Goal: Information Seeking & Learning: Find specific fact

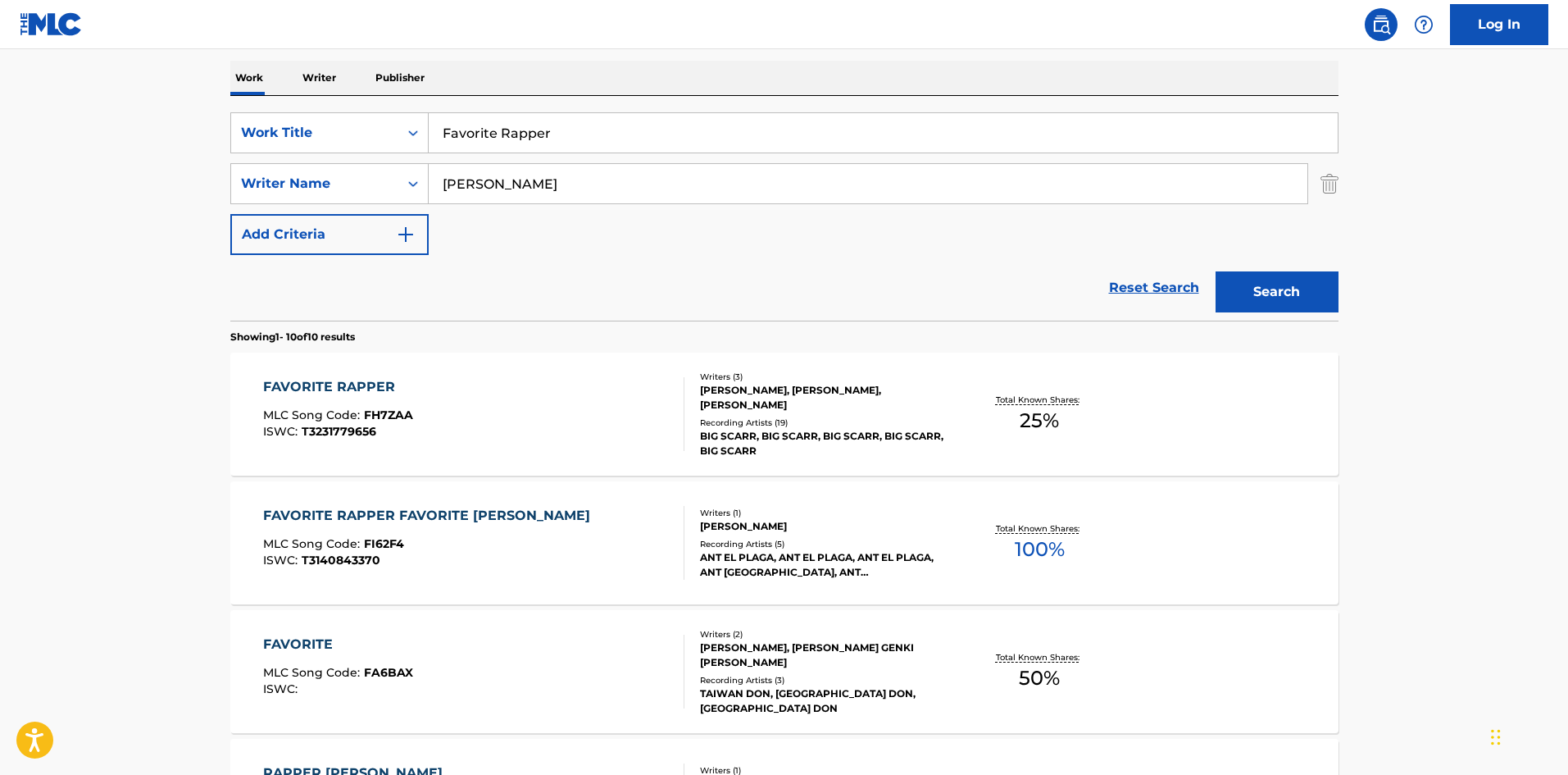
scroll to position [328, 0]
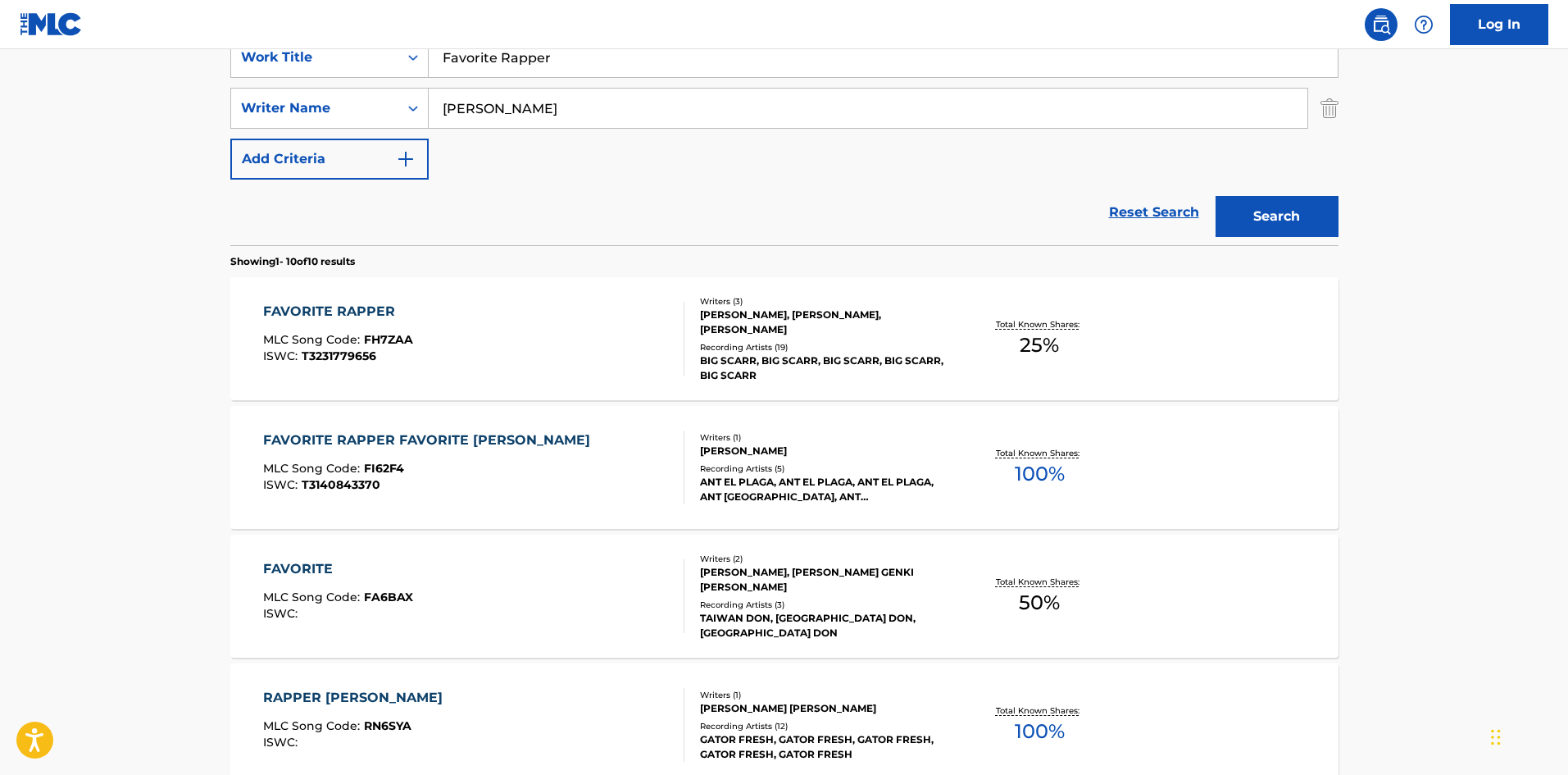
click at [353, 302] on div "FAVORITE RAPPER" at bounding box center [338, 311] width 150 height 20
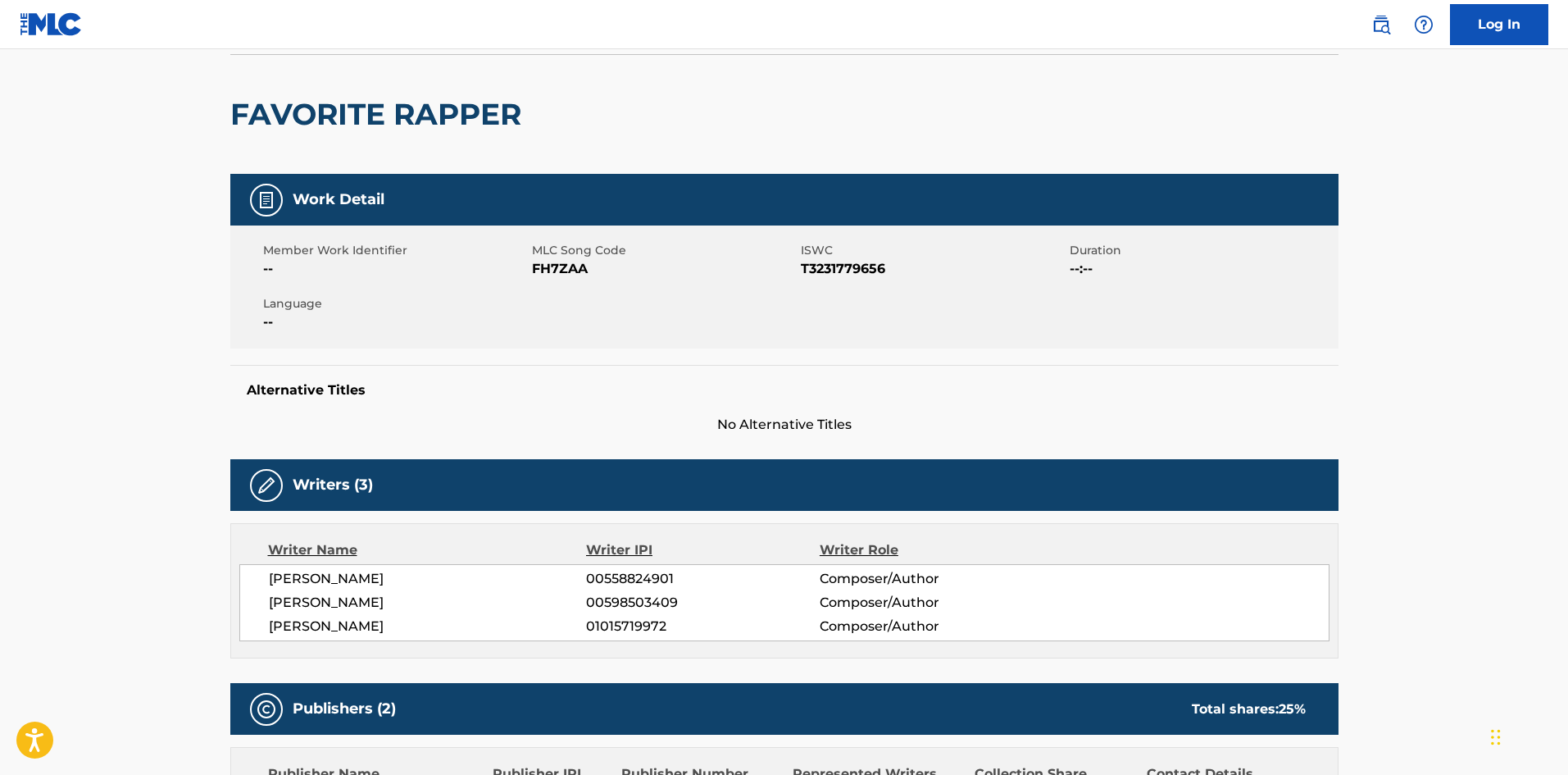
scroll to position [246, 0]
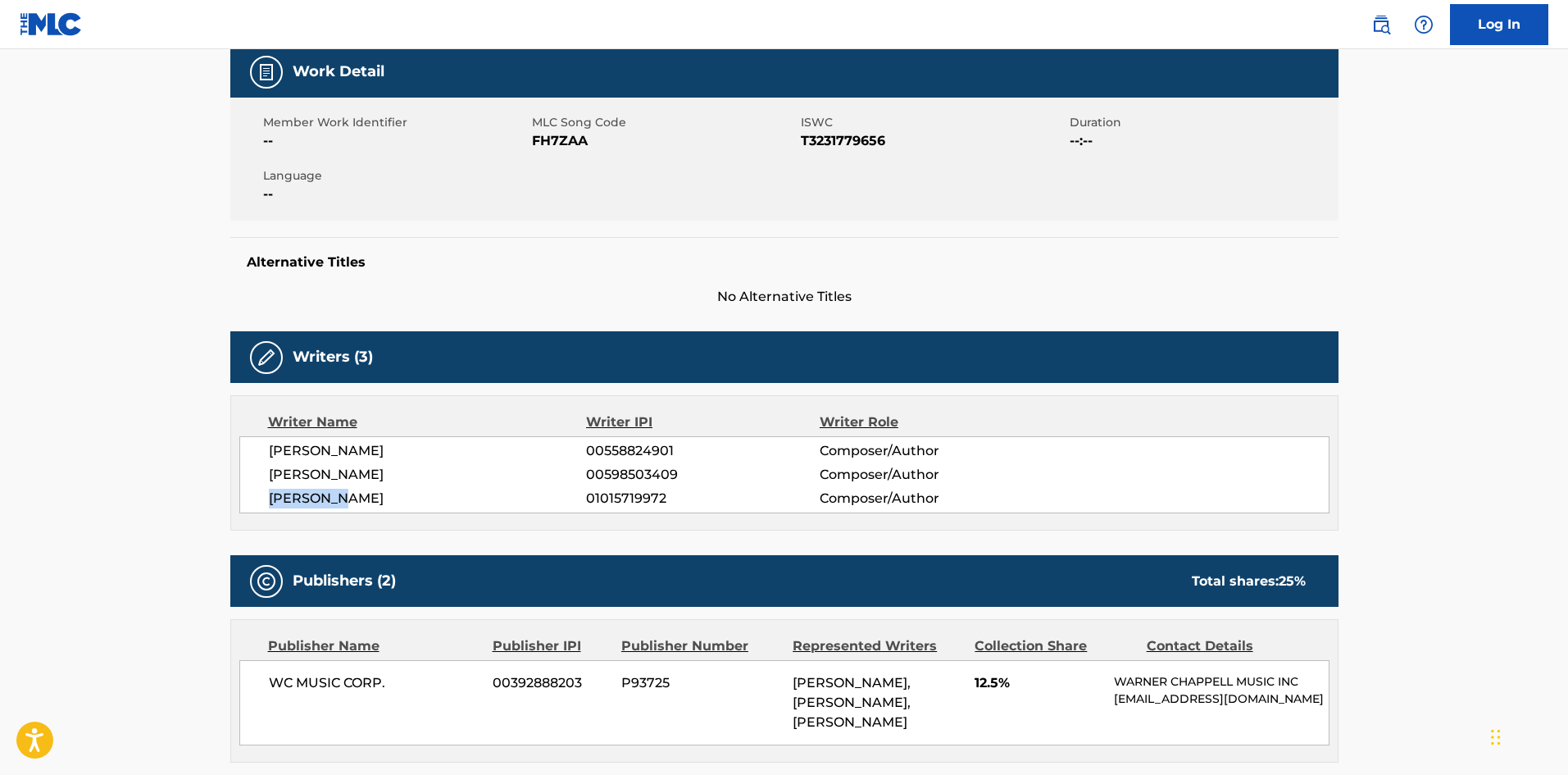
drag, startPoint x: 270, startPoint y: 499, endPoint x: 352, endPoint y: 499, distance: 82.0
click at [352, 499] on span "[PERSON_NAME]" at bounding box center [428, 498] width 318 height 20
copy span "[PERSON_NAME]"
drag, startPoint x: 319, startPoint y: 454, endPoint x: 354, endPoint y: 442, distance: 37.0
click at [354, 442] on span "[PERSON_NAME]" at bounding box center [428, 450] width 318 height 20
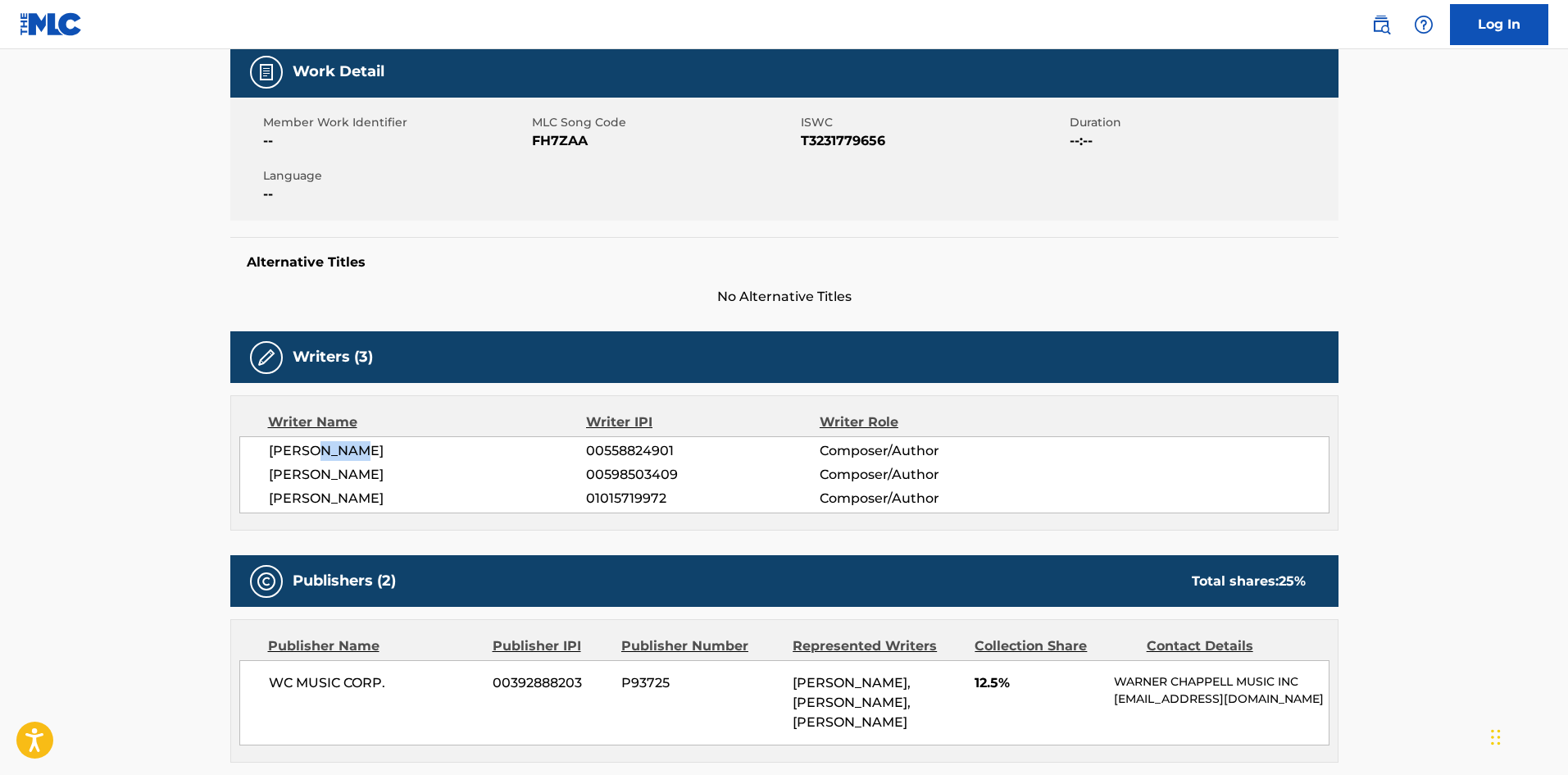
copy span "SUNIL"
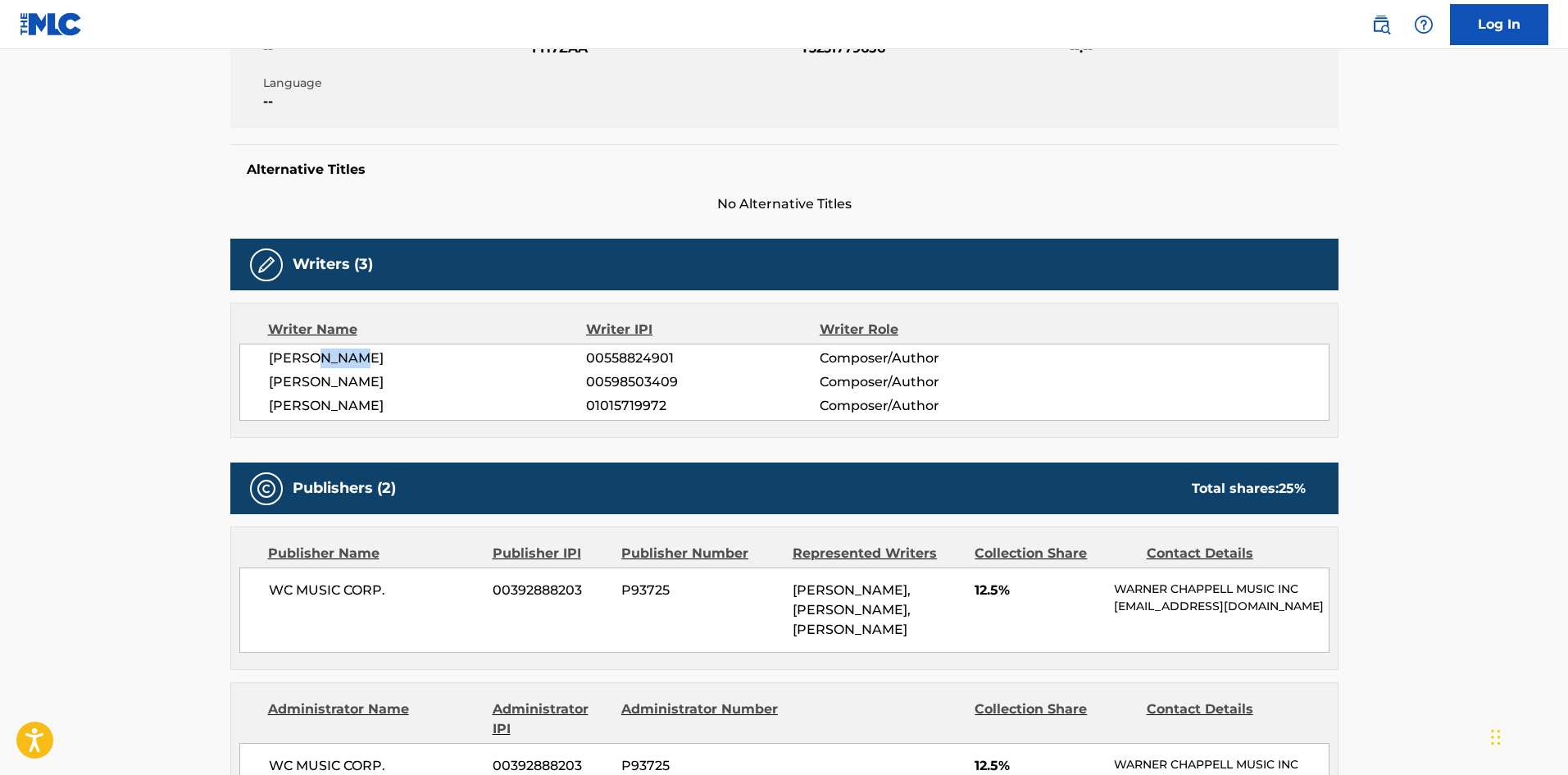
scroll to position [492, 0]
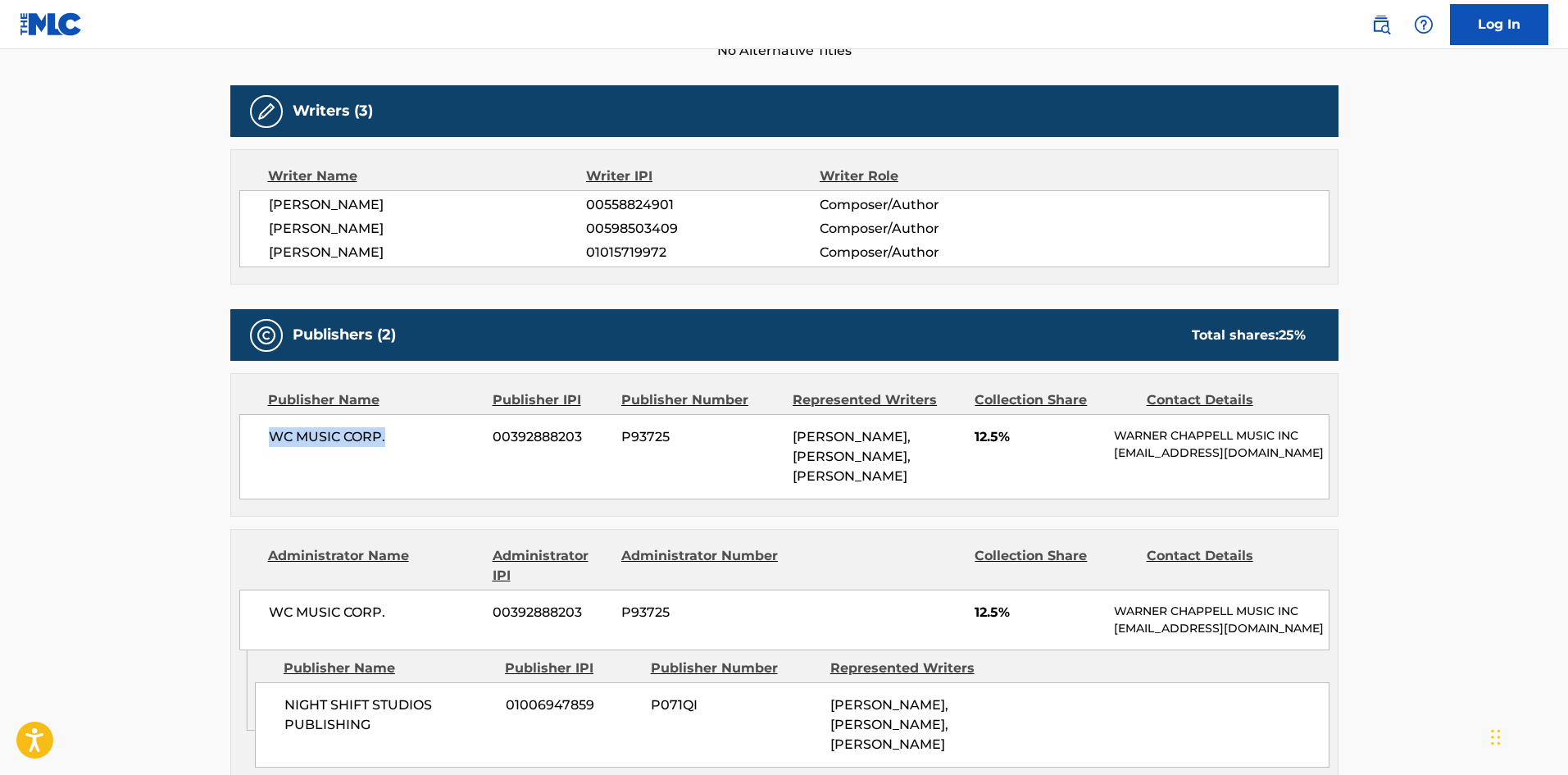
drag, startPoint x: 266, startPoint y: 432, endPoint x: 442, endPoint y: 437, distance: 176.1
click at [442, 437] on div "WC MUSIC CORP. 00392888203 P93725 [PERSON_NAME], [PERSON_NAME], [PERSON_NAME] 1…" at bounding box center [784, 456] width 1090 height 85
copy span "WC MUSIC CORP."
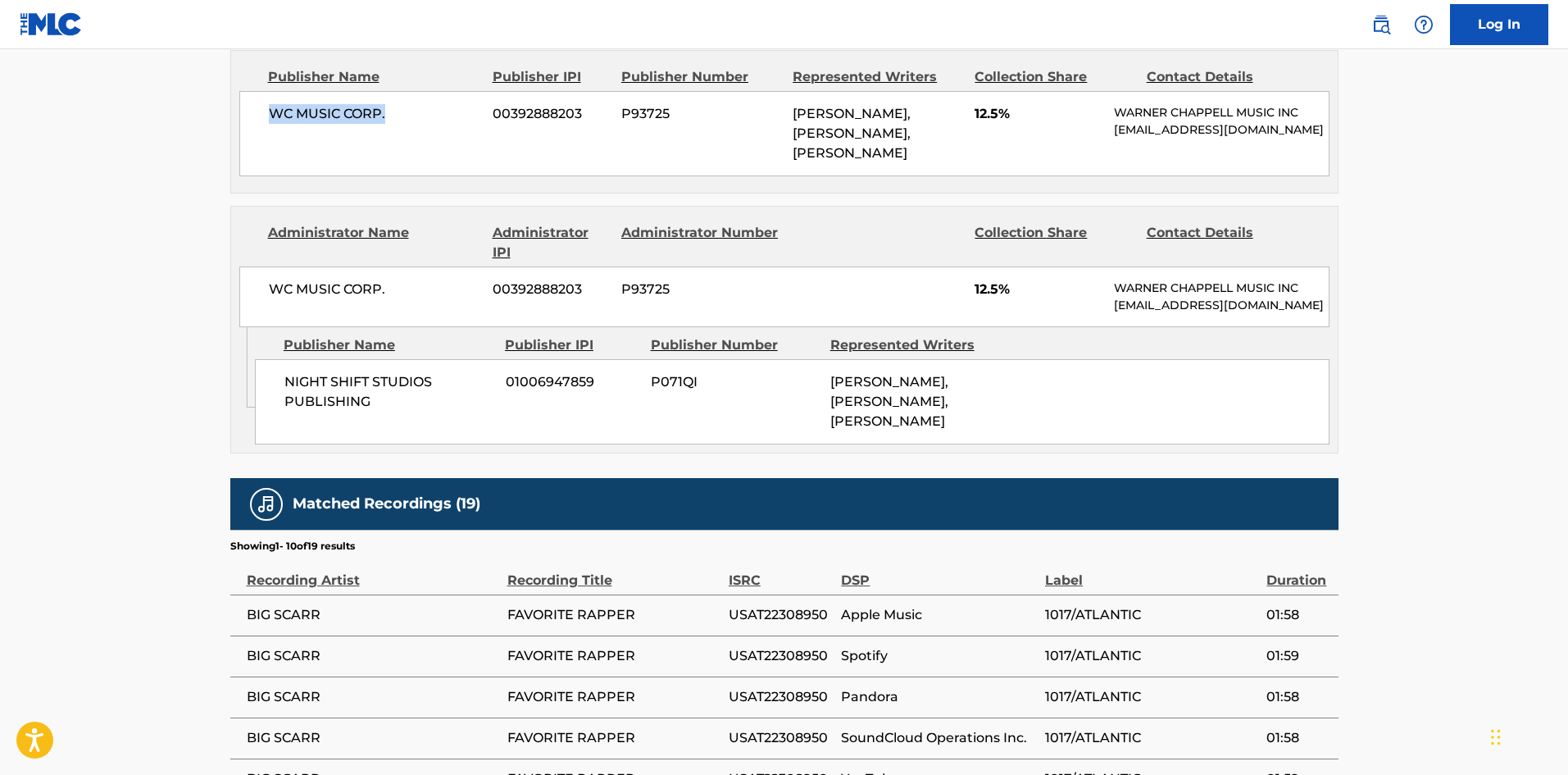
scroll to position [820, 0]
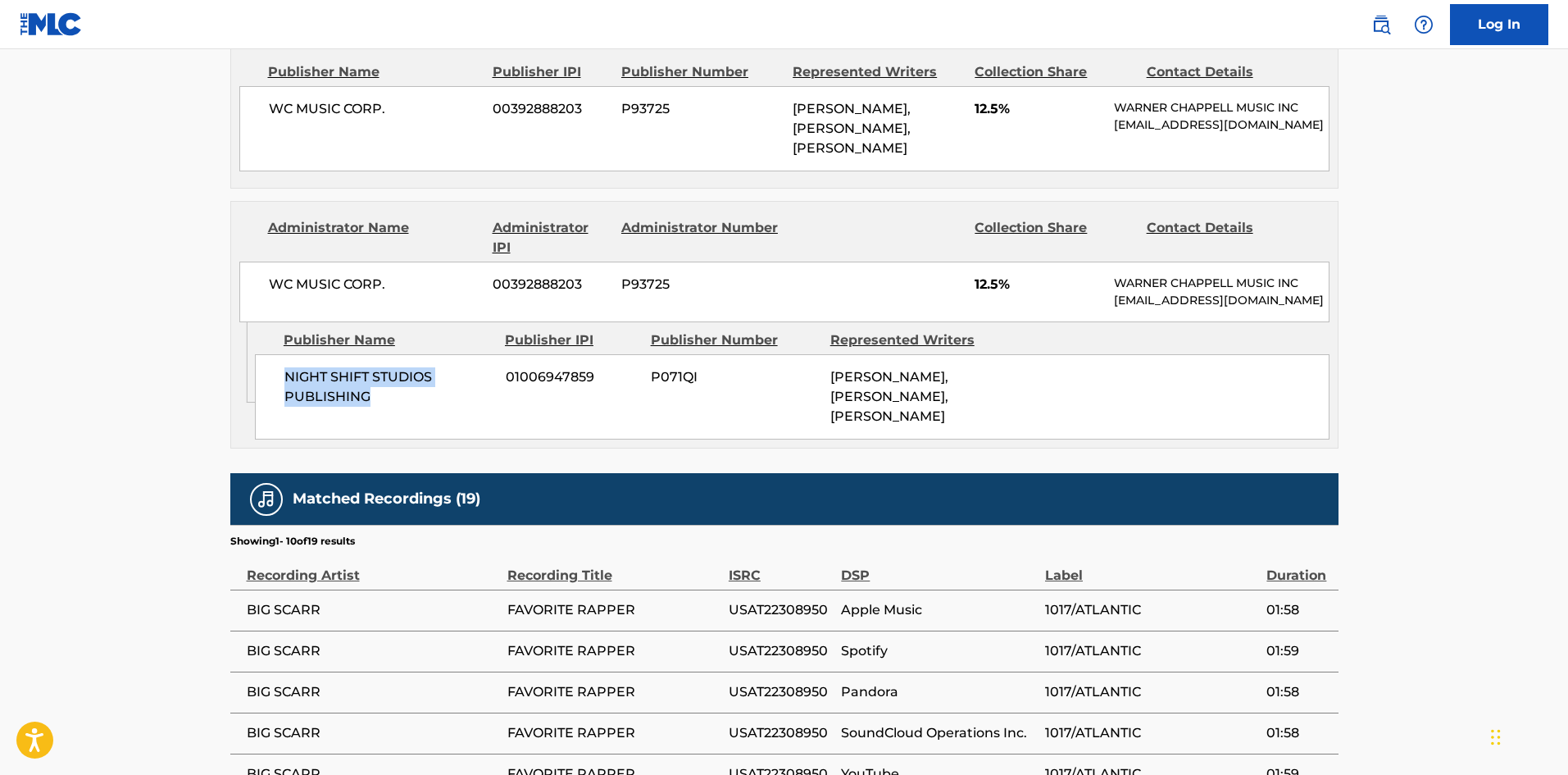
drag, startPoint x: 287, startPoint y: 427, endPoint x: 421, endPoint y: 465, distance: 139.3
click at [421, 439] on div "NIGHT SHIFT STUDIOS PUBLISHING 01006947859 P071QI [PERSON_NAME], [PERSON_NAME],…" at bounding box center [791, 397] width 1074 height 85
copy span "NIGHT SHIFT STUDIOS PUBLISHING"
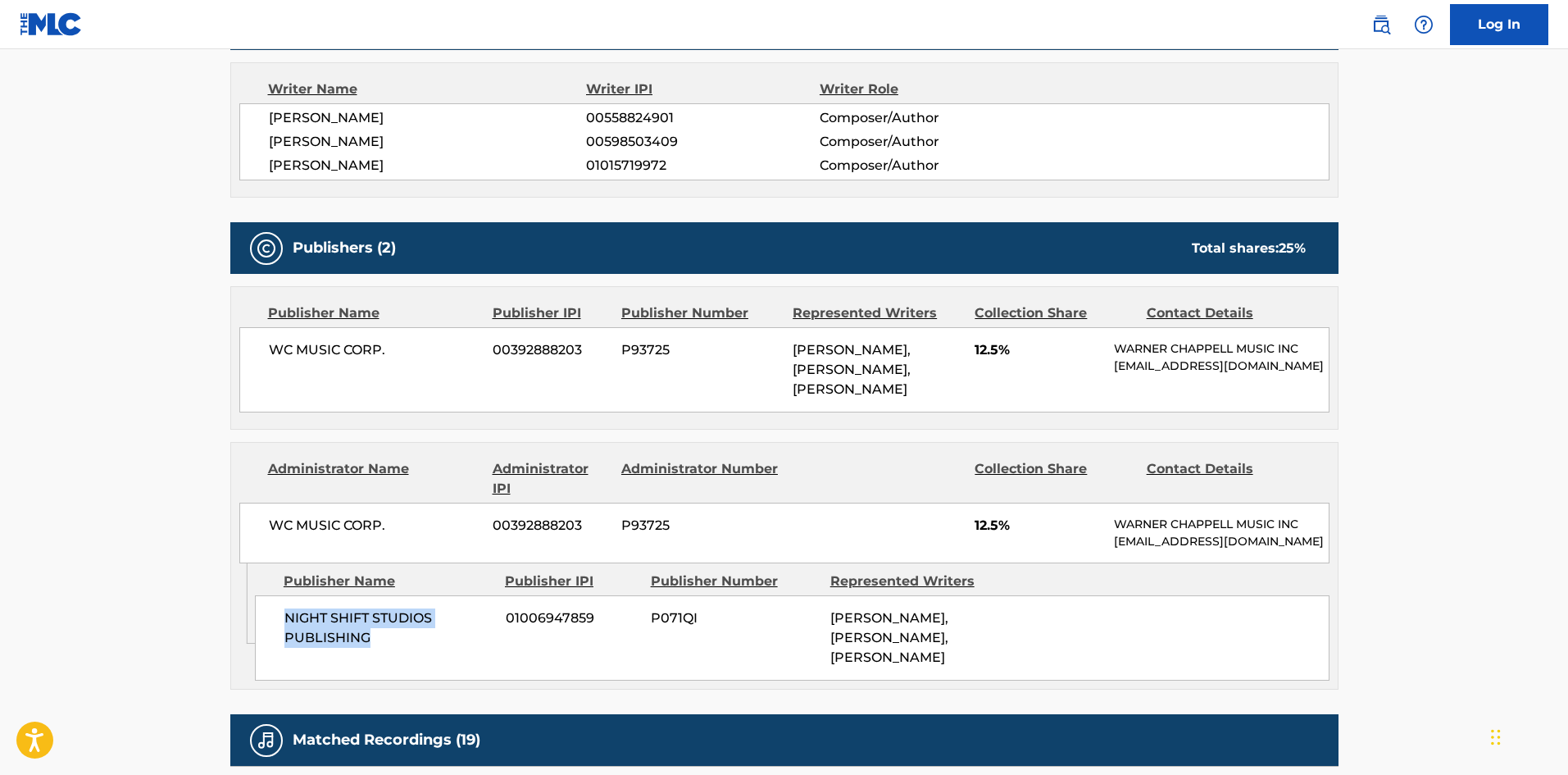
scroll to position [246, 0]
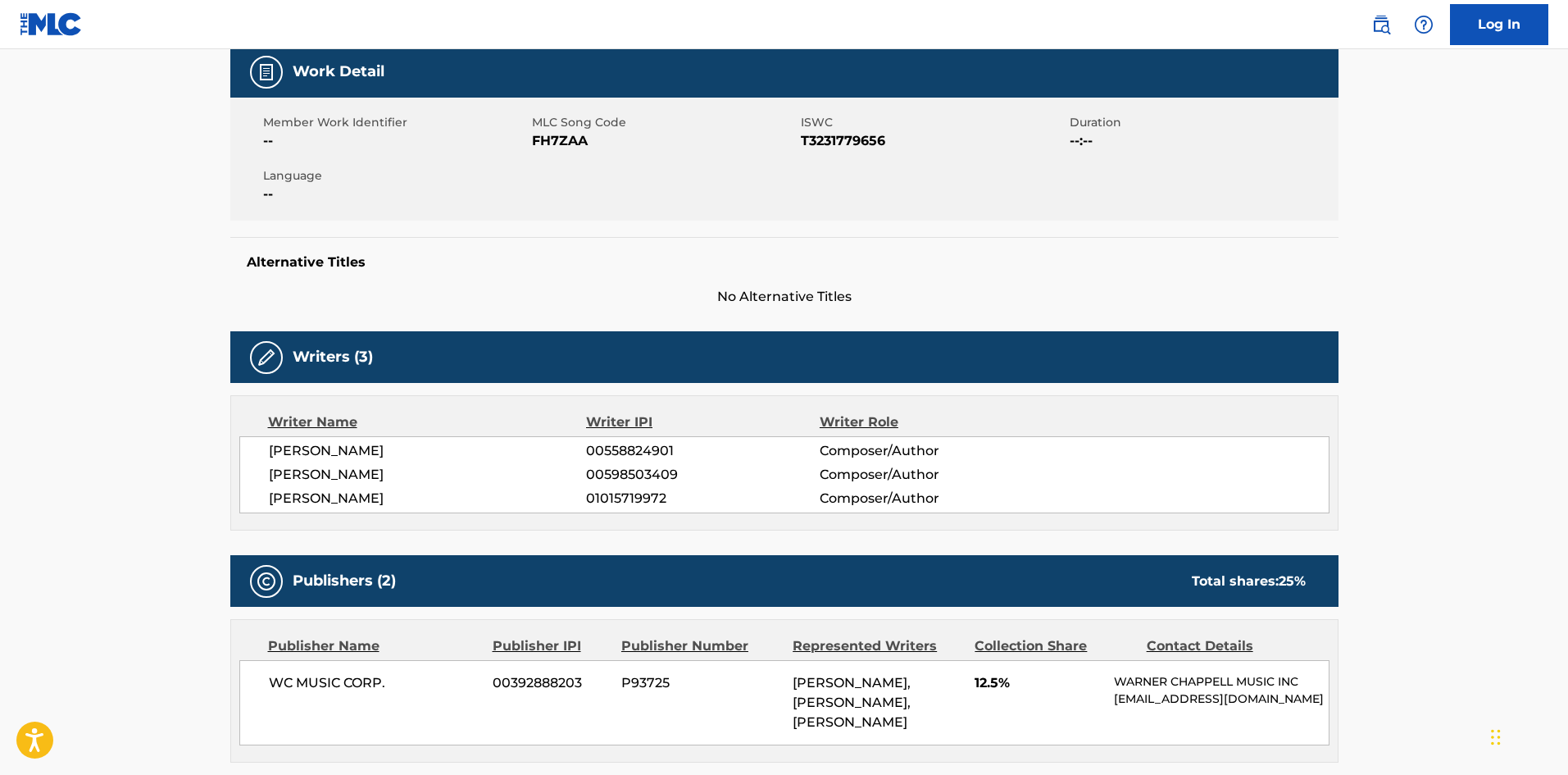
drag, startPoint x: 273, startPoint y: 457, endPoint x: 437, endPoint y: 442, distance: 164.7
click at [437, 442] on span "[PERSON_NAME]" at bounding box center [428, 450] width 318 height 20
copy span "[PERSON_NAME]"
drag, startPoint x: 269, startPoint y: 470, endPoint x: 522, endPoint y: 485, distance: 253.4
click at [522, 485] on div "[PERSON_NAME] 00558824901 Composer/Author [PERSON_NAME] 00598503409 Composer/Au…" at bounding box center [784, 475] width 1090 height 77
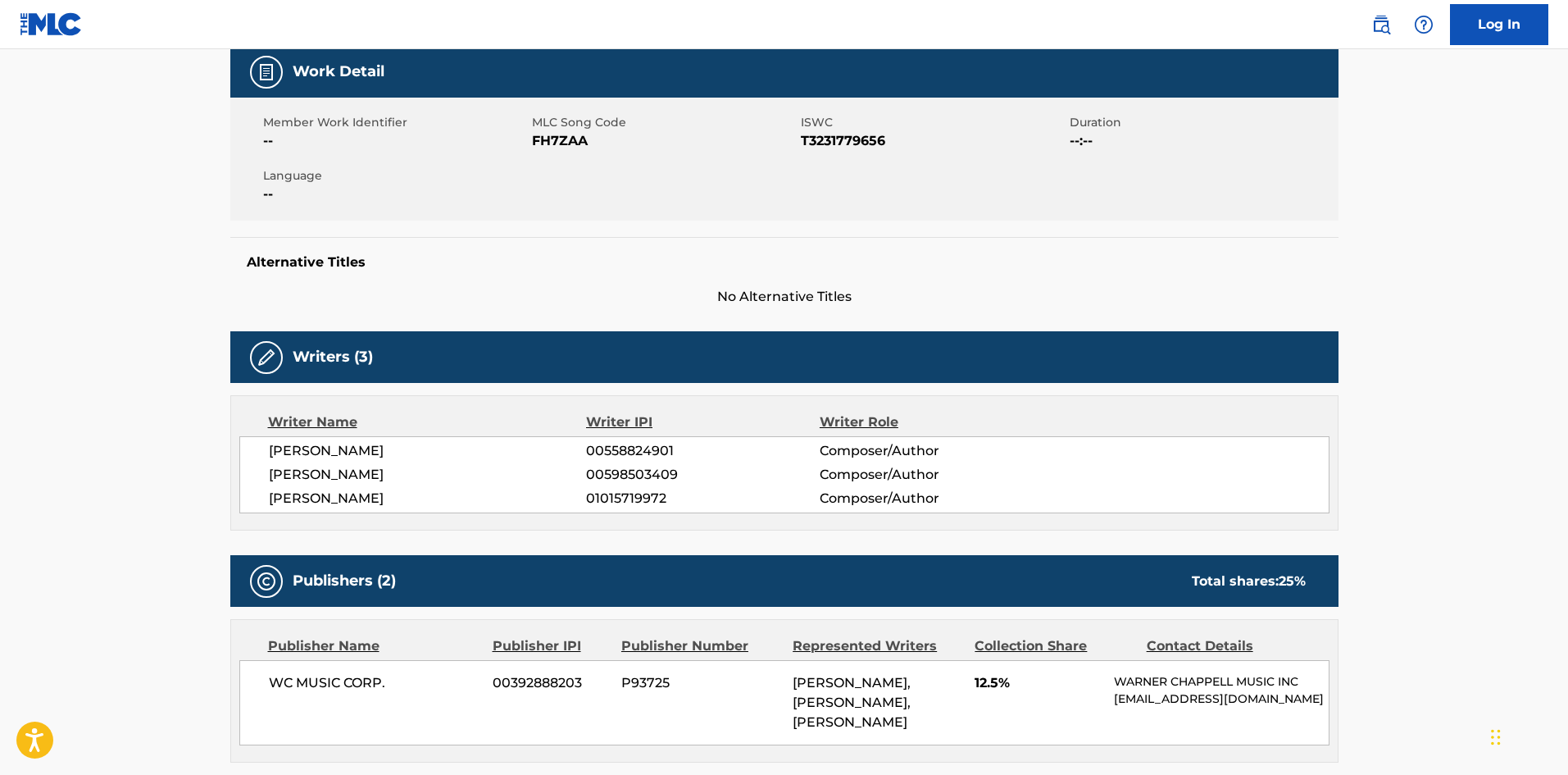
copy span "[PERSON_NAME]"
drag, startPoint x: 265, startPoint y: 500, endPoint x: 424, endPoint y: 488, distance: 159.5
click at [424, 488] on div "[PERSON_NAME] 00558824901 Composer/Author [PERSON_NAME] 00598503409 Composer/Au…" at bounding box center [784, 475] width 1090 height 77
copy span "[PERSON_NAME]"
click at [630, 441] on span "00558824901" at bounding box center [702, 450] width 233 height 20
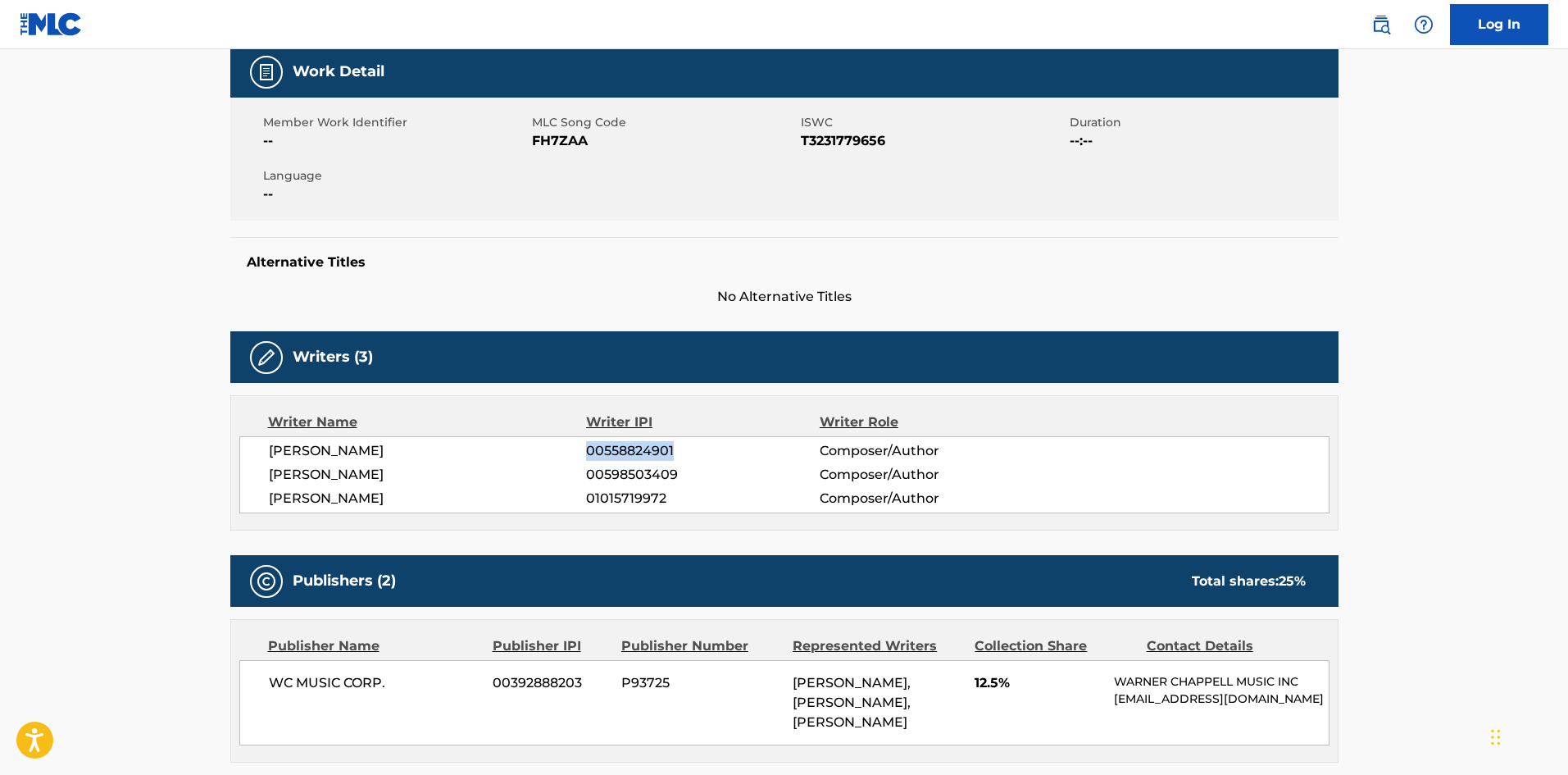
click at [630, 441] on span "00558824901" at bounding box center [702, 450] width 233 height 20
copy span "00558824901"
click at [626, 470] on span "00598503409" at bounding box center [702, 475] width 233 height 20
copy span "00598503409"
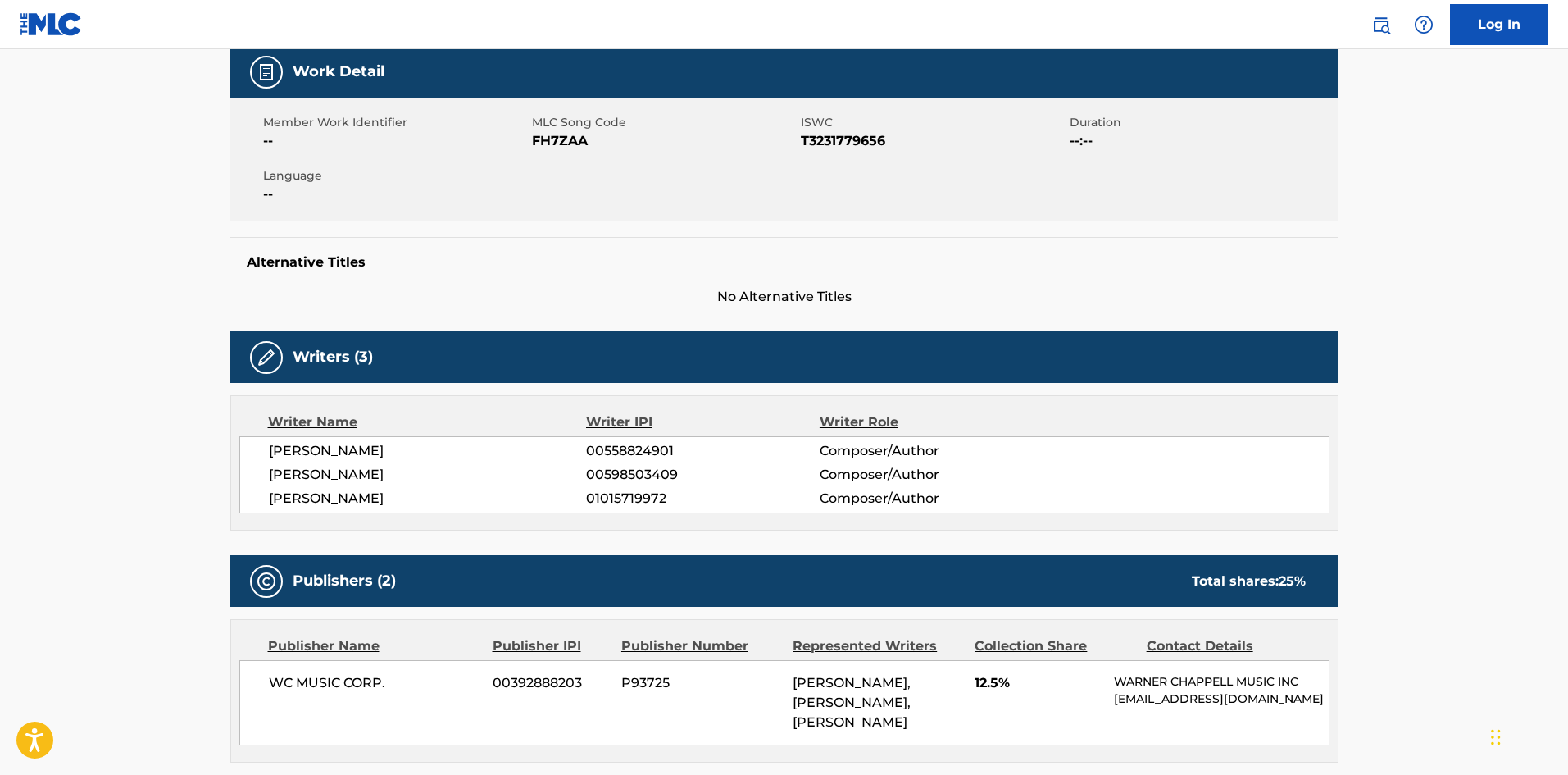
click at [629, 497] on span "01015719972" at bounding box center [702, 498] width 233 height 20
copy span "01015719972"
drag, startPoint x: 1281, startPoint y: 580, endPoint x: 1339, endPoint y: 577, distance: 58.1
click at [1339, 577] on div "< Back to public search results Copy work link FAVORITE RAPPER Work Detail Memb…" at bounding box center [784, 738] width 1147 height 1788
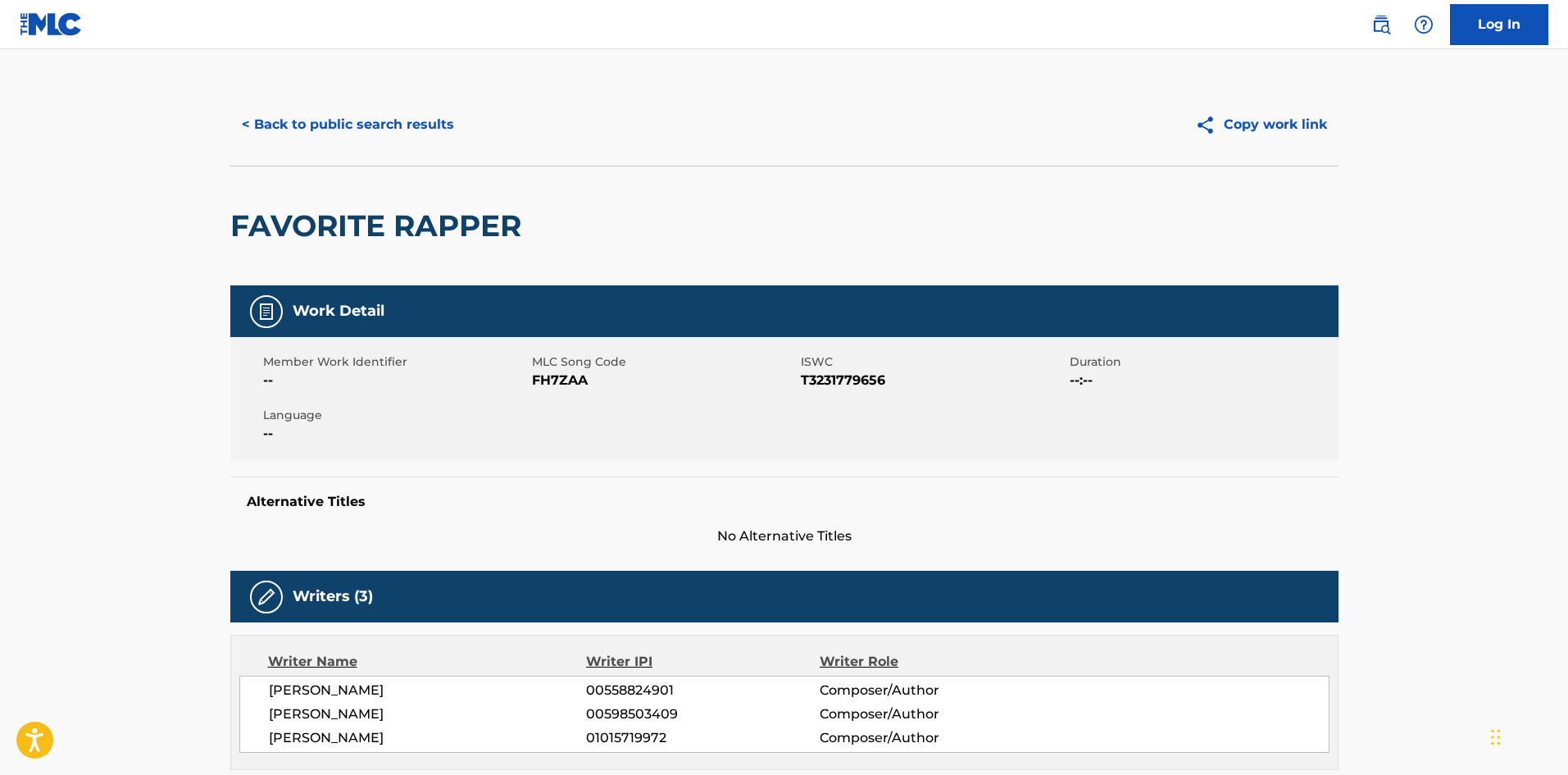
scroll to position [0, 0]
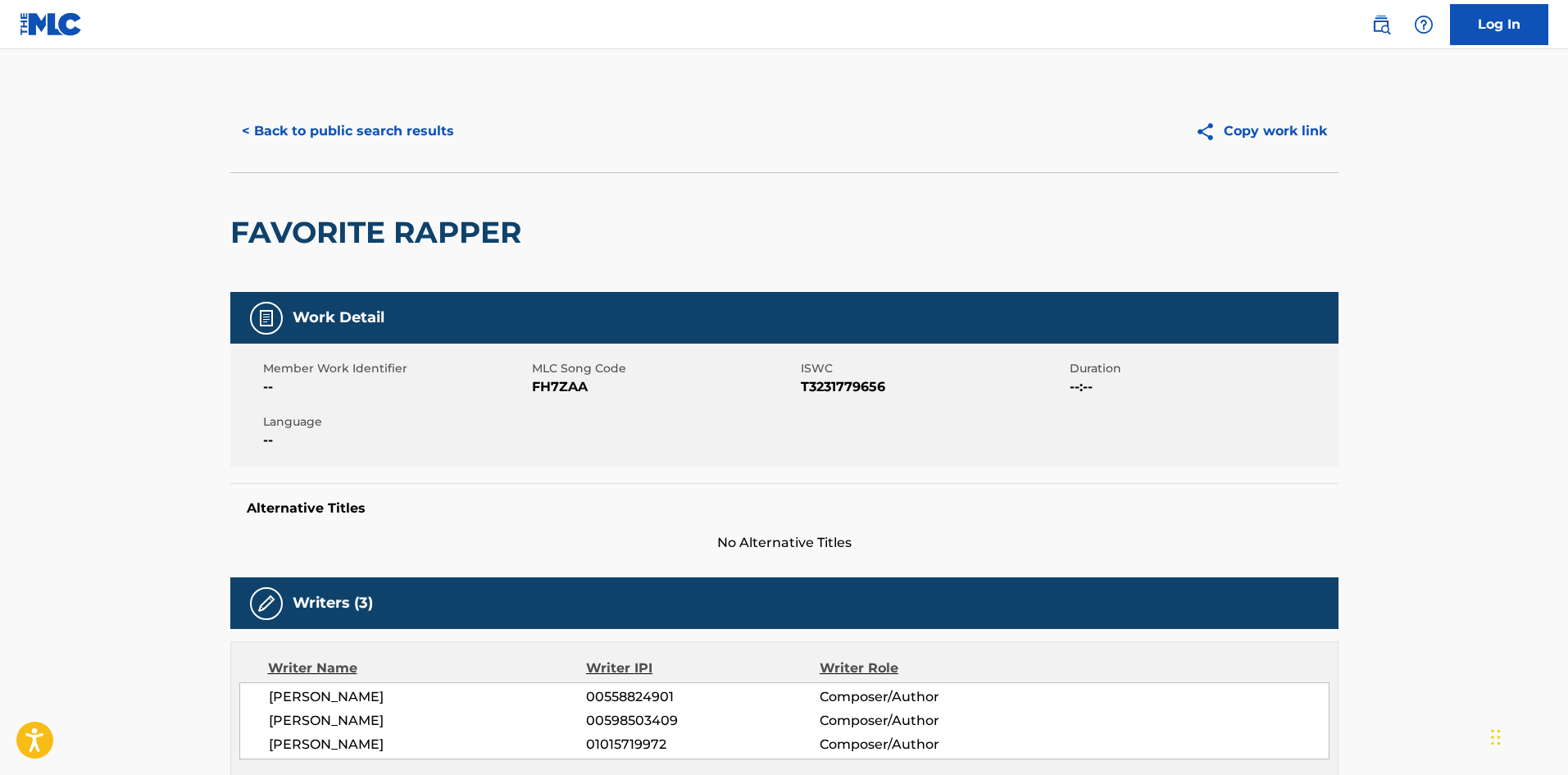
click at [831, 393] on span "T3231779656" at bounding box center [933, 386] width 265 height 20
click at [414, 145] on button "< Back to public search results" at bounding box center [348, 131] width 236 height 41
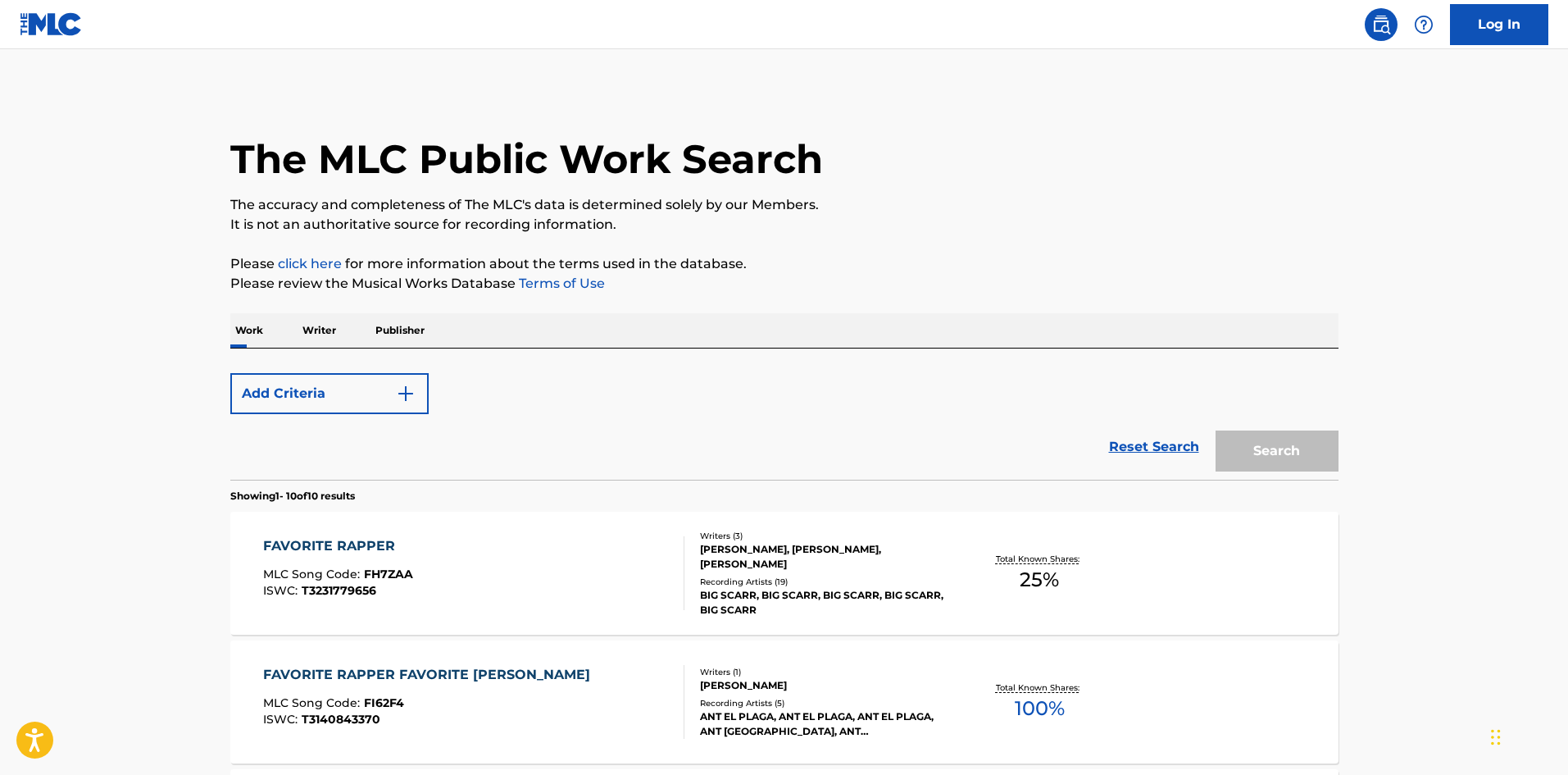
scroll to position [328, 0]
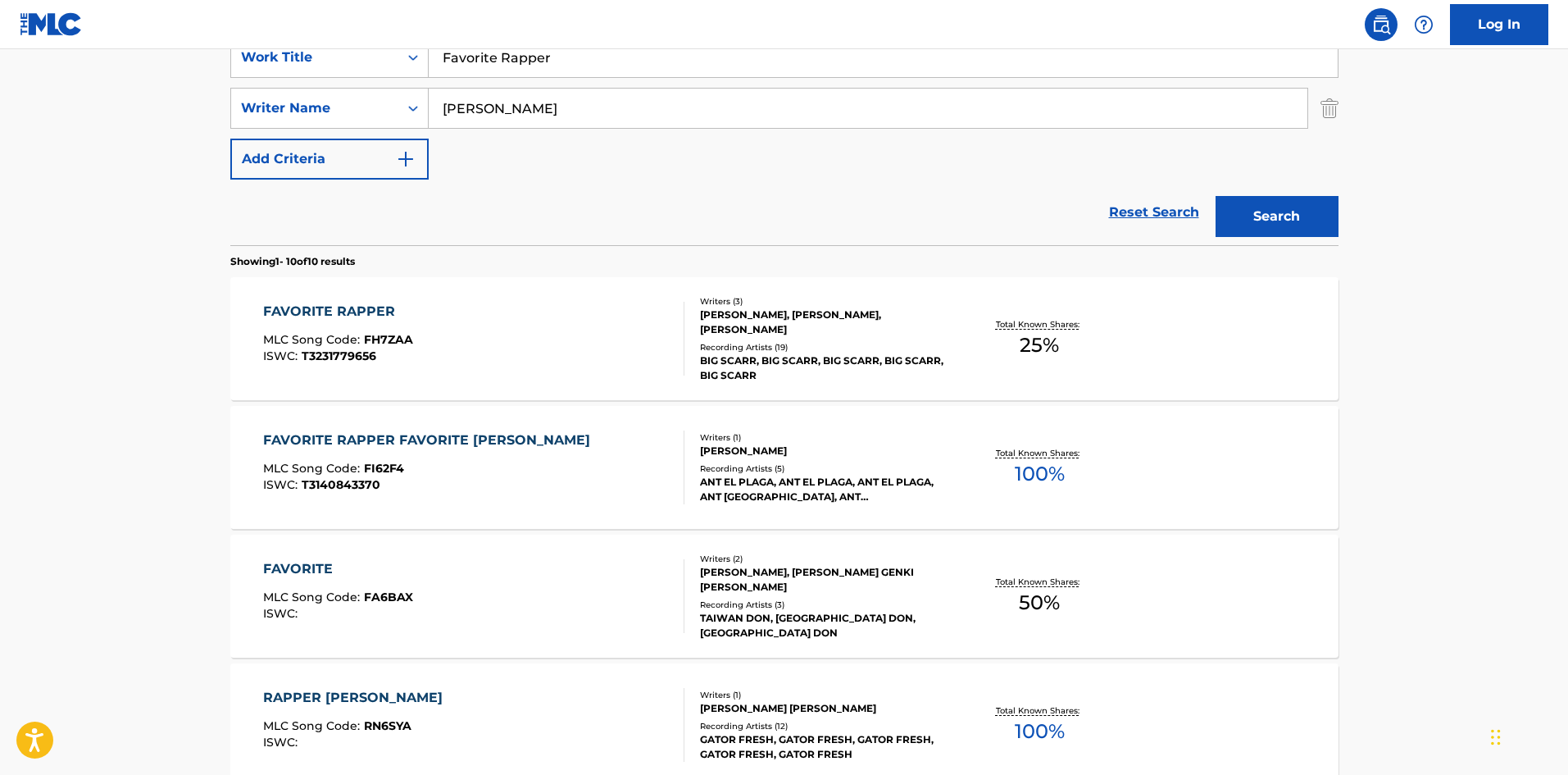
drag, startPoint x: 602, startPoint y: 56, endPoint x: 42, endPoint y: 36, distance: 560.4
click at [46, 45] on div "Log In The MLC Public Work Search The accuracy and completeness of The MLC's da…" at bounding box center [784, 697] width 1568 height 2051
paste input "Black Hole"
type input "Black Hole"
drag, startPoint x: 576, startPoint y: 130, endPoint x: 576, endPoint y: 99, distance: 31.0
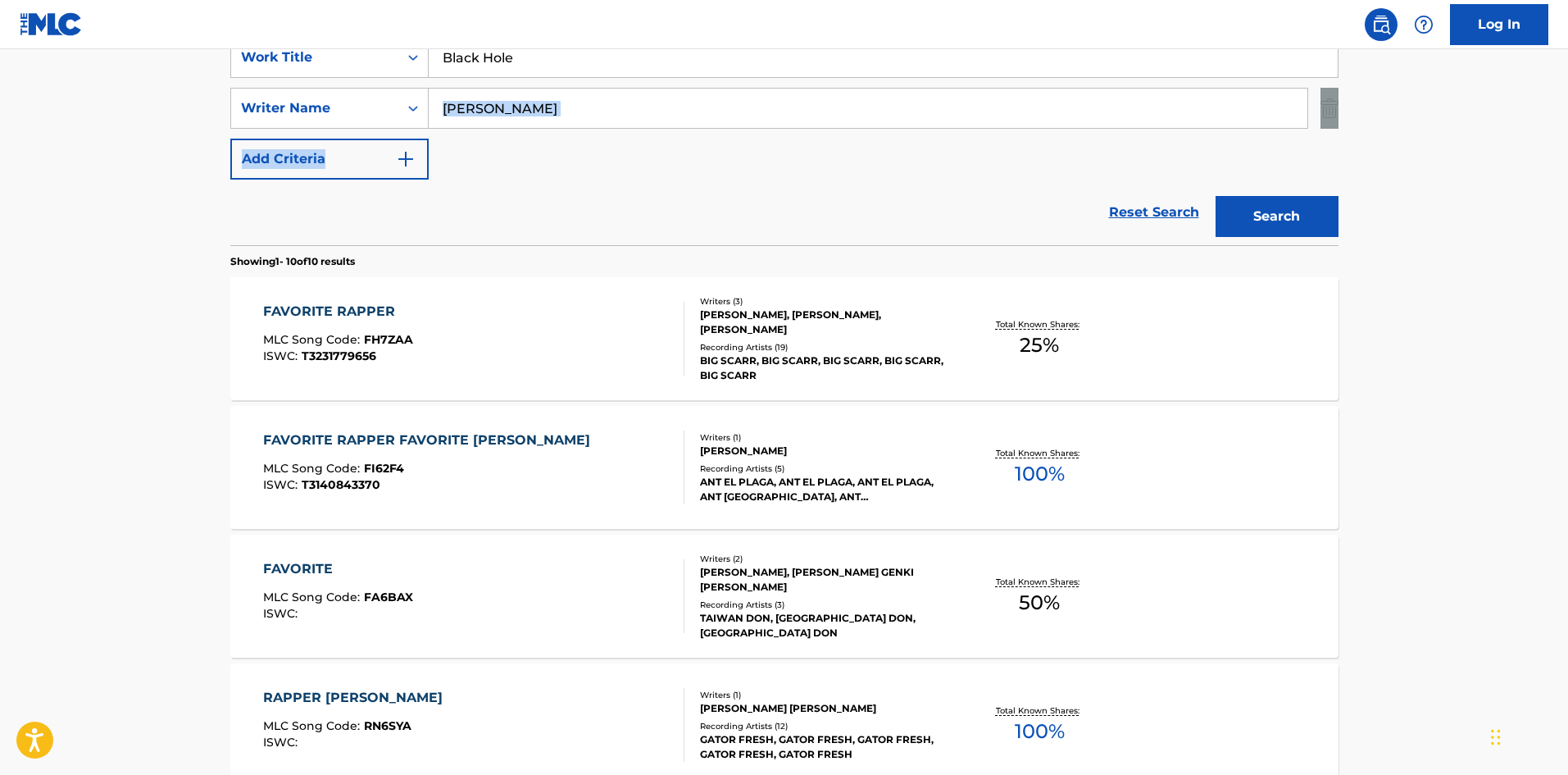
click at [572, 127] on div "SearchWithCriteria04b07099-c659-45b4-bdcd-46ef0e37b839 Work Title Black Hole Se…" at bounding box center [784, 108] width 1108 height 143
drag, startPoint x: 576, startPoint y: 99, endPoint x: 430, endPoint y: 56, distance: 152.2
click at [98, 95] on main "The MLC Public Work Search The accuracy and completeness of The MLC's data is d…" at bounding box center [784, 682] width 1568 height 1922
paste input "Khalil"
drag, startPoint x: 1249, startPoint y: 240, endPoint x: 1240, endPoint y: 237, distance: 9.5
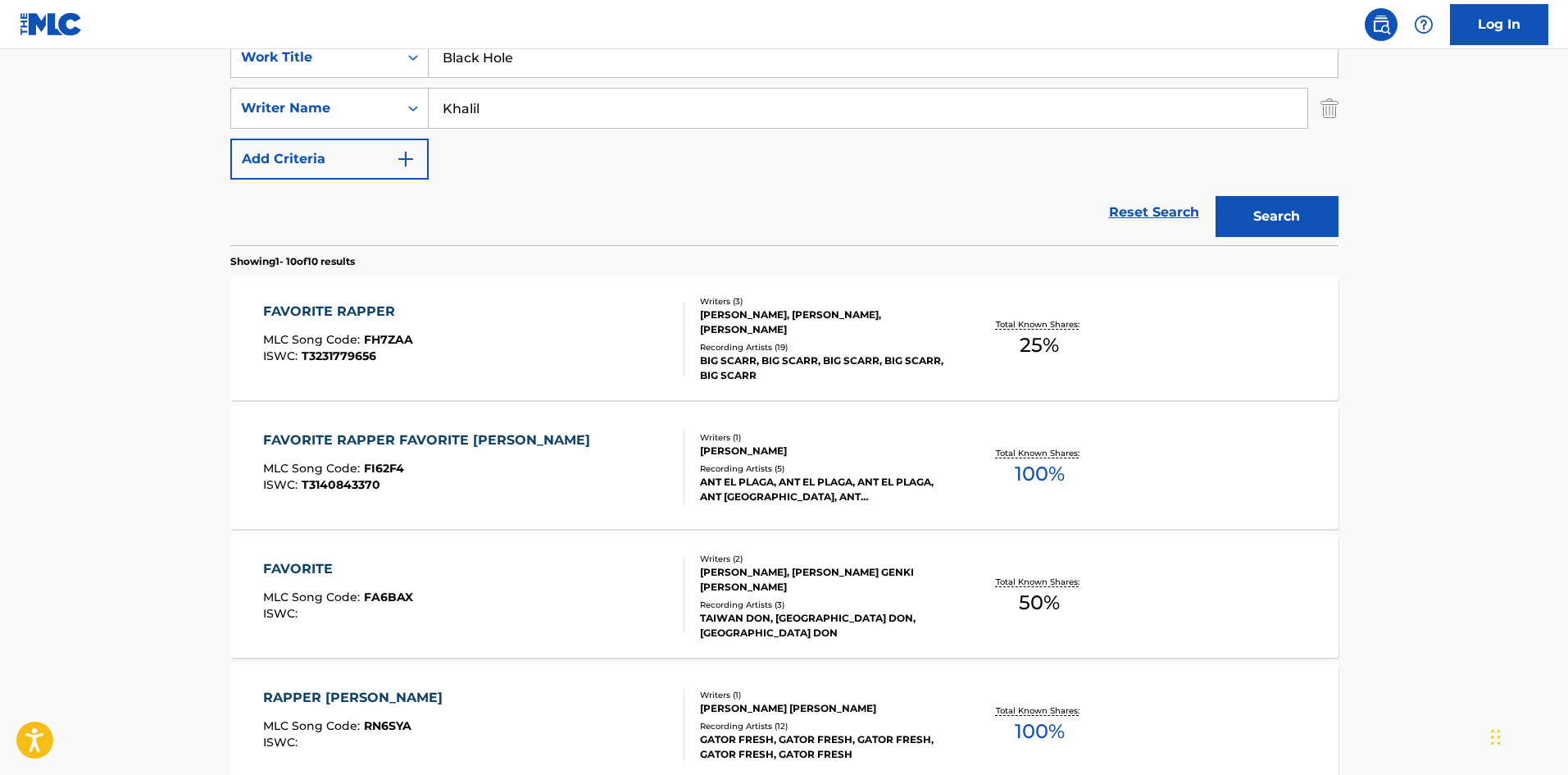
click at [1243, 240] on div "Search" at bounding box center [1272, 212] width 131 height 66
click at [1276, 195] on div "Search" at bounding box center [1272, 212] width 131 height 66
click at [1273, 217] on button "Search" at bounding box center [1277, 216] width 123 height 41
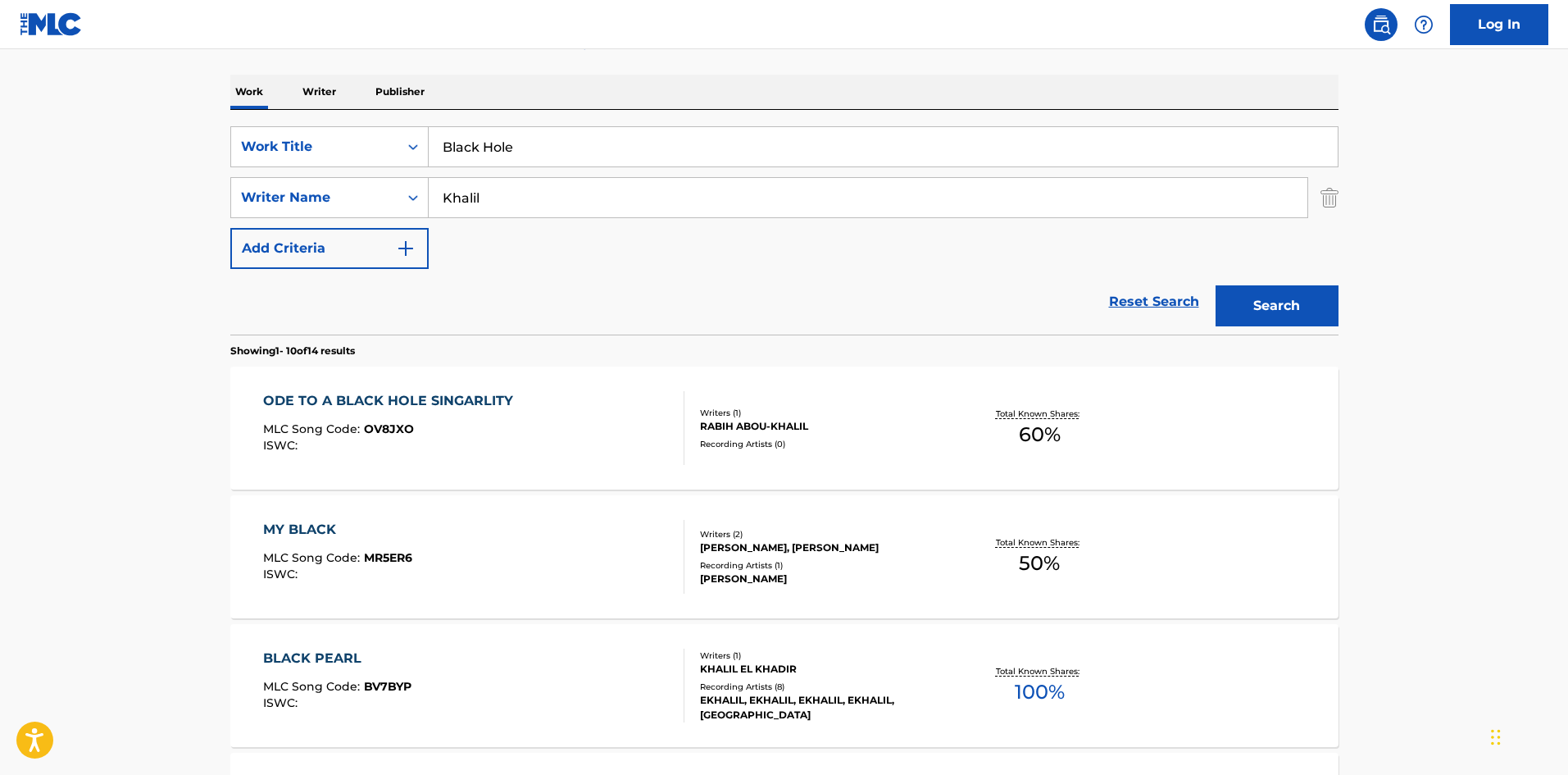
scroll to position [0, 0]
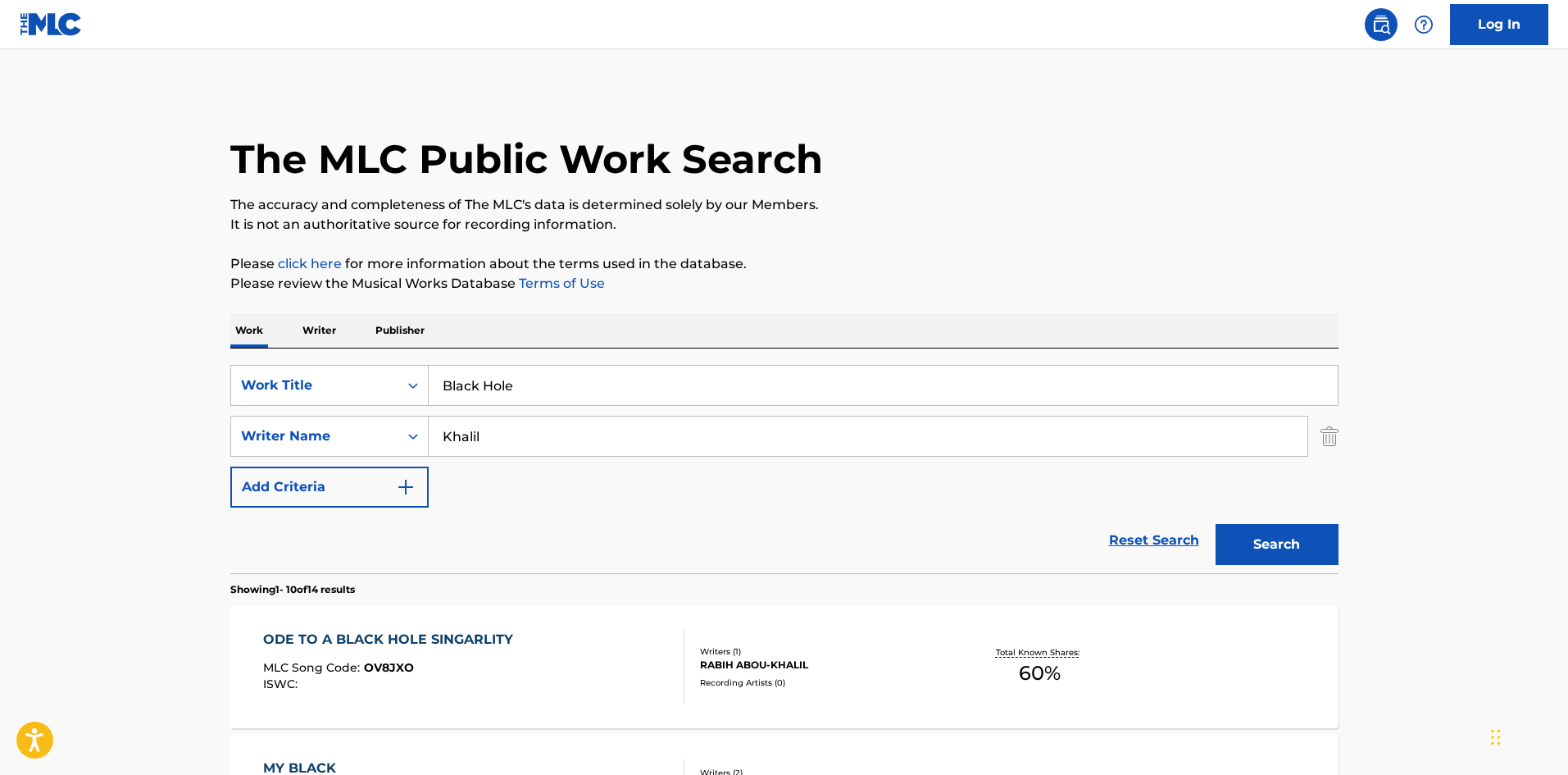
drag, startPoint x: 532, startPoint y: 446, endPoint x: 0, endPoint y: 393, distance: 534.6
paste input "[PERSON_NAME]"
type input "[PERSON_NAME]"
click at [1296, 537] on button "Search" at bounding box center [1277, 544] width 123 height 41
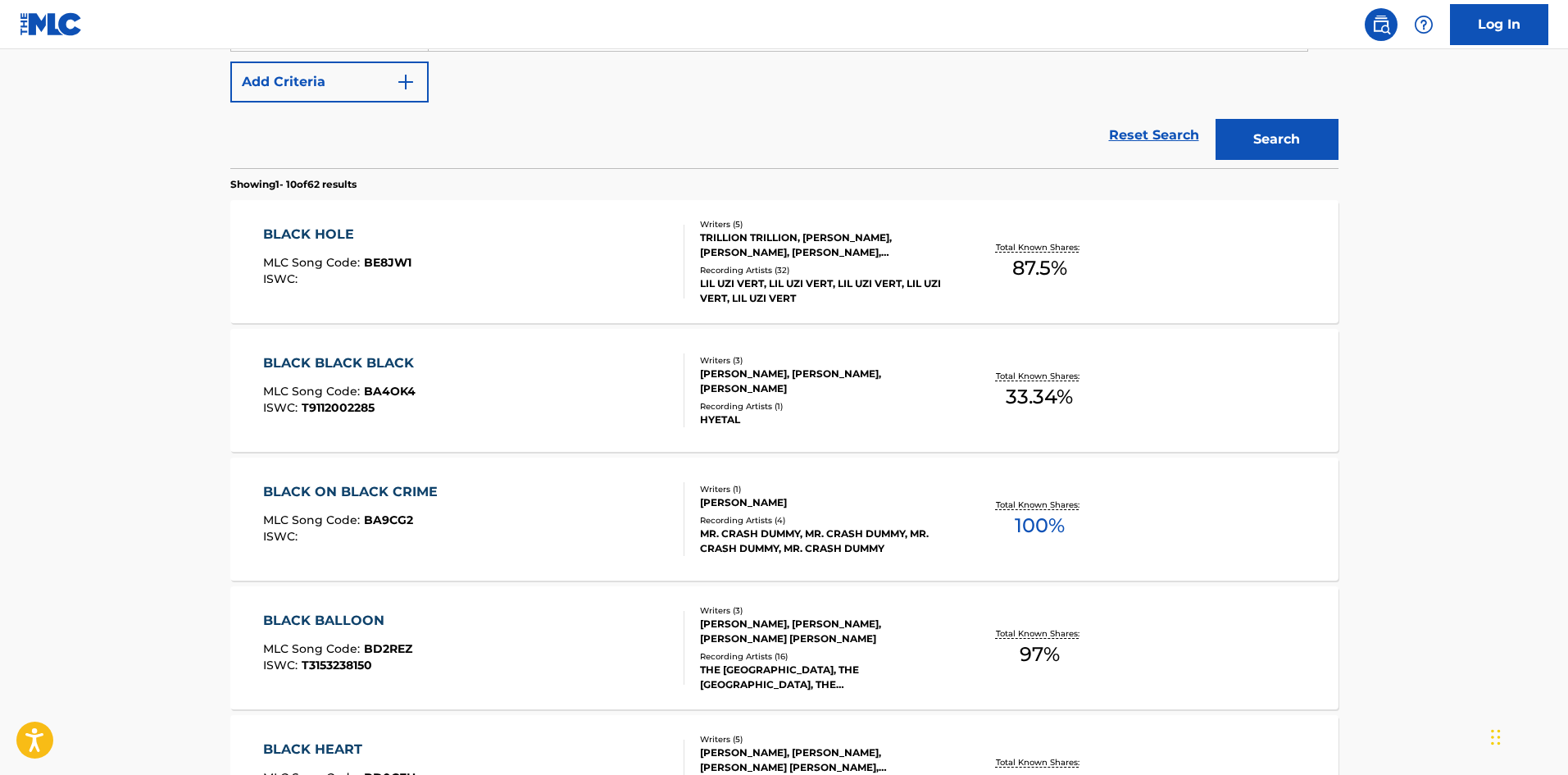
scroll to position [246, 0]
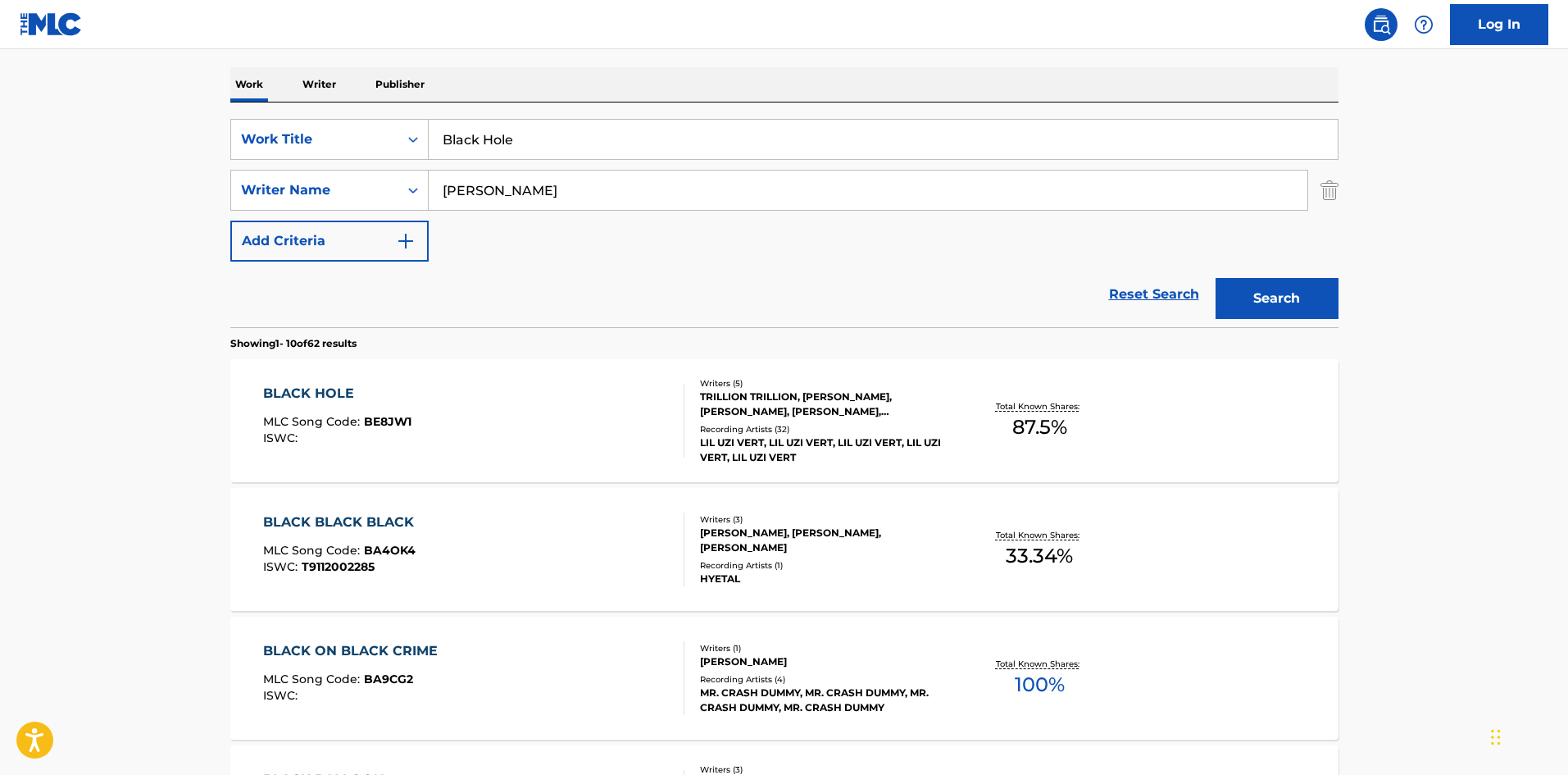
click at [317, 391] on div "BLACK HOLE" at bounding box center [337, 393] width 148 height 20
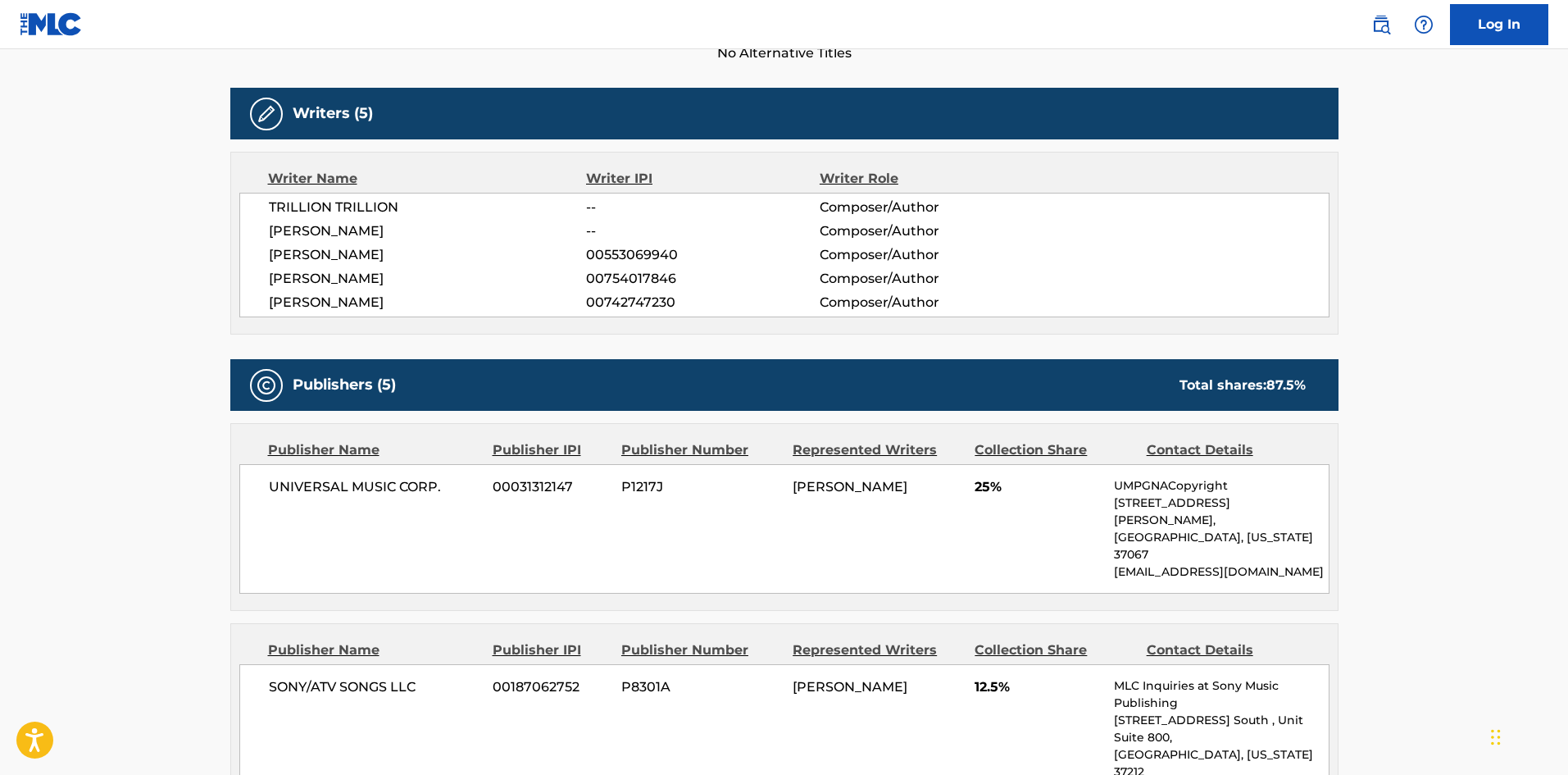
scroll to position [492, 0]
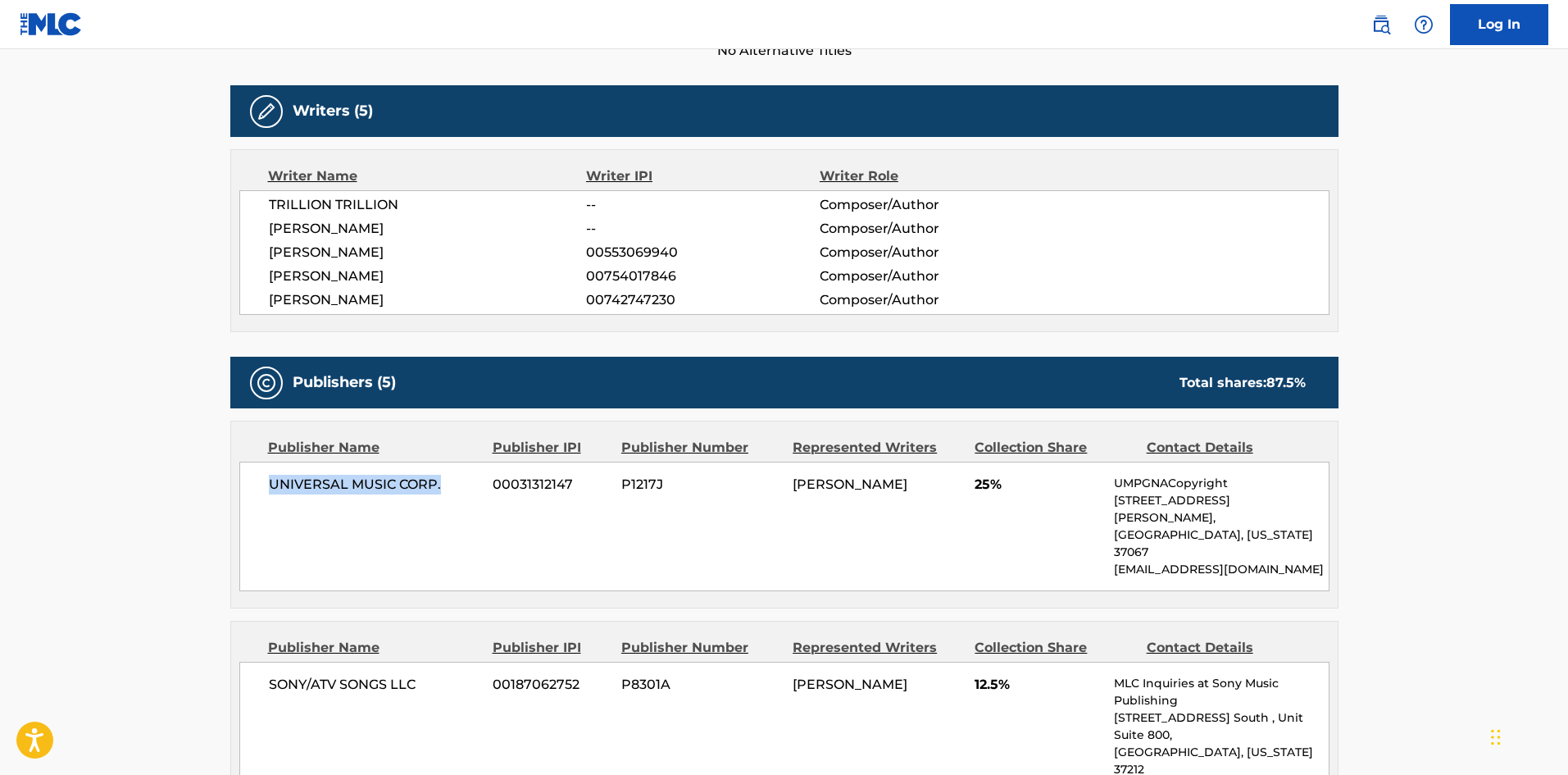
drag, startPoint x: 271, startPoint y: 488, endPoint x: 461, endPoint y: 491, distance: 190.0
click at [461, 491] on span "UNIVERSAL MUSIC CORP." at bounding box center [375, 484] width 212 height 20
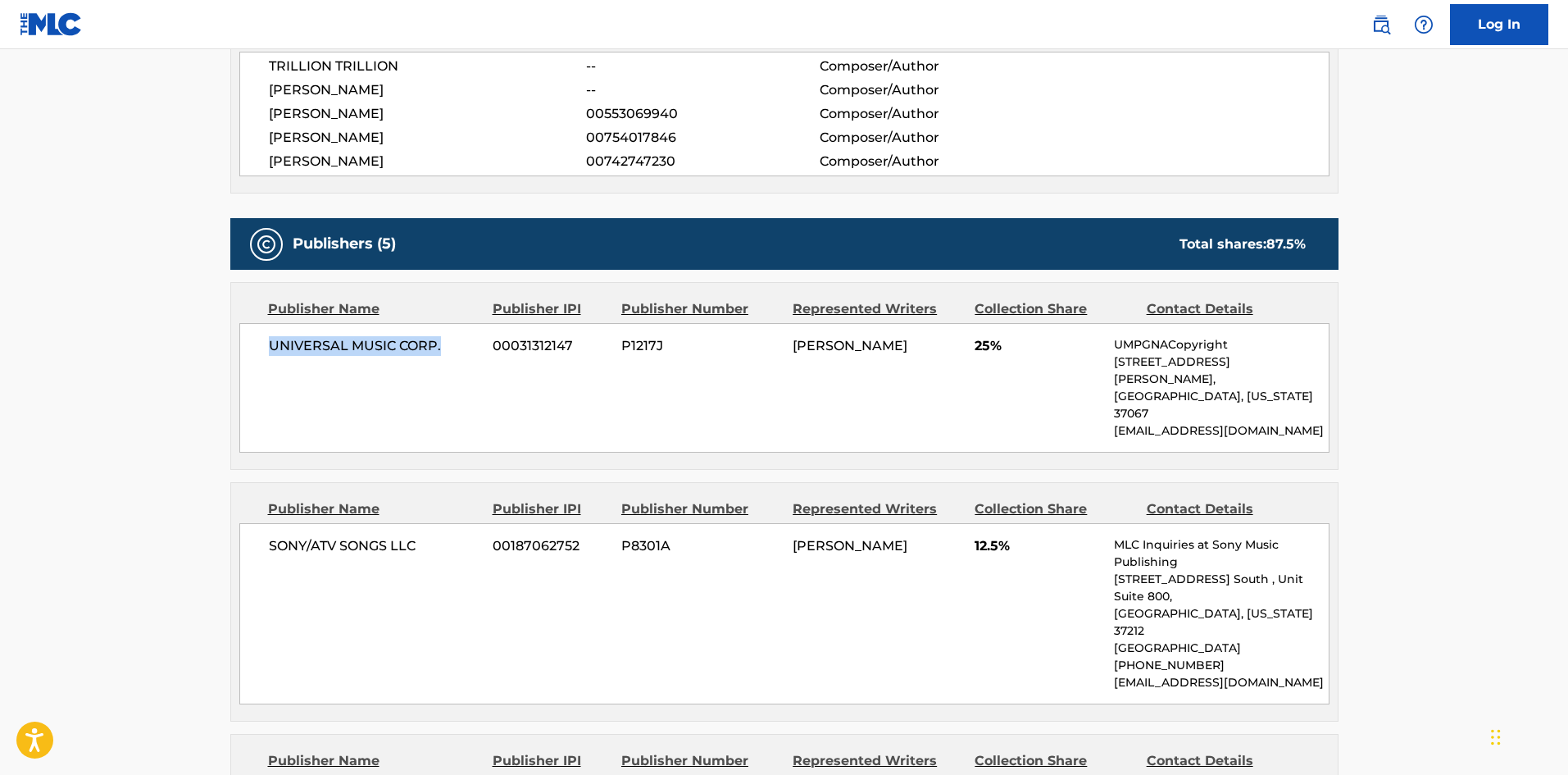
scroll to position [901, 0]
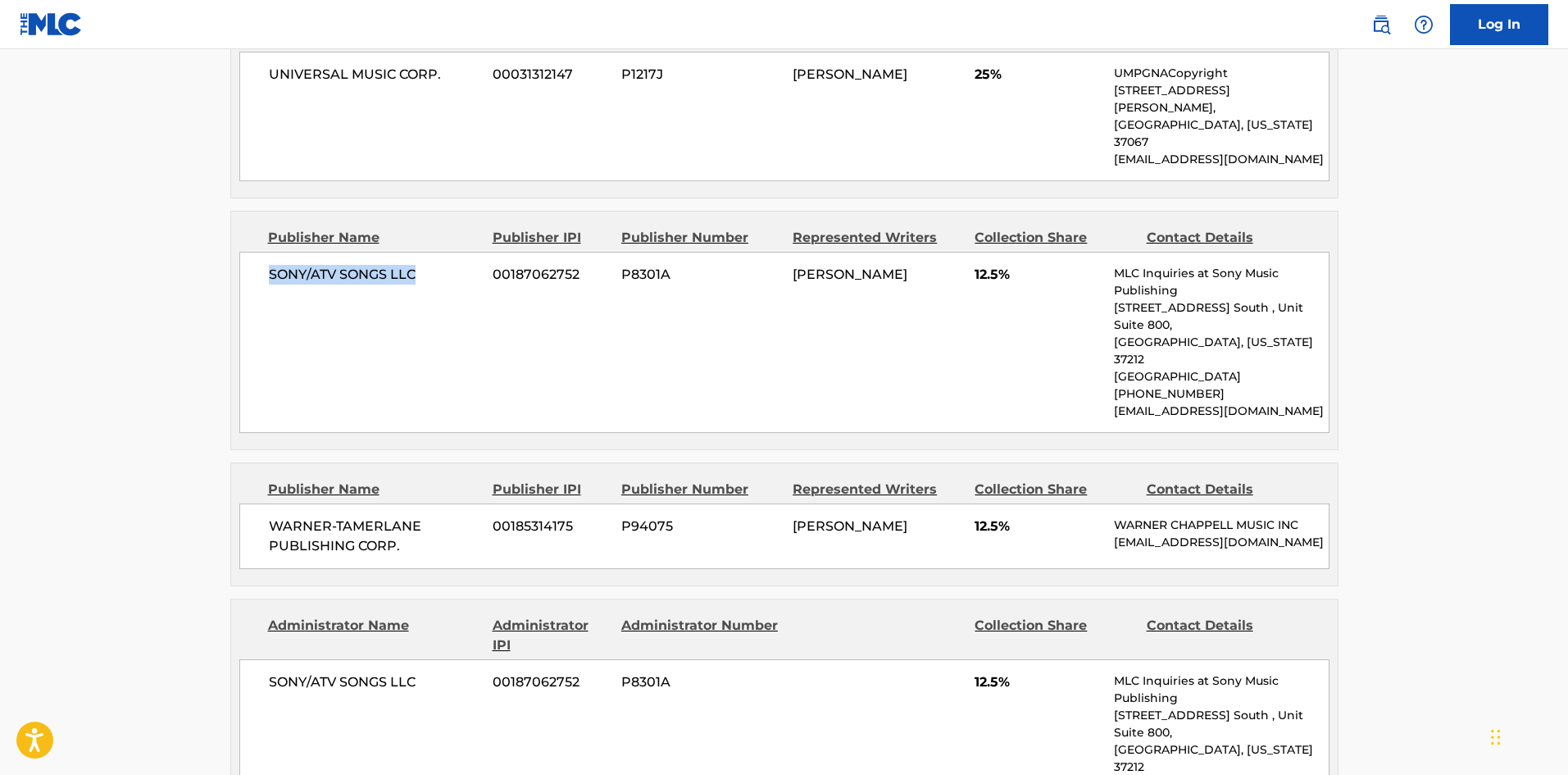
drag, startPoint x: 269, startPoint y: 239, endPoint x: 483, endPoint y: 242, distance: 214.0
click at [483, 252] on div "SONY/ATV SONGS LLC 00187062752 P8301A [PERSON_NAME] 12.5% MLC Inquiries at Sony…" at bounding box center [784, 342] width 1090 height 181
drag, startPoint x: 272, startPoint y: 456, endPoint x: 438, endPoint y: 492, distance: 169.9
click at [438, 503] on div "WARNER-[PERSON_NAME] PUBLISHING CORP. 00185314175 P94075 [PERSON_NAME] 12.5% [P…" at bounding box center [784, 536] width 1090 height 66
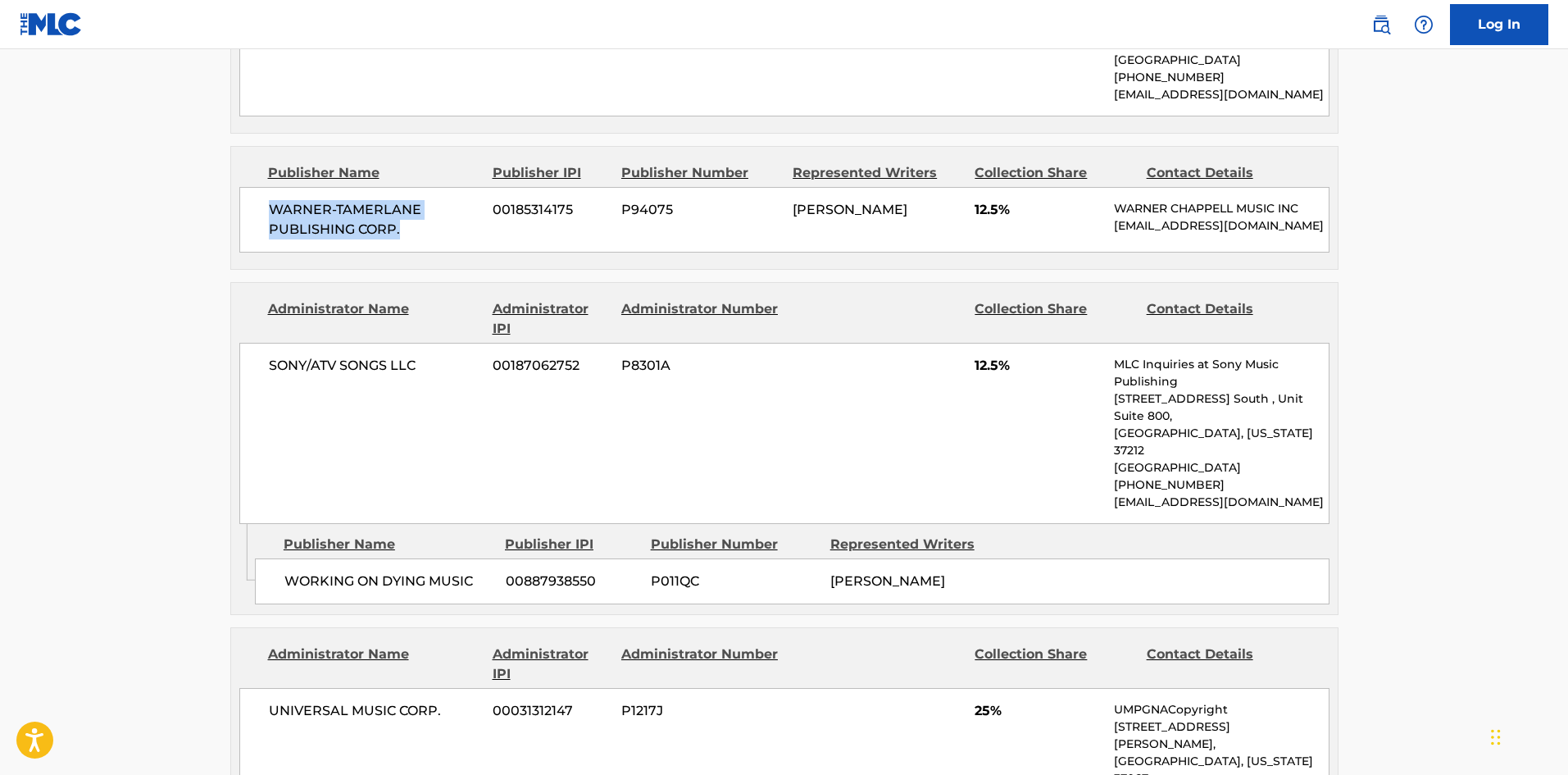
scroll to position [1230, 0]
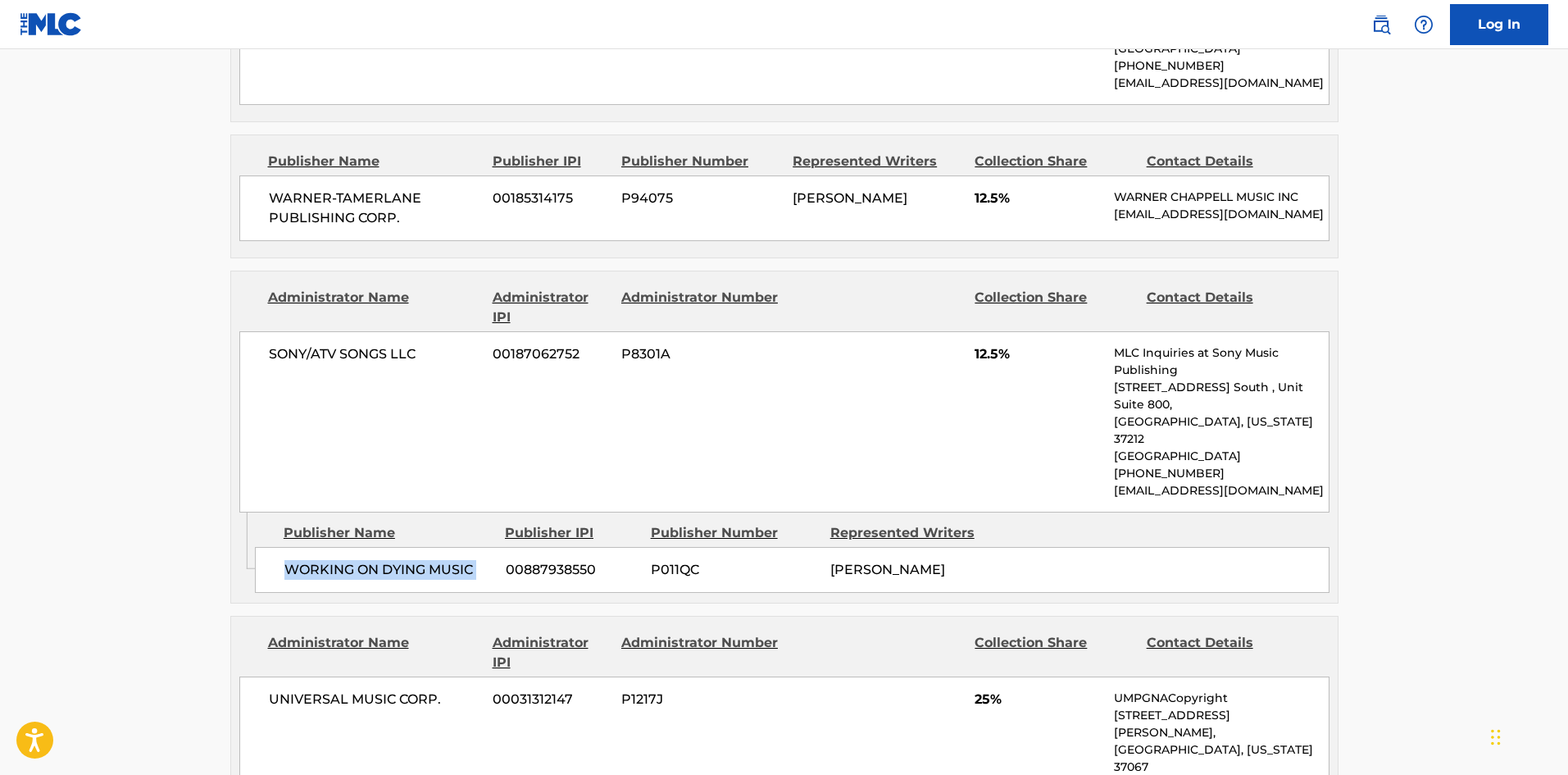
drag, startPoint x: 288, startPoint y: 477, endPoint x: 509, endPoint y: 484, distance: 221.1
click at [509, 546] on div "WORKING ON DYING MUSIC 00887938550 P011QC [PERSON_NAME]" at bounding box center [791, 569] width 1074 height 46
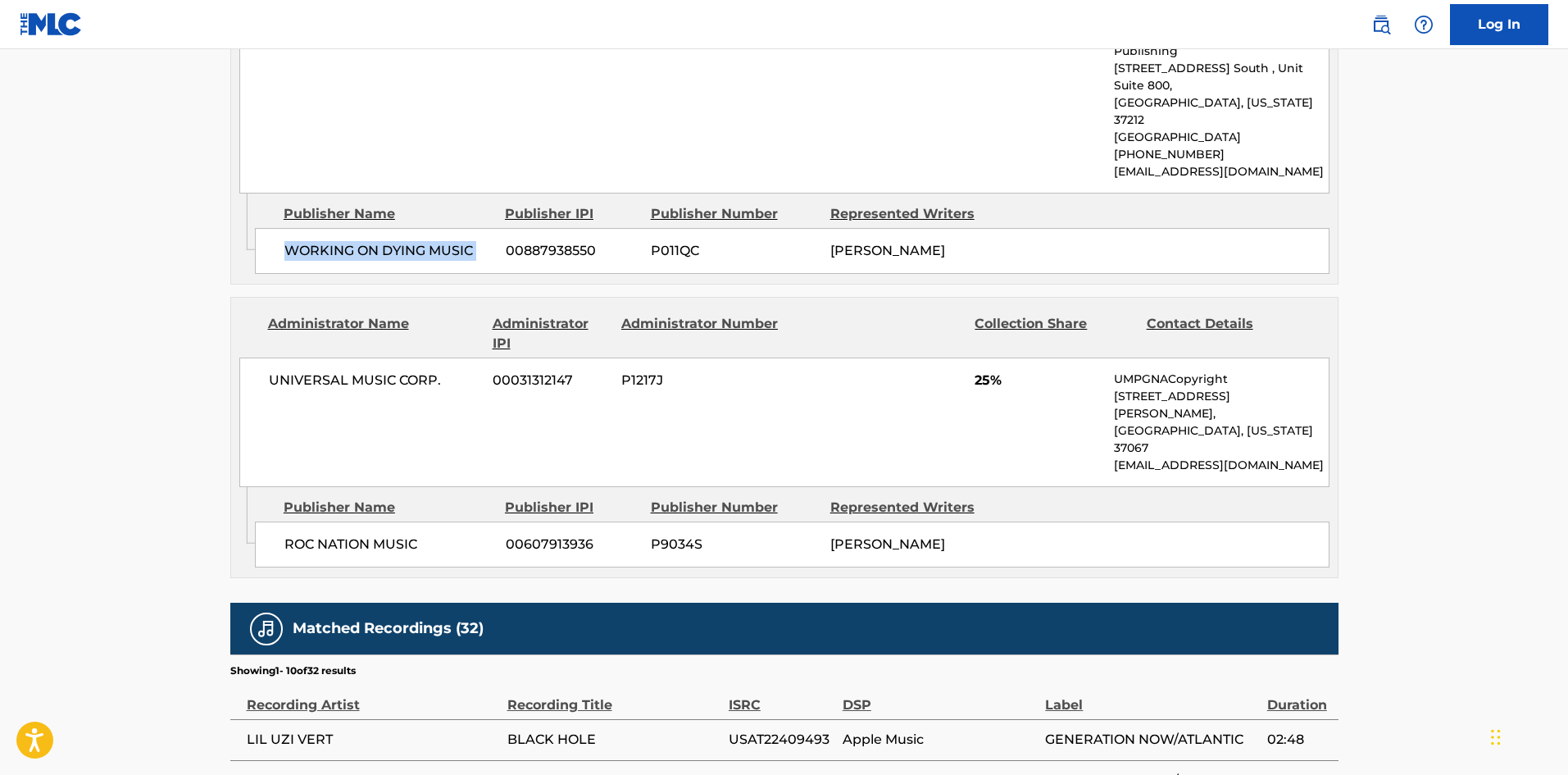
scroll to position [1558, 0]
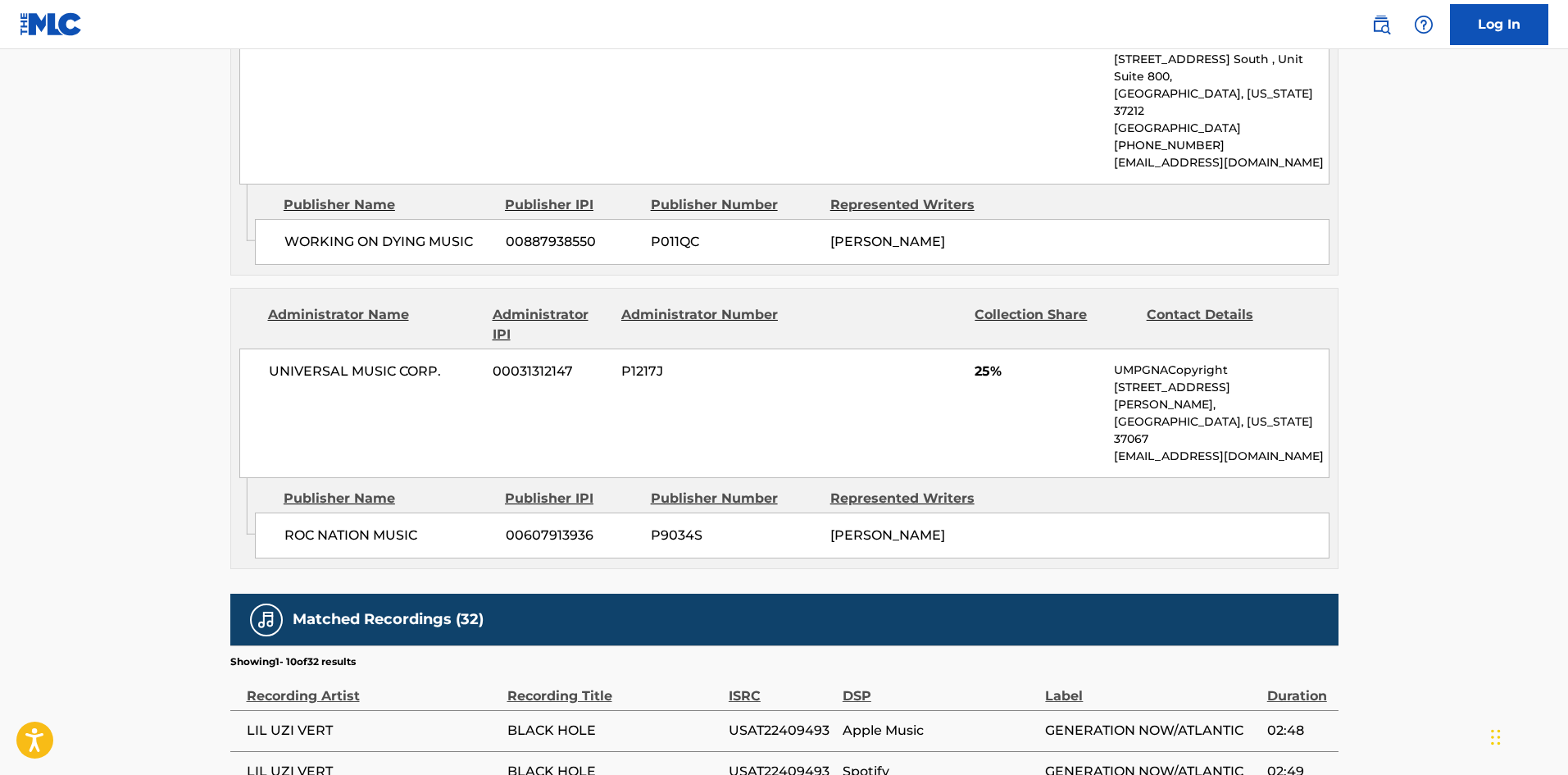
click at [294, 526] on span "ROC NATION MUSIC" at bounding box center [389, 535] width 209 height 20
drag, startPoint x: 285, startPoint y: 422, endPoint x: 471, endPoint y: 430, distance: 186.2
click at [471, 526] on span "ROC NATION MUSIC" at bounding box center [389, 535] width 209 height 20
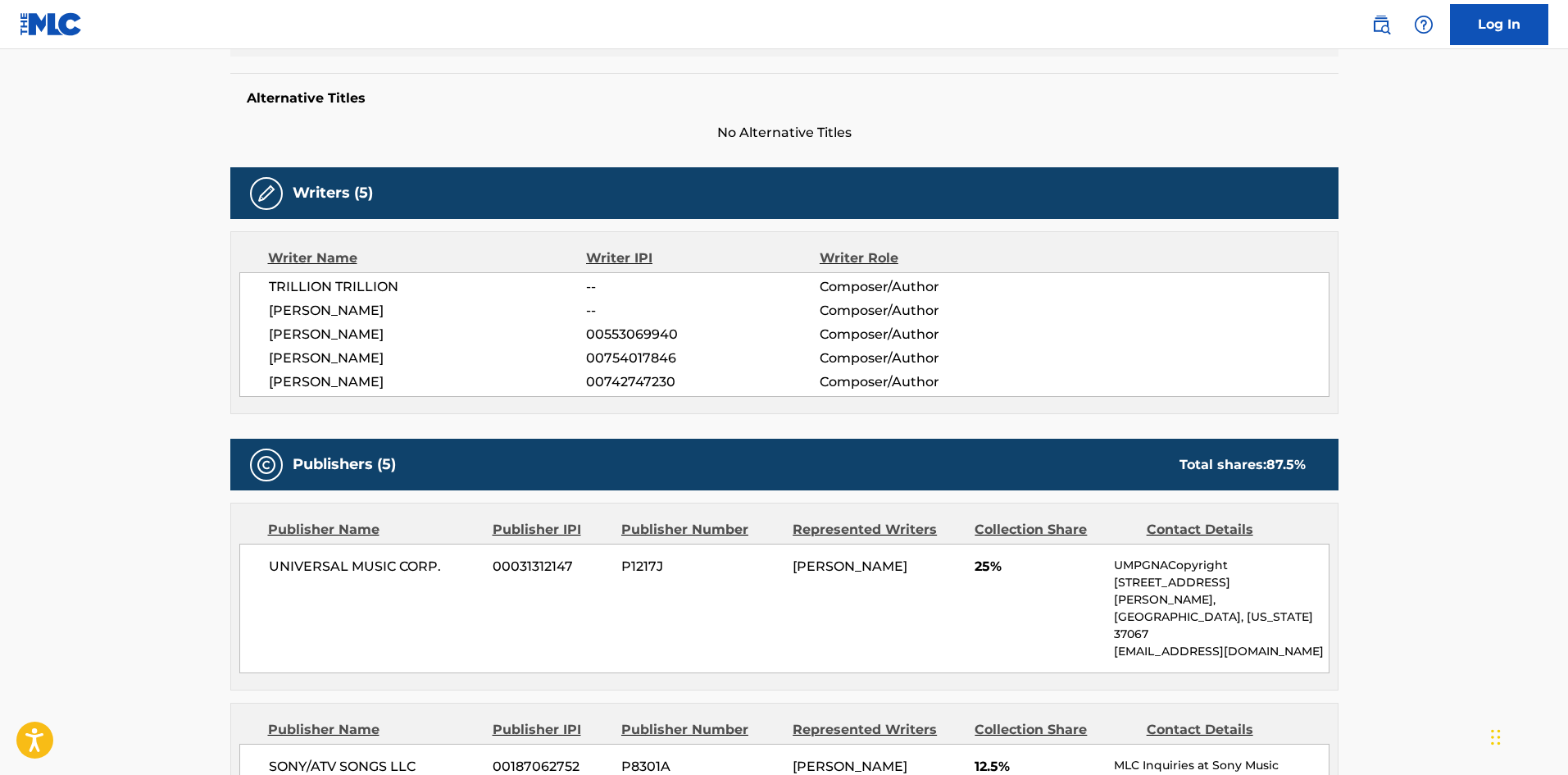
scroll to position [820, 0]
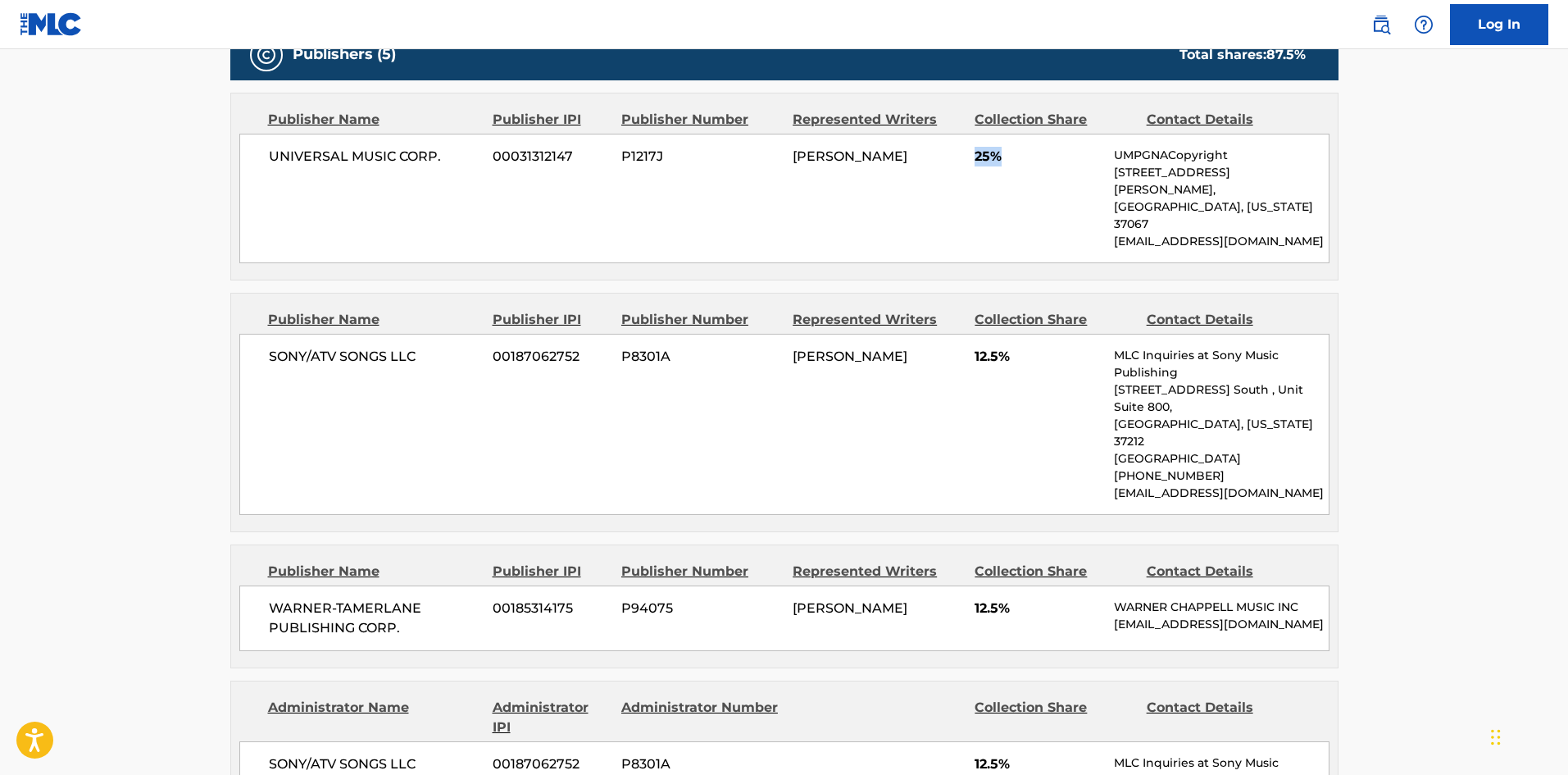
drag, startPoint x: 972, startPoint y: 155, endPoint x: 1018, endPoint y: 155, distance: 46.0
click at [1018, 155] on div "UNIVERSAL MUSIC CORP. 00031312147 P1217J [PERSON_NAME] 25% UMPGNACopyright [STR…" at bounding box center [784, 198] width 1090 height 130
drag, startPoint x: 977, startPoint y: 323, endPoint x: 1036, endPoint y: 321, distance: 59.0
click at [1036, 346] on span "12.5%" at bounding box center [1038, 356] width 127 height 20
drag, startPoint x: 974, startPoint y: 539, endPoint x: 1045, endPoint y: 539, distance: 71.0
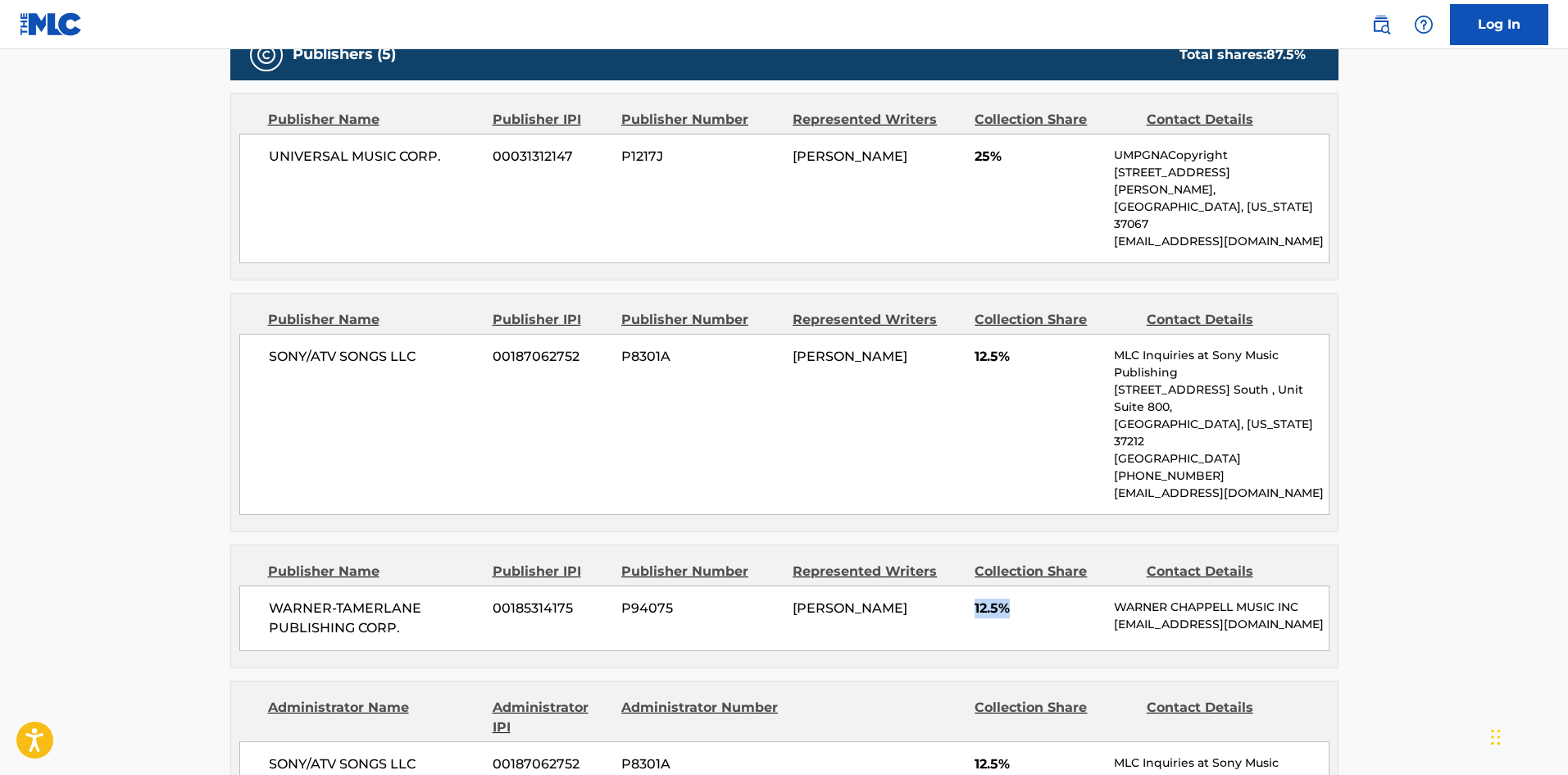
click at [1045, 585] on div "WARNER-[PERSON_NAME] PUBLISHING CORP. 00185314175 P94075 [PERSON_NAME] 12.5% [P…" at bounding box center [784, 618] width 1090 height 66
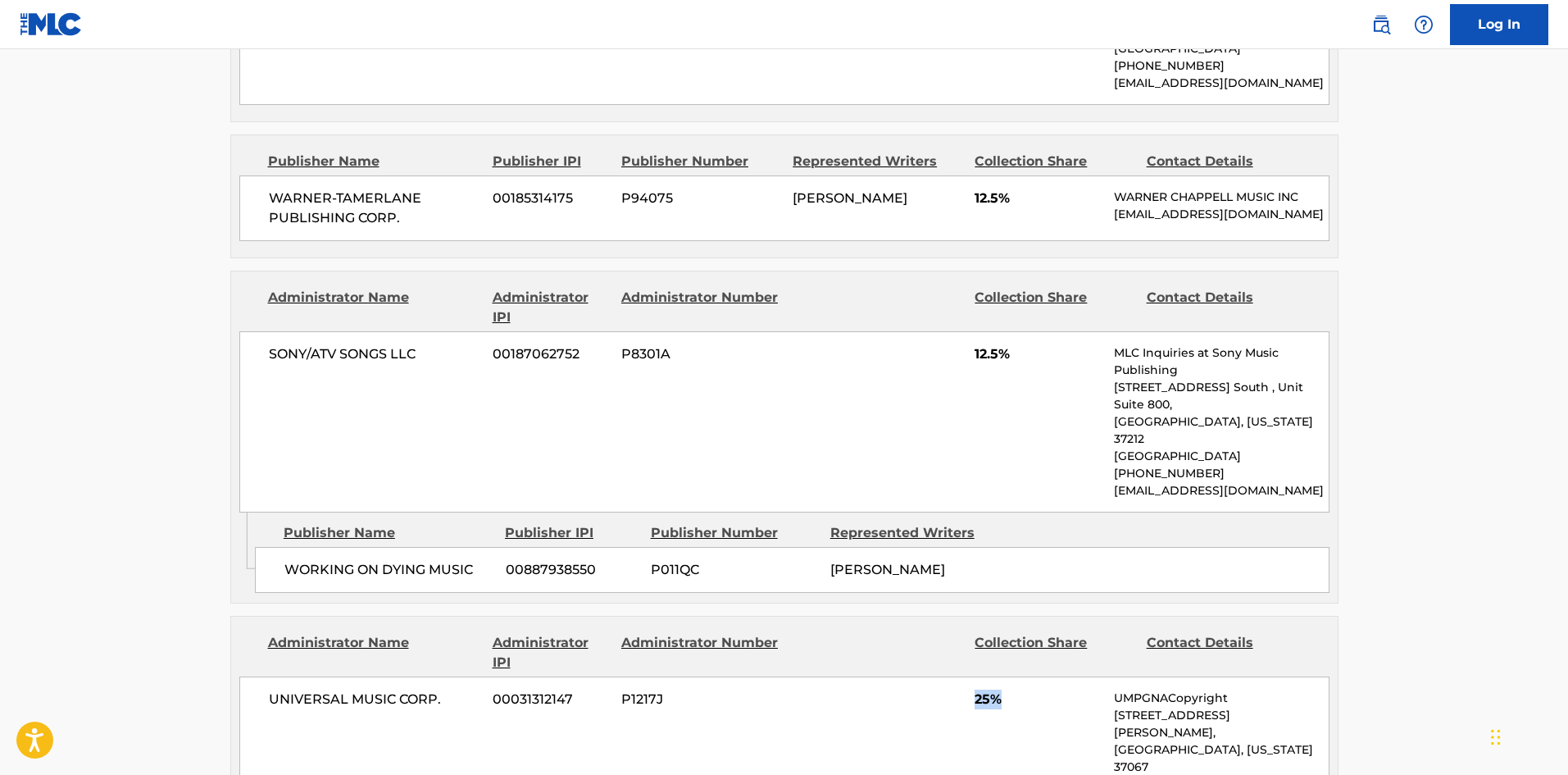
drag, startPoint x: 976, startPoint y: 621, endPoint x: 721, endPoint y: 445, distance: 309.8
click at [1050, 689] on span "25%" at bounding box center [1038, 699] width 127 height 20
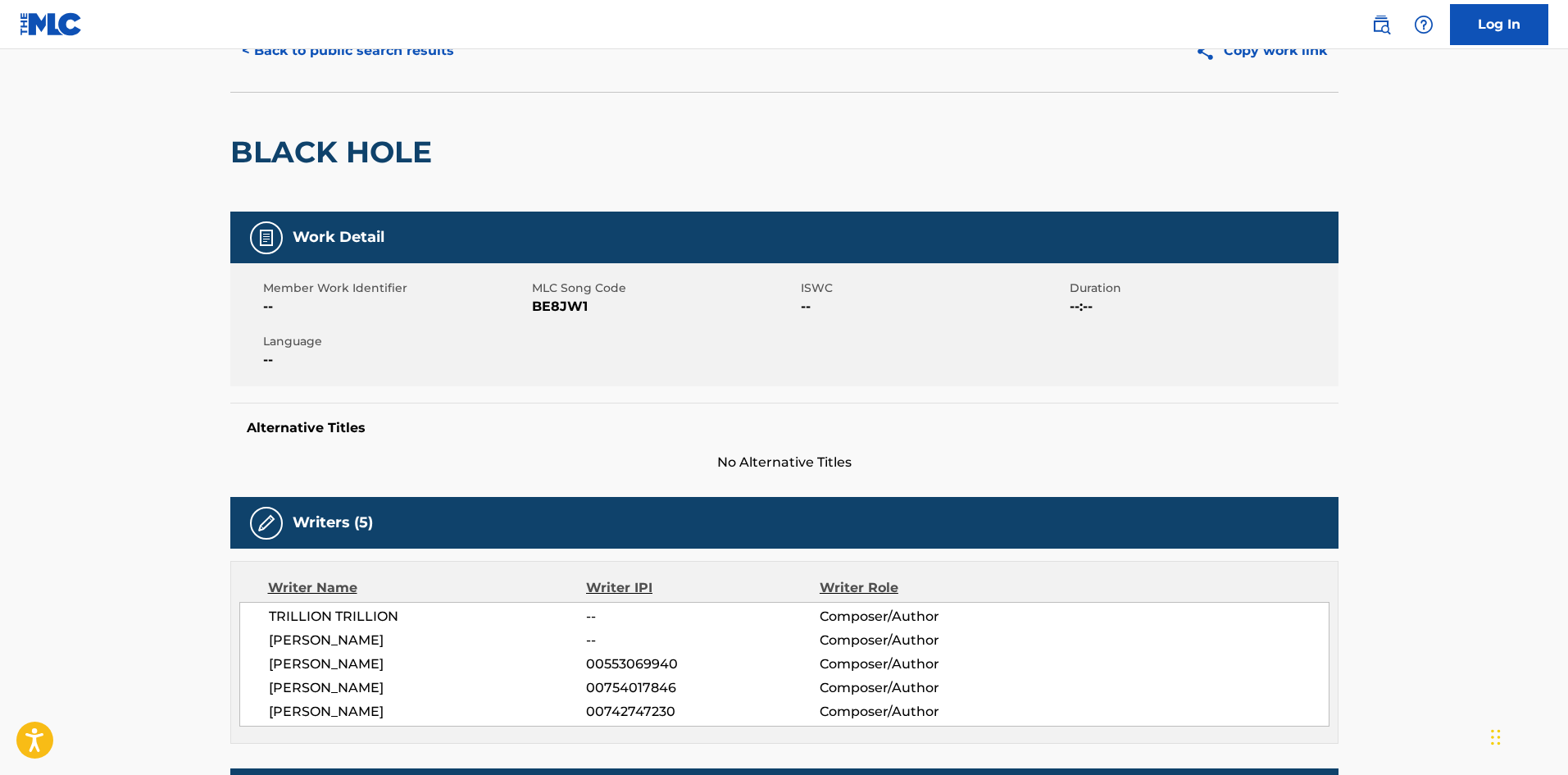
scroll to position [0, 0]
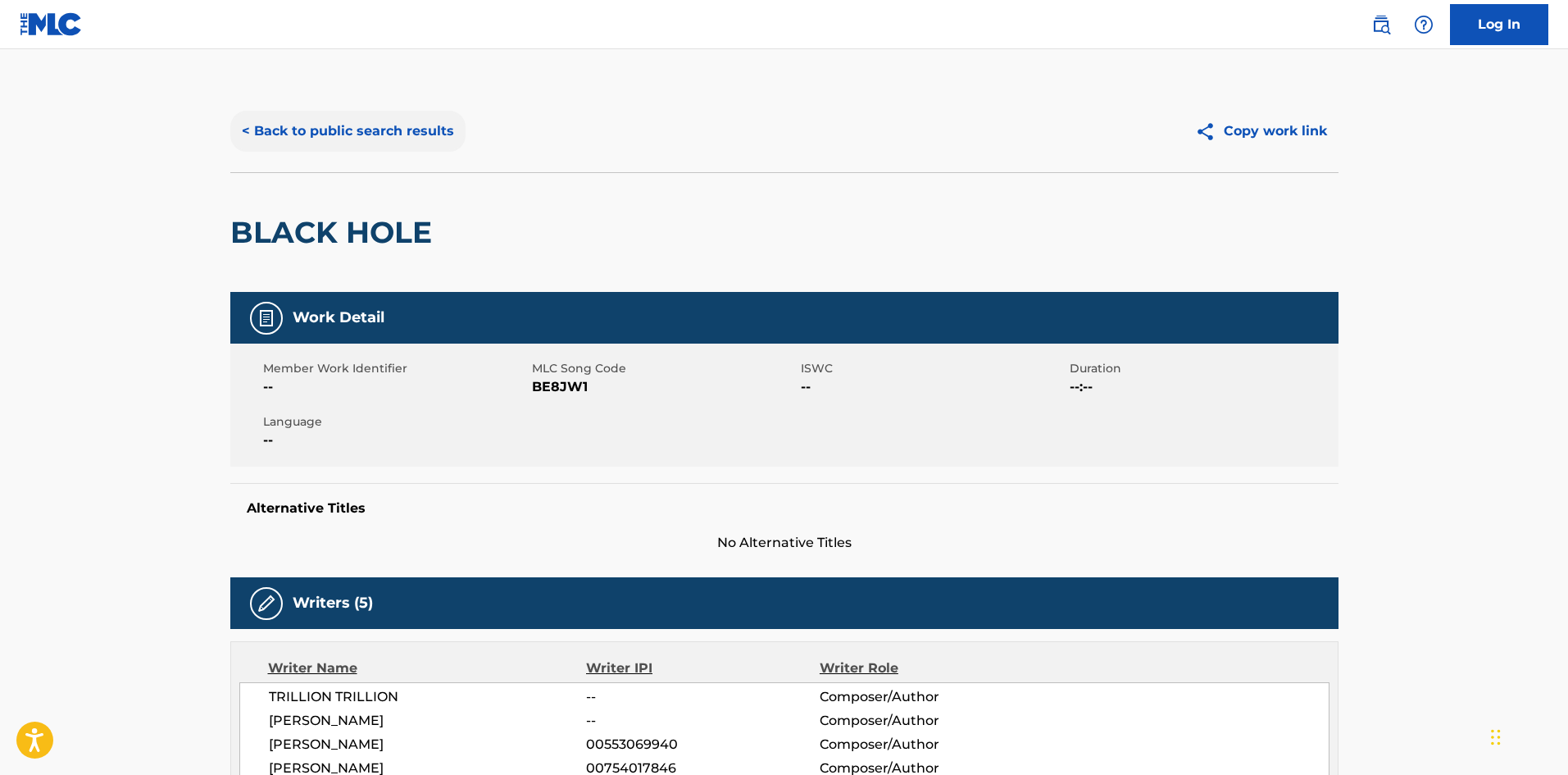
click at [408, 124] on button "< Back to public search results" at bounding box center [348, 131] width 236 height 41
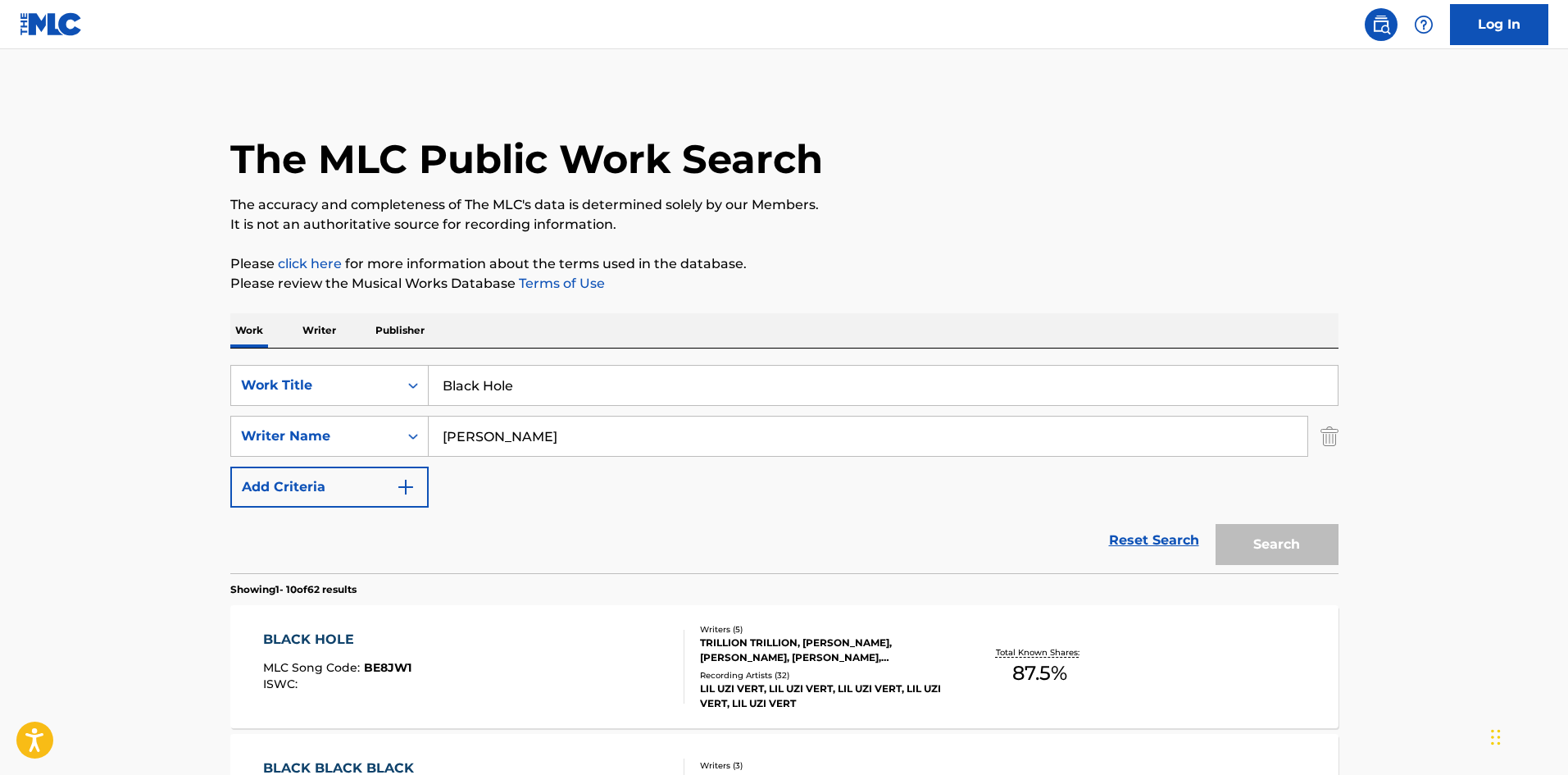
scroll to position [246, 0]
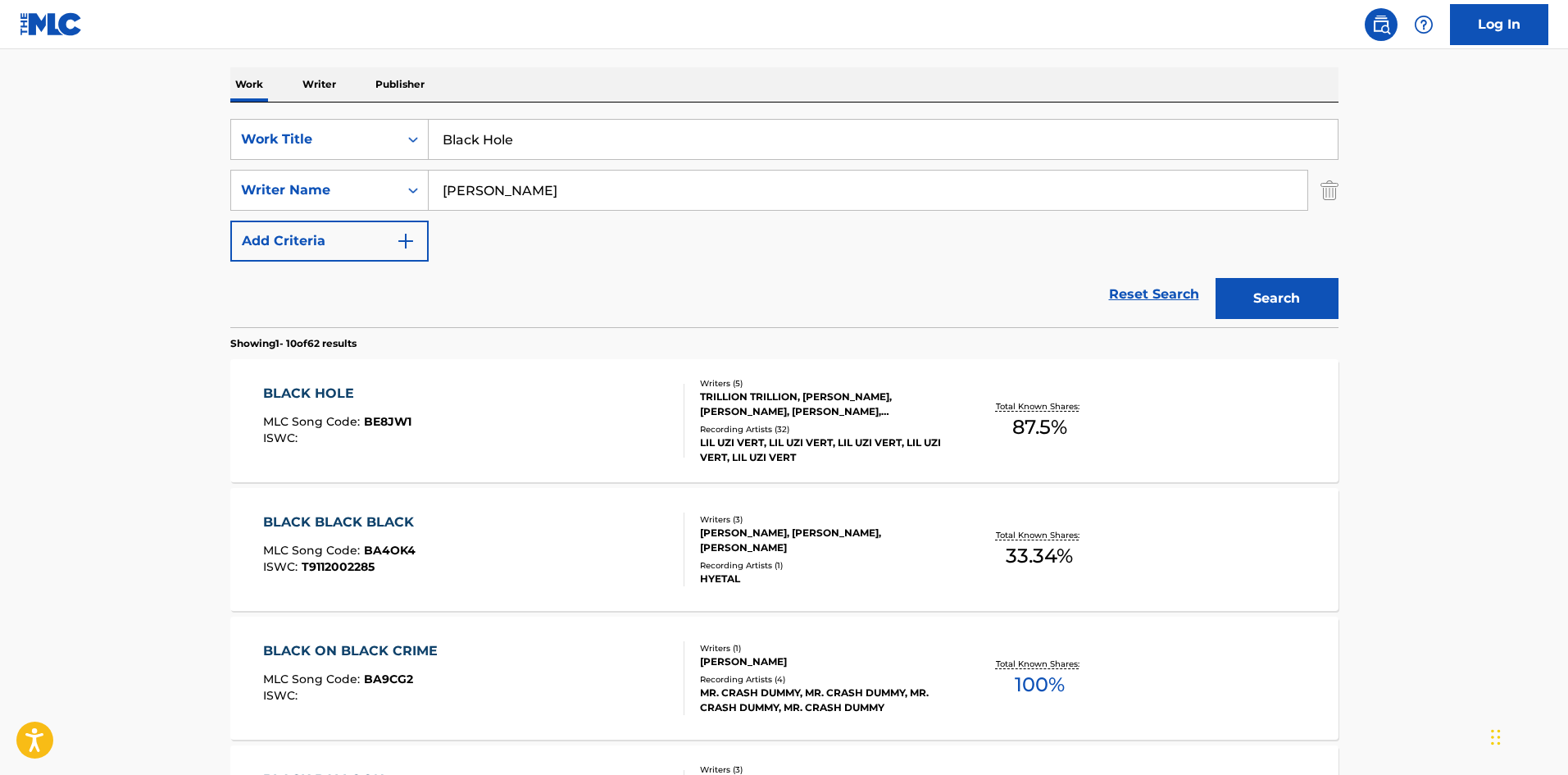
drag, startPoint x: 575, startPoint y: 144, endPoint x: 35, endPoint y: 85, distance: 543.2
click at [54, 93] on main "The MLC Public Work Search The accuracy and completeness of The MLC's data is d…" at bounding box center [784, 768] width 1568 height 1930
paste input "King Snip"
type input "King Snipe"
drag, startPoint x: 581, startPoint y: 188, endPoint x: 0, endPoint y: 211, distance: 581.5
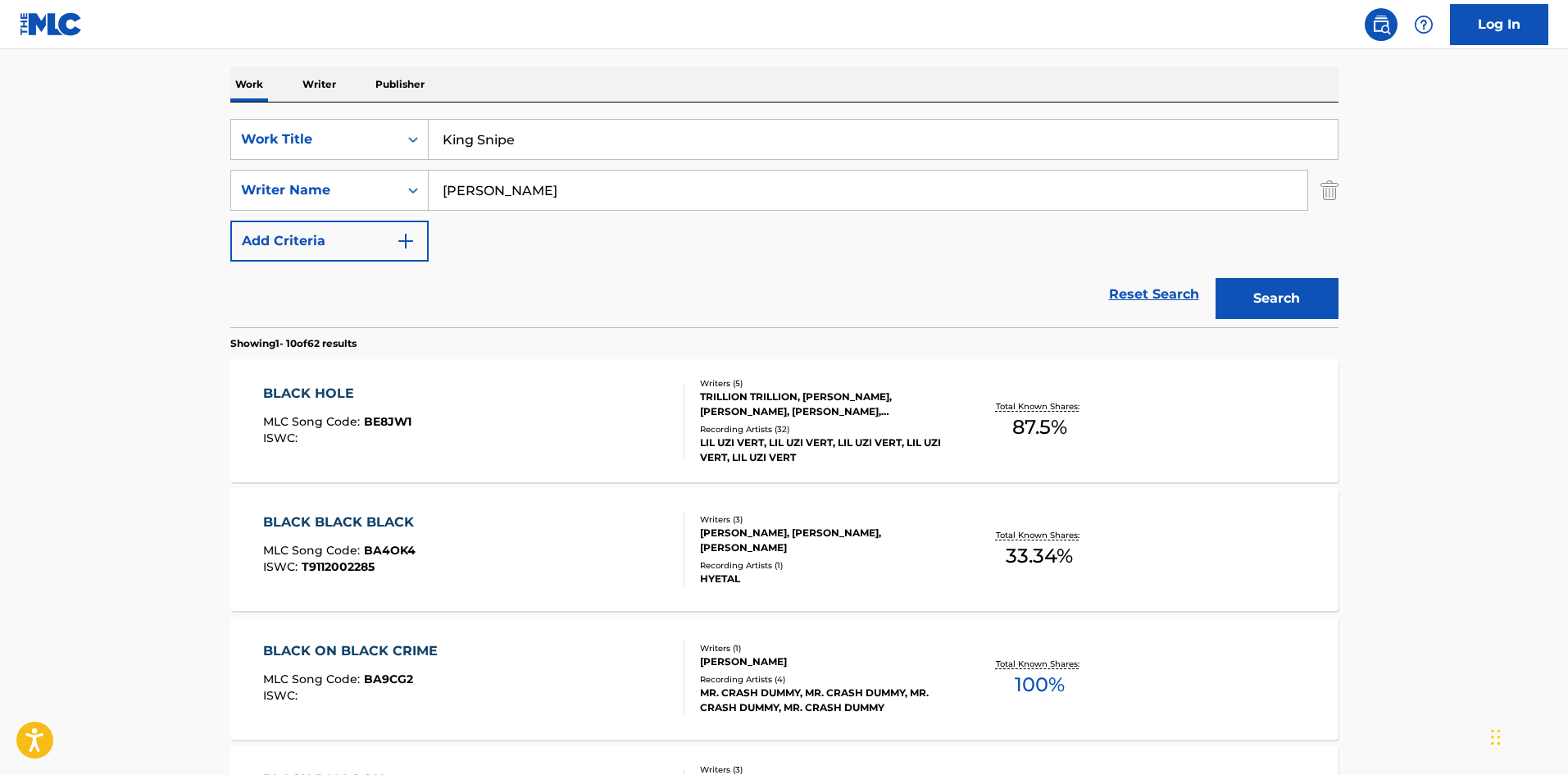
click at [0, 212] on main "The MLC Public Work Search The accuracy and completeness of The MLC's data is d…" at bounding box center [784, 768] width 1568 height 1930
paste input "Hongmahasek"
type input "Hongmahasek"
click at [1292, 293] on button "Search" at bounding box center [1277, 298] width 123 height 41
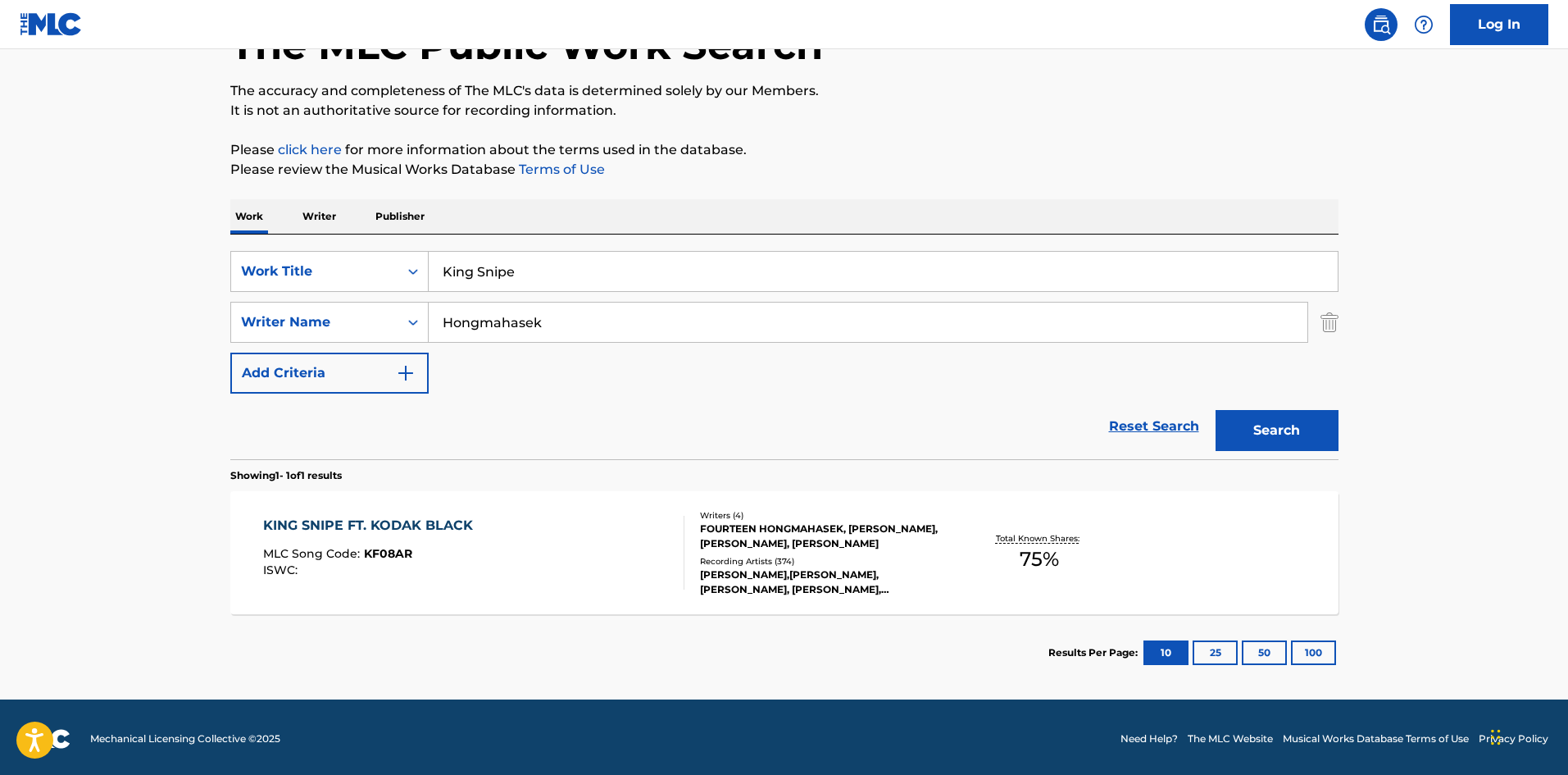
scroll to position [117, 0]
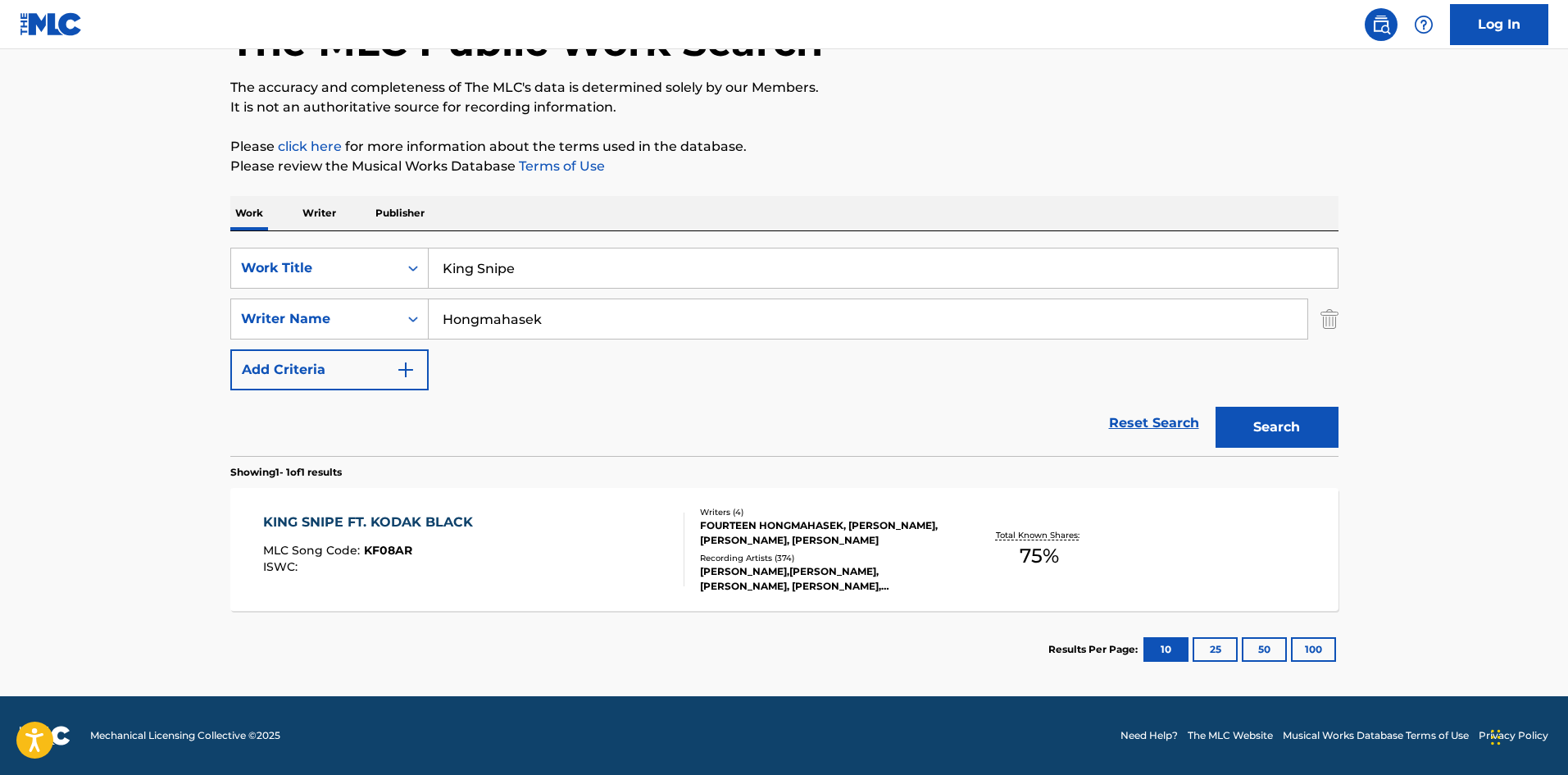
click at [378, 515] on div "KING SNIPE FT. KODAK BLACK" at bounding box center [372, 522] width 218 height 20
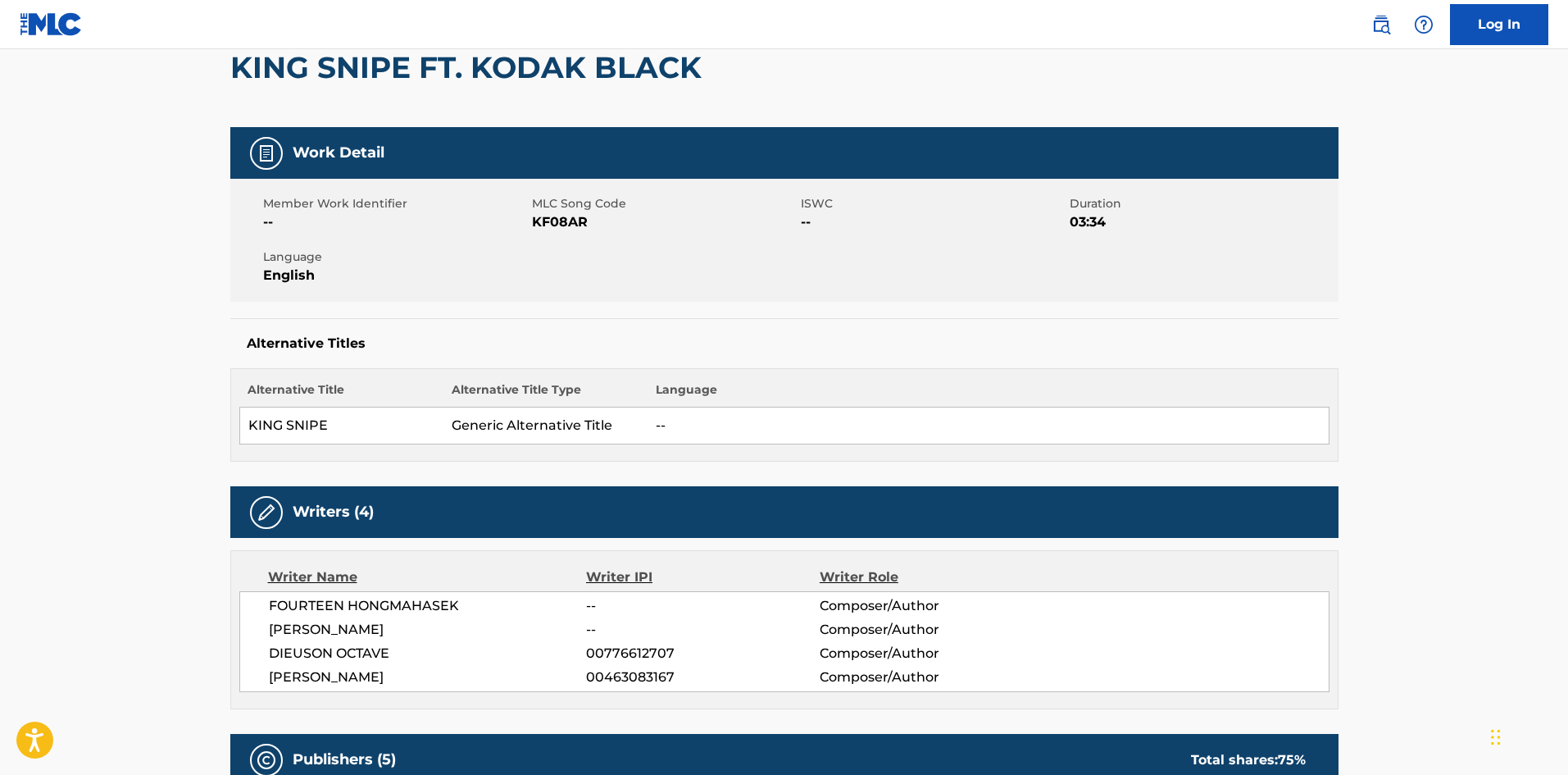
scroll to position [574, 0]
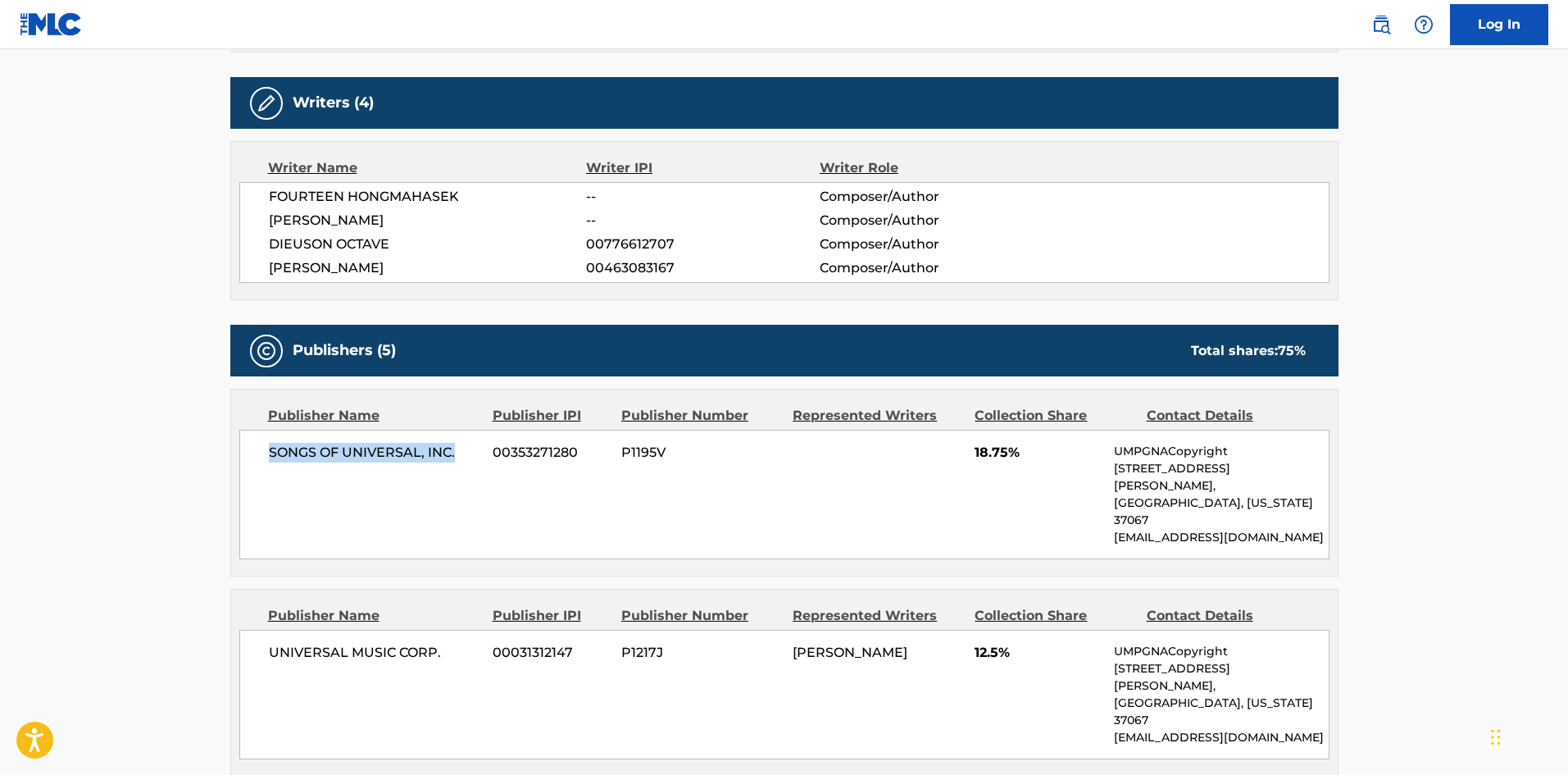
drag, startPoint x: 268, startPoint y: 456, endPoint x: 461, endPoint y: 447, distance: 193.2
click at [461, 447] on span "SONGS OF UNIVERSAL, INC." at bounding box center [375, 452] width 212 height 20
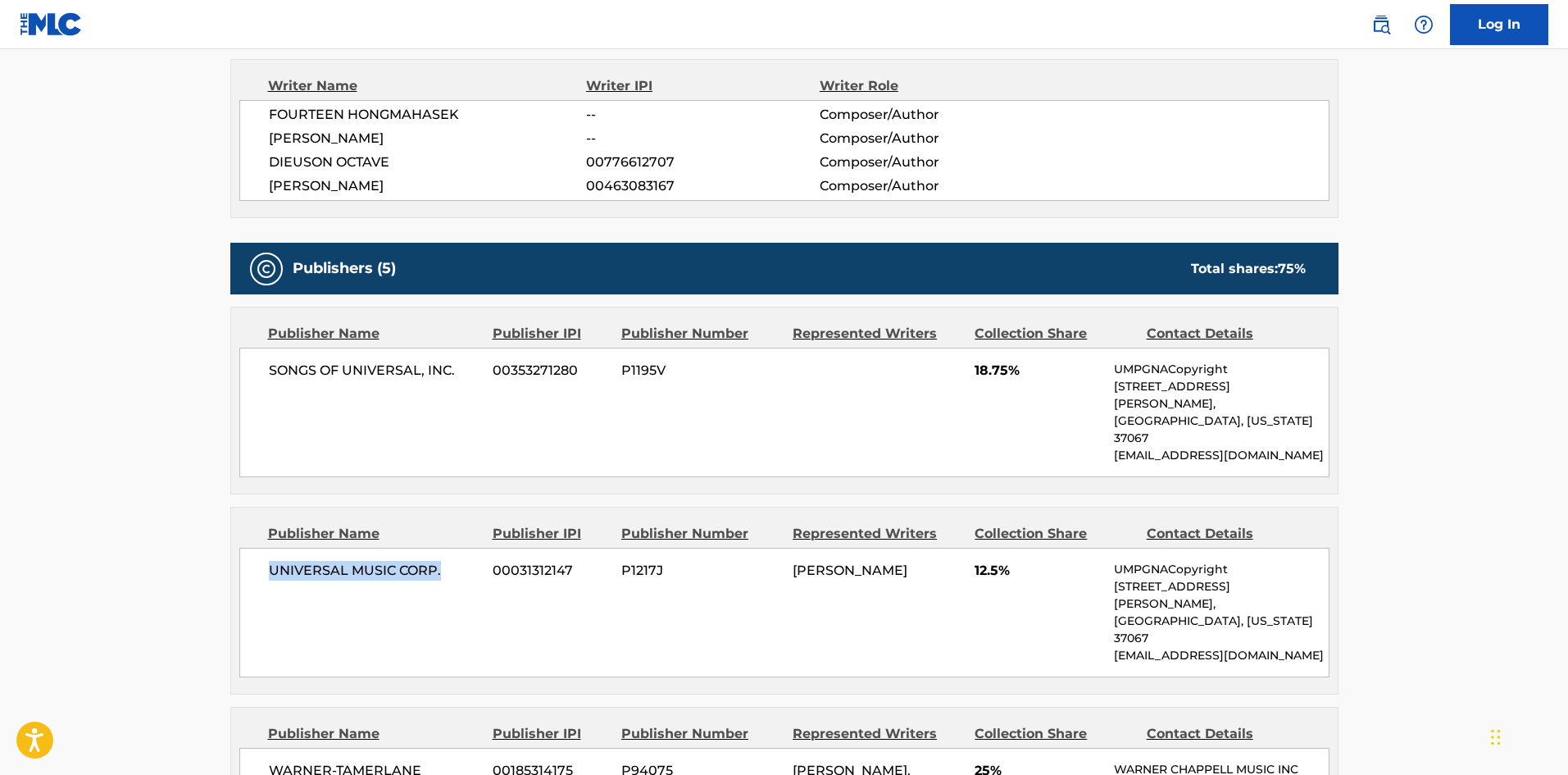
drag, startPoint x: 266, startPoint y: 542, endPoint x: 454, endPoint y: 550, distance: 188.2
click at [467, 552] on div "UNIVERSAL MUSIC CORP. 00031312147 P1217J [PERSON_NAME] 12.5% UMPGNACopyright [S…" at bounding box center [784, 612] width 1090 height 130
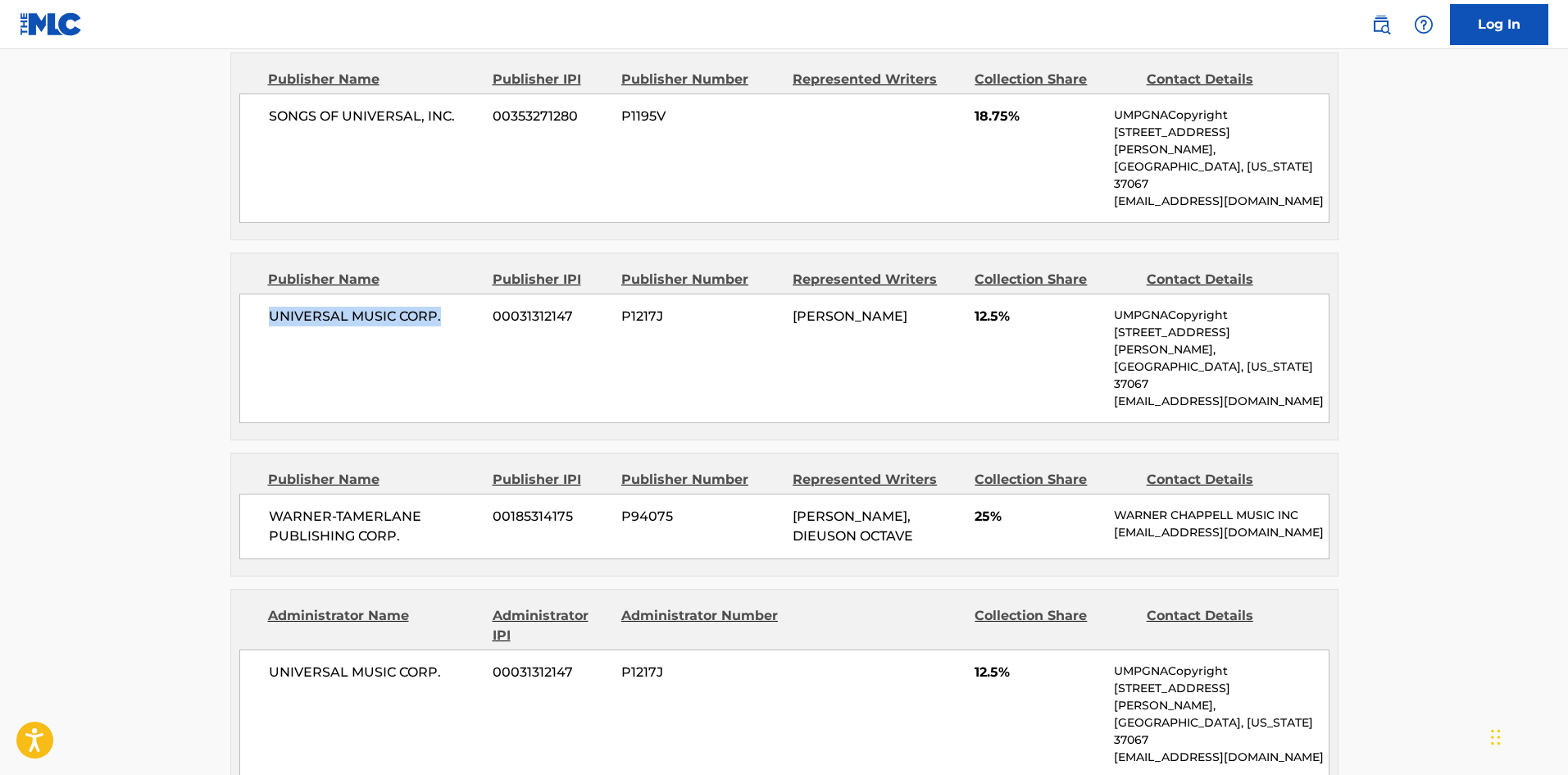
scroll to position [1066, 0]
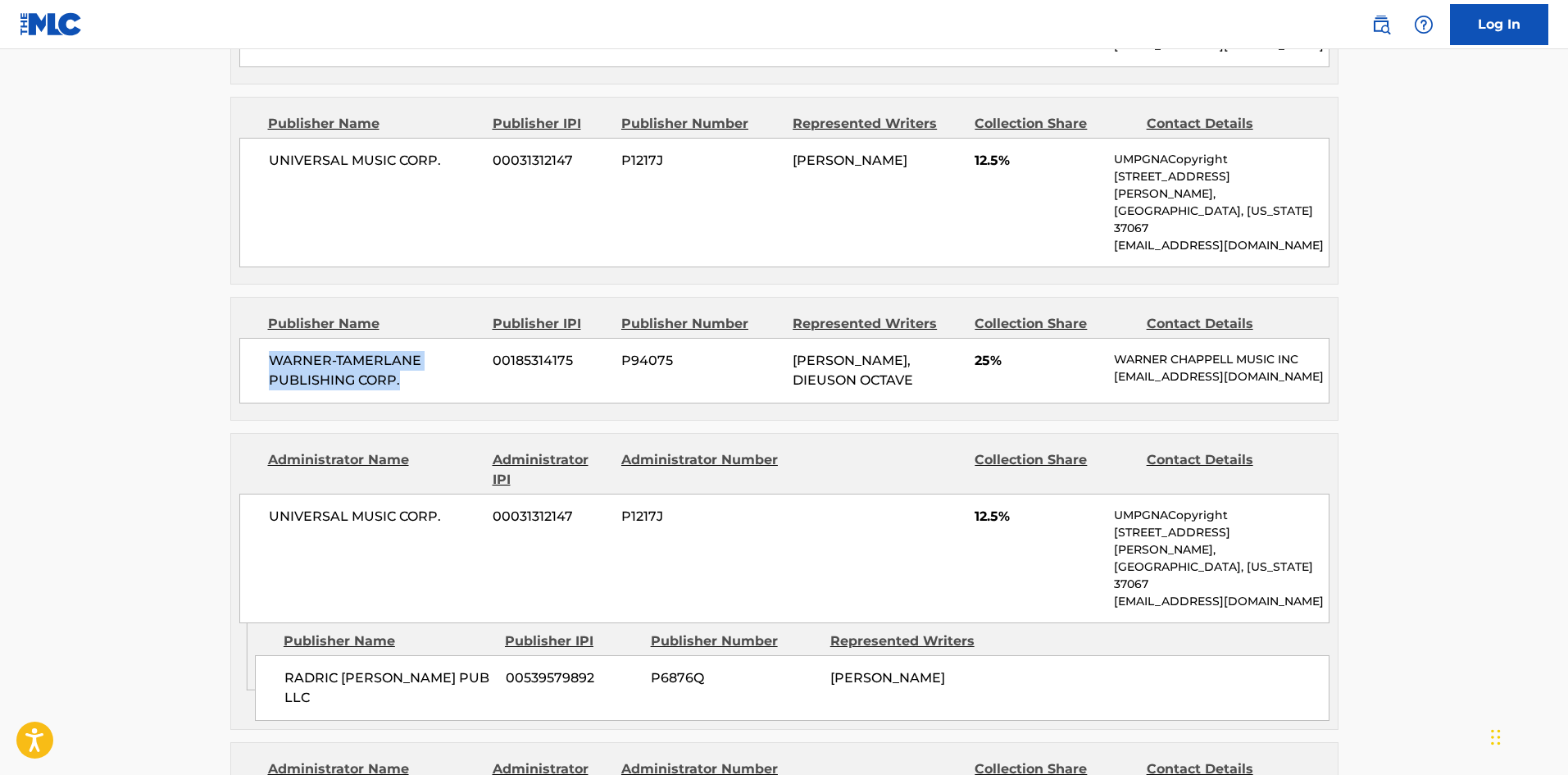
drag, startPoint x: 269, startPoint y: 287, endPoint x: 435, endPoint y: 313, distance: 168.0
click at [435, 351] on span "WARNER-TAMERLANE PUBLISHING CORP." at bounding box center [375, 370] width 212 height 39
drag, startPoint x: 286, startPoint y: 593, endPoint x: 463, endPoint y: 588, distance: 177.1
click at [463, 668] on span "RADRIC [PERSON_NAME] PUB LLC" at bounding box center [389, 688] width 209 height 39
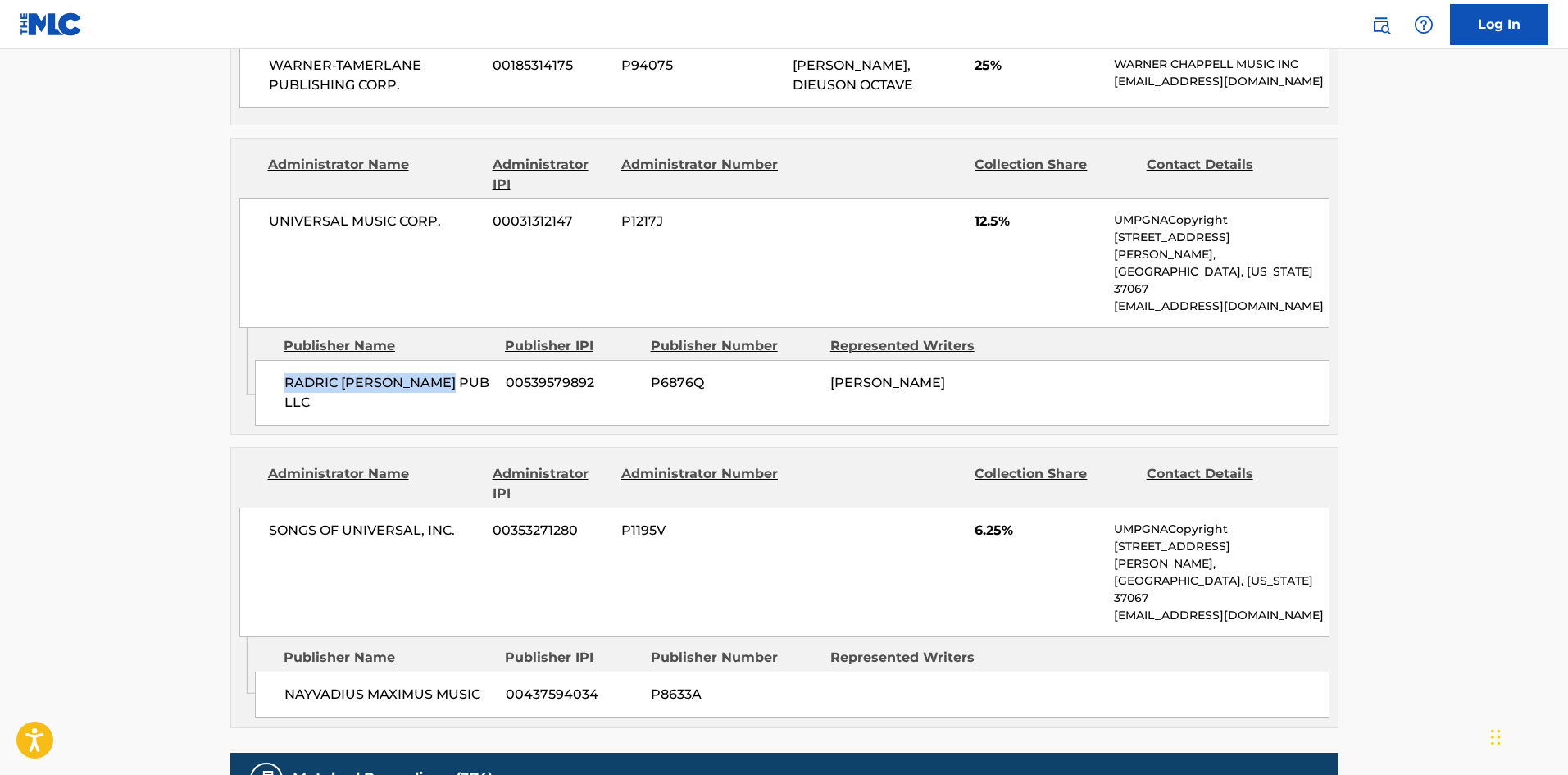
scroll to position [1393, 0]
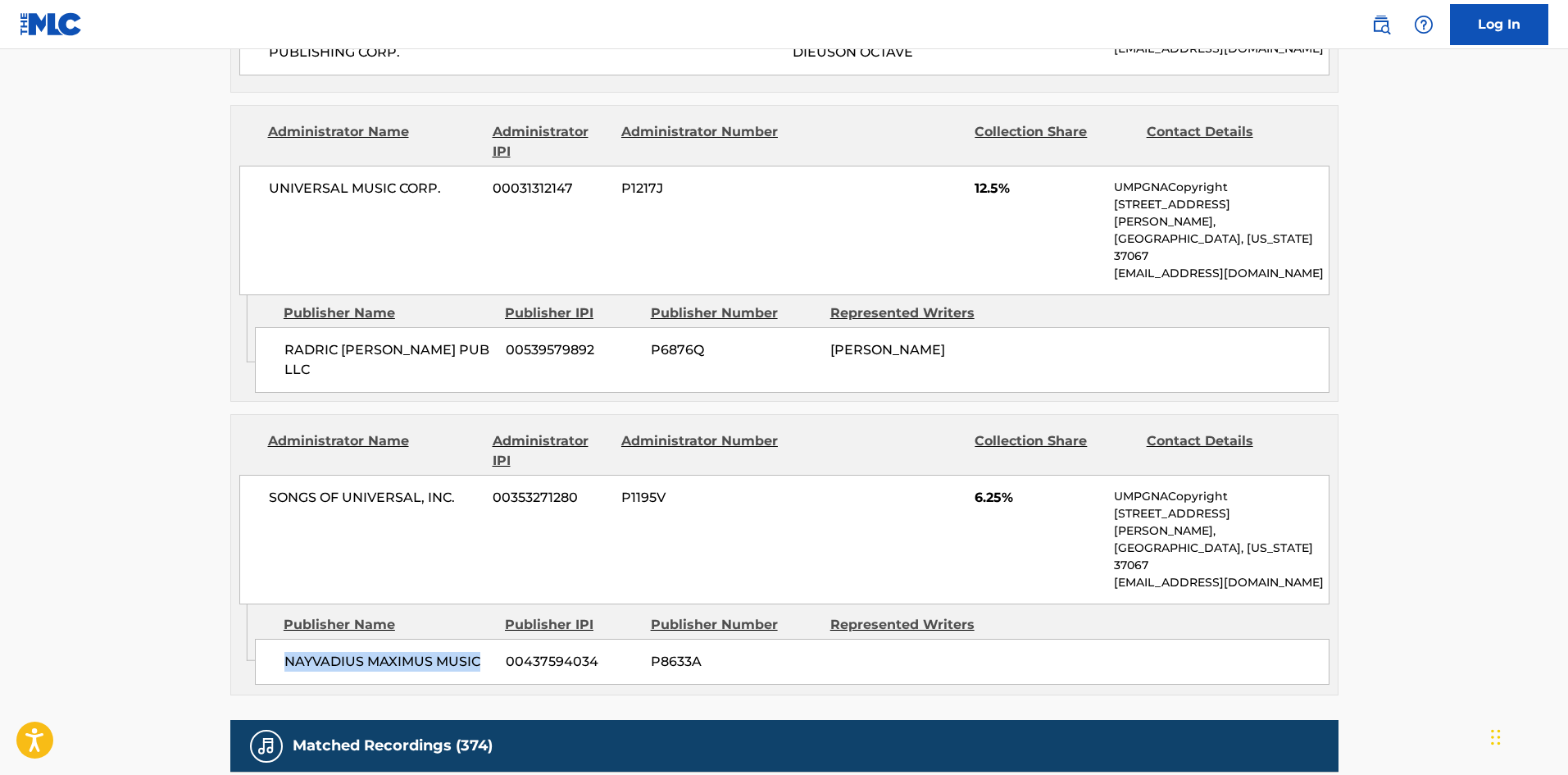
drag, startPoint x: 281, startPoint y: 526, endPoint x: 485, endPoint y: 503, distance: 205.3
click at [487, 638] on div "NAYVADIUS MAXIMUS MUSIC 00437594034 P8633A" at bounding box center [791, 661] width 1074 height 46
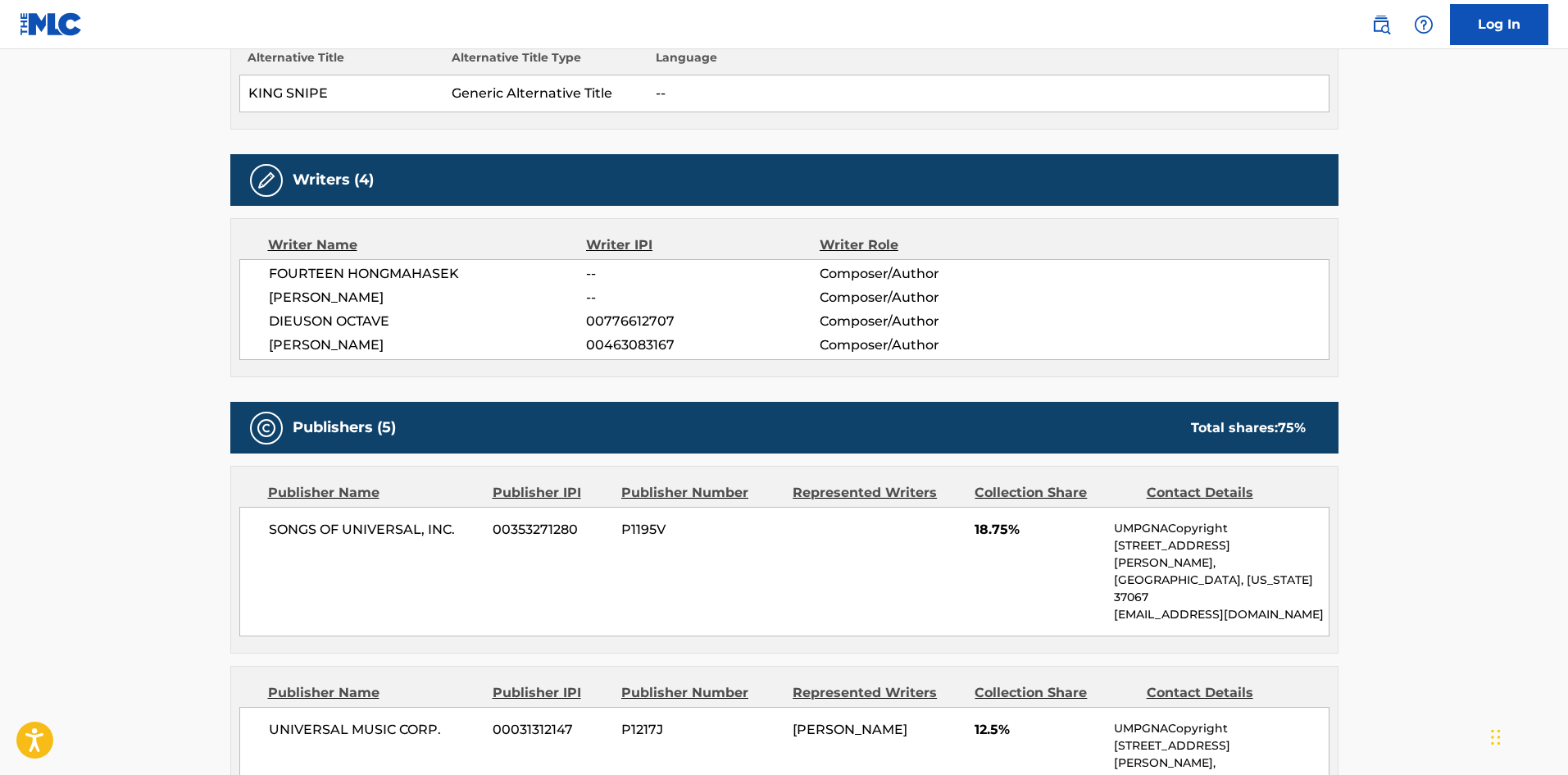
scroll to position [492, 0]
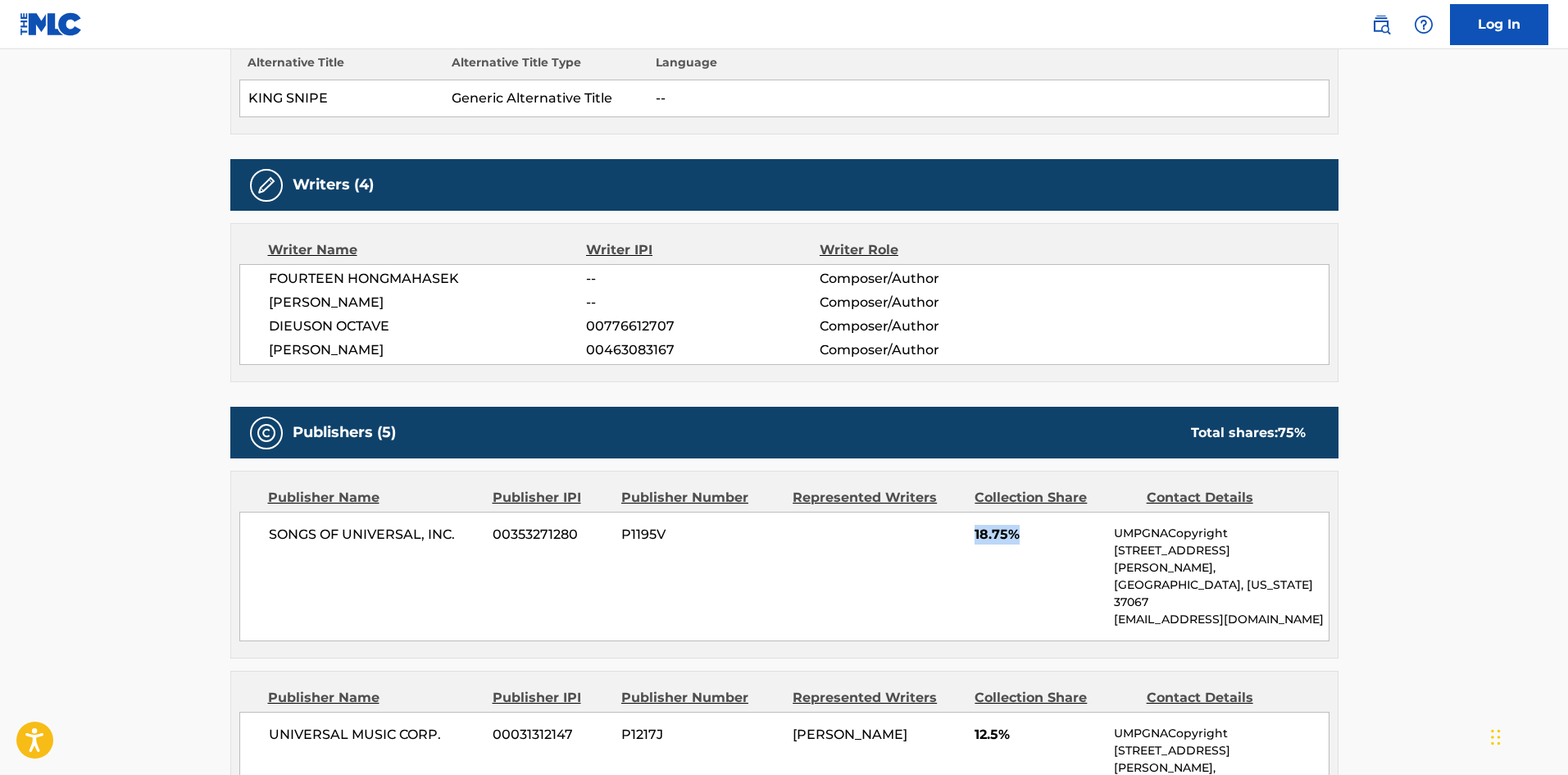
drag, startPoint x: 972, startPoint y: 536, endPoint x: 1054, endPoint y: 513, distance: 85.2
click at [1064, 519] on div "SONGS OF UNIVERSAL, INC. 00353271280 P1195V 18.75% UMPGNACopyright [STREET_ADDR…" at bounding box center [784, 577] width 1090 height 130
drag, startPoint x: 970, startPoint y: 695, endPoint x: 1042, endPoint y: 667, distance: 77.3
click at [1049, 674] on div "Publisher Name Publisher IPI Publisher Number Represented Writers Collection Sh…" at bounding box center [784, 764] width 1107 height 186
click at [945, 617] on div "Publisher Name Publisher IPI Publisher Number Represented Writers Collection Sh…" at bounding box center [784, 564] width 1107 height 186
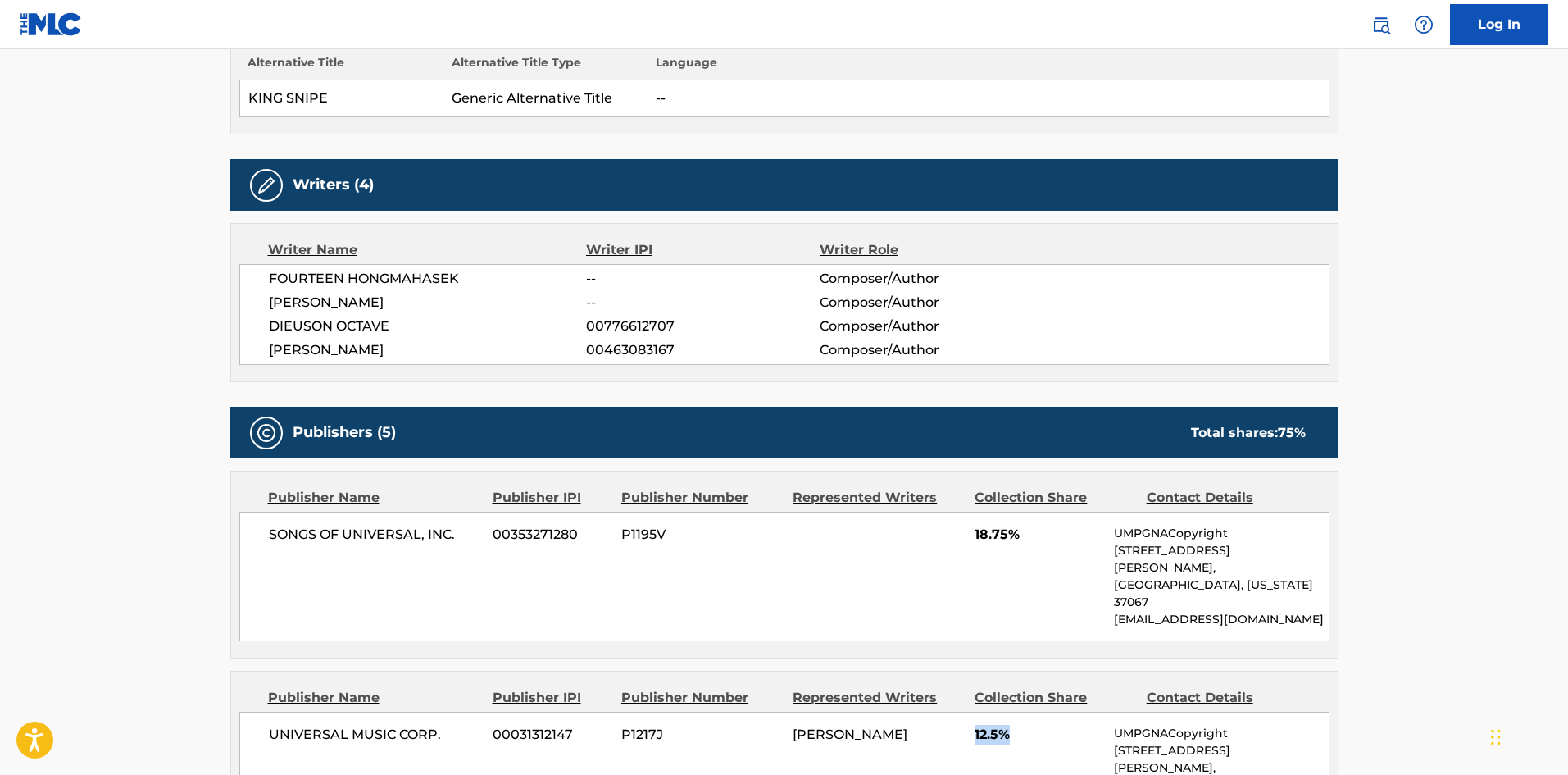
drag, startPoint x: 972, startPoint y: 698, endPoint x: 1011, endPoint y: 681, distance: 42.5
click at [1035, 712] on div "UNIVERSAL MUSIC CORP. 00031312147 P1217J [PERSON_NAME] 12.5% UMPGNACopyright [S…" at bounding box center [784, 777] width 1090 height 130
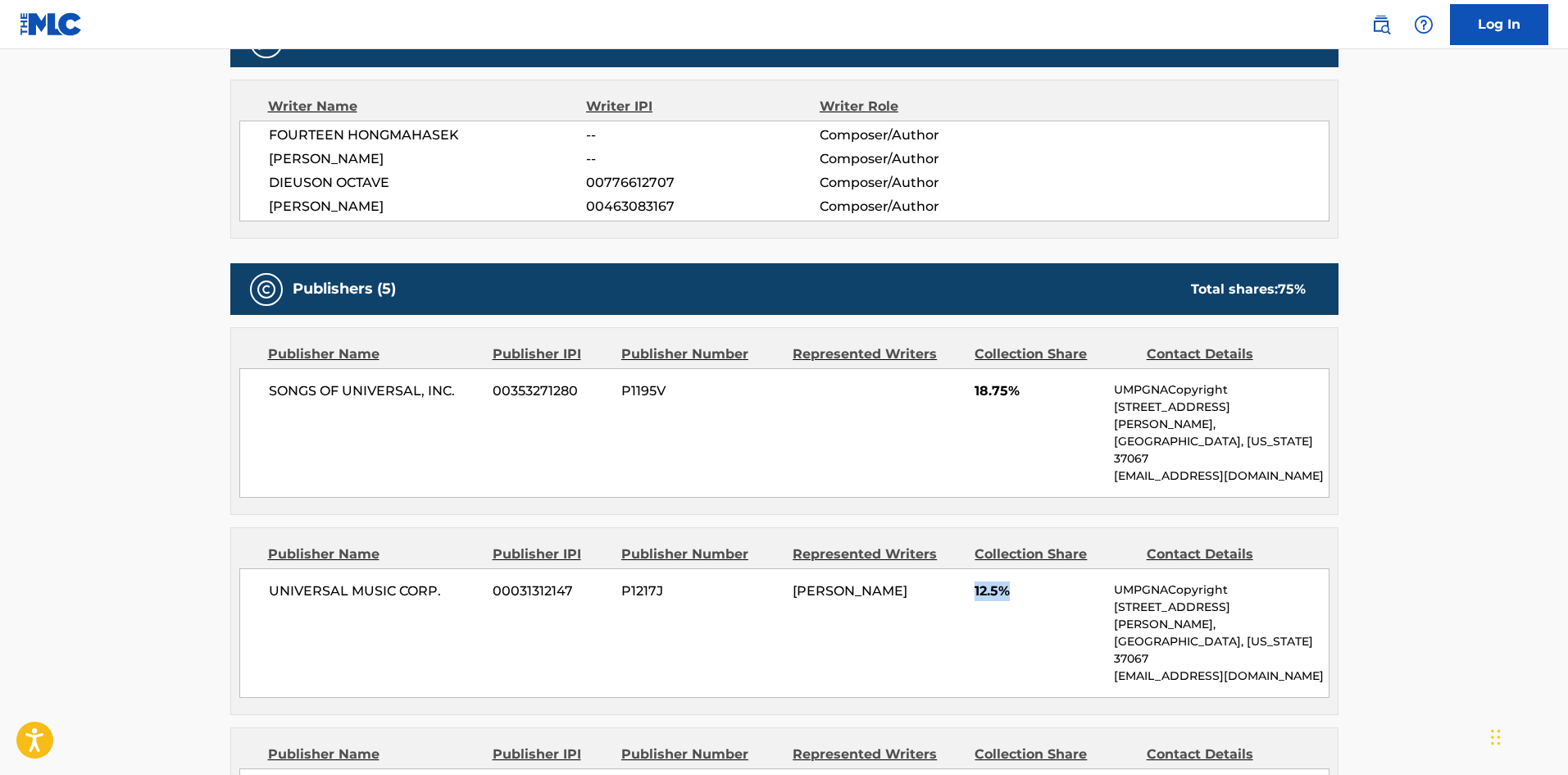
scroll to position [901, 0]
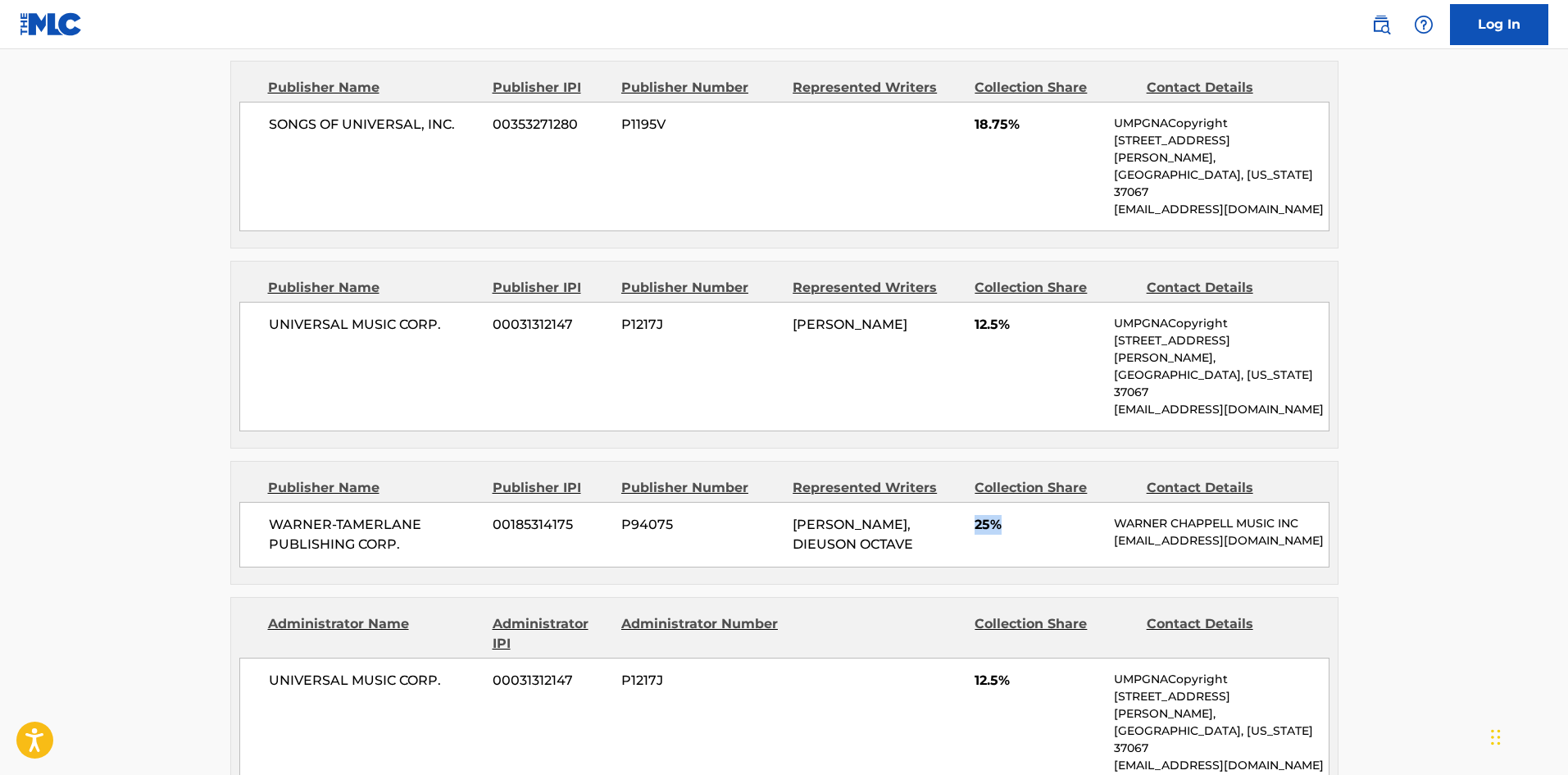
drag, startPoint x: 975, startPoint y: 460, endPoint x: 1023, endPoint y: 460, distance: 48.0
click at [1023, 515] on span "25%" at bounding box center [1038, 525] width 127 height 20
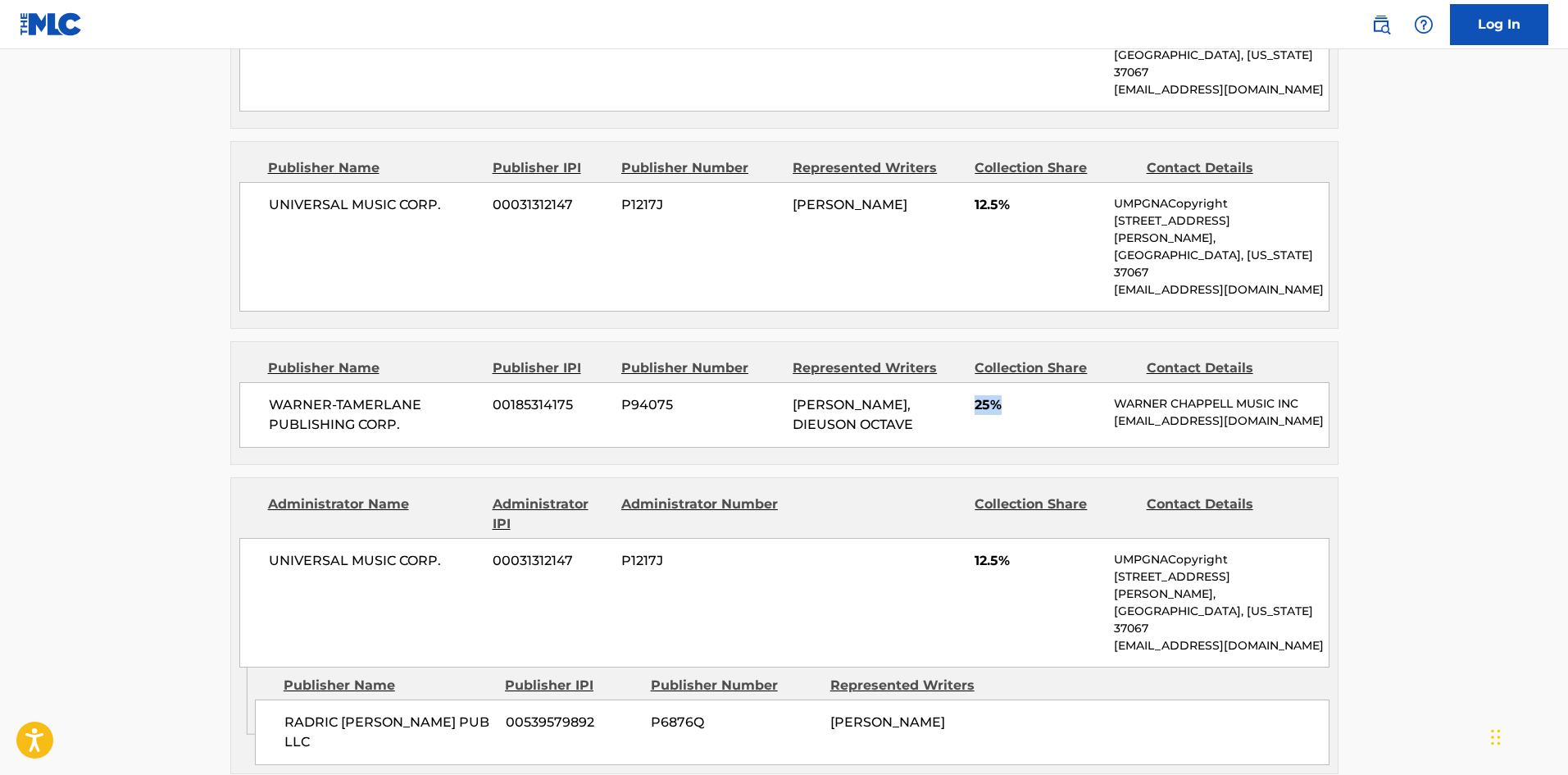
scroll to position [1230, 0]
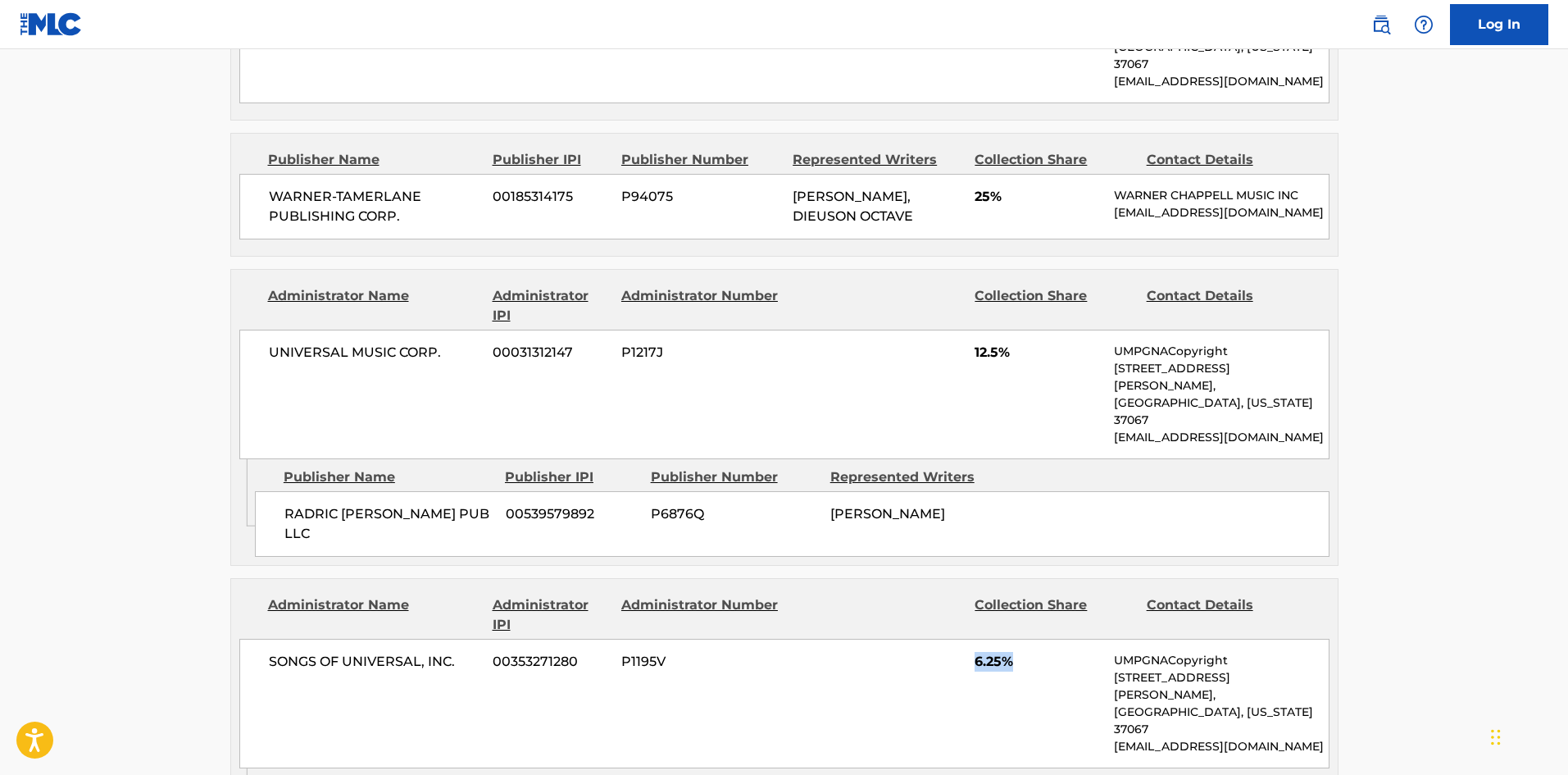
drag, startPoint x: 977, startPoint y: 564, endPoint x: 1027, endPoint y: 561, distance: 50.1
click at [1027, 652] on span "6.25%" at bounding box center [1038, 662] width 127 height 20
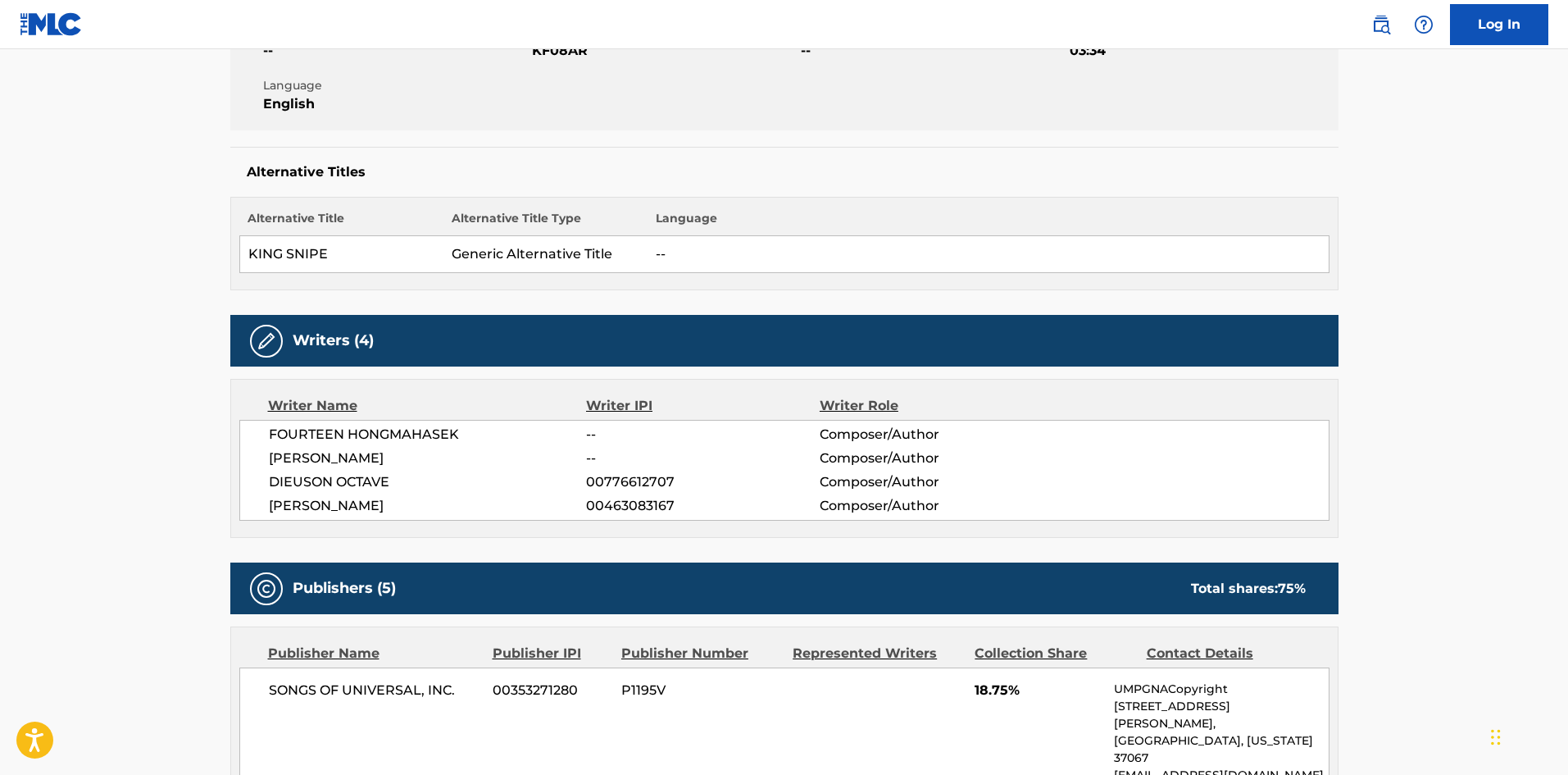
scroll to position [0, 0]
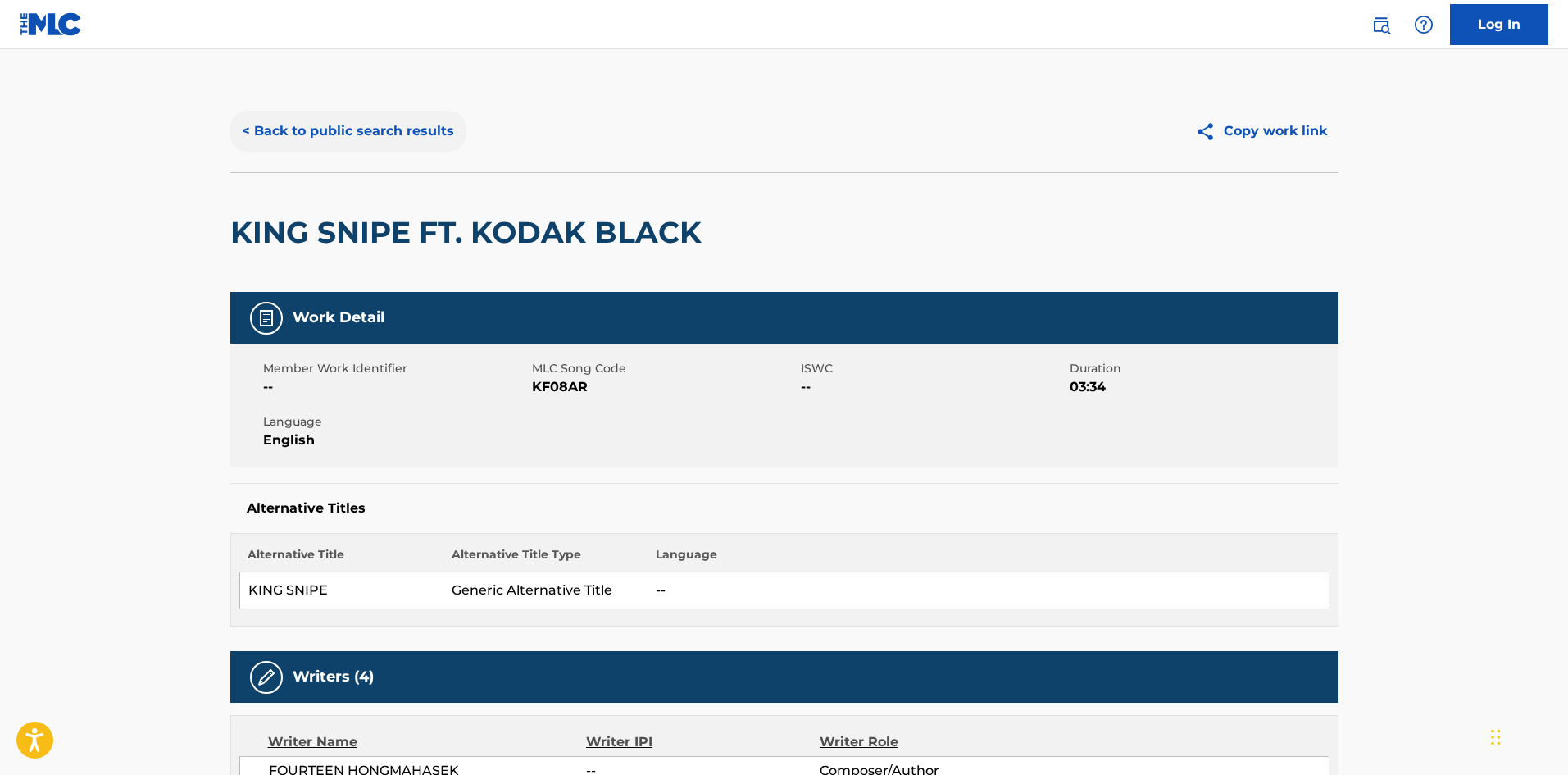
click at [418, 125] on button "< Back to public search results" at bounding box center [348, 131] width 236 height 41
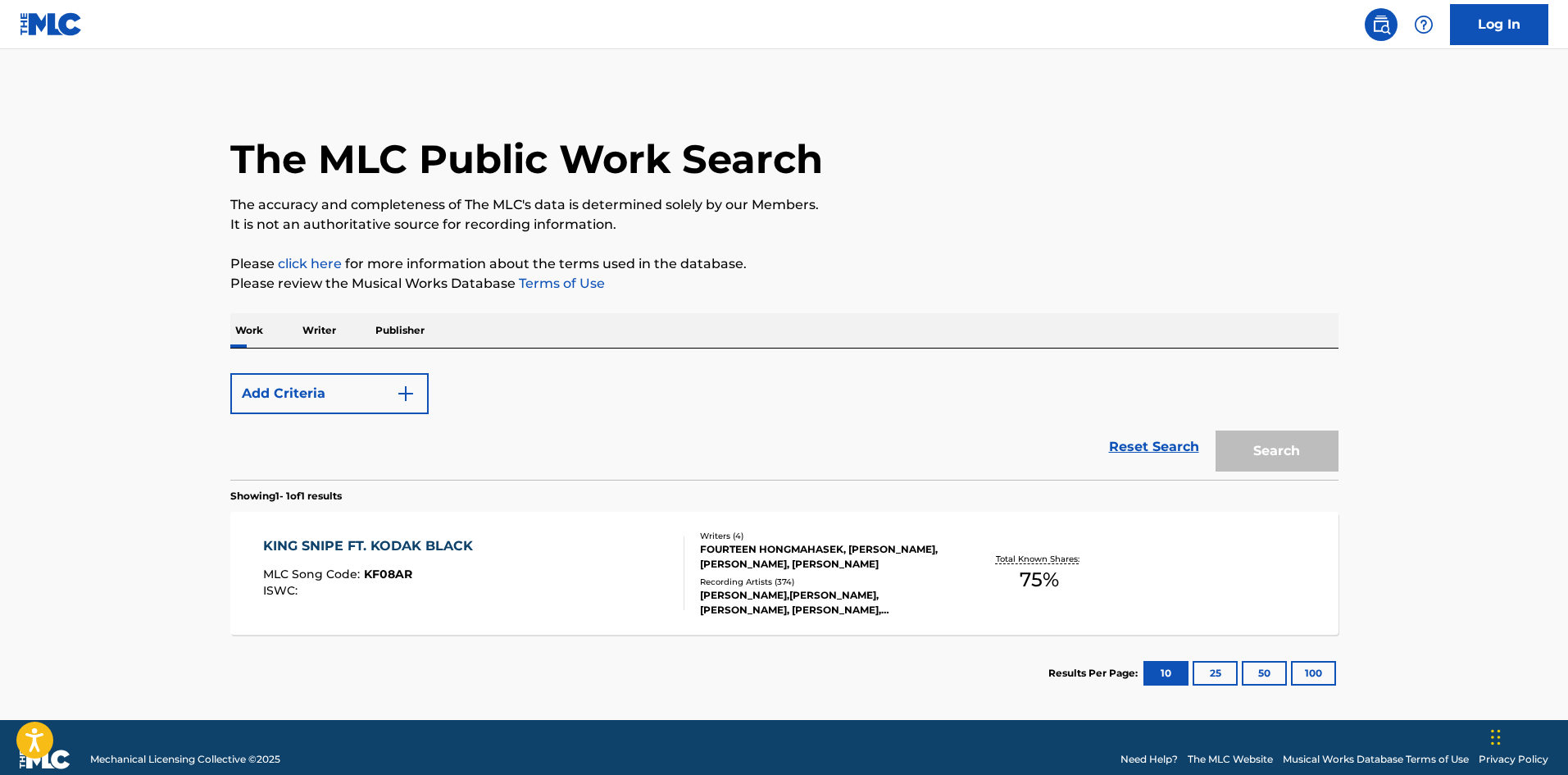
scroll to position [23, 0]
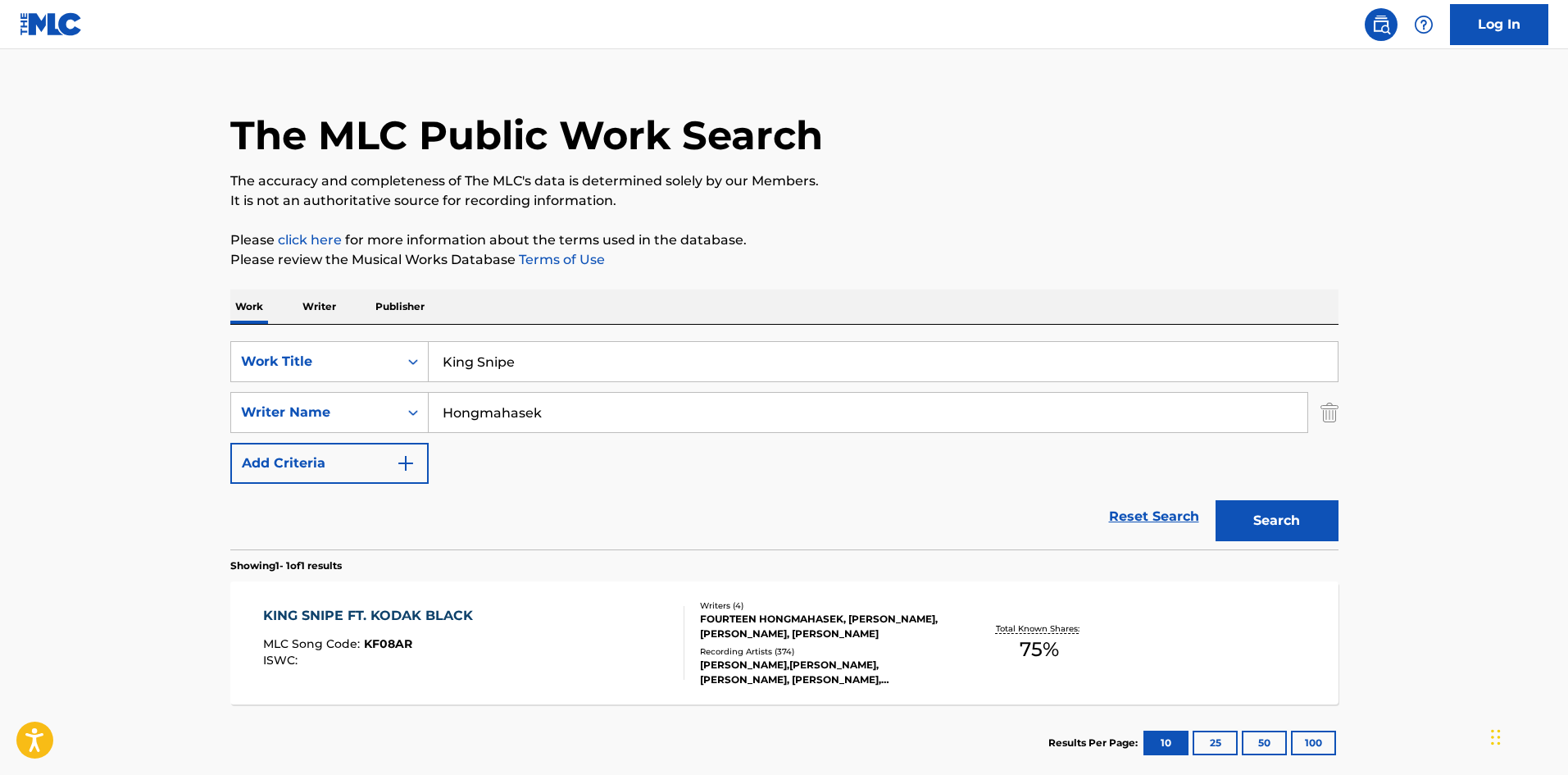
drag, startPoint x: 574, startPoint y: 357, endPoint x: 214, endPoint y: 50, distance: 473.1
click at [0, 256] on main "The MLC Public Work Search The accuracy and completeness of The MLC's data is d…" at bounding box center [784, 407] width 1568 height 764
paste input "[PERSON_NAME]"
type input "[PERSON_NAME]"
drag, startPoint x: 611, startPoint y: 426, endPoint x: 0, endPoint y: 409, distance: 611.2
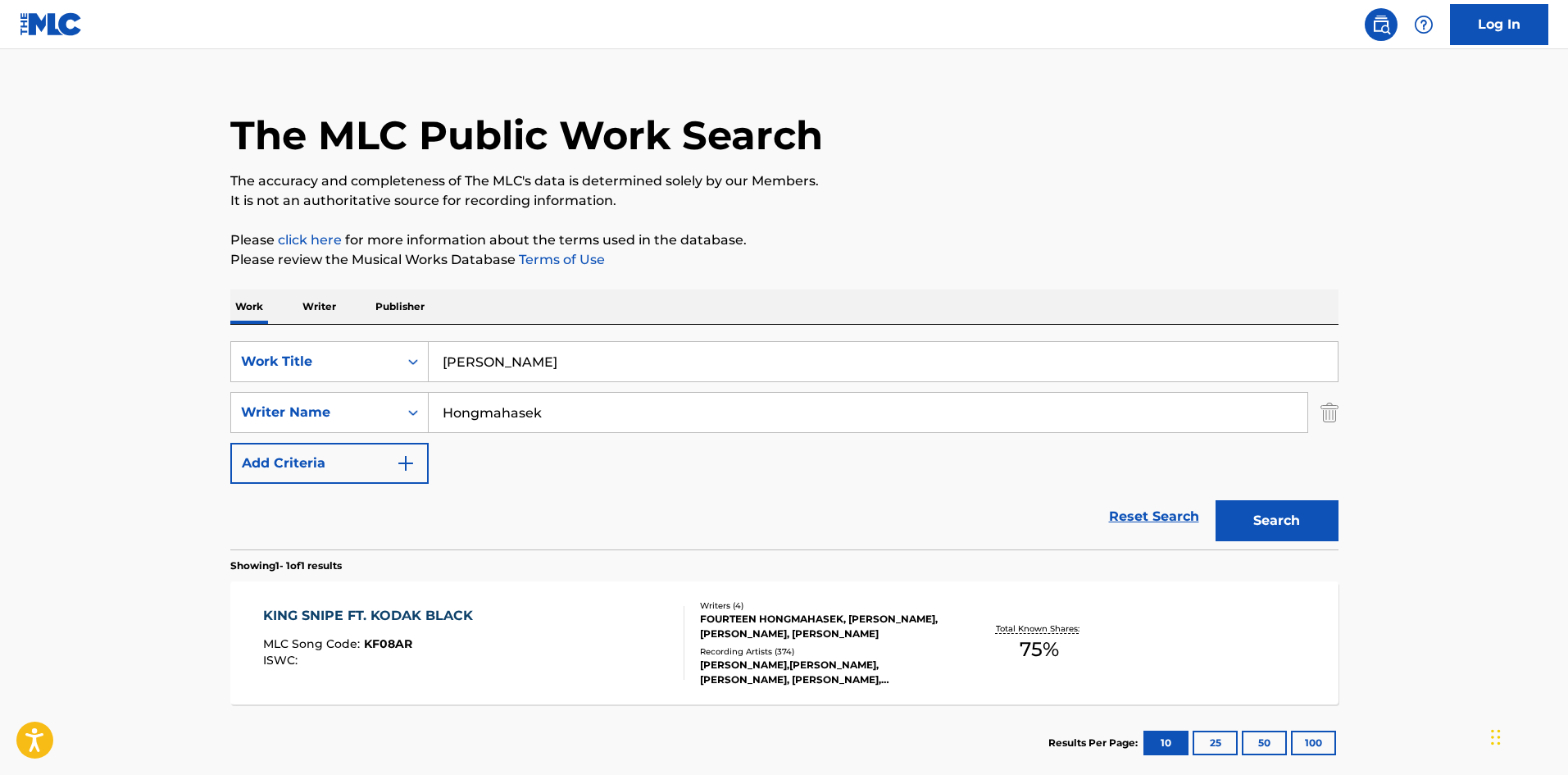
click at [0, 409] on main "The MLC Public Work Search The accuracy and completeness of The MLC's data is d…" at bounding box center [784, 407] width 1568 height 764
paste input "[PERSON_NAME]"
click at [1289, 523] on button "Search" at bounding box center [1277, 520] width 123 height 41
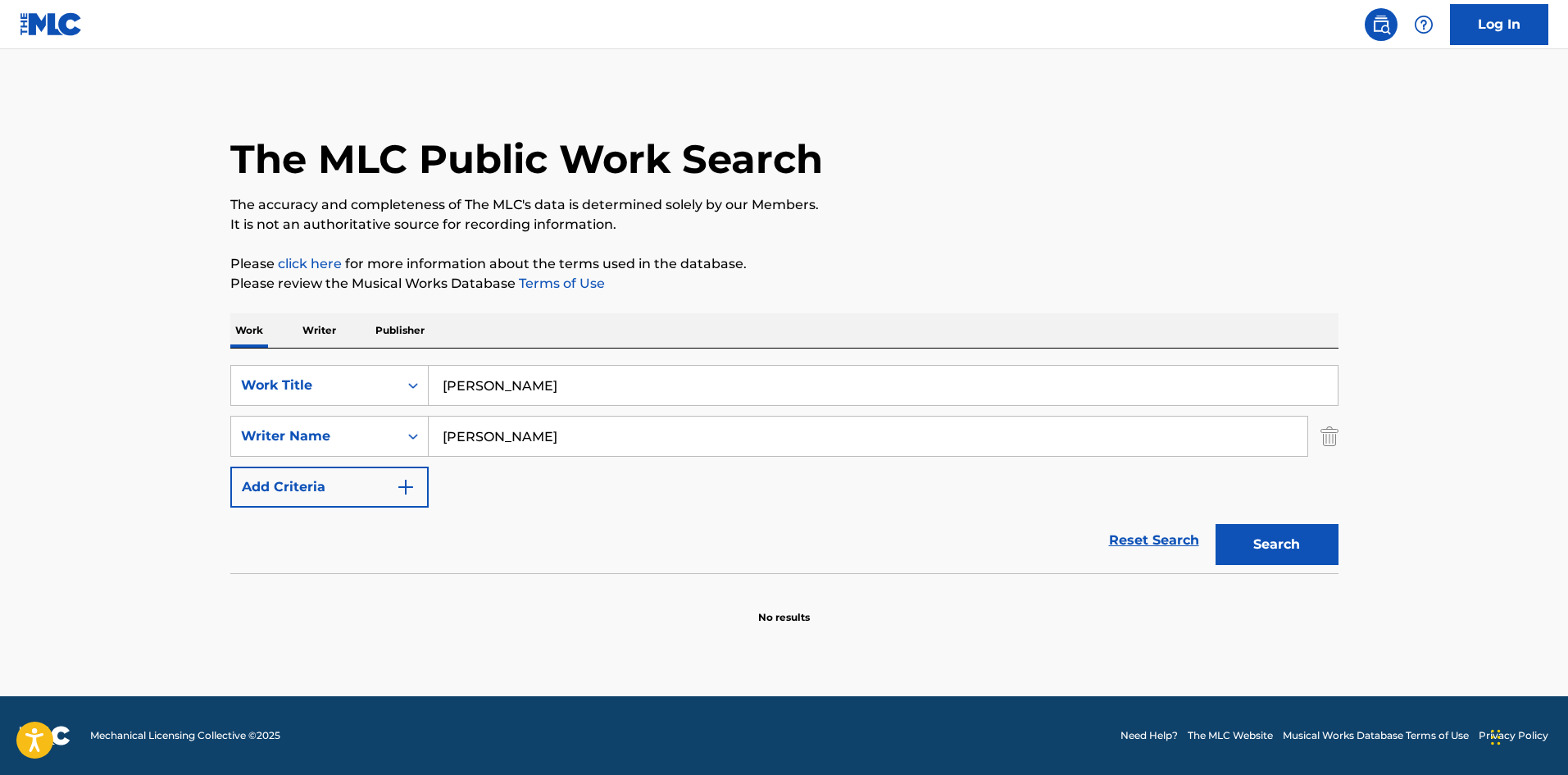
click at [590, 454] on input "[PERSON_NAME]" at bounding box center [868, 436] width 879 height 39
drag, startPoint x: 591, startPoint y: 438, endPoint x: 0, endPoint y: 371, distance: 594.8
click at [0, 378] on main "The MLC Public Work Search The accuracy and completeness of The MLC's data is d…" at bounding box center [784, 372] width 1568 height 647
paste input "[PERSON_NAME]"
click at [1315, 539] on button "Search" at bounding box center [1277, 544] width 123 height 41
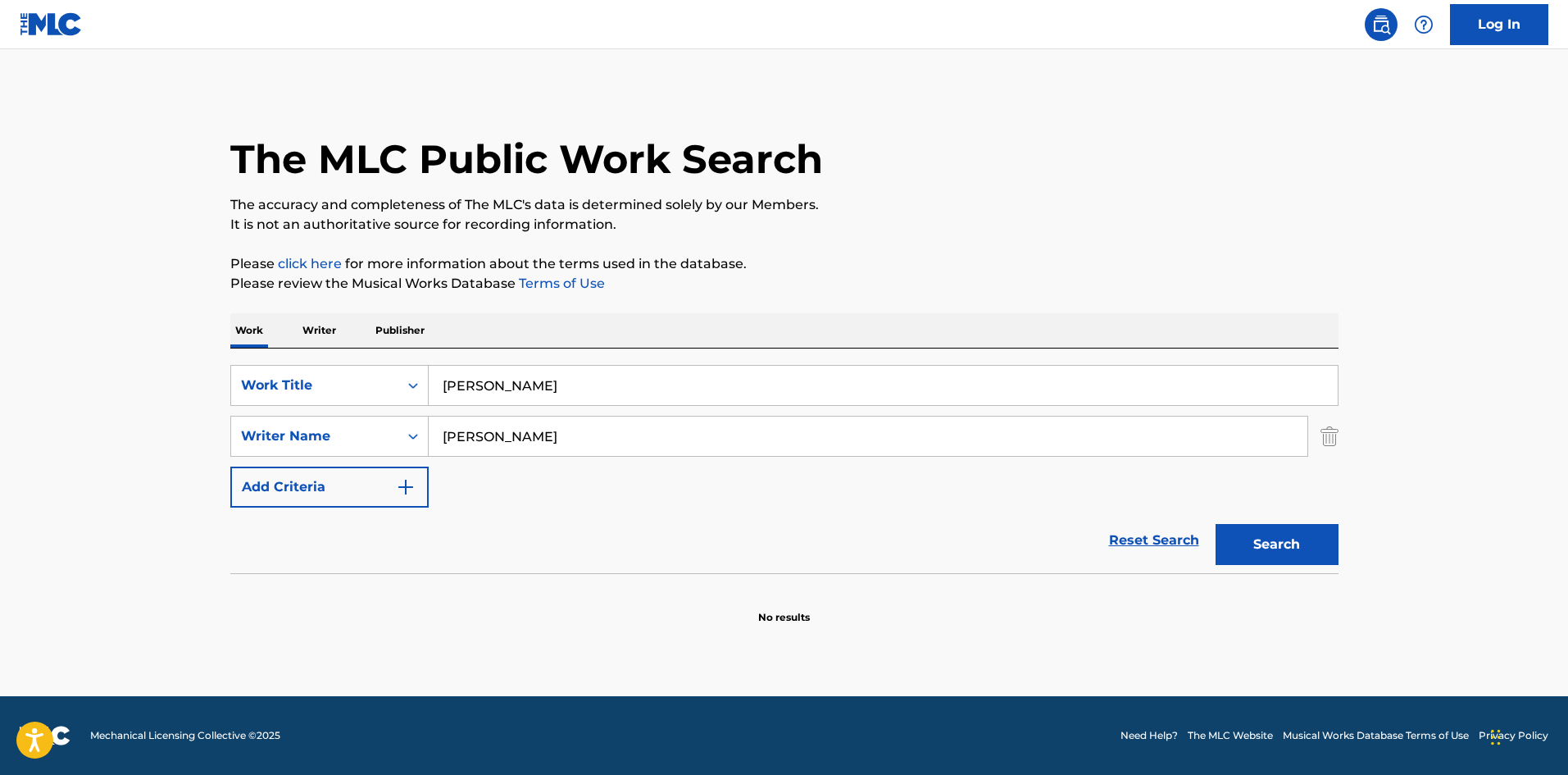
drag, startPoint x: 560, startPoint y: 439, endPoint x: 1, endPoint y: 359, distance: 564.7
click at [0, 361] on main "The MLC Public Work Search The accuracy and completeness of The MLC's data is d…" at bounding box center [784, 372] width 1568 height 647
paste input "Wendl"
type input "[PERSON_NAME]"
click at [1339, 539] on div "The MLC Public Work Search The accuracy and completeness of The MLC's data is d…" at bounding box center [784, 357] width 1147 height 534
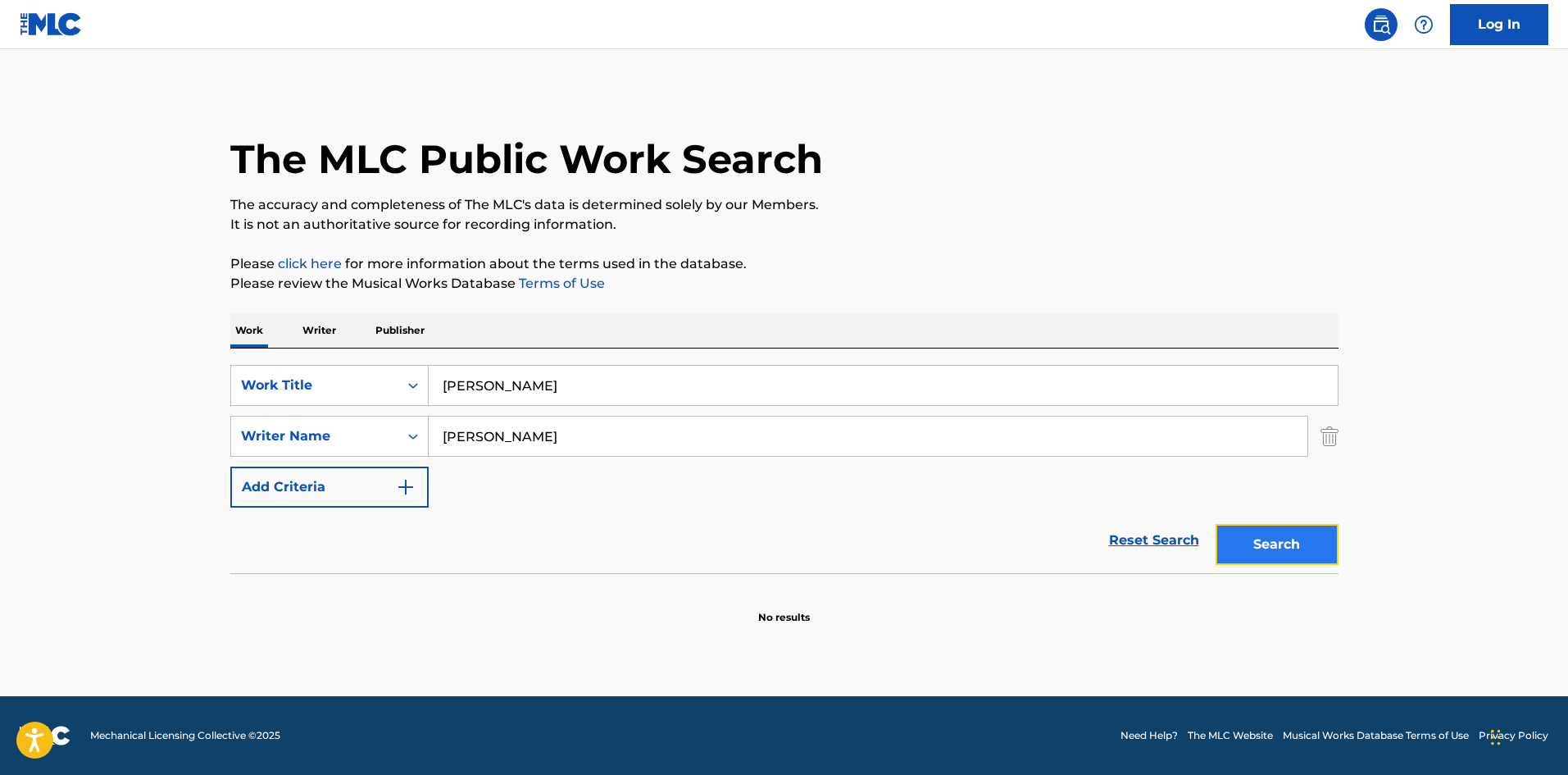
click at [1286, 533] on button "Search" at bounding box center [1277, 544] width 123 height 41
drag, startPoint x: 540, startPoint y: 386, endPoint x: 53, endPoint y: 302, distance: 494.2
click at [0, 326] on main "The MLC Public Work Search The accuracy and completeness of The MLC's data is d…" at bounding box center [784, 372] width 1568 height 647
paste input "Austin"
type input "Austin"
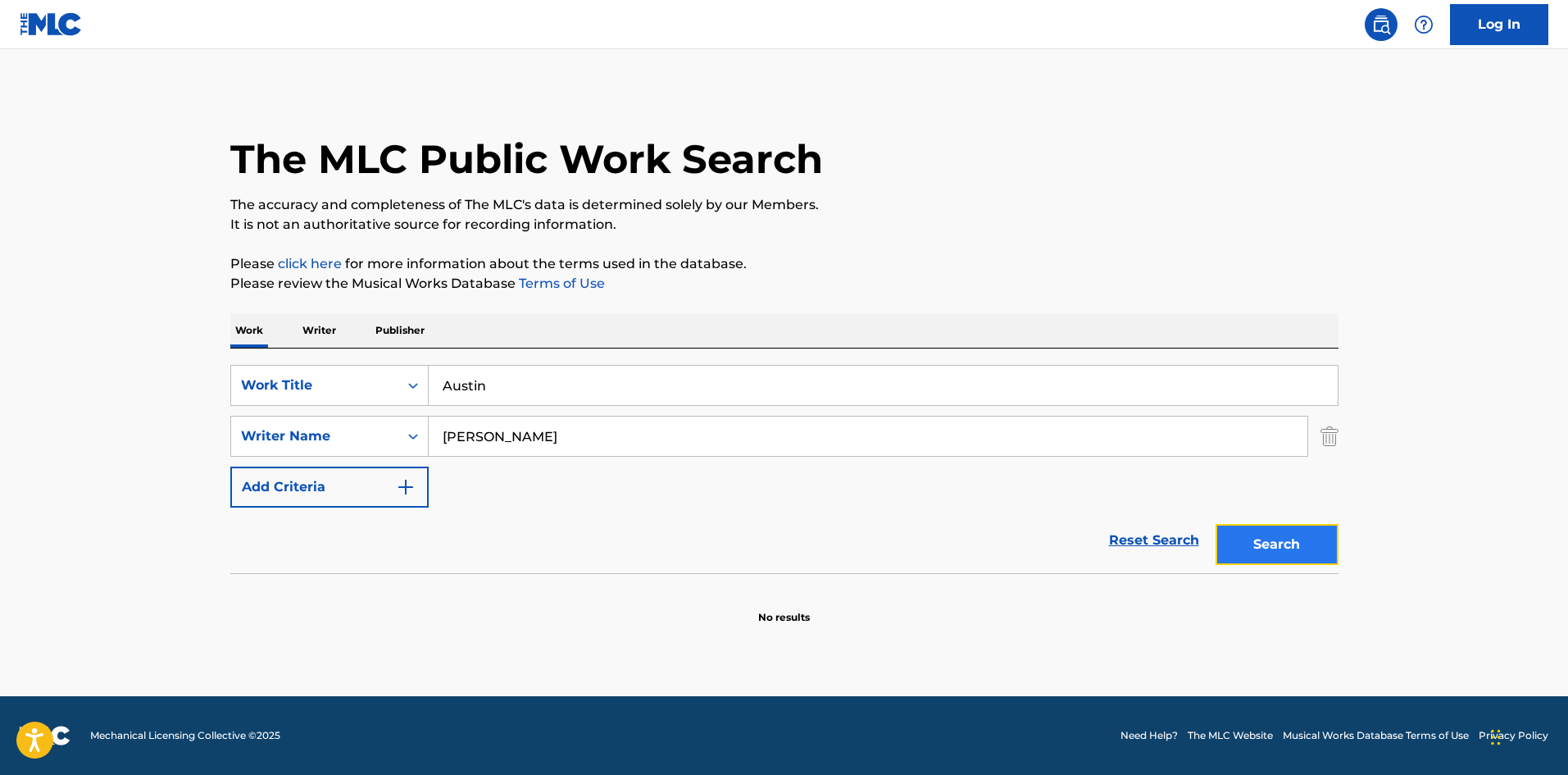
click at [1300, 561] on button "Search" at bounding box center [1277, 544] width 123 height 41
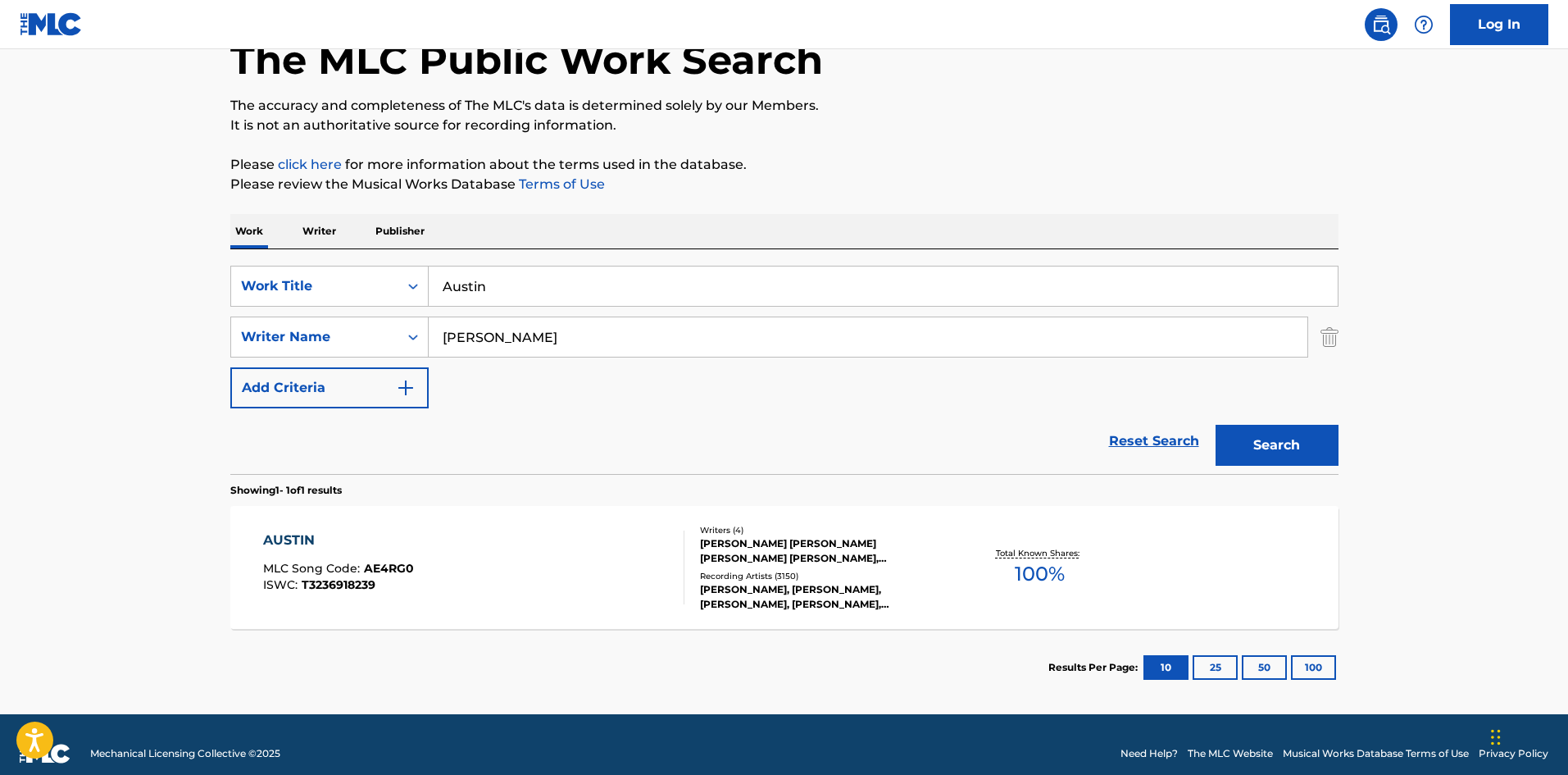
scroll to position [117, 0]
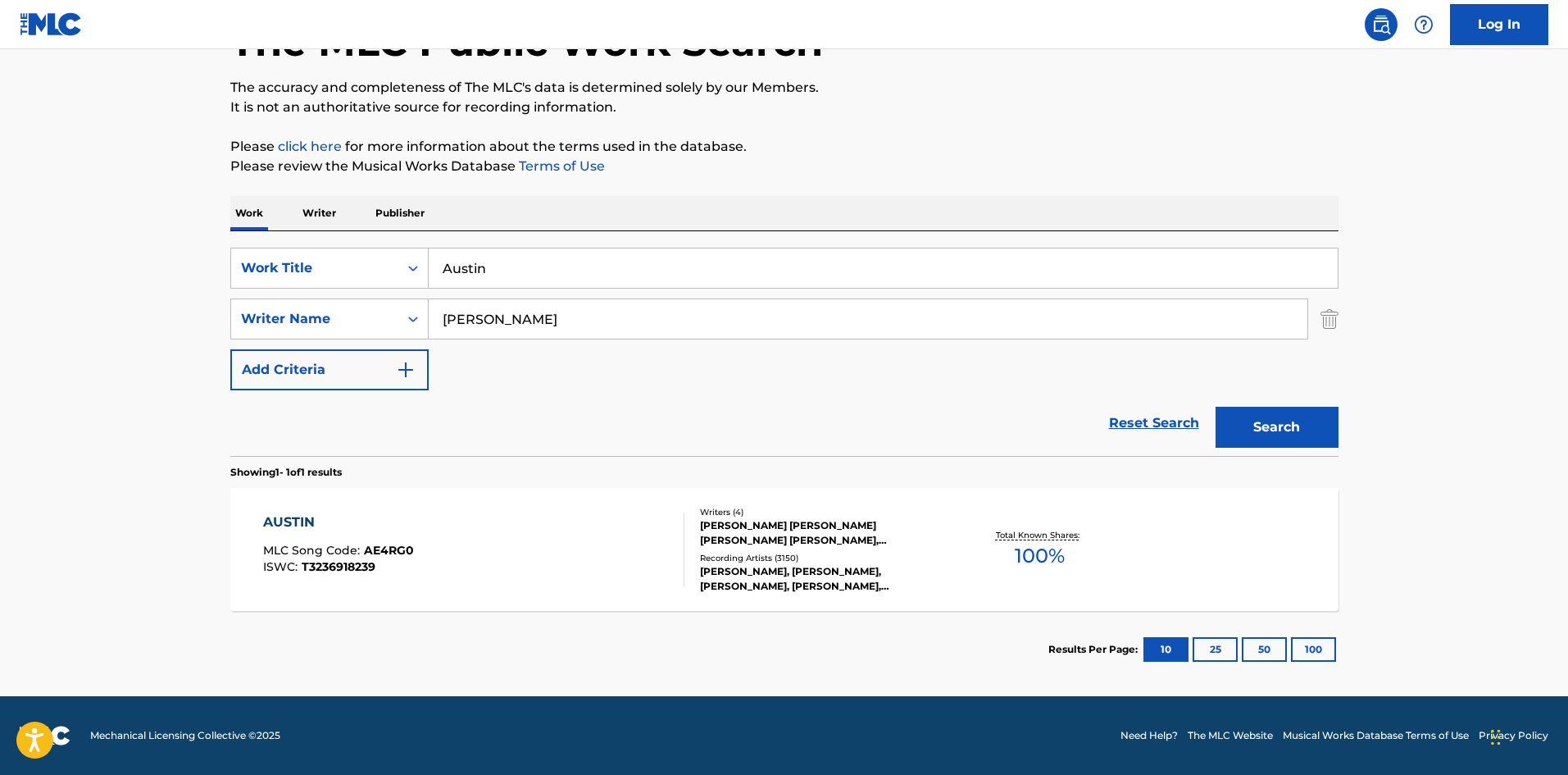
click at [291, 515] on div "AUSTIN" at bounding box center [339, 522] width 151 height 20
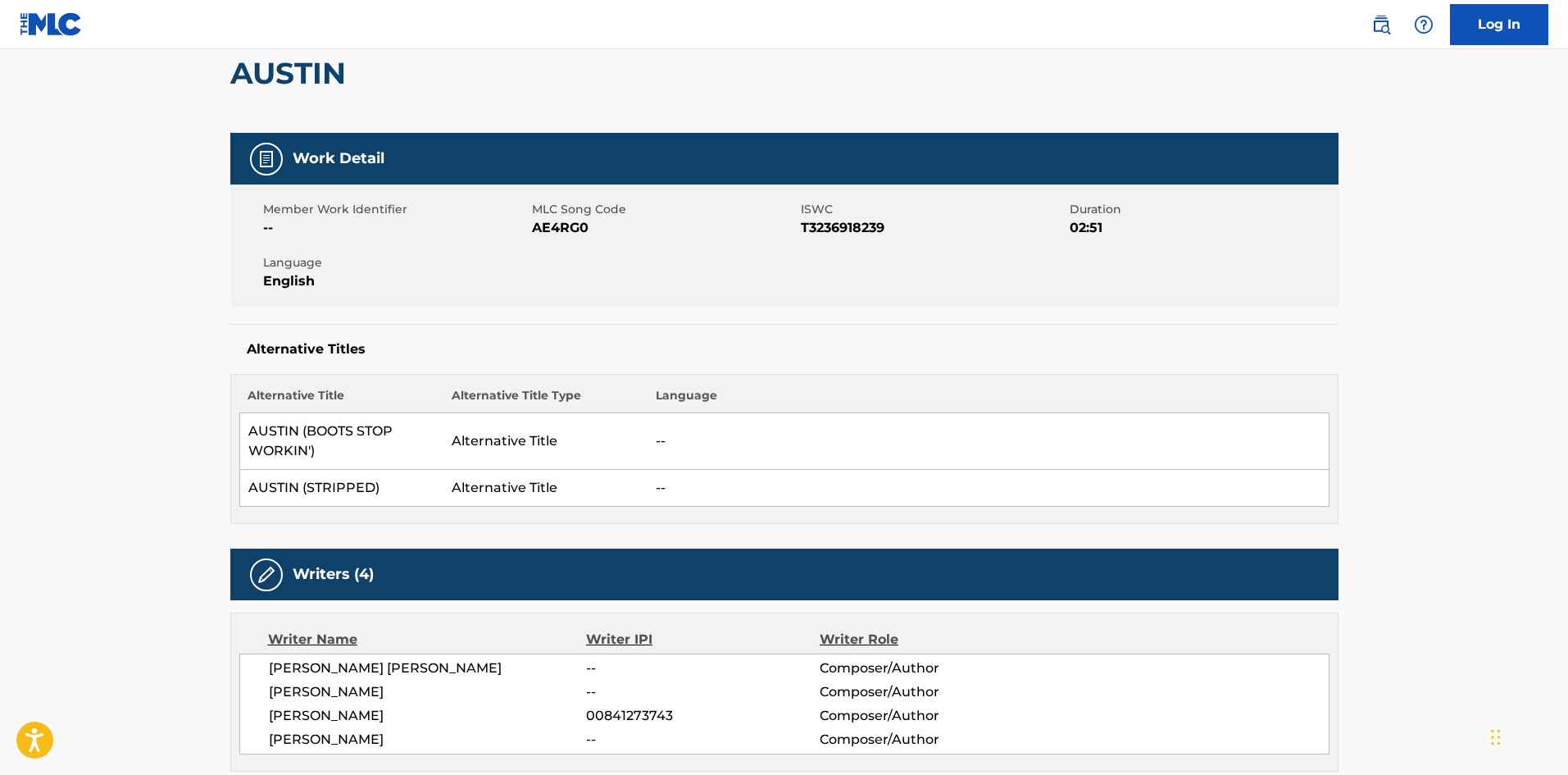
scroll to position [574, 0]
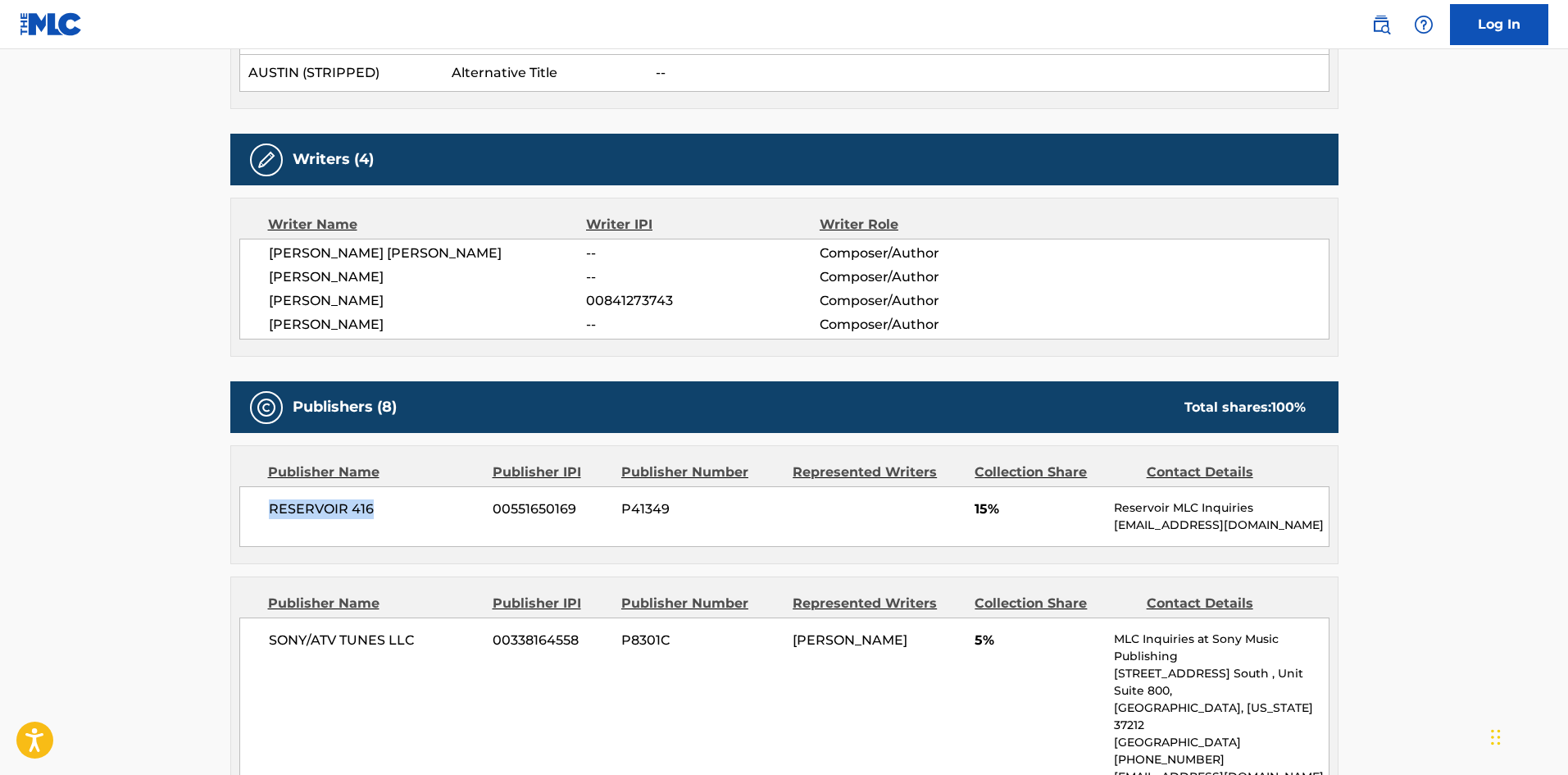
drag, startPoint x: 267, startPoint y: 519, endPoint x: 412, endPoint y: 510, distance: 145.3
click at [412, 510] on div "RESERVOIR 416 00551650169 P41349 15% Reservoir MLC Inquiries [EMAIL_ADDRESS][DO…" at bounding box center [784, 516] width 1090 height 61
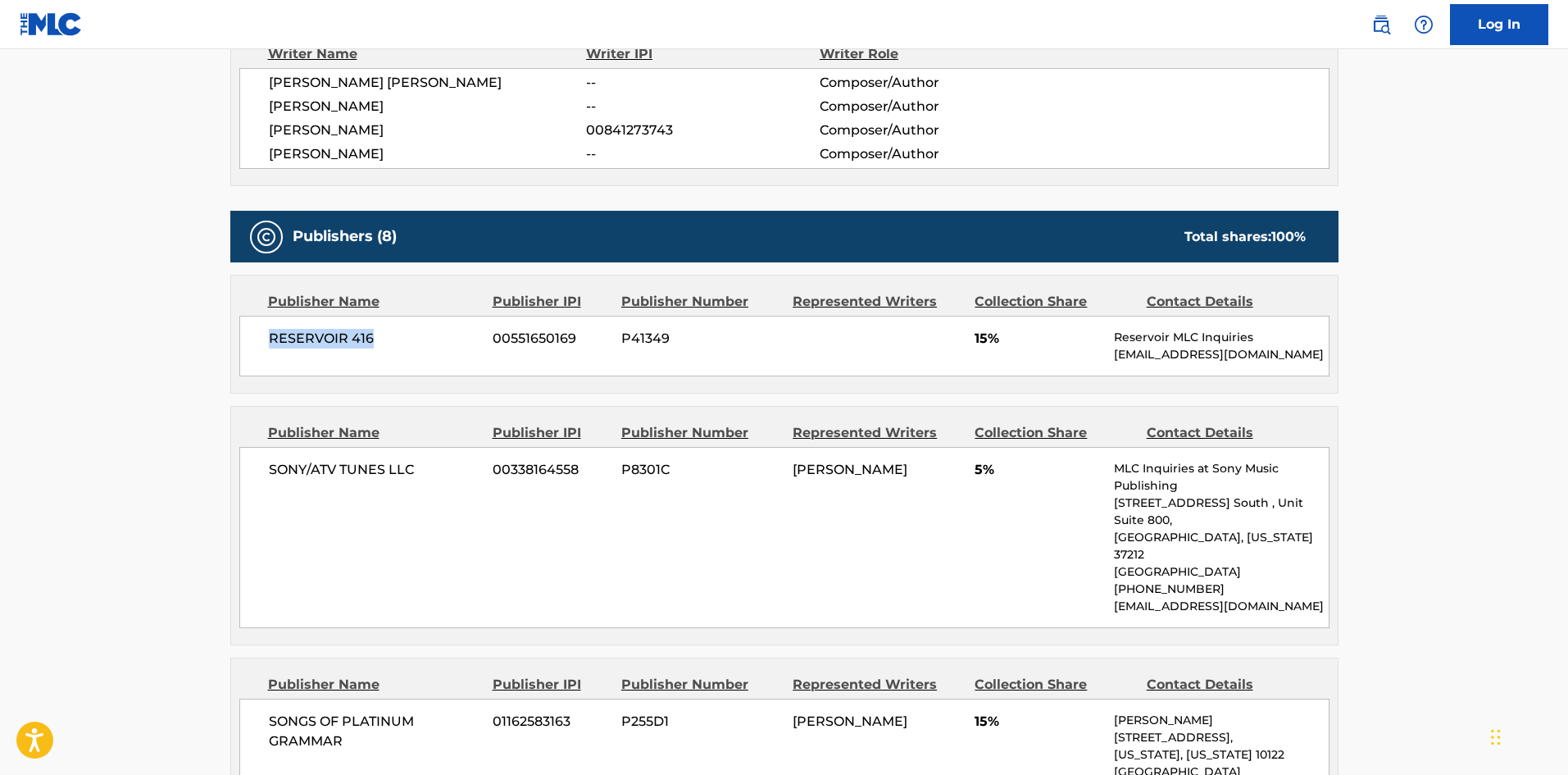
scroll to position [984, 0]
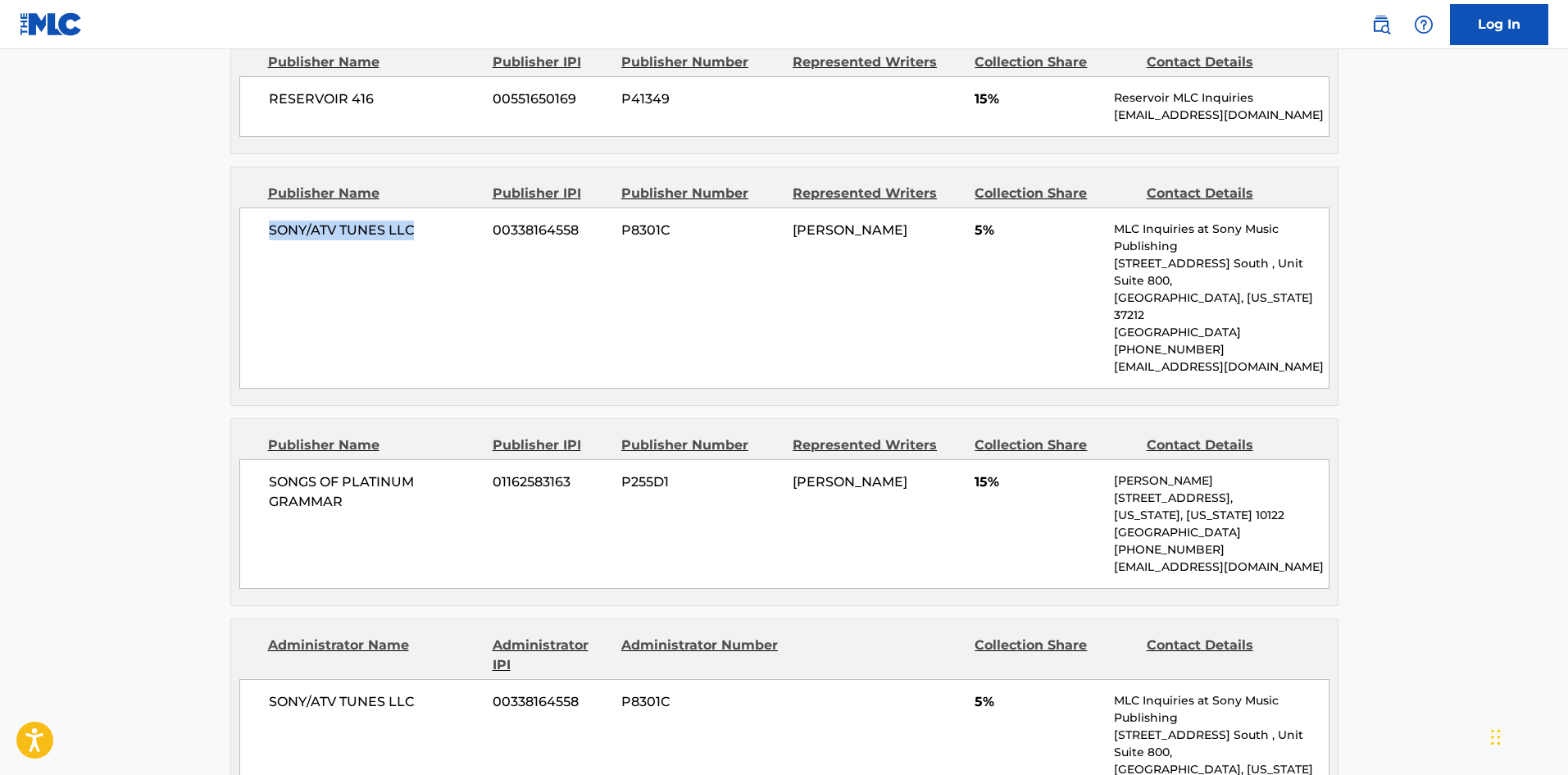
drag, startPoint x: 266, startPoint y: 223, endPoint x: 450, endPoint y: 229, distance: 184.1
click at [450, 229] on div "SONY/ATV TUNES LLC 00338164558 P8301C CHEYENNE [PERSON_NAME] 5% MLC Inquiries a…" at bounding box center [784, 298] width 1090 height 181
drag, startPoint x: 268, startPoint y: 445, endPoint x: 378, endPoint y: 469, distance: 112.6
click at [378, 472] on span "SONGS OF PLATINUM GRAMMAR" at bounding box center [375, 491] width 212 height 39
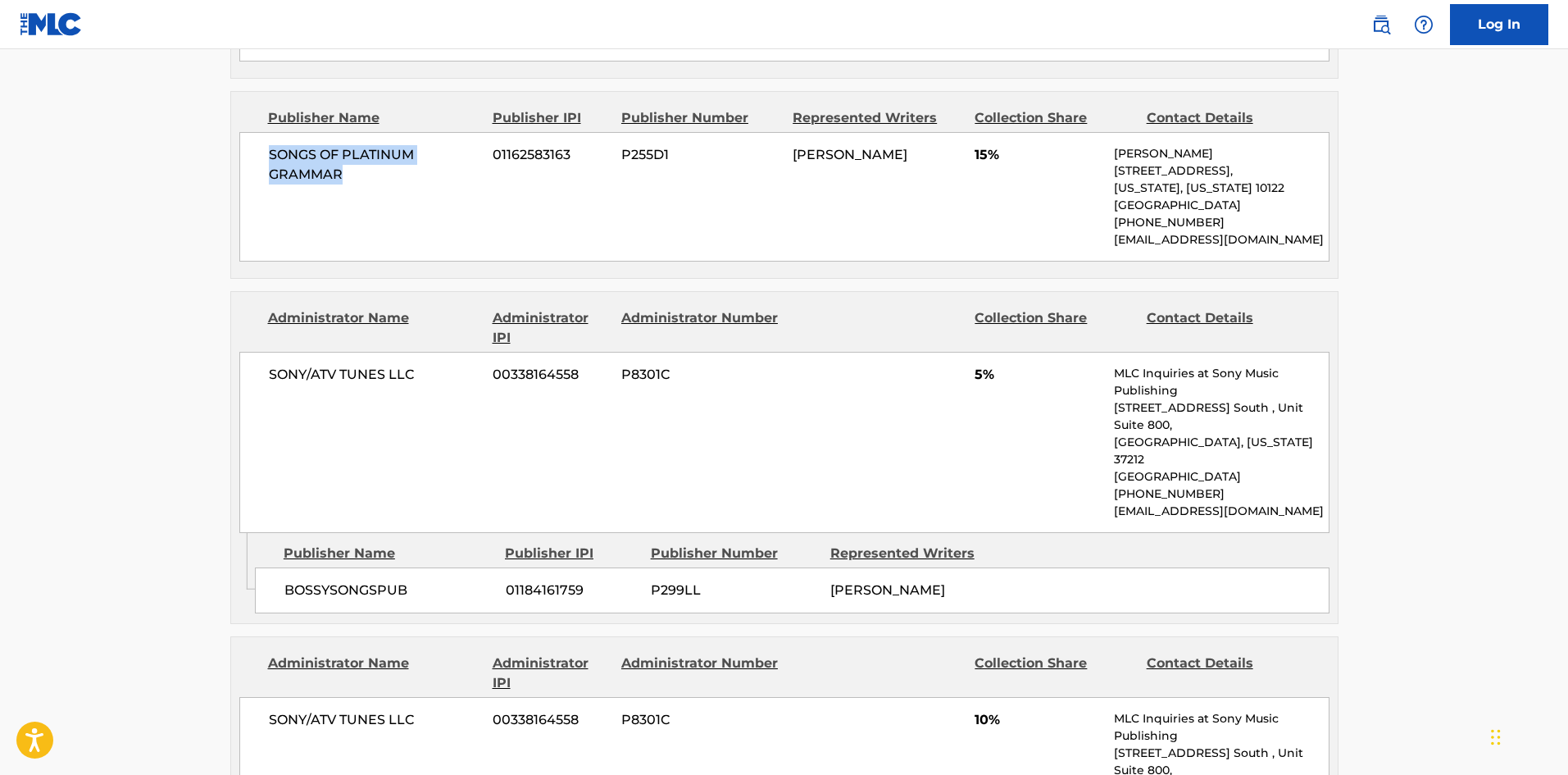
scroll to position [1312, 0]
drag, startPoint x: 285, startPoint y: 527, endPoint x: 139, endPoint y: 14, distance: 533.4
click at [461, 579] on span "BOSSYSONGSPUB" at bounding box center [389, 589] width 209 height 20
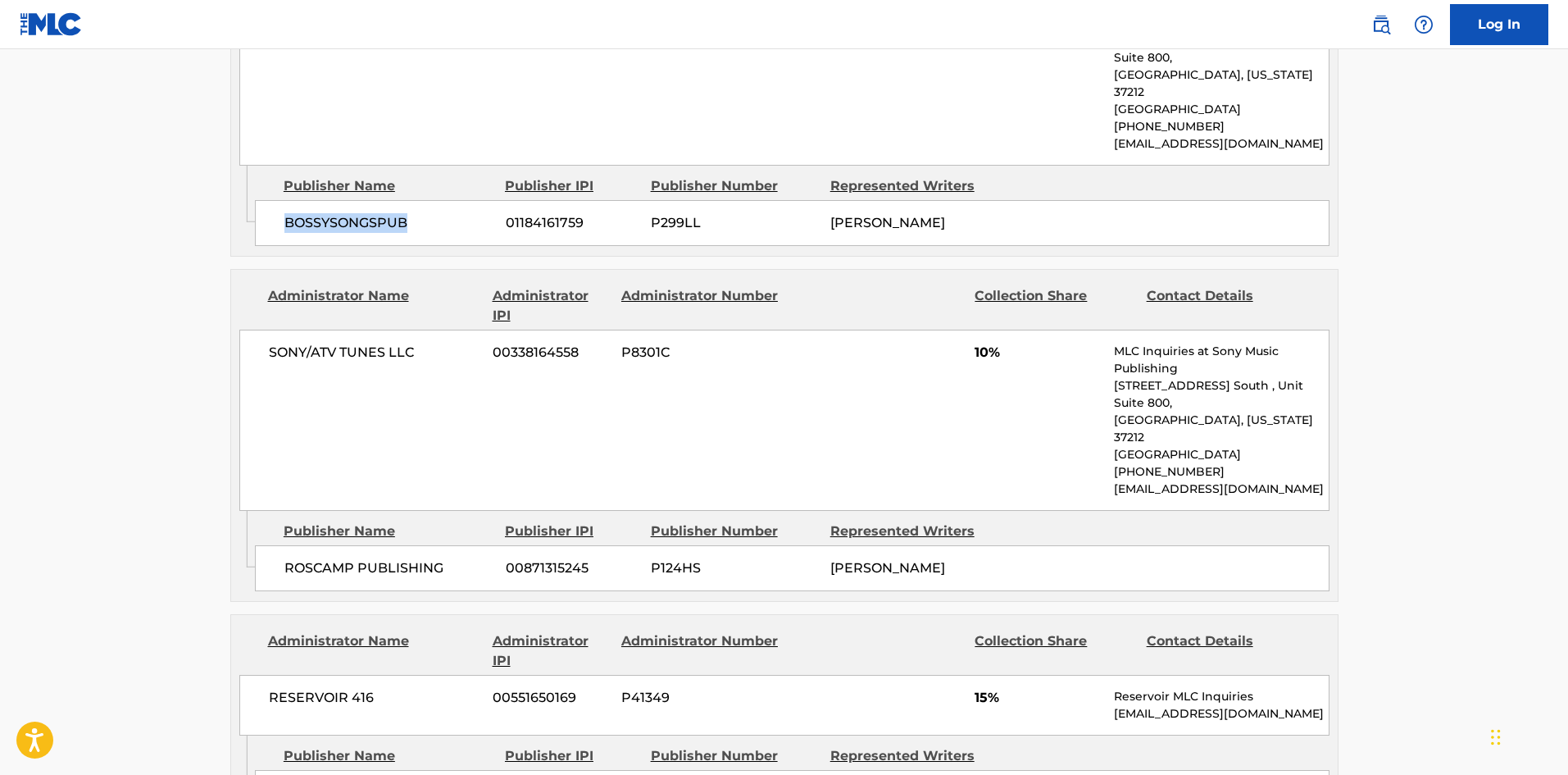
scroll to position [1721, 0]
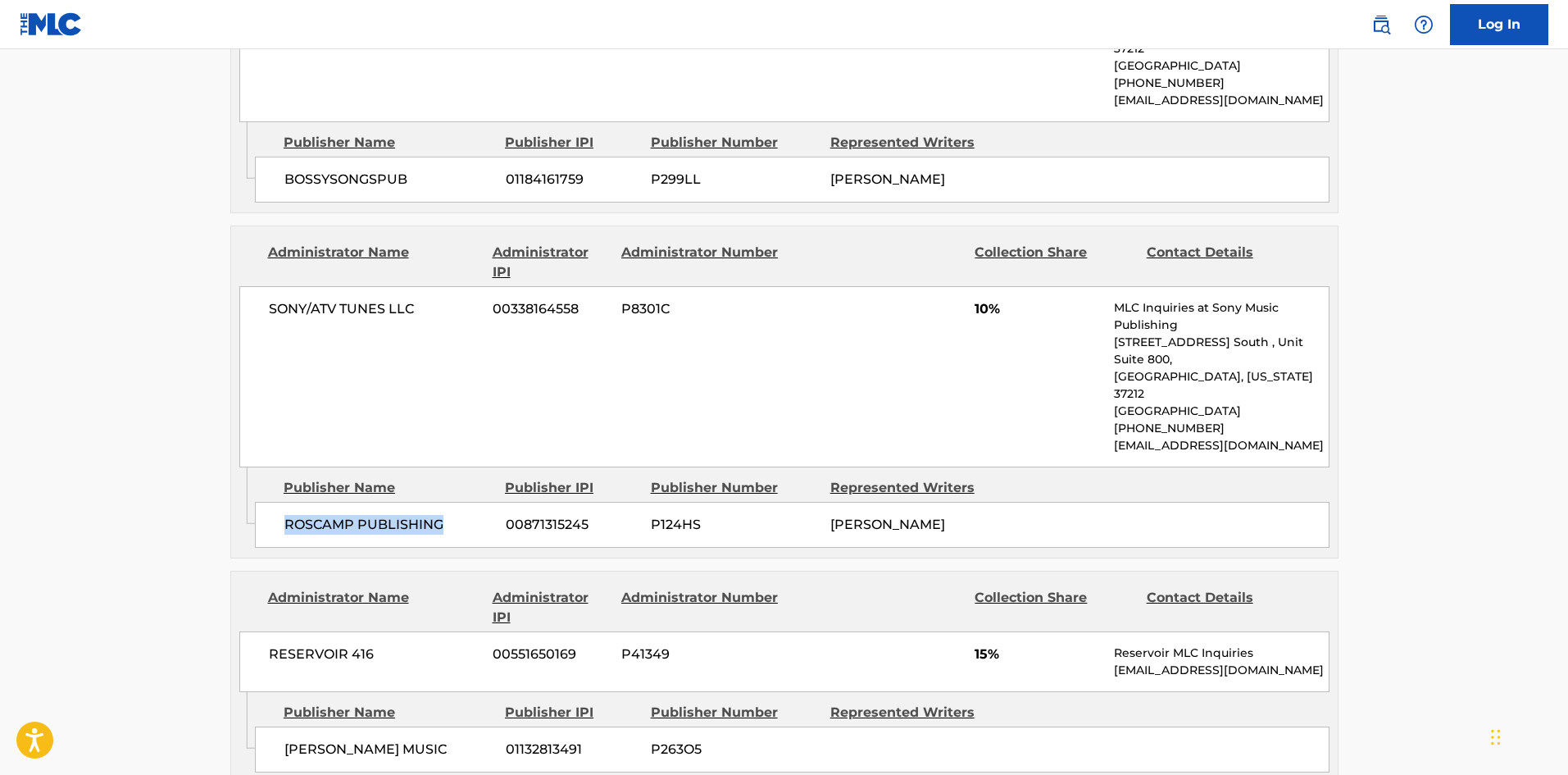
drag, startPoint x: 284, startPoint y: 438, endPoint x: 469, endPoint y: 439, distance: 185.0
click at [469, 515] on span "ROSCAMP PUBLISHING" at bounding box center [389, 525] width 209 height 20
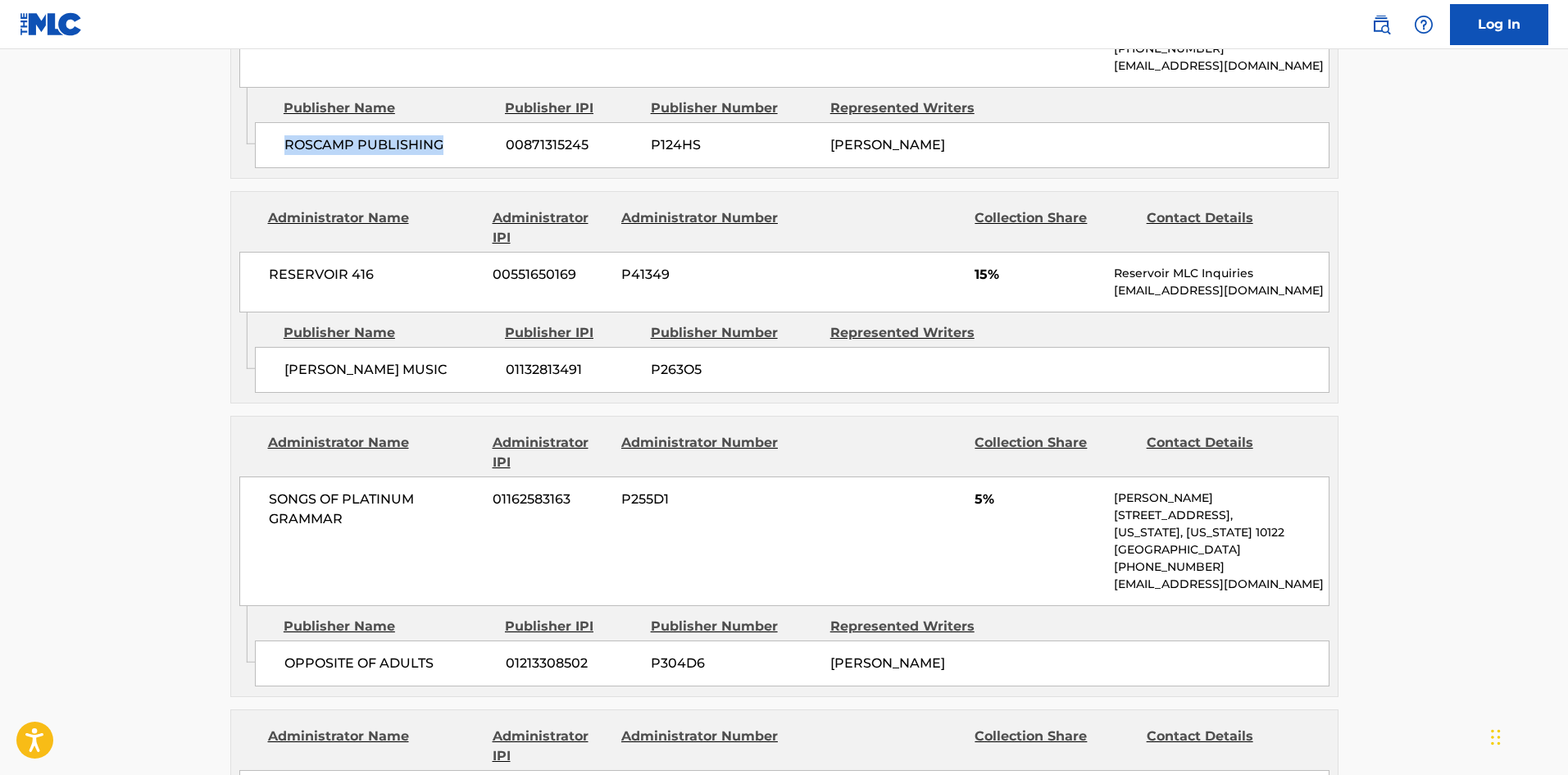
scroll to position [2131, 0]
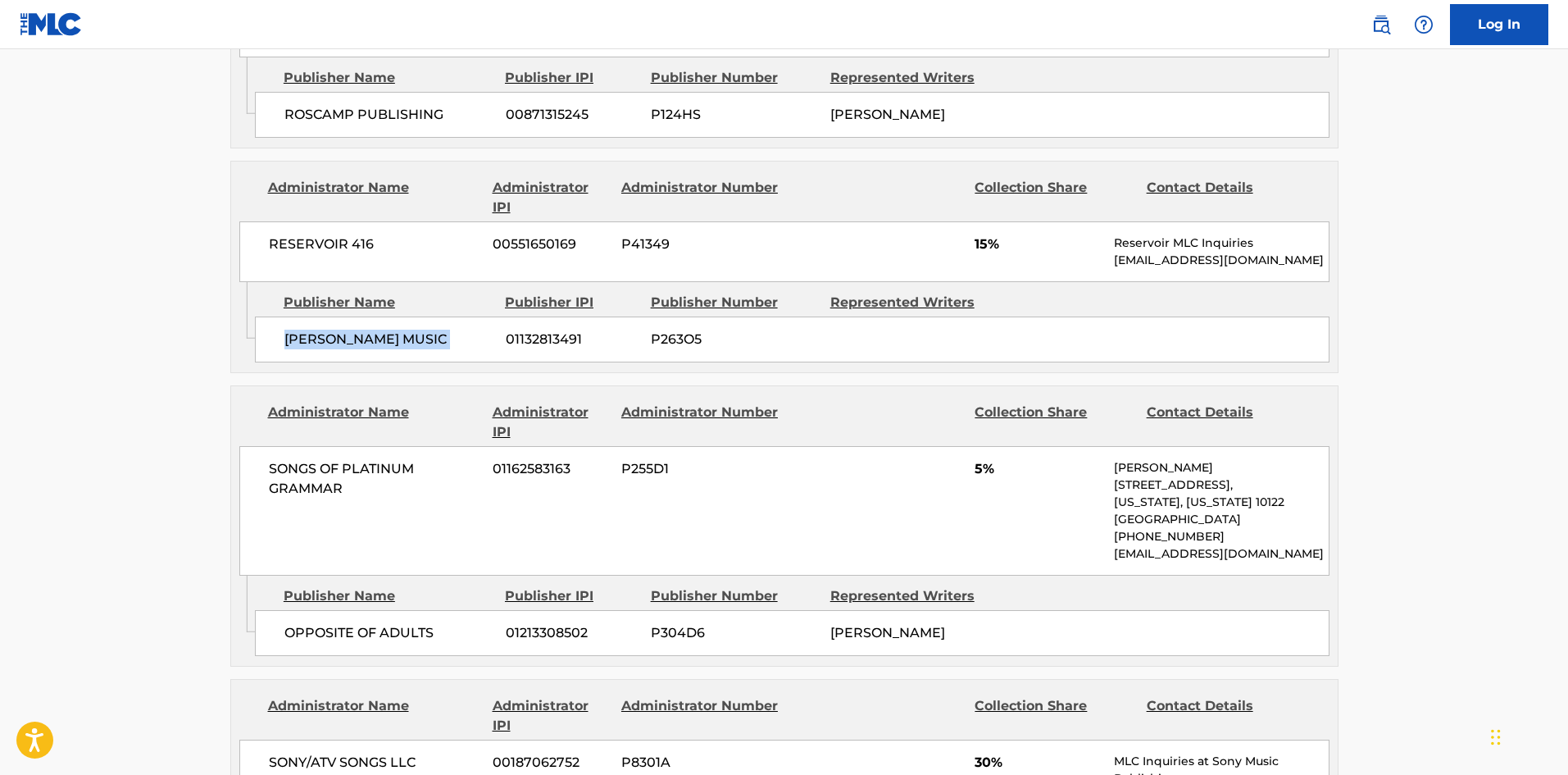
drag, startPoint x: 285, startPoint y: 272, endPoint x: 500, endPoint y: 270, distance: 215.0
click at [500, 316] on div "[PERSON_NAME] MUSIC 01132813491 P263O5" at bounding box center [791, 339] width 1074 height 46
drag, startPoint x: 281, startPoint y: 557, endPoint x: 457, endPoint y: 551, distance: 176.1
click at [467, 610] on div "OPPOSITE OF ADULTS 01213308502 P304D6 [PERSON_NAME]" at bounding box center [791, 632] width 1074 height 46
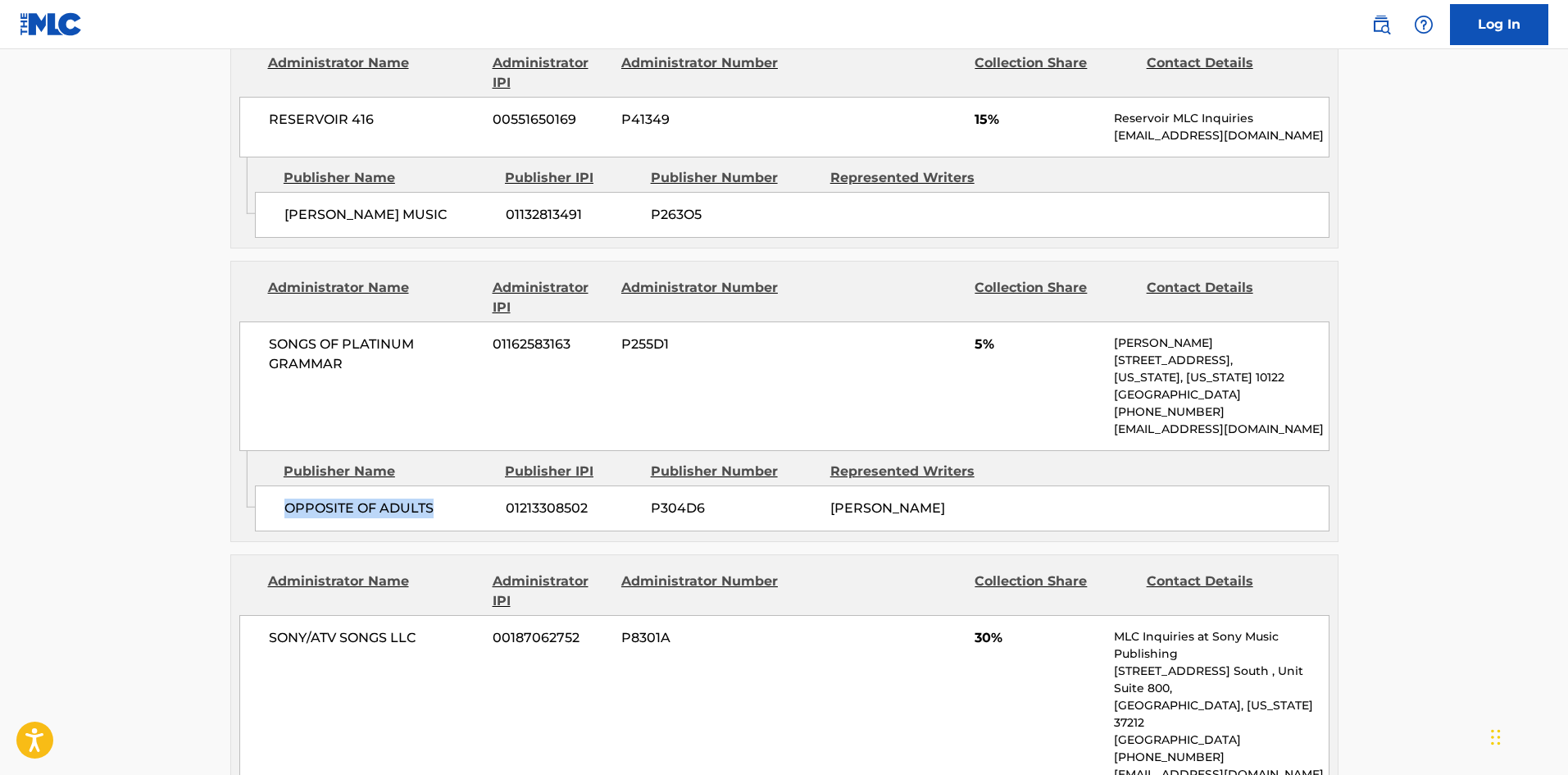
scroll to position [2459, 0]
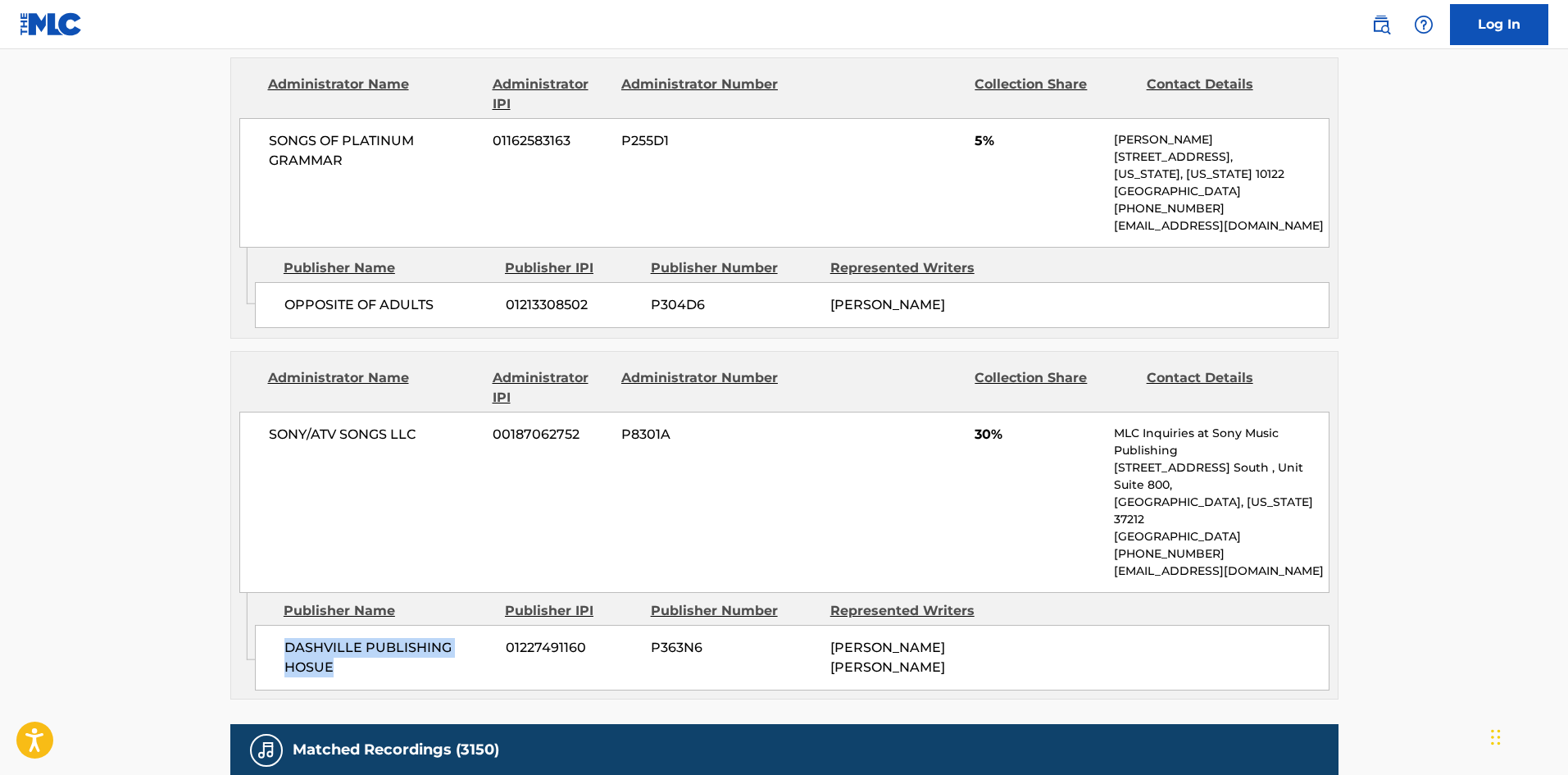
drag, startPoint x: 283, startPoint y: 547, endPoint x: 373, endPoint y: 559, distance: 90.8
click at [373, 624] on div "DASHVILLE PUBLISHING HOSUE 01227491160 P363N6 [PERSON_NAME] [PERSON_NAME]" at bounding box center [791, 657] width 1074 height 66
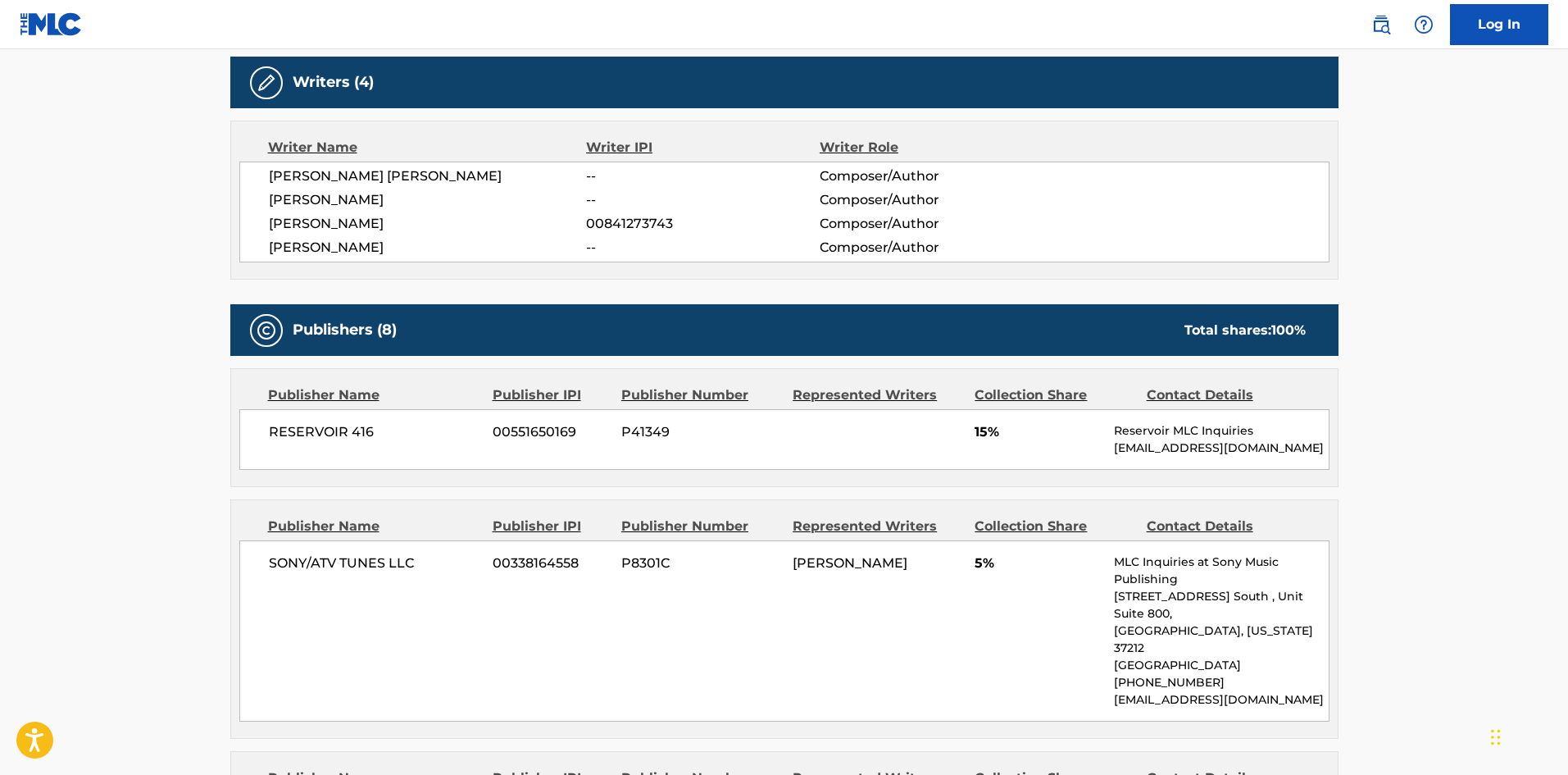
scroll to position [820, 0]
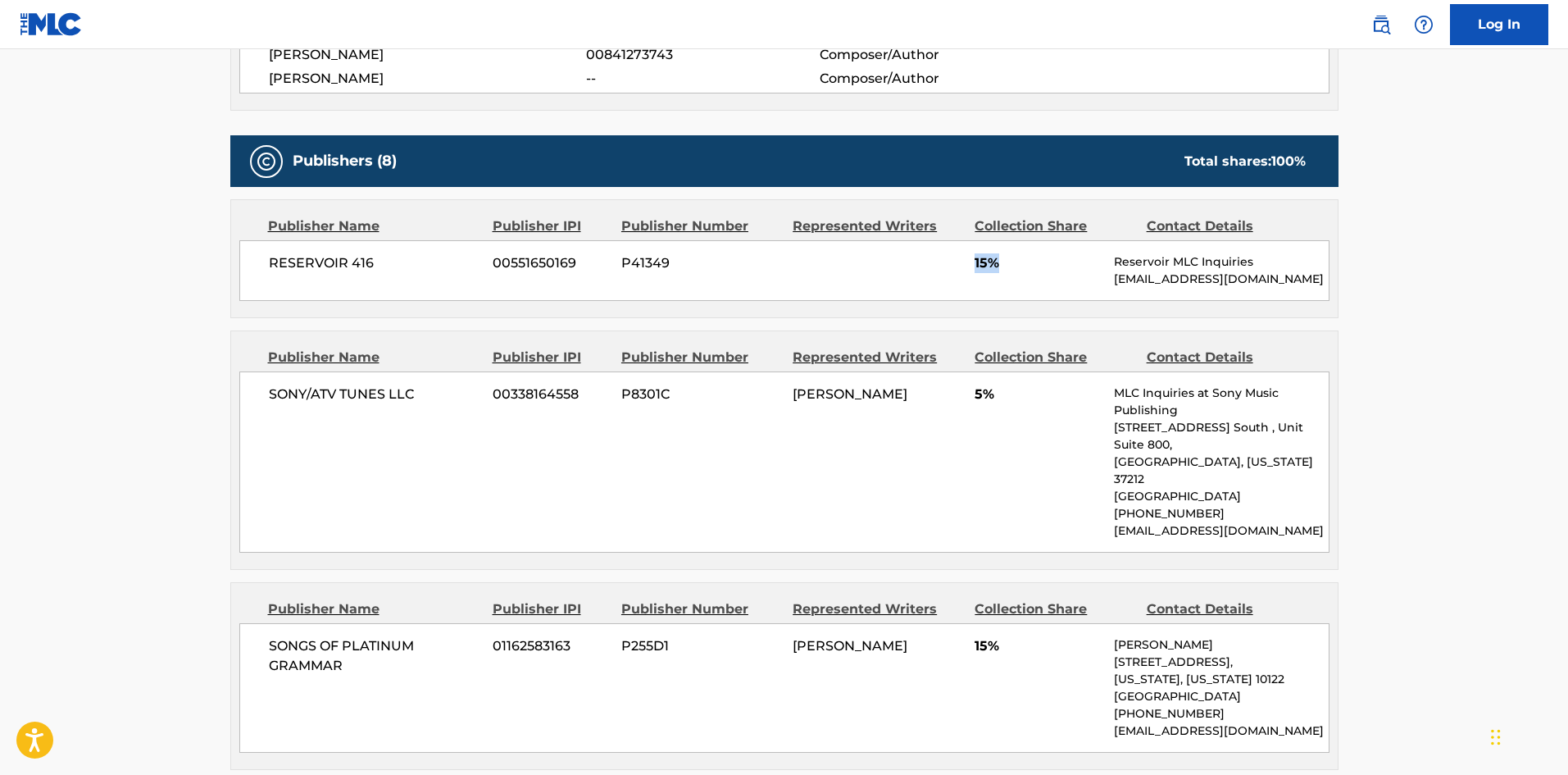
drag, startPoint x: 973, startPoint y: 259, endPoint x: 1005, endPoint y: 259, distance: 32.0
click at [1005, 259] on div "RESERVOIR 416 00551650169 P41349 15% Reservoir MLC Inquiries [EMAIL_ADDRESS][DO…" at bounding box center [784, 270] width 1090 height 61
drag, startPoint x: 978, startPoint y: 394, endPoint x: 991, endPoint y: 394, distance: 13.0
click at [991, 394] on span "5%" at bounding box center [1038, 394] width 127 height 20
drag, startPoint x: 970, startPoint y: 392, endPoint x: 1017, endPoint y: 395, distance: 47.1
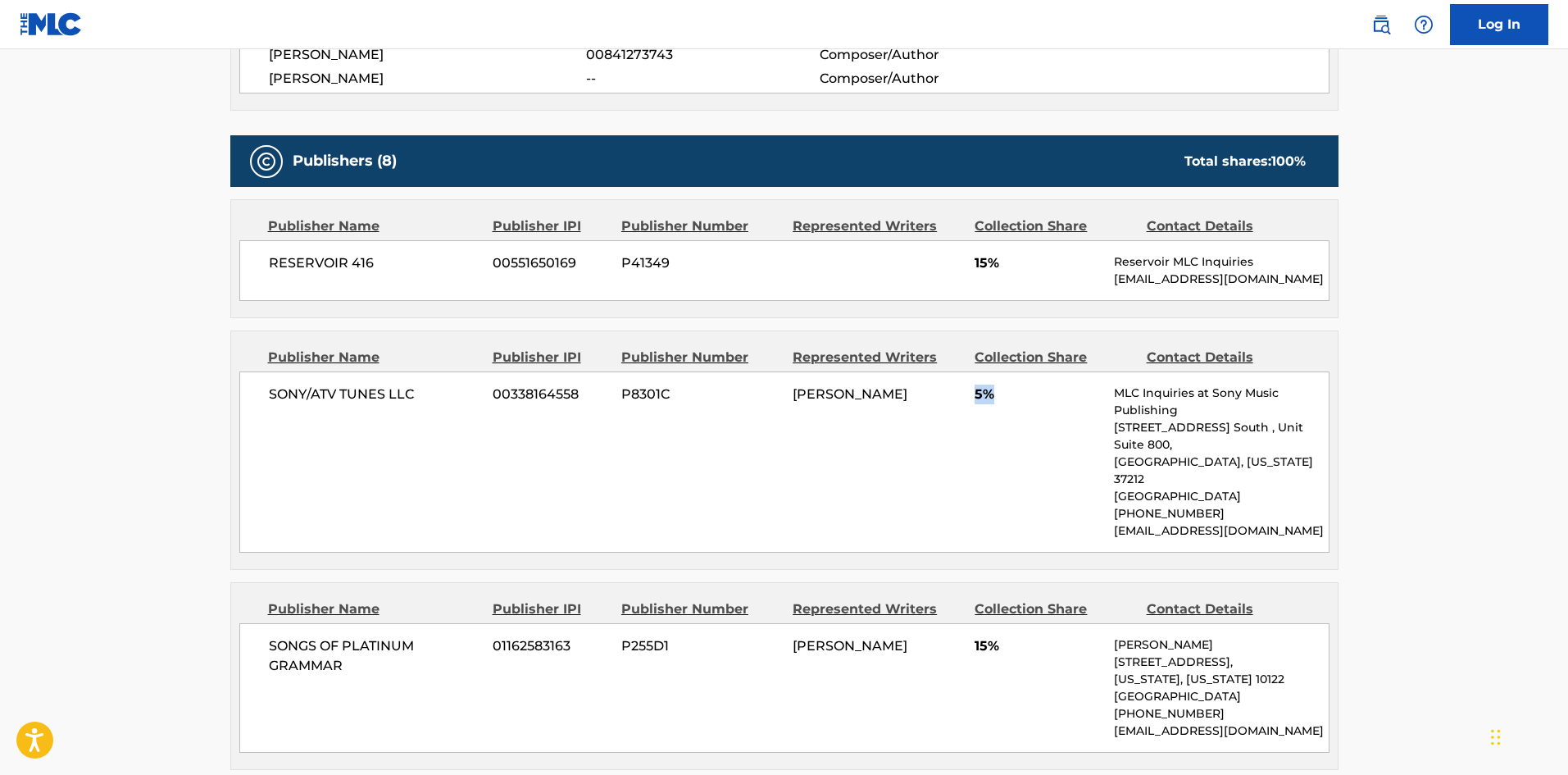
click at [1017, 395] on div "SONY/ATV TUNES LLC 00338164558 P8301C CHEYENNE [PERSON_NAME] 5% MLC Inquiries a…" at bounding box center [784, 462] width 1090 height 181
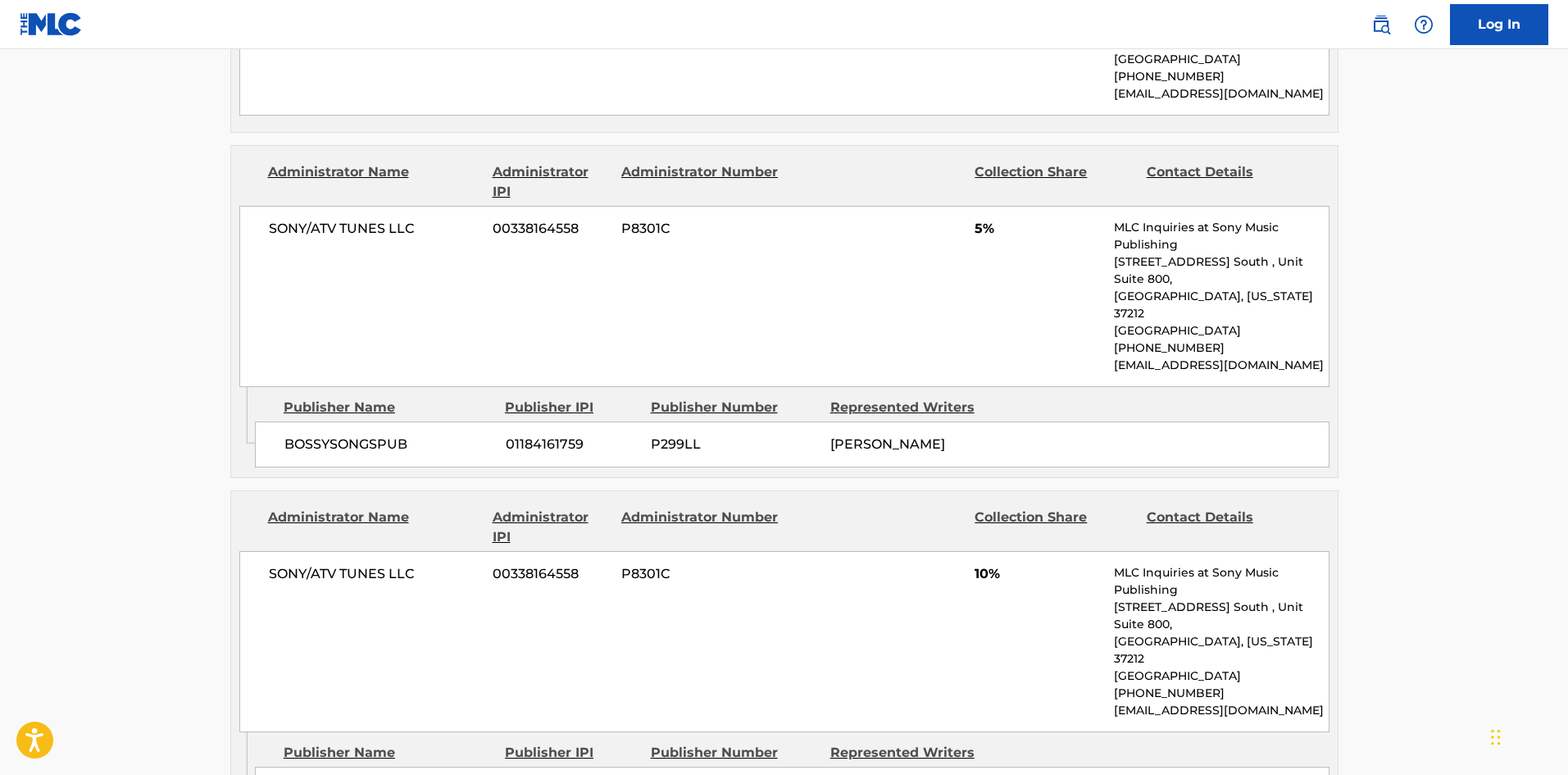
scroll to position [1558, 0]
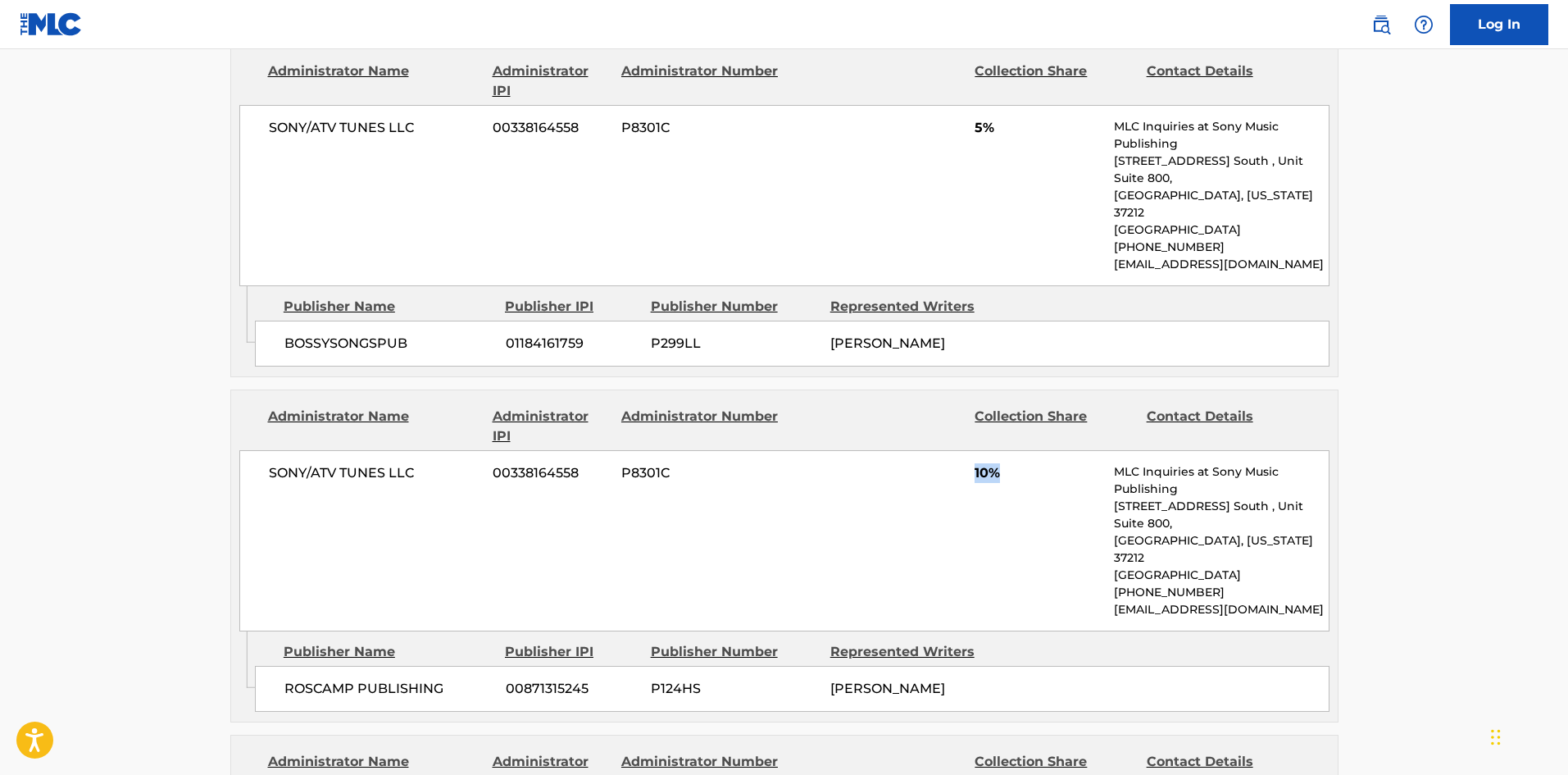
drag, startPoint x: 971, startPoint y: 423, endPoint x: 1023, endPoint y: 419, distance: 52.2
click at [1023, 450] on div "SONY/ATV TUNES LLC 00338164558 P8301C 10% MLC Inquiries at Sony Music Publishin…" at bounding box center [784, 540] width 1090 height 181
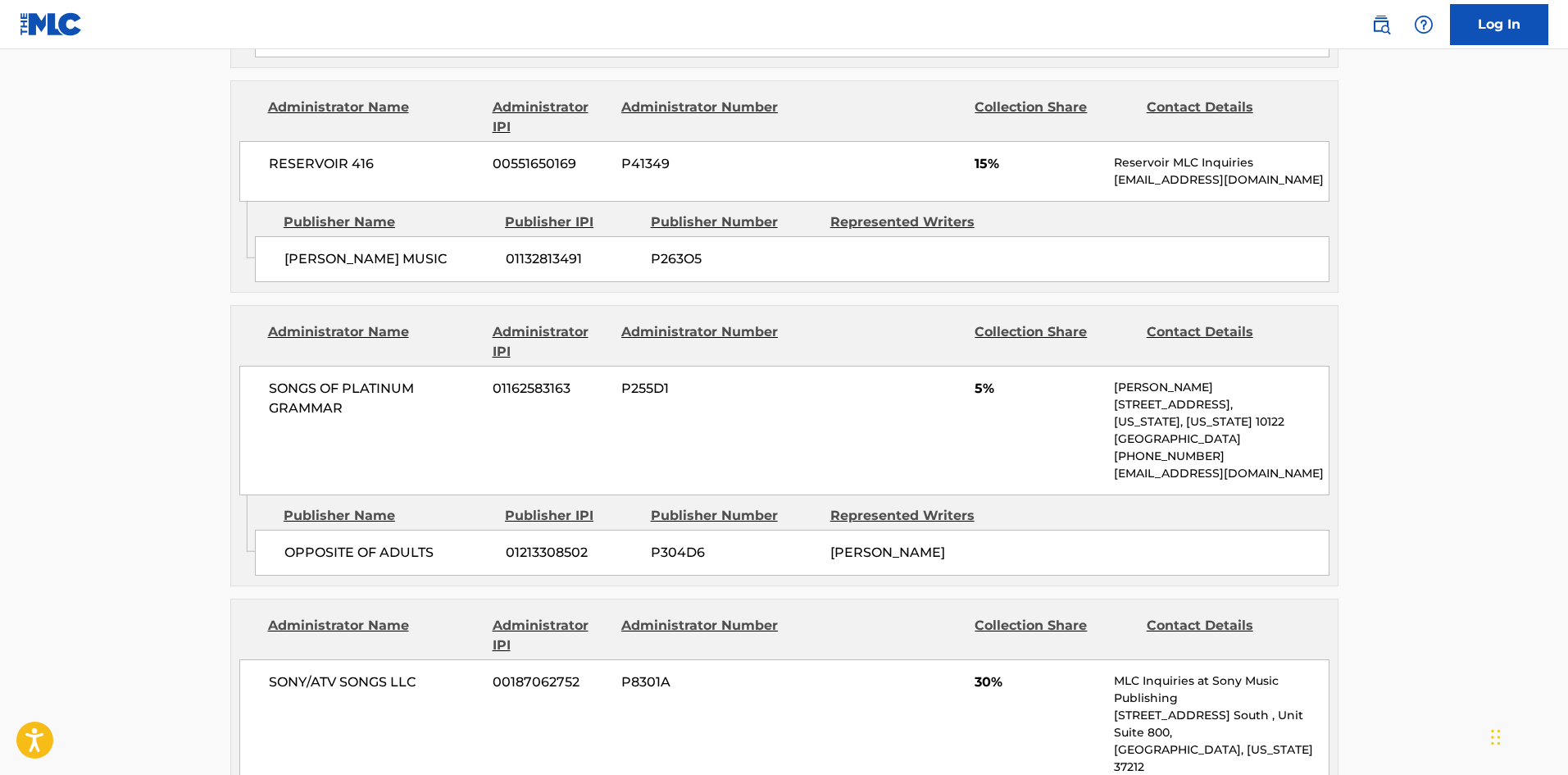
scroll to position [2213, 0]
drag, startPoint x: 976, startPoint y: 316, endPoint x: 1027, endPoint y: 326, distance: 52.0
click at [1027, 364] on div "SONGS OF PLATINUM GRAMMAR 01162583163 P255D1 5% [PERSON_NAME] [STREET_ADDRESS][…" at bounding box center [784, 429] width 1090 height 130
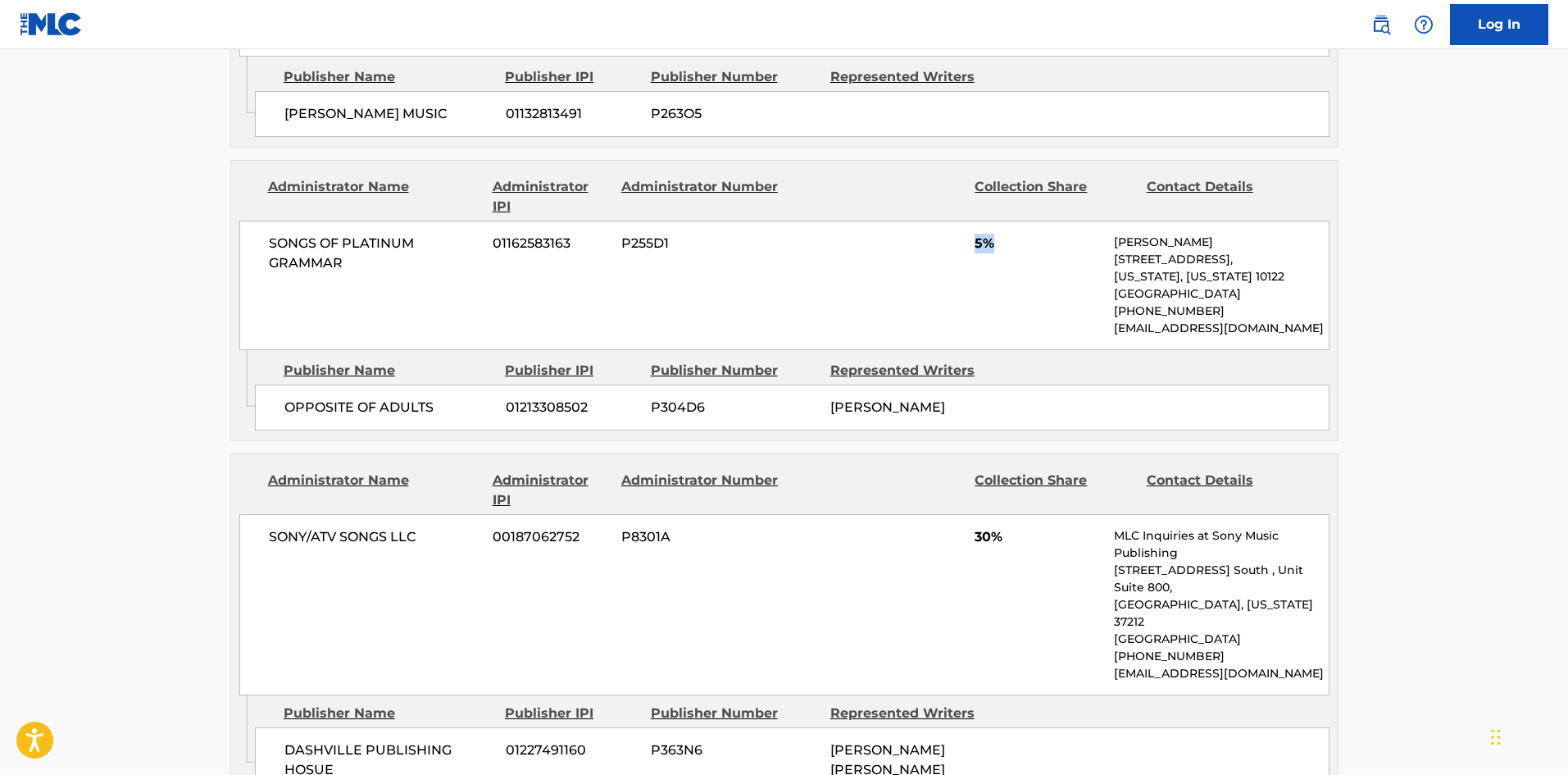
scroll to position [2541, 0]
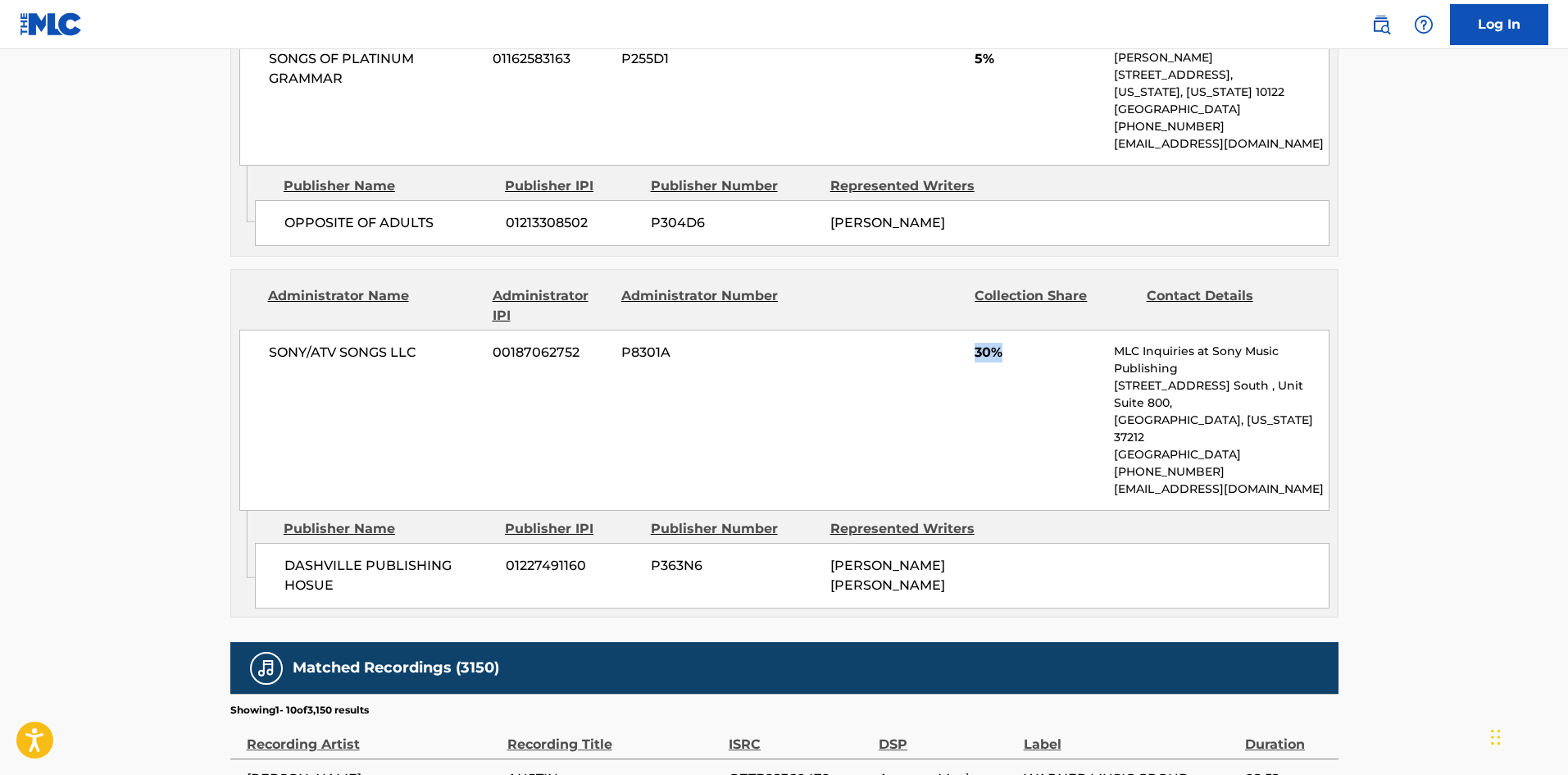
drag, startPoint x: 975, startPoint y: 278, endPoint x: 1026, endPoint y: 274, distance: 51.2
click at [1026, 343] on span "30%" at bounding box center [1038, 352] width 127 height 20
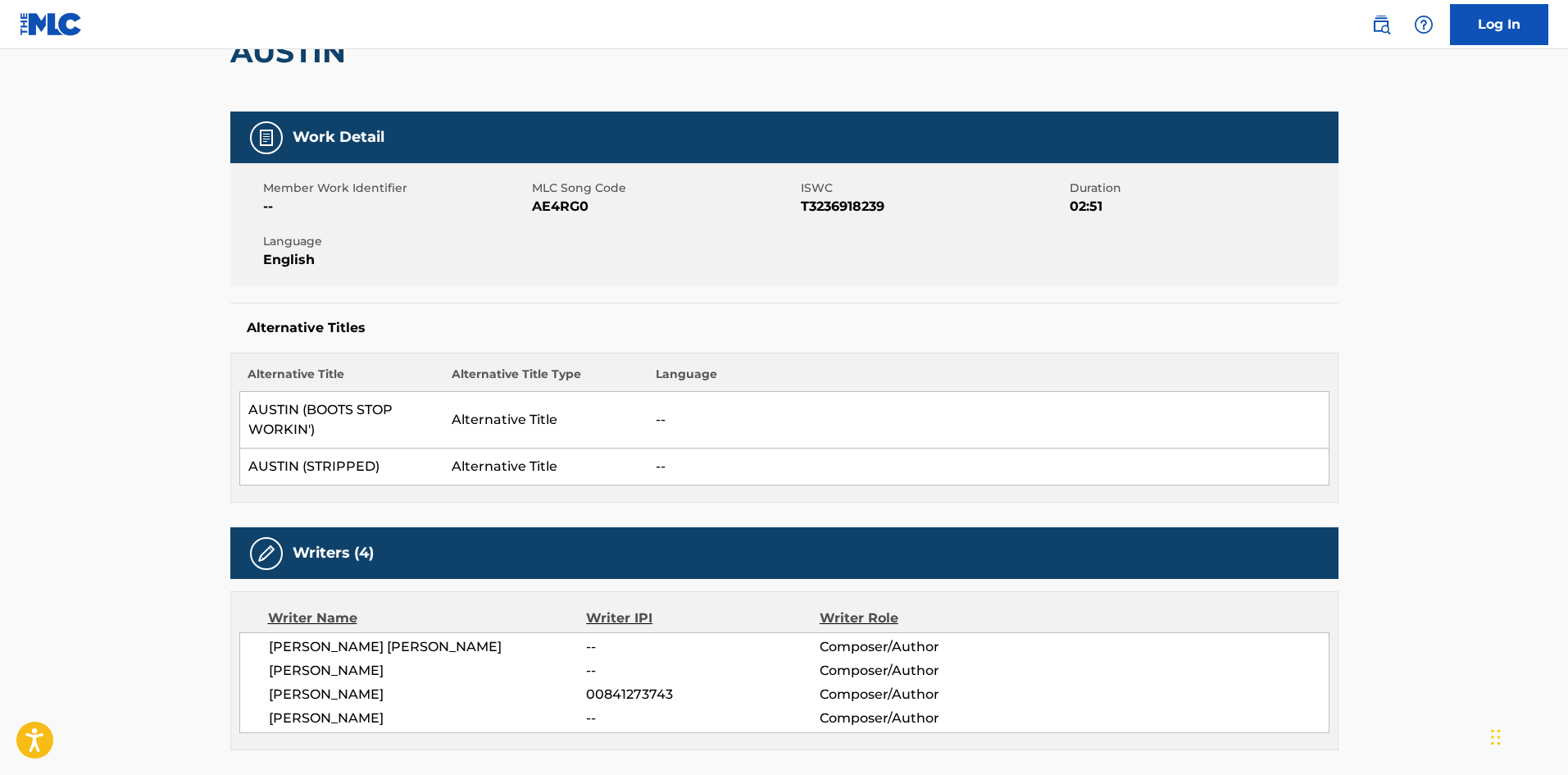
scroll to position [0, 0]
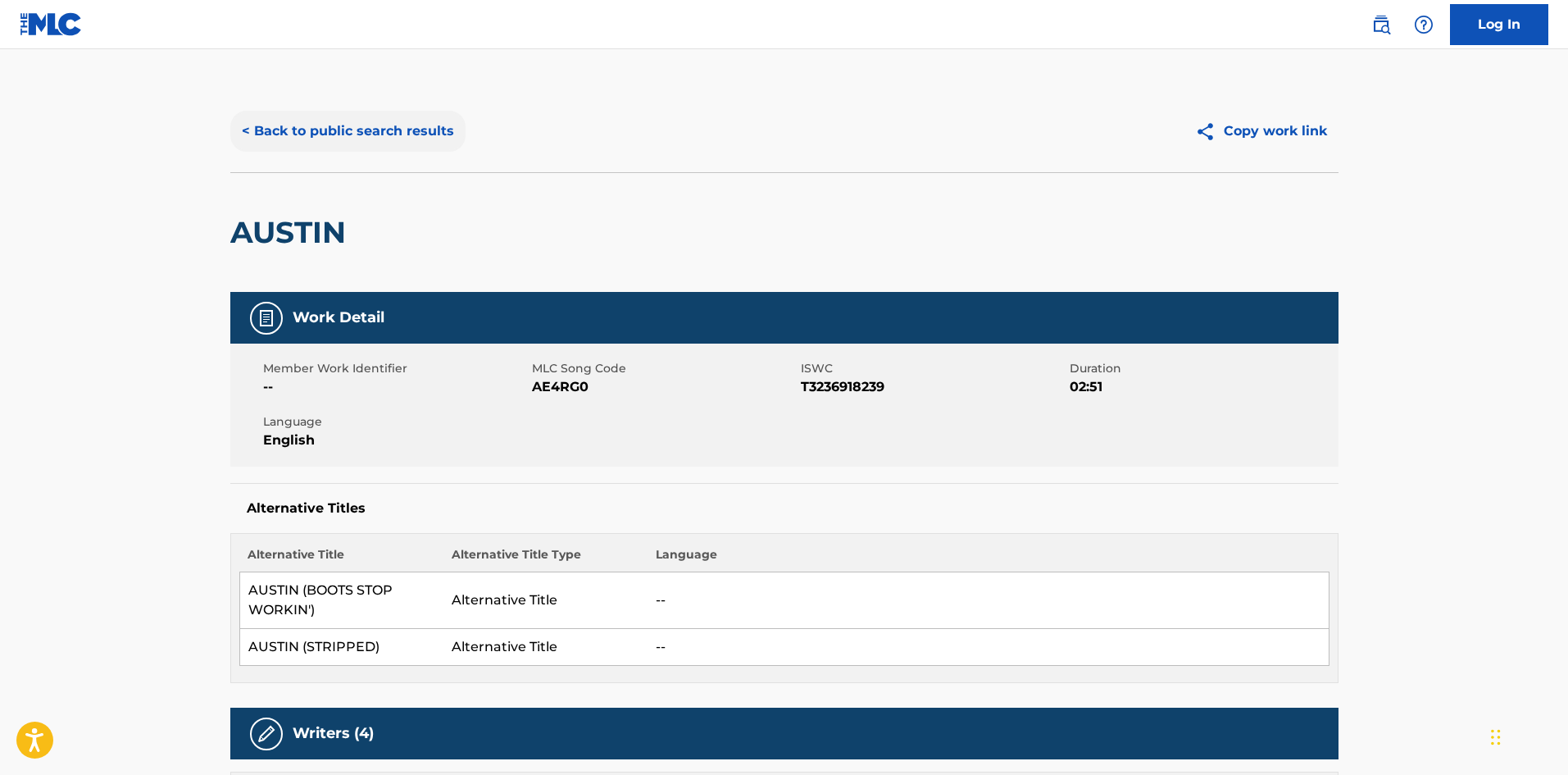
click at [406, 128] on button "< Back to public search results" at bounding box center [348, 131] width 236 height 41
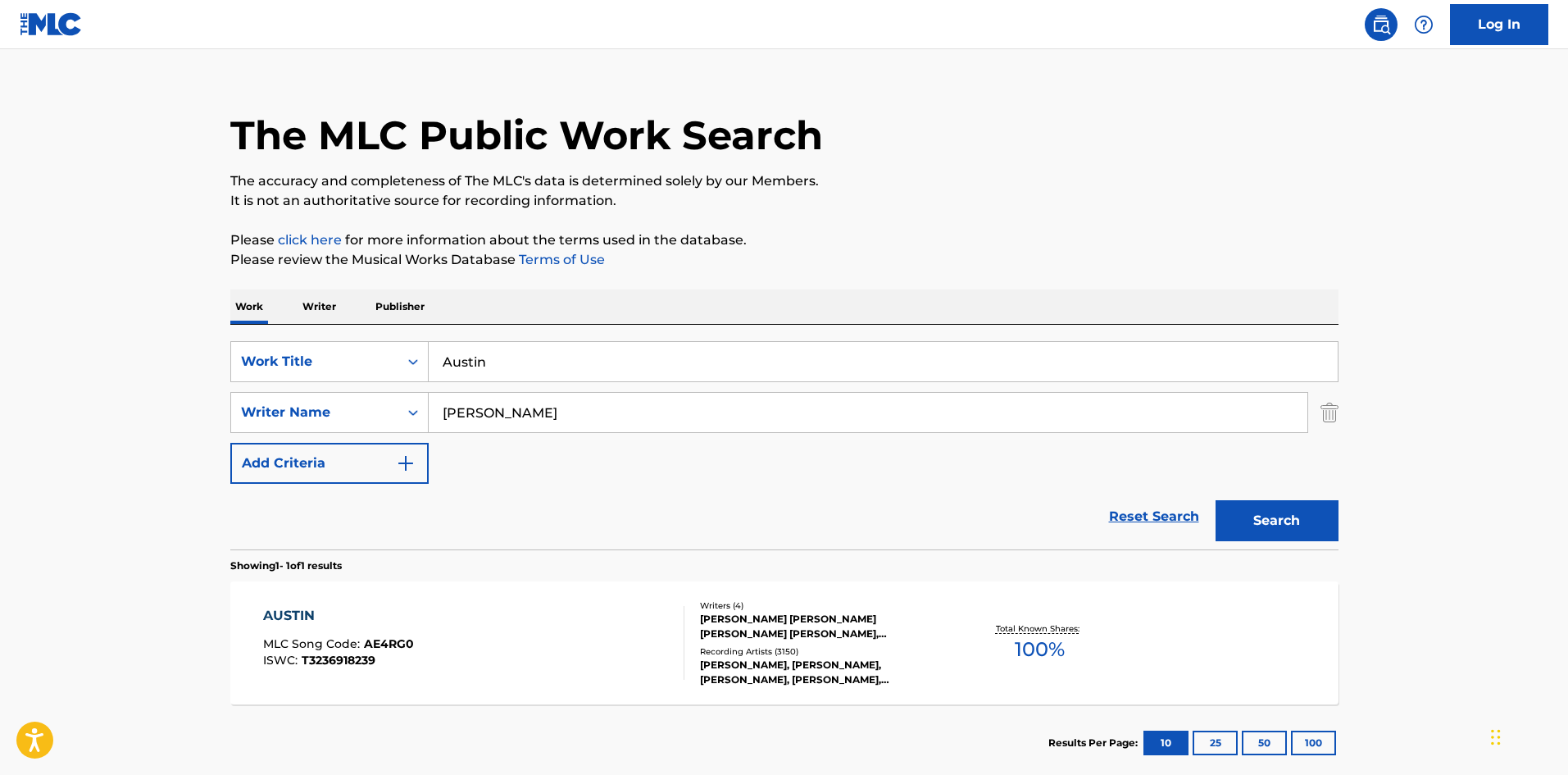
drag, startPoint x: 549, startPoint y: 354, endPoint x: 198, endPoint y: 57, distance: 459.8
click at [1, 252] on main "The MLC Public Work Search The accuracy and completeness of The MLC's data is d…" at bounding box center [784, 407] width 1568 height 764
paste input "Just Flow"
type input "Just Flow"
drag, startPoint x: 608, startPoint y: 395, endPoint x: 3, endPoint y: 378, distance: 605.2
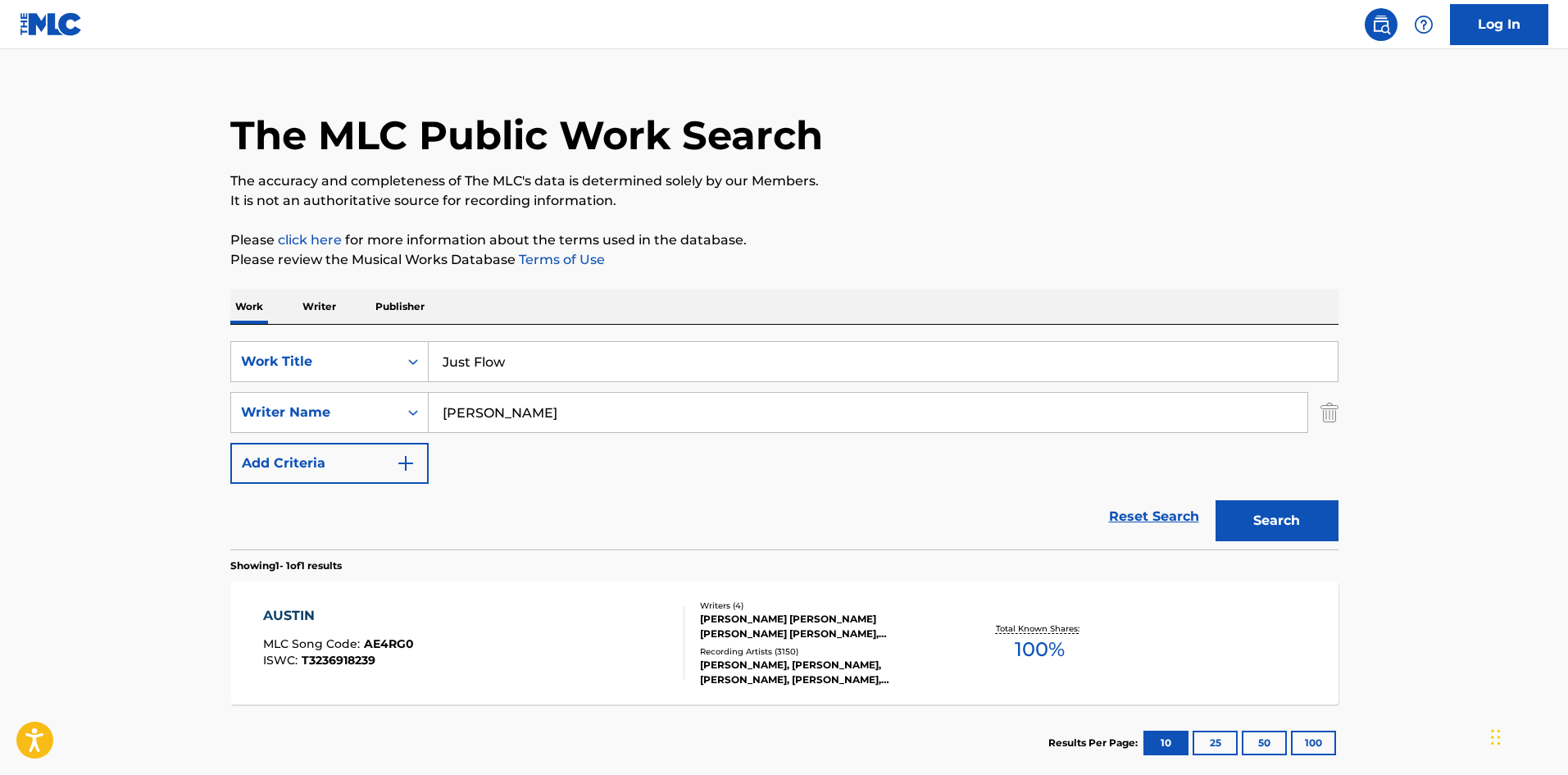
click at [0, 379] on main "The MLC Public Work Search The accuracy and completeness of The MLC's data is d…" at bounding box center [784, 407] width 1568 height 764
paste input "Jacourey"
type input "Jacourey"
click at [1297, 532] on button "Search" at bounding box center [1277, 520] width 123 height 41
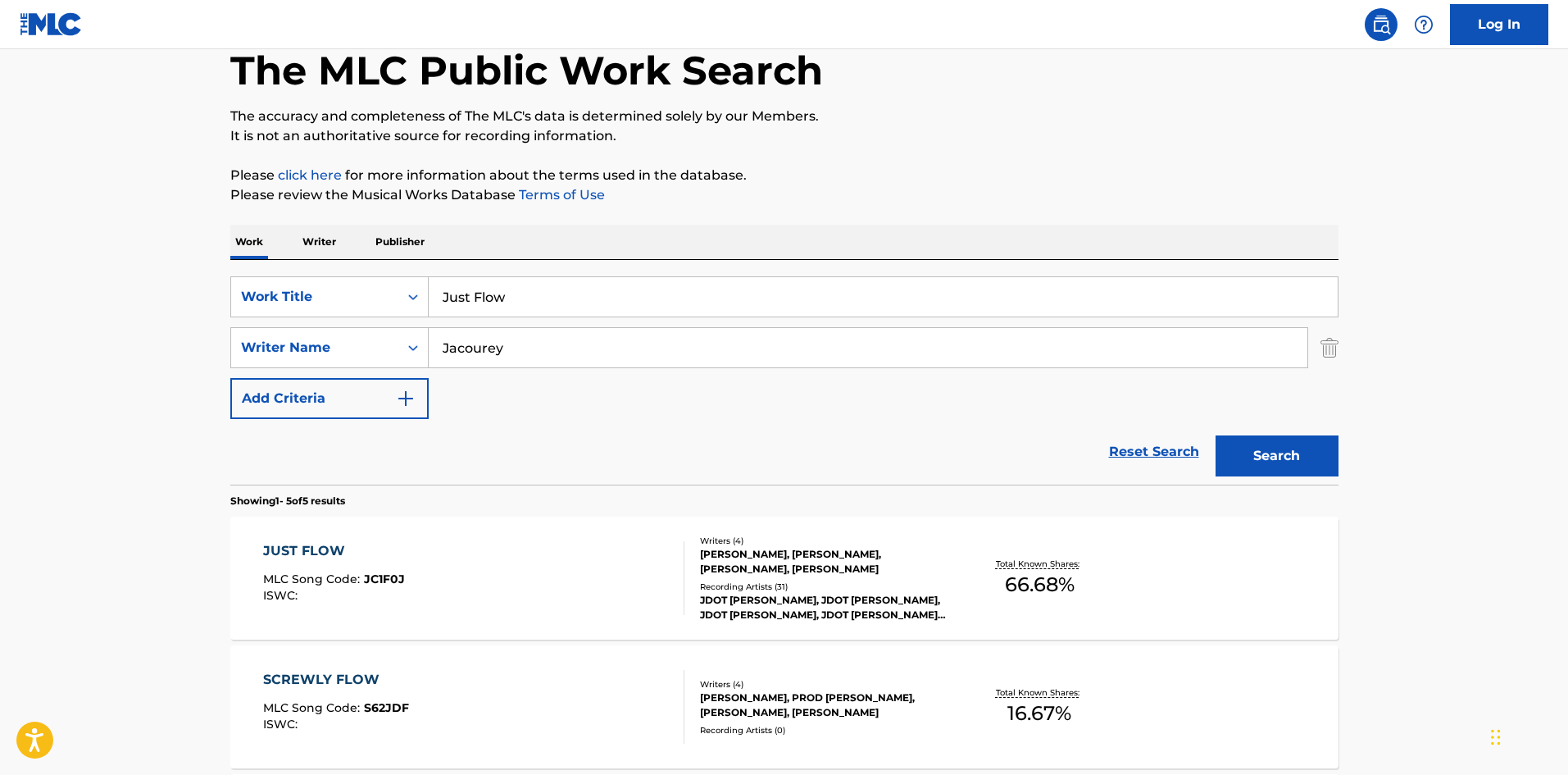
scroll to position [82, 0]
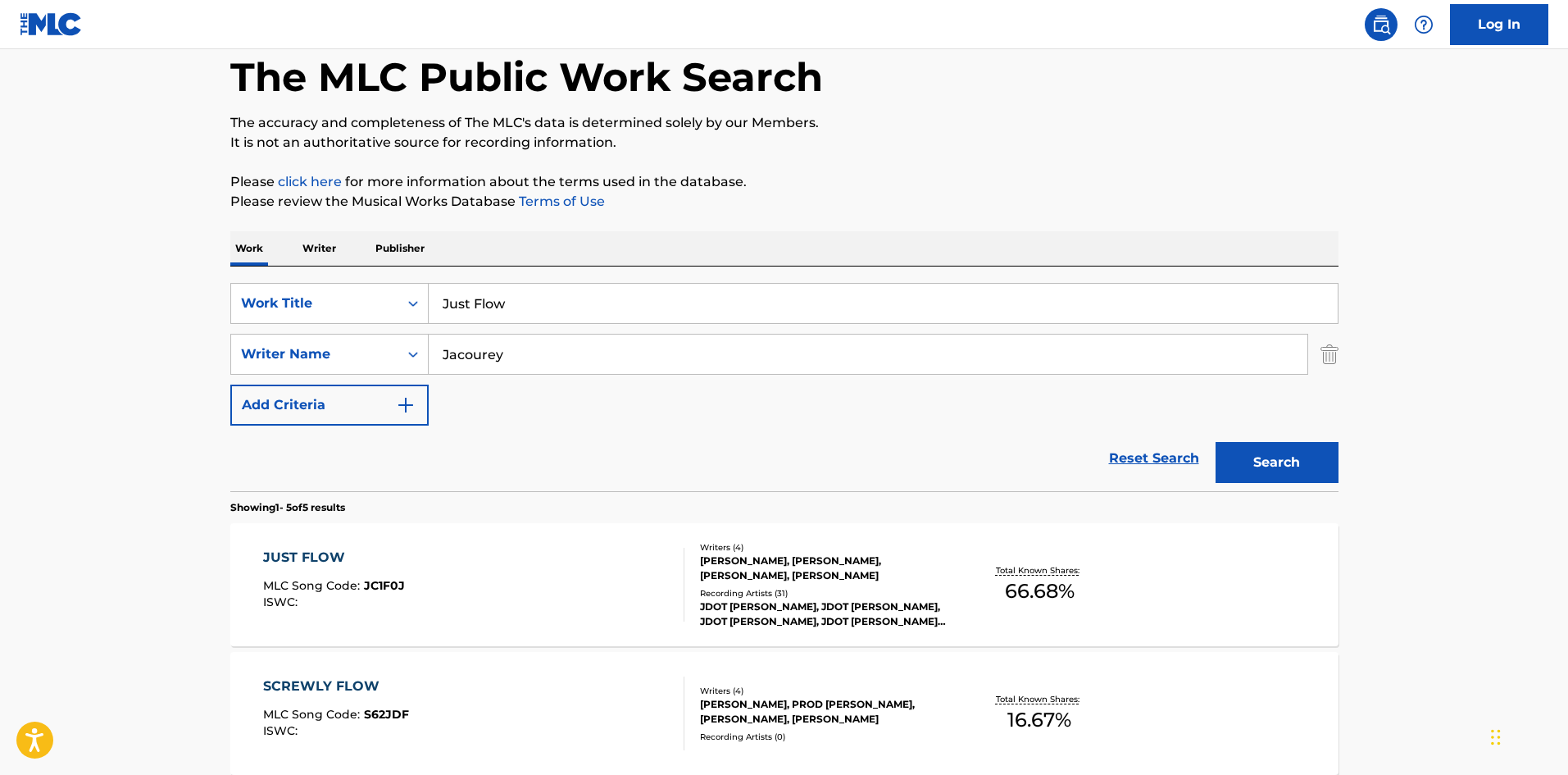
click at [315, 552] on div "JUST FLOW" at bounding box center [334, 557] width 142 height 20
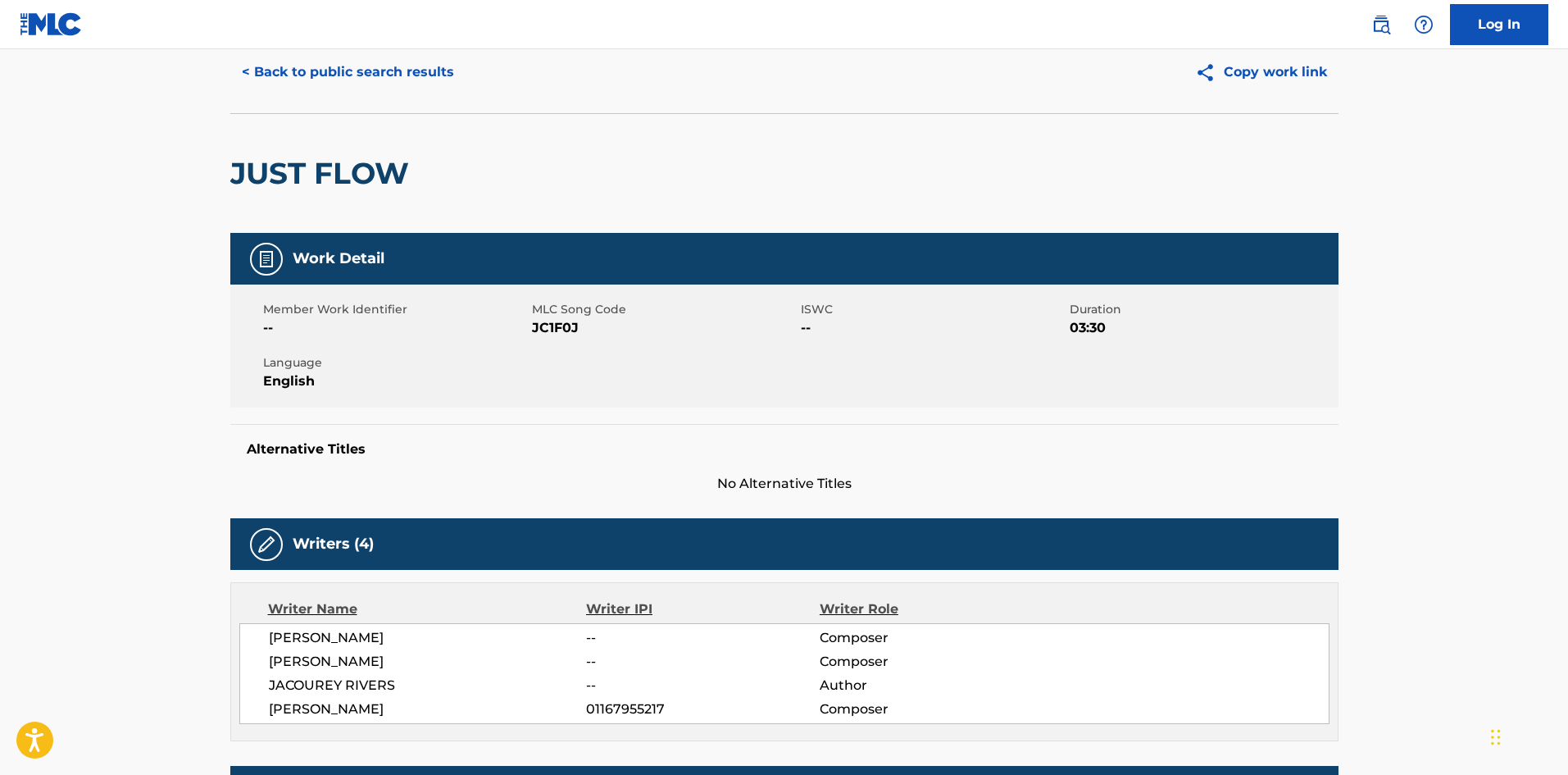
scroll to position [574, 0]
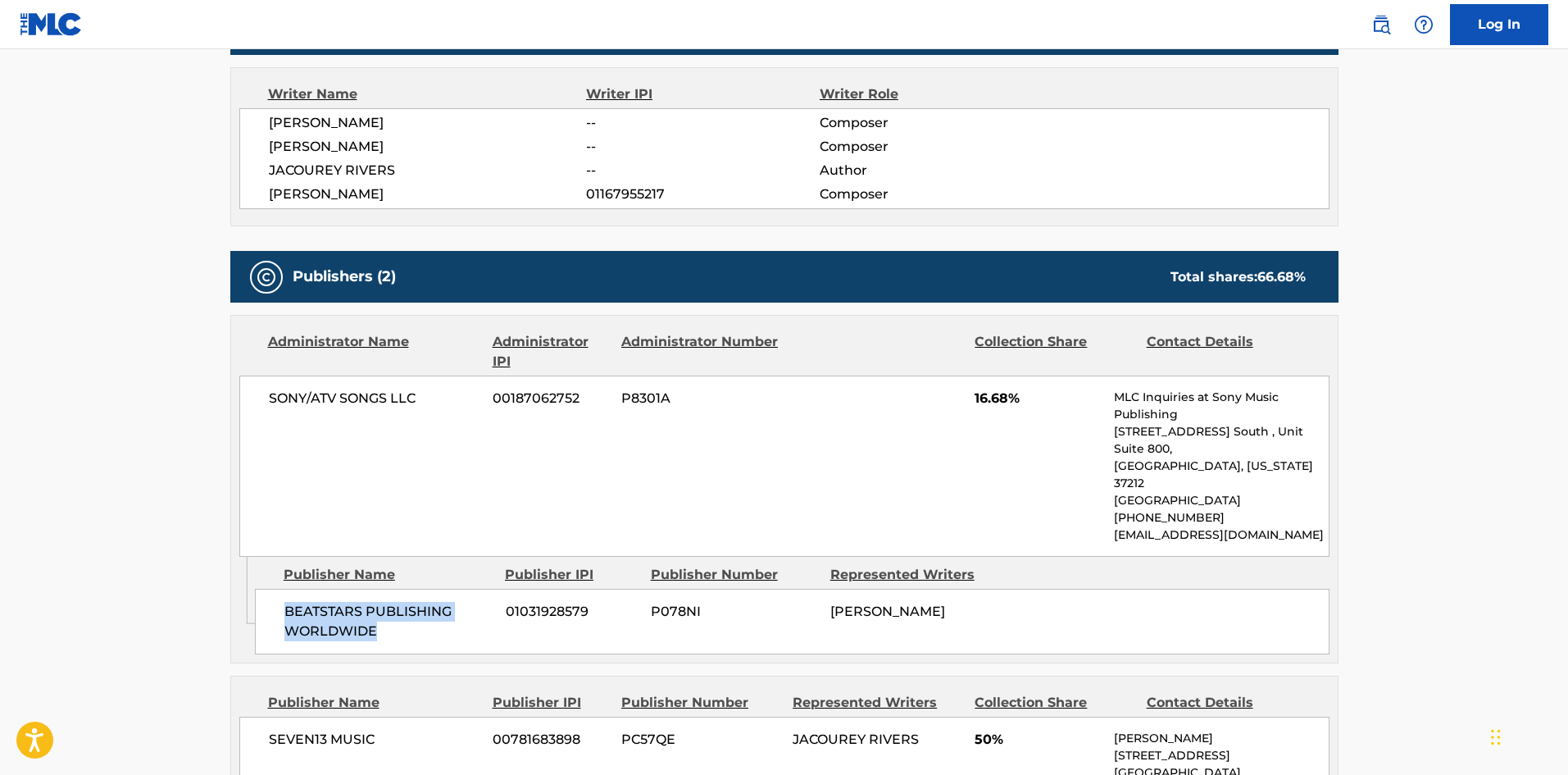
drag, startPoint x: 286, startPoint y: 572, endPoint x: 384, endPoint y: 593, distance: 100.2
click at [384, 602] on span "BEATSTARS PUBLISHING WORLDWIDE" at bounding box center [389, 621] width 209 height 39
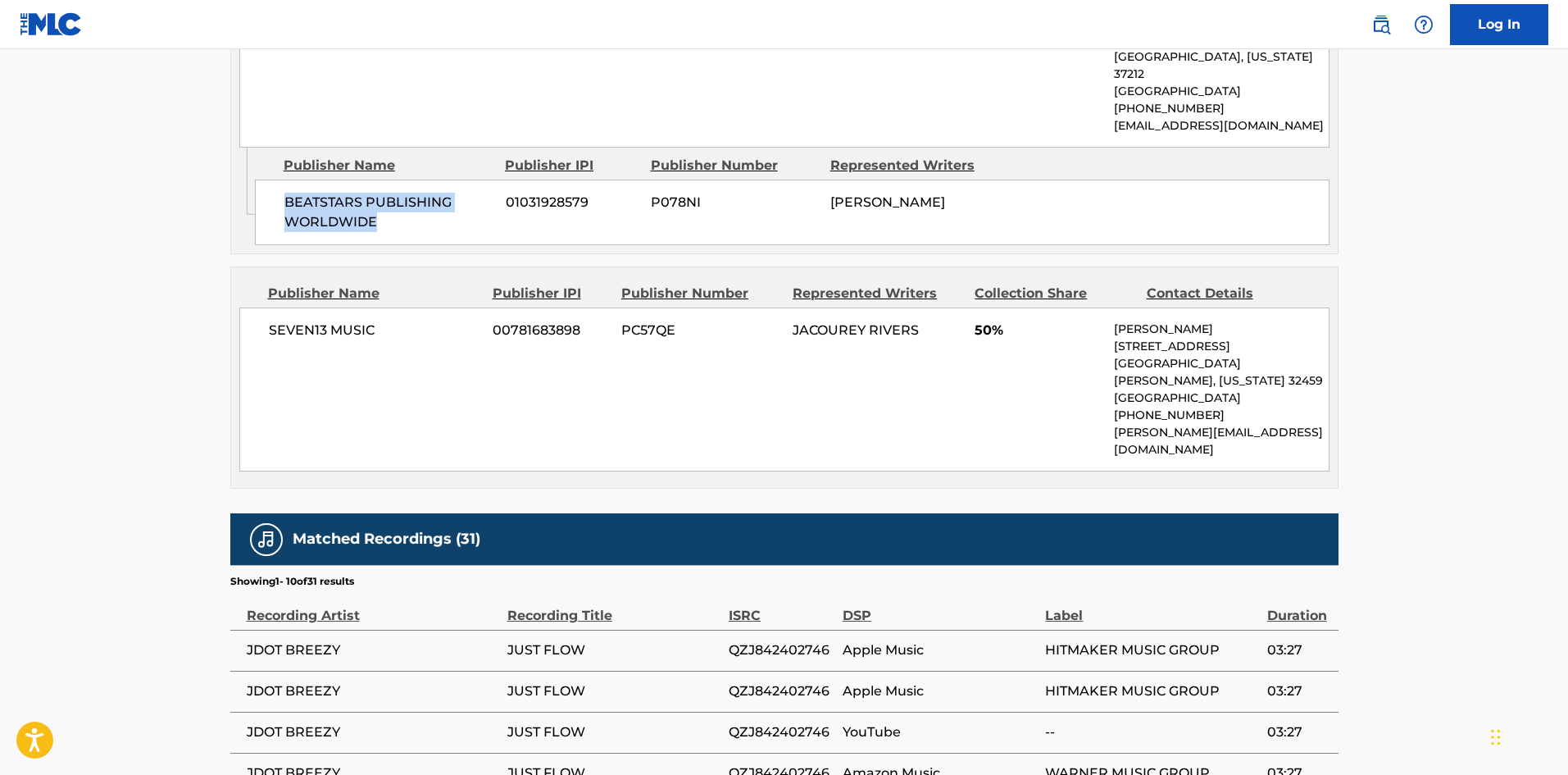
scroll to position [984, 0]
drag, startPoint x: 268, startPoint y: 296, endPoint x: 436, endPoint y: 305, distance: 168.2
click at [436, 307] on div "SEVEN13 MUSIC 00781683898 PC57QE JACOUREY RIVERS 50% [PERSON_NAME] [STREET_ADDR…" at bounding box center [784, 388] width 1090 height 164
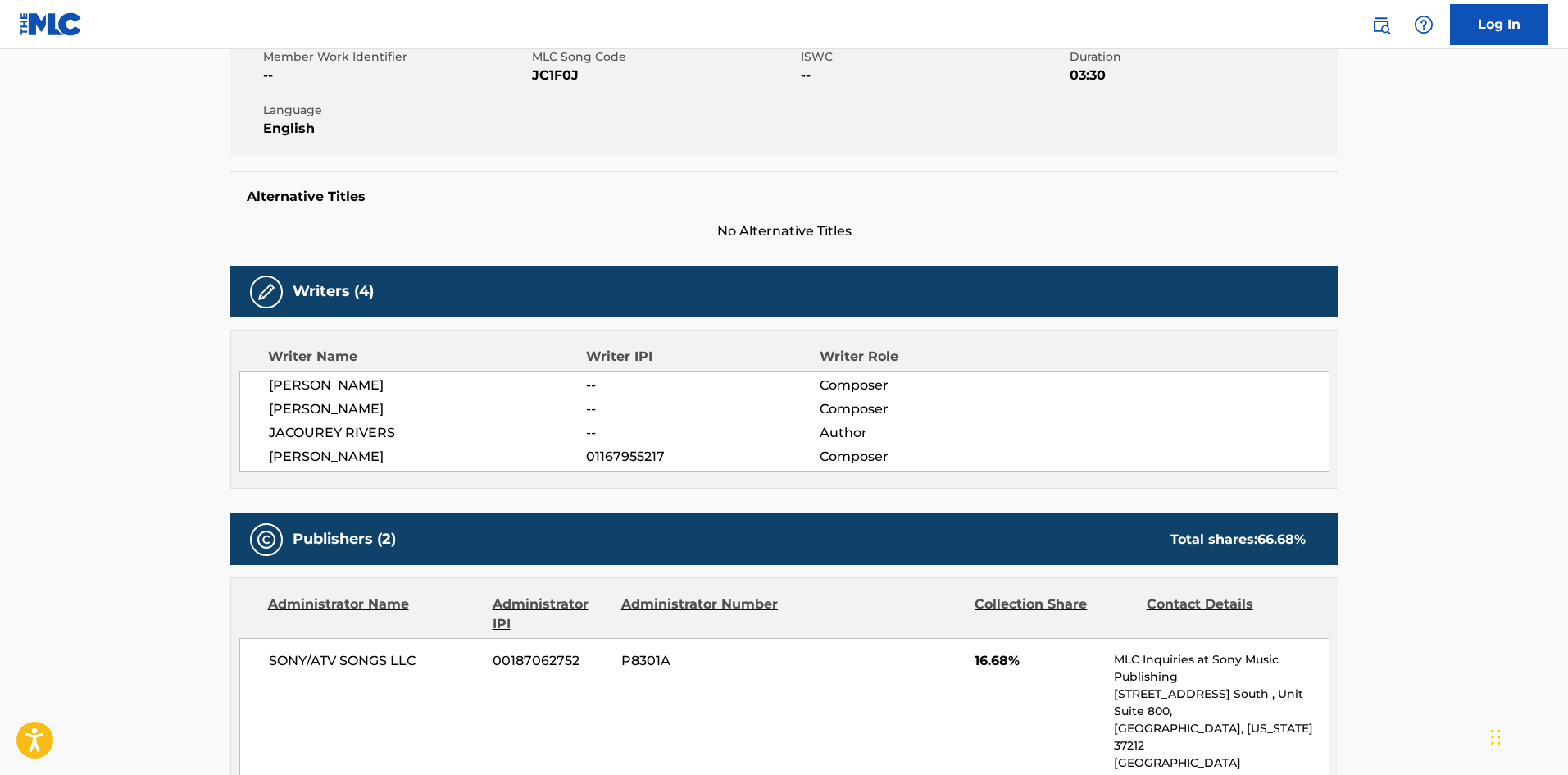
scroll to position [492, 0]
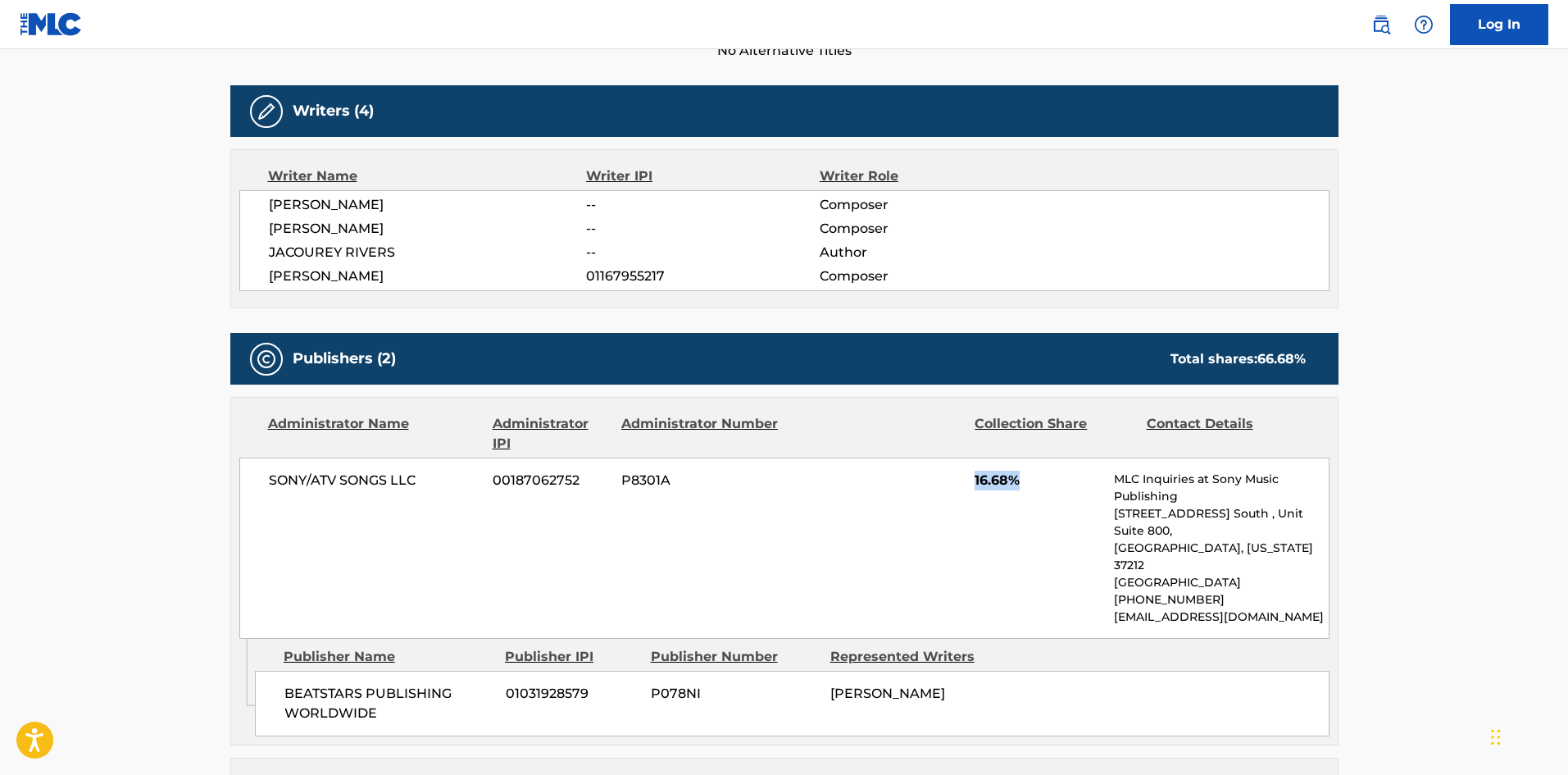
drag, startPoint x: 976, startPoint y: 485, endPoint x: 1047, endPoint y: 481, distance: 71.1
click at [1047, 481] on span "16.68%" at bounding box center [1038, 480] width 127 height 20
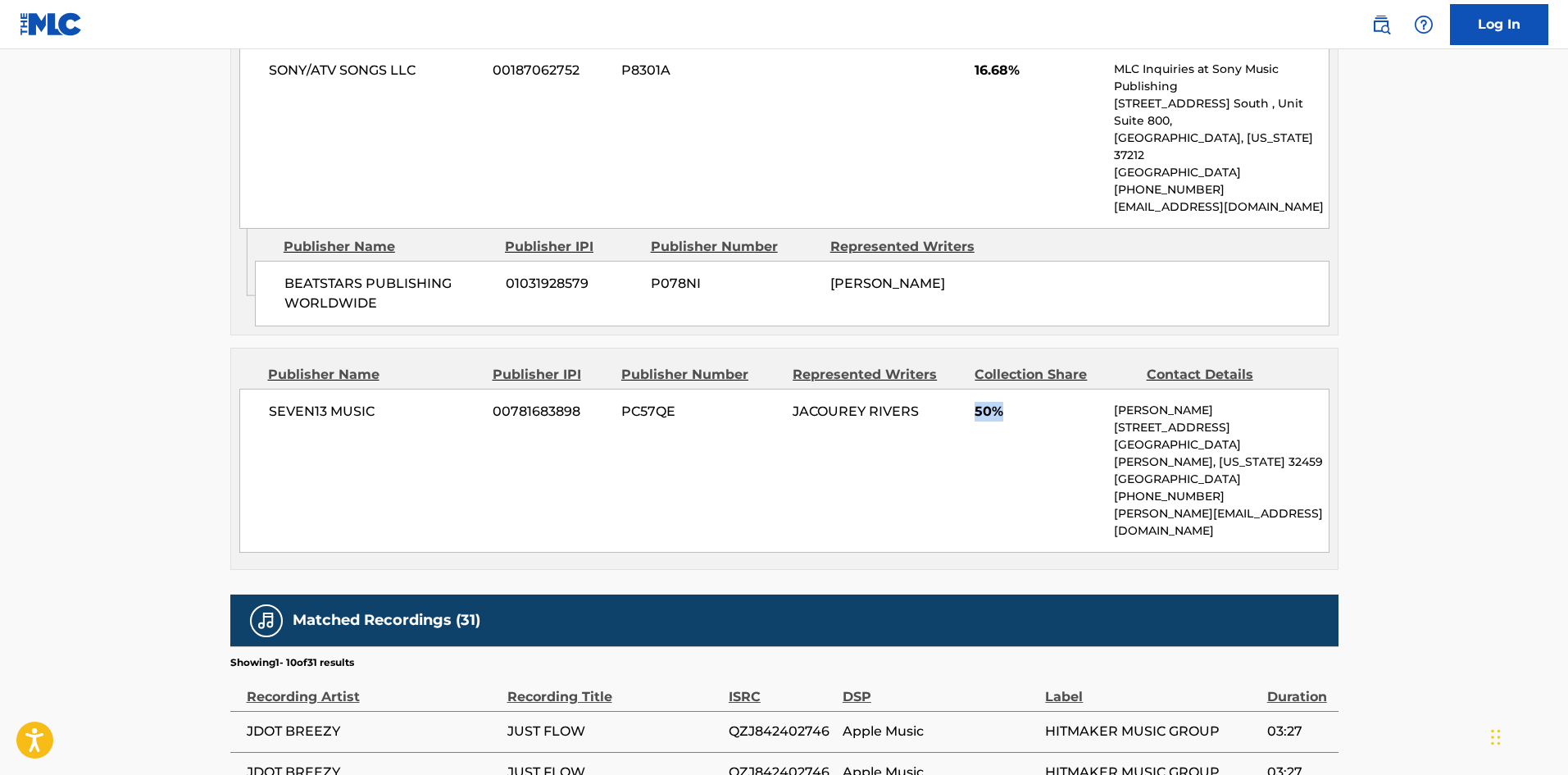
drag, startPoint x: 975, startPoint y: 381, endPoint x: 1025, endPoint y: 377, distance: 50.2
click at [1029, 402] on span "50%" at bounding box center [1038, 411] width 127 height 20
click at [552, 0] on nav "Log In" at bounding box center [784, 24] width 1568 height 49
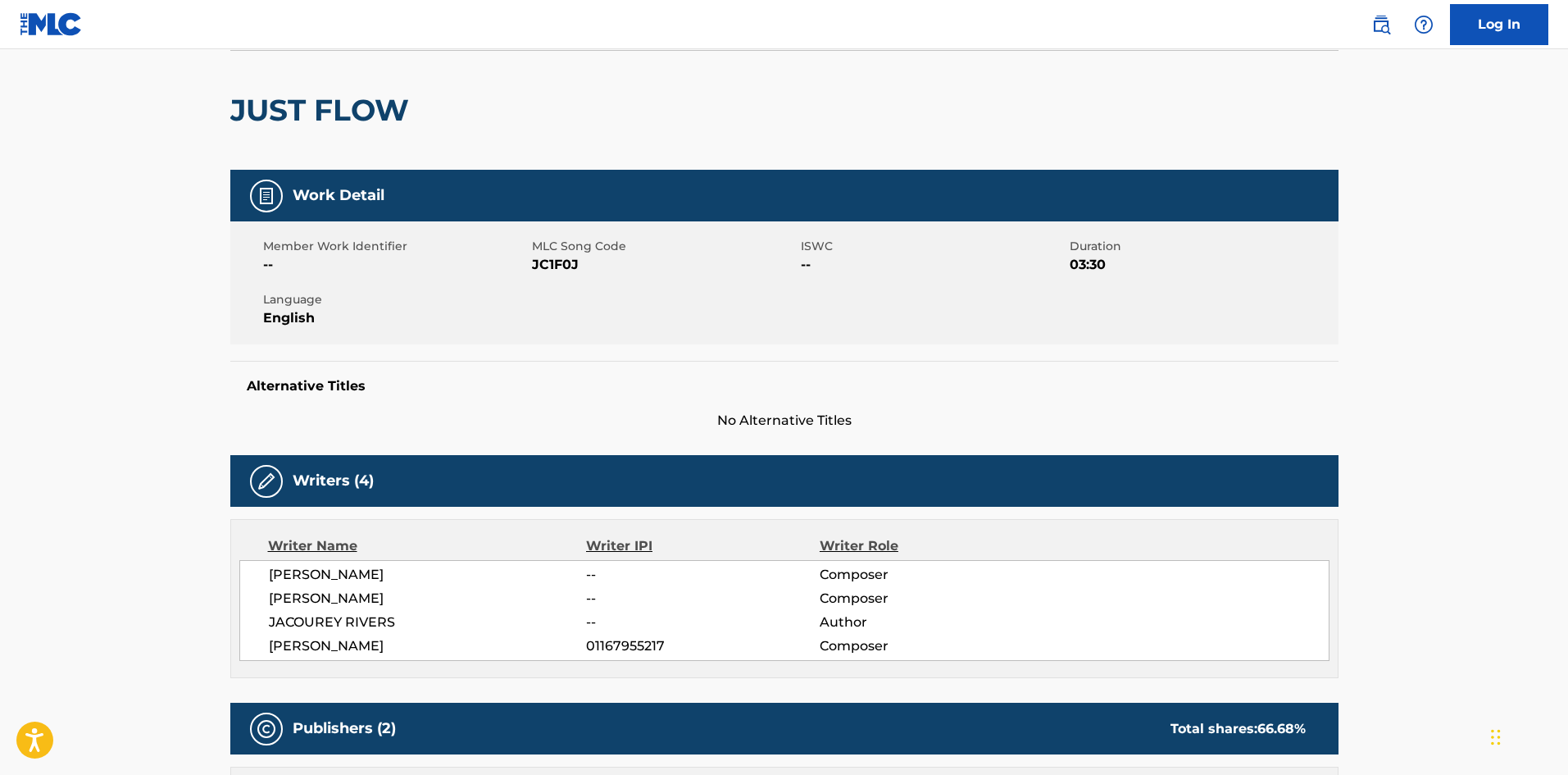
scroll to position [0, 0]
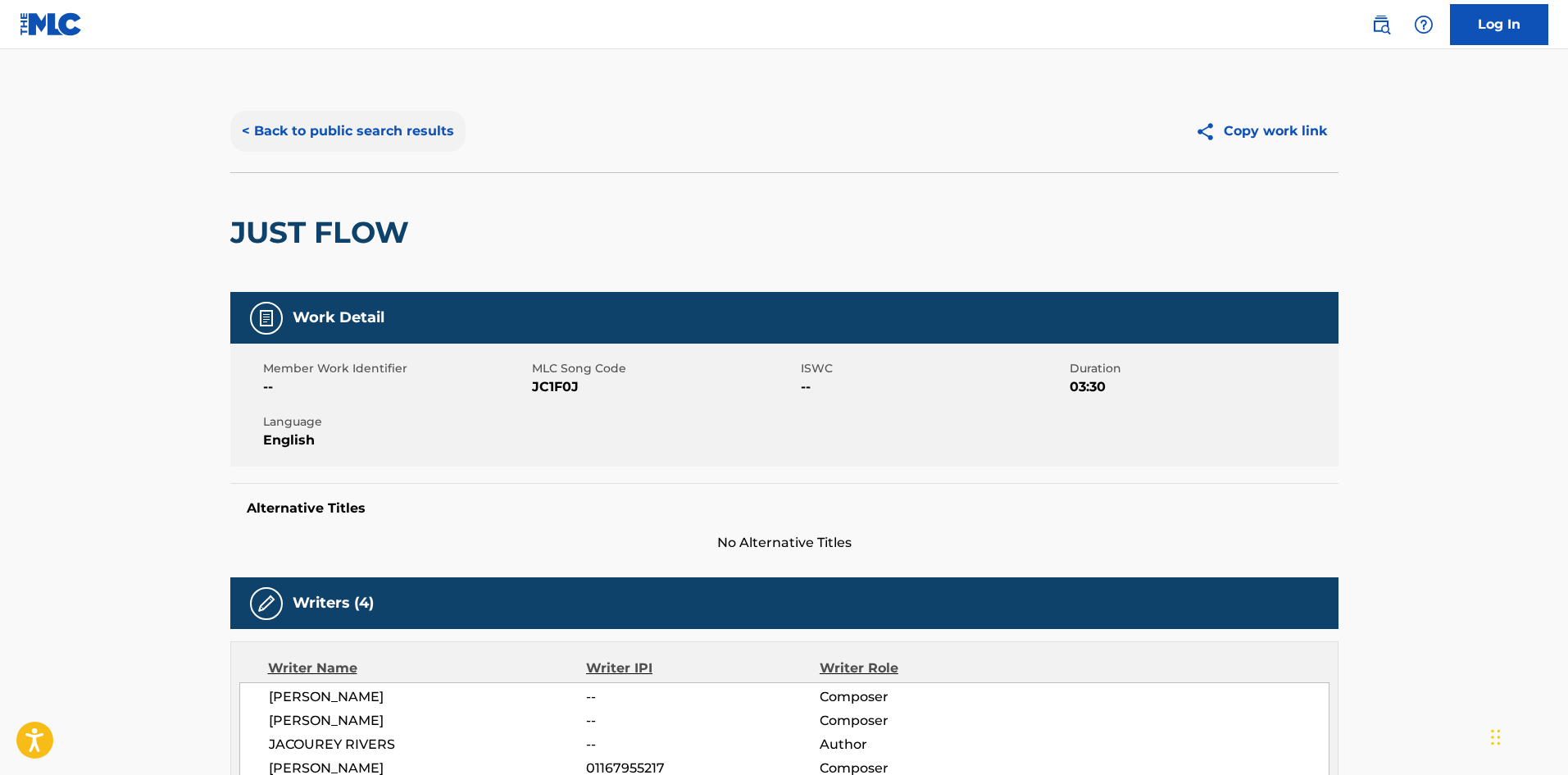
click at [431, 142] on button "< Back to public search results" at bounding box center [348, 131] width 236 height 41
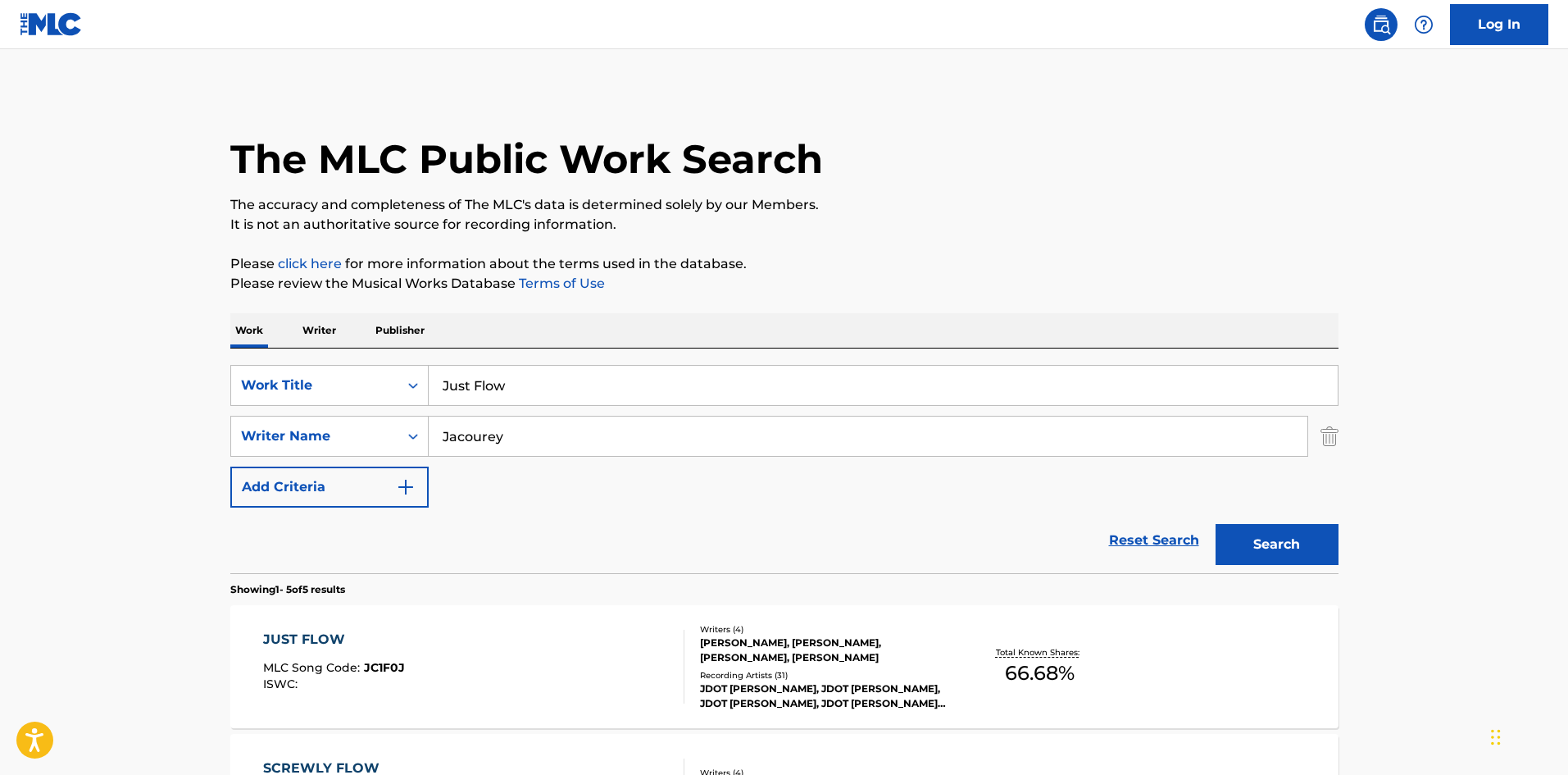
scroll to position [82, 0]
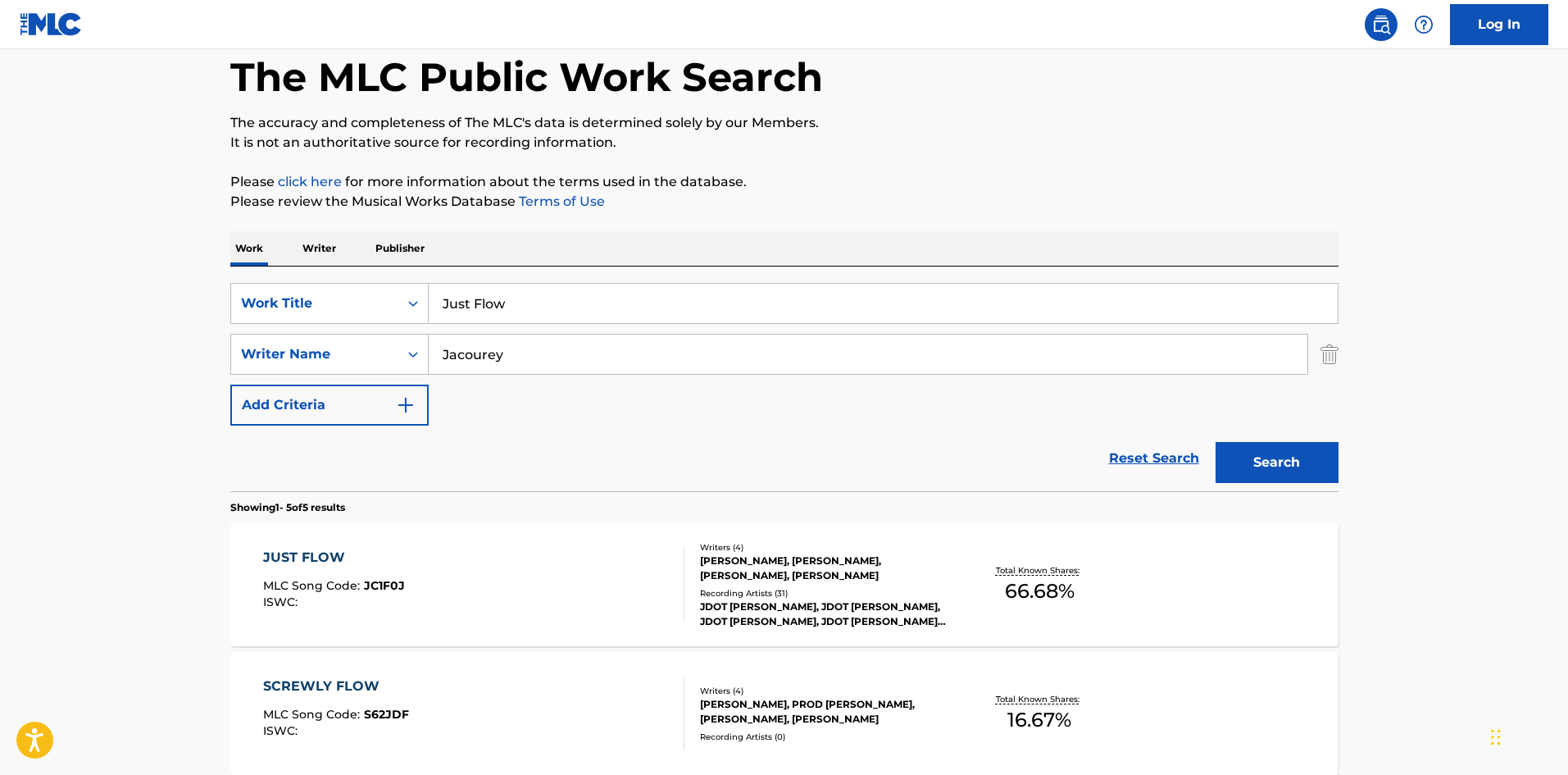
drag, startPoint x: 539, startPoint y: 304, endPoint x: 204, endPoint y: 254, distance: 338.7
click at [204, 265] on main "The MLC Public Work Search The accuracy and completeness of The MLC's data is d…" at bounding box center [784, 606] width 1568 height 1279
paste input "Goat"
type input "Goat"
drag, startPoint x: 642, startPoint y: 367, endPoint x: 0, endPoint y: 284, distance: 647.3
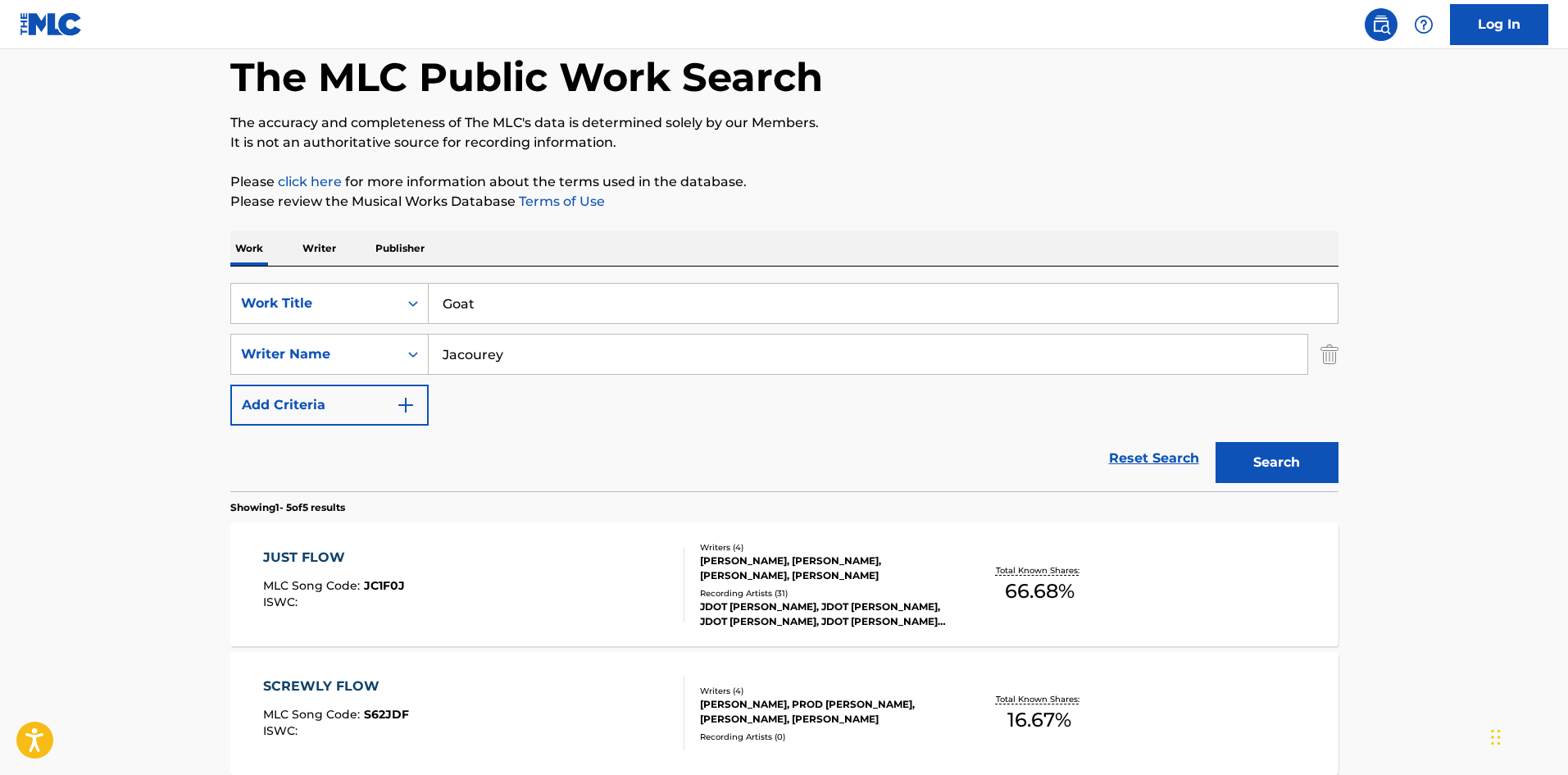
click at [0, 284] on main "The MLC Public Work Search The accuracy and completeness of The MLC's data is d…" at bounding box center [784, 606] width 1568 height 1279
paste input "[PERSON_NAME]"
type input "[PERSON_NAME]"
click at [1284, 460] on button "Search" at bounding box center [1277, 462] width 123 height 41
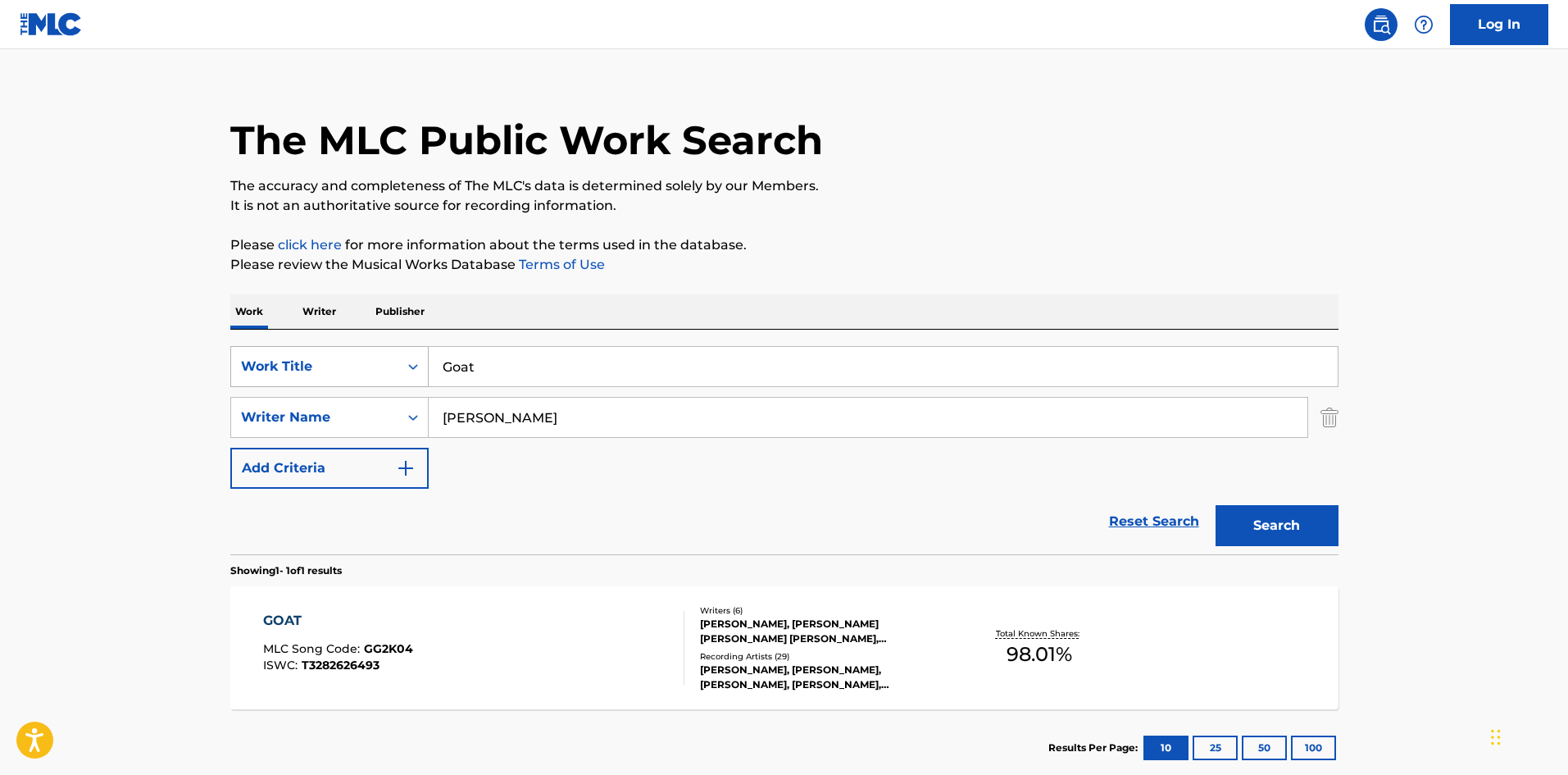
scroll to position [117, 0]
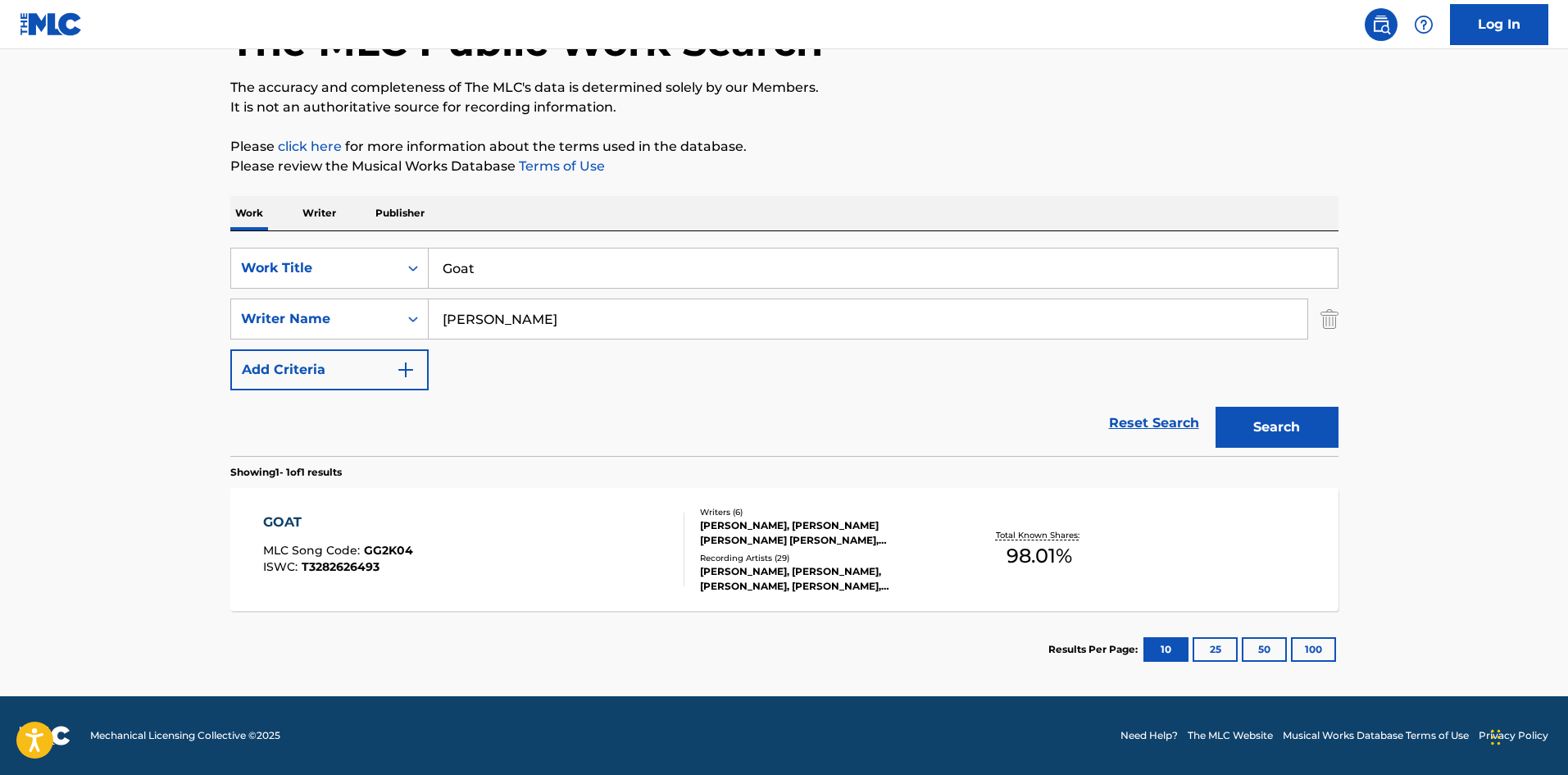
click at [289, 525] on div "GOAT" at bounding box center [338, 522] width 150 height 20
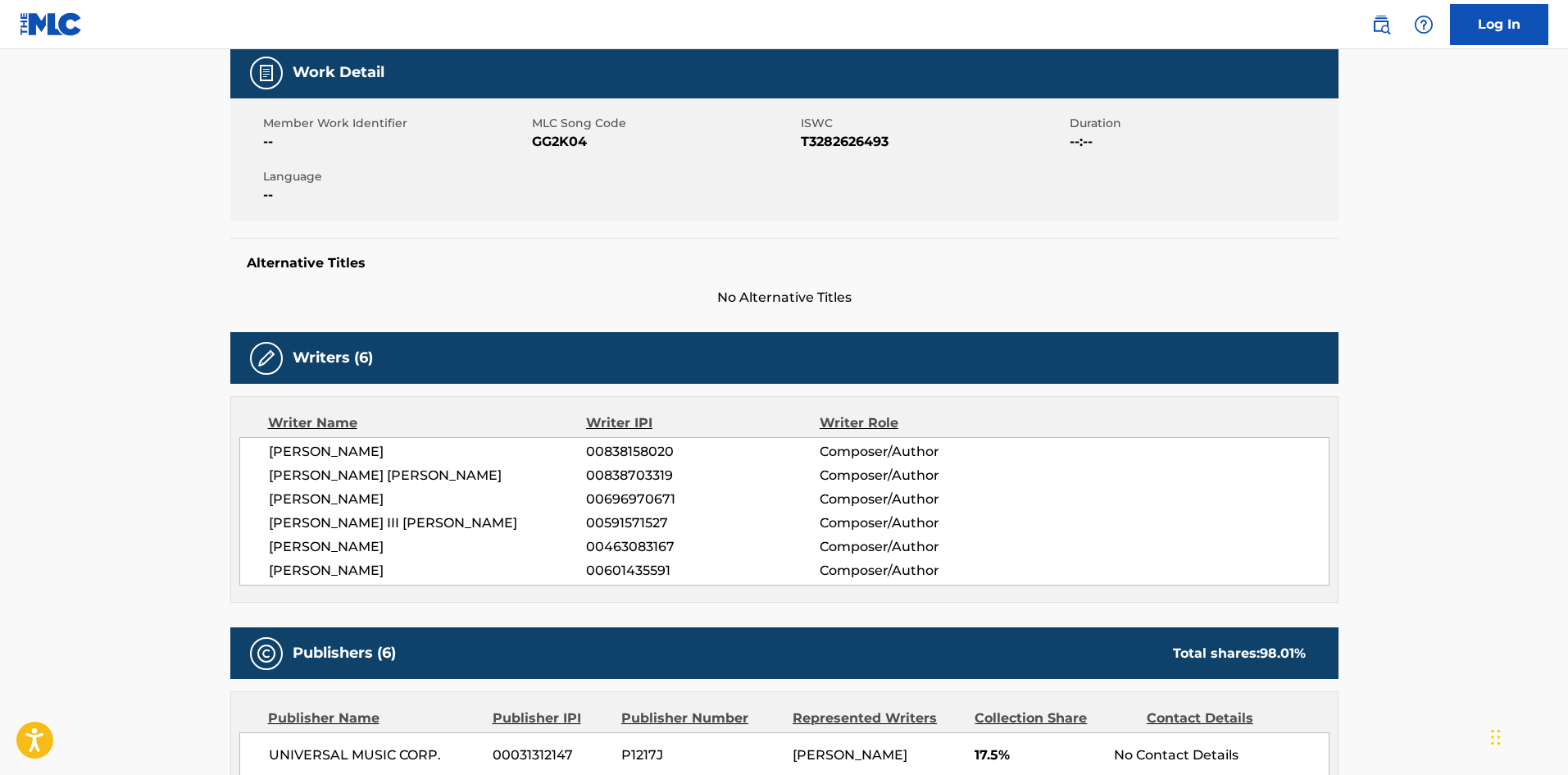
scroll to position [492, 0]
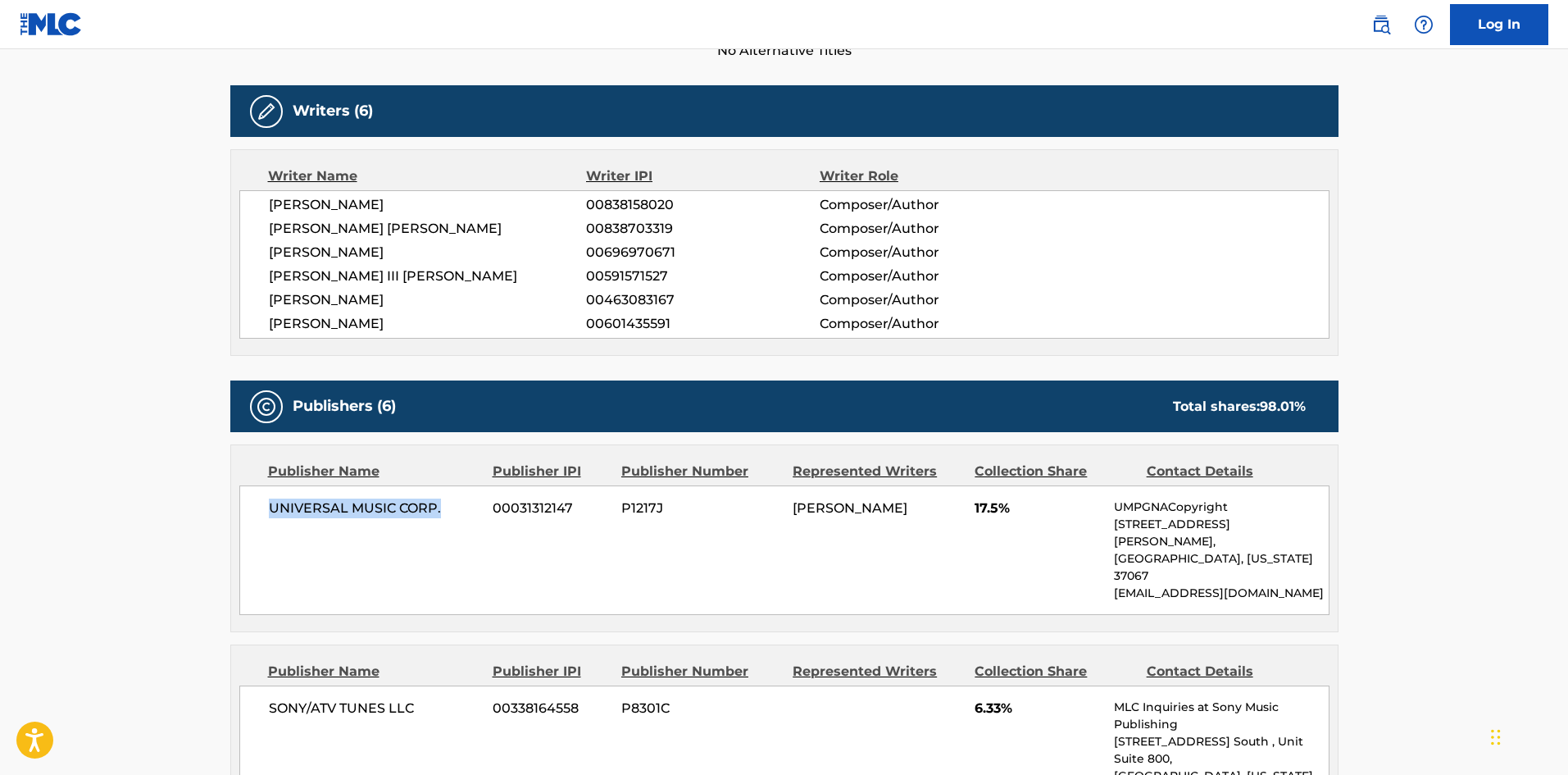
drag, startPoint x: 269, startPoint y: 512, endPoint x: 469, endPoint y: 504, distance: 200.2
click at [469, 504] on span "UNIVERSAL MUSIC CORP." at bounding box center [375, 508] width 212 height 20
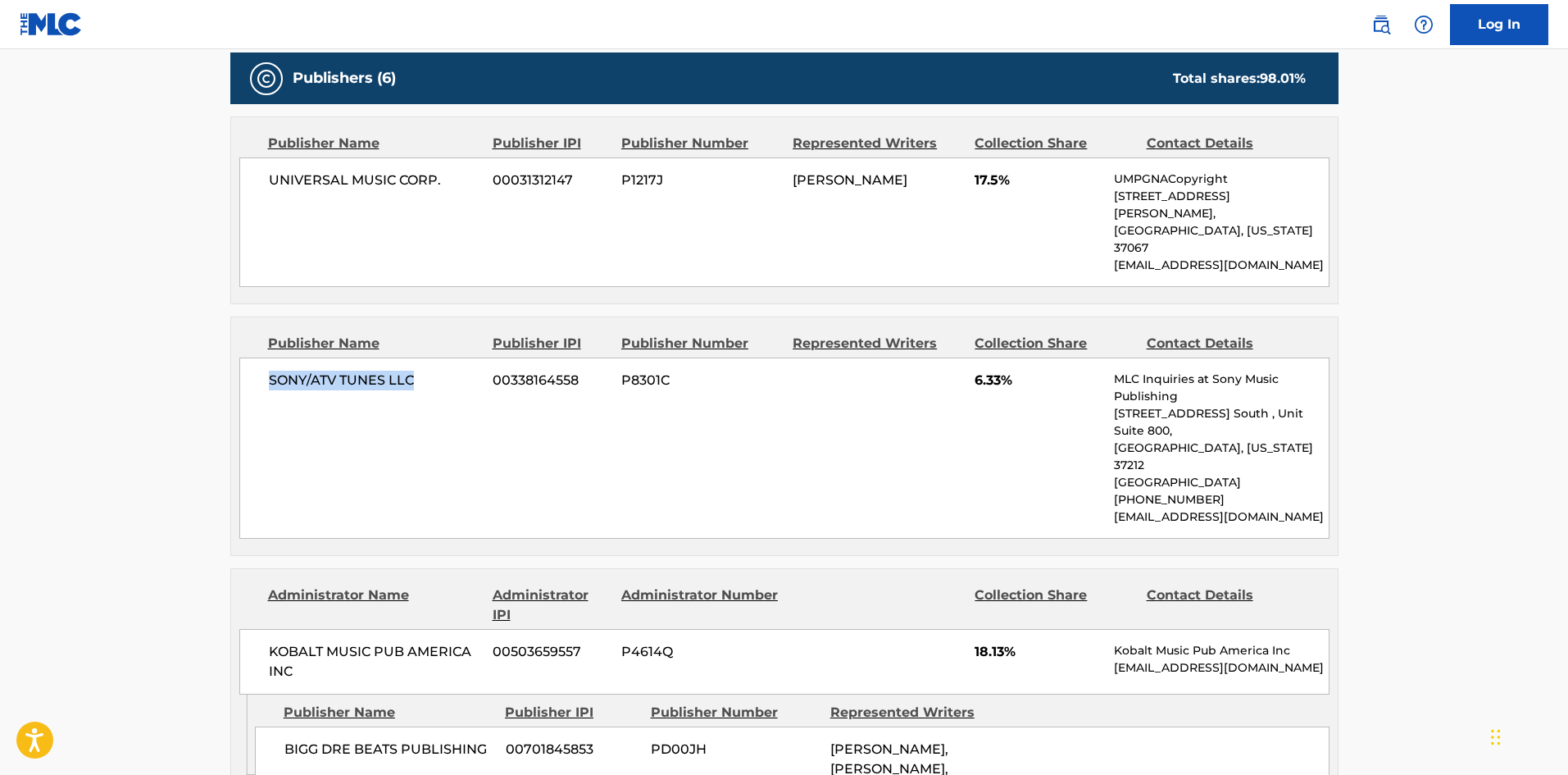
drag, startPoint x: 266, startPoint y: 349, endPoint x: 459, endPoint y: 337, distance: 193.4
click at [459, 358] on div "SONY/ATV TUNES LLC 00338164558 P8301C 6.33% MLC Inquiries at Sony Music Publish…" at bounding box center [784, 448] width 1090 height 181
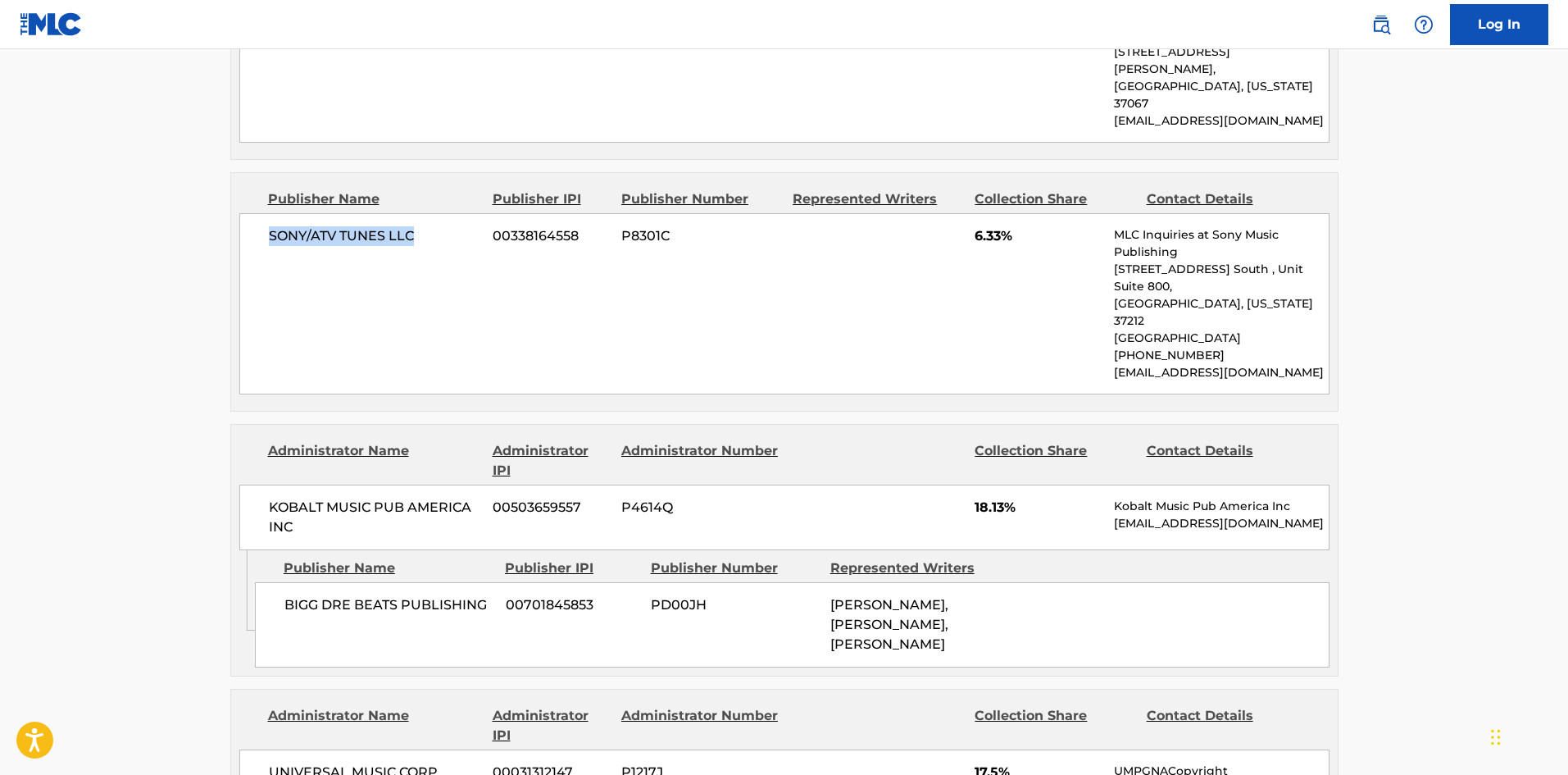
scroll to position [1147, 0]
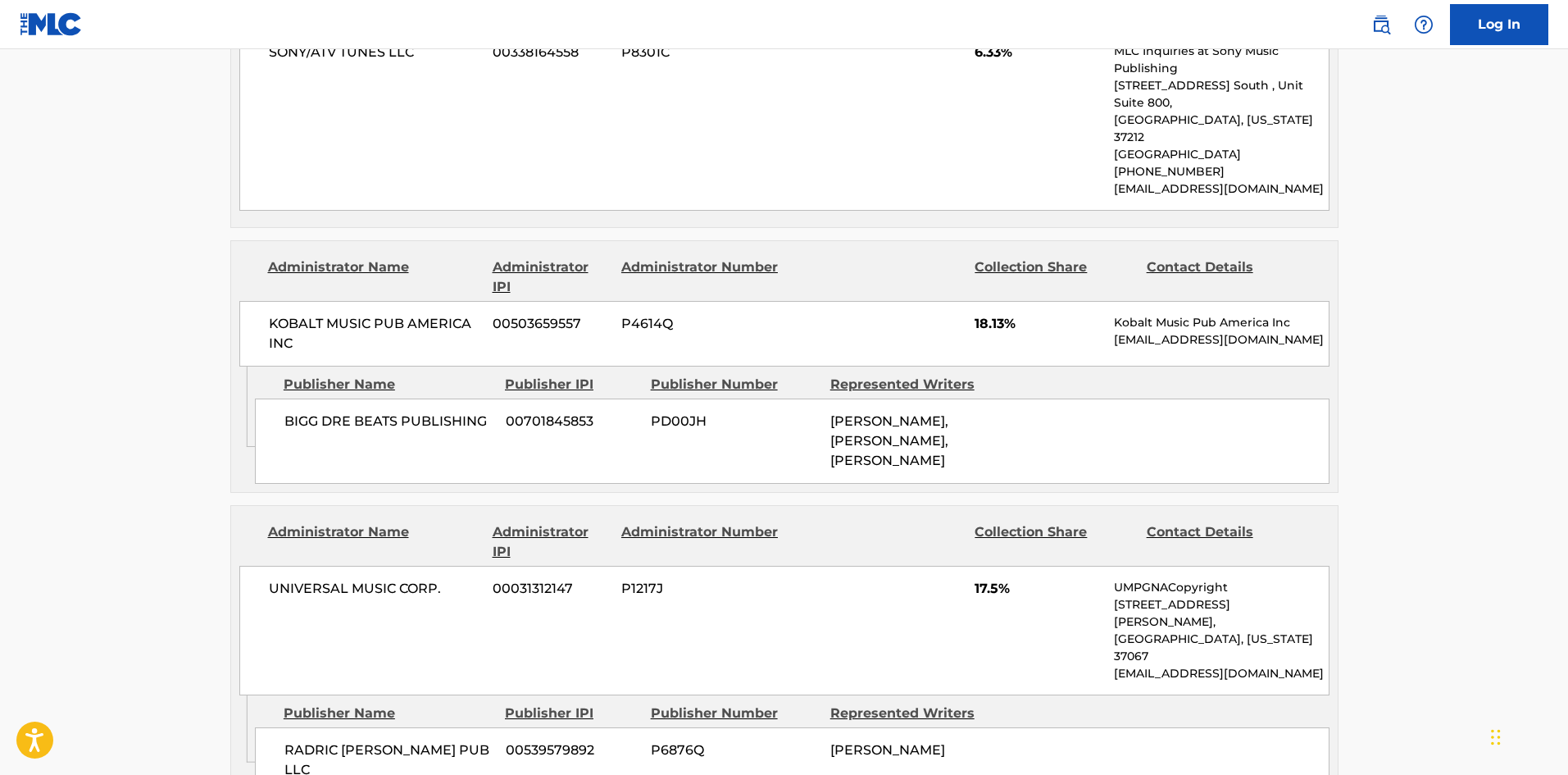
click at [278, 398] on div "BIGG DRE BEATS PUBLISHING 00701845853 PD00JH [PERSON_NAME], [PERSON_NAME], [PER…" at bounding box center [791, 441] width 1074 height 85
drag, startPoint x: 285, startPoint y: 352, endPoint x: 484, endPoint y: 352, distance: 199.0
click at [484, 411] on span "BIGG DRE BEATS PUBLISHING" at bounding box center [389, 421] width 209 height 20
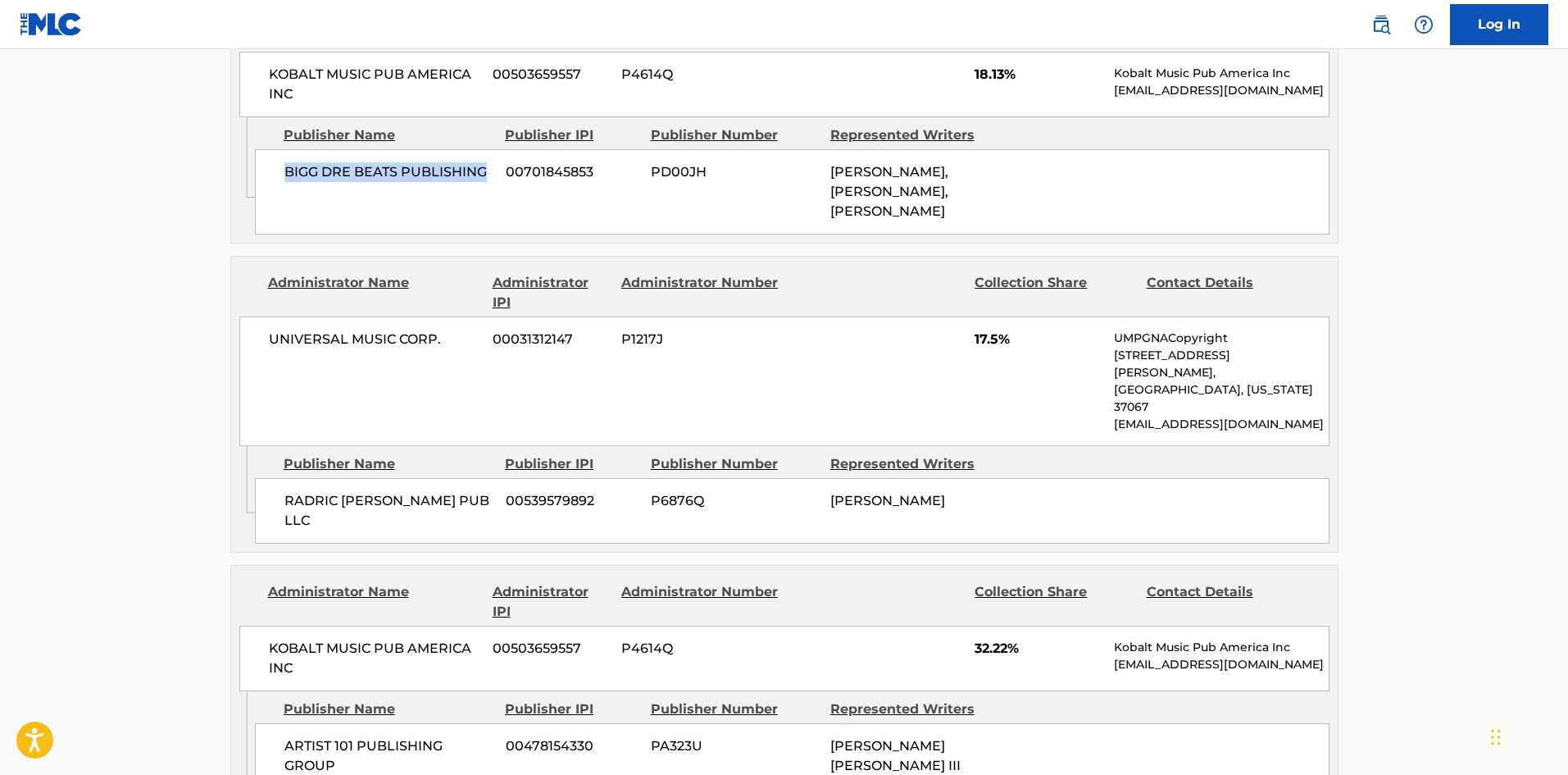
scroll to position [1393, 0]
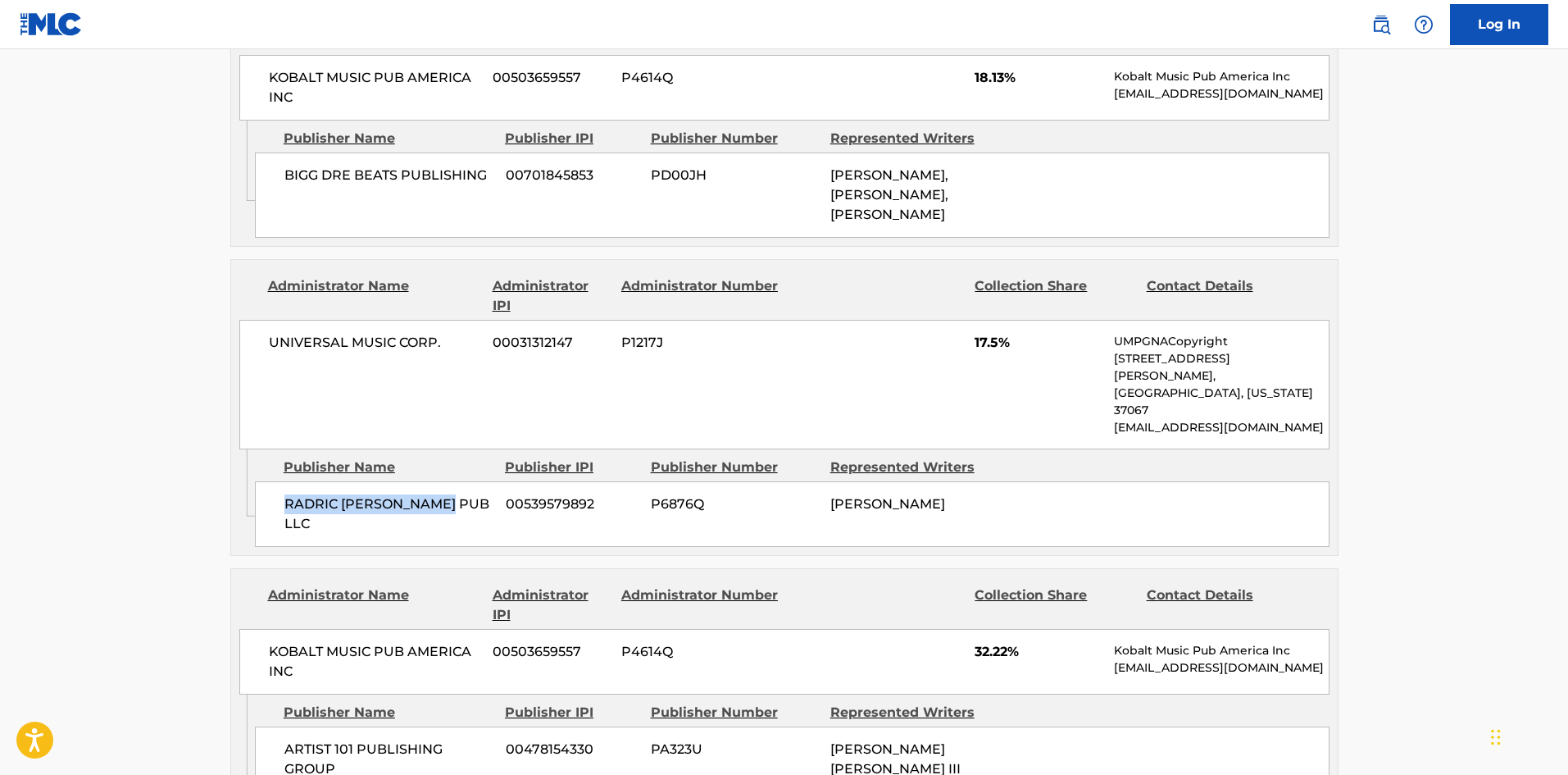
drag, startPoint x: 278, startPoint y: 404, endPoint x: 479, endPoint y: 391, distance: 201.4
click at [479, 481] on div "RADRIC [PERSON_NAME] PUB LLC 00539579892 P6876Q [PERSON_NAME]" at bounding box center [791, 514] width 1074 height 66
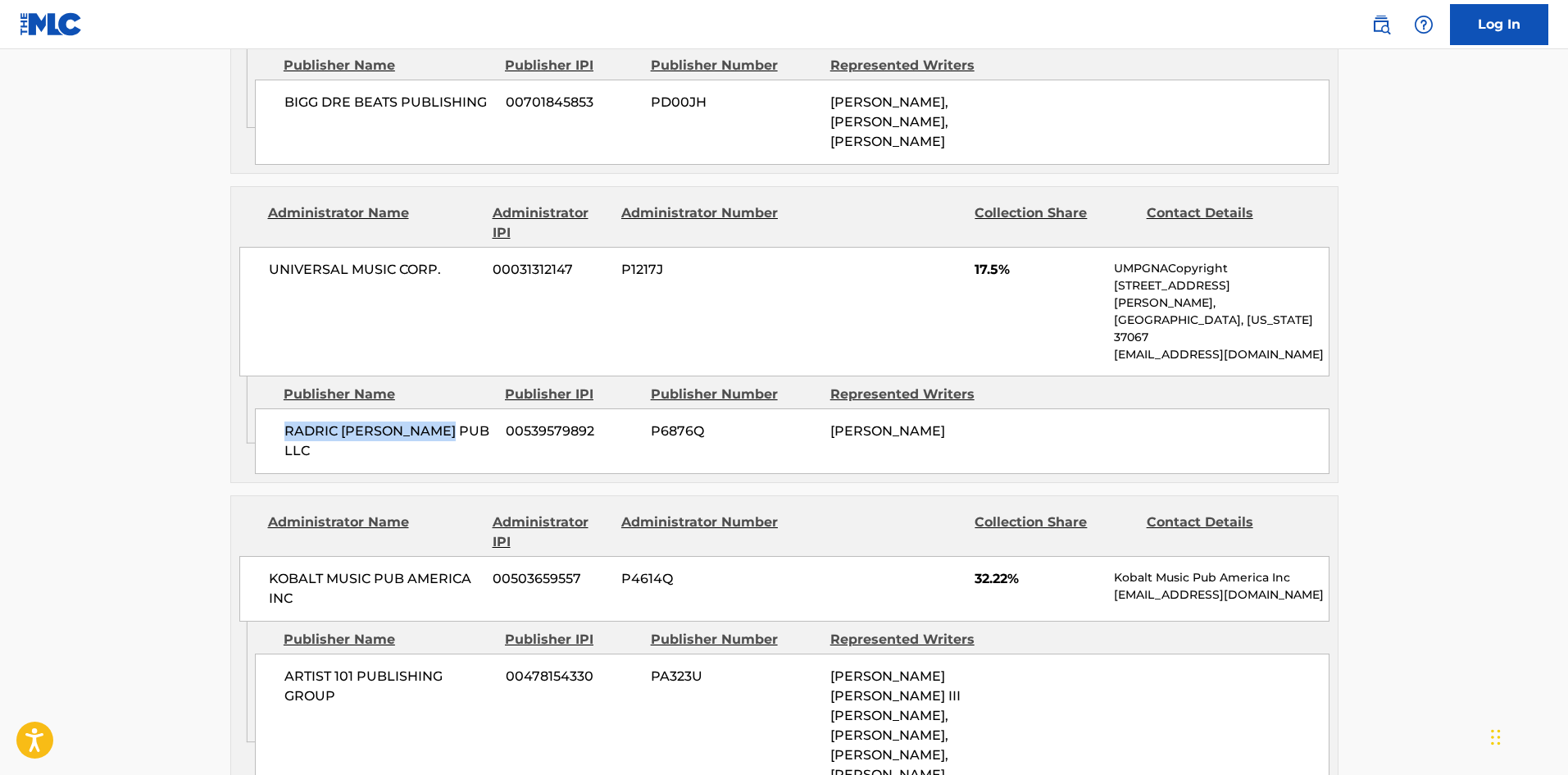
scroll to position [1558, 0]
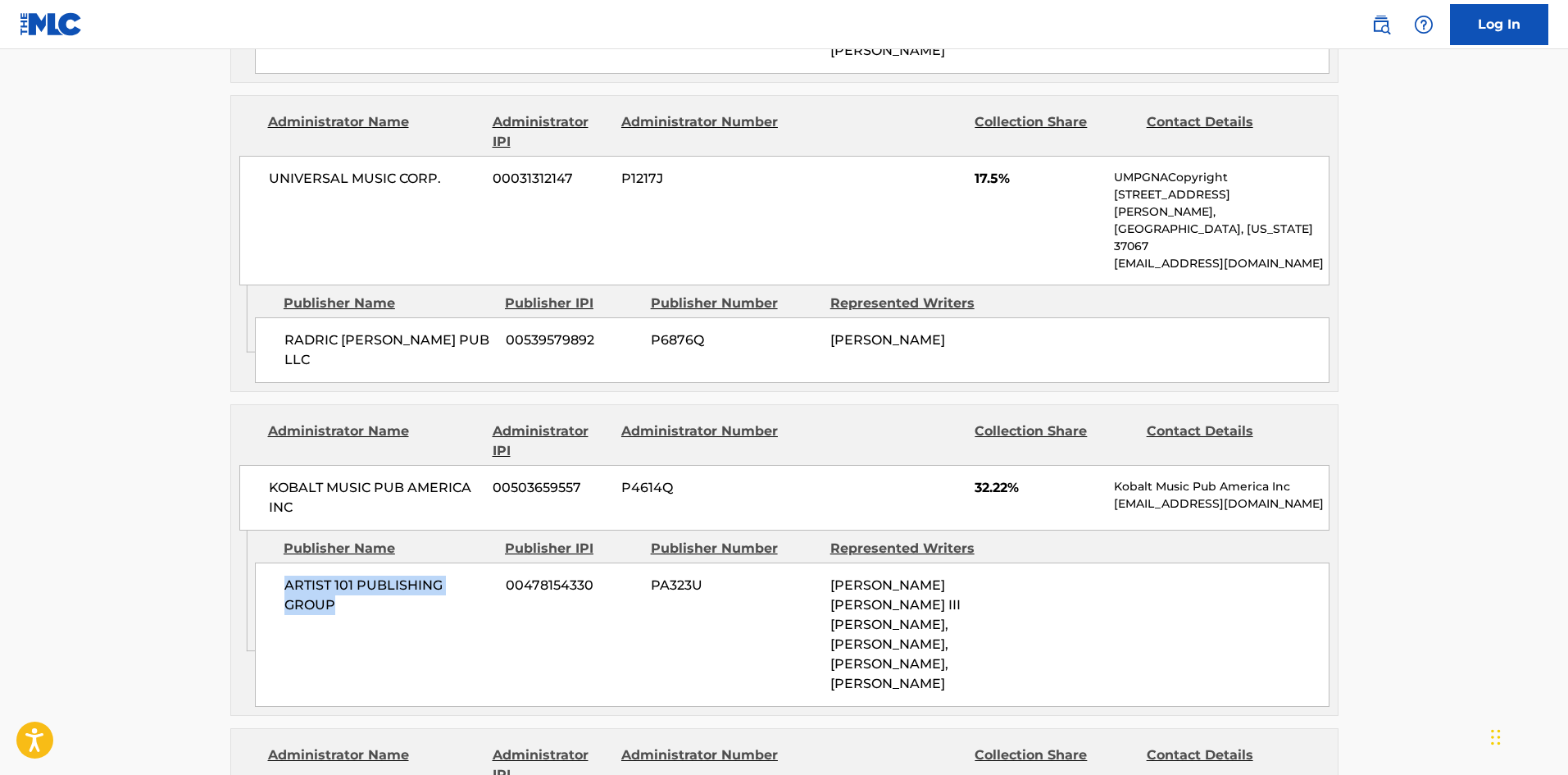
drag, startPoint x: 278, startPoint y: 467, endPoint x: 368, endPoint y: 480, distance: 90.9
click at [368, 562] on div "ARTIST 101 PUBLISHING GROUP 00478154330 PA323U [PERSON_NAME] [PERSON_NAME] III …" at bounding box center [791, 634] width 1074 height 145
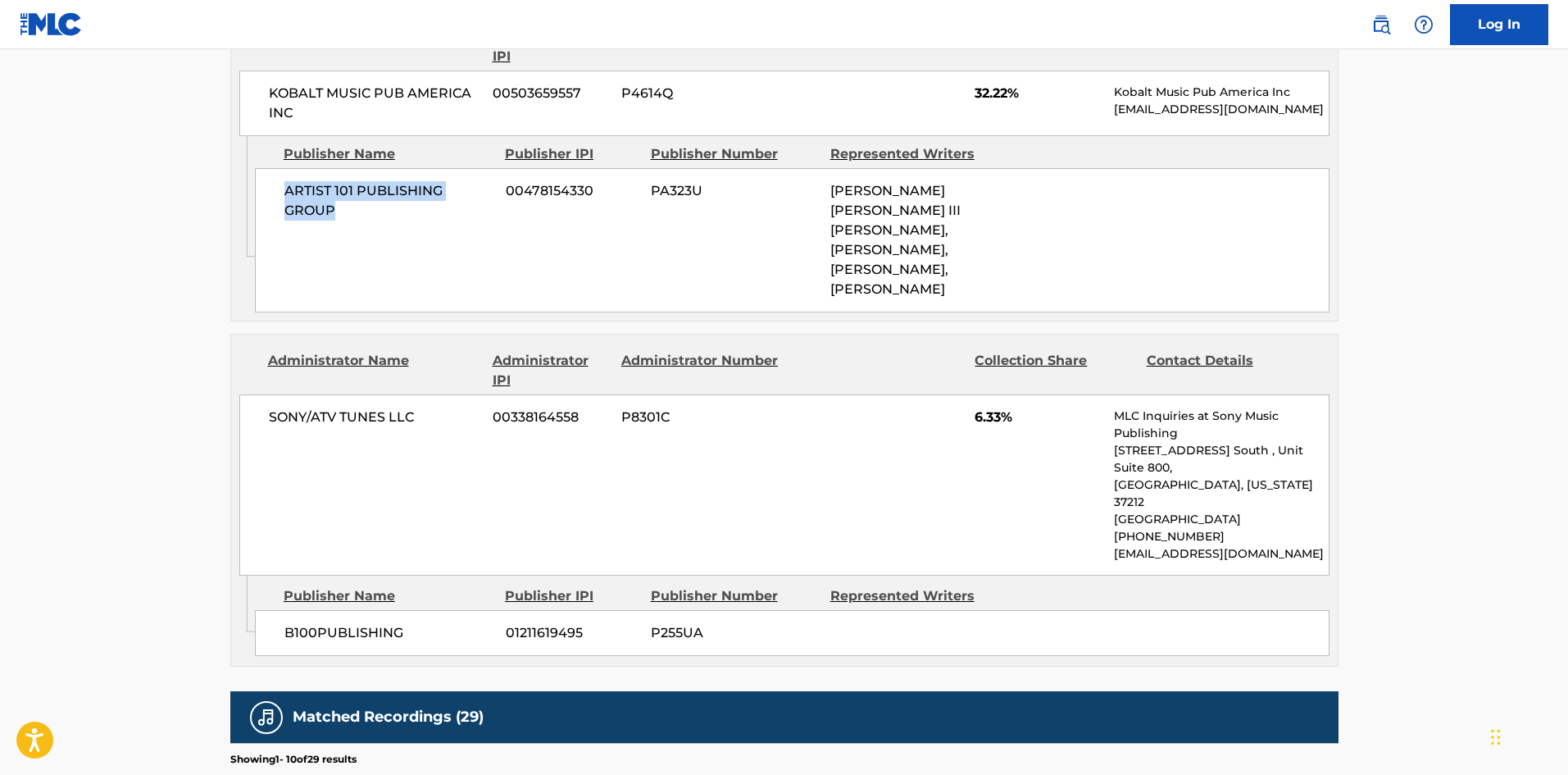
scroll to position [1967, 0]
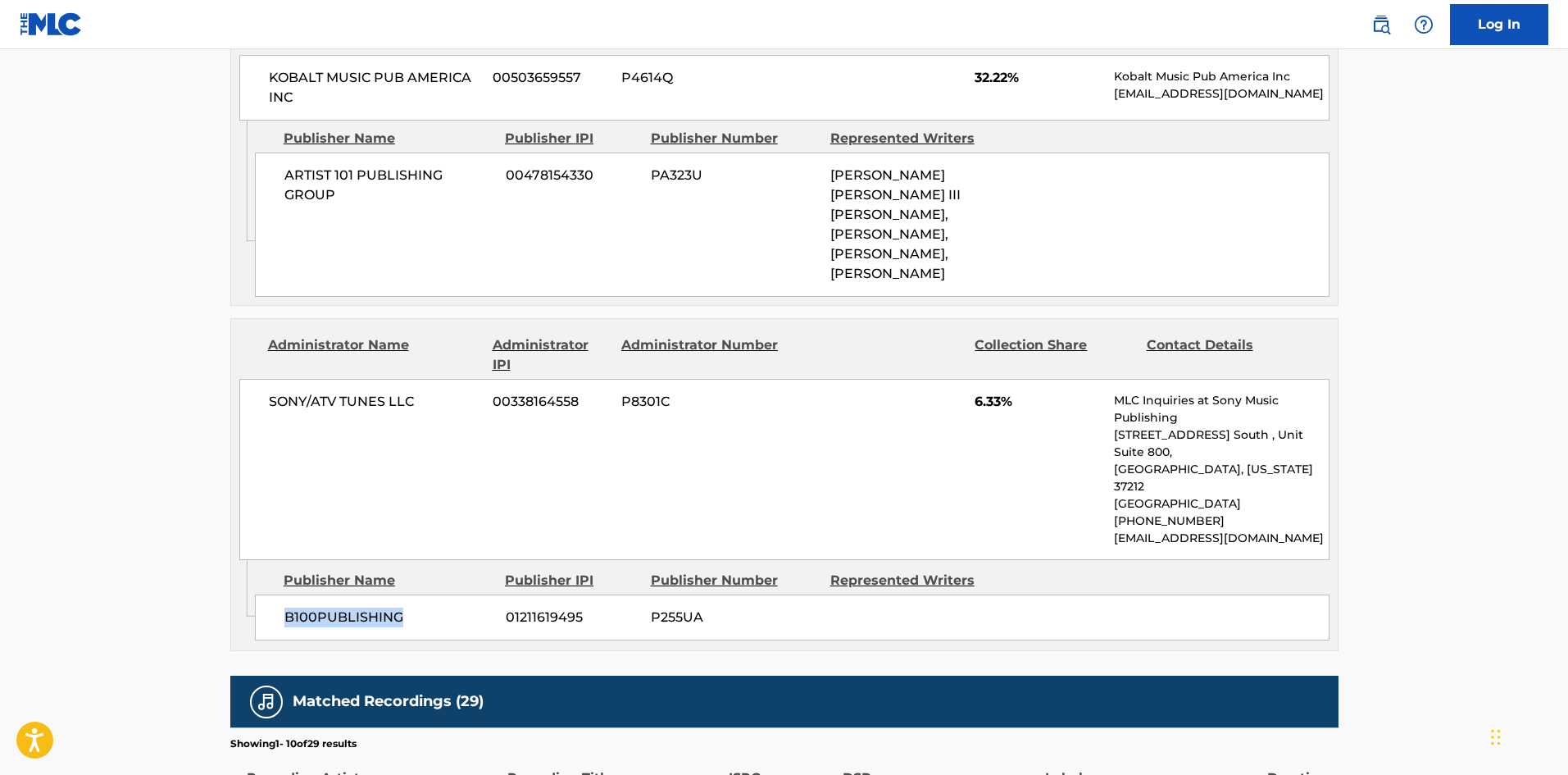
drag, startPoint x: 285, startPoint y: 488, endPoint x: 459, endPoint y: 475, distance: 174.5
click at [459, 608] on span "B100PUBLISHING" at bounding box center [389, 617] width 209 height 20
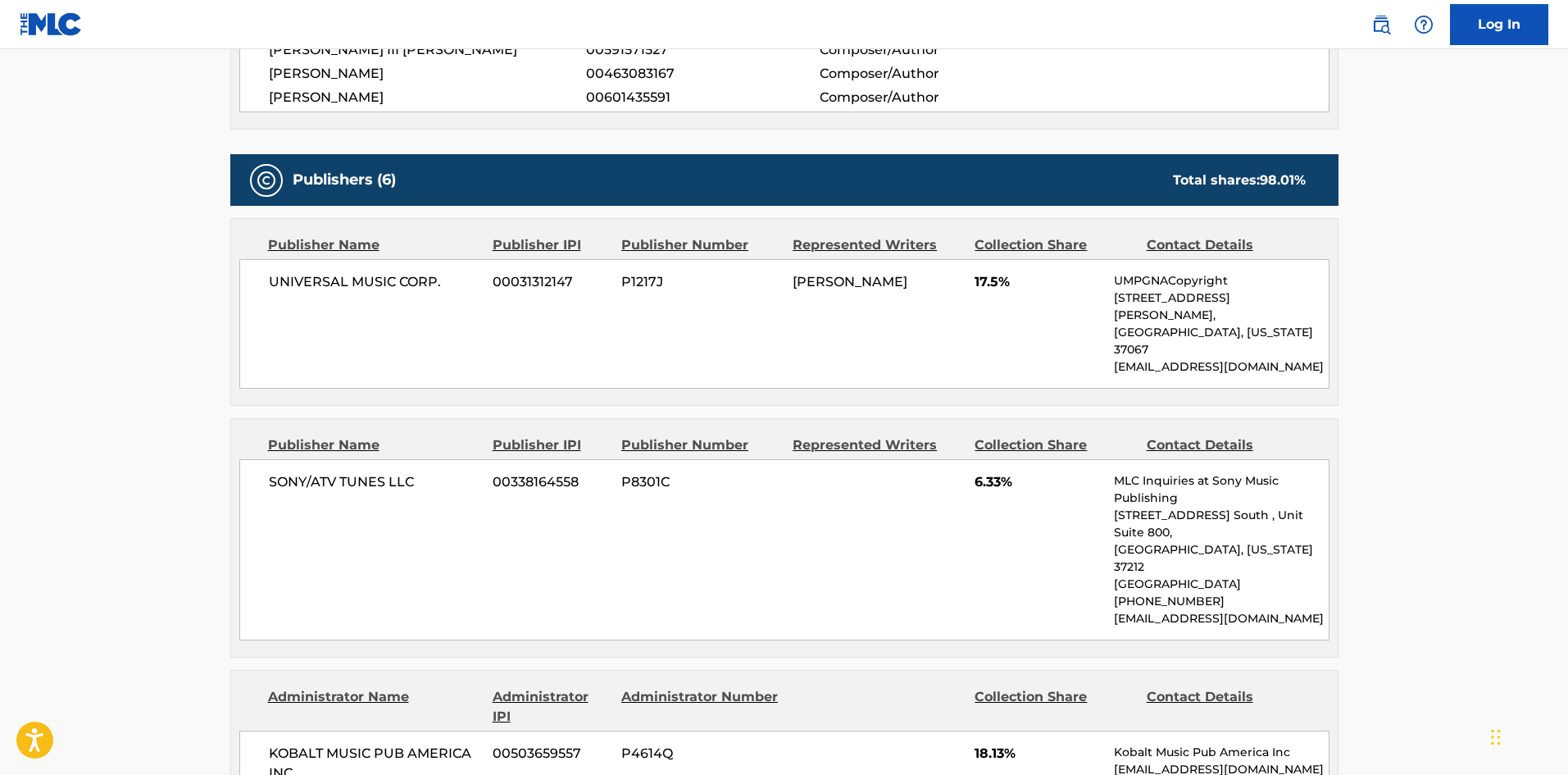
scroll to position [738, 0]
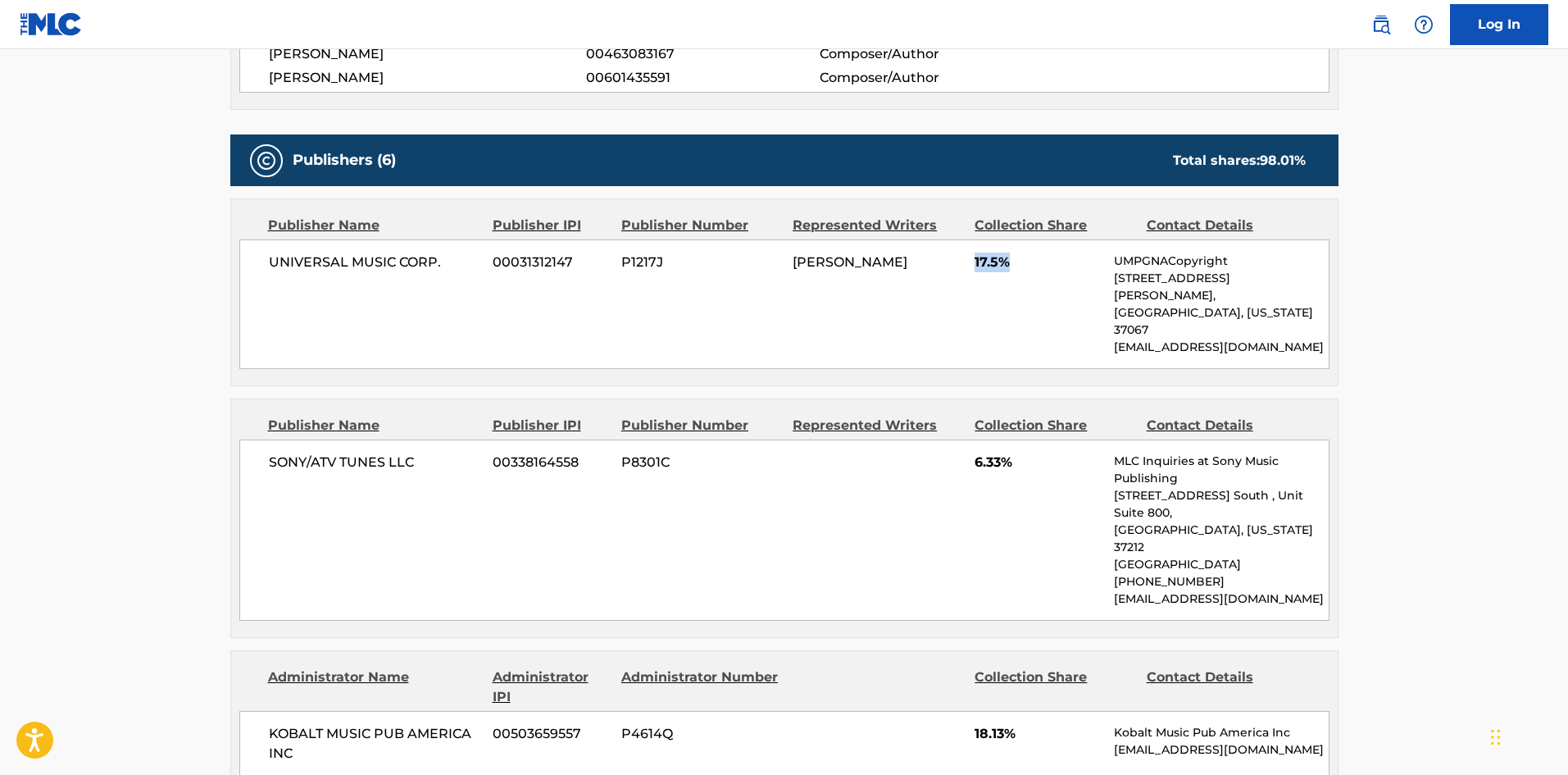
drag, startPoint x: 977, startPoint y: 267, endPoint x: 1036, endPoint y: 262, distance: 59.2
click at [1036, 262] on span "17.5%" at bounding box center [1038, 262] width 127 height 20
drag, startPoint x: 969, startPoint y: 427, endPoint x: 1025, endPoint y: 427, distance: 56.0
click at [1025, 439] on div "SONY/ATV TUNES LLC 00338164558 P8301C 6.33% MLC Inquiries at Sony Music Publish…" at bounding box center [784, 529] width 1090 height 181
drag, startPoint x: 972, startPoint y: 665, endPoint x: 1034, endPoint y: 664, distance: 62.0
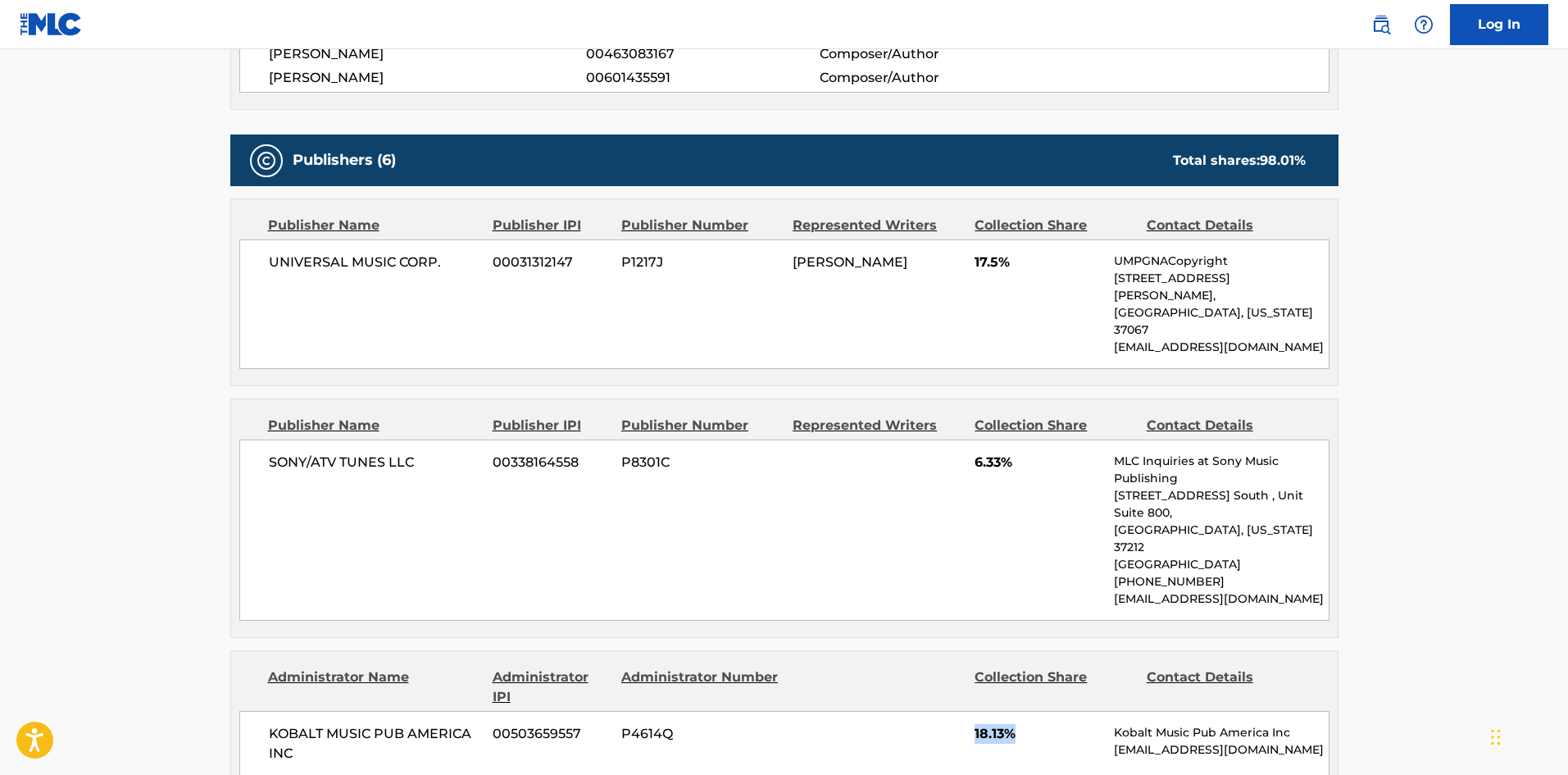
click at [1034, 711] on div "KOBALT MUSIC PUB AMERICA INC 00503659557 P4614Q 18.13% Kobalt Music Pub America…" at bounding box center [784, 744] width 1090 height 66
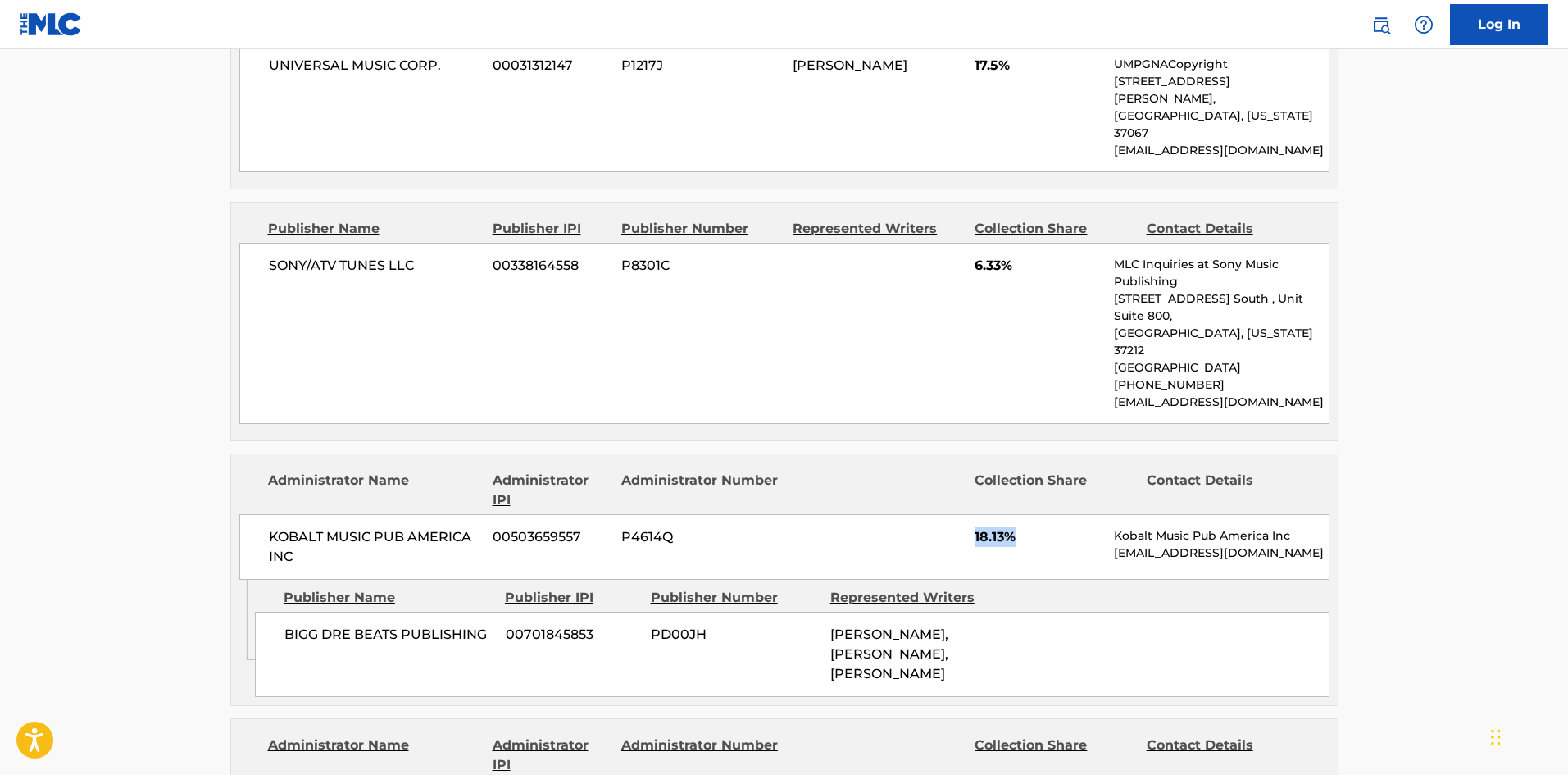
scroll to position [1147, 0]
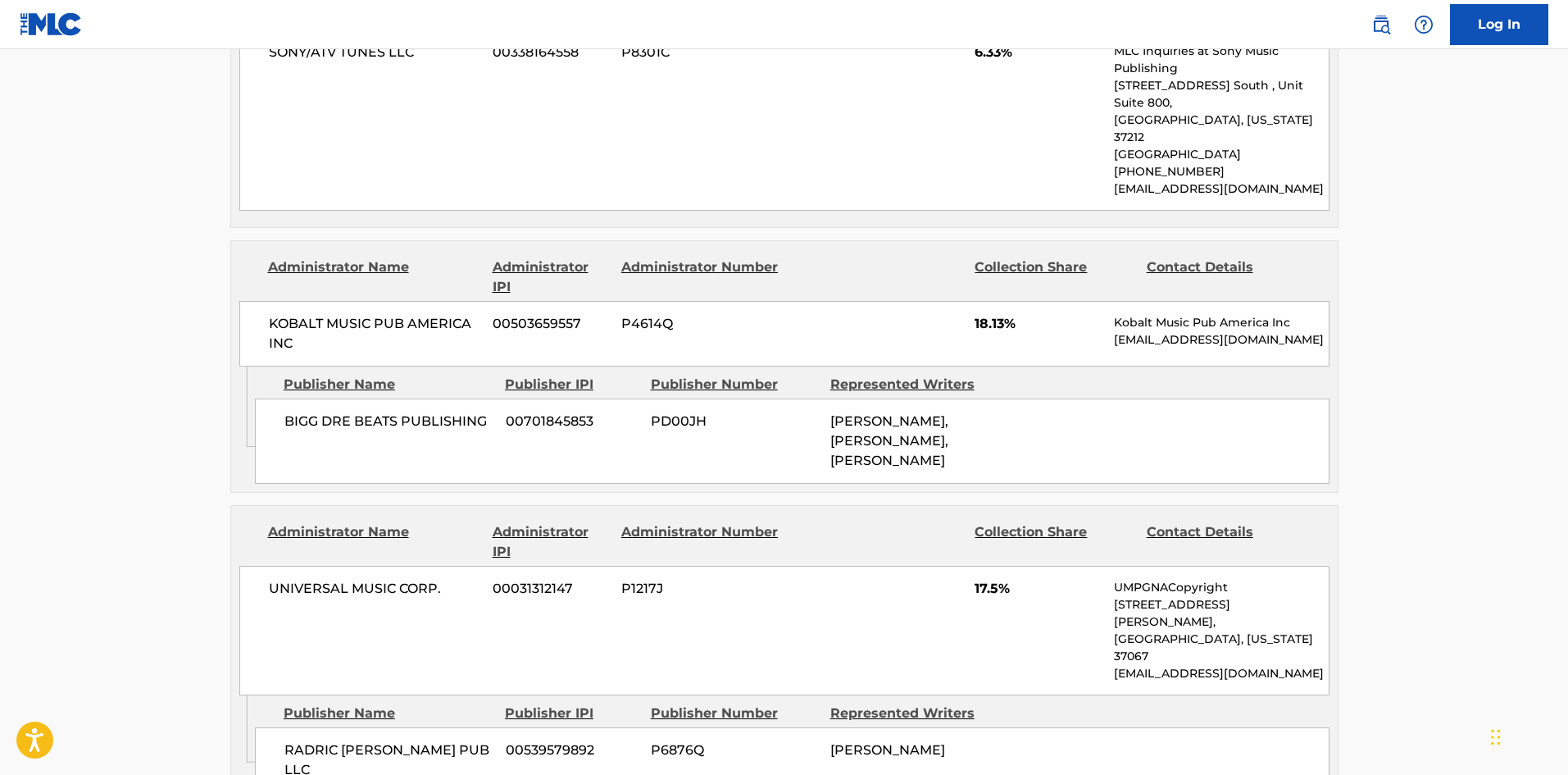
click at [970, 565] on div "UNIVERSAL MUSIC CORP. 00031312147 P1217J 17.5% UMPGNACopyright [STREET_ADDRESS]…" at bounding box center [784, 630] width 1090 height 130
drag, startPoint x: 973, startPoint y: 520, endPoint x: 1029, endPoint y: 520, distance: 56.0
click at [1029, 565] on div "UNIVERSAL MUSIC CORP. 00031312147 P1217J 17.5% UMPGNACopyright [STREET_ADDRESS]…" at bounding box center [784, 630] width 1090 height 130
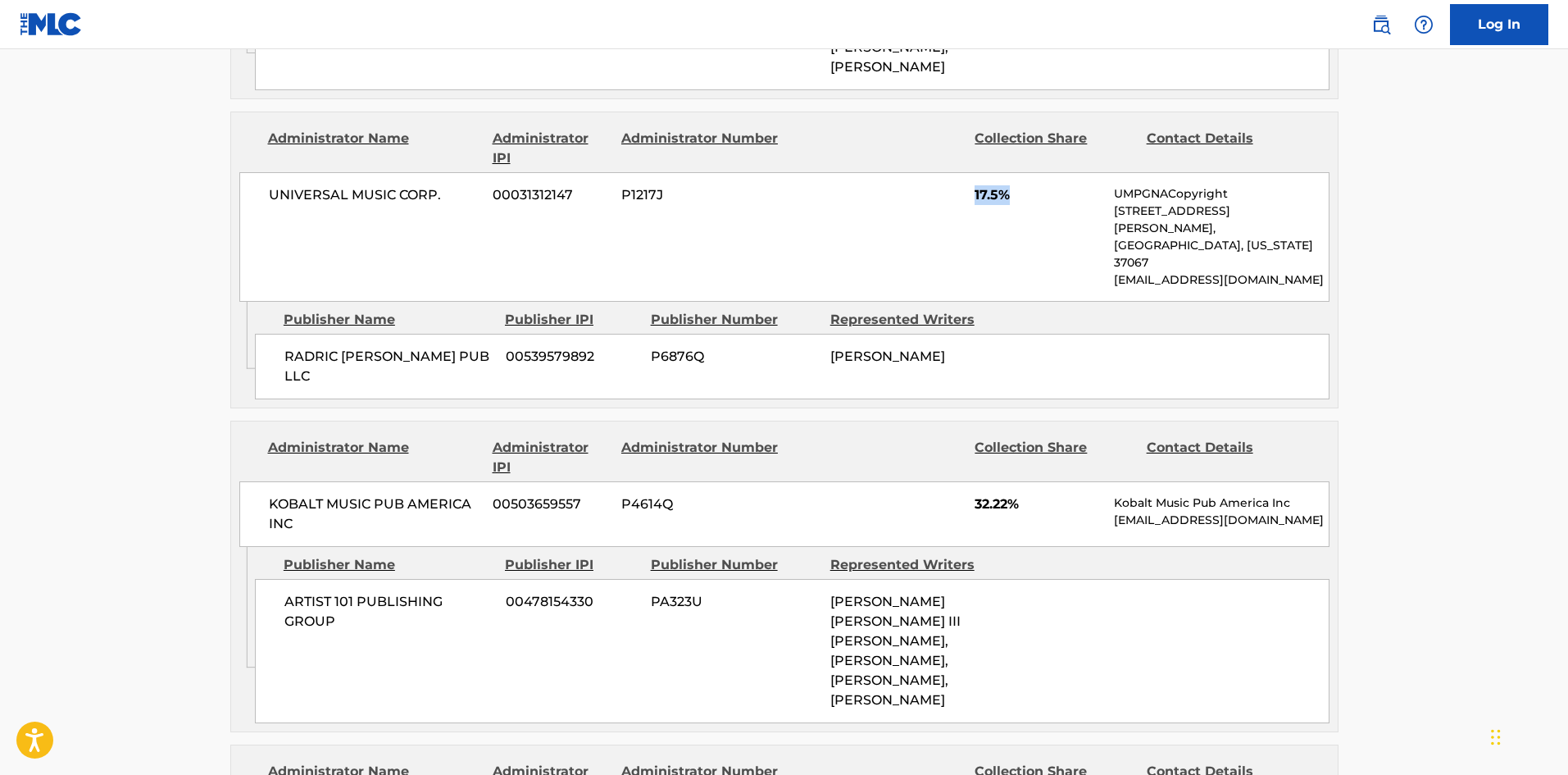
scroll to position [1558, 0]
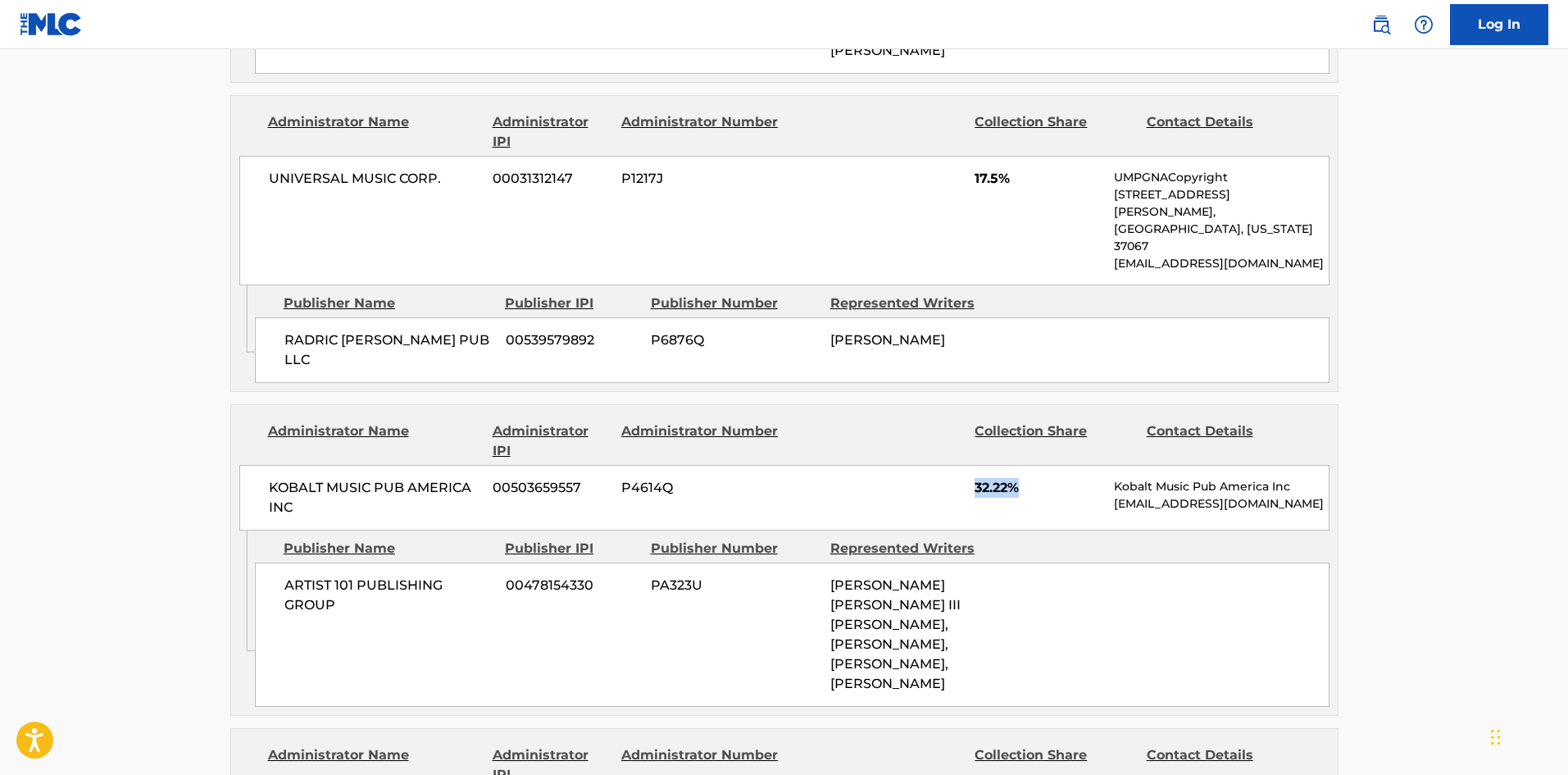
drag, startPoint x: 971, startPoint y: 377, endPoint x: 1049, endPoint y: 364, distance: 79.1
click at [1064, 465] on div "KOBALT MUSIC PUB AMERICA INC 00503659557 P4614Q 32.22% Kobalt Music Pub America…" at bounding box center [784, 498] width 1090 height 66
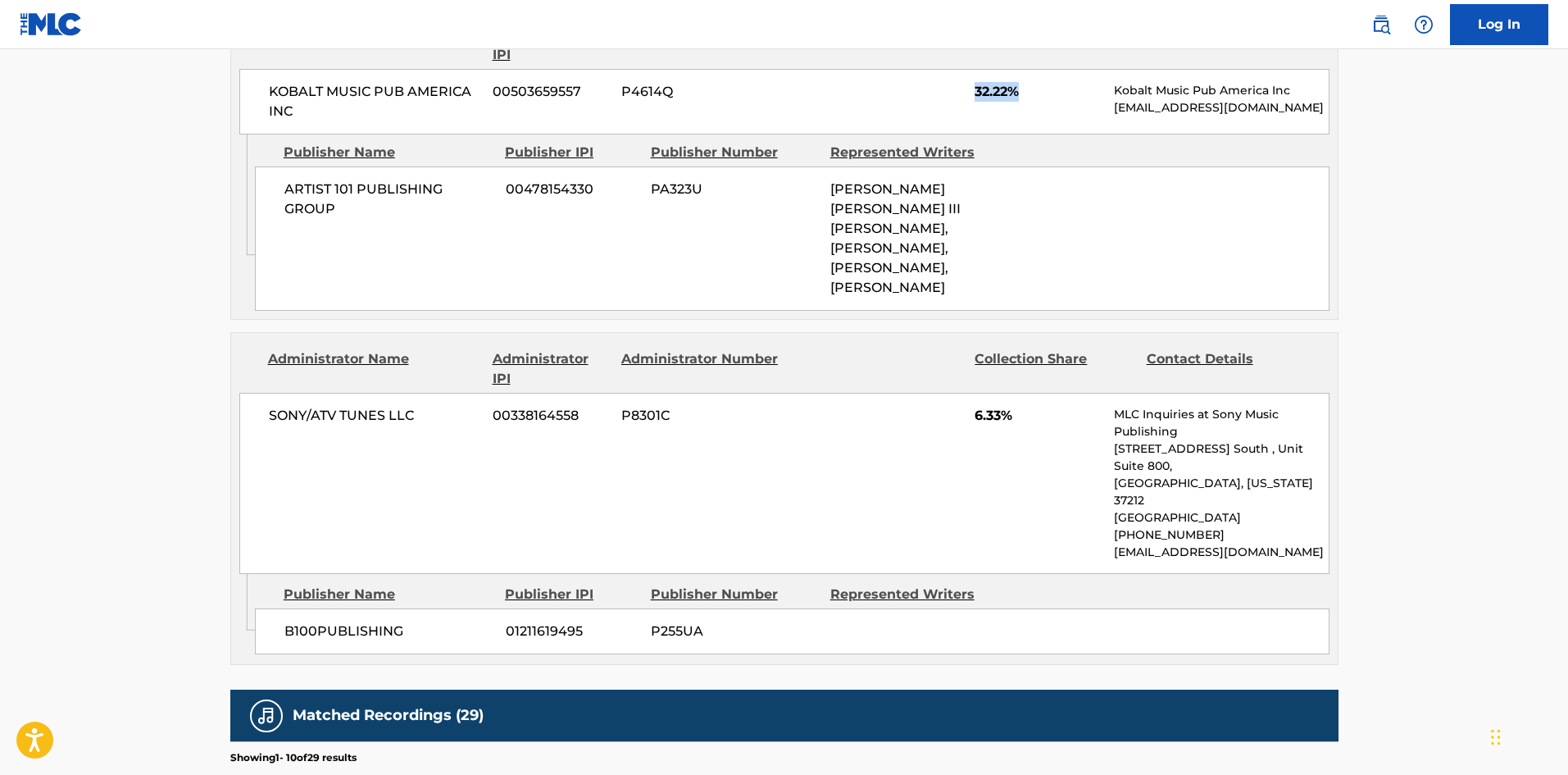
scroll to position [1967, 0]
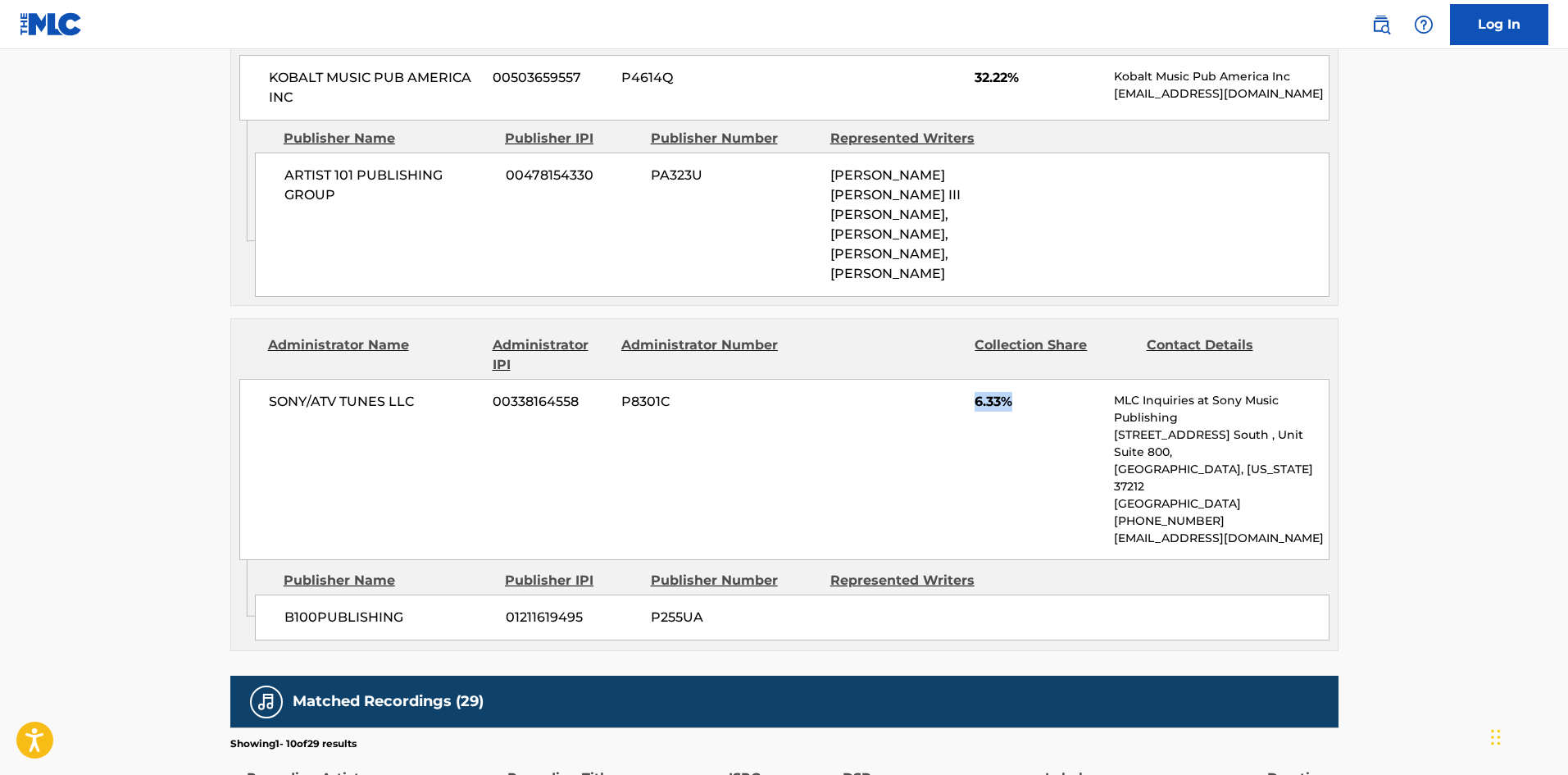
drag, startPoint x: 971, startPoint y: 305, endPoint x: 1033, endPoint y: 300, distance: 62.2
click at [1033, 378] on div "SONY/ATV TUNES LLC 00338164558 P8301C 6.33% MLC Inquiries at Sony Music Publish…" at bounding box center [784, 468] width 1090 height 181
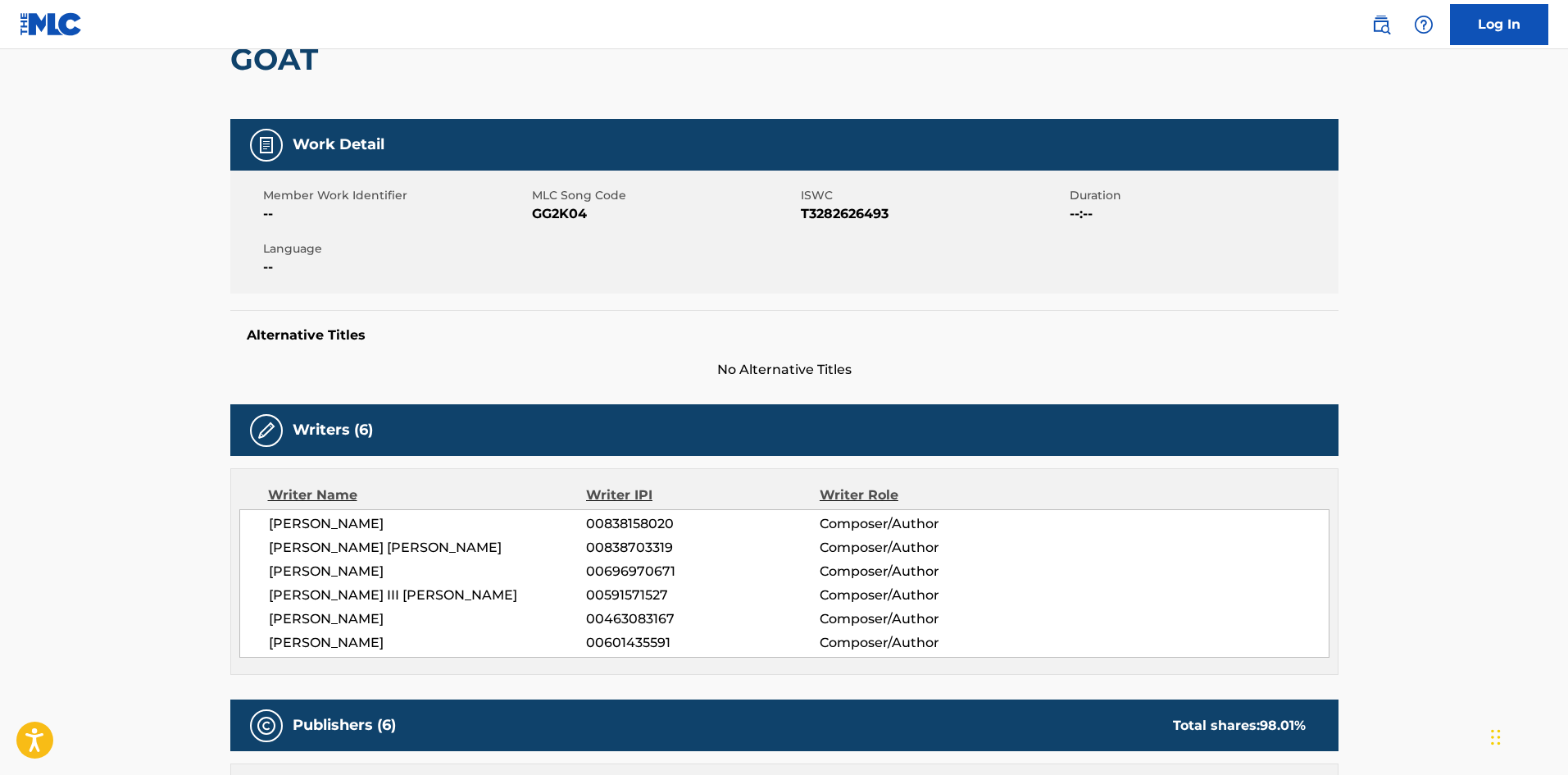
scroll to position [0, 0]
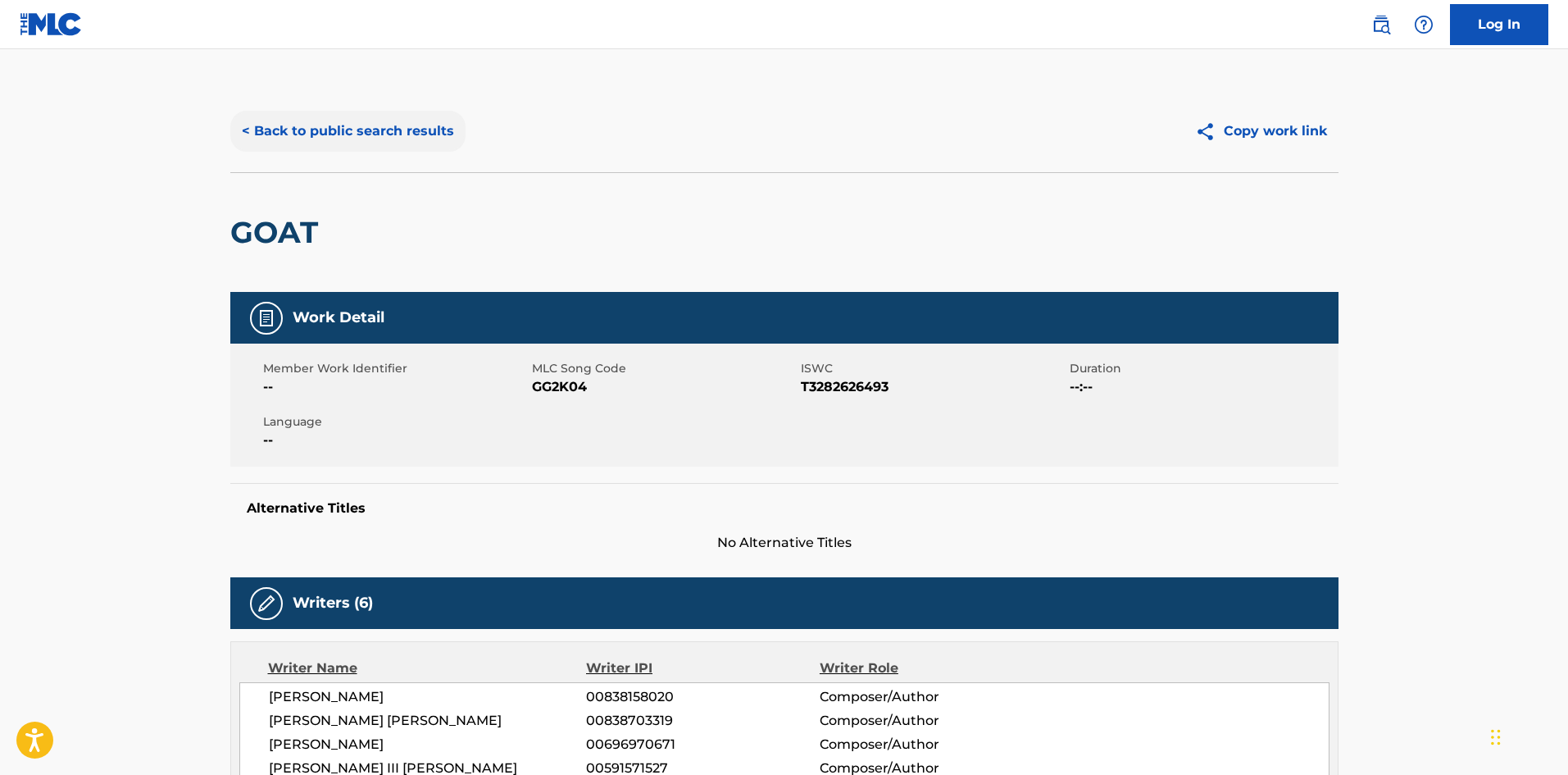
click at [386, 124] on button "< Back to public search results" at bounding box center [348, 131] width 236 height 41
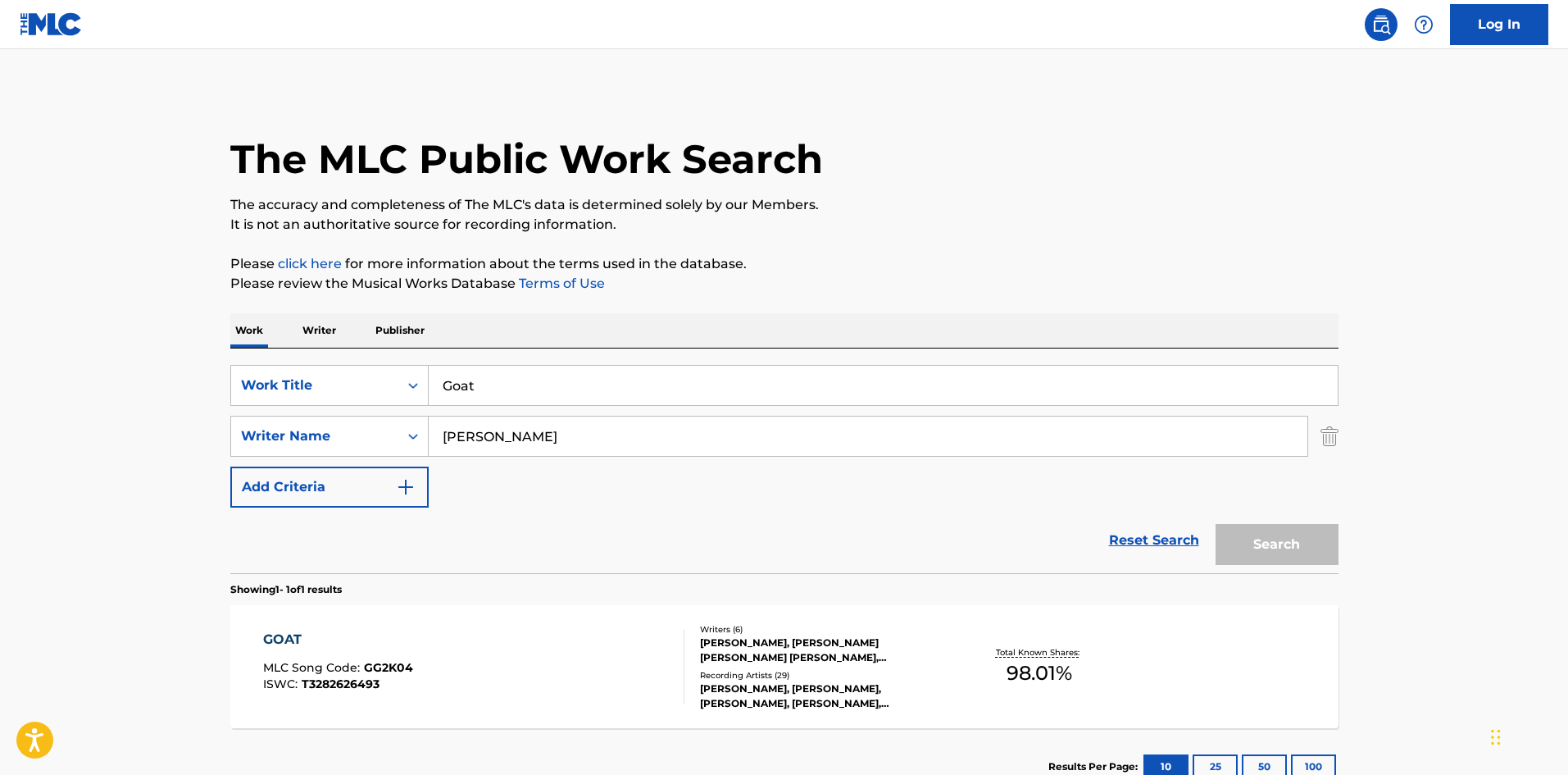
scroll to position [23, 0]
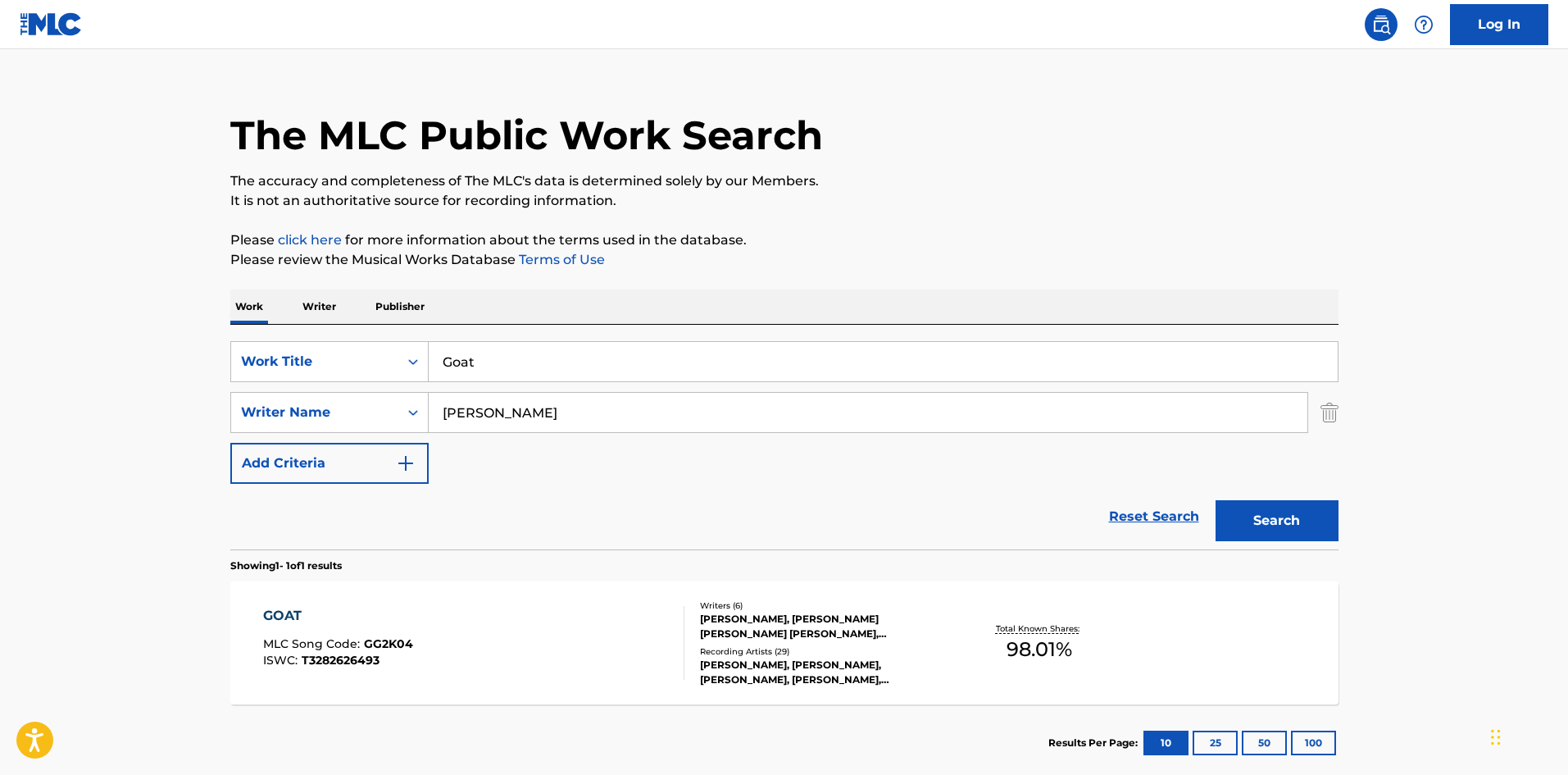
drag, startPoint x: 575, startPoint y: 369, endPoint x: 0, endPoint y: 272, distance: 583.1
click at [54, 325] on main "The MLC Public Work Search The accuracy and completeness of The MLC's data is d…" at bounding box center [784, 407] width 1568 height 764
paste input "[PERSON_NAME]"
type input "[PERSON_NAME]"
drag, startPoint x: 553, startPoint y: 416, endPoint x: 11, endPoint y: 370, distance: 543.9
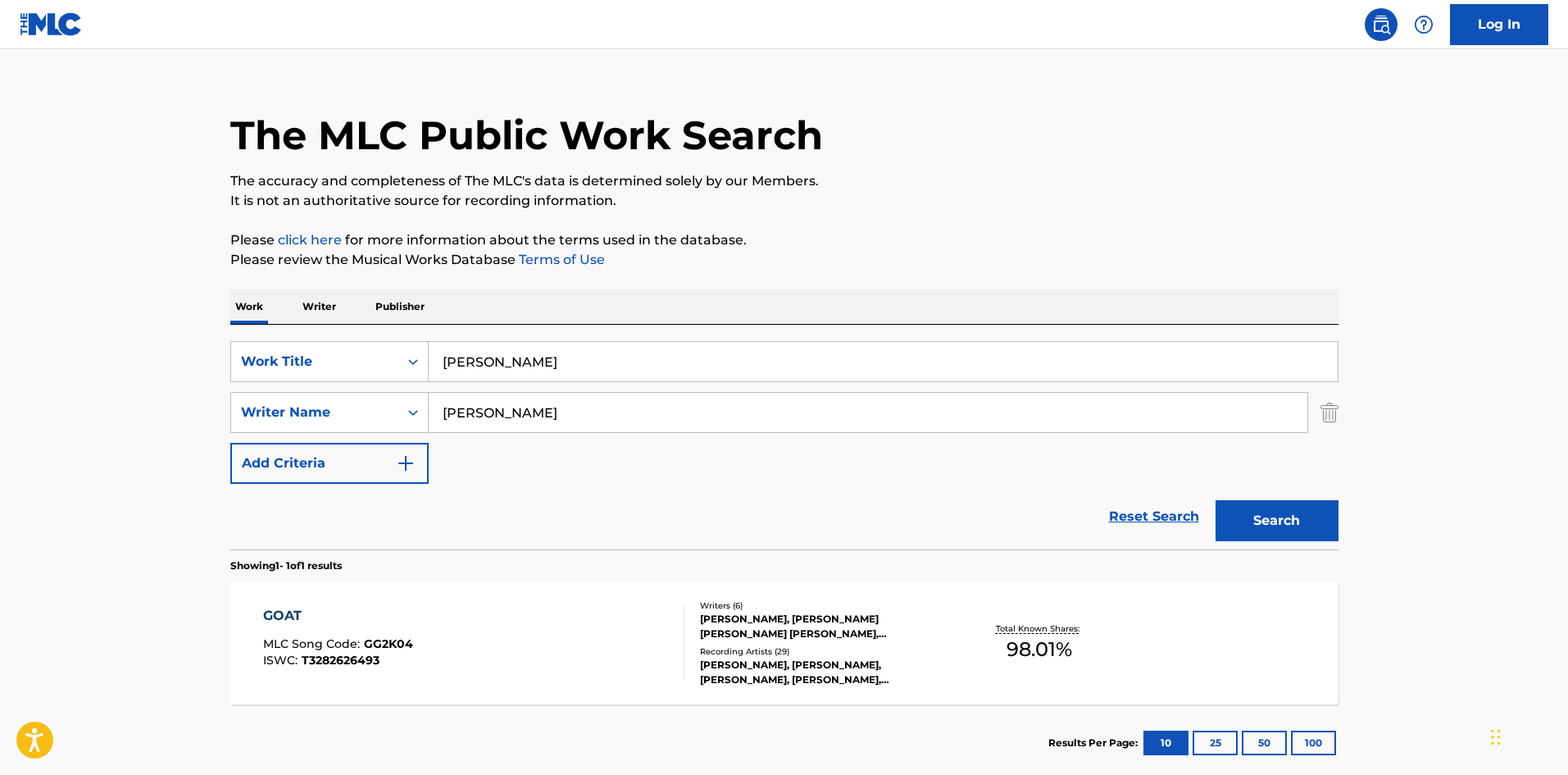
click at [123, 410] on main "The MLC Public Work Search The accuracy and completeness of The MLC's data is d…" at bounding box center [784, 407] width 1568 height 764
paste input "[PERSON_NAME]"
type input "[PERSON_NAME]"
click at [1317, 518] on button "Search" at bounding box center [1277, 520] width 123 height 41
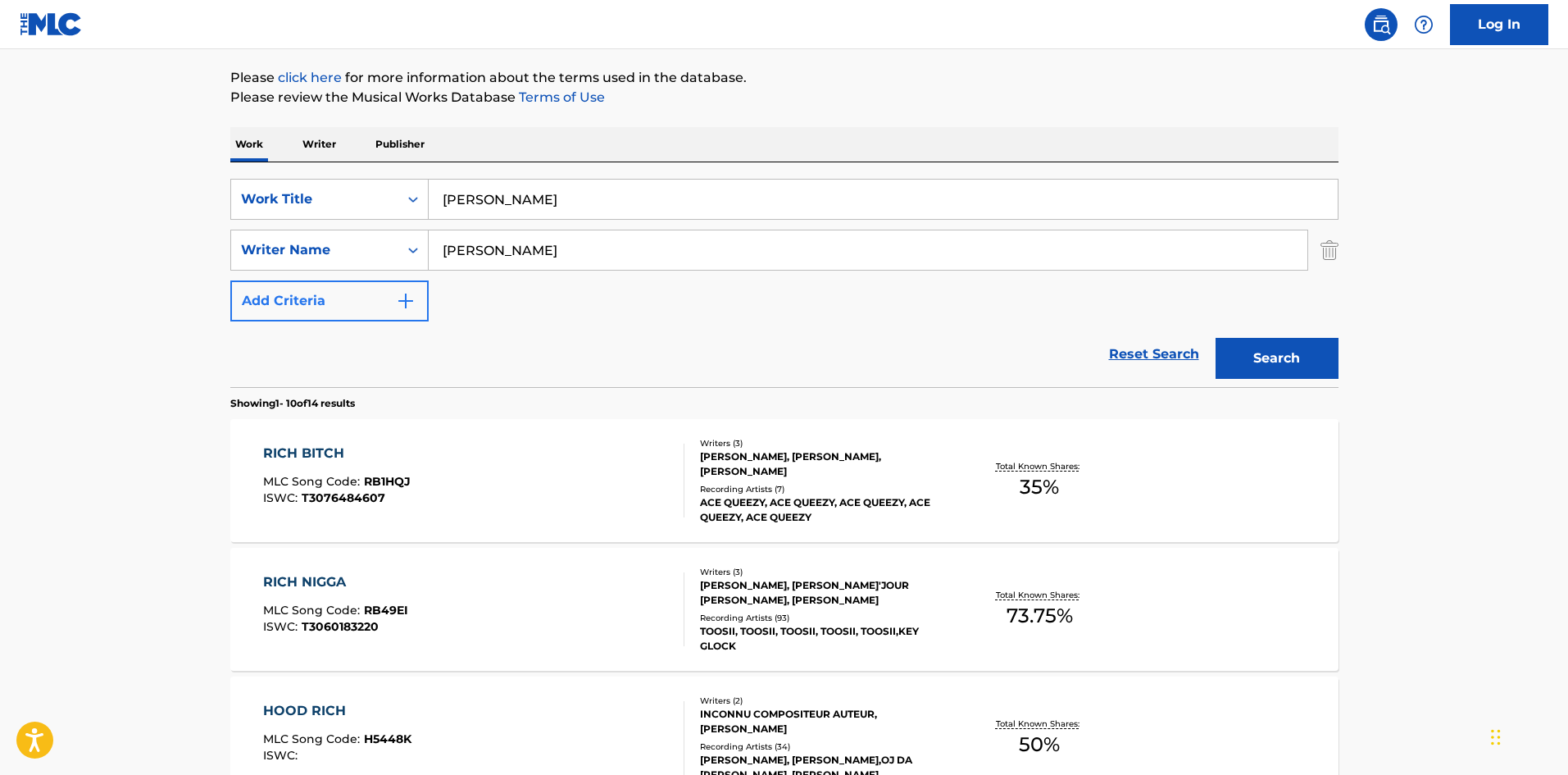
scroll to position [246, 0]
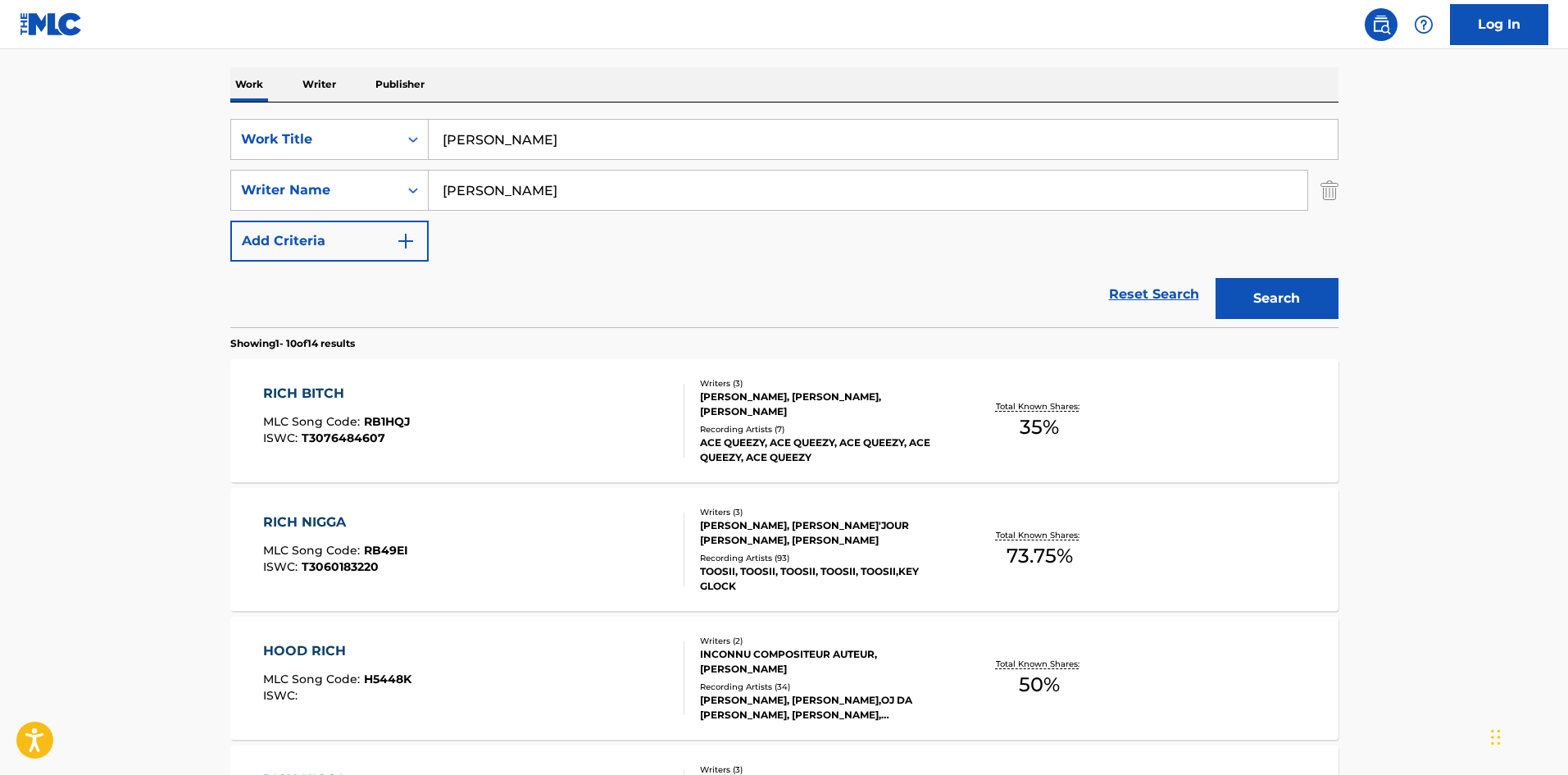
drag, startPoint x: 597, startPoint y: 138, endPoint x: 0, endPoint y: 151, distance: 597.1
click at [0, 158] on main "The MLC Public Work Search The accuracy and completeness of The MLC's data is d…" at bounding box center [784, 768] width 1568 height 1930
type input "SDSDSD"
drag, startPoint x: 592, startPoint y: 186, endPoint x: 0, endPoint y: 146, distance: 593.3
click at [0, 146] on main "The MLC Public Work Search The accuracy and completeness of The MLC's data is d…" at bounding box center [784, 768] width 1568 height 1930
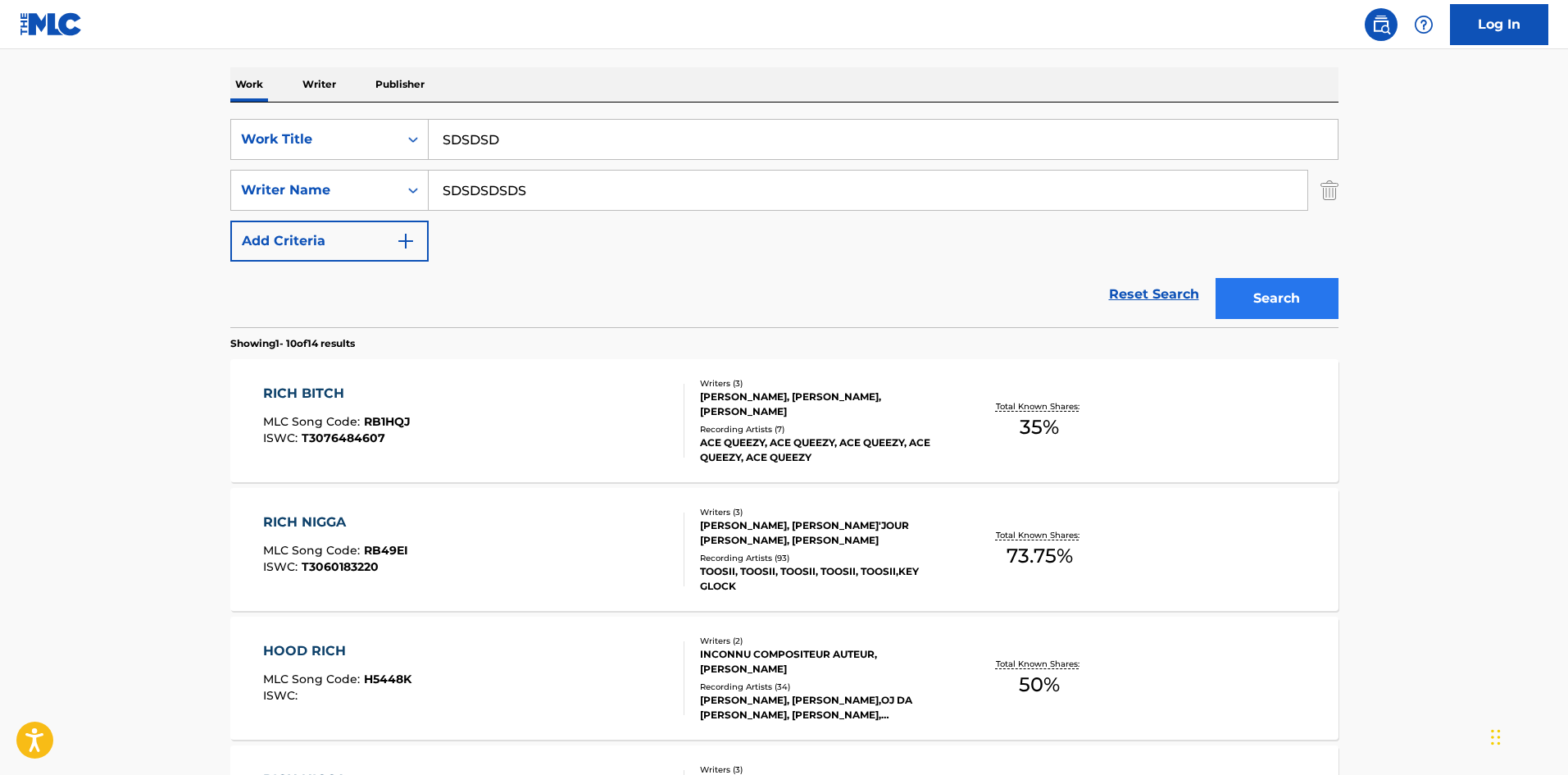
type input "SDSDSDSDS"
click at [1291, 316] on button "Search" at bounding box center [1277, 298] width 123 height 41
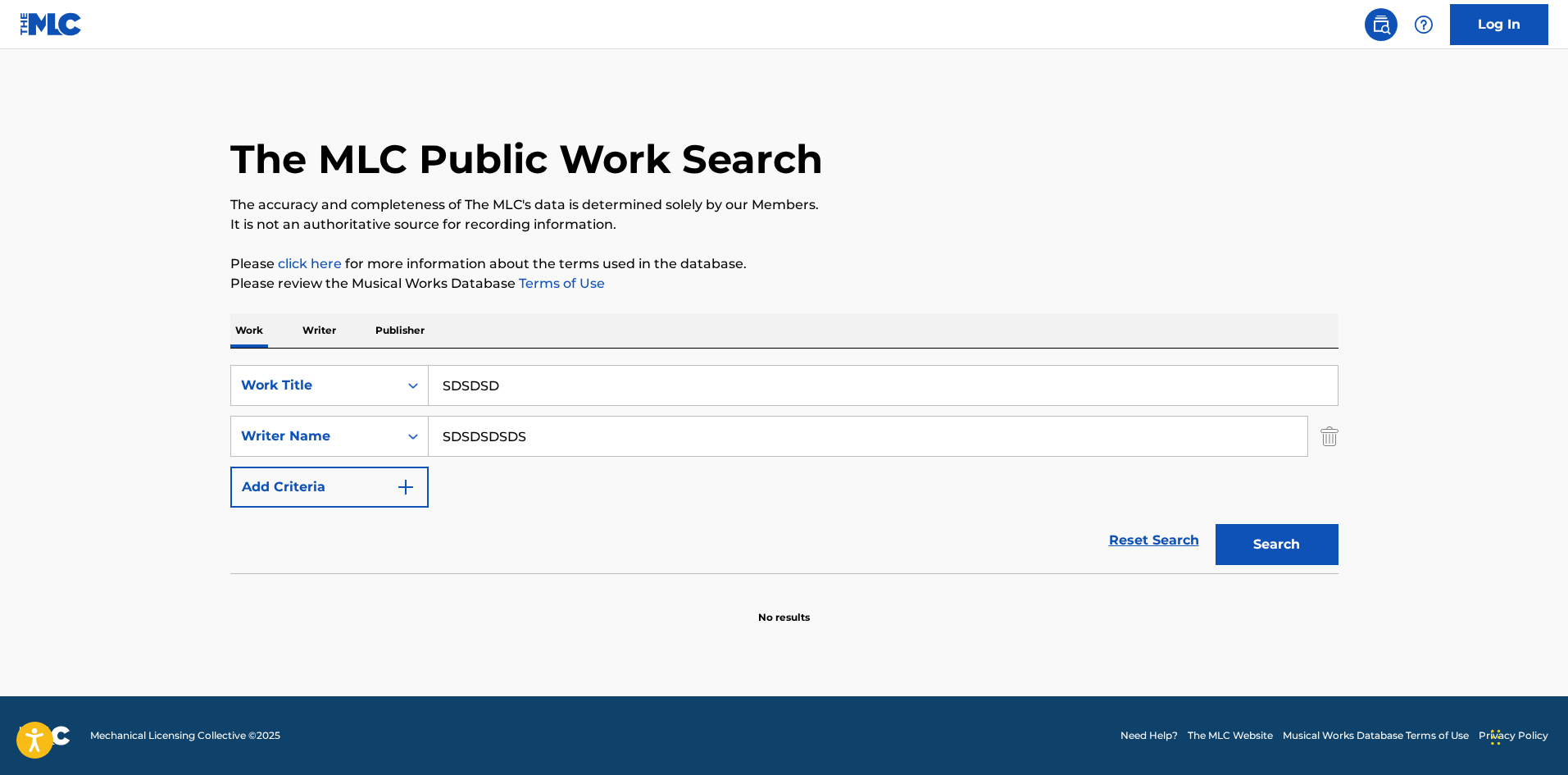
drag, startPoint x: 349, startPoint y: 459, endPoint x: 332, endPoint y: 458, distance: 17.0
click at [0, 468] on main "The MLC Public Work Search The accuracy and completeness of The MLC's data is d…" at bounding box center [784, 372] width 1568 height 647
drag, startPoint x: 605, startPoint y: 421, endPoint x: 0, endPoint y: 404, distance: 605.2
click at [0, 410] on main "The MLC Public Work Search The accuracy and completeness of The MLC's data is d…" at bounding box center [784, 372] width 1568 height 647
click at [1081, 252] on div "The MLC Public Work Search The accuracy and completeness of The MLC's data is d…" at bounding box center [784, 357] width 1147 height 534
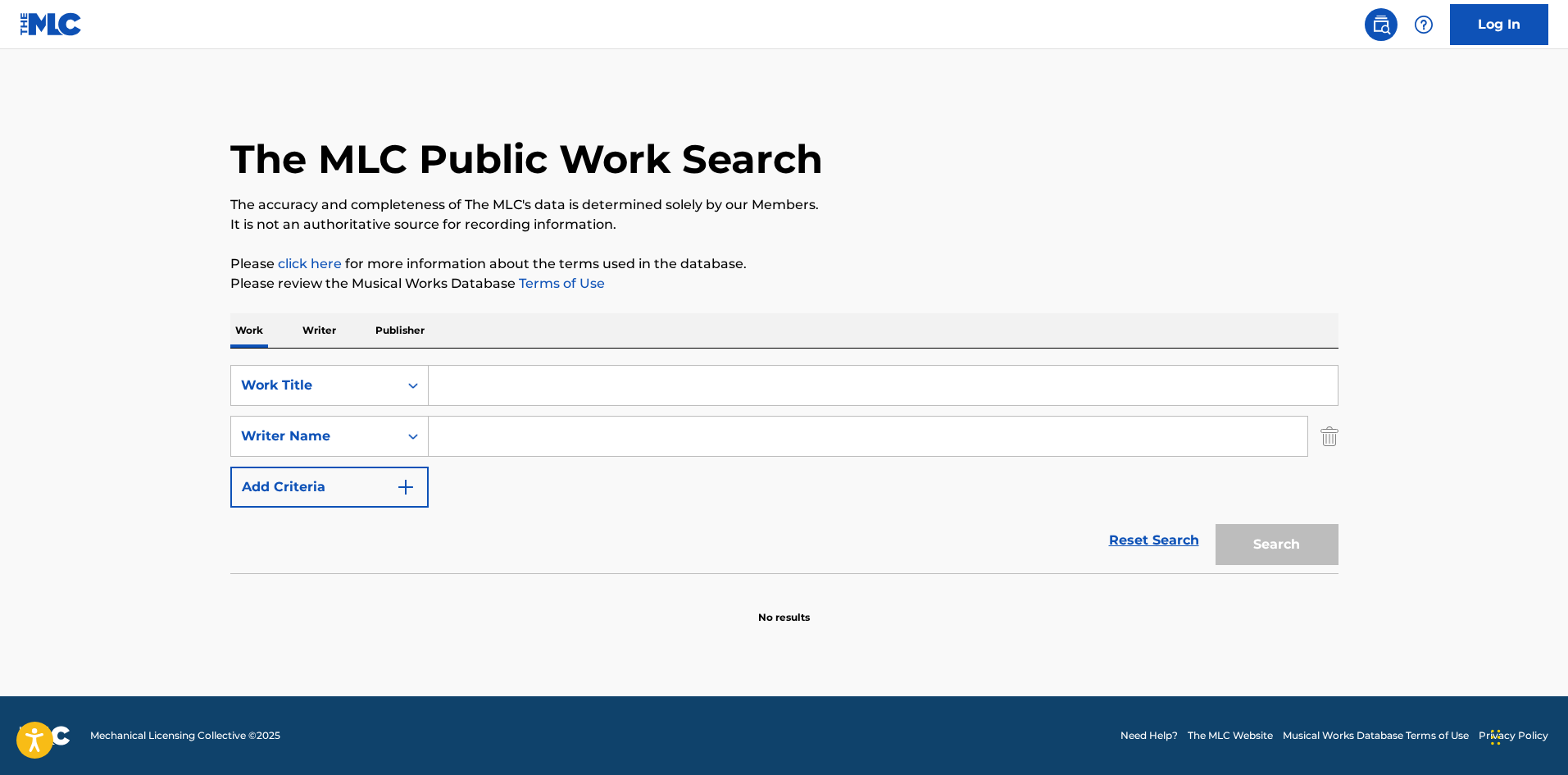
click at [1081, 252] on div "The MLC Public Work Search The accuracy and completeness of The MLC's data is d…" at bounding box center [784, 357] width 1147 height 534
click at [489, 365] on div "Search Form" at bounding box center [883, 384] width 910 height 41
click at [488, 377] on input "Search Form" at bounding box center [883, 384] width 909 height 39
paste input "Into You"
type input "Into You"
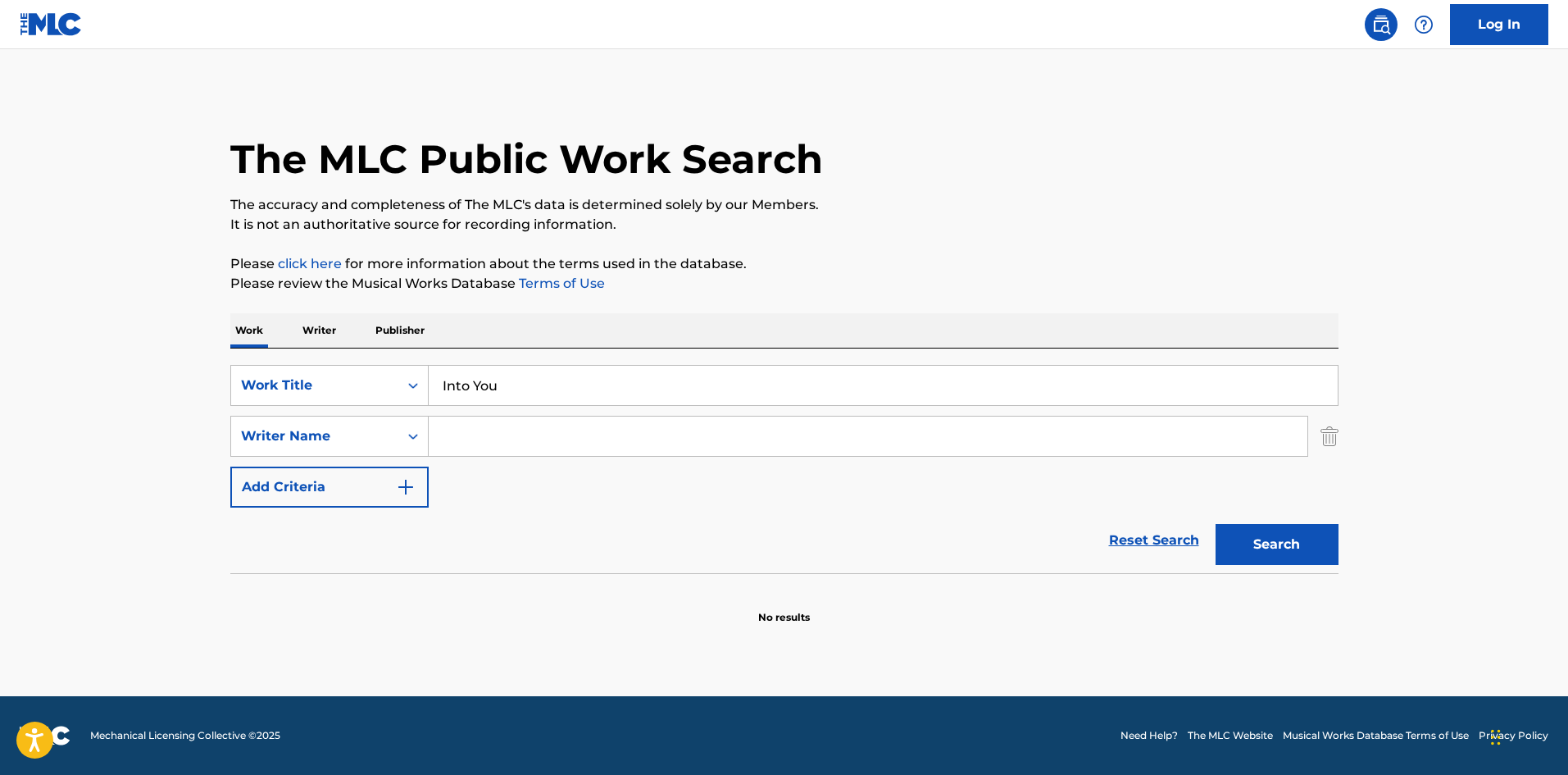
click at [510, 439] on input "Search Form" at bounding box center [868, 436] width 879 height 39
paste input "[PERSON_NAME]"
type input "[PERSON_NAME]"
click at [1249, 541] on button "Search" at bounding box center [1277, 544] width 123 height 41
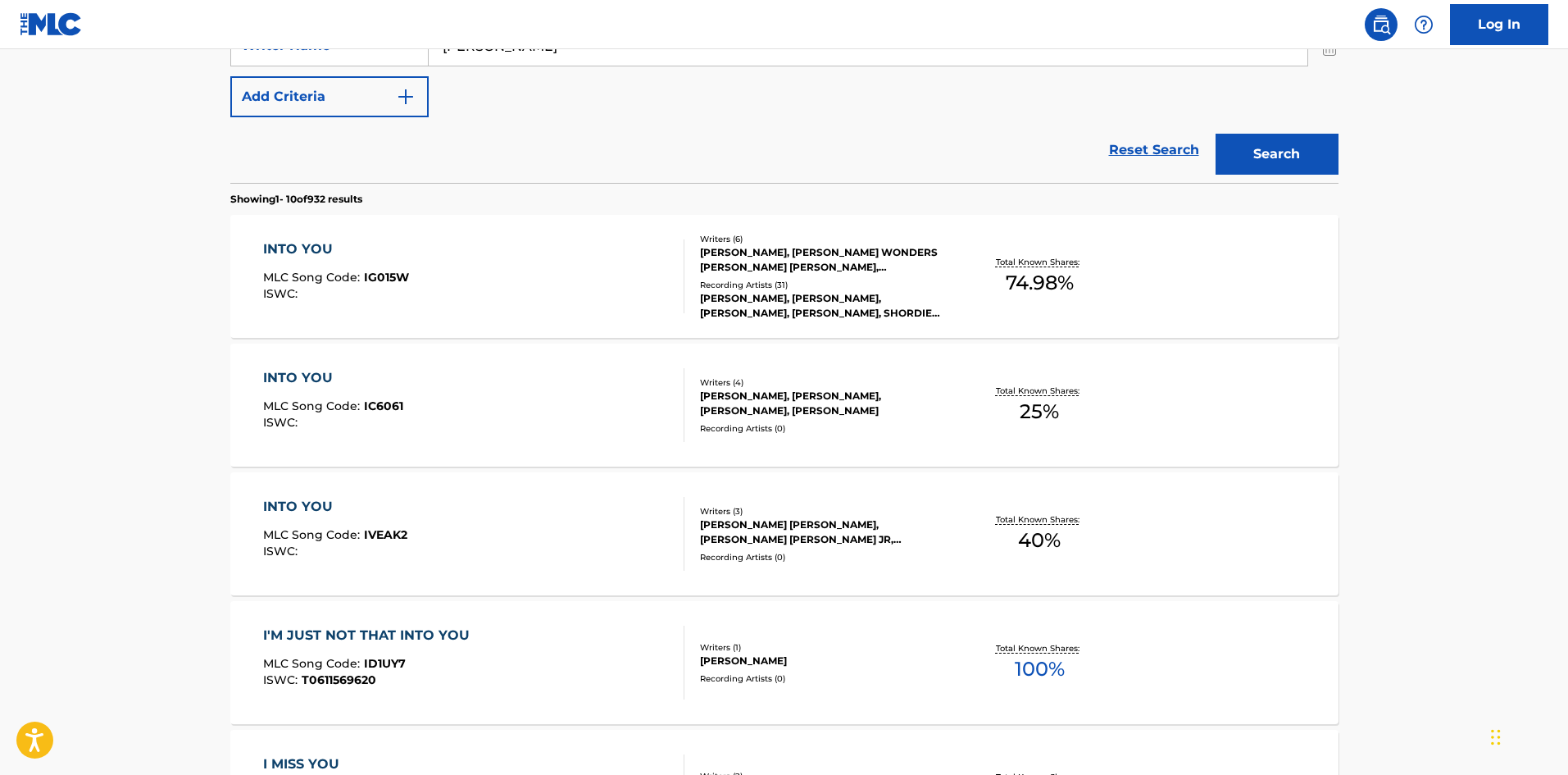
scroll to position [410, 0]
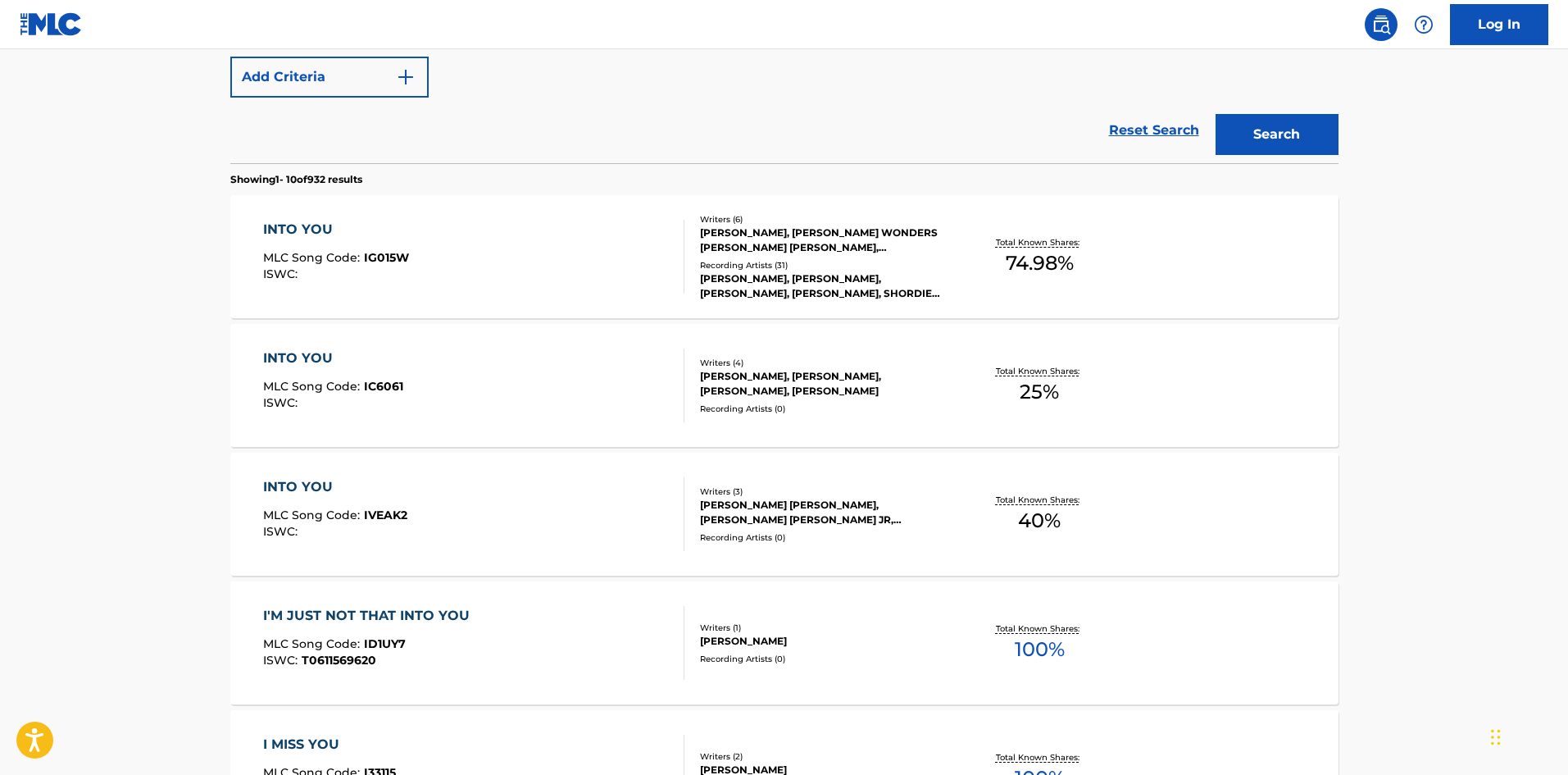
click at [295, 223] on div "INTO YOU" at bounding box center [336, 229] width 146 height 20
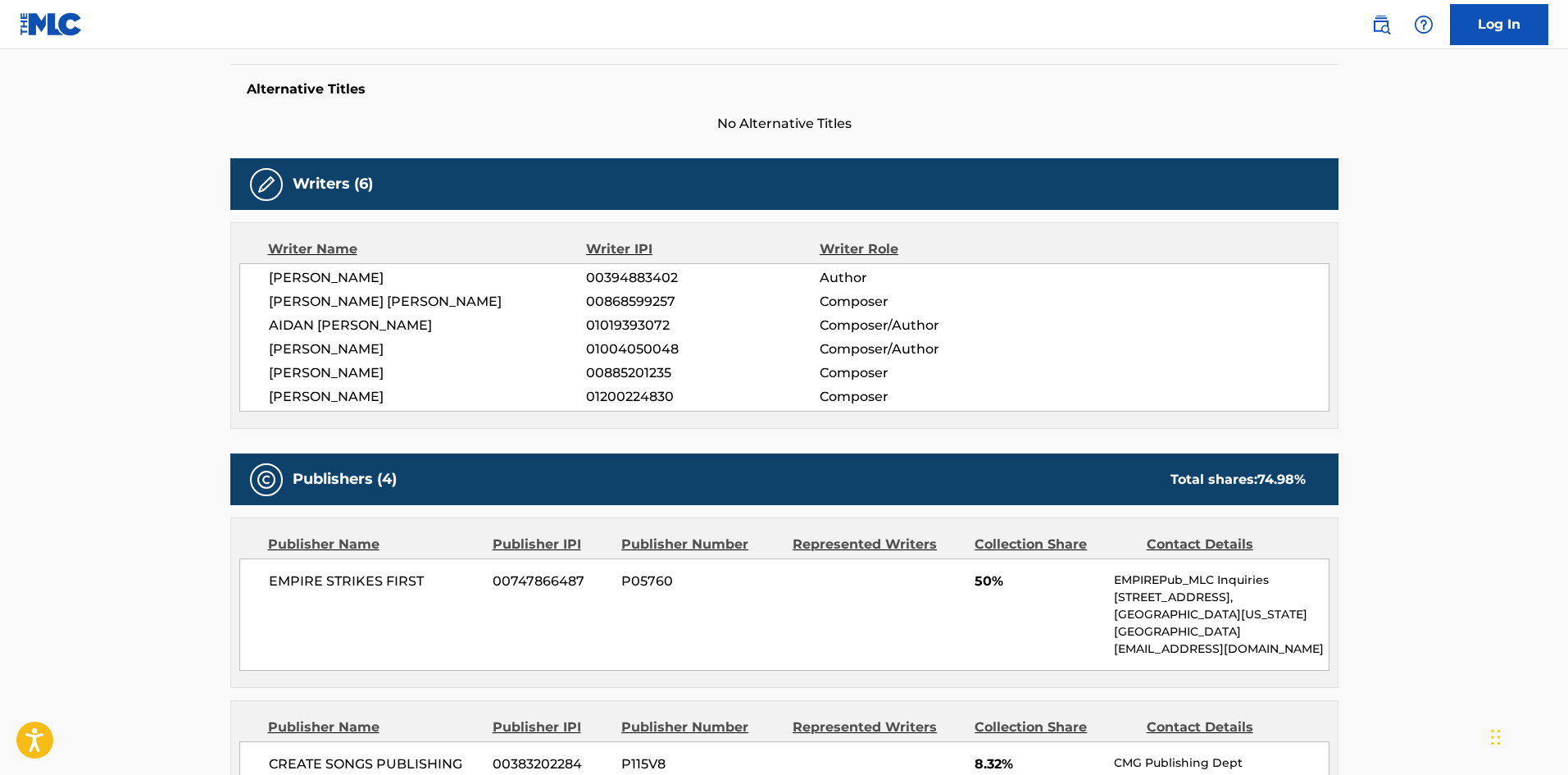
scroll to position [410, 0]
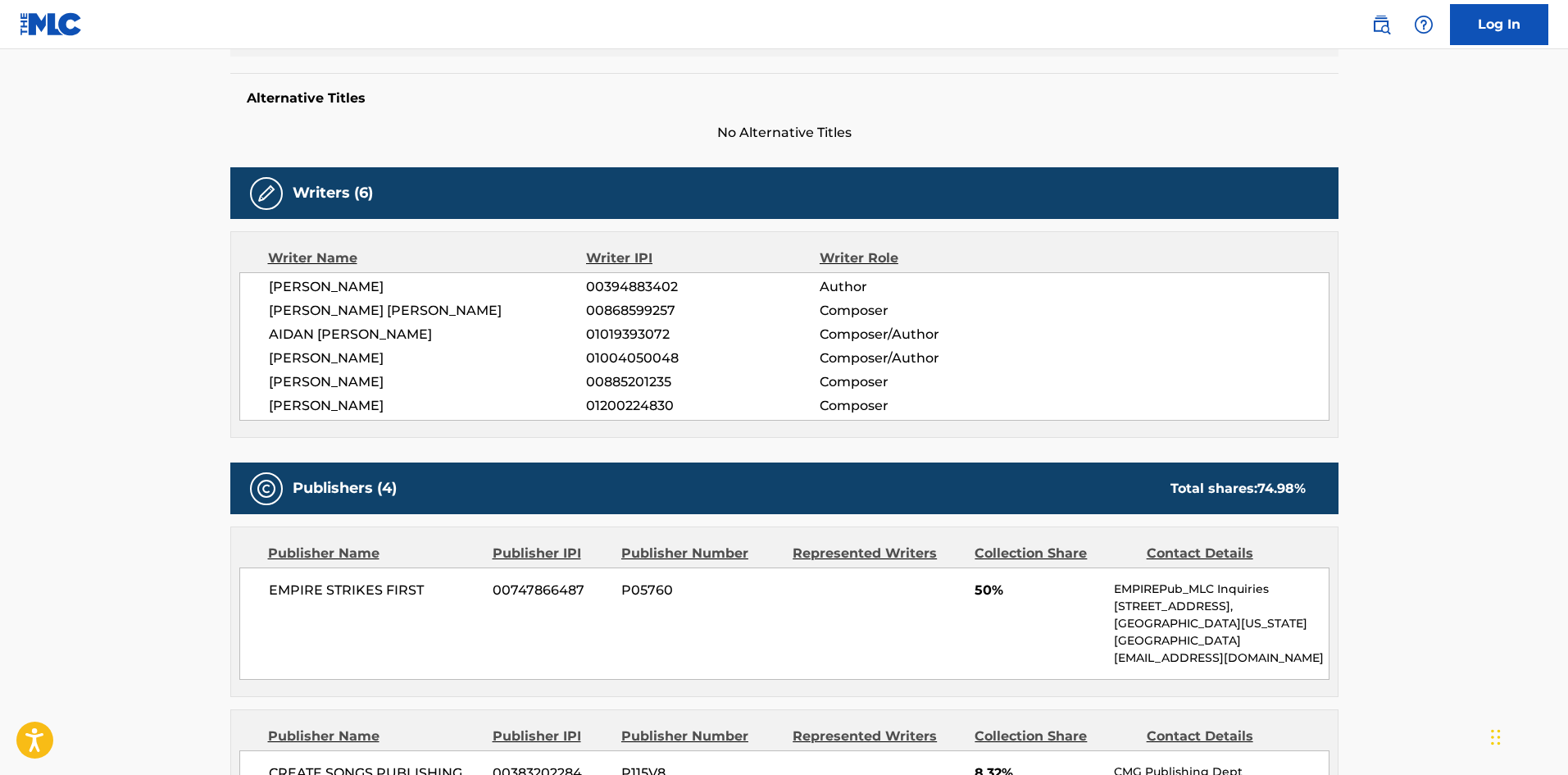
drag, startPoint x: 398, startPoint y: 329, endPoint x: 547, endPoint y: 331, distance: 149.0
click at [547, 331] on span "AIDAN [PERSON_NAME]" at bounding box center [428, 334] width 318 height 20
click at [399, 404] on span "[PERSON_NAME]" at bounding box center [428, 405] width 318 height 20
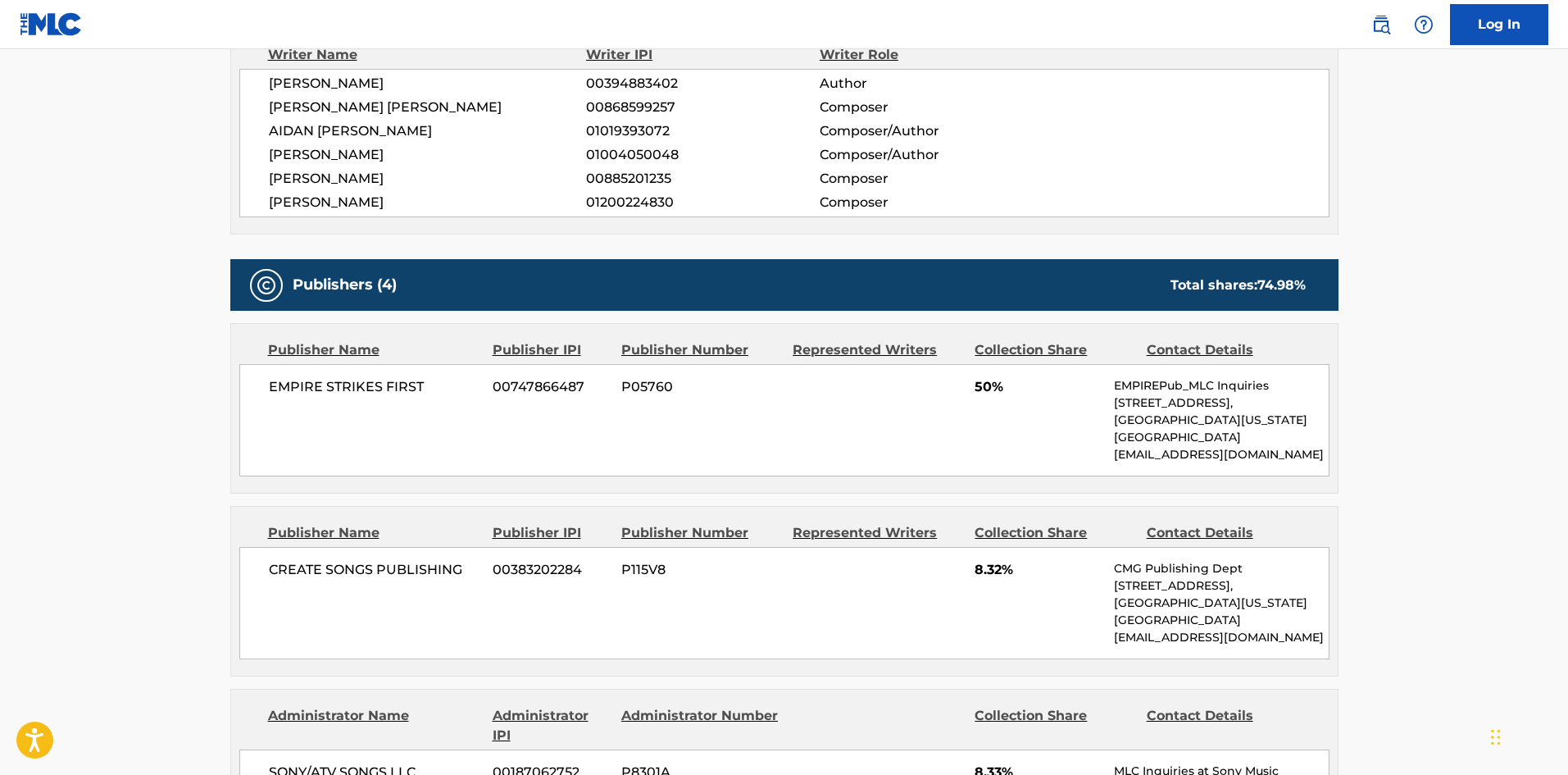
scroll to position [574, 0]
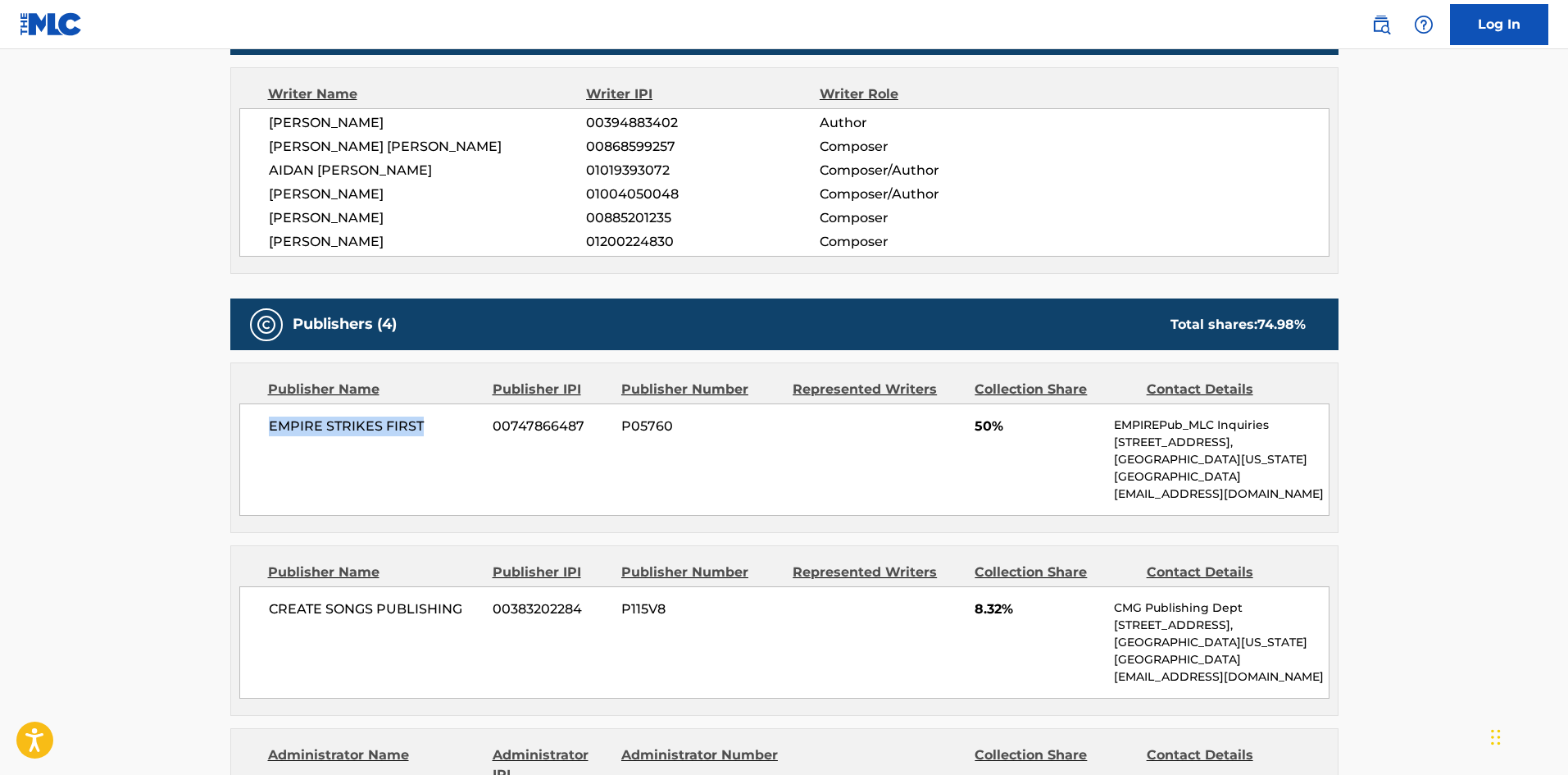
drag, startPoint x: 262, startPoint y: 428, endPoint x: 464, endPoint y: 423, distance: 202.1
click at [464, 423] on div "EMPIRE STRIKES FIRST 00747866487 P05760 50% EMPIREPub_MLC Inquiries [STREET_ADD…" at bounding box center [784, 460] width 1090 height 113
drag, startPoint x: 272, startPoint y: 608, endPoint x: 469, endPoint y: 599, distance: 197.2
click at [469, 599] on span "CREATE SONGS PUBLISHING" at bounding box center [375, 609] width 212 height 20
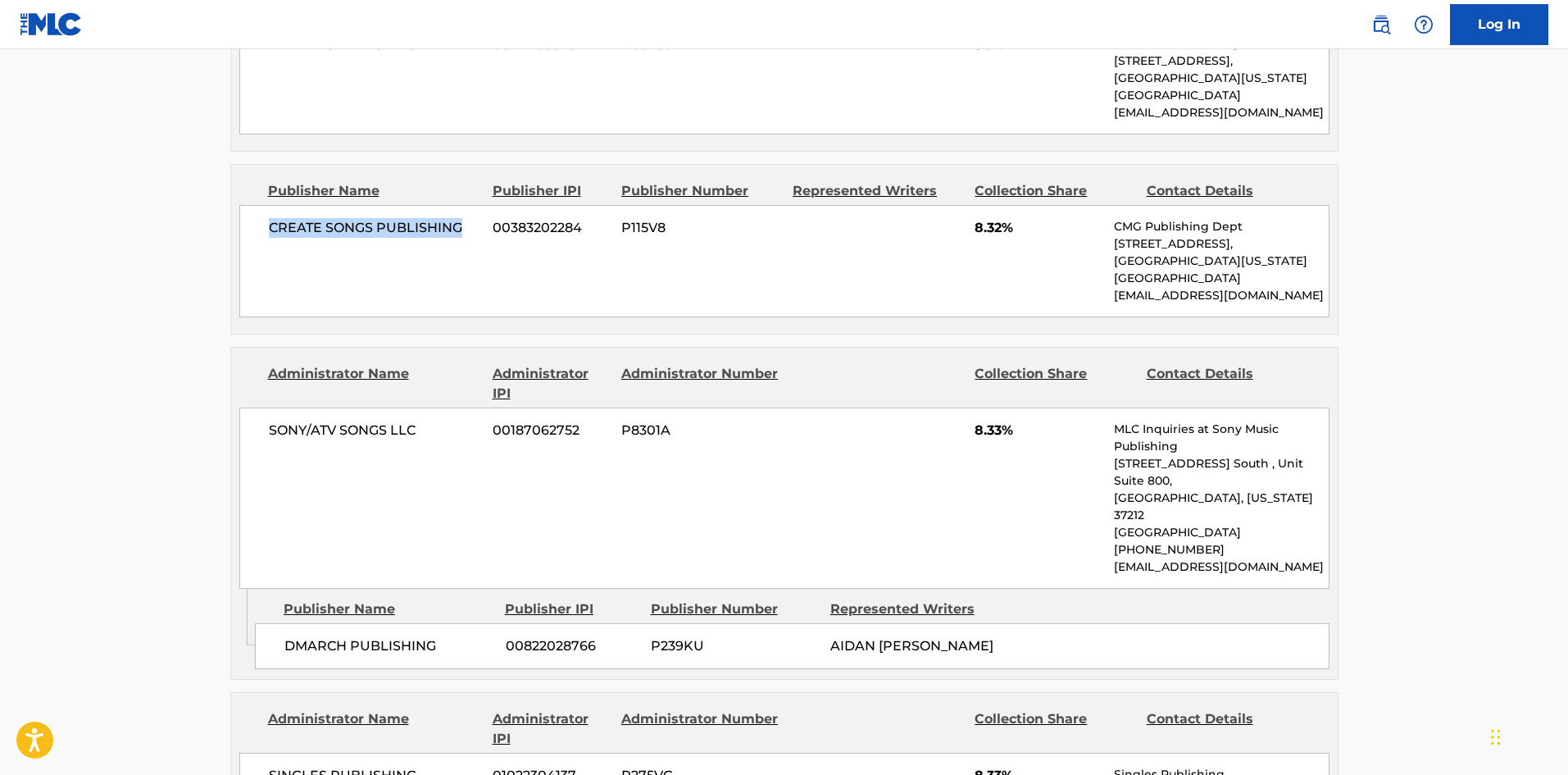
scroll to position [984, 0]
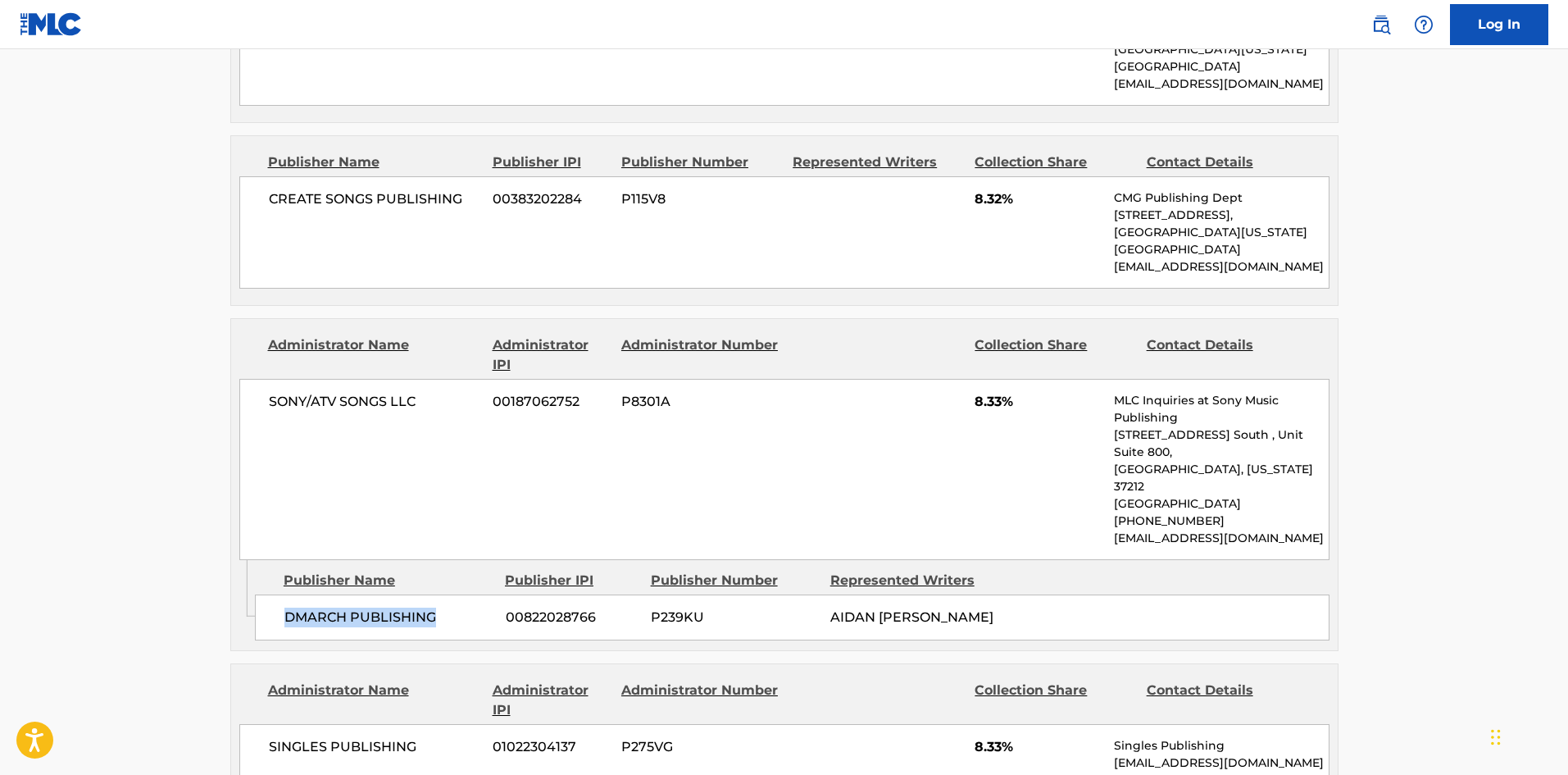
drag, startPoint x: 284, startPoint y: 581, endPoint x: 461, endPoint y: 584, distance: 177.0
click at [461, 608] on span "DMARCH PUBLISHING" at bounding box center [389, 617] width 209 height 20
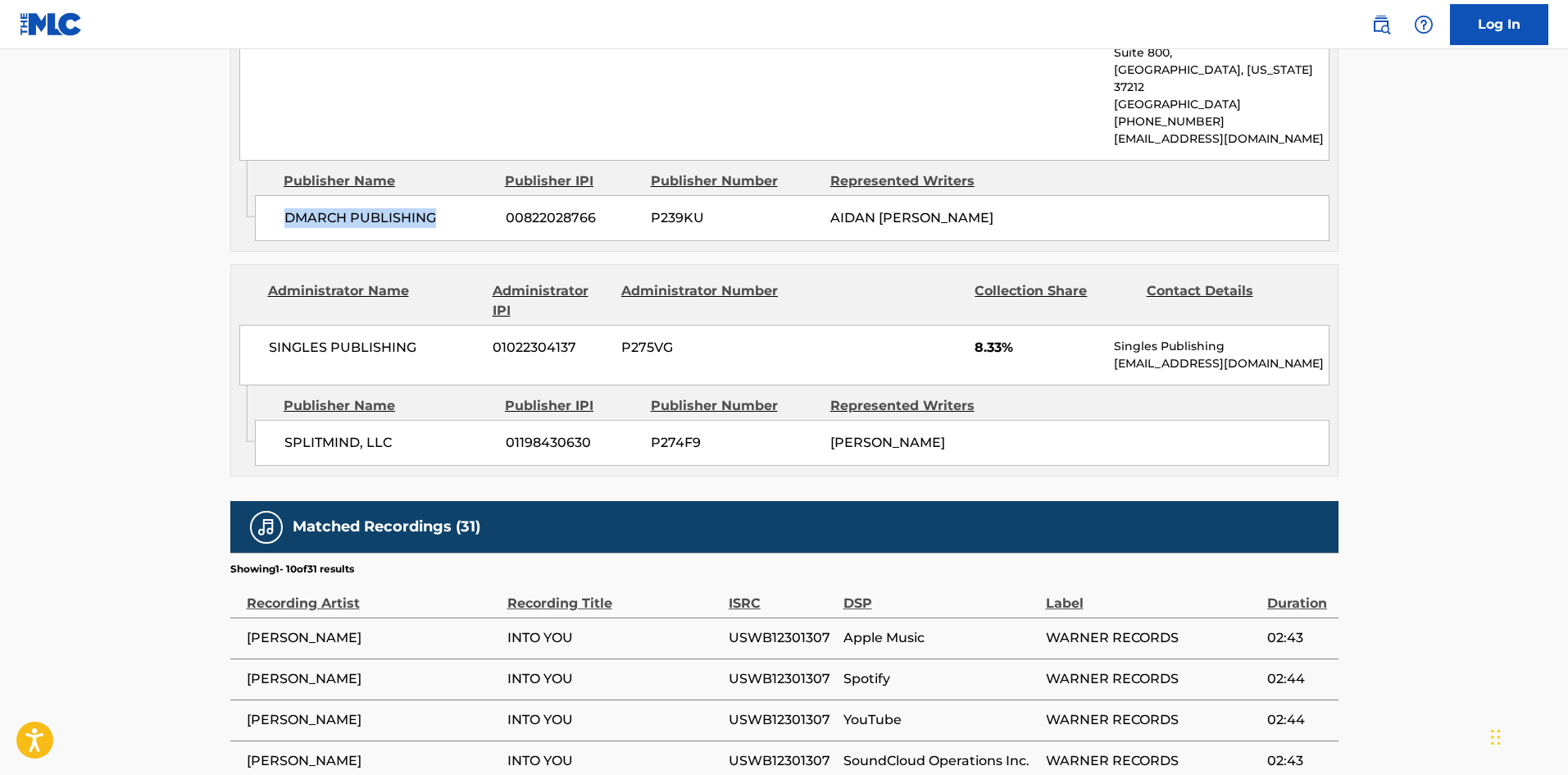
scroll to position [1393, 0]
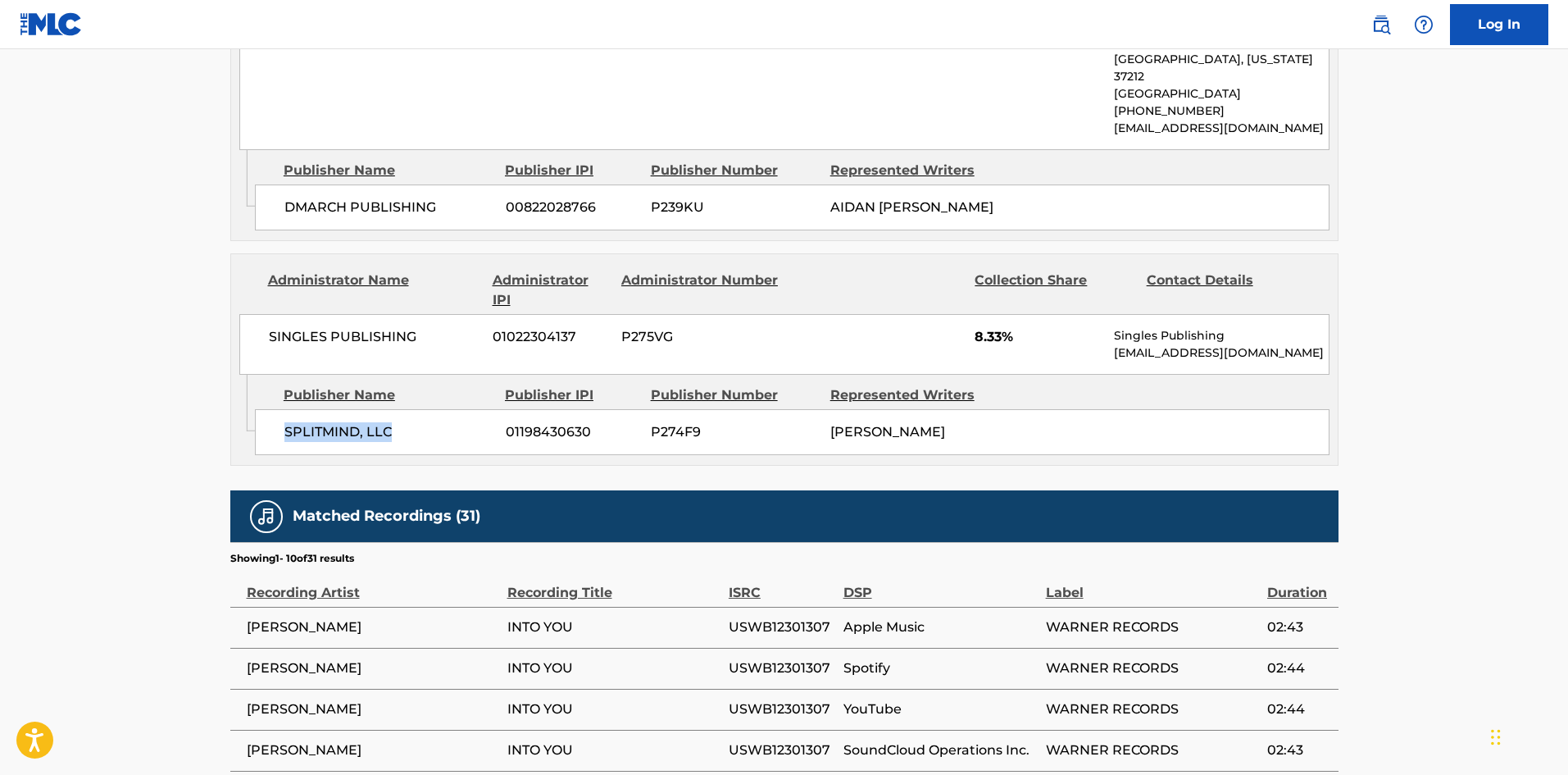
drag, startPoint x: 284, startPoint y: 414, endPoint x: 408, endPoint y: 410, distance: 124.1
click at [408, 423] on span "SPLITMIND, LLC" at bounding box center [389, 432] width 209 height 20
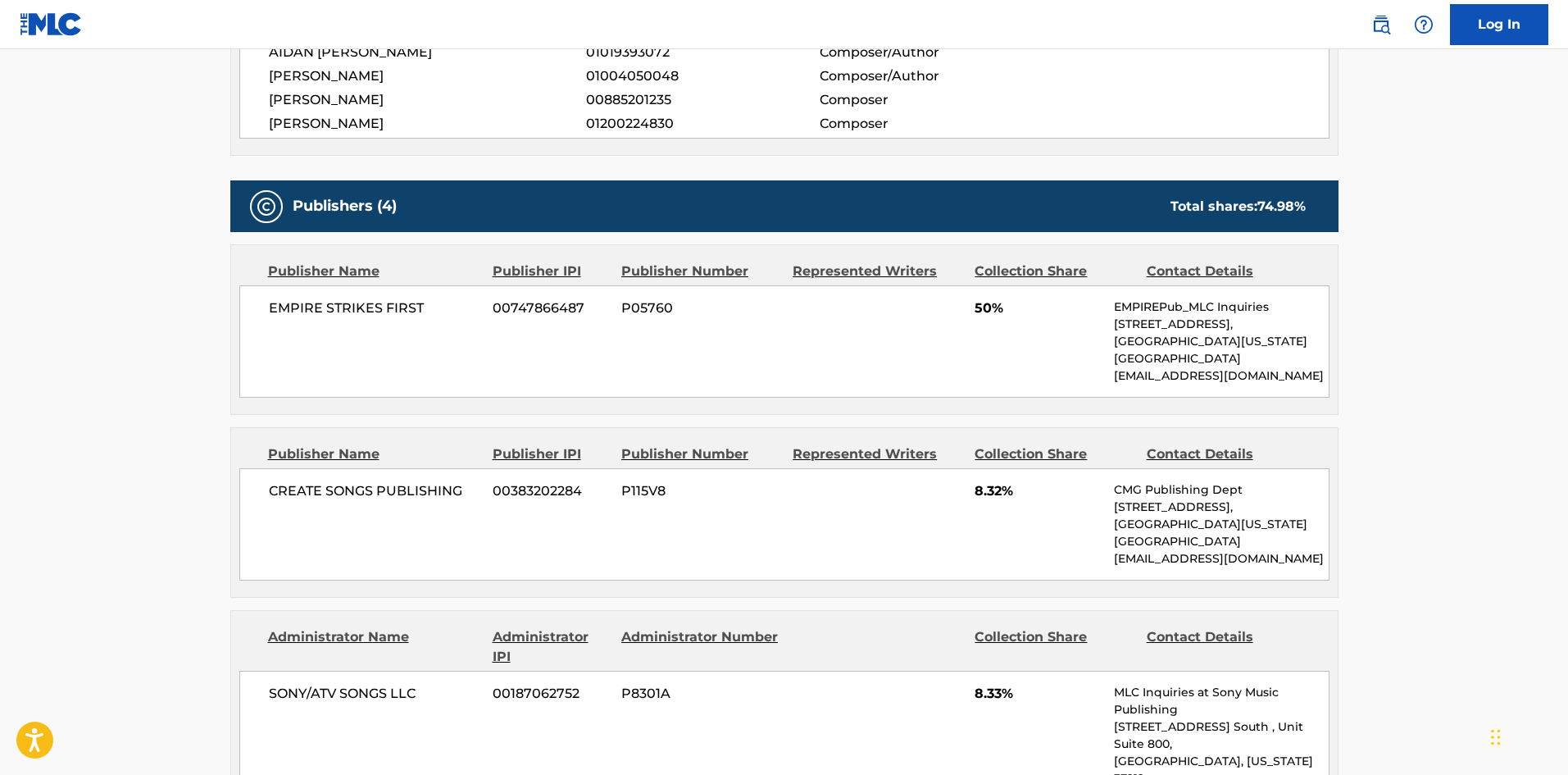
scroll to position [738, 0]
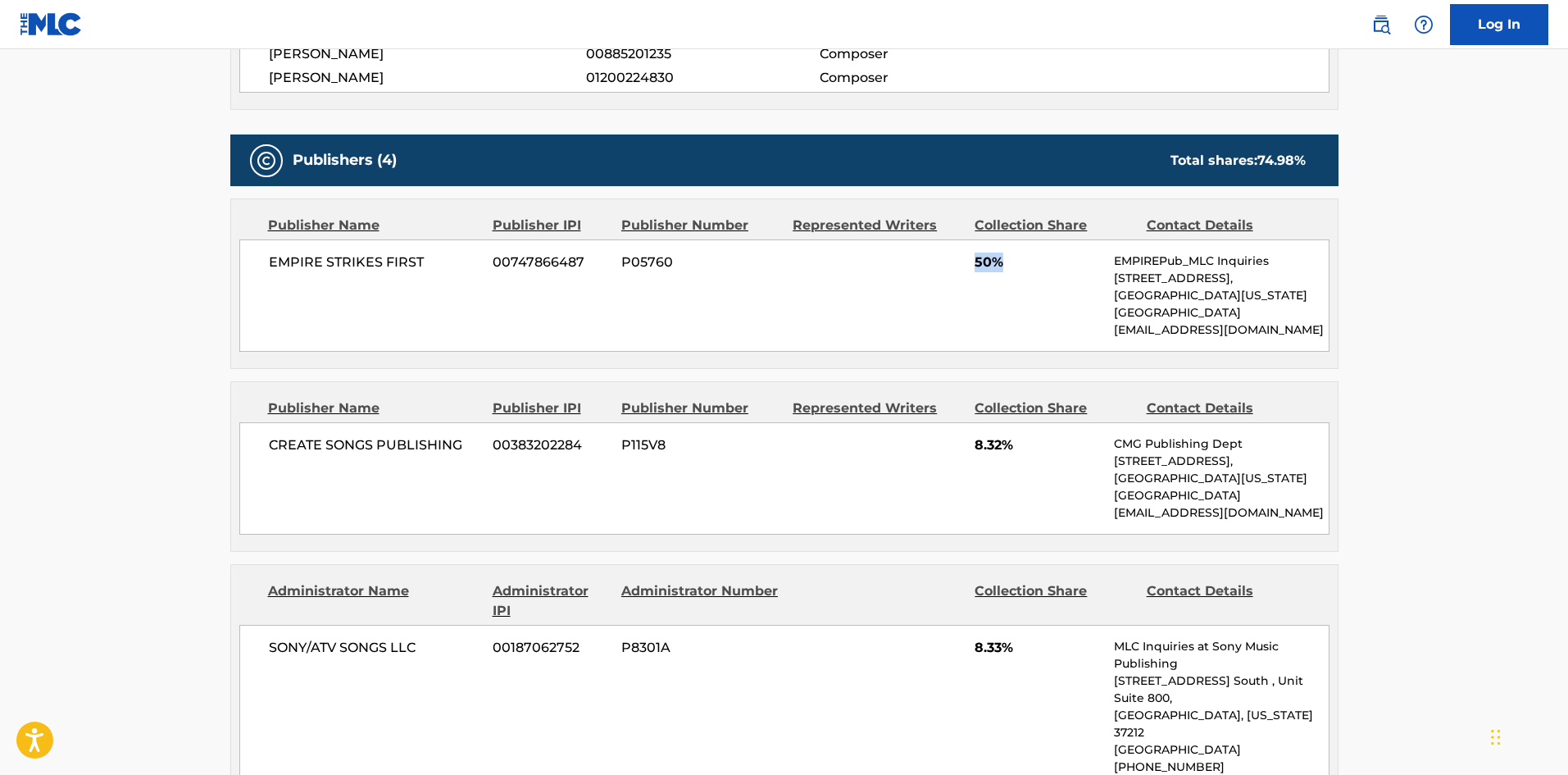
drag, startPoint x: 978, startPoint y: 260, endPoint x: 1042, endPoint y: 261, distance: 64.0
click at [1042, 261] on span "50%" at bounding box center [1038, 262] width 127 height 20
drag, startPoint x: 977, startPoint y: 451, endPoint x: 1051, endPoint y: 447, distance: 74.1
click at [1051, 447] on span "8.32%" at bounding box center [1038, 445] width 127 height 20
drag, startPoint x: 977, startPoint y: 645, endPoint x: 1040, endPoint y: 638, distance: 63.4
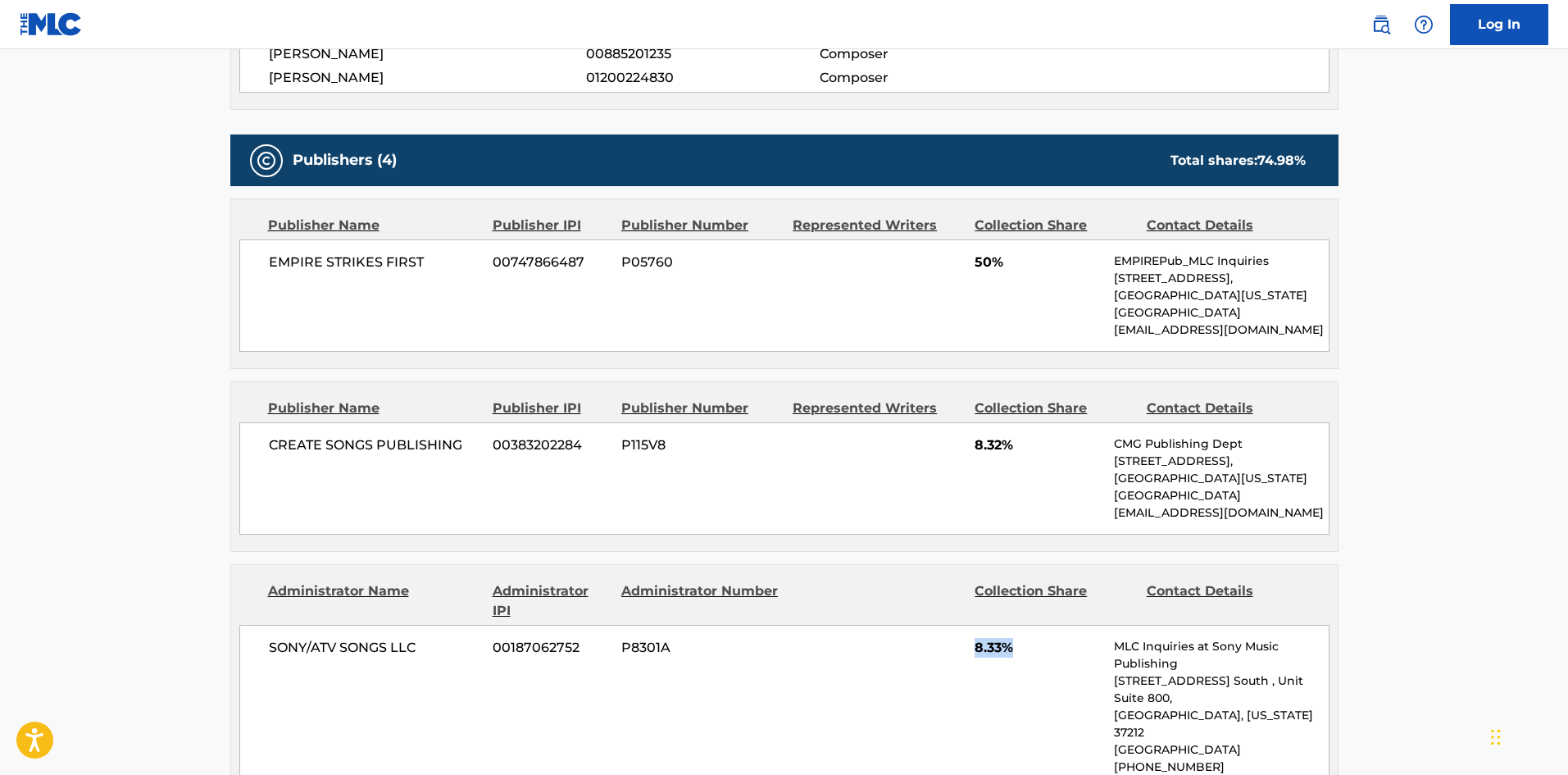
click at [1040, 638] on span "8.33%" at bounding box center [1038, 648] width 127 height 20
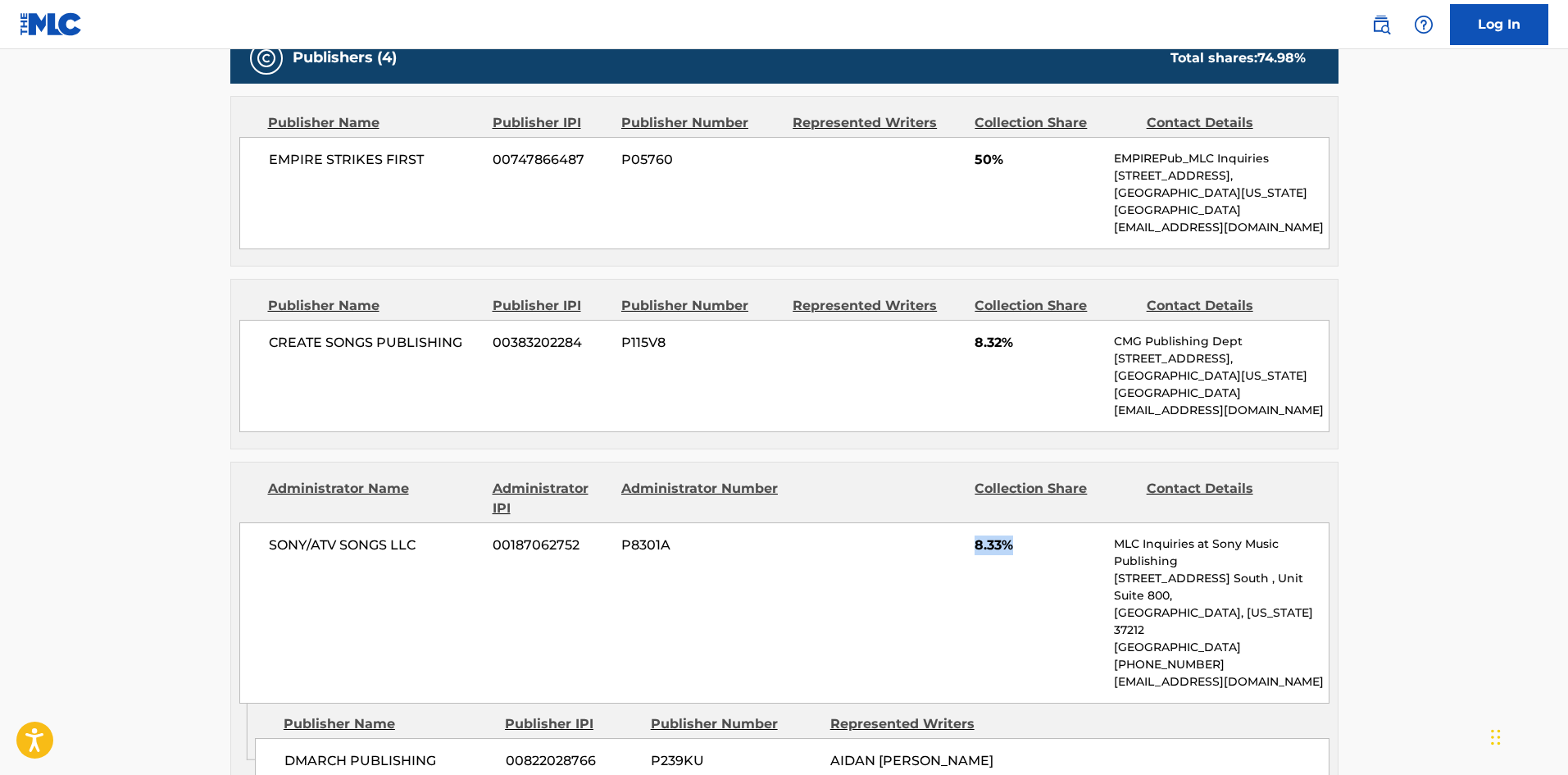
scroll to position [1147, 0]
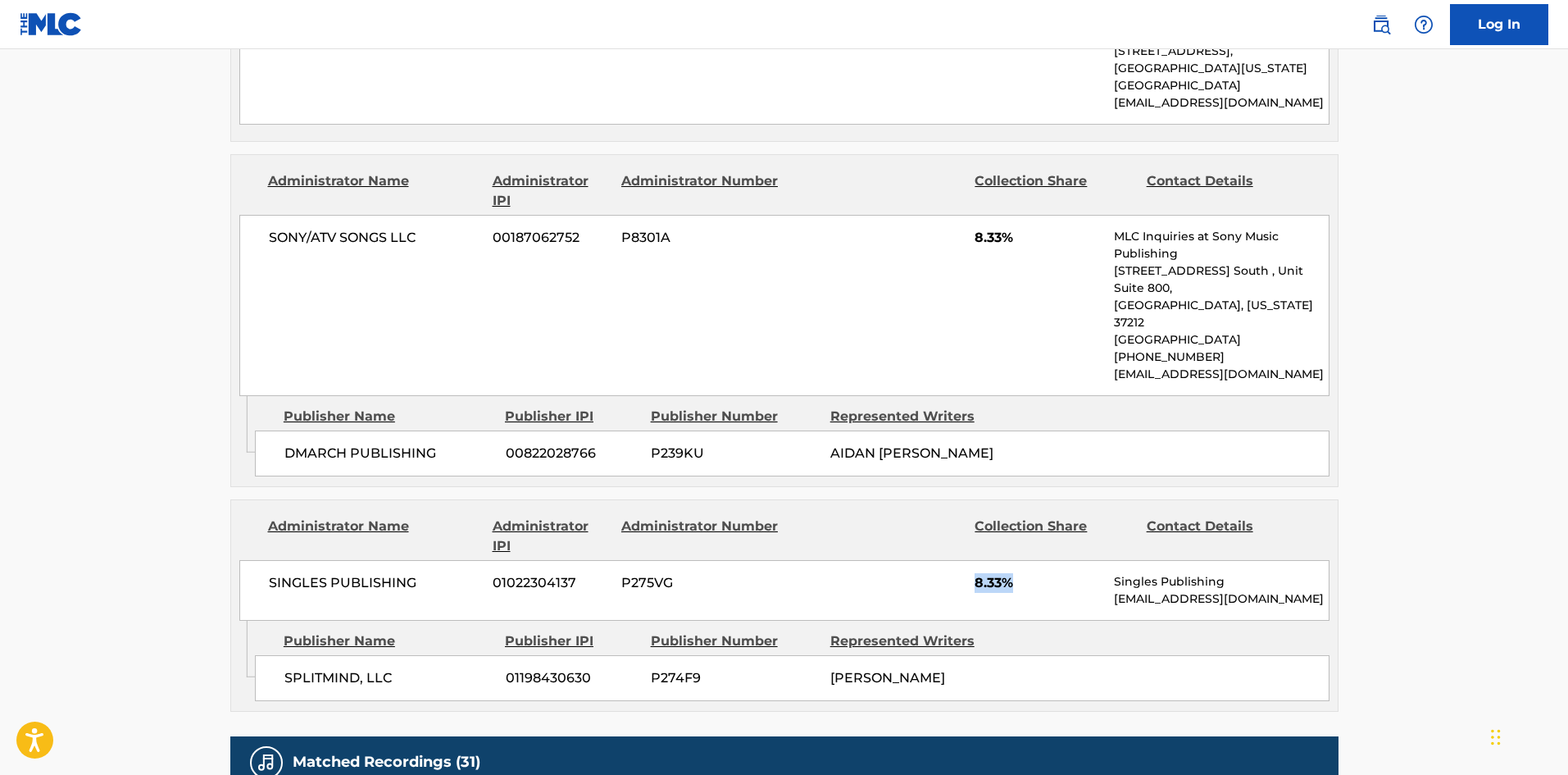
drag, startPoint x: 971, startPoint y: 572, endPoint x: 1049, endPoint y: 556, distance: 79.6
click at [1049, 560] on div "SINGLES PUBLISHING 01022304137 P275VG 8.33% Singles Publishing [EMAIL_ADDRESS][…" at bounding box center [784, 591] width 1090 height 61
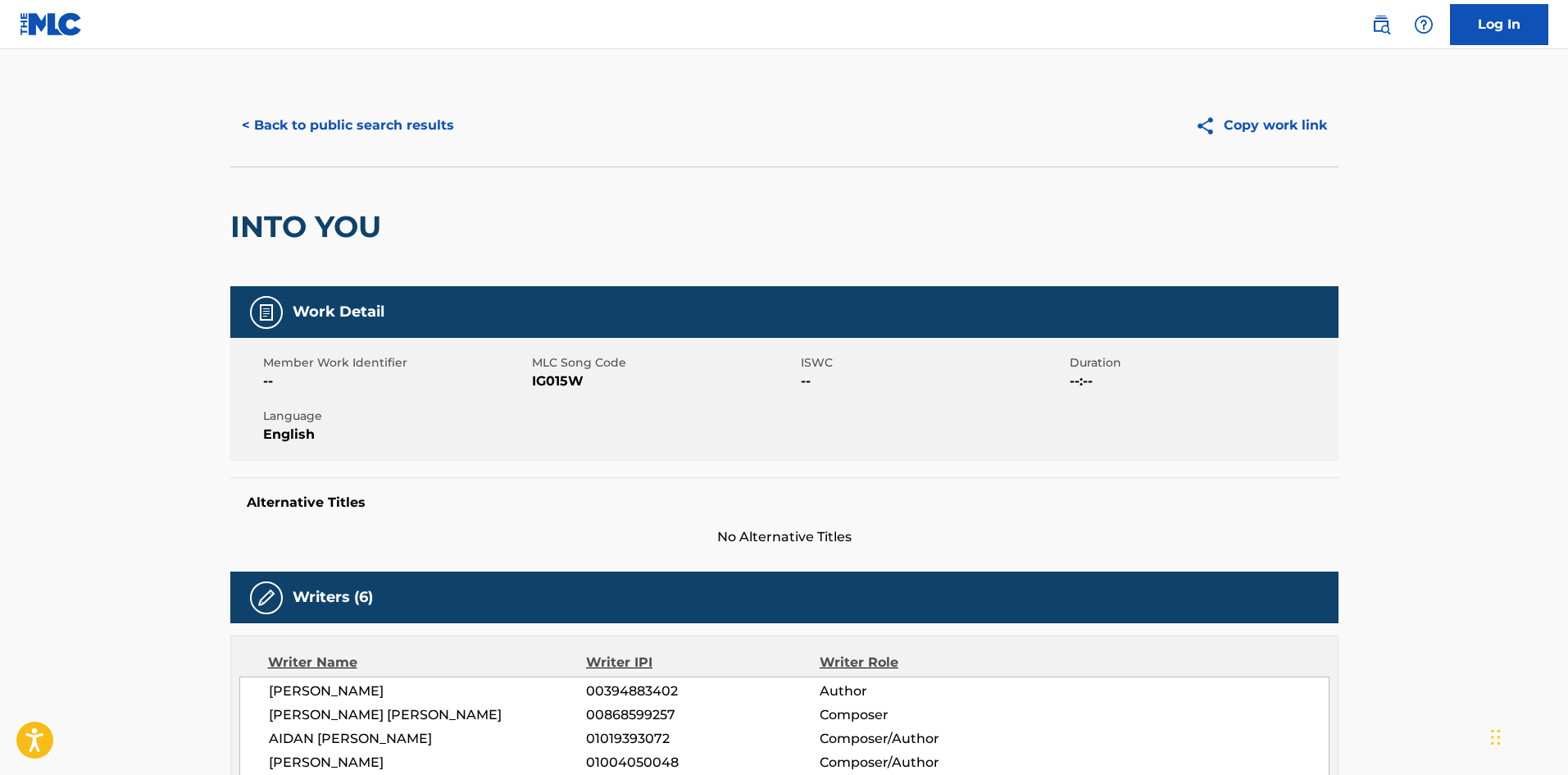
scroll to position [0, 0]
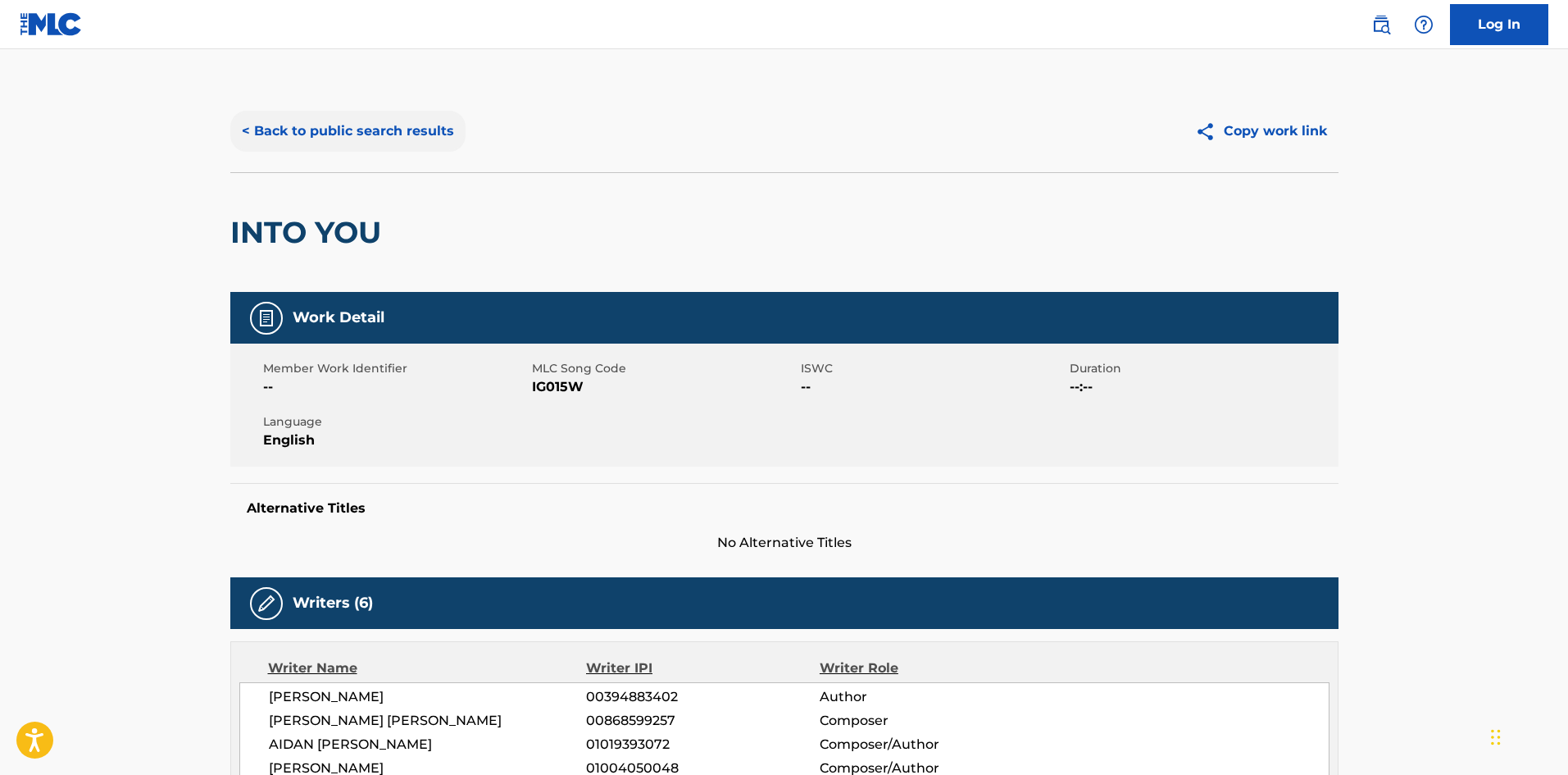
click at [413, 129] on button "< Back to public search results" at bounding box center [348, 131] width 236 height 41
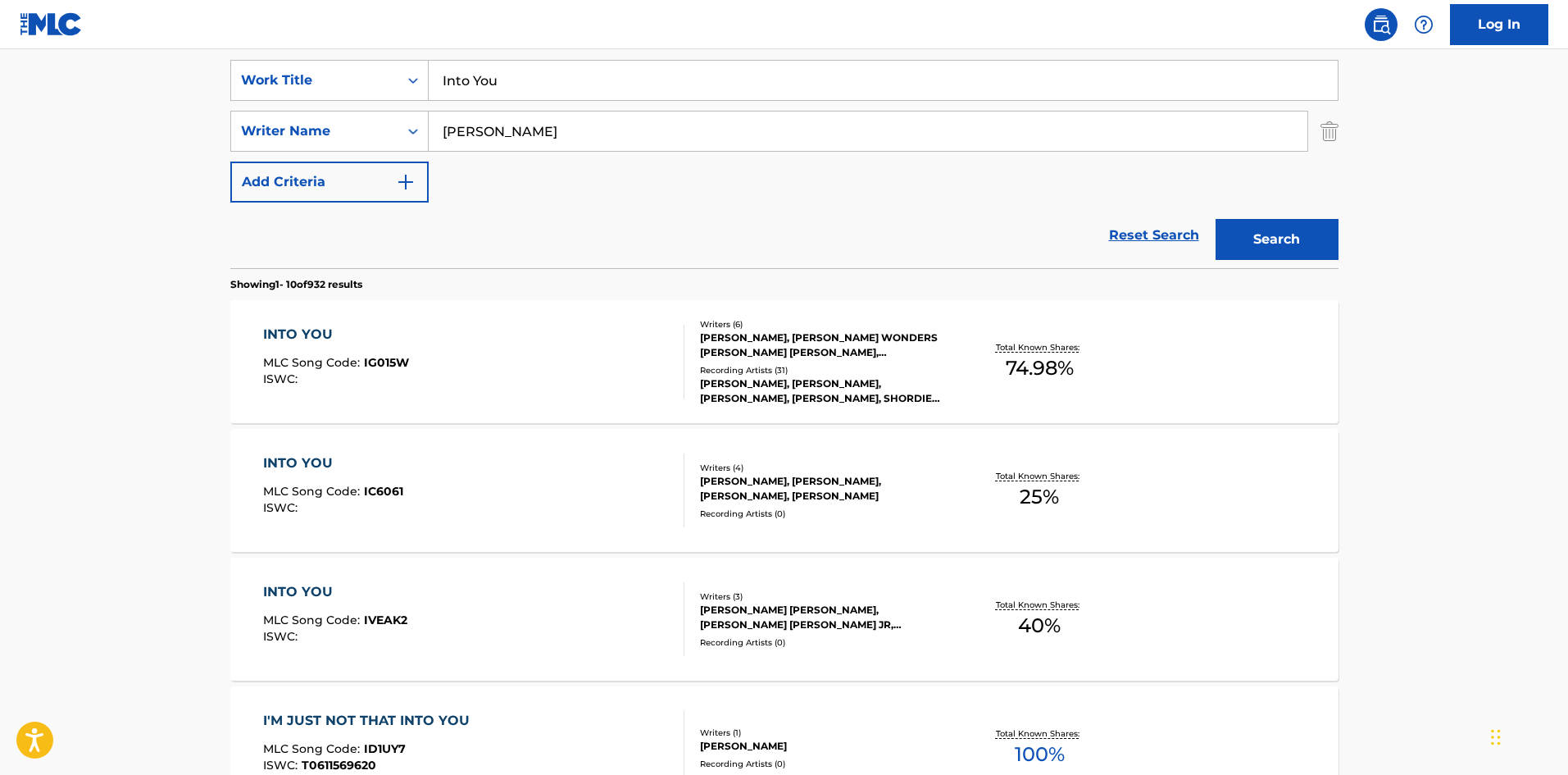
scroll to position [94, 0]
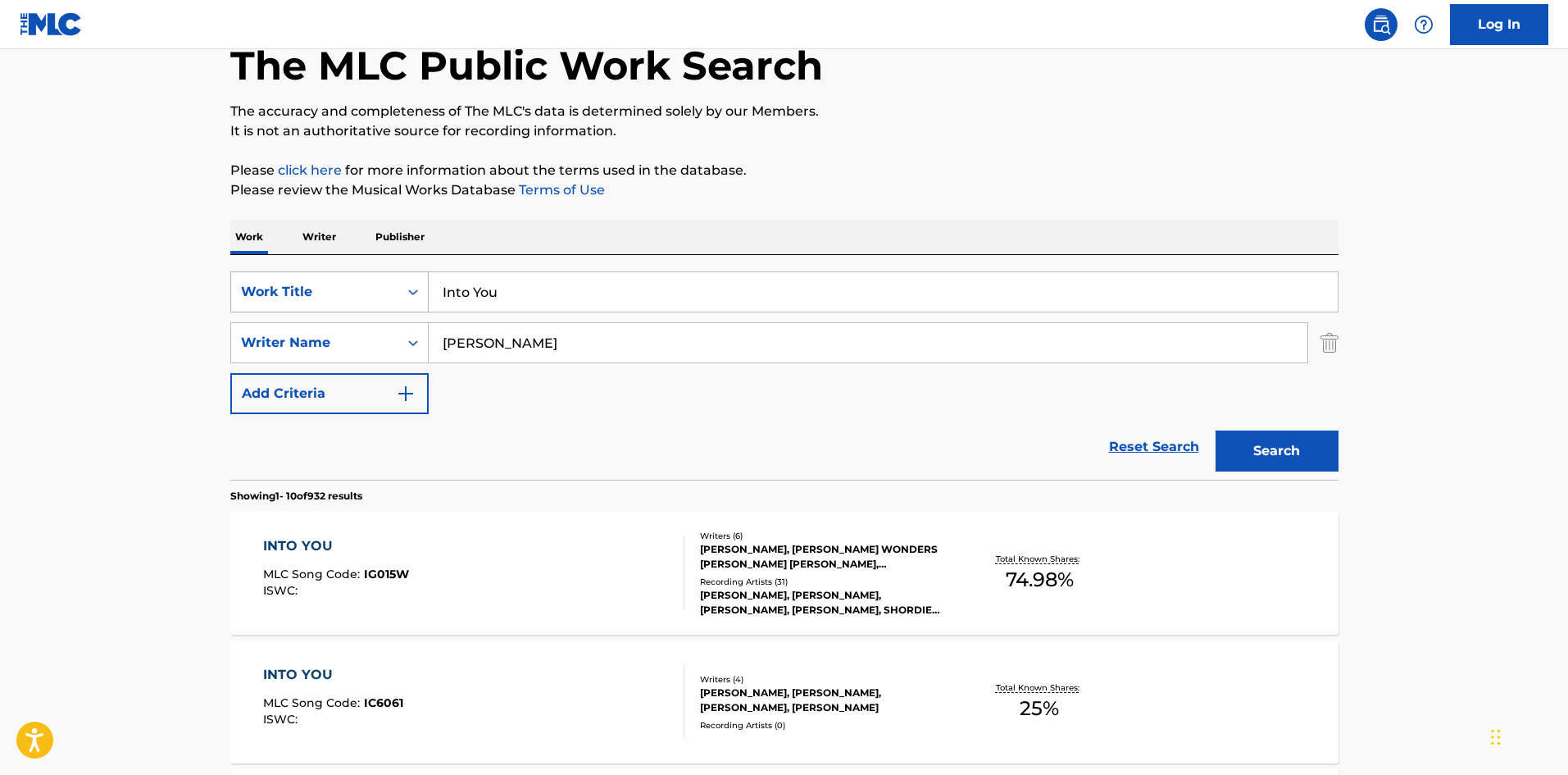
drag, startPoint x: 545, startPoint y: 295, endPoint x: 249, endPoint y: 277, distance: 296.5
click at [325, 296] on div "SearchWithCriteria04b07099-c659-45b4-bdcd-46ef0e37b839 Work Title Into You" at bounding box center [784, 291] width 1108 height 41
paste input "Pipeline"
type input "Pipeline"
drag, startPoint x: 572, startPoint y: 346, endPoint x: 204, endPoint y: 349, distance: 368.0
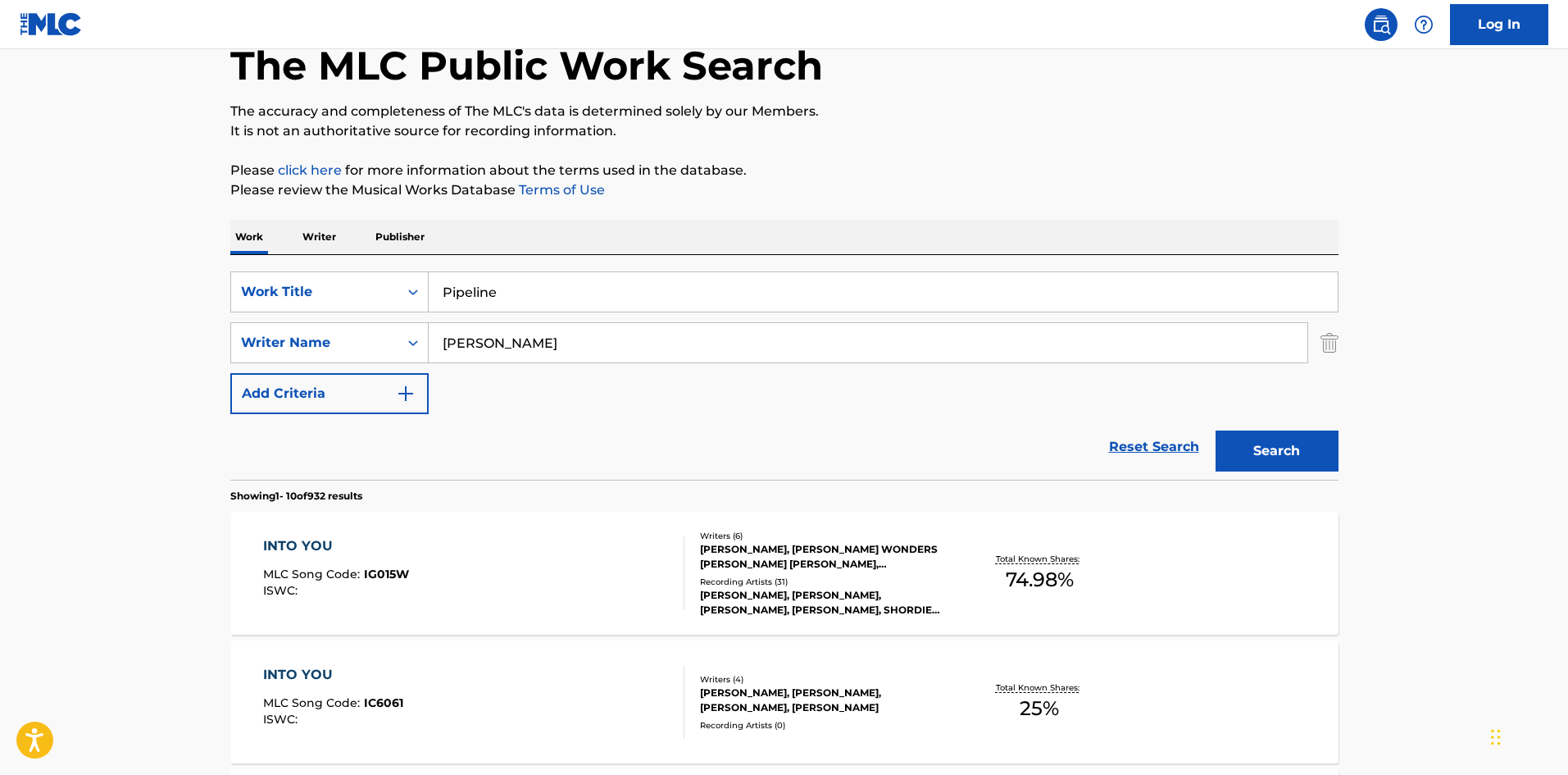
paste input "[PERSON_NAME]"
type input "[PERSON_NAME]"
click at [1290, 438] on button "Search" at bounding box center [1277, 450] width 123 height 41
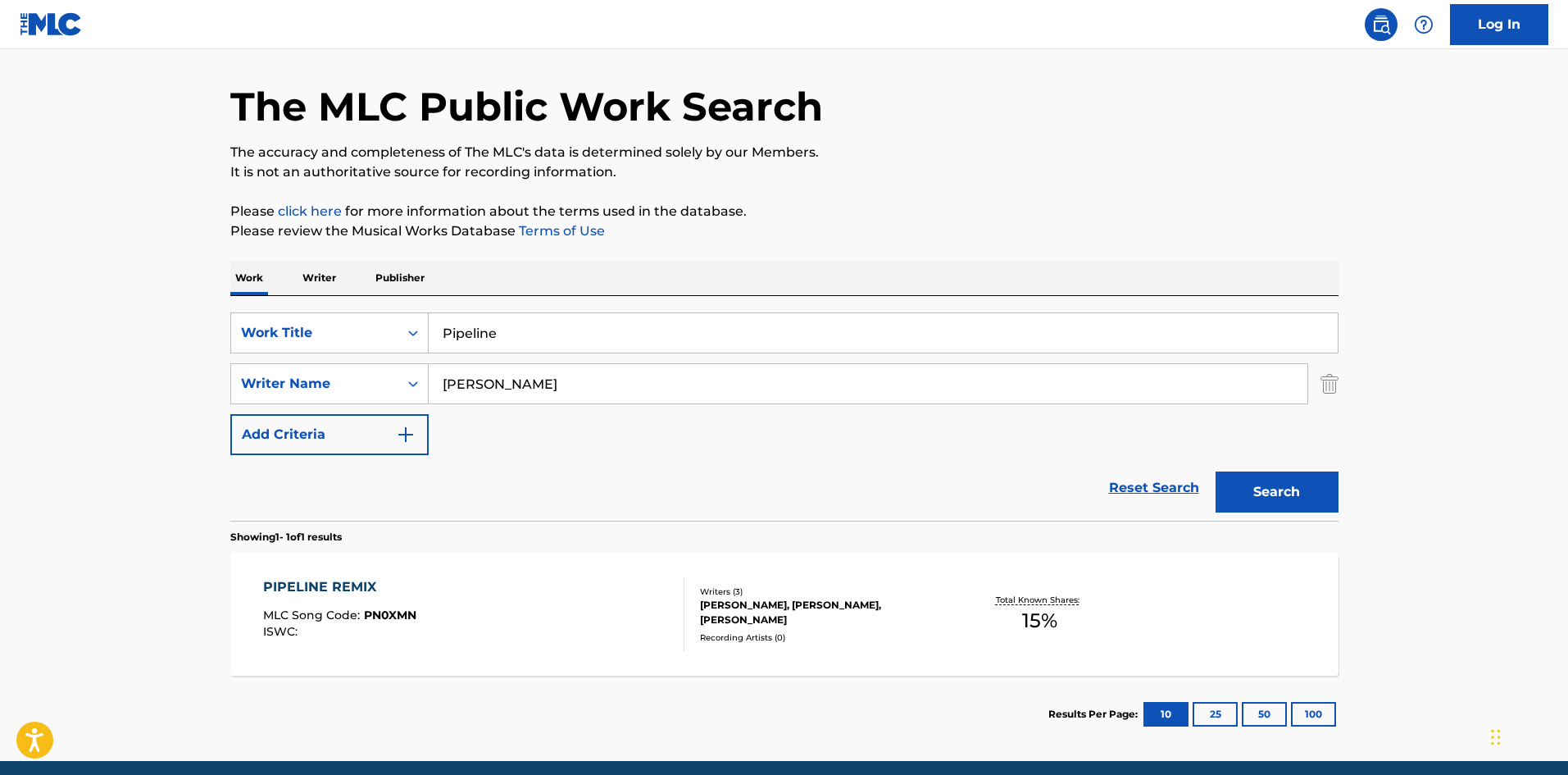
scroll to position [117, 0]
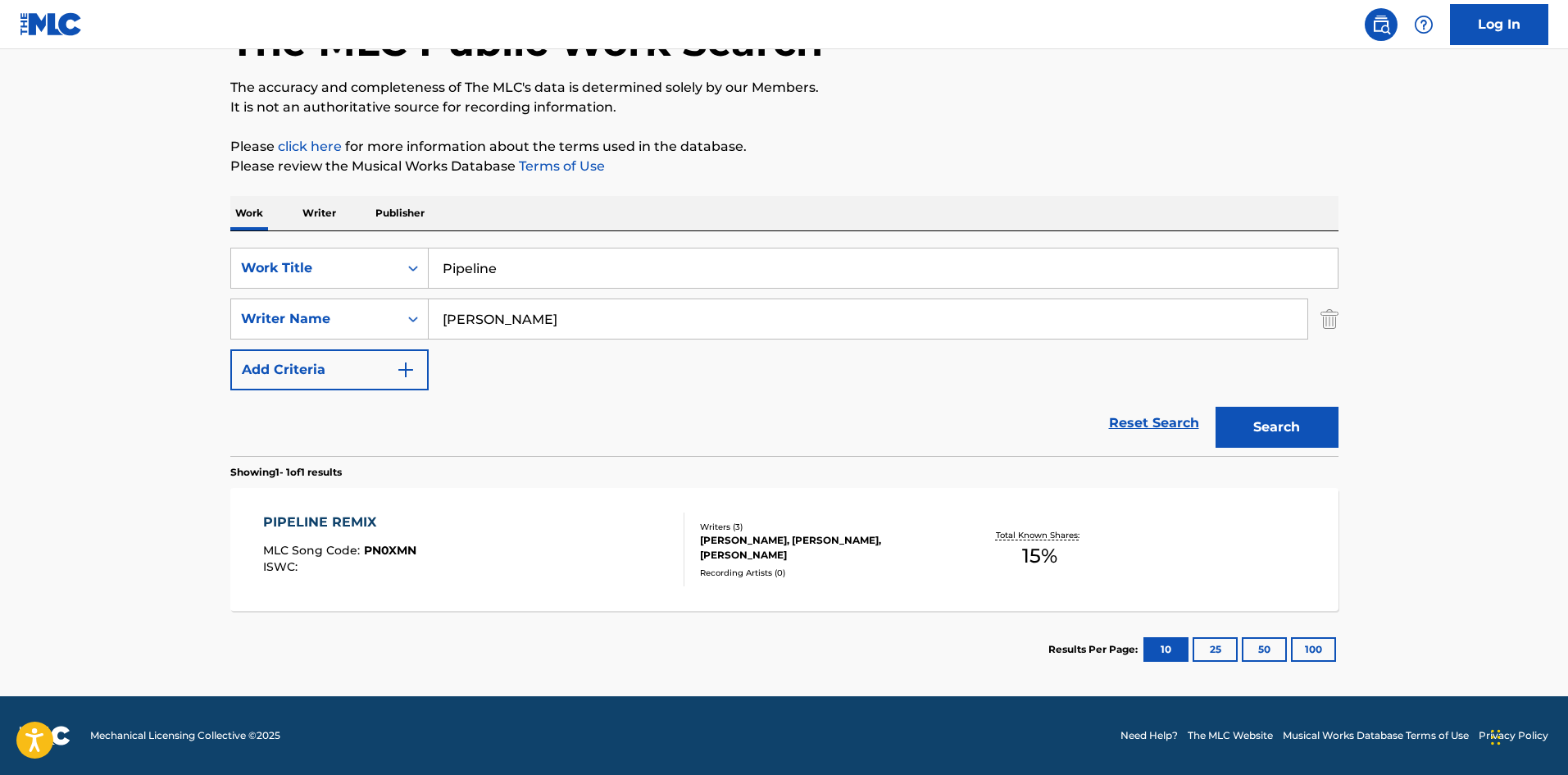
drag, startPoint x: 572, startPoint y: 272, endPoint x: 43, endPoint y: 251, distance: 529.4
click at [104, 260] on main "The MLC Public Work Search The accuracy and completeness of The MLC's data is d…" at bounding box center [784, 313] width 1568 height 764
paste input "Bad Dreams"
type input "Bad Dreams"
drag, startPoint x: 710, startPoint y: 333, endPoint x: 127, endPoint y: 322, distance: 583.1
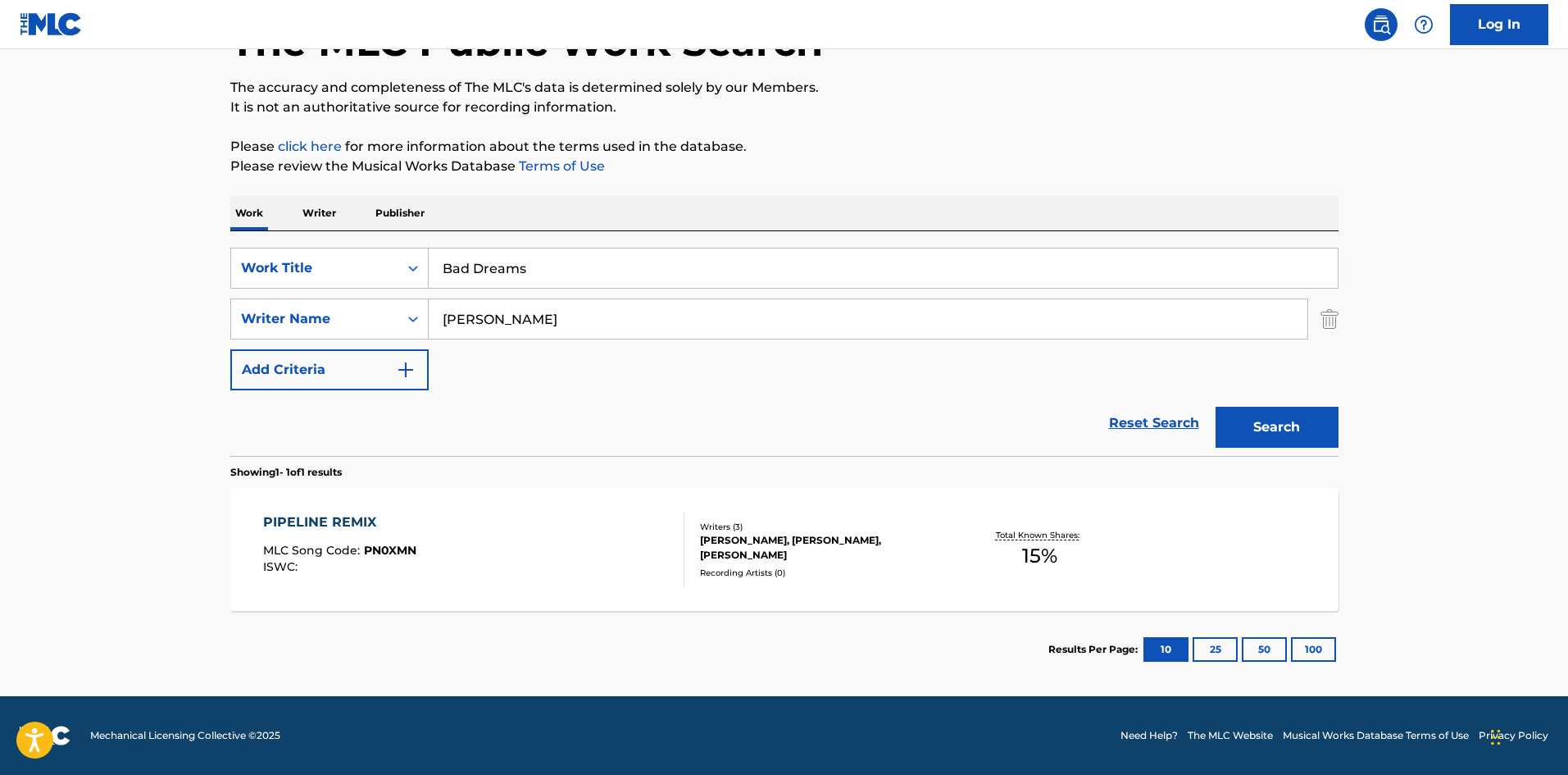
click at [209, 338] on main "The MLC Public Work Search The accuracy and completeness of The MLC's data is d…" at bounding box center [784, 313] width 1568 height 764
paste input "[PERSON_NAME]"
type input "[PERSON_NAME]"
click at [1276, 420] on button "Search" at bounding box center [1277, 427] width 123 height 41
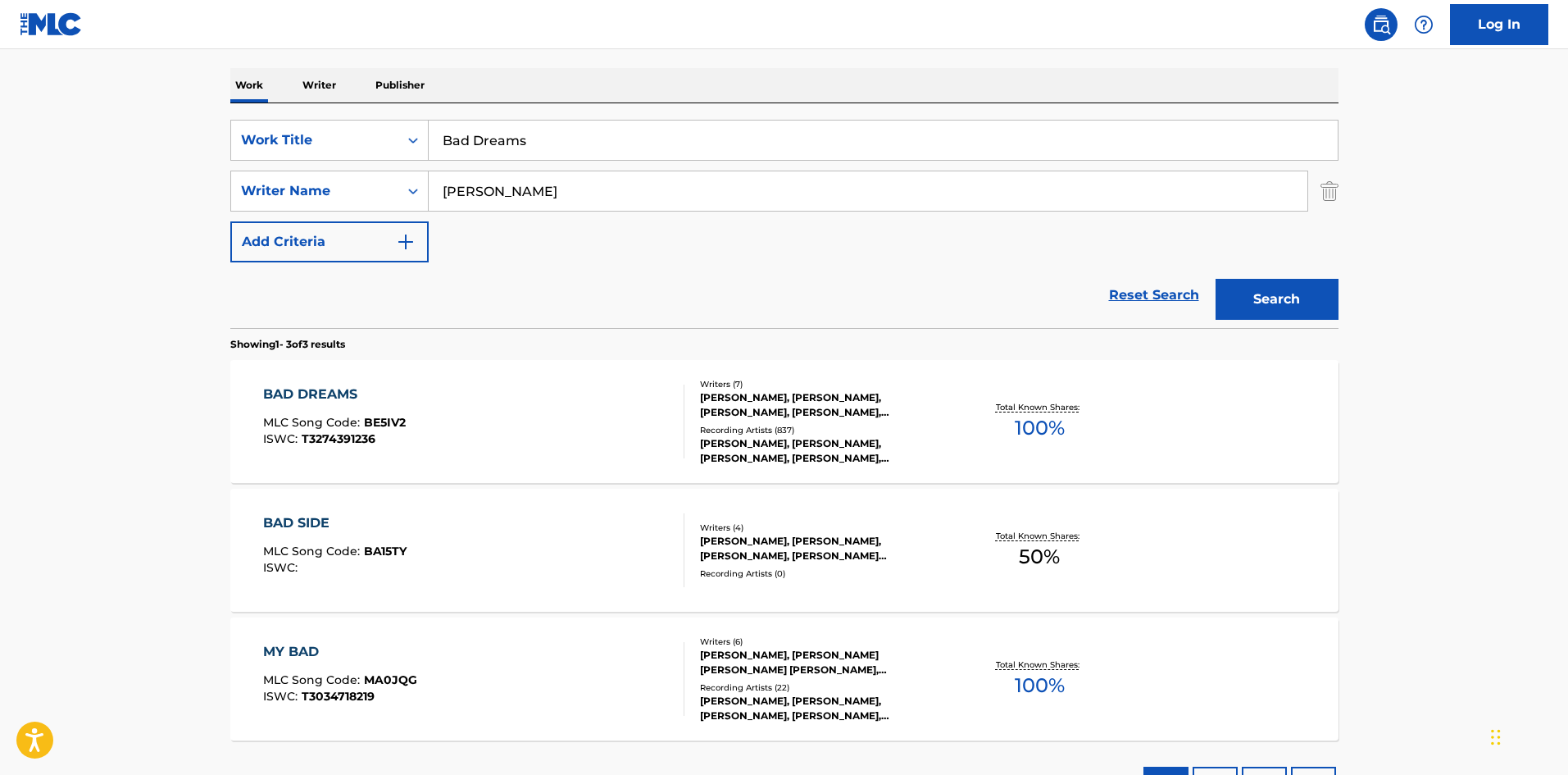
scroll to position [246, 0]
click at [321, 392] on div "BAD DREAMS" at bounding box center [334, 393] width 143 height 20
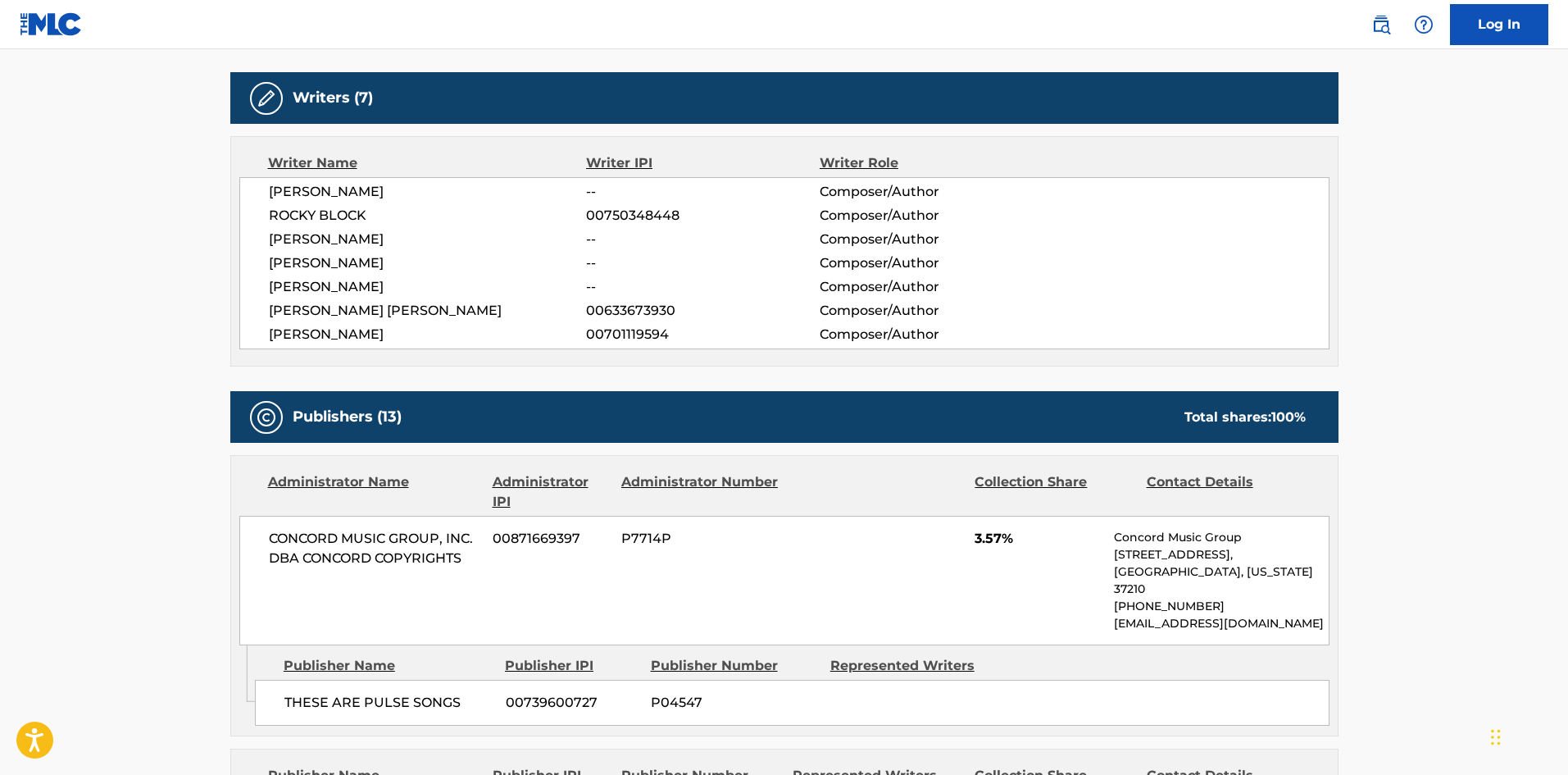
scroll to position [410, 0]
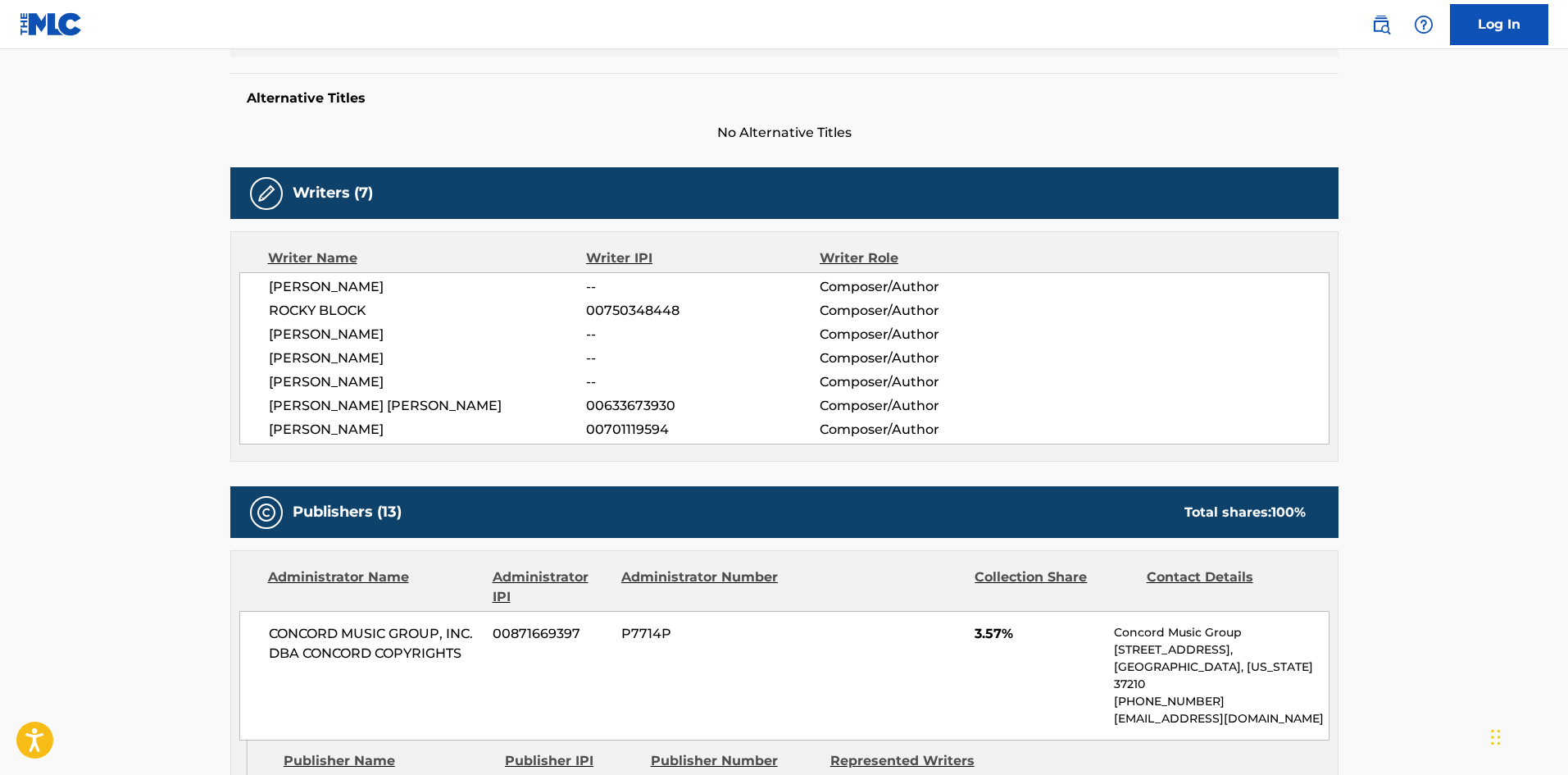
click at [329, 319] on span "ROCKY BLOCK" at bounding box center [428, 310] width 318 height 20
click at [338, 299] on div "[PERSON_NAME] -- Composer/Author ROCKY BLOCK 00750348448 Composer/Author [PERSO…" at bounding box center [784, 358] width 1090 height 172
click at [338, 307] on span "ROCKY BLOCK" at bounding box center [428, 310] width 318 height 20
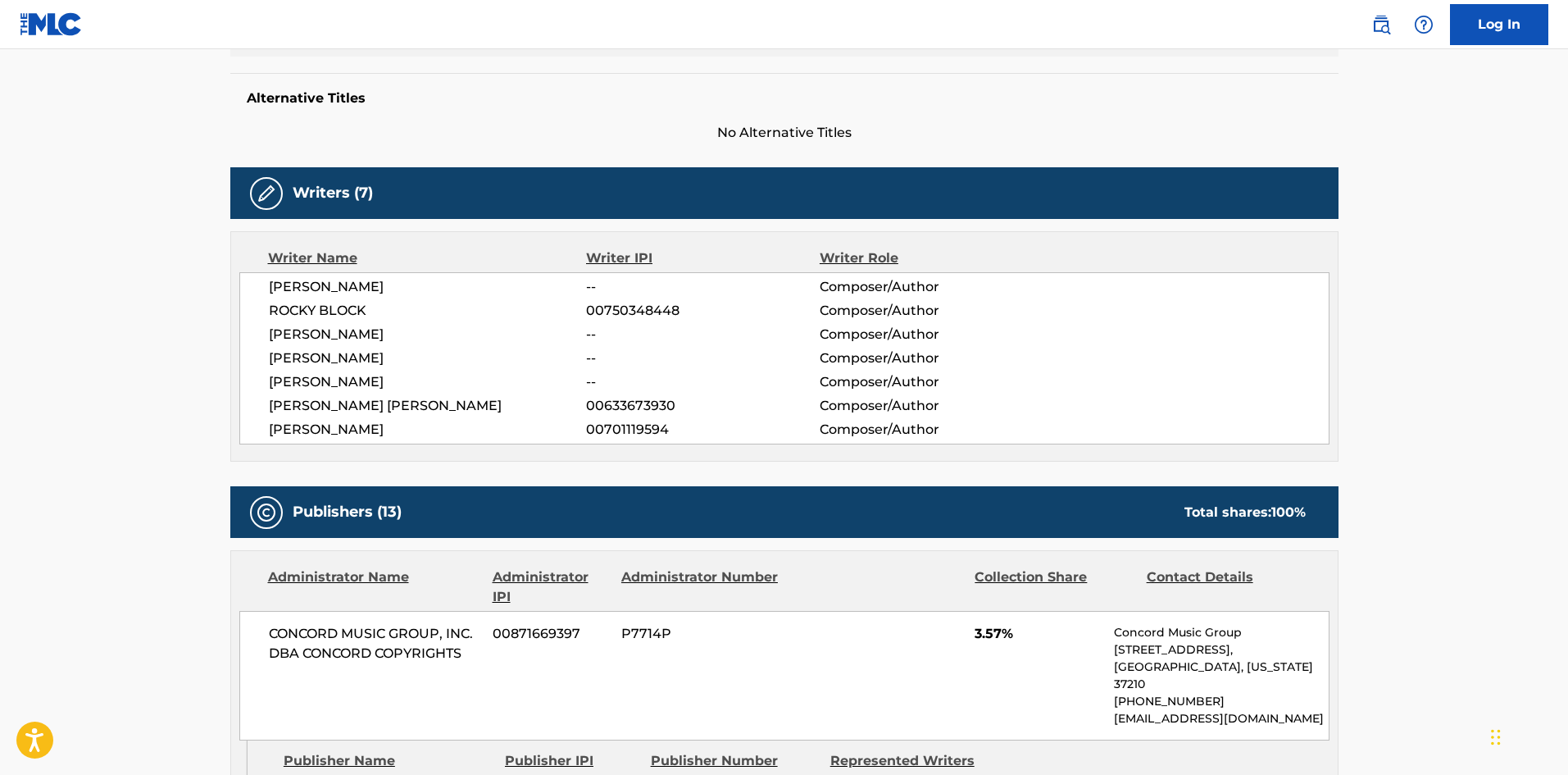
click at [338, 352] on span "[PERSON_NAME]" at bounding box center [428, 358] width 318 height 20
click at [328, 424] on span "[PERSON_NAME]" at bounding box center [428, 429] width 318 height 20
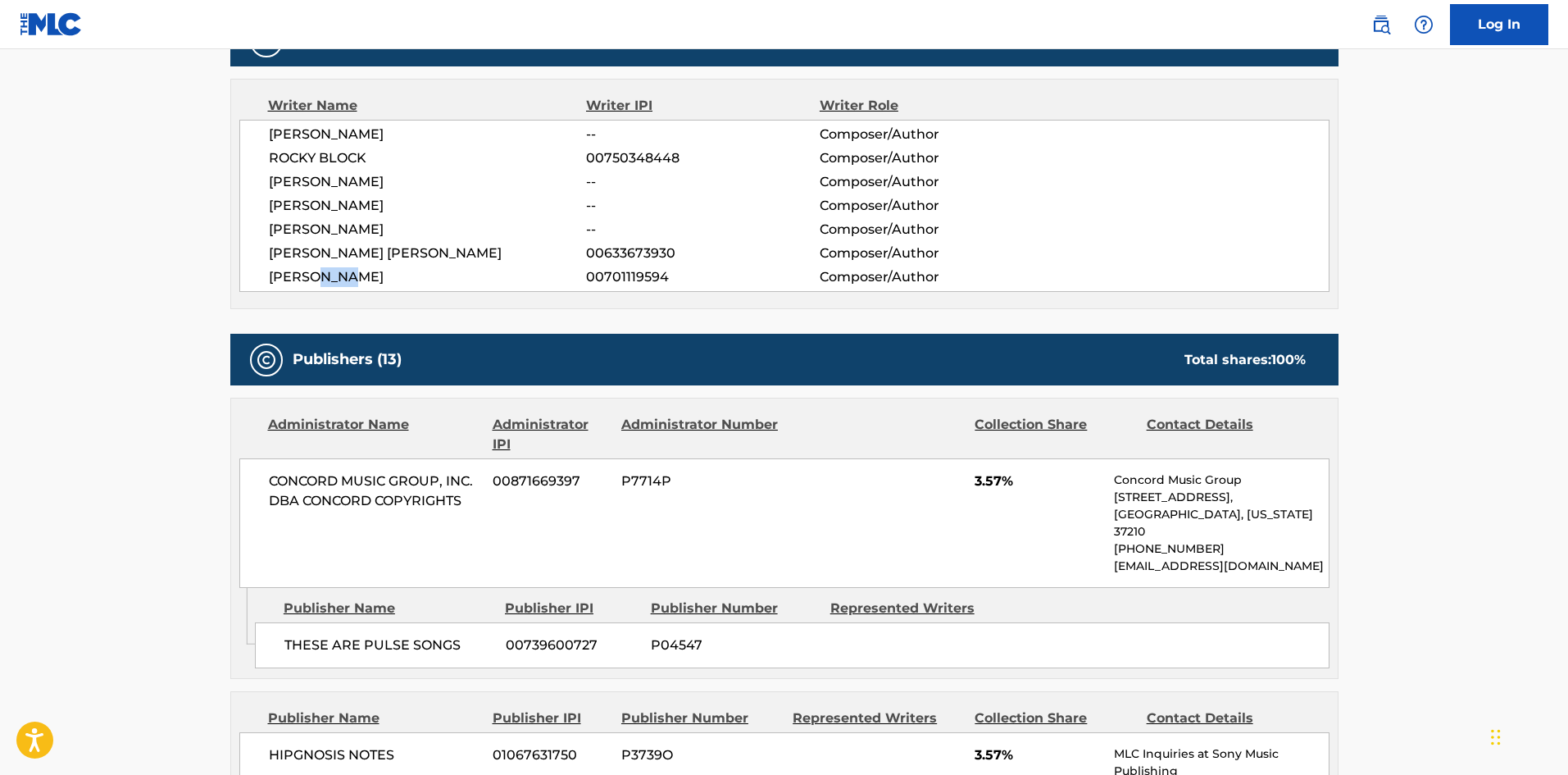
scroll to position [574, 0]
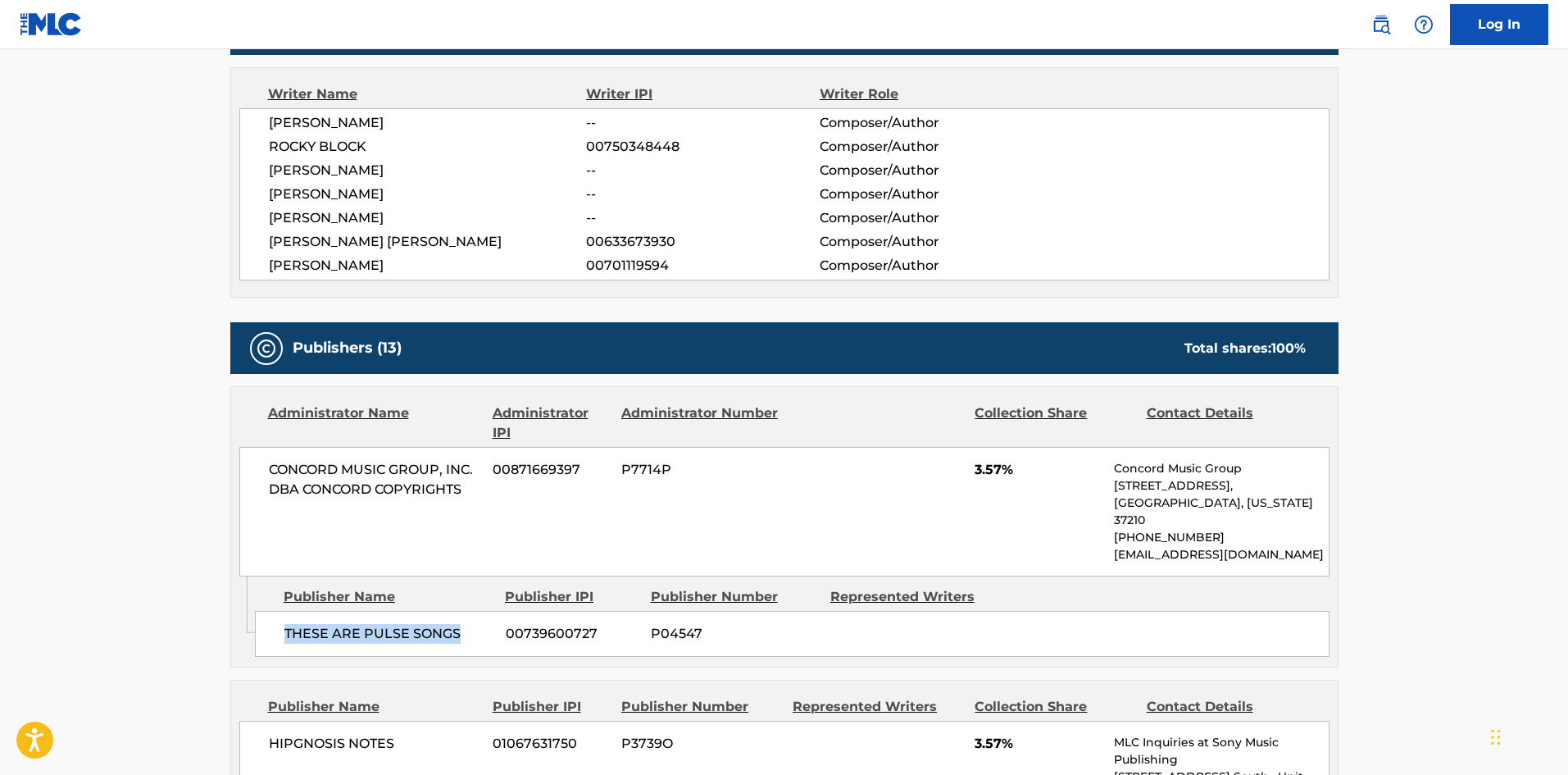
drag, startPoint x: 284, startPoint y: 617, endPoint x: 480, endPoint y: 612, distance: 196.1
click at [480, 623] on span "THESE ARE PULSE SONGS" at bounding box center [389, 633] width 209 height 20
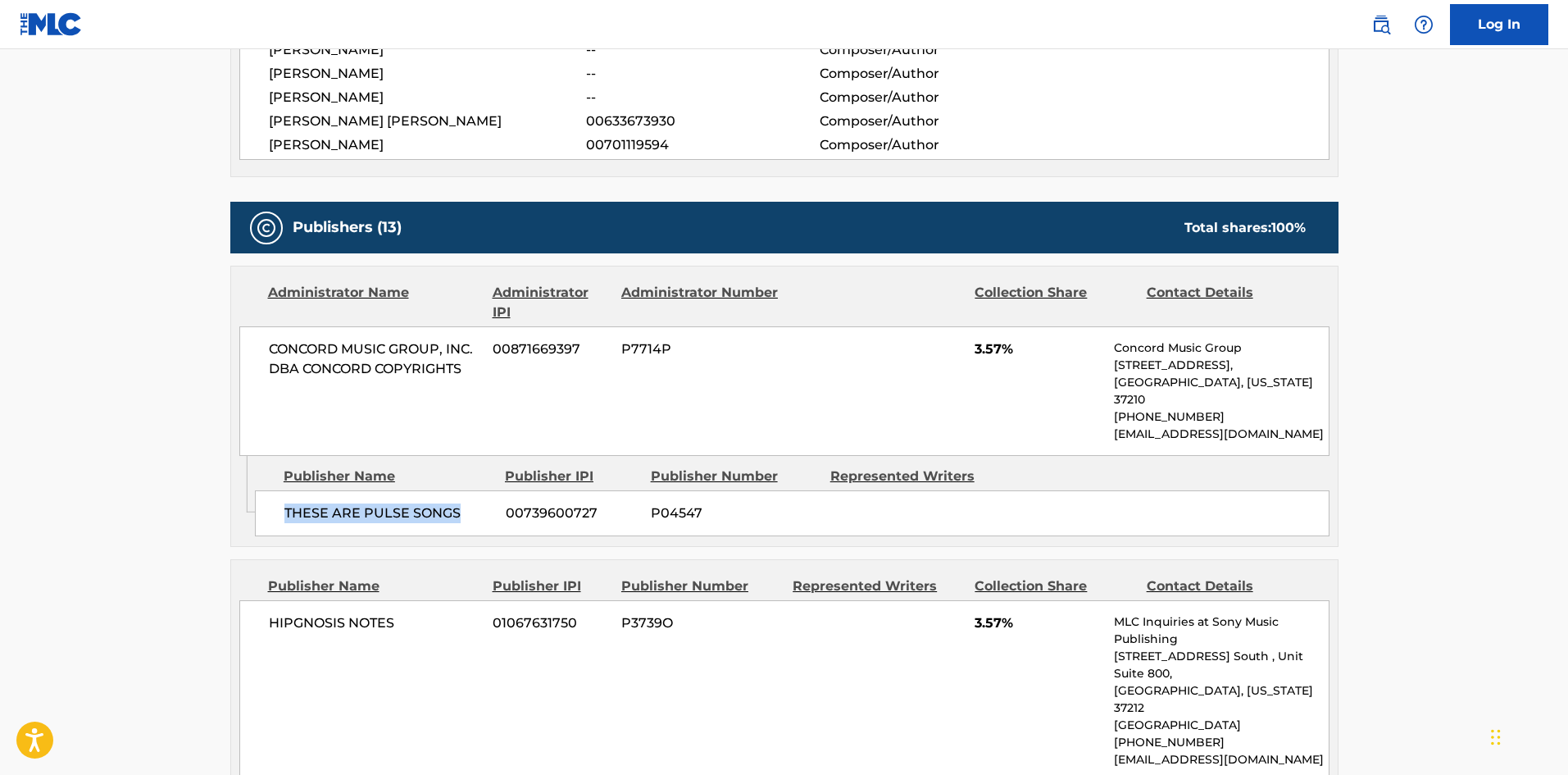
scroll to position [901, 0]
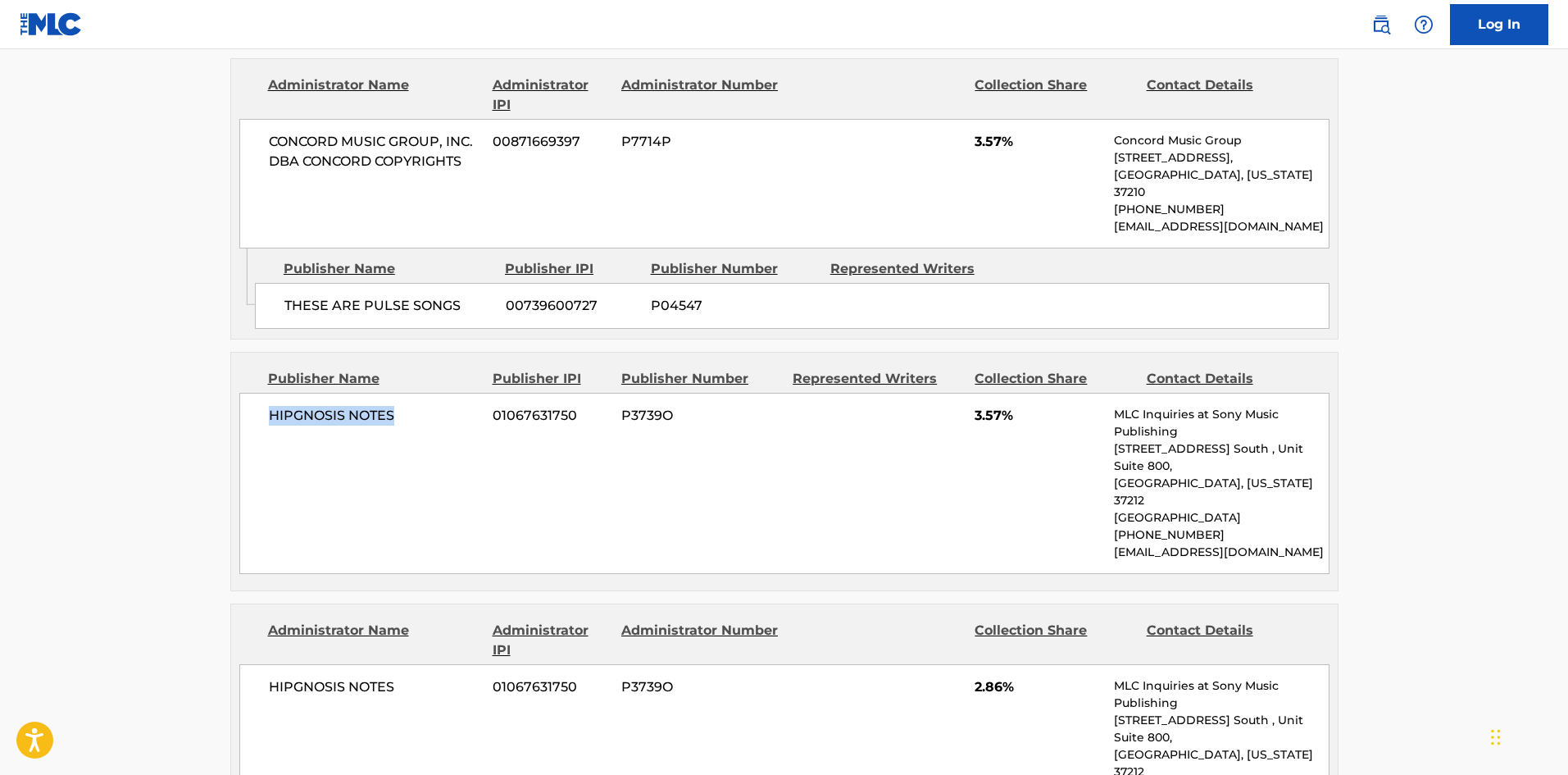
drag, startPoint x: 272, startPoint y: 398, endPoint x: 473, endPoint y: 397, distance: 201.0
click at [473, 406] on span "HIPGNOSIS NOTES" at bounding box center [375, 416] width 212 height 20
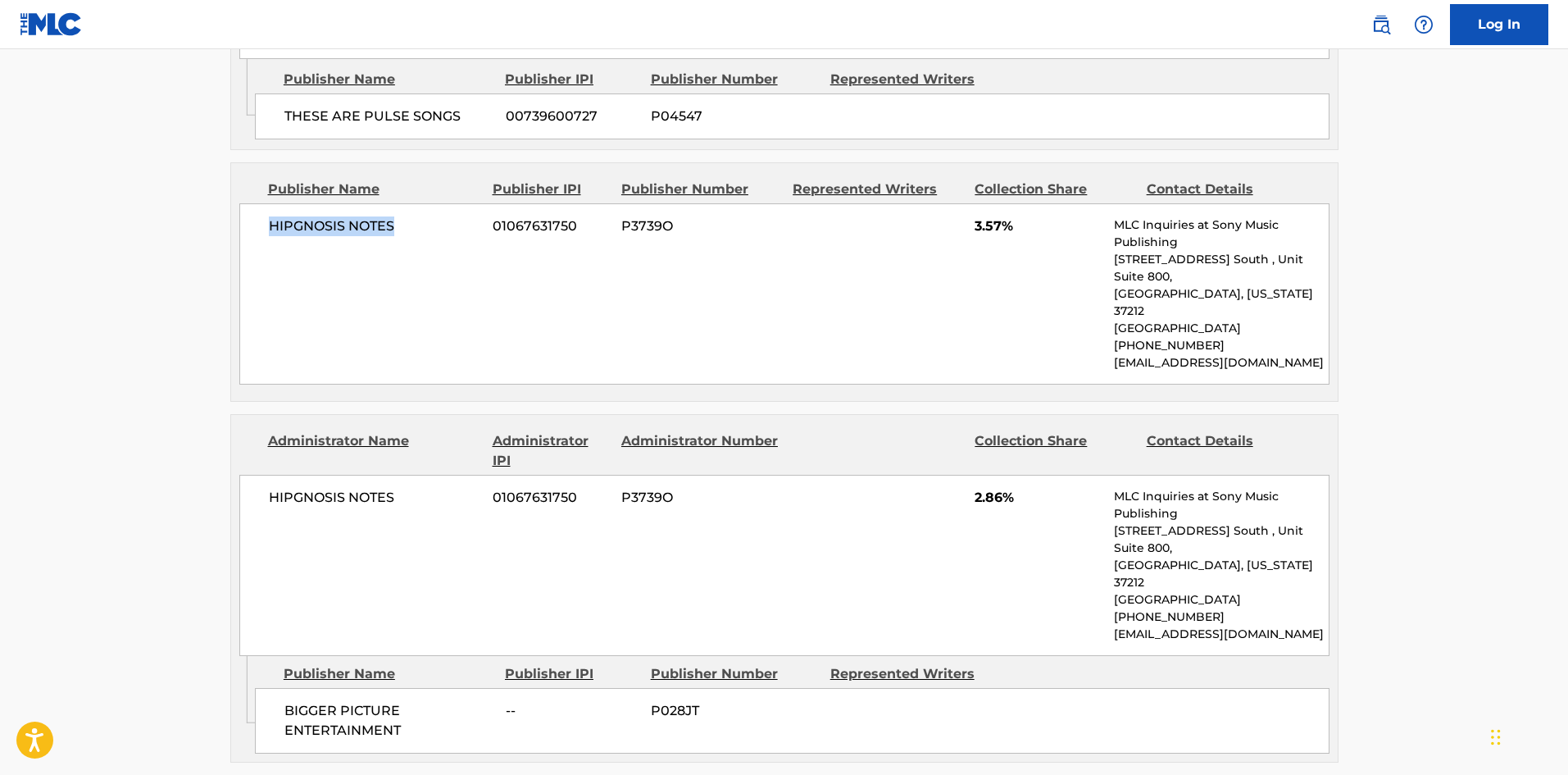
scroll to position [1147, 0]
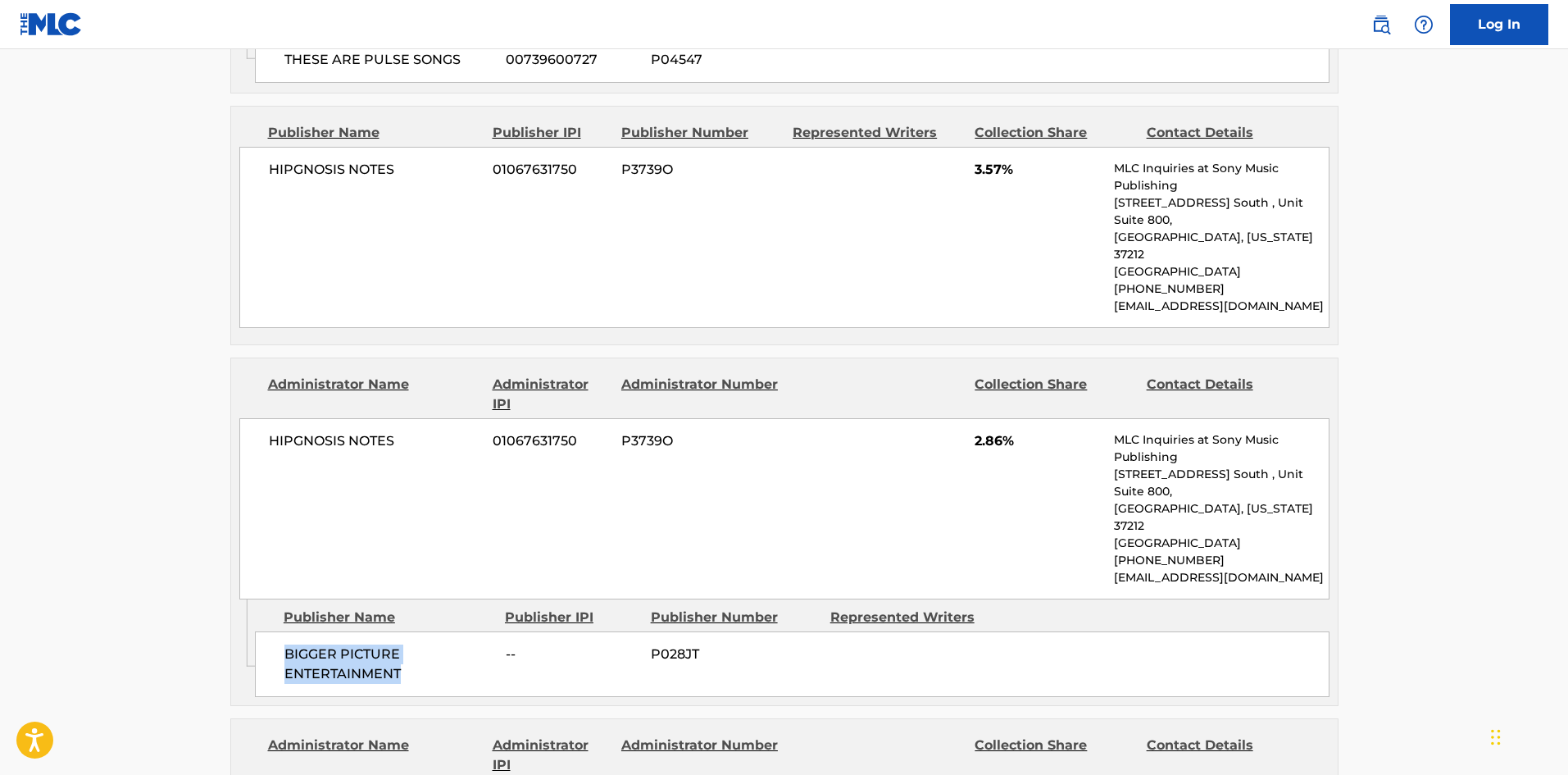
drag, startPoint x: 284, startPoint y: 565, endPoint x: 469, endPoint y: 586, distance: 186.2
click at [469, 644] on span "BIGGER PICTURE ENTERTAINMENT" at bounding box center [389, 663] width 209 height 39
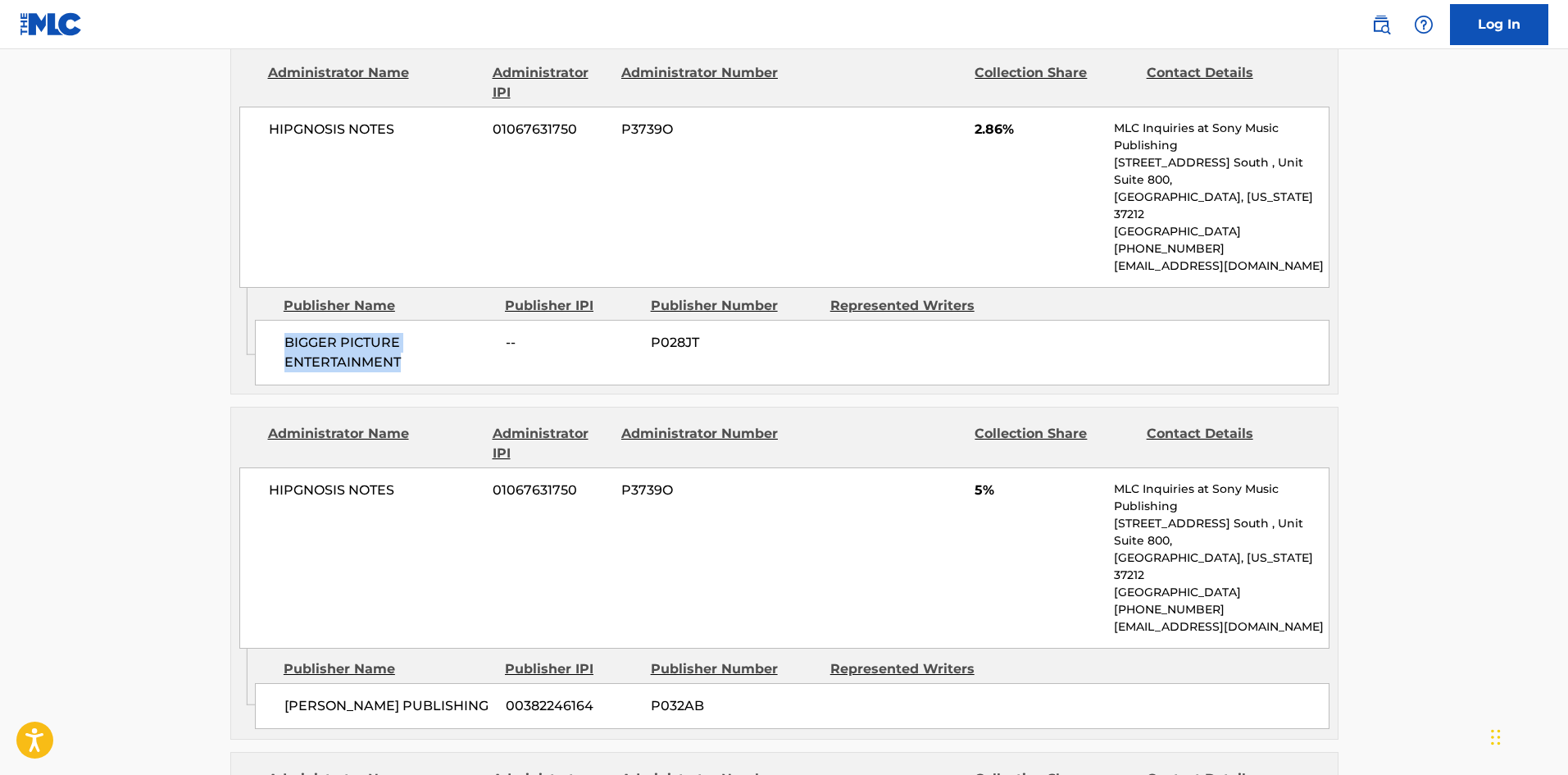
scroll to position [1476, 0]
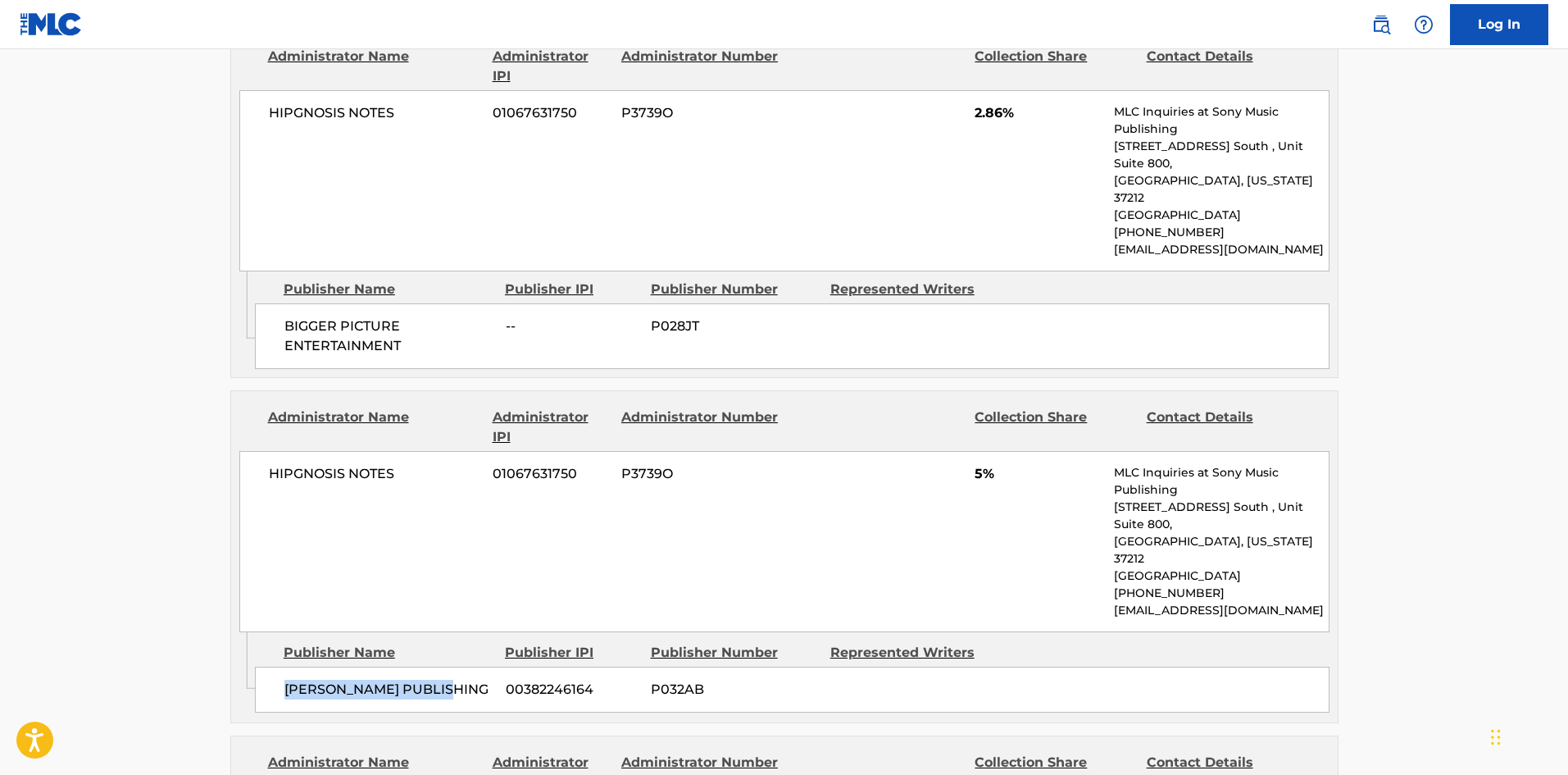
drag, startPoint x: 289, startPoint y: 559, endPoint x: 458, endPoint y: 564, distance: 169.1
click at [458, 667] on div "[PERSON_NAME] PUBLISHING 00382246164 P032AB" at bounding box center [791, 689] width 1074 height 46
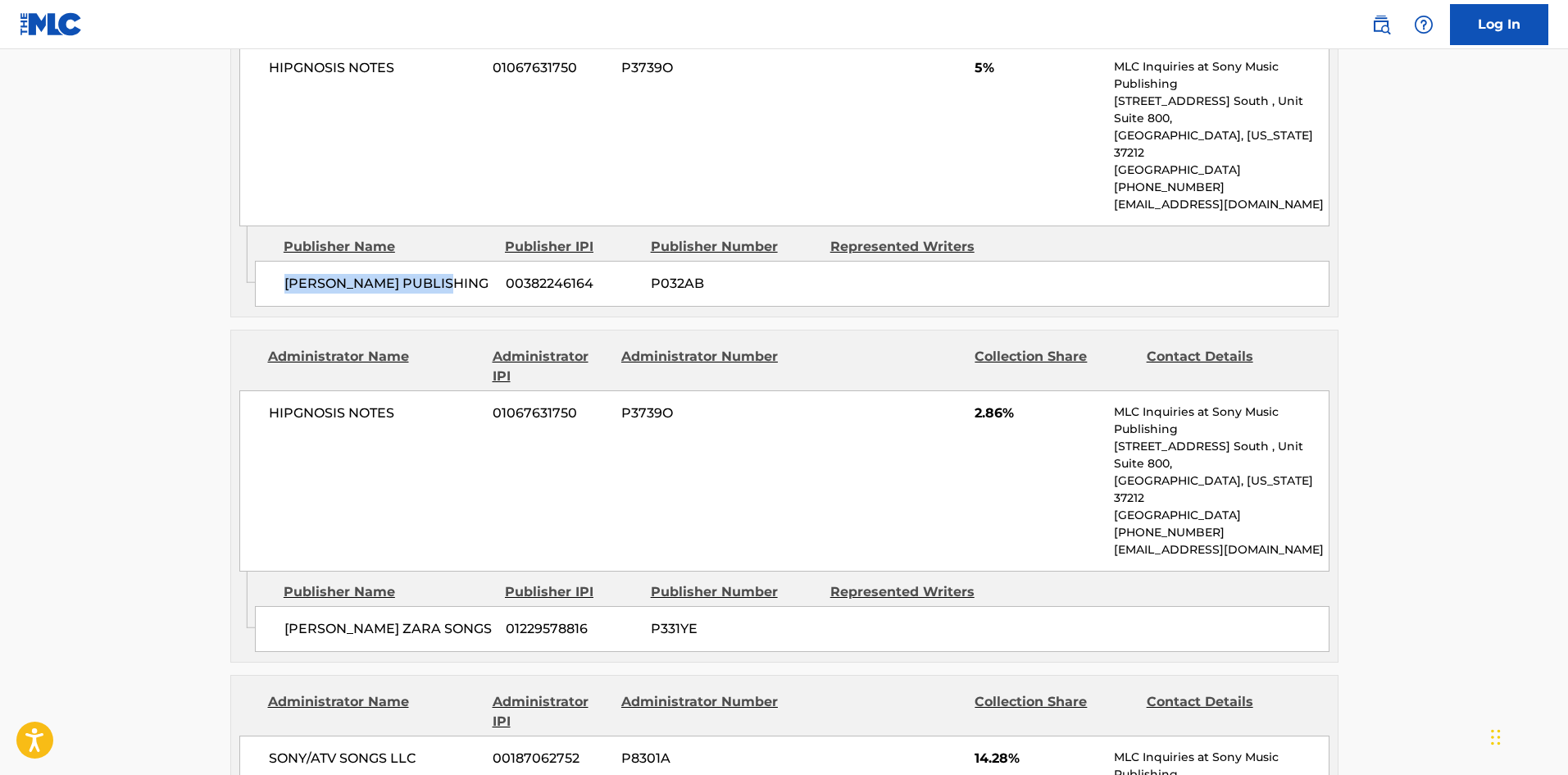
scroll to position [1885, 0]
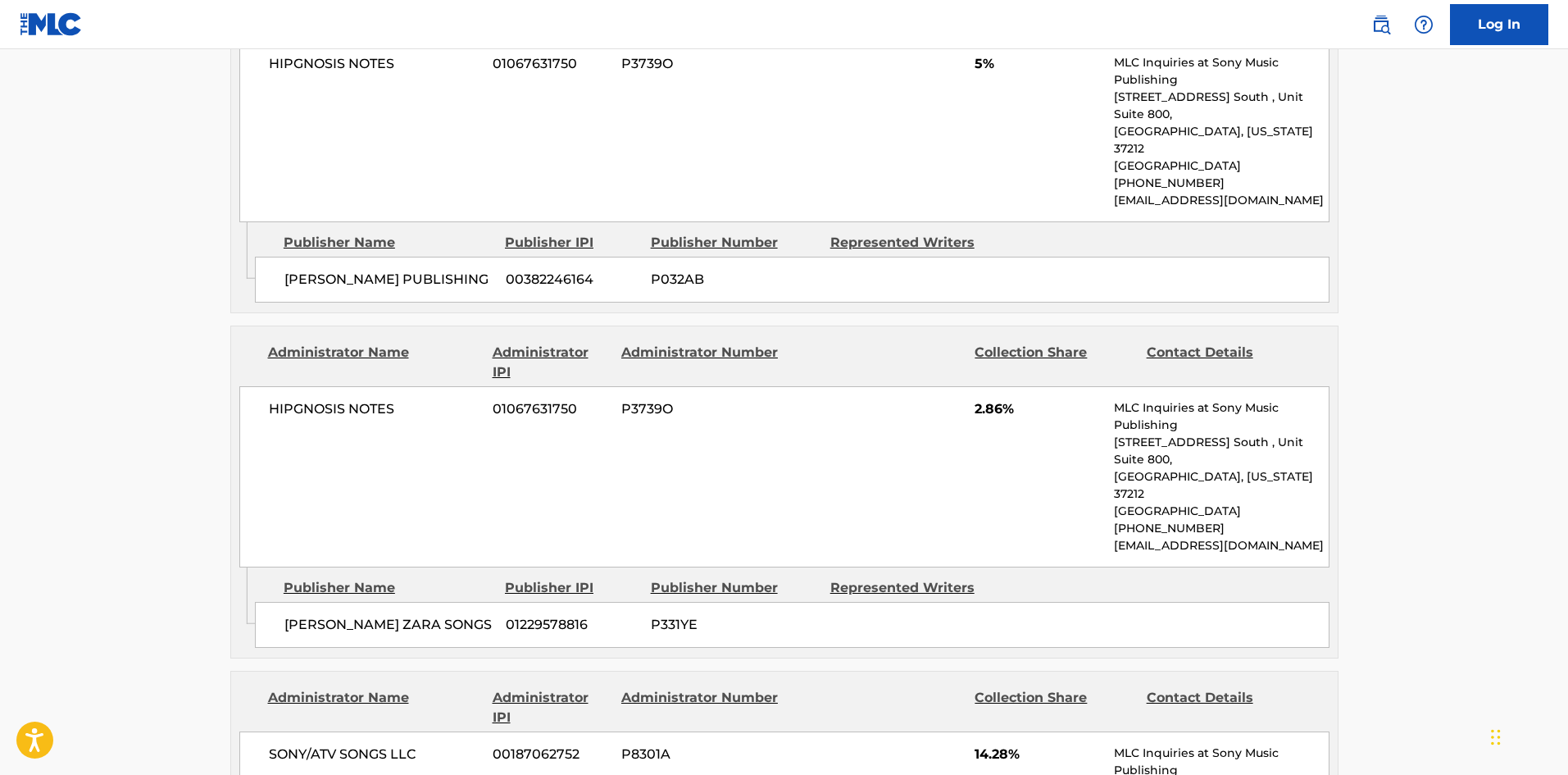
click at [291, 615] on span "[PERSON_NAME] ZARA SONGS" at bounding box center [389, 624] width 209 height 20
drag, startPoint x: 287, startPoint y: 468, endPoint x: 509, endPoint y: 471, distance: 222.0
click at [509, 602] on div "[PERSON_NAME] ZARA SONGS 01229578816 P331YE" at bounding box center [791, 624] width 1074 height 46
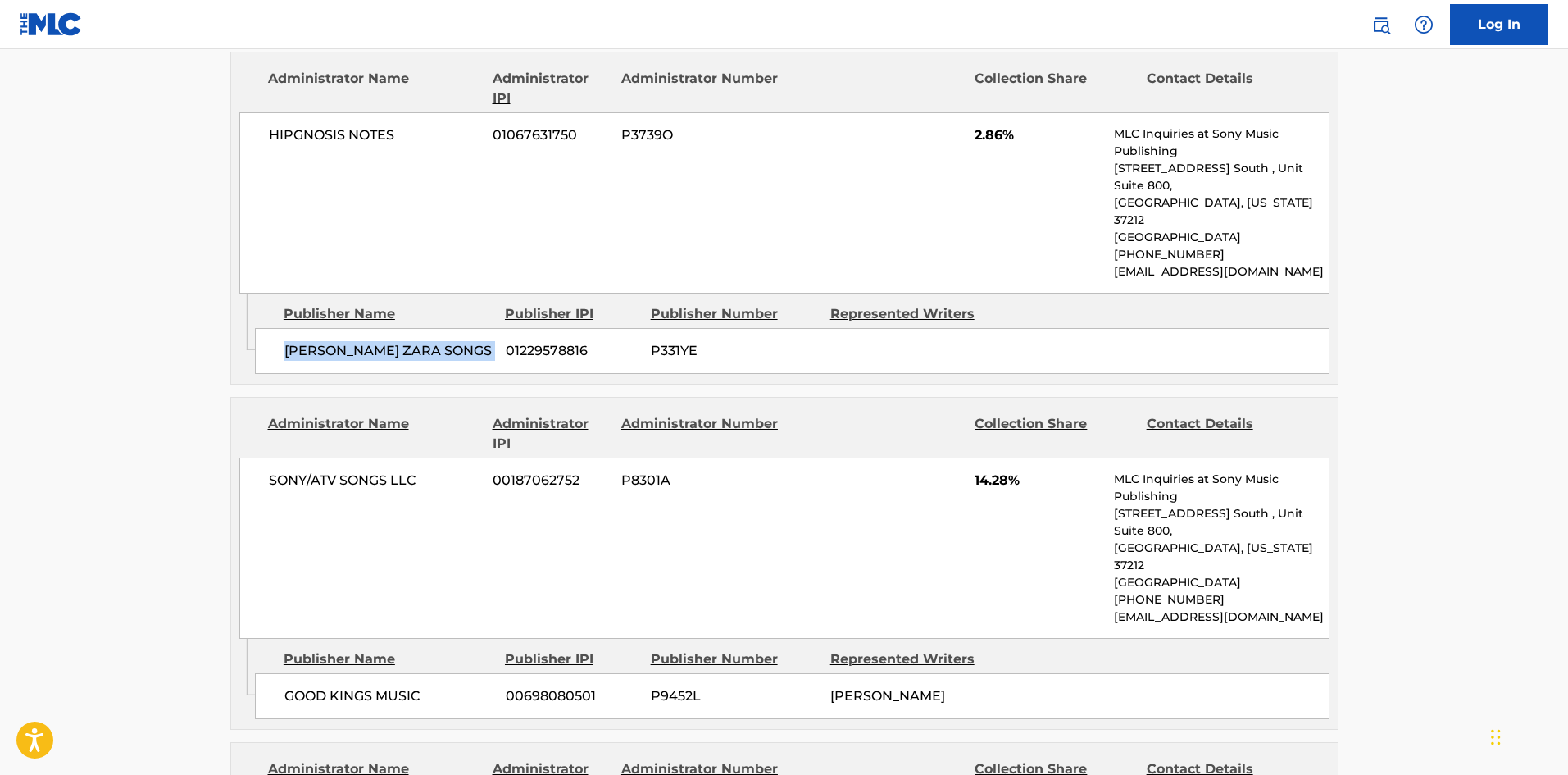
scroll to position [2213, 0]
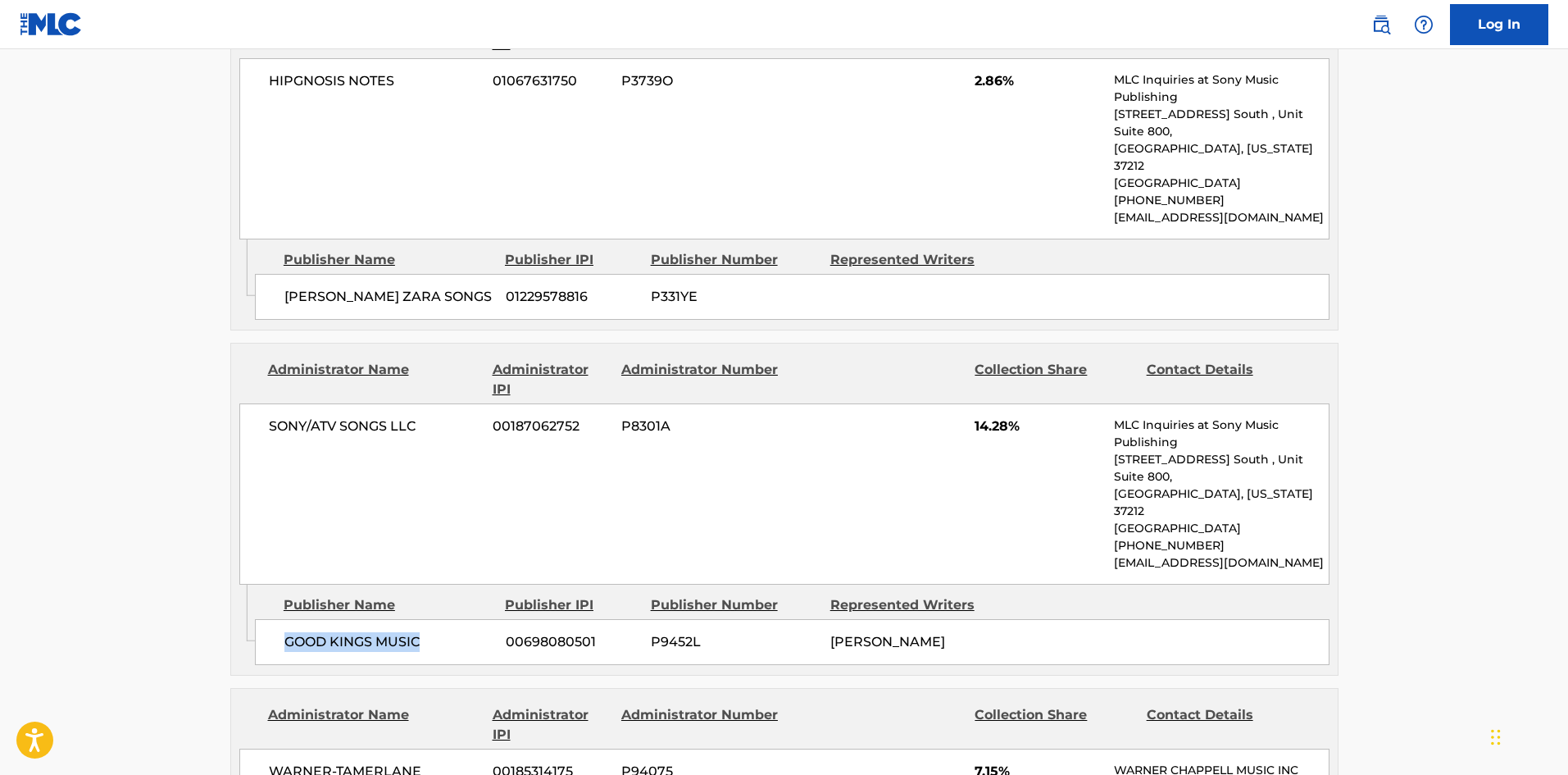
drag, startPoint x: 287, startPoint y: 453, endPoint x: 465, endPoint y: 441, distance: 178.4
click at [465, 619] on div "GOOD KINGS MUSIC 00698080501 P9452L [PERSON_NAME]" at bounding box center [791, 642] width 1074 height 46
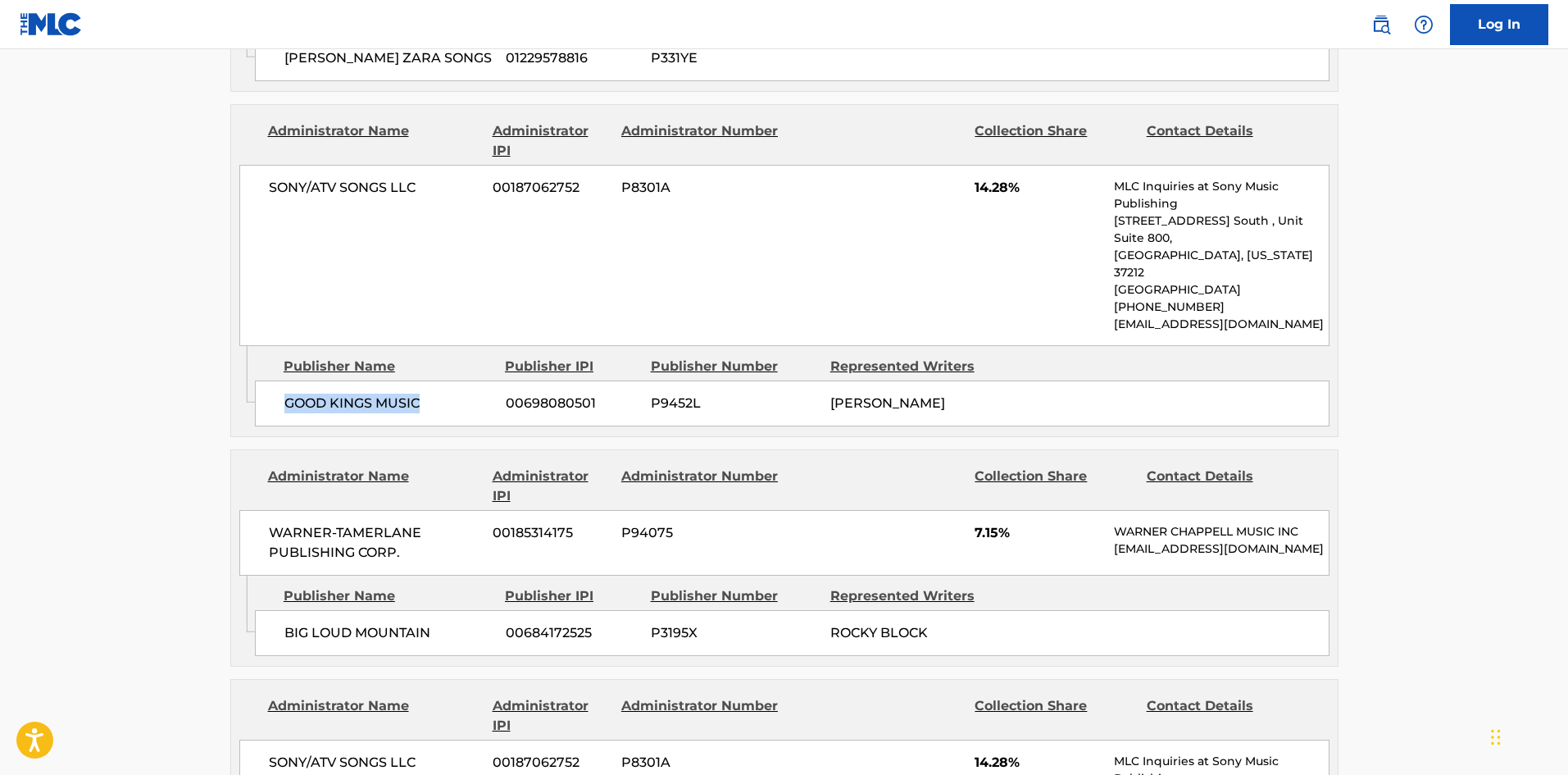
scroll to position [2459, 0]
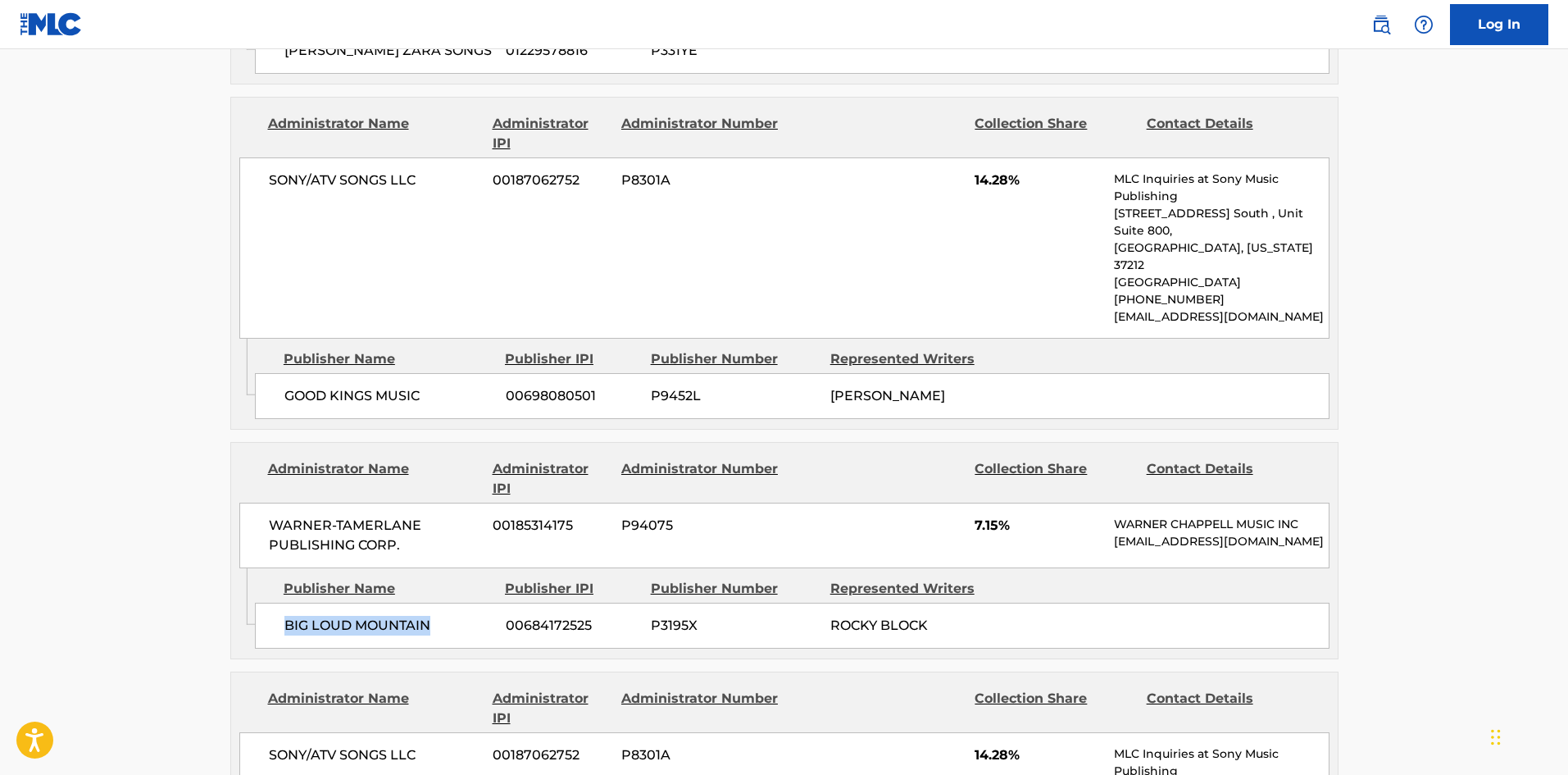
drag, startPoint x: 282, startPoint y: 452, endPoint x: 474, endPoint y: 449, distance: 192.0
click at [474, 603] on div "BIG LOUD MOUNTAIN 00684172525 P3195X ROCKY BLOCK" at bounding box center [791, 625] width 1074 height 46
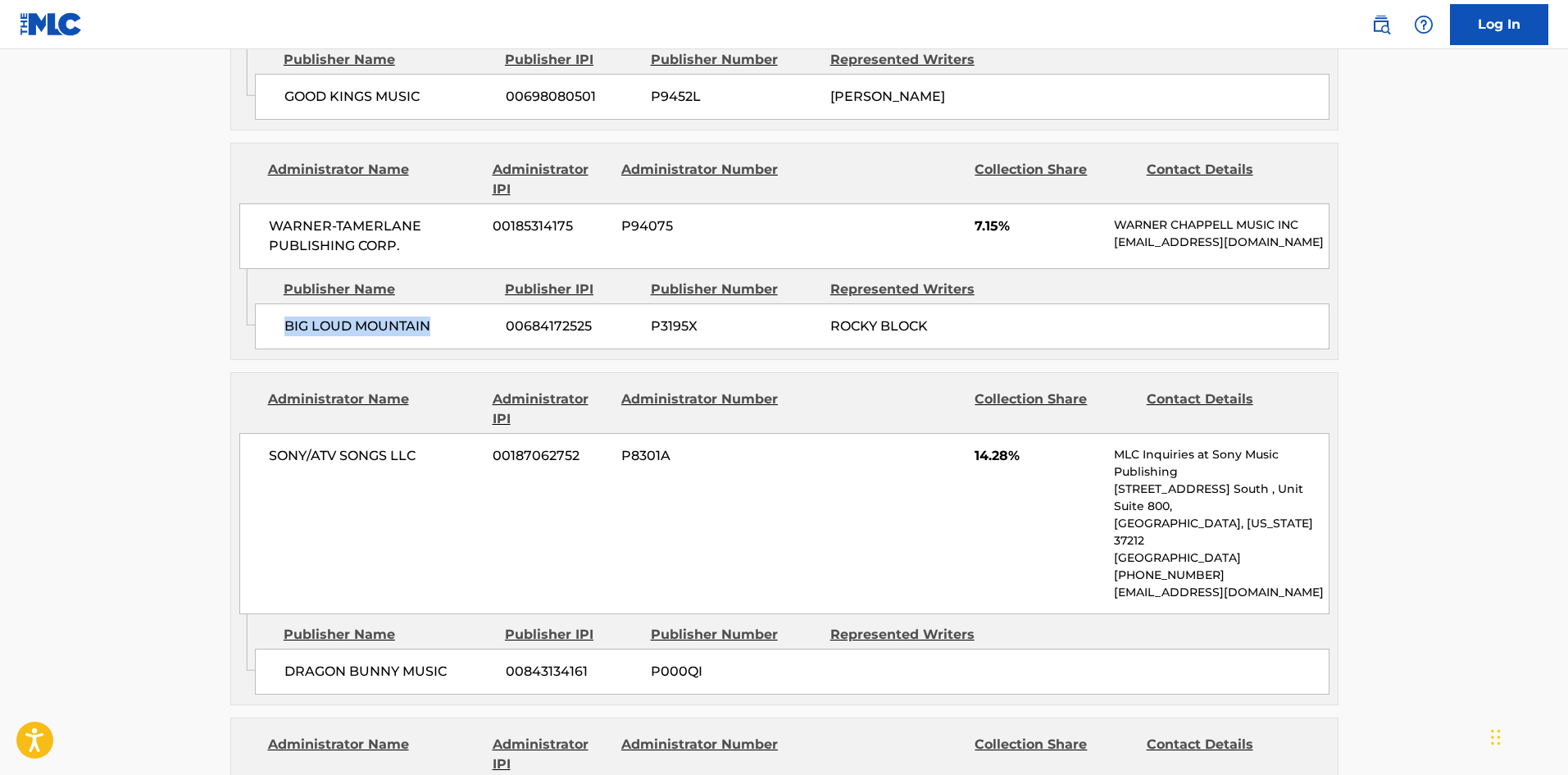
scroll to position [2787, 0]
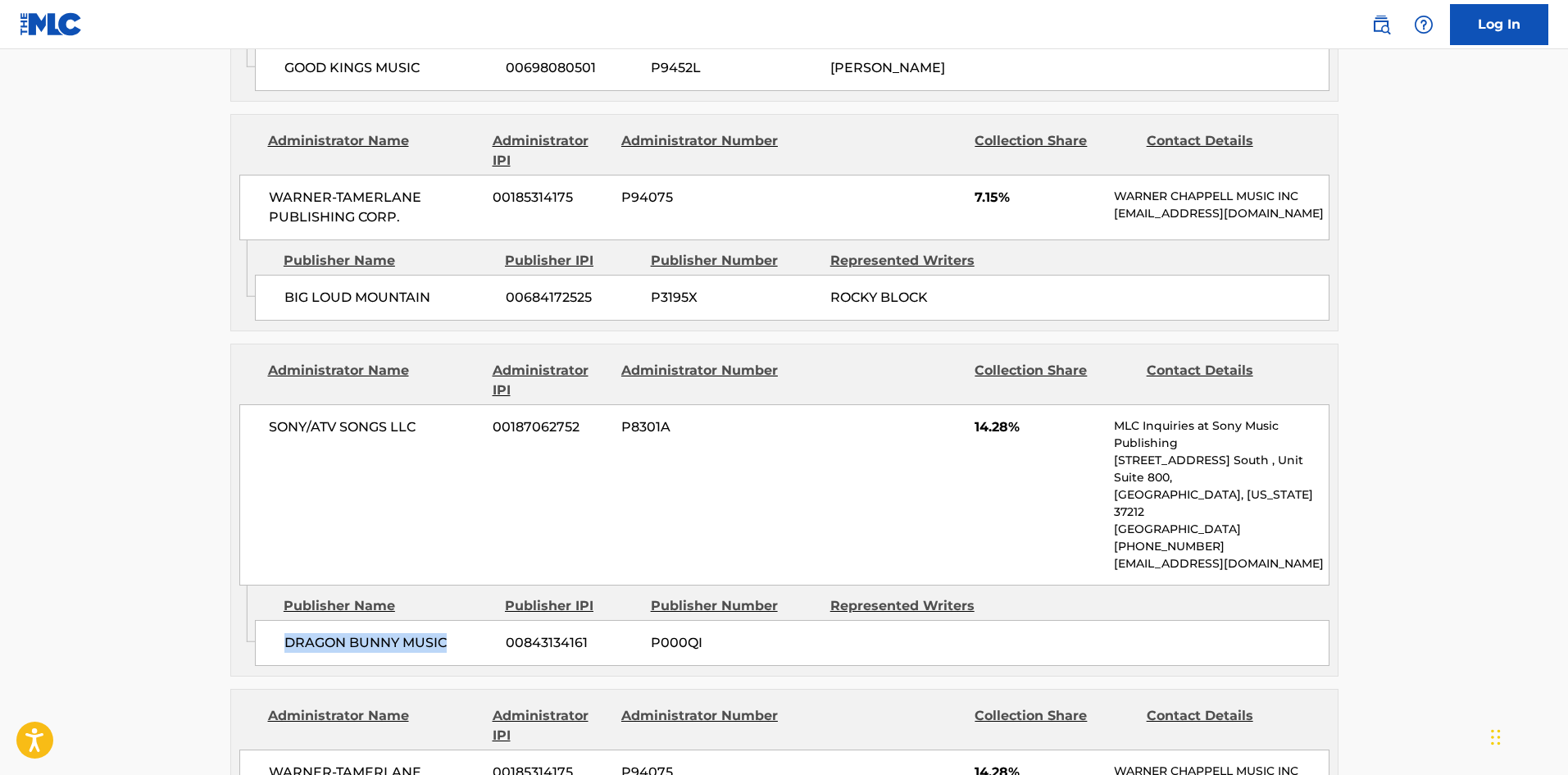
drag, startPoint x: 287, startPoint y: 430, endPoint x: 465, endPoint y: 427, distance: 178.0
click at [465, 633] on span "DRAGON BUNNY MUSIC" at bounding box center [389, 643] width 209 height 20
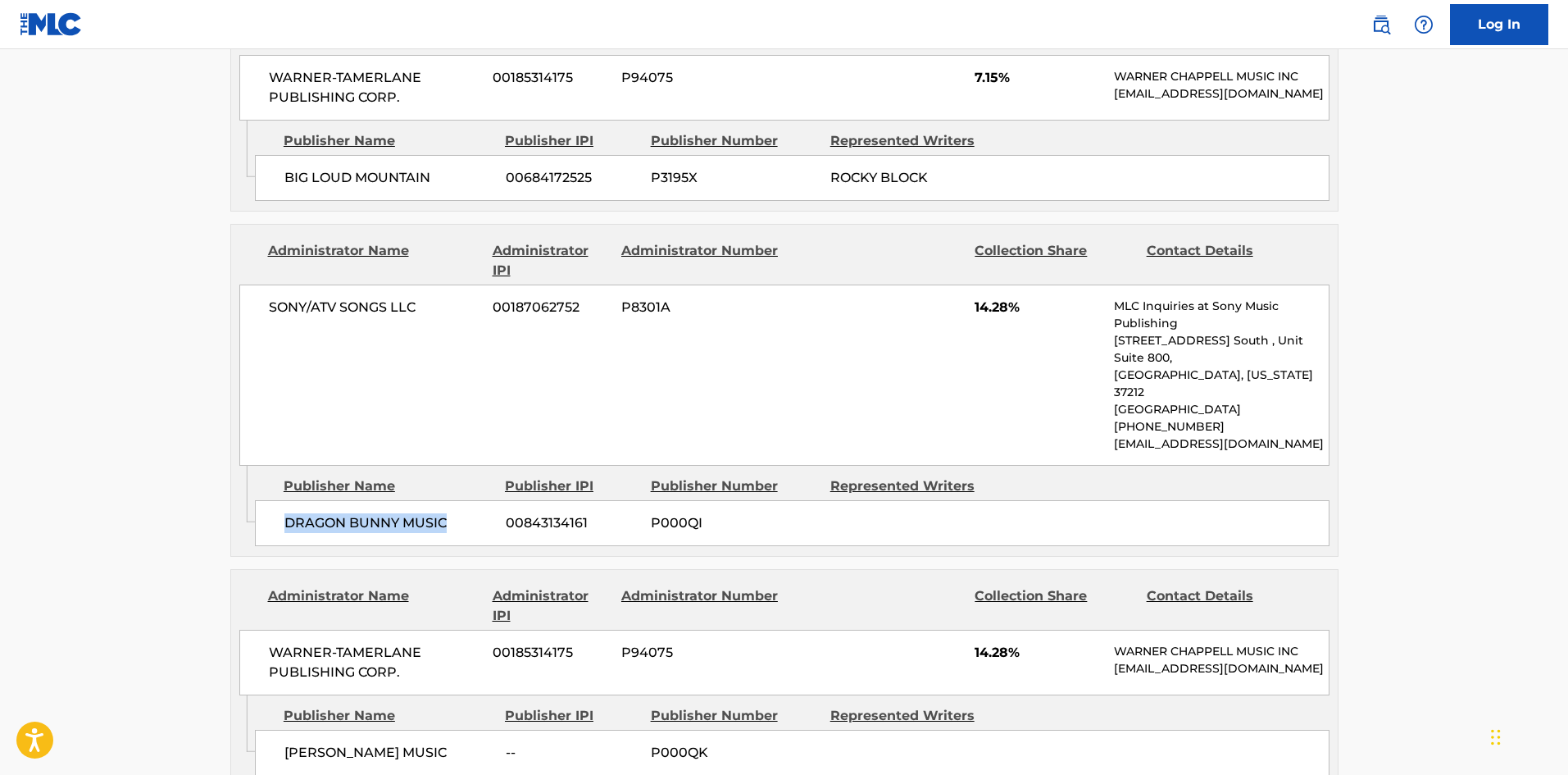
scroll to position [3033, 0]
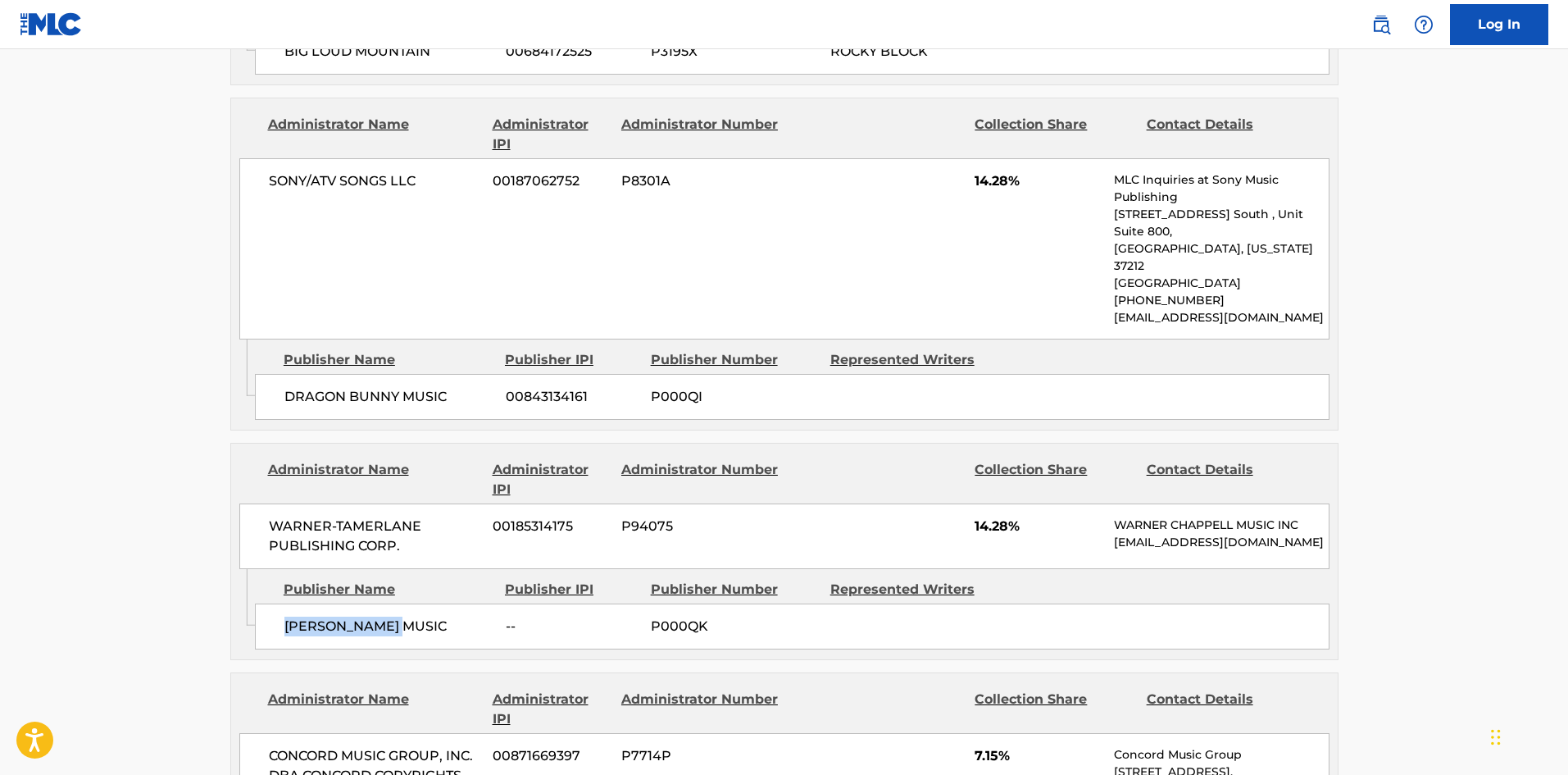
drag, startPoint x: 287, startPoint y: 423, endPoint x: 443, endPoint y: 408, distance: 156.7
click at [443, 604] on div "[PERSON_NAME] MUSIC -- P000QK" at bounding box center [791, 626] width 1074 height 46
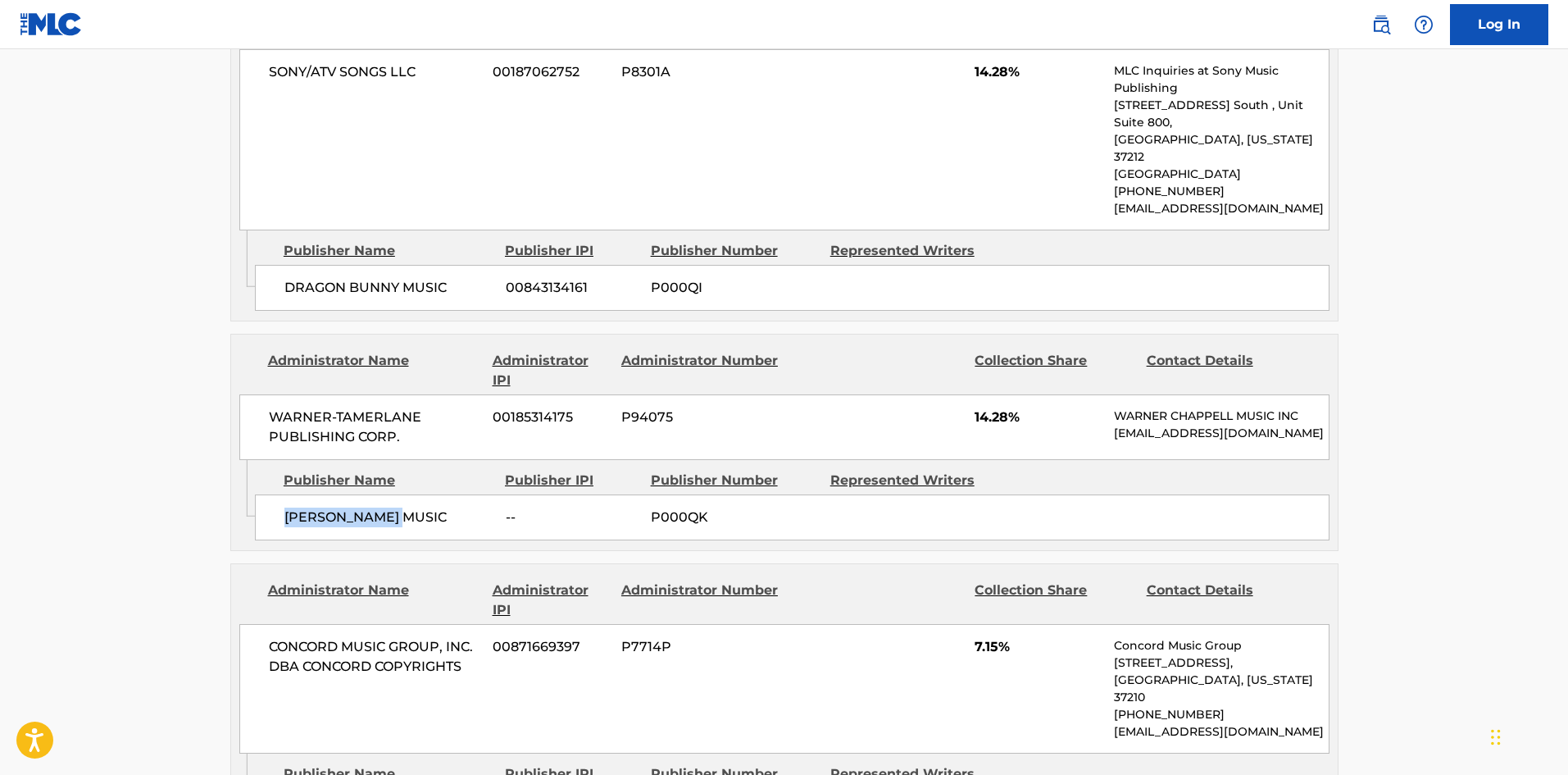
scroll to position [3279, 0]
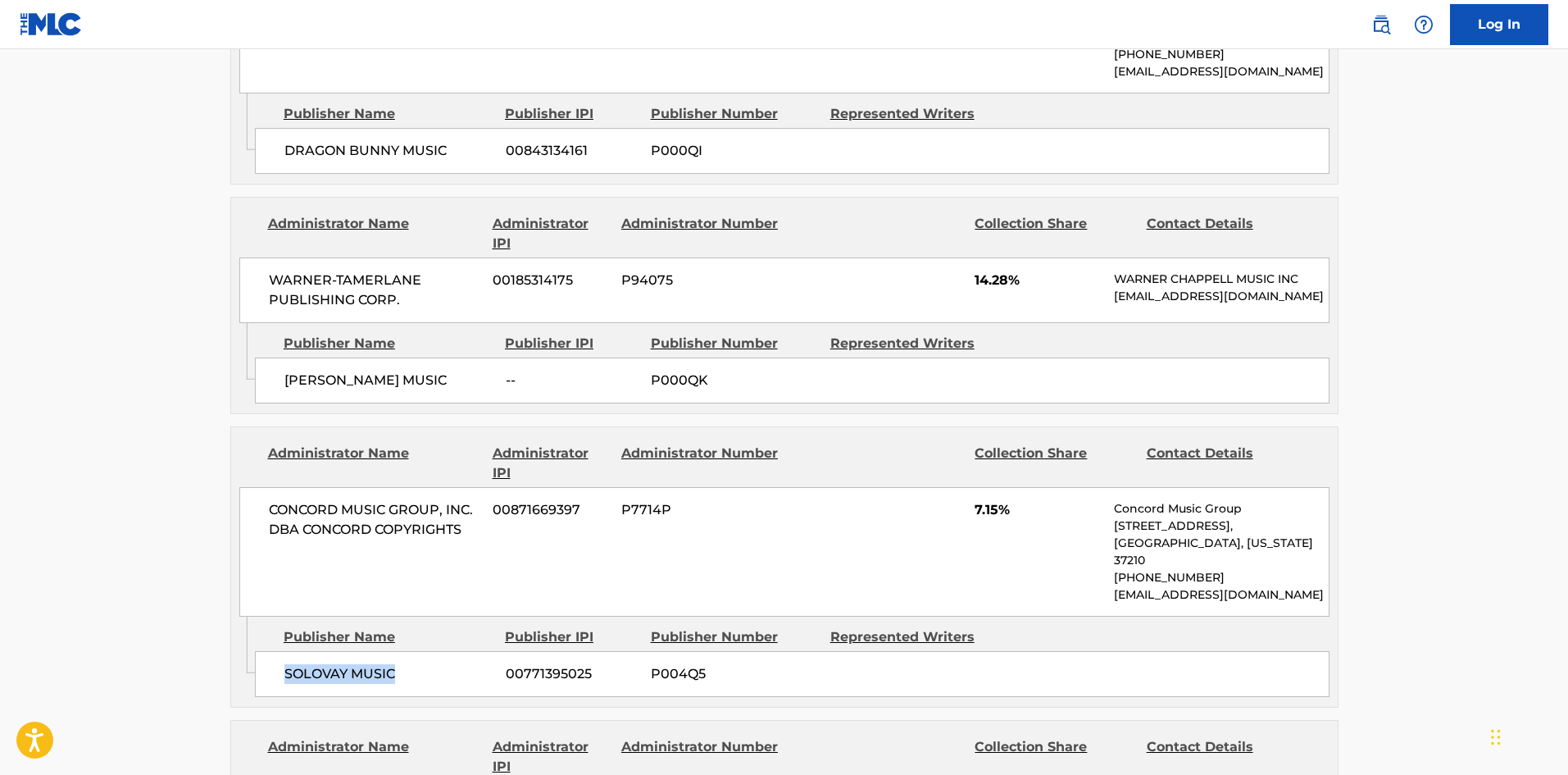
drag, startPoint x: 283, startPoint y: 455, endPoint x: 404, endPoint y: 453, distance: 121.0
click at [404, 651] on div "SOLOVAY MUSIC 00771395025 P004Q5" at bounding box center [791, 674] width 1074 height 46
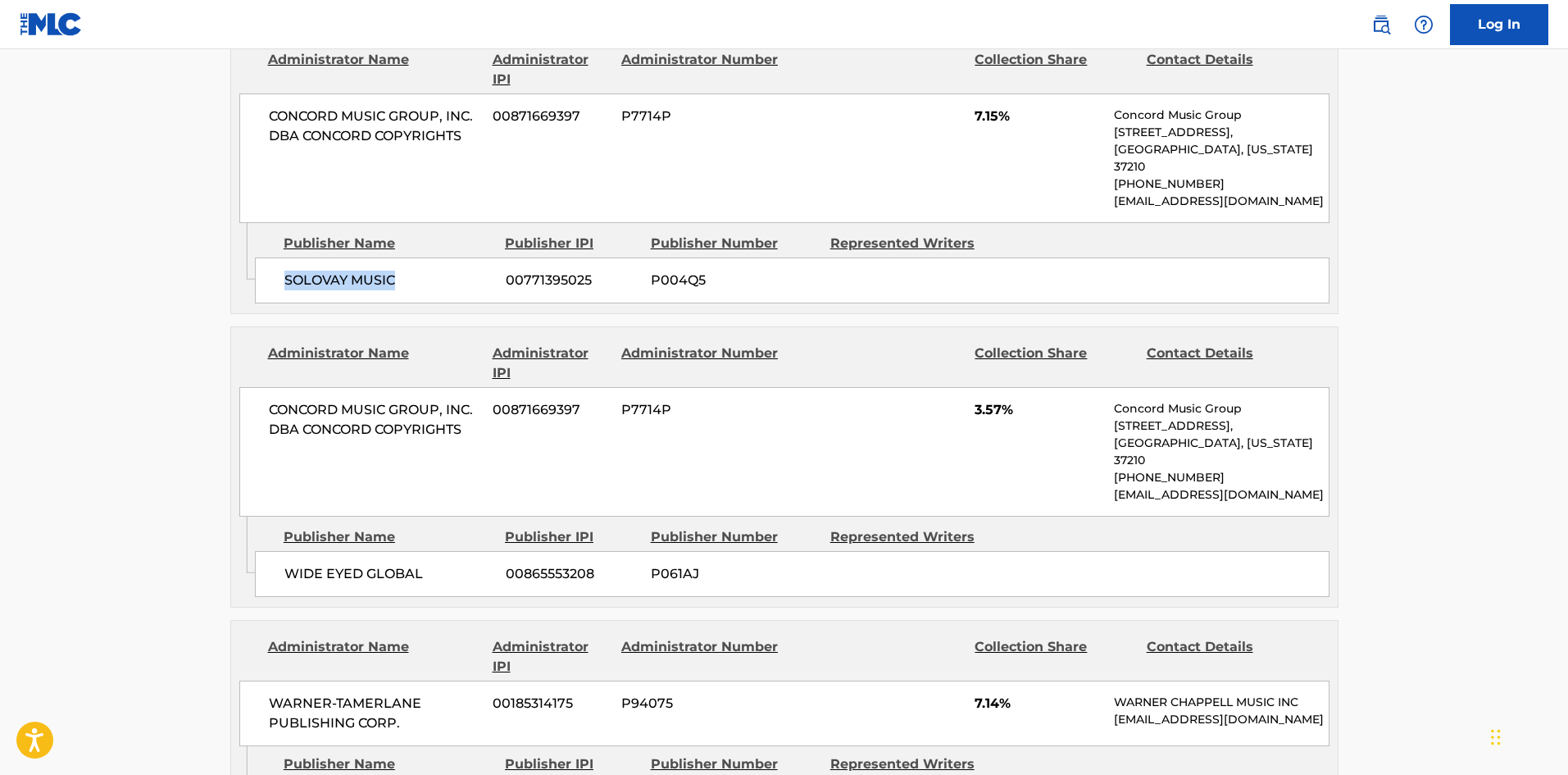
scroll to position [3689, 0]
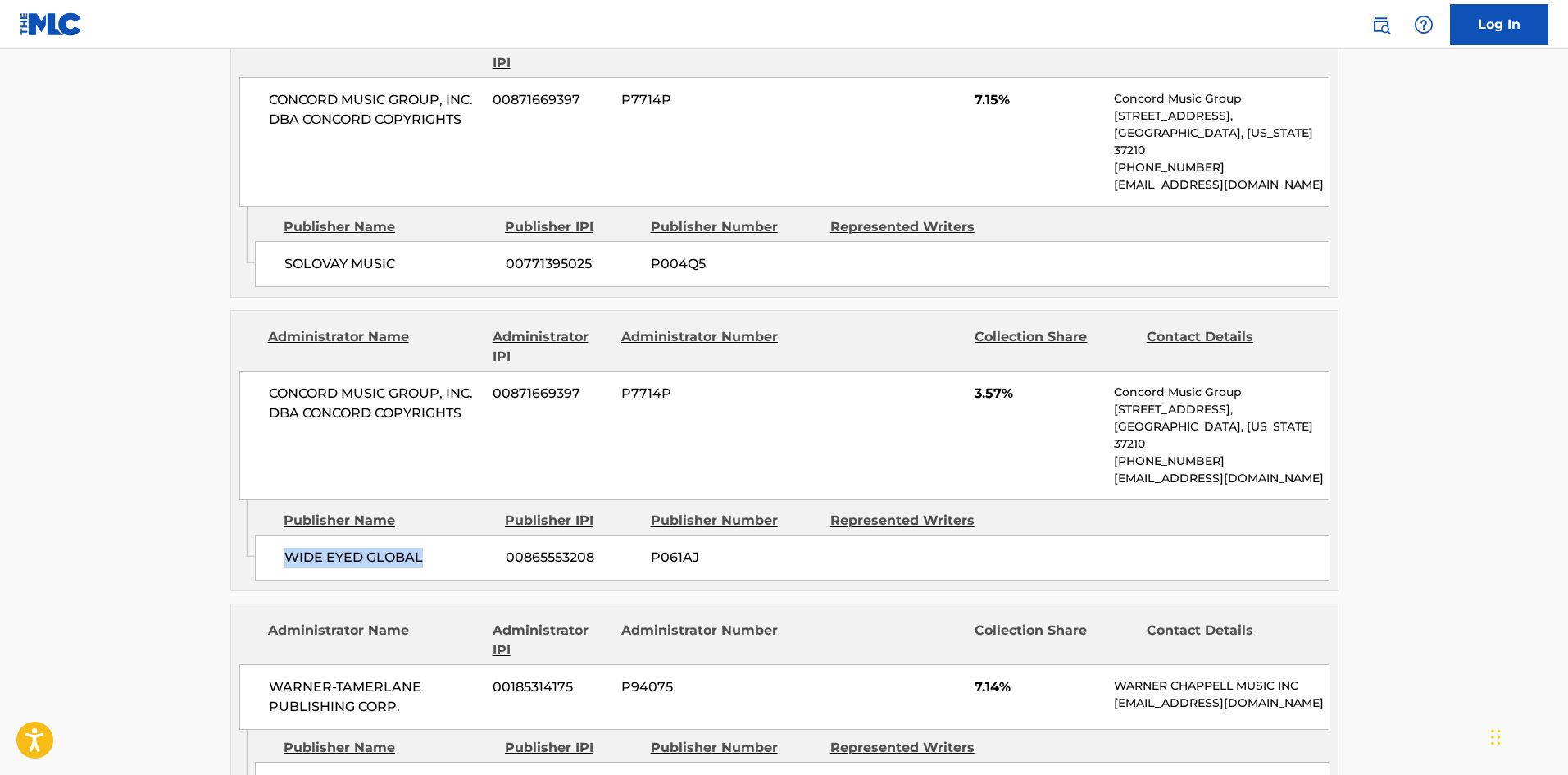
drag, startPoint x: 286, startPoint y: 320, endPoint x: 456, endPoint y: 320, distance: 170.0
click at [456, 547] on span "WIDE EYED GLOBAL" at bounding box center [389, 557] width 209 height 20
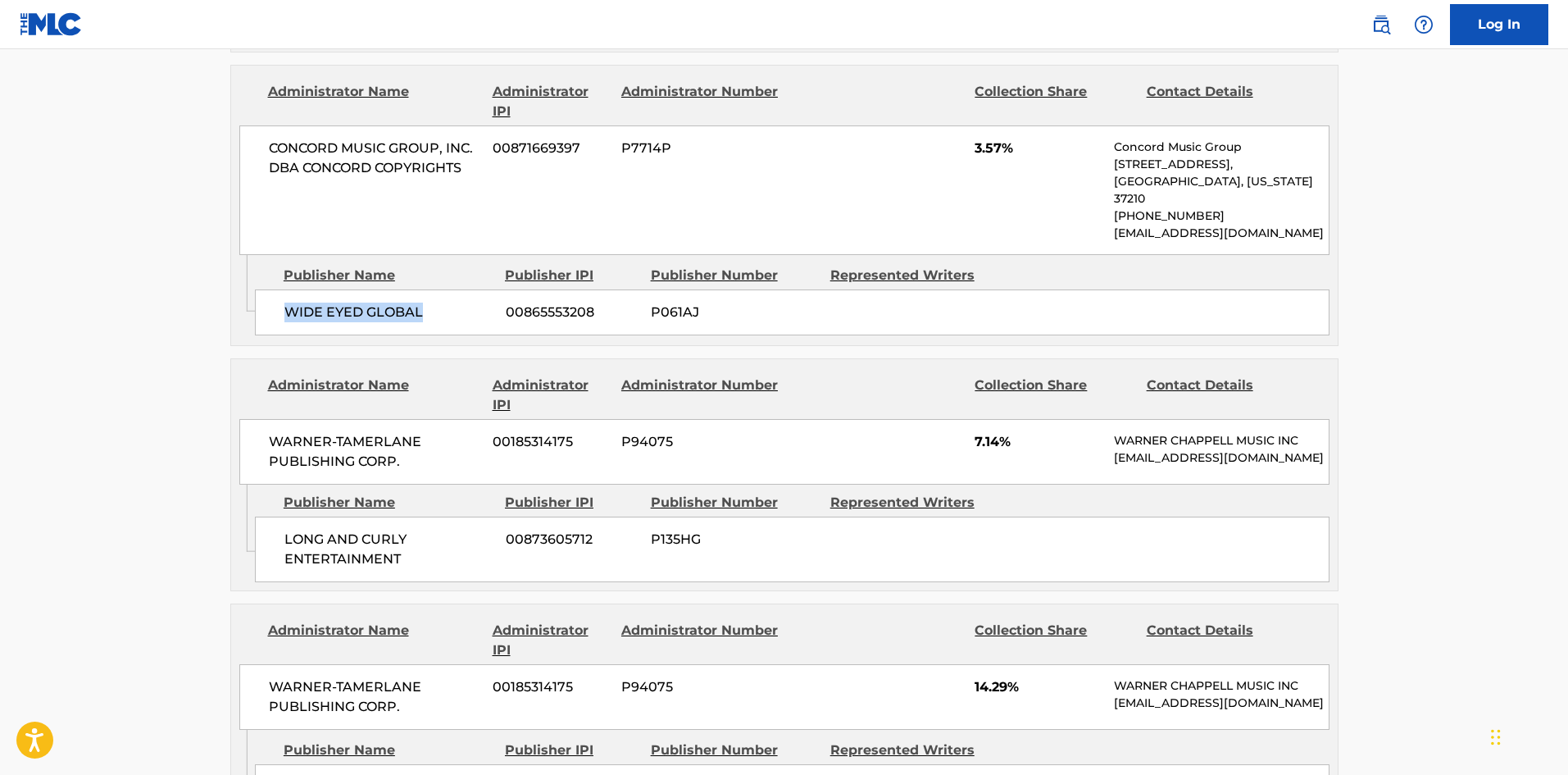
scroll to position [3935, 0]
drag, startPoint x: 285, startPoint y: 315, endPoint x: 457, endPoint y: 331, distance: 172.7
click at [457, 529] on span "LONG AND CURLY ENTERTAINMENT" at bounding box center [389, 548] width 209 height 39
drag, startPoint x: 284, startPoint y: 573, endPoint x: 467, endPoint y: 576, distance: 183.0
click at [467, 763] on div "SWIMMY BOUT DAT PUB 01069701647 P328L5" at bounding box center [791, 785] width 1074 height 46
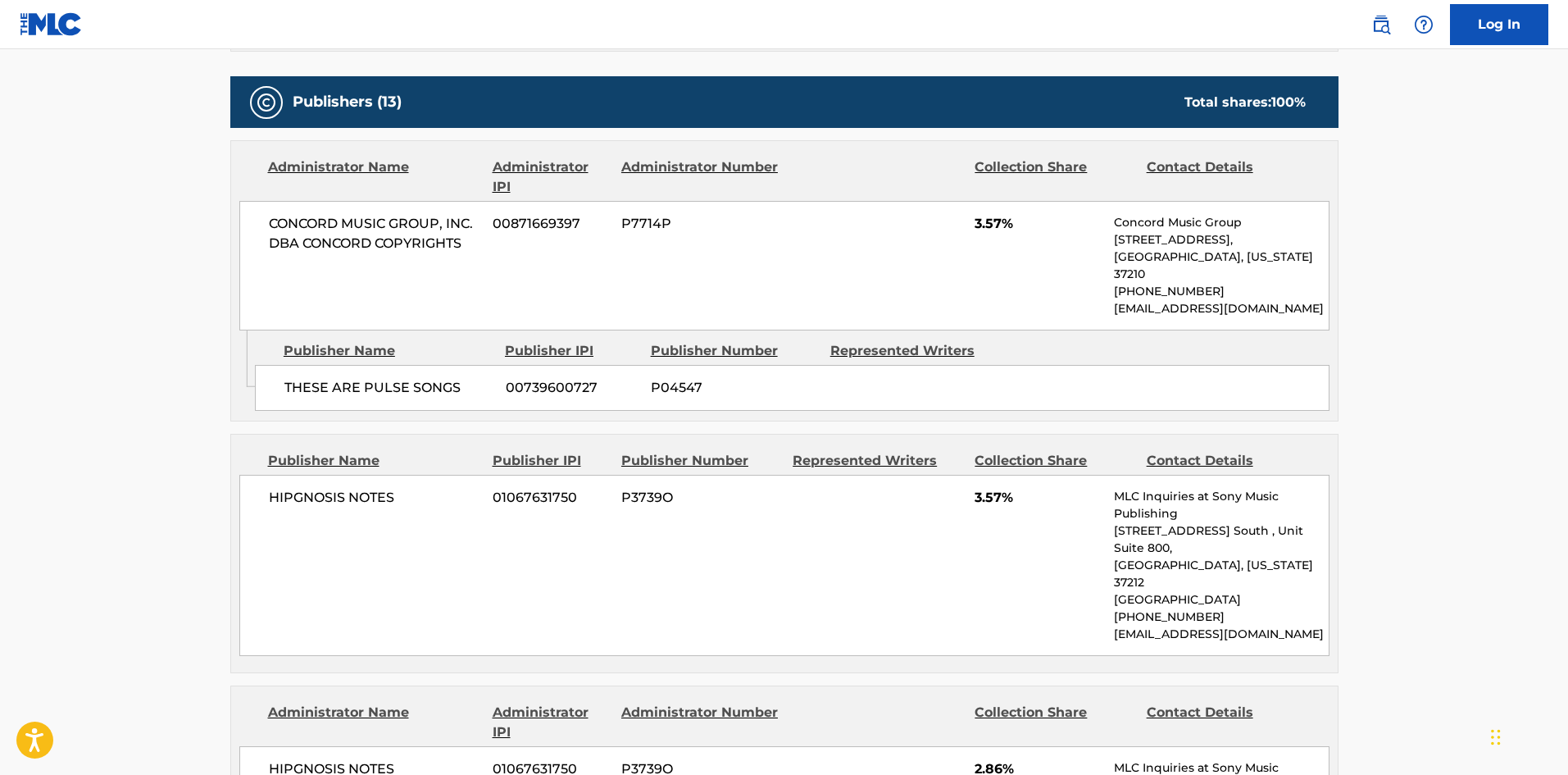
scroll to position [328, 0]
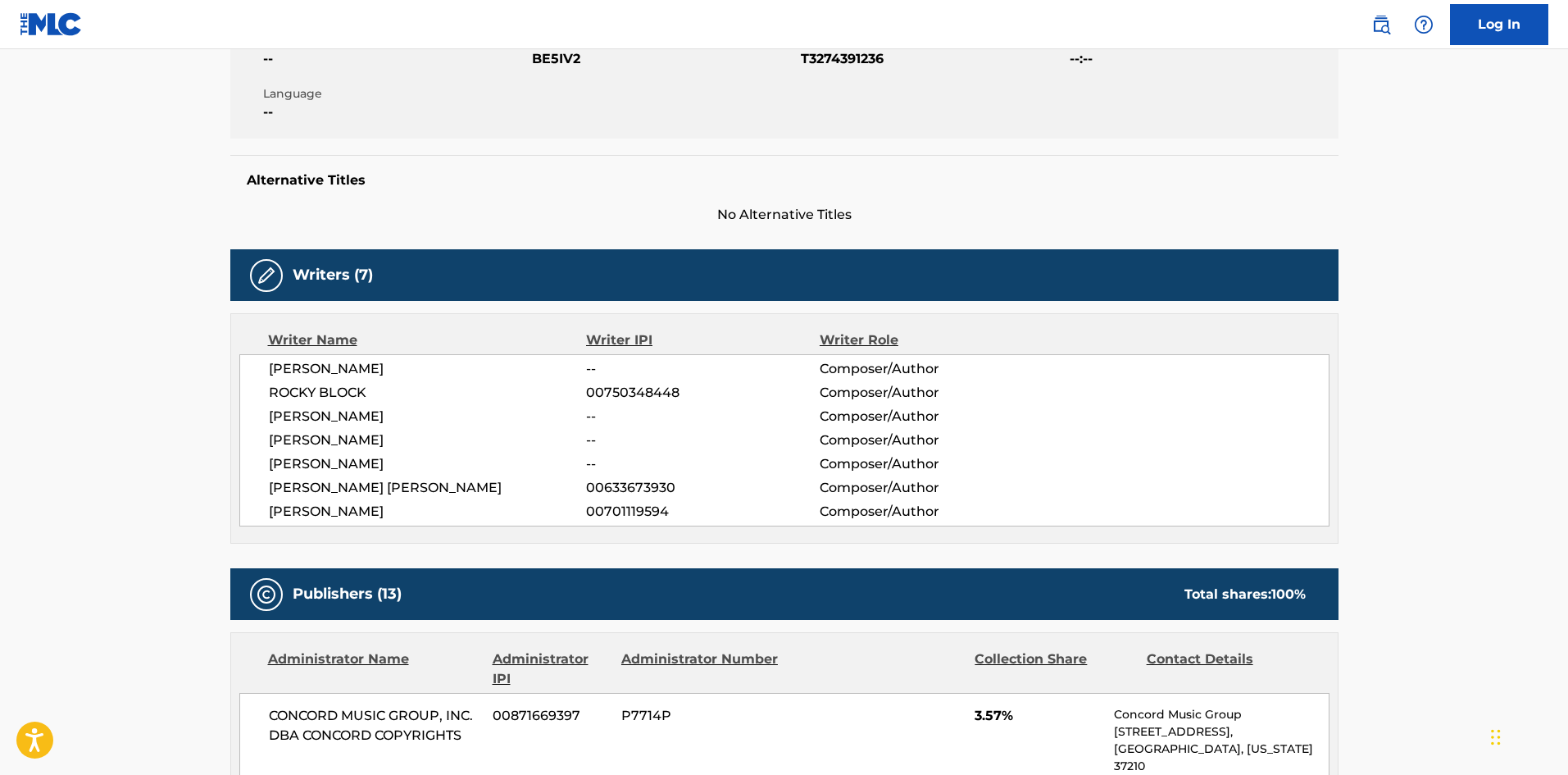
drag, startPoint x: 269, startPoint y: 370, endPoint x: 171, endPoint y: 33, distance: 351.0
click at [468, 370] on div "[PERSON_NAME] -- Composer/Author ROCKY BLOCK 00750348448 Composer/Author [PERSO…" at bounding box center [784, 440] width 1090 height 172
drag, startPoint x: 271, startPoint y: 395, endPoint x: 433, endPoint y: 391, distance: 162.0
click at [433, 391] on span "ROCKY BLOCK" at bounding box center [428, 392] width 318 height 20
drag, startPoint x: 272, startPoint y: 423, endPoint x: 373, endPoint y: 416, distance: 101.2
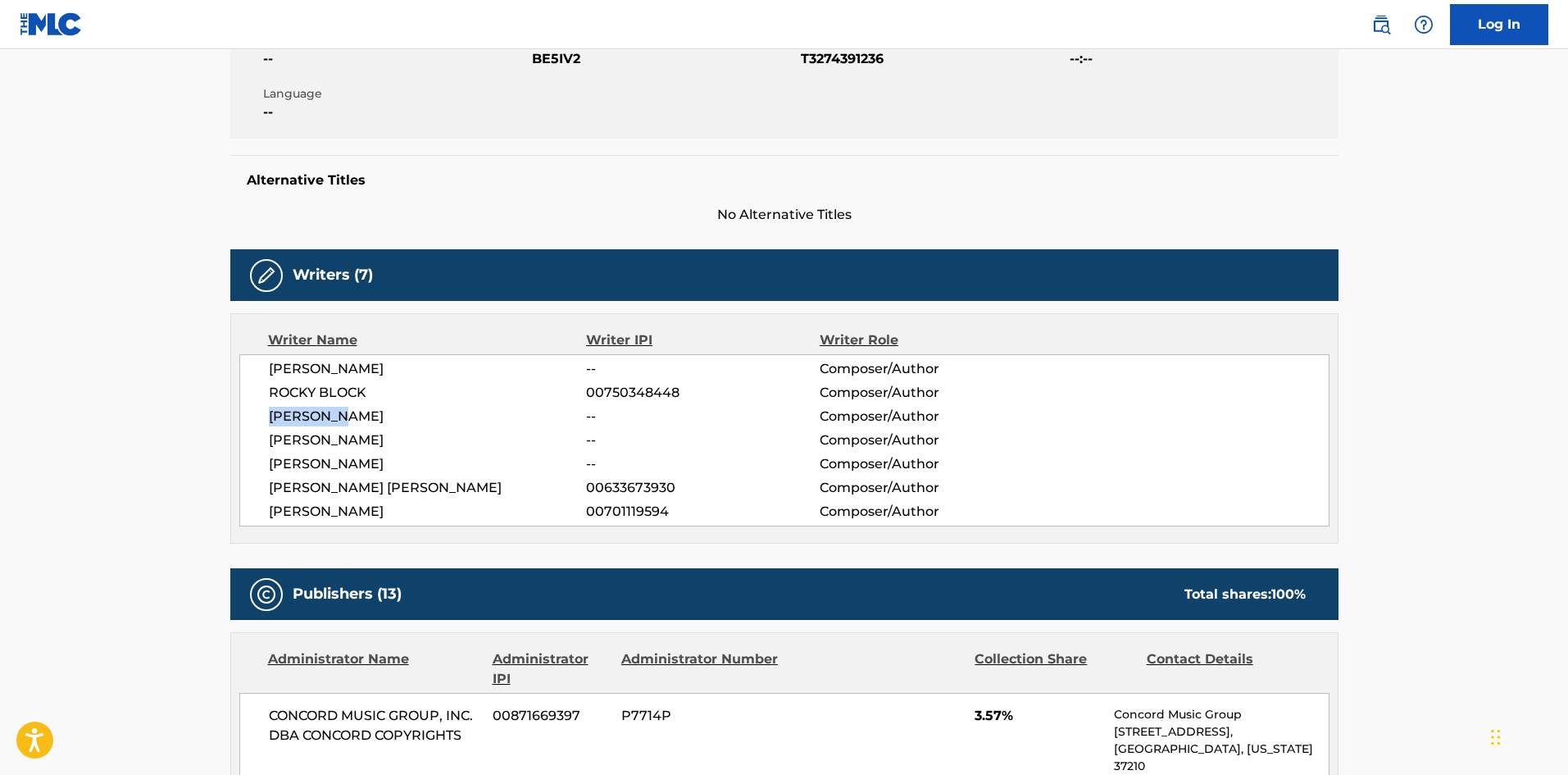
click at [373, 416] on span "[PERSON_NAME]" at bounding box center [428, 417] width 318 height 20
drag, startPoint x: 271, startPoint y: 442, endPoint x: 436, endPoint y: 436, distance: 165.1
click at [436, 436] on span "[PERSON_NAME]" at bounding box center [428, 440] width 318 height 20
drag, startPoint x: 263, startPoint y: 473, endPoint x: 371, endPoint y: 459, distance: 108.9
click at [371, 459] on div "[PERSON_NAME] -- Composer/Author ROCKY BLOCK 00750348448 Composer/Author [PERSO…" at bounding box center [784, 440] width 1090 height 172
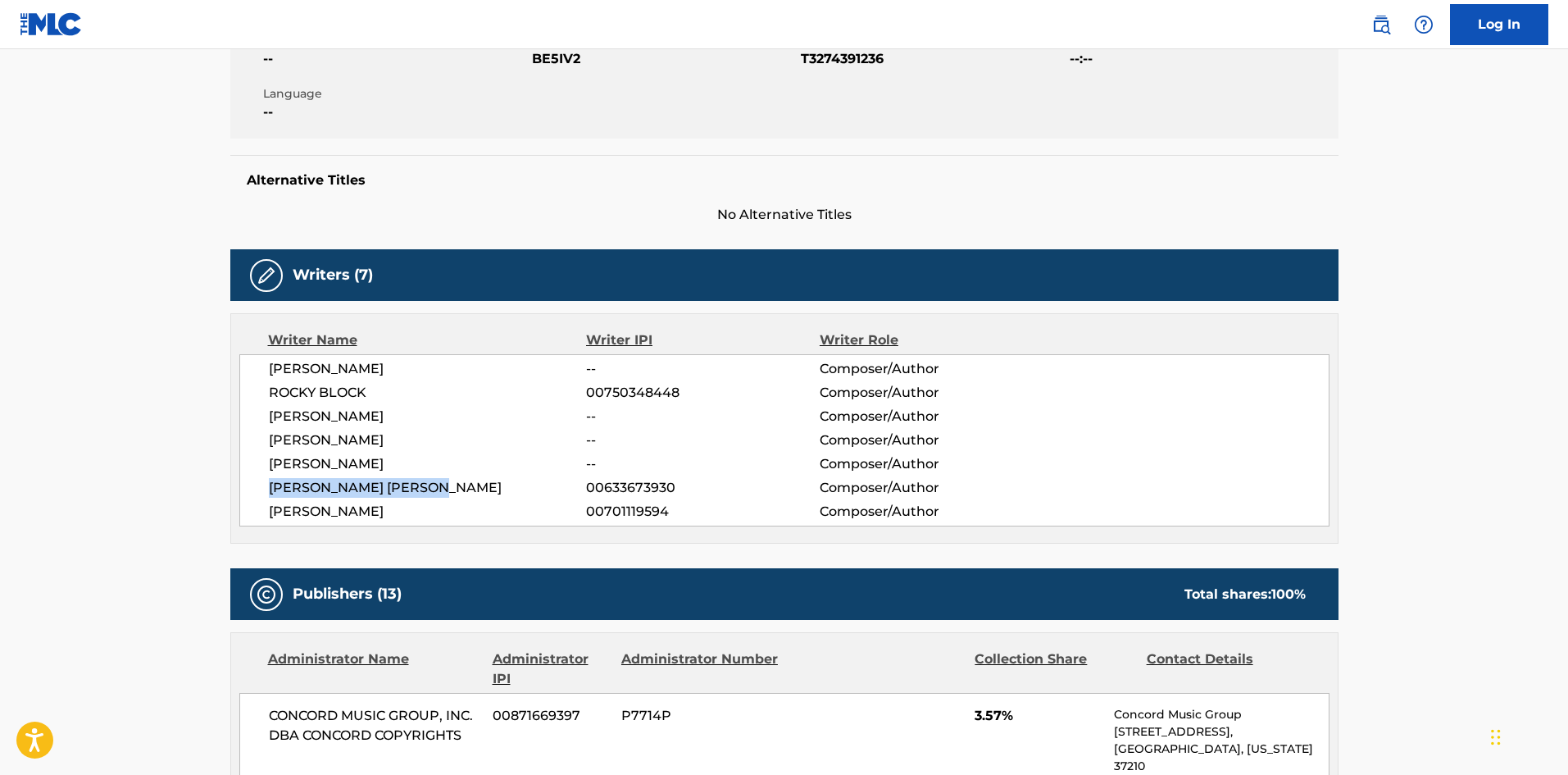
drag, startPoint x: 266, startPoint y: 488, endPoint x: 514, endPoint y: 488, distance: 248.0
click at [514, 488] on div "[PERSON_NAME] -- Composer/Author ROCKY BLOCK 00750348448 Composer/Author [PERSO…" at bounding box center [784, 440] width 1090 height 172
drag, startPoint x: 271, startPoint y: 509, endPoint x: 422, endPoint y: 527, distance: 152.1
click at [422, 527] on div "Writer Name Writer IPI Writer Role [PERSON_NAME] -- Composer/Author ROCKY BLOCK…" at bounding box center [784, 429] width 1108 height 230
click at [626, 389] on span "00750348448" at bounding box center [702, 392] width 233 height 20
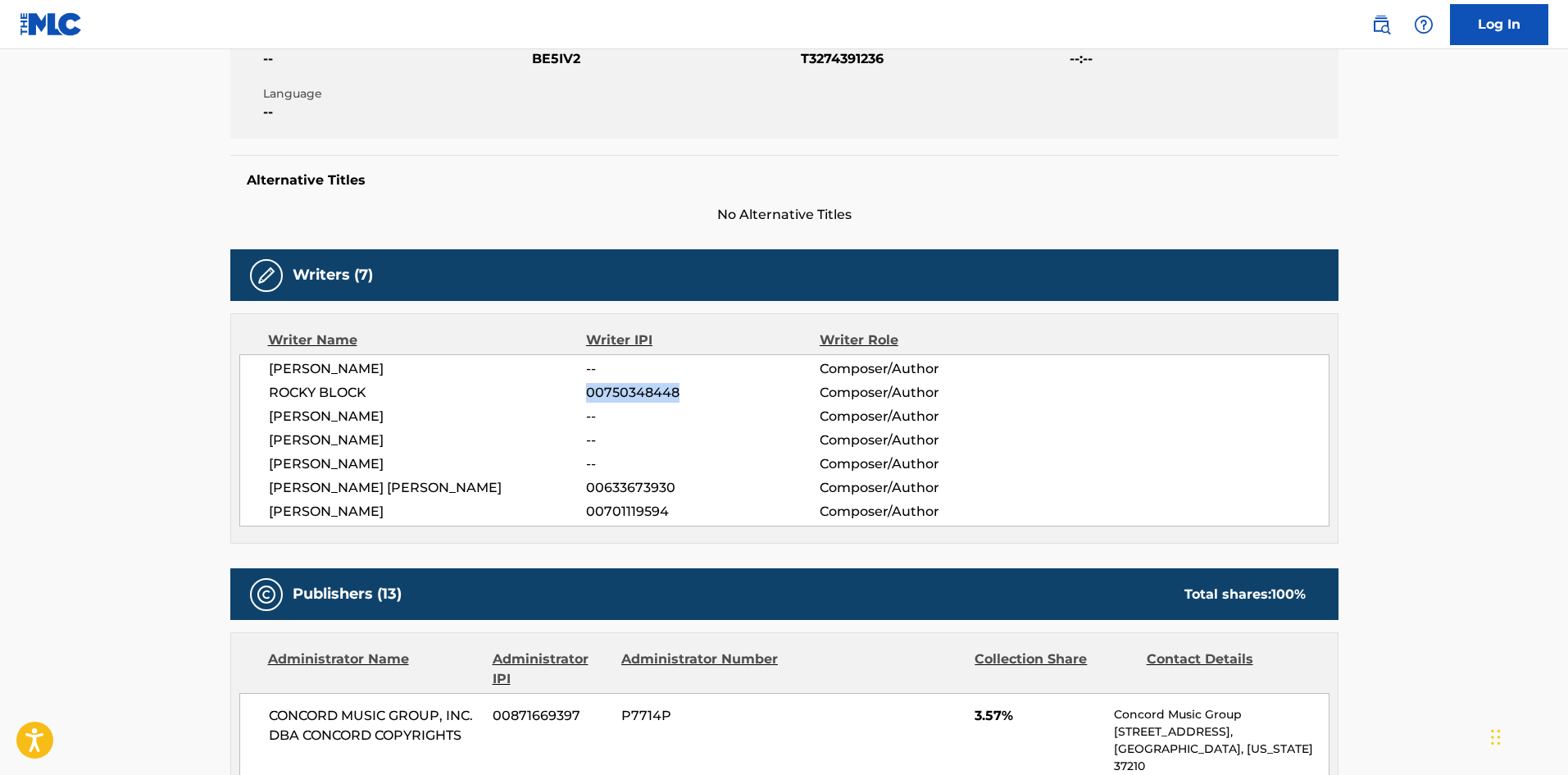
click at [626, 389] on span "00750348448" at bounding box center [702, 392] width 233 height 20
click at [630, 485] on span "00633673930" at bounding box center [702, 488] width 233 height 20
click at [611, 511] on span "00701119594" at bounding box center [702, 511] width 233 height 20
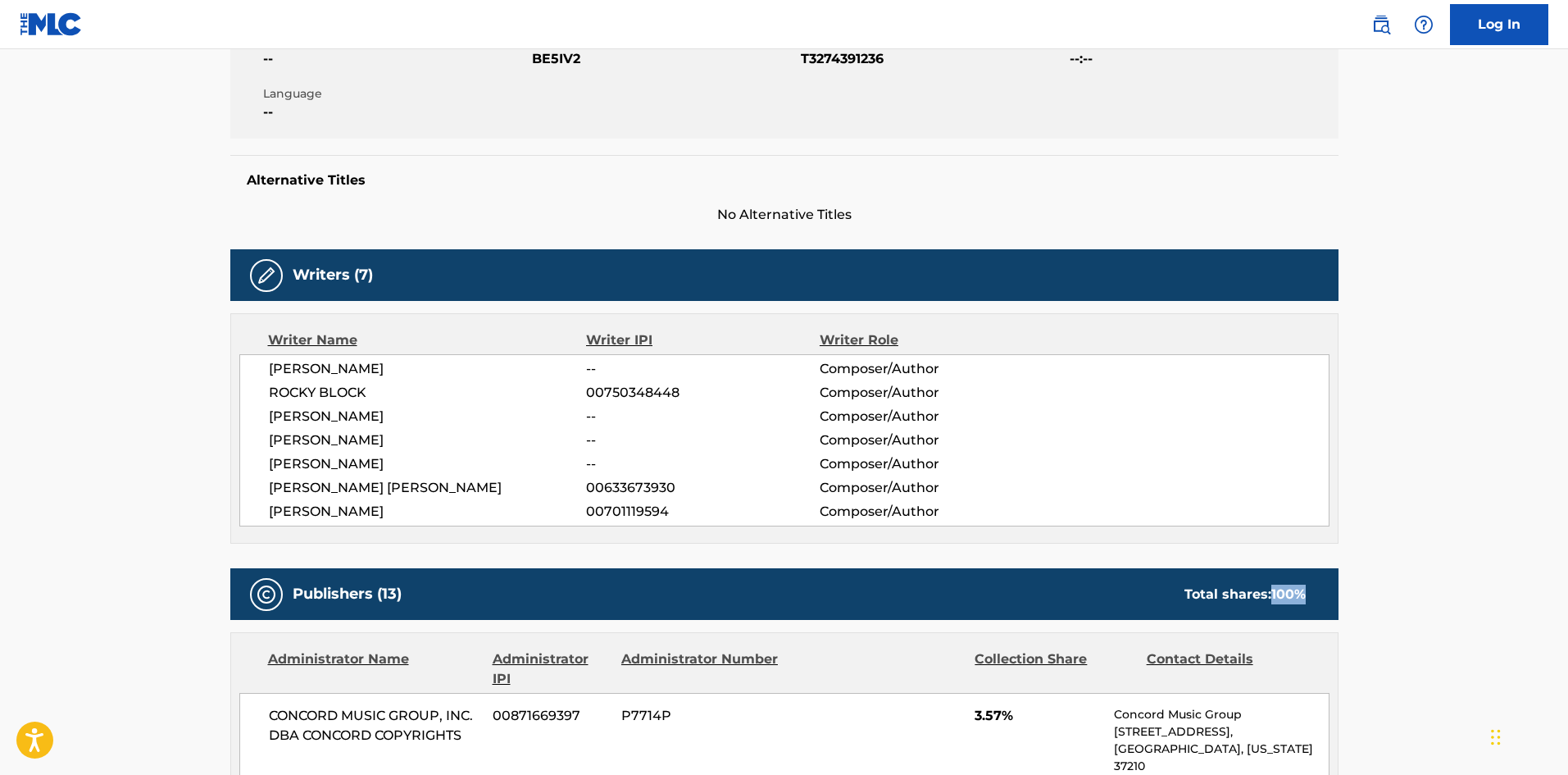
drag, startPoint x: 1270, startPoint y: 594, endPoint x: 1315, endPoint y: 593, distance: 45.0
click at [1315, 593] on div "Total shares: 100 %" at bounding box center [1245, 594] width 154 height 20
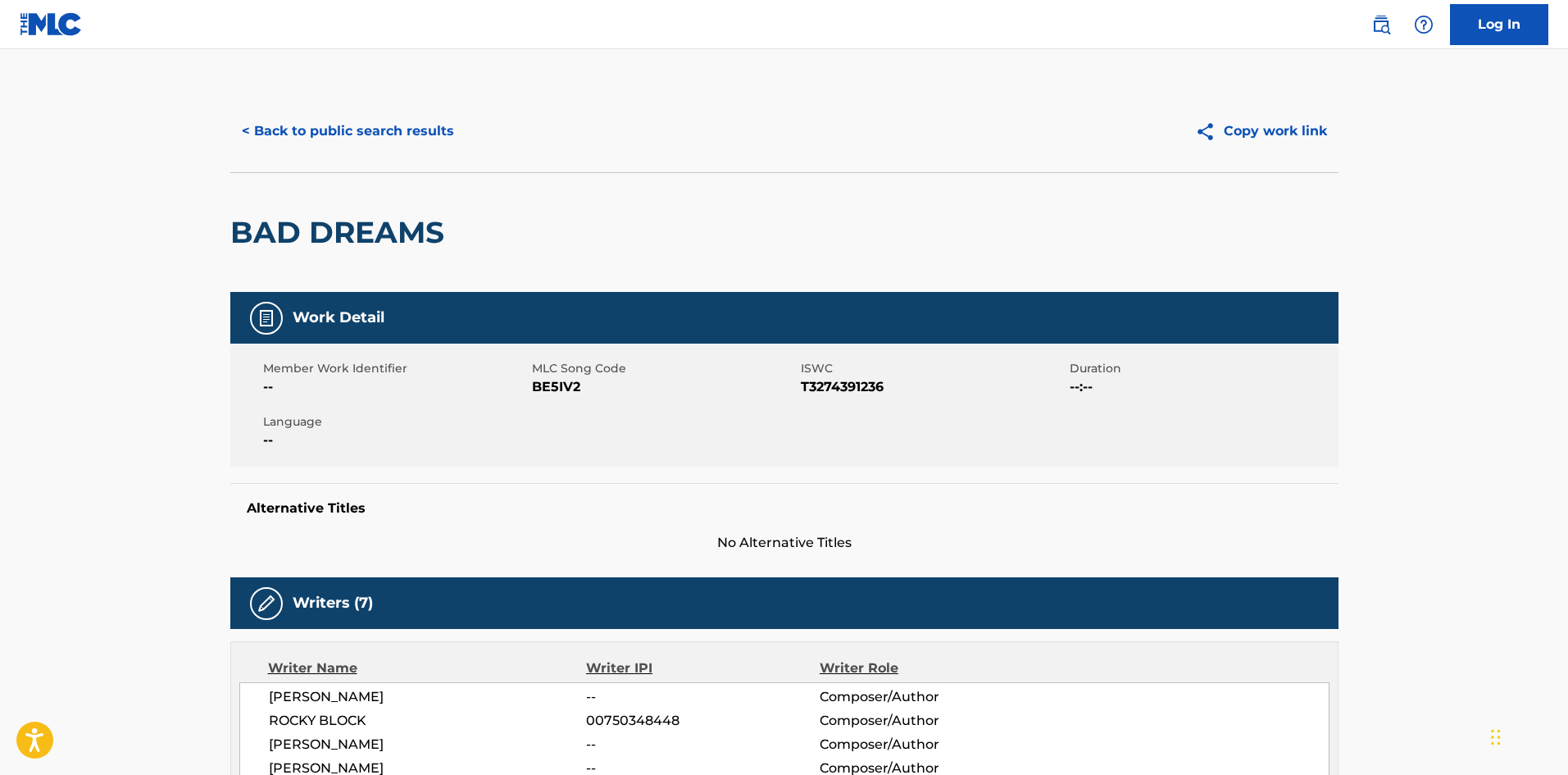
click at [841, 390] on span "T3274391236" at bounding box center [933, 386] width 265 height 20
click at [439, 126] on button "< Back to public search results" at bounding box center [348, 131] width 236 height 41
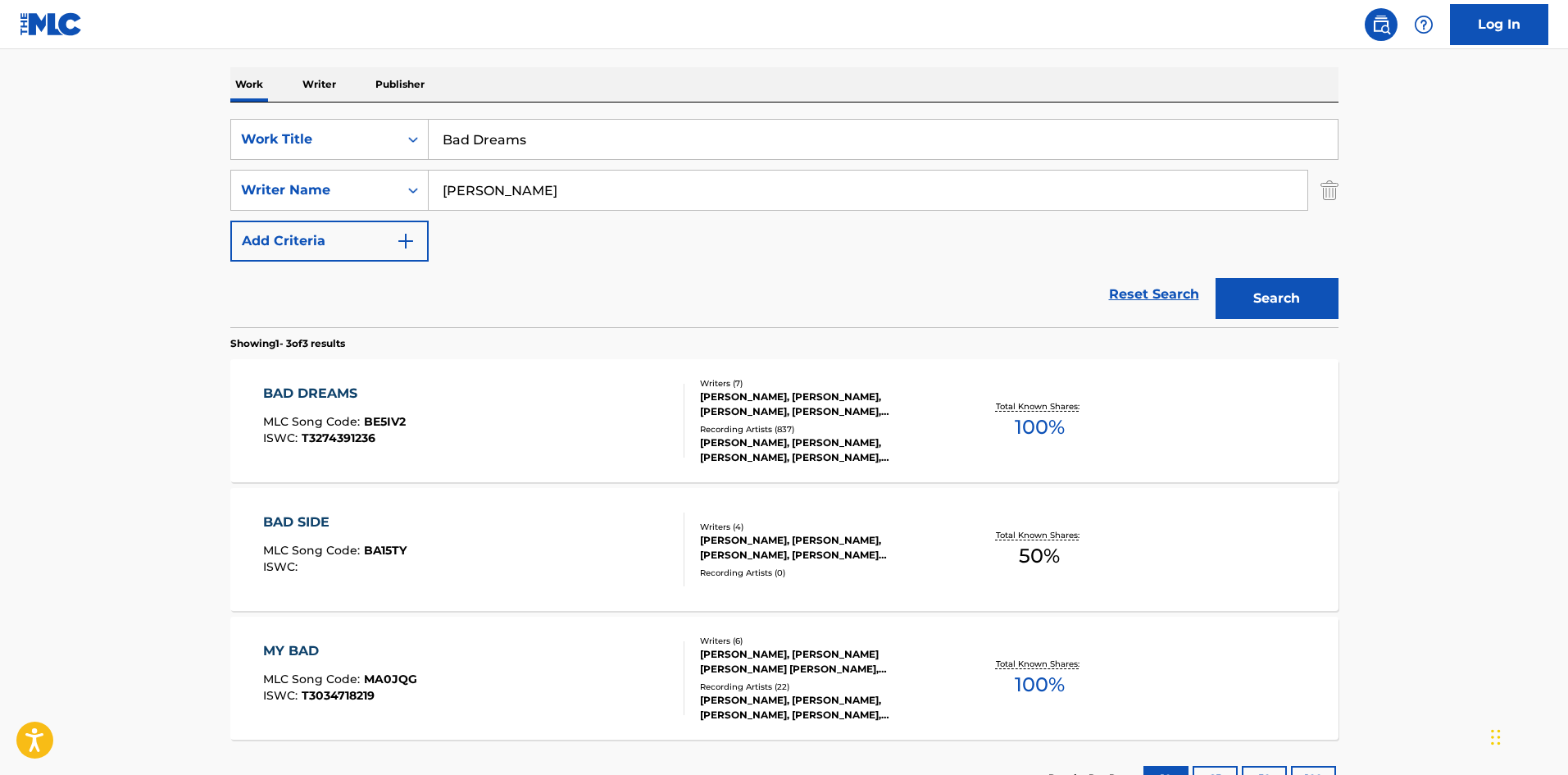
drag, startPoint x: 584, startPoint y: 147, endPoint x: 103, endPoint y: 114, distance: 482.1
click at [94, 131] on main "The MLC Public Work Search The accuracy and completeness of The MLC's data is d…" at bounding box center [784, 314] width 1568 height 1022
paste input "Ocean"
type input "Ocean"
drag, startPoint x: 640, startPoint y: 182, endPoint x: 148, endPoint y: 175, distance: 492.0
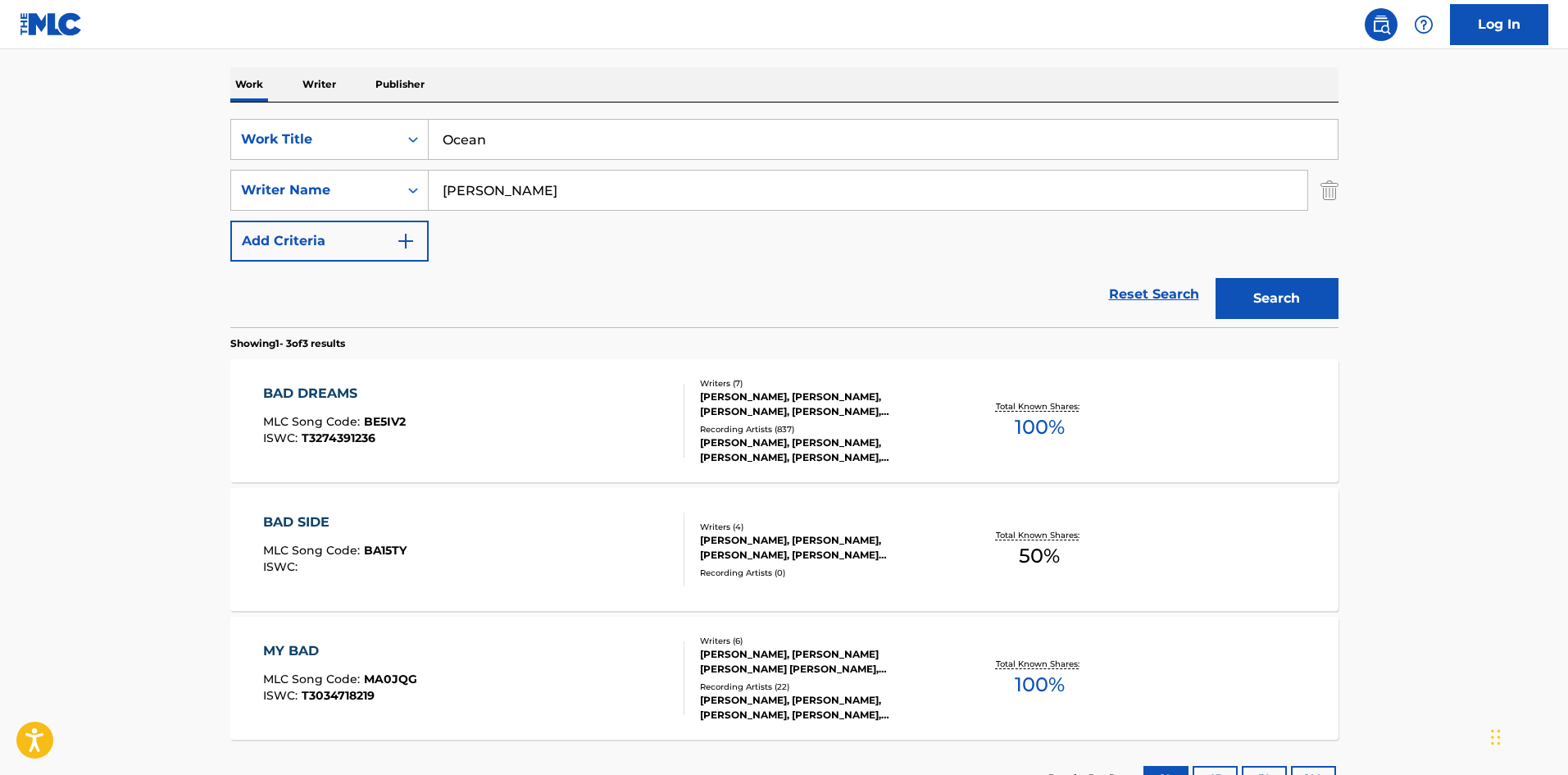
click at [124, 189] on main "The MLC Public Work Search The accuracy and completeness of The MLC's data is d…" at bounding box center [784, 314] width 1568 height 1022
paste input "[PERSON_NAME]"
type input "[PERSON_NAME]"
click at [1257, 304] on button "Search" at bounding box center [1277, 298] width 123 height 41
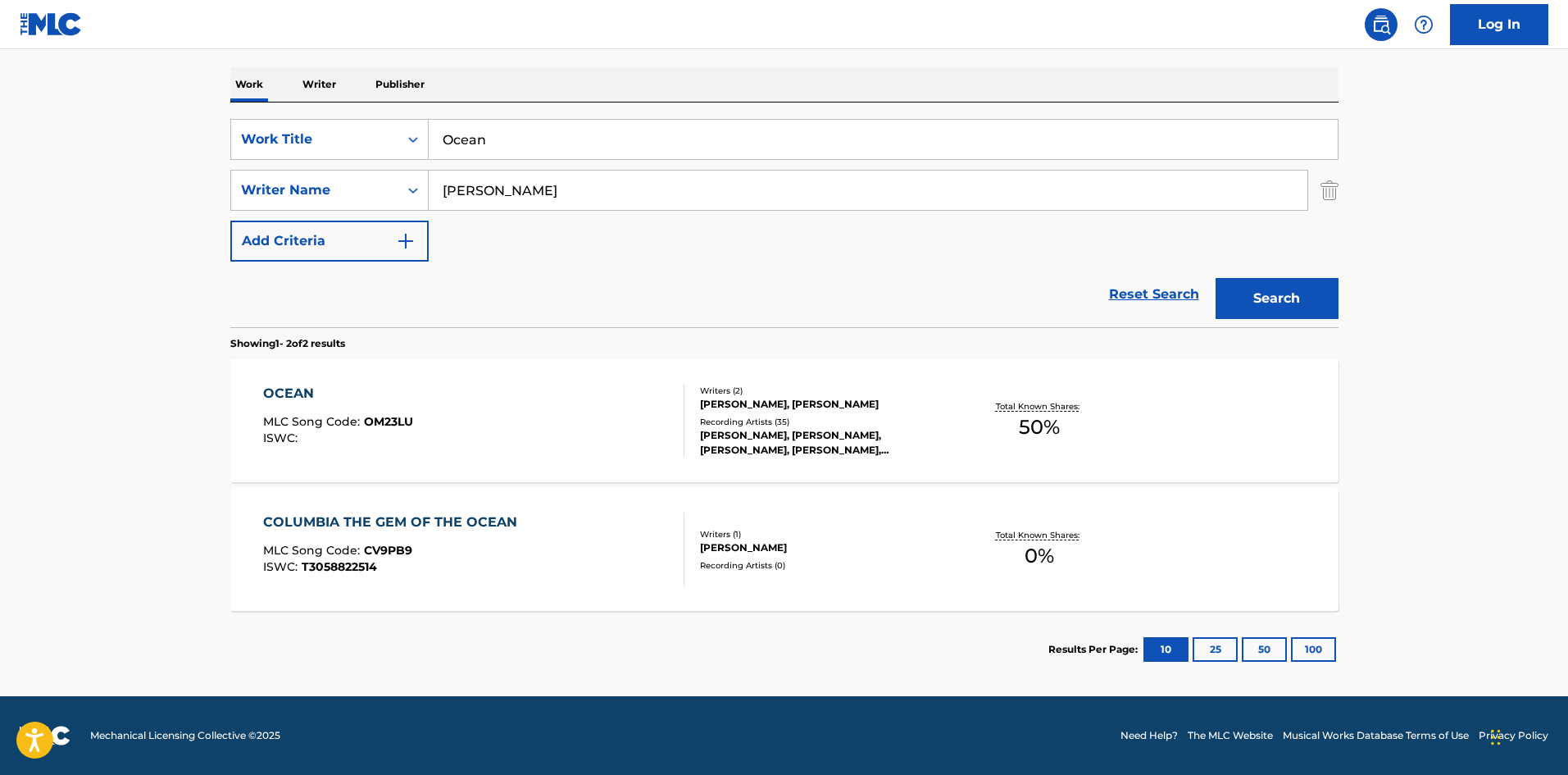
click at [300, 388] on div "OCEAN" at bounding box center [338, 393] width 150 height 20
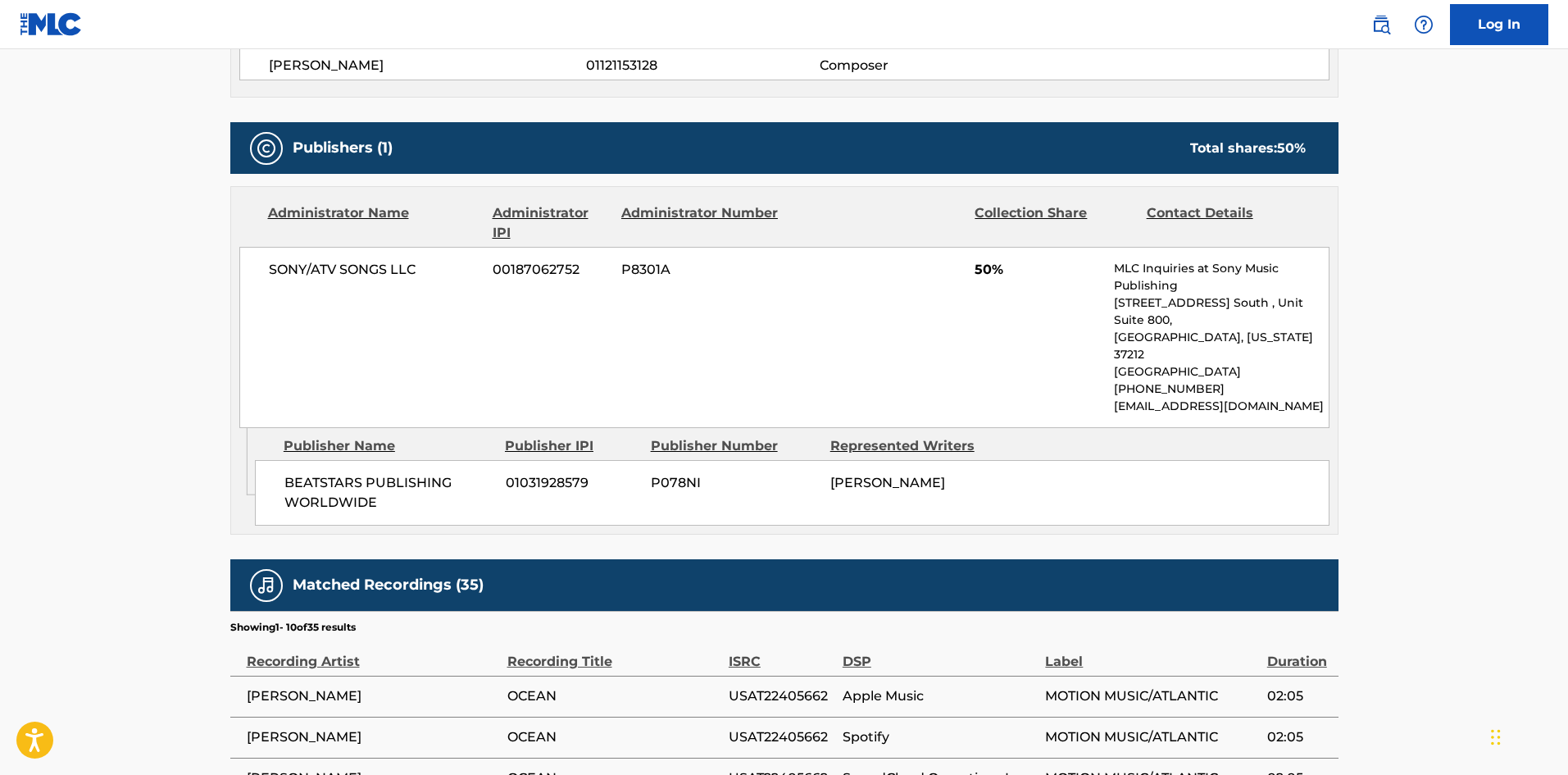
scroll to position [656, 0]
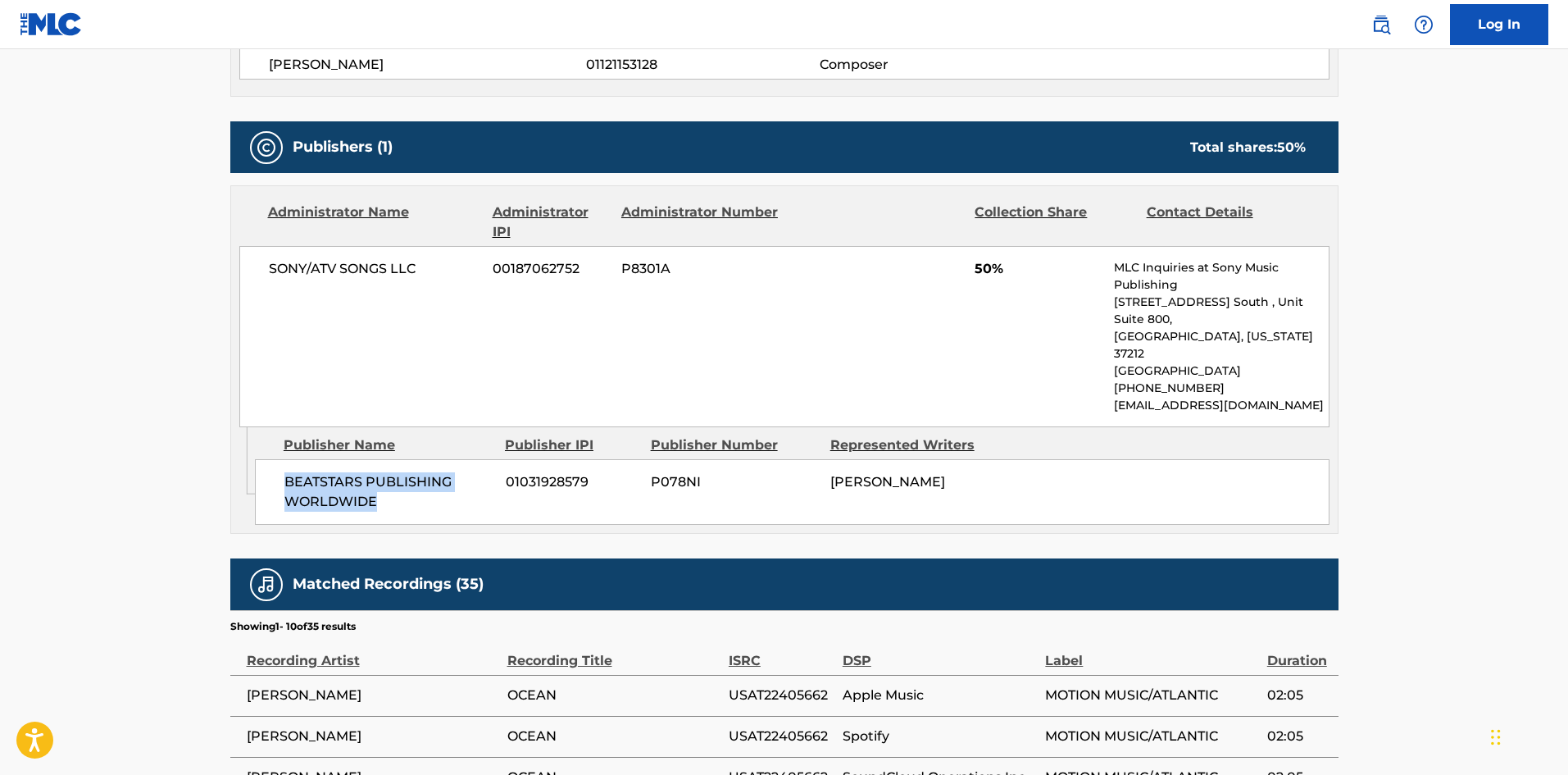
drag, startPoint x: 283, startPoint y: 449, endPoint x: 465, endPoint y: 475, distance: 183.8
click at [465, 475] on div "BEATSTARS PUBLISHING WORLDWIDE 01031928579 P078NI [PERSON_NAME]" at bounding box center [791, 492] width 1074 height 66
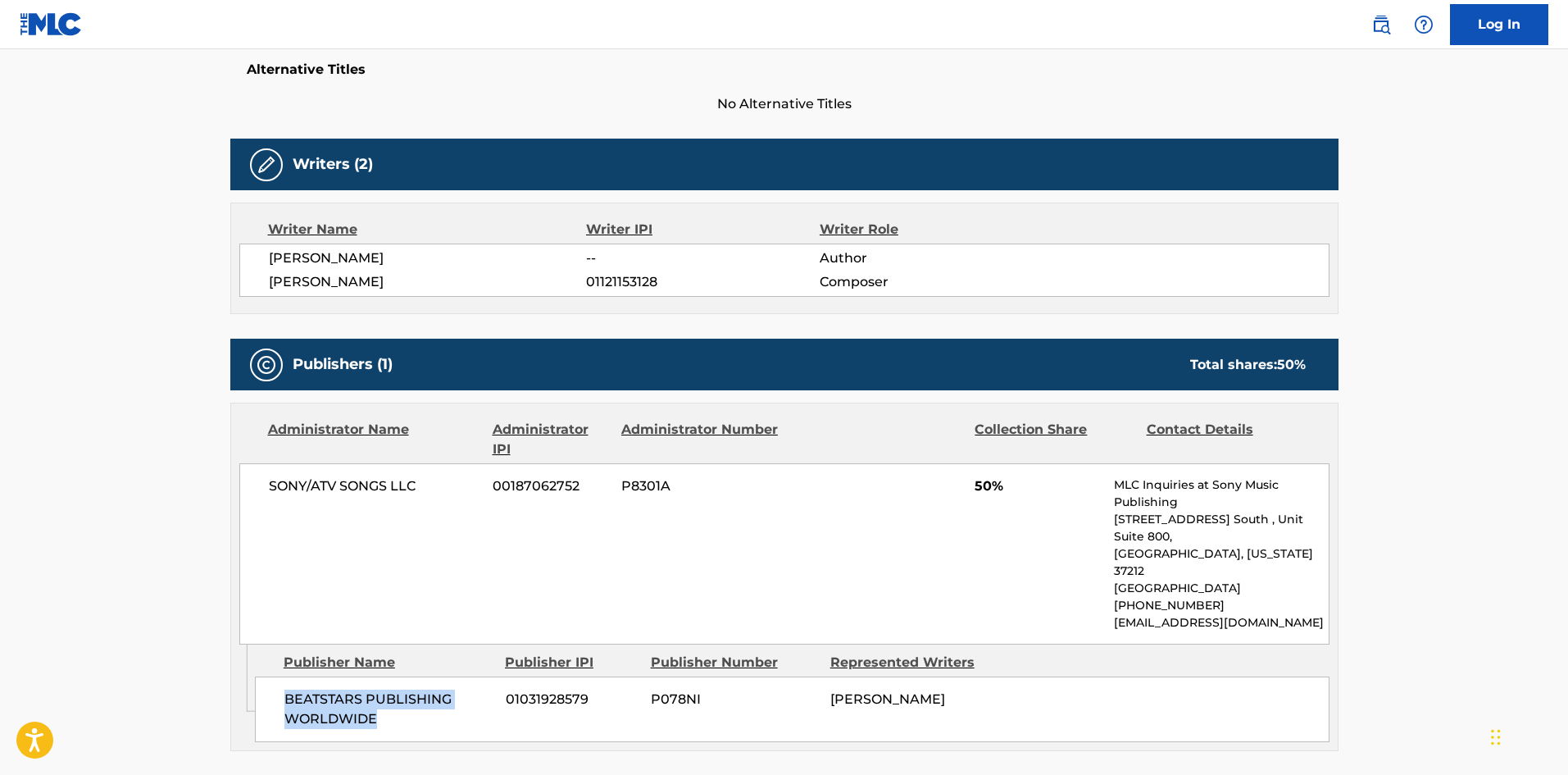
scroll to position [410, 0]
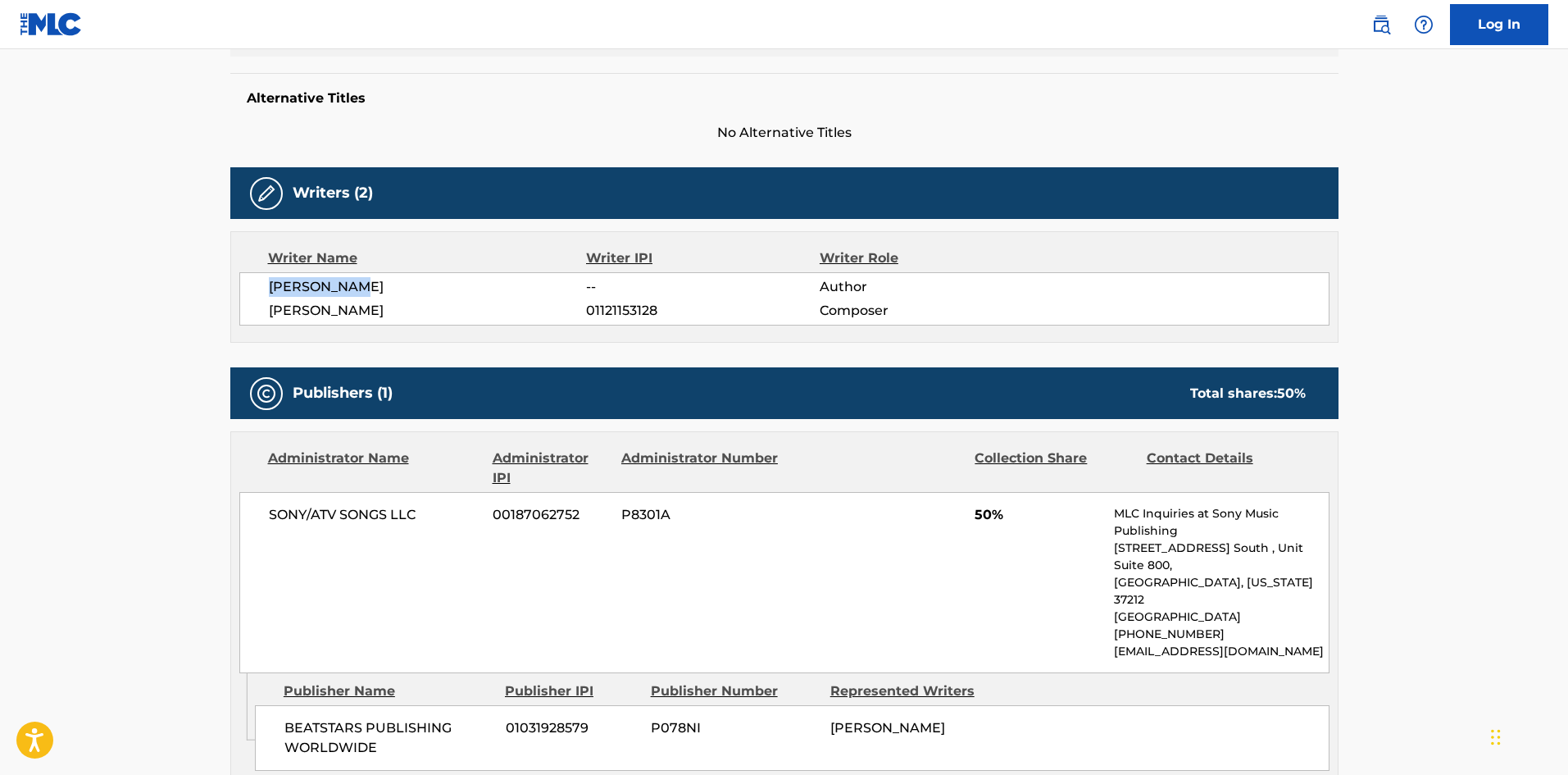
drag, startPoint x: 291, startPoint y: 285, endPoint x: 381, endPoint y: 281, distance: 90.1
click at [381, 281] on span "[PERSON_NAME]" at bounding box center [428, 287] width 318 height 20
drag, startPoint x: 273, startPoint y: 317, endPoint x: 379, endPoint y: 305, distance: 106.7
click at [379, 305] on span "[PERSON_NAME]" at bounding box center [428, 310] width 318 height 20
click at [596, 305] on span "01121153128" at bounding box center [702, 310] width 233 height 20
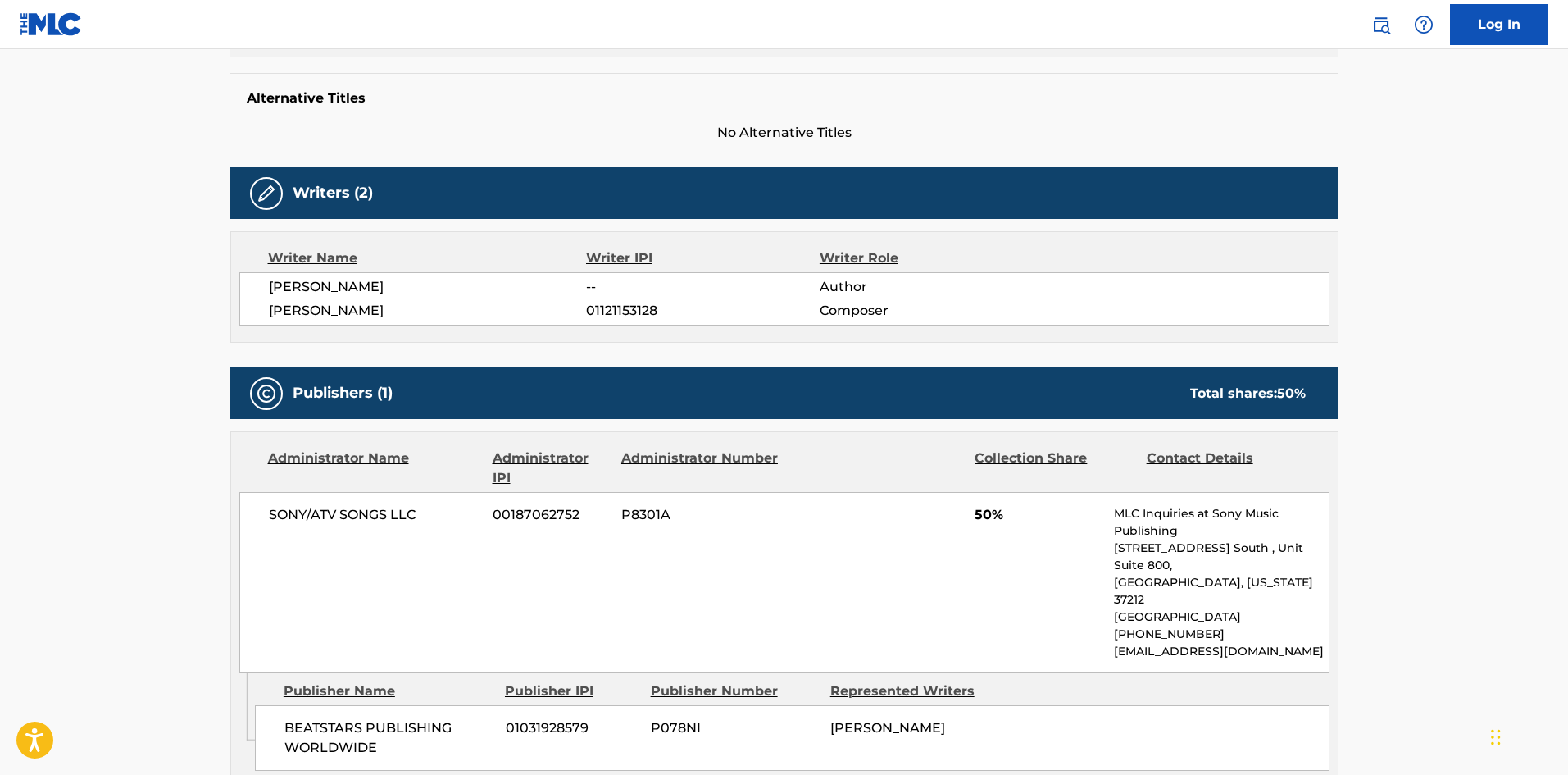
click at [599, 310] on span "01121153128" at bounding box center [702, 310] width 233 height 20
drag, startPoint x: 1276, startPoint y: 392, endPoint x: 1344, endPoint y: 382, distance: 68.7
click at [1344, 382] on div "< Back to public search results Copy work link OCEAN Work Detail Member Work Id…" at bounding box center [784, 535] width 1147 height 1709
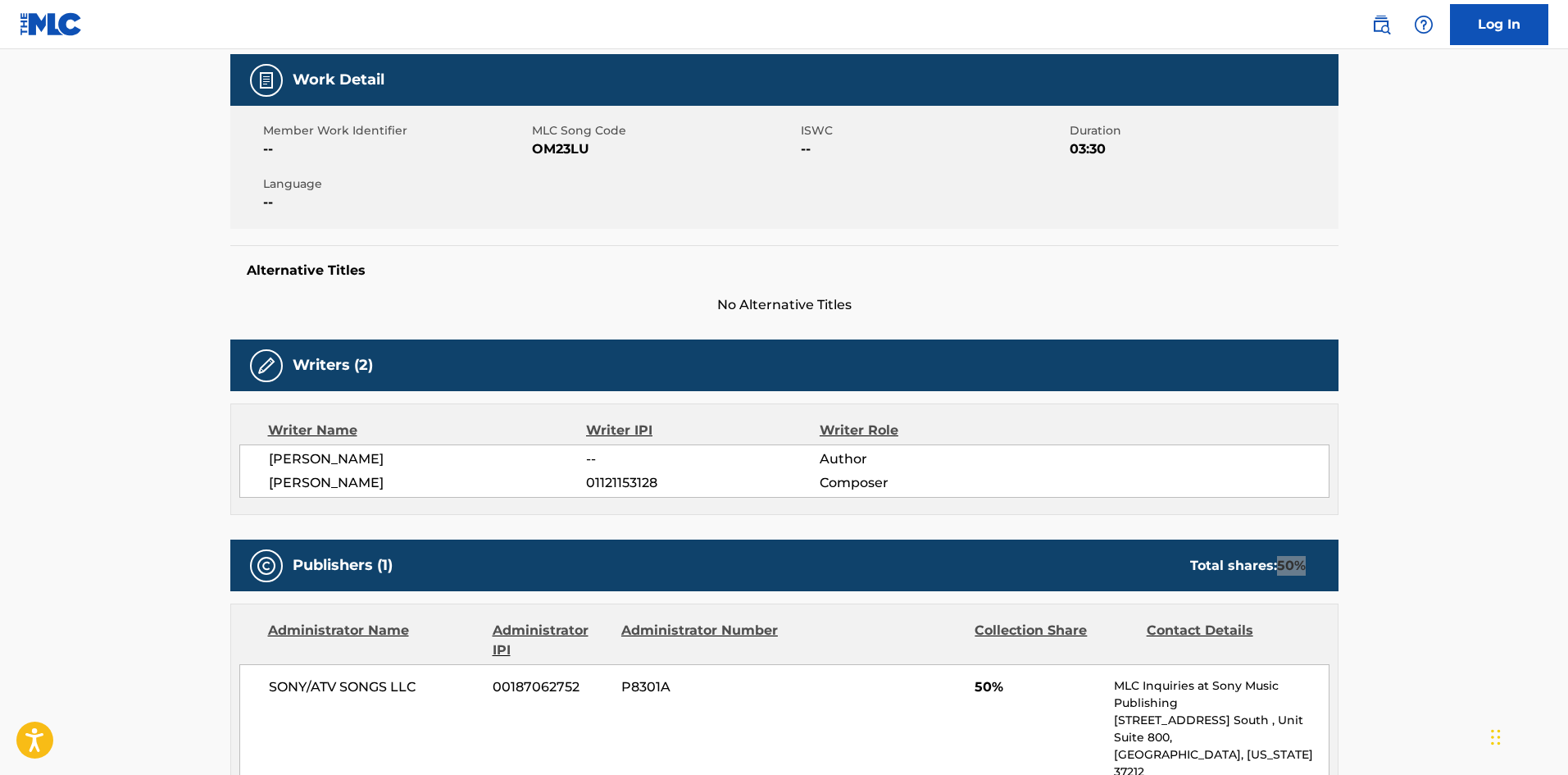
scroll to position [0, 0]
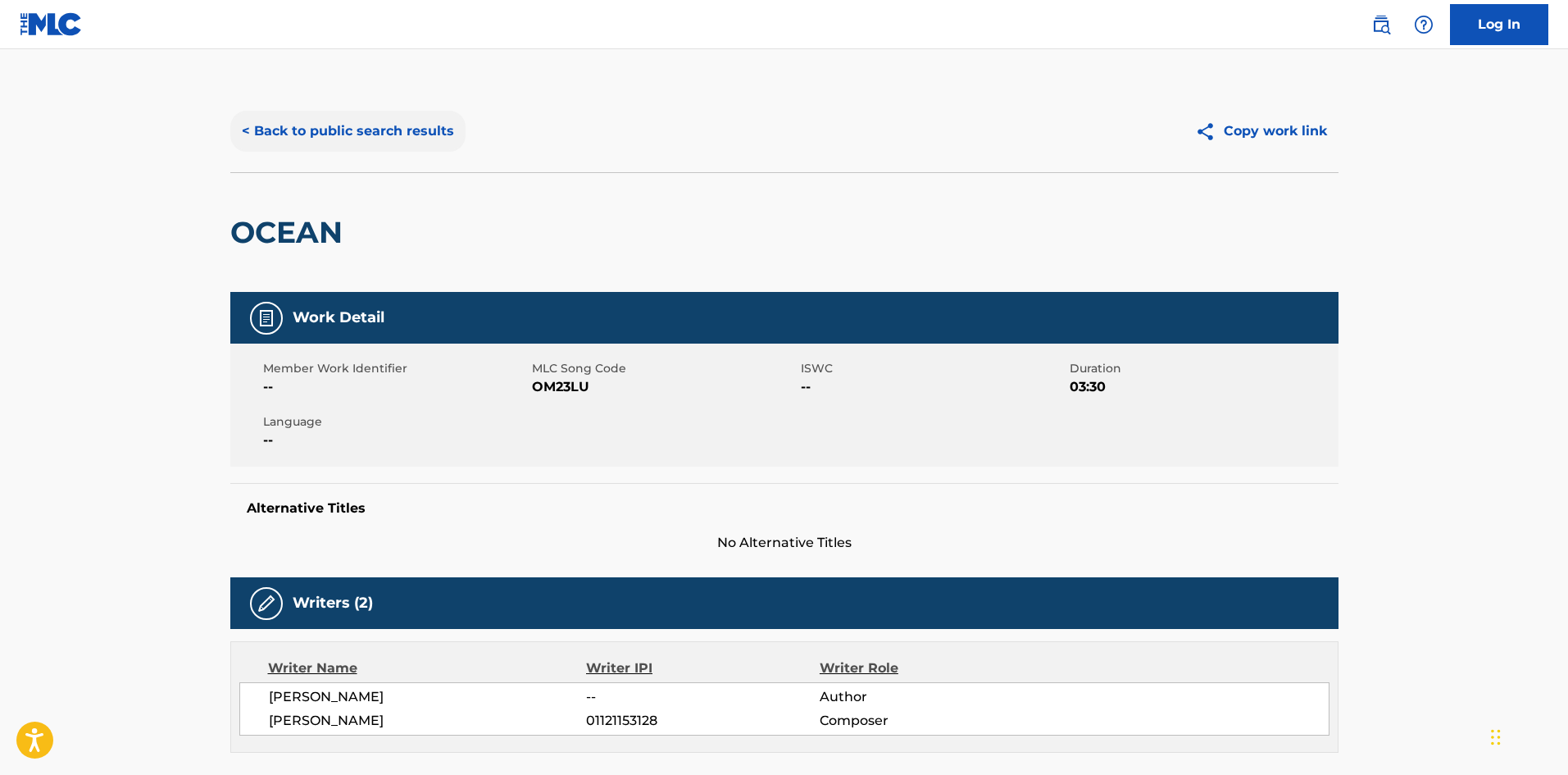
click at [380, 126] on button "< Back to public search results" at bounding box center [348, 131] width 236 height 41
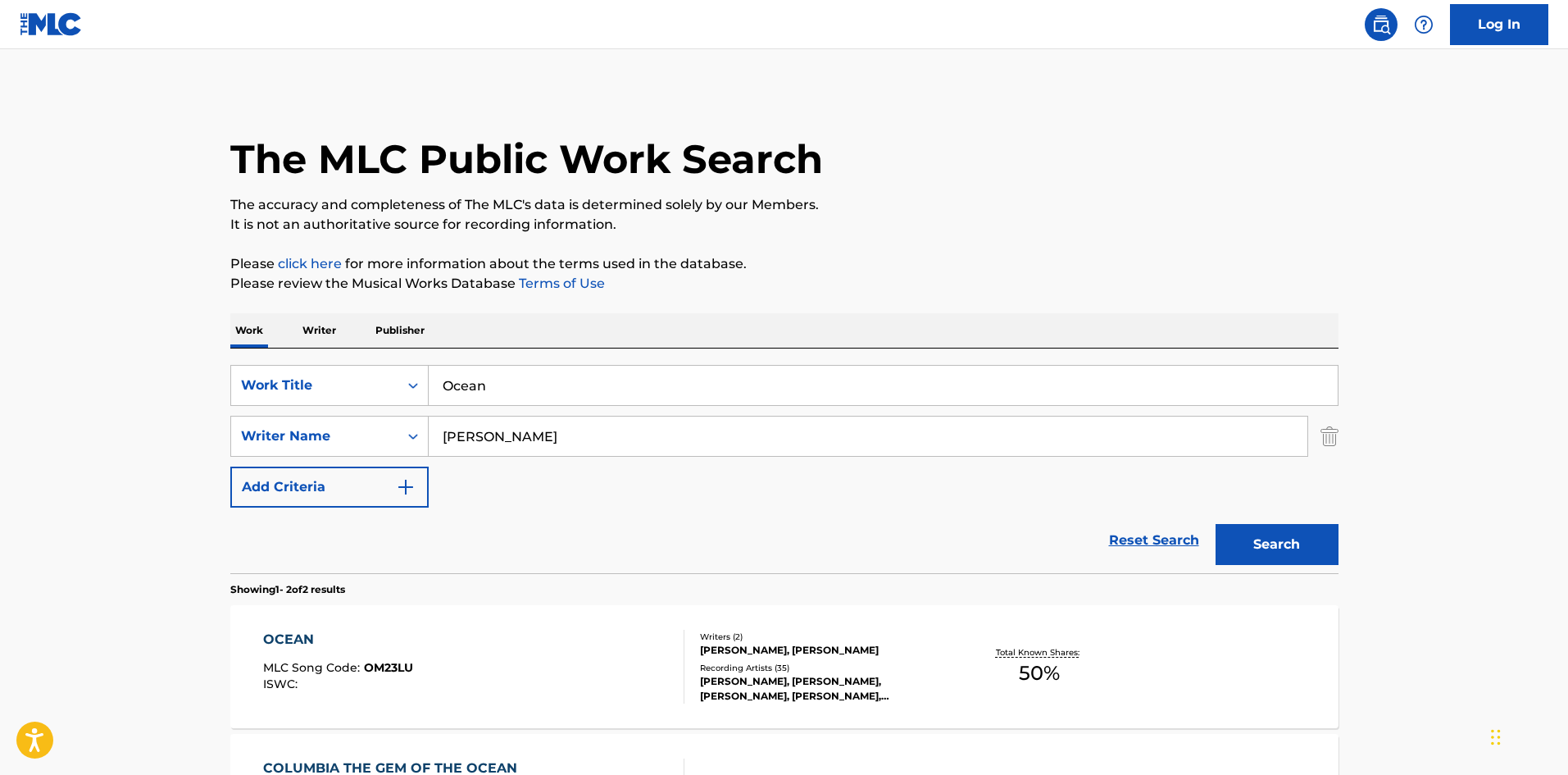
scroll to position [152, 0]
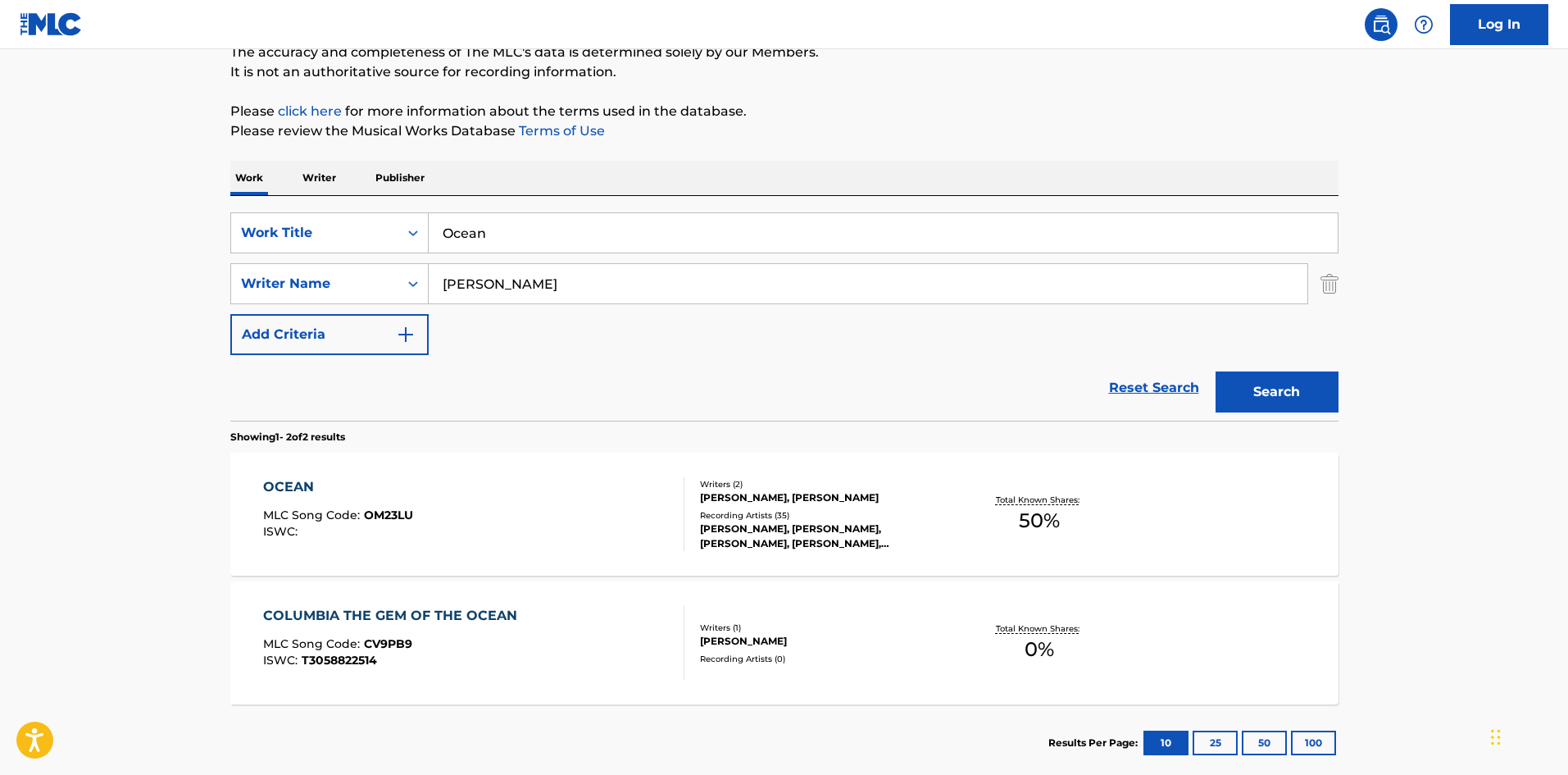
drag, startPoint x: 618, startPoint y: 225, endPoint x: 113, endPoint y: 177, distance: 507.3
click at [141, 196] on main "The MLC Public Work Search The accuracy and completeness of The MLC's data is d…" at bounding box center [784, 343] width 1568 height 893
paste input "Cbfw"
drag, startPoint x: 552, startPoint y: 229, endPoint x: 154, endPoint y: 170, distance: 402.3
click at [155, 187] on main "The MLC Public Work Search The accuracy and completeness of The MLC's data is d…" at bounding box center [784, 343] width 1568 height 893
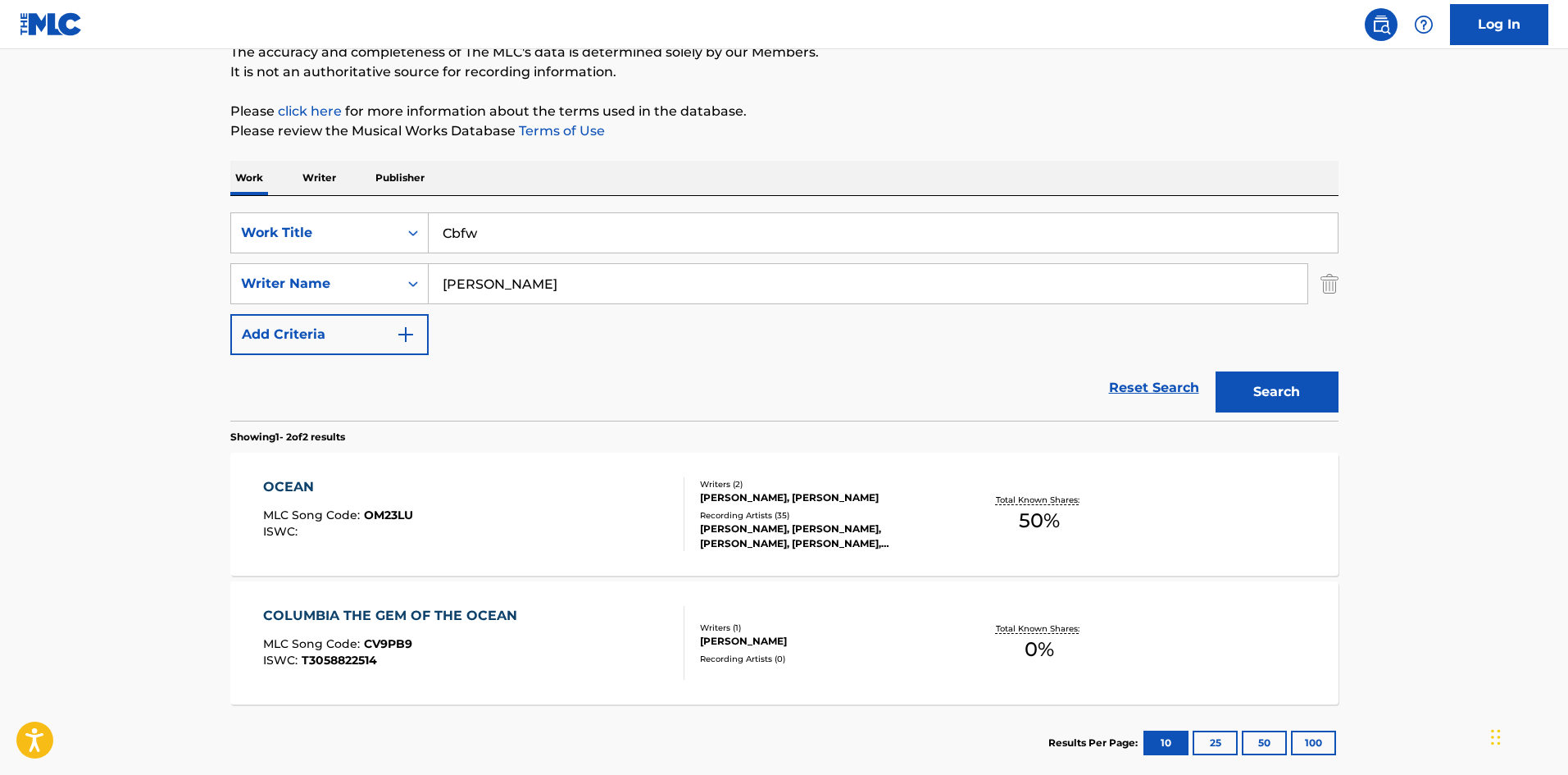
paste input "Met Gala"
type input "Met Gala"
click at [1288, 394] on button "Search" at bounding box center [1277, 391] width 123 height 41
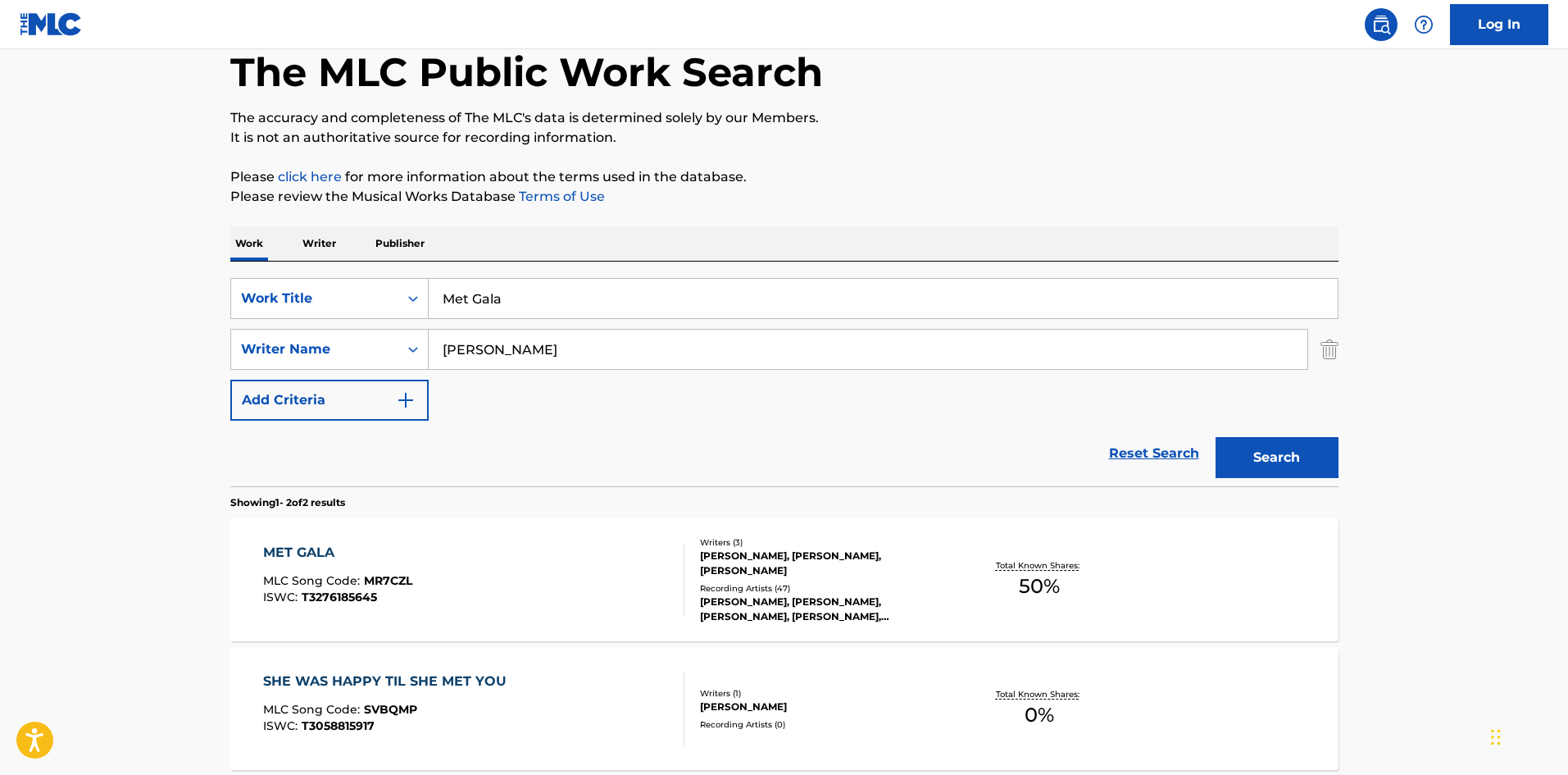
scroll to position [82, 0]
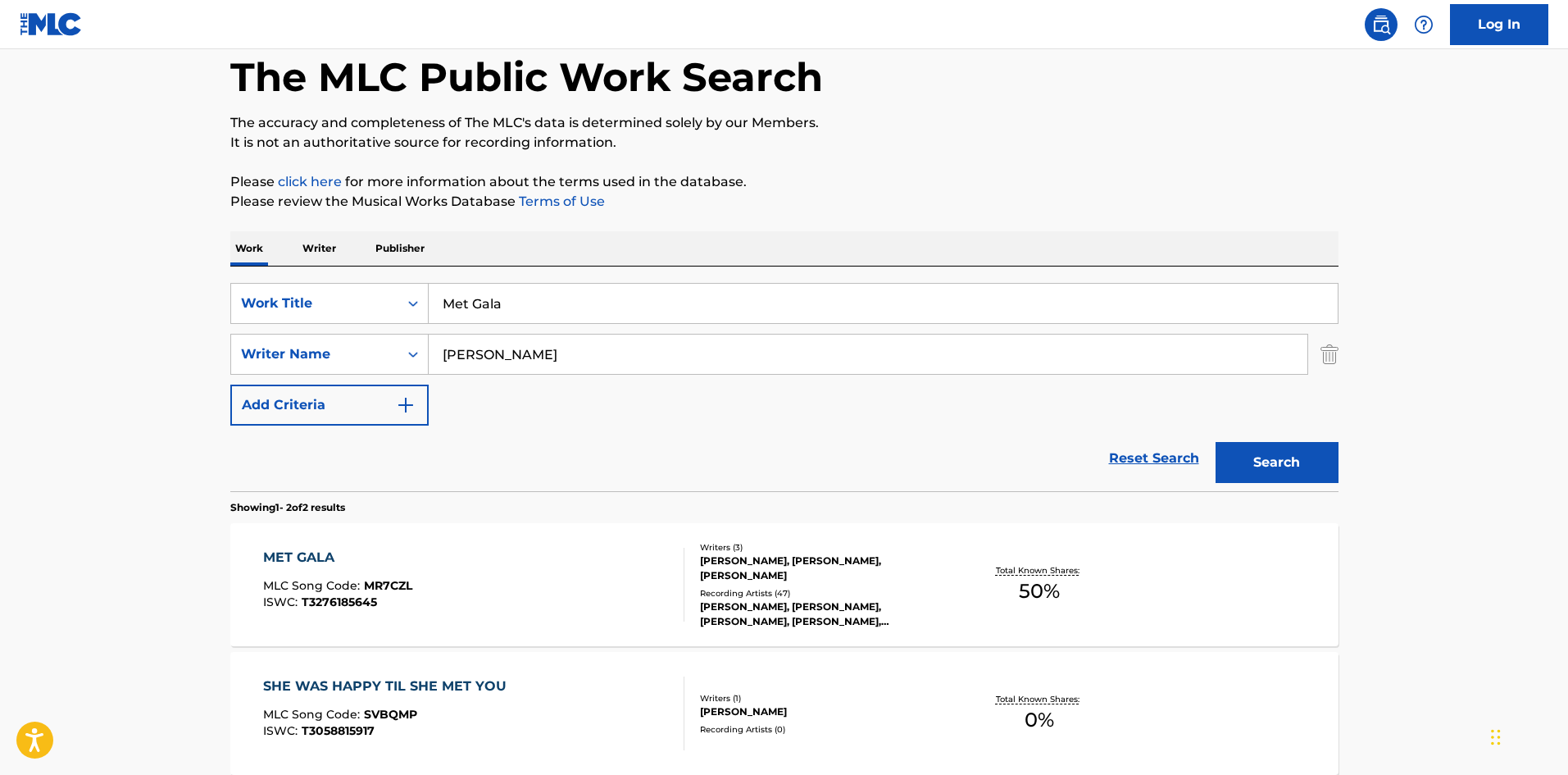
click at [293, 559] on div "MET GALA" at bounding box center [338, 557] width 149 height 20
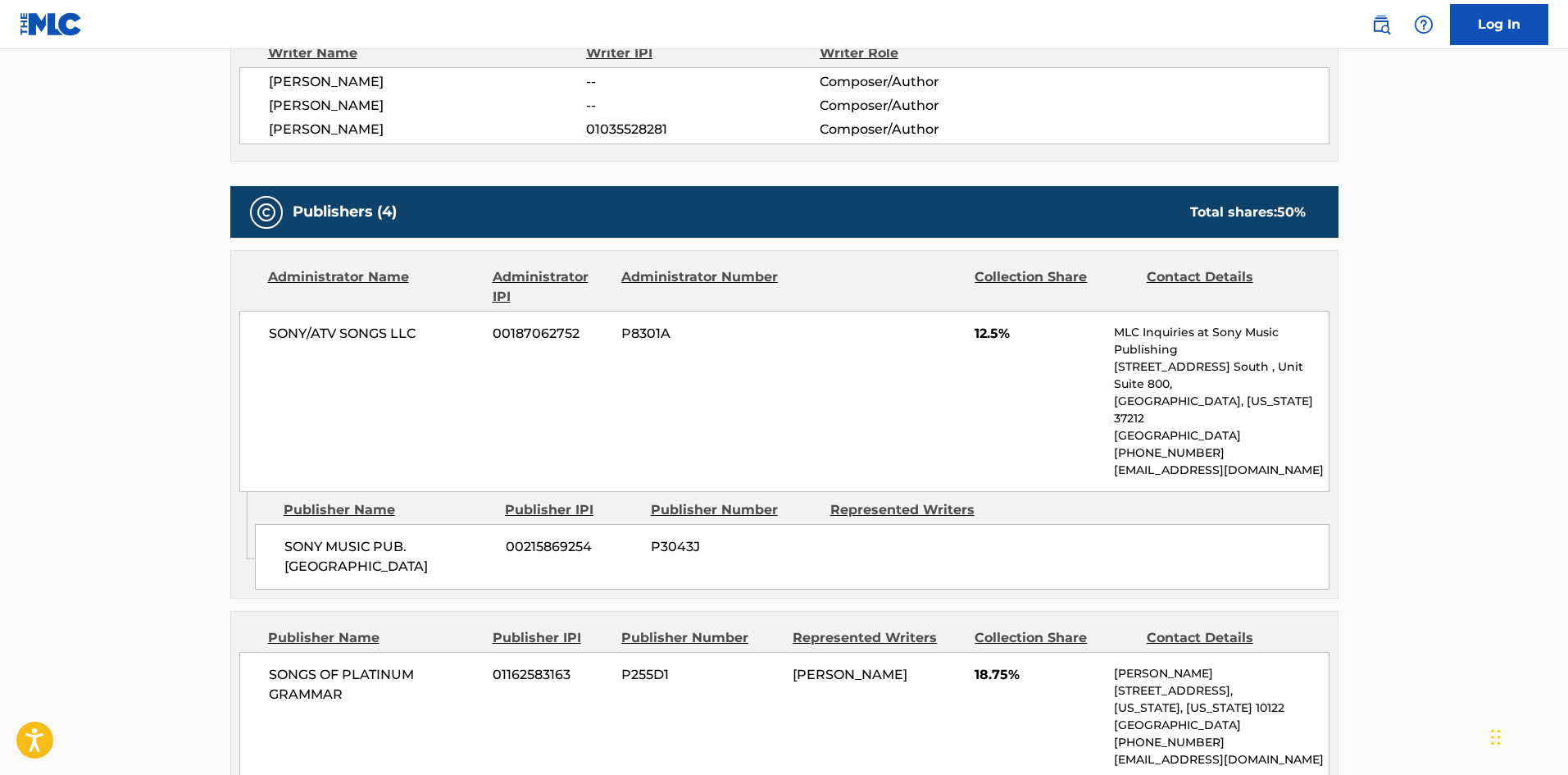
scroll to position [656, 0]
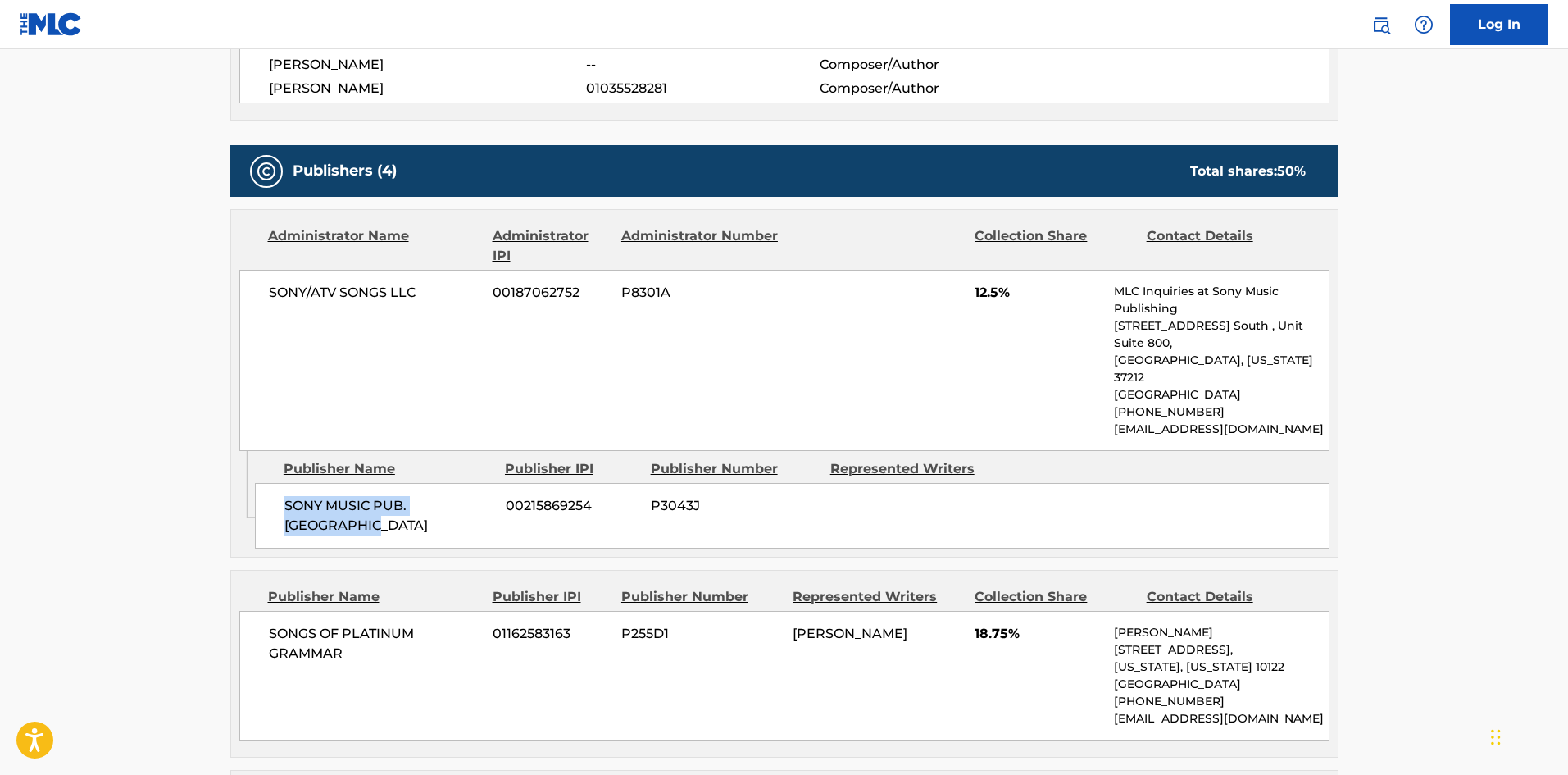
drag, startPoint x: 283, startPoint y: 472, endPoint x: 425, endPoint y: 488, distance: 142.9
click at [425, 488] on div "SONY MUSIC PUB. SCANDINAVIA 00215869254 P3043J" at bounding box center [791, 516] width 1074 height 66
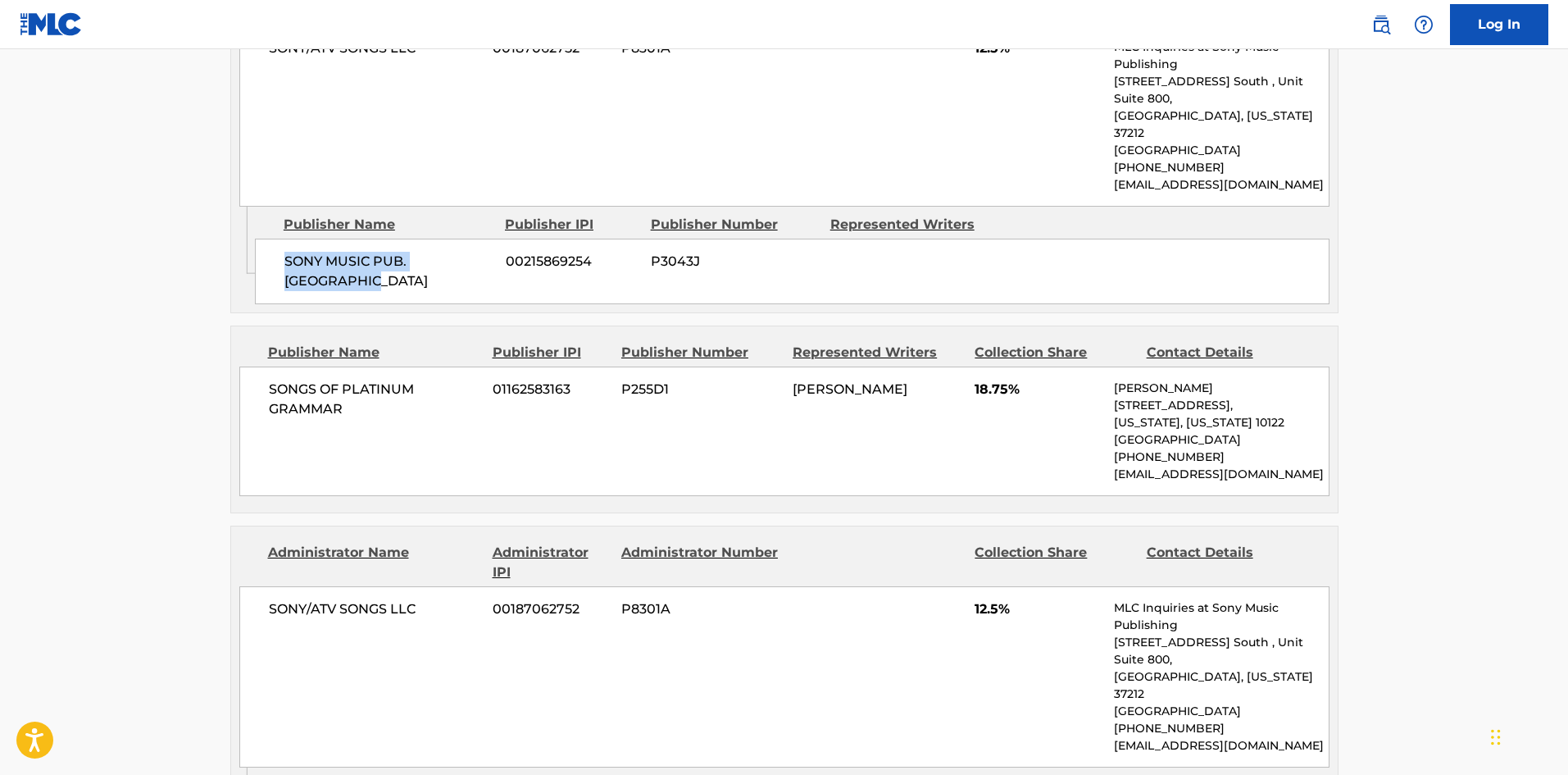
scroll to position [901, 0]
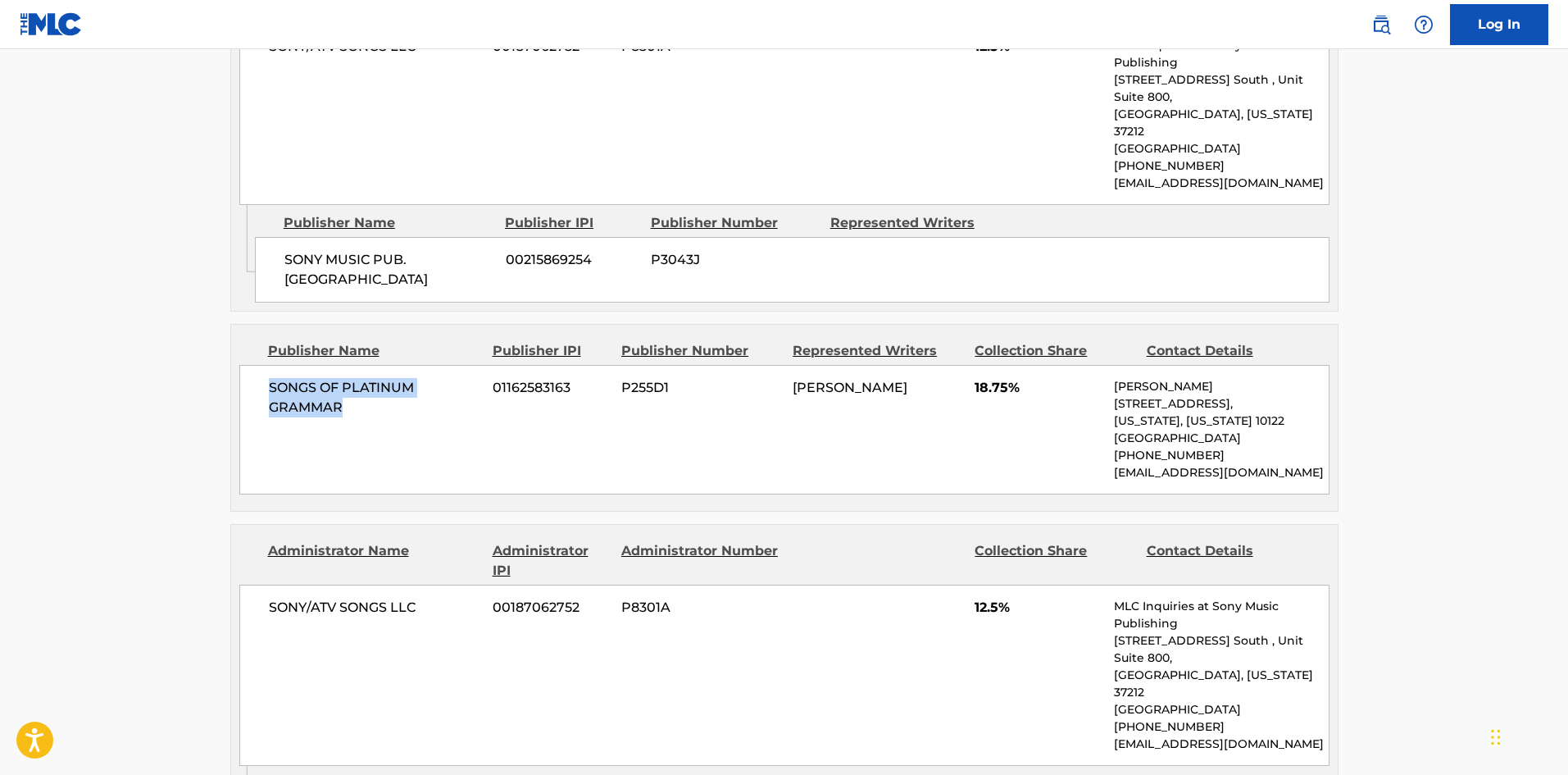
drag, startPoint x: 269, startPoint y: 350, endPoint x: 385, endPoint y: 390, distance: 122.7
click at [385, 390] on div "SONGS OF PLATINUM GRAMMAR 01162583163 P255D1 [PERSON_NAME] 18.75% [PERSON_NAME]…" at bounding box center [784, 429] width 1090 height 130
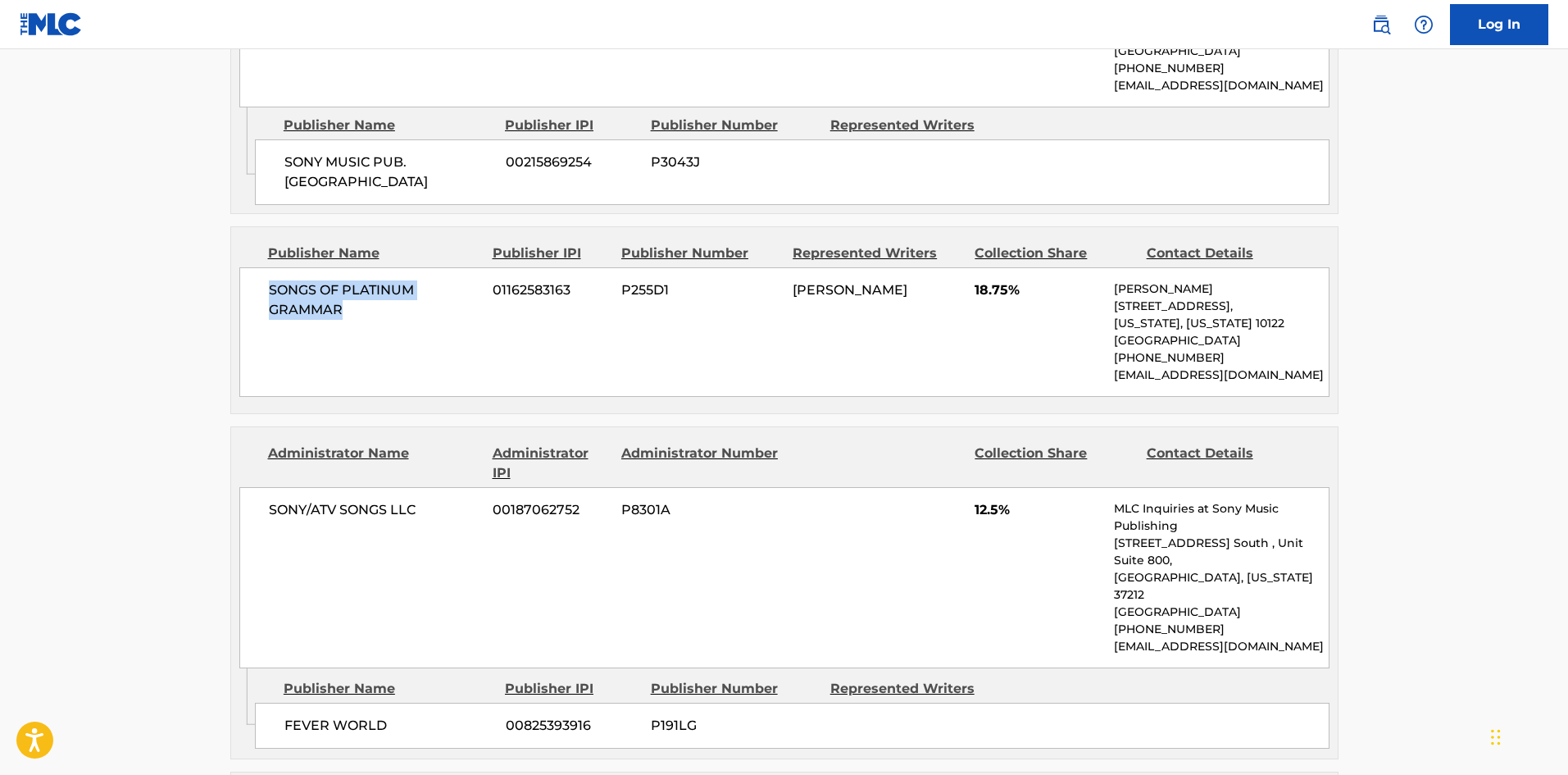
scroll to position [1147, 0]
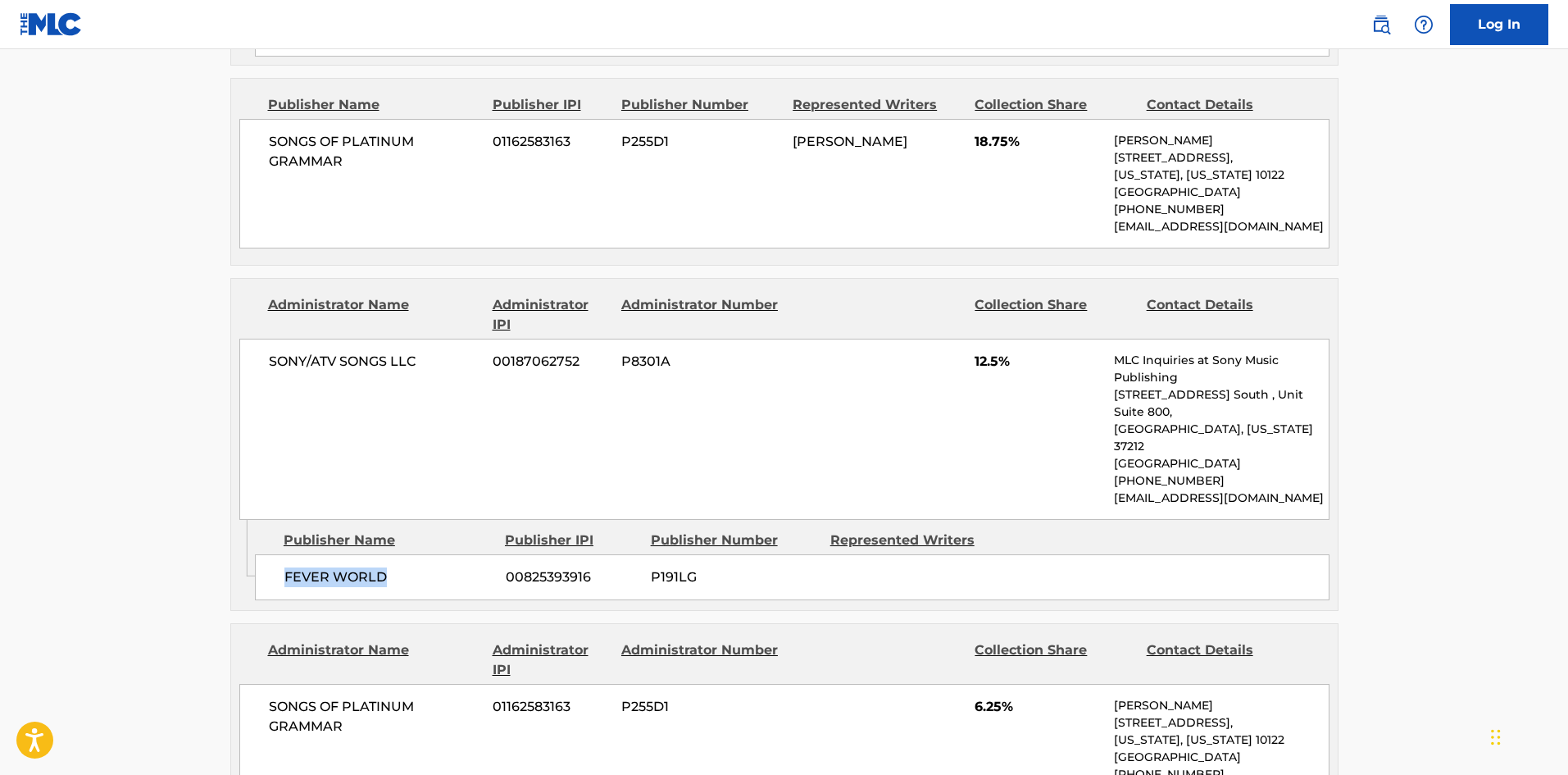
drag, startPoint x: 285, startPoint y: 502, endPoint x: 414, endPoint y: 496, distance: 129.1
click at [414, 554] on div "FEVER WORLD 00825393916 P191LG" at bounding box center [791, 577] width 1074 height 46
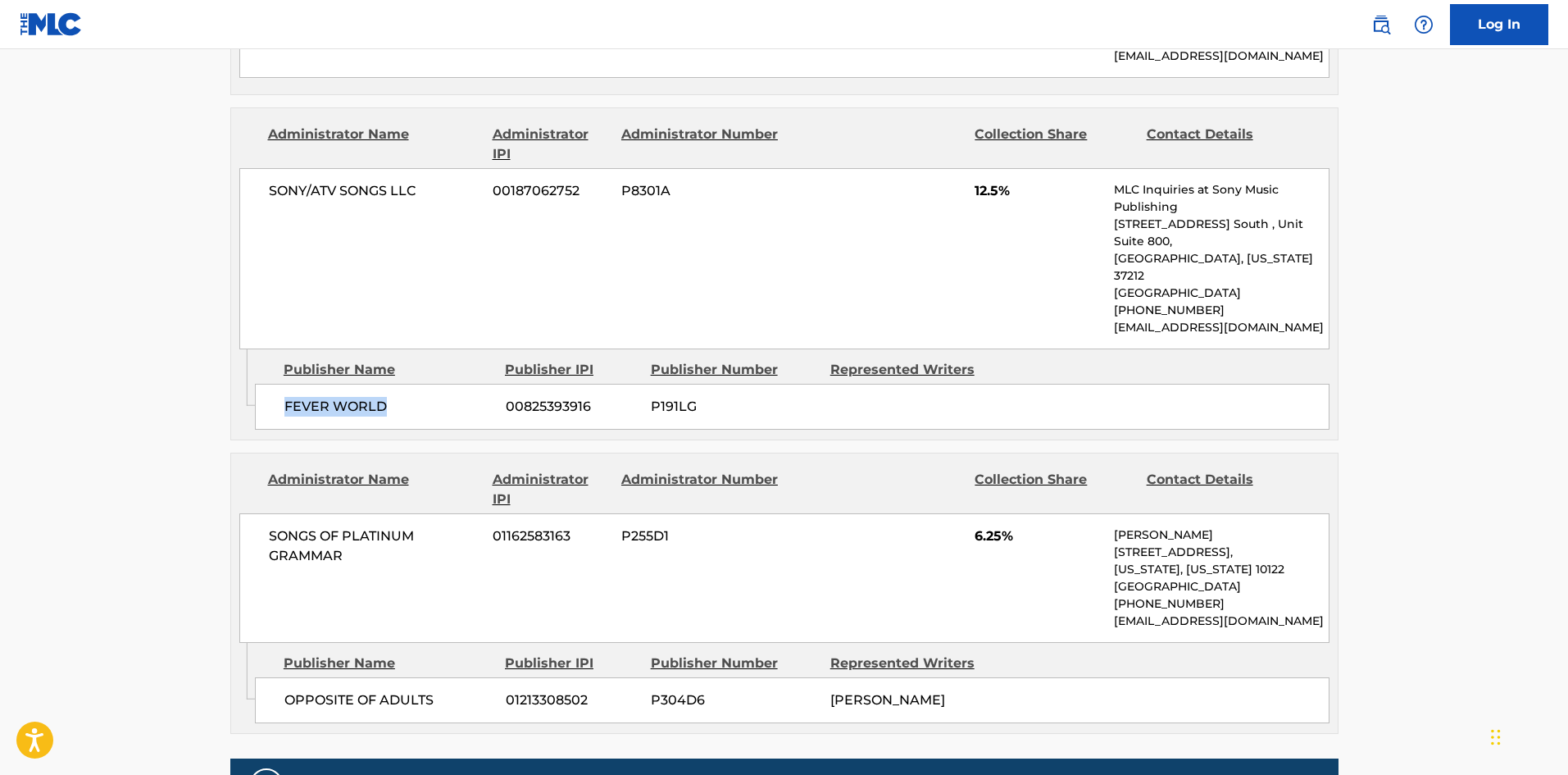
scroll to position [1476, 0]
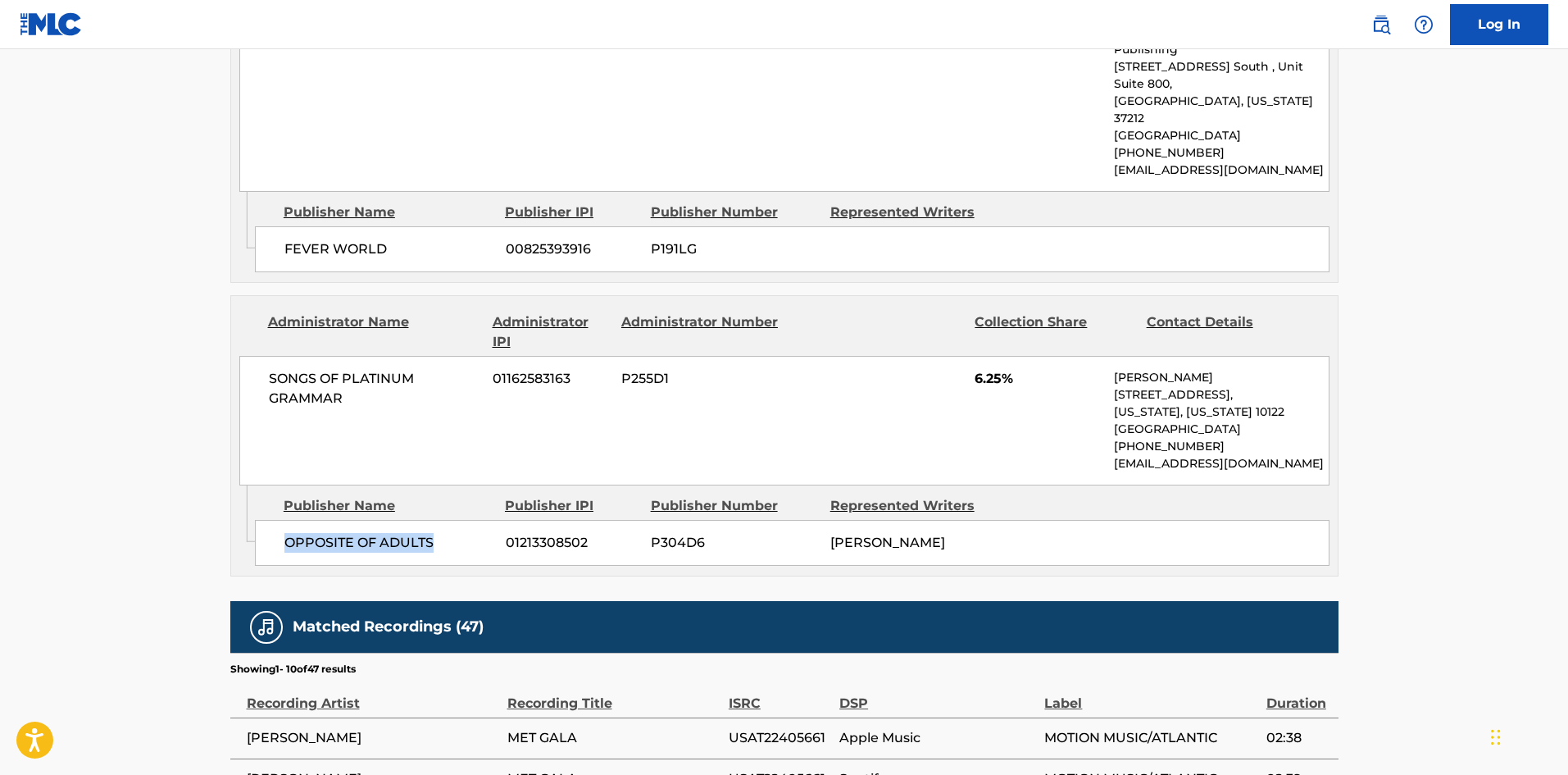
drag, startPoint x: 287, startPoint y: 468, endPoint x: 481, endPoint y: 469, distance: 194.0
click at [481, 533] on span "OPPOSITE OF ADULTS" at bounding box center [389, 542] width 209 height 20
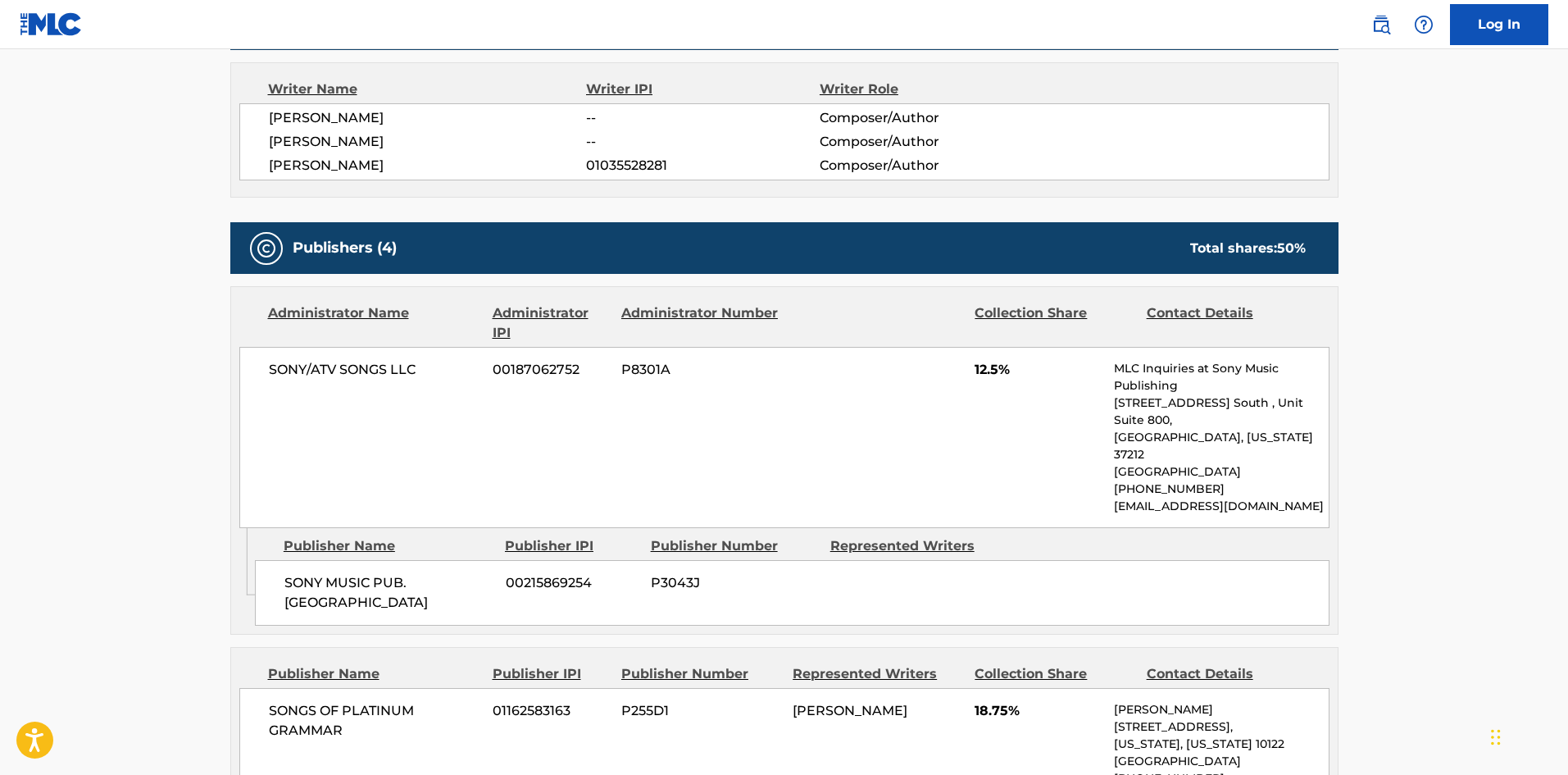
scroll to position [738, 0]
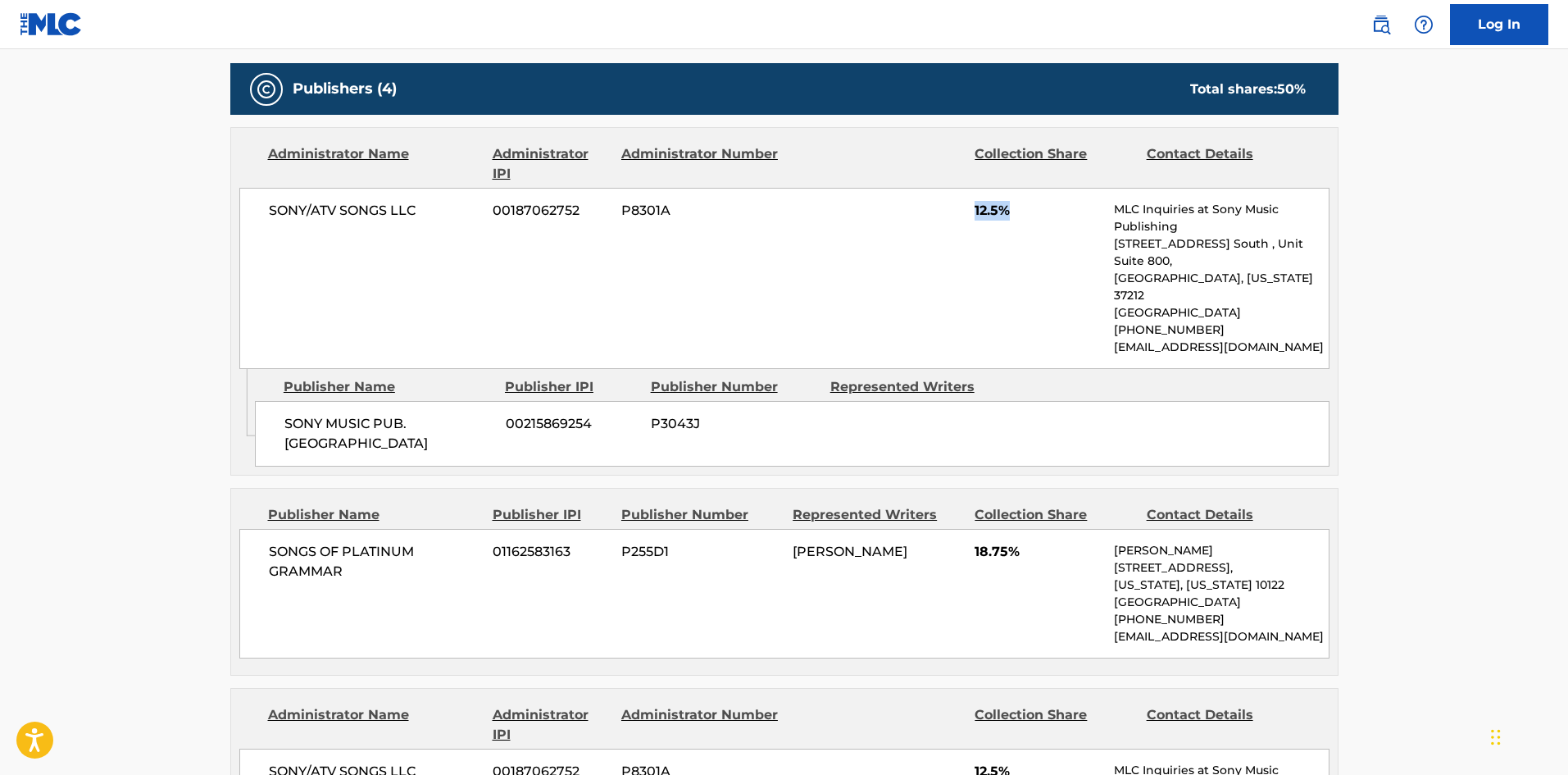
drag, startPoint x: 974, startPoint y: 212, endPoint x: 1028, endPoint y: 213, distance: 54.0
click at [1028, 213] on div "SONY/ATV SONGS LLC 00187062752 P8301A 12.5% MLC Inquiries at Sony Music Publish…" at bounding box center [784, 278] width 1090 height 181
drag, startPoint x: 975, startPoint y: 514, endPoint x: 1023, endPoint y: 487, distance: 55.1
click at [1063, 542] on span "18.75%" at bounding box center [1038, 552] width 127 height 20
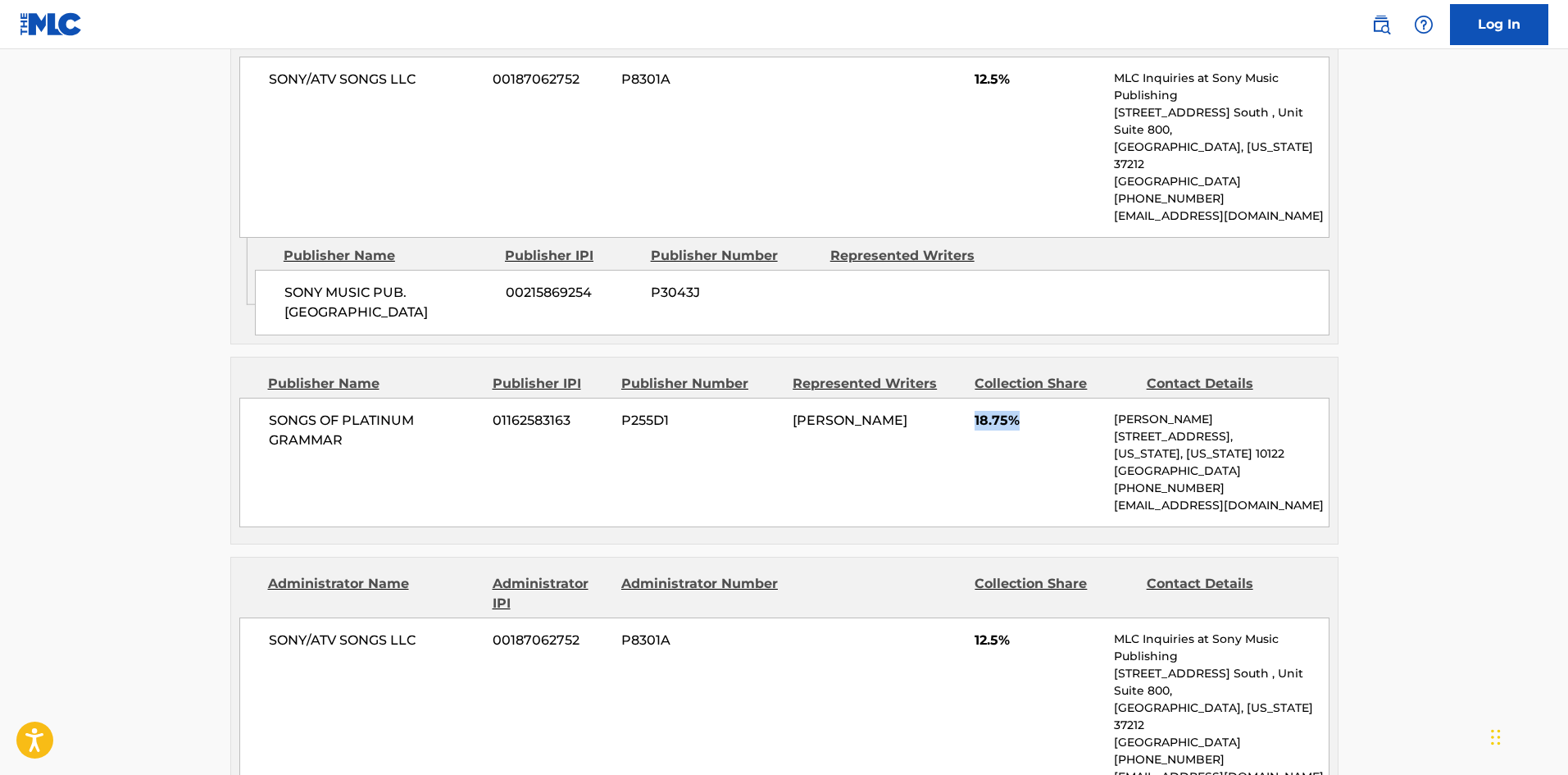
scroll to position [1147, 0]
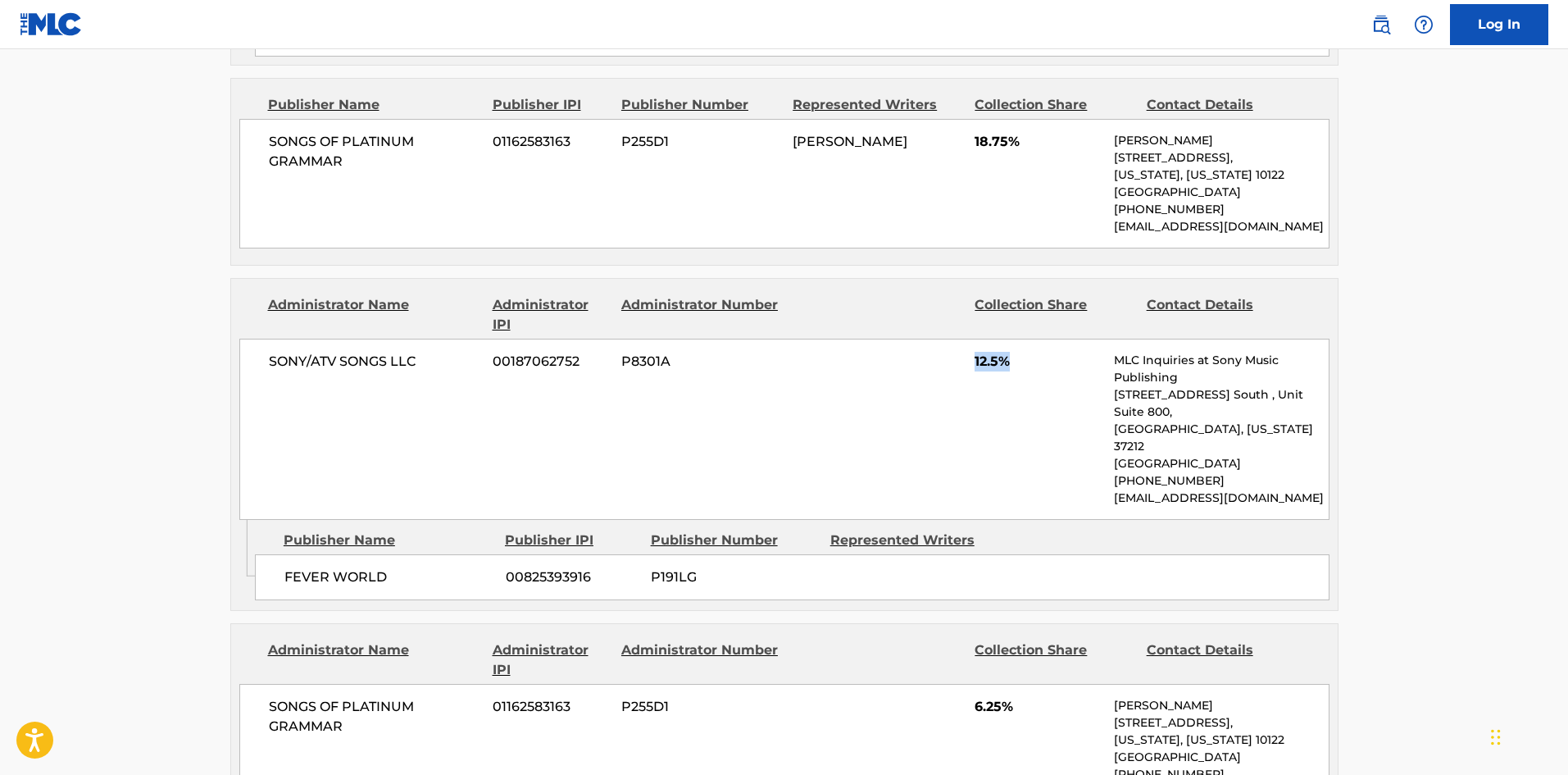
drag, startPoint x: 974, startPoint y: 324, endPoint x: 1040, endPoint y: 324, distance: 66.0
click at [1040, 339] on div "SONY/ATV SONGS LLC 00187062752 P8301A 12.5% MLC Inquiries at Sony Music Publish…" at bounding box center [784, 429] width 1090 height 181
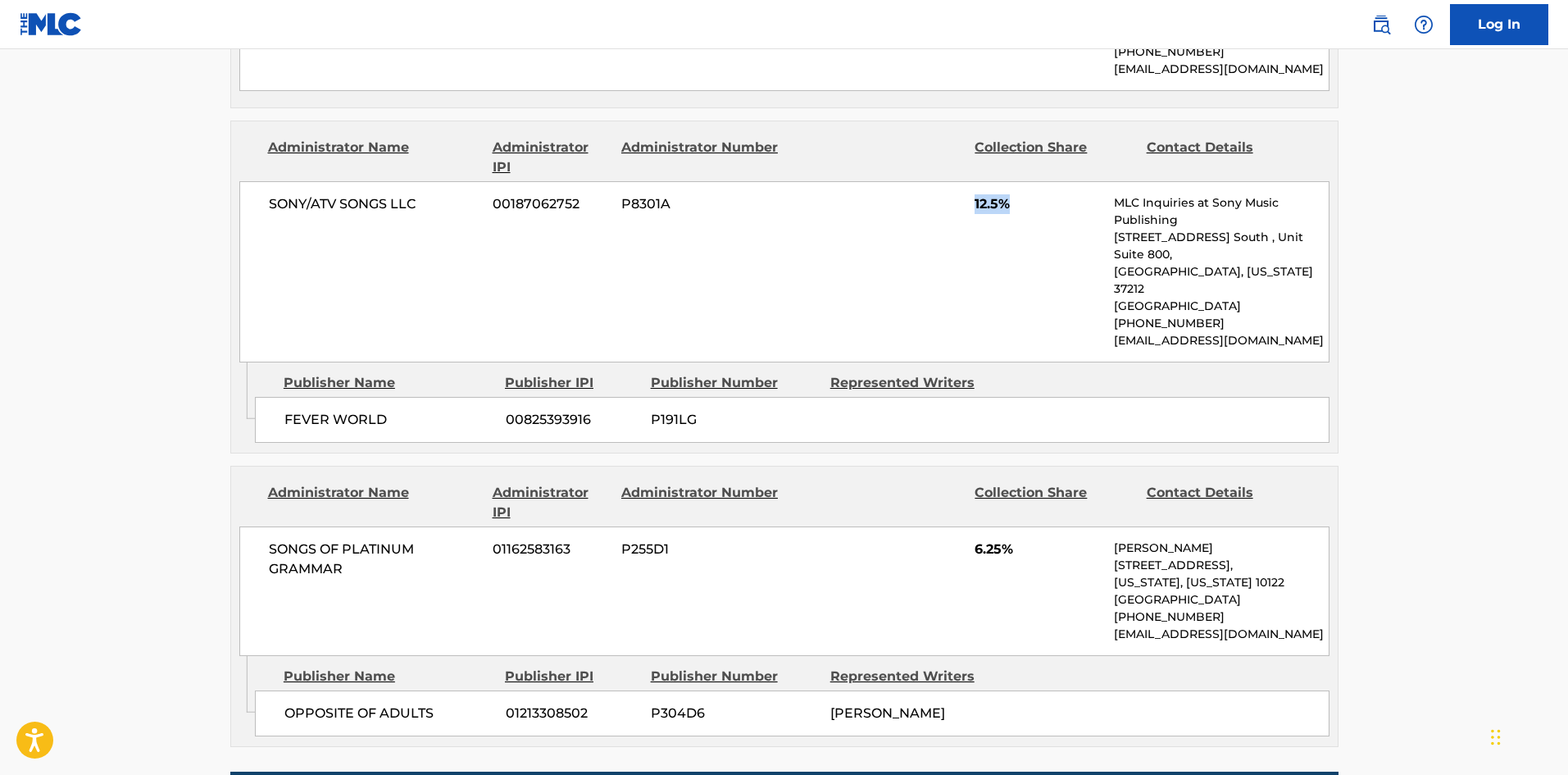
scroll to position [1476, 0]
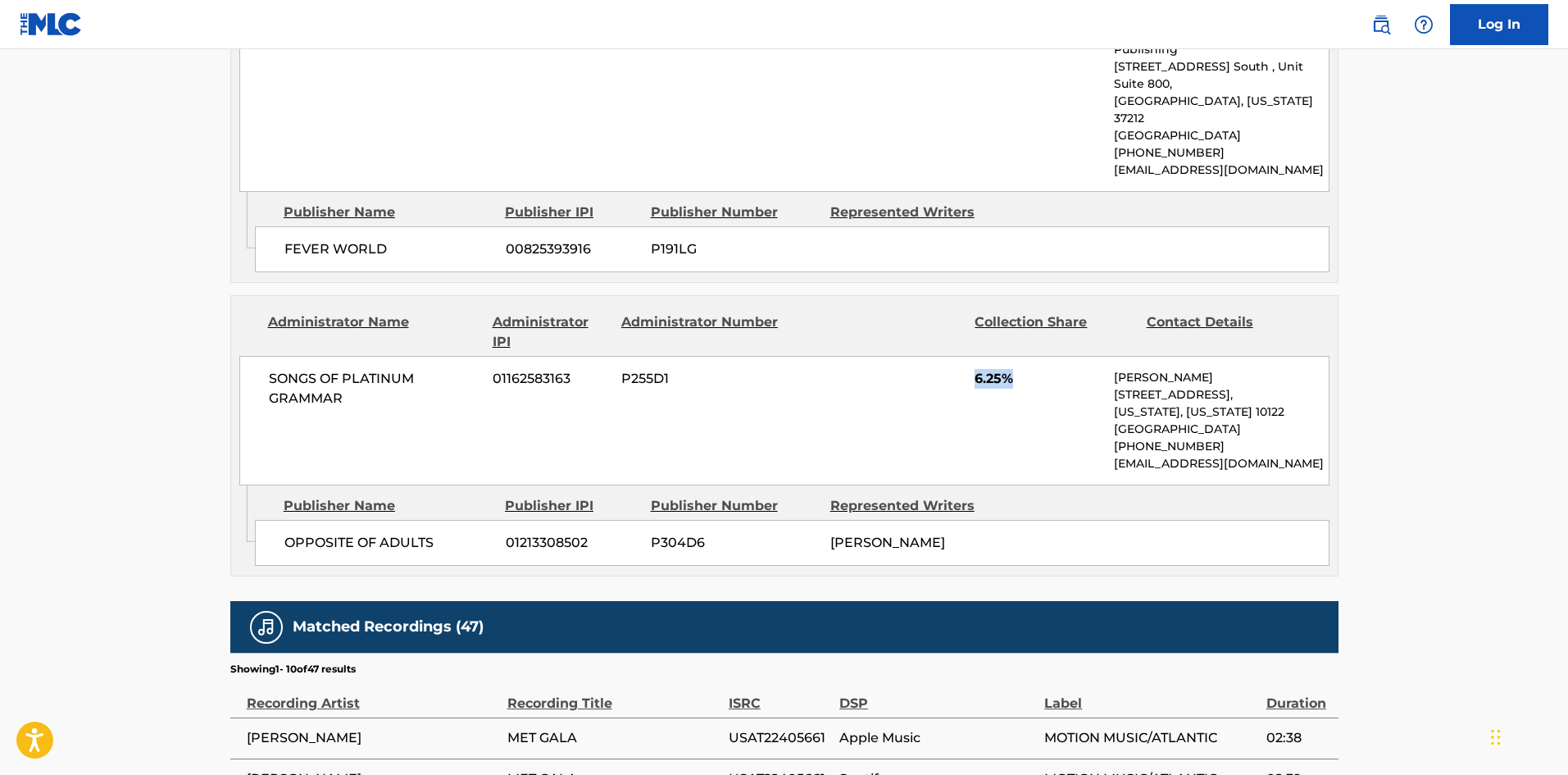
drag, startPoint x: 974, startPoint y: 313, endPoint x: 1054, endPoint y: 301, distance: 80.9
click at [1054, 356] on div "SONGS OF PLATINUM GRAMMAR 01162583163 P255D1 6.25% [PERSON_NAME] [STREET_ADDRES…" at bounding box center [784, 421] width 1090 height 130
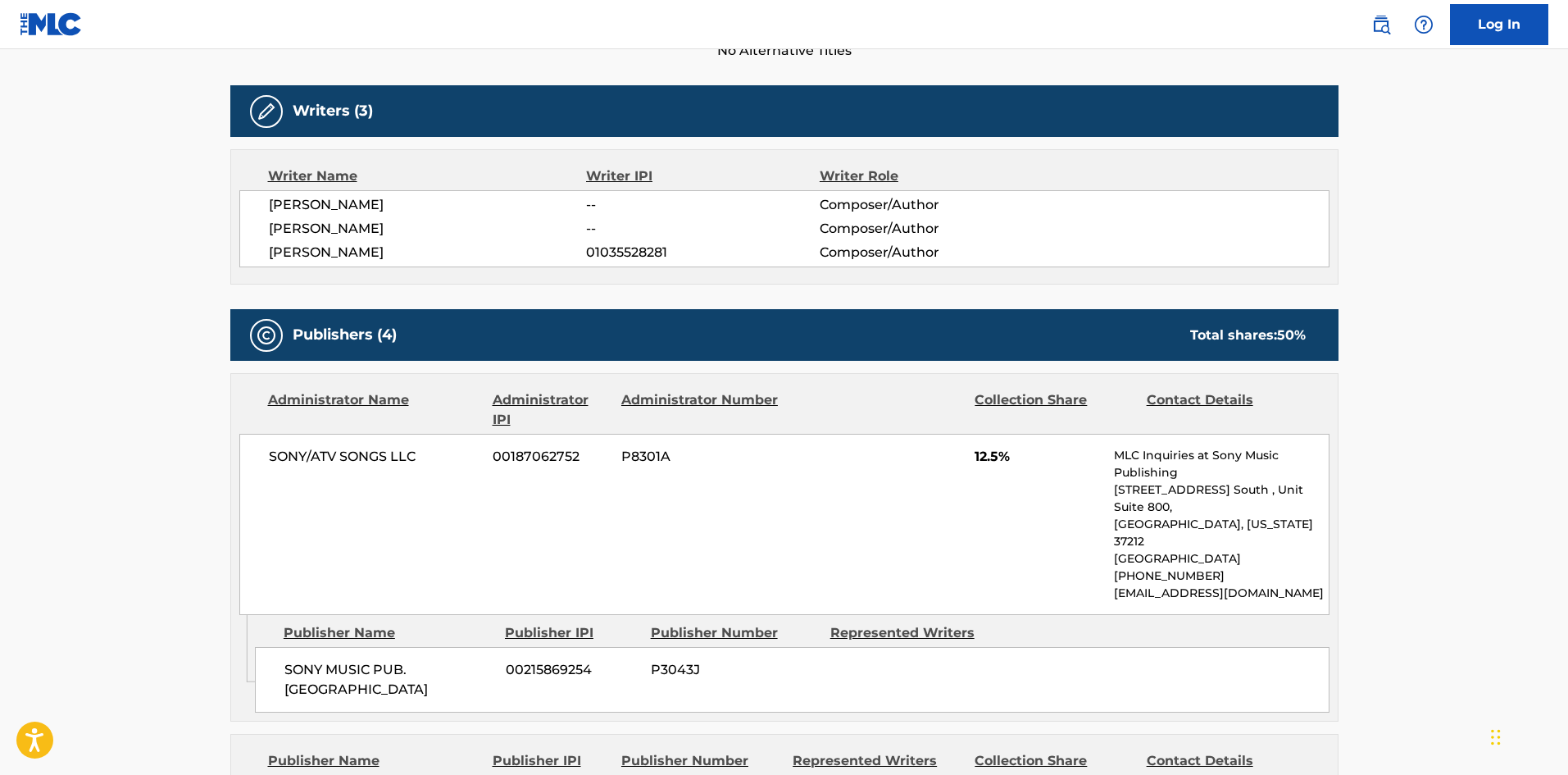
scroll to position [0, 0]
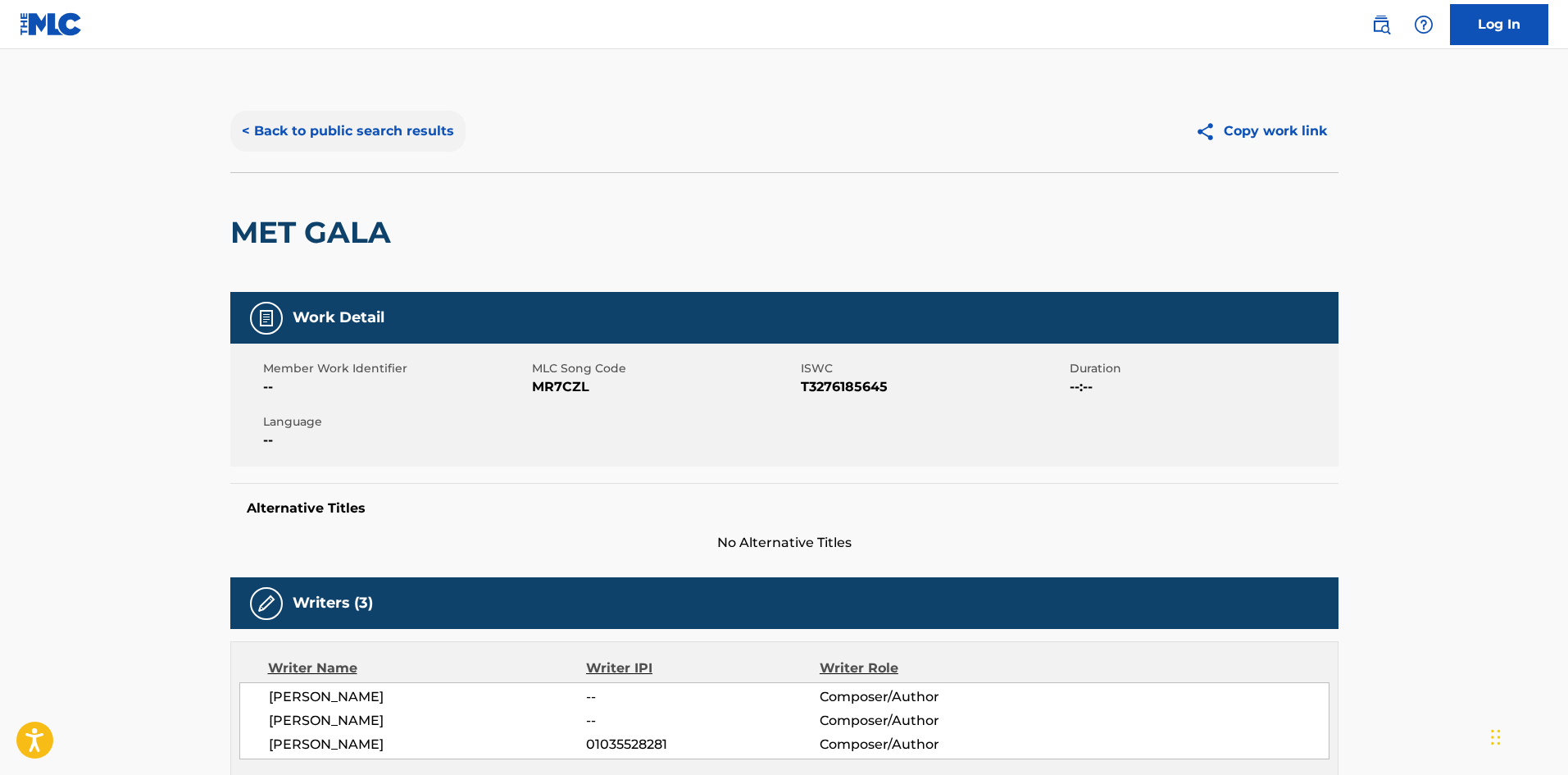
click at [372, 126] on button "< Back to public search results" at bounding box center [348, 131] width 236 height 41
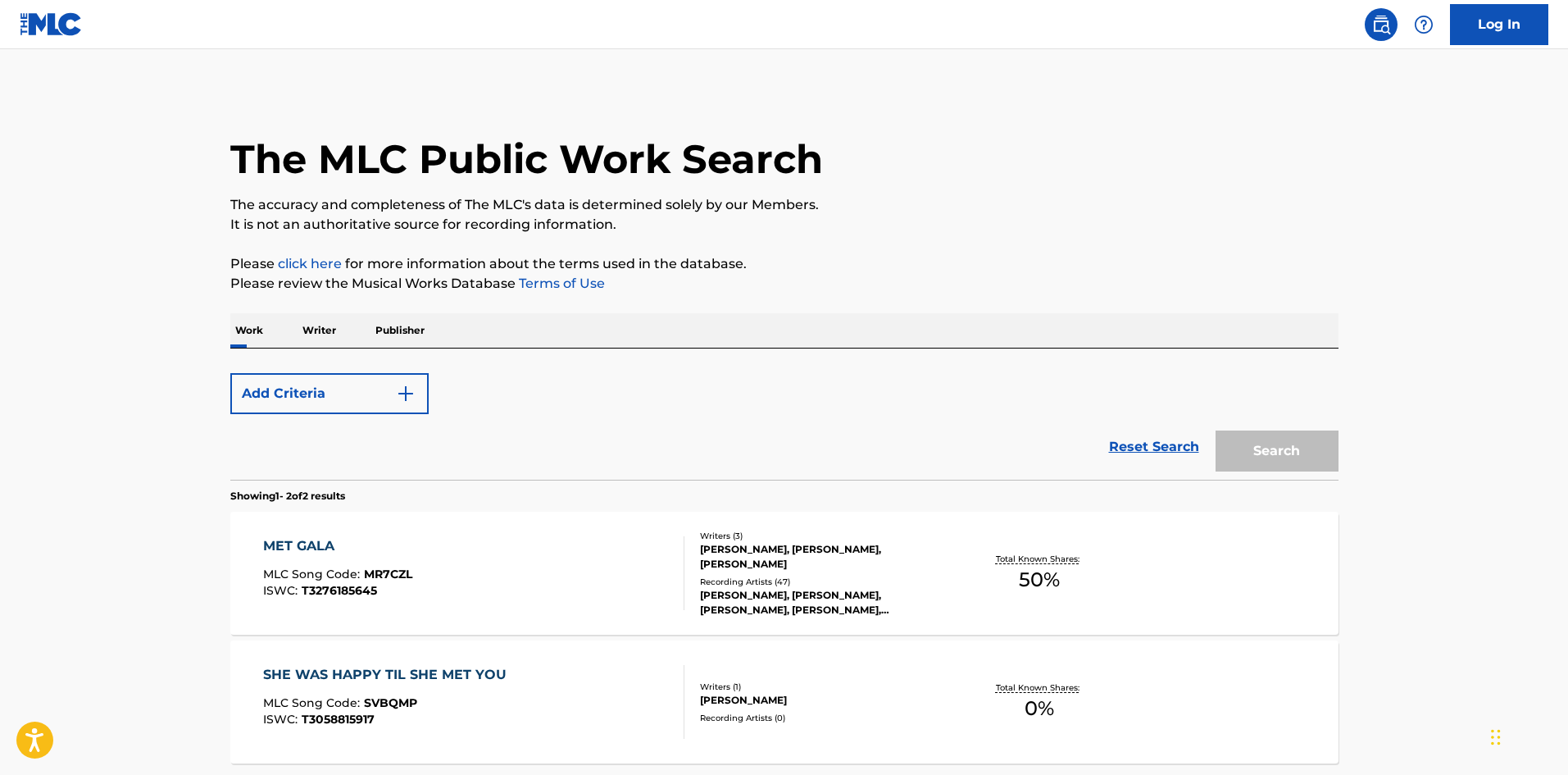
scroll to position [82, 0]
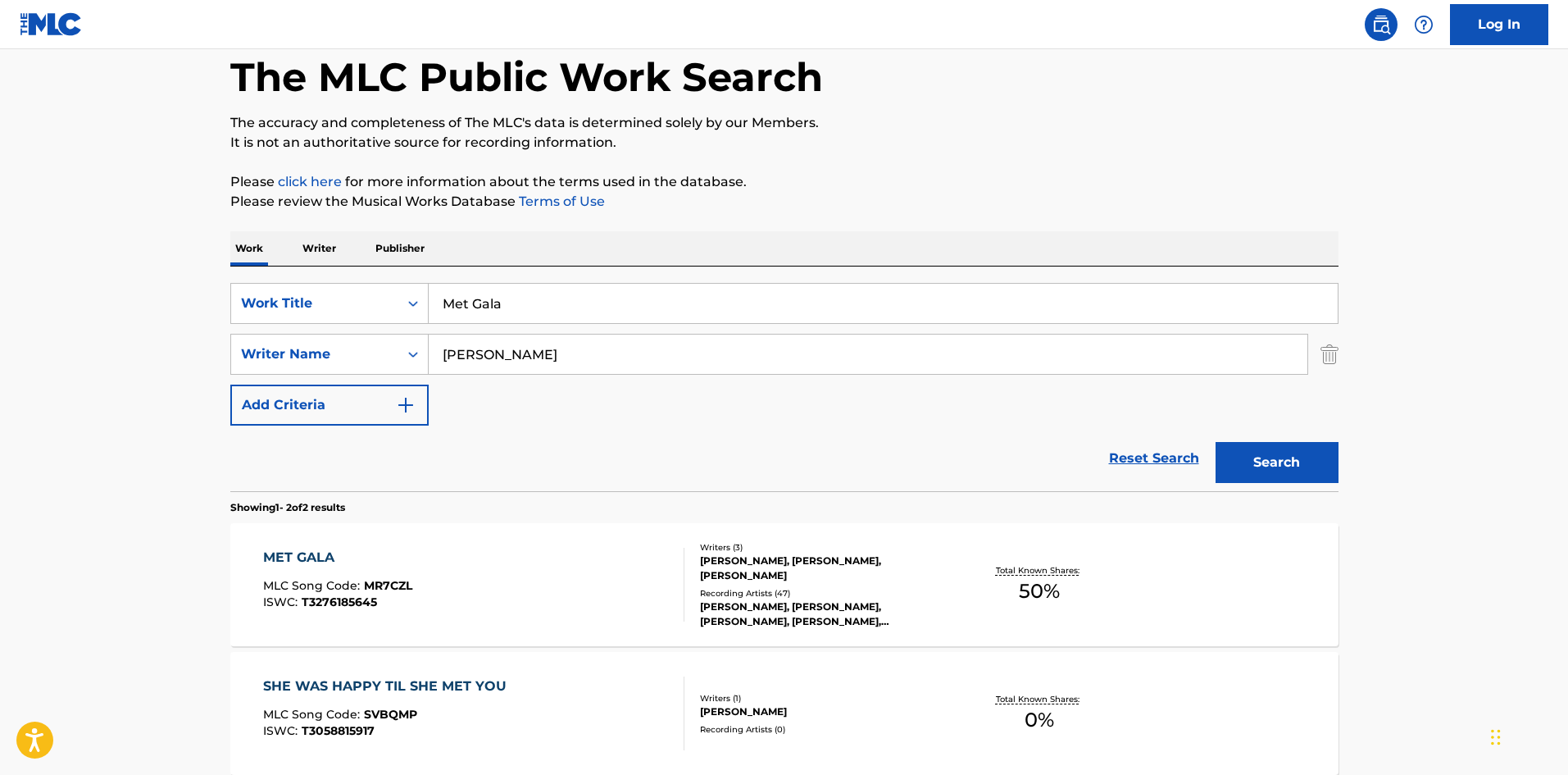
drag, startPoint x: 571, startPoint y: 302, endPoint x: 48, endPoint y: 228, distance: 528.2
click at [100, 247] on main "The MLC Public Work Search The accuracy and completeness of The MLC's data is d…" at bounding box center [784, 413] width 1568 height 893
paste input "Long Nights"
type input "Long Nights"
click at [638, 375] on div "SearchWithCriteria04b07099-c659-45b4-bdcd-46ef0e37b839 Work Title Long Nights S…" at bounding box center [784, 354] width 1108 height 143
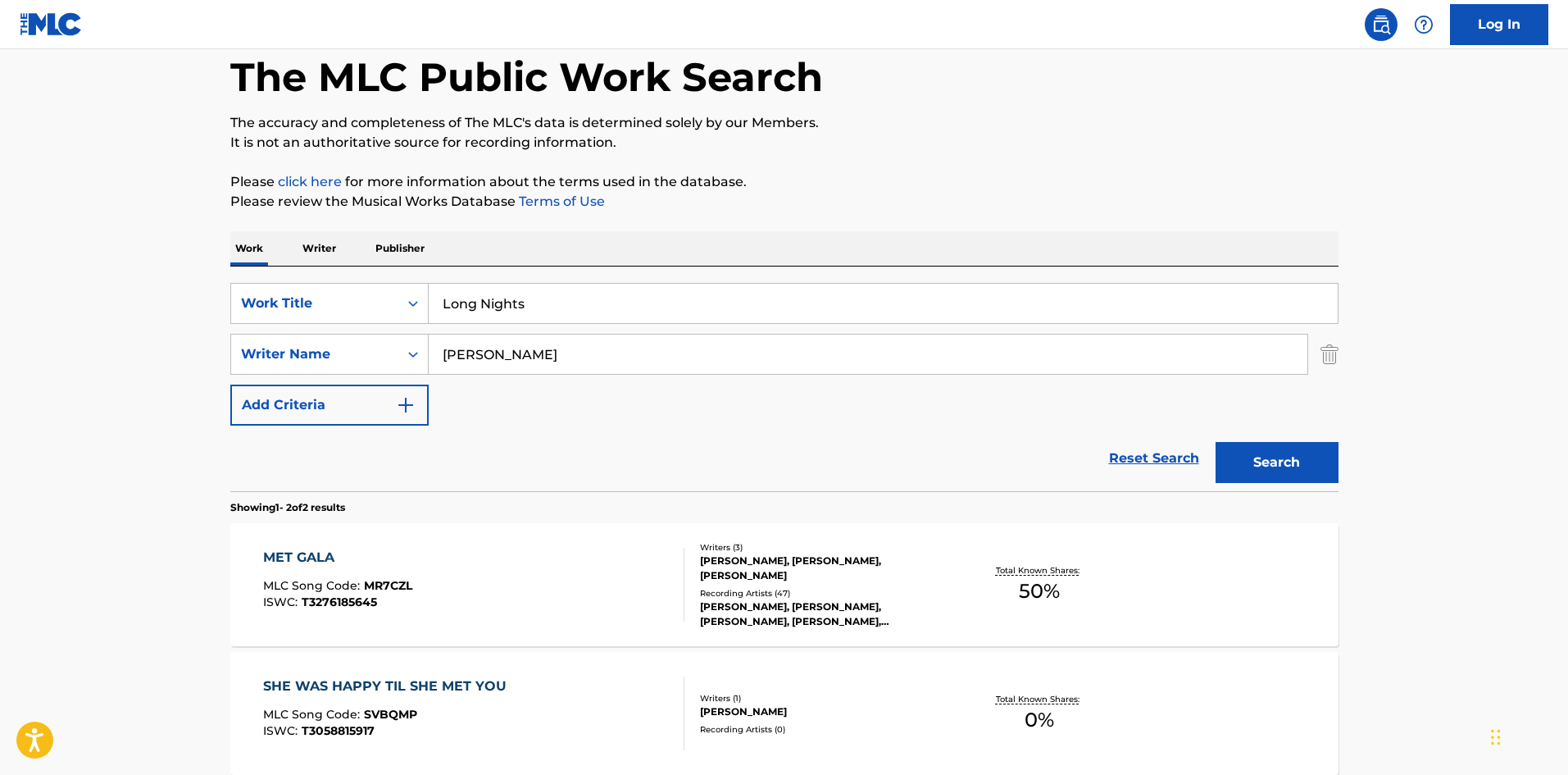
drag, startPoint x: 637, startPoint y: 346, endPoint x: 0, endPoint y: 333, distance: 637.1
click at [0, 337] on main "The MLC Public Work Search The accuracy and completeness of The MLC's data is d…" at bounding box center [784, 413] width 1568 height 893
paste input "Breezy"
type input "Breezy"
click at [1294, 462] on button "Search" at bounding box center [1277, 462] width 123 height 41
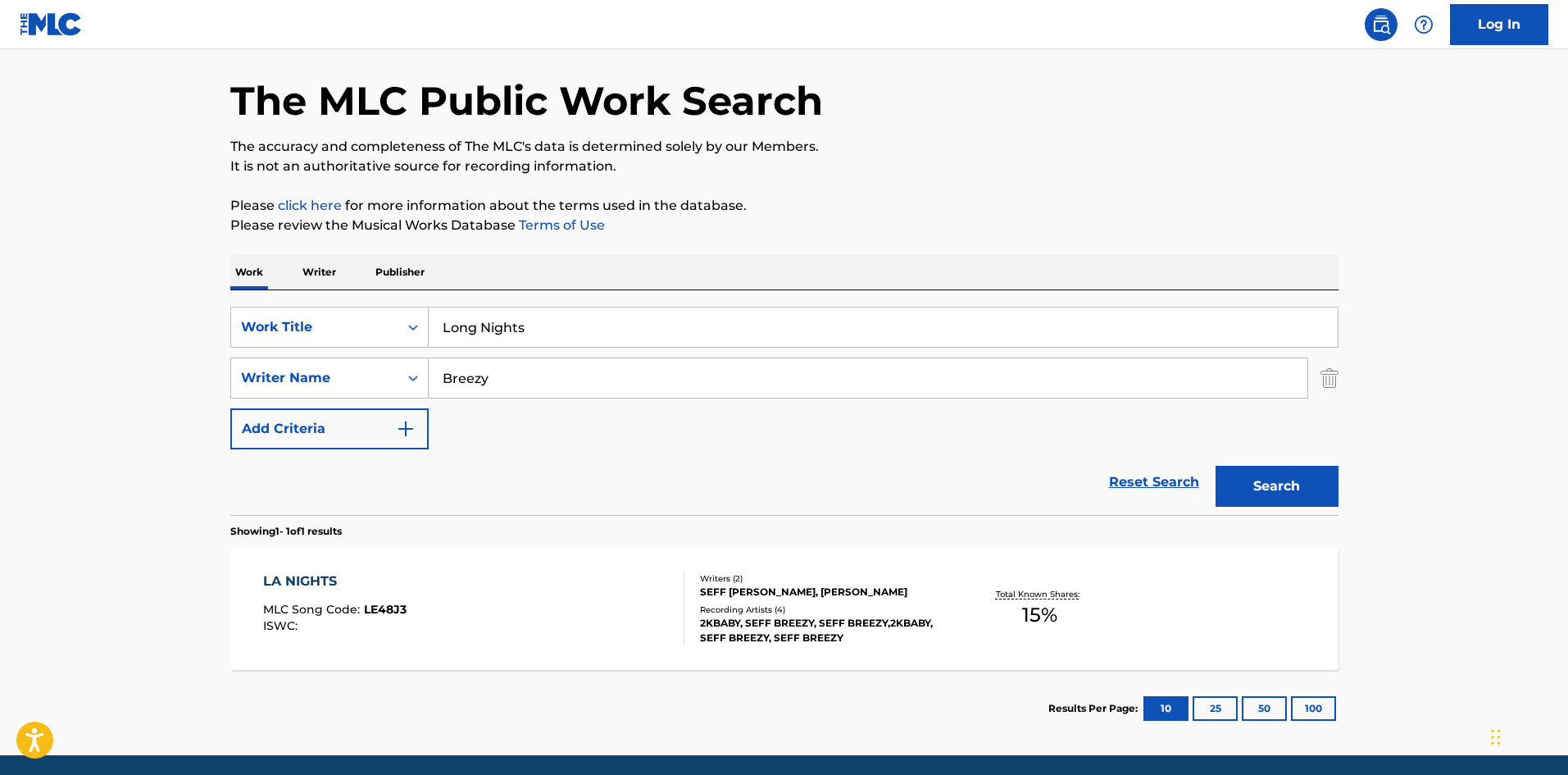
scroll to position [117, 0]
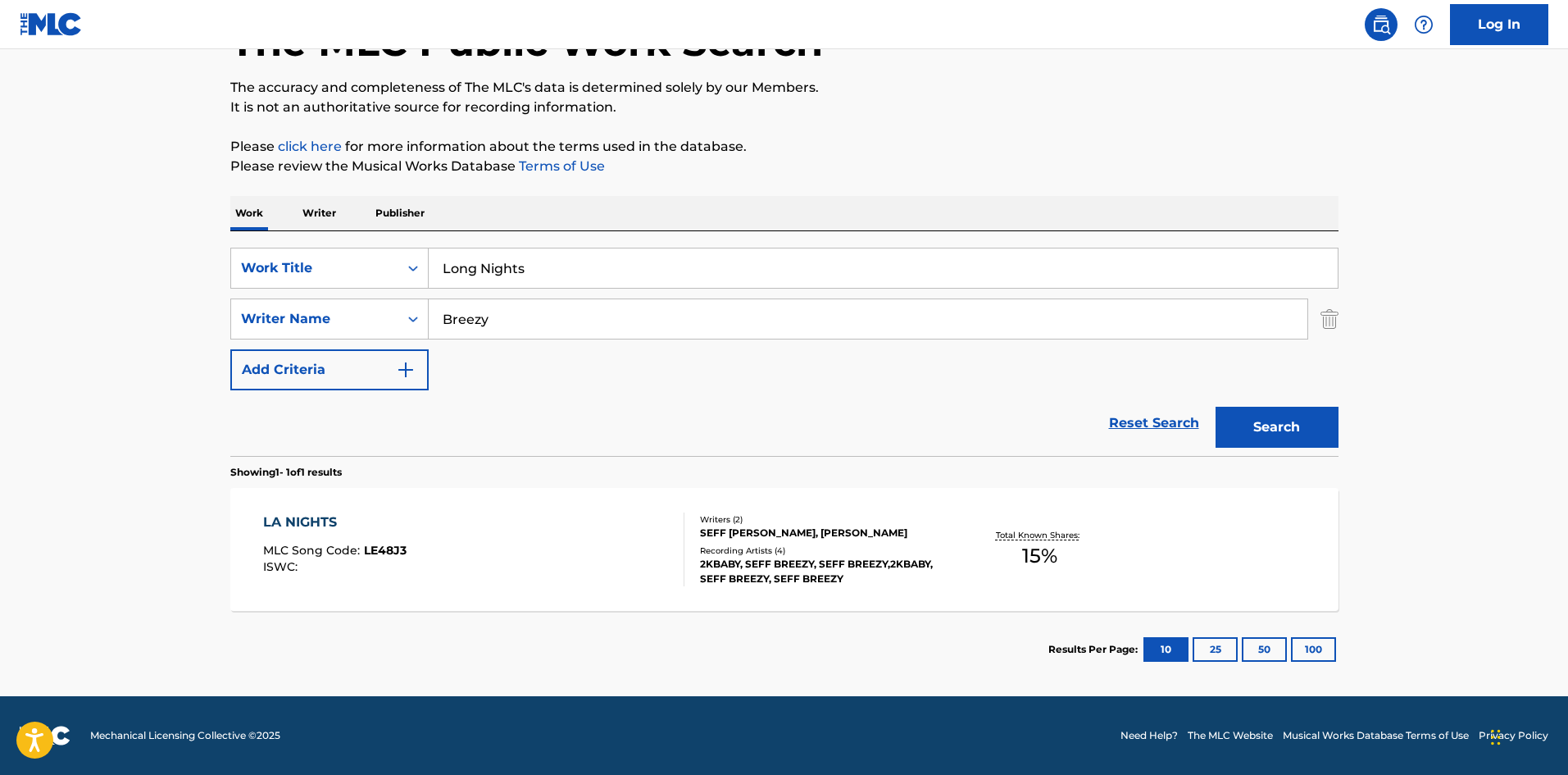
click at [304, 520] on div "LA NIGHTS" at bounding box center [335, 522] width 144 height 20
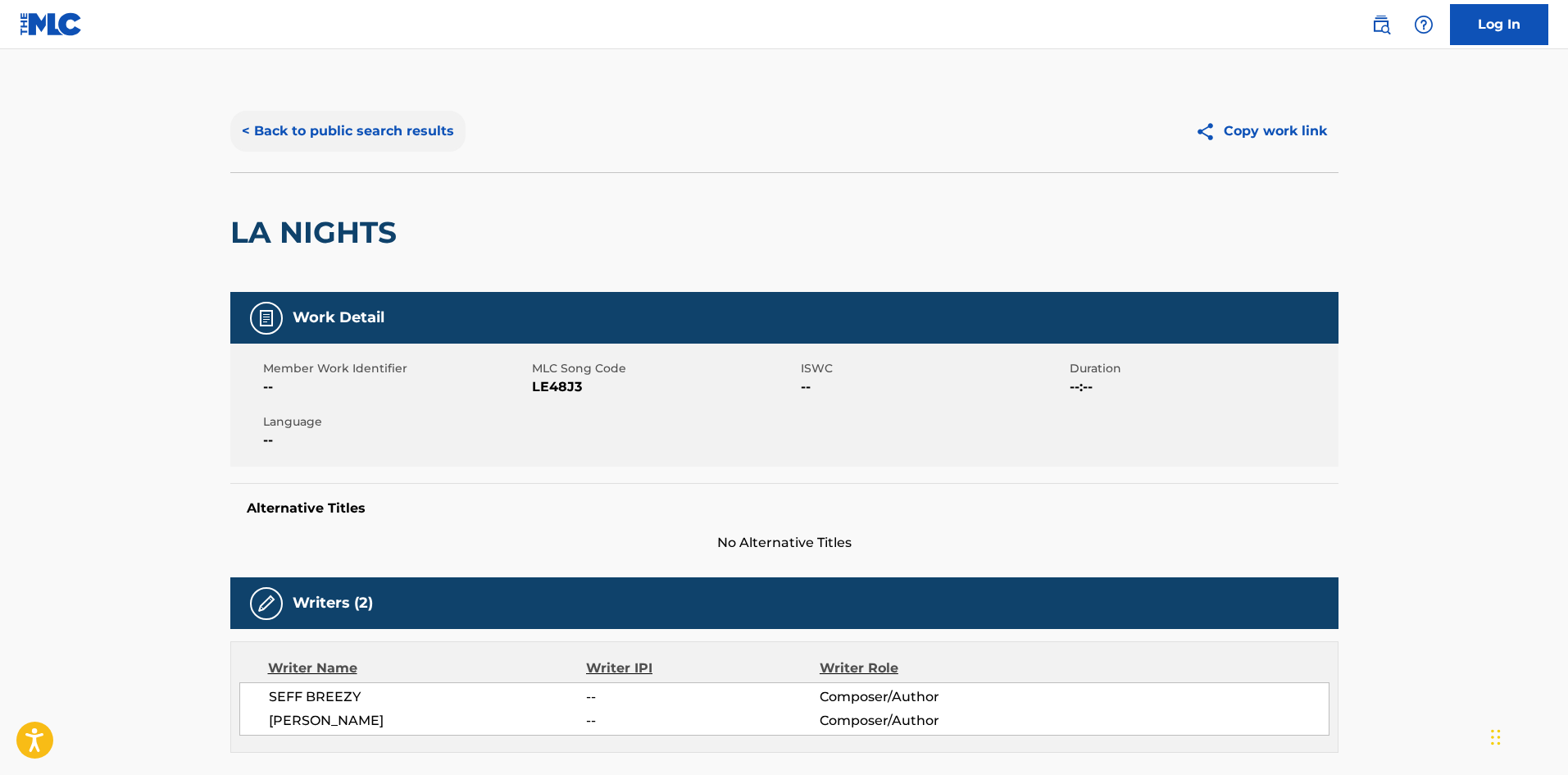
click at [414, 134] on button "< Back to public search results" at bounding box center [348, 131] width 236 height 41
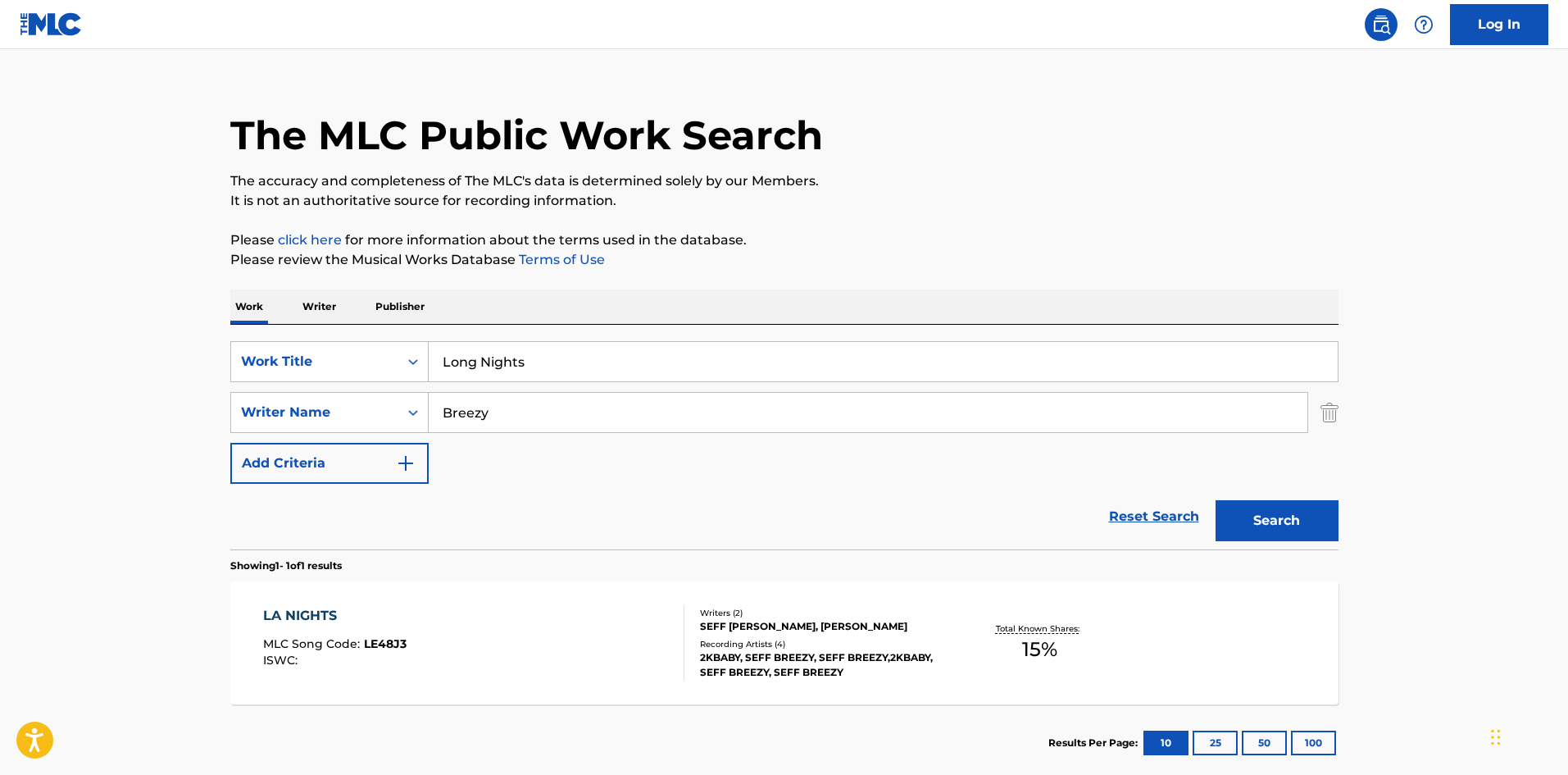
drag, startPoint x: 538, startPoint y: 425, endPoint x: 0, endPoint y: 367, distance: 541.1
click at [0, 379] on main "The MLC Public Work Search The accuracy and completeness of The MLC's data is d…" at bounding box center [784, 407] width 1568 height 764
paste input "[PERSON_NAME]"
click at [1291, 515] on button "Search" at bounding box center [1277, 520] width 123 height 41
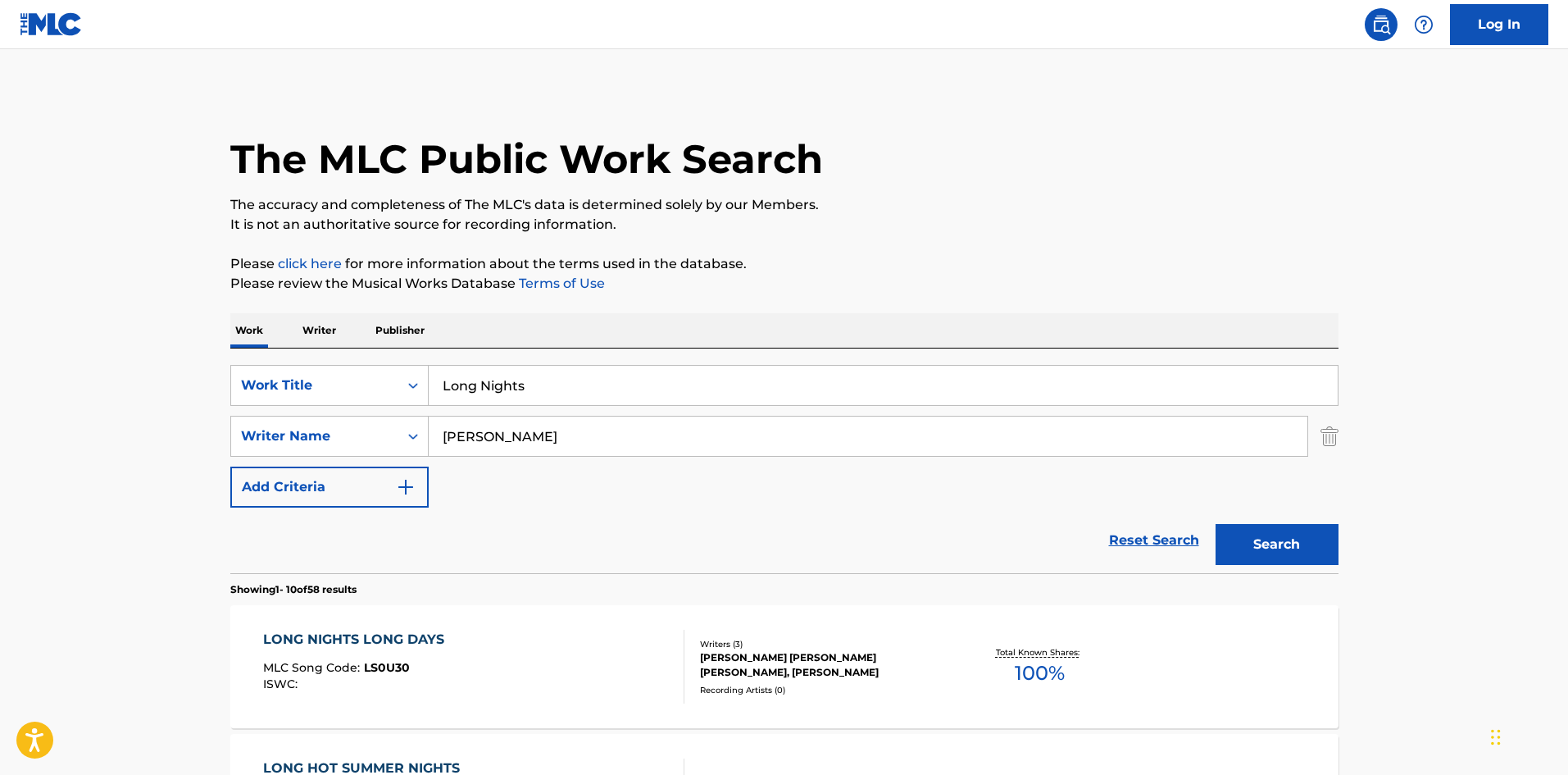
drag, startPoint x: 558, startPoint y: 442, endPoint x: 28, endPoint y: 411, distance: 530.9
paste input "[PERSON_NAME]"
click at [1290, 538] on button "Search" at bounding box center [1277, 544] width 123 height 41
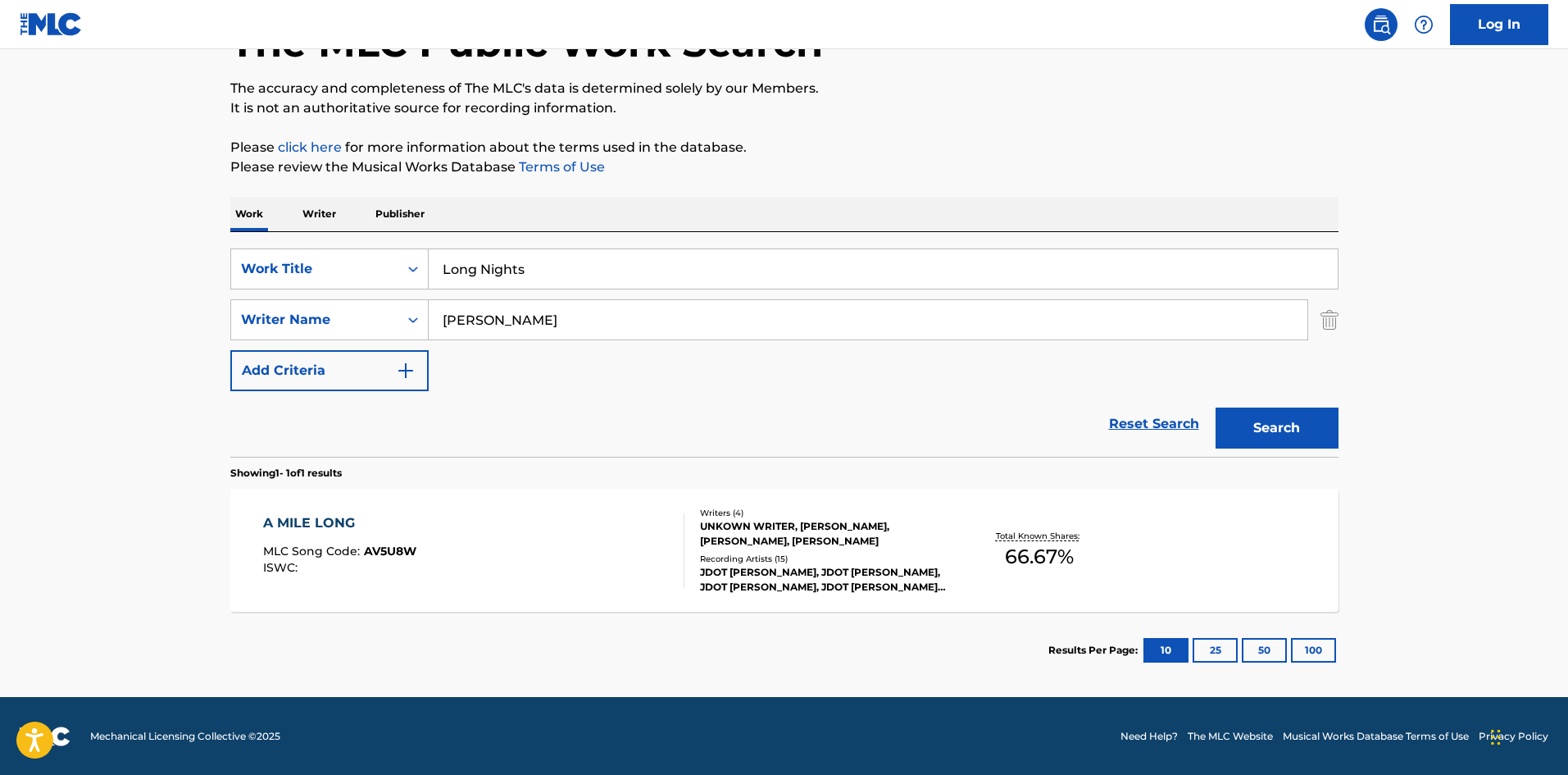
scroll to position [117, 0]
drag, startPoint x: 601, startPoint y: 330, endPoint x: 0, endPoint y: 315, distance: 601.2
click at [0, 315] on main "The MLC Public Work Search The accuracy and completeness of The MLC's data is d…" at bounding box center [784, 313] width 1568 height 764
paste input "Choppa"
type input "Choppa"
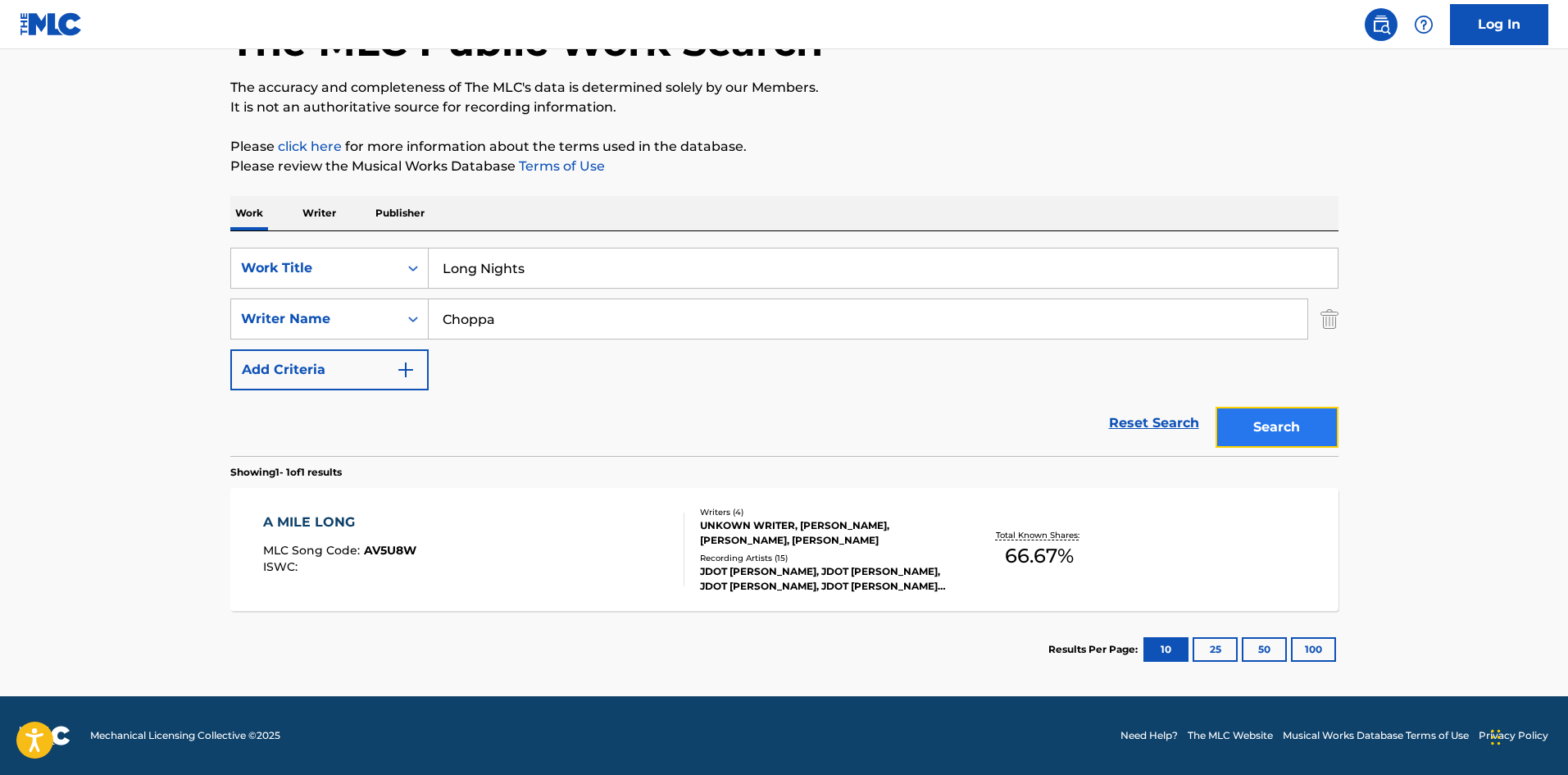
click at [1263, 420] on button "Search" at bounding box center [1277, 427] width 123 height 41
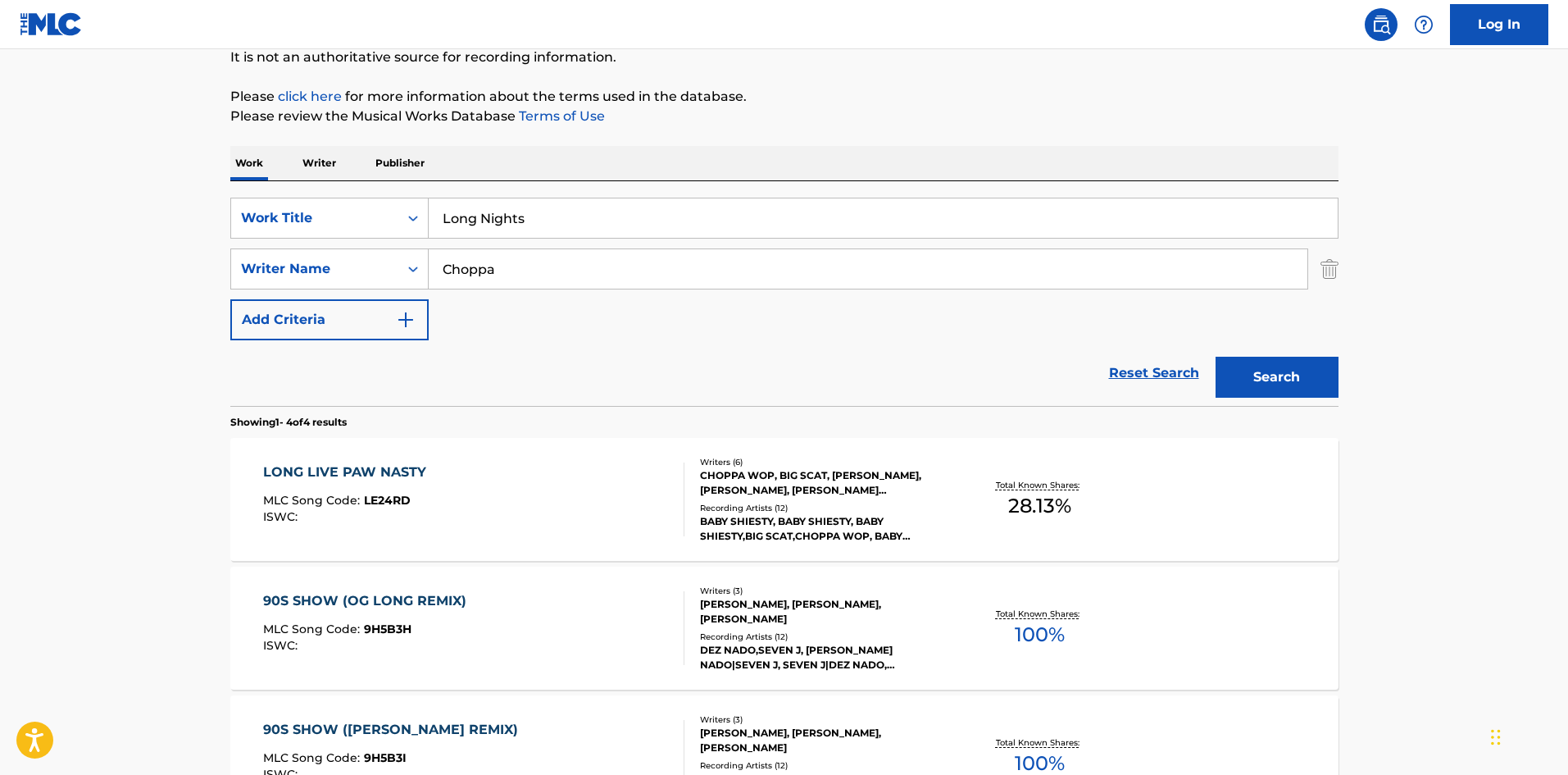
scroll to position [0, 0]
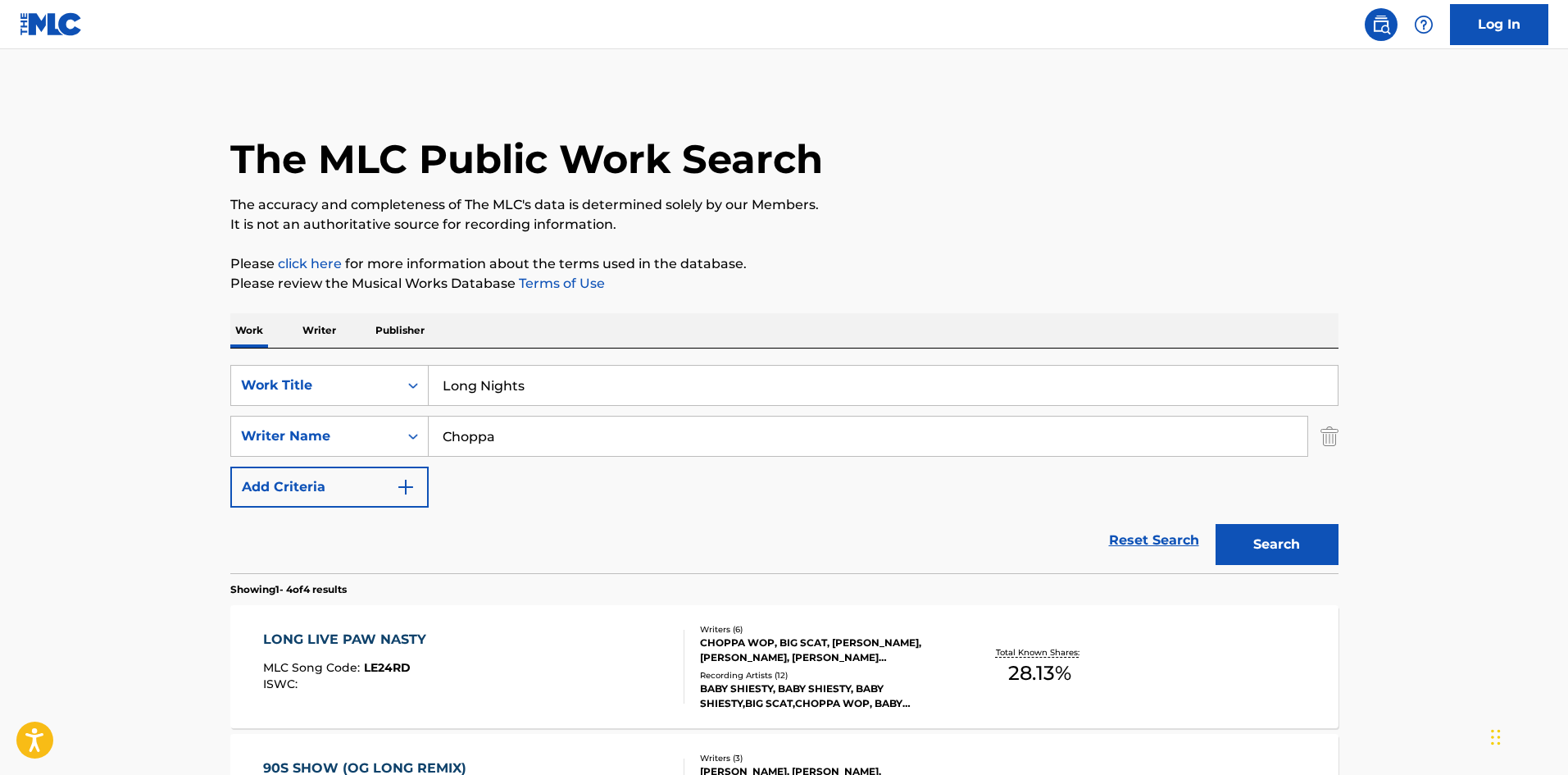
drag, startPoint x: 572, startPoint y: 404, endPoint x: 0, endPoint y: 346, distance: 574.9
click at [0, 349] on main "The MLC Public Work Search The accuracy and completeness of The MLC's data is d…" at bounding box center [784, 624] width 1568 height 1150
paste input "After Hour"
type input "After Hours"
drag, startPoint x: 668, startPoint y: 430, endPoint x: 0, endPoint y: 394, distance: 669.0
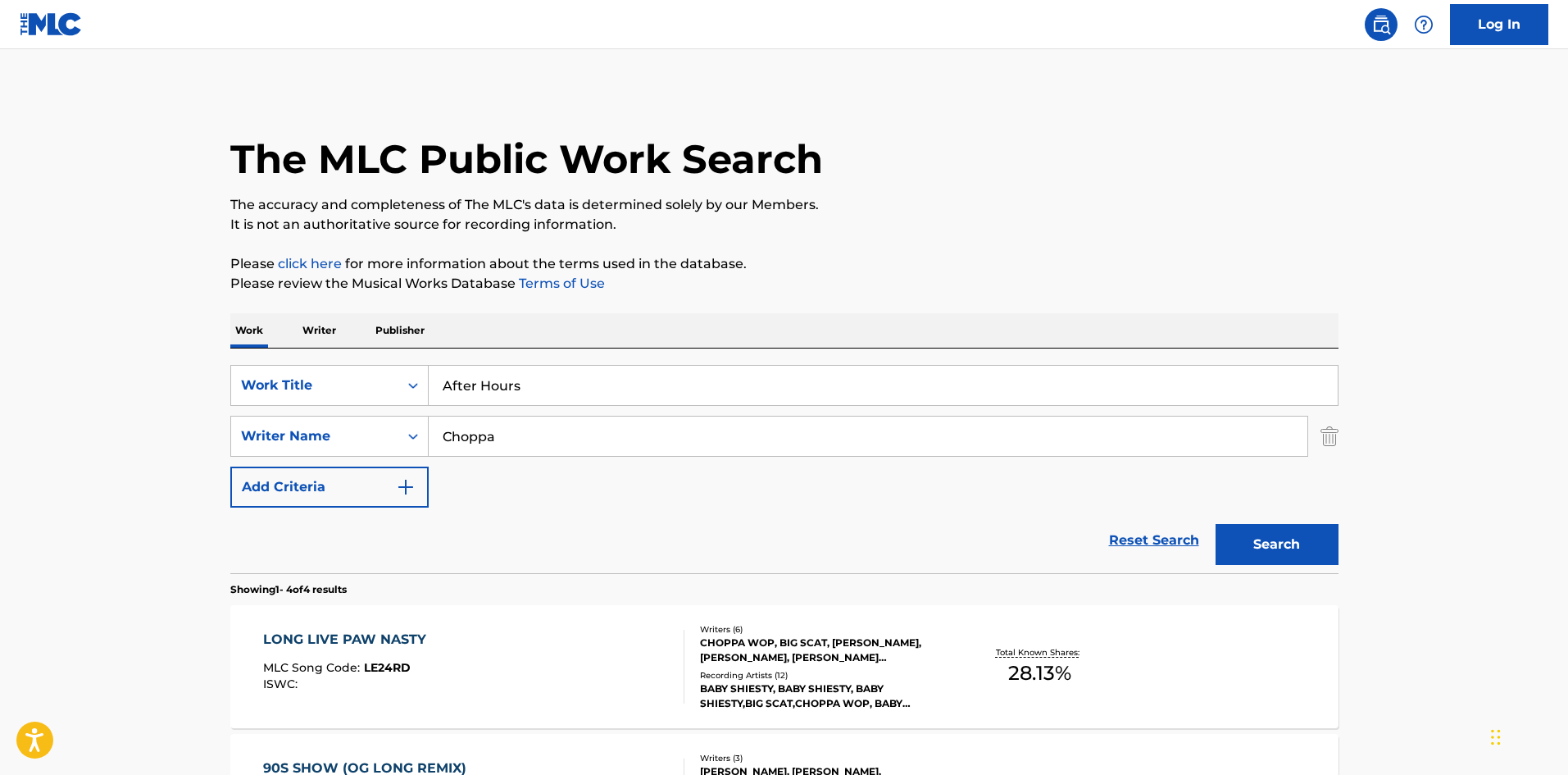
click at [0, 407] on main "The MLC Public Work Search The accuracy and completeness of The MLC's data is d…" at bounding box center [784, 624] width 1568 height 1150
paste input "[PERSON_NAME]"
type input "[PERSON_NAME]"
click at [1296, 539] on button "Search" at bounding box center [1277, 544] width 123 height 41
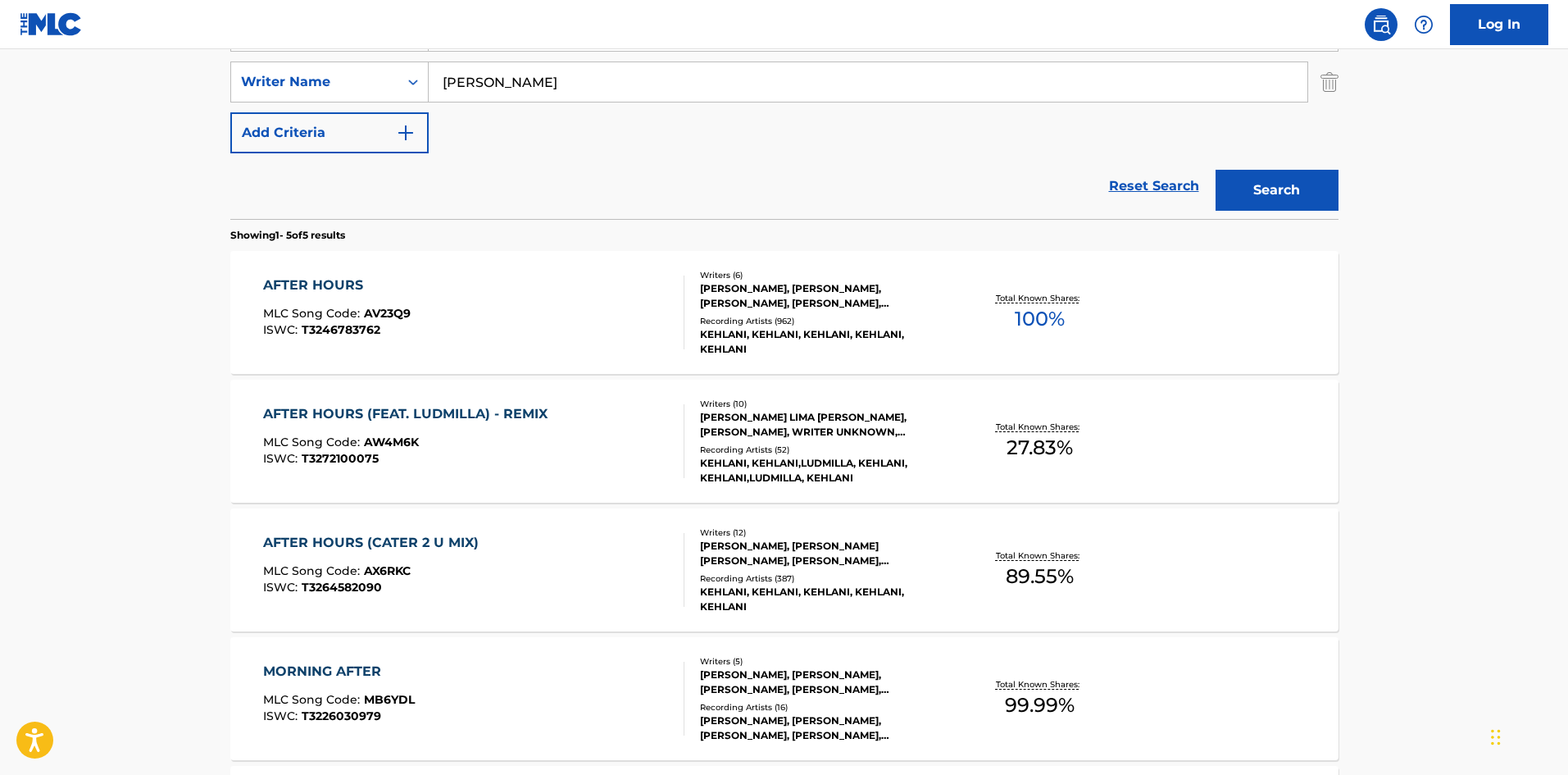
scroll to position [328, 0]
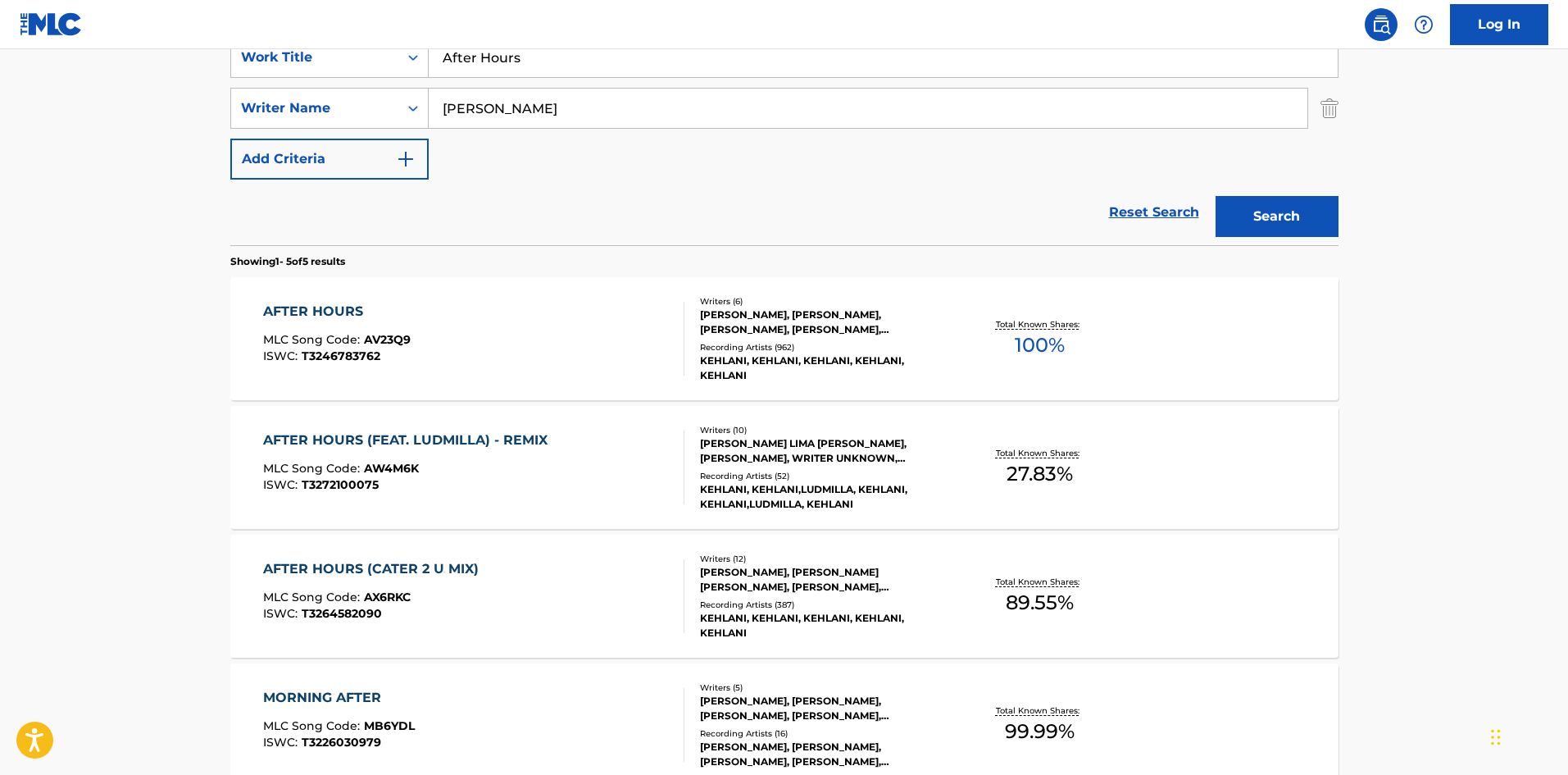
click at [335, 319] on div "AFTER HOURS" at bounding box center [337, 311] width 147 height 20
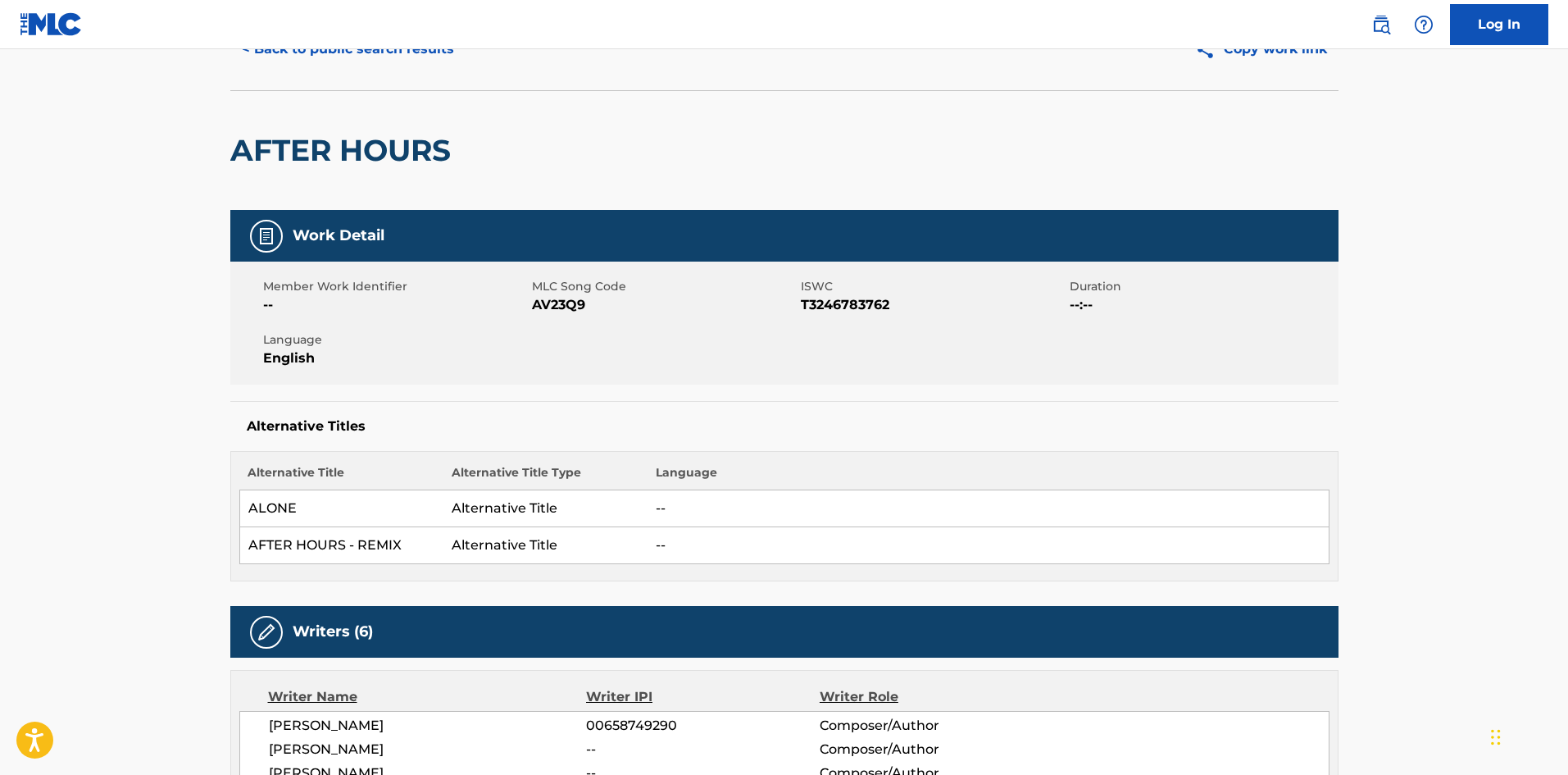
scroll to position [574, 0]
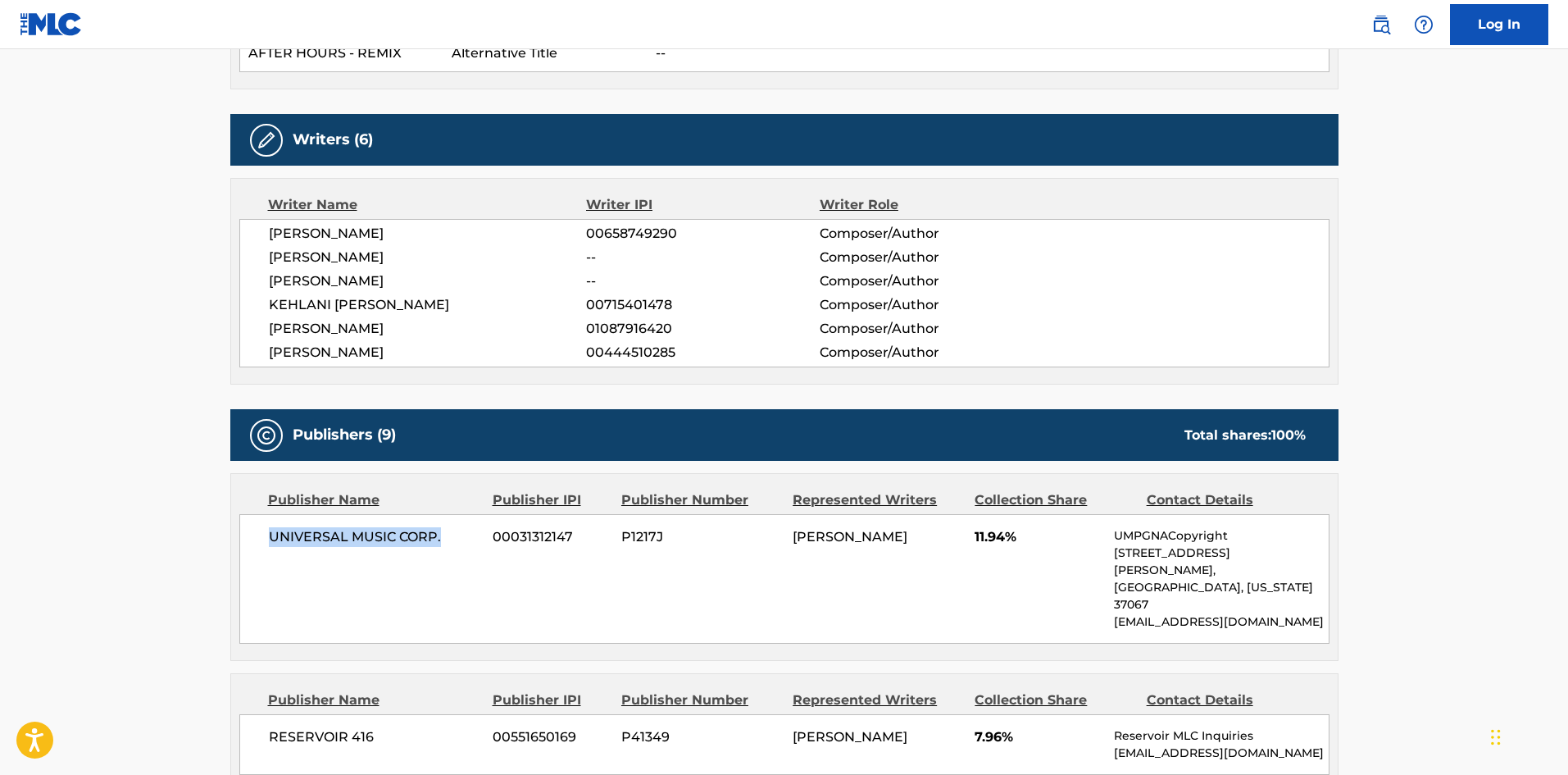
drag, startPoint x: 268, startPoint y: 533, endPoint x: 452, endPoint y: 511, distance: 185.3
click at [461, 527] on span "UNIVERSAL MUSIC CORP." at bounding box center [375, 537] width 212 height 20
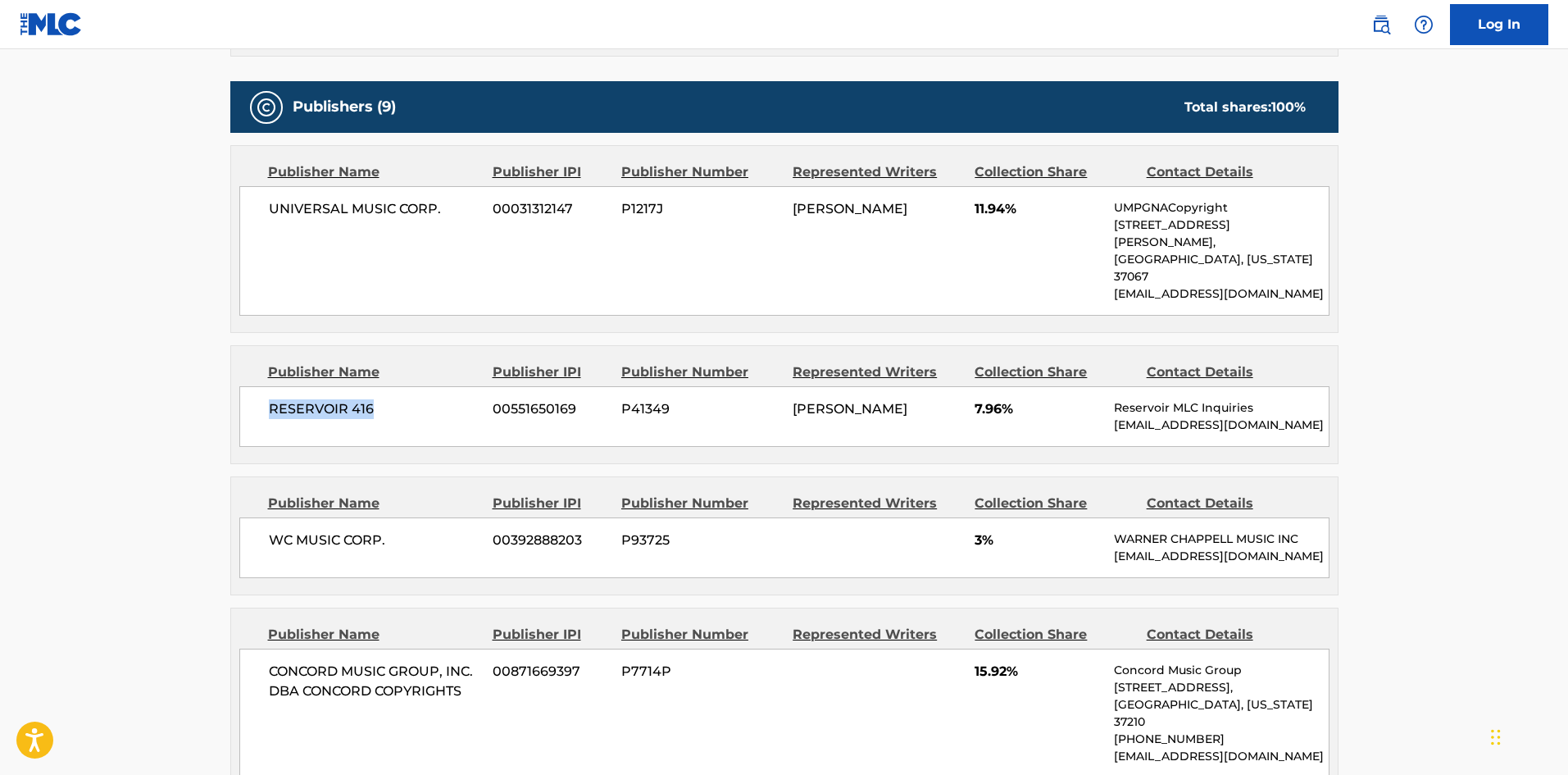
drag, startPoint x: 269, startPoint y: 378, endPoint x: 458, endPoint y: 373, distance: 189.1
click at [458, 399] on span "RESERVOIR 416" at bounding box center [375, 409] width 212 height 20
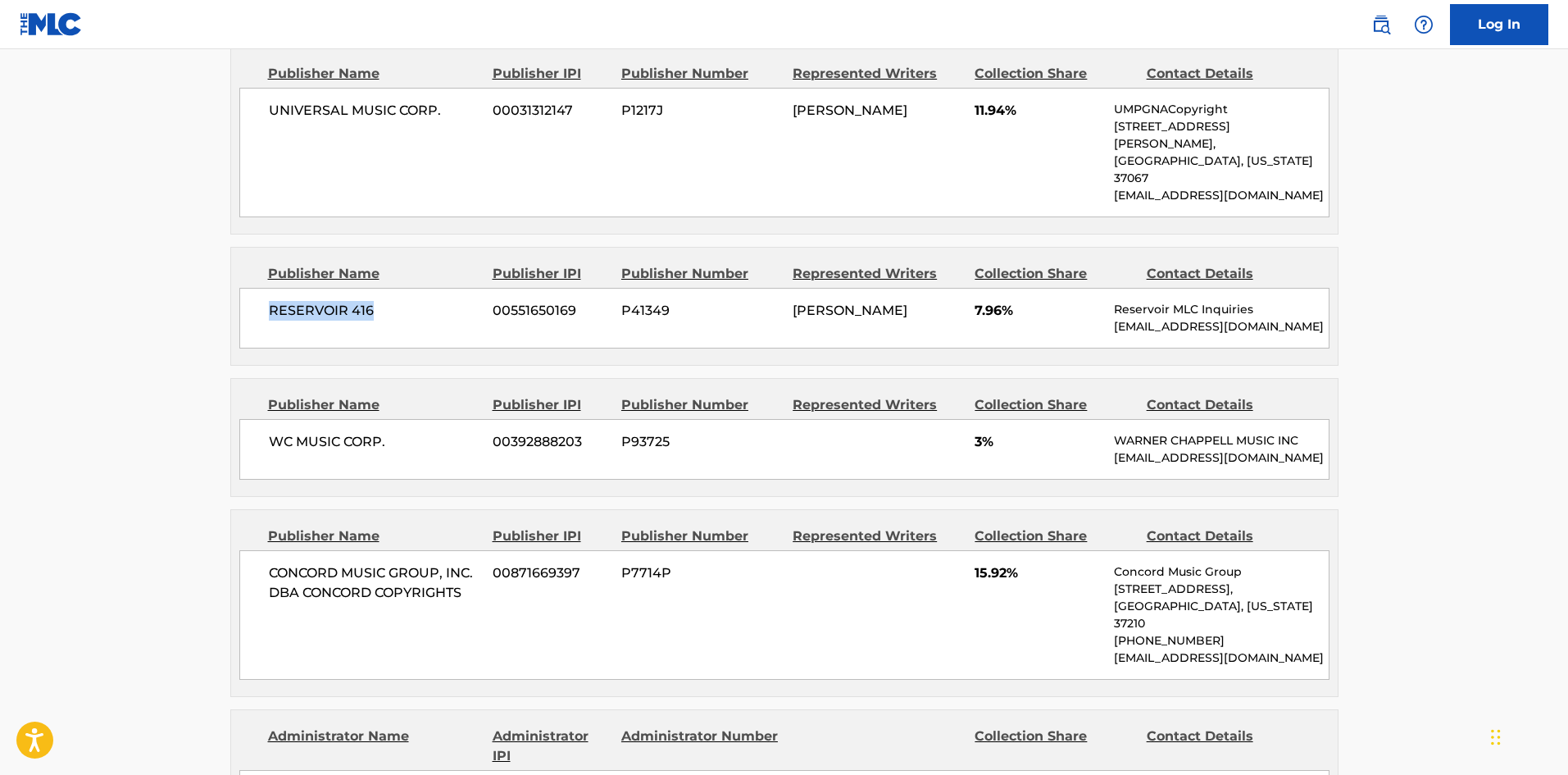
scroll to position [1147, 0]
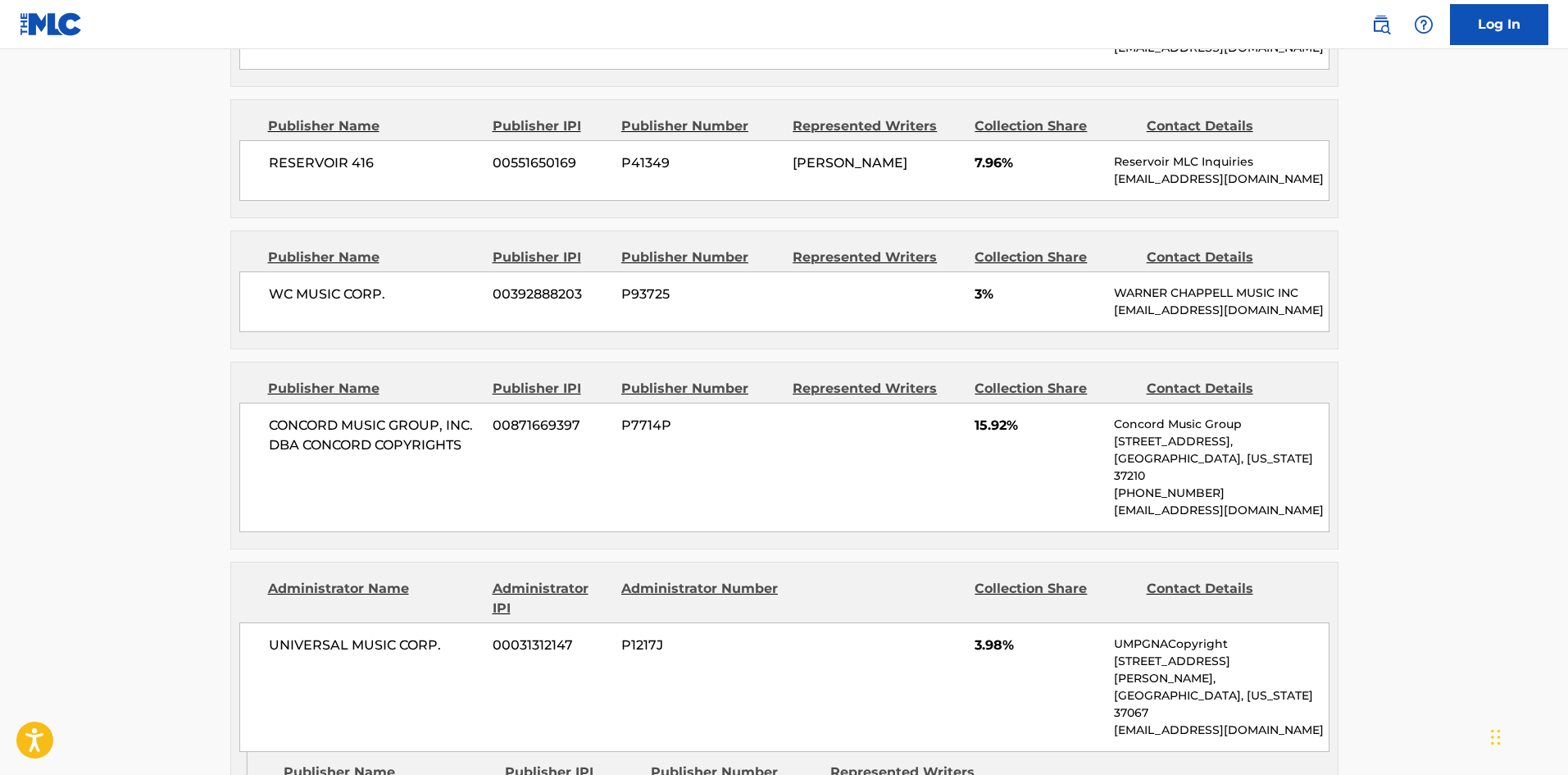
click at [280, 285] on span "WC MUSIC CORP." at bounding box center [375, 294] width 212 height 20
drag, startPoint x: 270, startPoint y: 259, endPoint x: 467, endPoint y: 258, distance: 197.0
click at [467, 285] on span "WC MUSIC CORP." at bounding box center [375, 294] width 212 height 20
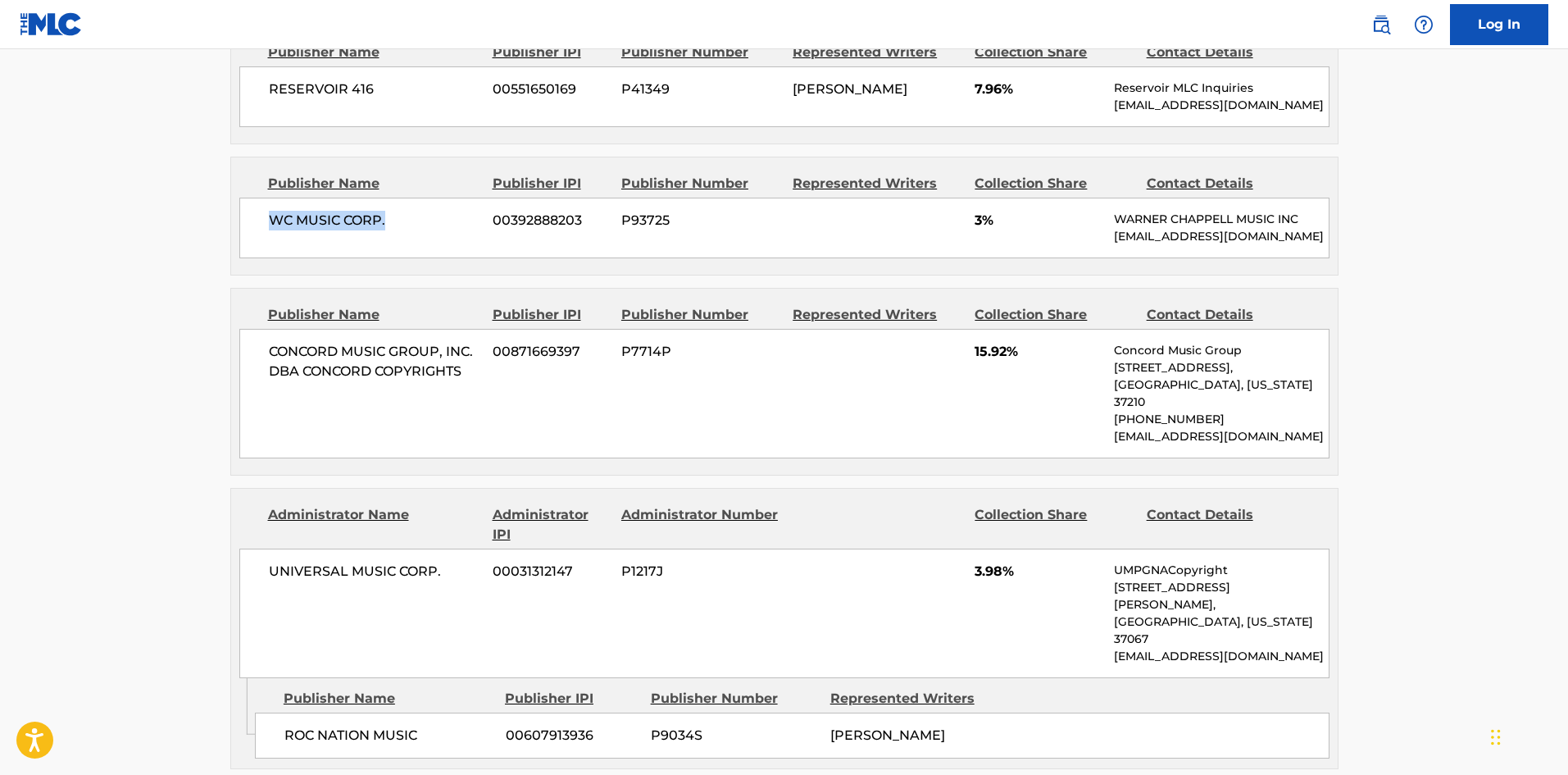
scroll to position [1312, 0]
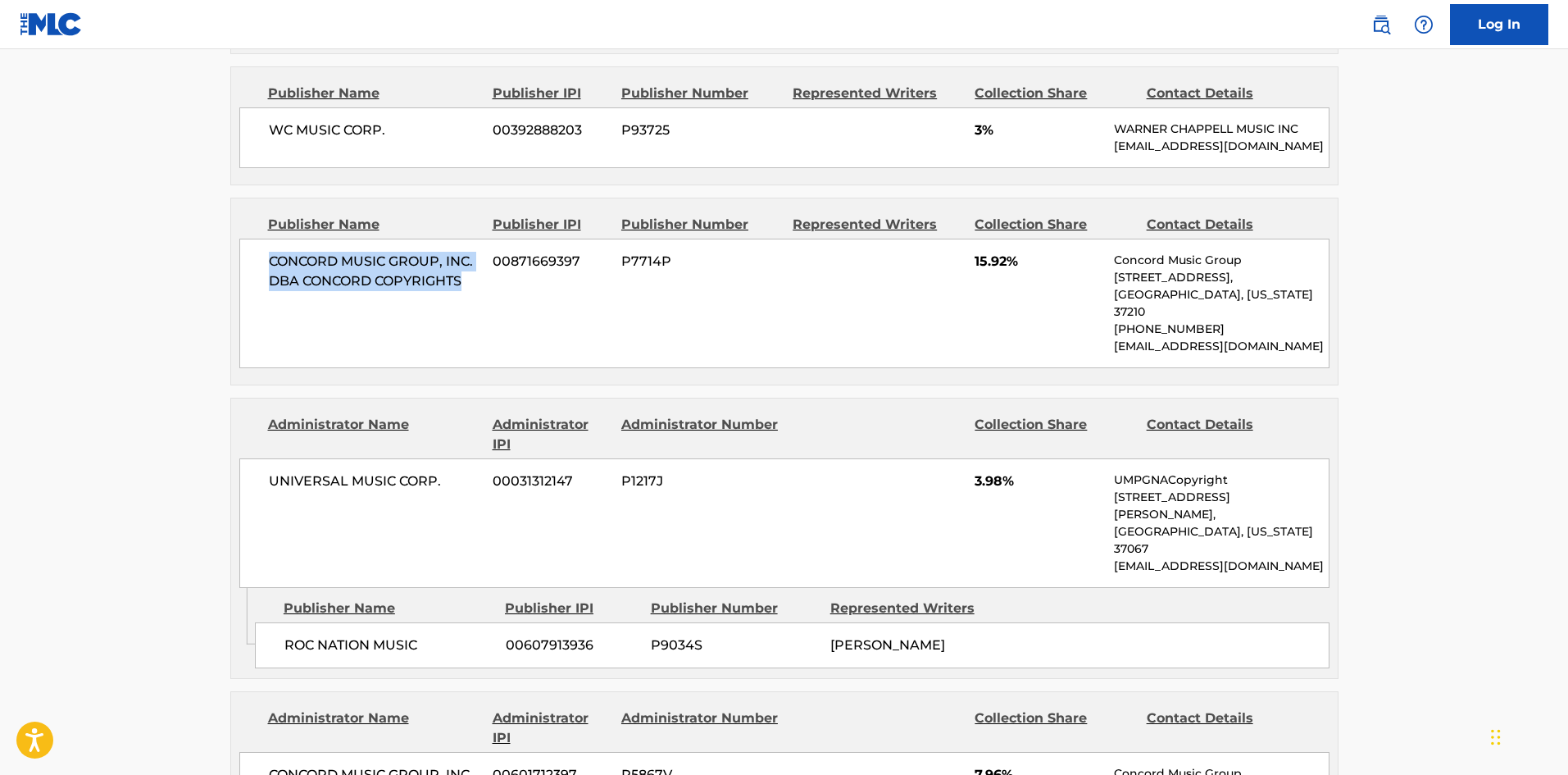
drag, startPoint x: 271, startPoint y: 248, endPoint x: 474, endPoint y: 281, distance: 205.7
click at [474, 281] on div "CONCORD MUSIC GROUP, INC. DBA CONCORD COPYRIGHTS 00871669397 P7714P 15.92% Conc…" at bounding box center [784, 303] width 1090 height 130
drag, startPoint x: 283, startPoint y: 584, endPoint x: 415, endPoint y: 584, distance: 132.0
click at [415, 623] on div "ROC NATION MUSIC 00607913936 P9034S [PERSON_NAME]" at bounding box center [791, 645] width 1074 height 46
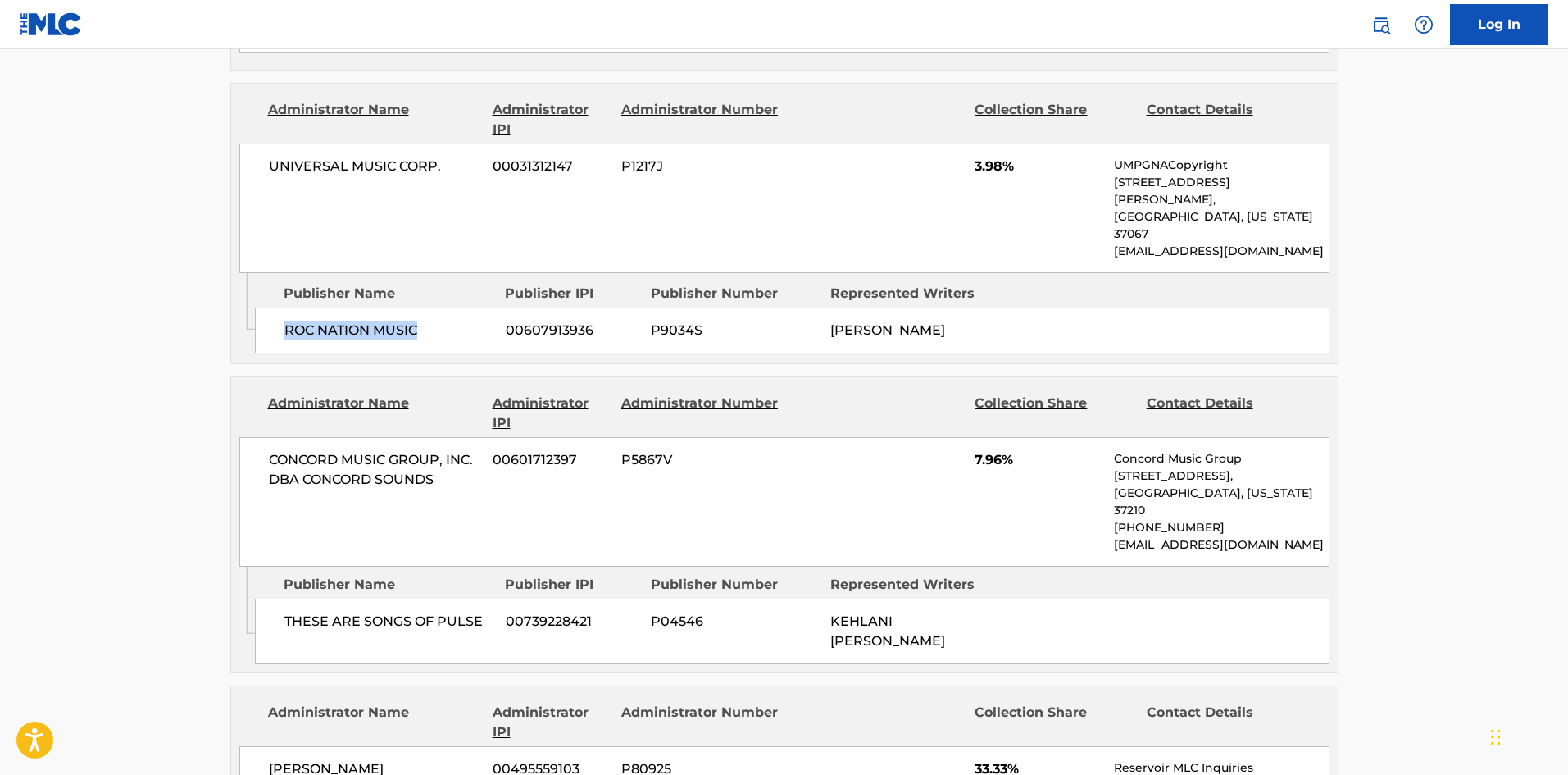
scroll to position [1639, 0]
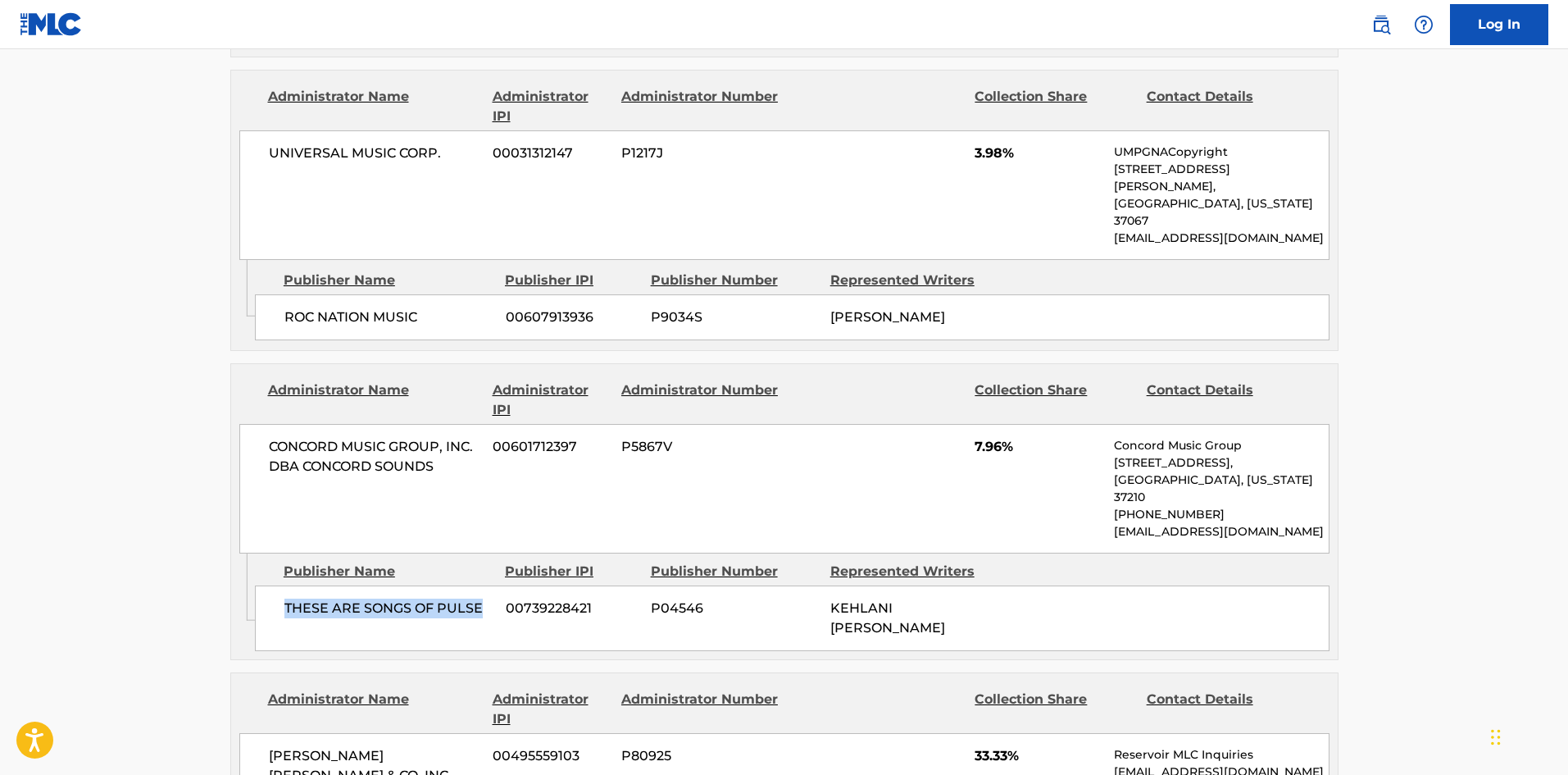
drag, startPoint x: 287, startPoint y: 529, endPoint x: 487, endPoint y: 524, distance: 200.1
click at [487, 598] on span "THESE ARE SONGS OF PULSE" at bounding box center [389, 608] width 209 height 20
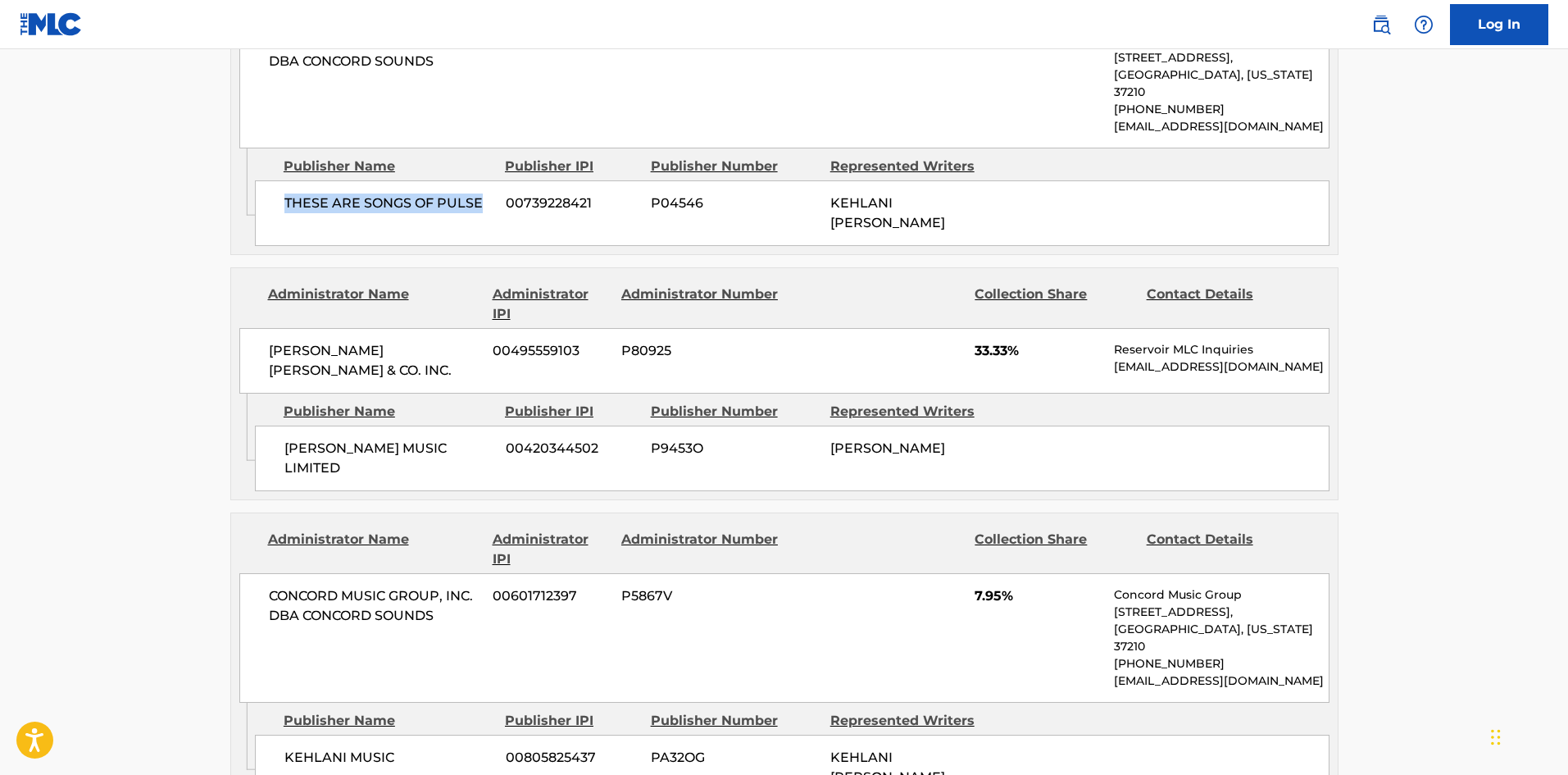
scroll to position [2050, 0]
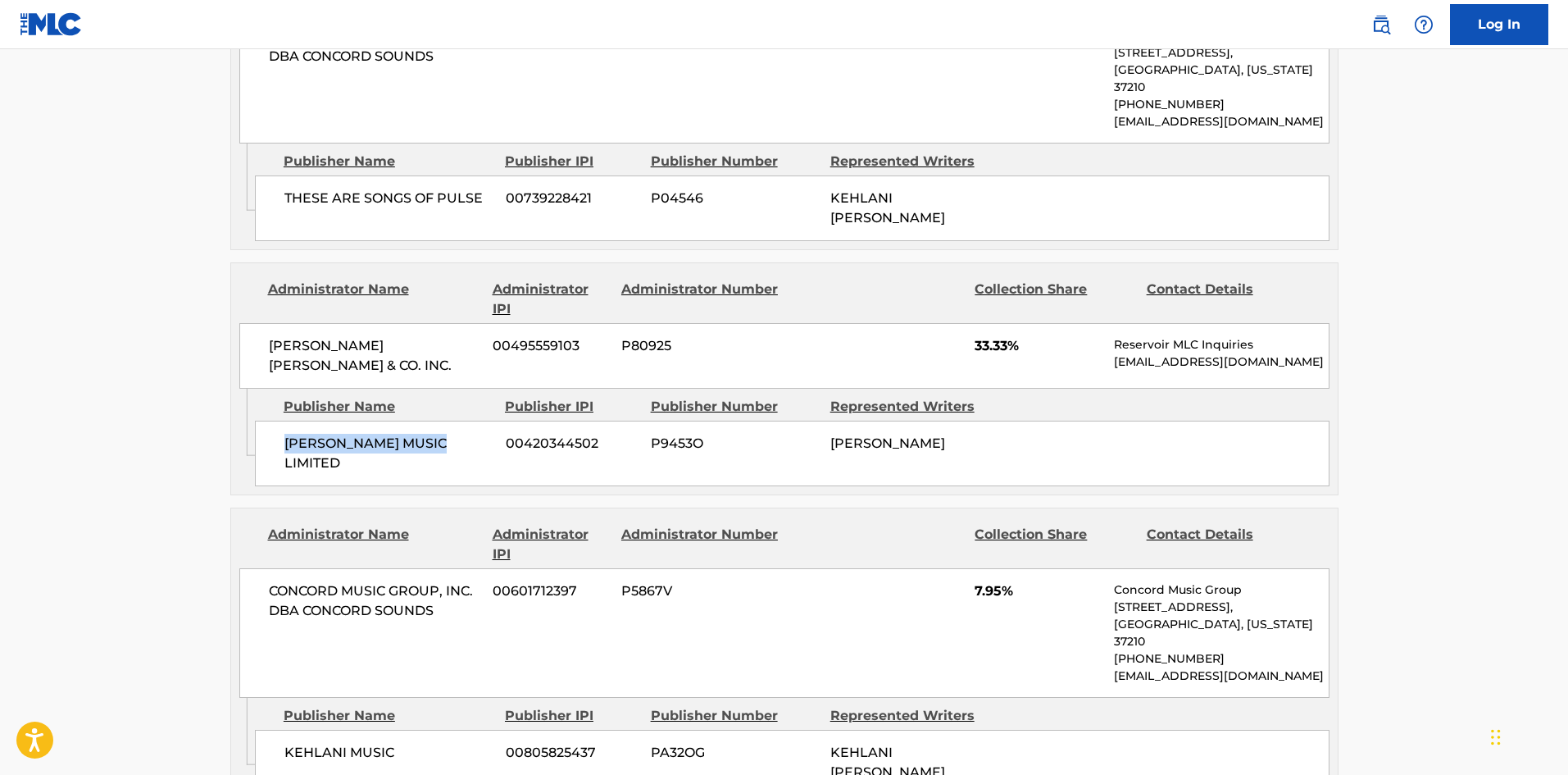
drag, startPoint x: 284, startPoint y: 360, endPoint x: 485, endPoint y: 370, distance: 201.2
click at [485, 434] on span "[PERSON_NAME] MUSIC LIMITED" at bounding box center [389, 453] width 209 height 39
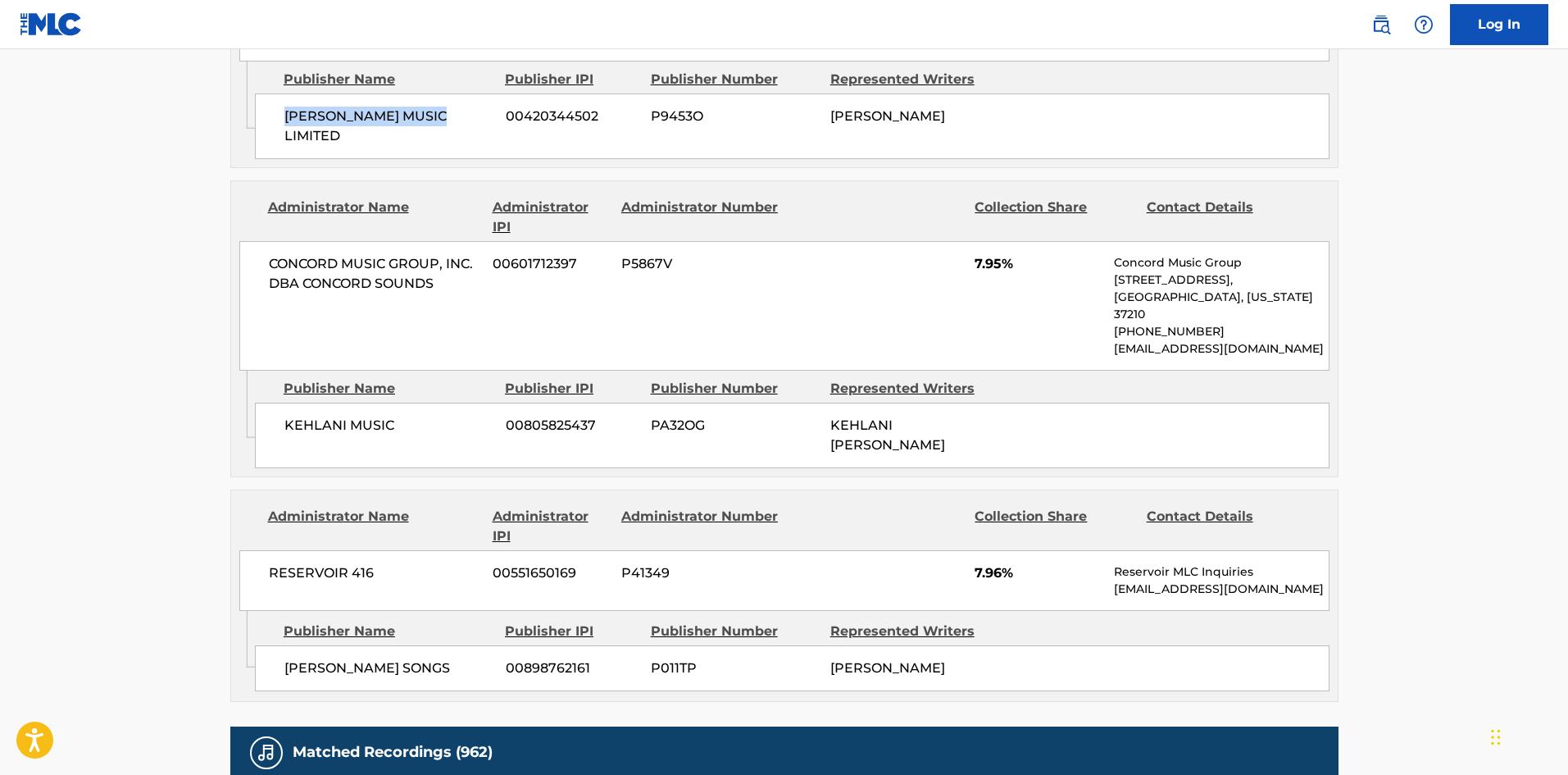
scroll to position [2377, 0]
drag, startPoint x: 283, startPoint y: 331, endPoint x: 468, endPoint y: 318, distance: 185.5
click at [468, 402] on div "KEHLANI MUSIC 00805825437 PA32OG [PERSON_NAME]" at bounding box center [791, 435] width 1074 height 66
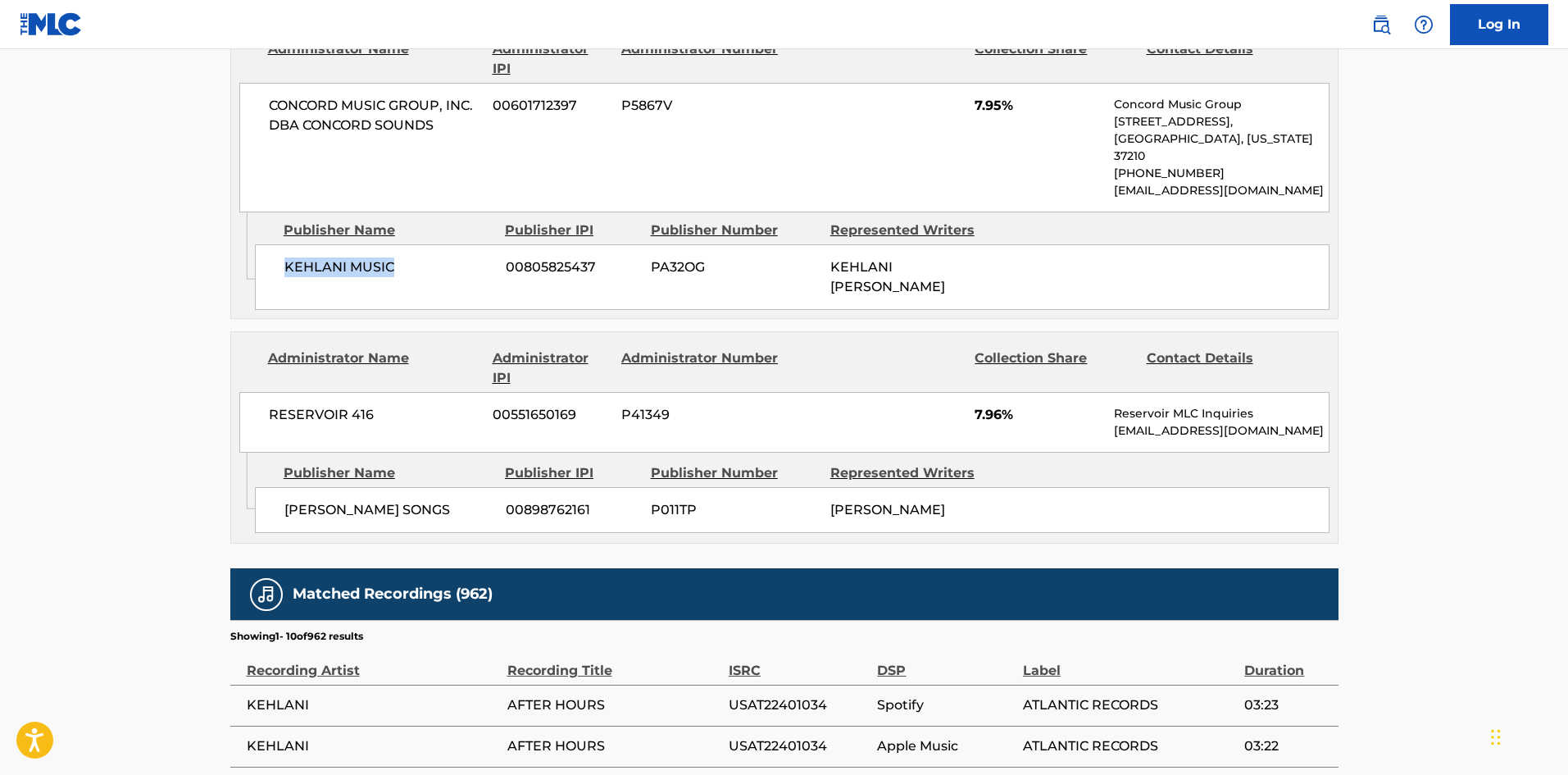
scroll to position [2541, 0]
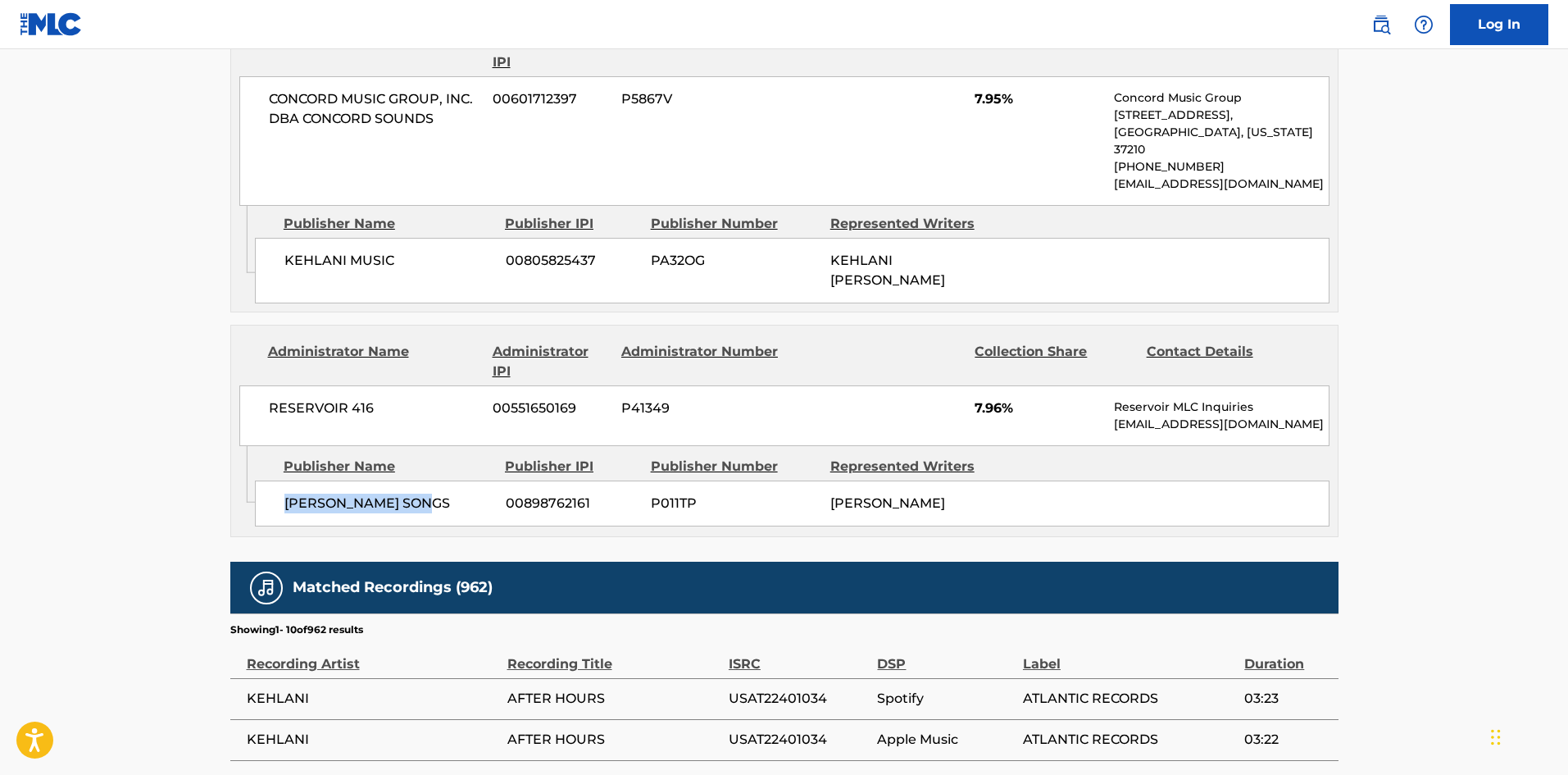
drag, startPoint x: 285, startPoint y: 408, endPoint x: 465, endPoint y: 397, distance: 180.3
click at [465, 494] on span "[PERSON_NAME] SONGS" at bounding box center [389, 503] width 209 height 20
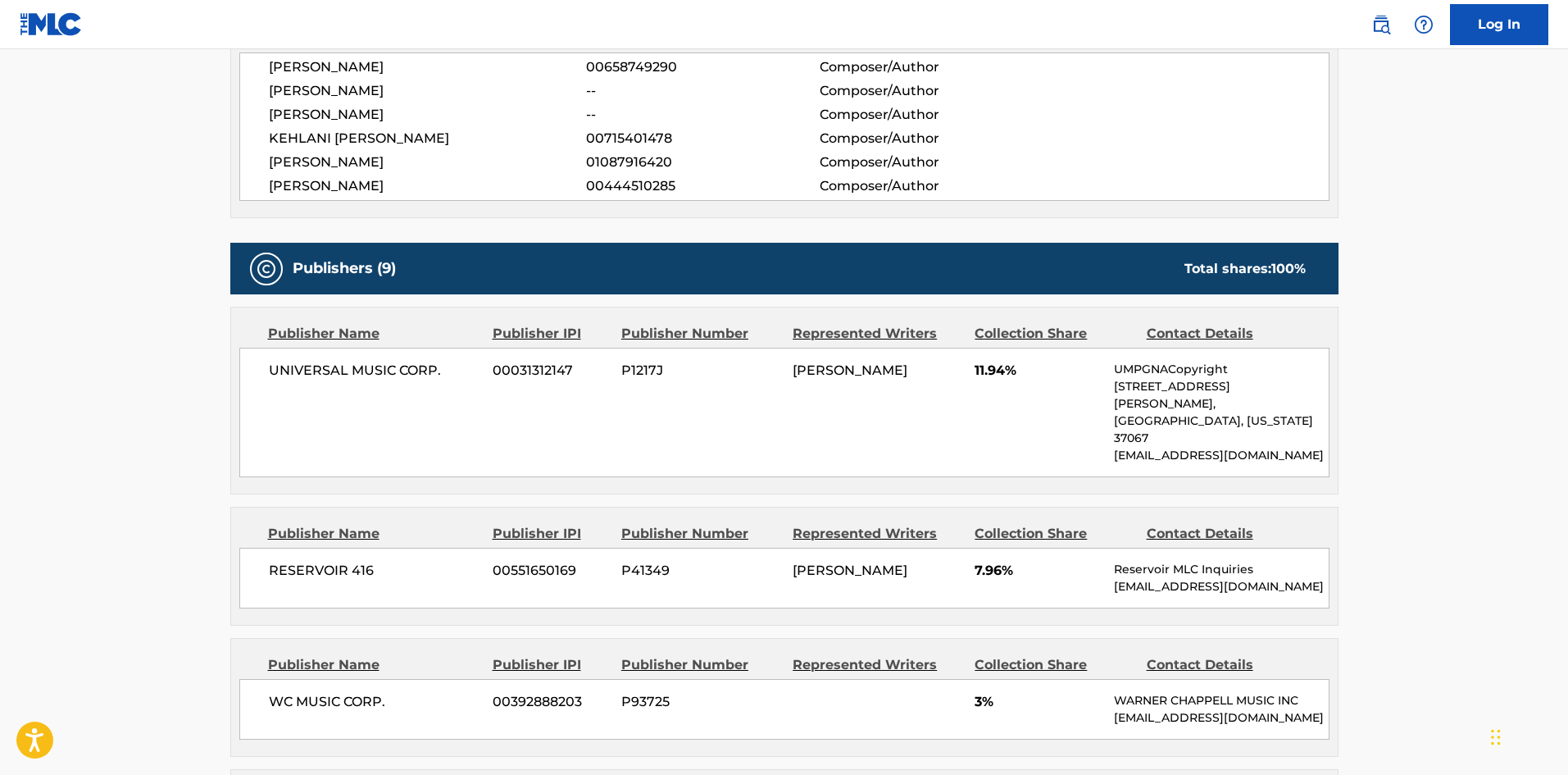
scroll to position [738, 0]
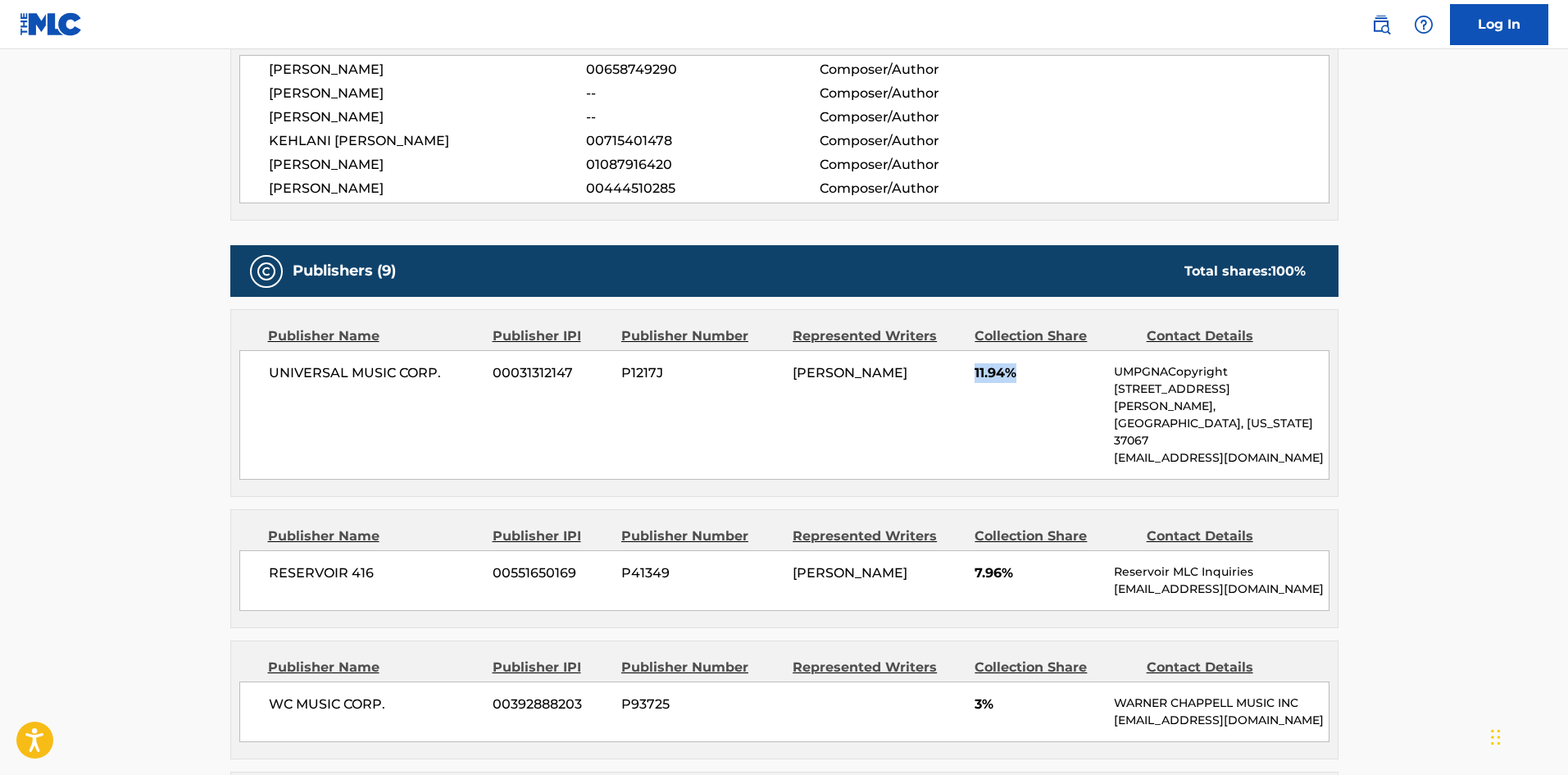
drag, startPoint x: 976, startPoint y: 377, endPoint x: 1042, endPoint y: 378, distance: 66.0
click at [1042, 378] on span "11.94%" at bounding box center [1038, 372] width 127 height 20
drag, startPoint x: 973, startPoint y: 539, endPoint x: 1036, endPoint y: 541, distance: 63.0
click at [1036, 550] on div "RESERVOIR 416 00551650169 P41349 [PERSON_NAME] 7.96% Reservoir MLC Inquiries [E…" at bounding box center [784, 580] width 1090 height 61
drag, startPoint x: 978, startPoint y: 680, endPoint x: 1003, endPoint y: 684, distance: 25.3
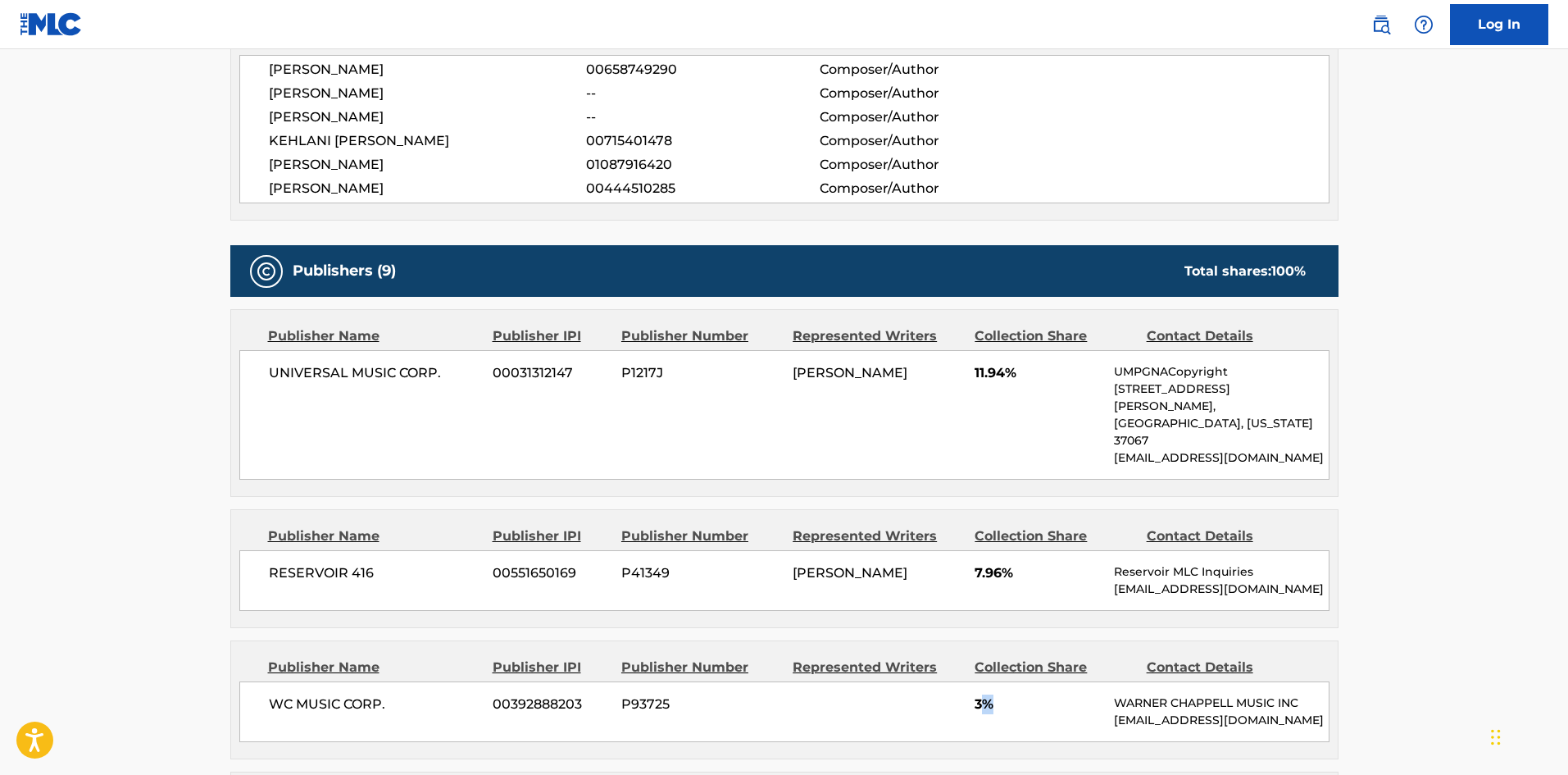
click at [1010, 694] on span "3%" at bounding box center [1038, 704] width 127 height 20
drag, startPoint x: 976, startPoint y: 671, endPoint x: 1000, endPoint y: 669, distance: 24.1
click at [1000, 694] on span "3%" at bounding box center [1038, 704] width 127 height 20
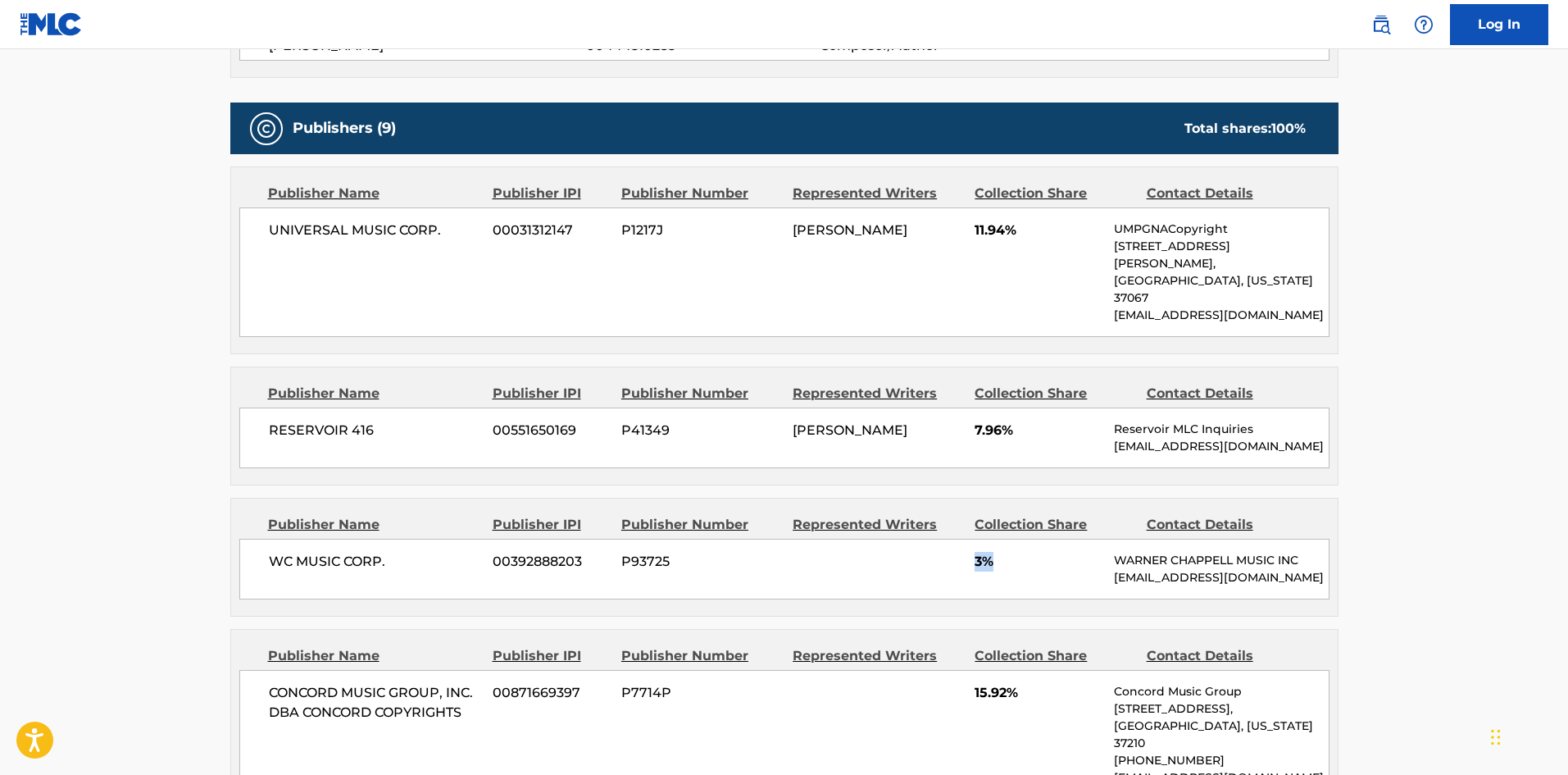
scroll to position [1147, 0]
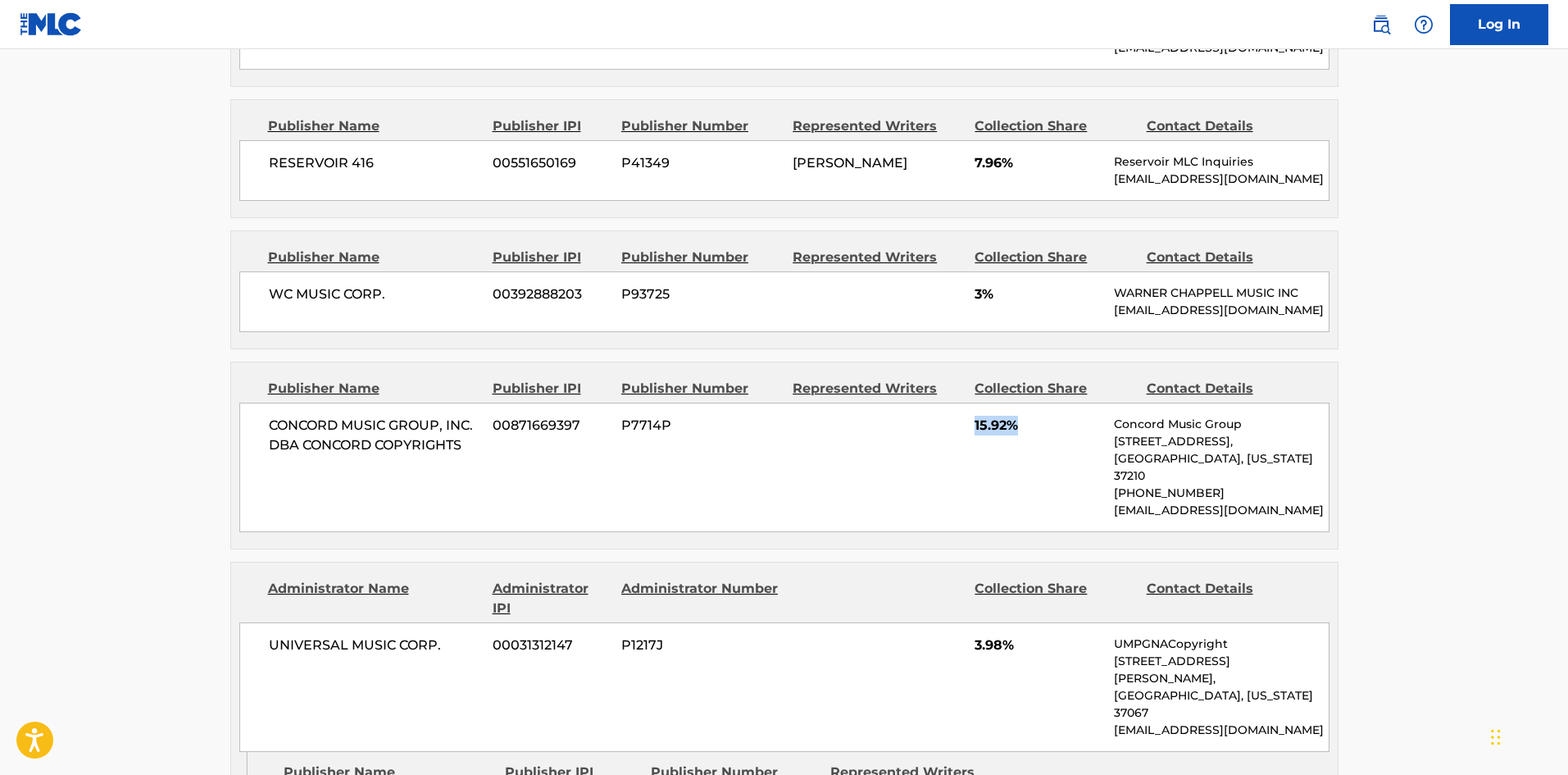
drag, startPoint x: 977, startPoint y: 417, endPoint x: 1003, endPoint y: 408, distance: 27.5
click at [1018, 416] on span "15.92%" at bounding box center [1038, 425] width 127 height 20
drag, startPoint x: 977, startPoint y: 612, endPoint x: 1054, endPoint y: 606, distance: 77.2
click at [1063, 636] on span "3.98%" at bounding box center [1038, 645] width 127 height 20
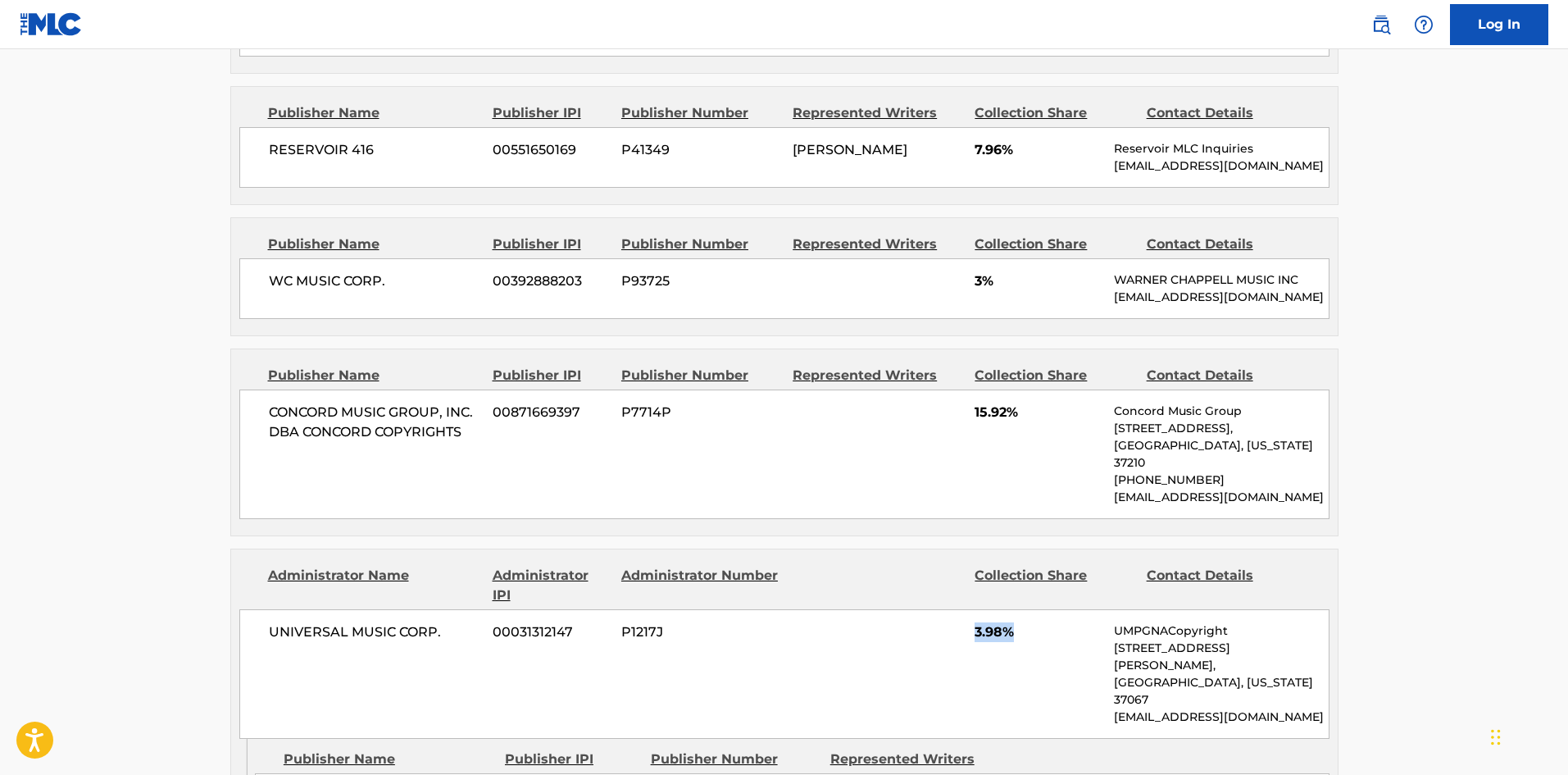
scroll to position [1558, 0]
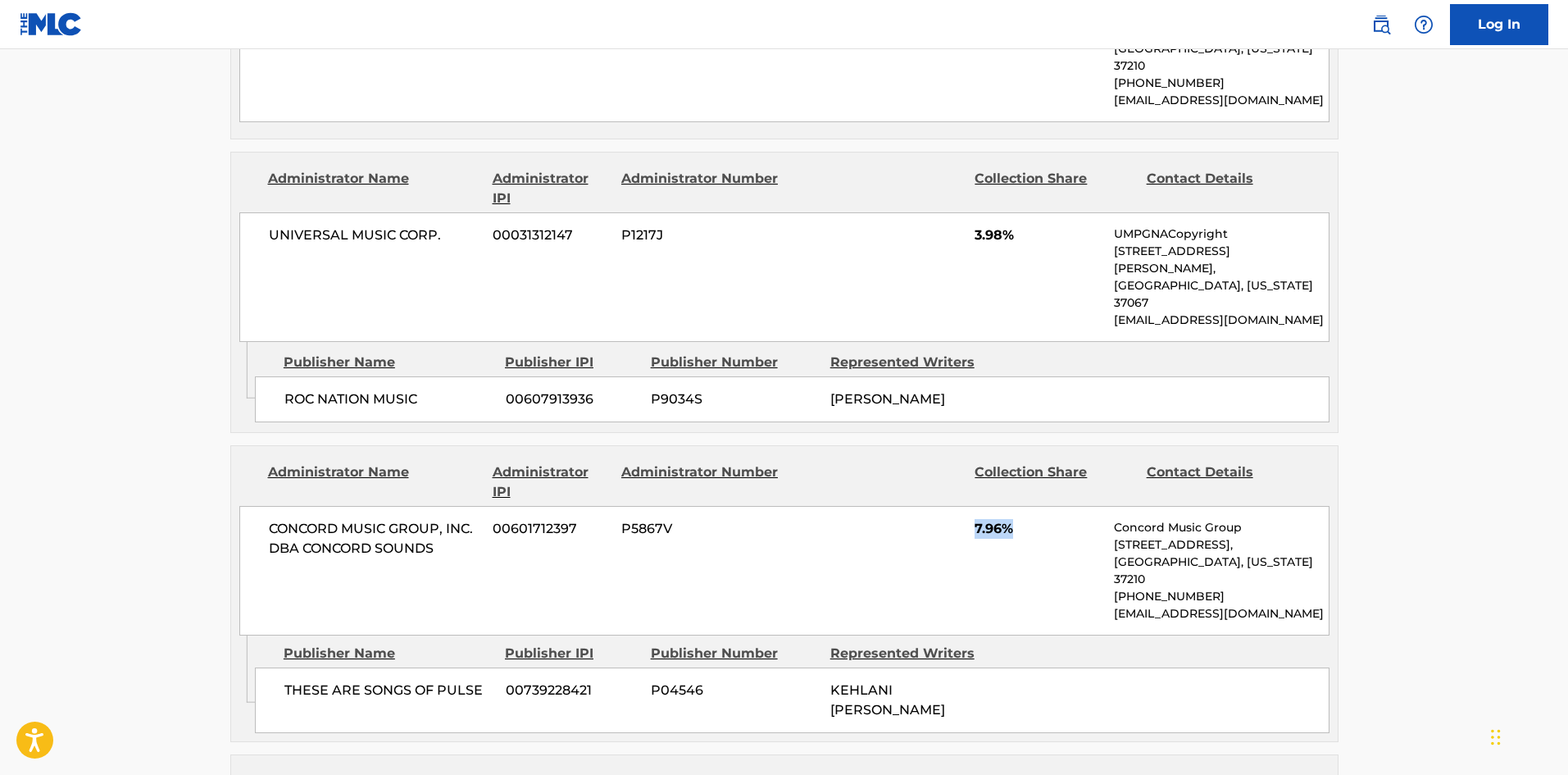
drag, startPoint x: 977, startPoint y: 473, endPoint x: 1023, endPoint y: 470, distance: 46.1
click at [1023, 519] on span "7.96%" at bounding box center [1038, 528] width 127 height 20
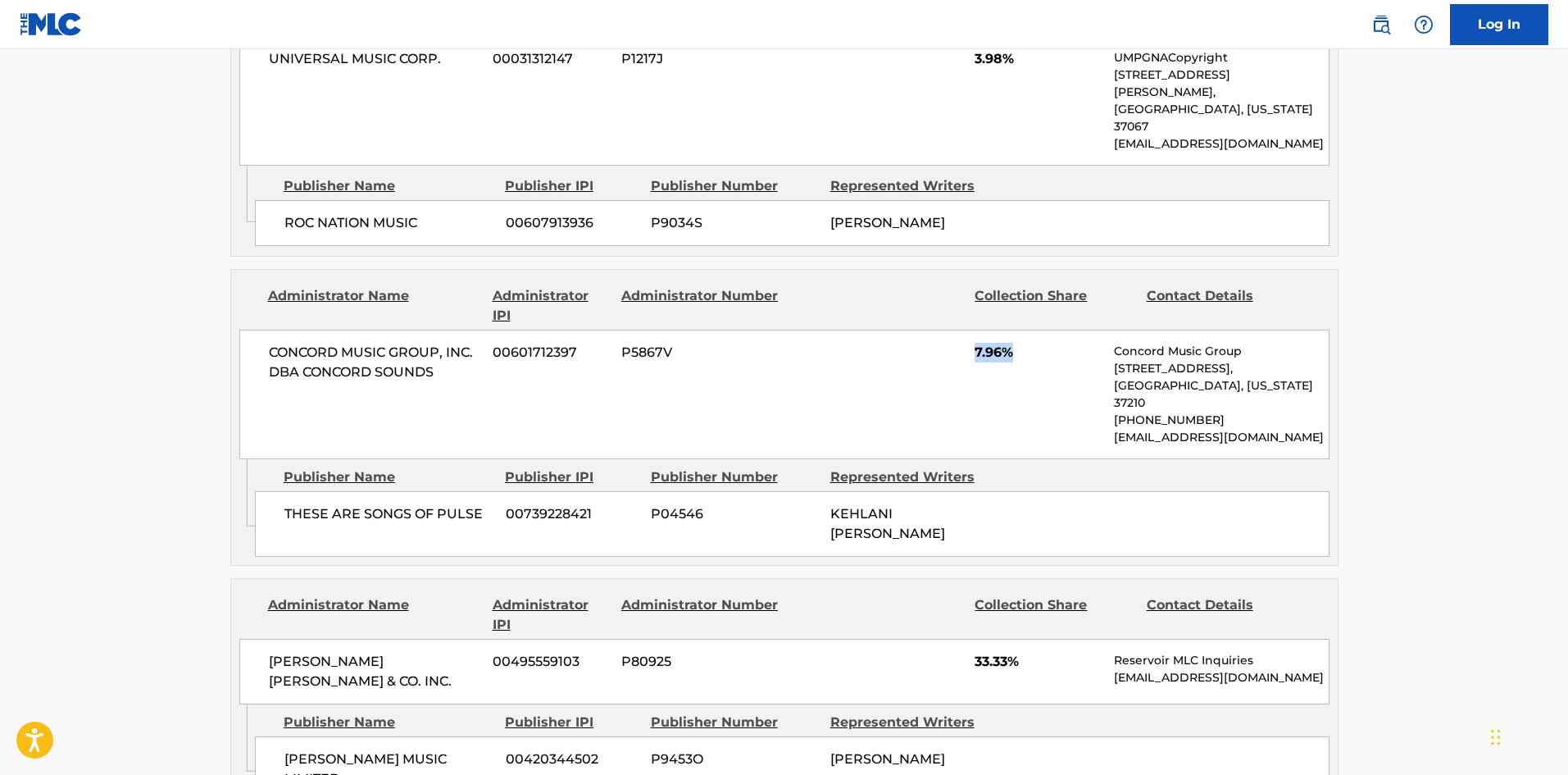
scroll to position [1967, 0]
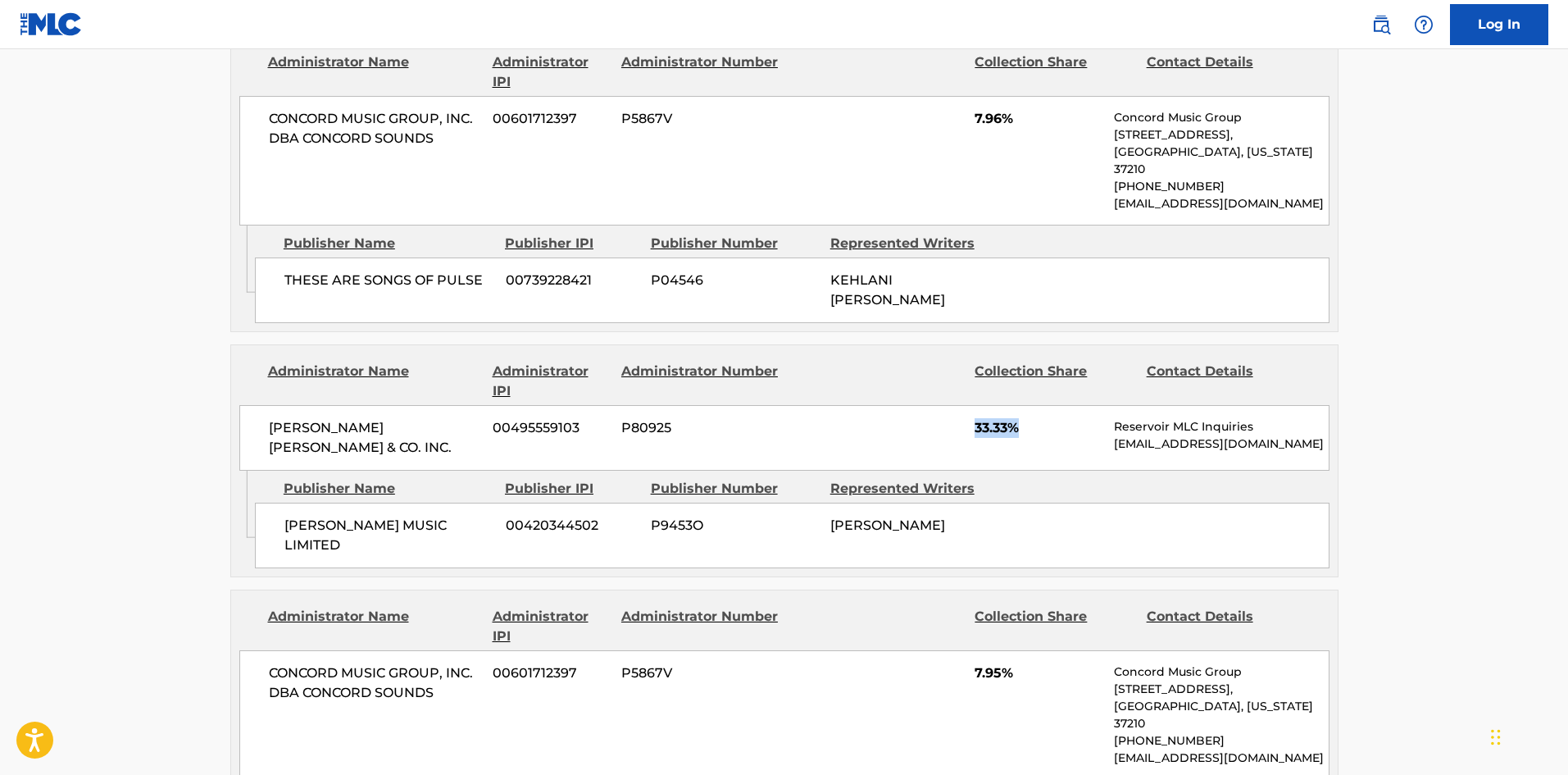
drag, startPoint x: 973, startPoint y: 346, endPoint x: 1032, endPoint y: 349, distance: 59.1
click at [1032, 405] on div "[PERSON_NAME] [PERSON_NAME] & CO. INC. 00495559103 P80925 33.33% Reservoir MLC …" at bounding box center [784, 438] width 1090 height 66
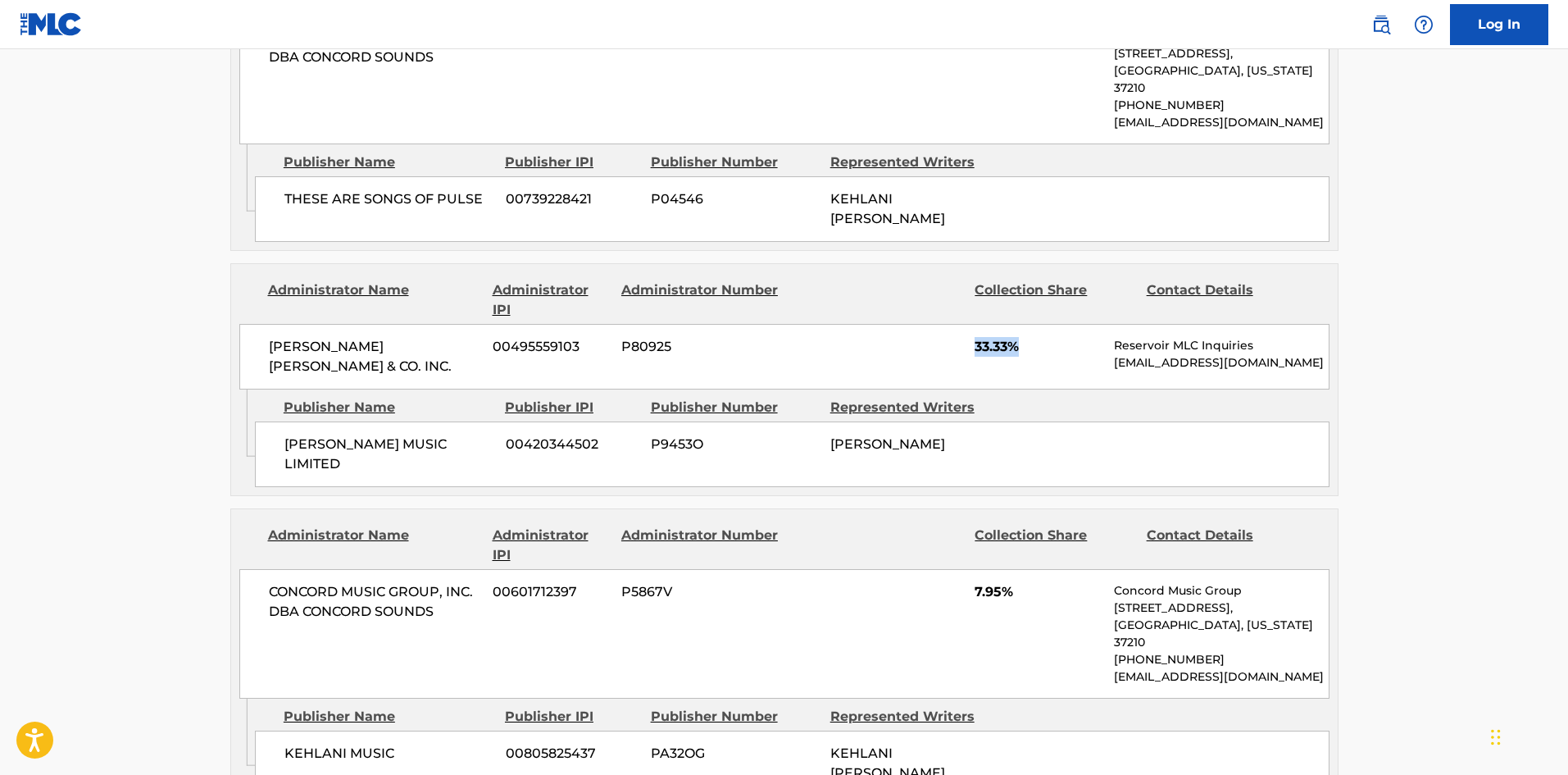
scroll to position [2213, 0]
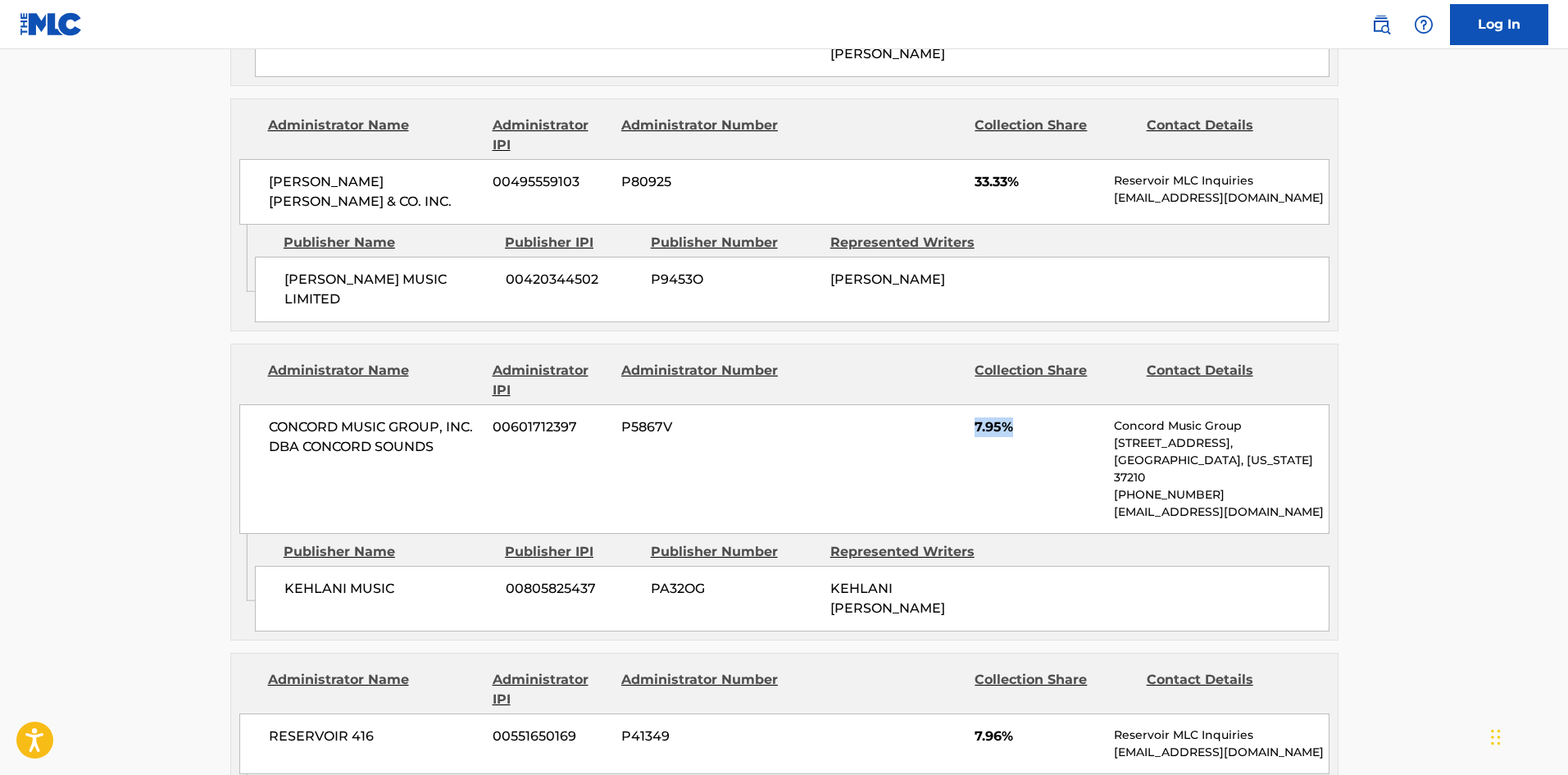
drag, startPoint x: 976, startPoint y: 344, endPoint x: 1053, endPoint y: 346, distance: 77.0
click at [1053, 417] on span "7.95%" at bounding box center [1038, 427] width 127 height 20
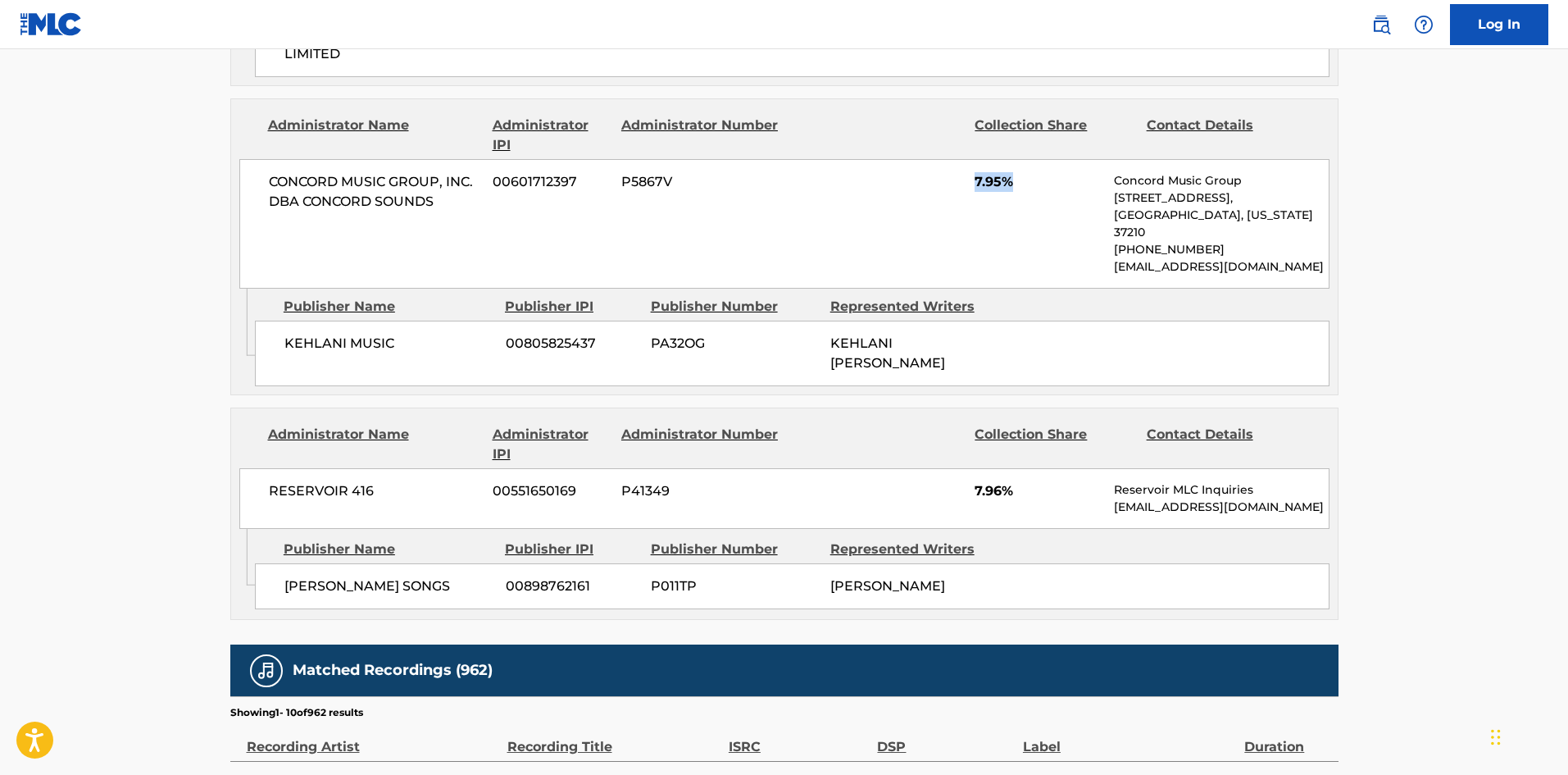
scroll to position [2459, 0]
drag, startPoint x: 974, startPoint y: 390, endPoint x: 1027, endPoint y: 392, distance: 53.0
click at [1027, 468] on div "RESERVOIR 416 00551650169 P41349 7.96% Reservoir MLC Inquiries [EMAIL_ADDRESS][…" at bounding box center [784, 498] width 1090 height 61
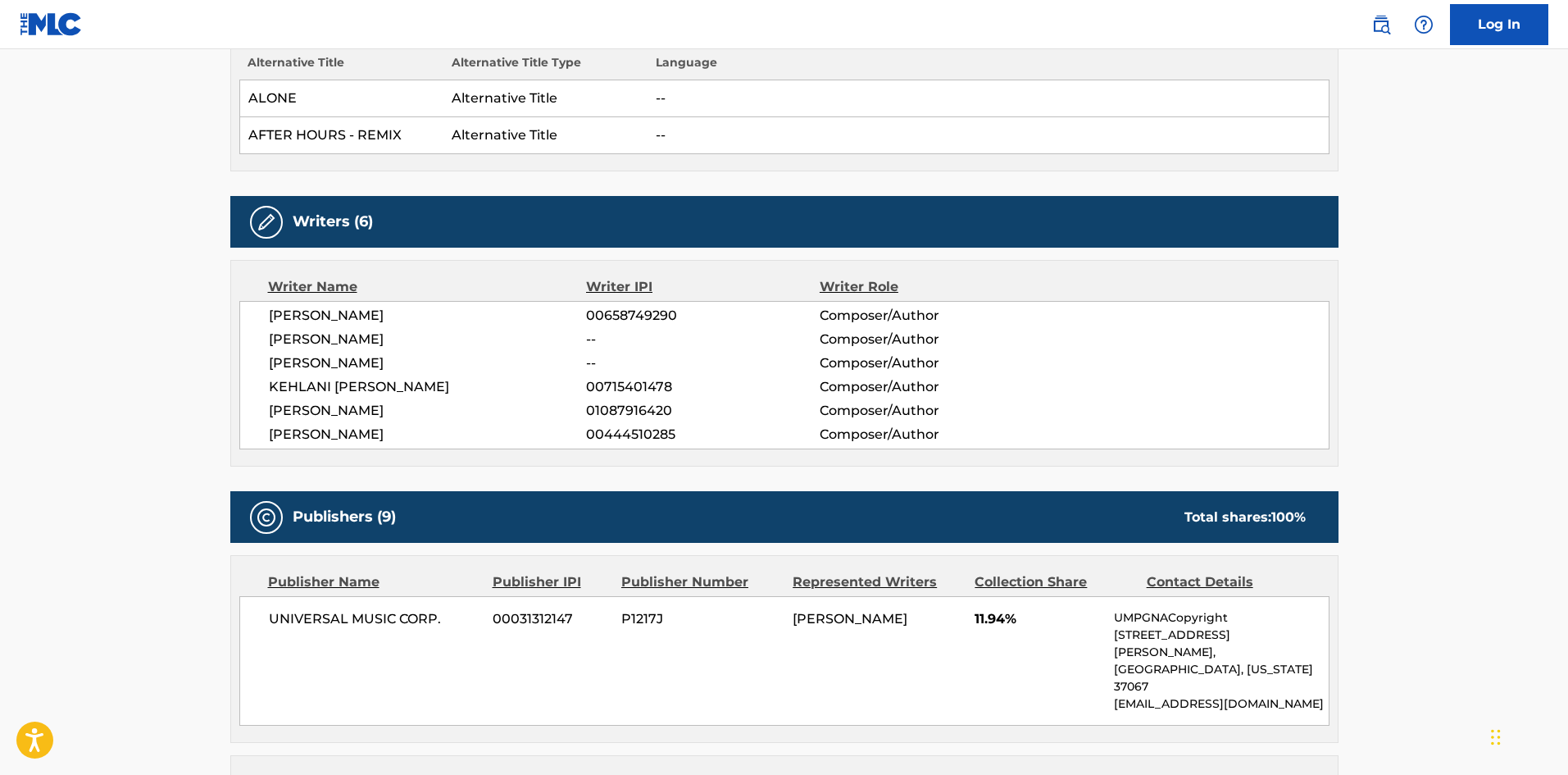
scroll to position [0, 0]
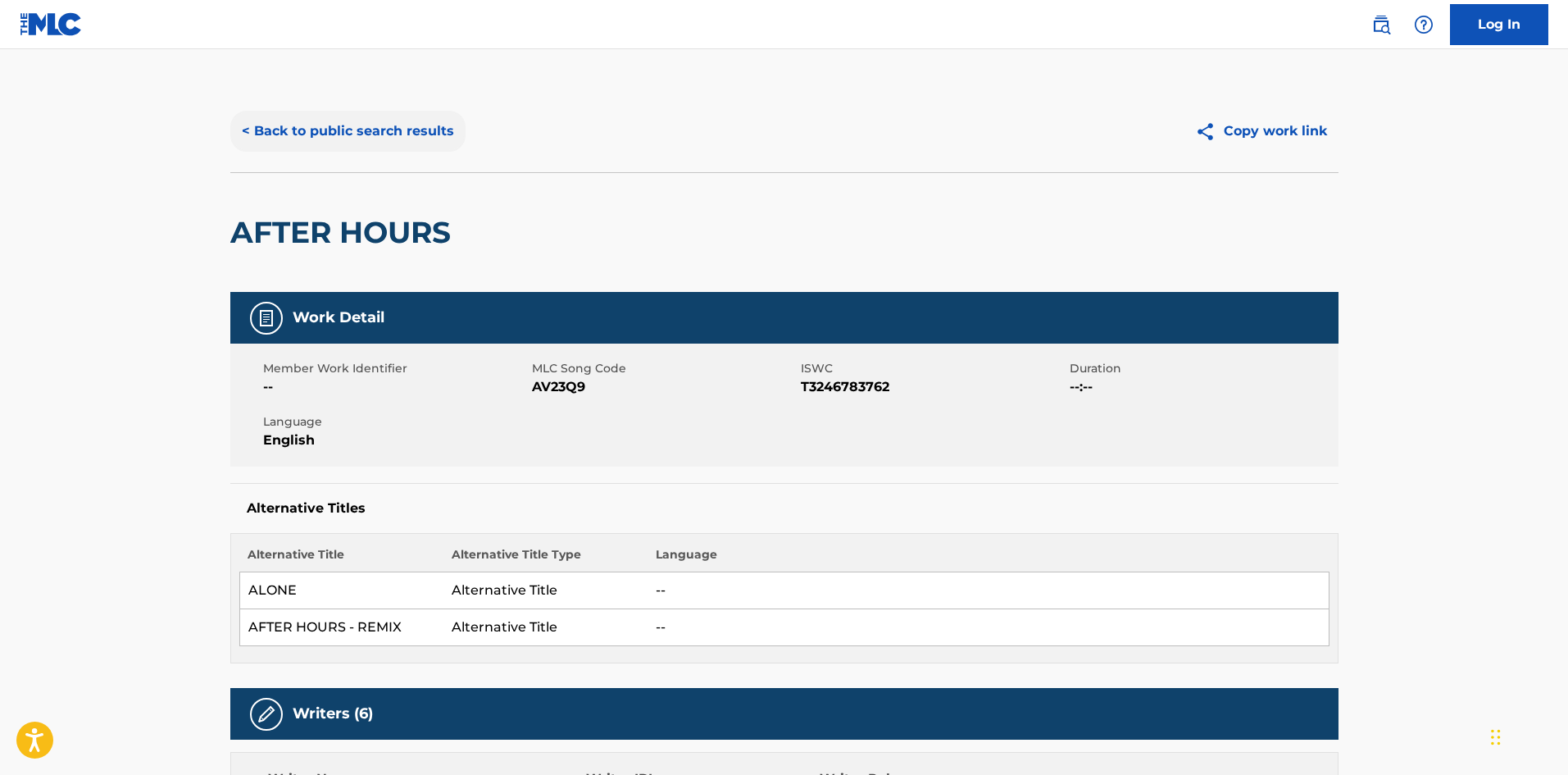
click at [401, 115] on button "< Back to public search results" at bounding box center [348, 131] width 236 height 41
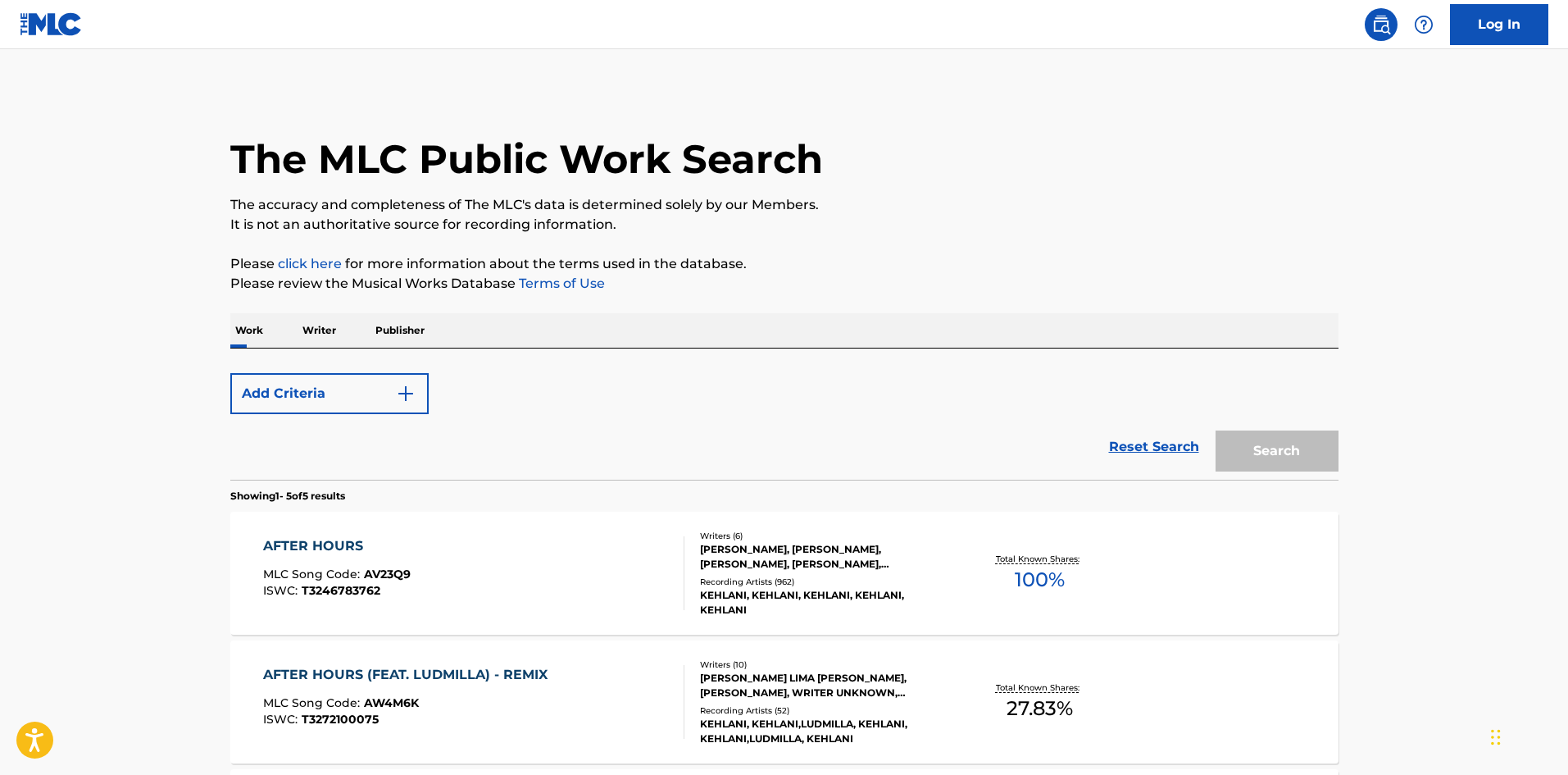
scroll to position [328, 0]
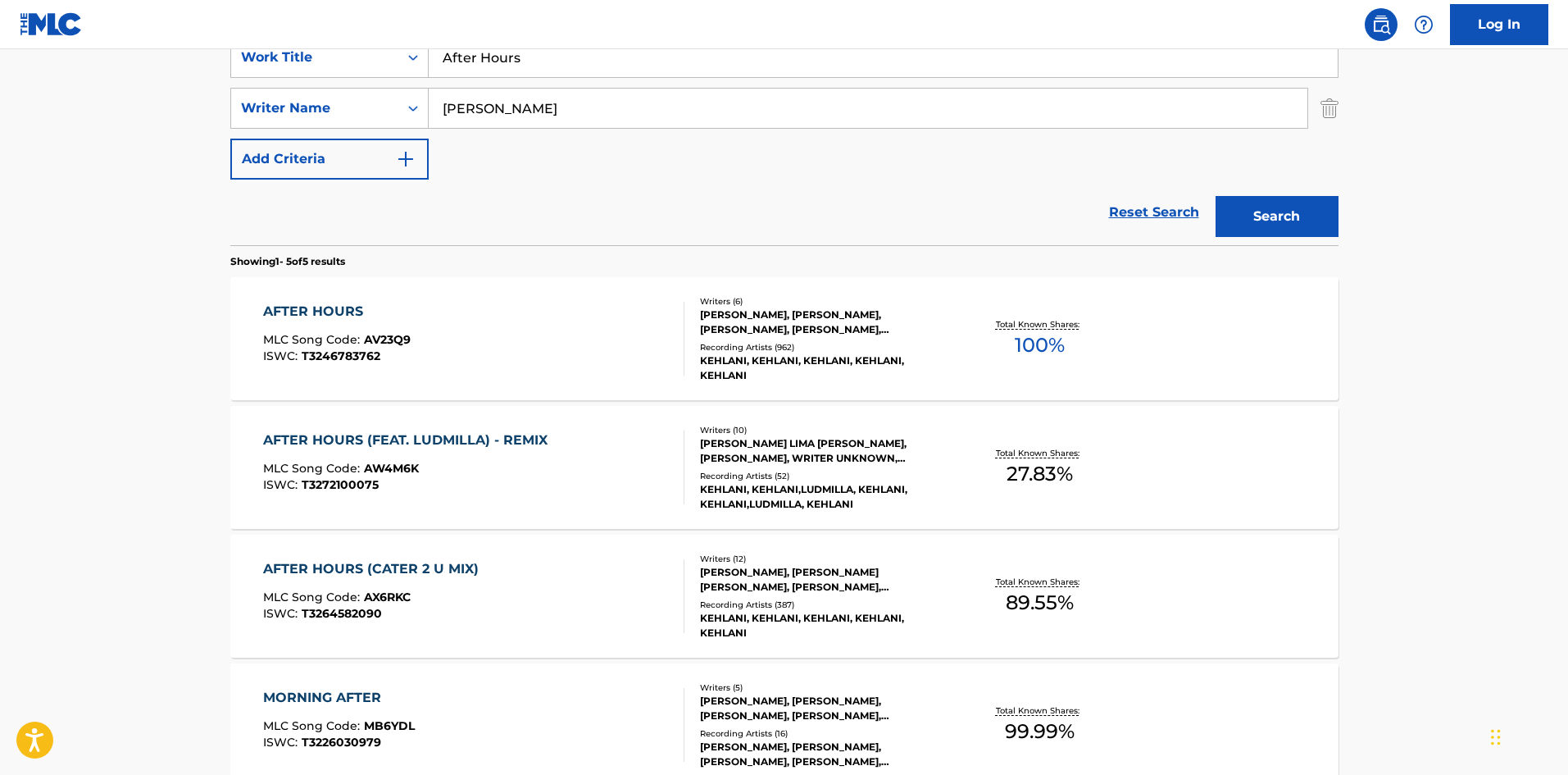
drag, startPoint x: 543, startPoint y: 60, endPoint x: 27, endPoint y: 54, distance: 516.0
click at [46, 60] on main "The MLC Public Work Search The accuracy and completeness of The MLC's data is d…" at bounding box center [784, 360] width 1568 height 1279
paste input "That Fiya"
type input "That Fiya"
drag, startPoint x: 586, startPoint y: 107, endPoint x: 150, endPoint y: 10, distance: 446.7
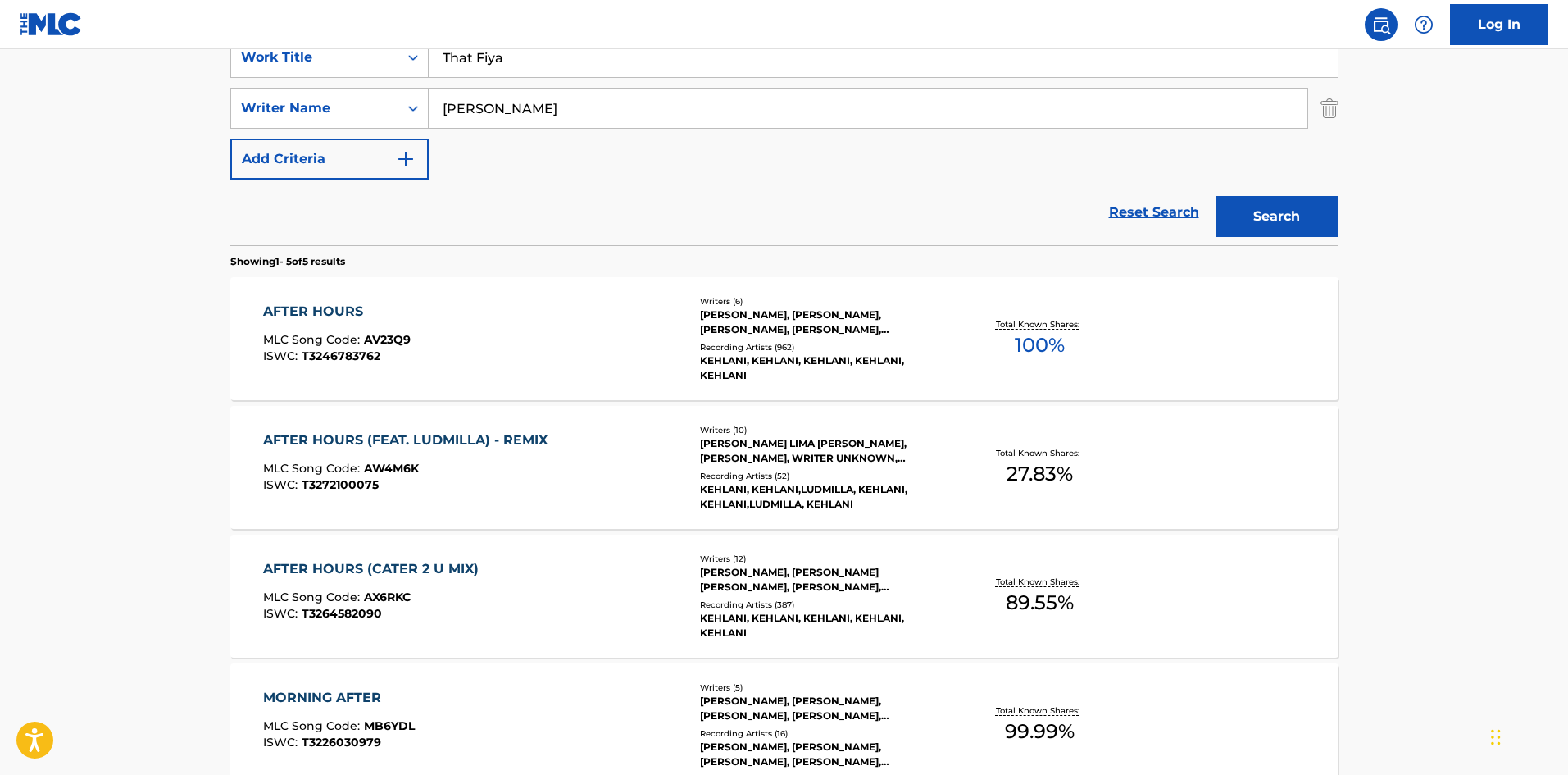
click at [0, 77] on main "The MLC Public Work Search The accuracy and completeness of The MLC's data is d…" at bounding box center [784, 360] width 1568 height 1279
paste input "[PERSON_NAME]"
type input "[PERSON_NAME]"
click at [1205, 213] on link "Reset Search" at bounding box center [1153, 212] width 106 height 36
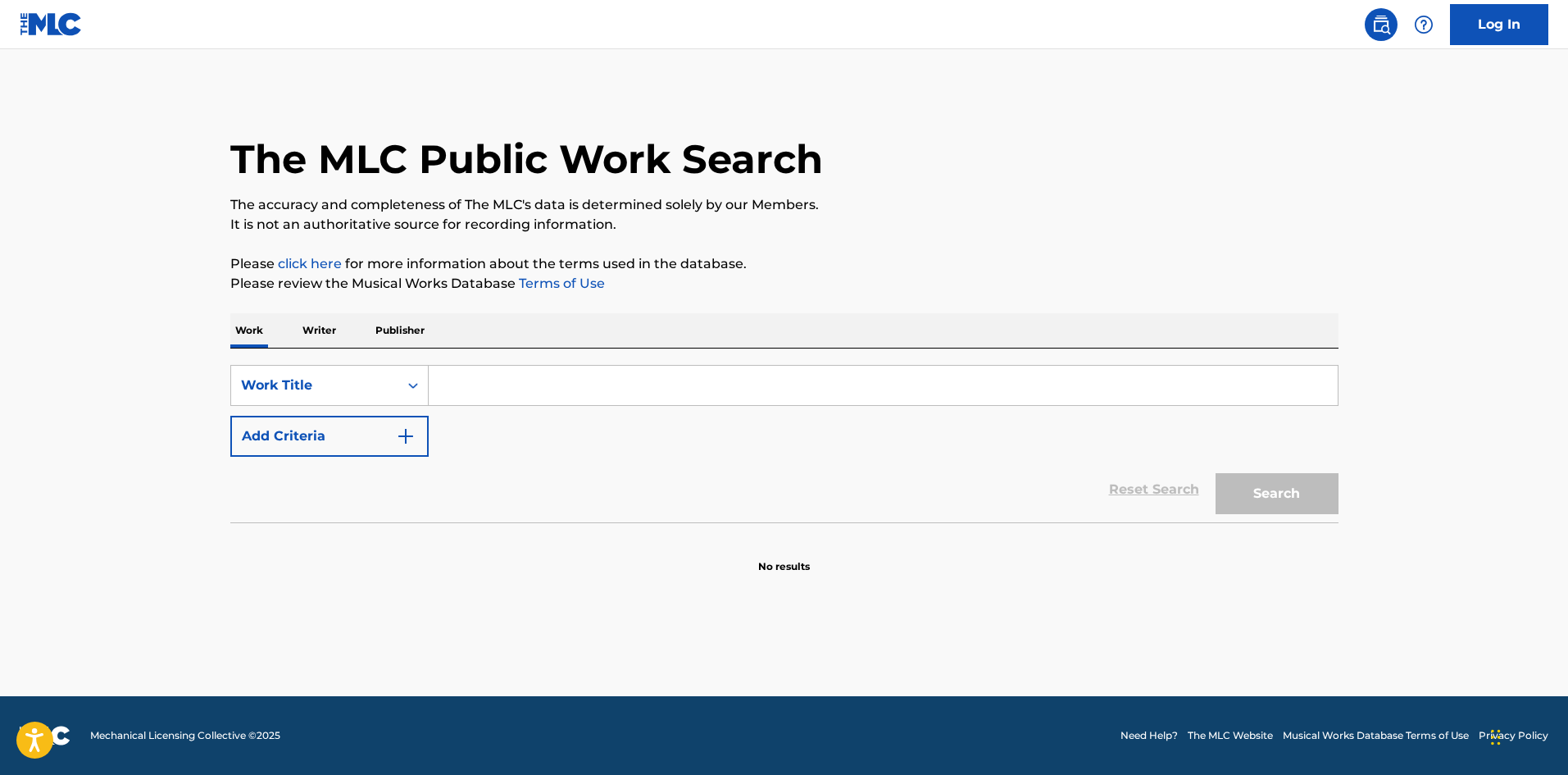
click at [571, 384] on input "Search Form" at bounding box center [883, 384] width 909 height 39
paste input "That Fiya"
type input "That Fiya"
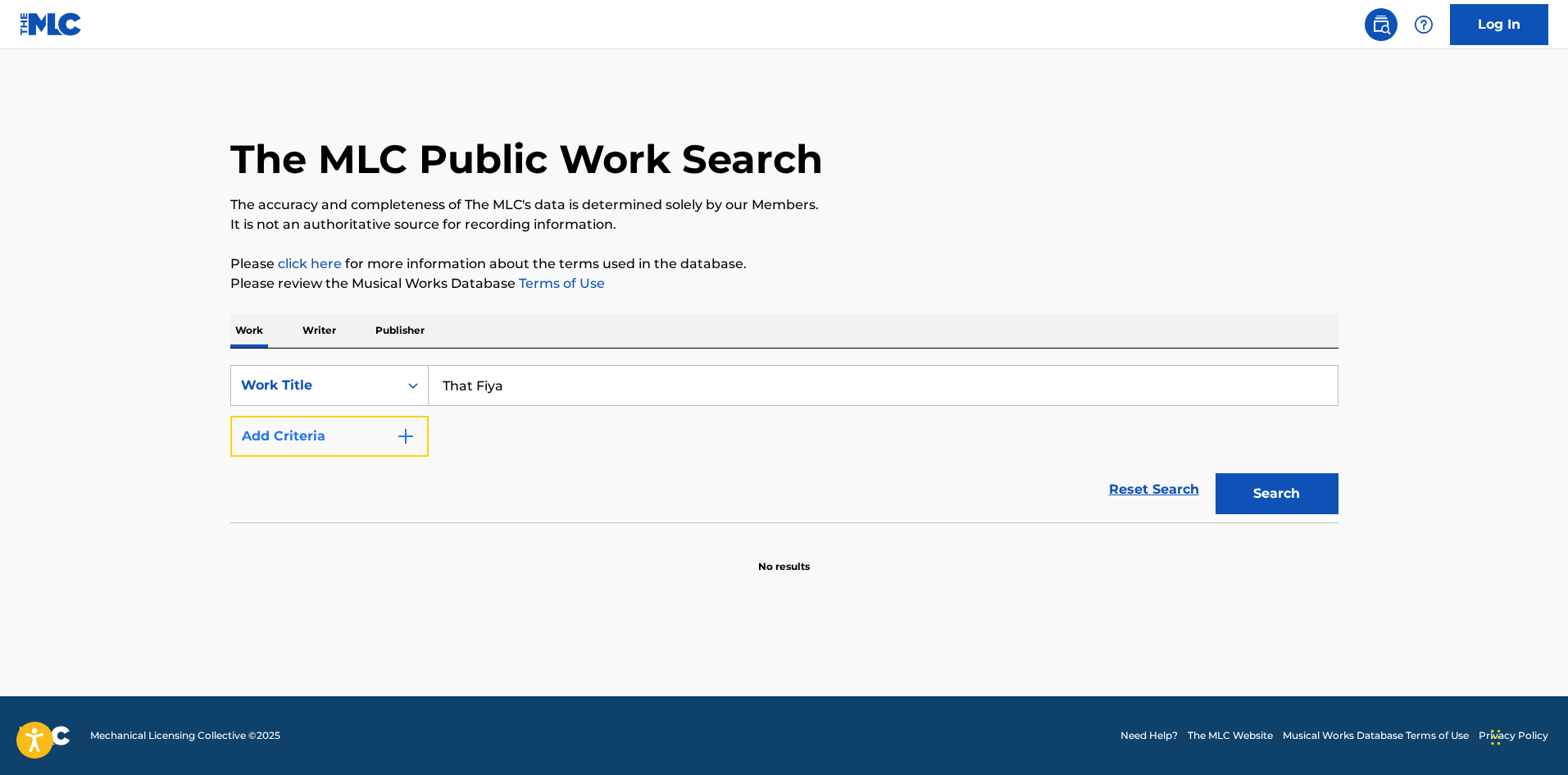
click at [331, 428] on button "Add Criteria" at bounding box center [329, 436] width 198 height 41
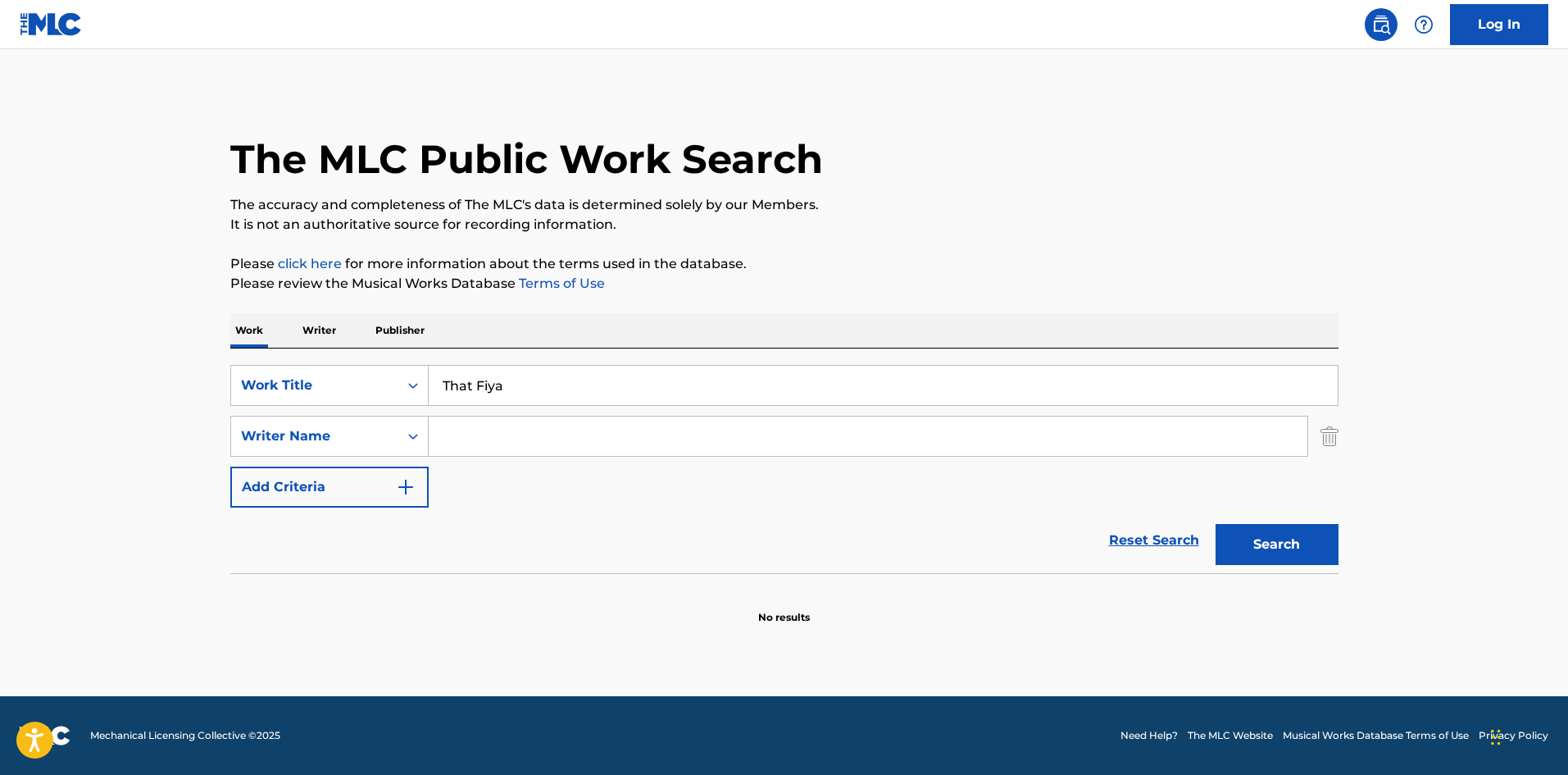
click at [569, 428] on input "Search Form" at bounding box center [868, 436] width 879 height 39
paste input "[PERSON_NAME]"
click at [1307, 546] on button "Search" at bounding box center [1277, 544] width 123 height 41
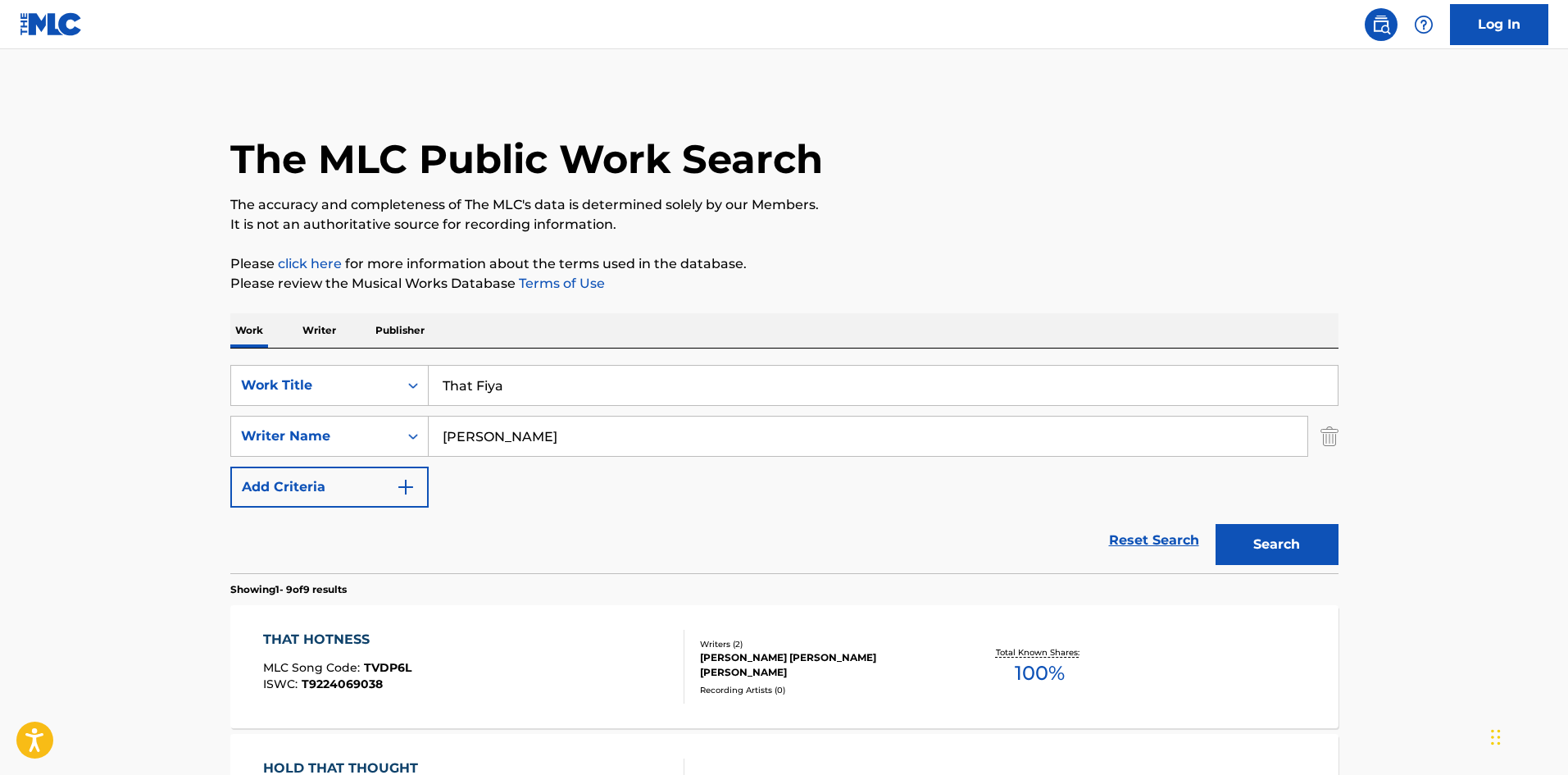
drag, startPoint x: 567, startPoint y: 434, endPoint x: 584, endPoint y: 268, distance: 166.9
paste input "[PERSON_NAME]"
type input "[PERSON_NAME]"
click at [1269, 531] on button "Search" at bounding box center [1277, 544] width 123 height 41
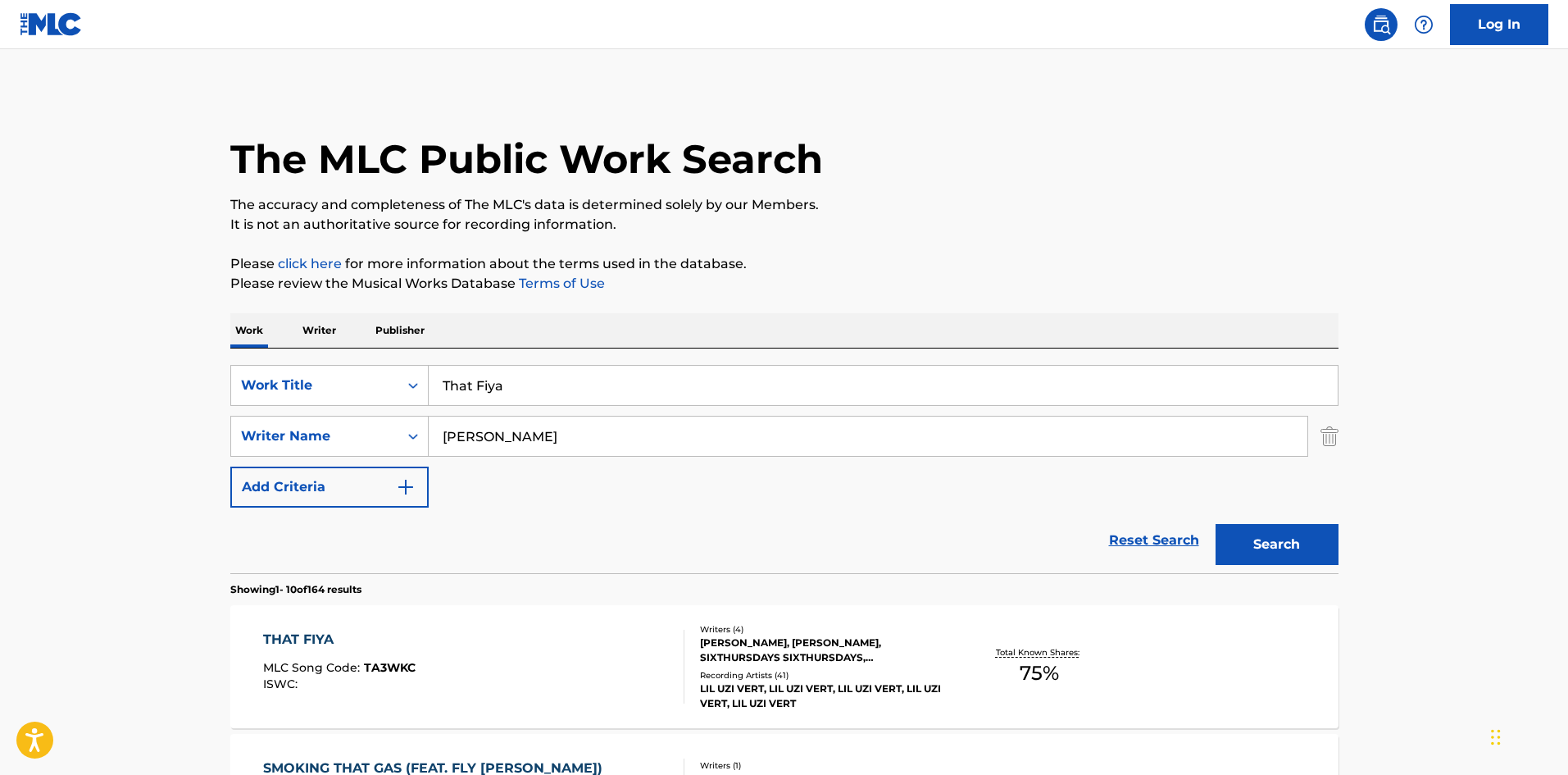
scroll to position [246, 0]
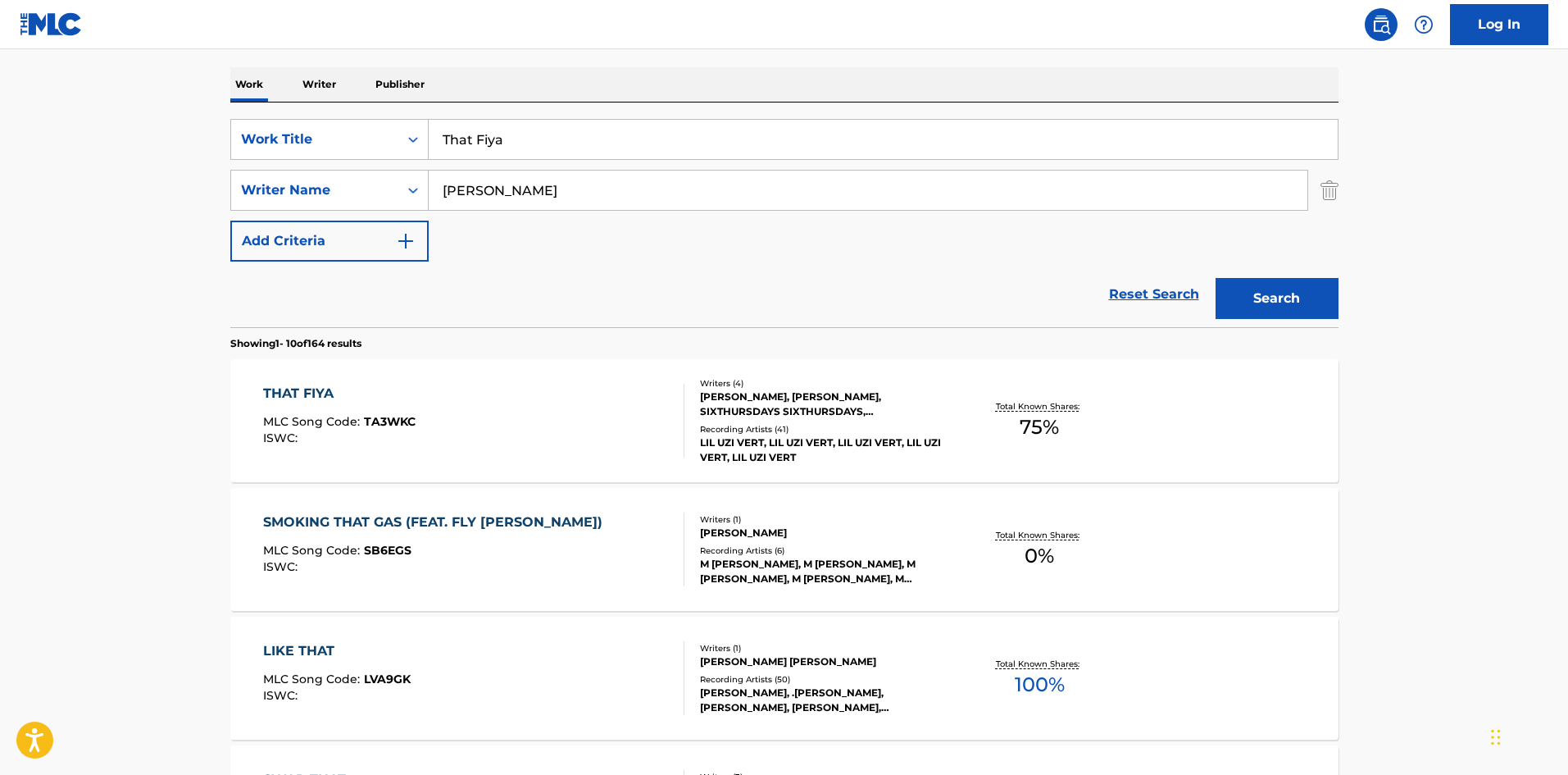
click at [313, 387] on div "THAT FIYA" at bounding box center [339, 393] width 152 height 20
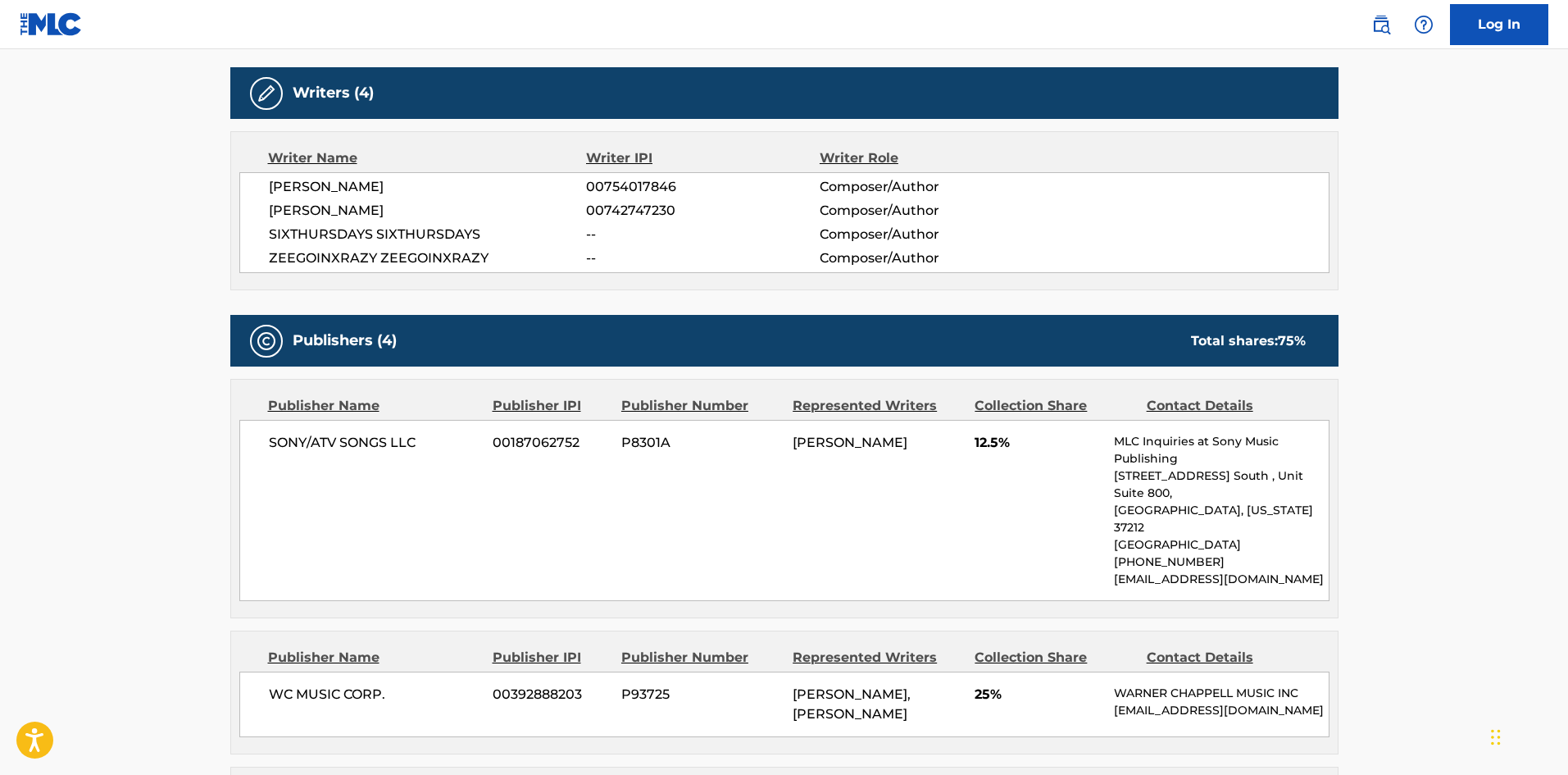
scroll to position [656, 0]
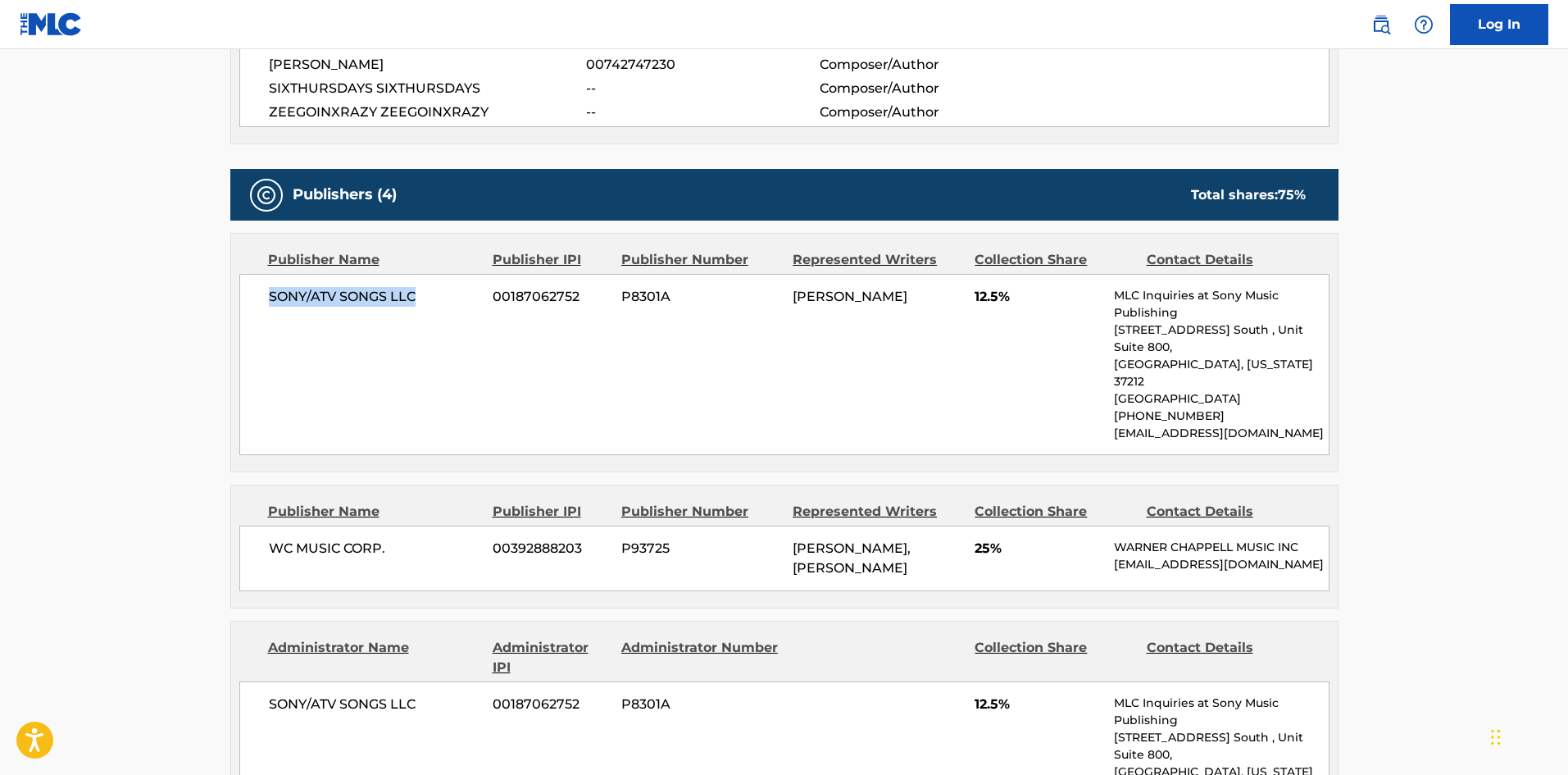
drag, startPoint x: 268, startPoint y: 300, endPoint x: 475, endPoint y: 297, distance: 207.0
click at [475, 297] on span "SONY/ATV SONGS LLC" at bounding box center [375, 296] width 212 height 20
drag, startPoint x: 270, startPoint y: 514, endPoint x: 406, endPoint y: 514, distance: 136.0
click at [406, 539] on span "WC MUSIC CORP." at bounding box center [375, 548] width 212 height 20
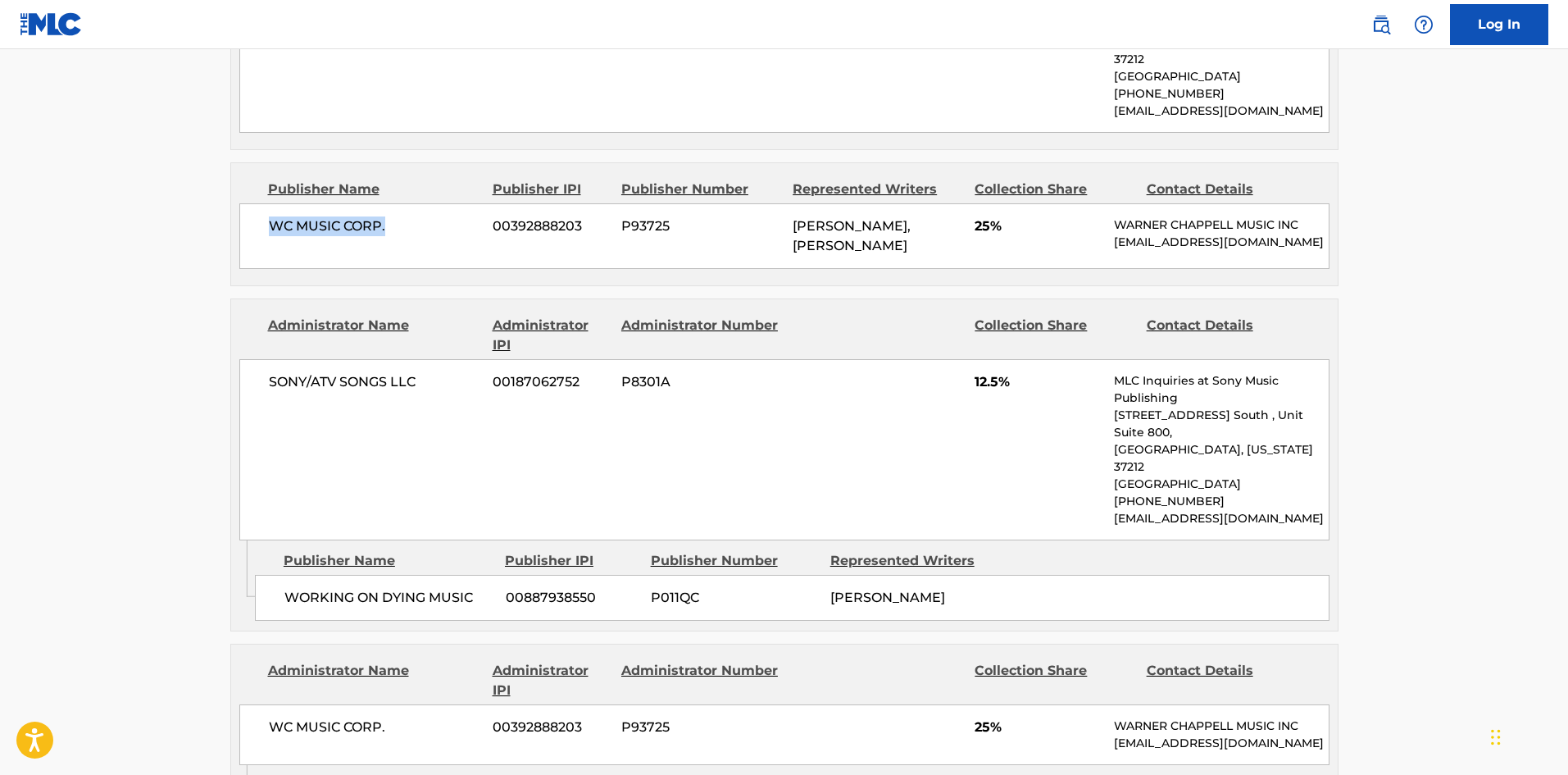
scroll to position [984, 0]
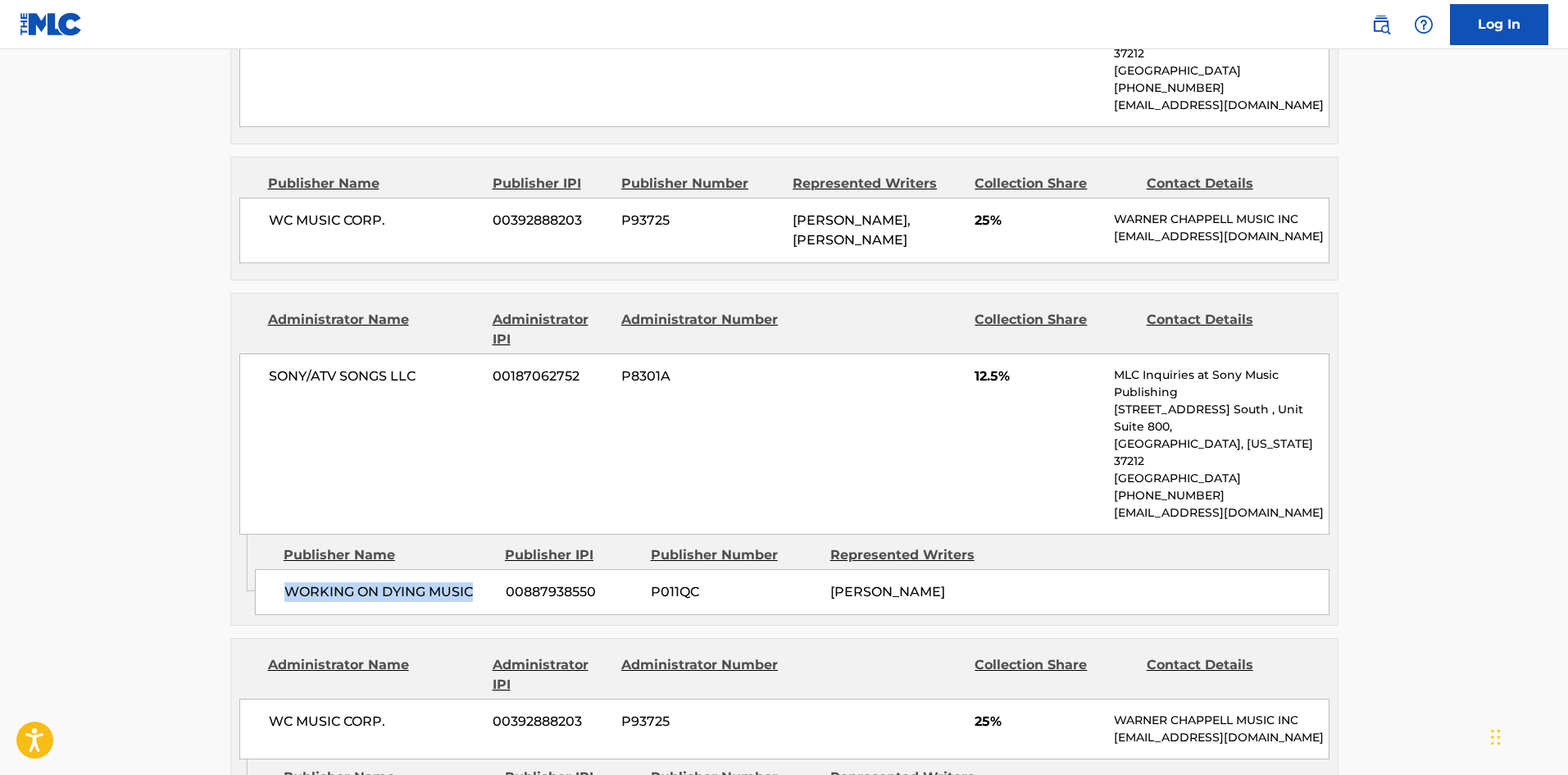
drag, startPoint x: 285, startPoint y: 531, endPoint x: 496, endPoint y: 518, distance: 211.4
click at [496, 569] on div "WORKING ON DYING MUSIC 00887938550 P011QC [PERSON_NAME]" at bounding box center [791, 591] width 1074 height 46
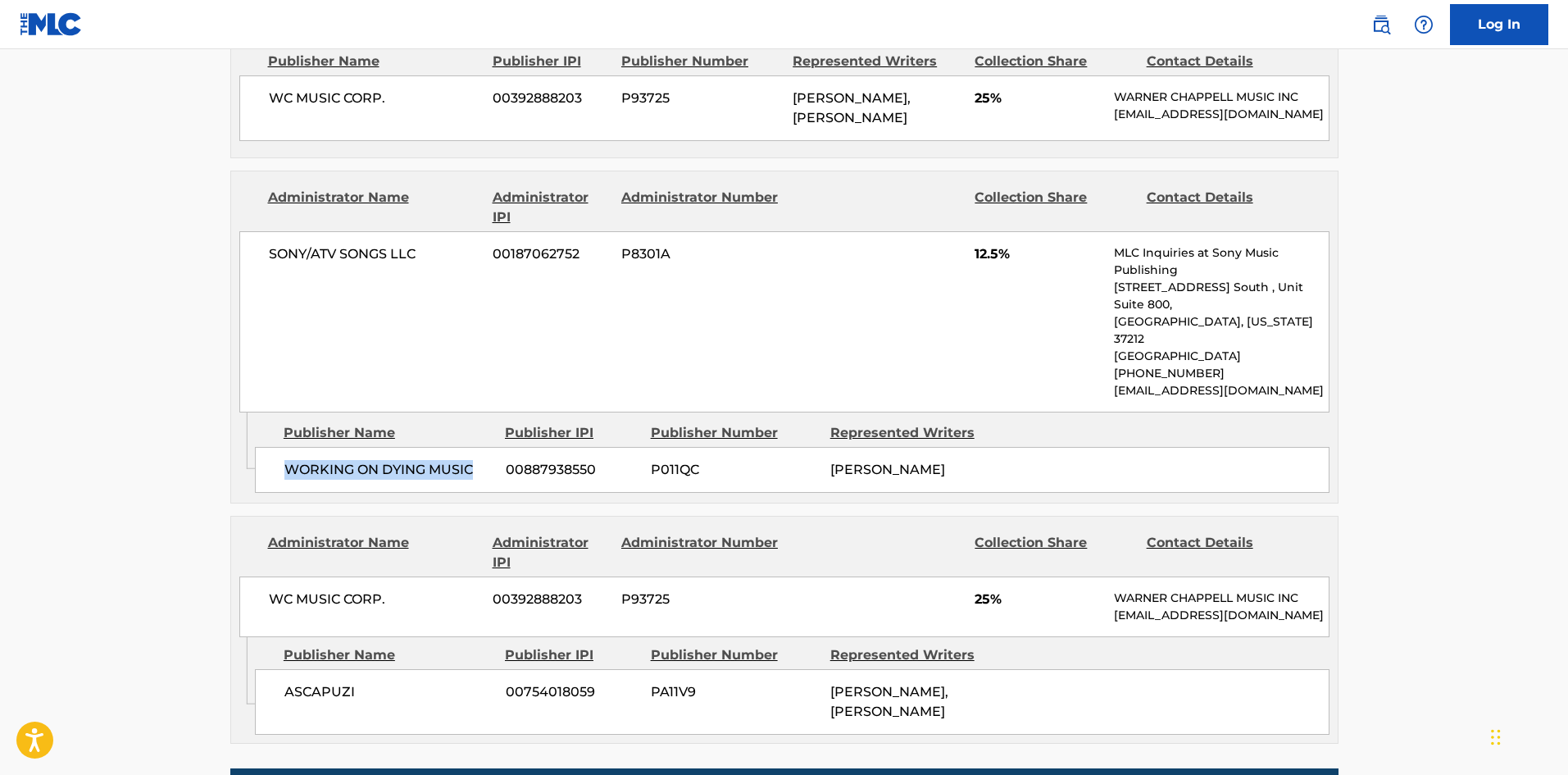
scroll to position [1312, 0]
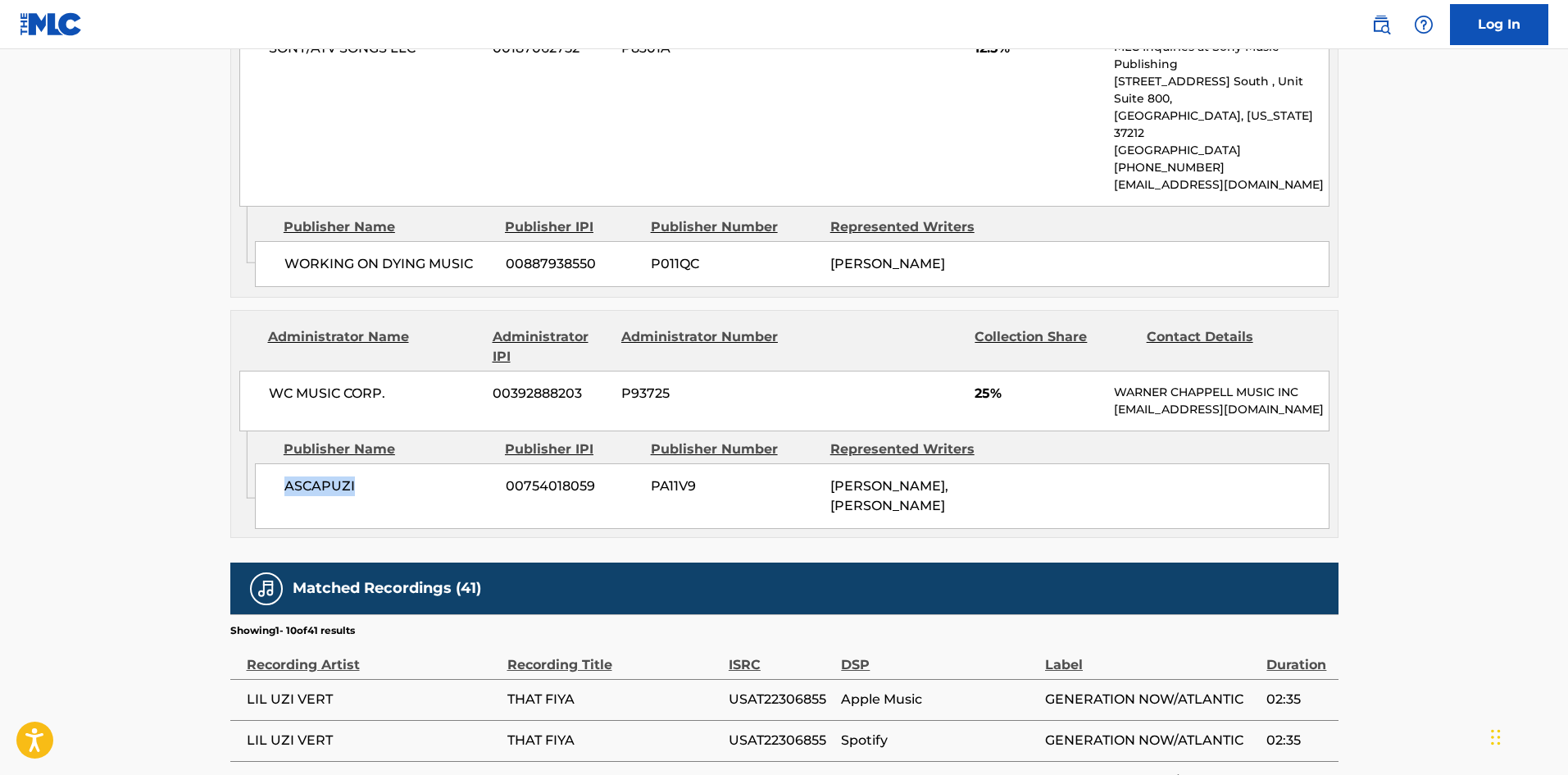
drag, startPoint x: 283, startPoint y: 456, endPoint x: 433, endPoint y: 454, distance: 150.0
click at [433, 463] on div "ASCAPUZI 00754018059 PA11V9 [PERSON_NAME], [PERSON_NAME]" at bounding box center [791, 496] width 1074 height 66
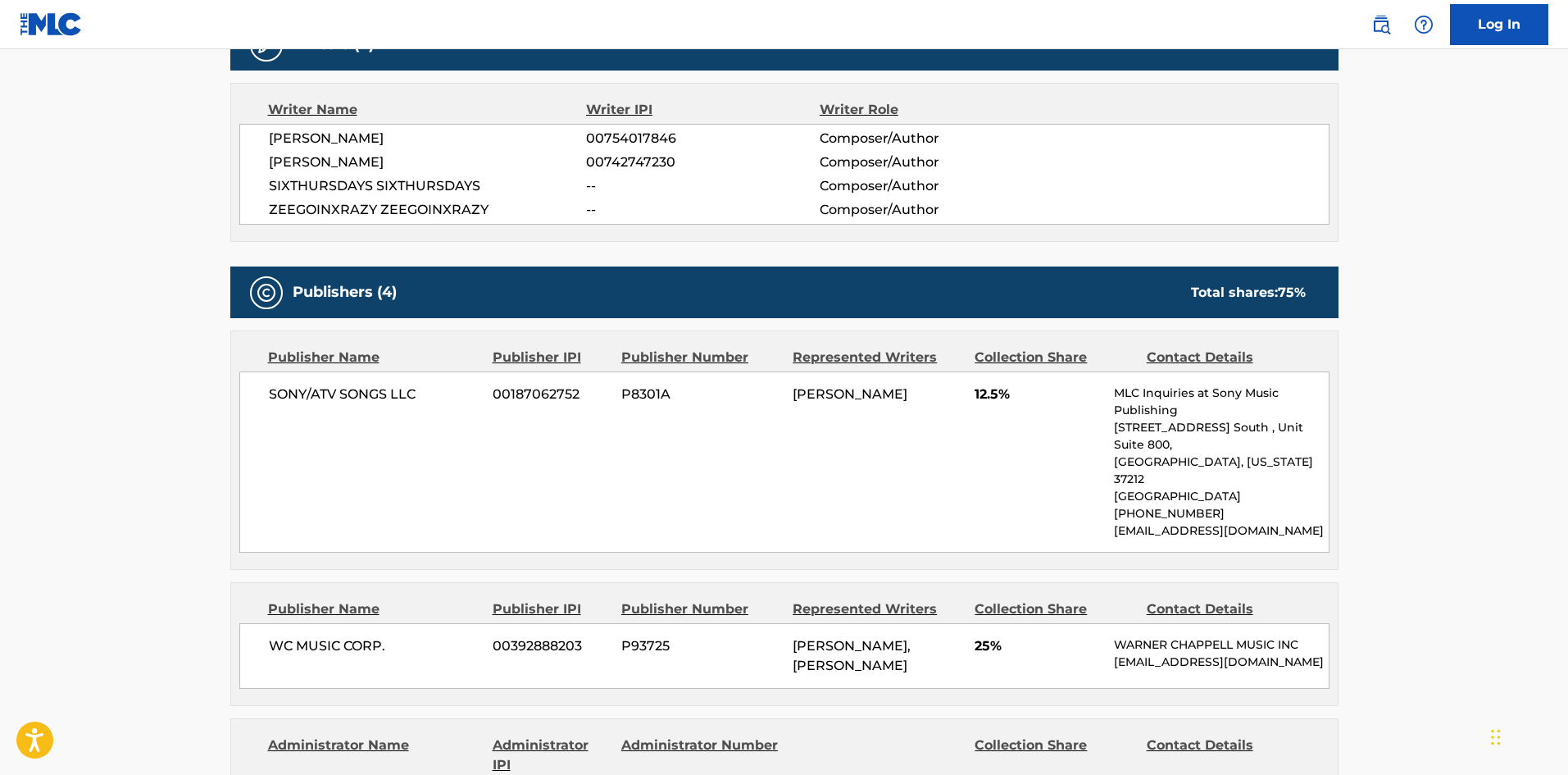
scroll to position [574, 0]
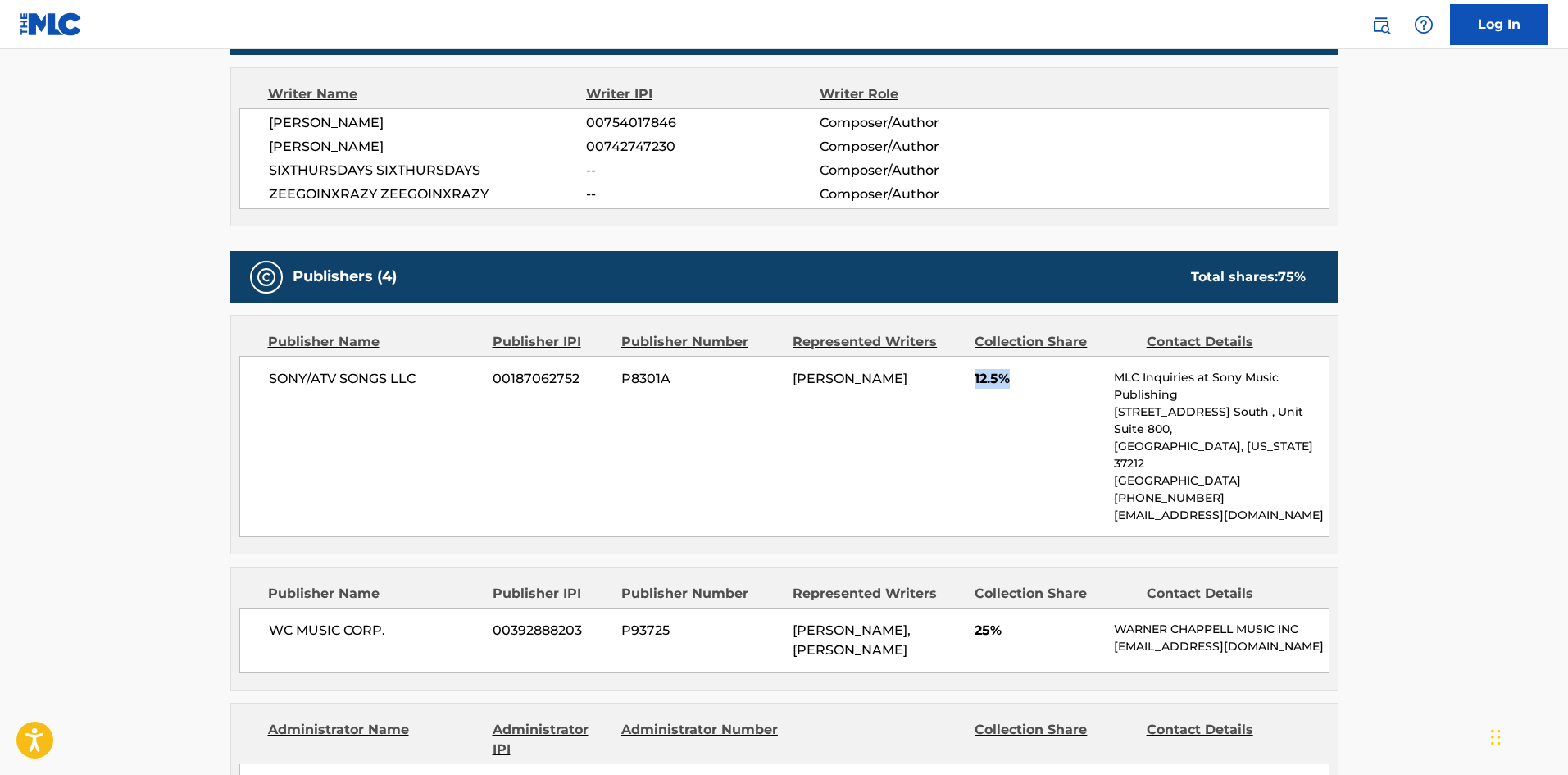
drag, startPoint x: 977, startPoint y: 380, endPoint x: 1015, endPoint y: 381, distance: 38.0
click at [1015, 381] on span "12.5%" at bounding box center [1038, 378] width 127 height 20
drag, startPoint x: 976, startPoint y: 592, endPoint x: 1067, endPoint y: 590, distance: 91.0
click at [1067, 621] on span "25%" at bounding box center [1038, 630] width 127 height 20
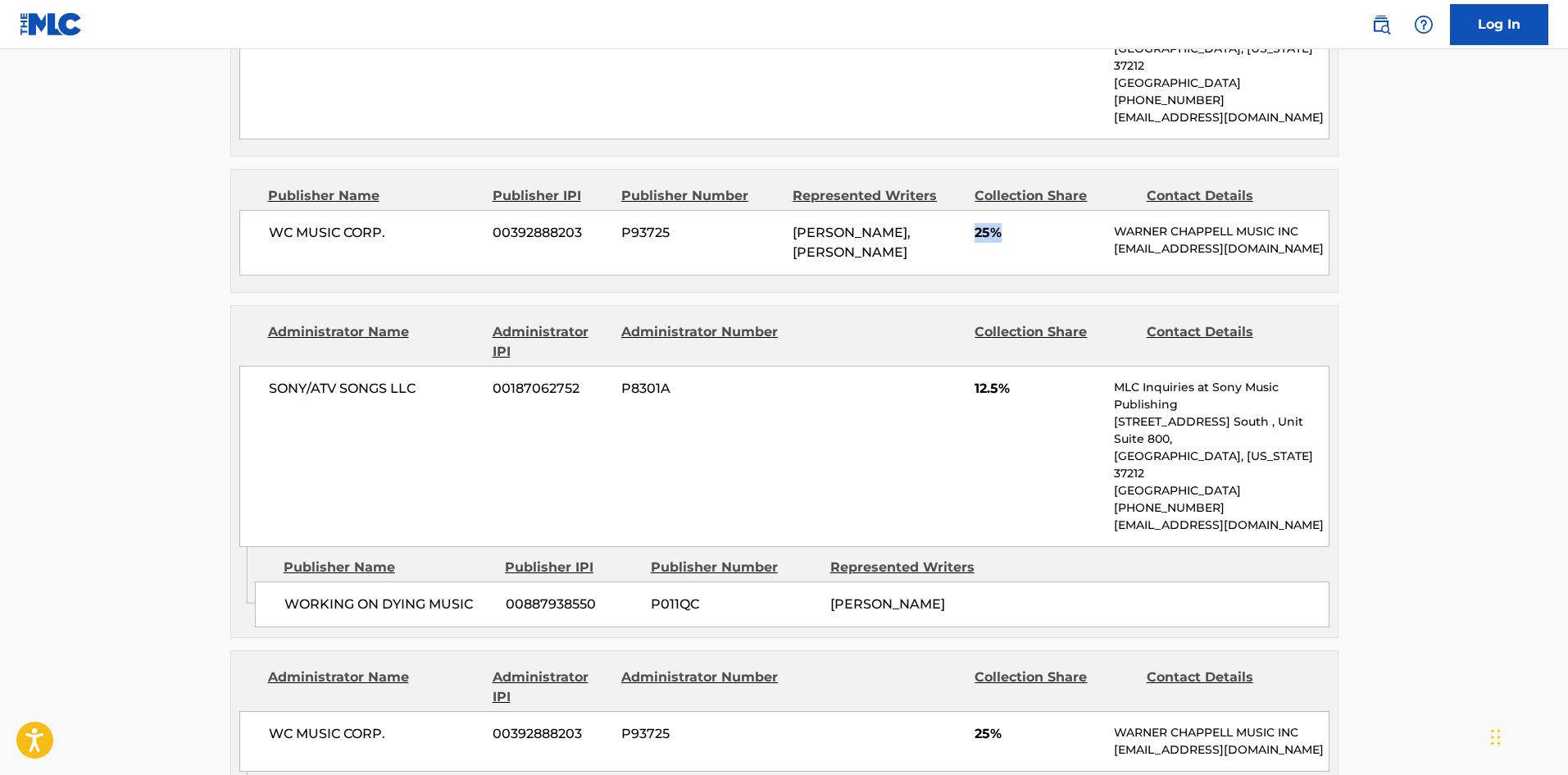
scroll to position [984, 0]
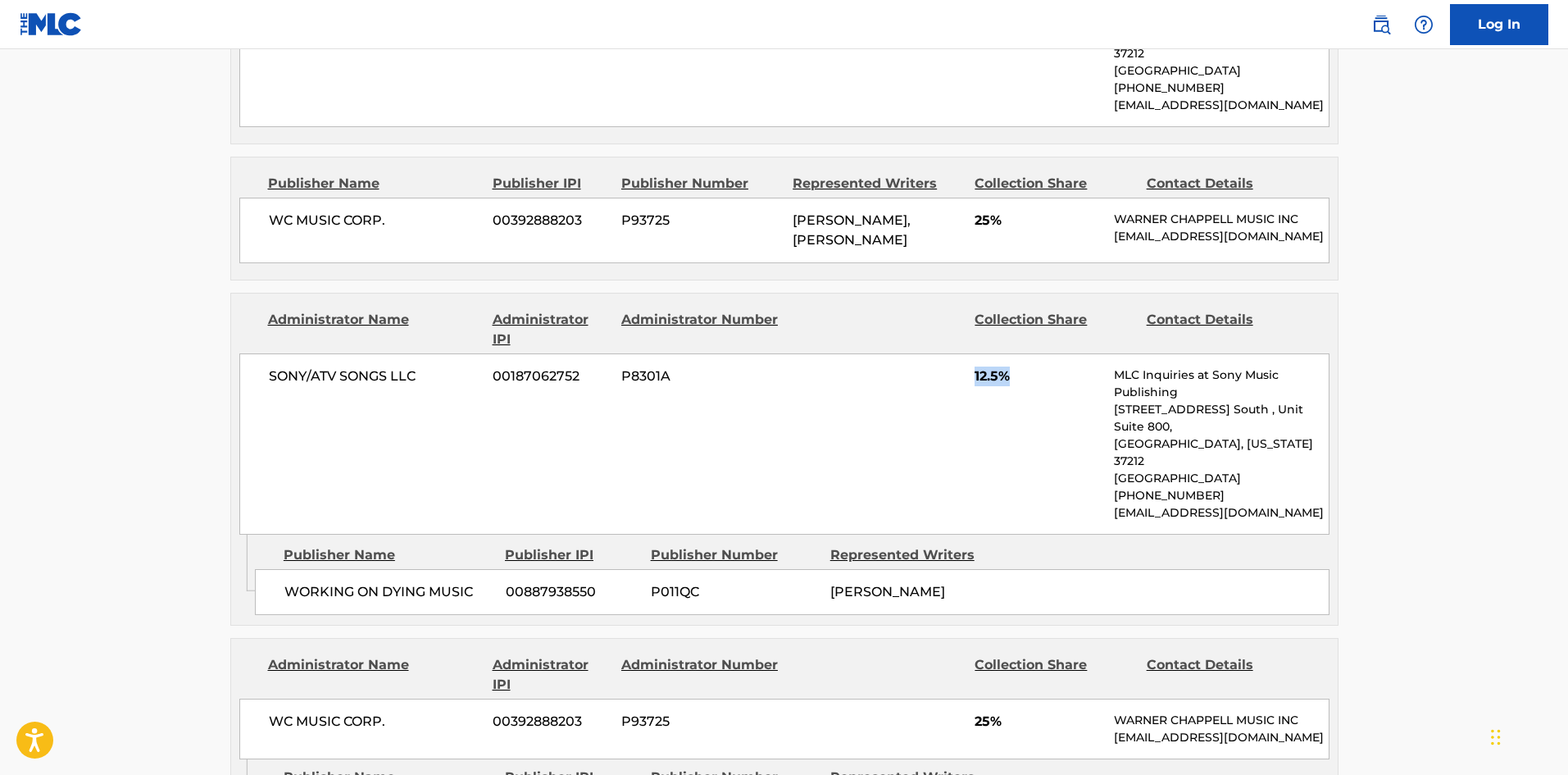
drag, startPoint x: 973, startPoint y: 352, endPoint x: 1022, endPoint y: 347, distance: 49.3
click at [1022, 353] on div "SONY/ATV SONGS LLC 00187062752 P8301A 12.5% MLC Inquiries at Sony Music Publish…" at bounding box center [784, 443] width 1090 height 181
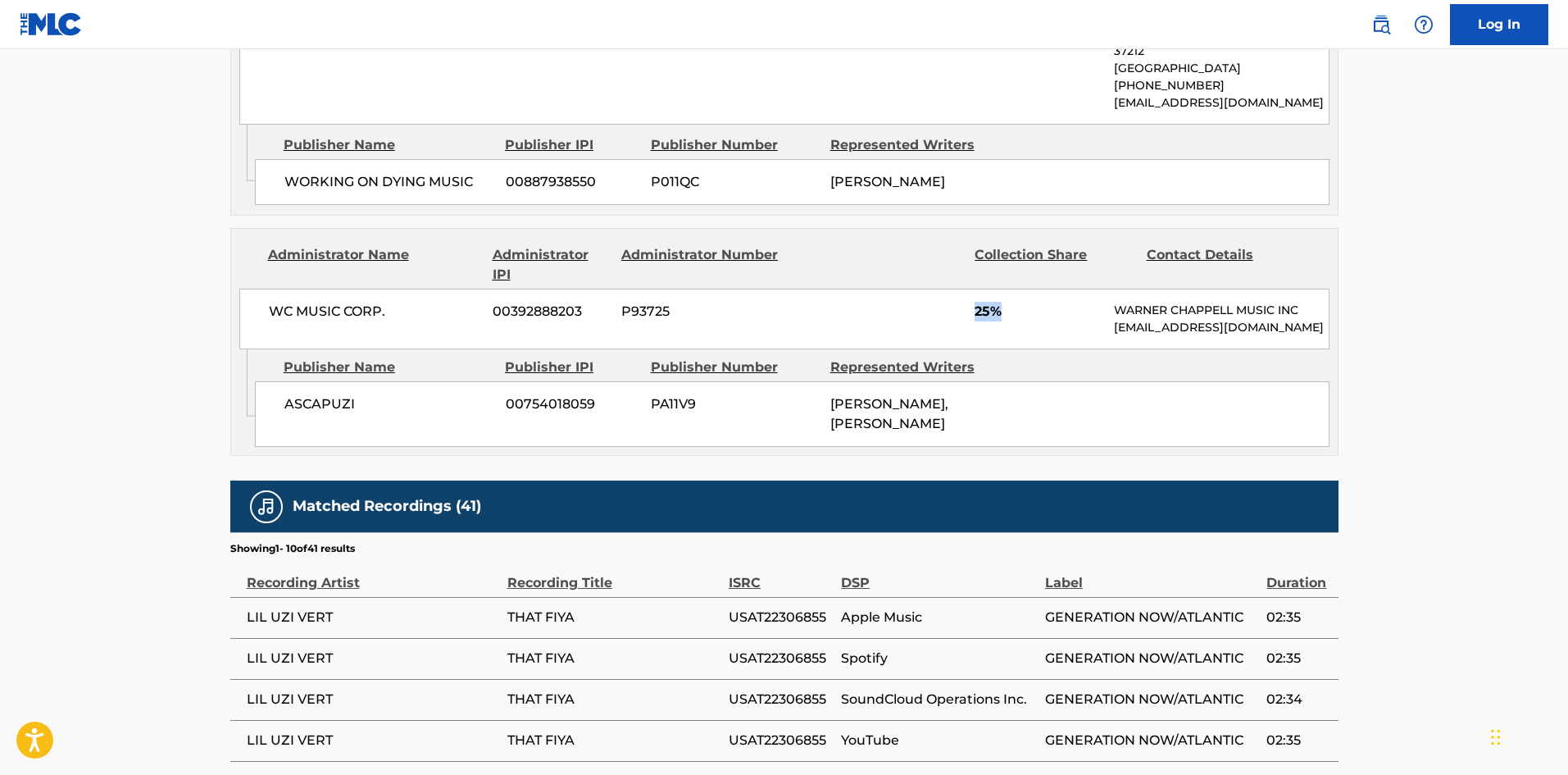
drag, startPoint x: 973, startPoint y: 269, endPoint x: 1018, endPoint y: 268, distance: 45.0
click at [1018, 288] on div "WC MUSIC CORP. 00392888203 P93725 25% [PERSON_NAME] MUSIC INC [EMAIL_ADDRESS][D…" at bounding box center [784, 319] width 1090 height 61
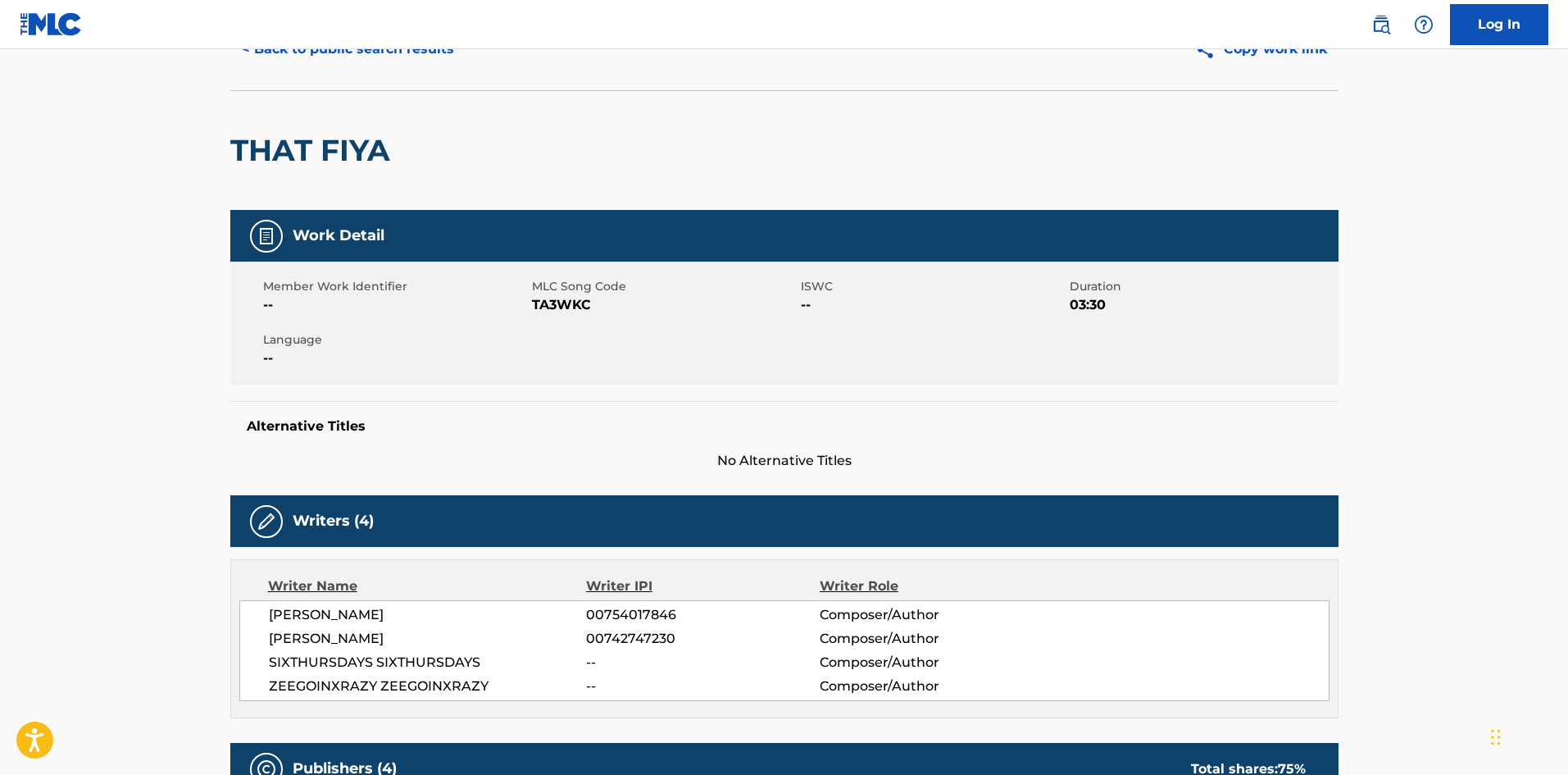
scroll to position [0, 0]
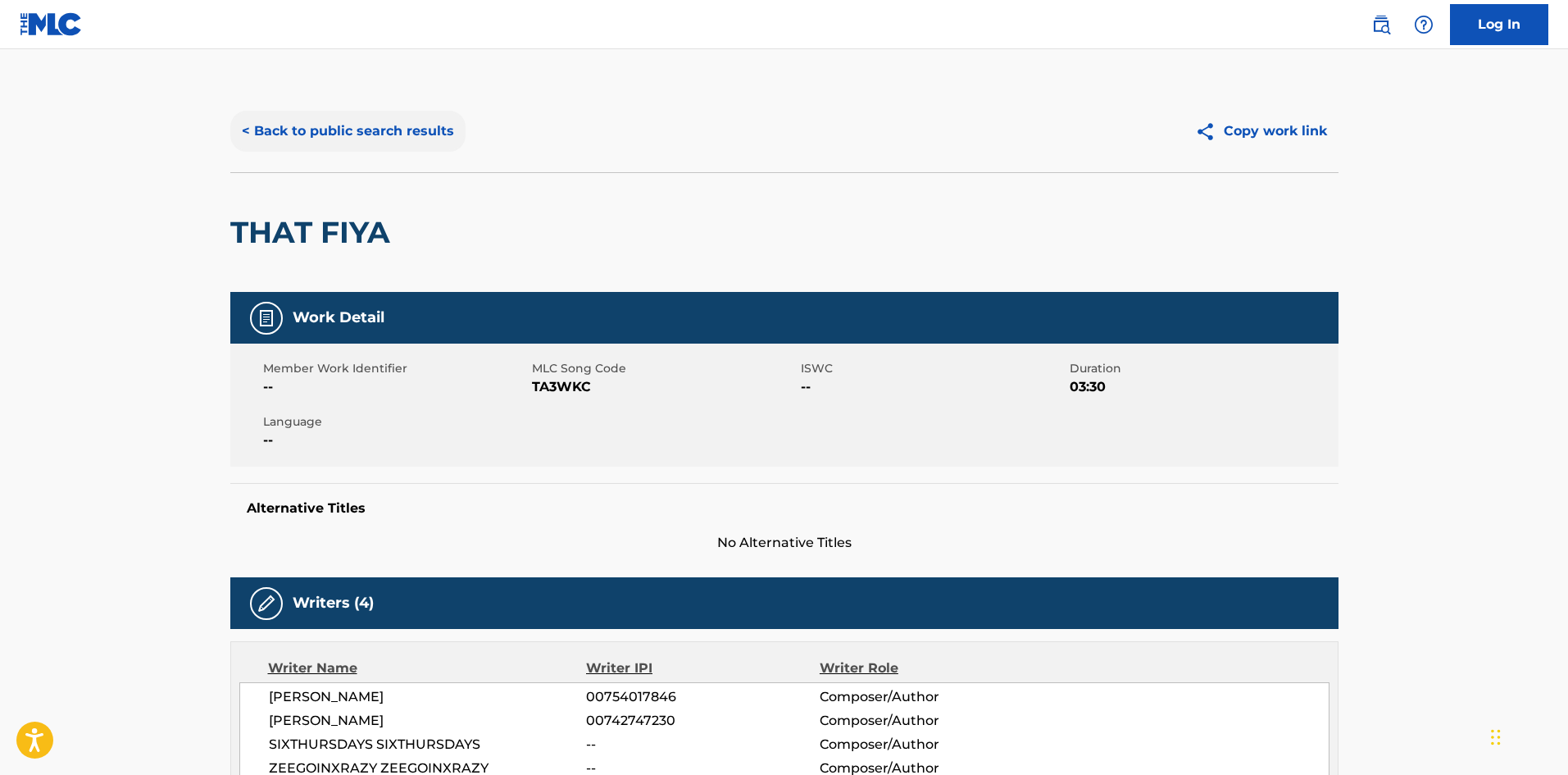
drag, startPoint x: 379, startPoint y: 107, endPoint x: 379, endPoint y: 117, distance: 10.0
click at [379, 108] on div "< Back to public search results Copy work link" at bounding box center [784, 131] width 1108 height 82
click at [377, 122] on button "< Back to public search results" at bounding box center [348, 131] width 236 height 41
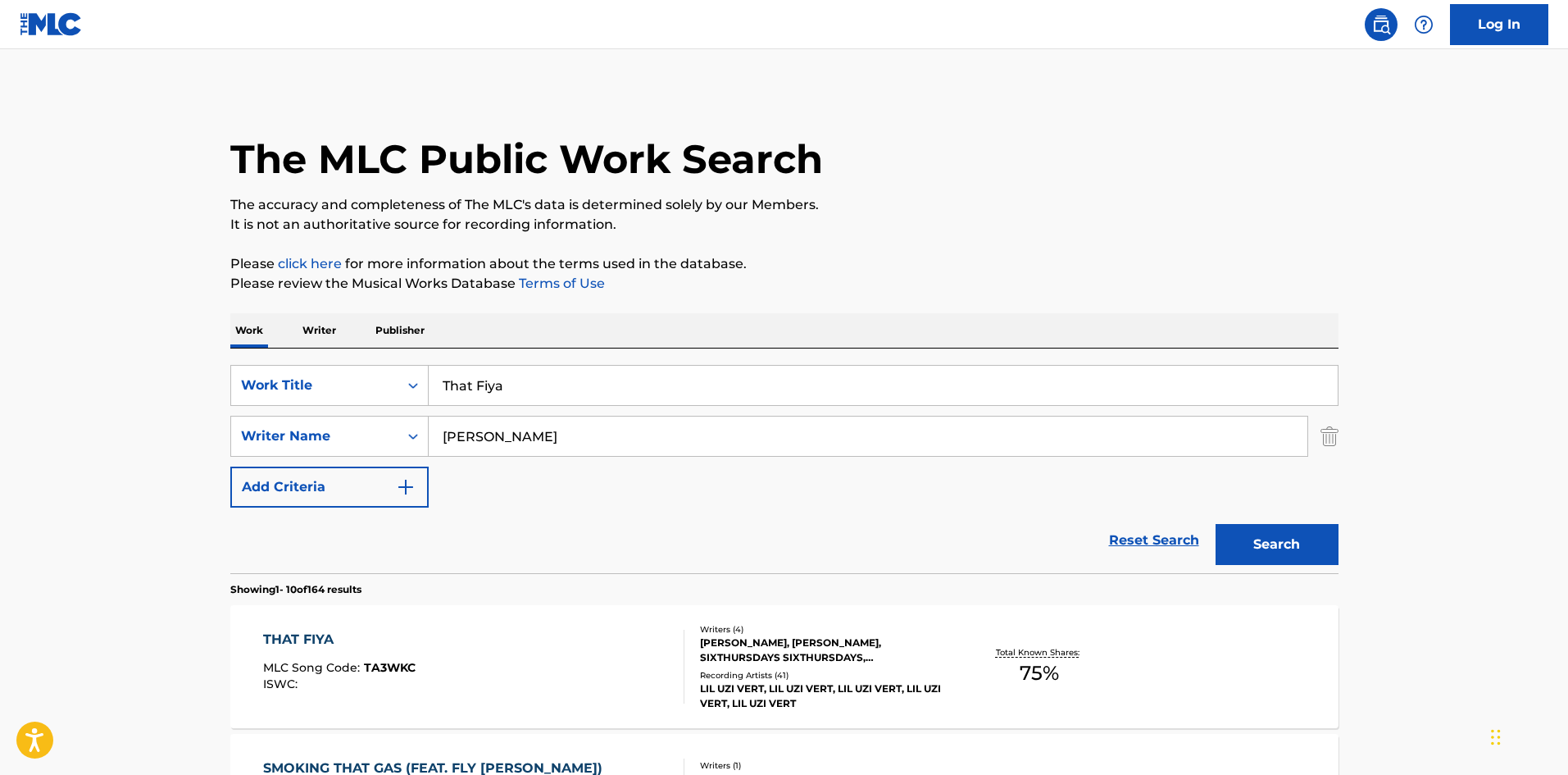
scroll to position [246, 0]
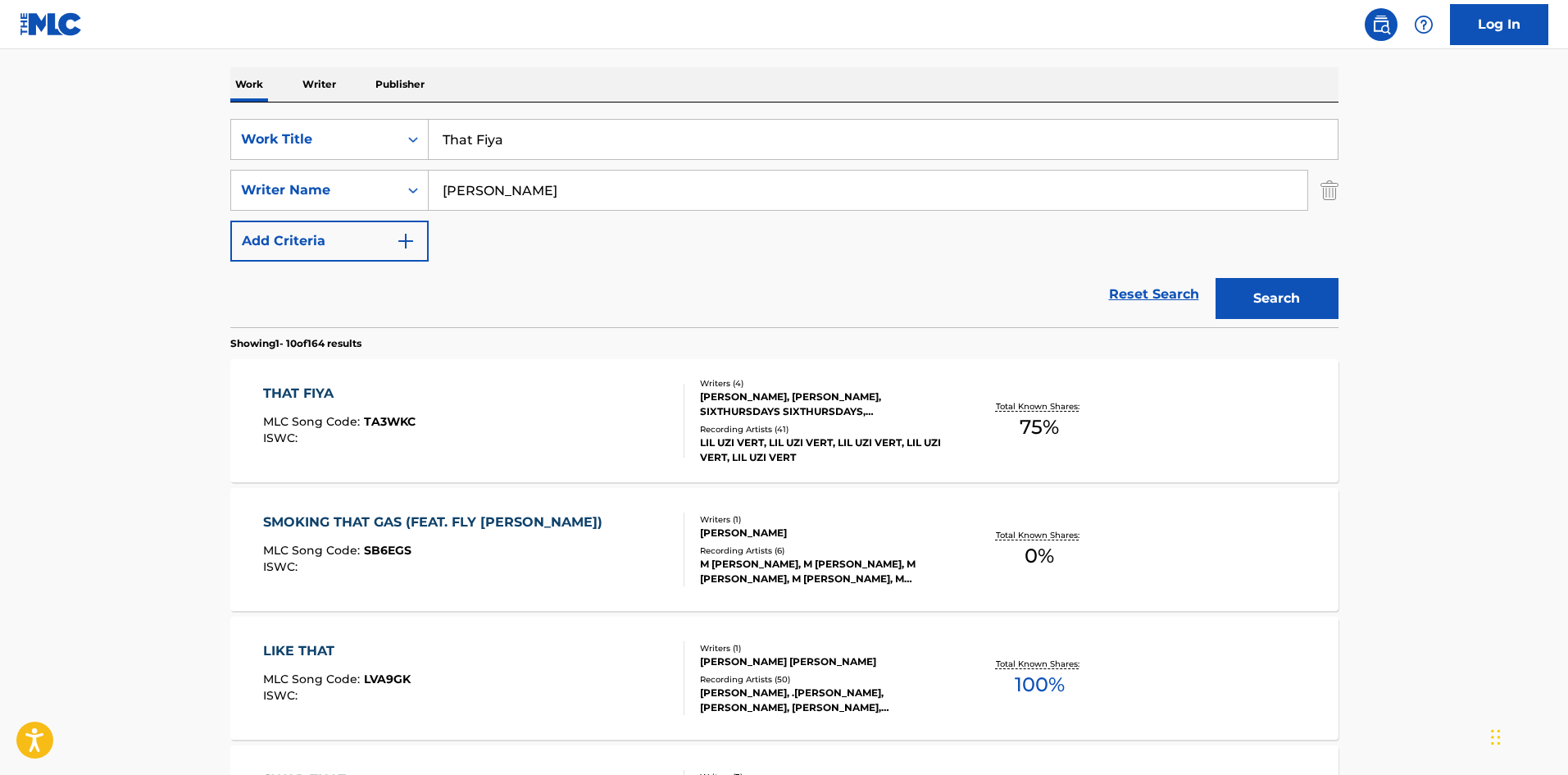
drag, startPoint x: 593, startPoint y: 131, endPoint x: 63, endPoint y: 119, distance: 530.1
click at [63, 119] on main "The MLC Public Work Search The accuracy and completeness of The MLC's data is d…" at bounding box center [784, 768] width 1568 height 1930
paste input "rust You"
type input "Trust You"
drag, startPoint x: 629, startPoint y: 173, endPoint x: 0, endPoint y: 237, distance: 632.2
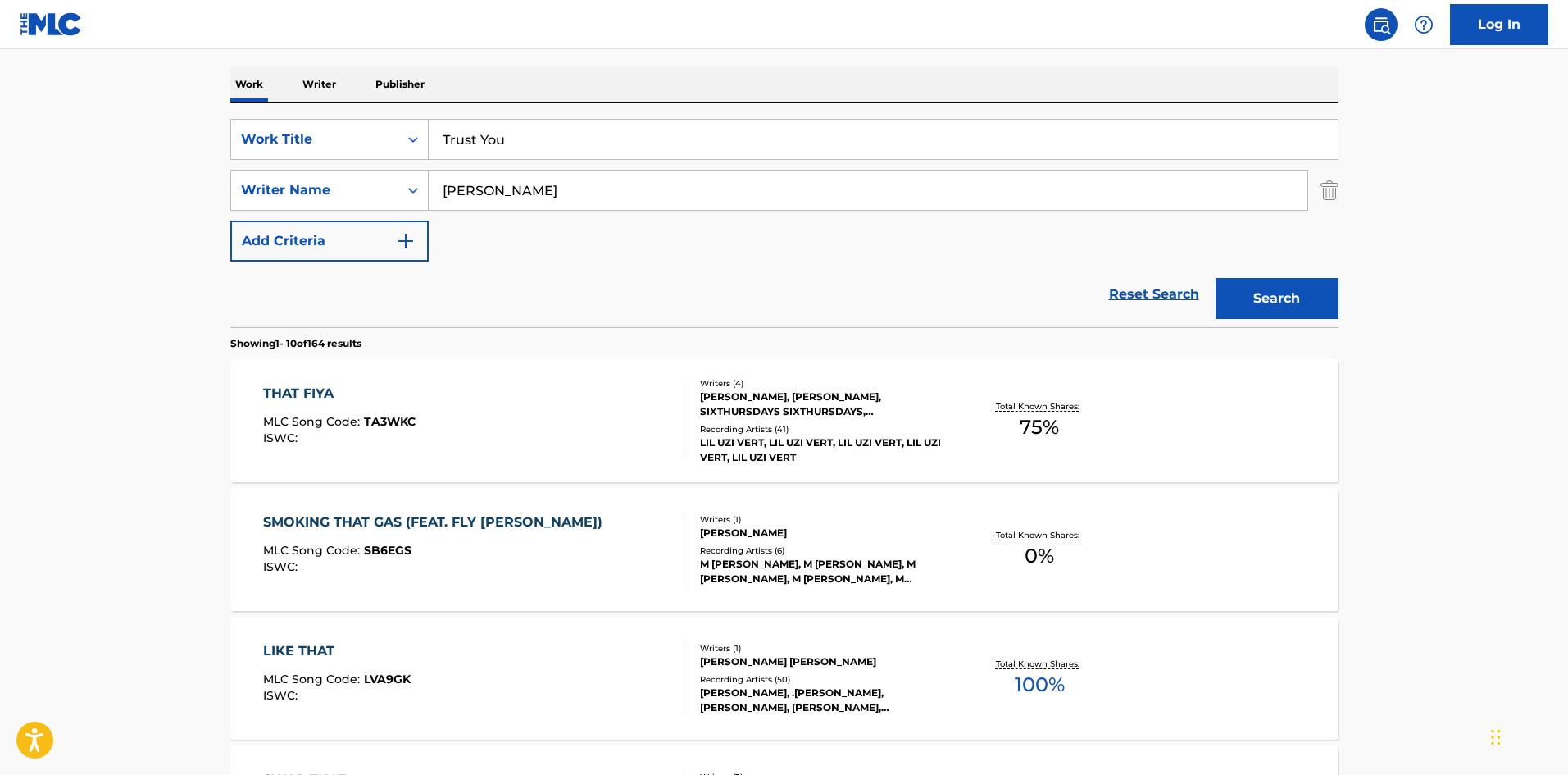
click at [0, 237] on main "The MLC Public Work Search The accuracy and completeness of The MLC's data is d…" at bounding box center [784, 768] width 1568 height 1930
paste input "[PERSON_NAME]"
click at [1315, 300] on button "Search" at bounding box center [1277, 298] width 123 height 41
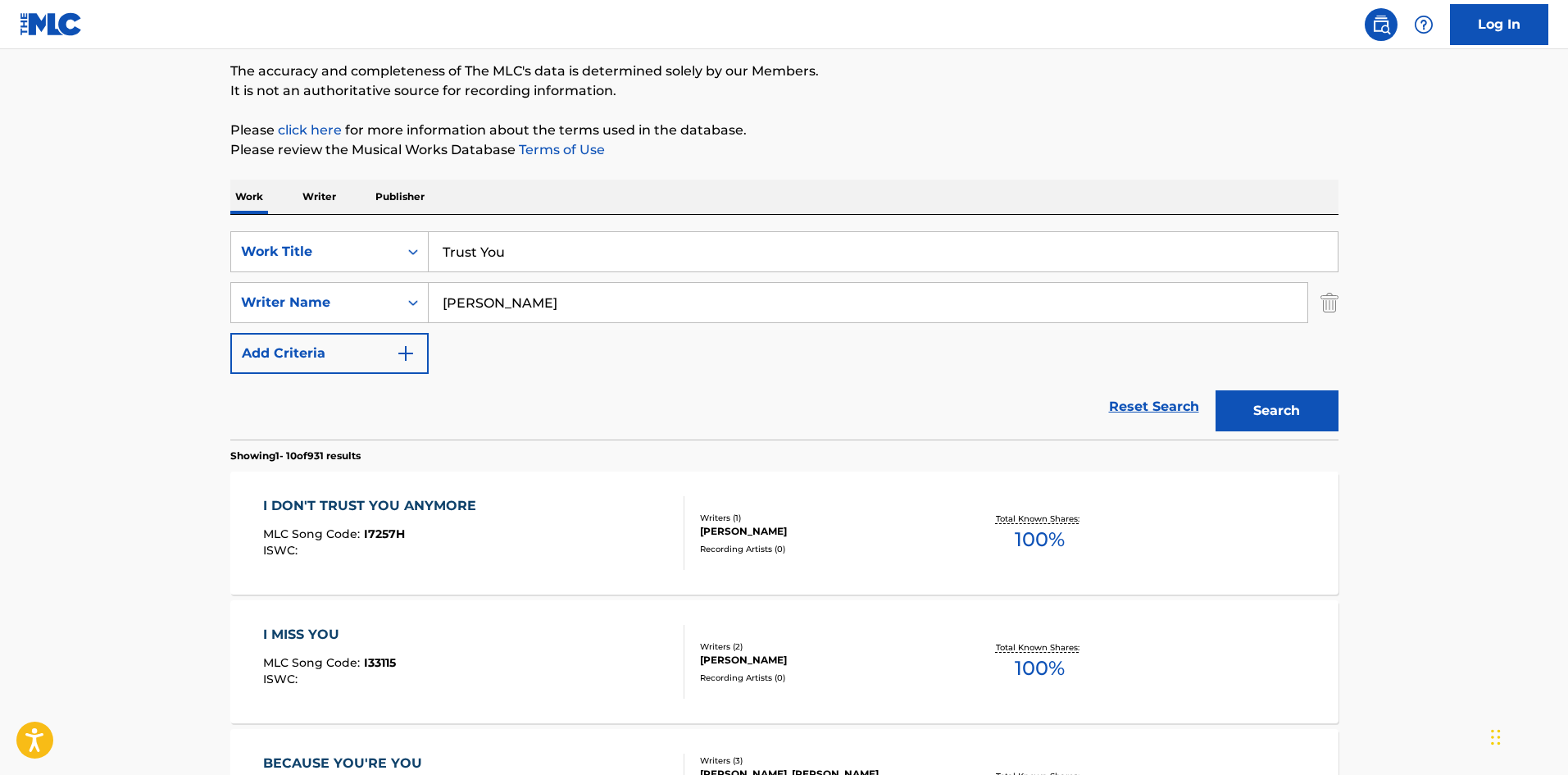
scroll to position [328, 0]
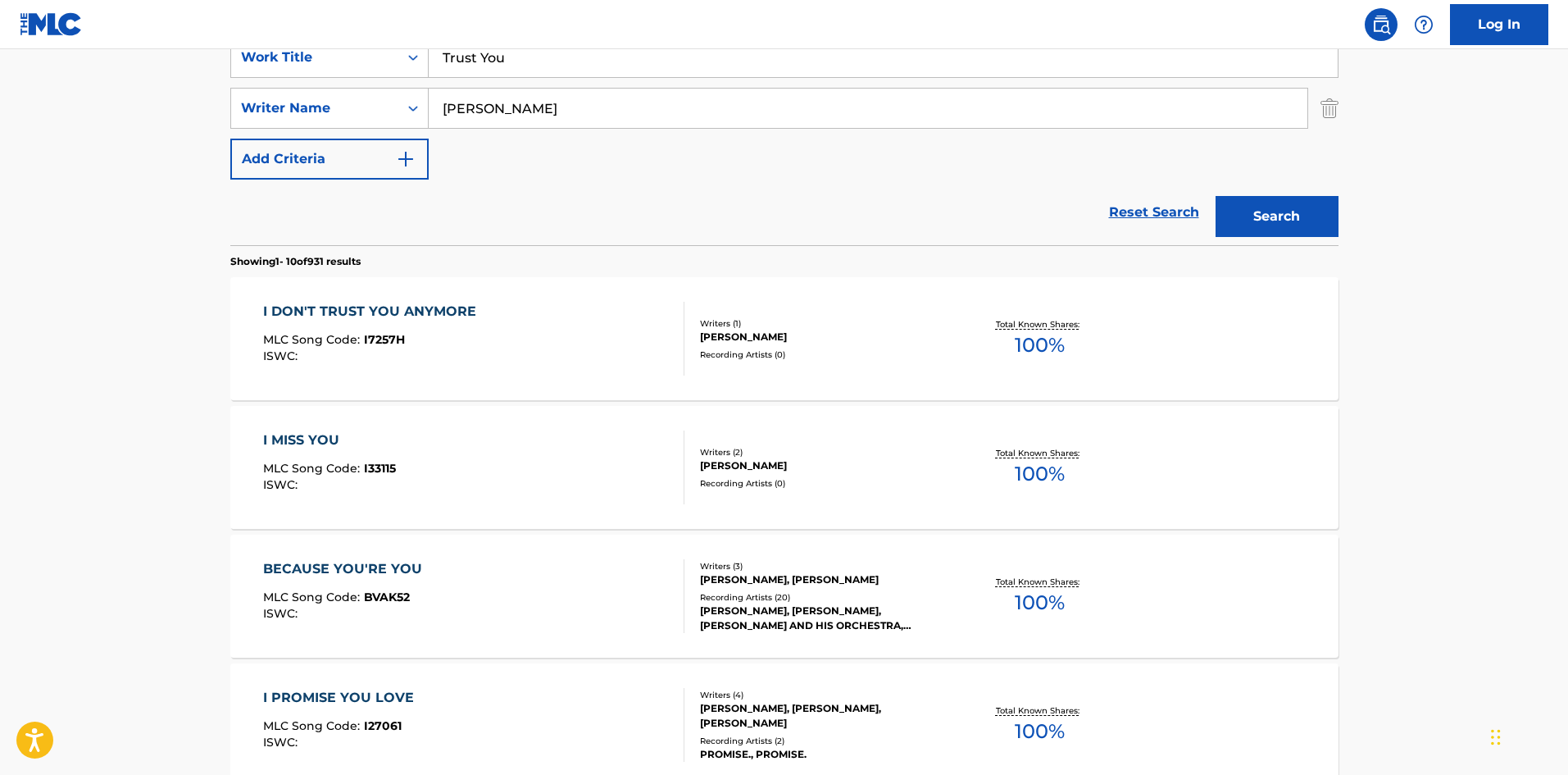
drag, startPoint x: 577, startPoint y: 115, endPoint x: 16, endPoint y: 47, distance: 565.1
click at [5, 94] on main "The MLC Public Work Search The accuracy and completeness of The MLC's data is d…" at bounding box center [784, 686] width 1568 height 1930
paste input "Raquan"
type input "[PERSON_NAME]"
click at [1285, 220] on button "Search" at bounding box center [1277, 216] width 123 height 41
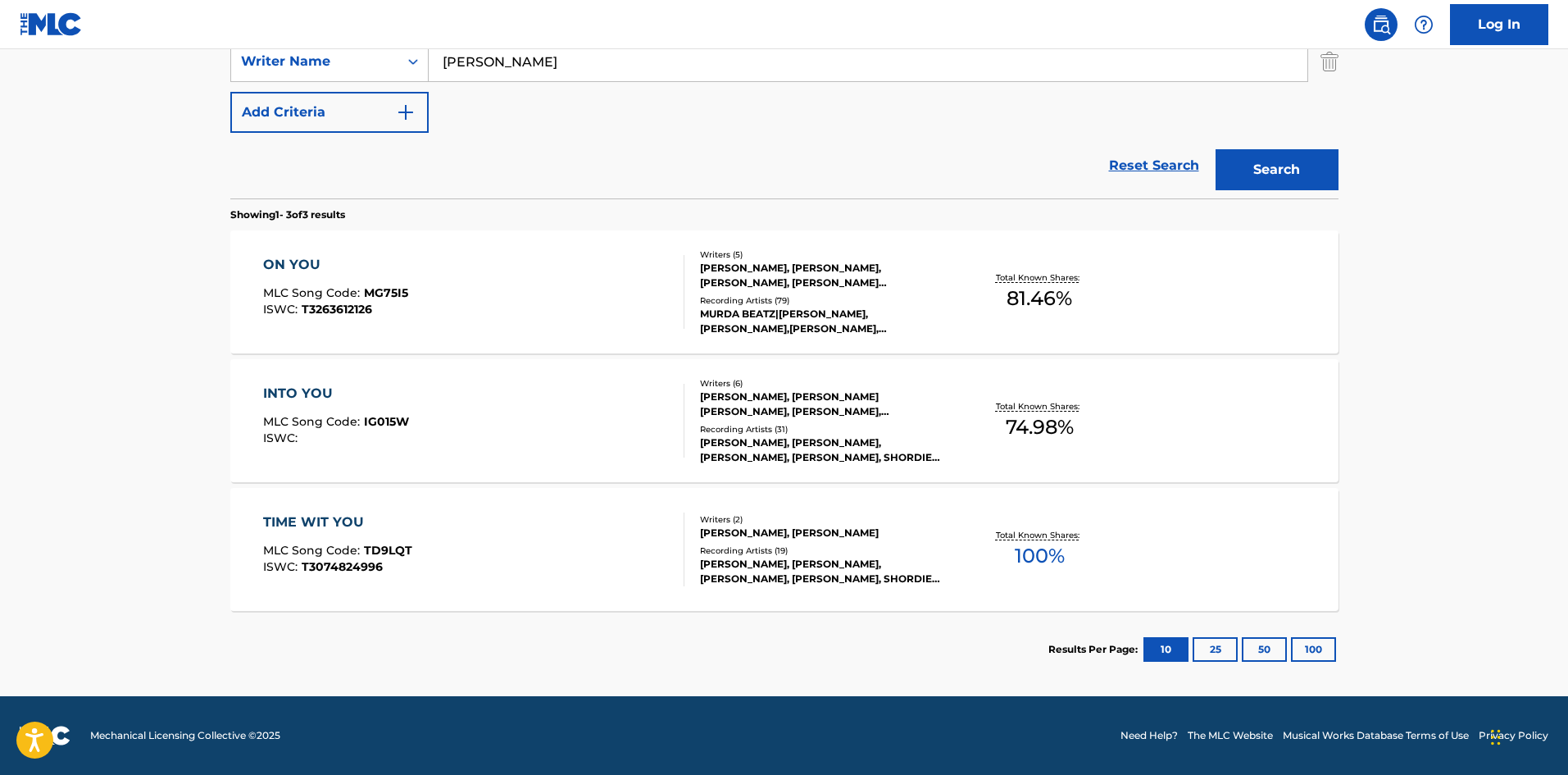
scroll to position [47, 0]
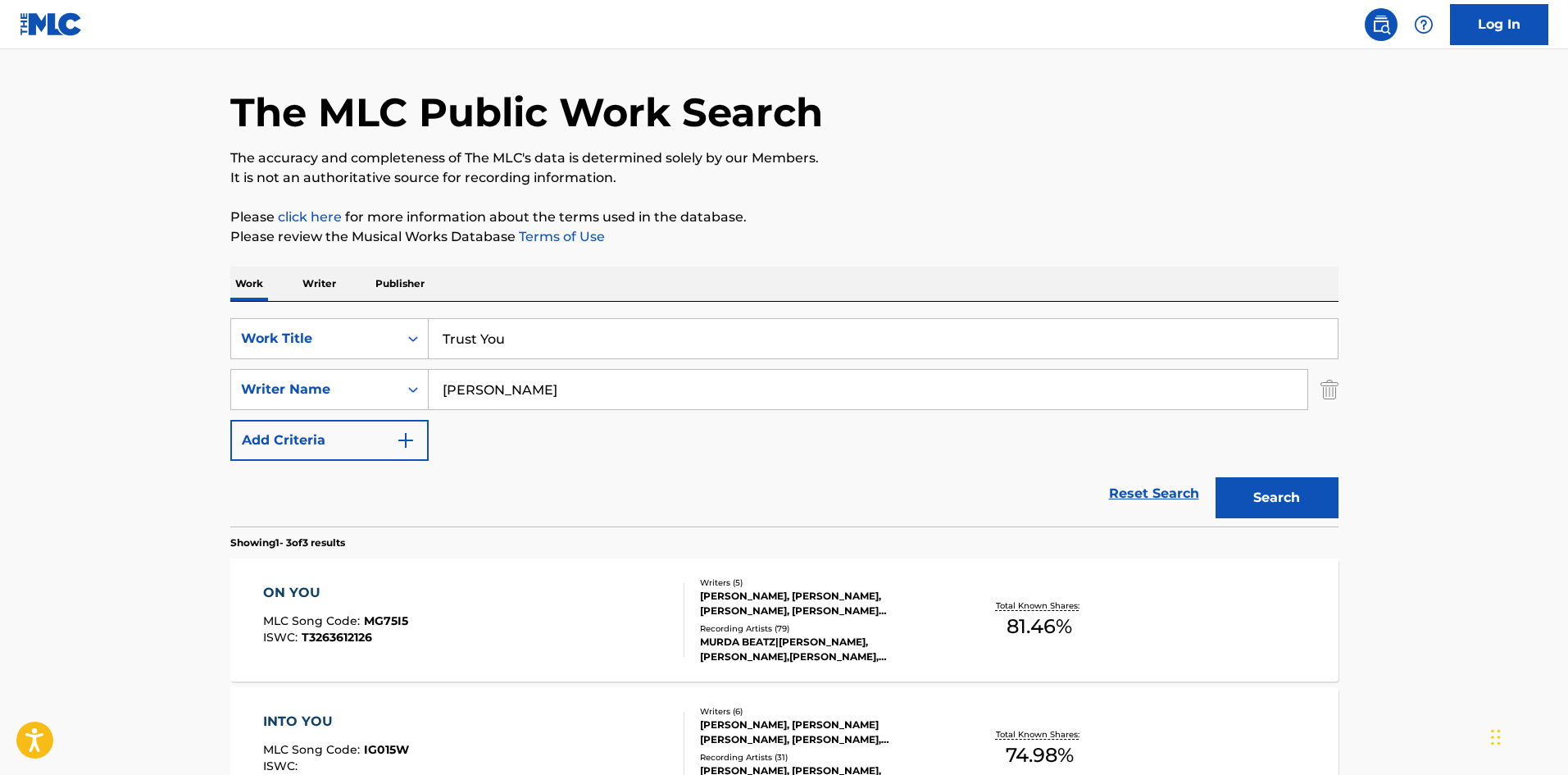
drag, startPoint x: 561, startPoint y: 342, endPoint x: 0, endPoint y: 334, distance: 561.1
click at [0, 340] on main "The MLC Public Work Search The accuracy and completeness of The MLC's data is d…" at bounding box center [784, 513] width 1568 height 1022
paste input "Get In There"
type input "Get In There"
drag, startPoint x: 646, startPoint y: 381, endPoint x: 8, endPoint y: 376, distance: 638.0
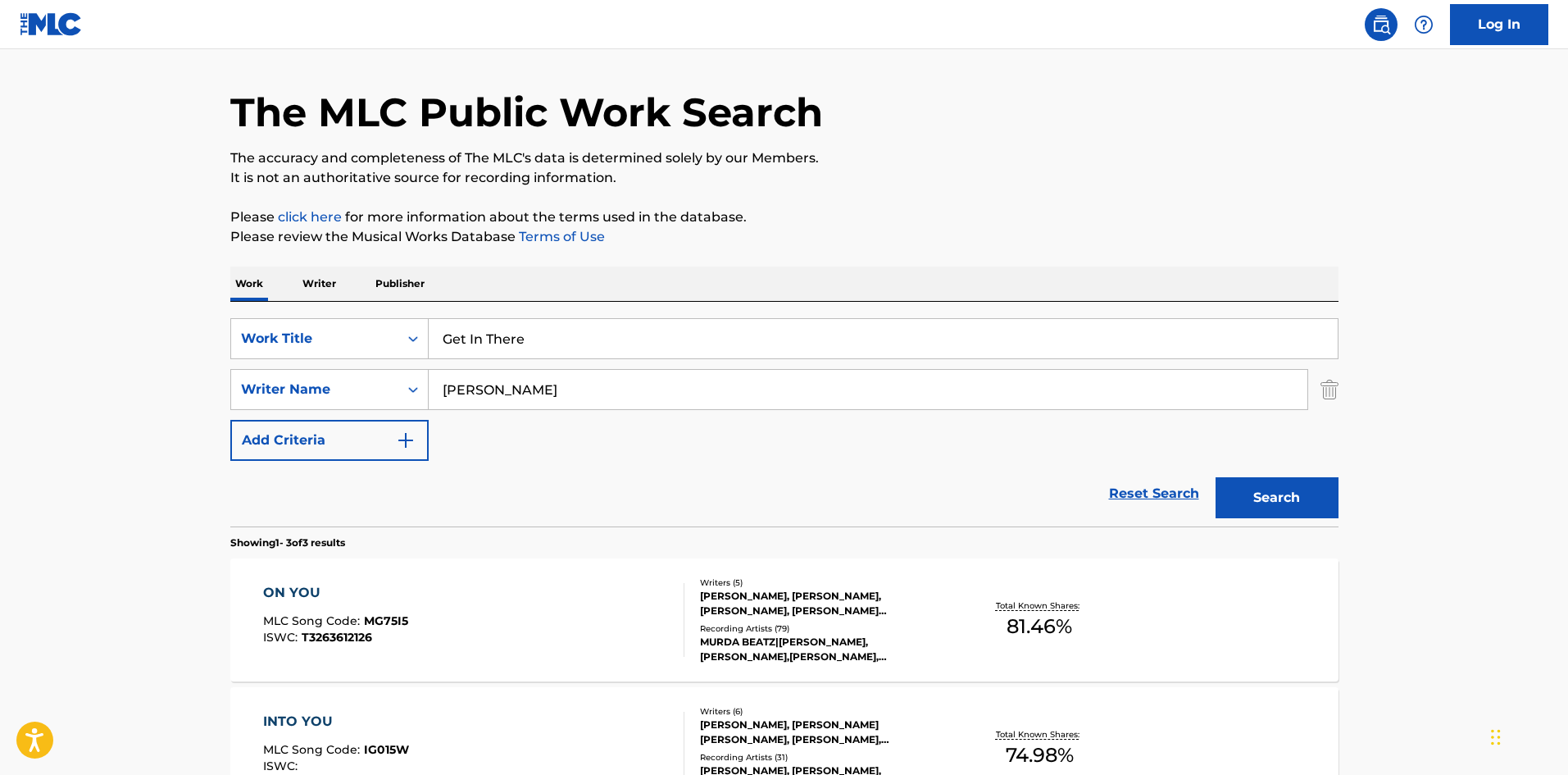
click at [155, 384] on main "The MLC Public Work Search The accuracy and completeness of The MLC's data is d…" at bounding box center [784, 513] width 1568 height 1022
paste input "[PERSON_NAME]"
type input "[PERSON_NAME]"
click at [1298, 490] on button "Search" at bounding box center [1277, 497] width 123 height 41
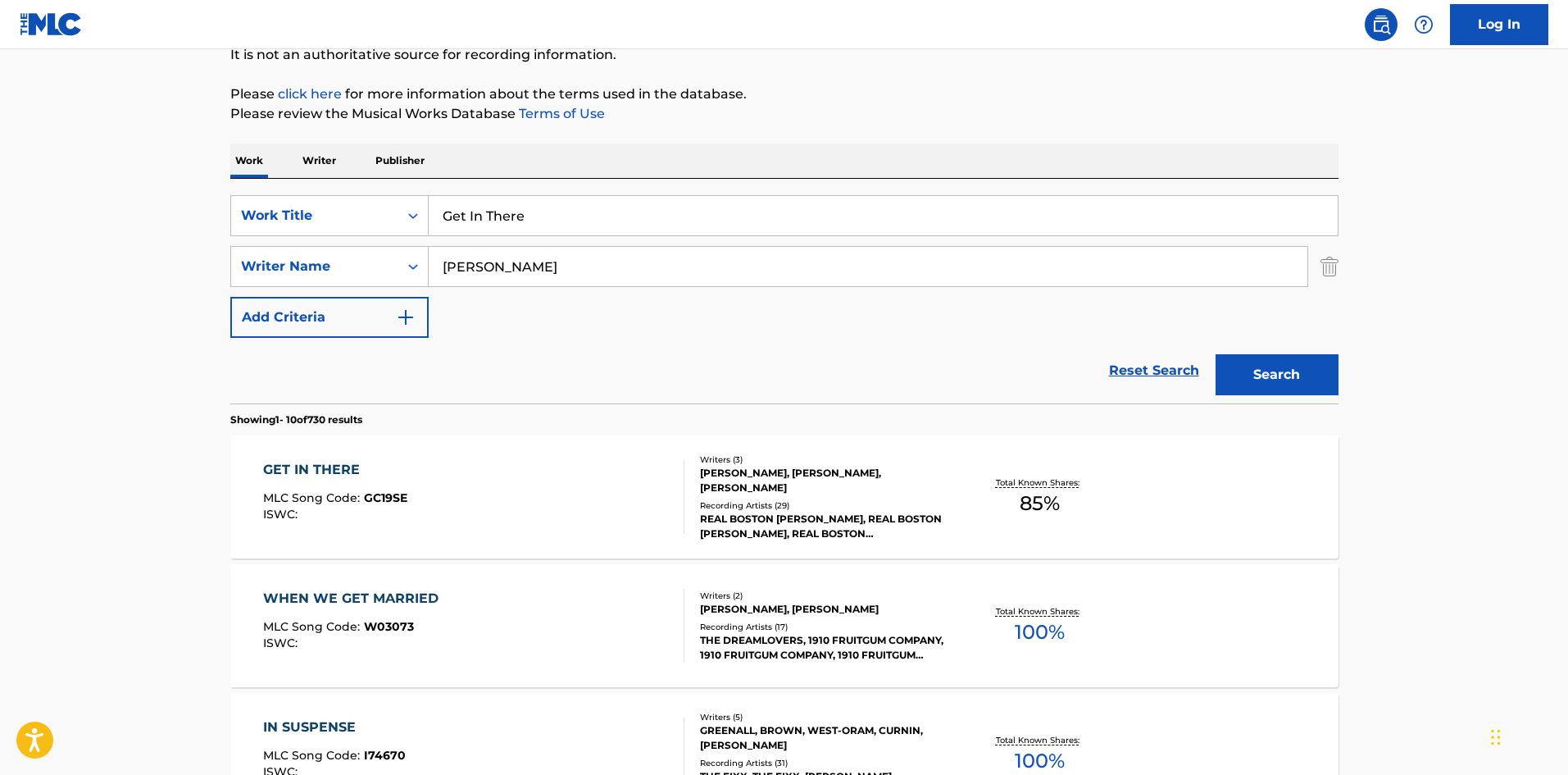
scroll to position [164, 0]
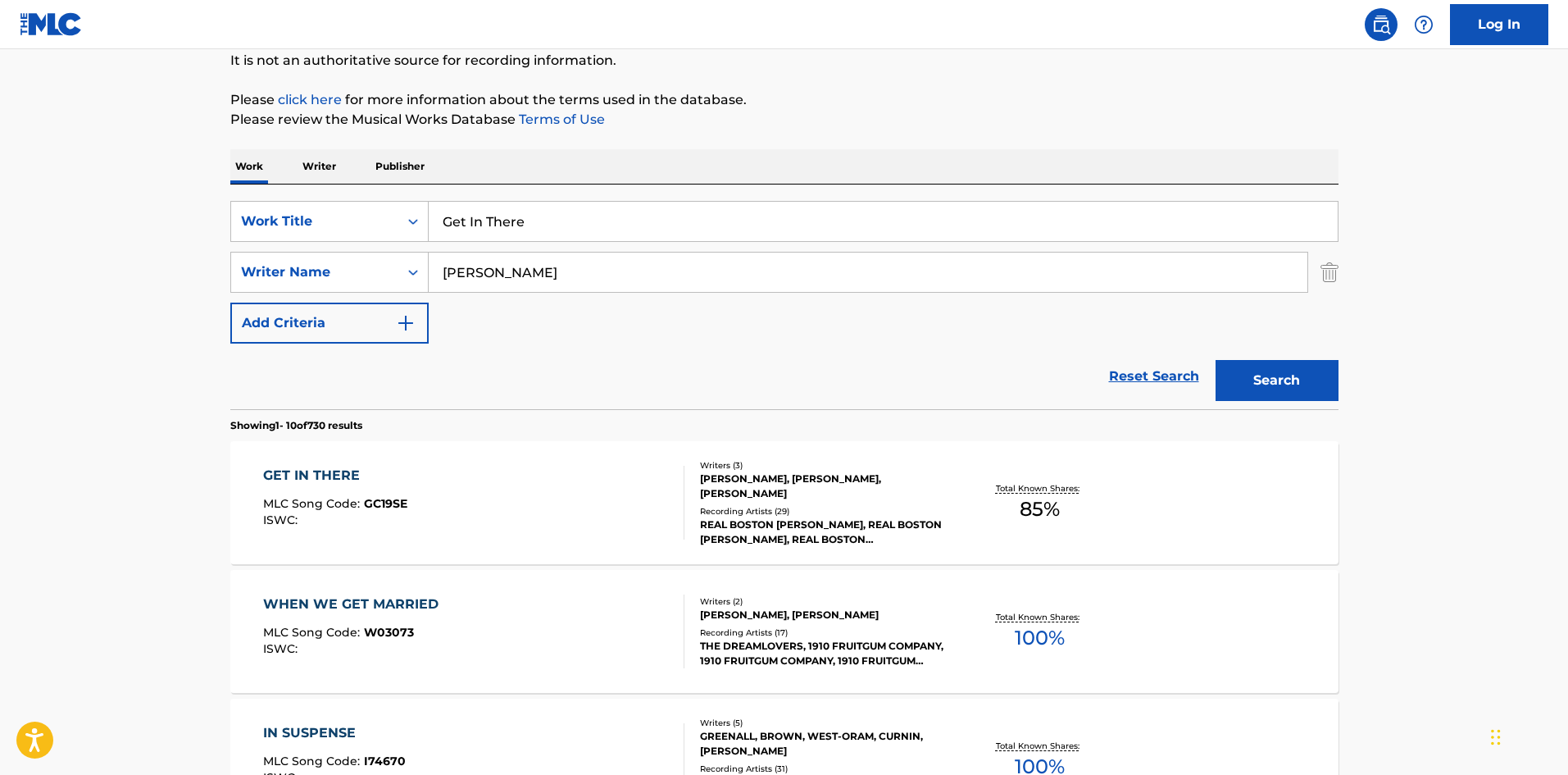
click at [302, 475] on div "GET IN THERE" at bounding box center [335, 475] width 145 height 20
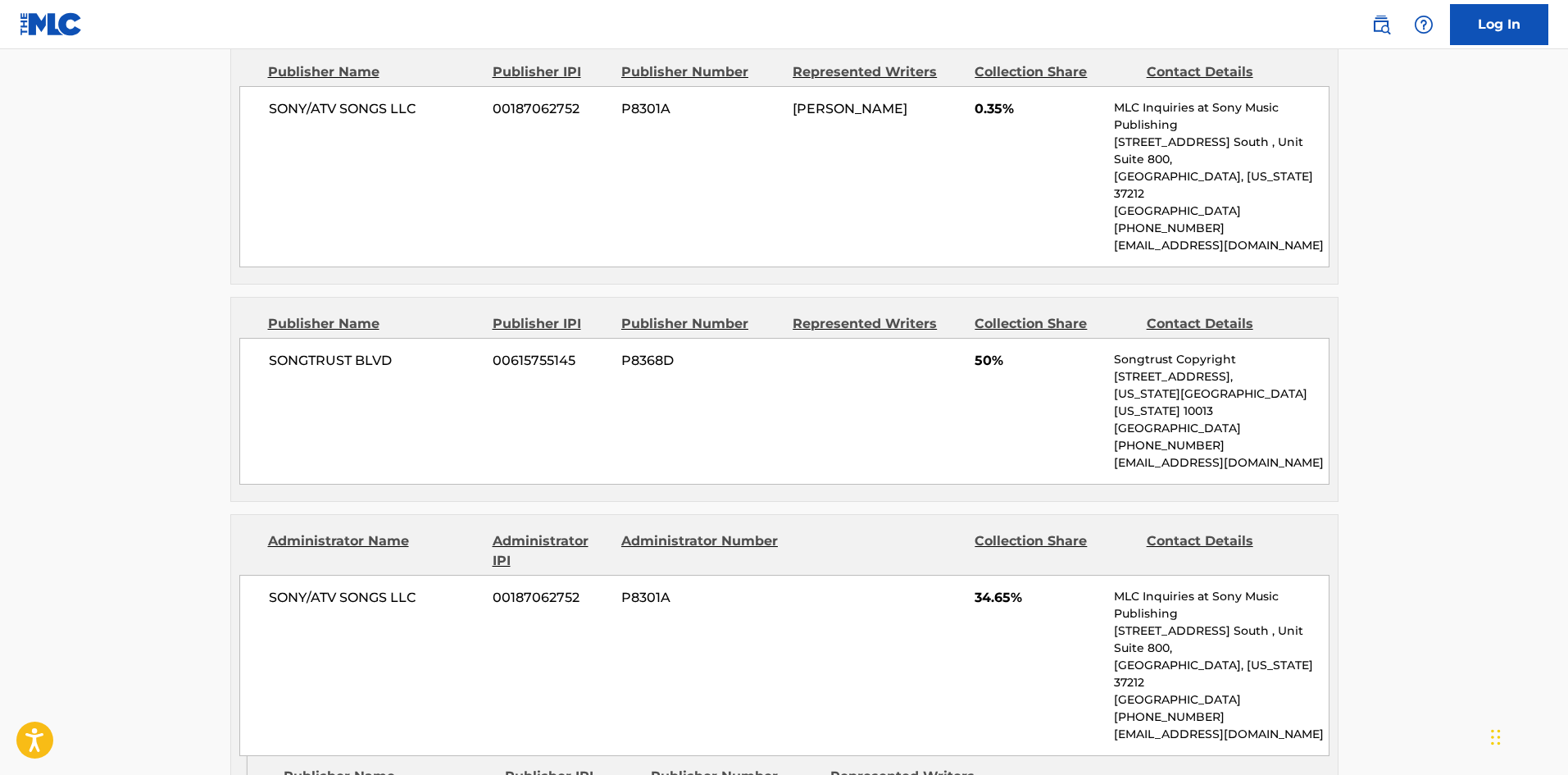
scroll to position [246, 0]
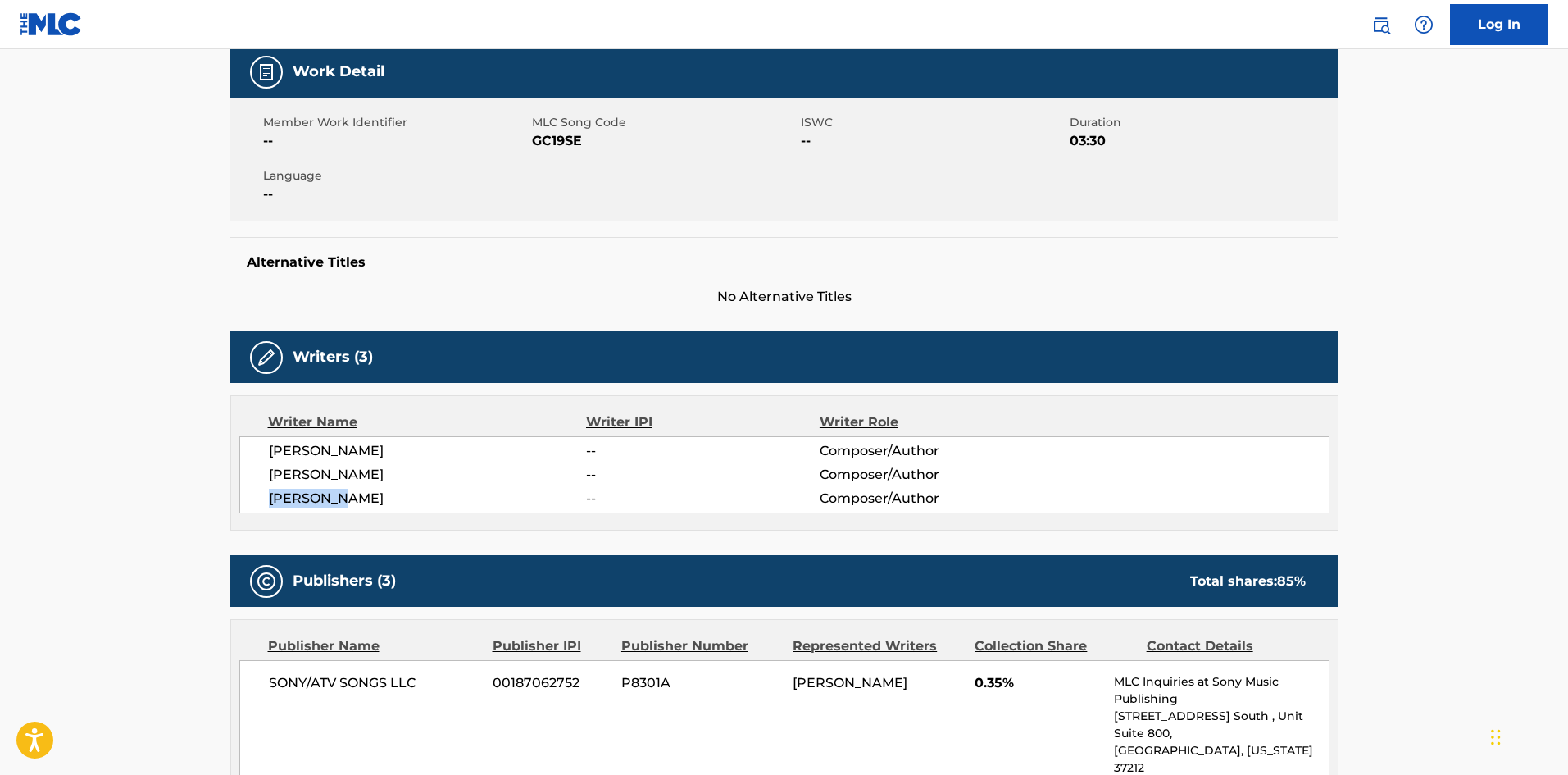
drag, startPoint x: 270, startPoint y: 500, endPoint x: 351, endPoint y: 494, distance: 81.2
click at [351, 494] on span "[PERSON_NAME]" at bounding box center [428, 498] width 318 height 20
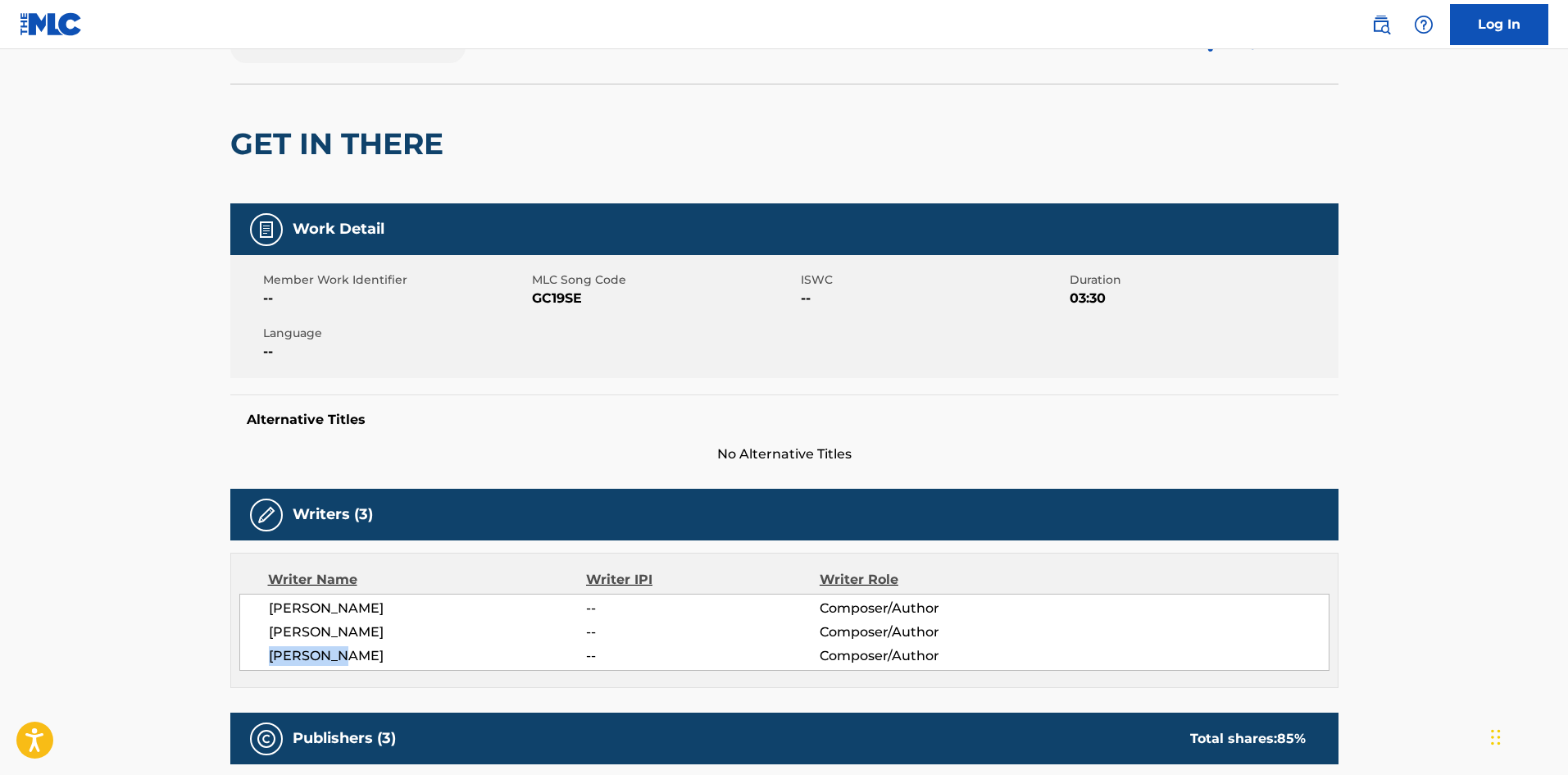
scroll to position [0, 0]
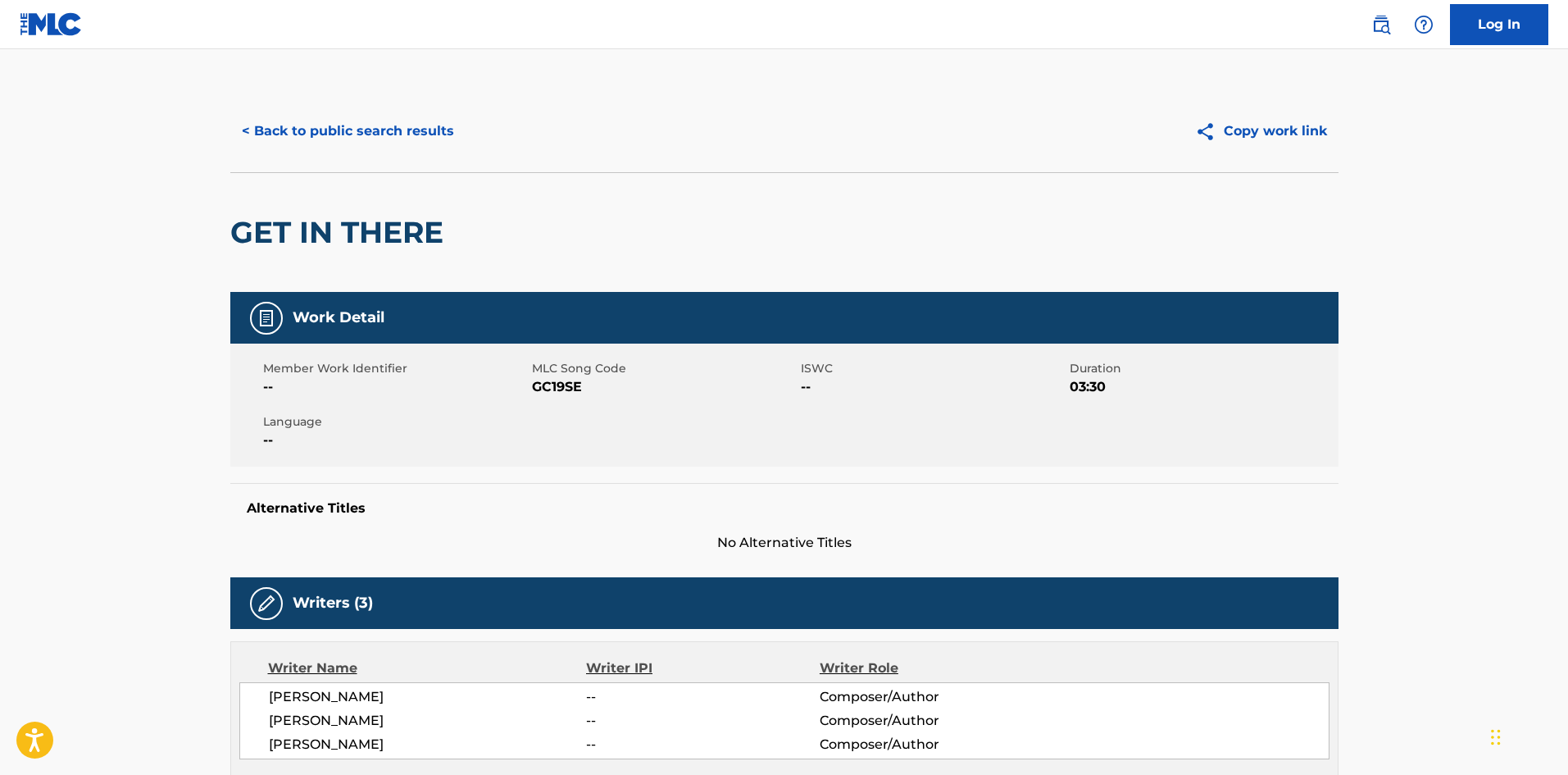
click at [356, 99] on div "< Back to public search results Copy work link" at bounding box center [784, 131] width 1108 height 82
click at [345, 131] on button "< Back to public search results" at bounding box center [348, 131] width 236 height 41
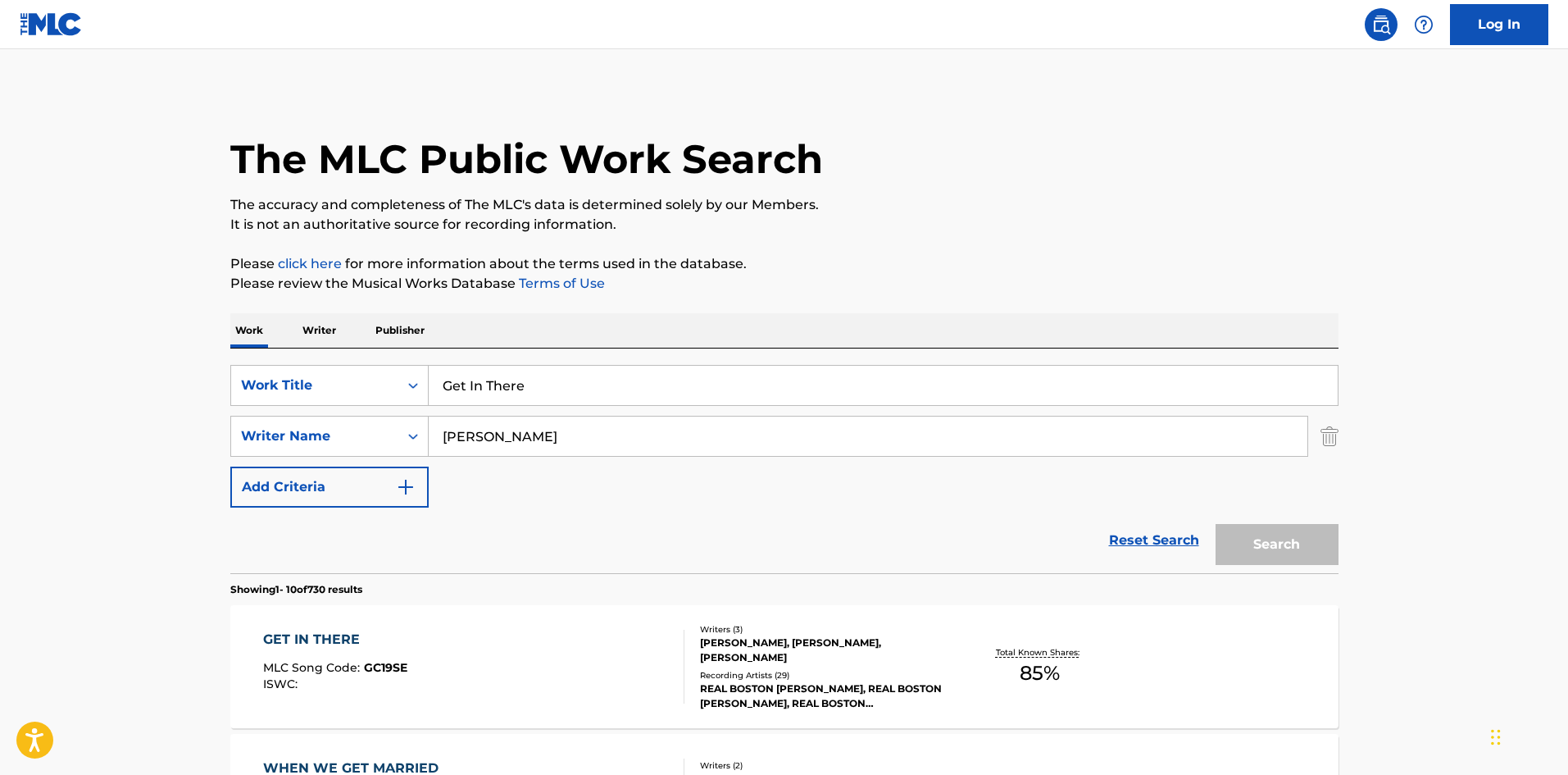
scroll to position [164, 0]
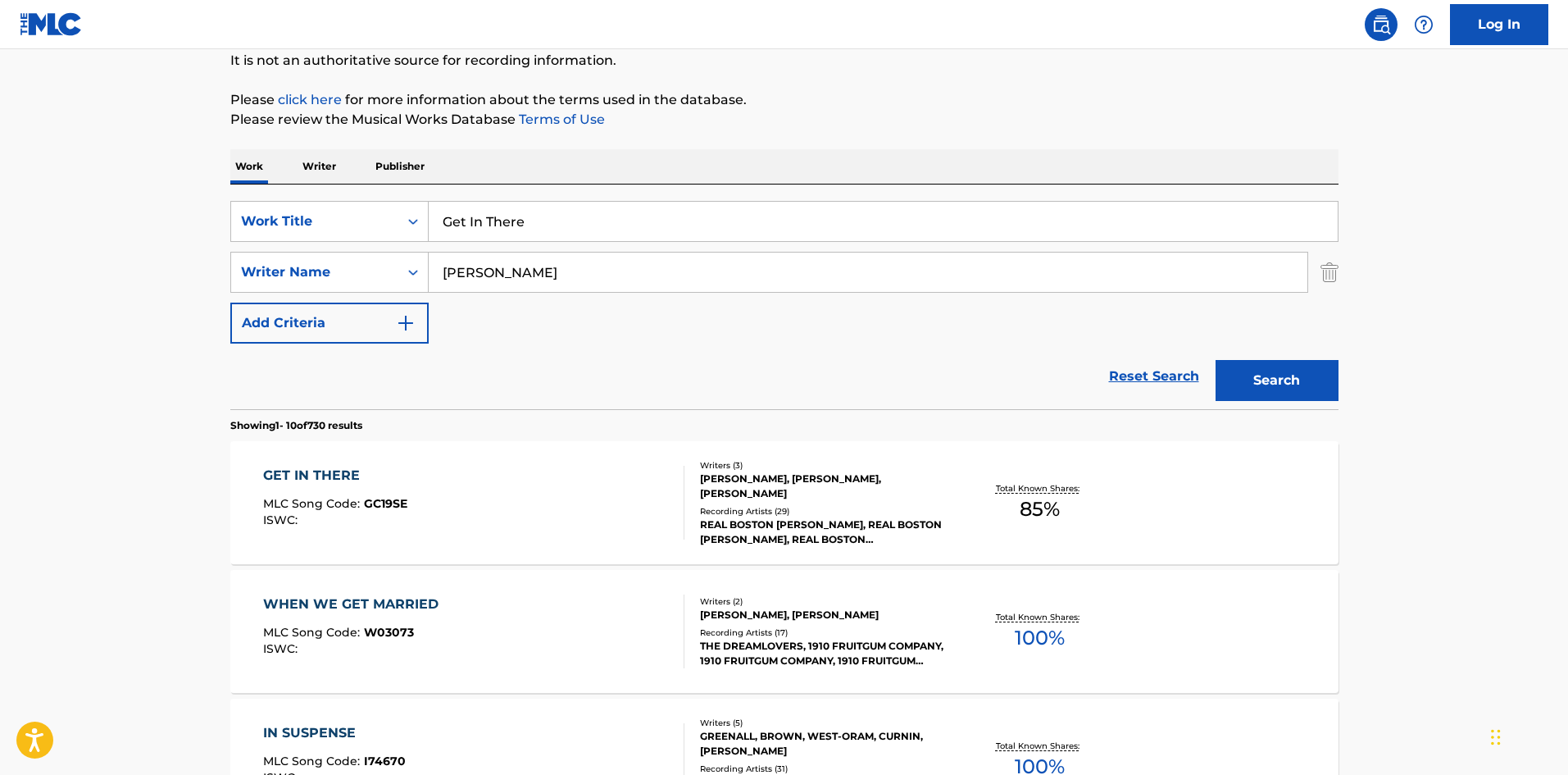
drag, startPoint x: 540, startPoint y: 269, endPoint x: 131, endPoint y: 268, distance: 409.0
paste input "Halliburton"
click at [1273, 381] on button "Search" at bounding box center [1277, 380] width 123 height 41
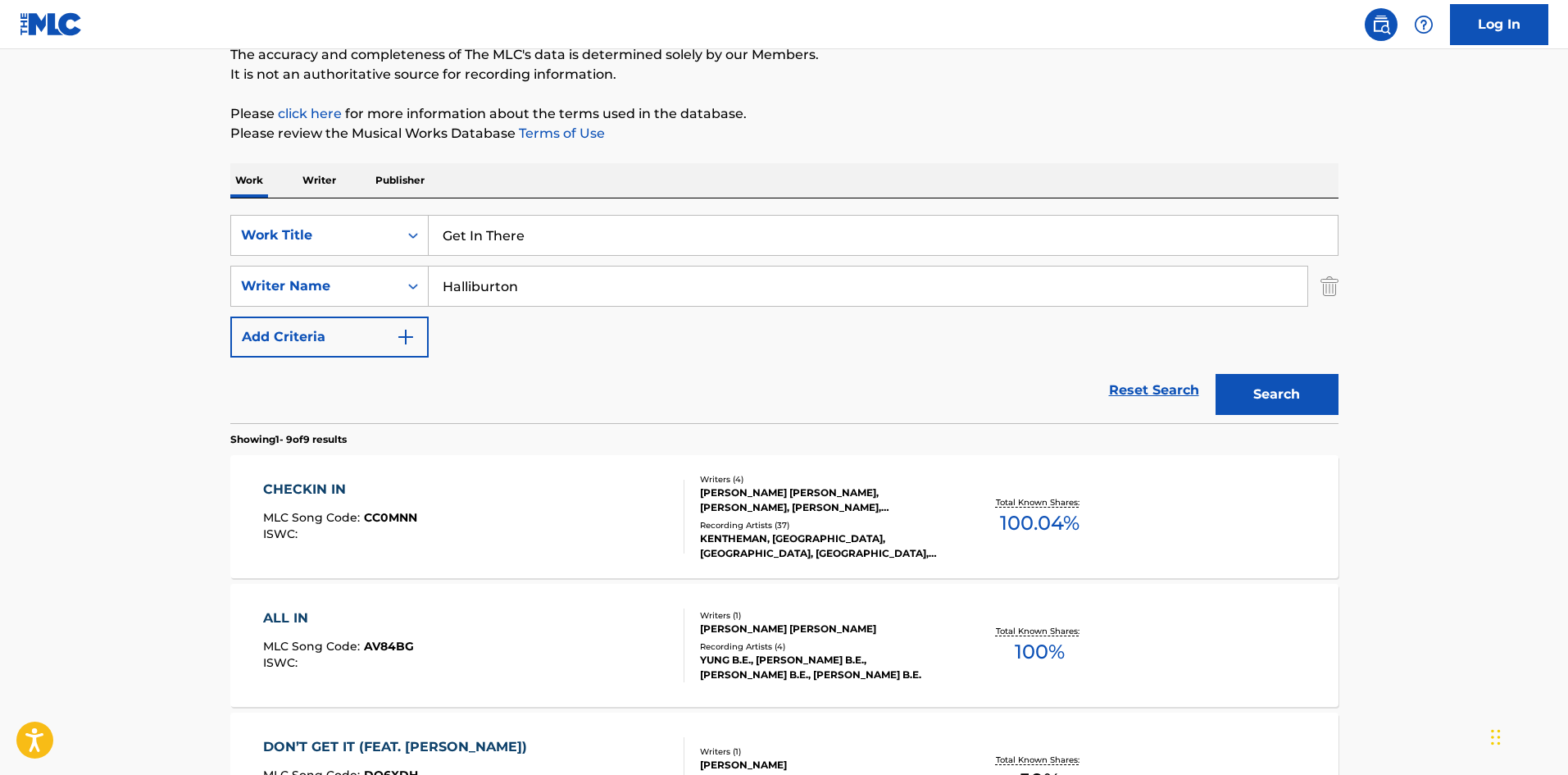
scroll to position [0, 0]
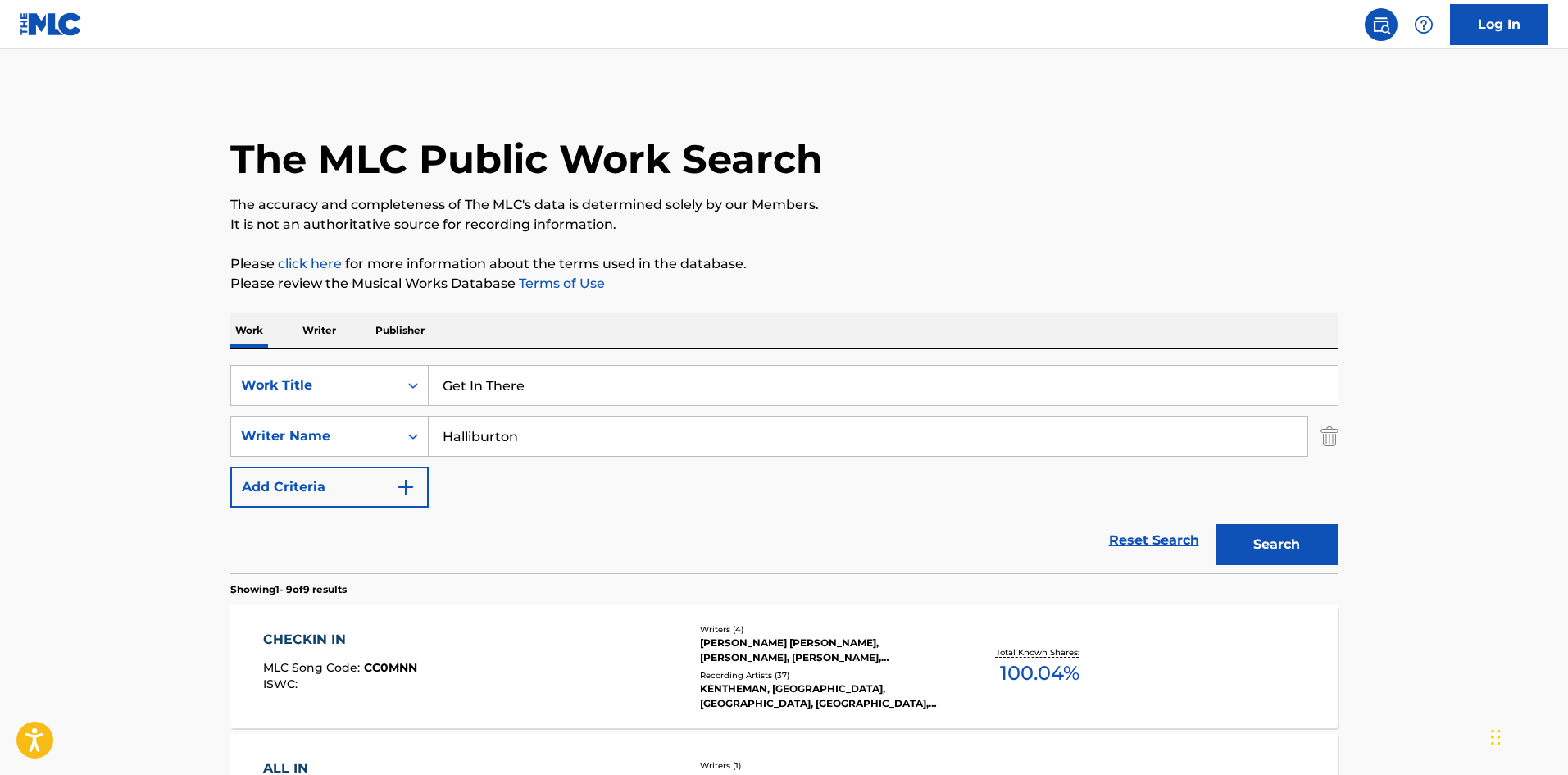
drag, startPoint x: 583, startPoint y: 441, endPoint x: 0, endPoint y: 442, distance: 583.0
paste input "[PERSON_NAME]"
type input "[PERSON_NAME]"
click at [1300, 552] on button "Search" at bounding box center [1277, 544] width 123 height 41
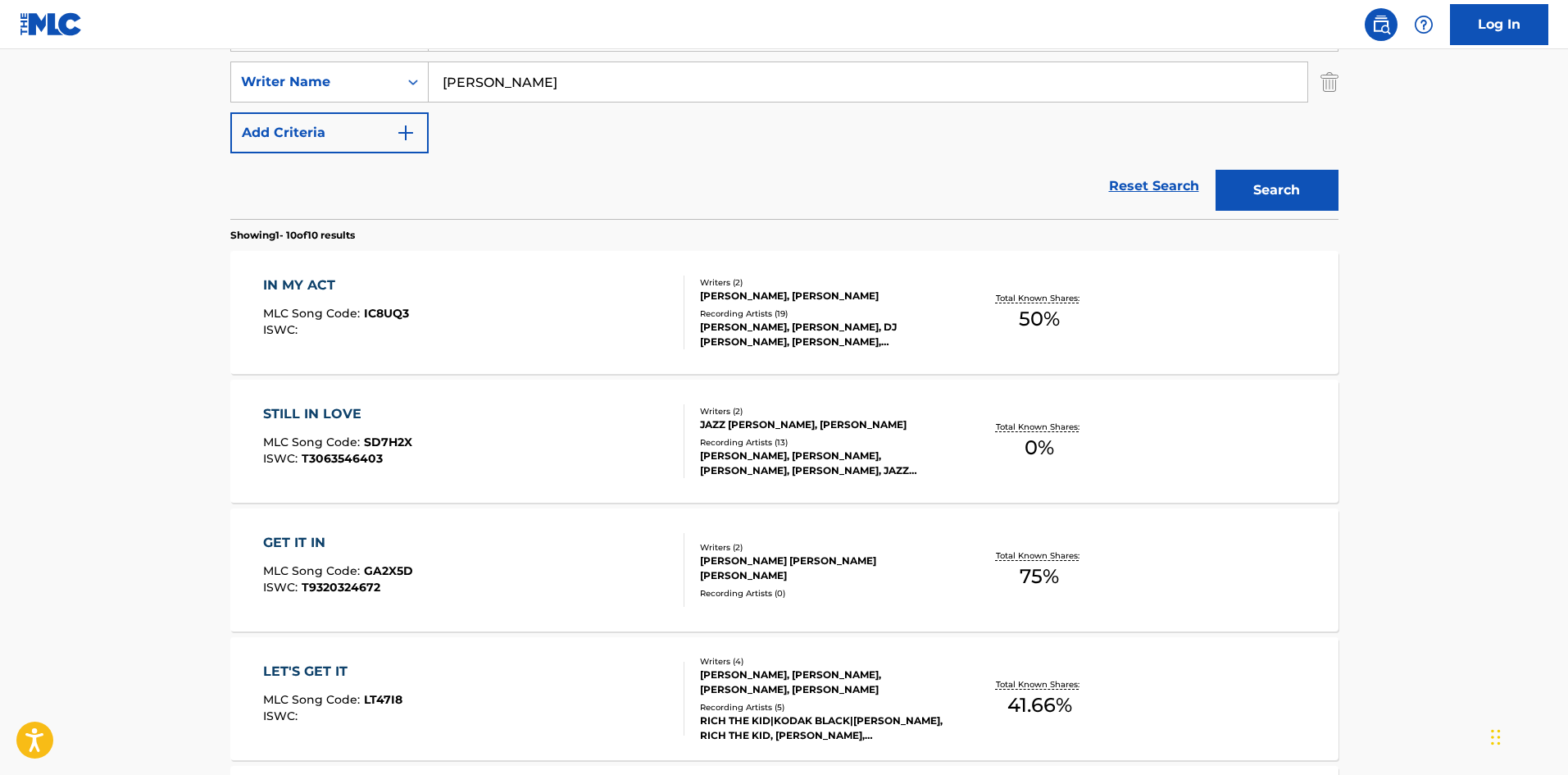
scroll to position [328, 0]
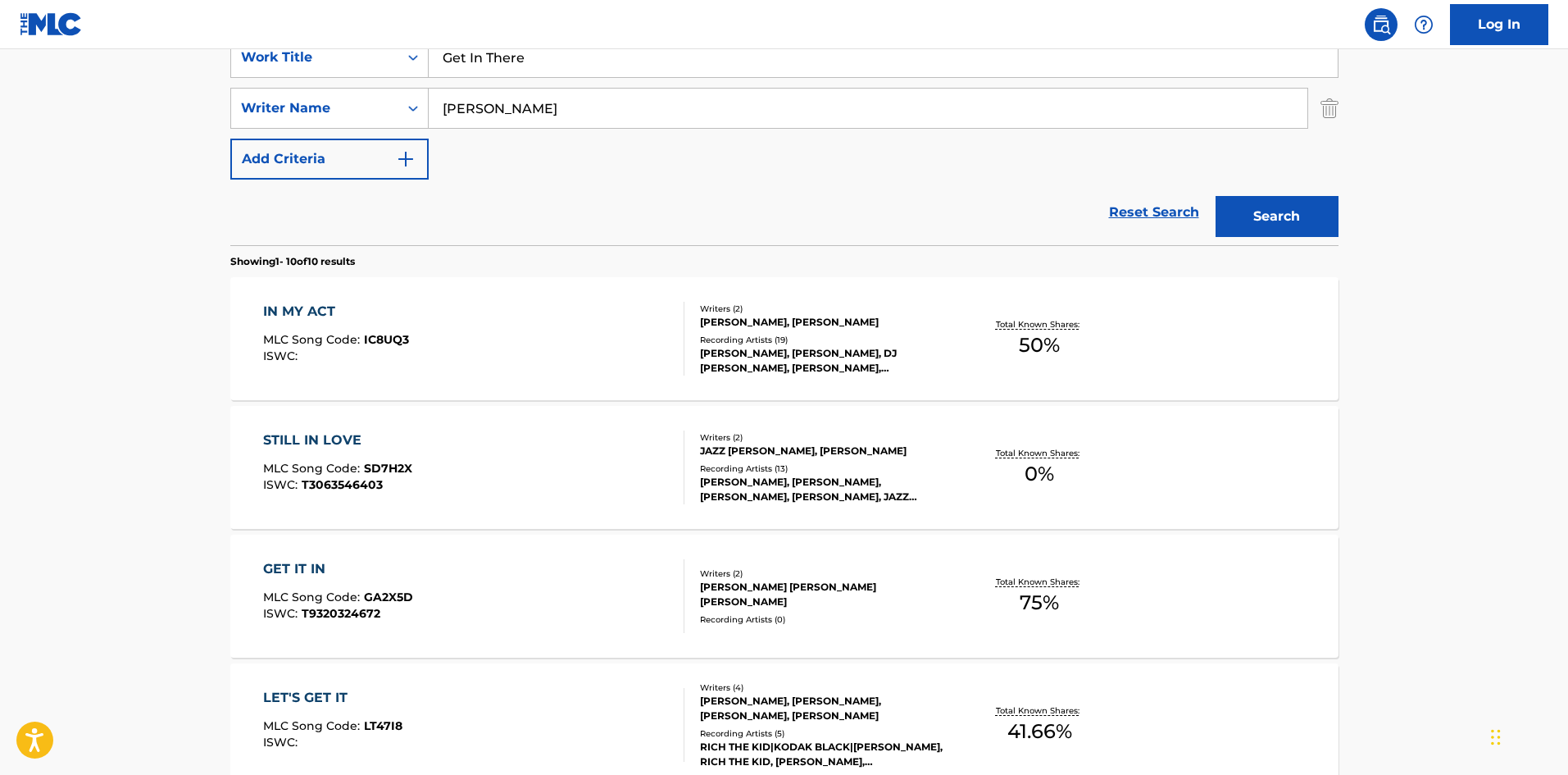
drag, startPoint x: 774, startPoint y: 70, endPoint x: 38, endPoint y: 115, distance: 737.4
click at [45, 115] on main "The MLC Public Work Search The accuracy and completeness of The MLC's data is d…" at bounding box center [784, 682] width 1568 height 1922
paste input "Better With Each Other"
type input "Better With Each Other"
drag, startPoint x: 585, startPoint y: 117, endPoint x: 433, endPoint y: 87, distance: 154.9
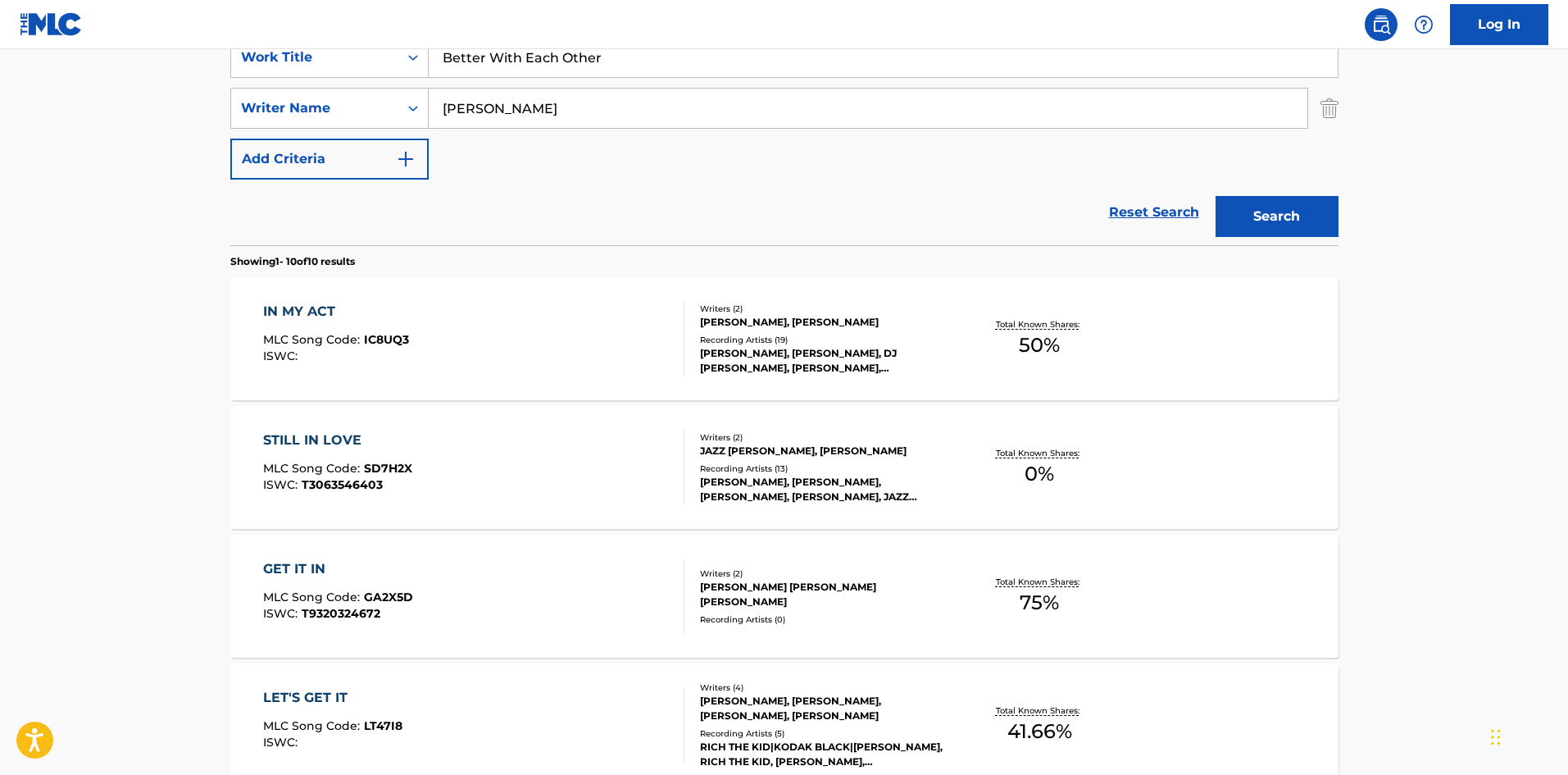
click at [0, 119] on main "The MLC Public Work Search The accuracy and completeness of The MLC's data is d…" at bounding box center [784, 682] width 1568 height 1922
paste input "[PERSON_NAME]"
type input "[PERSON_NAME]"
click at [1322, 230] on button "Search" at bounding box center [1277, 216] width 123 height 41
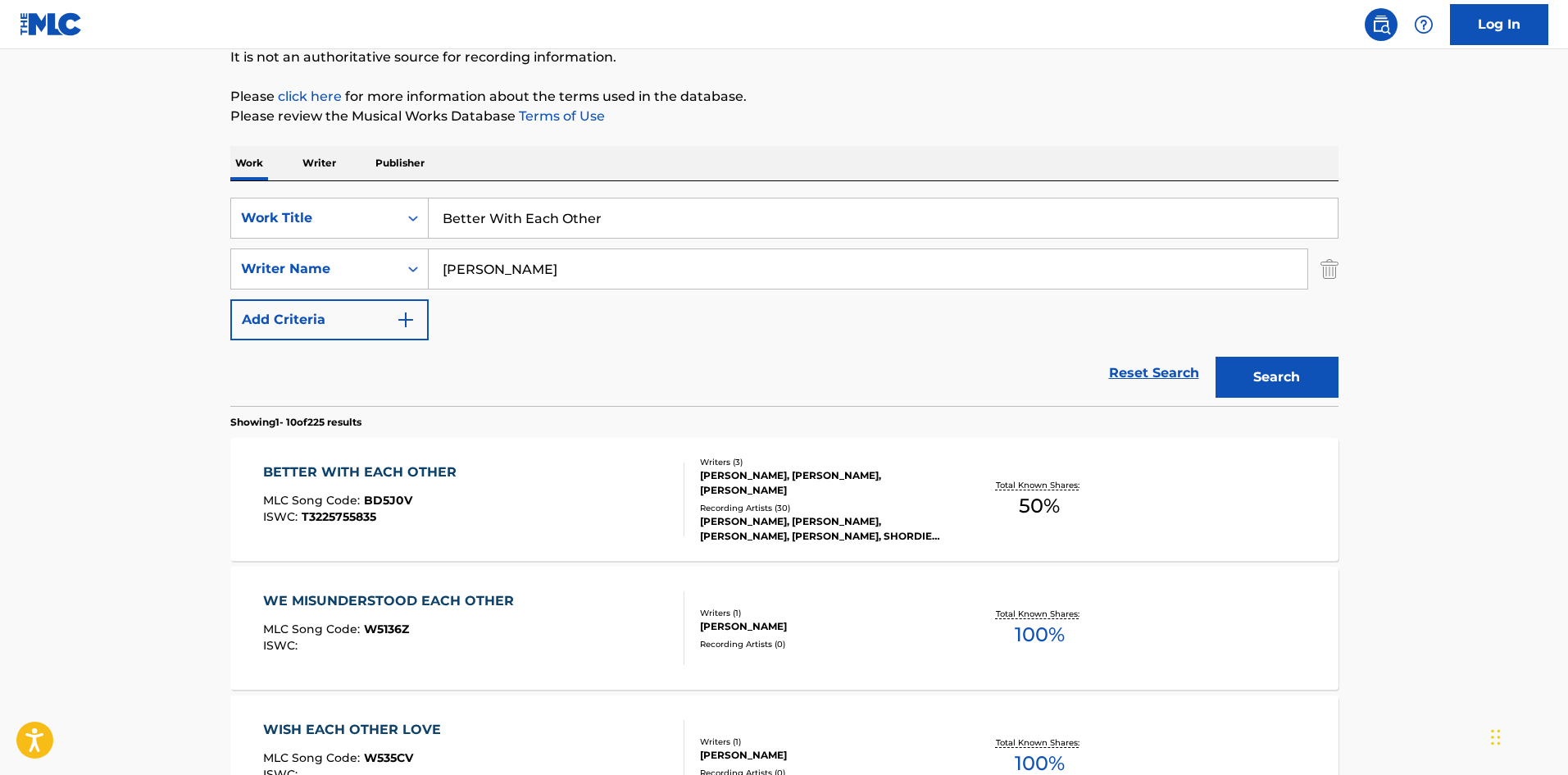
scroll to position [164, 0]
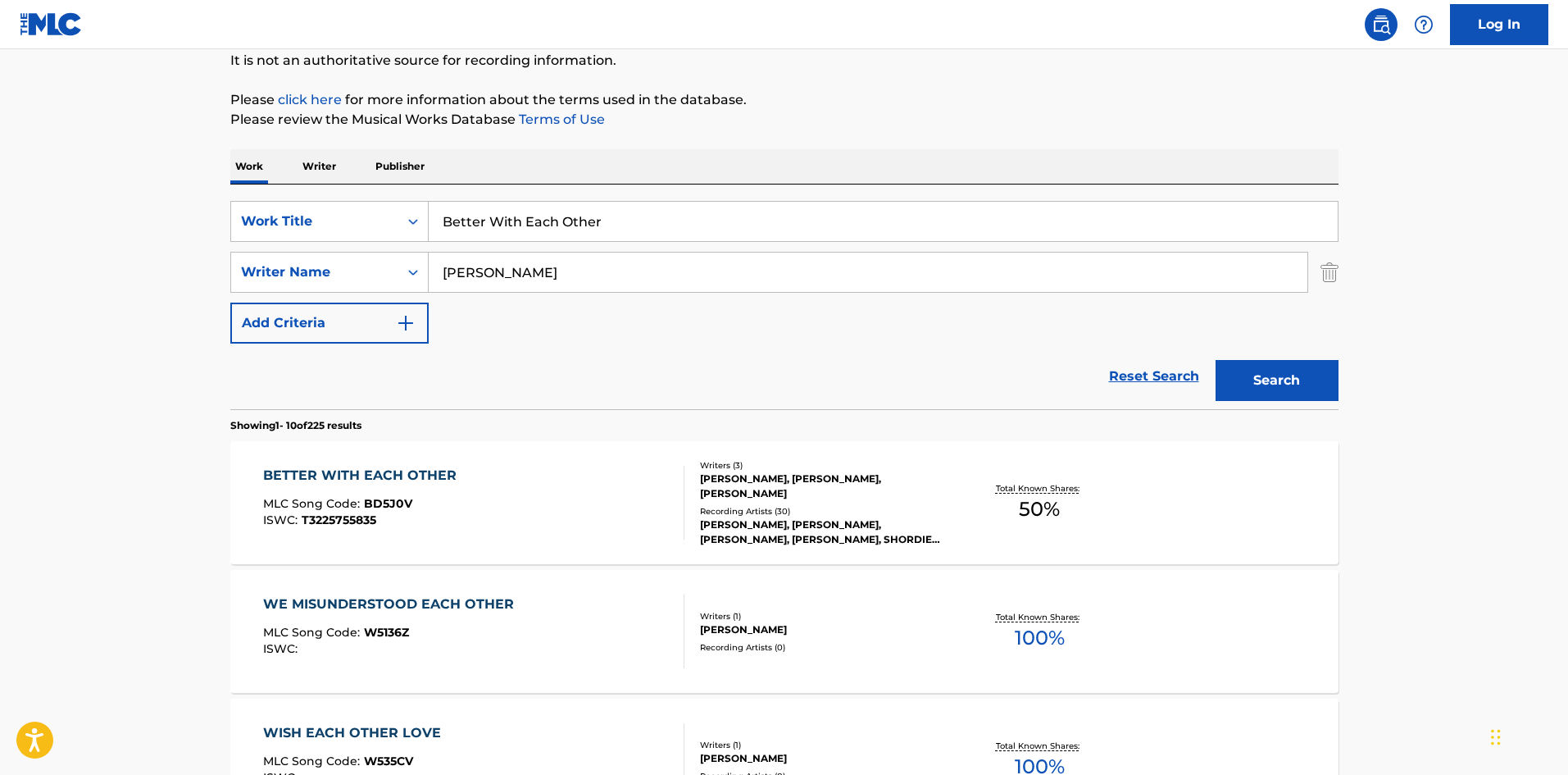
click at [400, 481] on div "BETTER WITH EACH OTHER" at bounding box center [364, 475] width 202 height 20
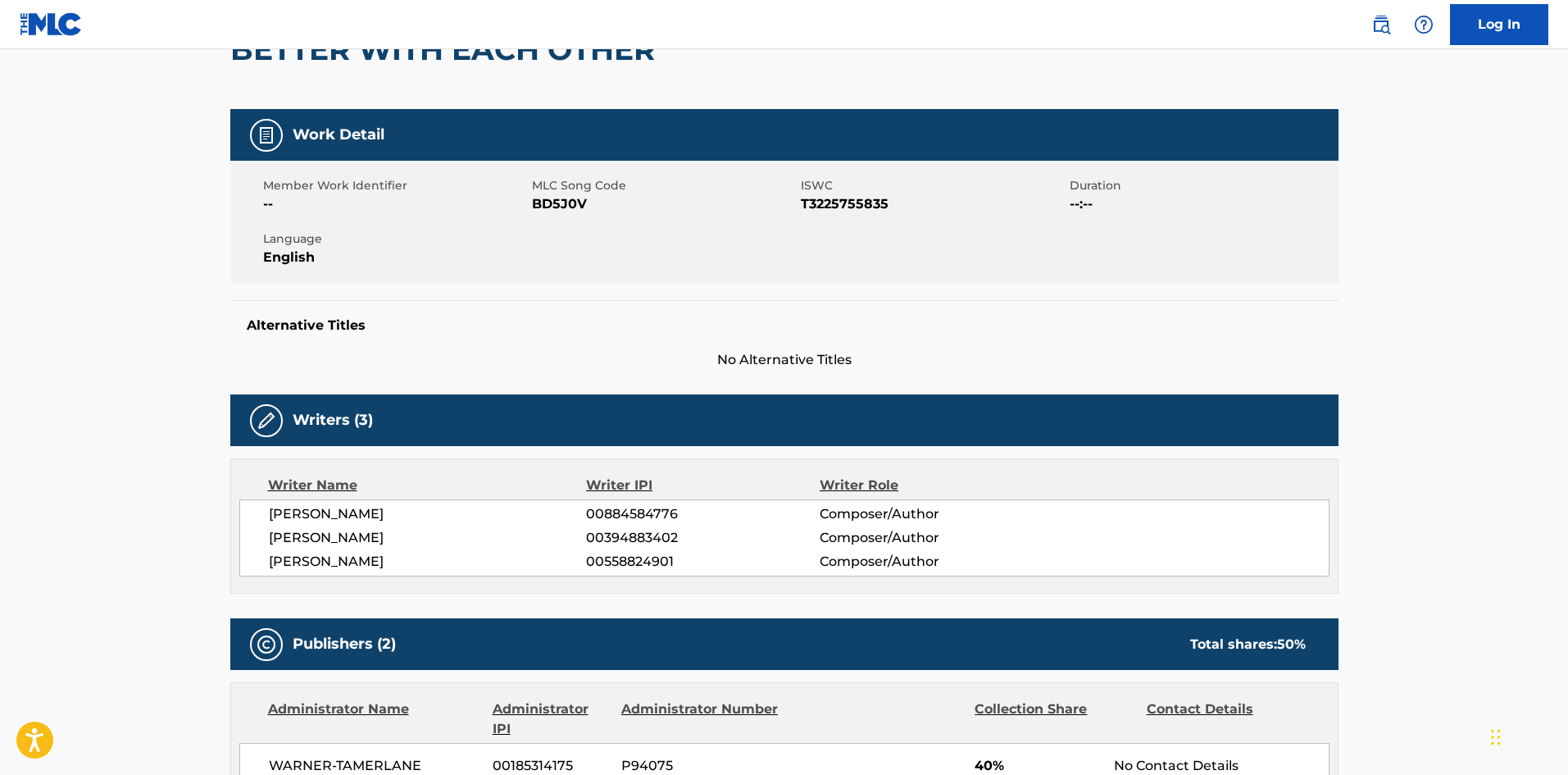
scroll to position [410, 0]
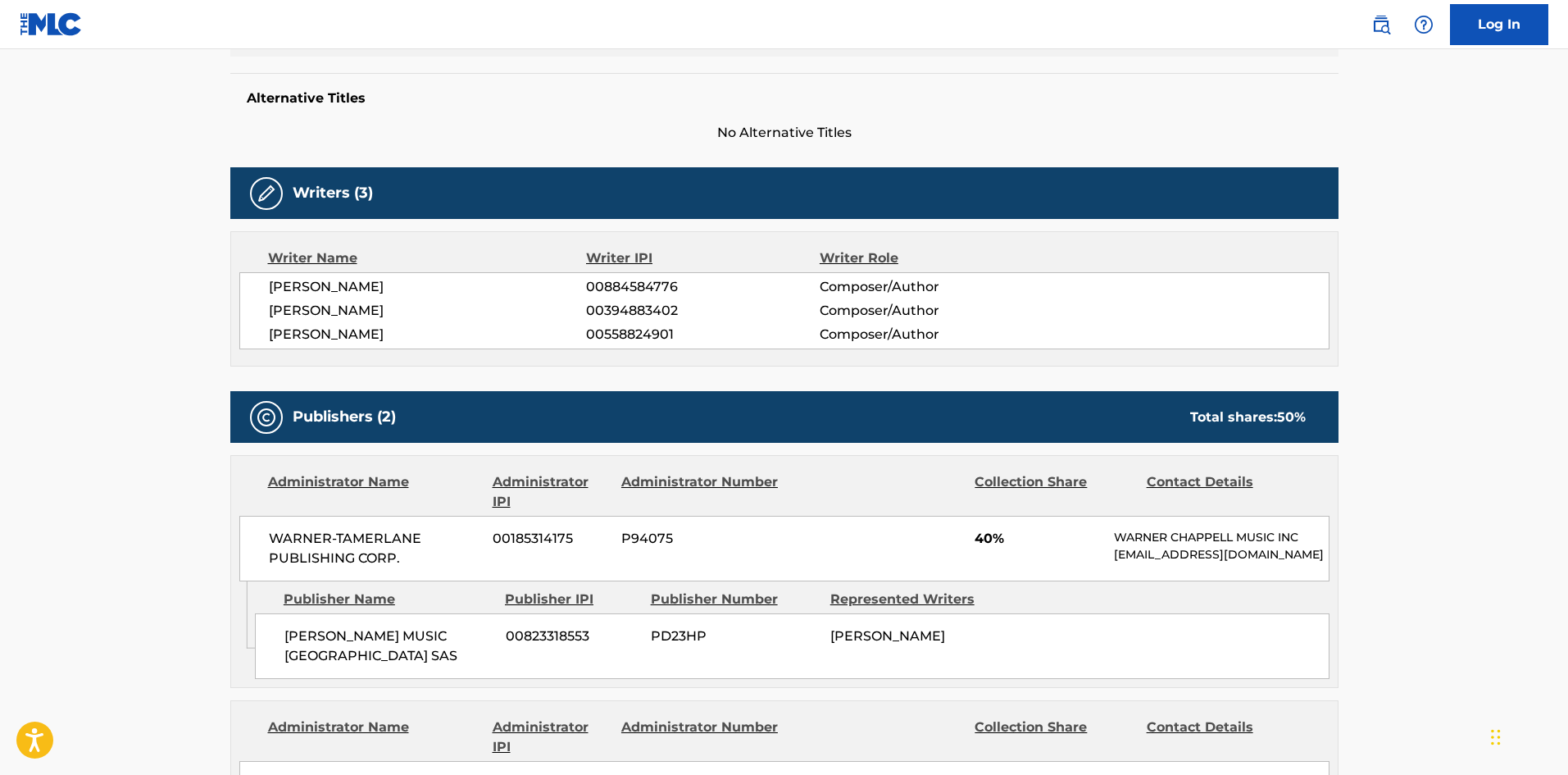
click at [441, 281] on span "[PERSON_NAME]" at bounding box center [428, 287] width 318 height 20
click at [376, 337] on span "[PERSON_NAME]" at bounding box center [428, 334] width 318 height 20
drag, startPoint x: 269, startPoint y: 338, endPoint x: 314, endPoint y: 334, distance: 45.2
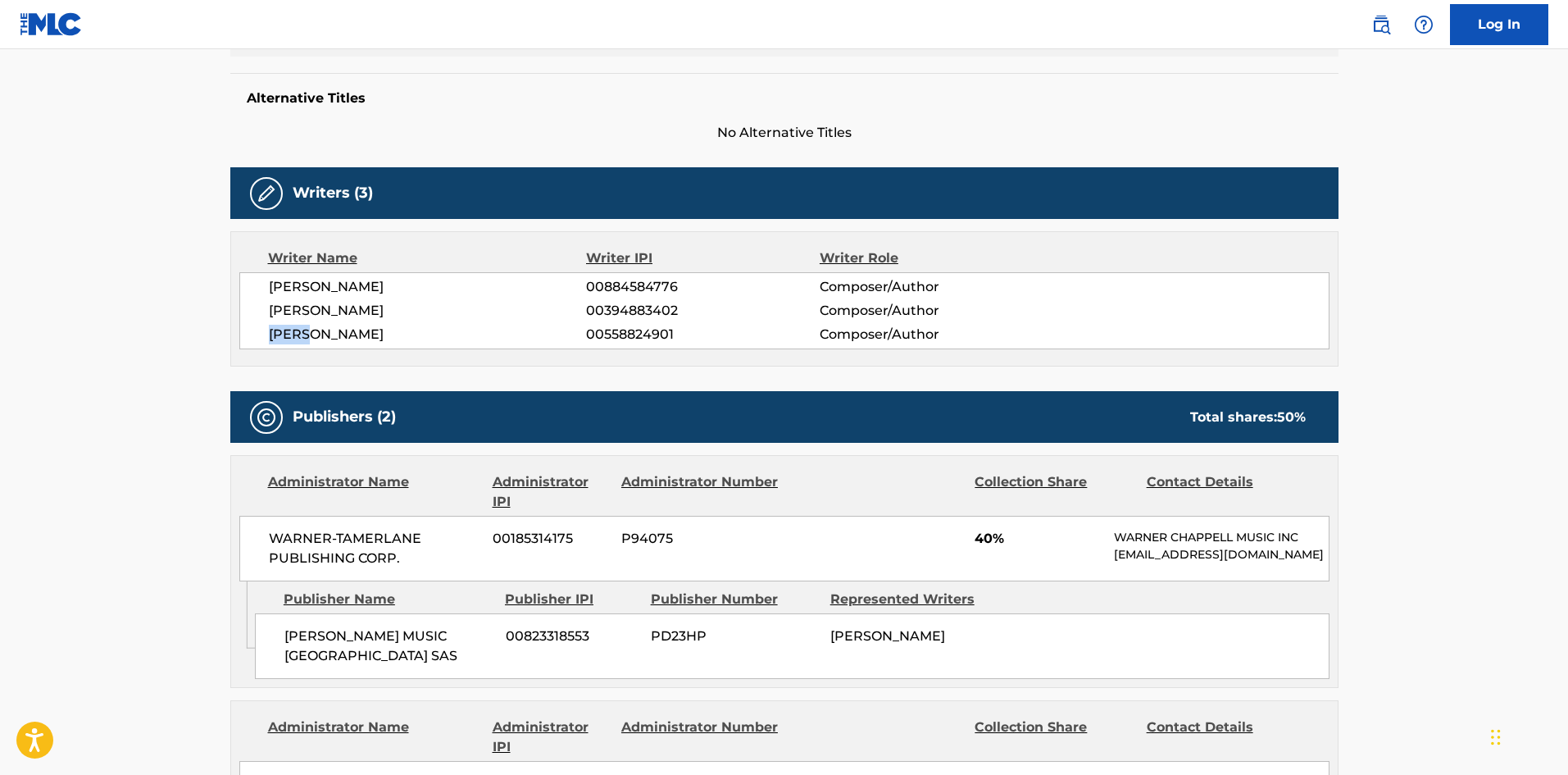
click at [314, 334] on span "[PERSON_NAME]" at bounding box center [428, 334] width 318 height 20
drag, startPoint x: 272, startPoint y: 288, endPoint x: 394, endPoint y: 278, distance: 122.4
click at [394, 278] on span "[PERSON_NAME]" at bounding box center [428, 287] width 318 height 20
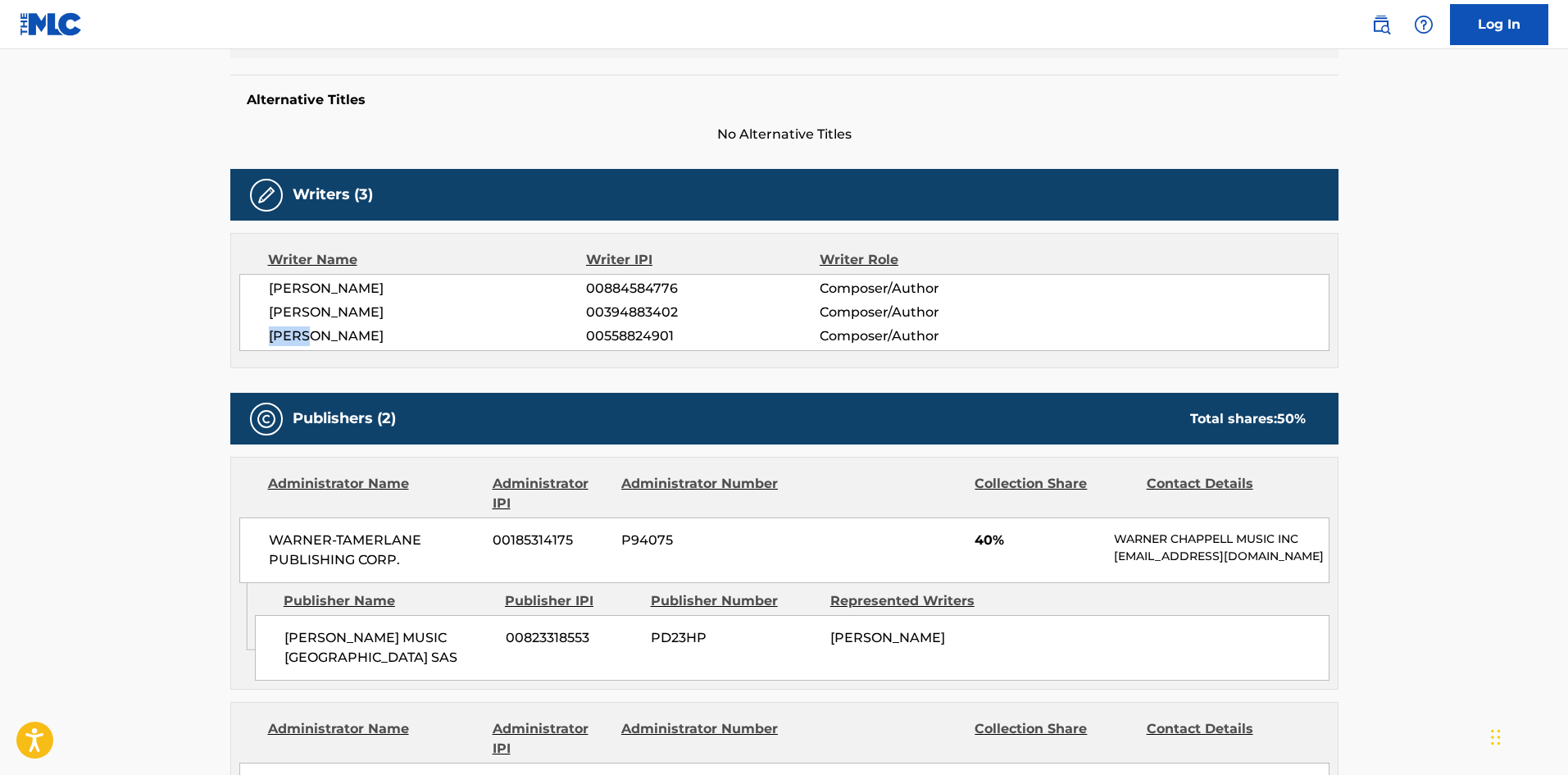
scroll to position [656, 0]
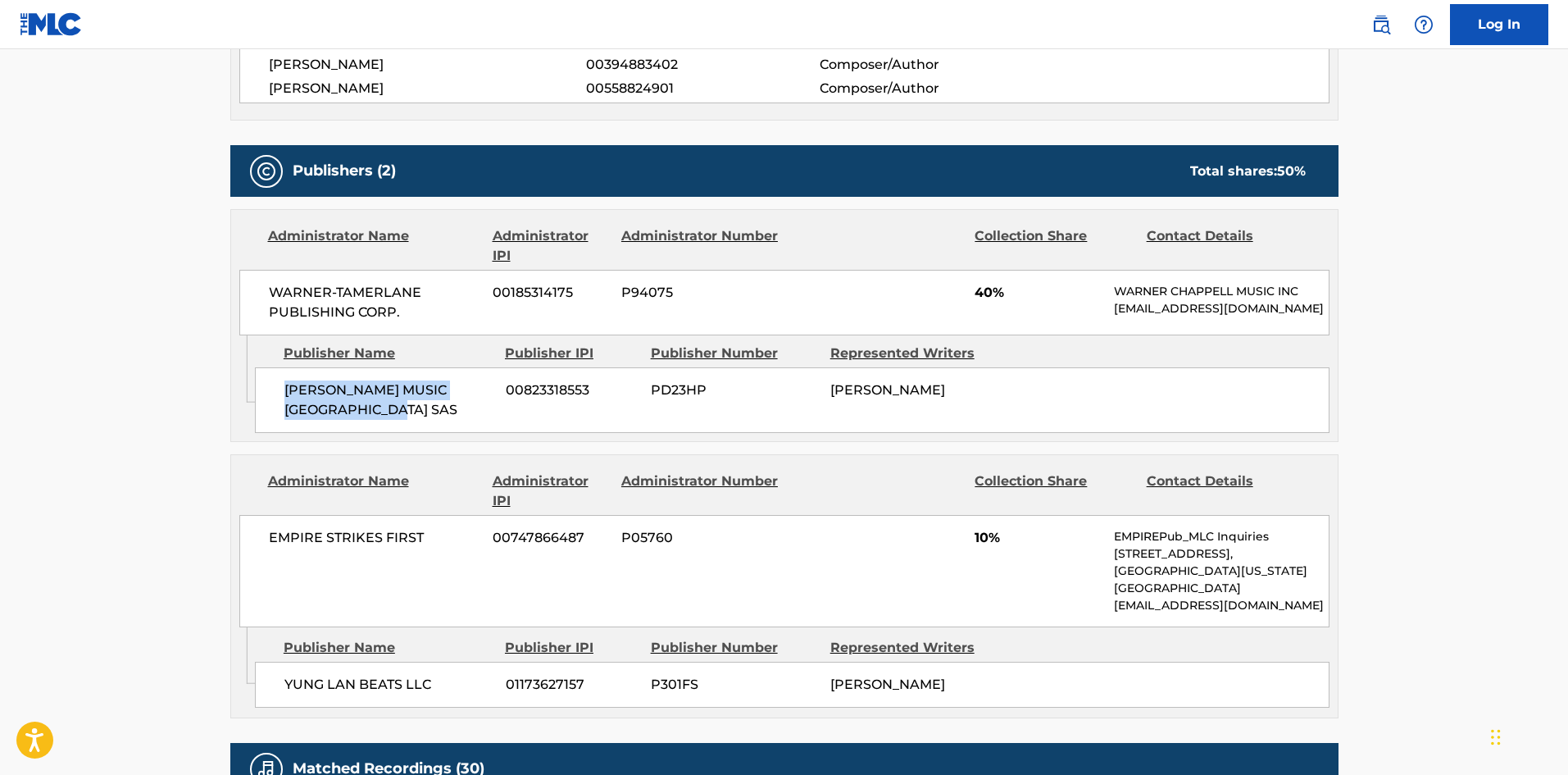
drag, startPoint x: 285, startPoint y: 396, endPoint x: 419, endPoint y: 433, distance: 139.0
click at [419, 433] on div "[PERSON_NAME] MUSIC [GEOGRAPHIC_DATA] SAS 00823318553 PD23HP [PERSON_NAME][GEOG…" at bounding box center [791, 400] width 1074 height 66
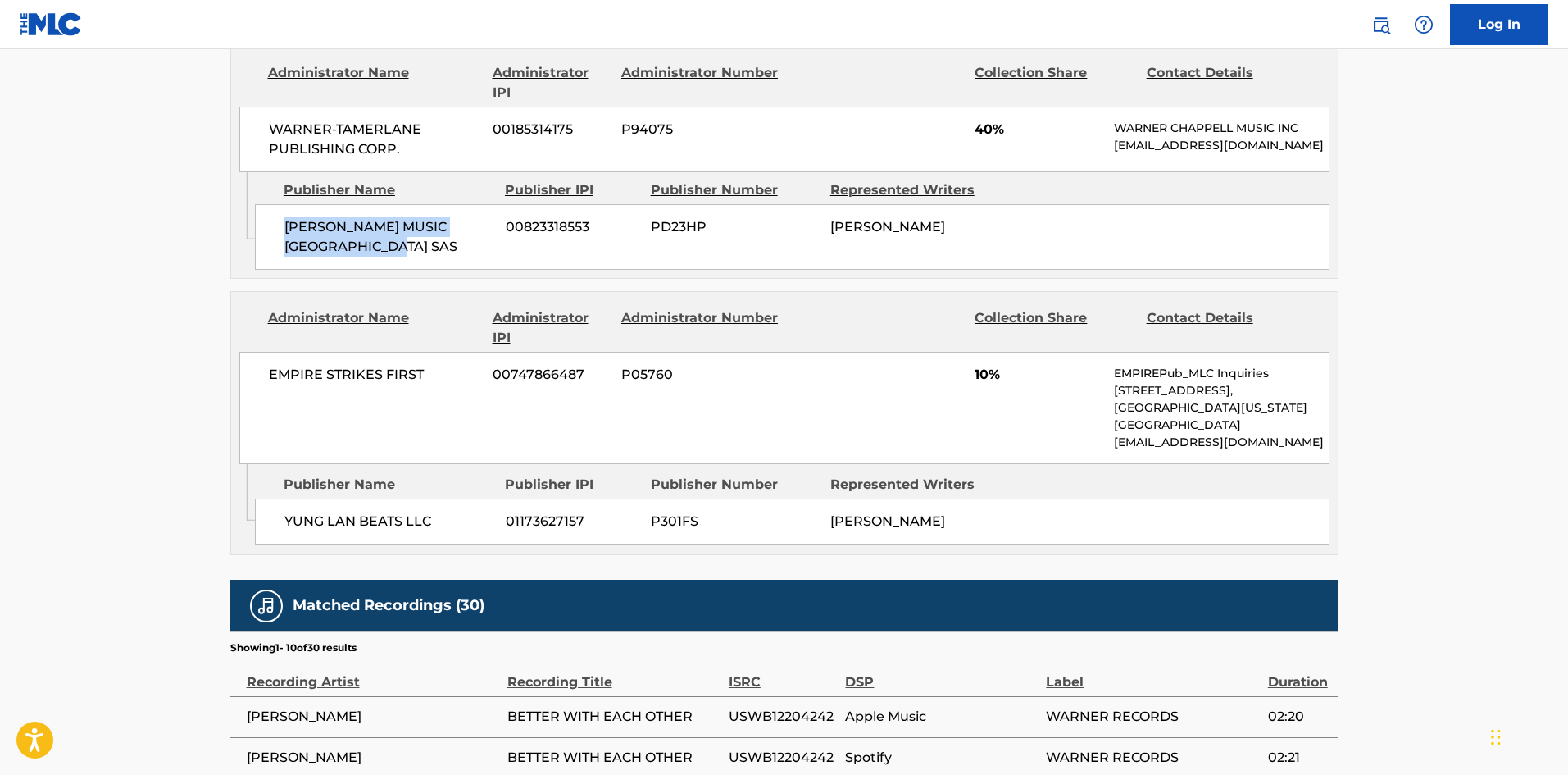
scroll to position [820, 0]
drag, startPoint x: 285, startPoint y: 526, endPoint x: 466, endPoint y: 530, distance: 181.0
click at [466, 530] on span "YUNG LAN BEATS LLC" at bounding box center [389, 520] width 209 height 20
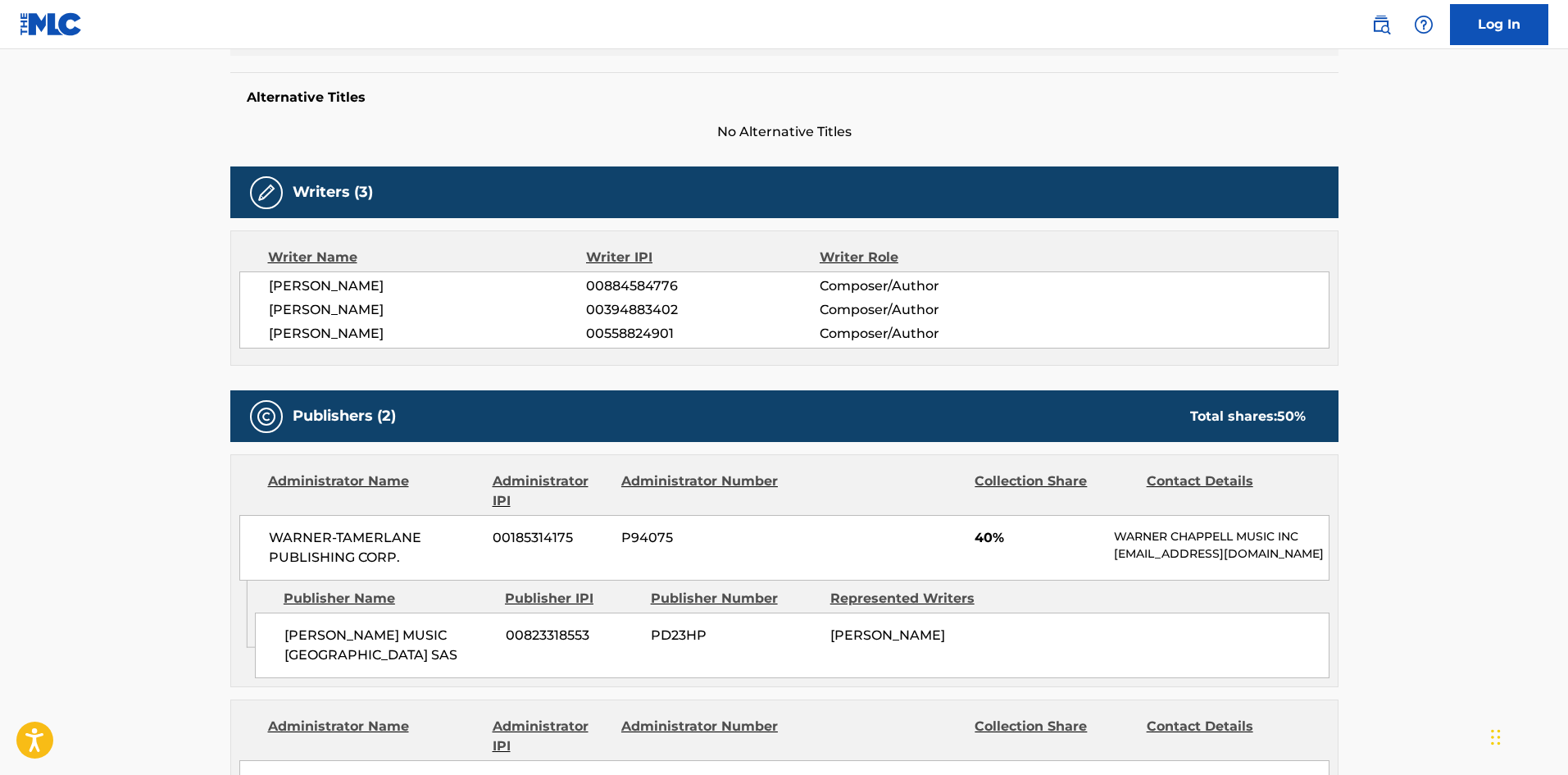
scroll to position [410, 0]
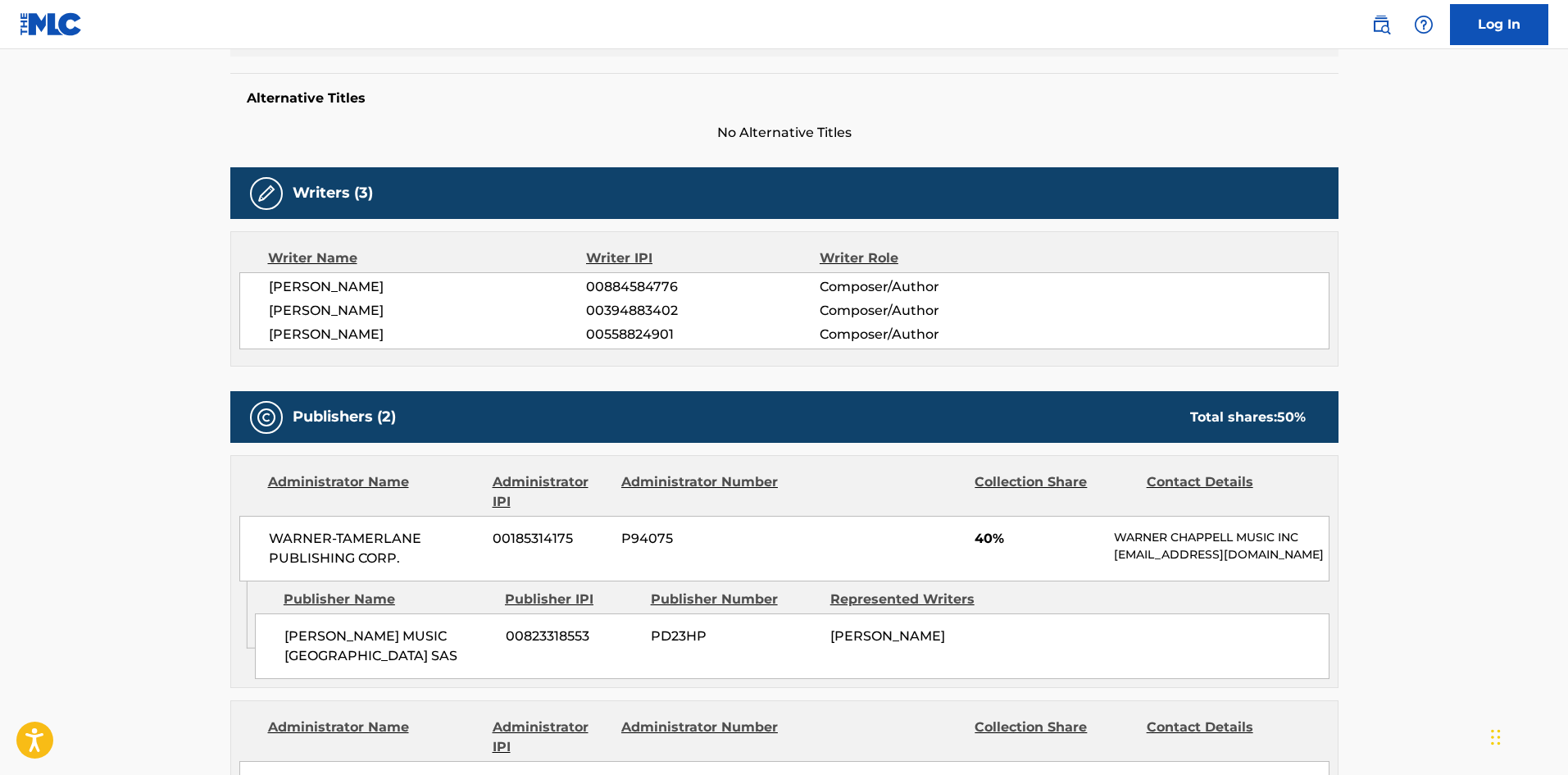
drag, startPoint x: 268, startPoint y: 285, endPoint x: 512, endPoint y: 283, distance: 244.0
click at [512, 283] on span "[PERSON_NAME]" at bounding box center [428, 287] width 318 height 20
drag, startPoint x: 269, startPoint y: 314, endPoint x: 435, endPoint y: 313, distance: 166.0
click at [435, 313] on span "[PERSON_NAME]" at bounding box center [428, 310] width 318 height 20
drag, startPoint x: 266, startPoint y: 331, endPoint x: 429, endPoint y: 330, distance: 163.0
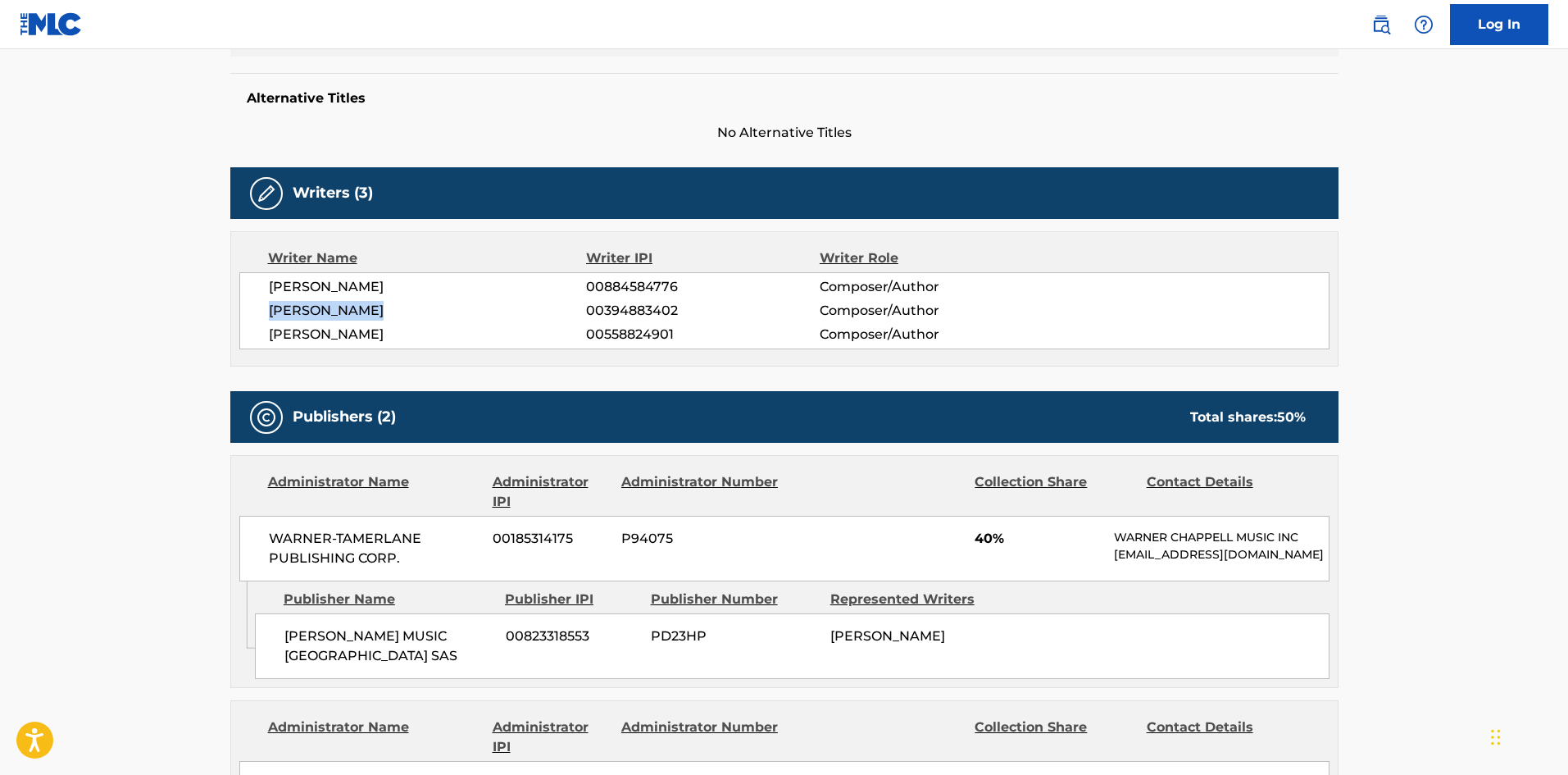
click at [429, 330] on div "[PERSON_NAME] 00884584776 Composer/Author [PERSON_NAME] 00394883402 Composer/Au…" at bounding box center [784, 310] width 1090 height 77
click at [648, 295] on span "00884584776" at bounding box center [702, 287] width 233 height 20
click at [645, 285] on span "00884584776" at bounding box center [702, 287] width 233 height 20
click at [629, 306] on span "00394883402" at bounding box center [702, 310] width 233 height 20
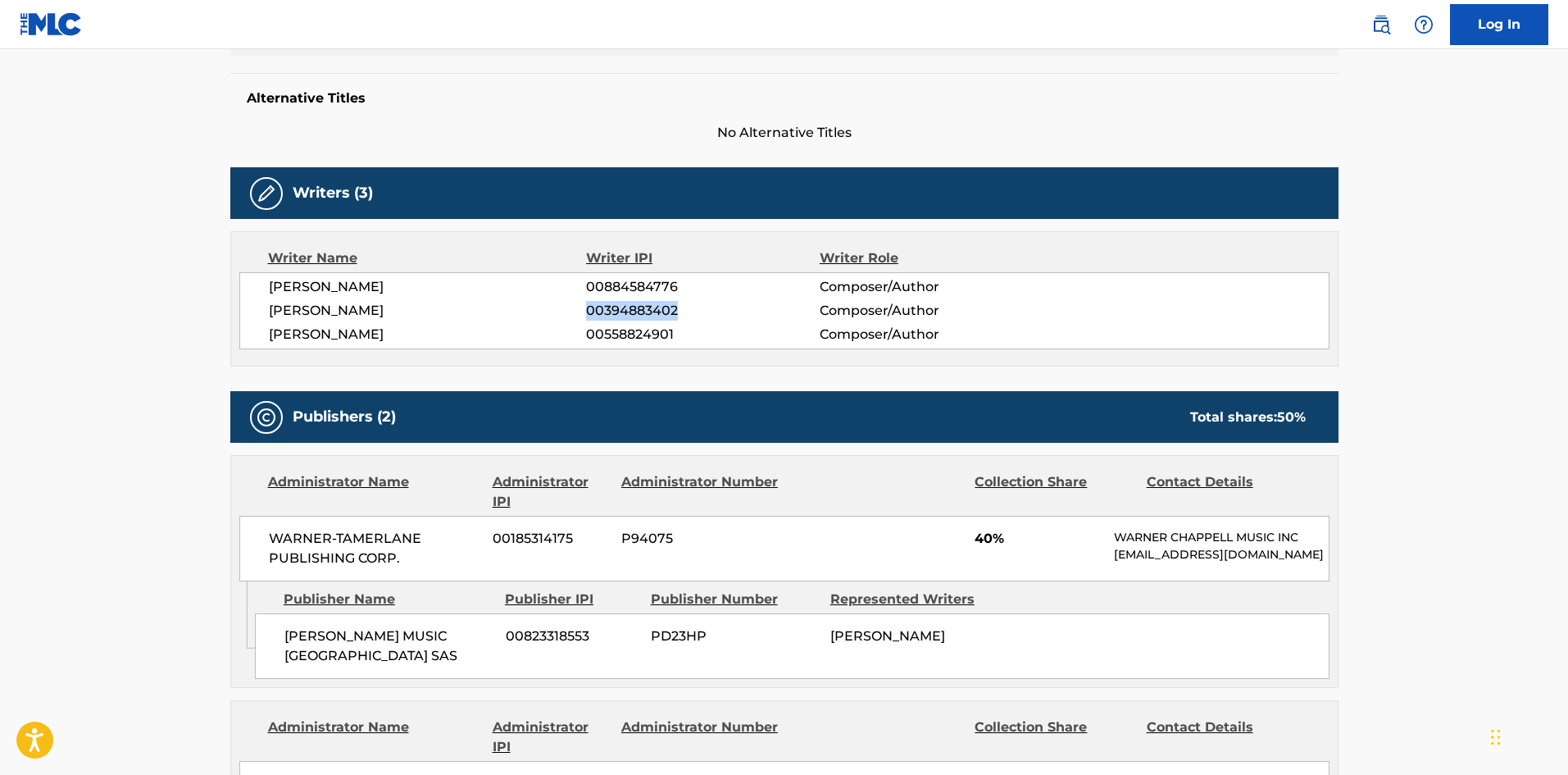
click at [629, 306] on span "00394883402" at bounding box center [702, 310] width 233 height 20
click at [608, 334] on span "00558824901" at bounding box center [702, 334] width 233 height 20
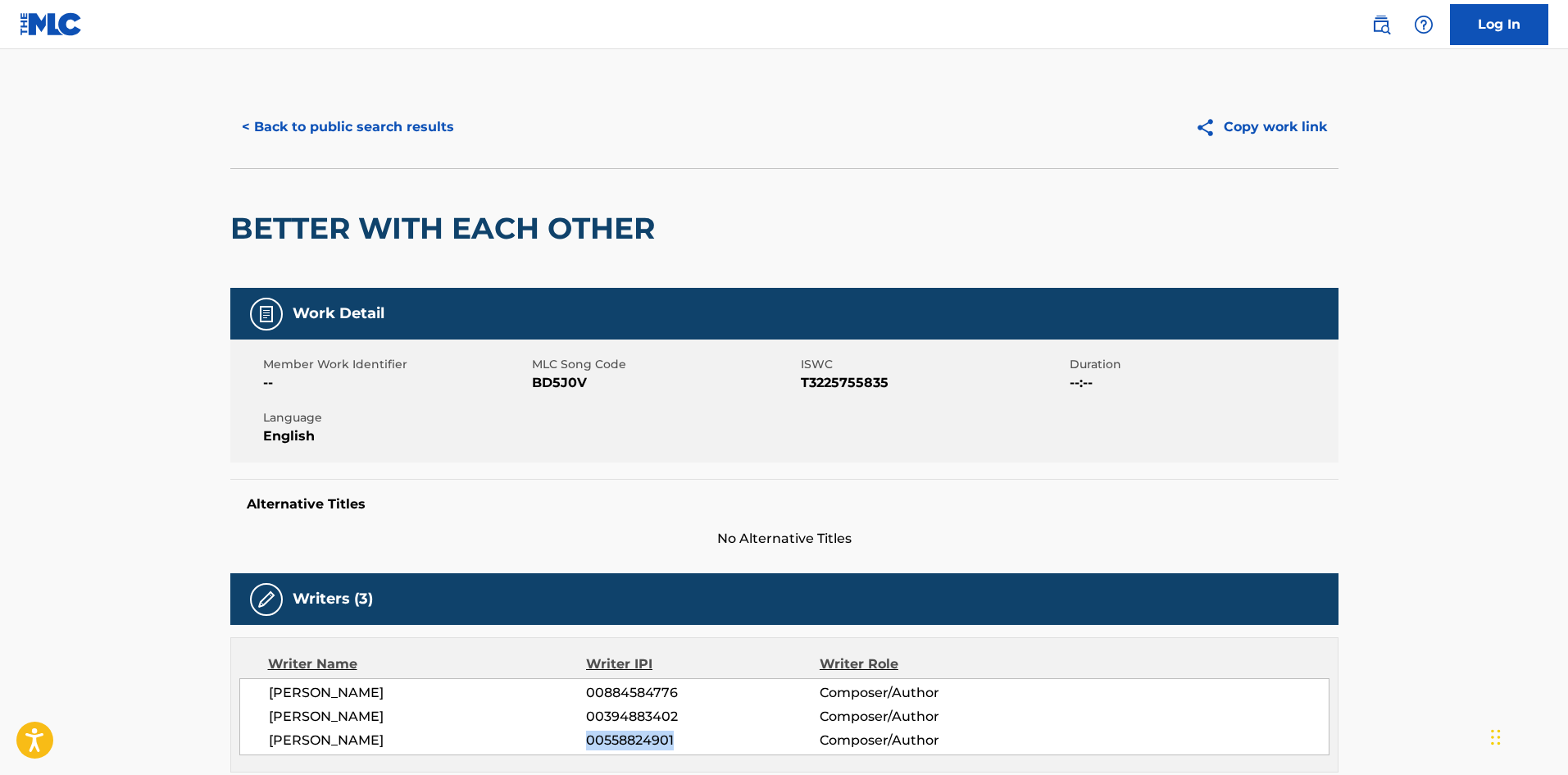
scroll to position [0, 0]
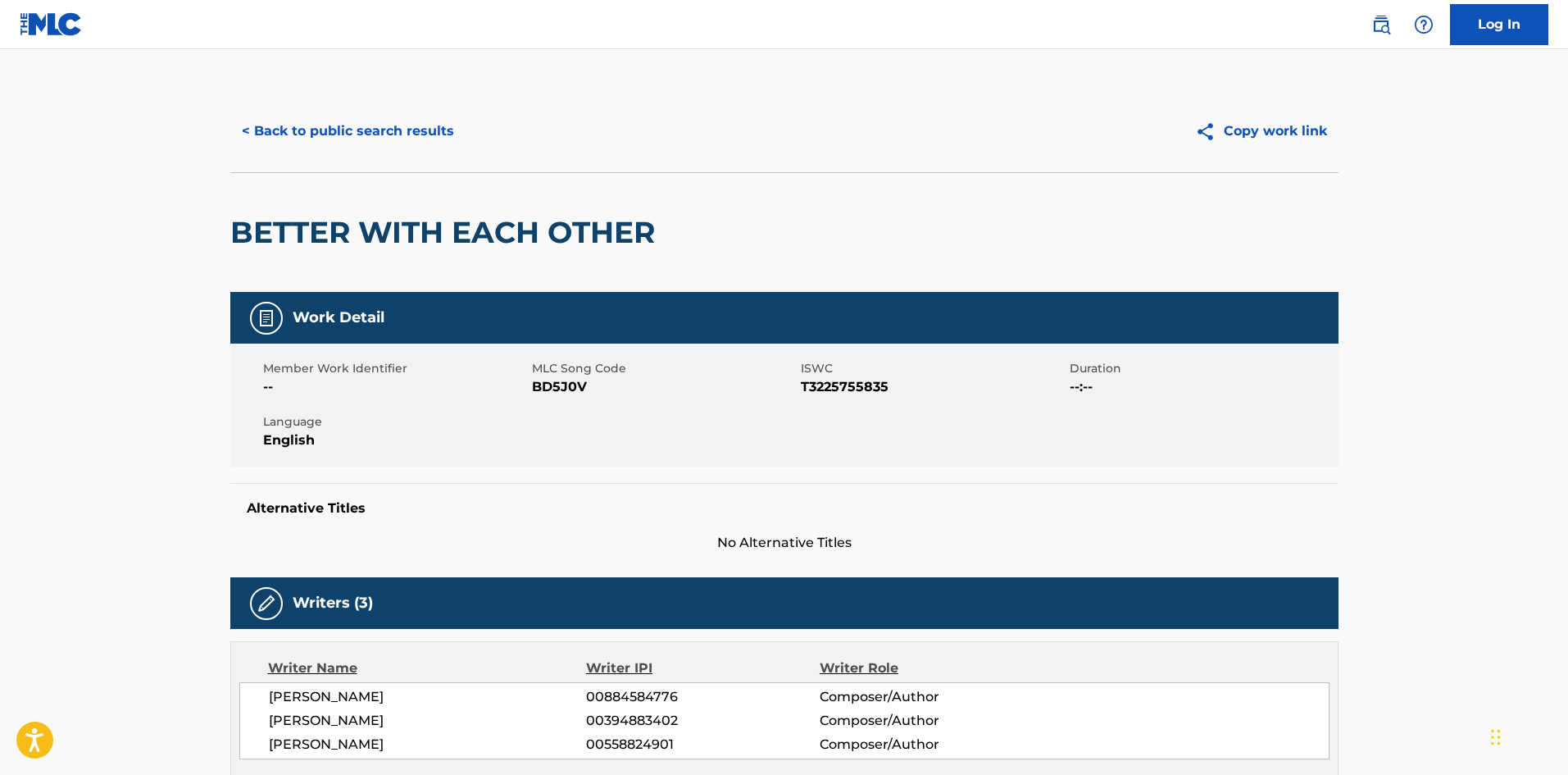
click at [851, 380] on span "T3225755835" at bounding box center [933, 386] width 265 height 20
click at [343, 121] on button "< Back to public search results" at bounding box center [348, 131] width 236 height 41
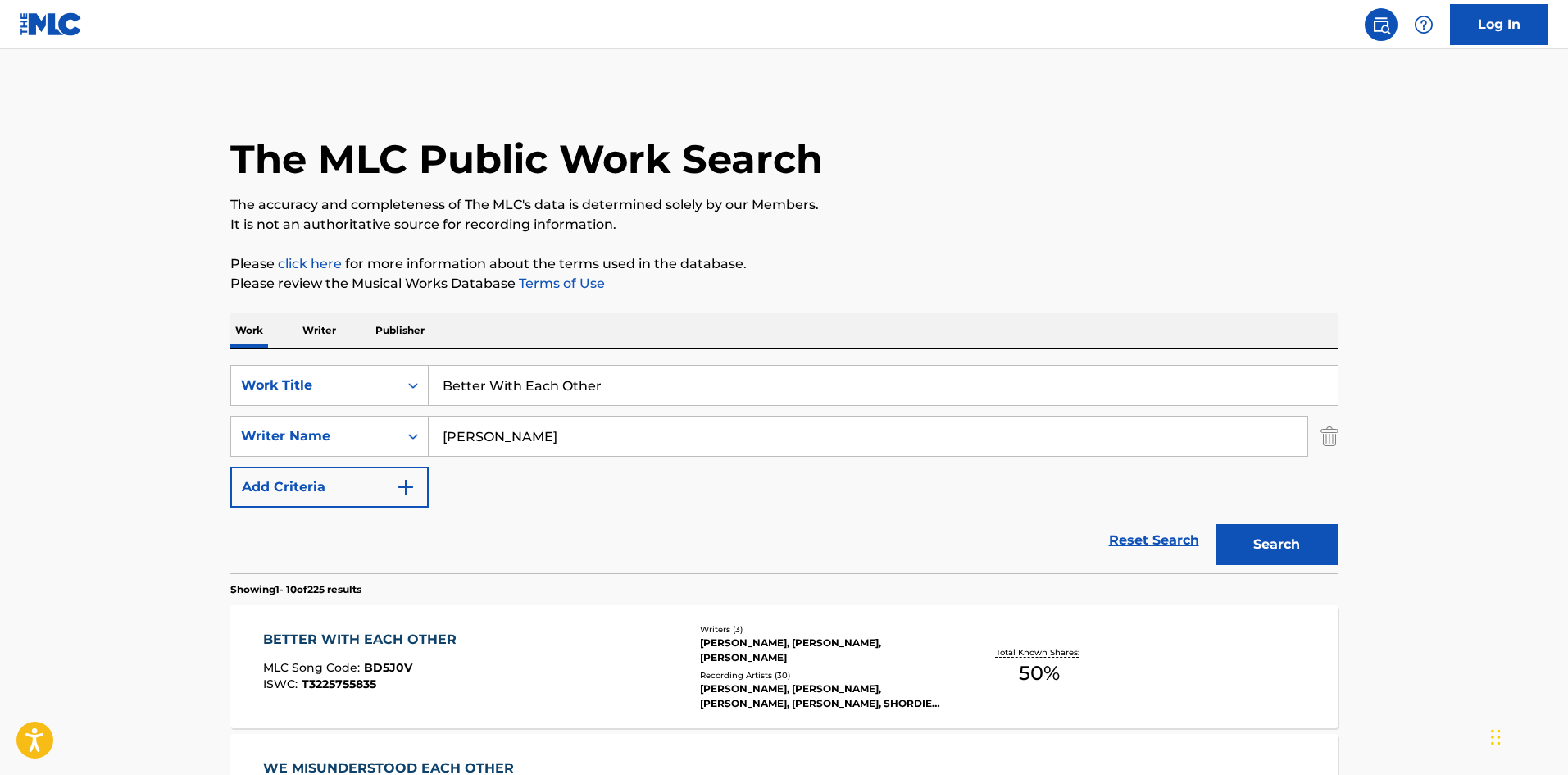
scroll to position [164, 0]
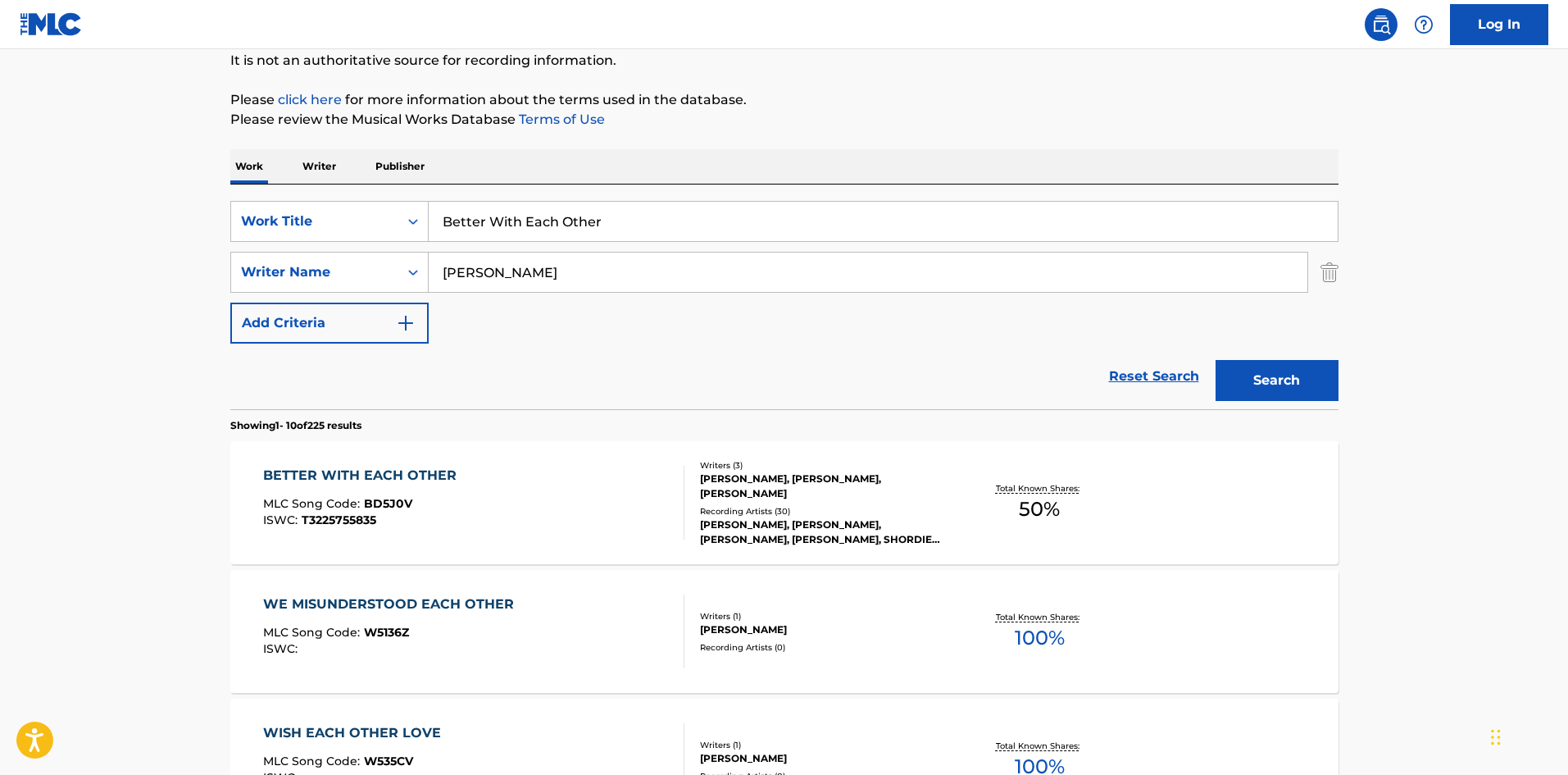
drag, startPoint x: 645, startPoint y: 226, endPoint x: 74, endPoint y: 124, distance: 580.0
drag, startPoint x: 585, startPoint y: 267, endPoint x: 0, endPoint y: 292, distance: 585.5
click at [641, 268] on input "[PERSON_NAME]" at bounding box center [868, 272] width 879 height 39
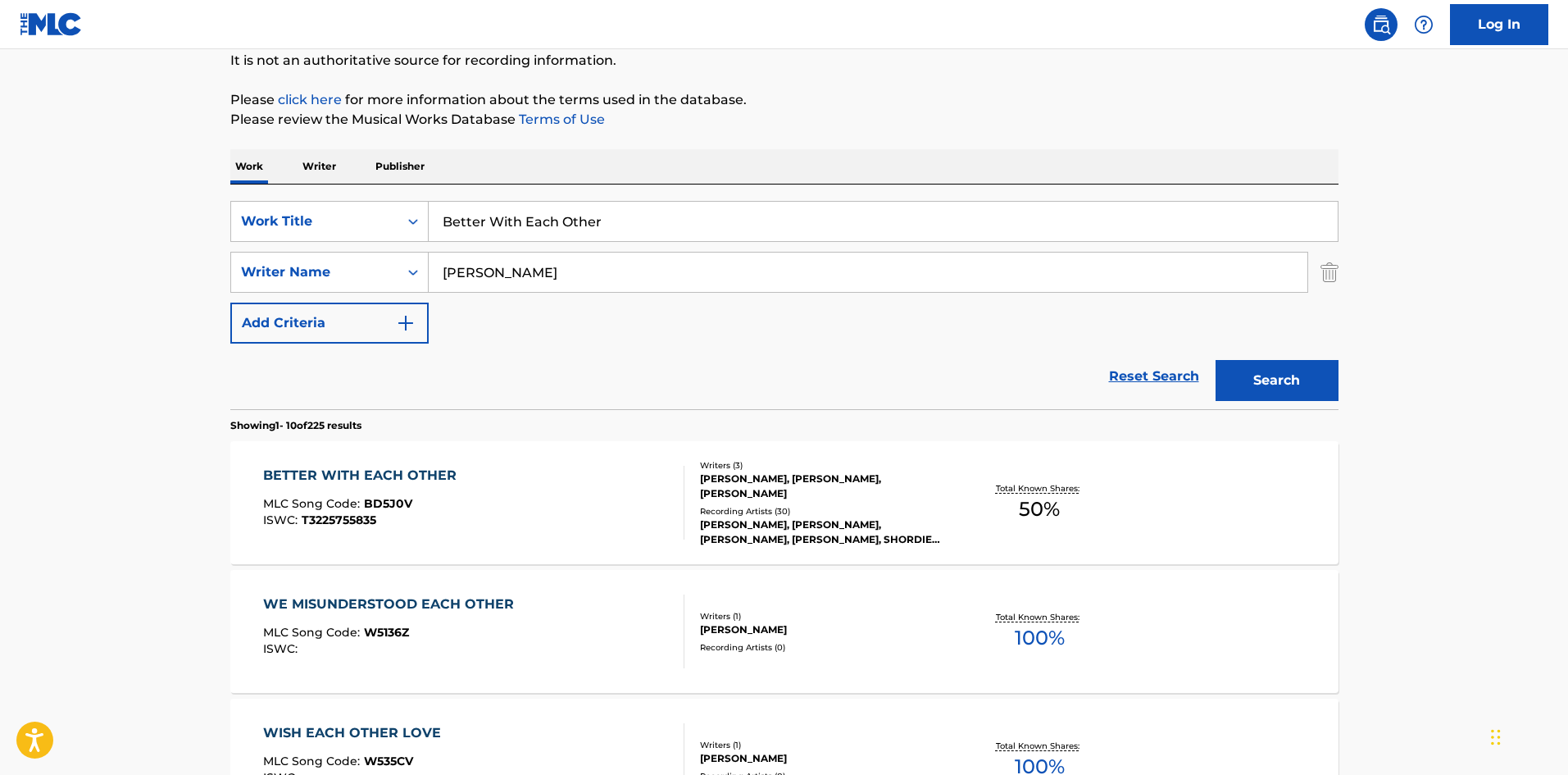
click at [641, 268] on input "[PERSON_NAME]" at bounding box center [868, 272] width 879 height 39
paste input "Raquan"
click at [641, 268] on input "[PERSON_NAME]" at bounding box center [868, 272] width 879 height 39
type input "[PERSON_NAME]"
click at [1274, 373] on button "Search" at bounding box center [1277, 380] width 123 height 41
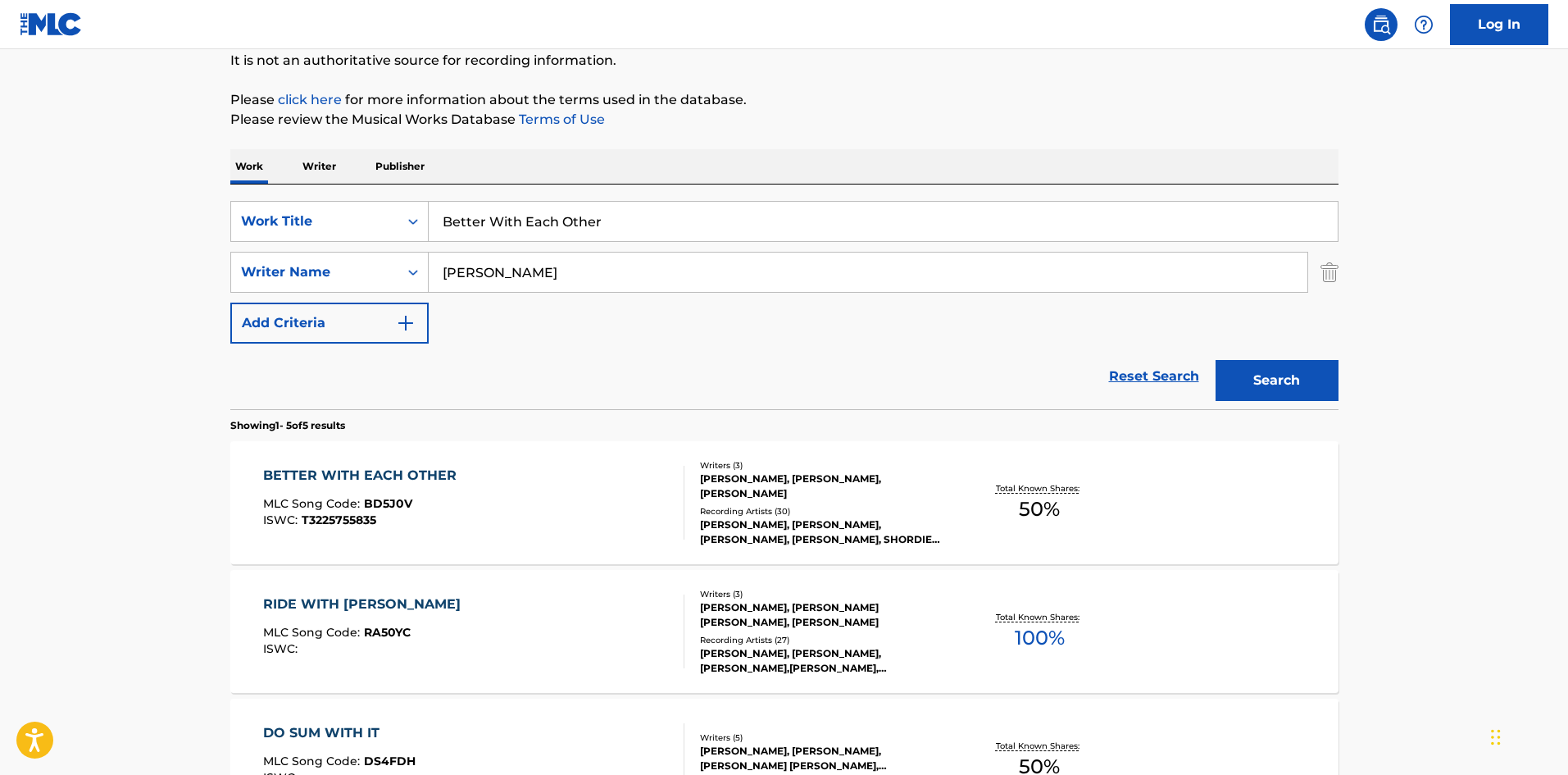
click at [412, 474] on div "BETTER WITH EACH OTHER" at bounding box center [364, 475] width 202 height 20
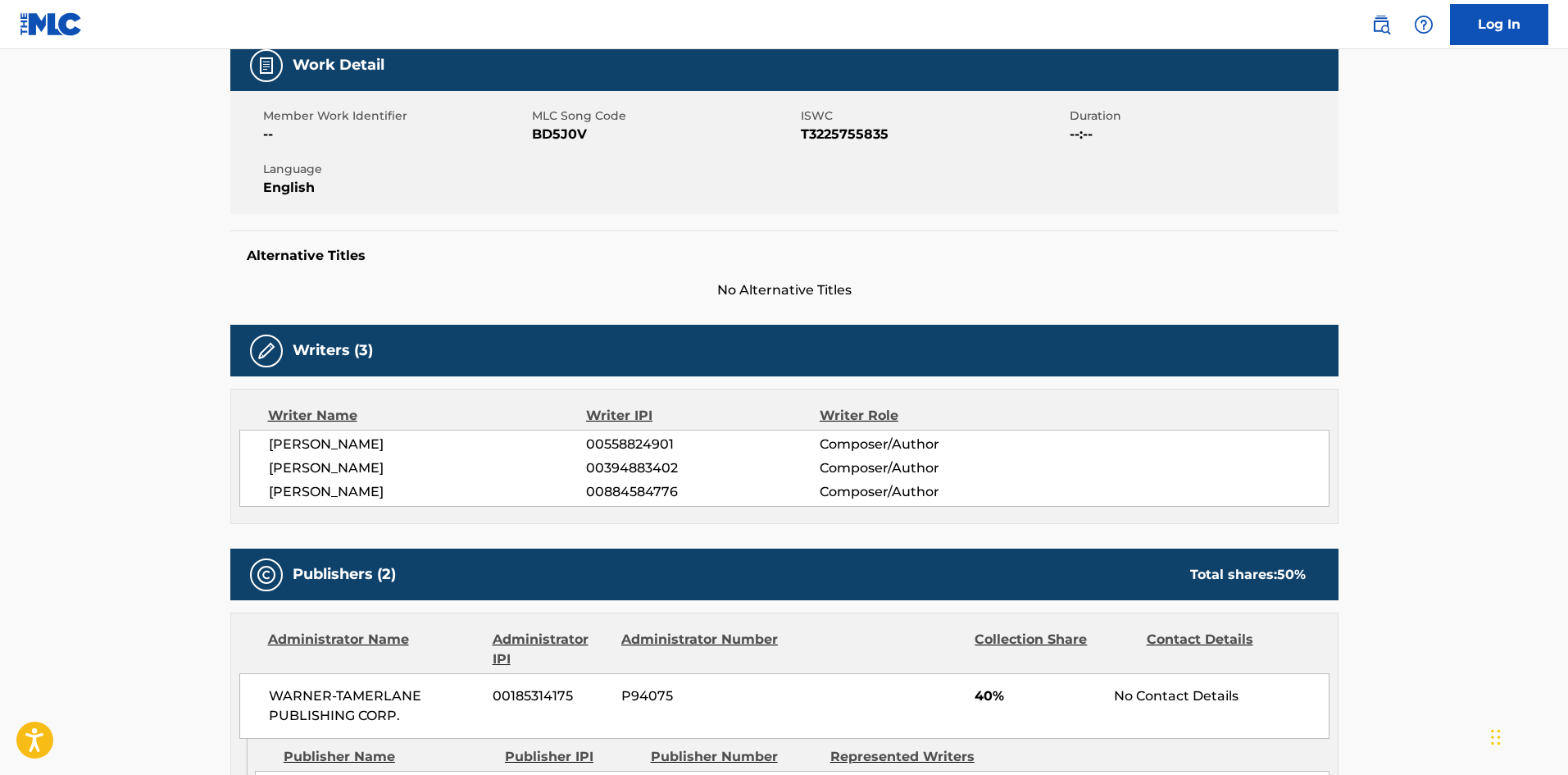
scroll to position [492, 0]
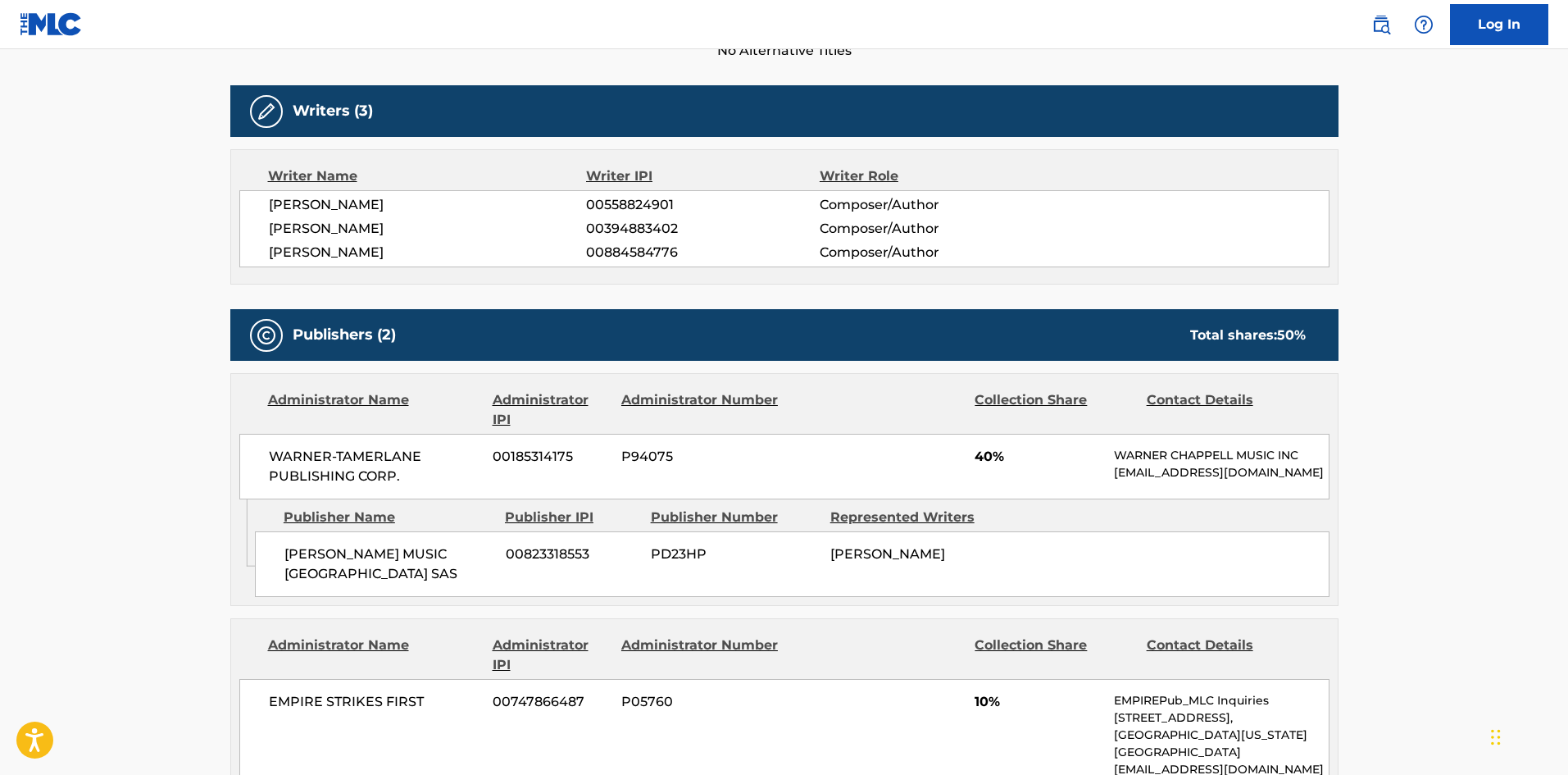
drag, startPoint x: 268, startPoint y: 253, endPoint x: 520, endPoint y: 251, distance: 252.0
click at [520, 251] on span "[PERSON_NAME]" at bounding box center [428, 252] width 318 height 20
drag, startPoint x: 265, startPoint y: 201, endPoint x: 358, endPoint y: 207, distance: 93.2
click at [358, 207] on div "[PERSON_NAME] 00558824901 Composer/Author [PERSON_NAME] 00394883402 Composer/Au…" at bounding box center [784, 229] width 1090 height 77
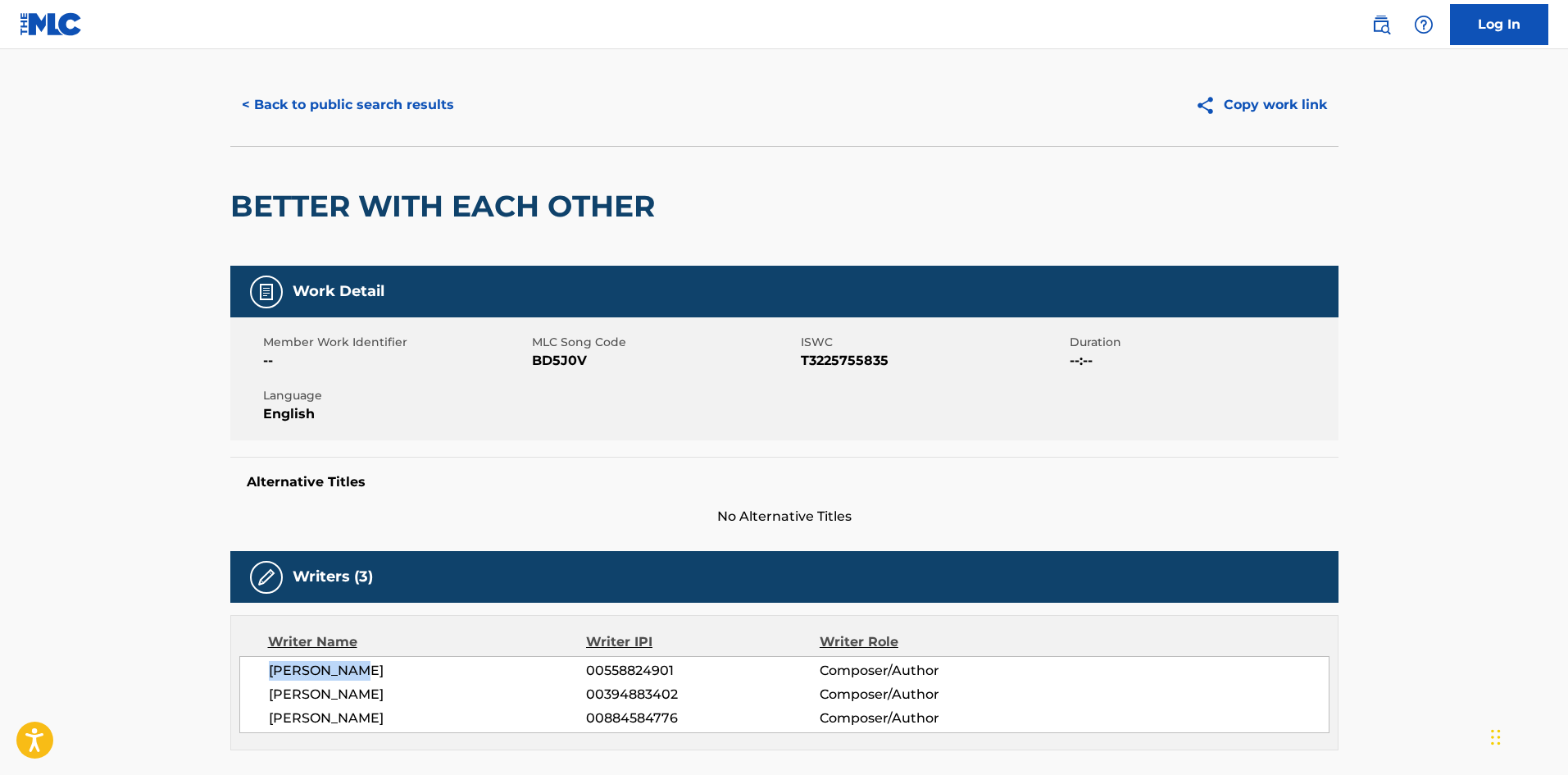
scroll to position [0, 0]
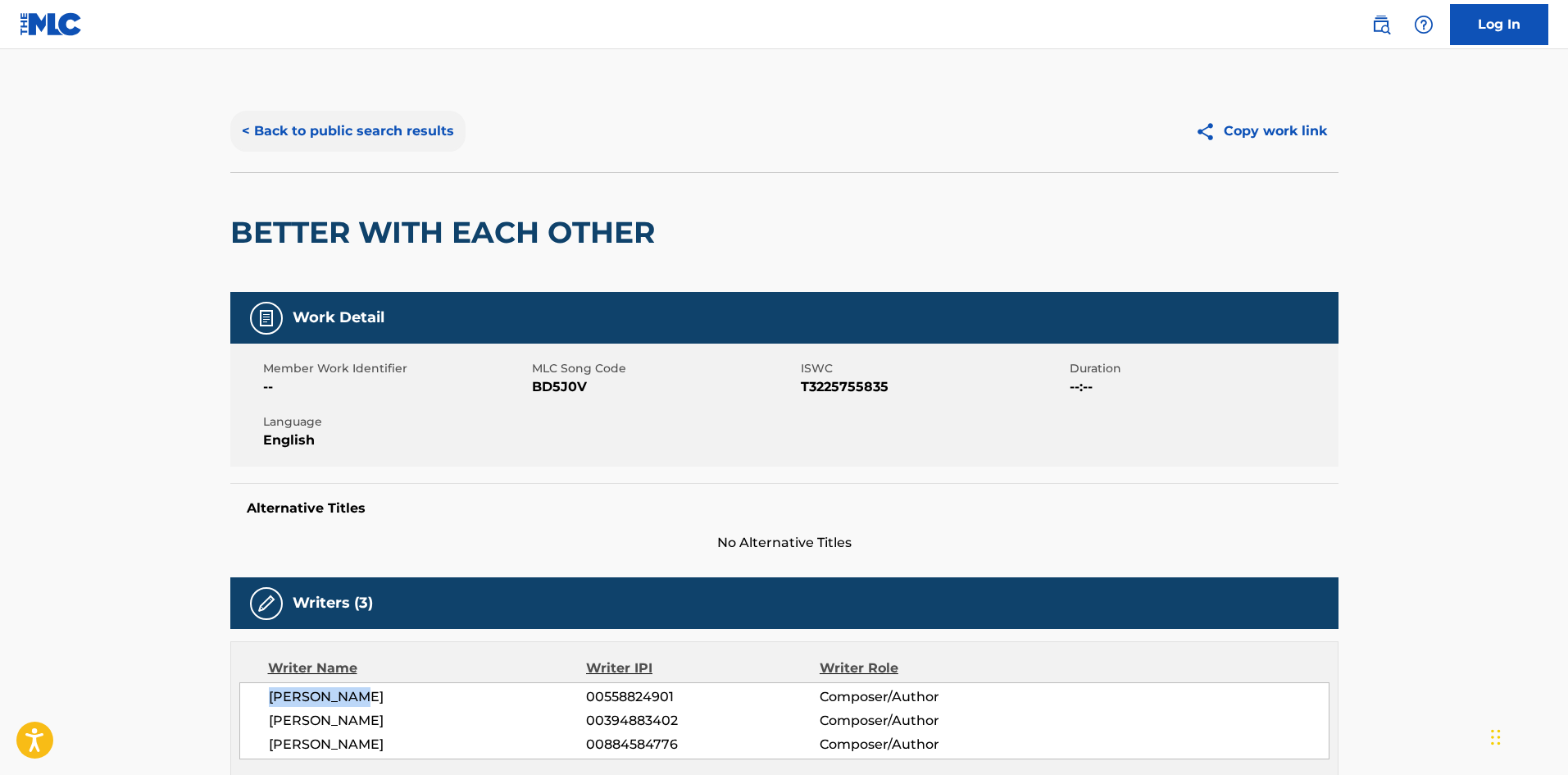
click at [399, 130] on button "< Back to public search results" at bounding box center [348, 131] width 236 height 41
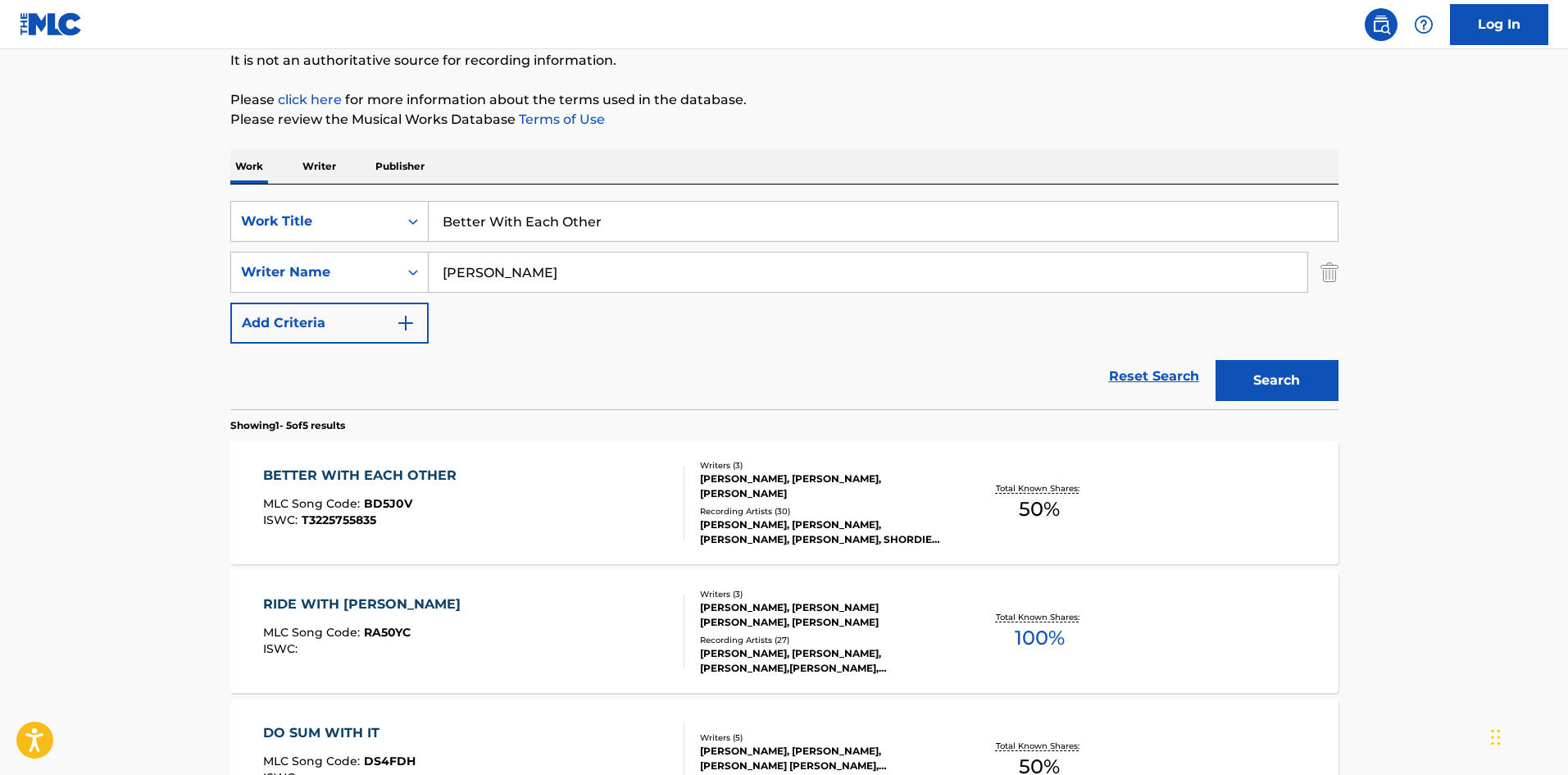
drag, startPoint x: 659, startPoint y: 209, endPoint x: 54, endPoint y: 200, distance: 605.1
click at [146, 221] on main "The MLC Public Work Search The accuracy and completeness of The MLC's data is d…" at bounding box center [784, 524] width 1568 height 1279
paste input "Clear Da Ai"
type input "Clear Da Air"
drag, startPoint x: 690, startPoint y: 264, endPoint x: 0, endPoint y: 235, distance: 690.6
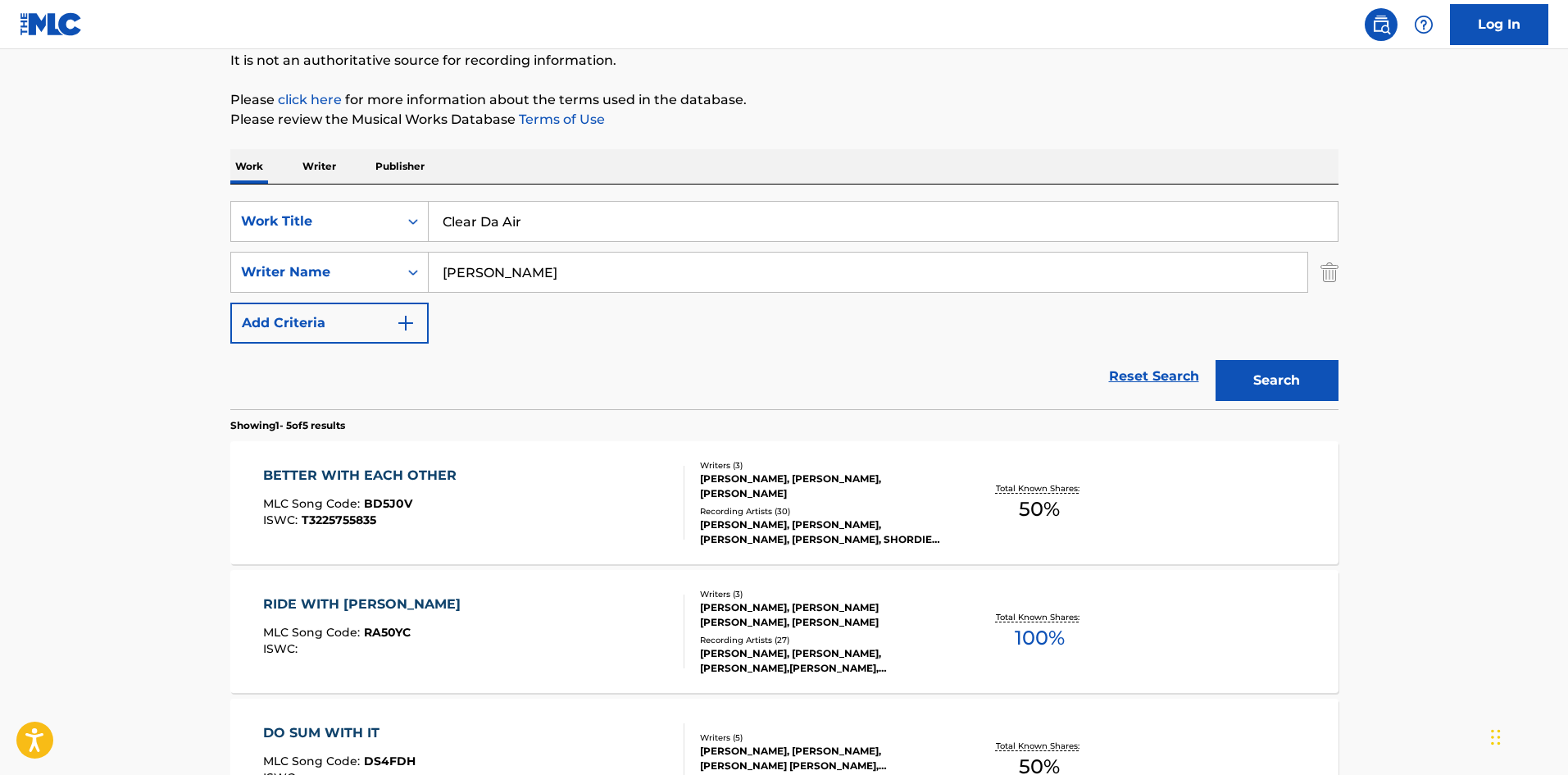
click at [0, 238] on main "The MLC Public Work Search The accuracy and completeness of The MLC's data is d…" at bounding box center [784, 524] width 1568 height 1279
paste input "Hender"
type input "[PERSON_NAME]"
click at [1276, 366] on button "Search" at bounding box center [1277, 380] width 123 height 41
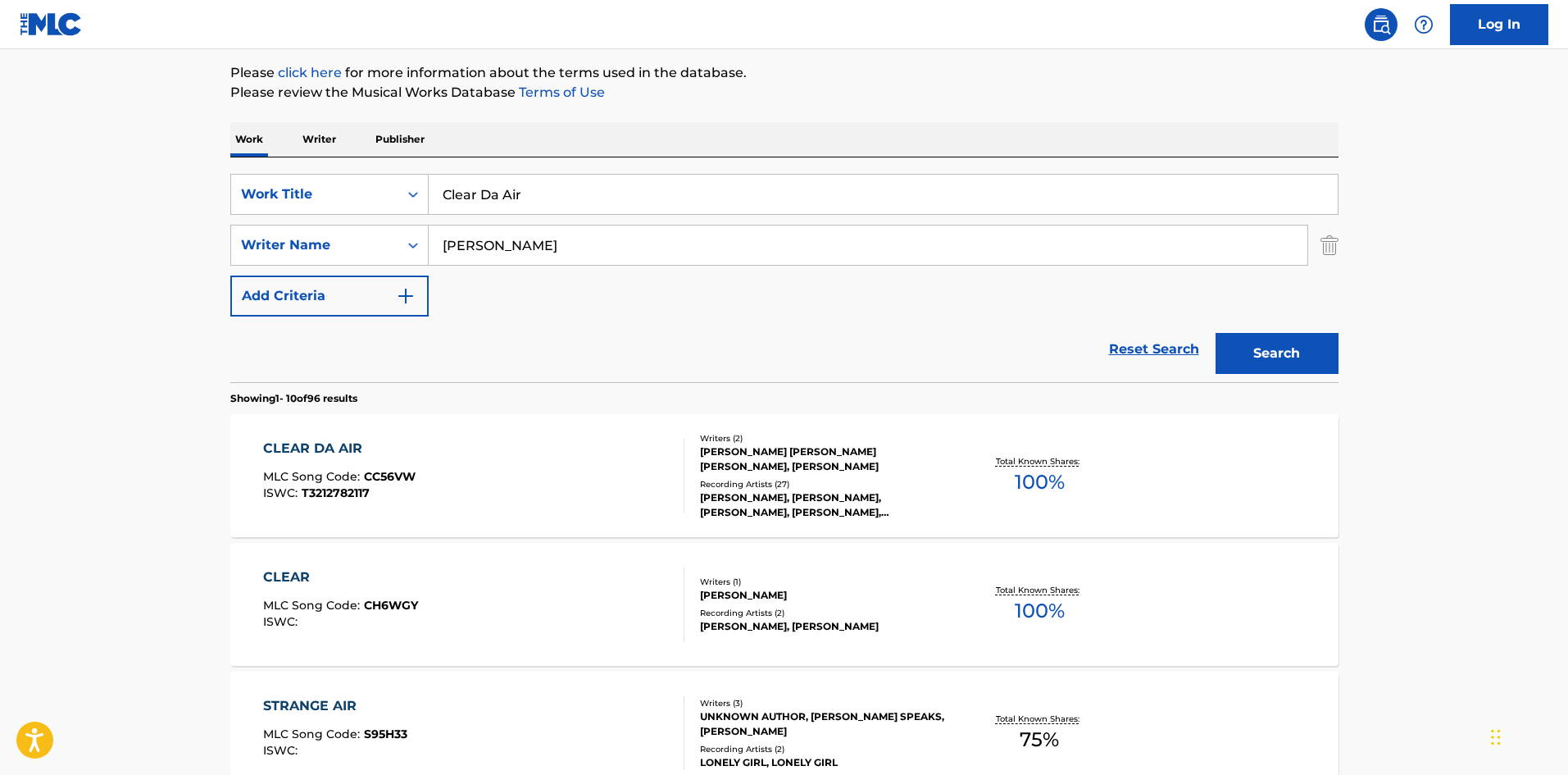
scroll to position [246, 0]
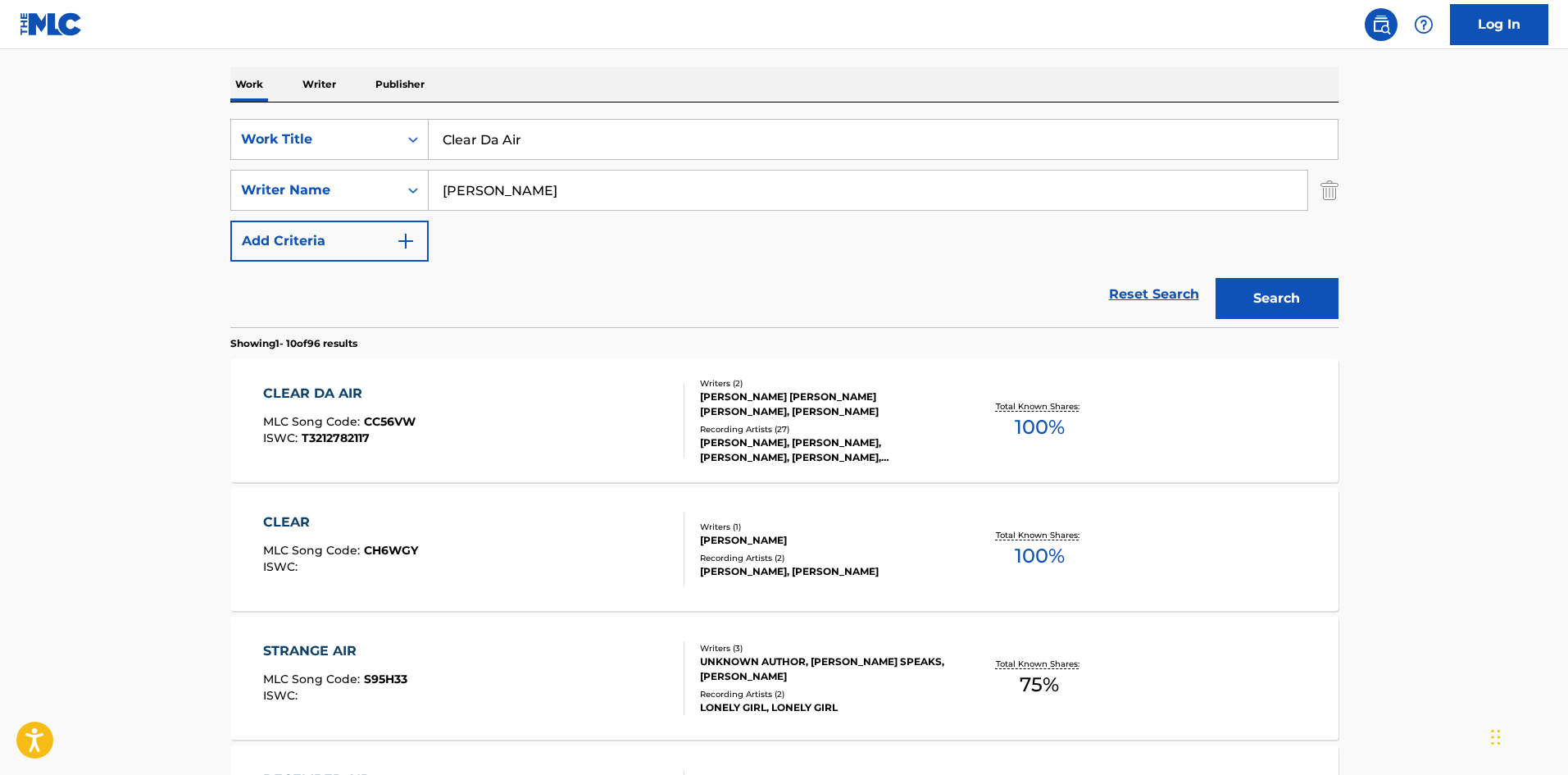
click at [305, 386] on div "CLEAR DA AIR" at bounding box center [339, 393] width 152 height 20
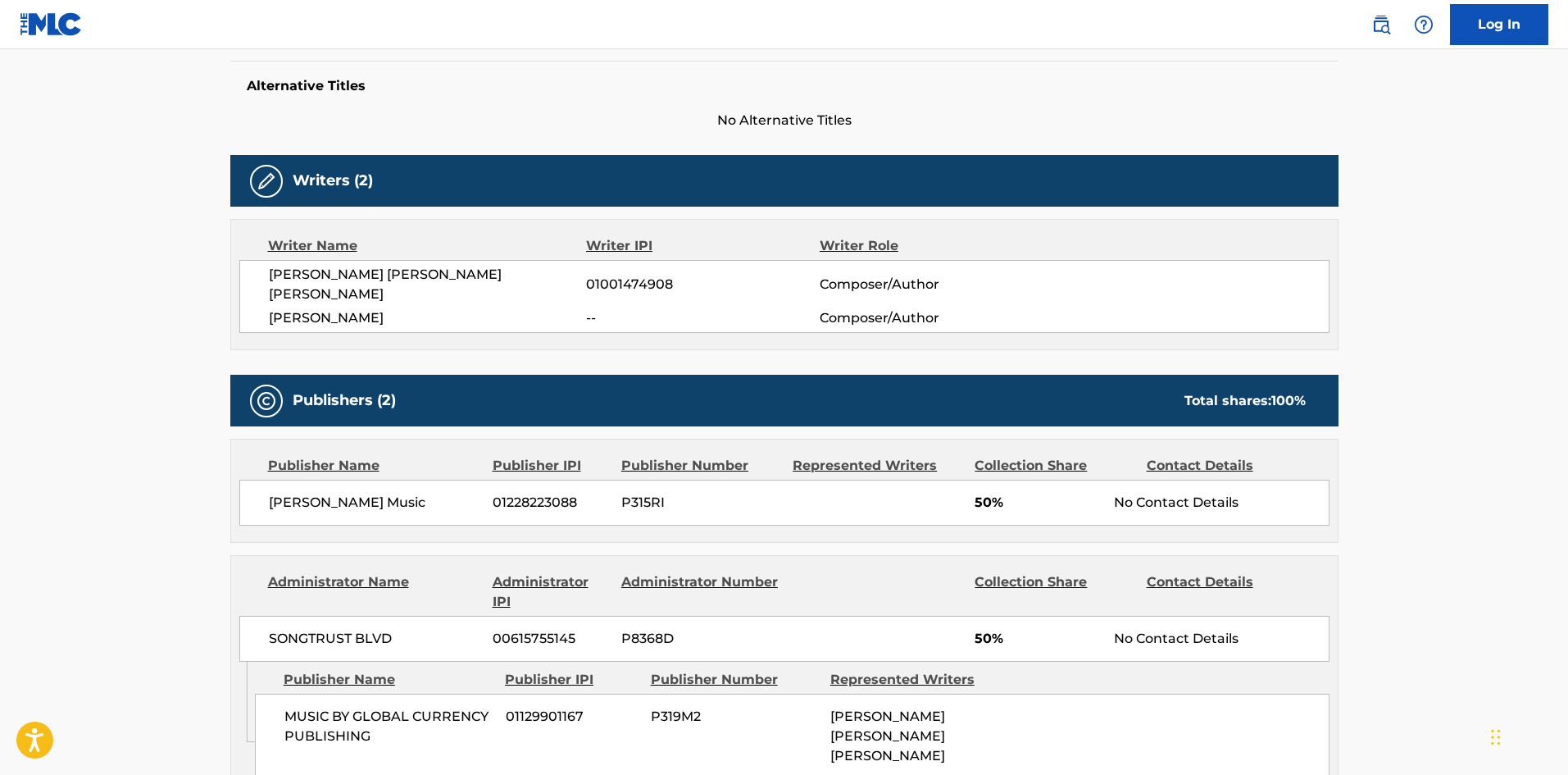
scroll to position [574, 0]
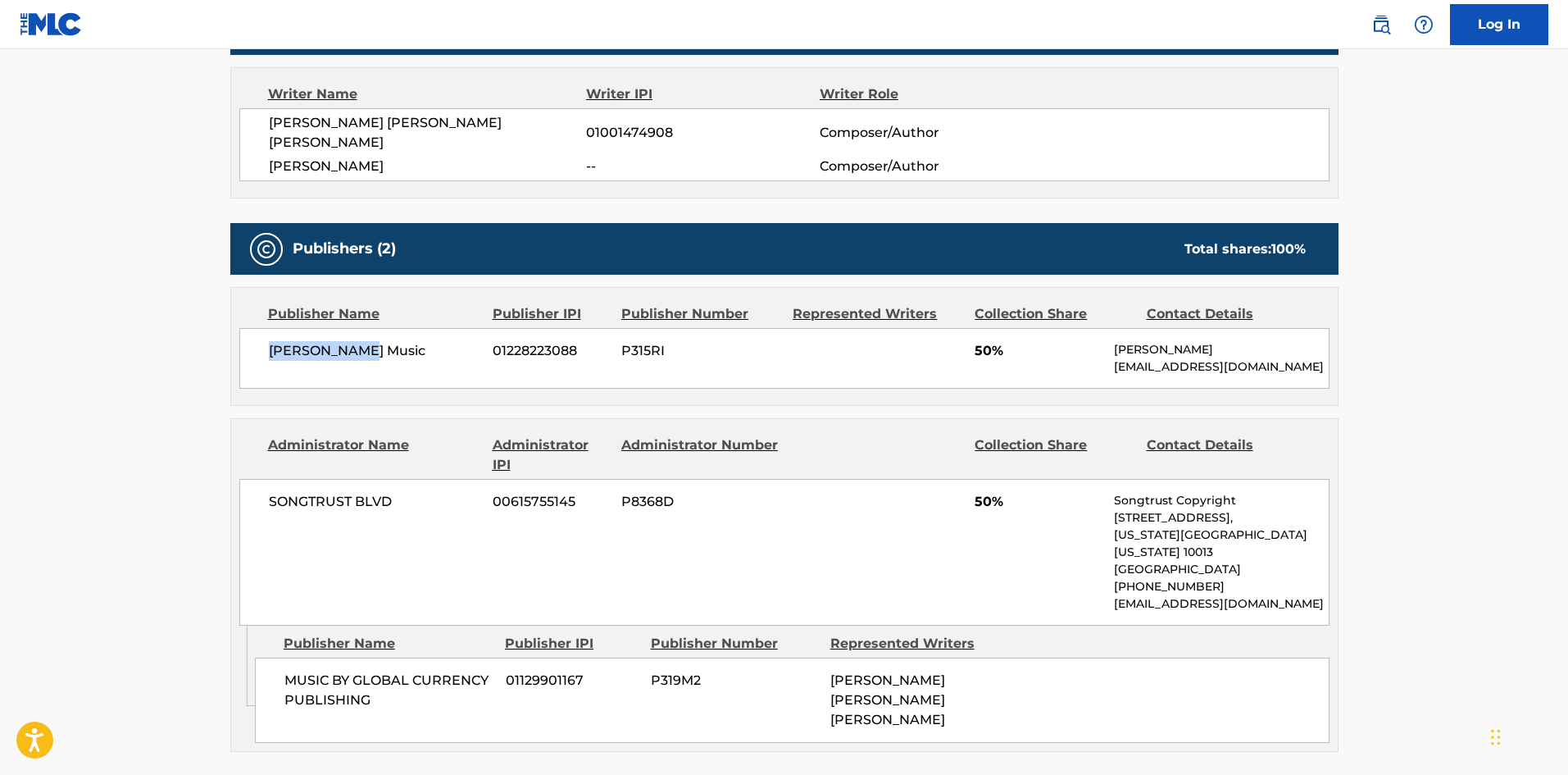
drag, startPoint x: 291, startPoint y: 332, endPoint x: 461, endPoint y: 333, distance: 170.0
click at [461, 333] on div "[PERSON_NAME] Music 01228223088 P315RI 50% [PERSON_NAME] [PERSON_NAME][EMAIL_AD…" at bounding box center [784, 358] width 1090 height 61
drag, startPoint x: 285, startPoint y: 638, endPoint x: 440, endPoint y: 662, distance: 156.8
click at [440, 670] on span "MUSIC BY GLOBAL CURRENCY PUBLISHING" at bounding box center [389, 689] width 209 height 39
drag, startPoint x: 978, startPoint y: 331, endPoint x: 1020, endPoint y: 327, distance: 42.2
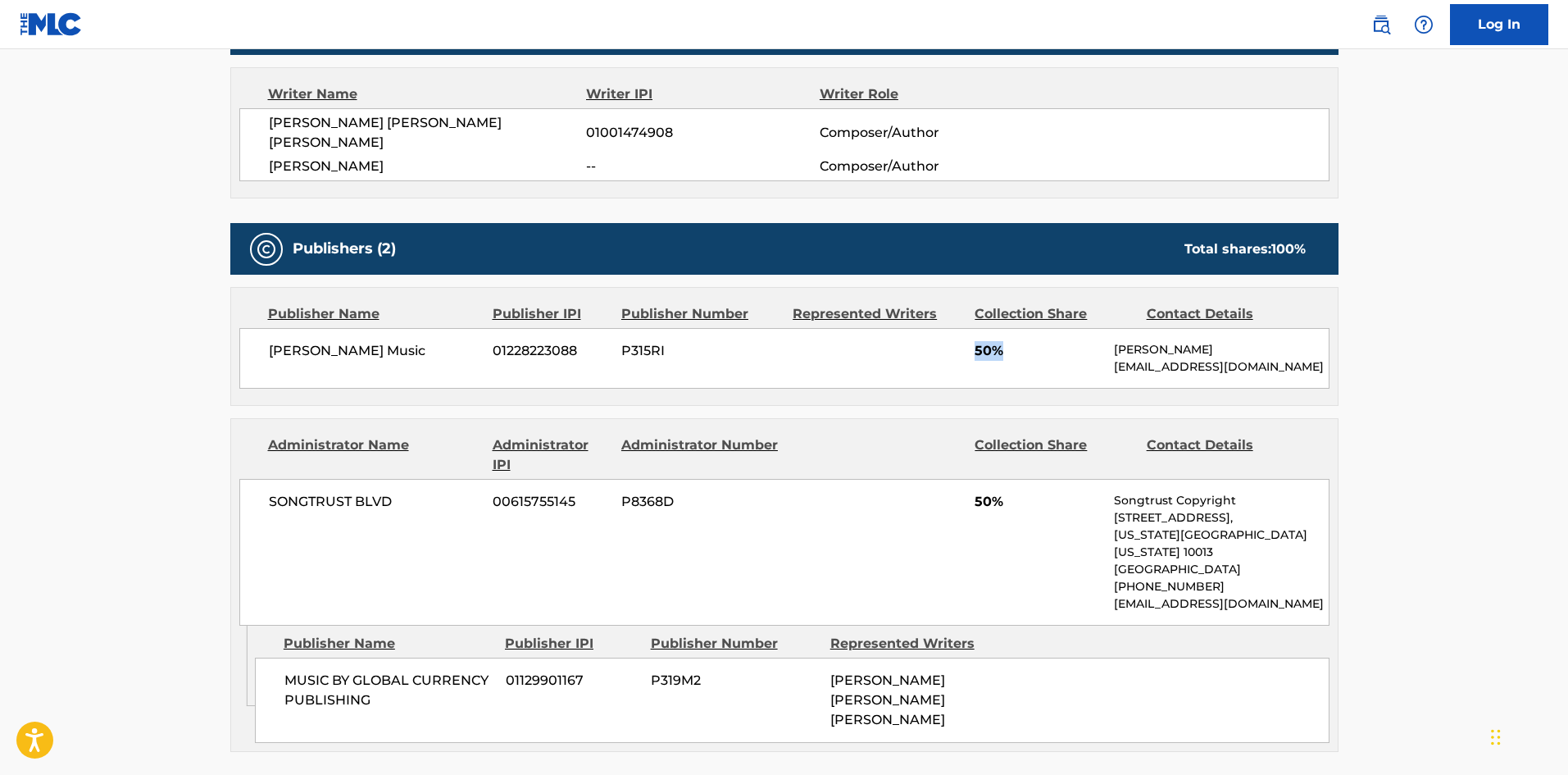
click at [1020, 341] on span "50%" at bounding box center [1038, 351] width 127 height 20
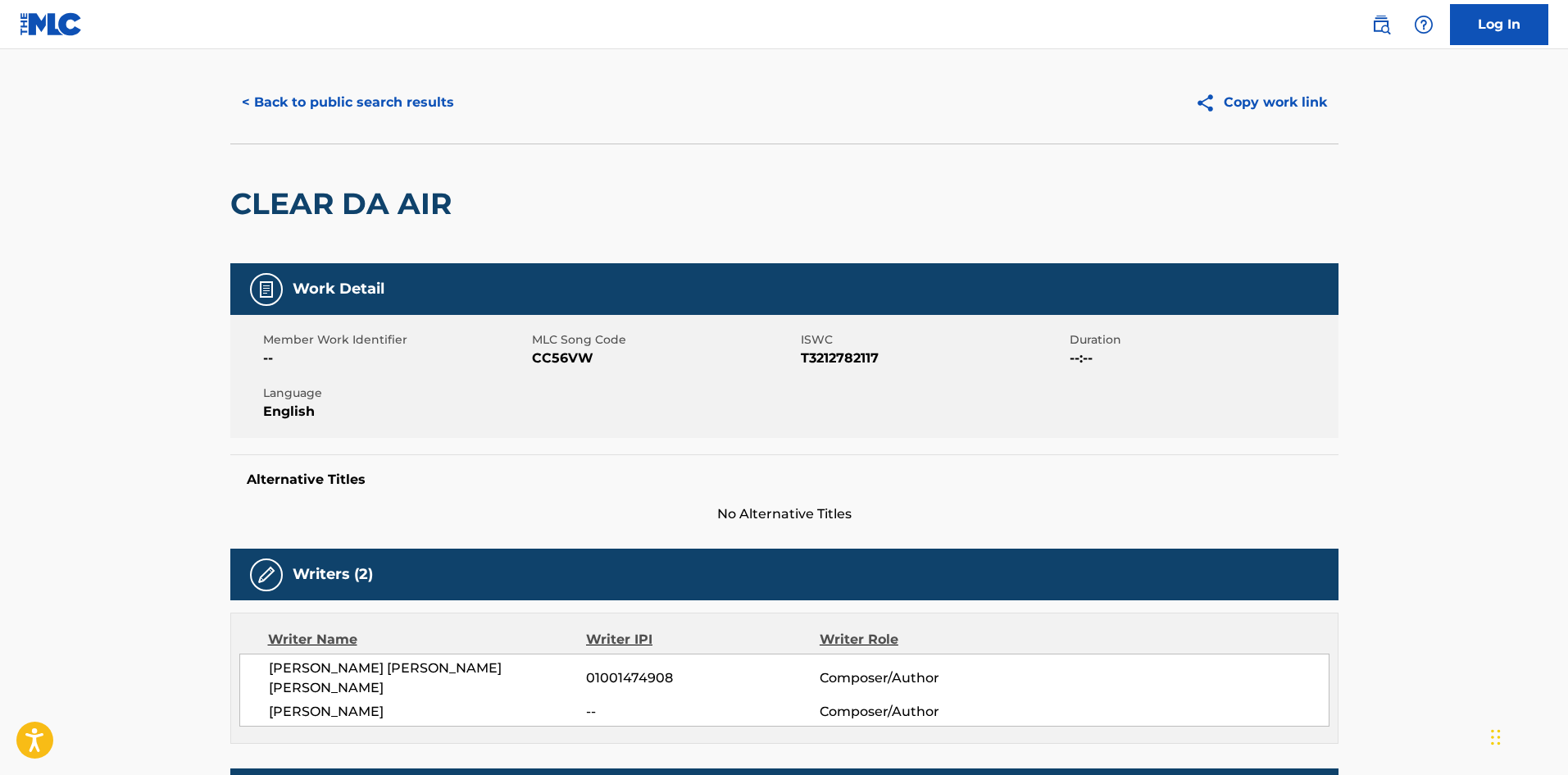
scroll to position [0, 0]
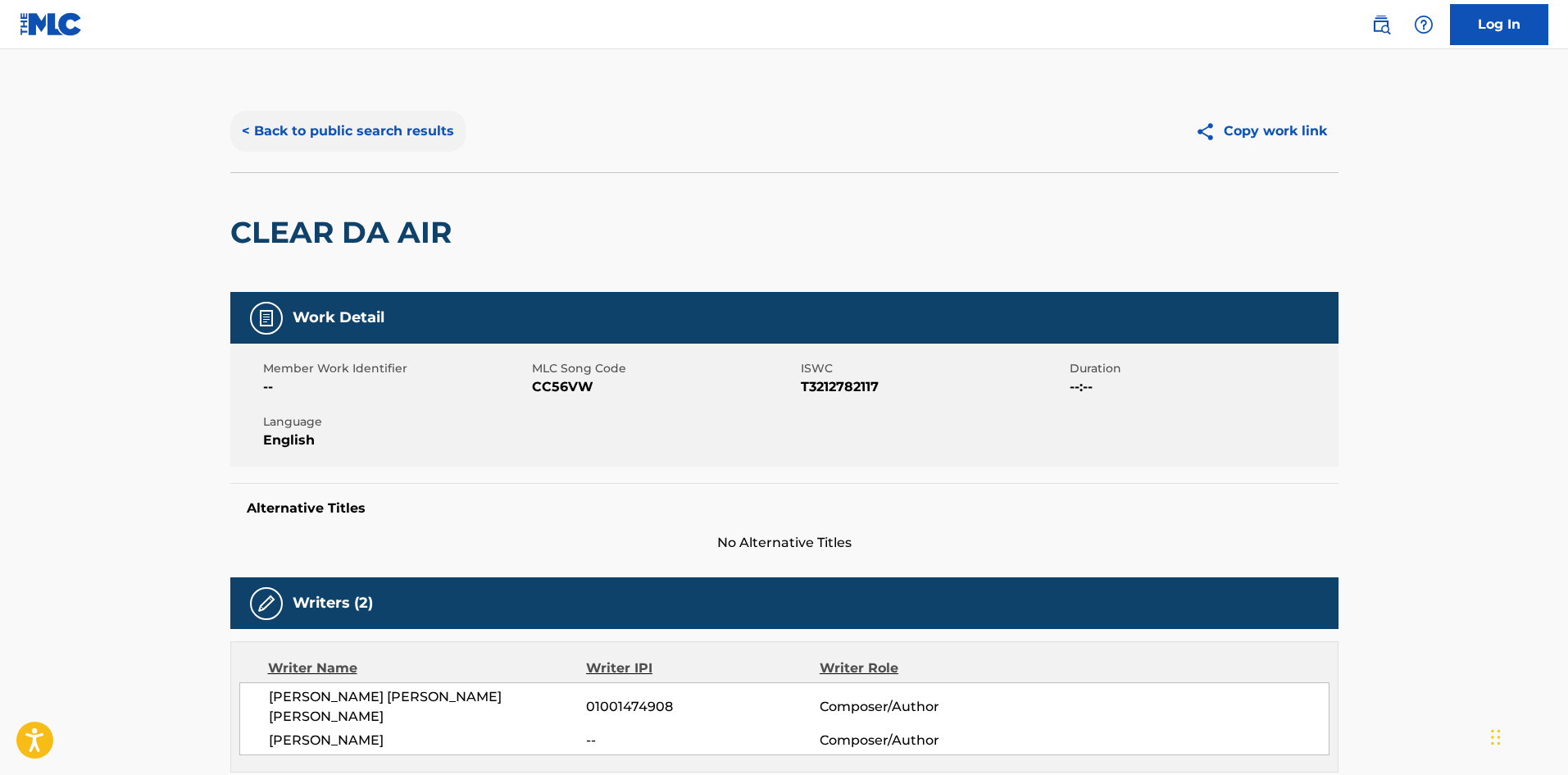
click at [400, 130] on button "< Back to public search results" at bounding box center [348, 131] width 236 height 41
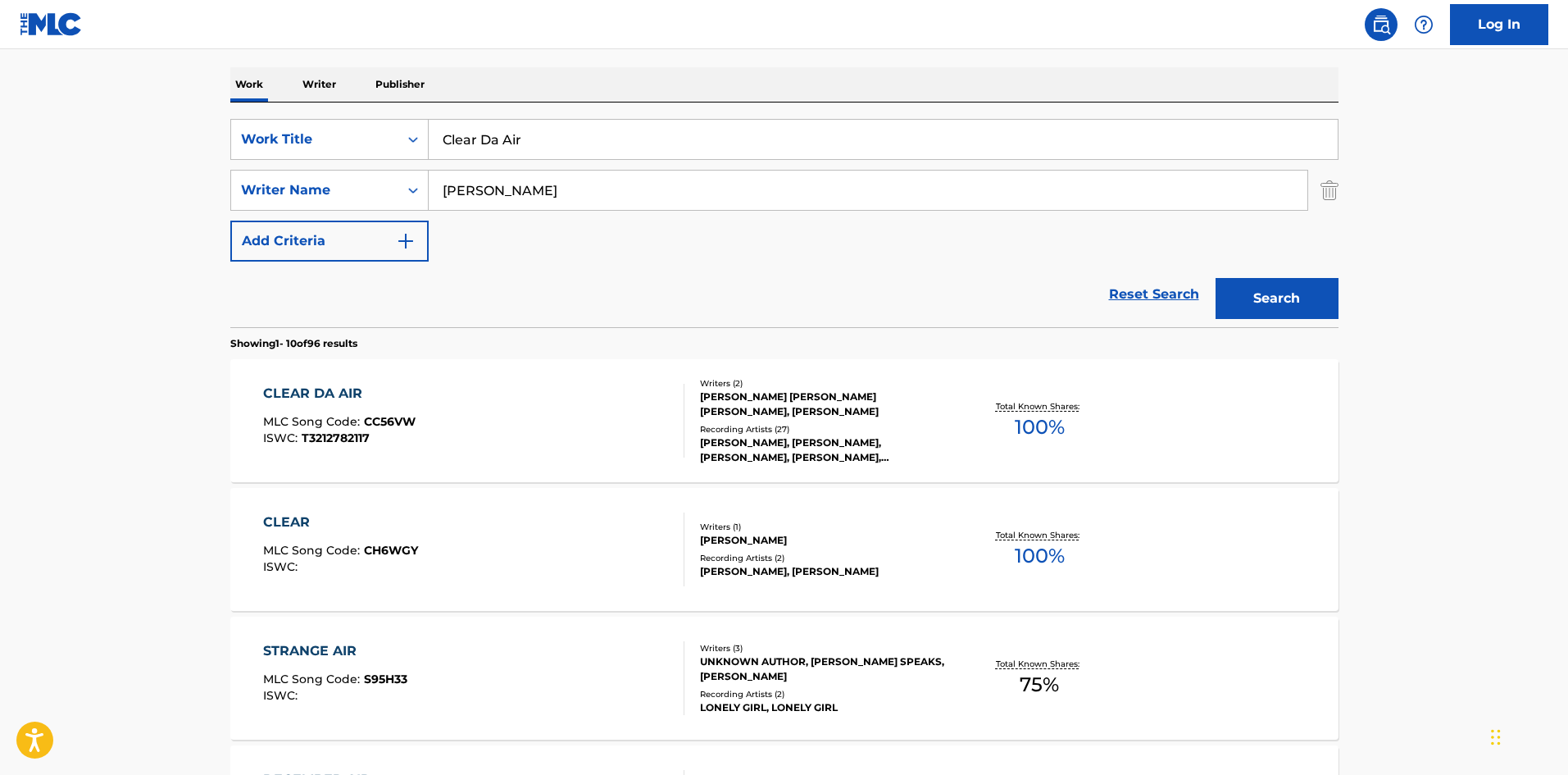
drag, startPoint x: 584, startPoint y: 132, endPoint x: 261, endPoint y: 93, distance: 325.3
click at [263, 111] on div "SearchWithCriteria04b07099-c659-45b4-bdcd-46ef0e37b839 Work Title Clear Da Air …" at bounding box center [784, 214] width 1108 height 224
paste input "Gahdamn"
type input "Gahdamn"
drag, startPoint x: 709, startPoint y: 198, endPoint x: 0, endPoint y: 107, distance: 714.8
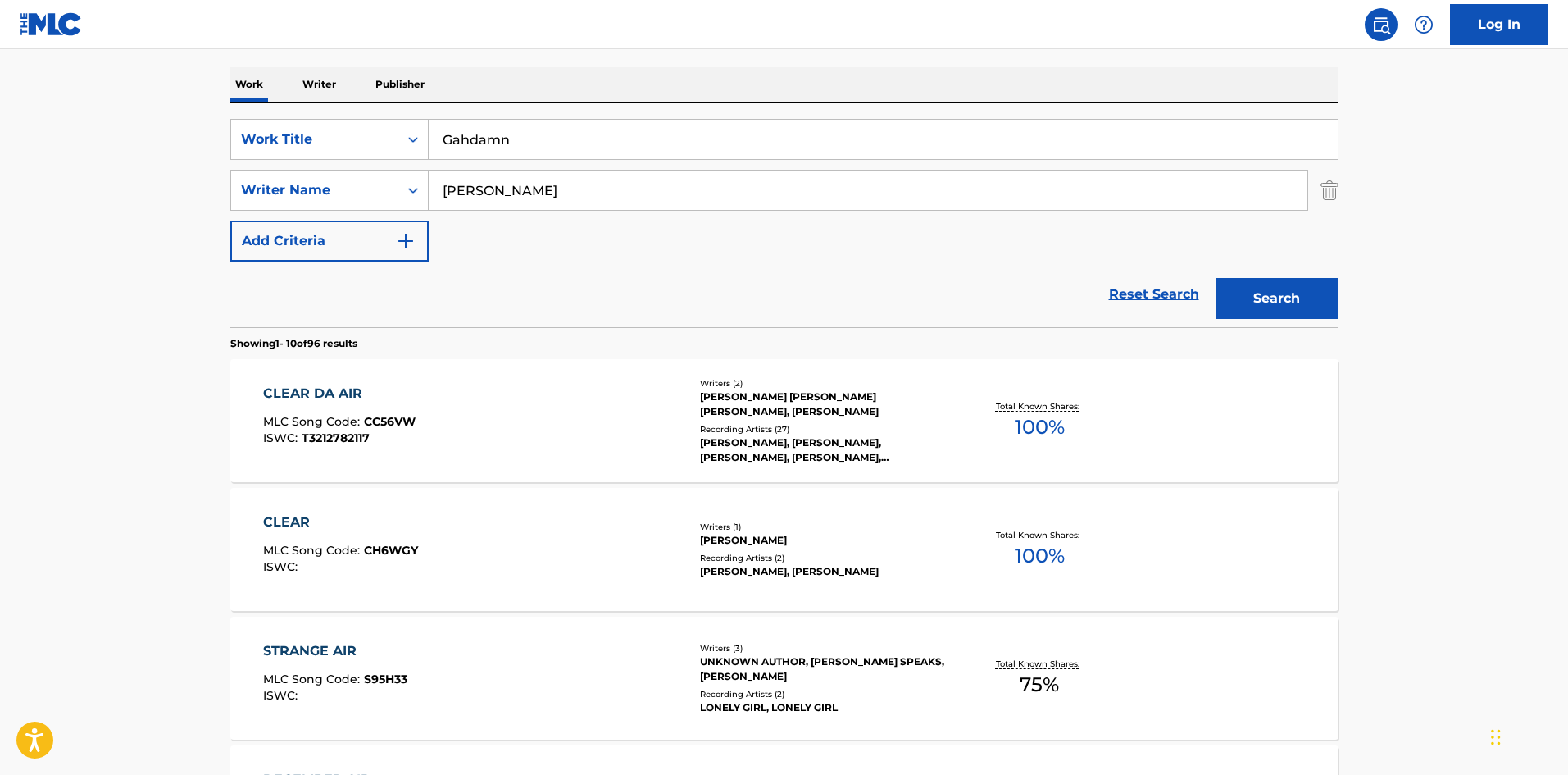
click at [0, 110] on main "The MLC Public Work Search The accuracy and completeness of The MLC's data is d…" at bounding box center [784, 768] width 1568 height 1930
paste input "[PERSON_NAME]"
type input "[PERSON_NAME]"
click at [1297, 301] on button "Search" at bounding box center [1277, 298] width 123 height 41
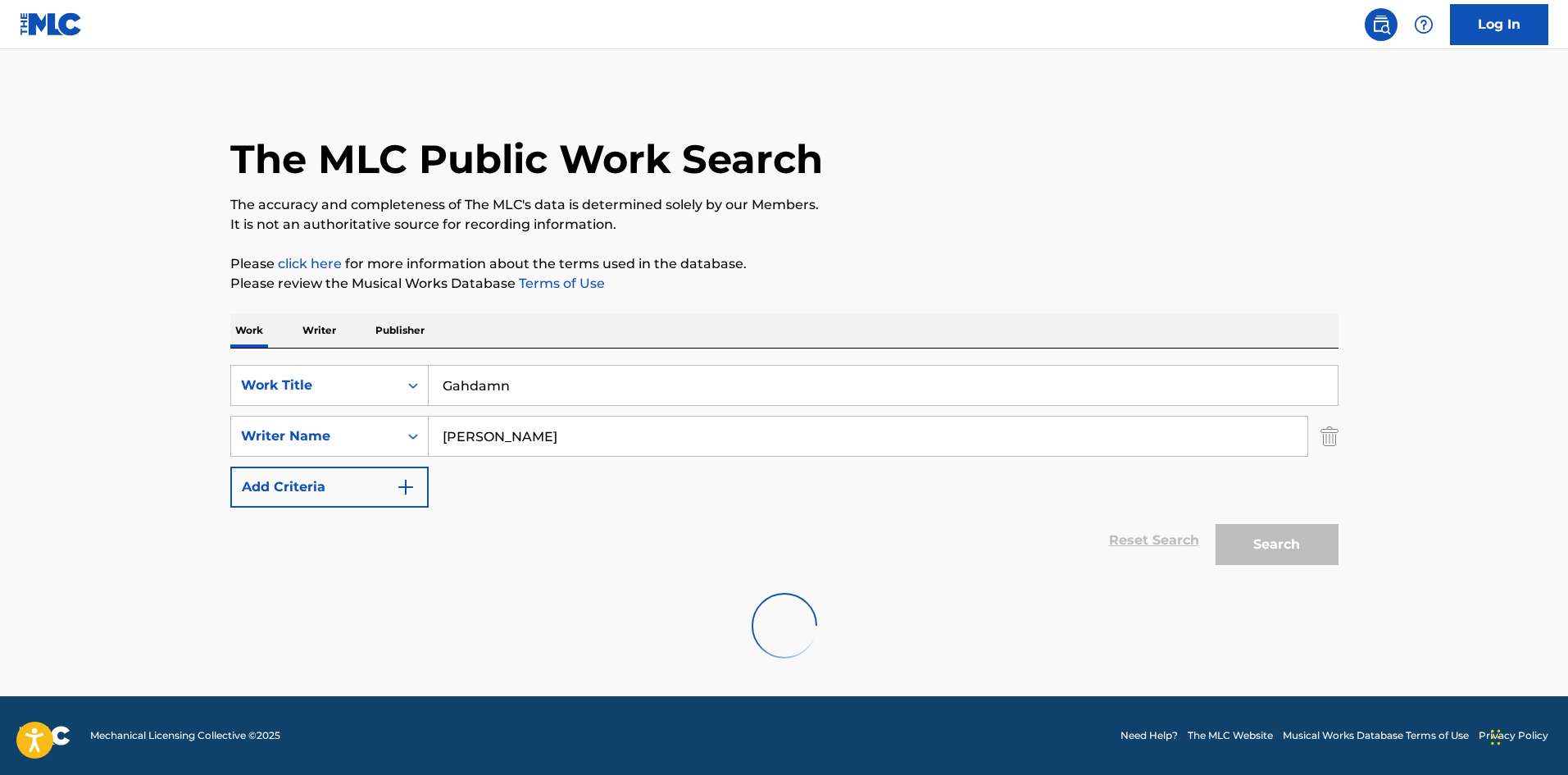
scroll to position [0, 0]
drag, startPoint x: 584, startPoint y: 388, endPoint x: 171, endPoint y: 333, distance: 416.6
click at [181, 358] on main "The MLC Public Work Search The accuracy and completeness of The MLC's data is d…" at bounding box center [784, 372] width 1568 height 647
paste input "Business Not Personal"
type input "Business Not Personal"
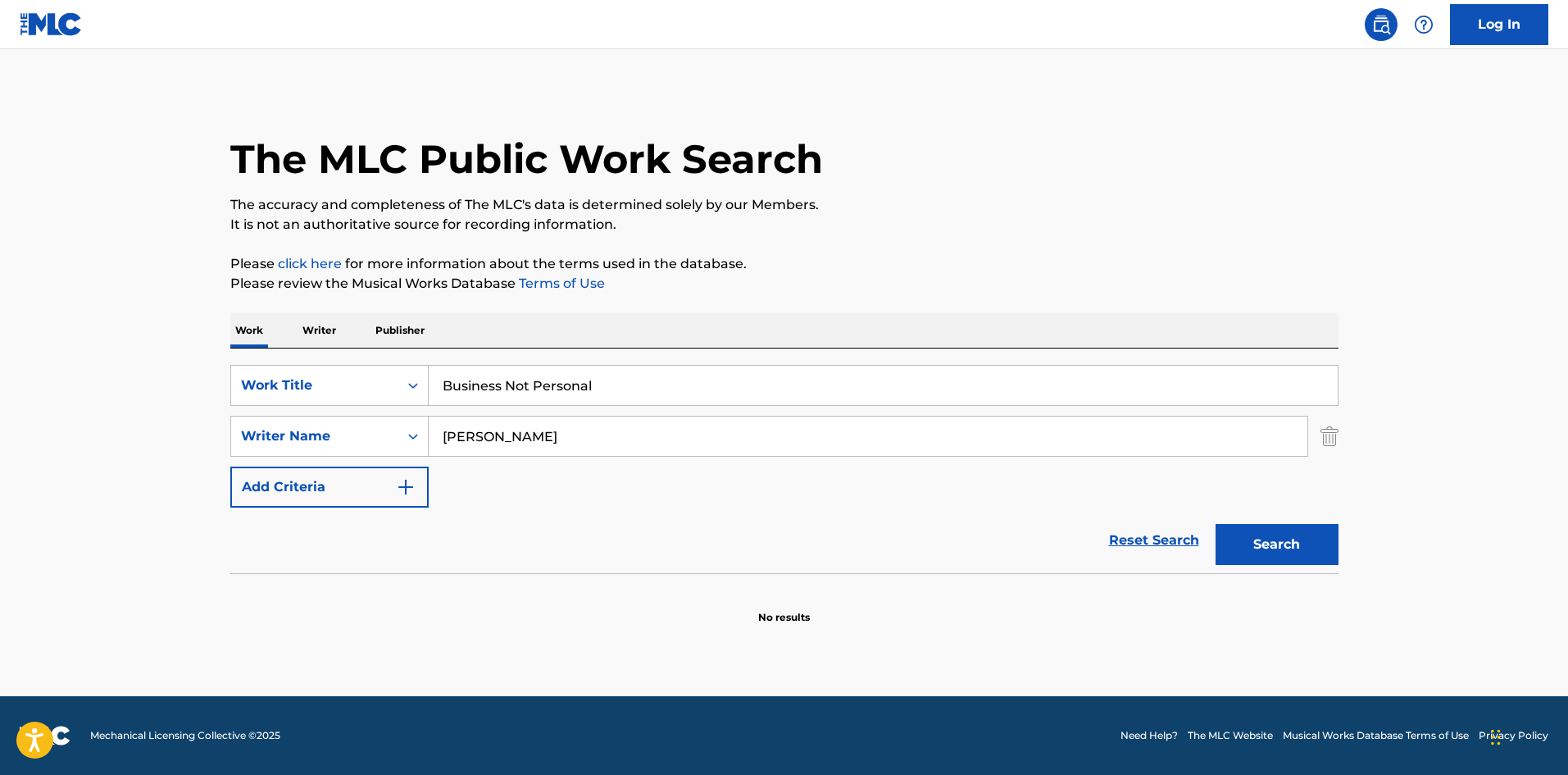
drag, startPoint x: 565, startPoint y: 436, endPoint x: 92, endPoint y: 392, distance: 475.0
click at [0, 424] on main "The MLC Public Work Search The accuracy and completeness of The MLC's data is d…" at bounding box center [784, 372] width 1568 height 647
paste input "[PERSON_NAME]"
type input "[PERSON_NAME]"
click at [1273, 531] on button "Search" at bounding box center [1277, 544] width 123 height 41
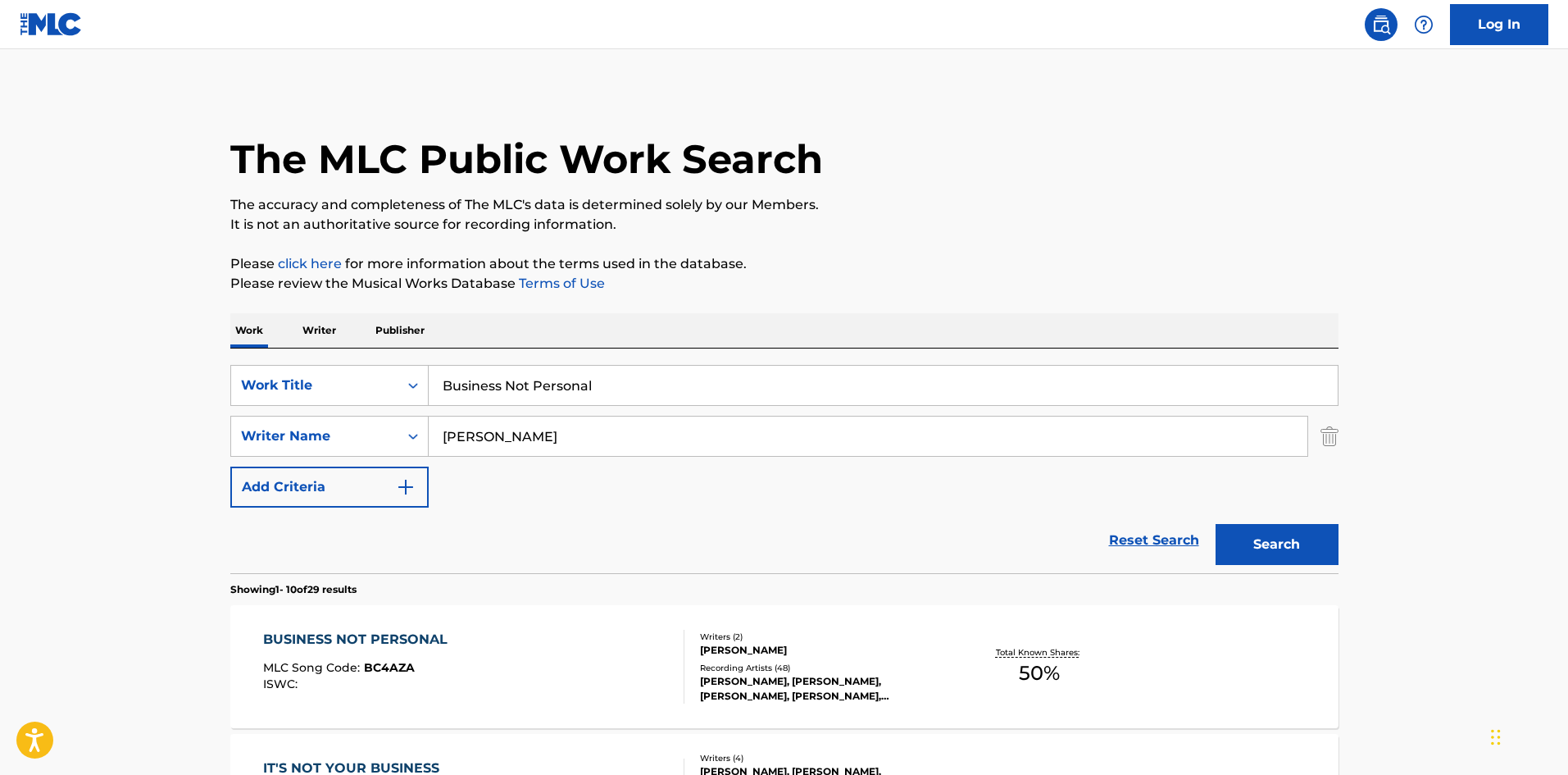
scroll to position [328, 0]
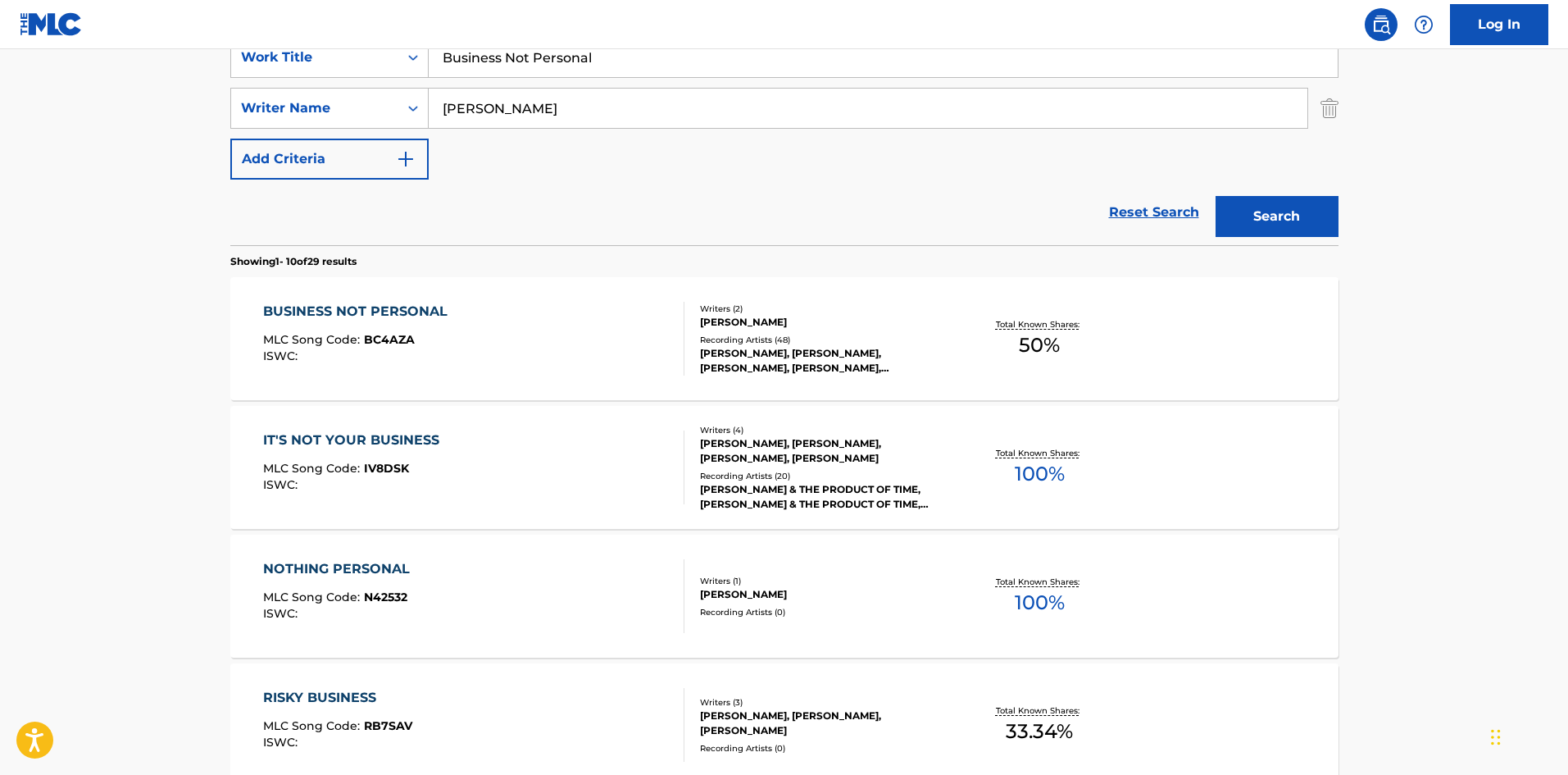
click at [368, 309] on div "BUSINESS NOT PERSONAL" at bounding box center [359, 311] width 192 height 20
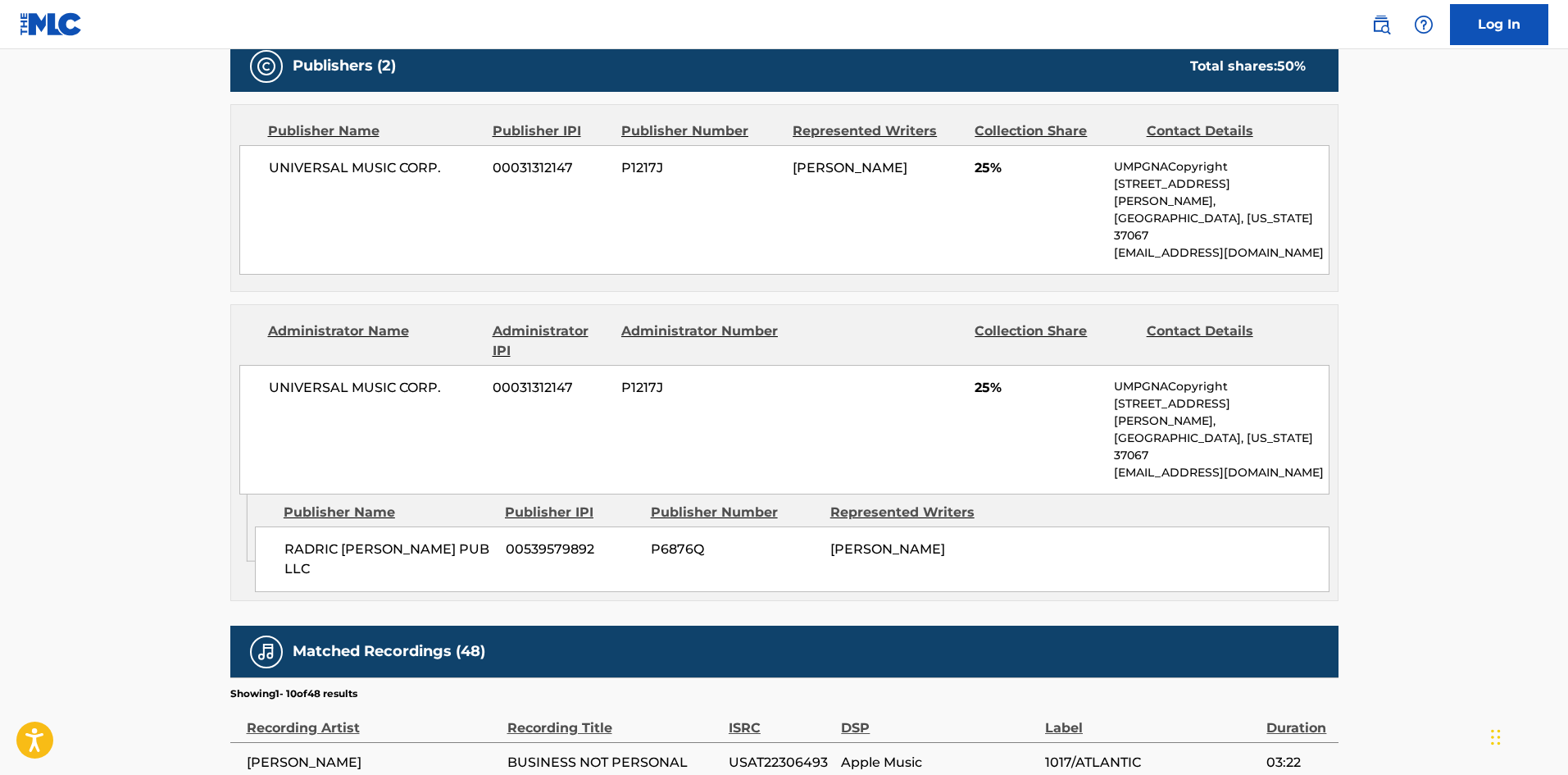
scroll to position [738, 0]
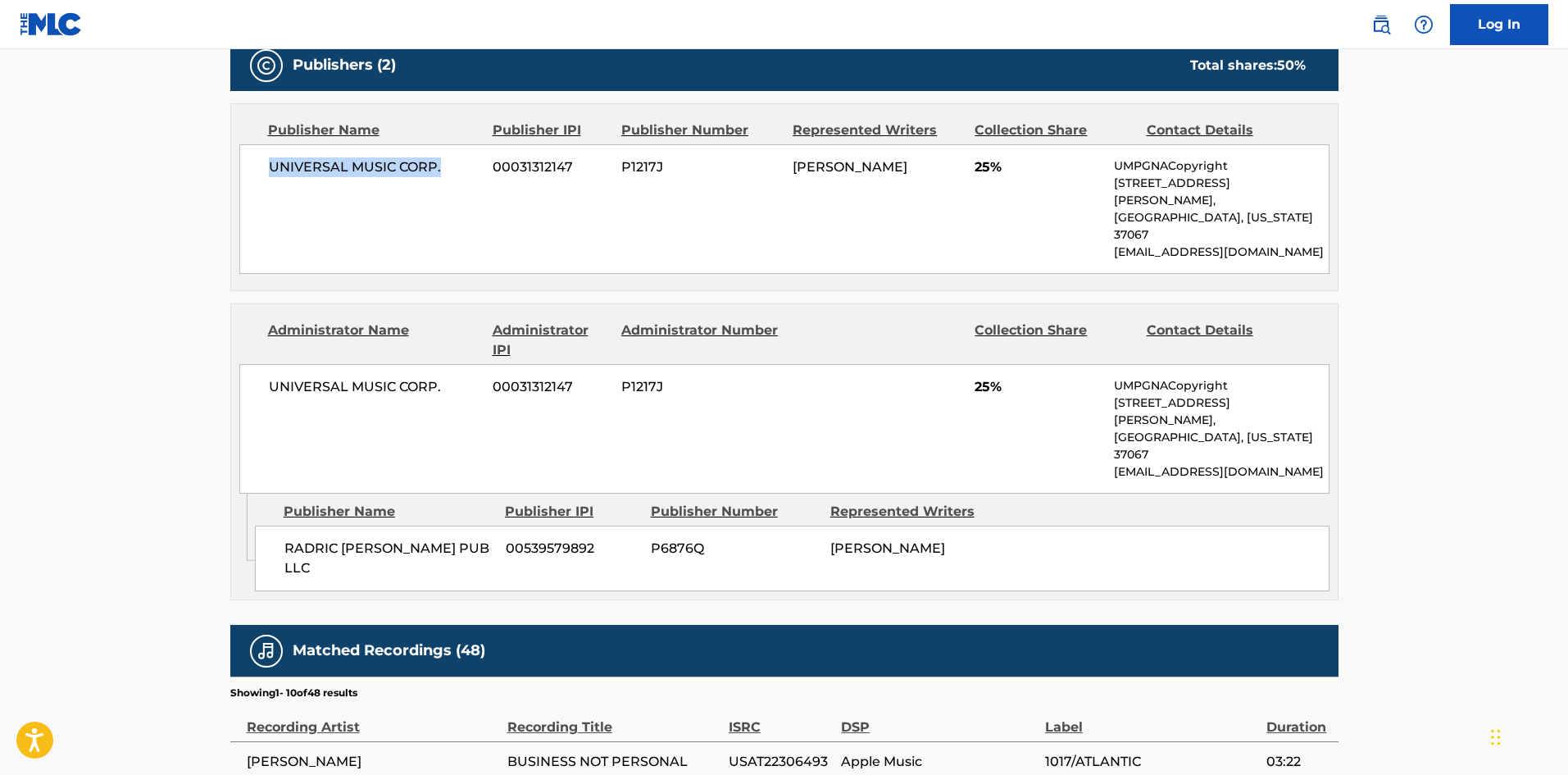
drag, startPoint x: 272, startPoint y: 163, endPoint x: 483, endPoint y: 164, distance: 211.0
click at [483, 164] on div "UNIVERSAL MUSIC CORP. 00031312147 P1217J [PERSON_NAME] 25% UMPGNACopyright [STR…" at bounding box center [784, 210] width 1090 height 130
drag, startPoint x: 288, startPoint y: 481, endPoint x: 452, endPoint y: 468, distance: 164.5
click at [452, 526] on div "RADRIC [PERSON_NAME] PUB LLC 00539579892 P6876Q [PERSON_NAME]" at bounding box center [791, 559] width 1074 height 66
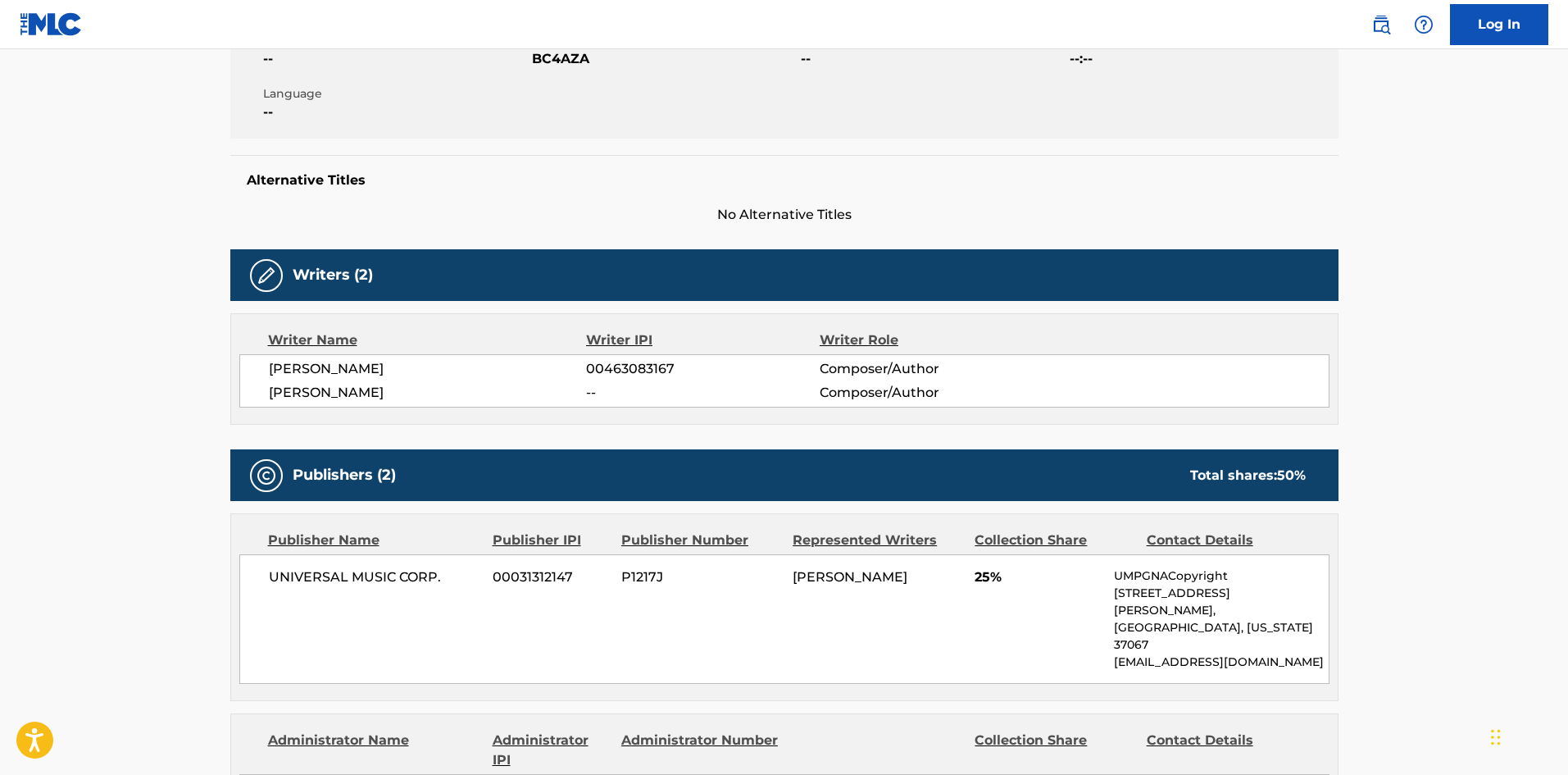
scroll to position [492, 0]
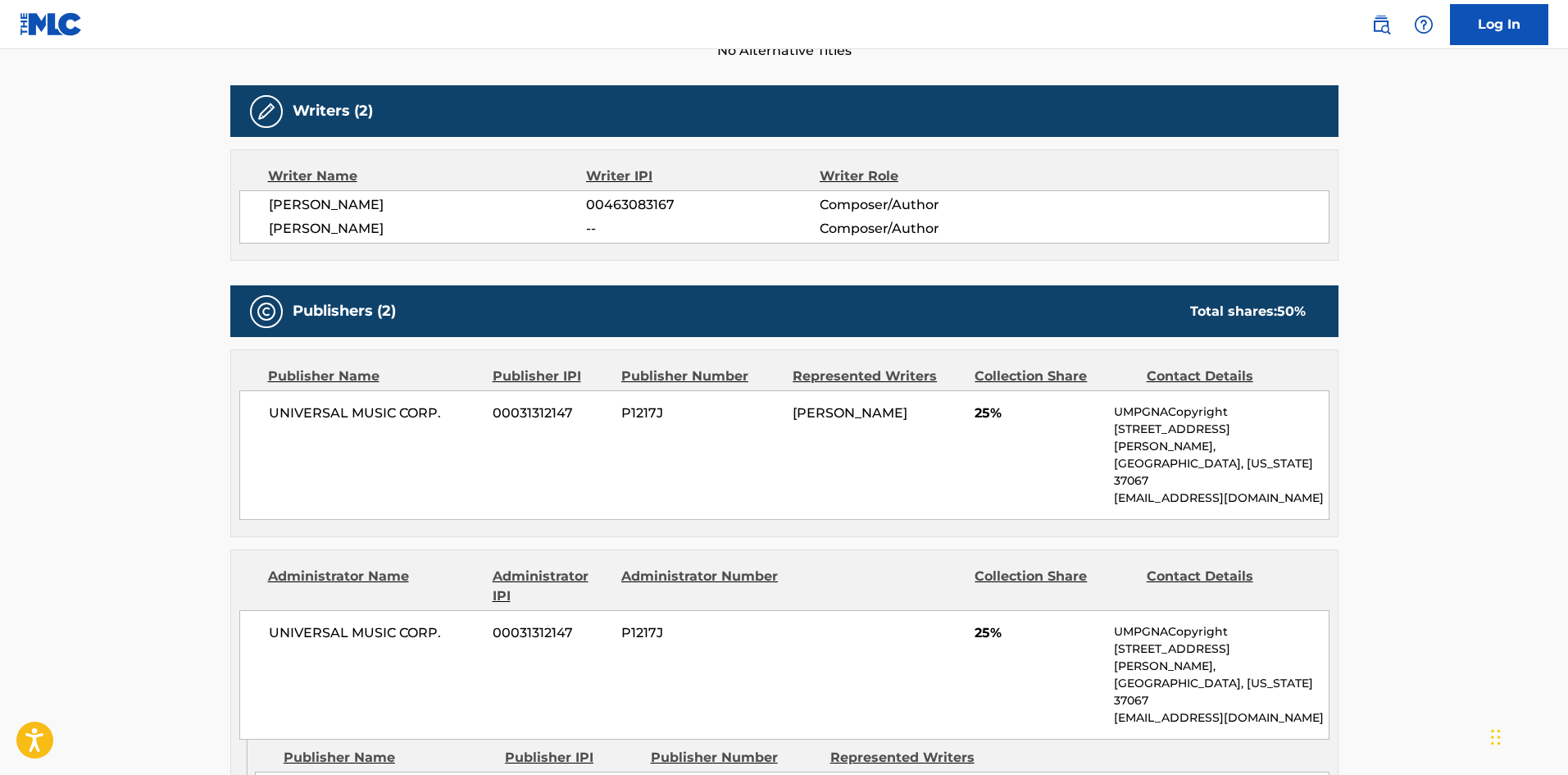
click at [967, 413] on div "UNIVERSAL MUSIC CORP. 00031312147 P1217J [PERSON_NAME] 25% UMPGNACopyright [STR…" at bounding box center [784, 455] width 1090 height 130
drag, startPoint x: 971, startPoint y: 413, endPoint x: 1010, endPoint y: 413, distance: 39.0
click at [1010, 413] on div "UNIVERSAL MUSIC CORP. 00031312147 P1217J [PERSON_NAME] 25% UMPGNACopyright [STR…" at bounding box center [784, 455] width 1090 height 130
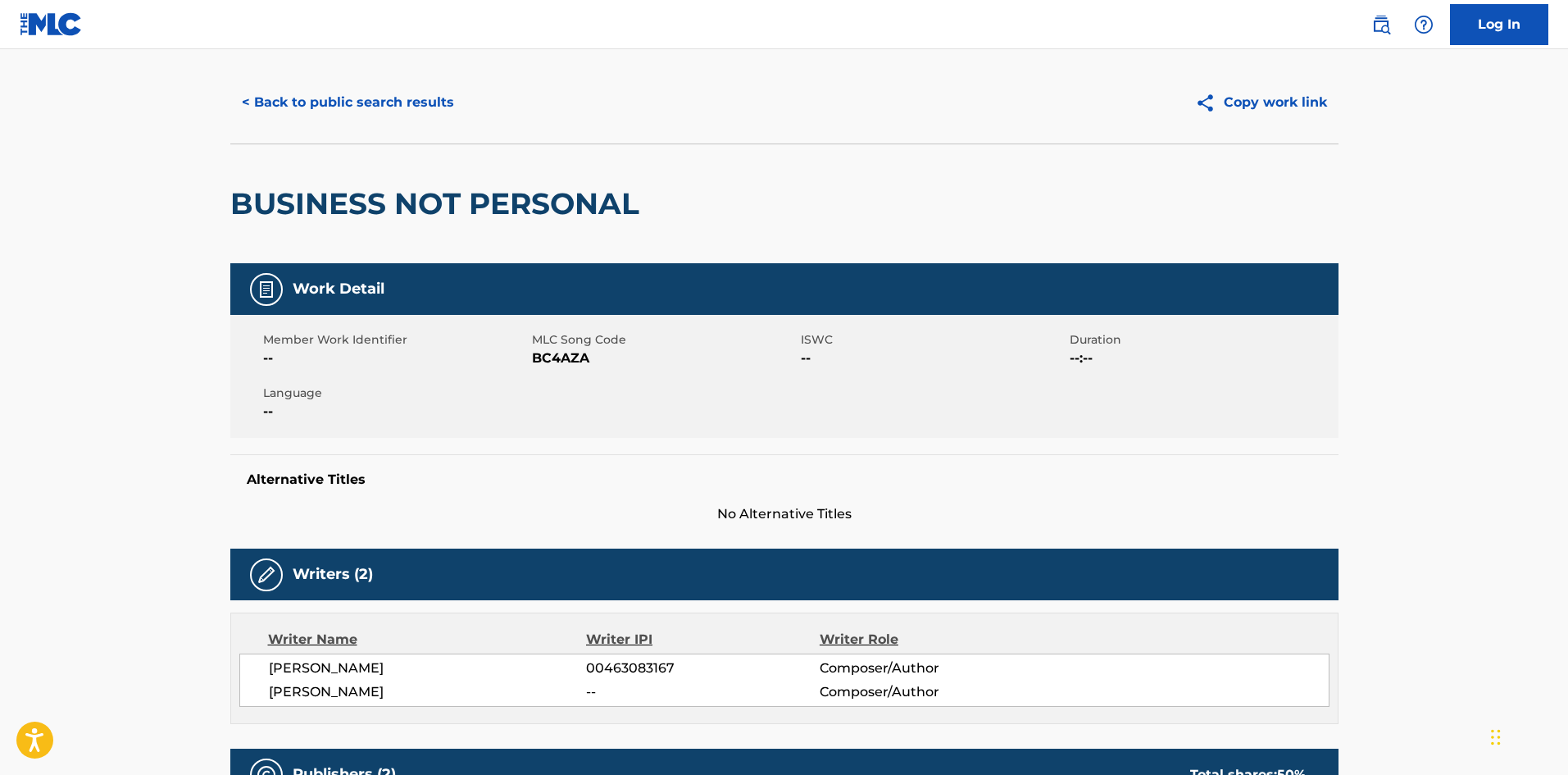
scroll to position [0, 0]
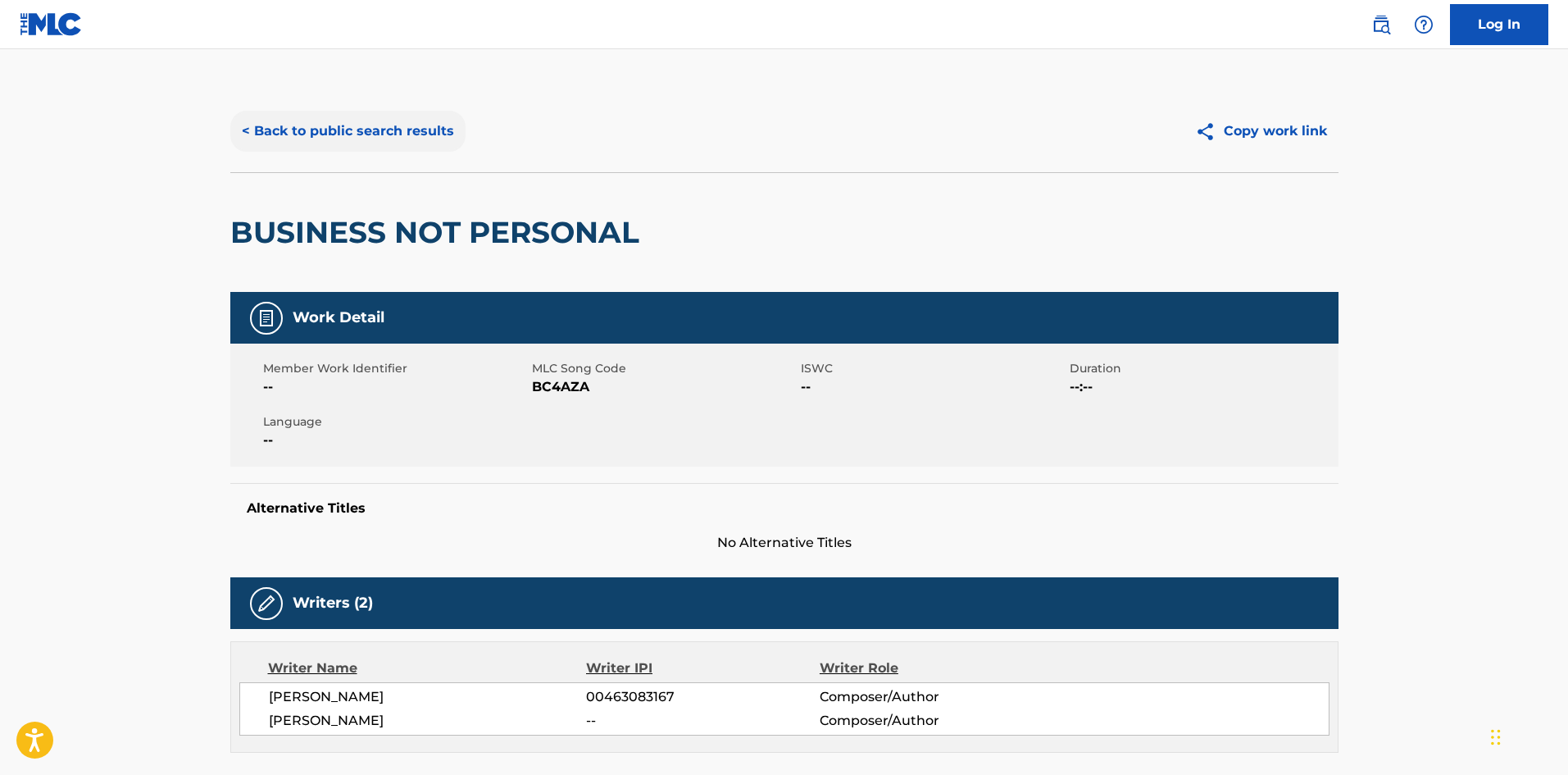
click at [417, 138] on button "< Back to public search results" at bounding box center [348, 131] width 236 height 41
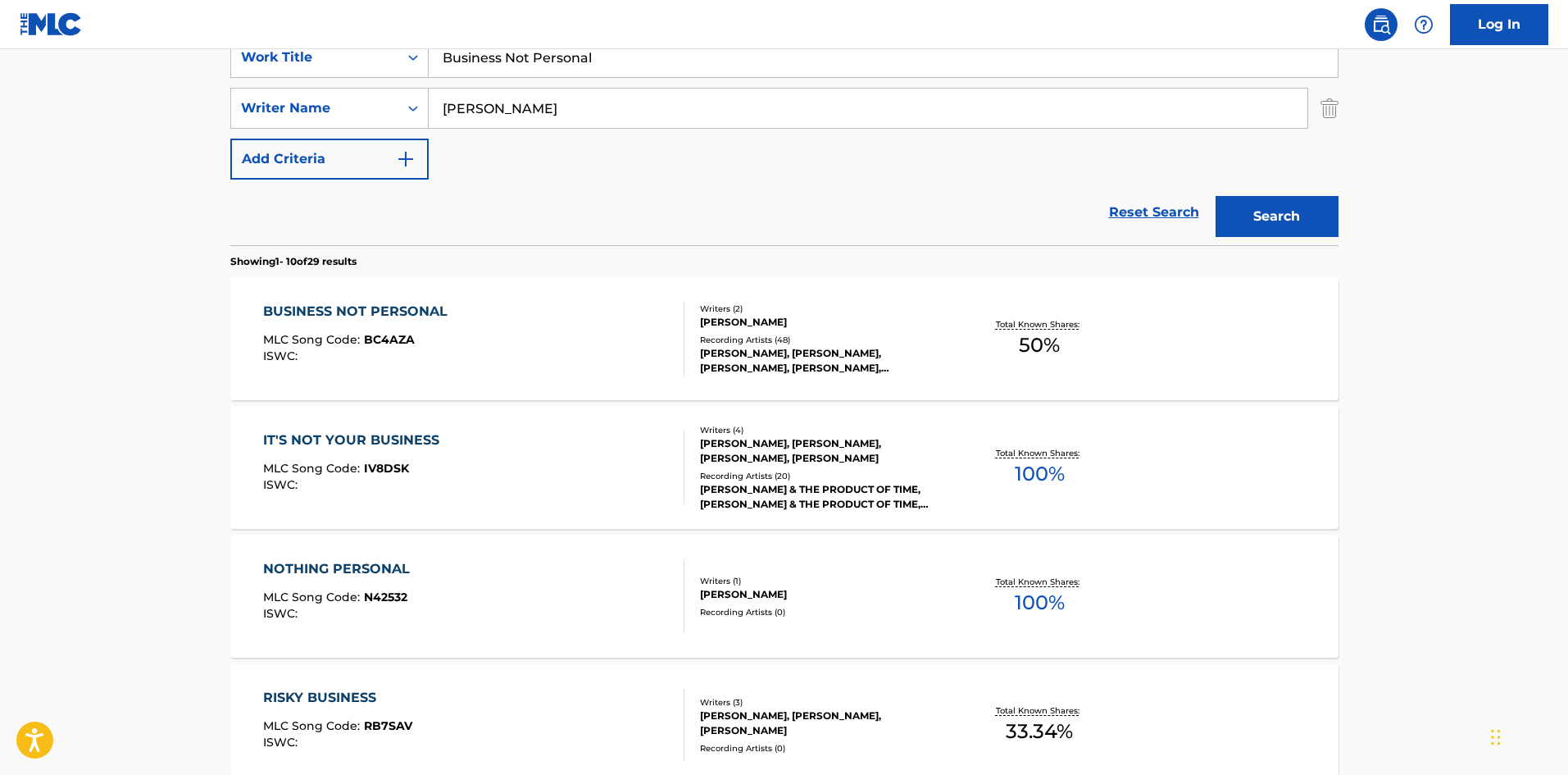
drag, startPoint x: 645, startPoint y: 68, endPoint x: 116, endPoint y: 0, distance: 533.4
click at [116, 0] on div "Log In The MLC Public Work Search The accuracy and completeness of The MLC's da…" at bounding box center [784, 701] width 1568 height 2057
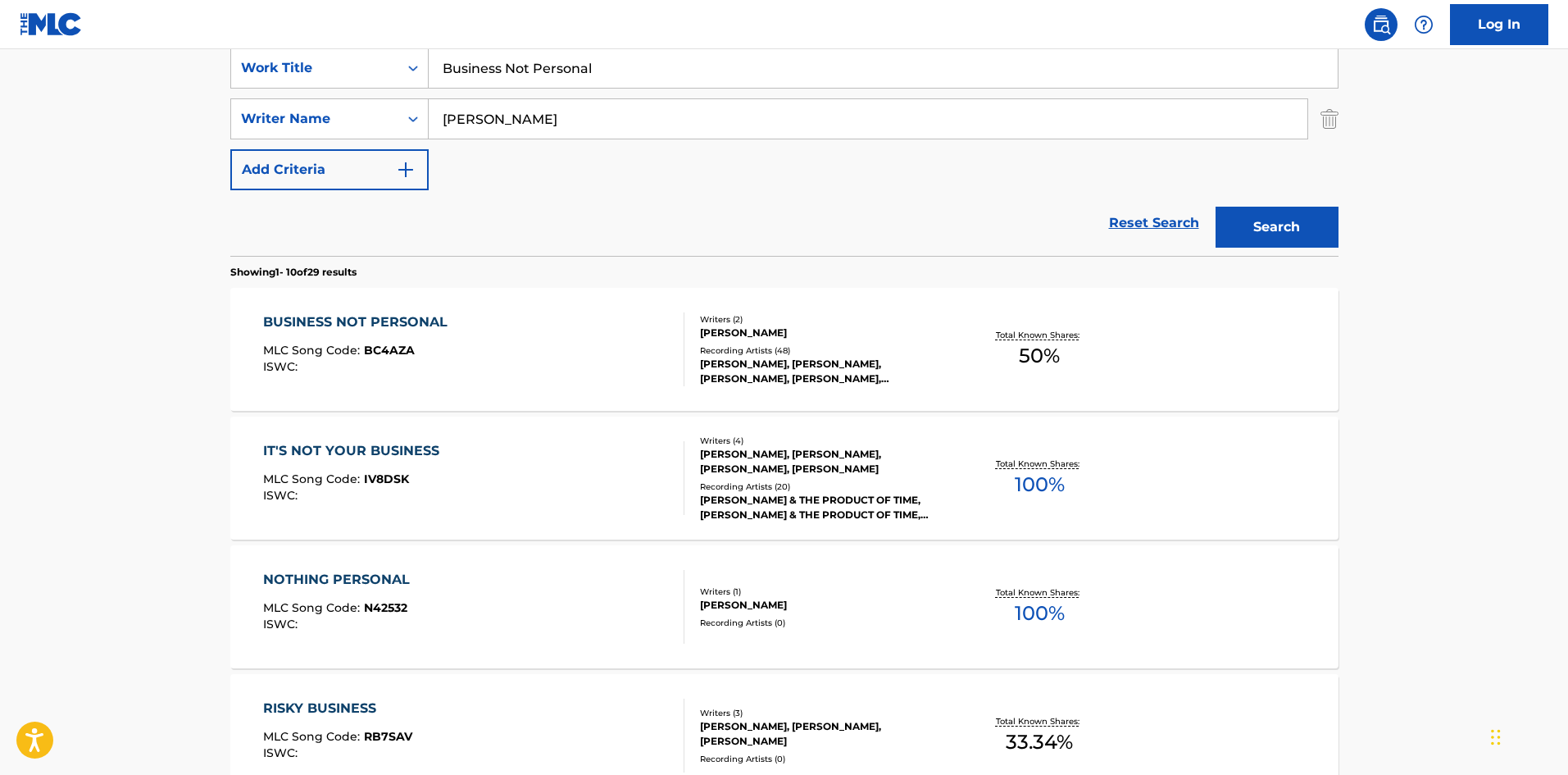
paste input "Give Me A Sign"
type input "Give Me A Sign"
drag, startPoint x: 575, startPoint y: 132, endPoint x: 0, endPoint y: 145, distance: 575.1
click at [0, 147] on main "The MLC Public Work Search The accuracy and completeness of The MLC's data is d…" at bounding box center [784, 696] width 1568 height 1930
paste input "[PERSON_NAME]"
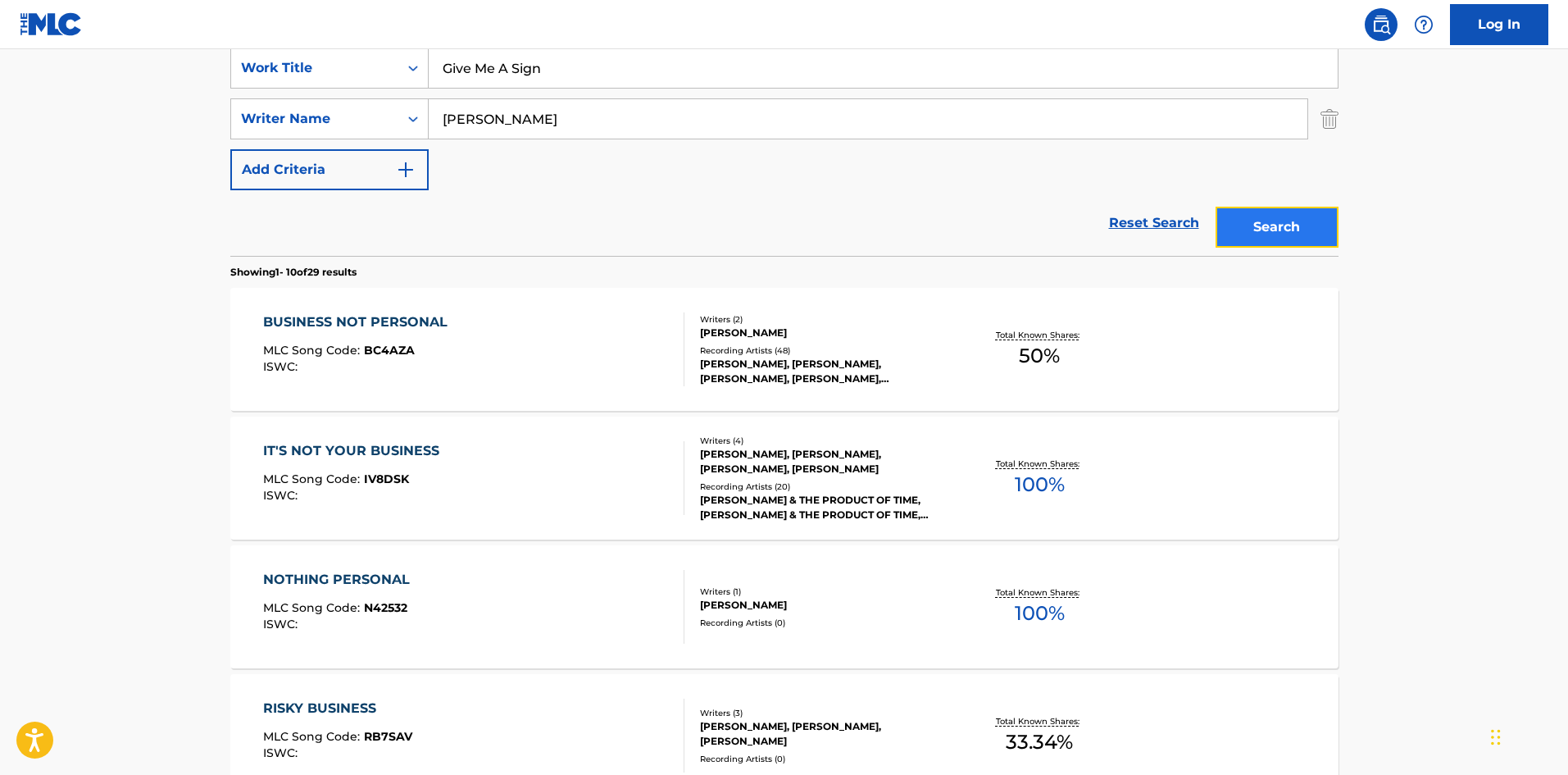
click at [1311, 223] on button "Search" at bounding box center [1277, 227] width 123 height 41
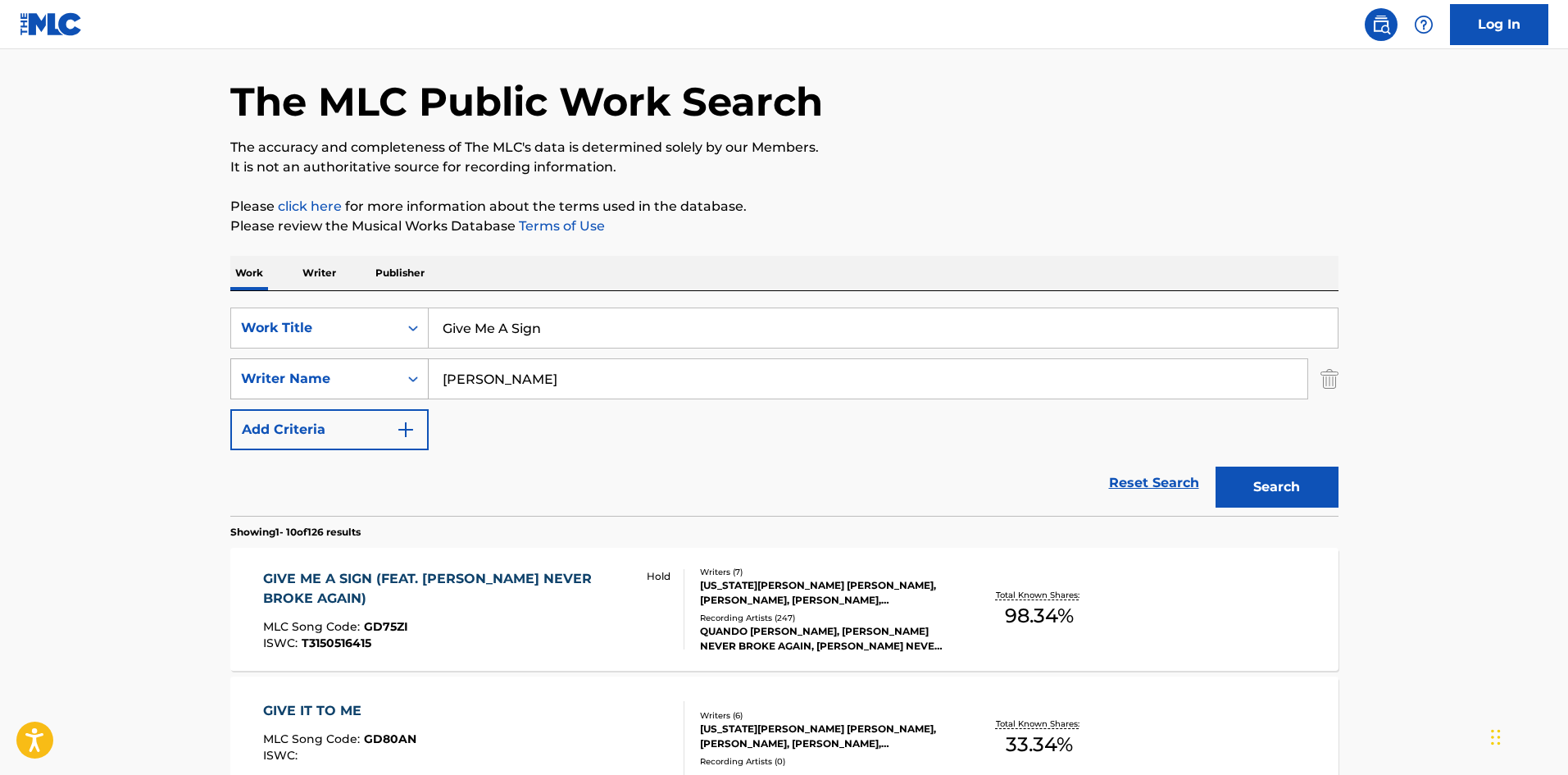
scroll to position [164, 0]
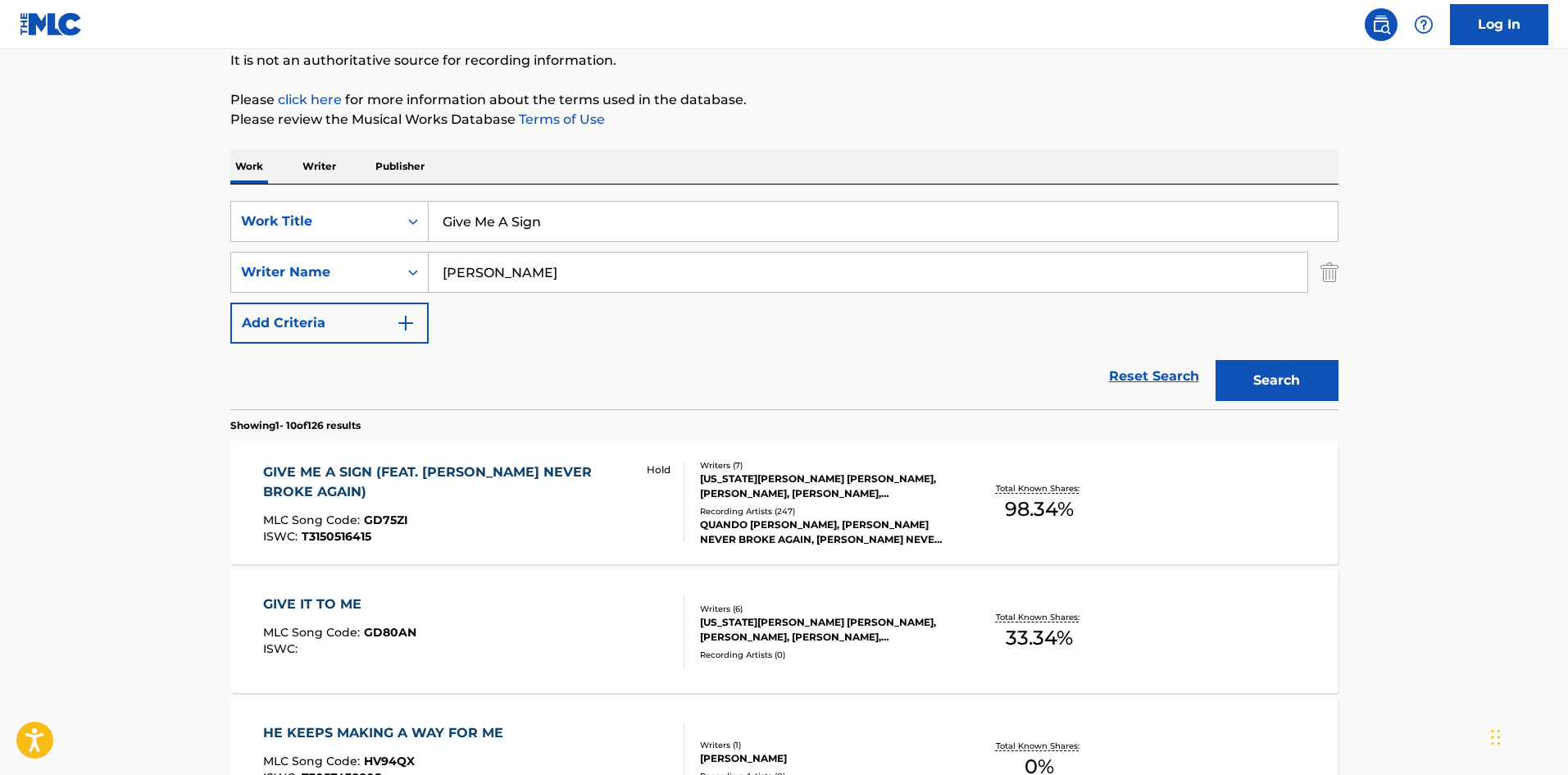
drag, startPoint x: 668, startPoint y: 266, endPoint x: 0, endPoint y: 307, distance: 669.3
paste input "Boy"
type input "[PERSON_NAME]"
click at [1287, 380] on button "Search" at bounding box center [1277, 380] width 123 height 41
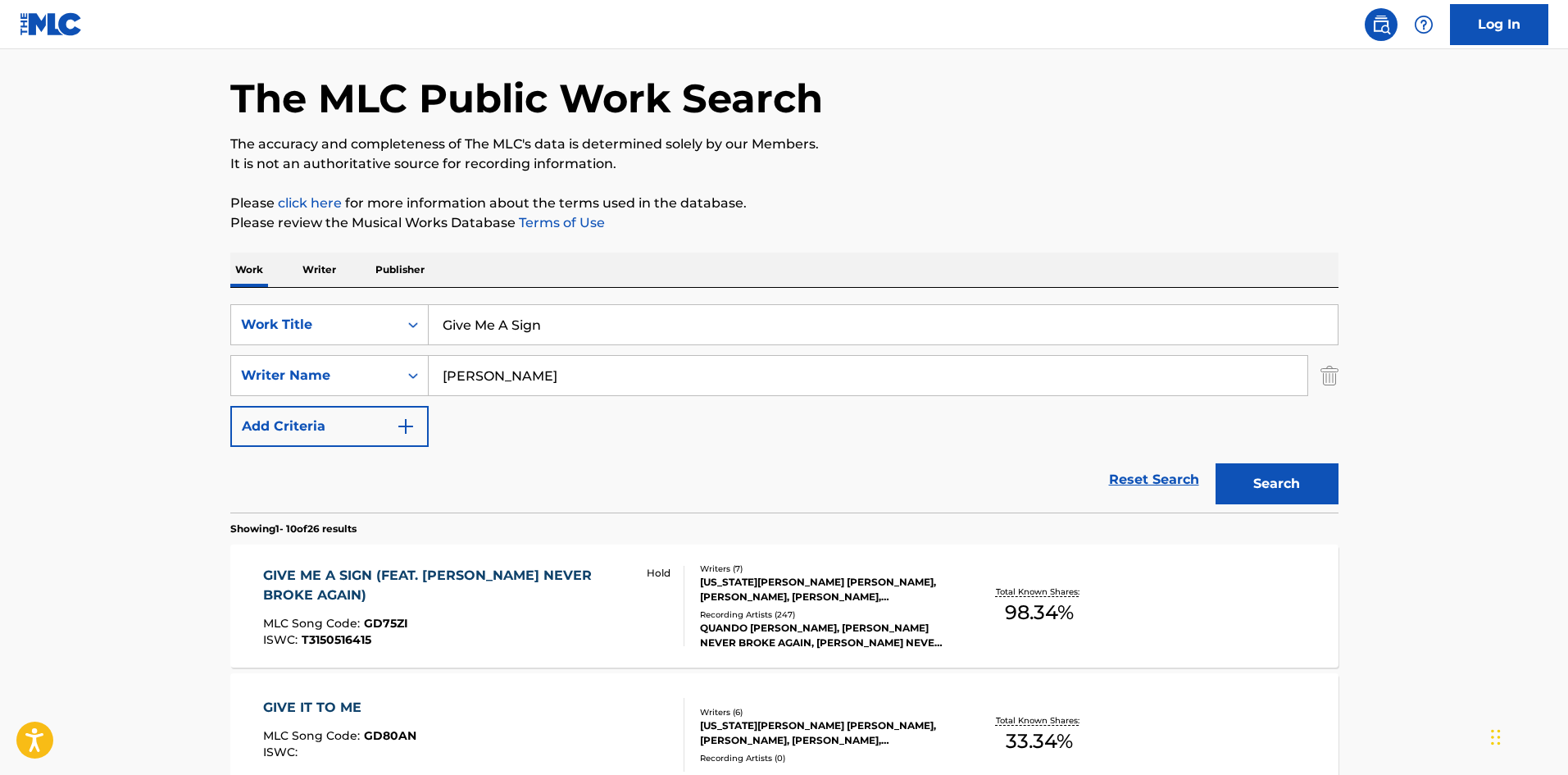
scroll to position [0, 0]
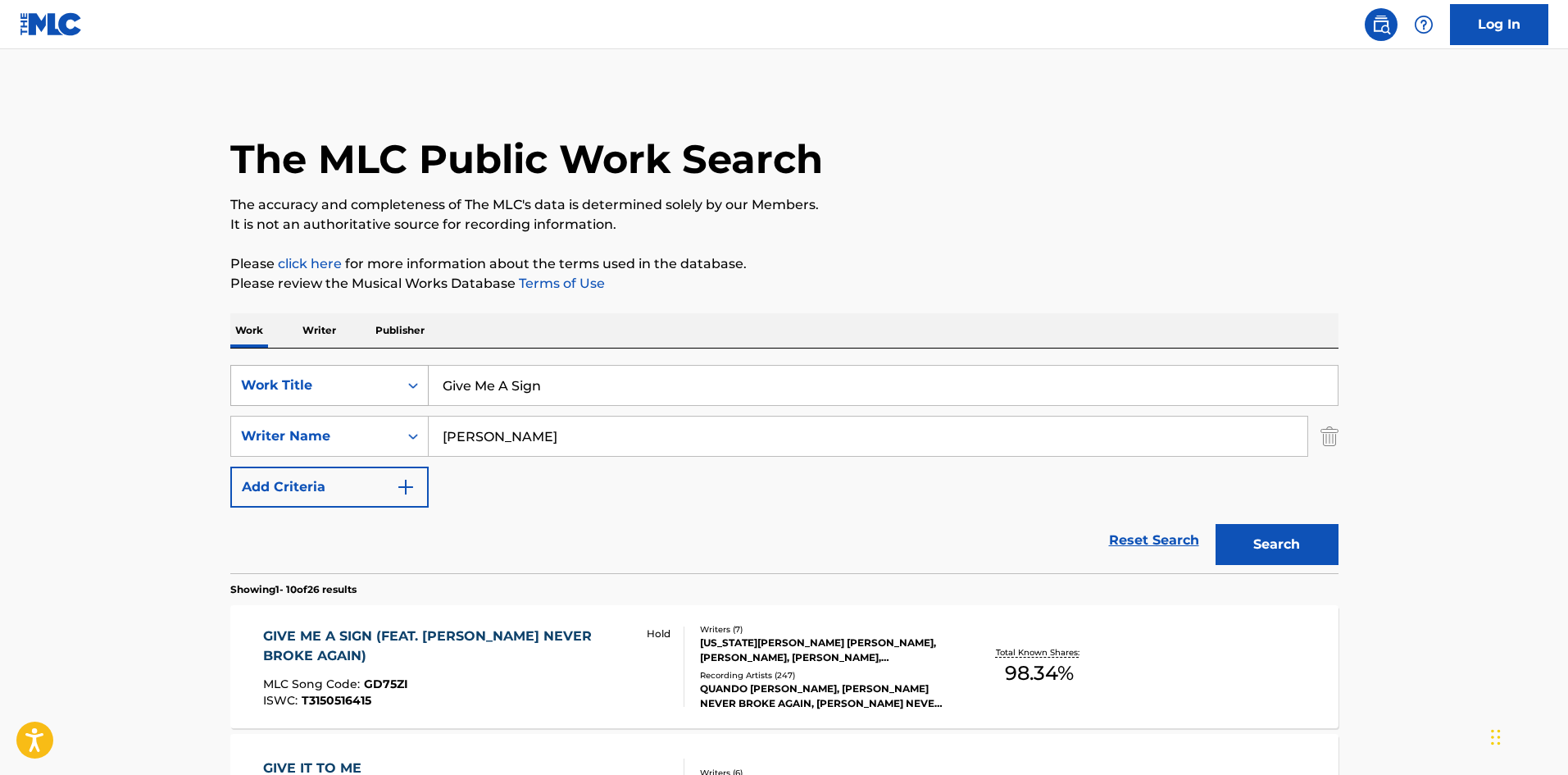
drag, startPoint x: 593, startPoint y: 411, endPoint x: 367, endPoint y: 379, distance: 228.3
click at [338, 390] on div "SearchWithCriteria04b07099-c659-45b4-bdcd-46ef0e37b839 Work Title Give Me A Sig…" at bounding box center [784, 436] width 1108 height 143
click at [778, 384] on input "Give Me A Sign" at bounding box center [883, 384] width 909 height 39
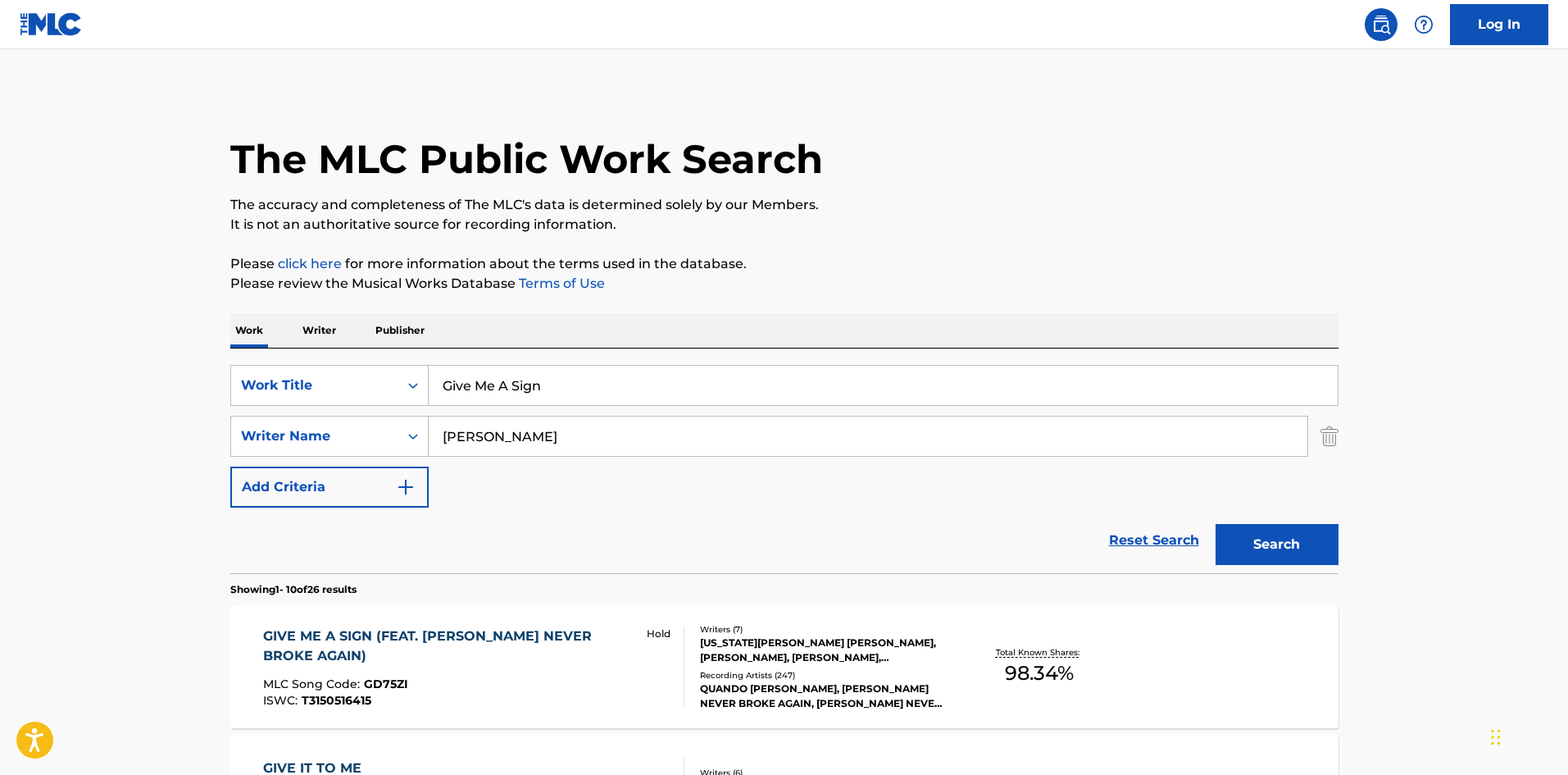
paste input "Best Friend"
type input "Best Friend"
drag, startPoint x: 604, startPoint y: 423, endPoint x: 43, endPoint y: 383, distance: 562.4
paste input "Henderso"
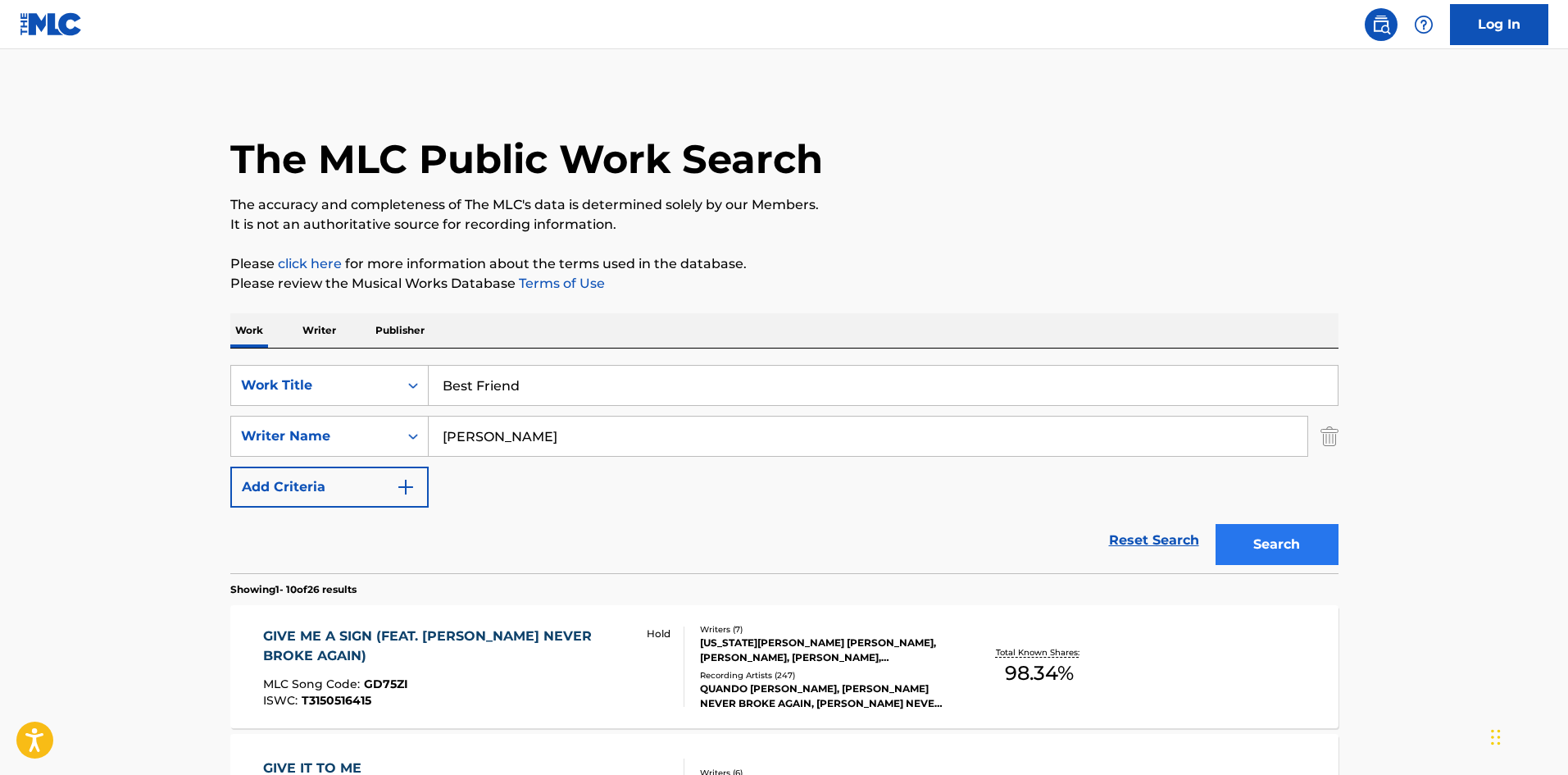
type input "[PERSON_NAME]"
click at [1284, 553] on button "Search" at bounding box center [1277, 544] width 123 height 41
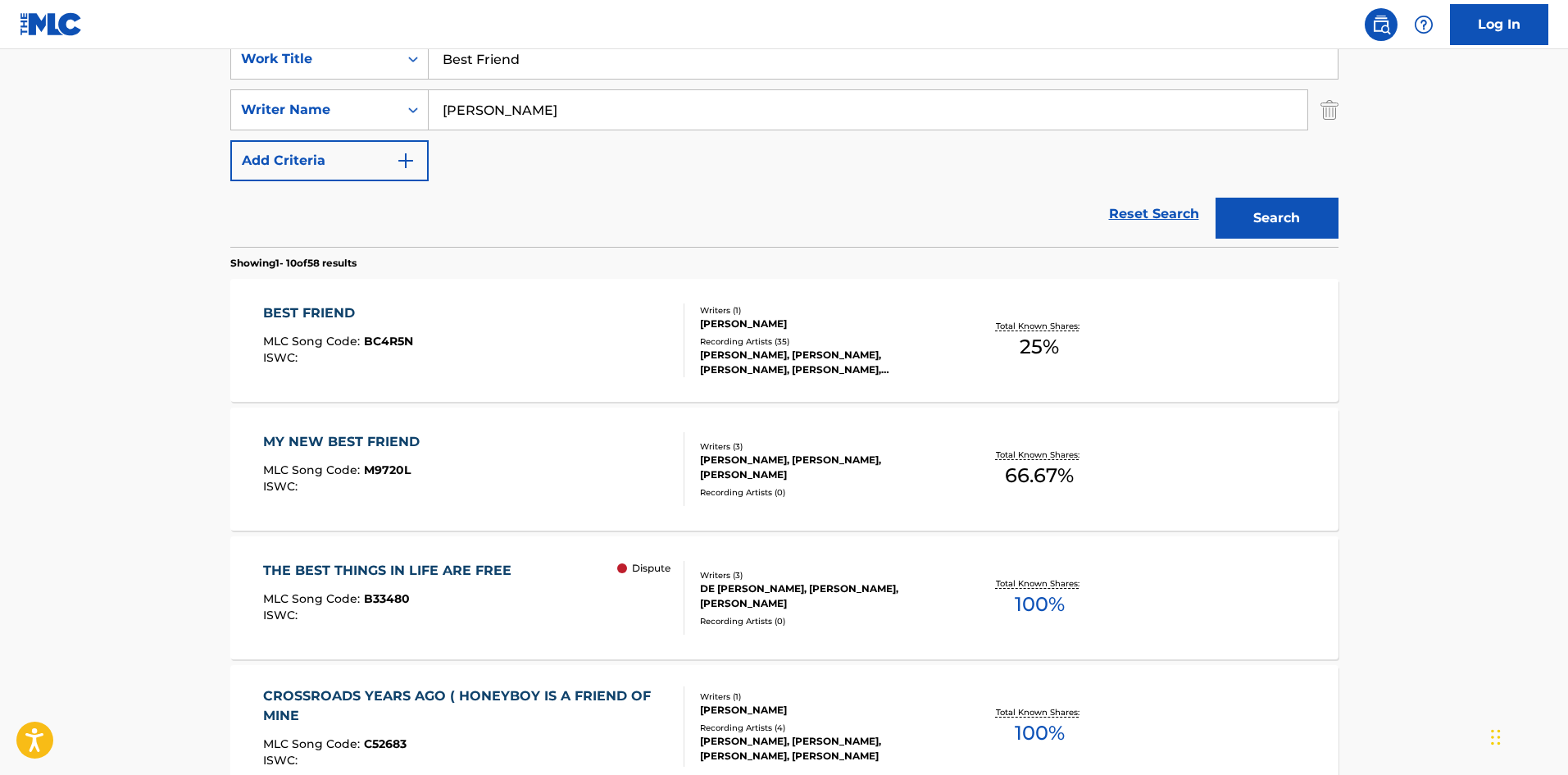
scroll to position [328, 0]
click at [318, 300] on div "BEST FRIEND MLC Song Code : BC4R5N ISWC : Writers ( 1 ) [PERSON_NAME] Recording…" at bounding box center [784, 339] width 1108 height 123
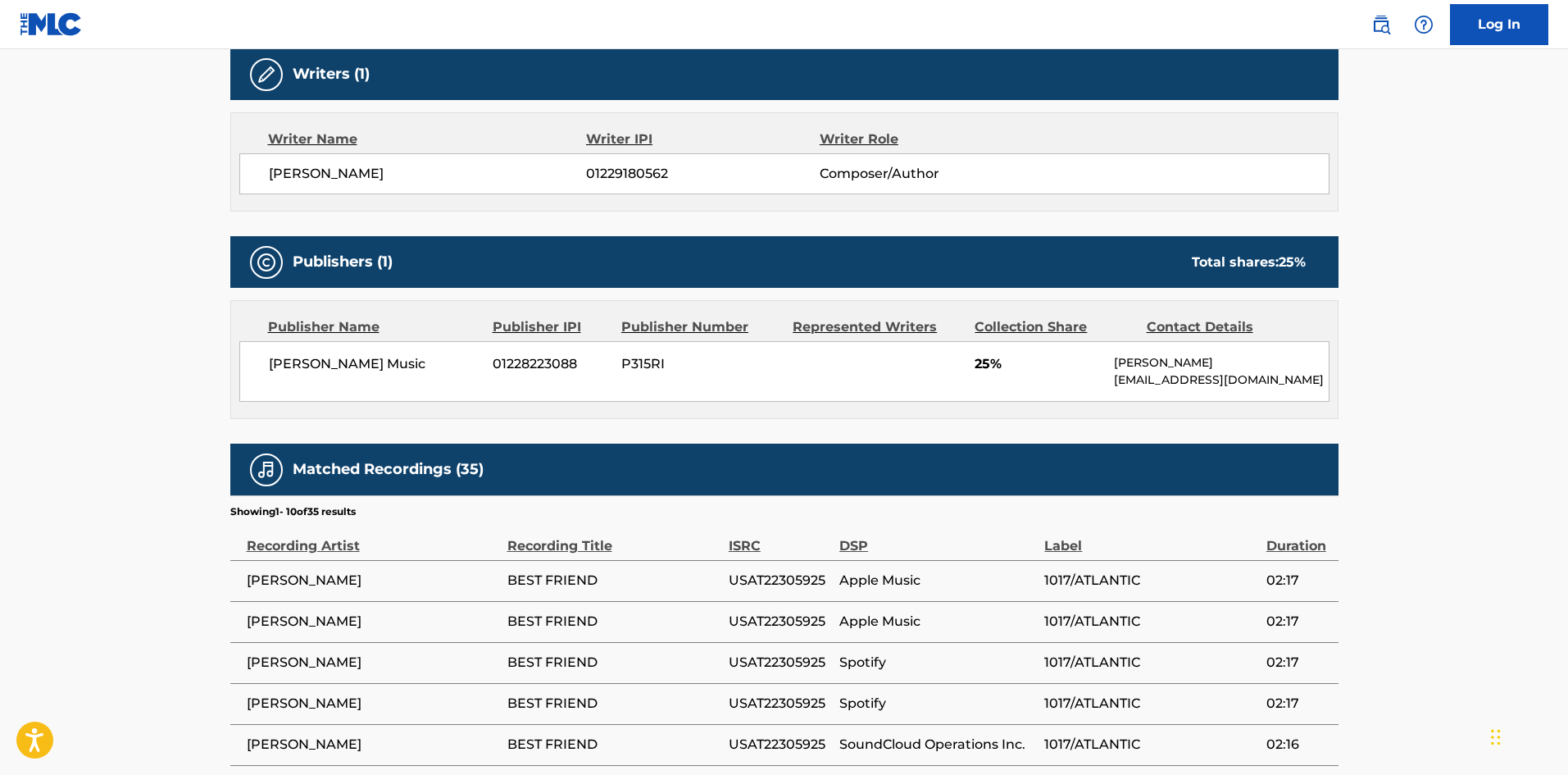
scroll to position [442, 0]
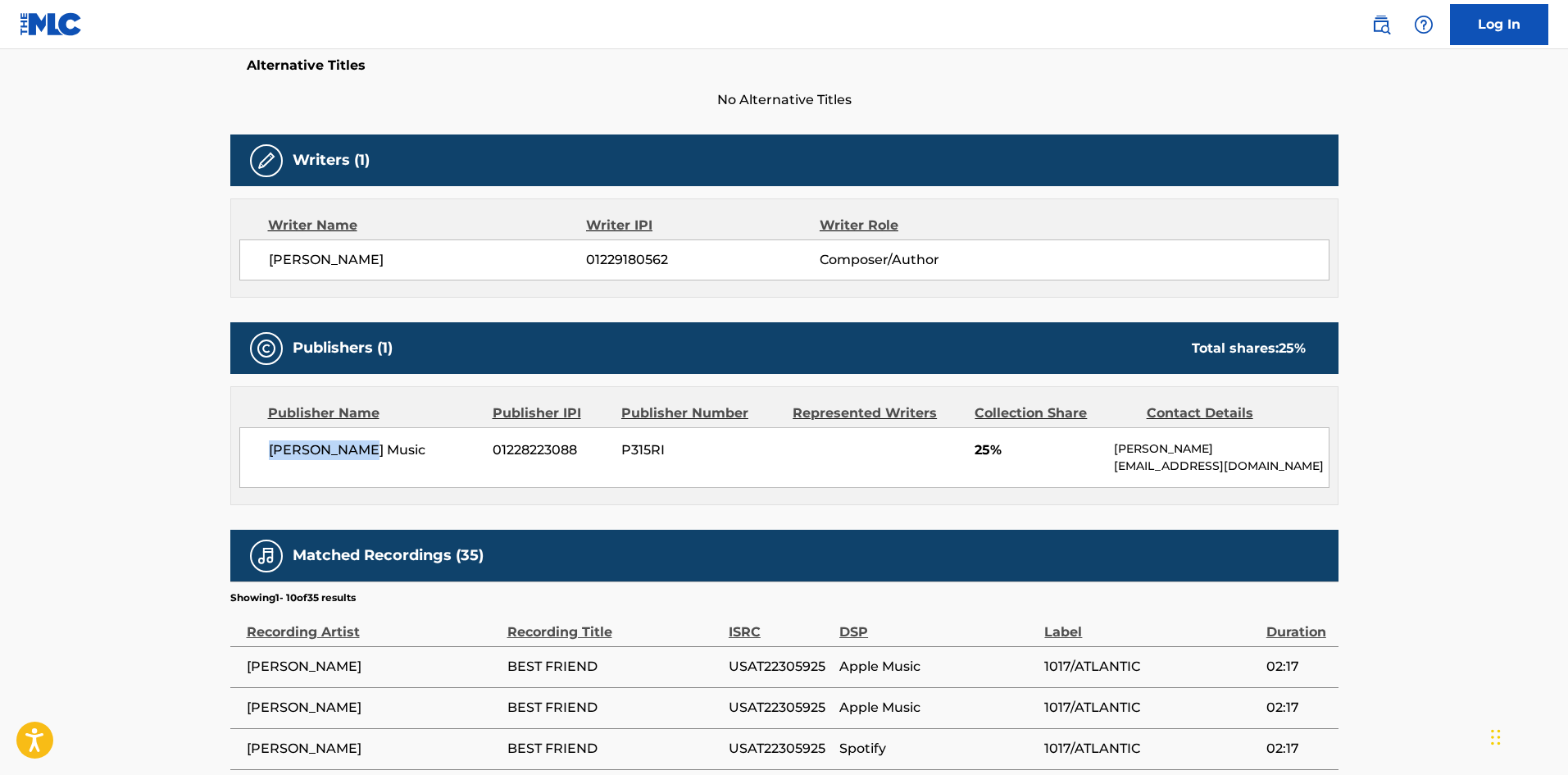
drag, startPoint x: 270, startPoint y: 447, endPoint x: 409, endPoint y: 448, distance: 139.0
click at [409, 448] on span "[PERSON_NAME] Music" at bounding box center [375, 449] width 212 height 20
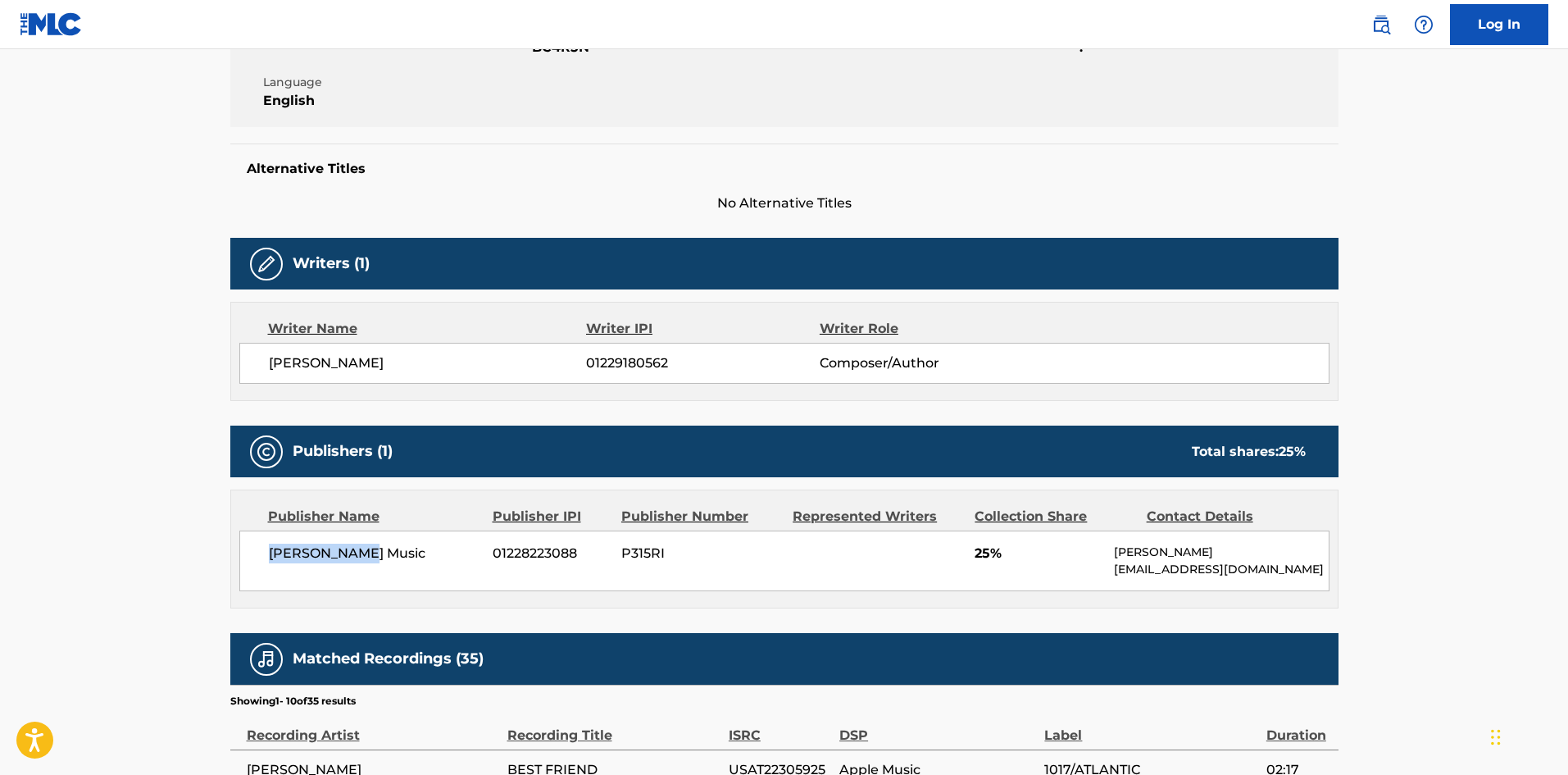
scroll to position [197, 0]
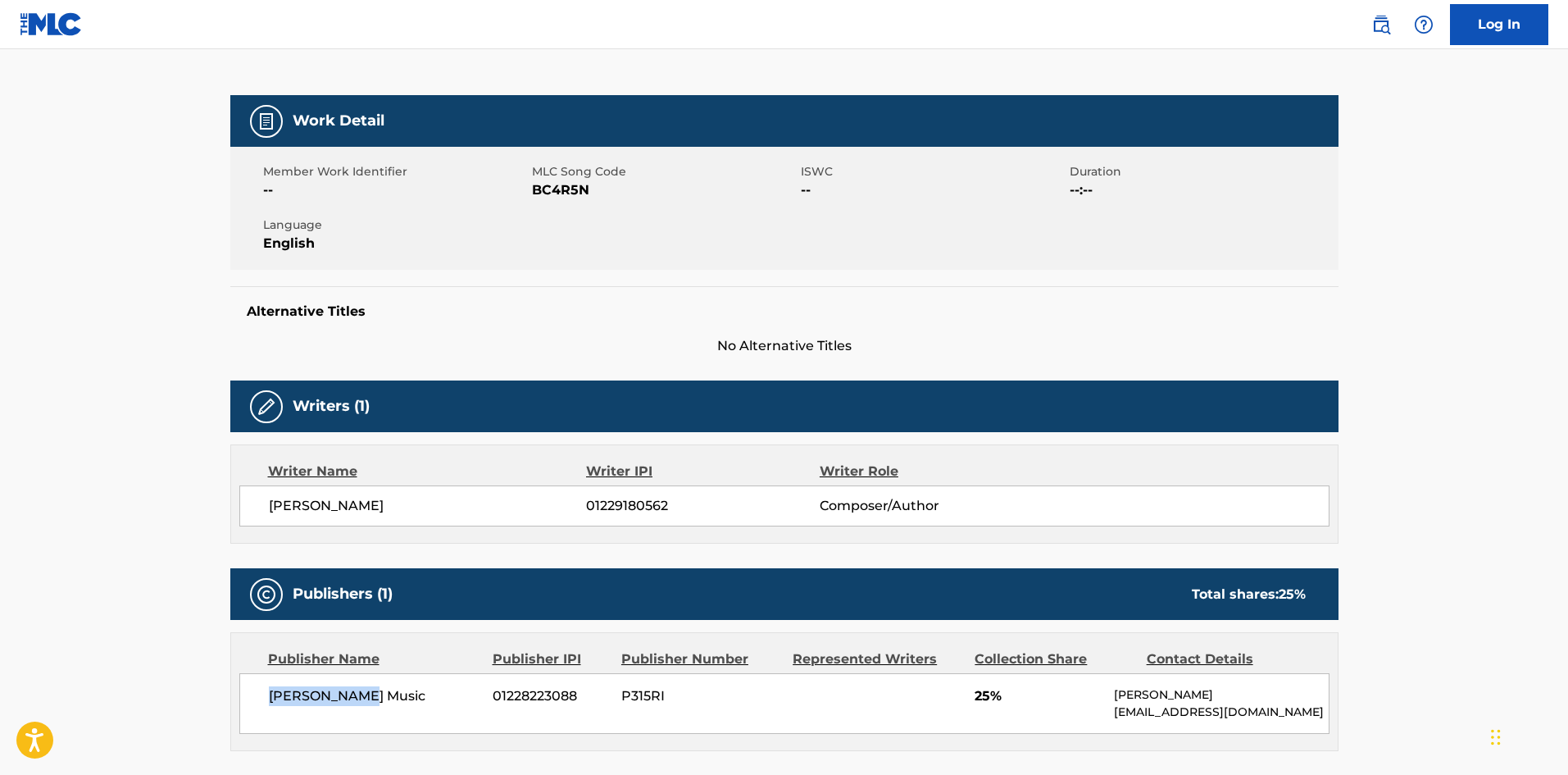
drag, startPoint x: 265, startPoint y: 501, endPoint x: 531, endPoint y: 509, distance: 266.1
click at [531, 509] on div "[PERSON_NAME] 01229180562 Composer/Author" at bounding box center [784, 505] width 1090 height 41
click at [625, 505] on span "01229180562" at bounding box center [702, 506] width 233 height 20
drag, startPoint x: 1274, startPoint y: 595, endPoint x: 1323, endPoint y: 589, distance: 49.4
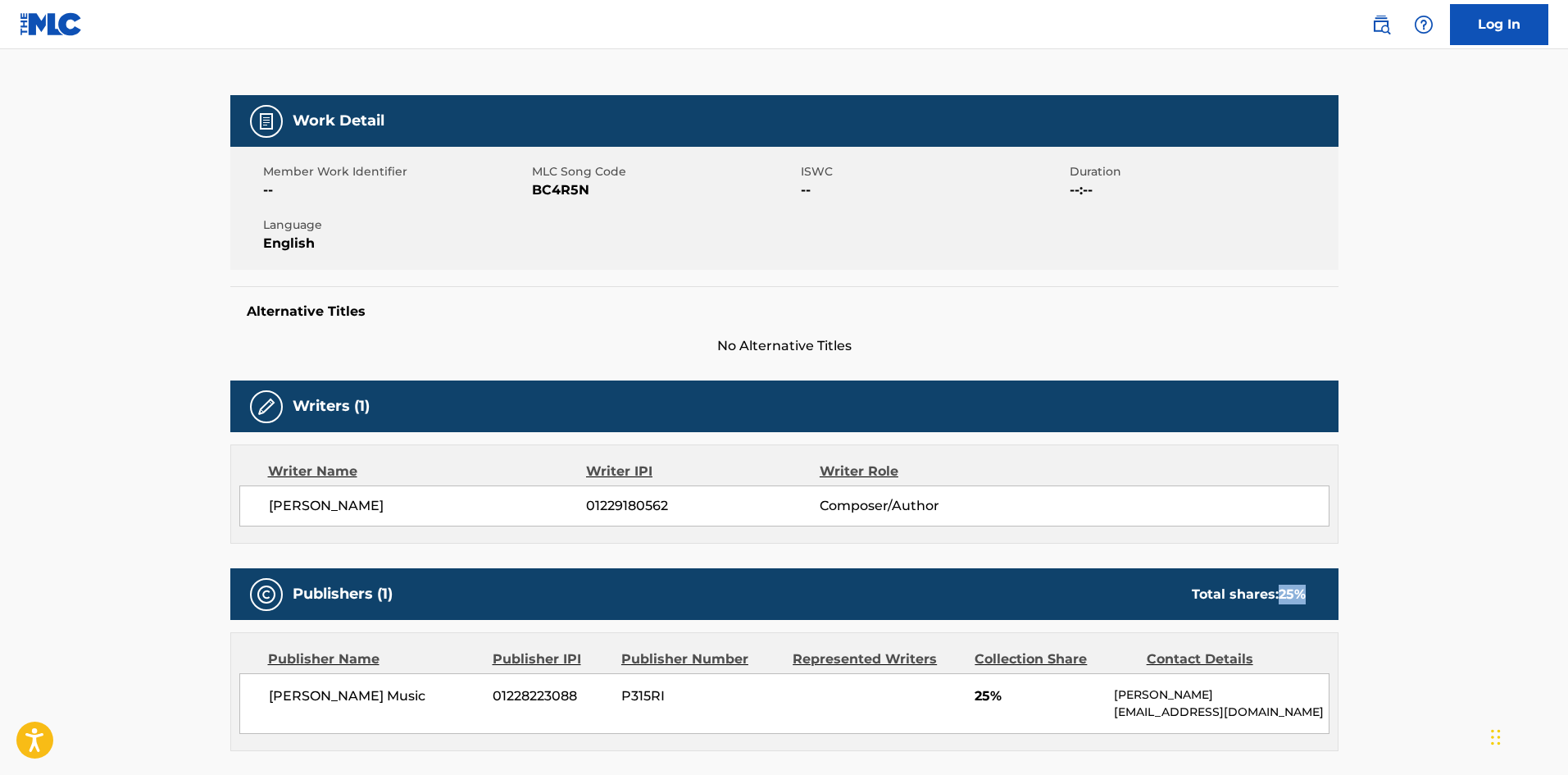
click at [1323, 589] on div "Publishers (1) Total shares: 25 %" at bounding box center [784, 594] width 1108 height 52
click at [1096, 342] on span "No Alternative Titles" at bounding box center [784, 346] width 1108 height 20
drag, startPoint x: 1279, startPoint y: 587, endPoint x: 1305, endPoint y: 591, distance: 26.3
click at [1305, 591] on span "25 %" at bounding box center [1292, 594] width 27 height 16
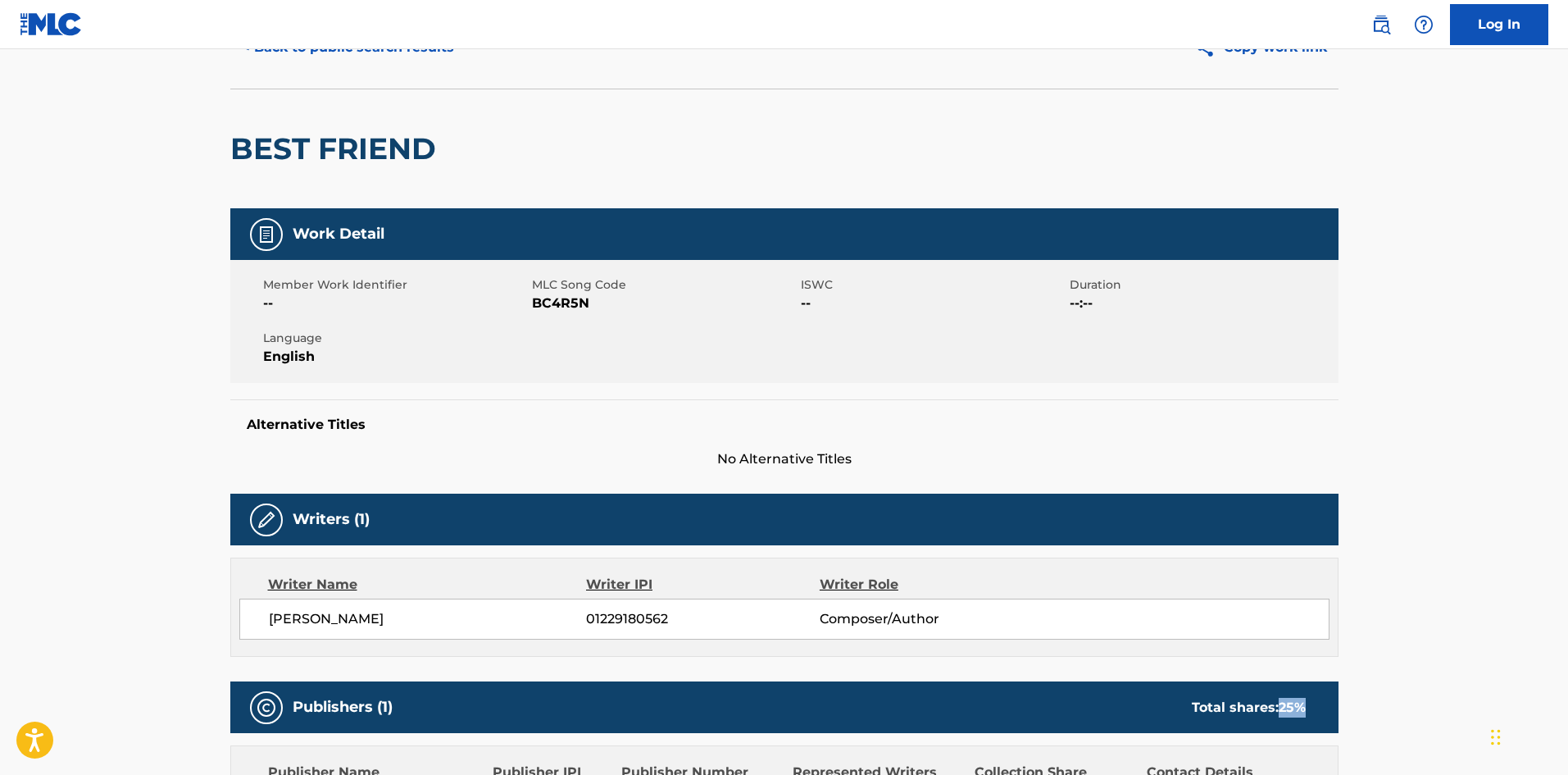
scroll to position [0, 0]
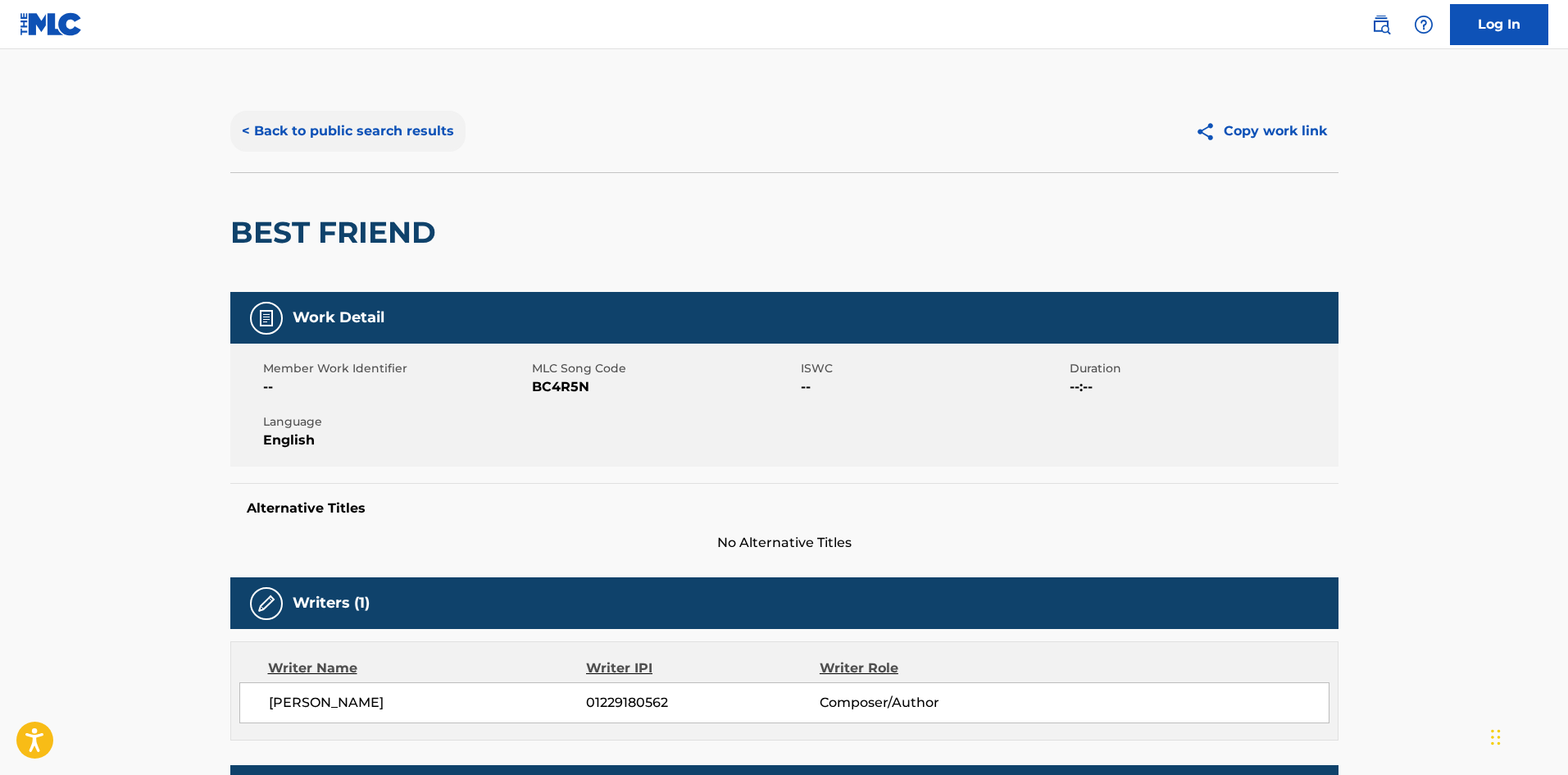
click at [359, 131] on button "< Back to public search results" at bounding box center [348, 131] width 236 height 41
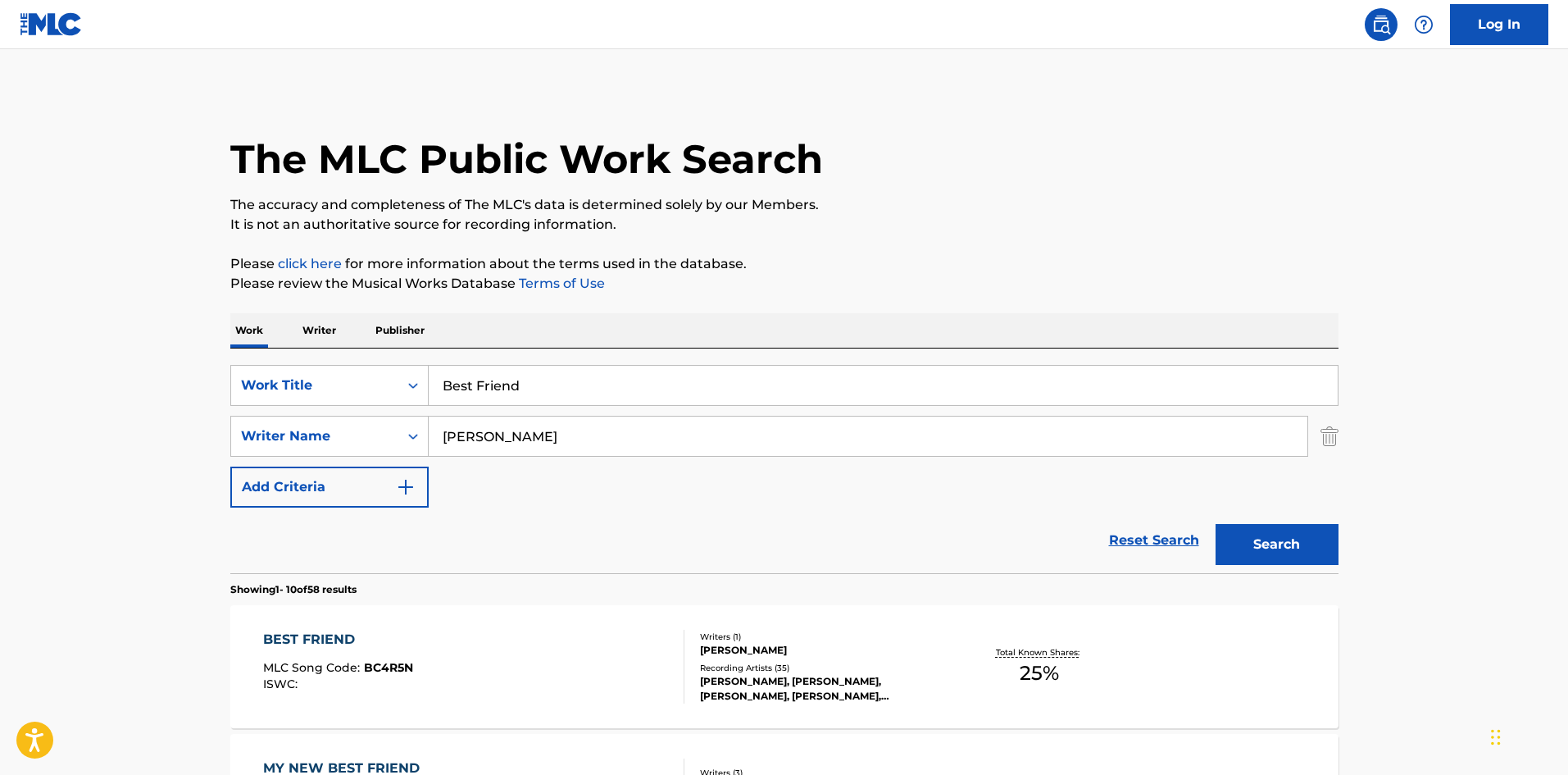
scroll to position [328, 0]
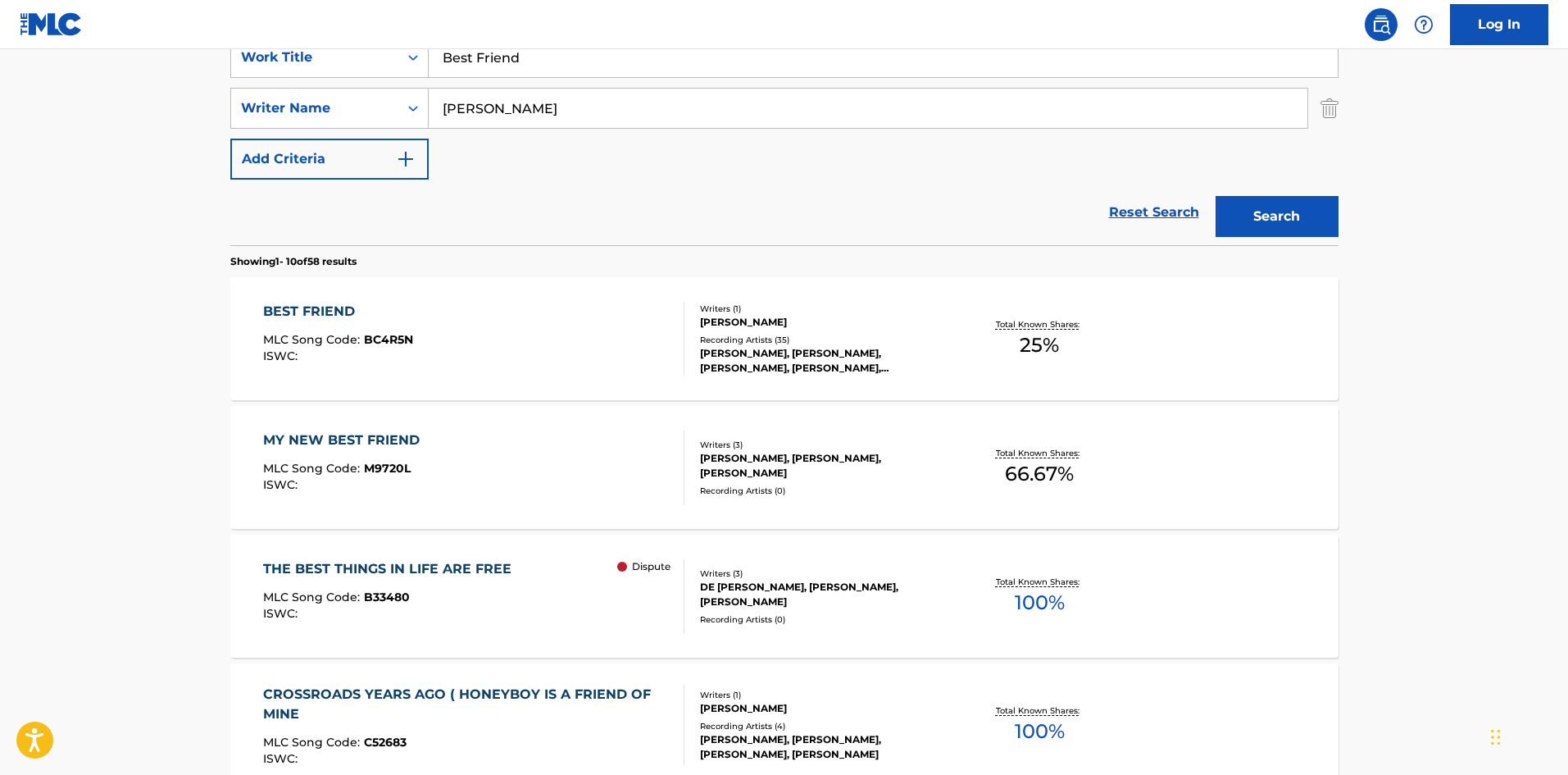
click at [581, 84] on div "SearchWithCriteria04b07099-c659-45b4-bdcd-46ef0e37b839 Work Title Best Friend S…" at bounding box center [784, 108] width 1108 height 143
drag, startPoint x: 585, startPoint y: 69, endPoint x: 40, endPoint y: 20, distance: 547.2
click at [145, 45] on div "Log In The MLC Public Work Search The accuracy and completeness of The MLC's da…" at bounding box center [784, 701] width 1568 height 2057
paste input "ozo"
type input "Bozo"
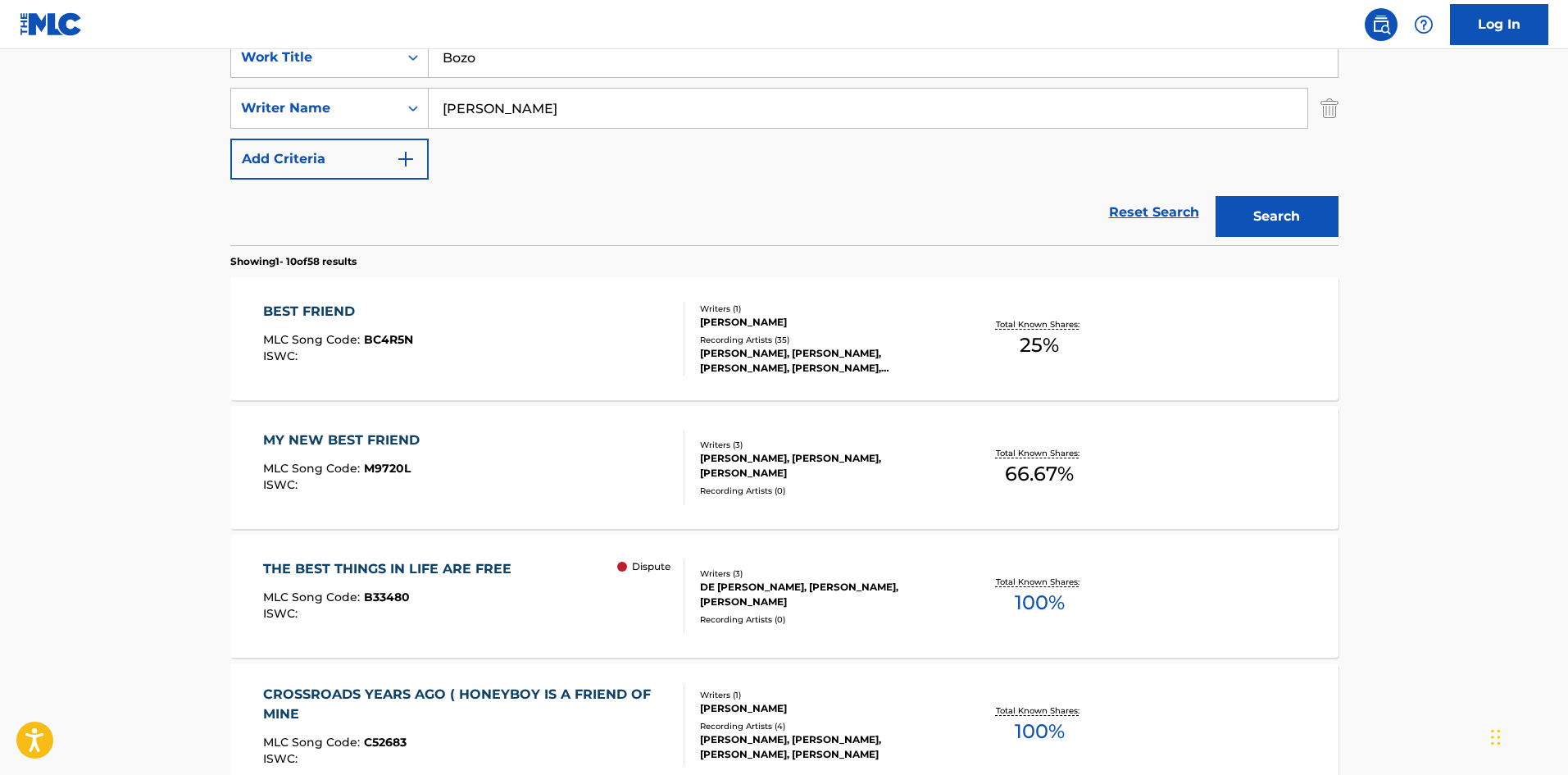
drag, startPoint x: 524, startPoint y: 120, endPoint x: 173, endPoint y: 93, distance: 352.0
click at [33, 129] on main "The MLC Public Work Search The accuracy and completeness of The MLC's data is d…" at bounding box center [784, 686] width 1568 height 1930
paste input "[PERSON_NAME]"
type input "[PERSON_NAME]"
click at [1287, 210] on button "Search" at bounding box center [1277, 216] width 123 height 41
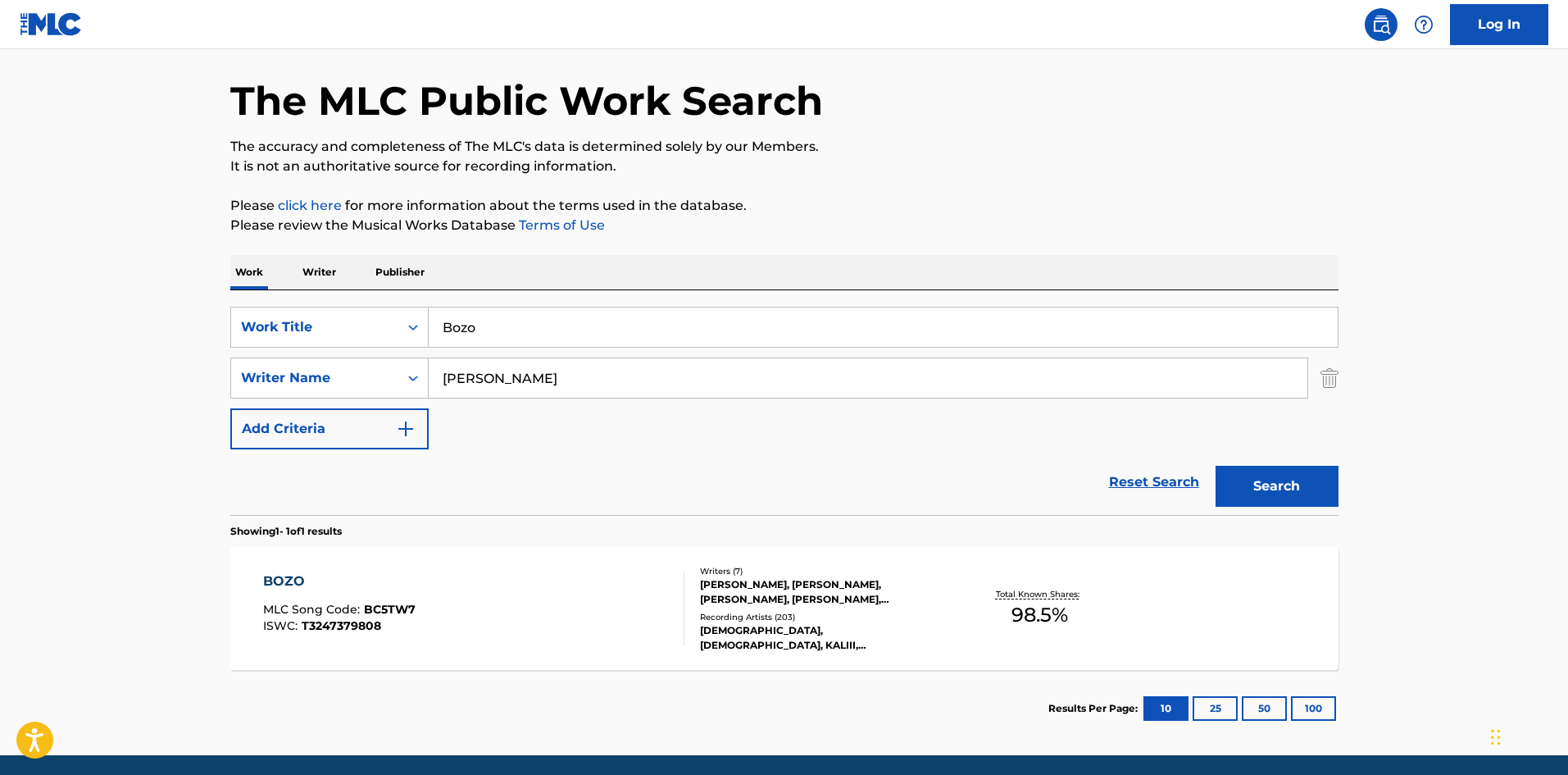
scroll to position [117, 0]
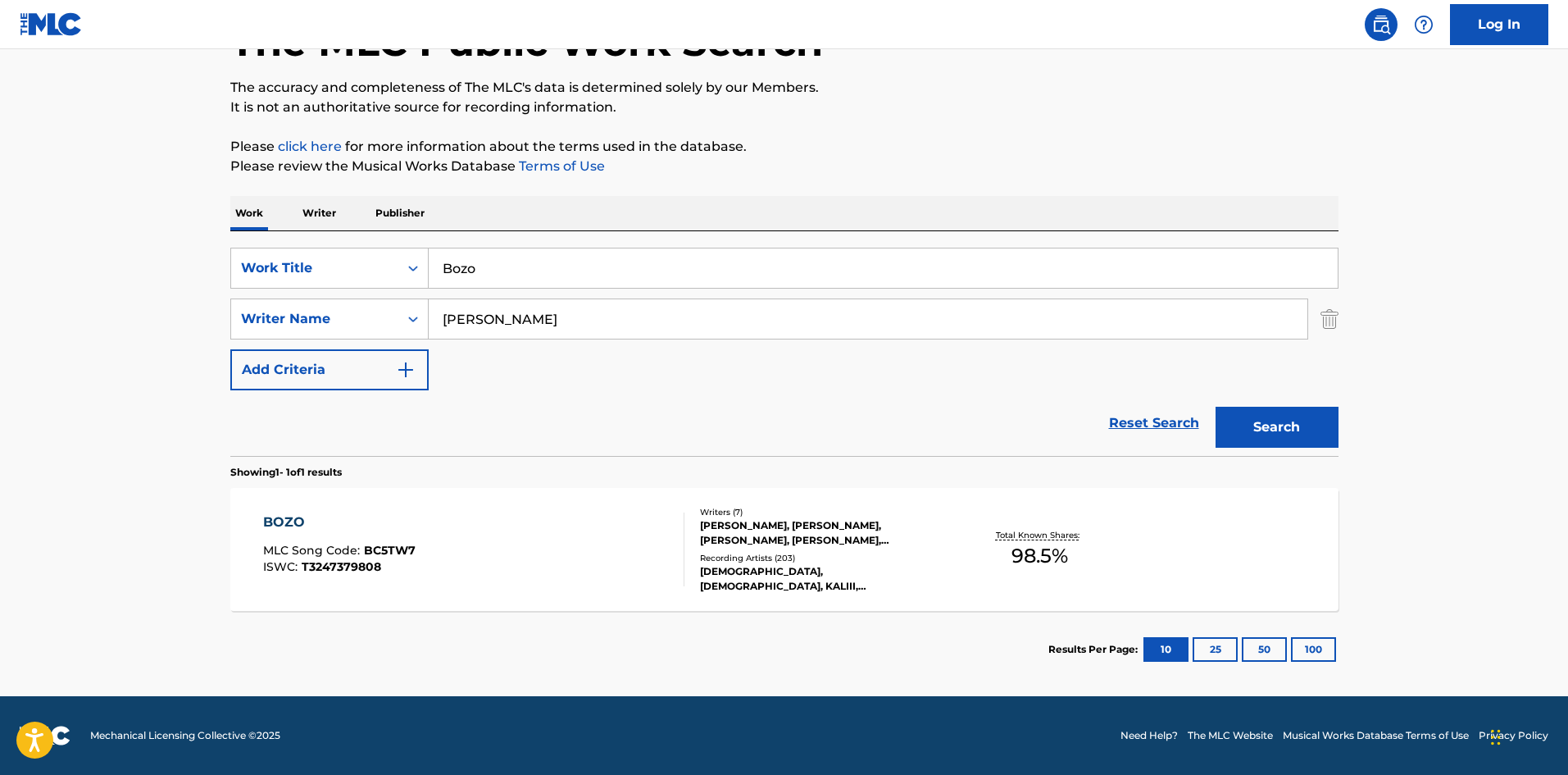
click at [282, 520] on div "BOZO" at bounding box center [339, 522] width 152 height 20
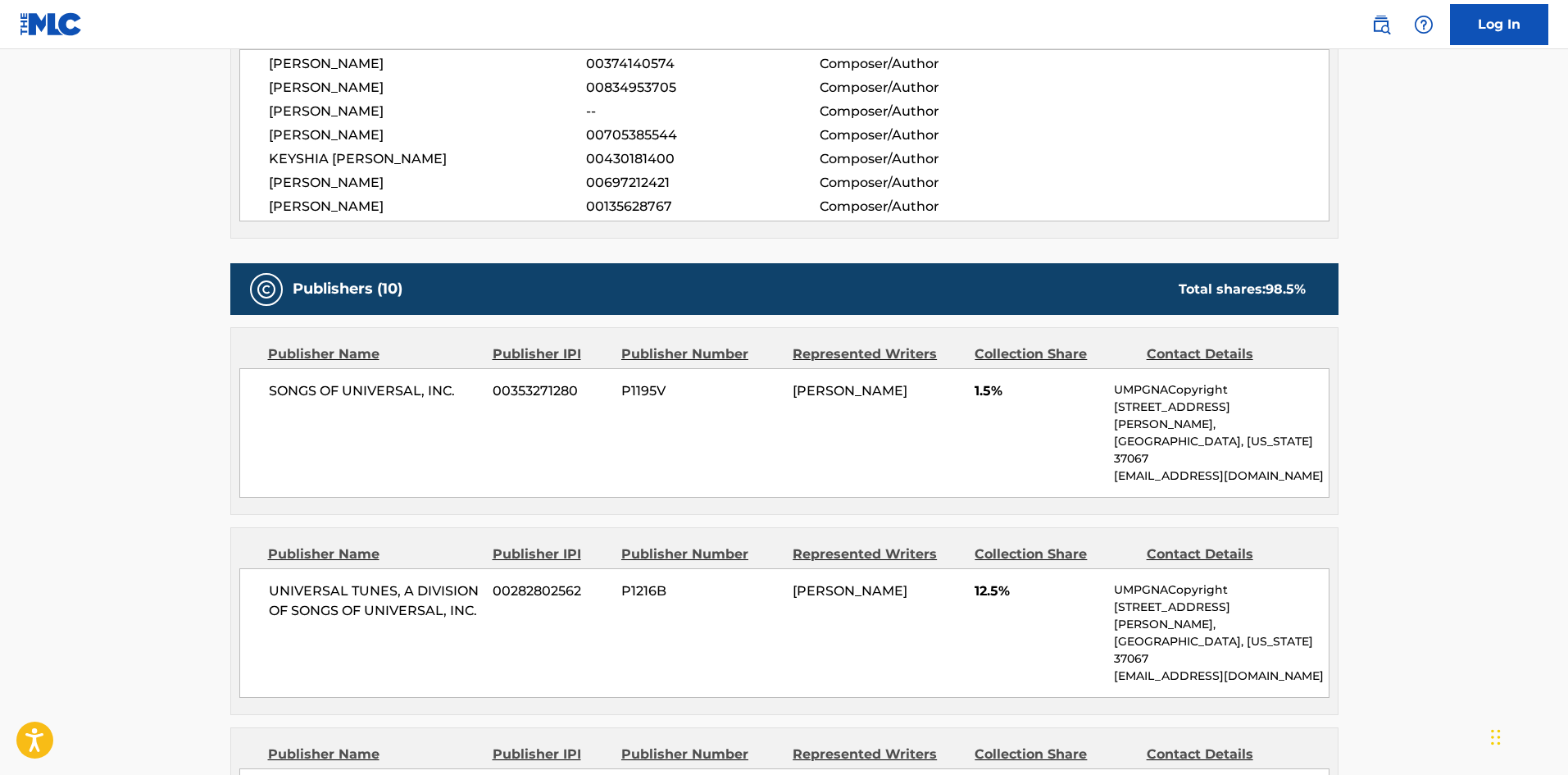
scroll to position [656, 0]
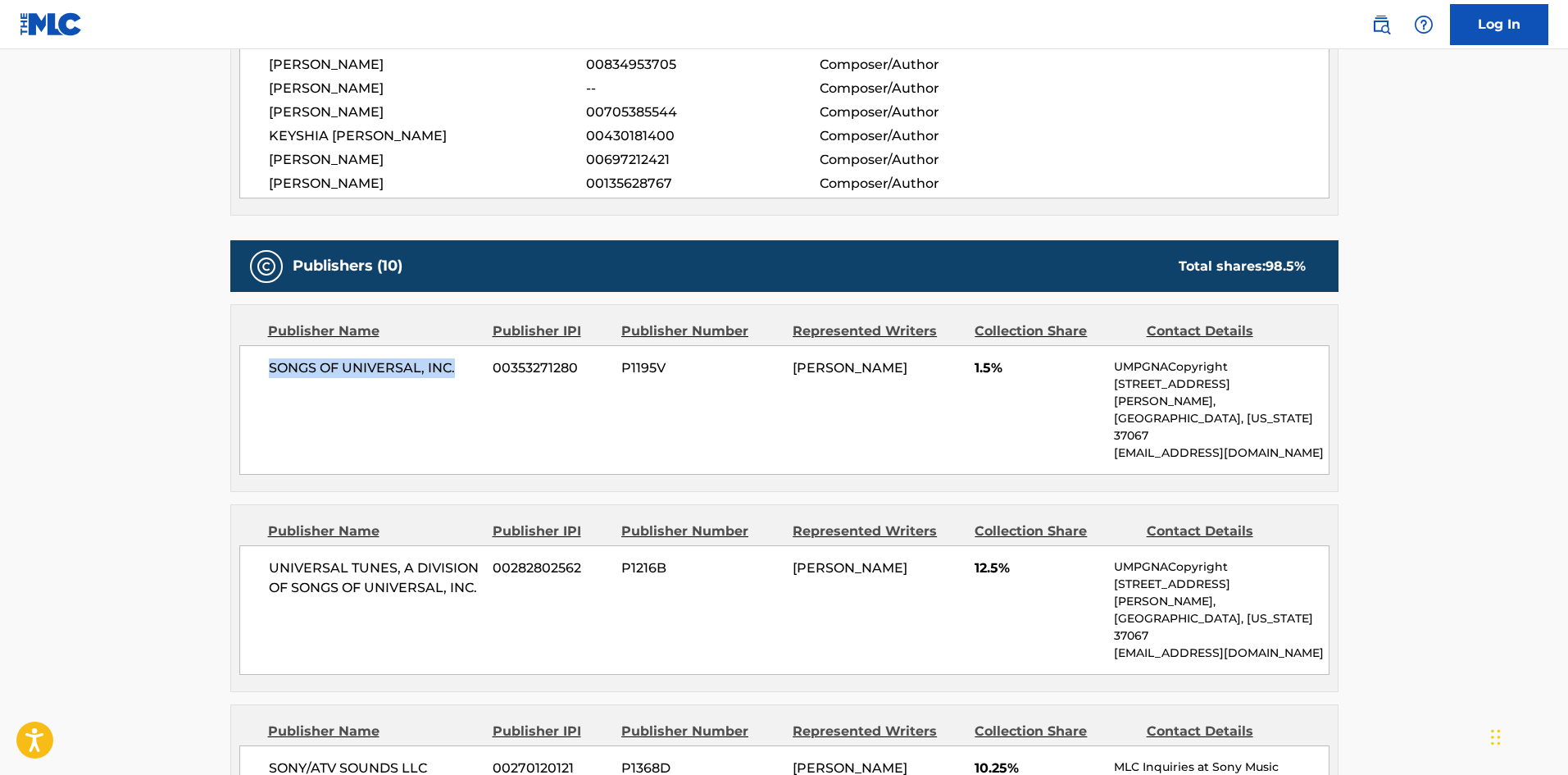
drag, startPoint x: 269, startPoint y: 369, endPoint x: 469, endPoint y: 359, distance: 200.2
click at [469, 359] on span "SONGS OF UNIVERSAL, INC." at bounding box center [375, 368] width 212 height 20
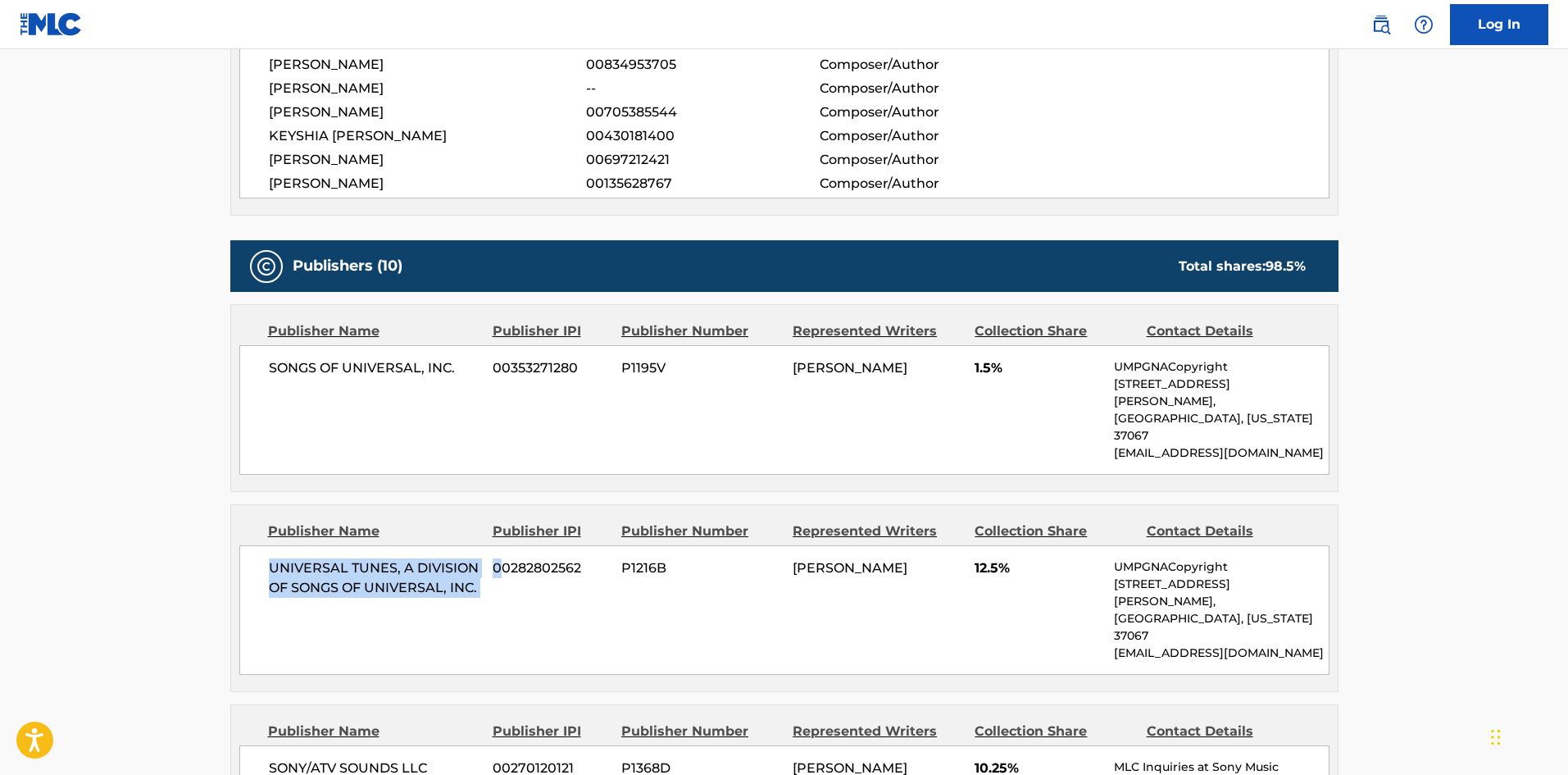
drag, startPoint x: 269, startPoint y: 533, endPoint x: 505, endPoint y: 559, distance: 237.4
click at [505, 559] on div "UNIVERSAL TUNES, A DIVISION OF SONGS OF UNIVERSAL, INC. 00282802562 P1216B [PER…" at bounding box center [784, 610] width 1090 height 130
click at [258, 561] on div "UNIVERSAL TUNES, A DIVISION OF SONGS OF UNIVERSAL, INC. 00282802562 P1216B [PER…" at bounding box center [784, 610] width 1090 height 130
drag, startPoint x: 268, startPoint y: 533, endPoint x: 493, endPoint y: 552, distance: 225.8
click at [493, 552] on div "UNIVERSAL TUNES, A DIVISION OF SONGS OF UNIVERSAL, INC. 00282802562 P1216B [PER…" at bounding box center [784, 610] width 1090 height 130
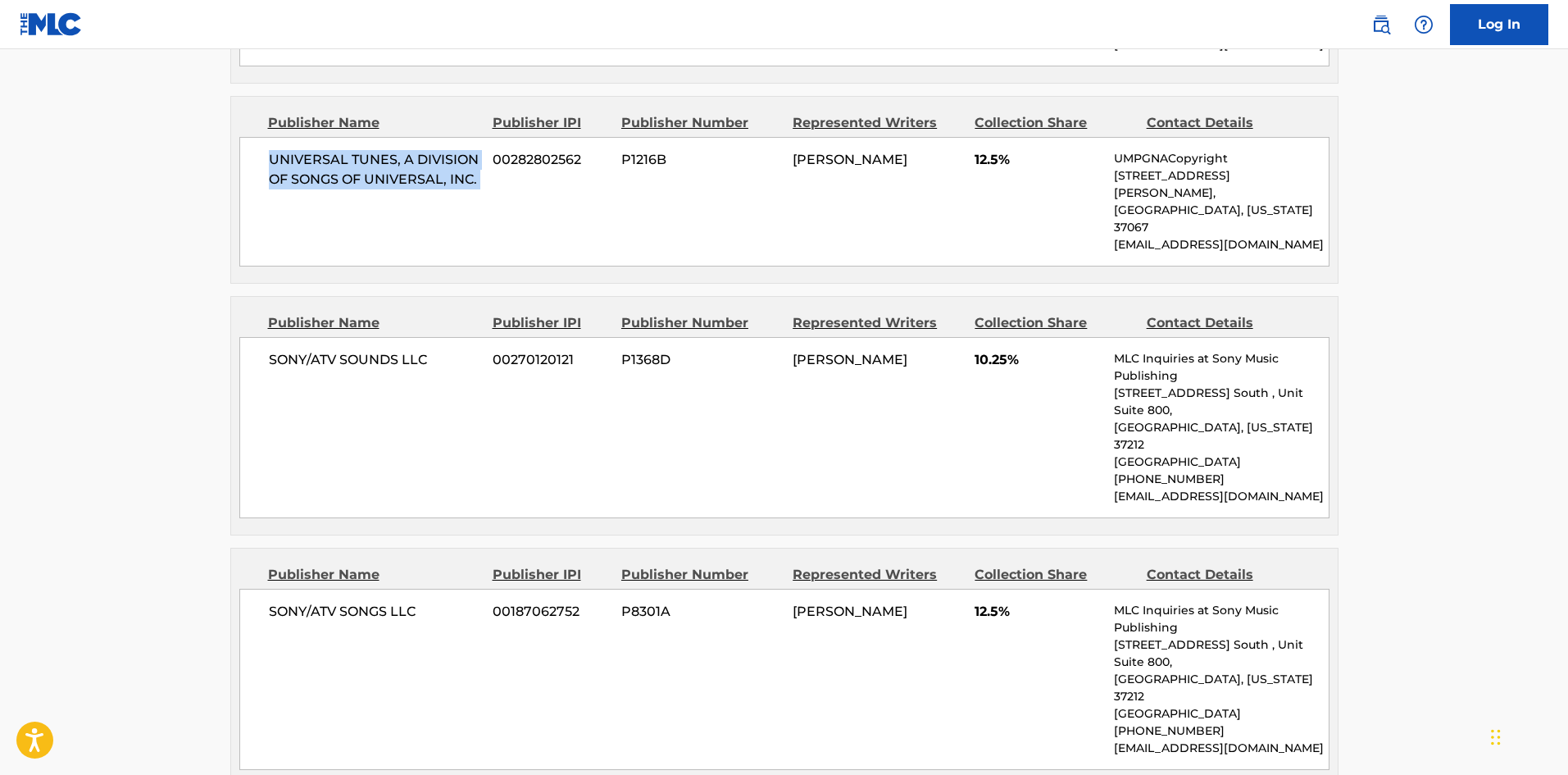
scroll to position [1066, 0]
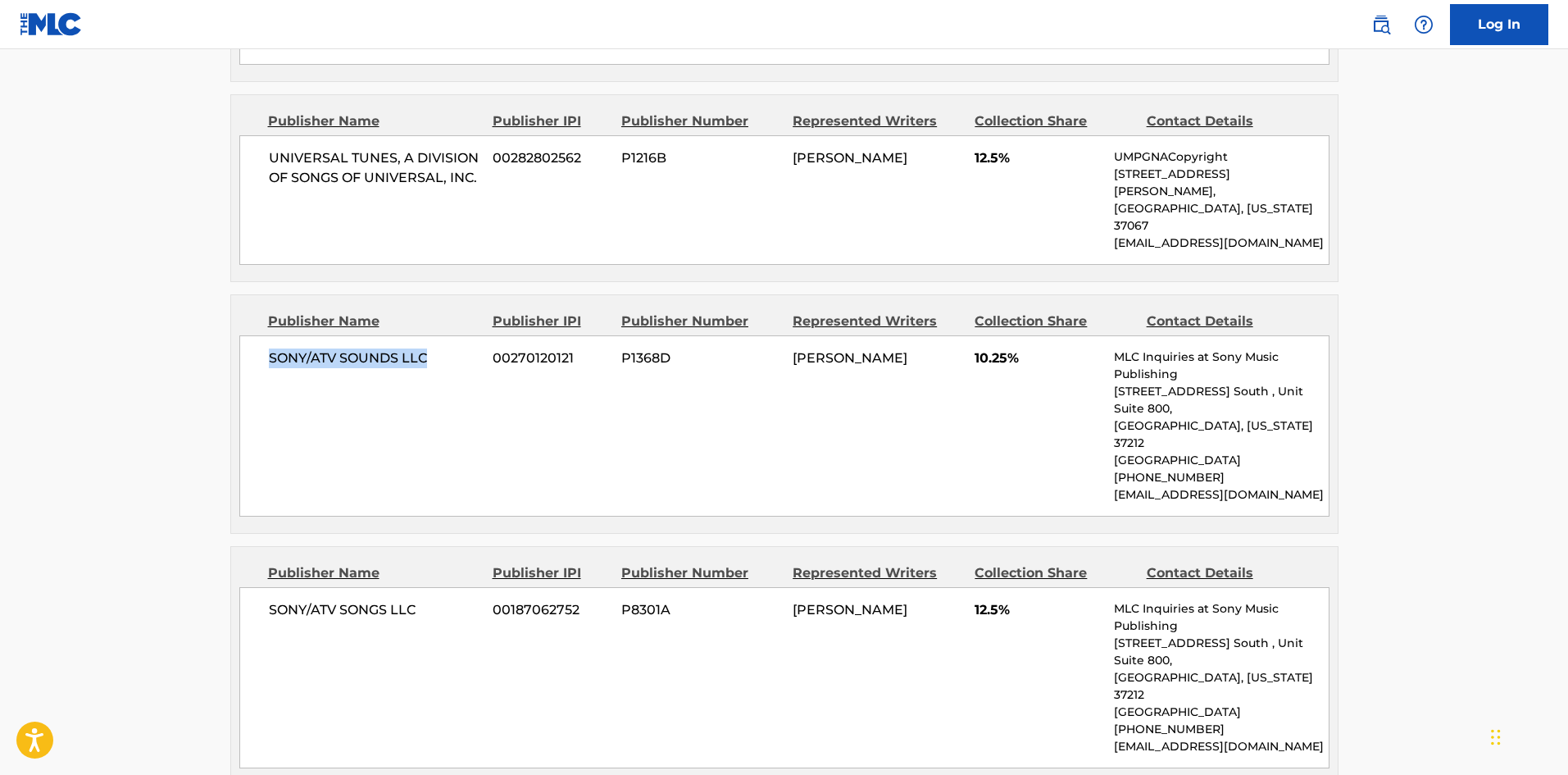
drag, startPoint x: 268, startPoint y: 290, endPoint x: 451, endPoint y: 291, distance: 183.0
click at [451, 348] on span "SONY/ATV SOUNDS LLC" at bounding box center [375, 358] width 212 height 20
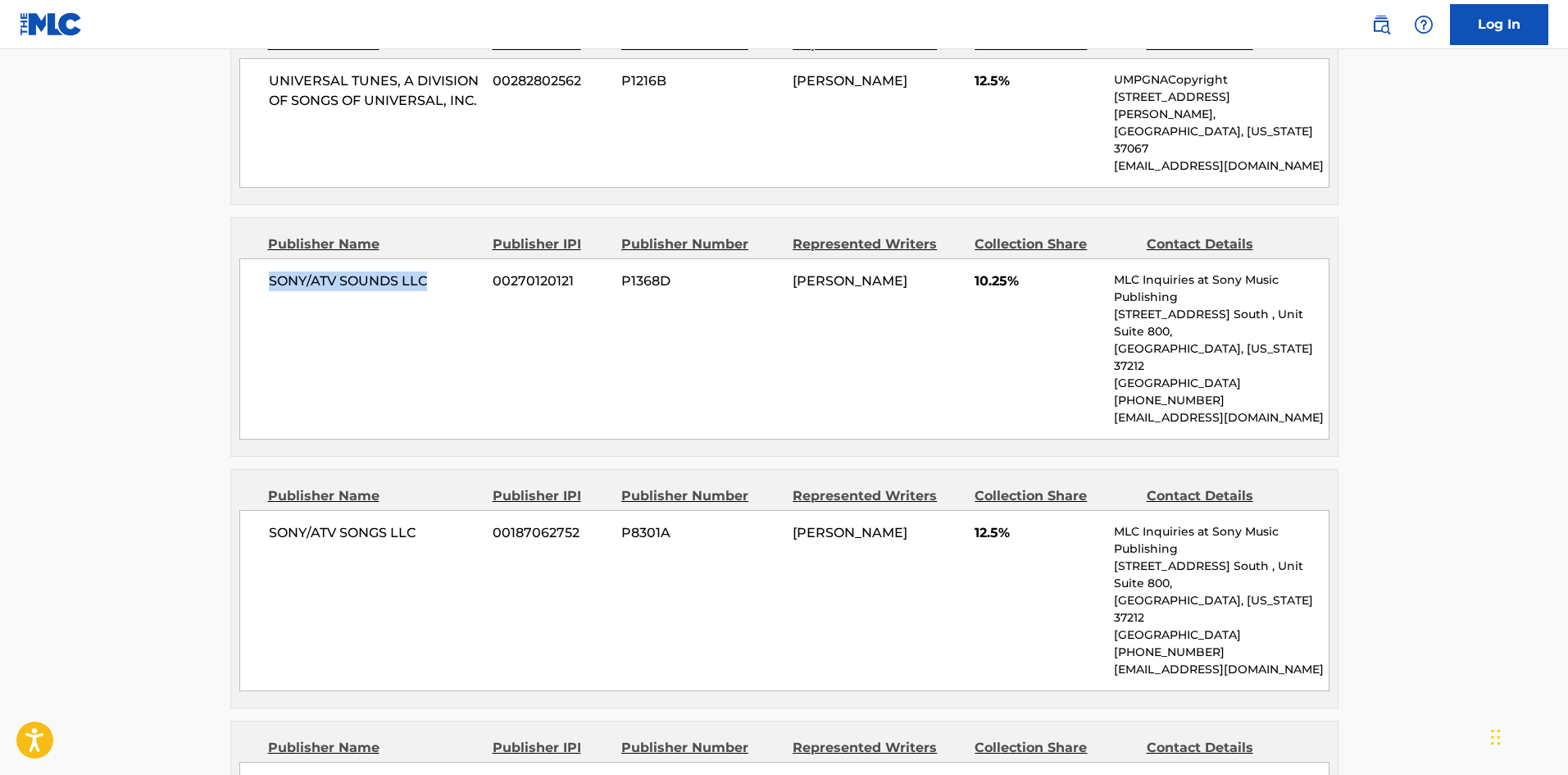
scroll to position [1312, 0]
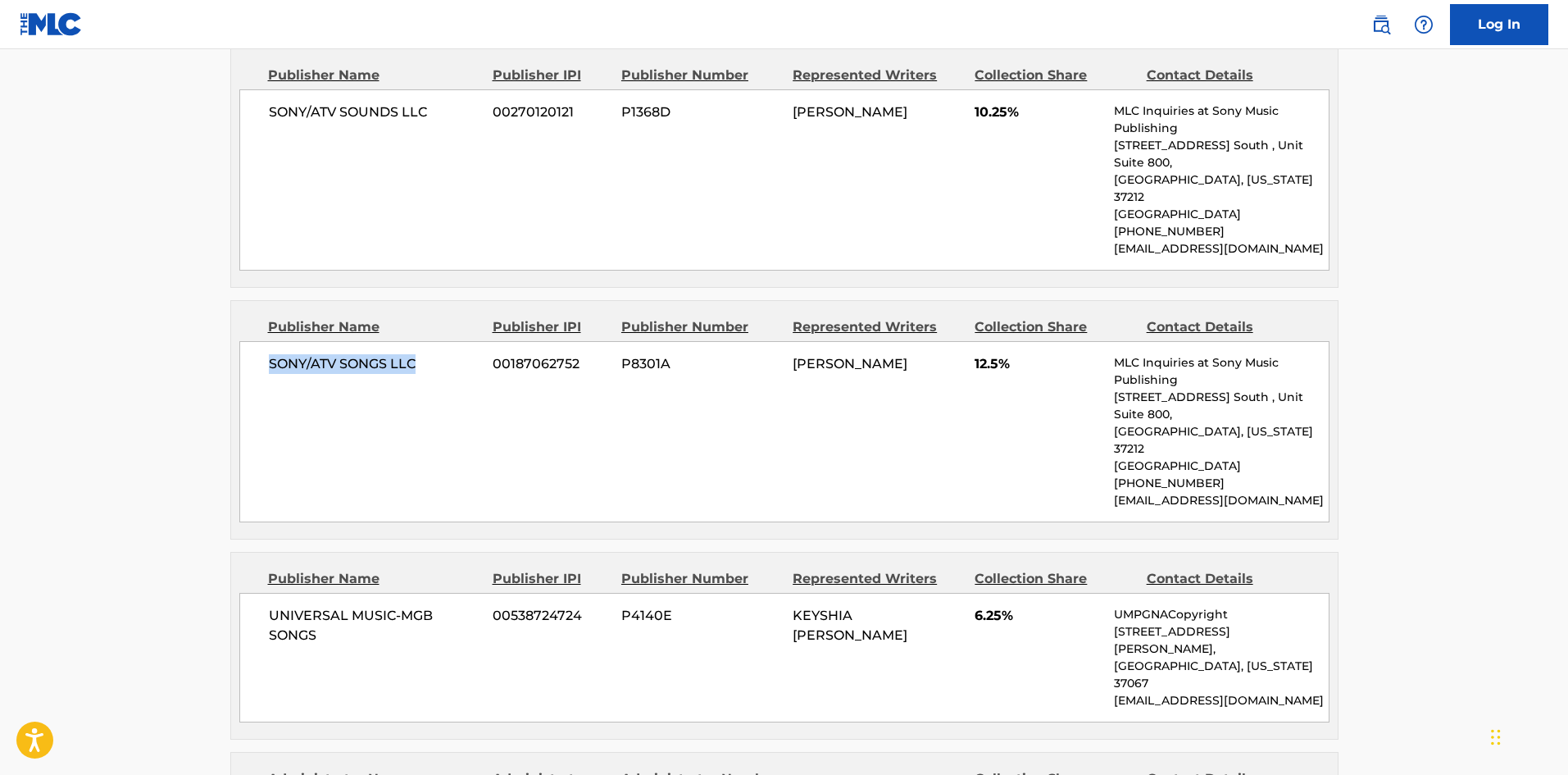
drag, startPoint x: 271, startPoint y: 262, endPoint x: 448, endPoint y: 261, distance: 177.0
click at [448, 354] on span "SONY/ATV SONGS LLC" at bounding box center [375, 364] width 212 height 20
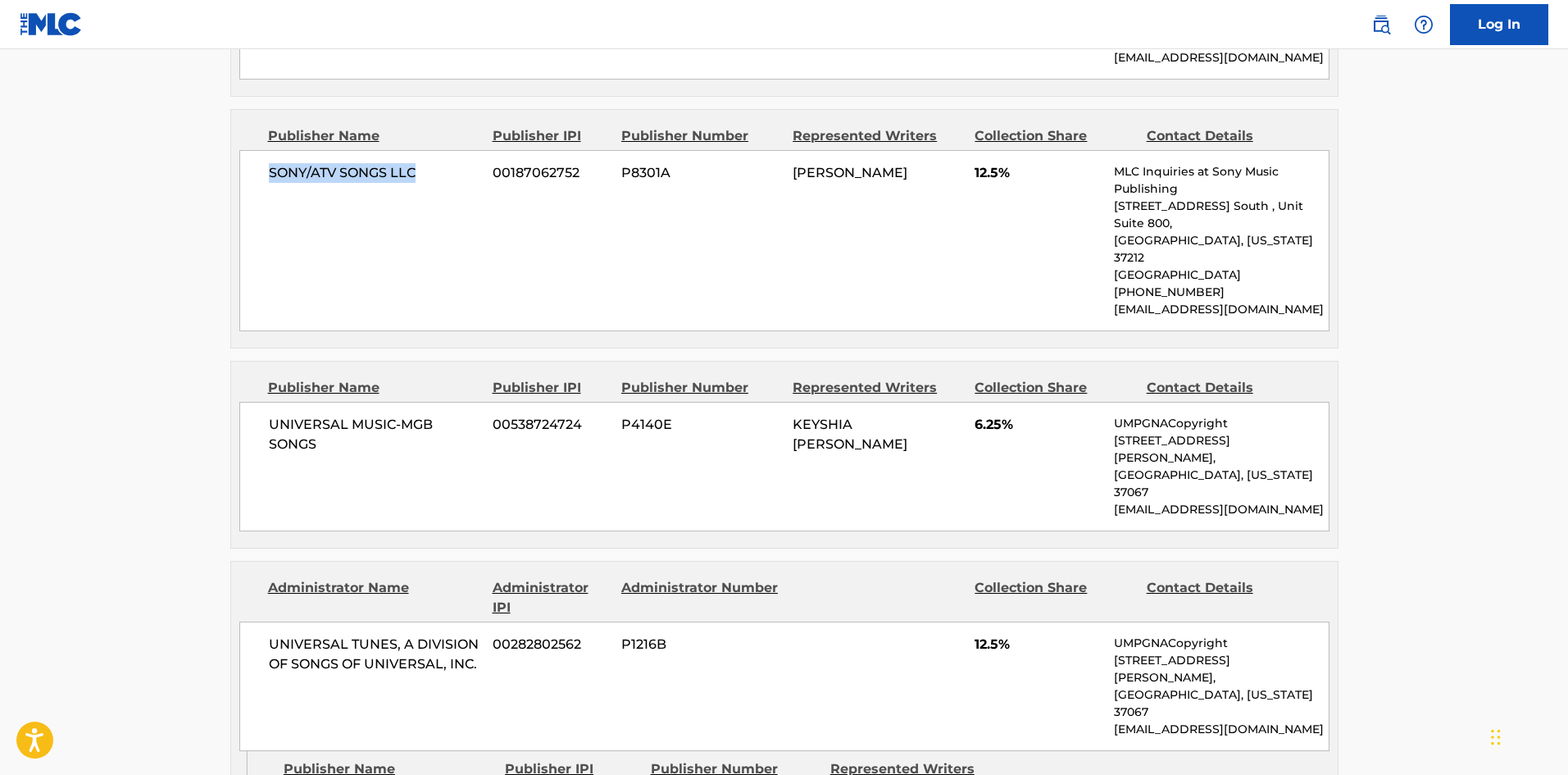
scroll to position [1558, 0]
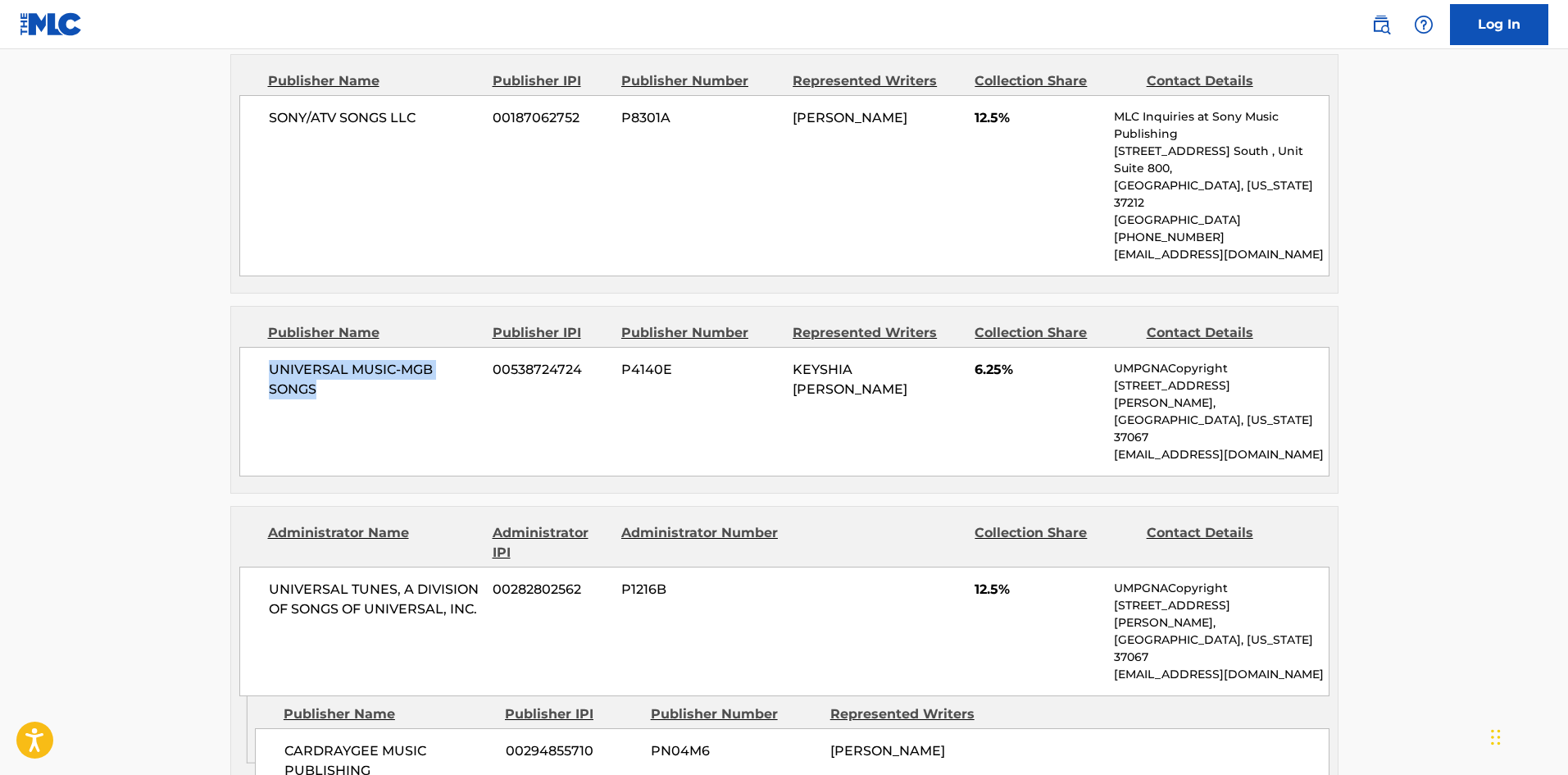
drag, startPoint x: 268, startPoint y: 229, endPoint x: 363, endPoint y: 263, distance: 100.9
click at [363, 346] on div "UNIVERSAL MUSIC-MGB SONGS 00538724724 P4140E [PERSON_NAME] 6.25% UMPGNACopyrigh…" at bounding box center [784, 411] width 1090 height 130
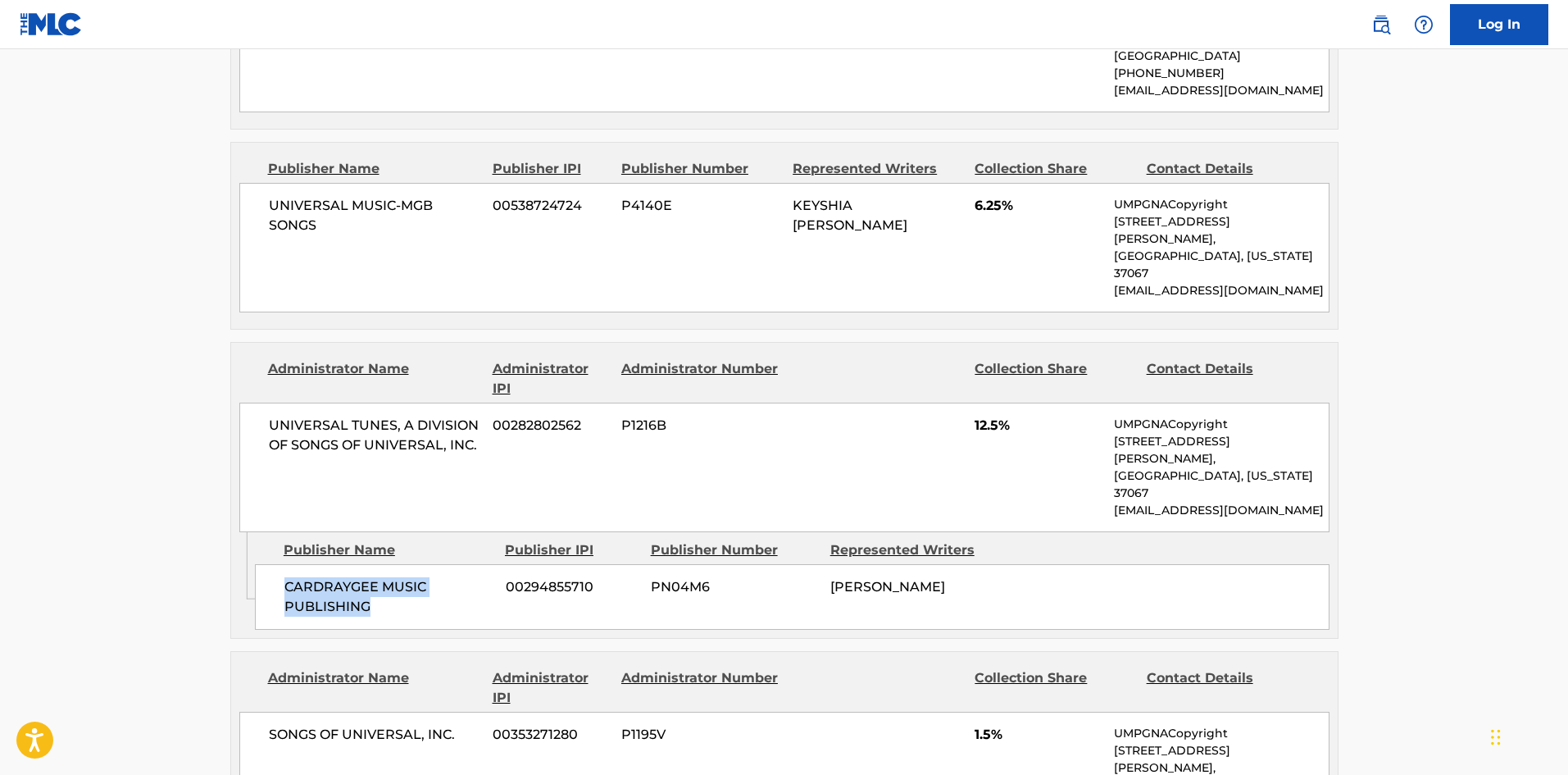
drag, startPoint x: 280, startPoint y: 375, endPoint x: 413, endPoint y: 404, distance: 136.1
click at [413, 564] on div "CARDRAYGEE MUSIC PUBLISHING 00294855710 PN04M6 [PERSON_NAME]" at bounding box center [791, 597] width 1074 height 66
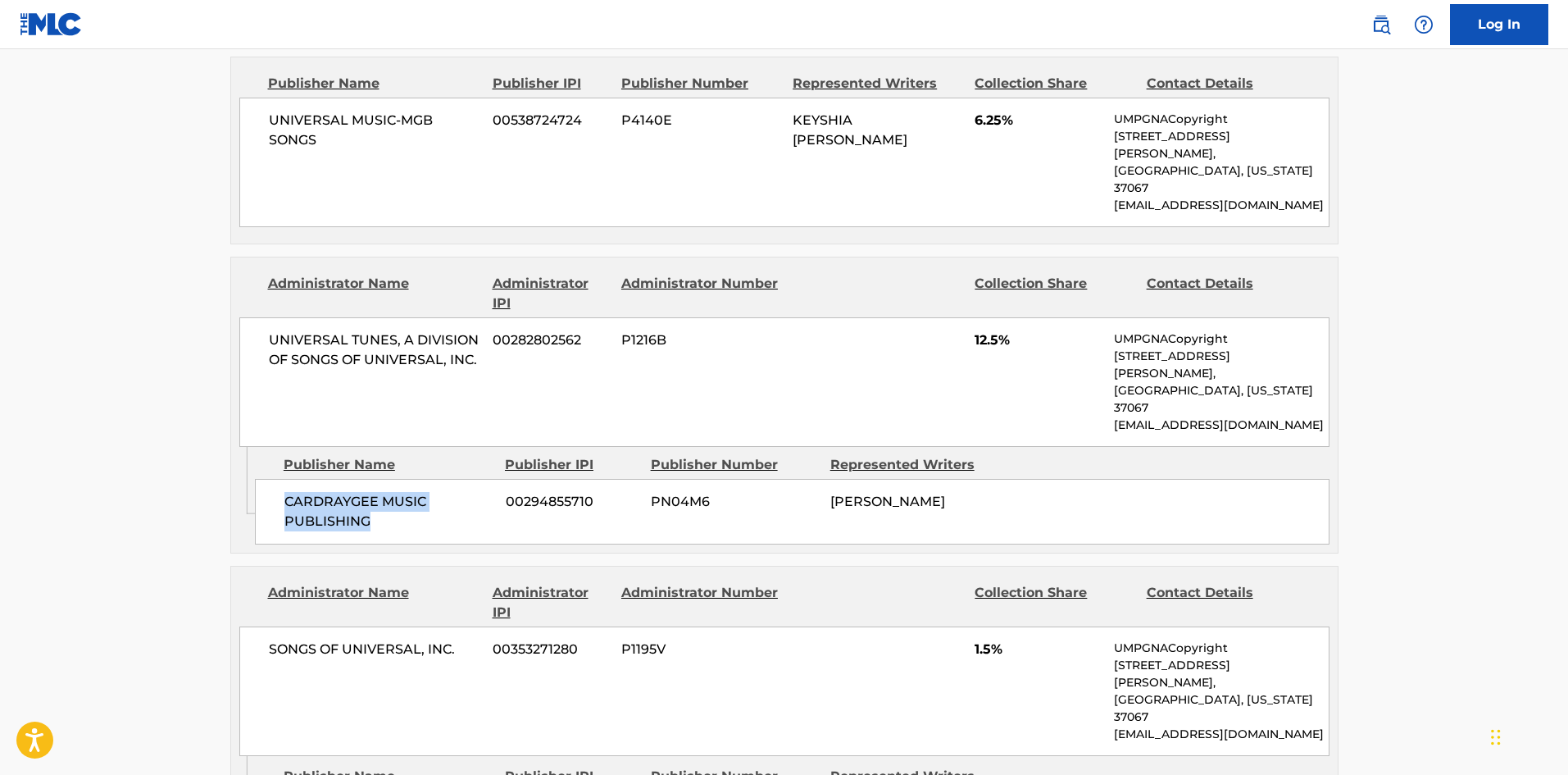
scroll to position [1885, 0]
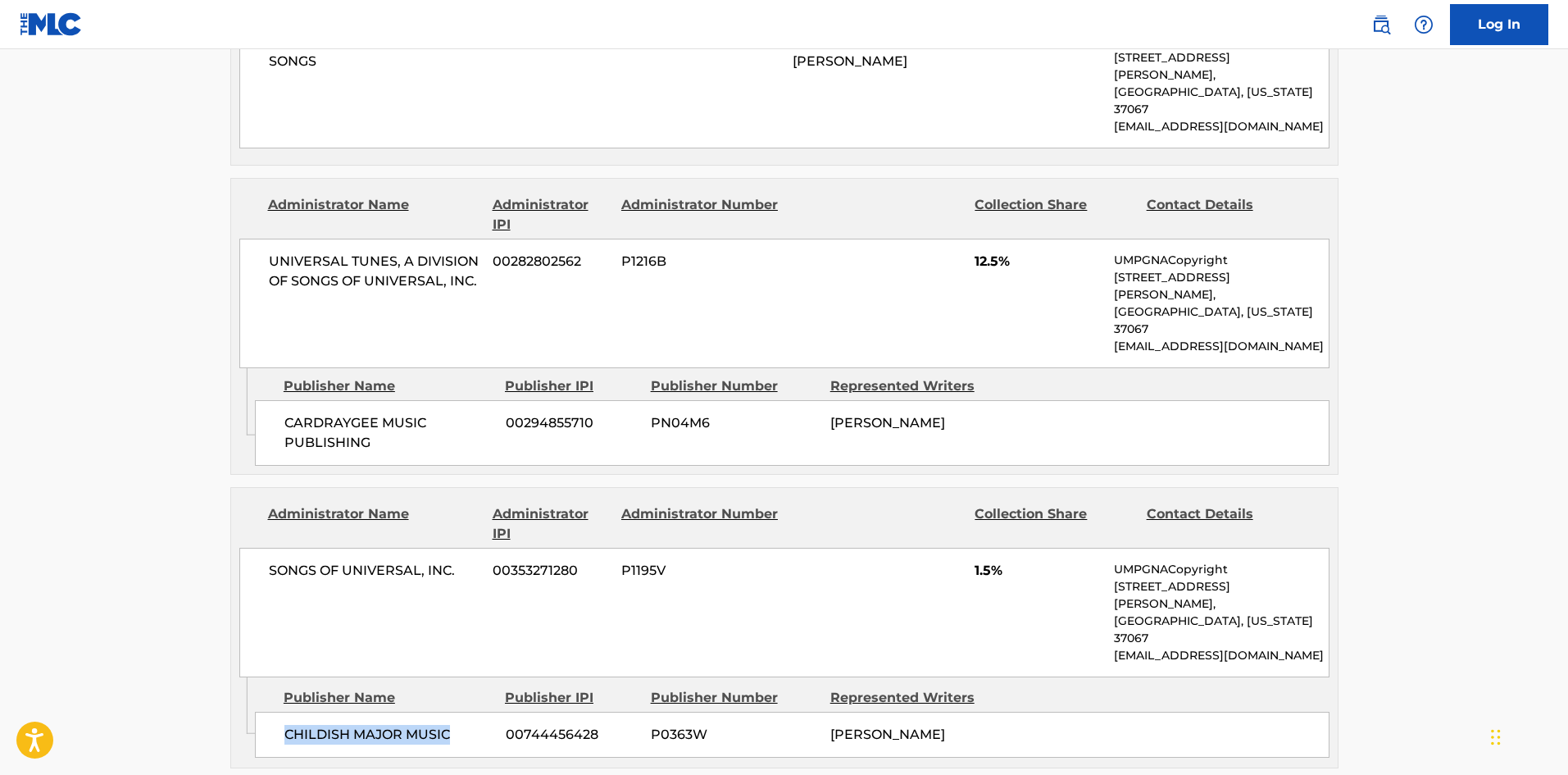
drag, startPoint x: 285, startPoint y: 483, endPoint x: 472, endPoint y: 481, distance: 187.0
click at [472, 712] on div "CHILDISH MAJOR MUSIC 00744456428 P0363W [PERSON_NAME]" at bounding box center [791, 734] width 1074 height 46
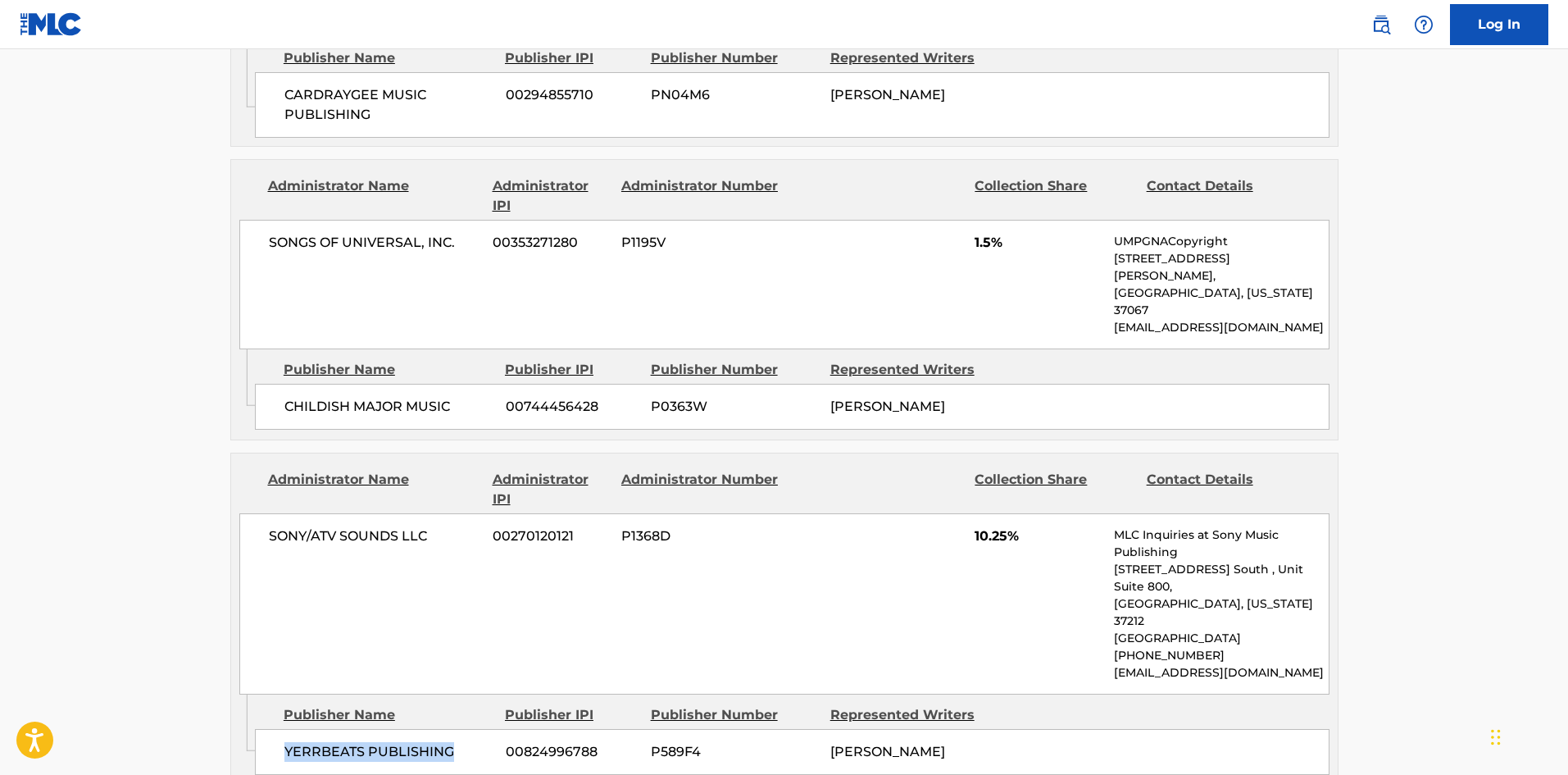
drag, startPoint x: 286, startPoint y: 490, endPoint x: 483, endPoint y: 483, distance: 197.1
click at [483, 742] on span "YERRBEATS PUBLISHING" at bounding box center [389, 752] width 209 height 20
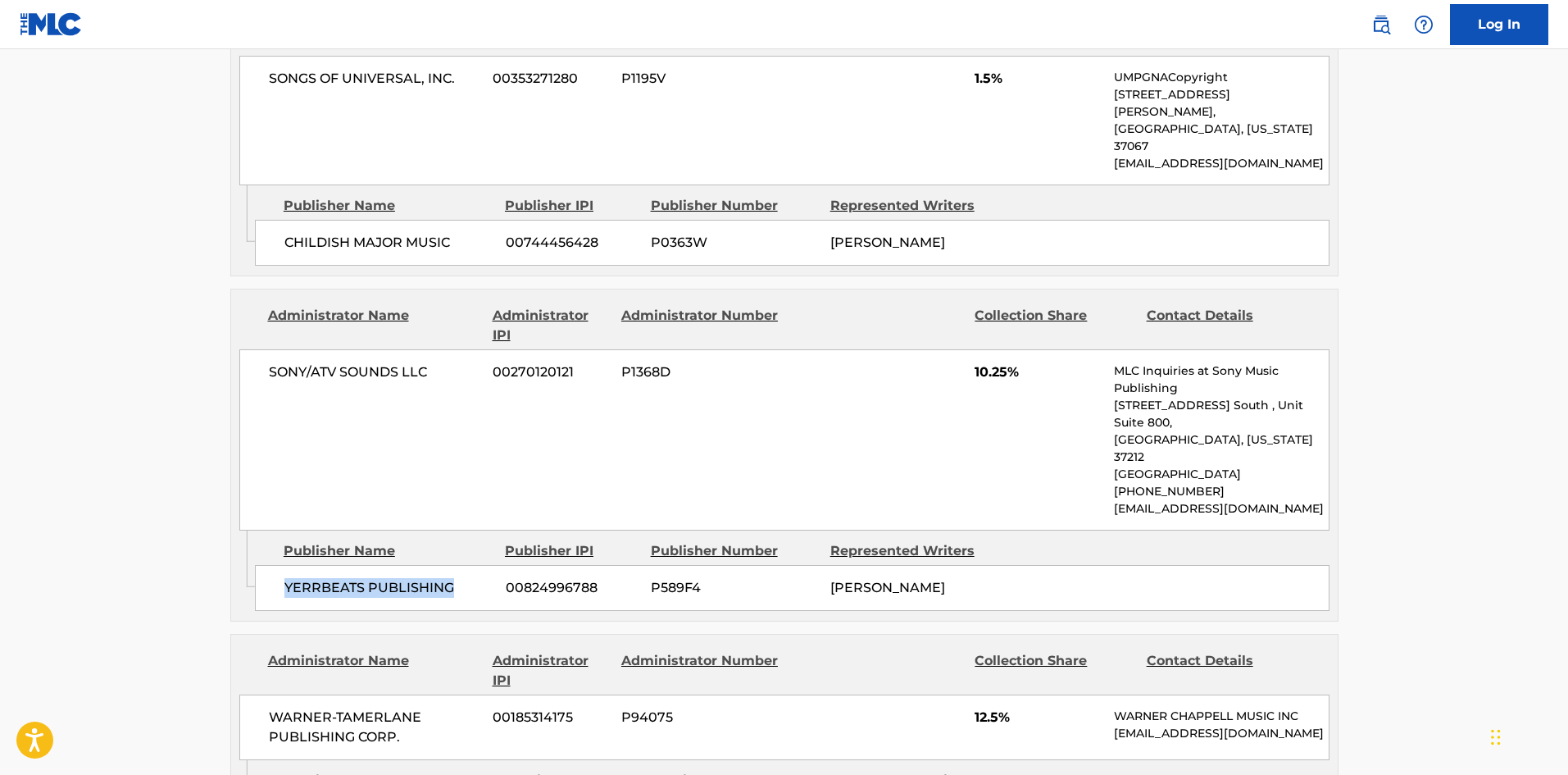
scroll to position [2541, 0]
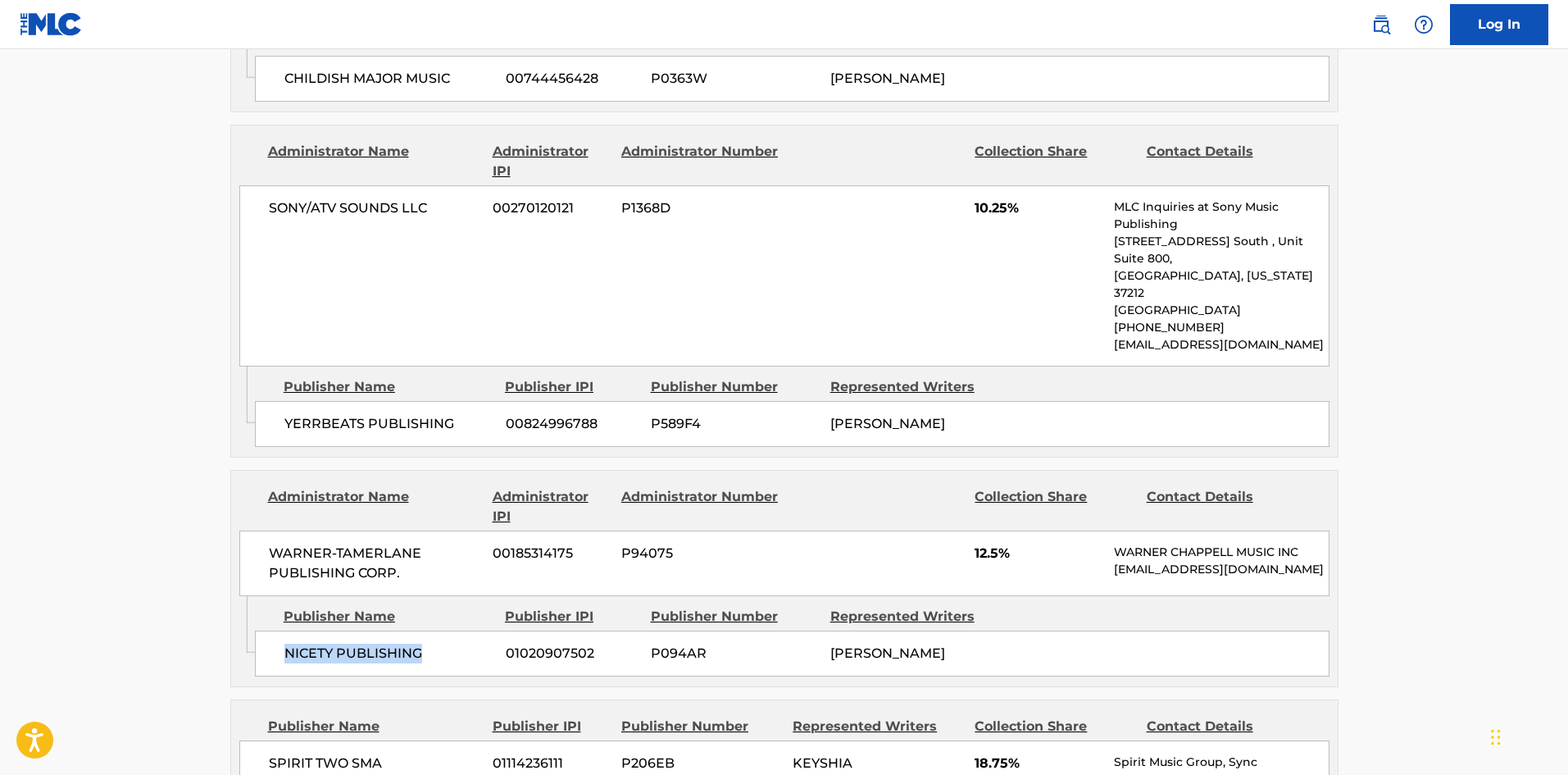
drag, startPoint x: 286, startPoint y: 423, endPoint x: 476, endPoint y: 428, distance: 190.1
click at [476, 643] on span "NICETY PUBLISHING" at bounding box center [389, 653] width 209 height 20
drag, startPoint x: 267, startPoint y: 531, endPoint x: 429, endPoint y: 526, distance: 162.1
click at [429, 740] on div "SPIRIT TWO SMA 01114236111 P206EB KEYSHIA M [PERSON_NAME] 18.75% Spirit Music G…" at bounding box center [784, 779] width 1090 height 78
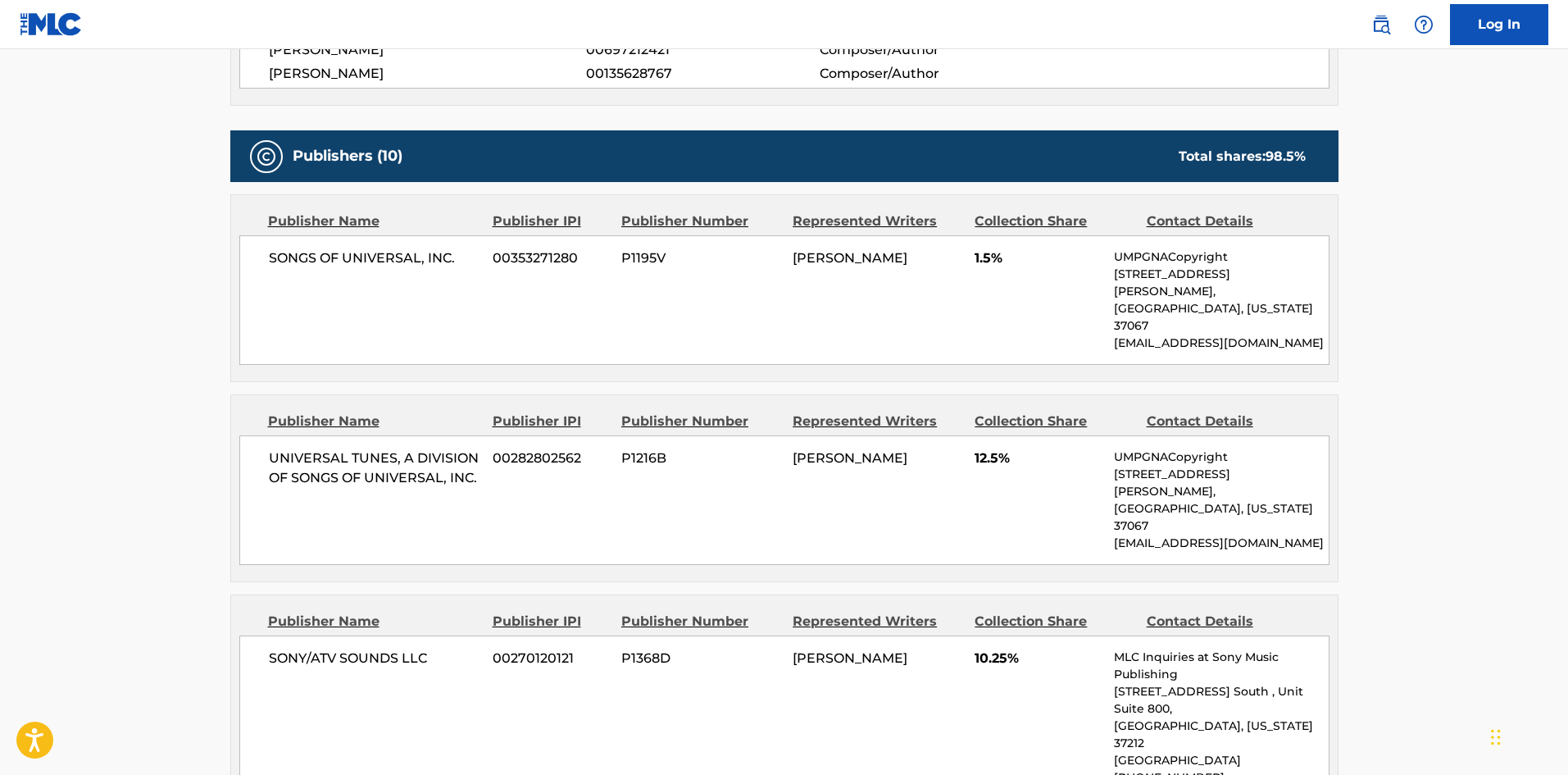
scroll to position [574, 0]
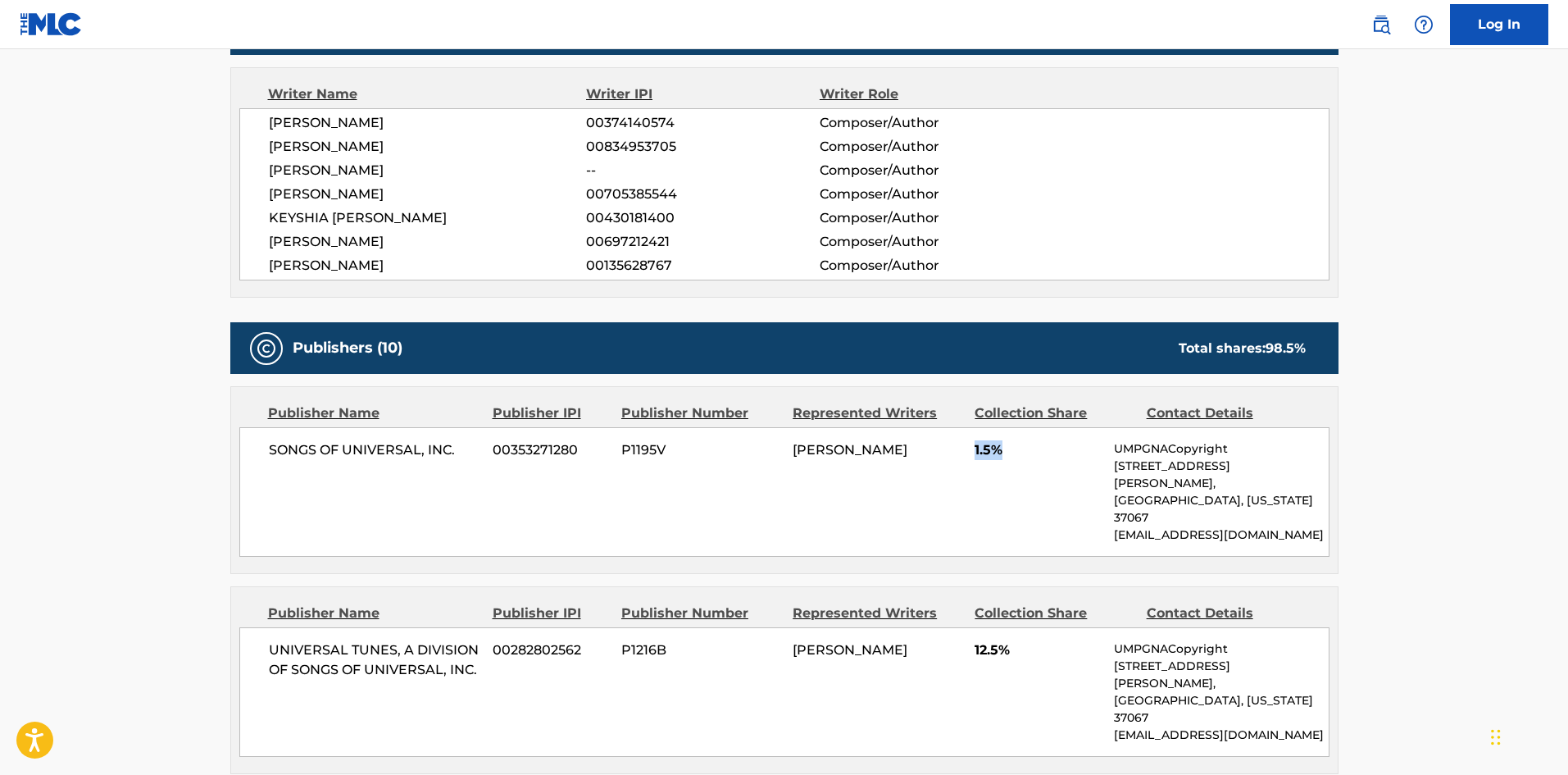
drag, startPoint x: 970, startPoint y: 450, endPoint x: 1023, endPoint y: 450, distance: 53.0
click at [1023, 450] on div "SONGS OF UNIVERSAL, INC. 00353271280 P1195V [PERSON_NAME] 1.5% UMPGNACopyright …" at bounding box center [784, 492] width 1090 height 130
drag, startPoint x: 971, startPoint y: 612, endPoint x: 1025, endPoint y: 617, distance: 54.2
click at [1025, 627] on div "UNIVERSAL TUNES, A DIVISION OF SONGS OF UNIVERSAL, INC. 00282802562 P1216B [PER…" at bounding box center [784, 692] width 1090 height 130
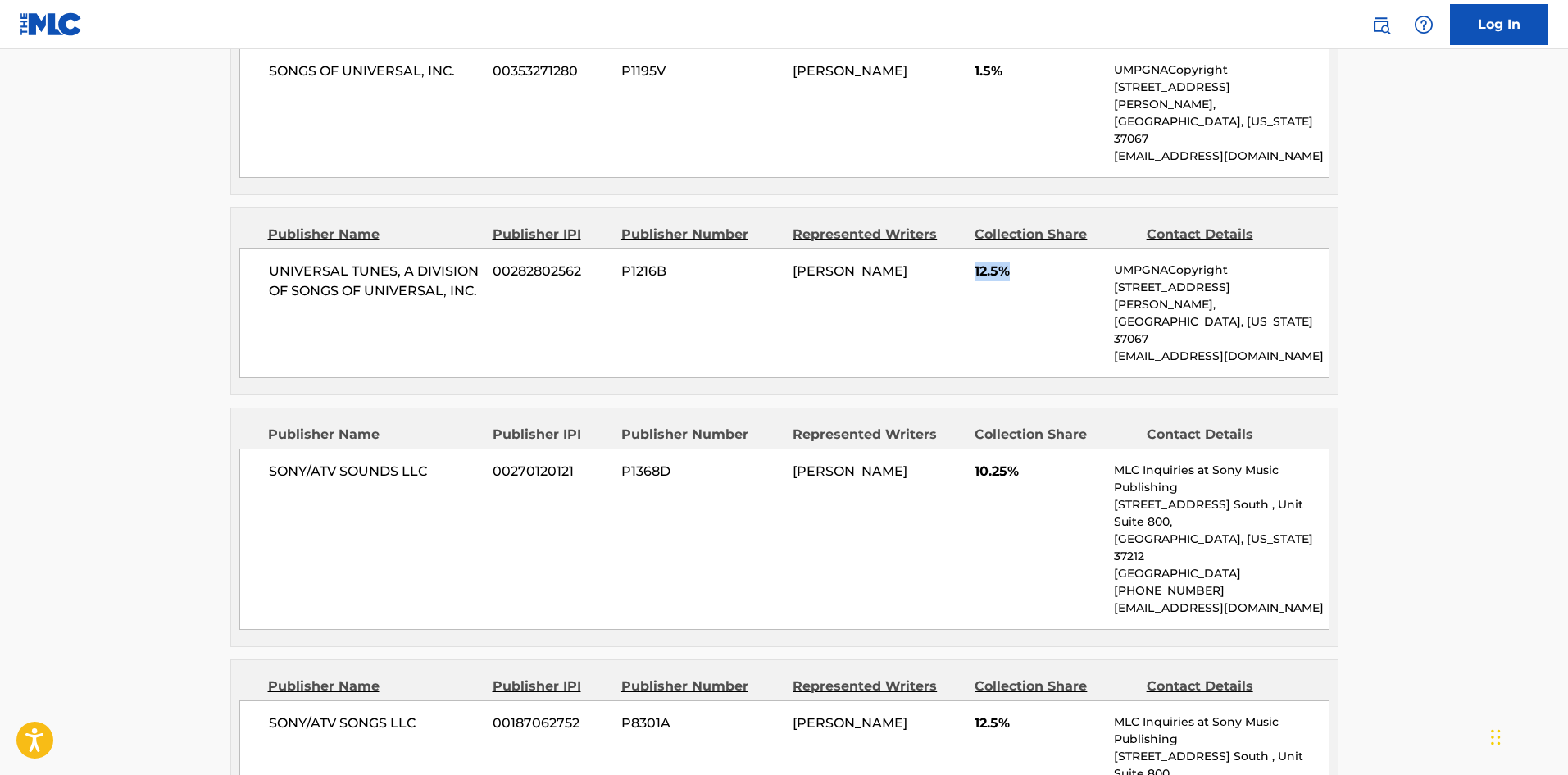
scroll to position [984, 0]
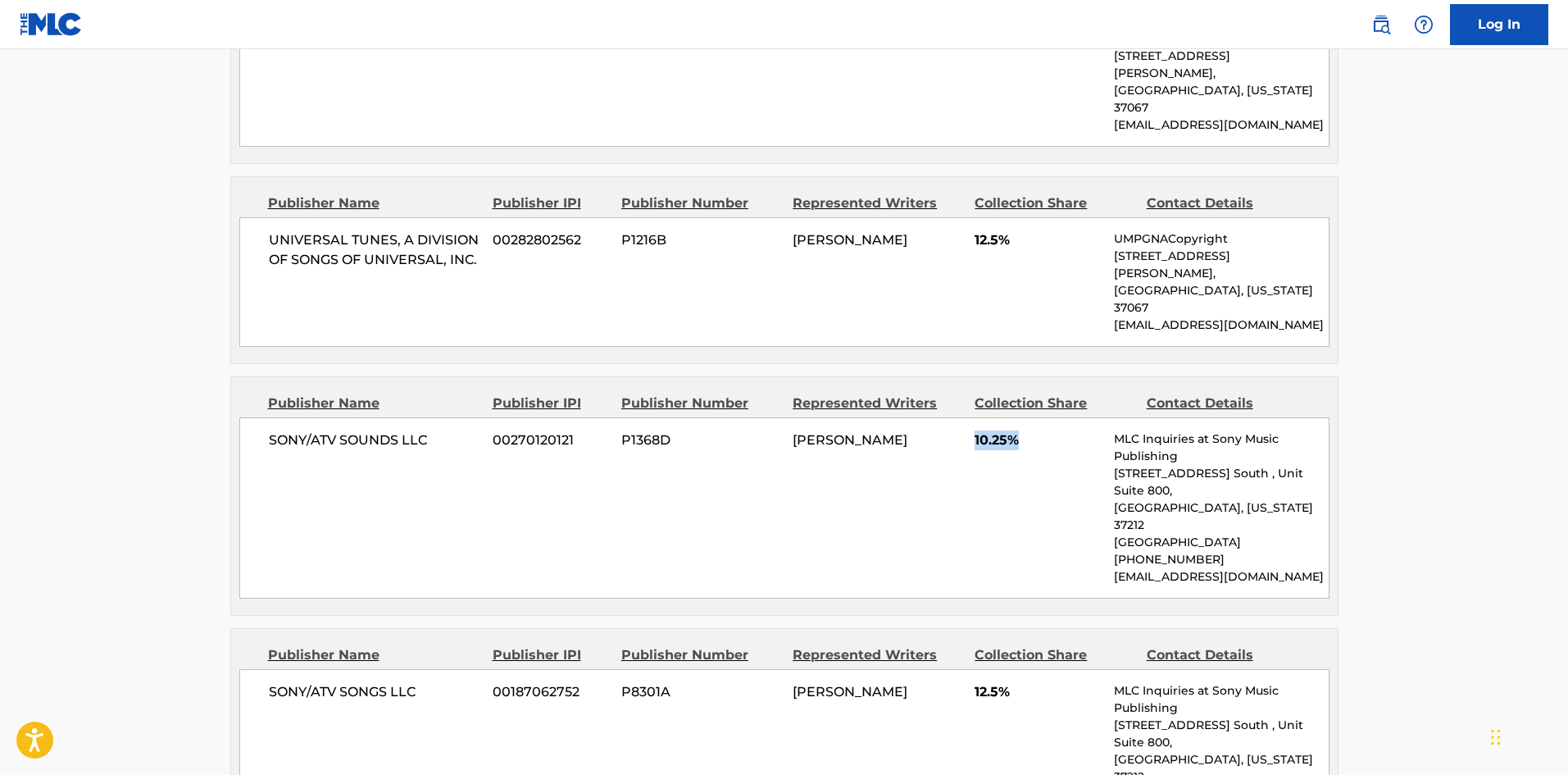
drag, startPoint x: 971, startPoint y: 376, endPoint x: 1025, endPoint y: 374, distance: 54.0
click at [1025, 417] on div "SONY/ATV SOUNDS LLC 00270120121 P1368D [PERSON_NAME] 10.25% MLC Inquiries at So…" at bounding box center [784, 507] width 1090 height 181
drag, startPoint x: 973, startPoint y: 585, endPoint x: 1047, endPoint y: 587, distance: 74.0
click at [1047, 669] on div "SONY/ATV SONGS LLC 00187062752 P8301A [PERSON_NAME] 12.5% MLC Inquiries at Sony…" at bounding box center [784, 759] width 1090 height 181
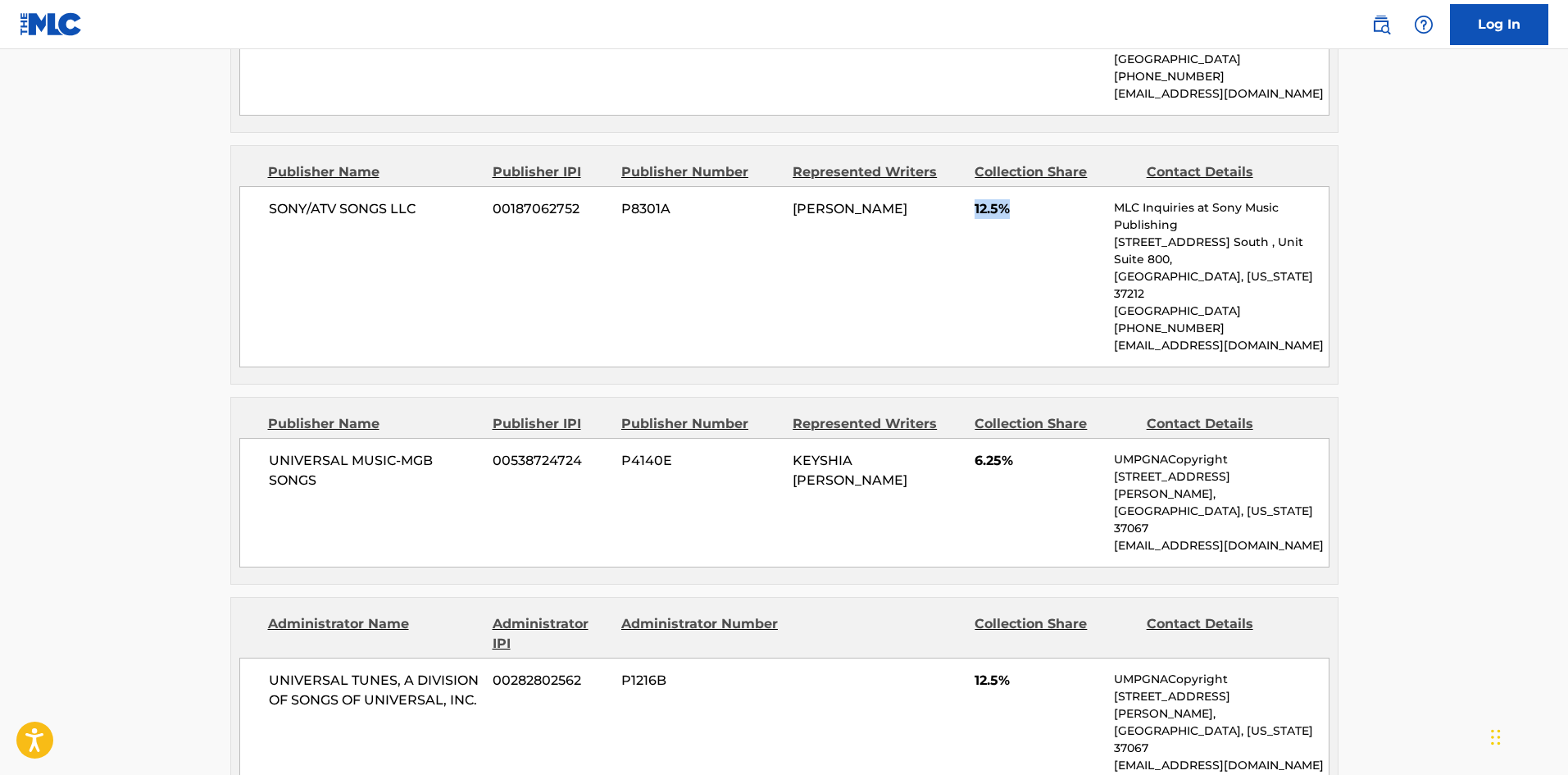
scroll to position [1476, 0]
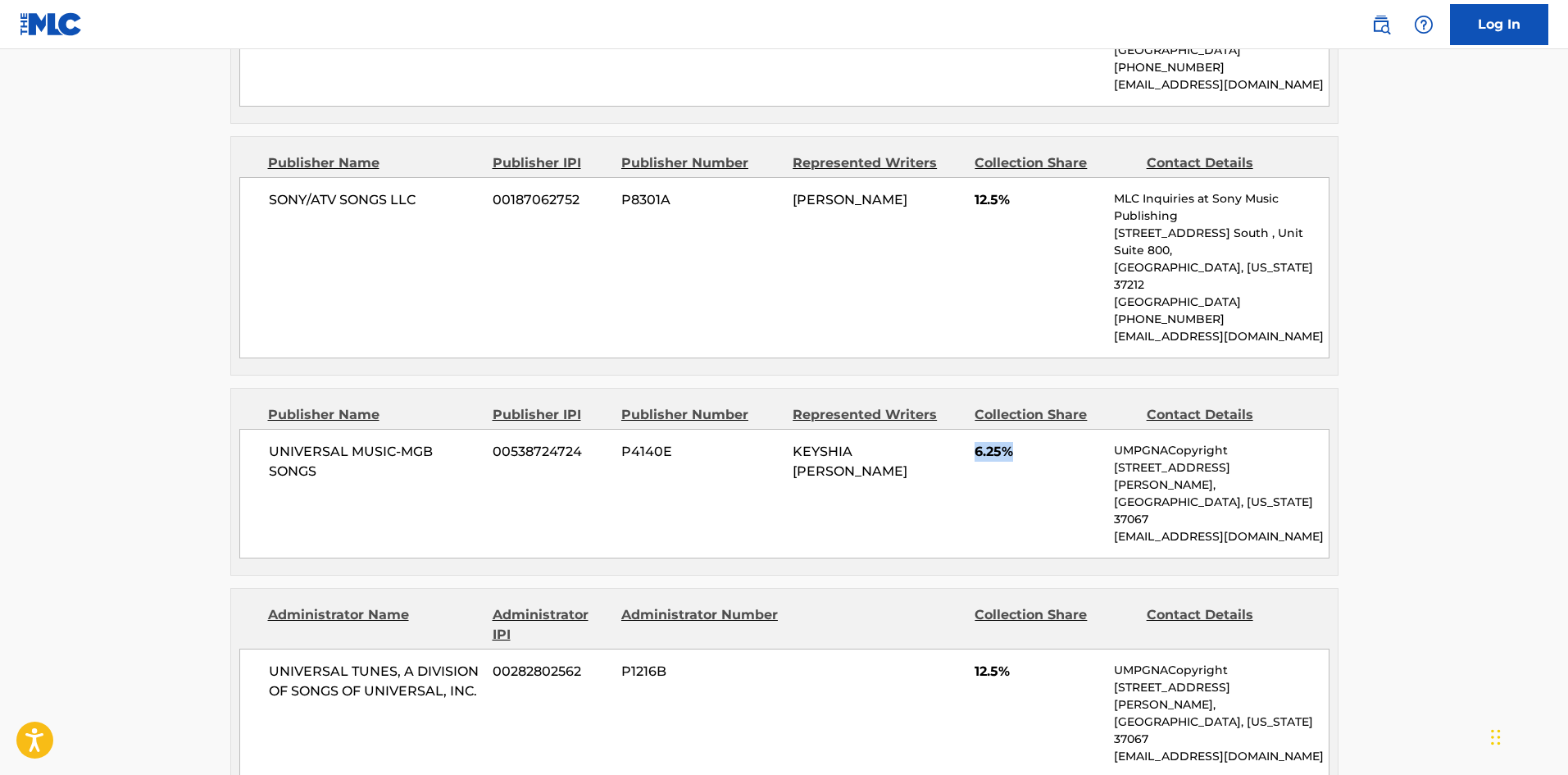
drag, startPoint x: 974, startPoint y: 318, endPoint x: 1054, endPoint y: 322, distance: 80.1
click at [1054, 429] on div "UNIVERSAL MUSIC-MGB SONGS 00538724724 P4140E [PERSON_NAME] 6.25% UMPGNACopyrigh…" at bounding box center [784, 494] width 1090 height 130
drag, startPoint x: 971, startPoint y: 500, endPoint x: 1032, endPoint y: 500, distance: 61.0
click at [1032, 649] on div "UNIVERSAL TUNES, A DIVISION OF SONGS OF UNIVERSAL, INC. 00282802562 P1216B 12.5…" at bounding box center [784, 714] width 1090 height 130
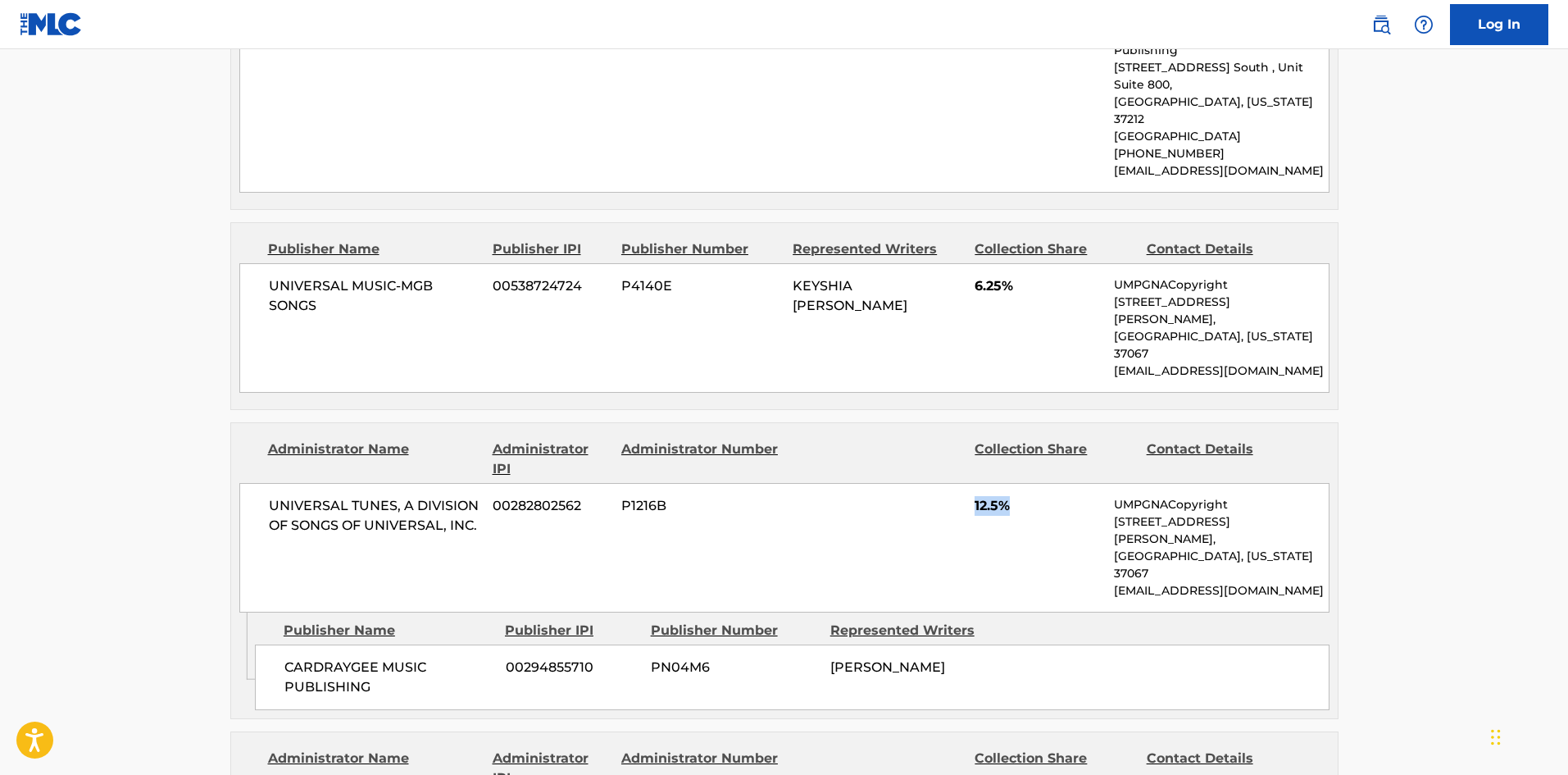
scroll to position [1804, 0]
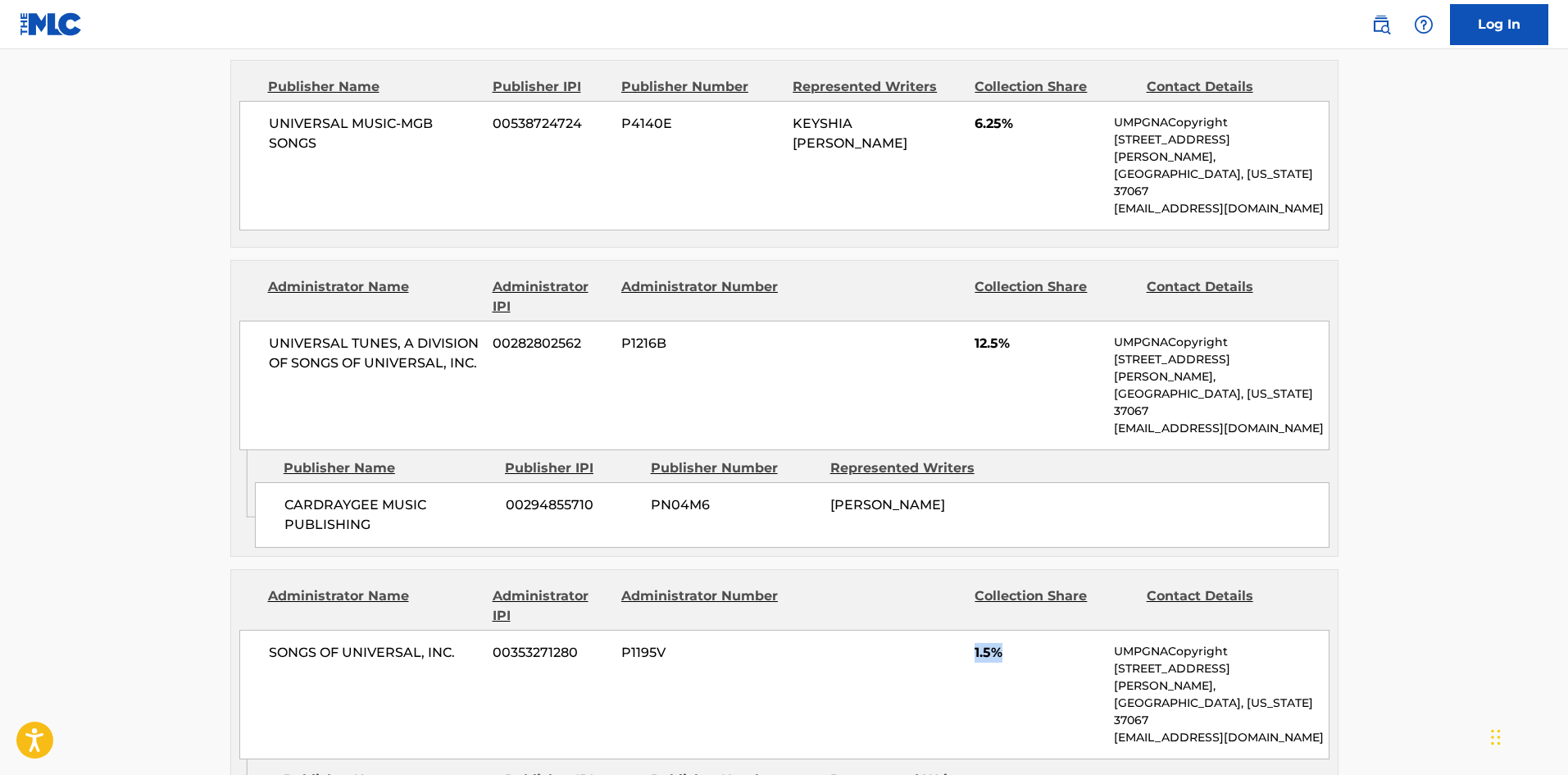
drag, startPoint x: 976, startPoint y: 449, endPoint x: 1029, endPoint y: 444, distance: 53.2
click at [1034, 643] on span "1.5%" at bounding box center [1038, 652] width 127 height 20
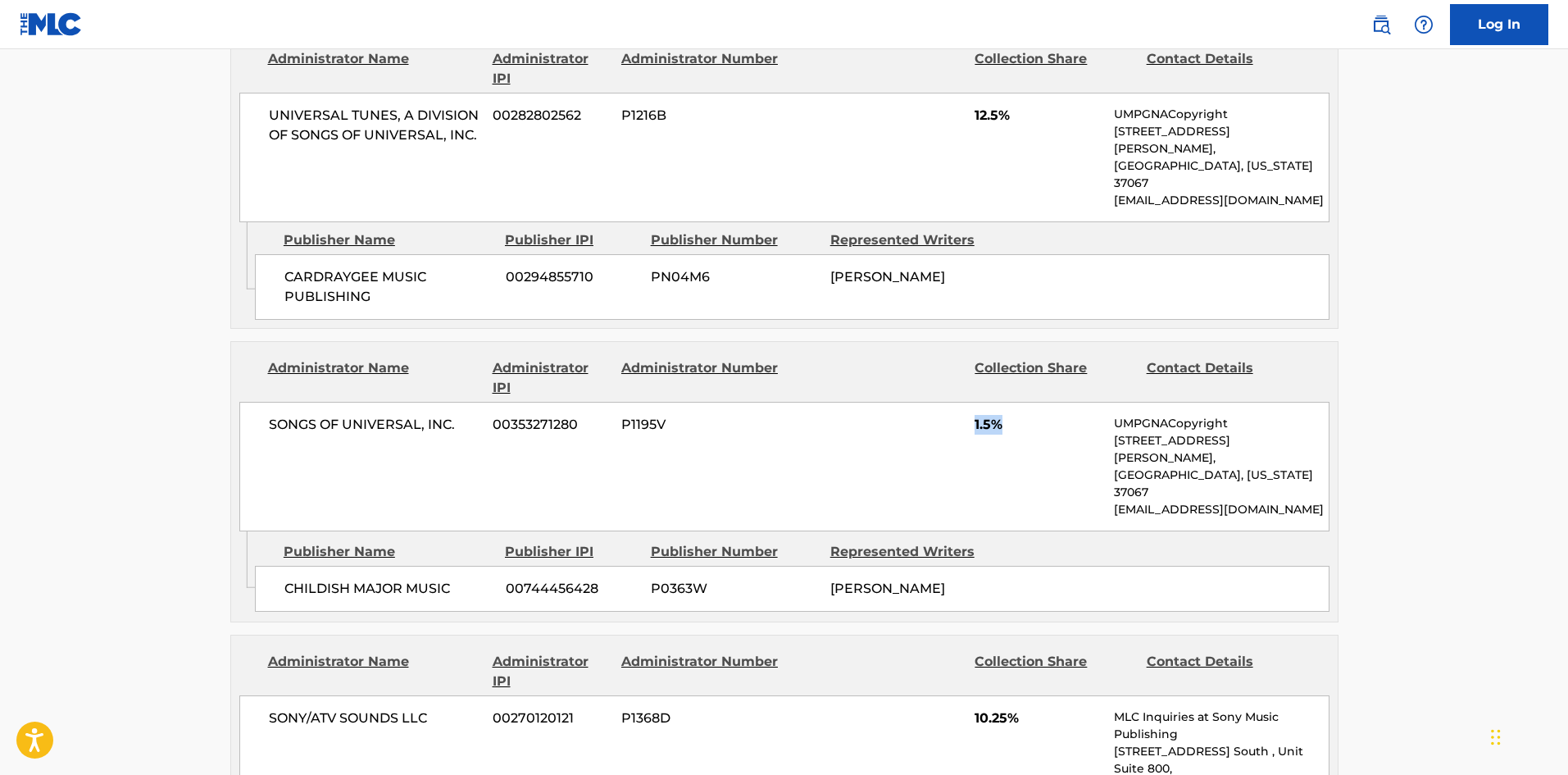
scroll to position [2050, 0]
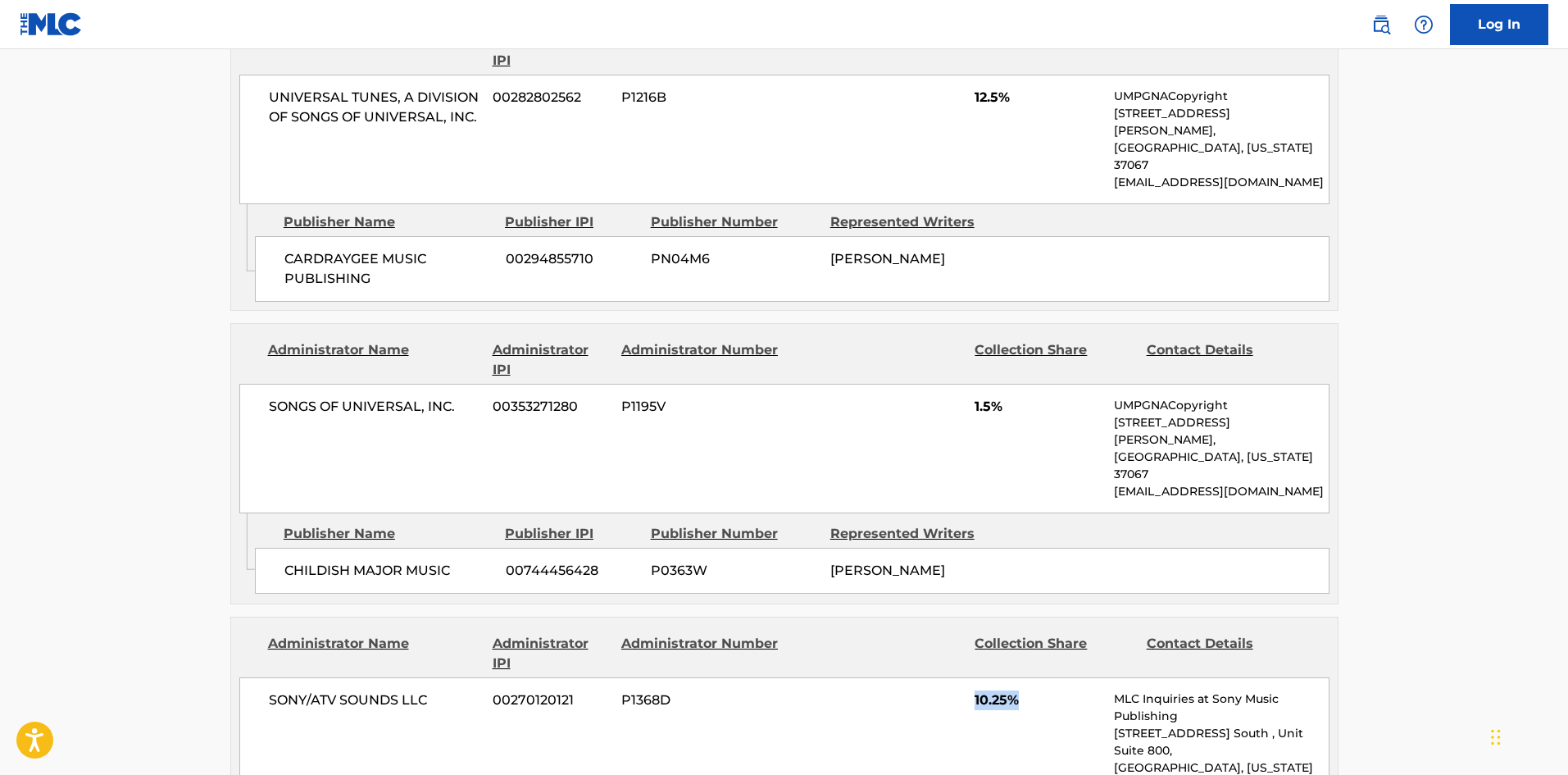
drag, startPoint x: 974, startPoint y: 478, endPoint x: 417, endPoint y: 119, distance: 662.7
click at [1039, 677] on div "SONY/ATV SOUNDS LLC 00270120121 P1368D 10.25% MLC Inquiries at Sony Music Publi…" at bounding box center [784, 767] width 1090 height 181
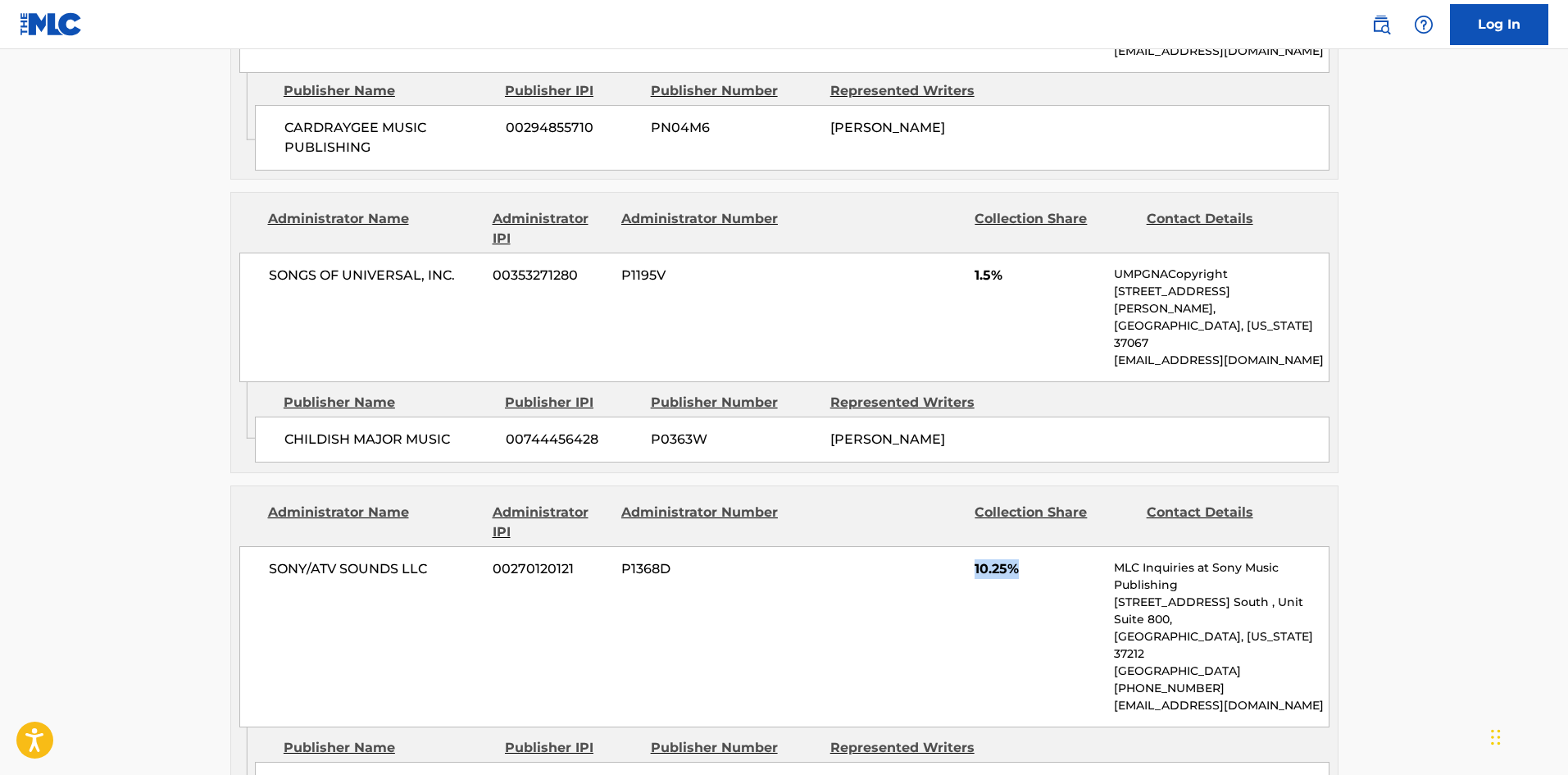
scroll to position [2377, 0]
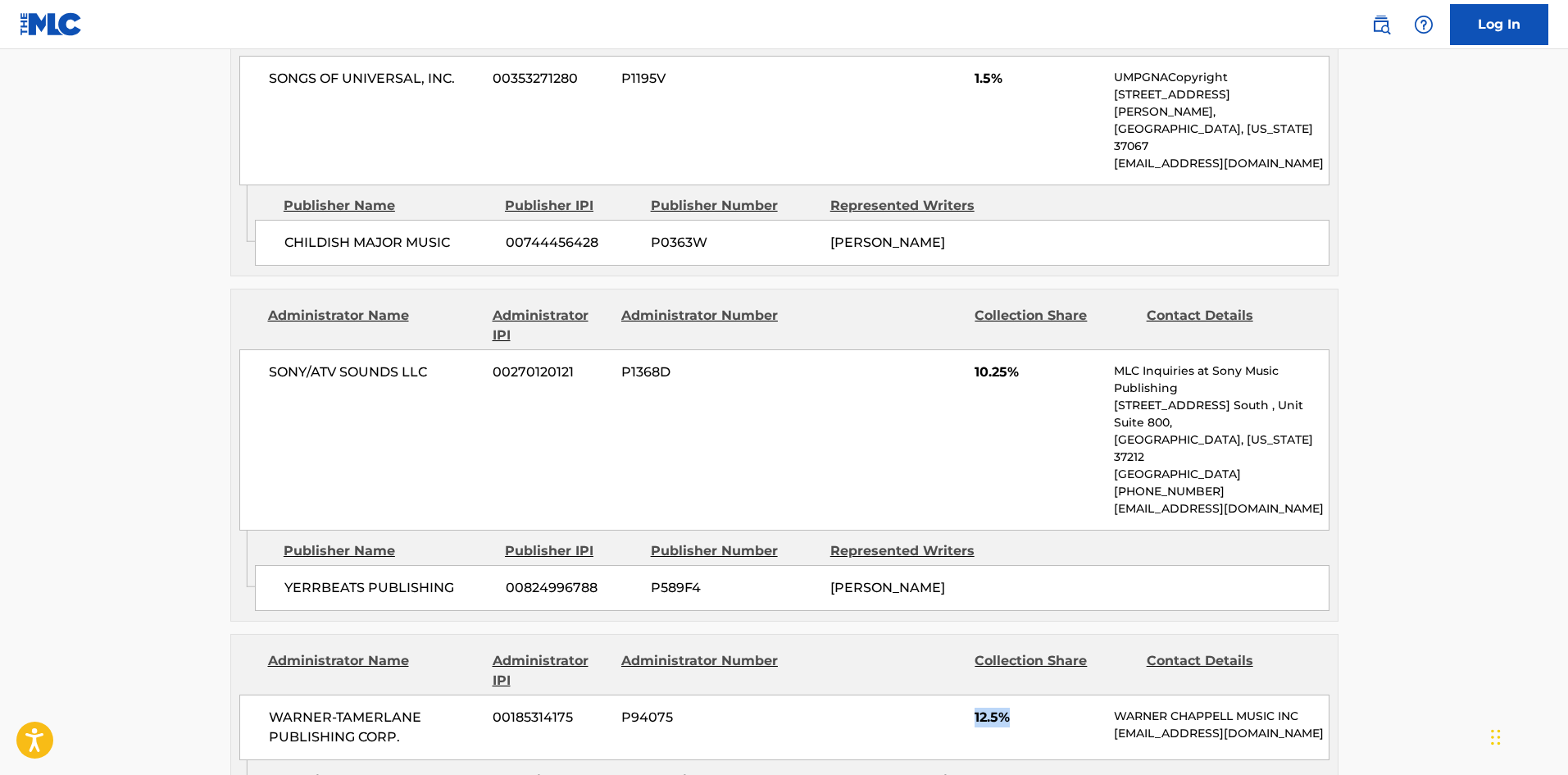
drag, startPoint x: 976, startPoint y: 474, endPoint x: 945, endPoint y: 429, distance: 54.6
click at [1052, 707] on span "12.5%" at bounding box center [1038, 717] width 127 height 20
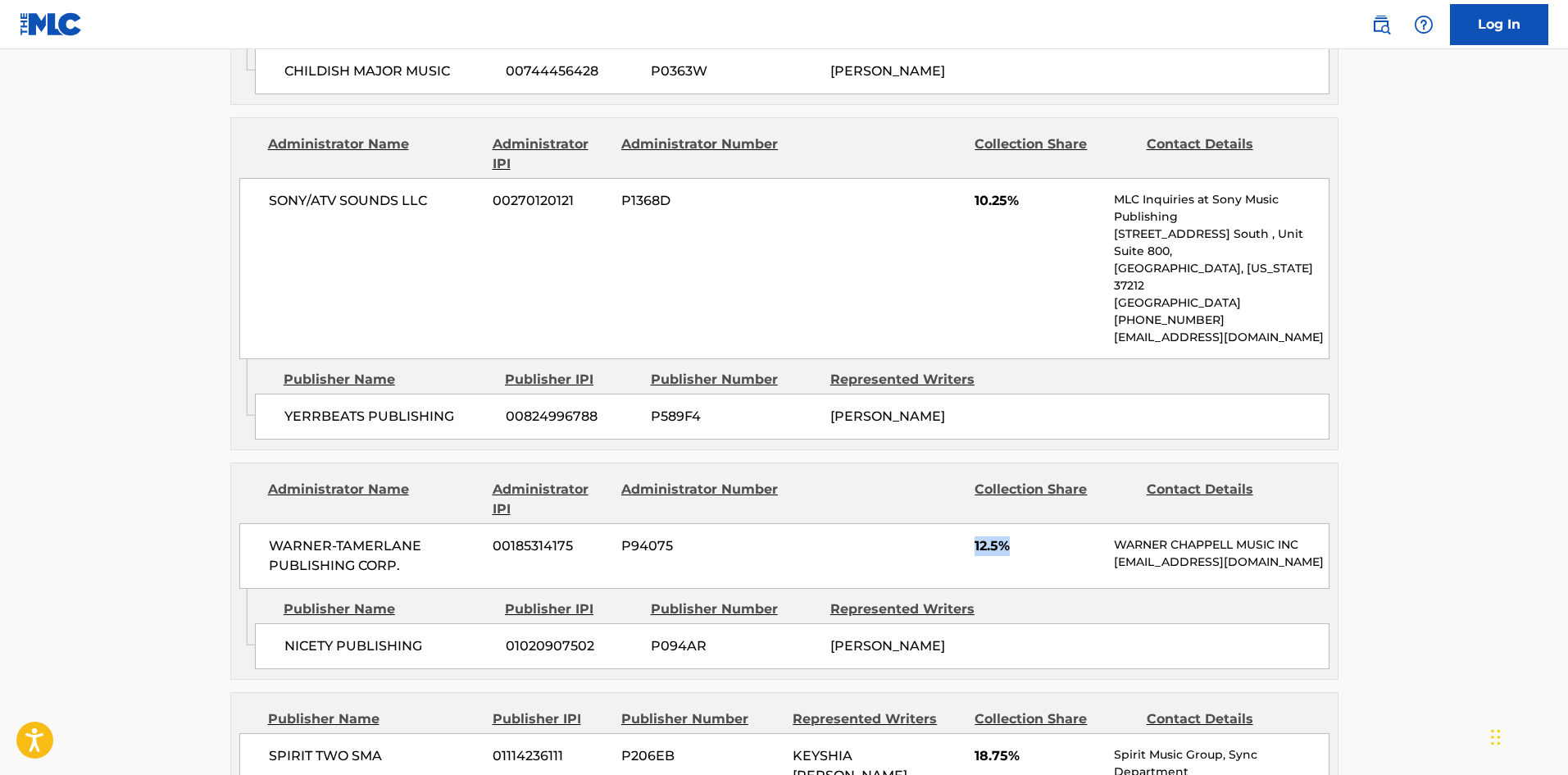
scroll to position [2705, 0]
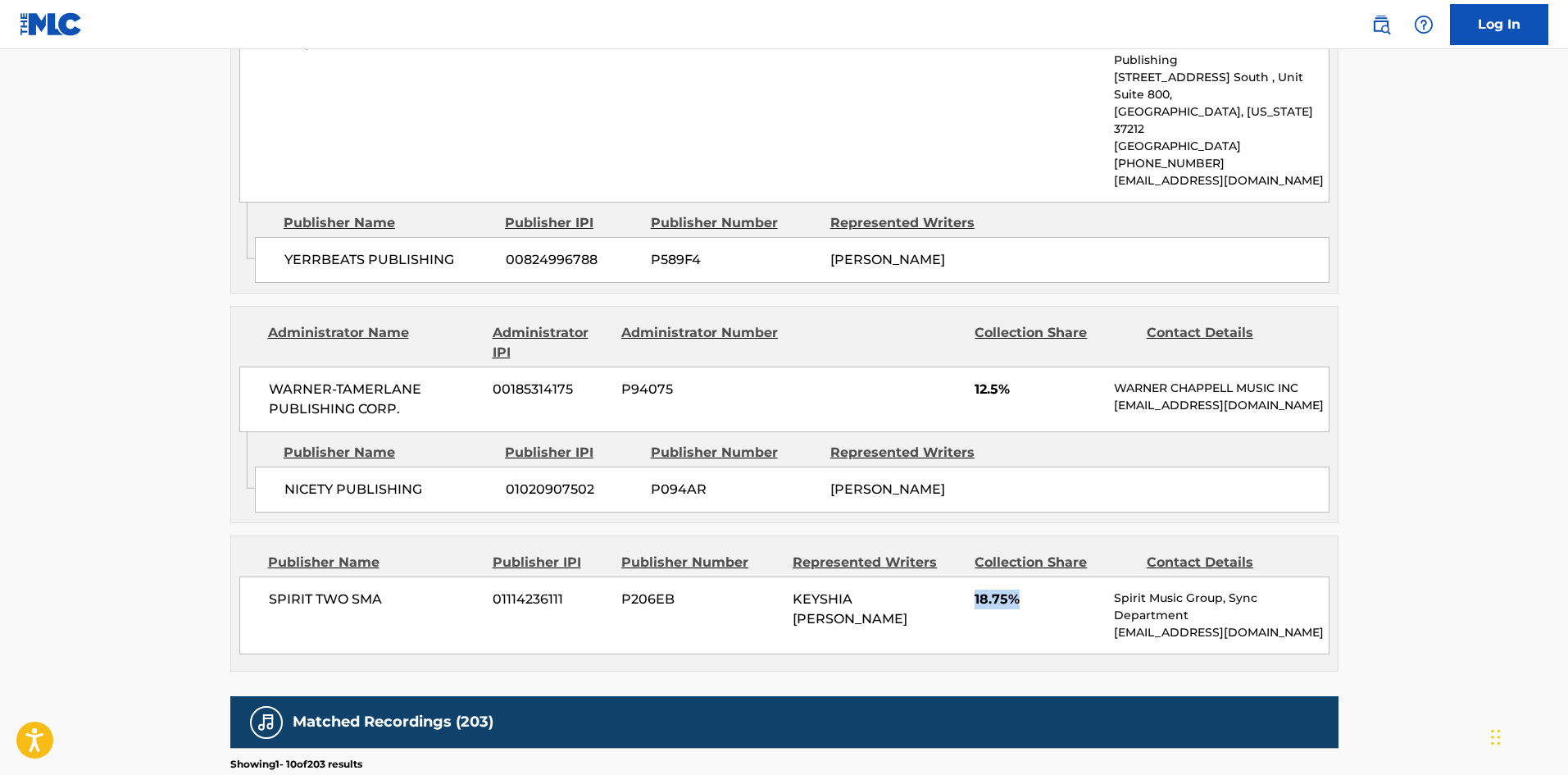
drag, startPoint x: 969, startPoint y: 365, endPoint x: 1018, endPoint y: 370, distance: 49.3
click at [1018, 577] on div "SPIRIT TWO SMA 01114236111 P206EB KEYSHIA M [PERSON_NAME] 18.75% Spirit Music G…" at bounding box center [784, 616] width 1090 height 78
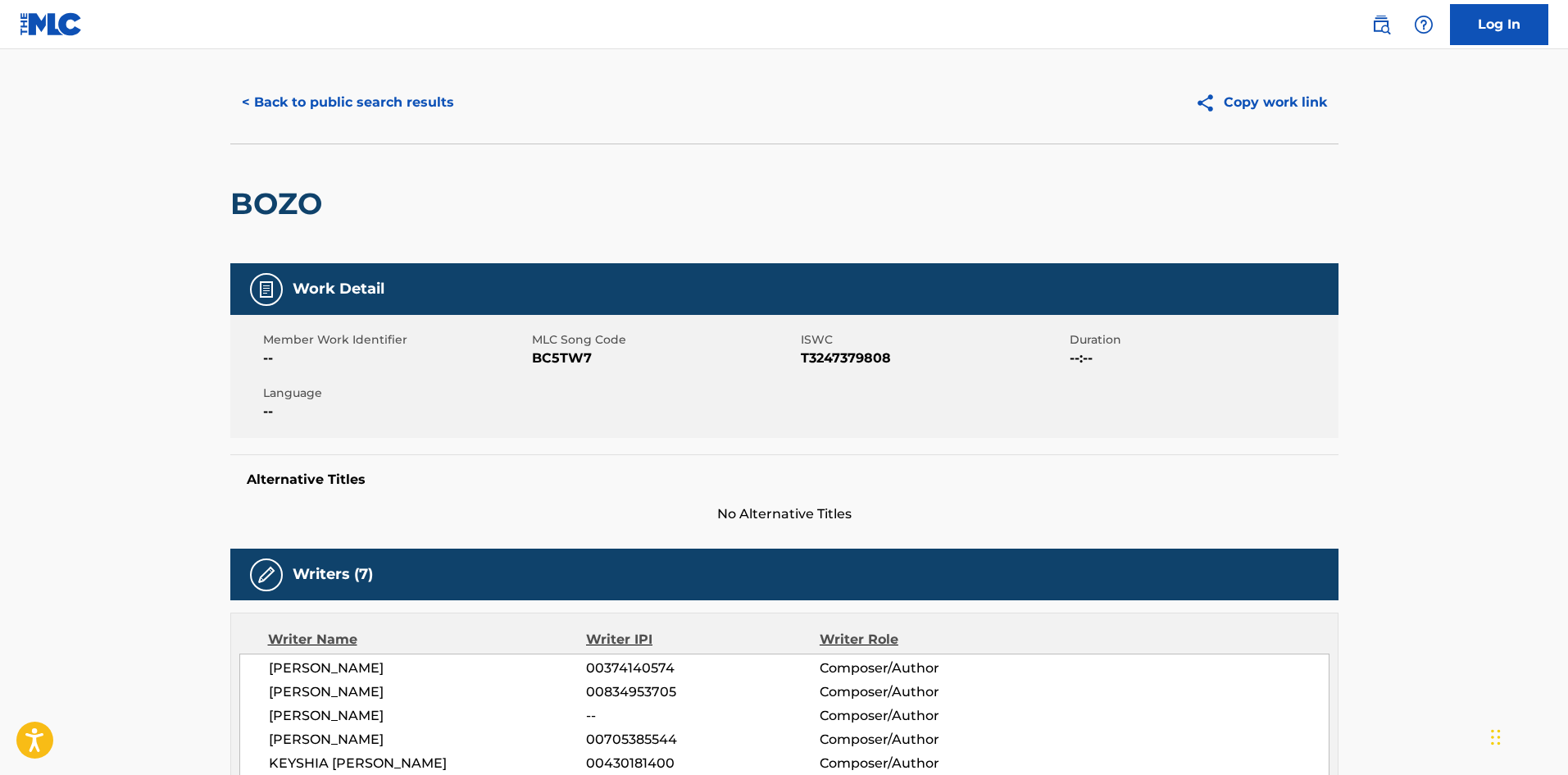
scroll to position [0, 0]
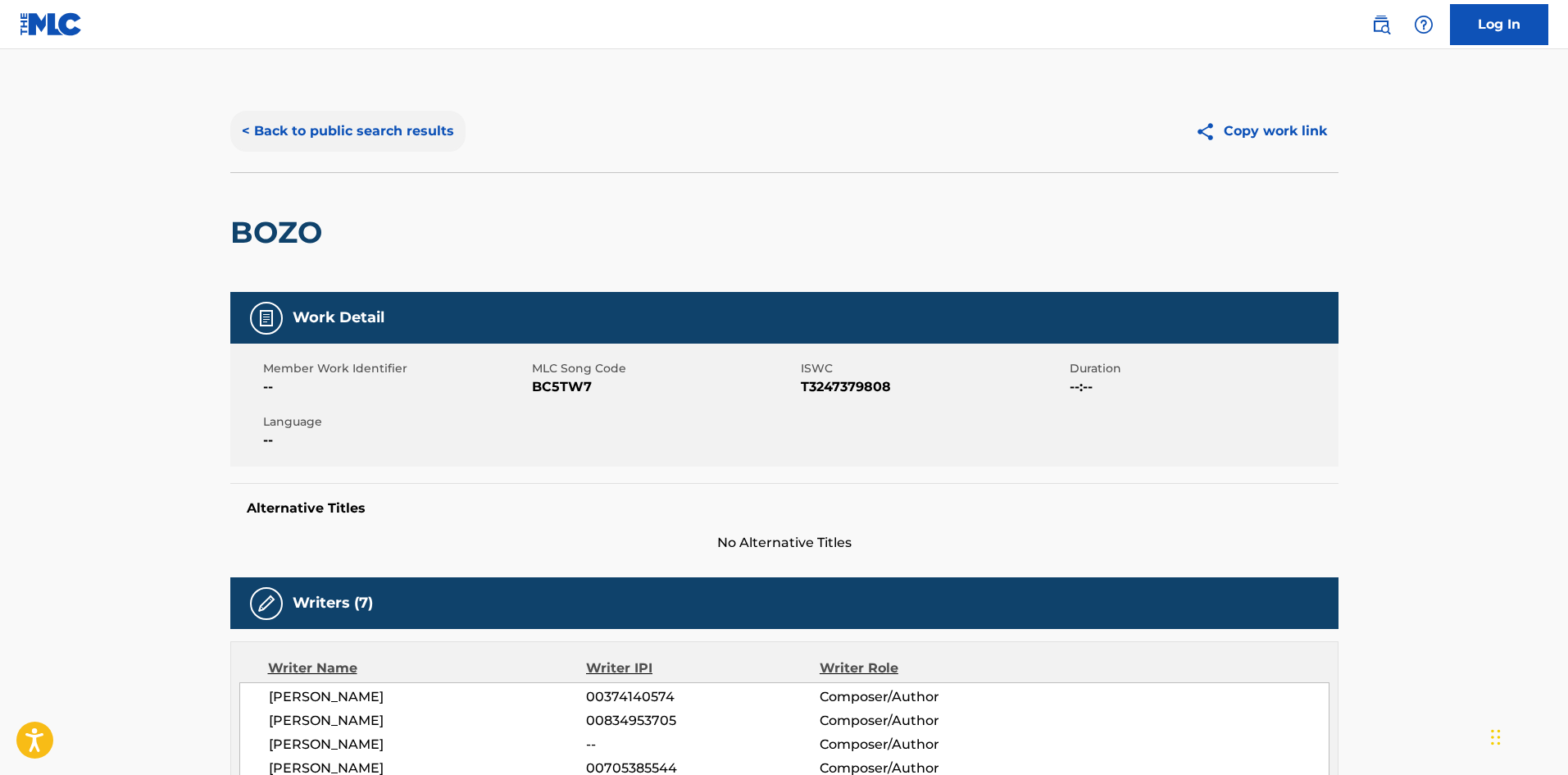
click at [398, 142] on button "< Back to public search results" at bounding box center [348, 131] width 236 height 41
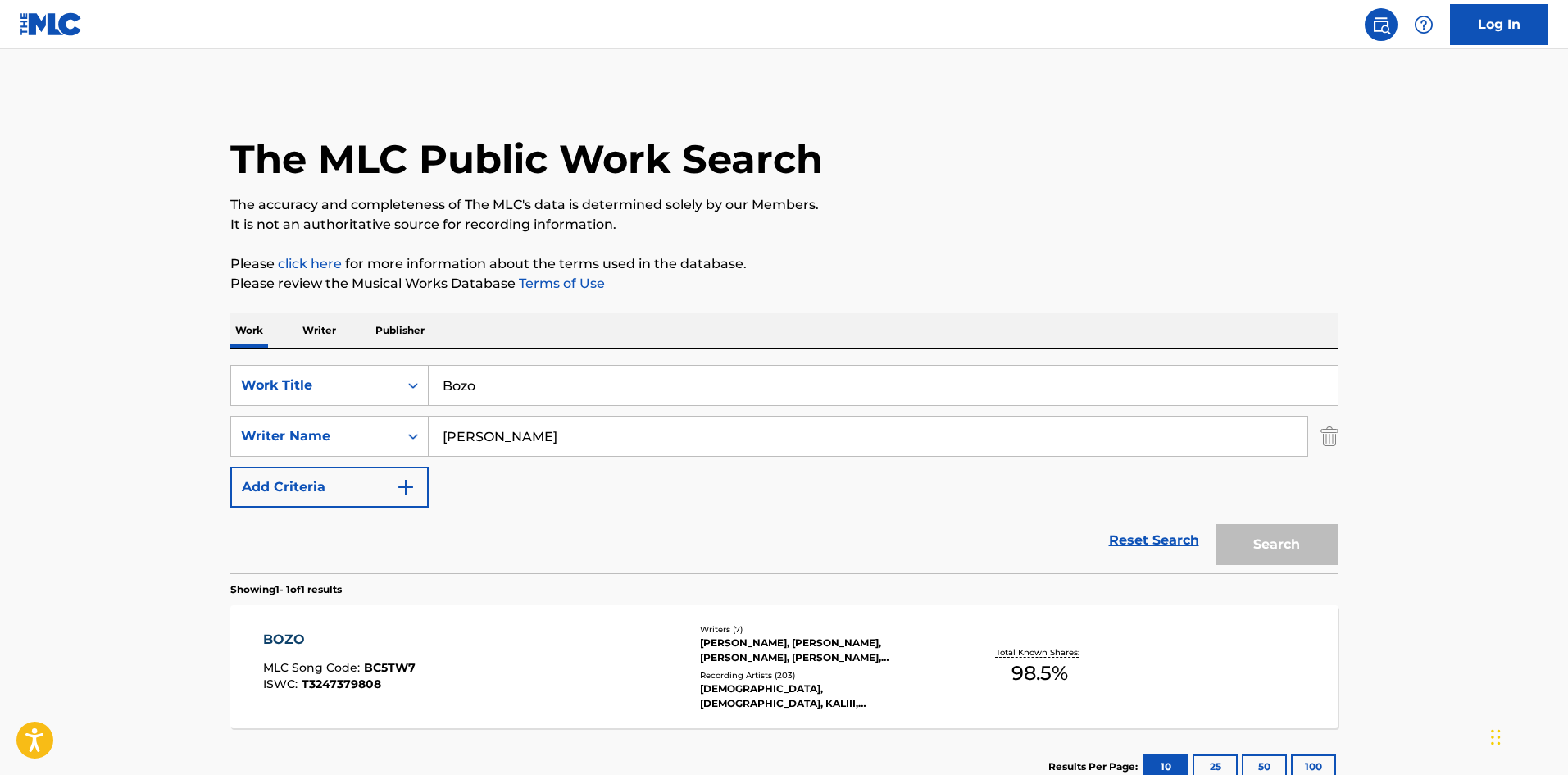
scroll to position [23, 0]
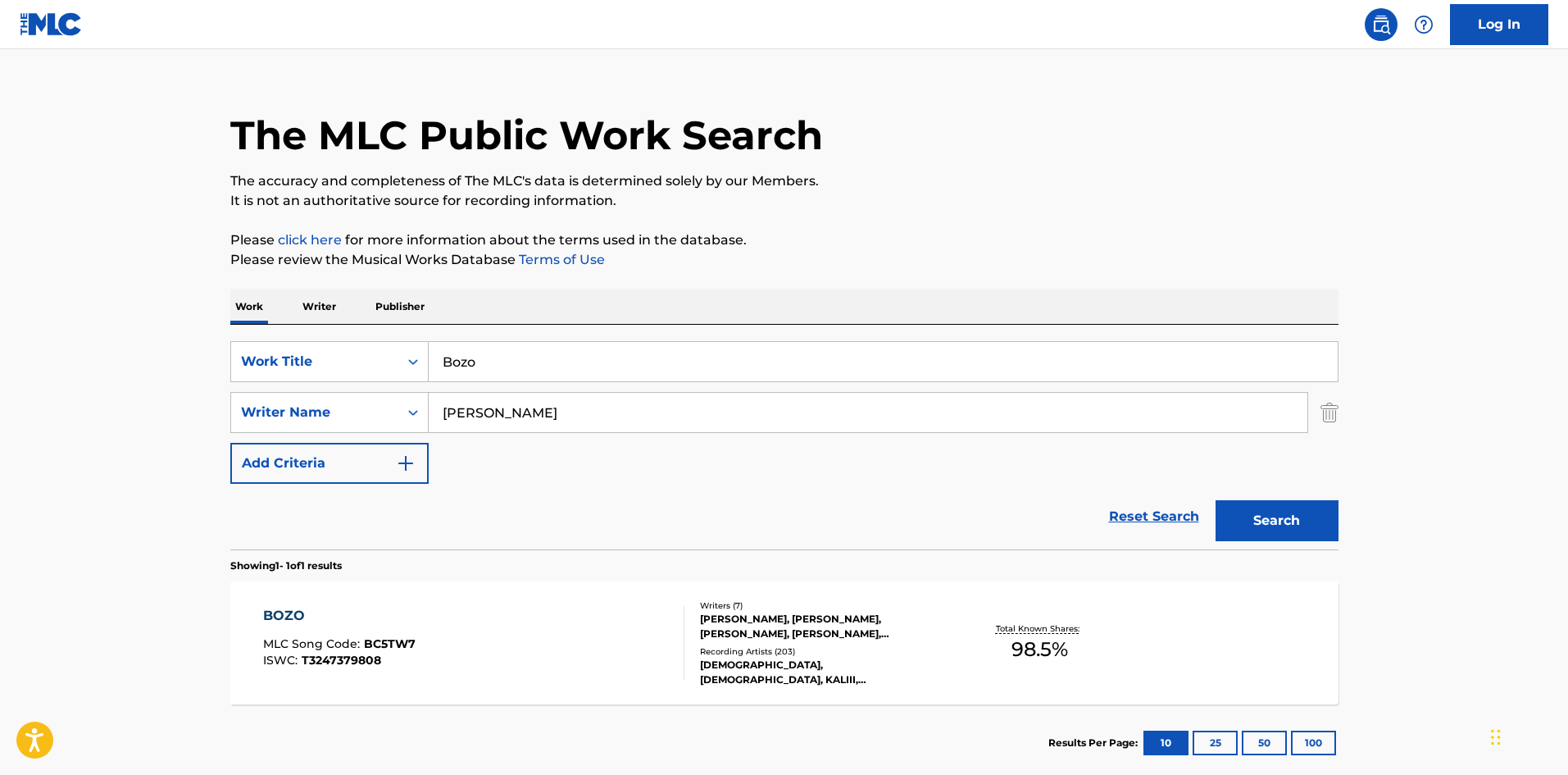
drag, startPoint x: 559, startPoint y: 374, endPoint x: 0, endPoint y: 285, distance: 566.0
click at [0, 313] on main "The MLC Public Work Search The accuracy and completeness of The MLC's data is d…" at bounding box center [784, 407] width 1568 height 764
paste input "Weeeeee"
type input "Weeeeee"
drag, startPoint x: 598, startPoint y: 404, endPoint x: 18, endPoint y: 374, distance: 580.8
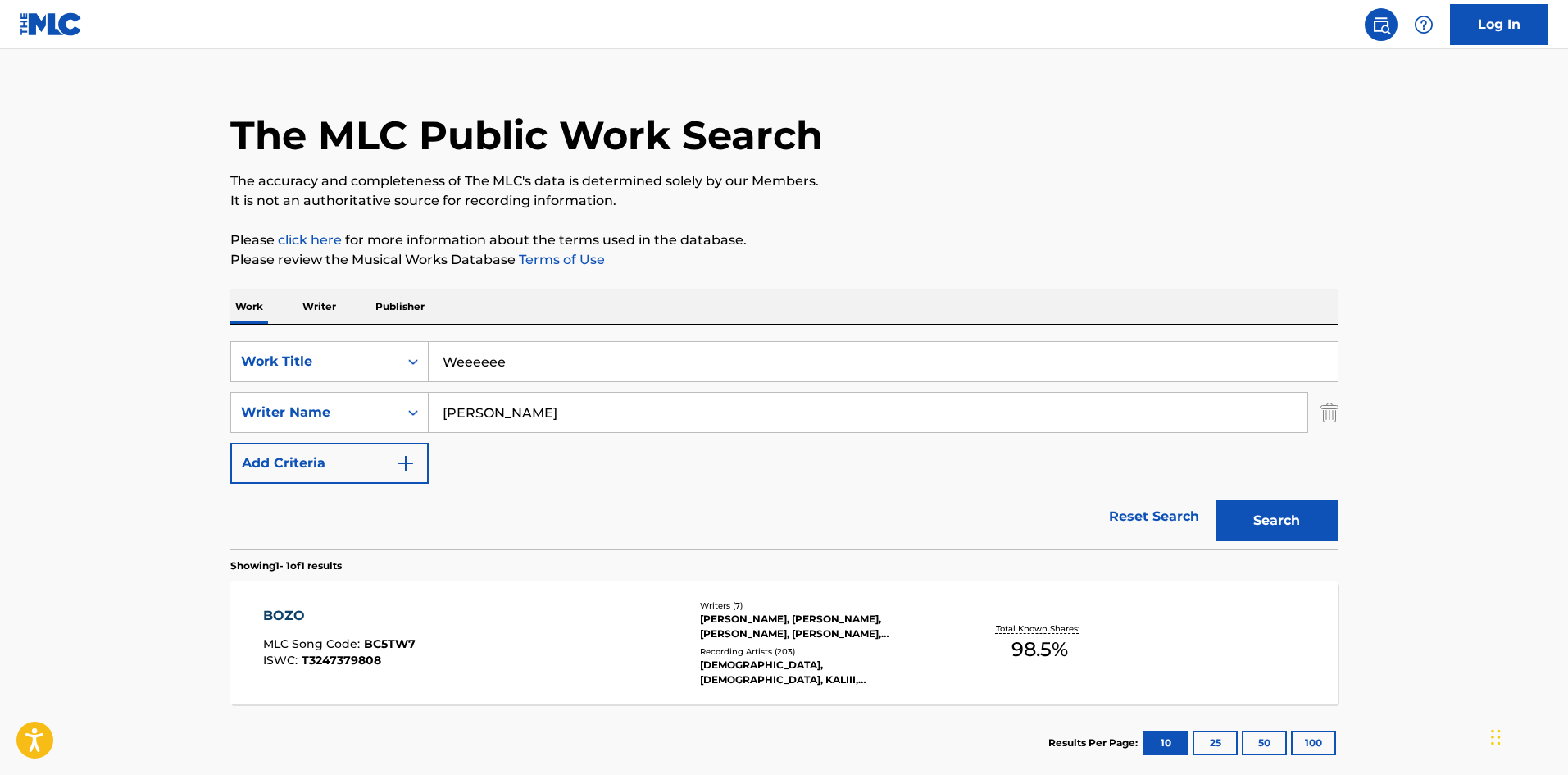
click at [0, 386] on main "The MLC Public Work Search The accuracy and completeness of The MLC's data is d…" at bounding box center [784, 407] width 1568 height 764
paste input "[PERSON_NAME]"
type input "[PERSON_NAME]"
click at [1294, 518] on button "Search" at bounding box center [1277, 520] width 123 height 41
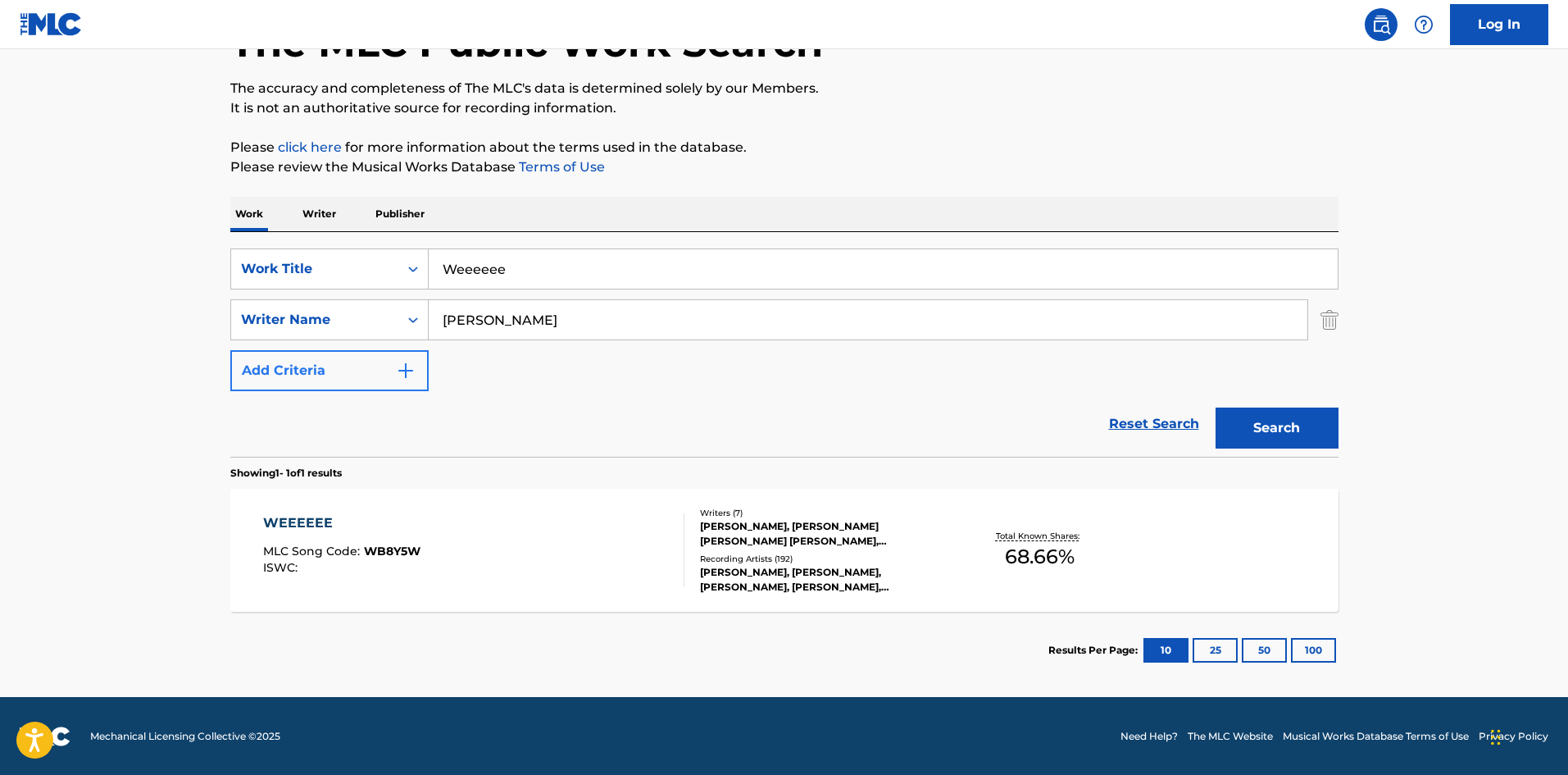
scroll to position [117, 0]
click at [313, 521] on div "WEEEEEE" at bounding box center [342, 522] width 158 height 20
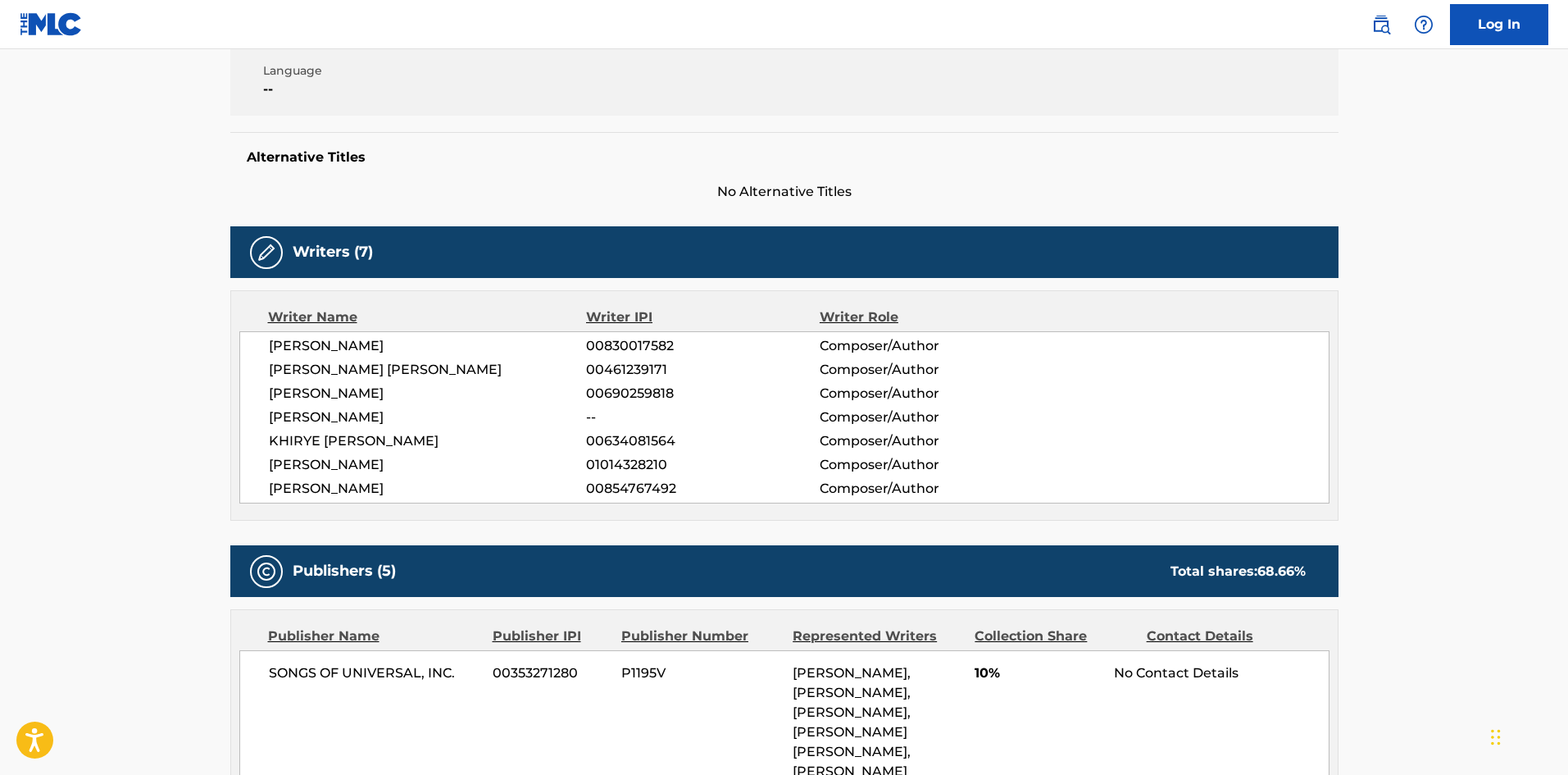
scroll to position [492, 0]
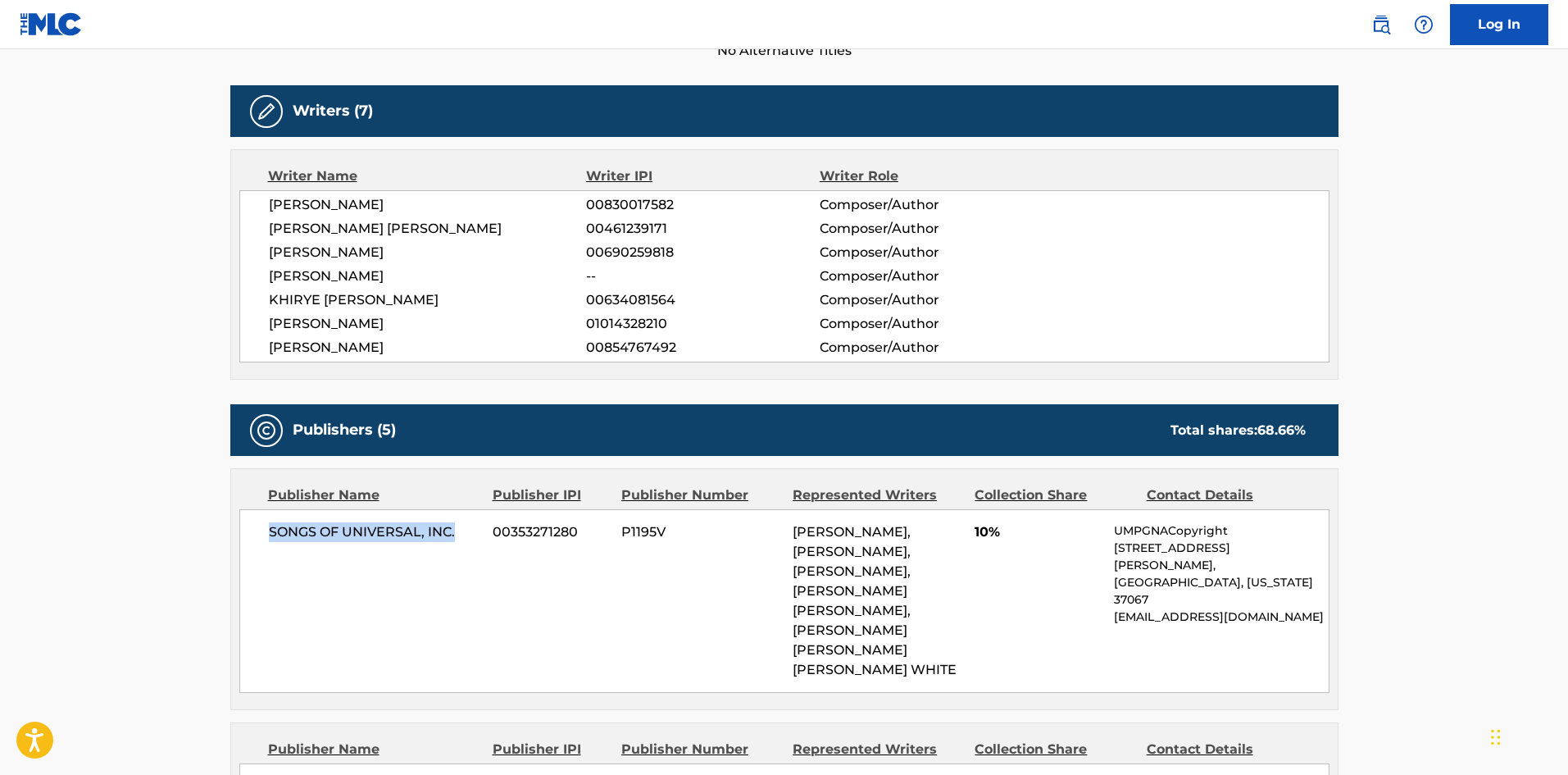
drag, startPoint x: 267, startPoint y: 529, endPoint x: 481, endPoint y: 520, distance: 214.2
click at [481, 520] on div "SONGS OF UNIVERSAL, INC. 00353271280 P1195V [PERSON_NAME], [PERSON_NAME], [PERS…" at bounding box center [784, 601] width 1090 height 184
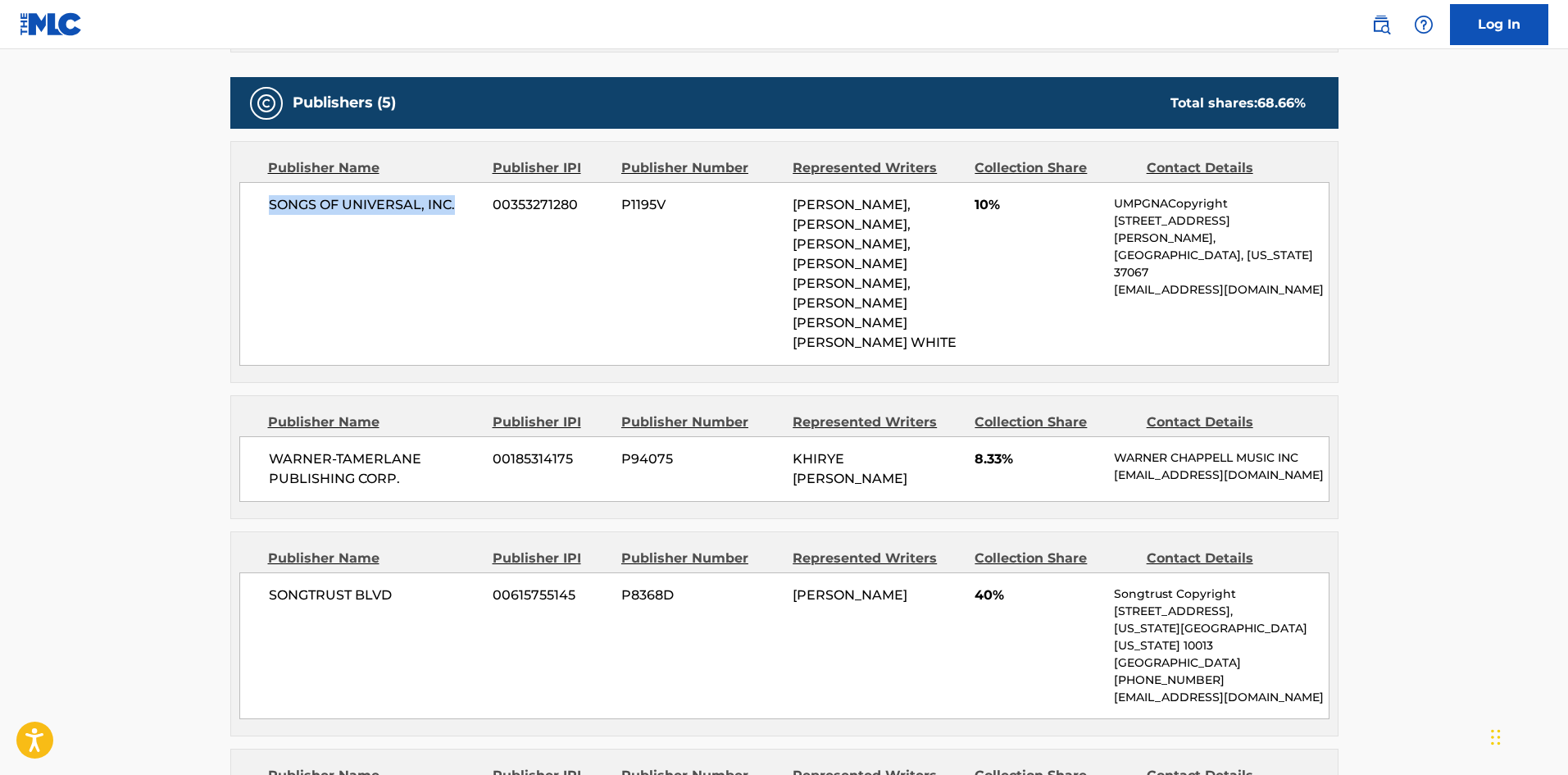
scroll to position [820, 0]
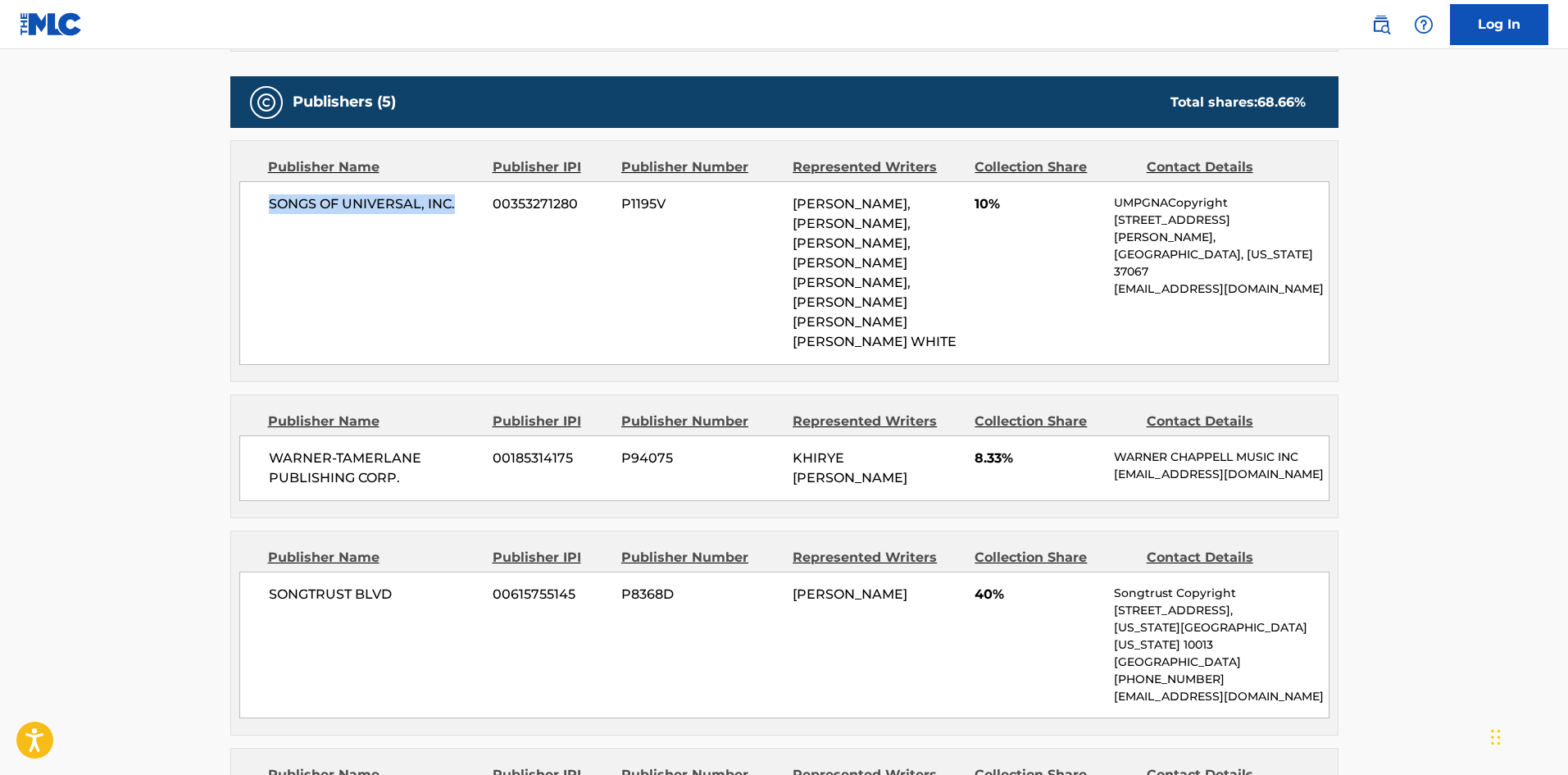
click at [300, 272] on div "SONGS OF UNIVERSAL, INC. 00353271280 P1195V [PERSON_NAME], [PERSON_NAME], [PERS…" at bounding box center [784, 273] width 1090 height 184
drag, startPoint x: 265, startPoint y: 206, endPoint x: 487, endPoint y: 206, distance: 222.0
click at [487, 206] on div "SONGS OF UNIVERSAL, INC. 00353271280 P1195V [PERSON_NAME], [PERSON_NAME], [PERS…" at bounding box center [784, 273] width 1090 height 184
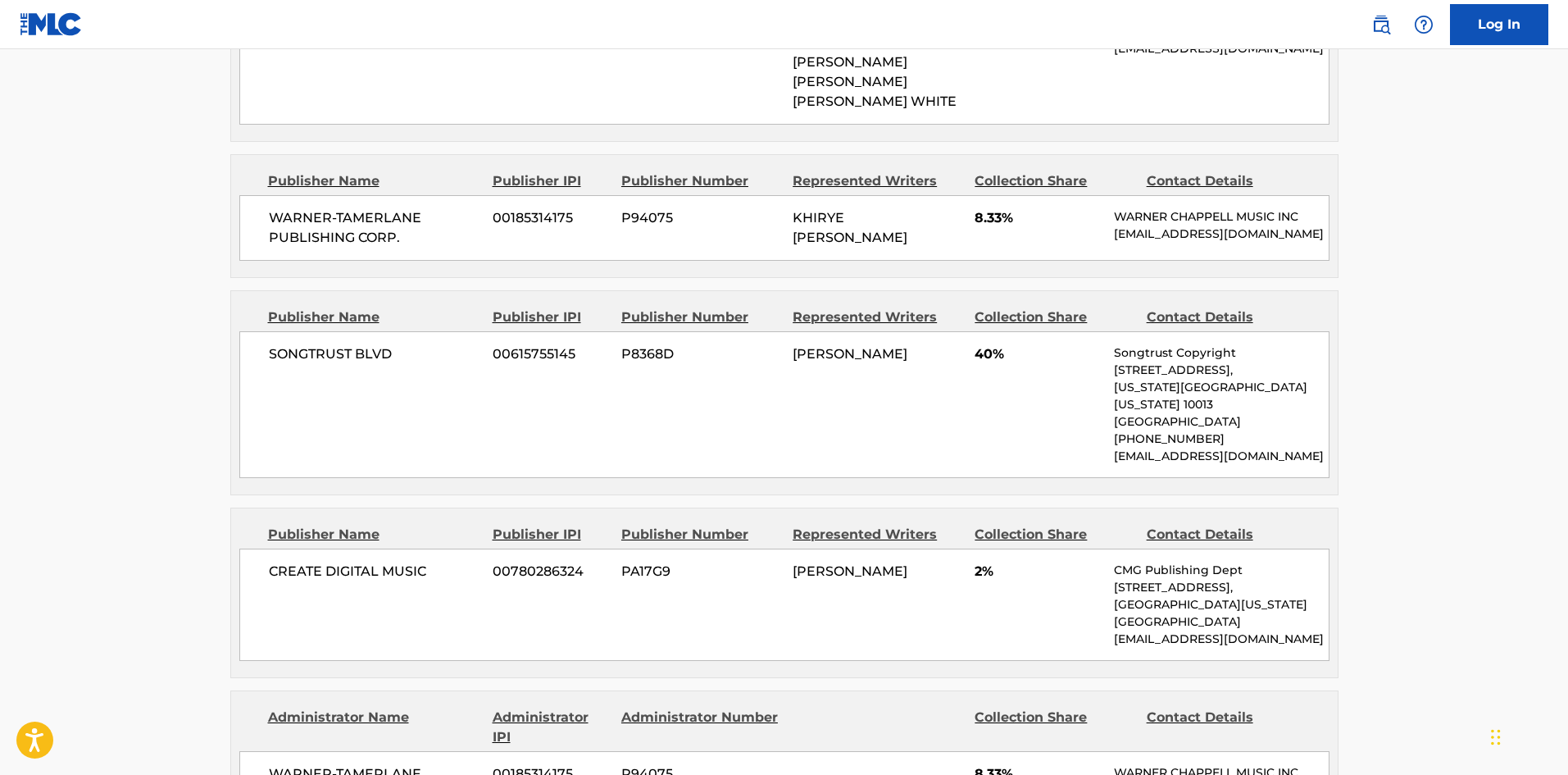
scroll to position [1066, 0]
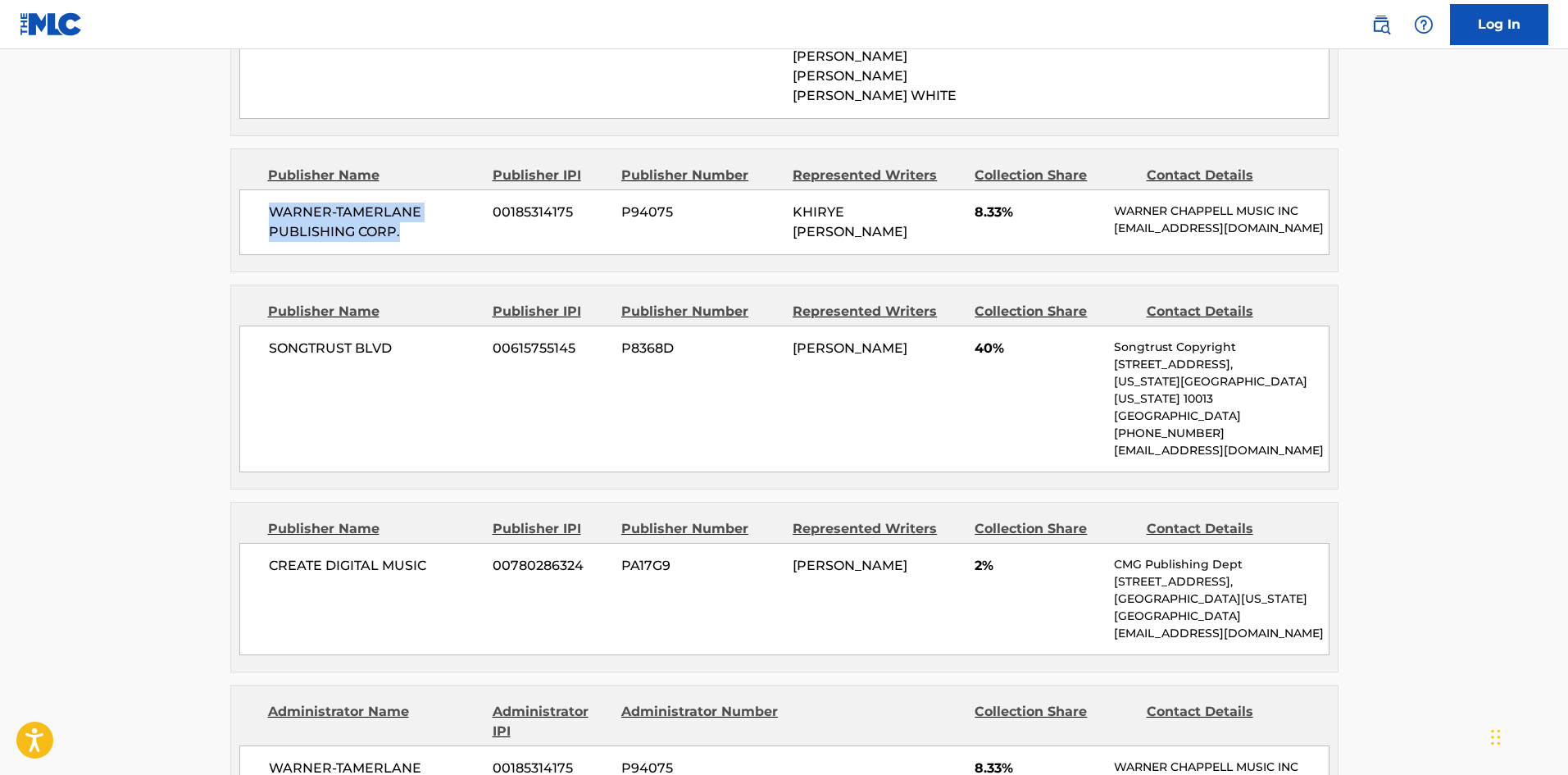
drag, startPoint x: 272, startPoint y: 192, endPoint x: 433, endPoint y: 212, distance: 162.2
click at [433, 212] on span "WARNER-TAMERLANE PUBLISHING CORP." at bounding box center [375, 222] width 212 height 39
drag, startPoint x: 268, startPoint y: 342, endPoint x: 480, endPoint y: 346, distance: 212.0
click at [480, 346] on div "SONGTRUST BLVD 00615755145 P8368D [PERSON_NAME] 40% Songtrust Copyright [STREET…" at bounding box center [784, 398] width 1090 height 146
drag, startPoint x: 270, startPoint y: 539, endPoint x: 473, endPoint y: 540, distance: 203.0
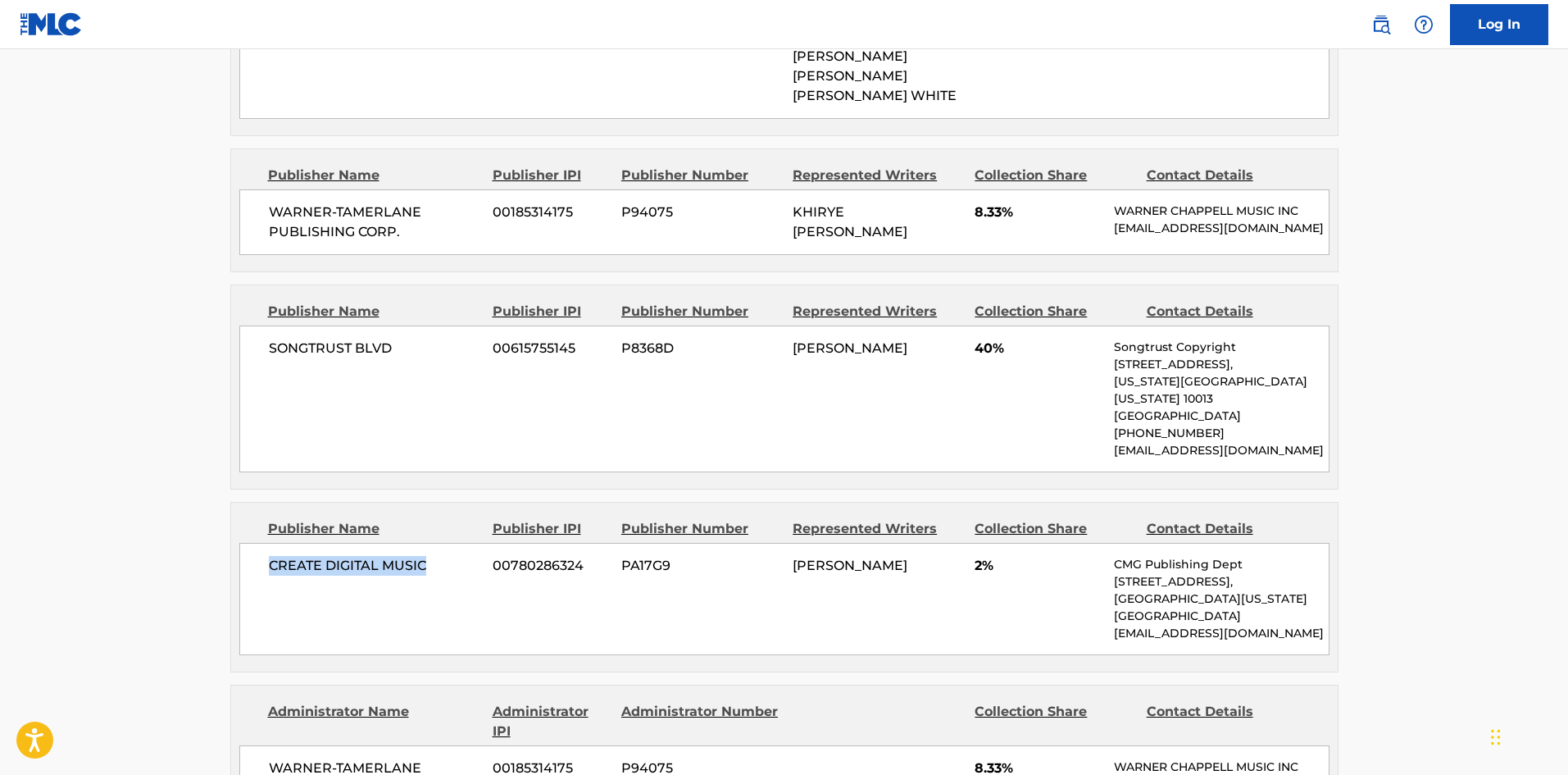
click at [473, 556] on span "CREATE DIGITAL MUSIC" at bounding box center [375, 565] width 212 height 20
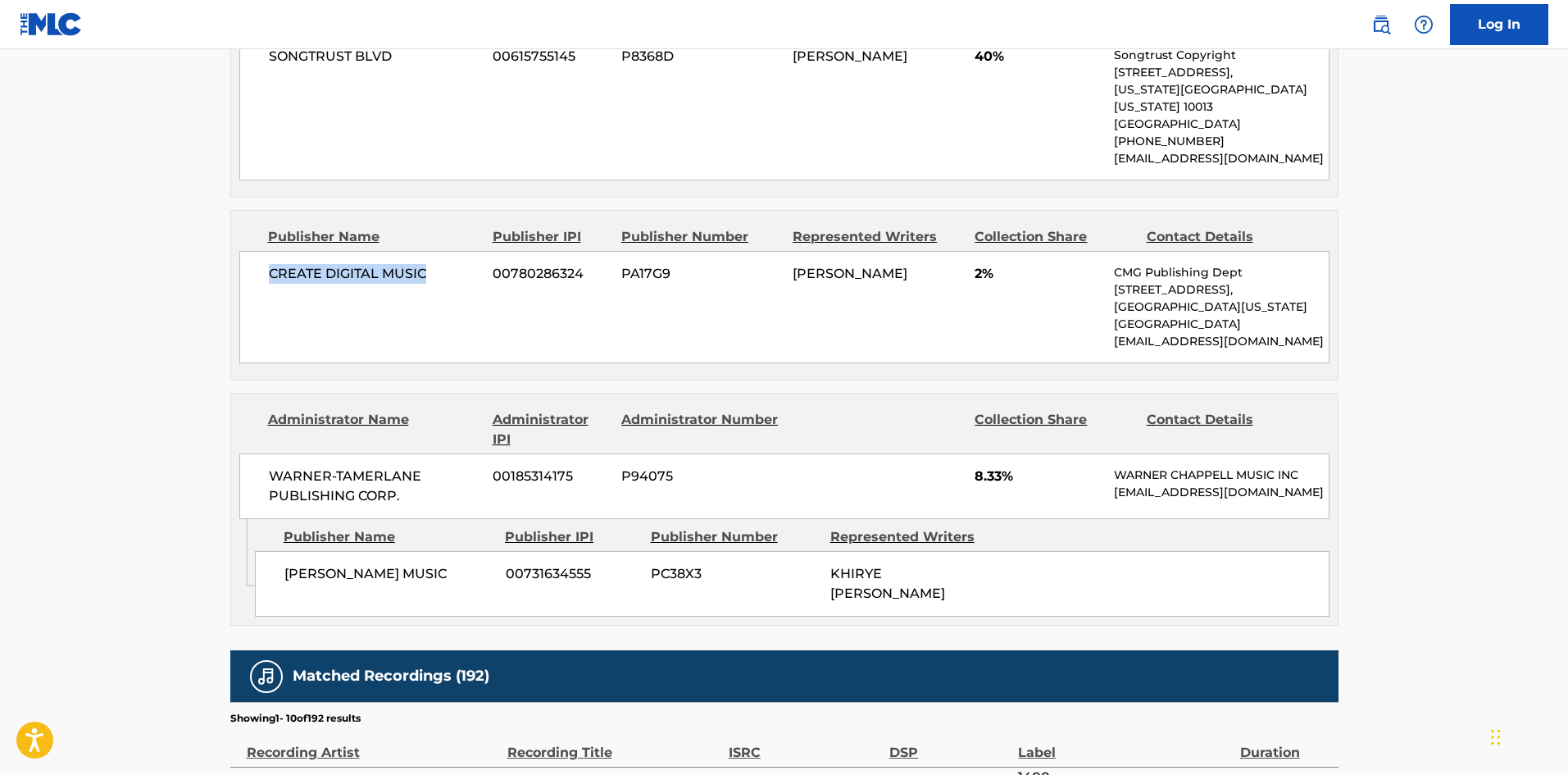
scroll to position [1393, 0]
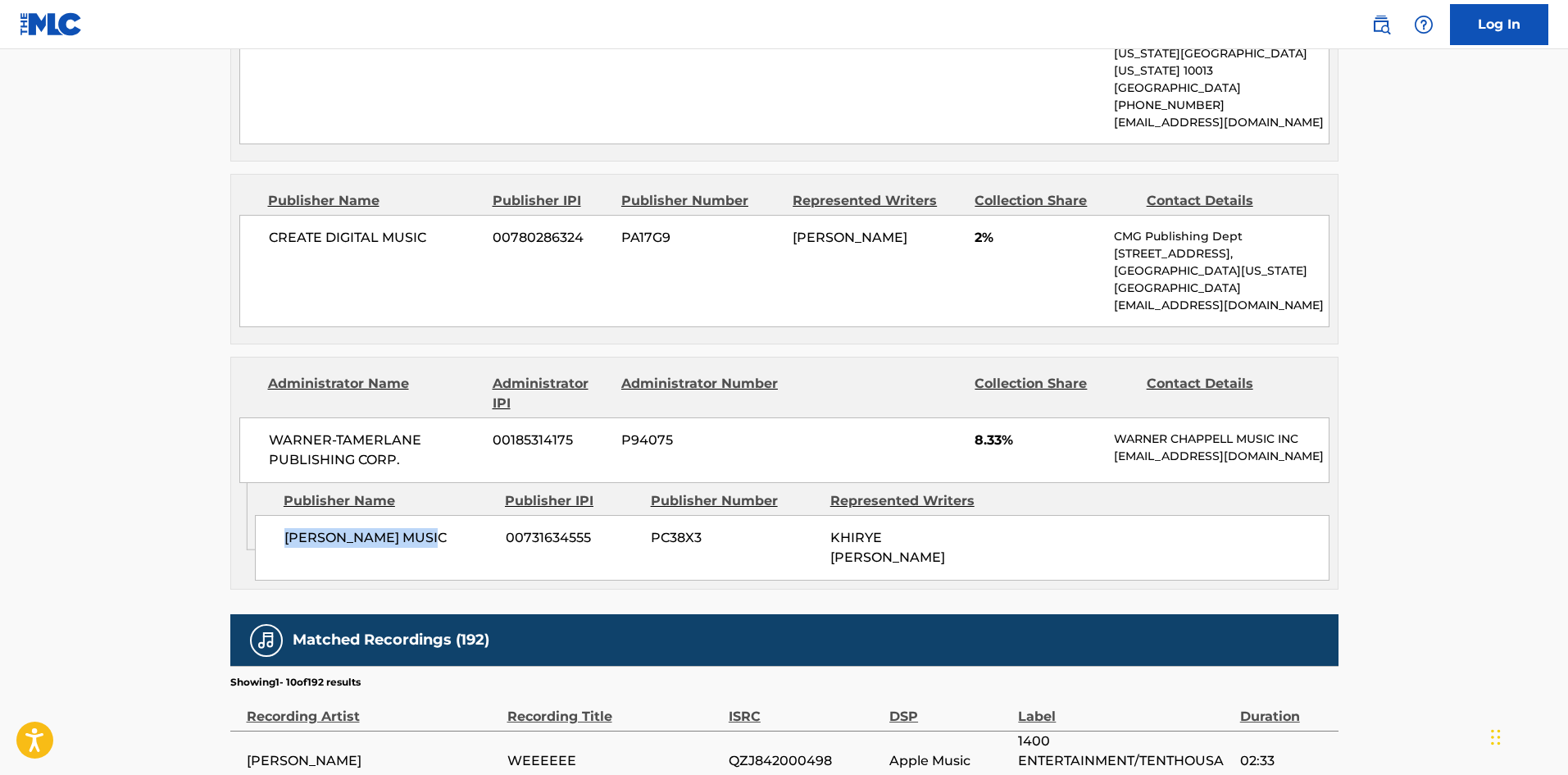
drag, startPoint x: 285, startPoint y: 530, endPoint x: 469, endPoint y: 513, distance: 184.8
click at [469, 515] on div "[PERSON_NAME] MUSIC 00731634555 PC38X3 [PERSON_NAME]" at bounding box center [791, 548] width 1074 height 66
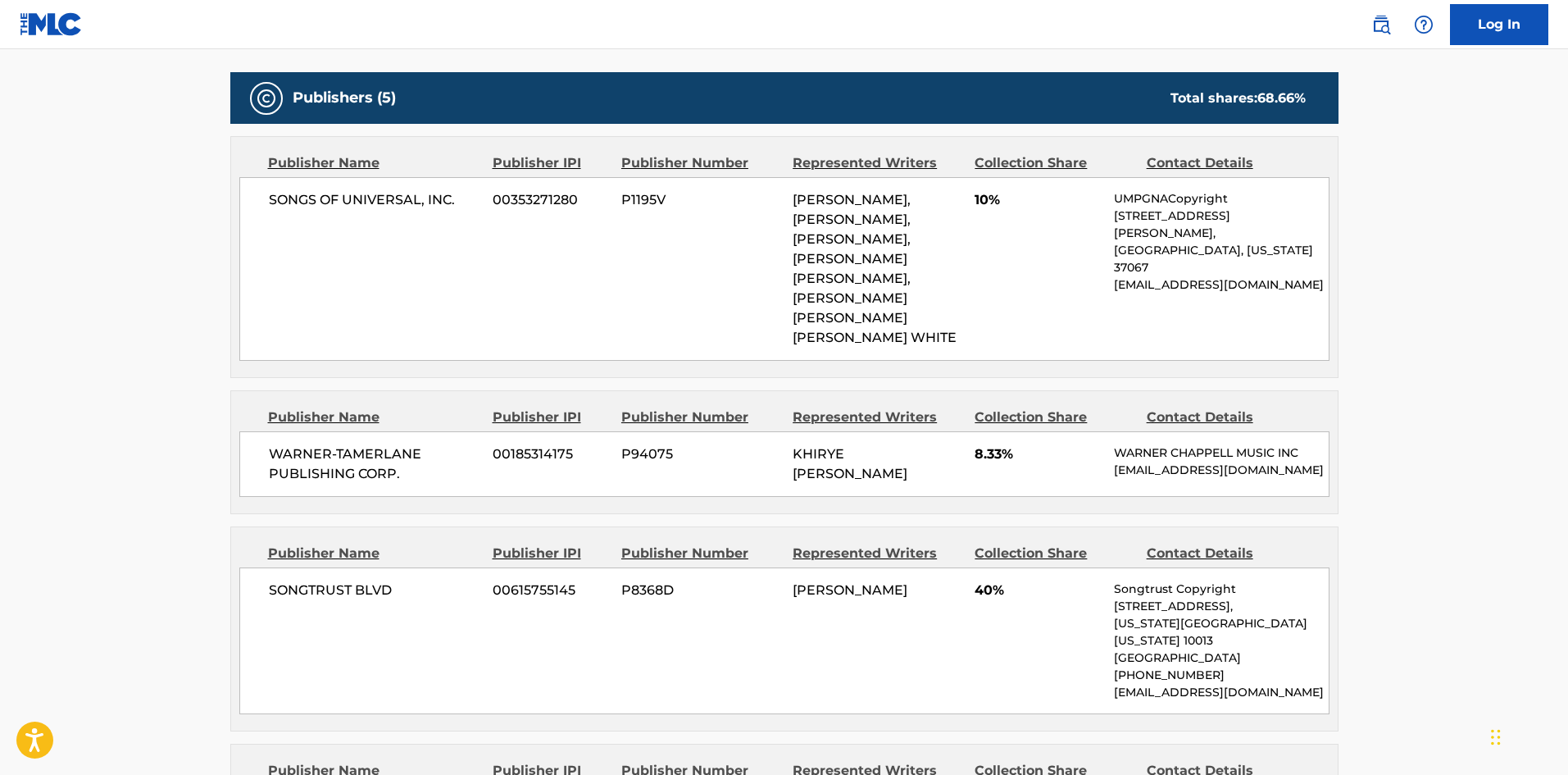
scroll to position [738, 0]
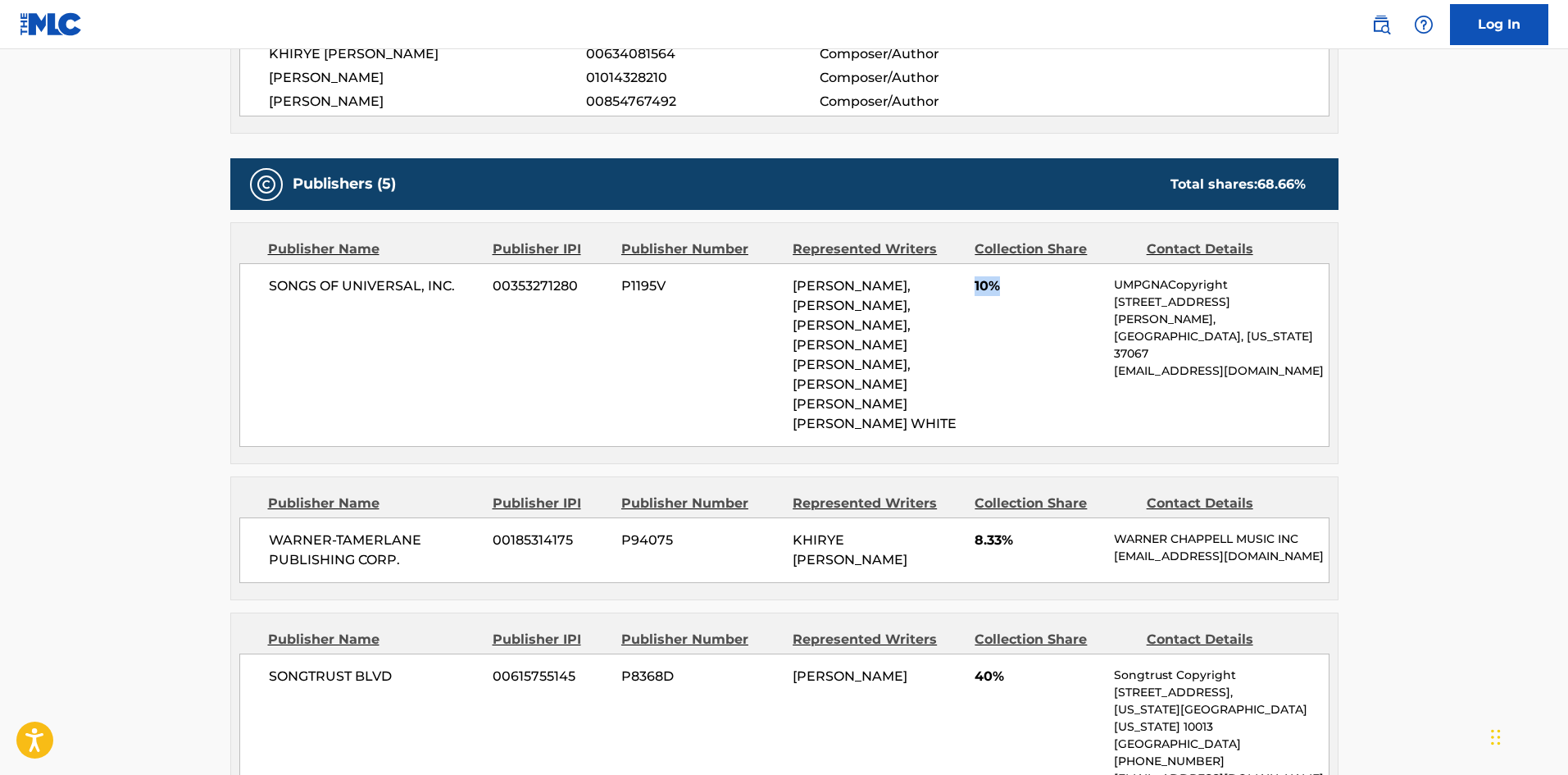
drag, startPoint x: 972, startPoint y: 289, endPoint x: 1023, endPoint y: 286, distance: 51.1
click at [1023, 286] on div "SONGS OF UNIVERSAL, INC. 00353271280 P1195V [PERSON_NAME], [PERSON_NAME], [PERS…" at bounding box center [784, 355] width 1090 height 184
drag, startPoint x: 978, startPoint y: 524, endPoint x: 1053, endPoint y: 515, distance: 75.5
click at [1053, 531] on span "8.33%" at bounding box center [1038, 540] width 127 height 20
drag, startPoint x: 972, startPoint y: 667, endPoint x: 1016, endPoint y: 667, distance: 44.0
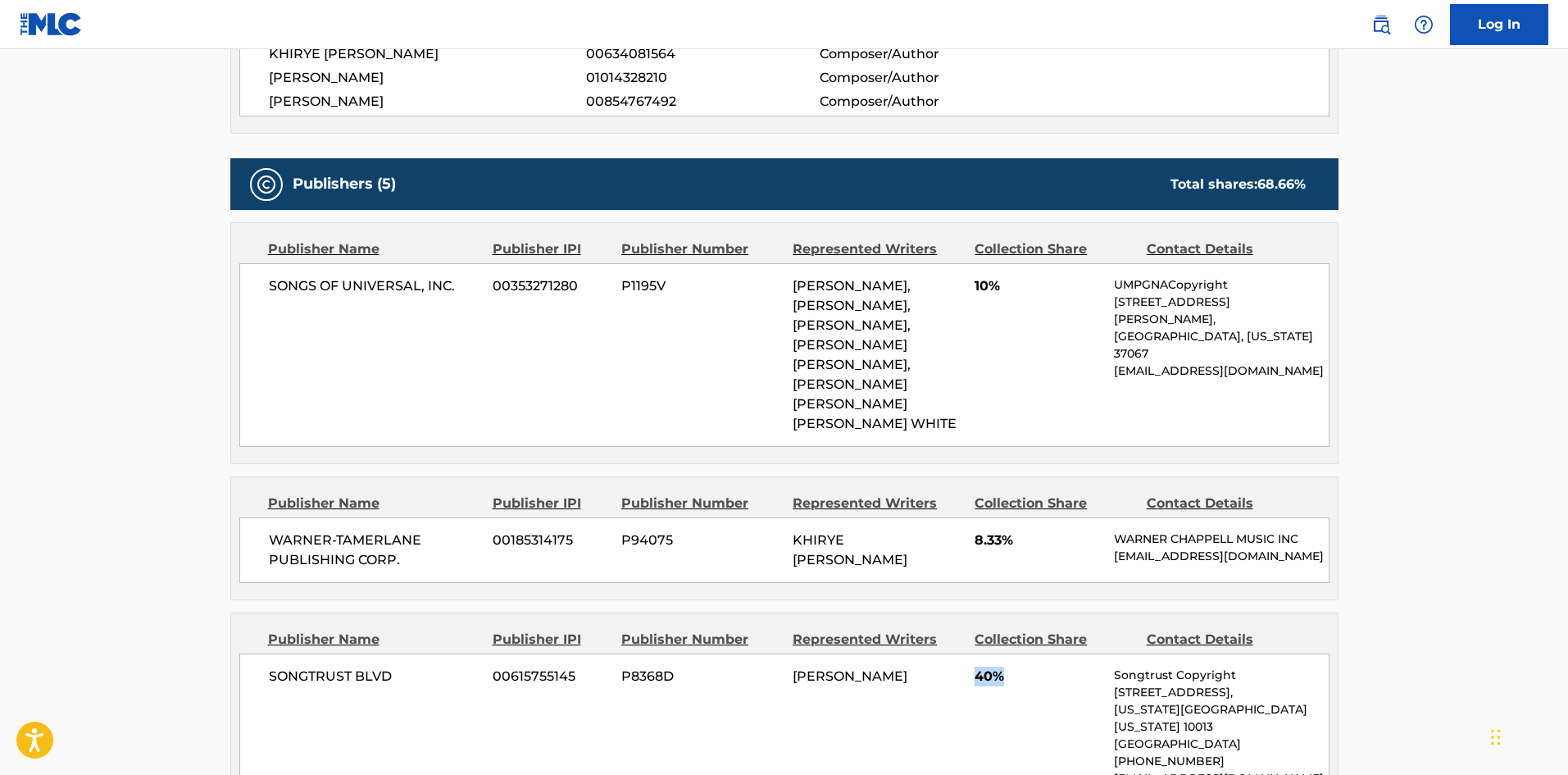
click at [1016, 667] on div "SONGTRUST BLVD 00615755145 P8368D [PERSON_NAME] 40% Songtrust Copyright [STREET…" at bounding box center [784, 727] width 1090 height 146
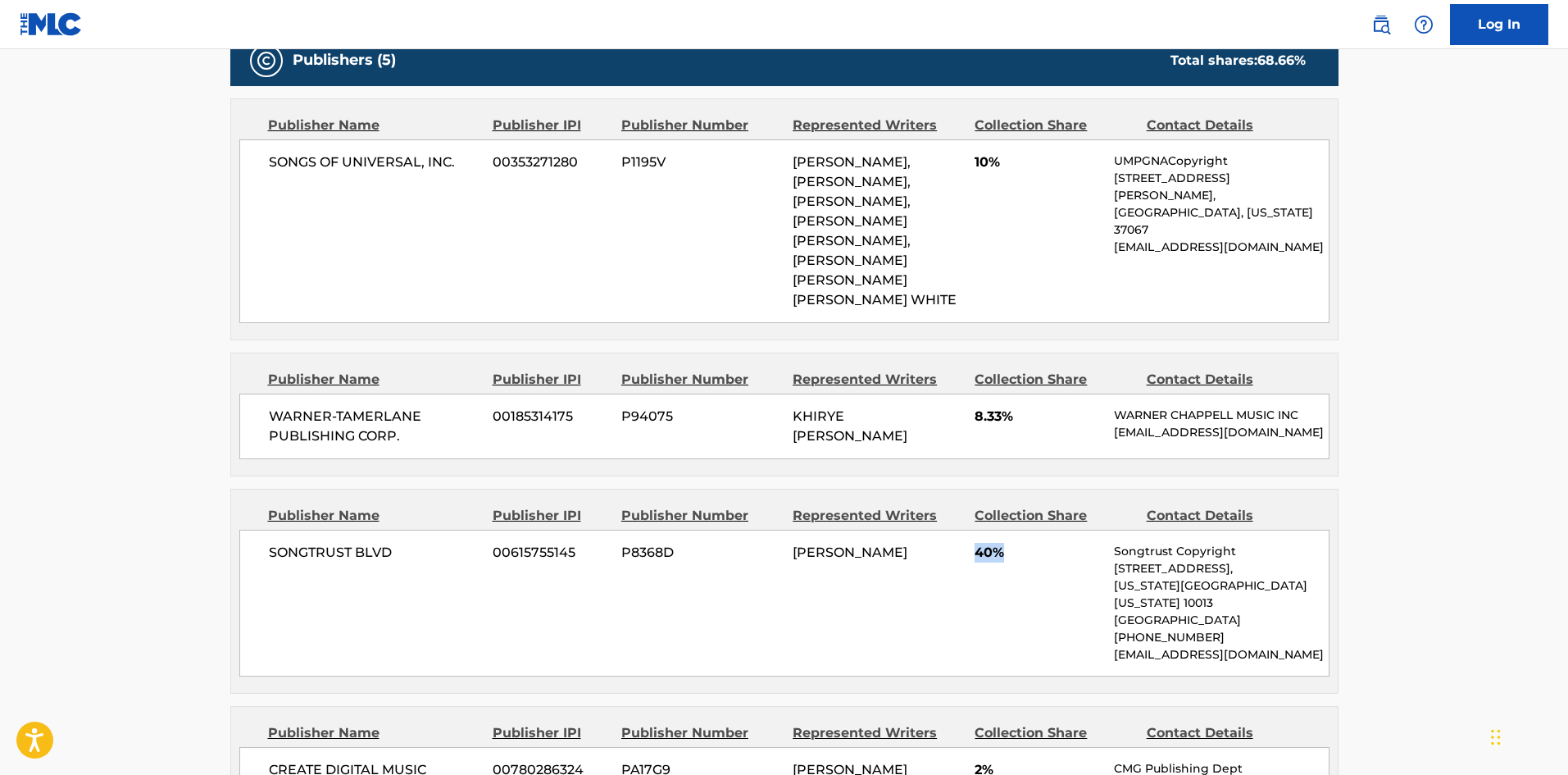
scroll to position [1147, 0]
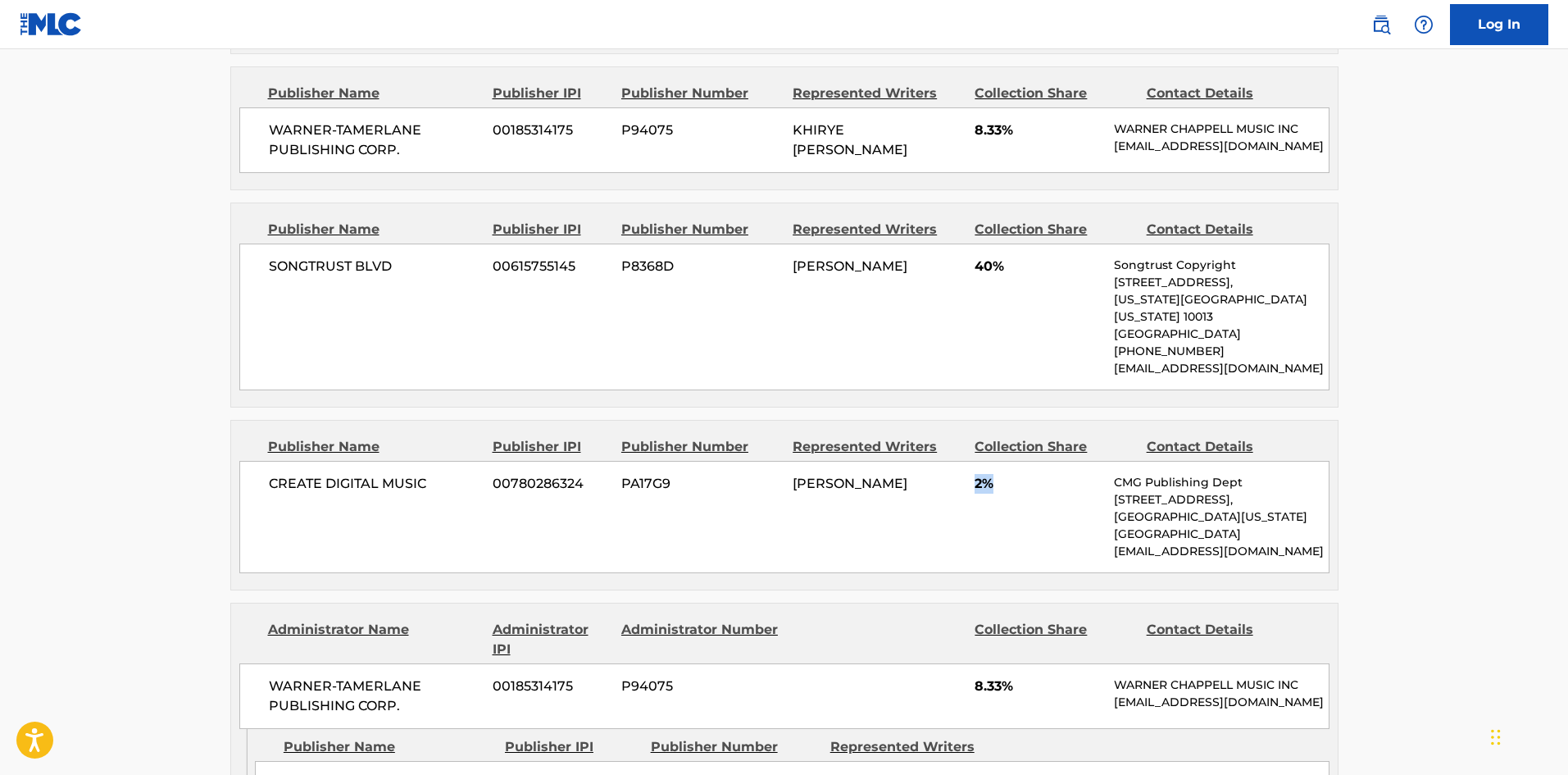
drag, startPoint x: 973, startPoint y: 462, endPoint x: 1014, endPoint y: 451, distance: 42.4
click at [1014, 461] on div "CREATE DIGITAL MUSIC 00780286324 PA17G9 [PERSON_NAME] 2% CMG Publishing Dept [S…" at bounding box center [784, 517] width 1090 height 113
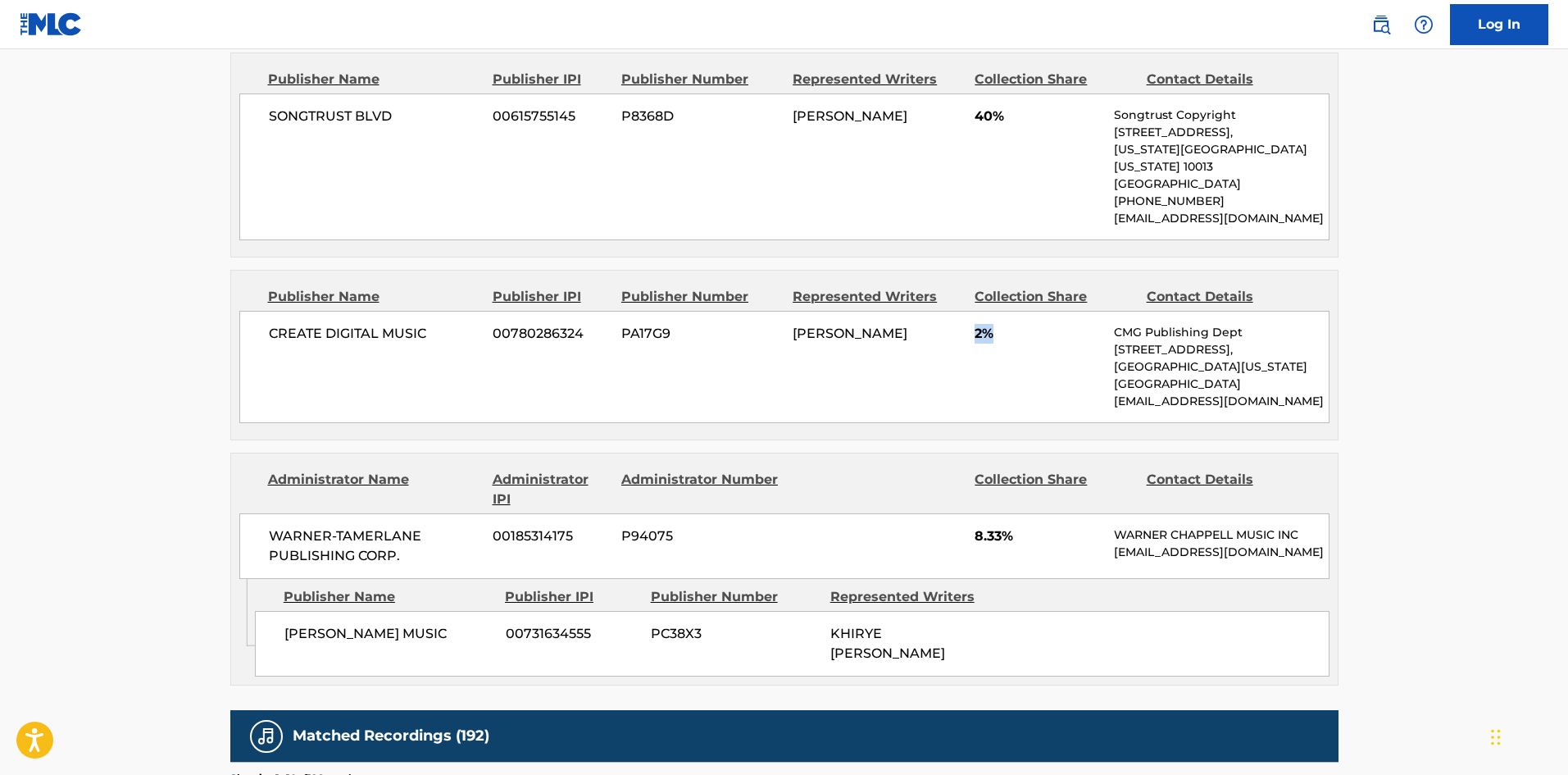
scroll to position [1558, 0]
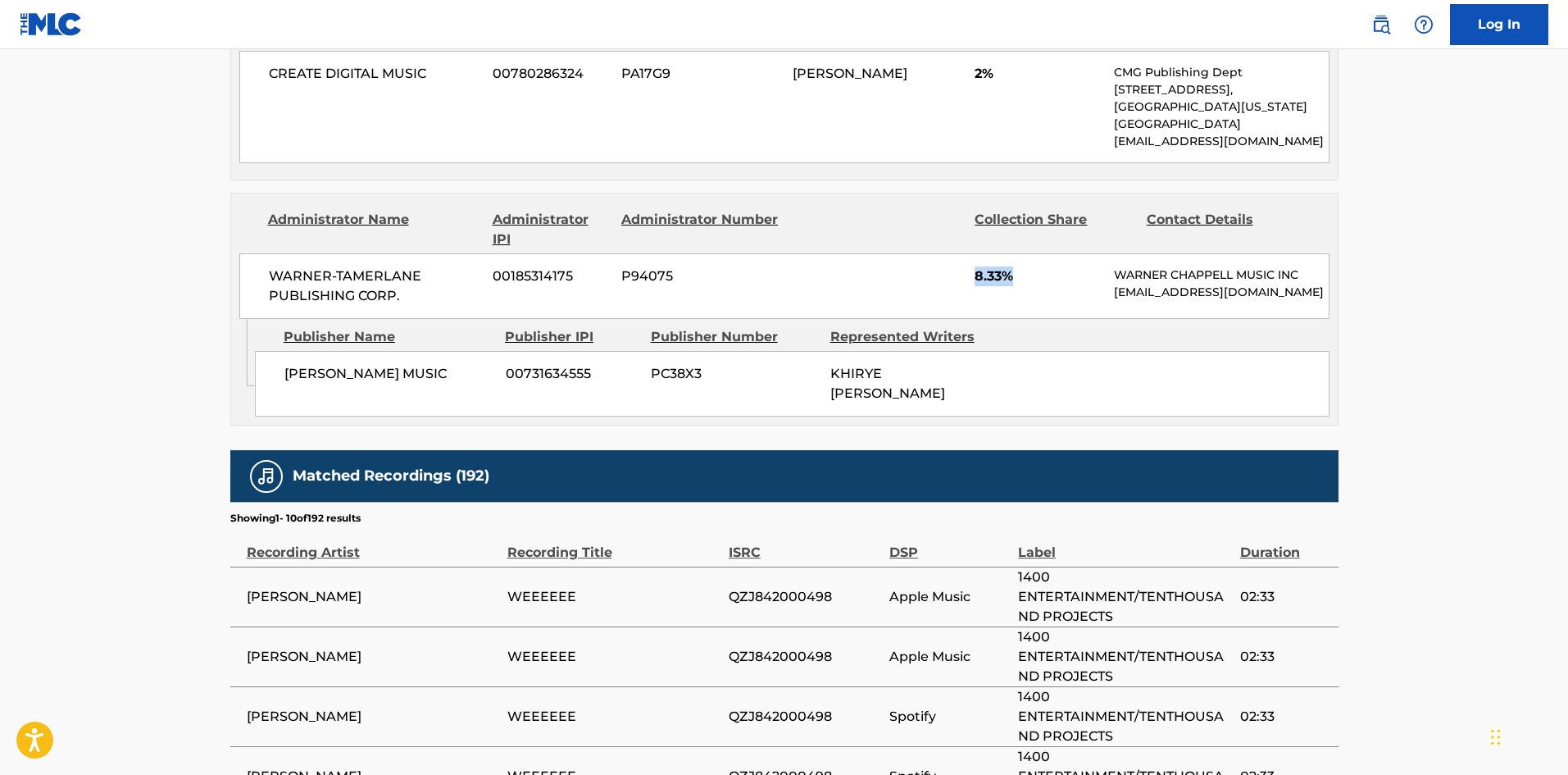
drag, startPoint x: 976, startPoint y: 247, endPoint x: 1017, endPoint y: 248, distance: 41.0
click at [1017, 267] on span "8.33%" at bounding box center [1038, 276] width 127 height 20
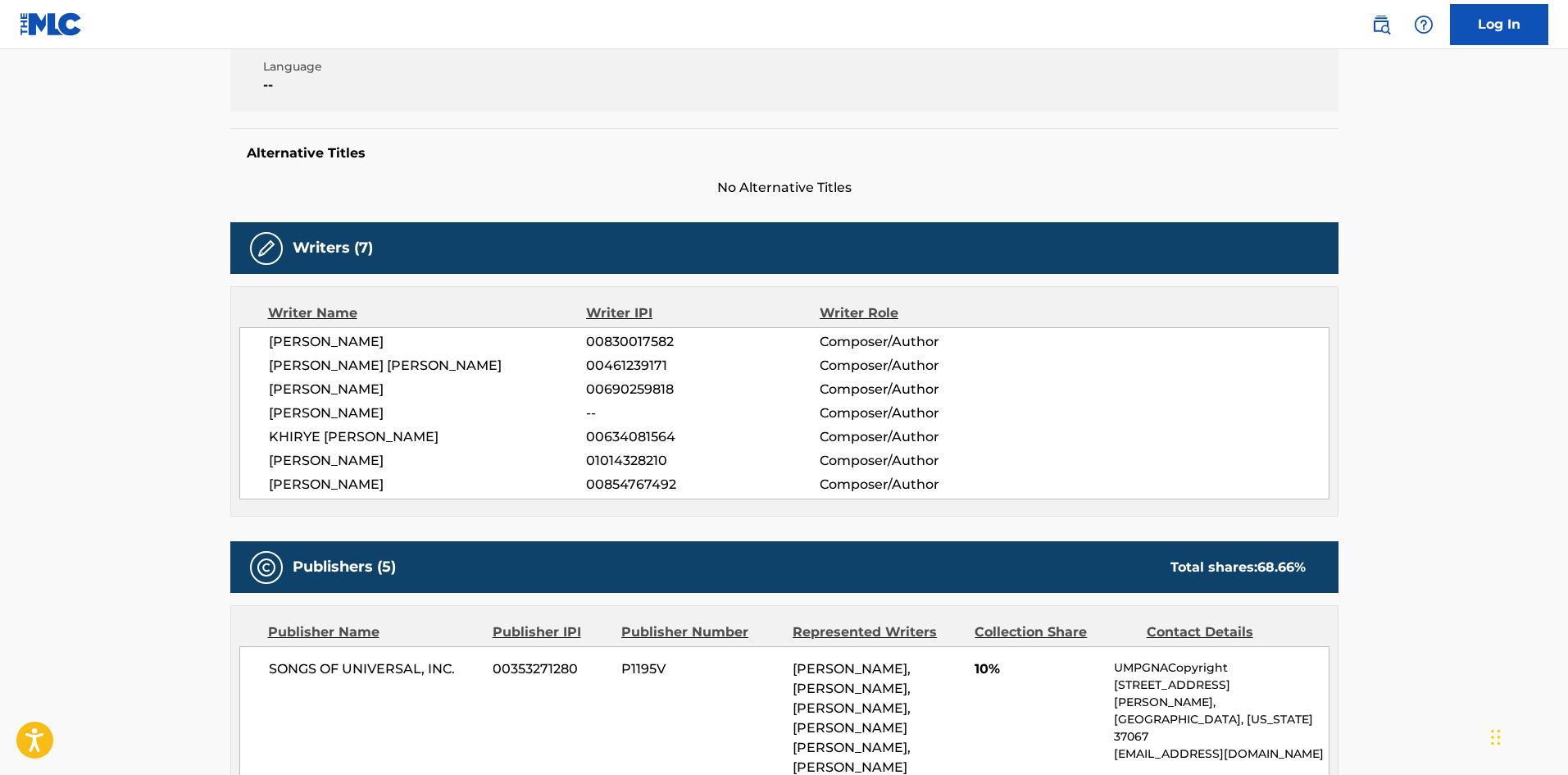
scroll to position [0, 0]
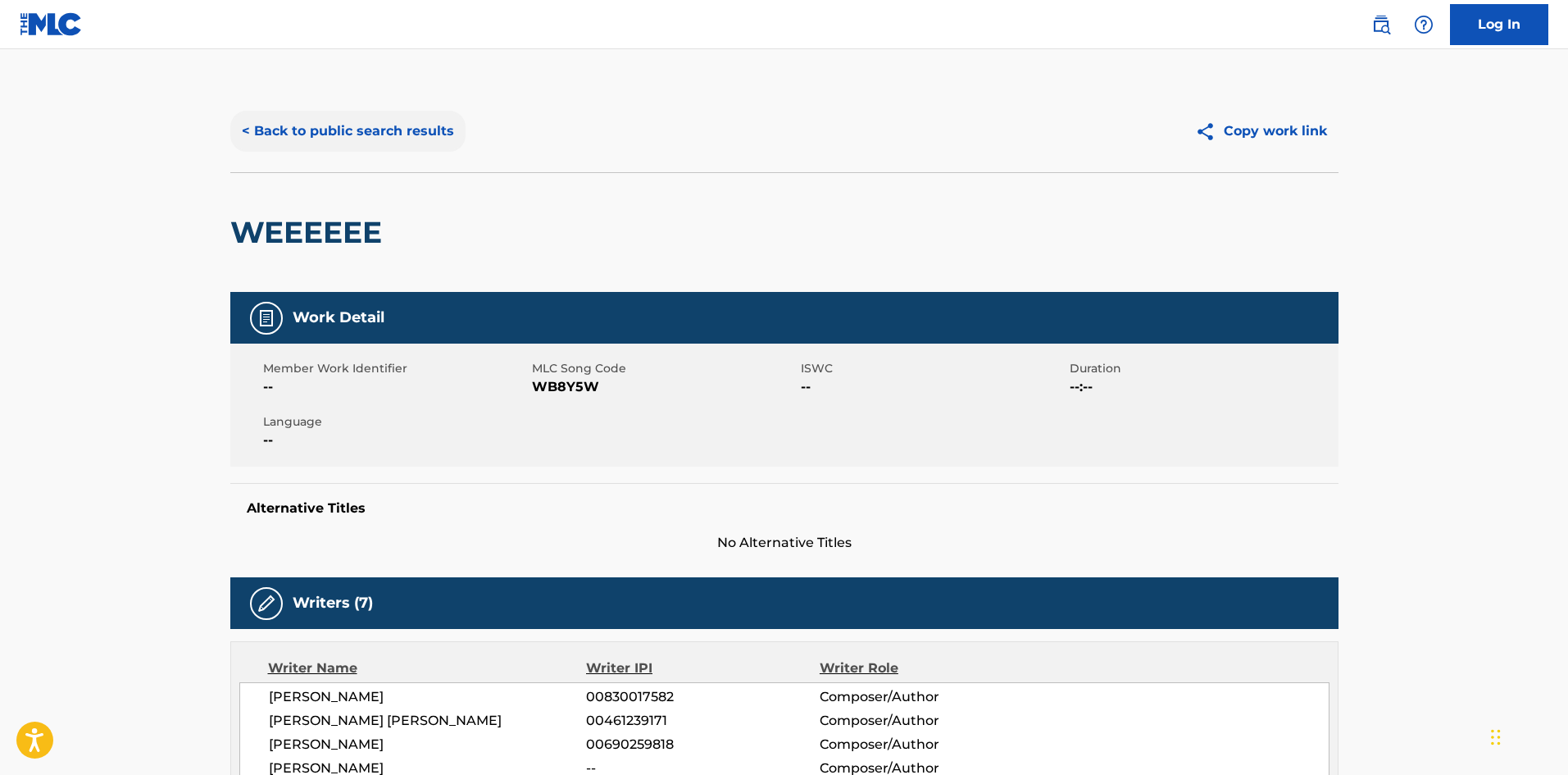
click at [378, 129] on button "< Back to public search results" at bounding box center [348, 131] width 236 height 41
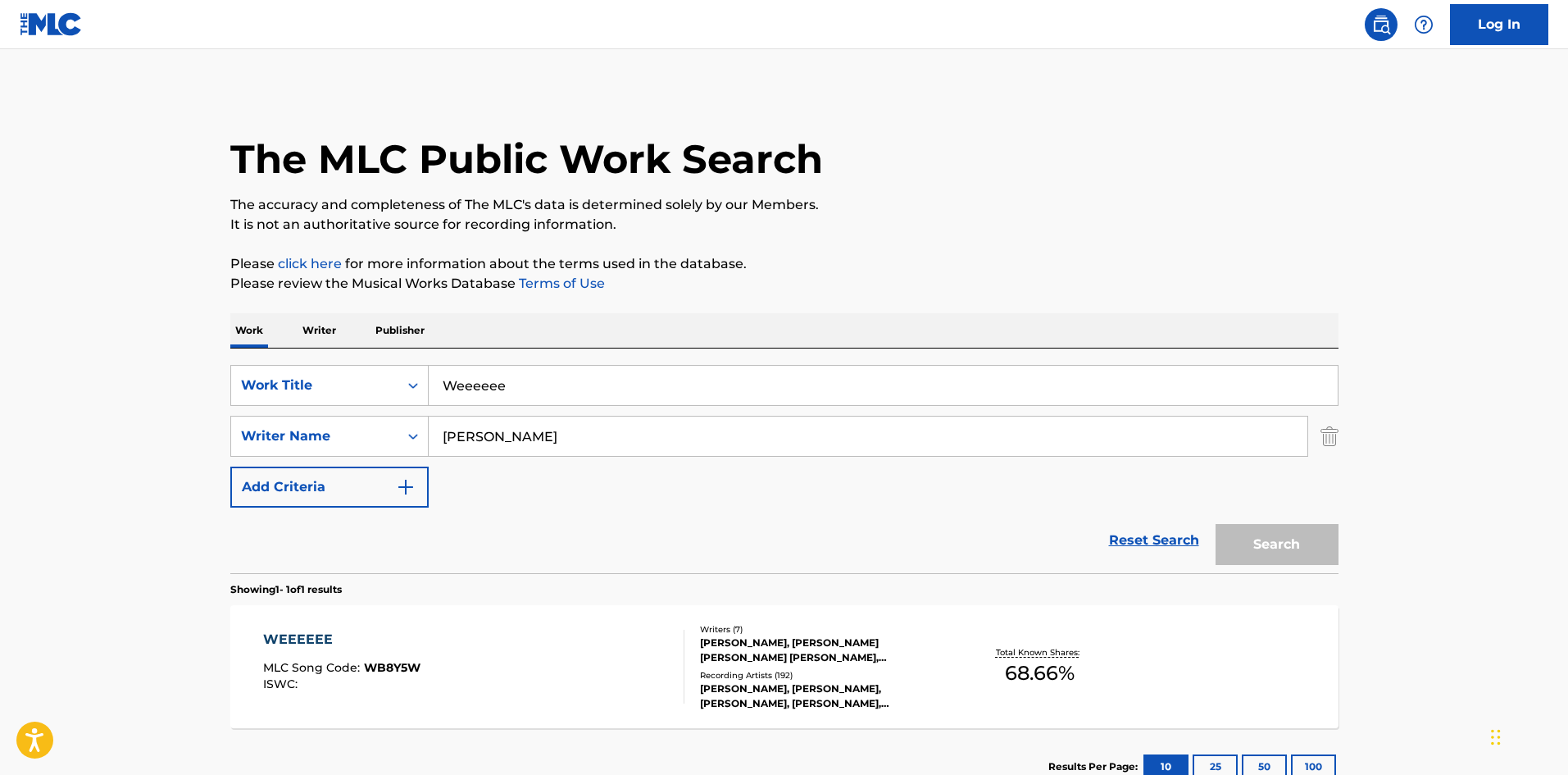
scroll to position [23, 0]
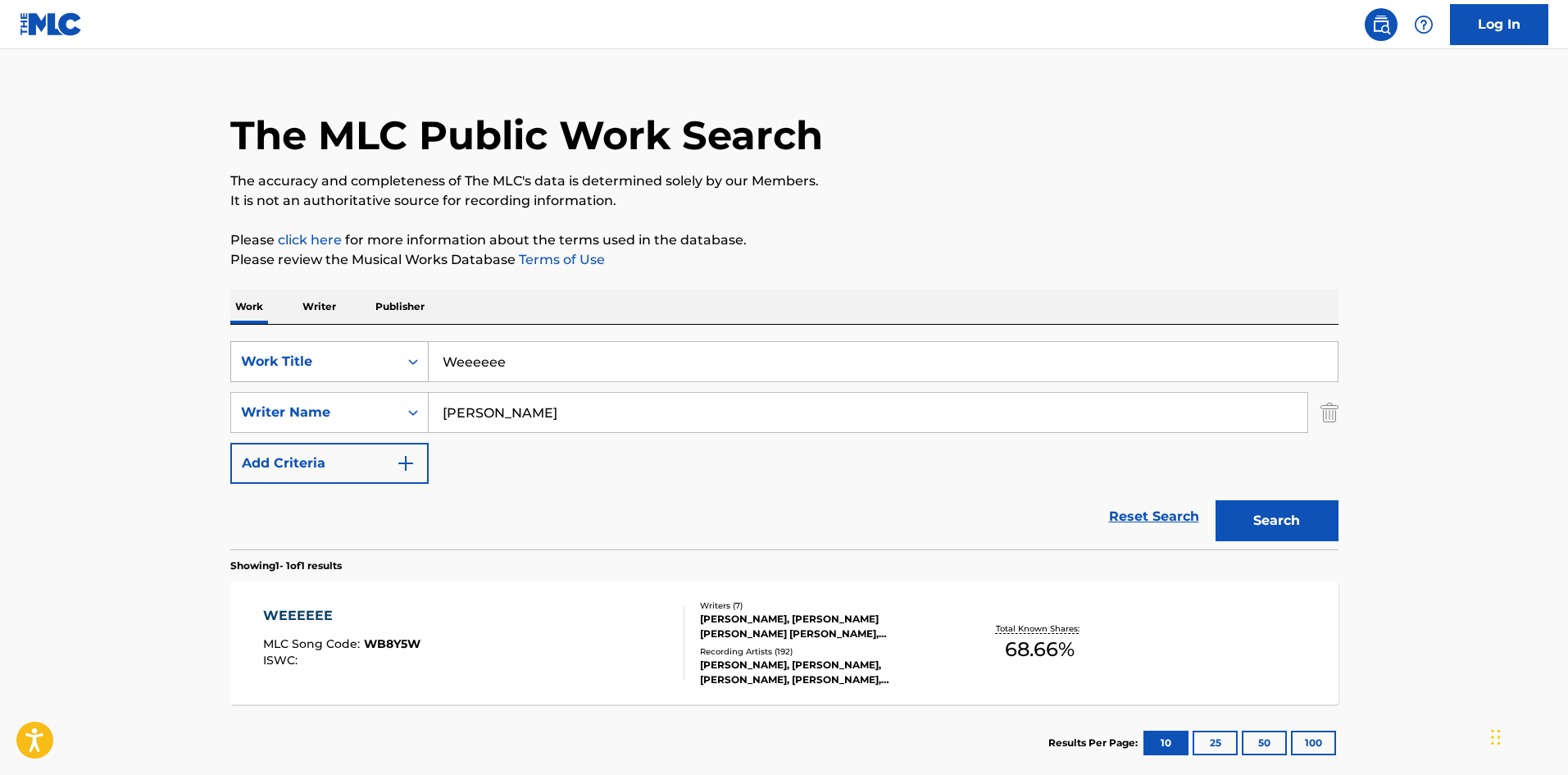
drag, startPoint x: 556, startPoint y: 364, endPoint x: 280, endPoint y: 342, distance: 276.9
click at [467, 366] on input "Weeeeee" at bounding box center [883, 361] width 909 height 39
paste input "Not Opps"
drag, startPoint x: 591, startPoint y: 370, endPoint x: 7, endPoint y: 331, distance: 585.3
click at [27, 349] on main "The MLC Public Work Search The accuracy and completeness of The MLC's data is d…" at bounding box center [784, 407] width 1568 height 764
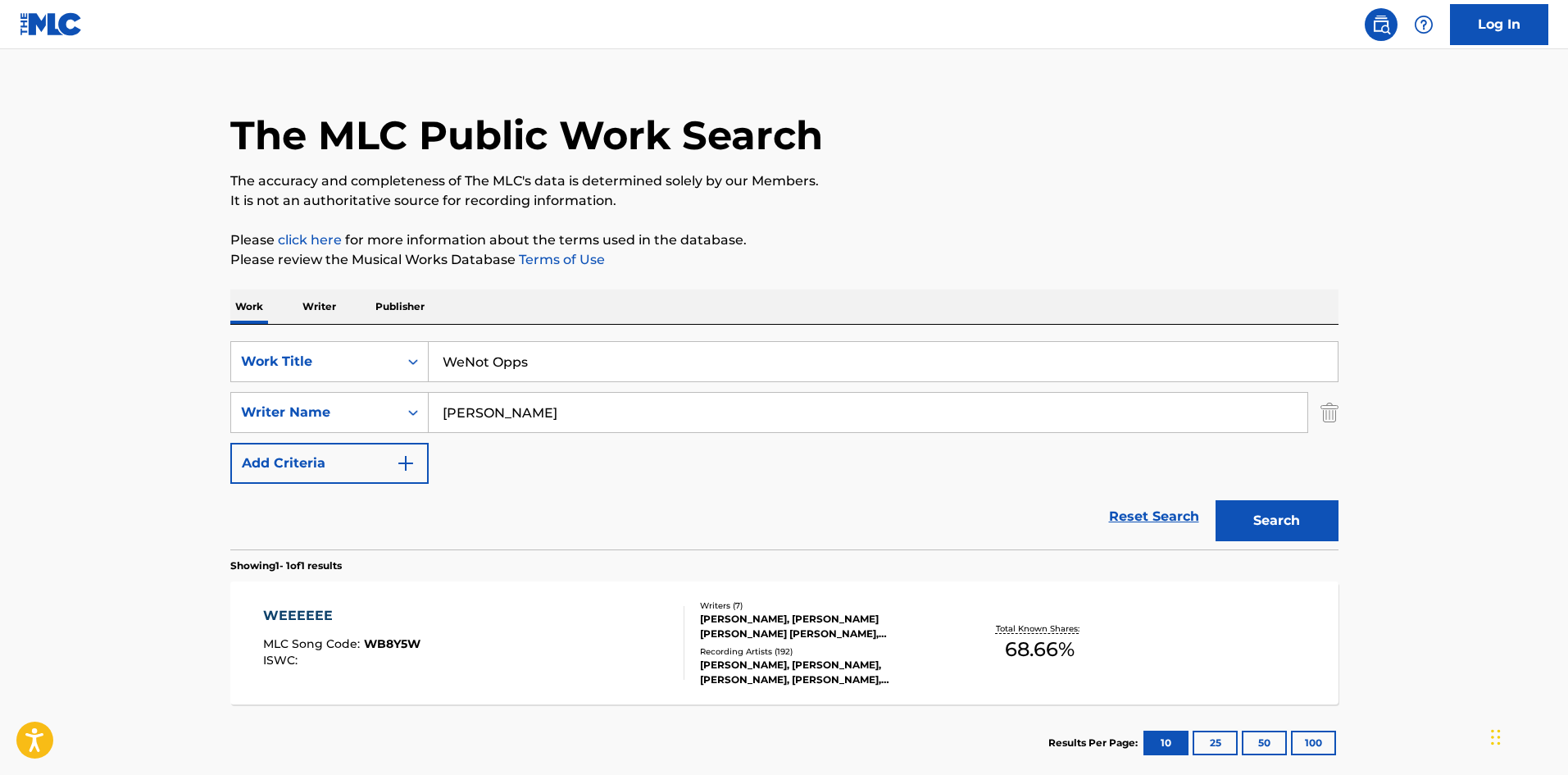
paste input "Search Form"
type input "Not Opps"
drag, startPoint x: 601, startPoint y: 405, endPoint x: 12, endPoint y: 378, distance: 589.6
click at [0, 398] on main "The MLC Public Work Search The accuracy and completeness of The MLC's data is d…" at bounding box center [784, 407] width 1568 height 764
paste input "Boushehri"
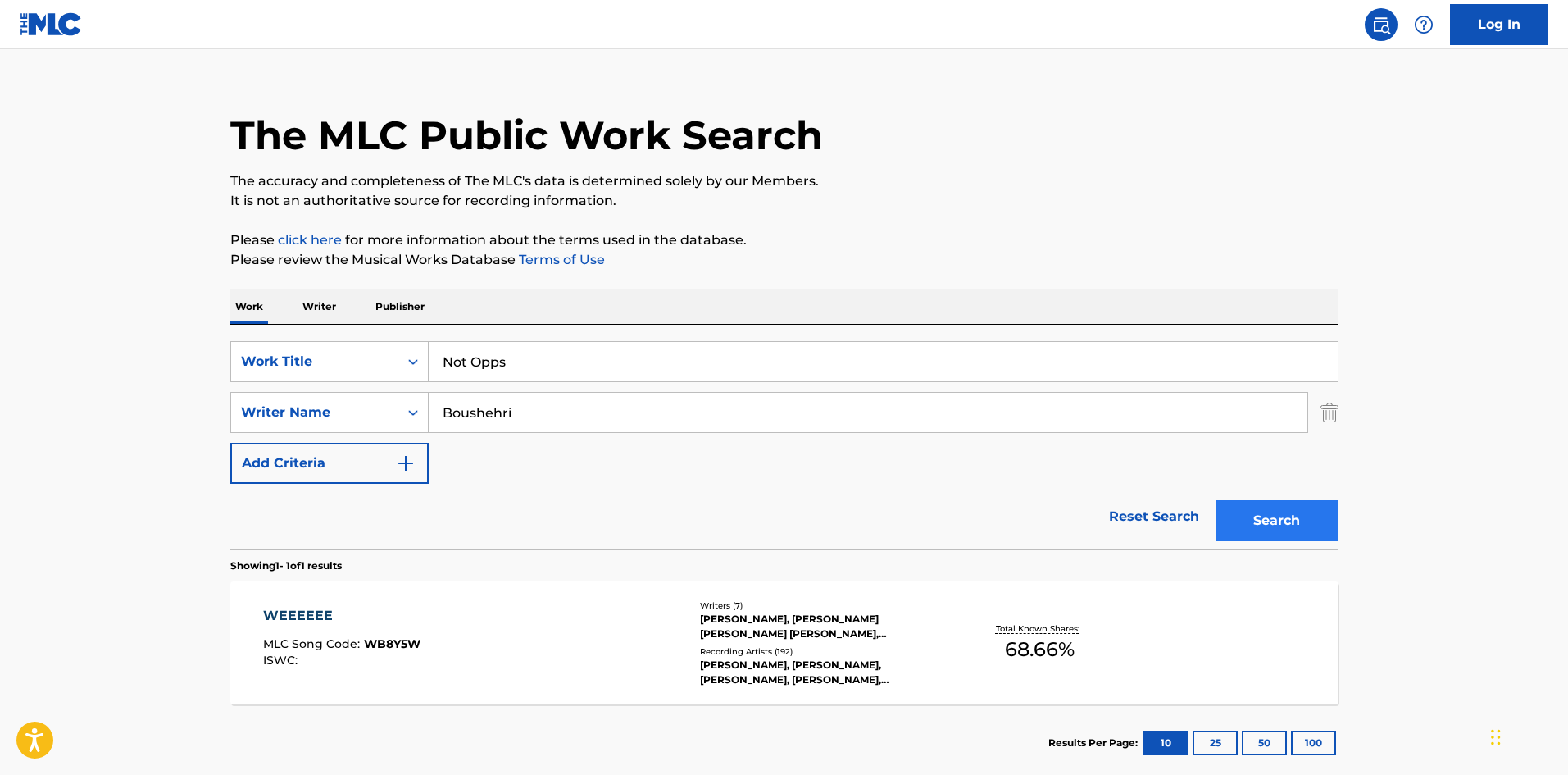
type input "Boushehri"
click at [1309, 520] on button "Search" at bounding box center [1277, 520] width 123 height 41
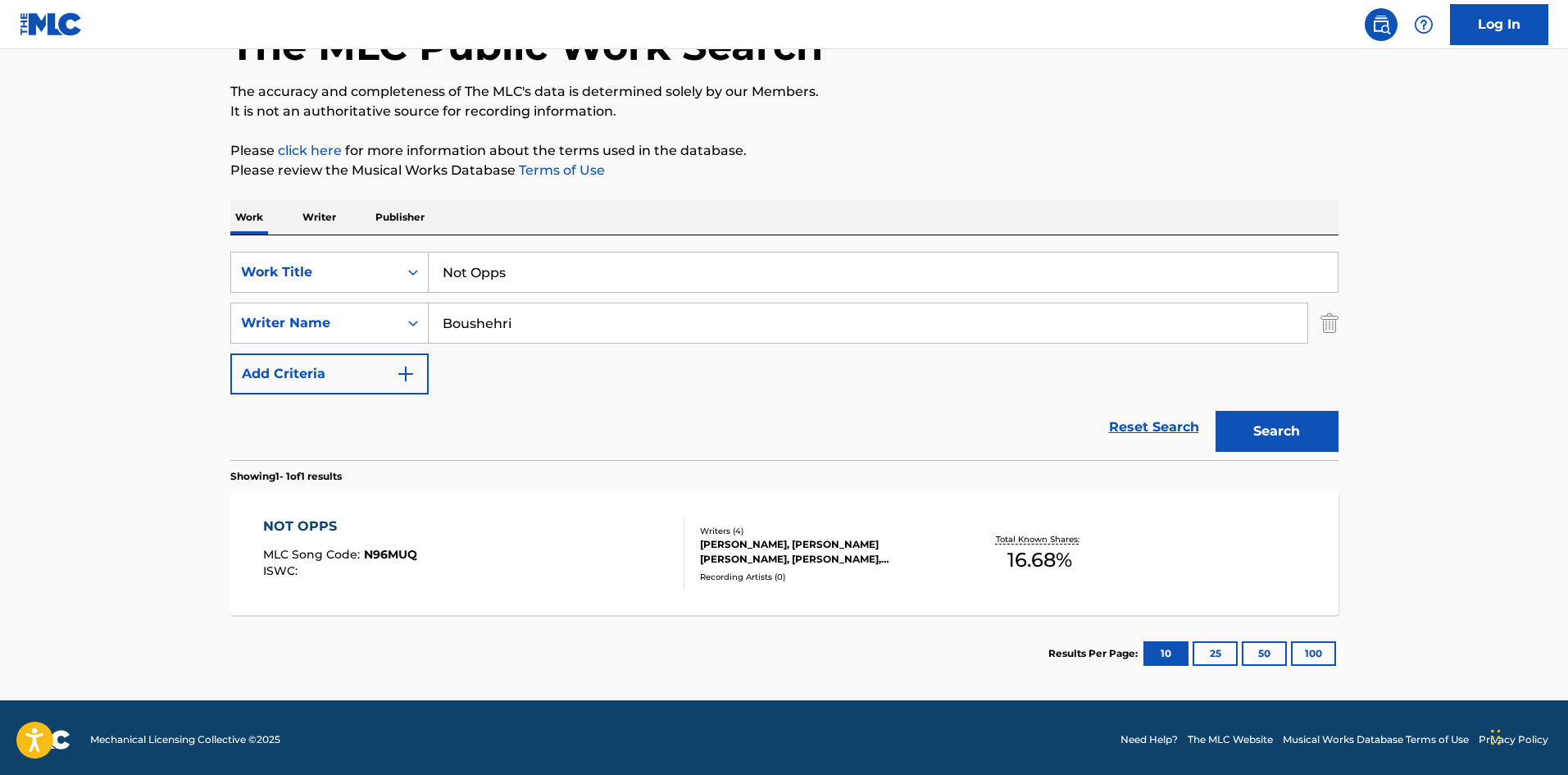
scroll to position [117, 0]
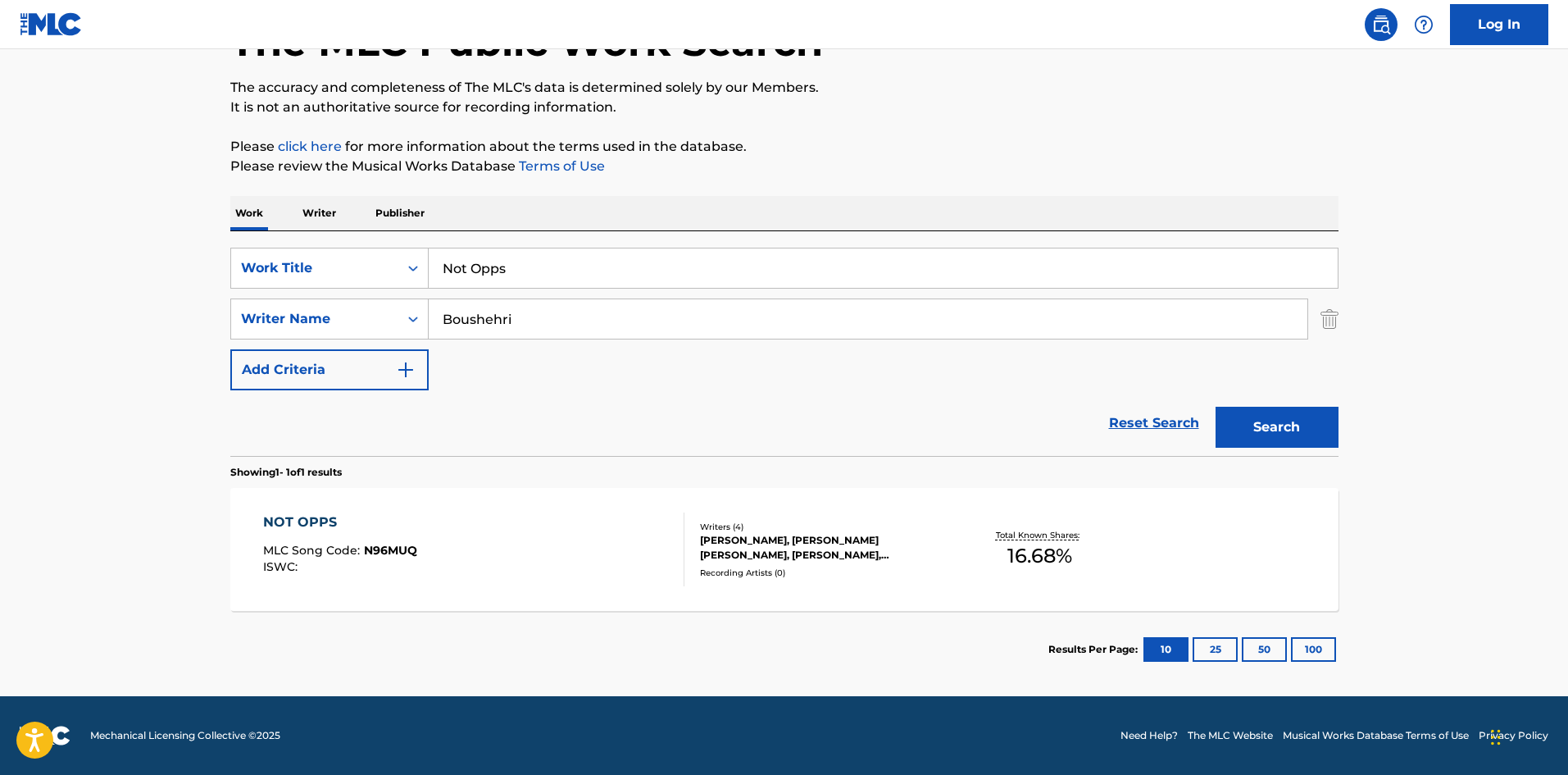
click at [313, 517] on div "NOT OPPS" at bounding box center [340, 522] width 154 height 20
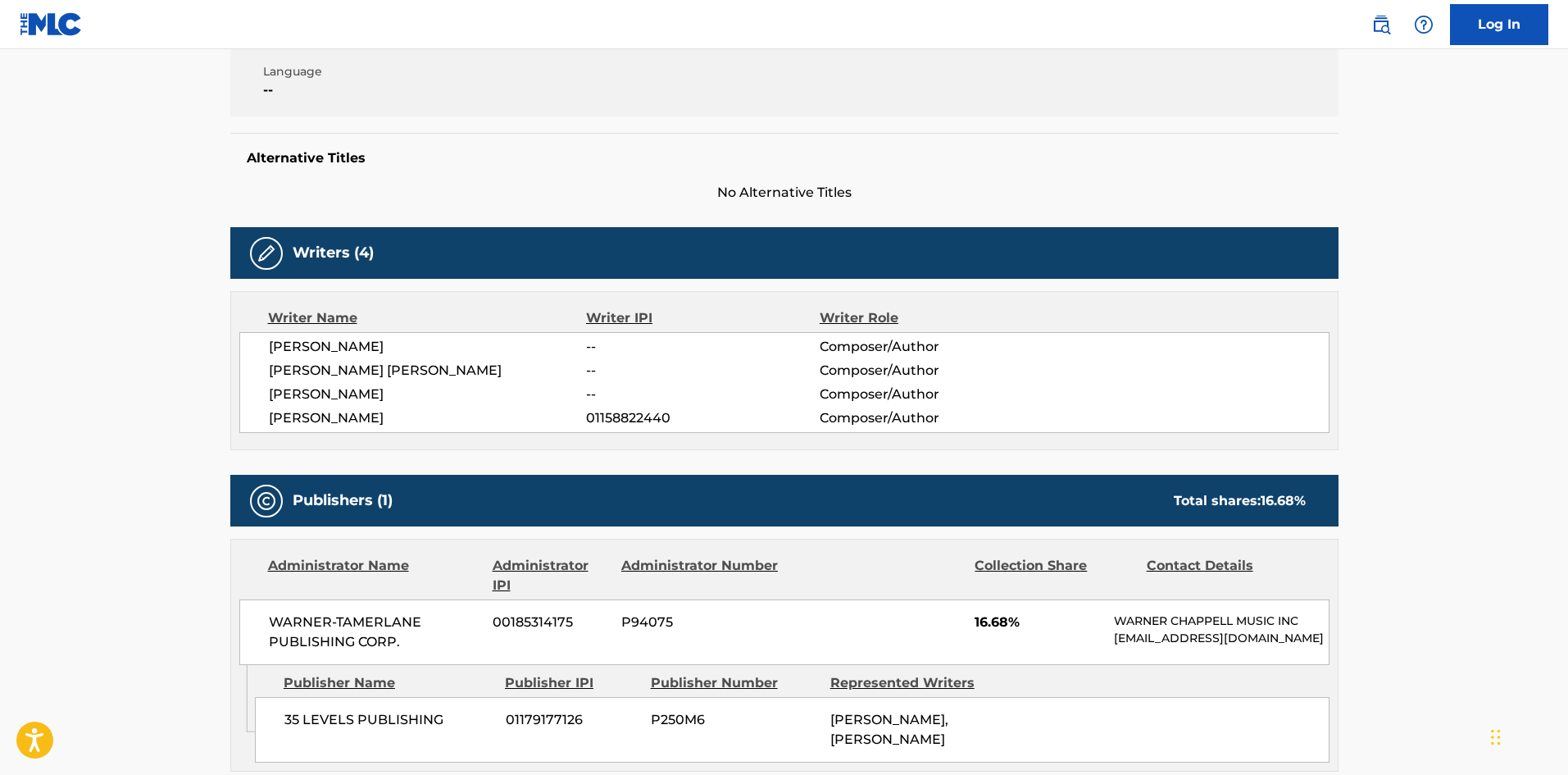
scroll to position [591, 0]
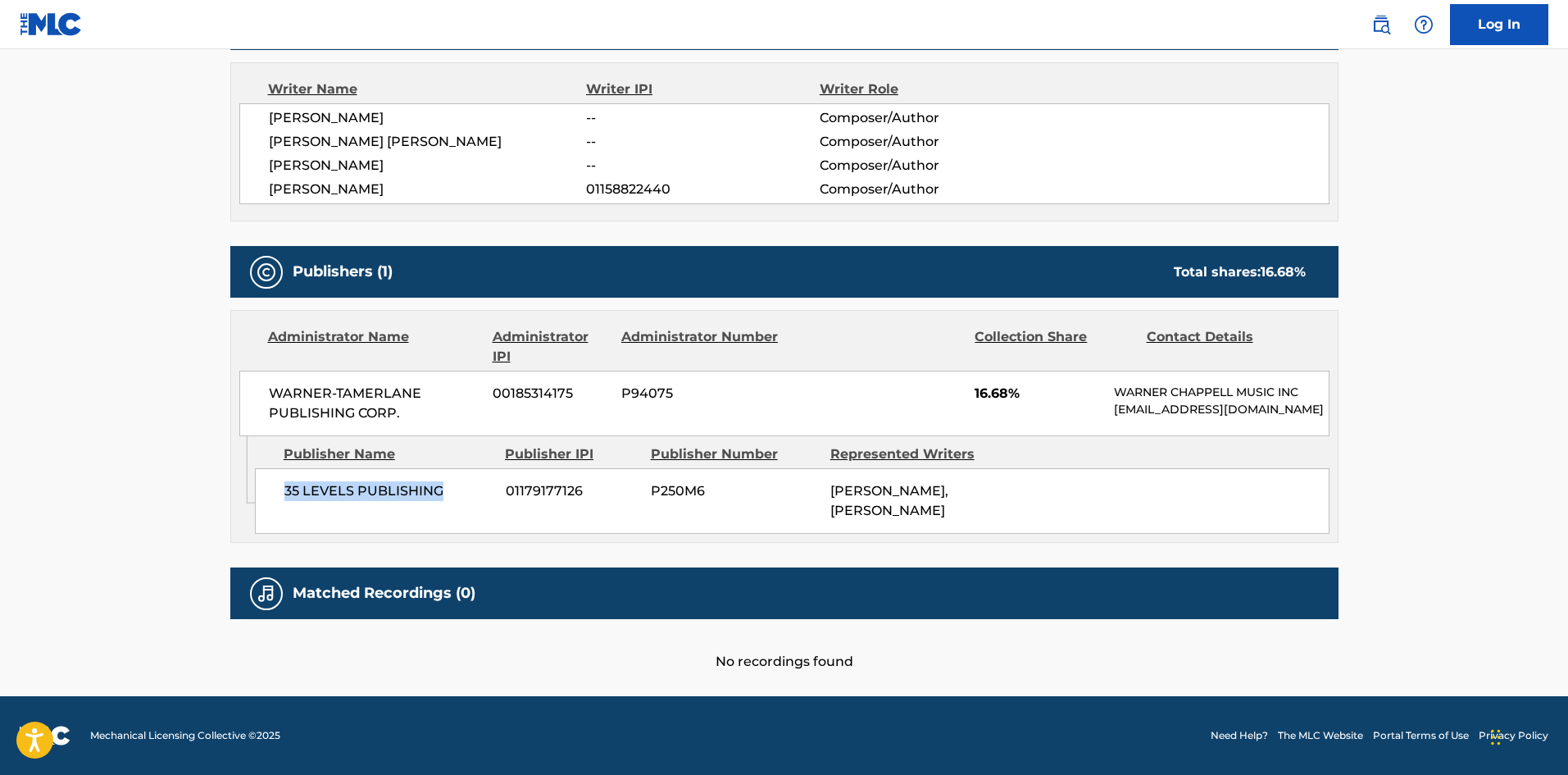
drag, startPoint x: 284, startPoint y: 497, endPoint x: 483, endPoint y: 481, distance: 199.6
click at [483, 481] on div "35 LEVELS PUBLISHING 01179177126 P250M6 [PERSON_NAME], [PERSON_NAME]" at bounding box center [791, 501] width 1074 height 66
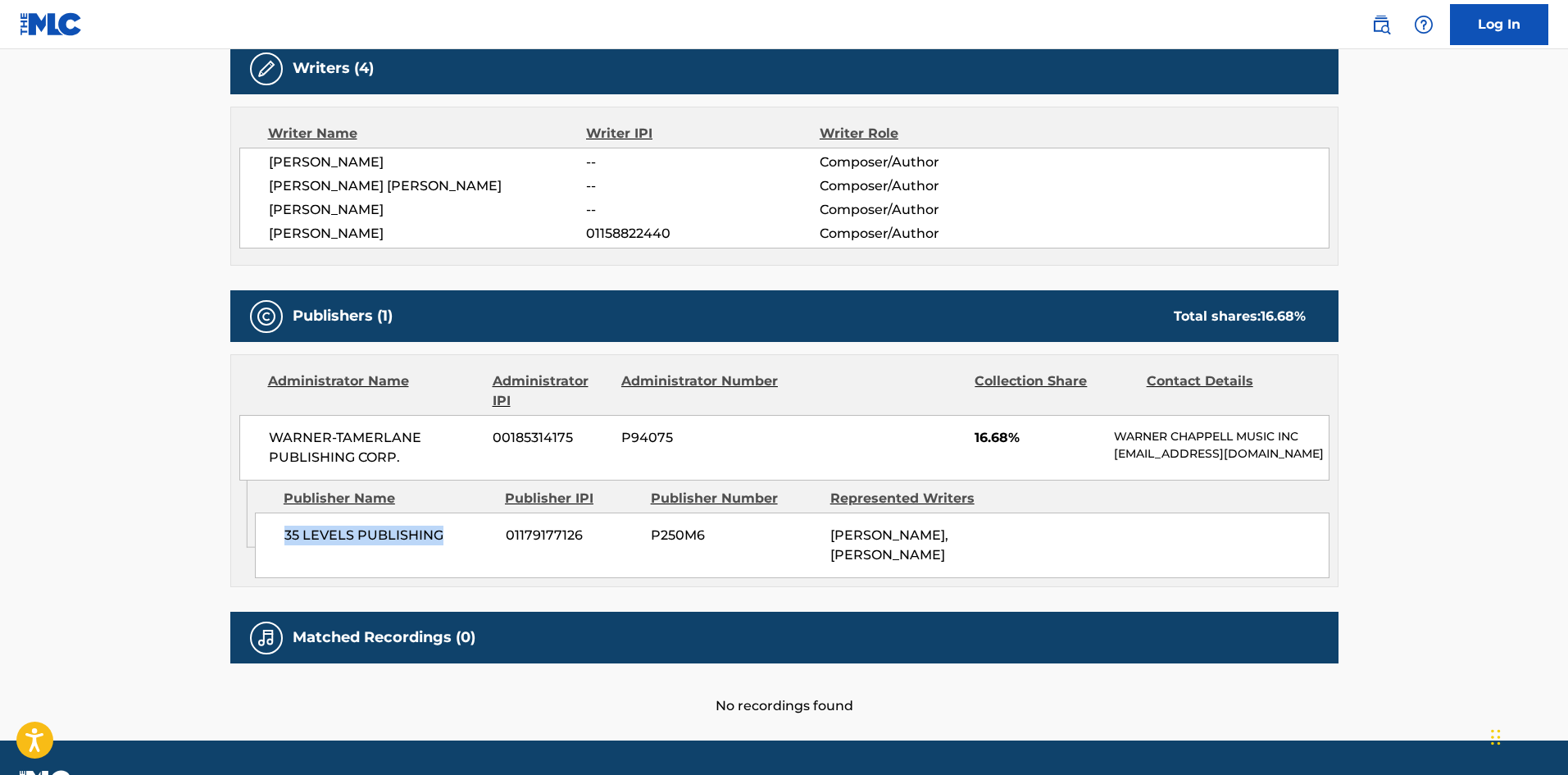
scroll to position [509, 0]
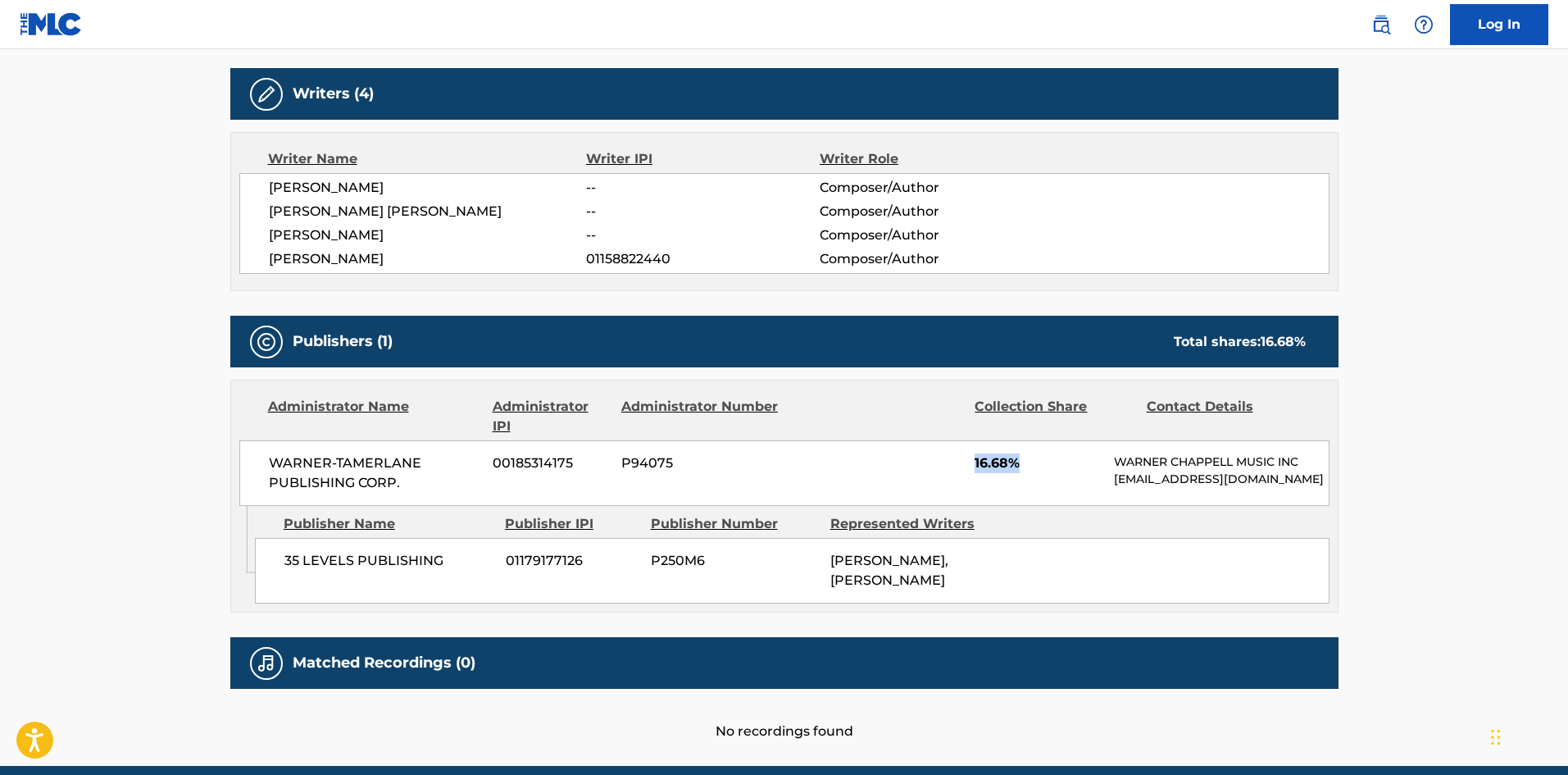
drag, startPoint x: 977, startPoint y: 461, endPoint x: 1027, endPoint y: 465, distance: 50.2
click at [1027, 465] on span "16.68%" at bounding box center [1038, 463] width 127 height 20
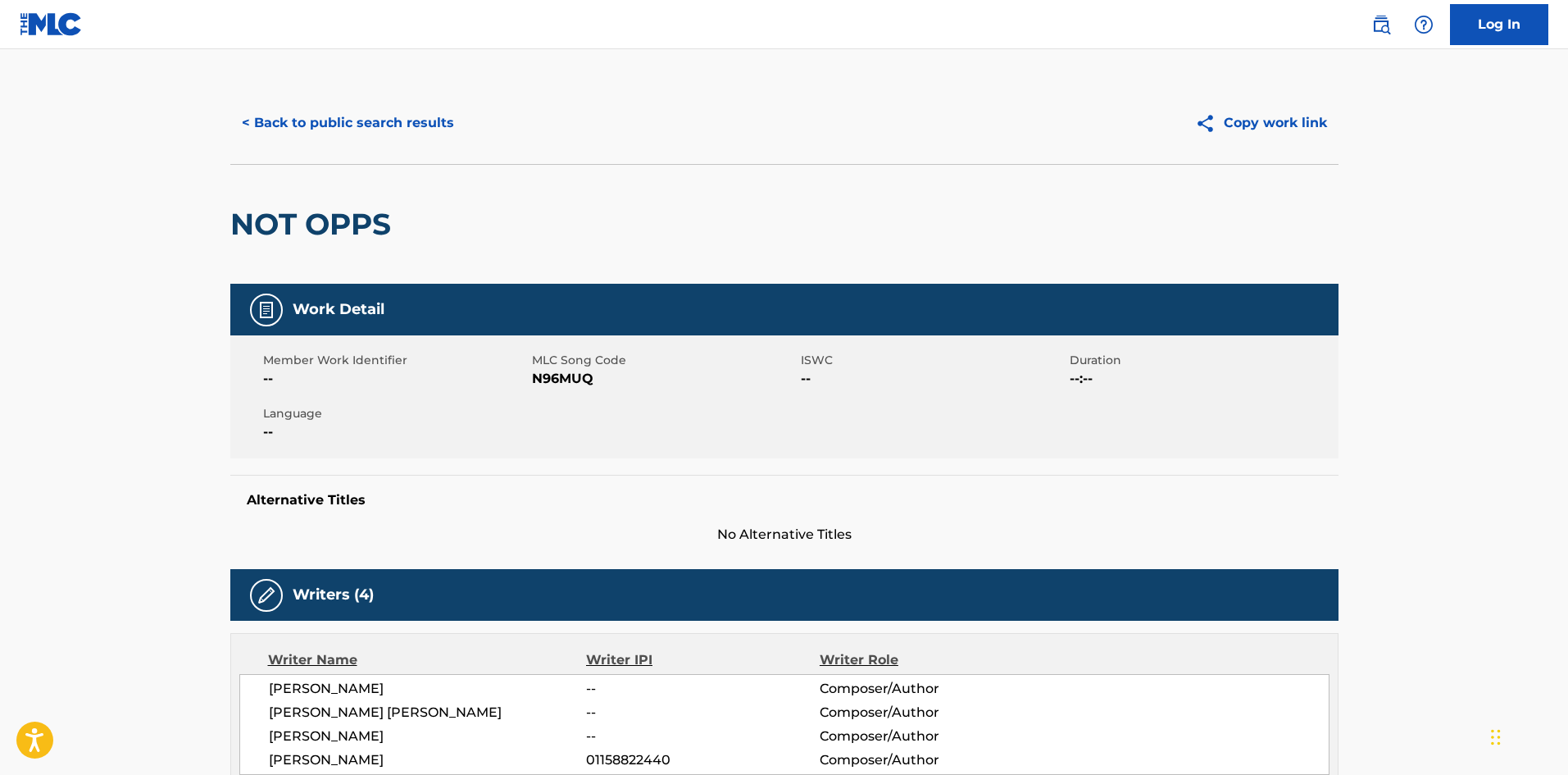
scroll to position [0, 0]
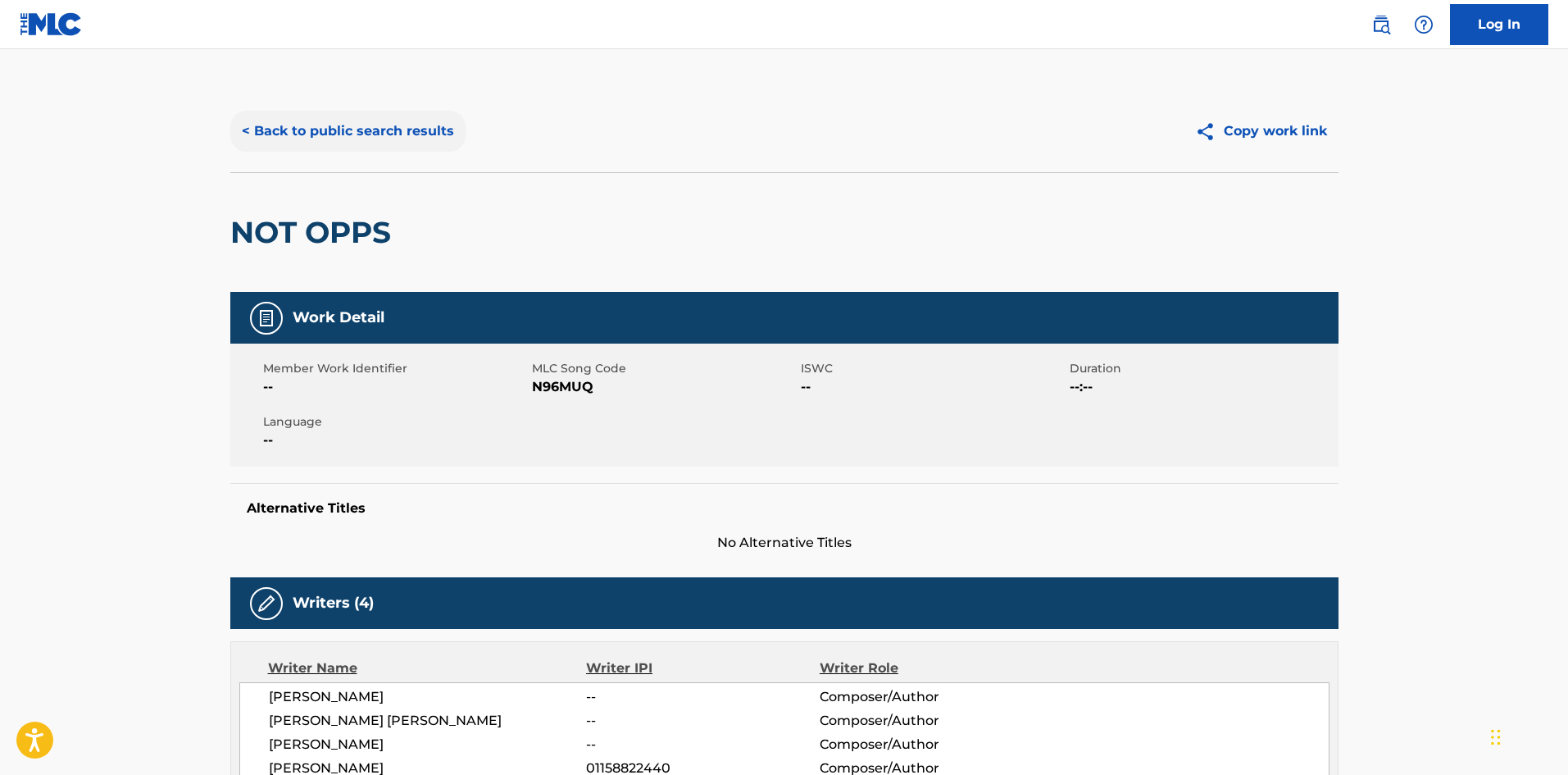
click at [398, 131] on button "< Back to public search results" at bounding box center [348, 131] width 236 height 41
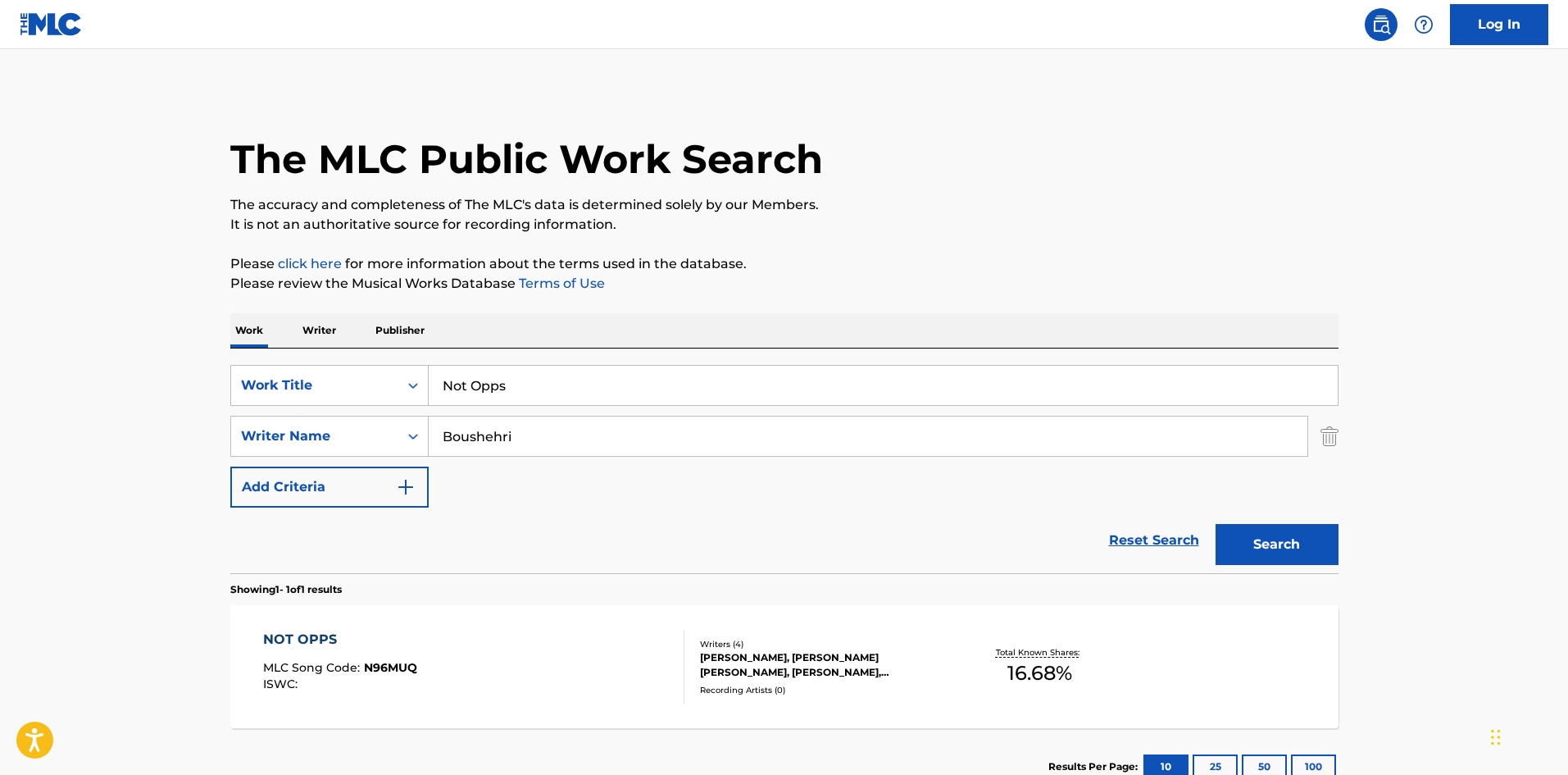
scroll to position [23, 0]
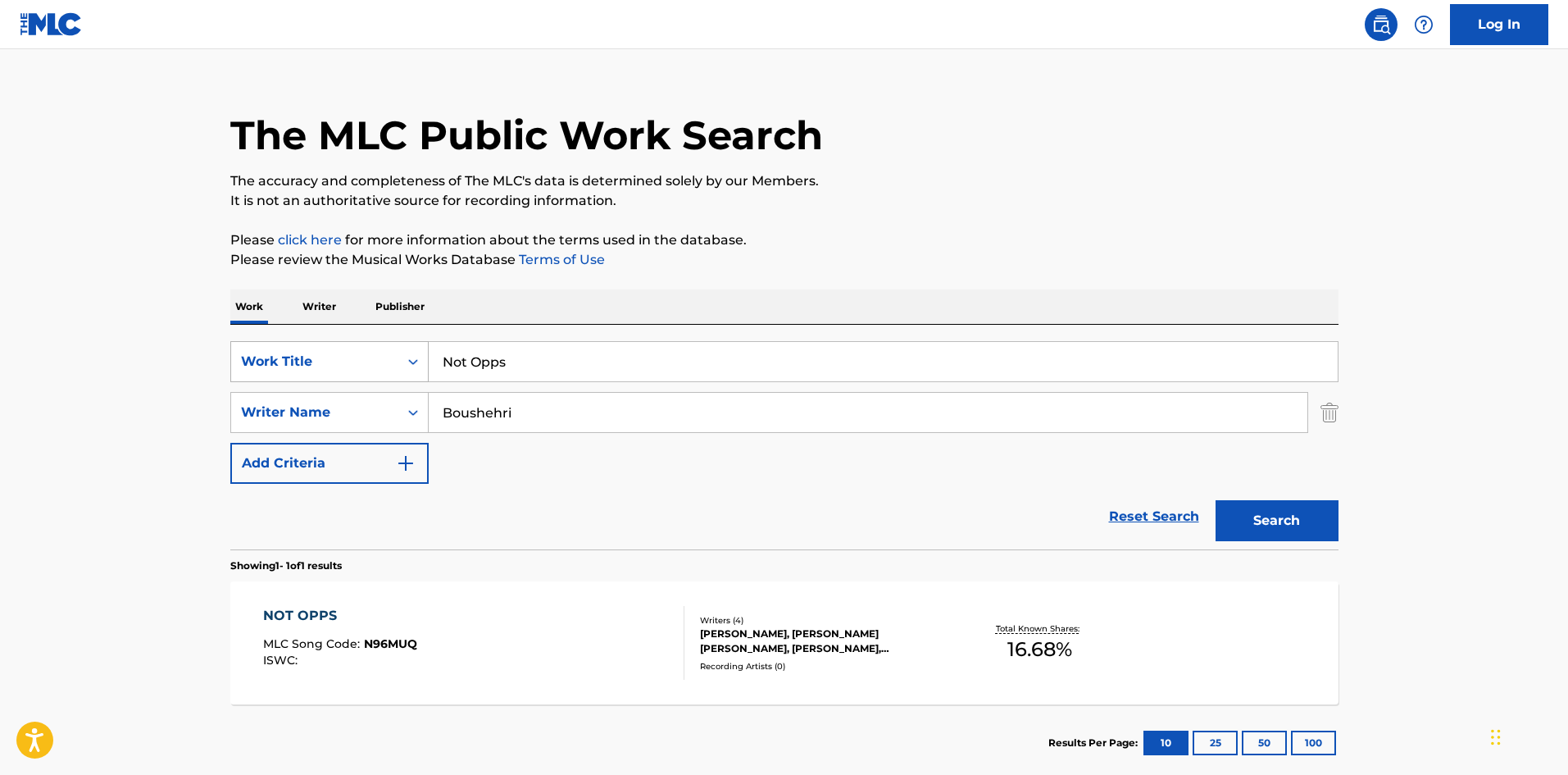
drag, startPoint x: 568, startPoint y: 358, endPoint x: 237, endPoint y: 355, distance: 331.0
click at [294, 364] on div "SearchWithCriteria04b07099-c659-45b4-bdcd-46ef0e37b839 Work Title Not Opps" at bounding box center [784, 361] width 1108 height 41
paste input "Muscle"
type input "Muscles"
drag, startPoint x: 587, startPoint y: 417, endPoint x: 0, endPoint y: 386, distance: 587.8
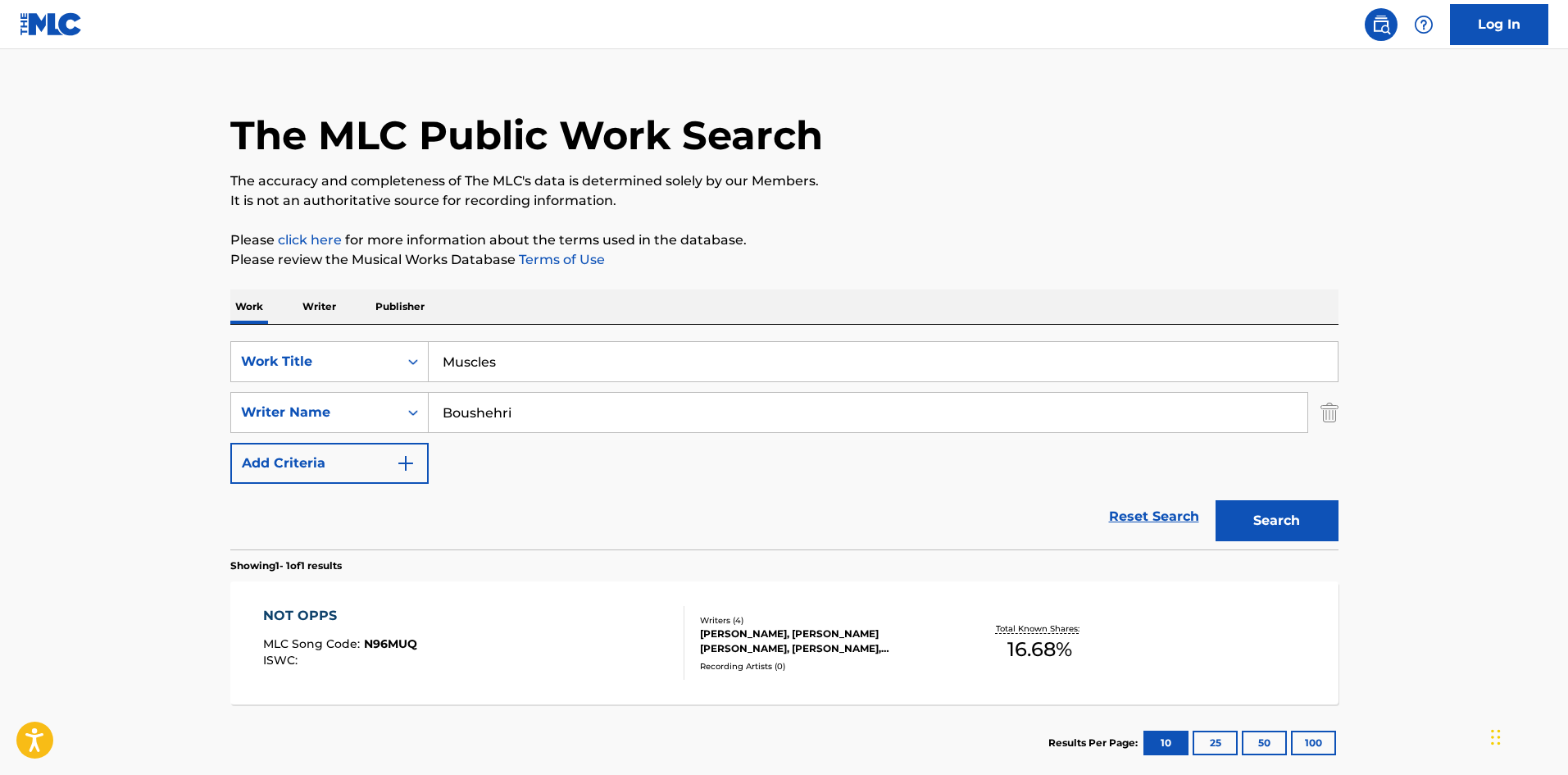
click at [0, 391] on main "The MLC Public Work Search The accuracy and completeness of The MLC's data is d…" at bounding box center [784, 407] width 1568 height 764
paste input "Jideonwo"
type input "Jideonwo"
click at [1282, 520] on button "Search" at bounding box center [1277, 520] width 123 height 41
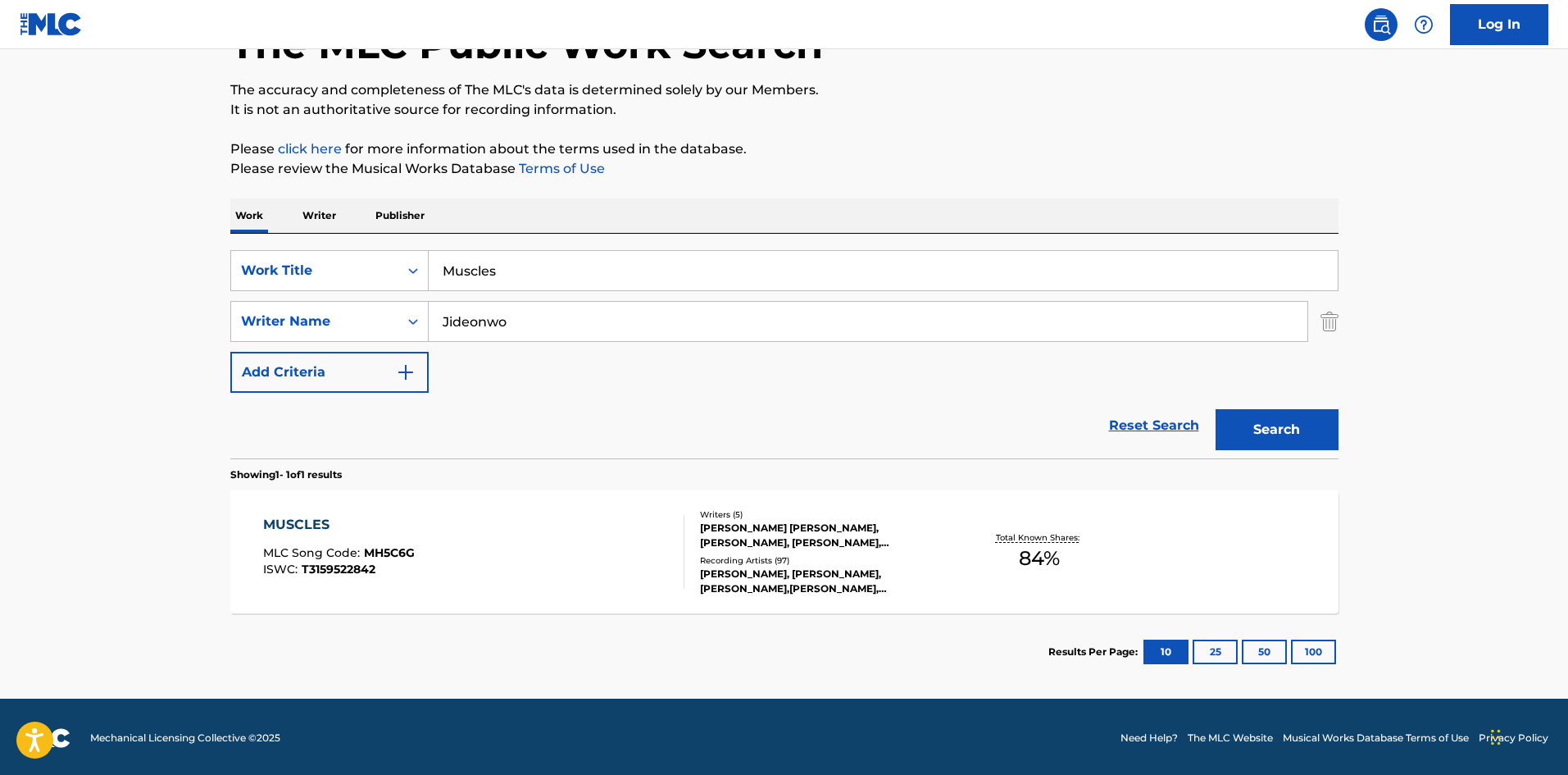
scroll to position [117, 0]
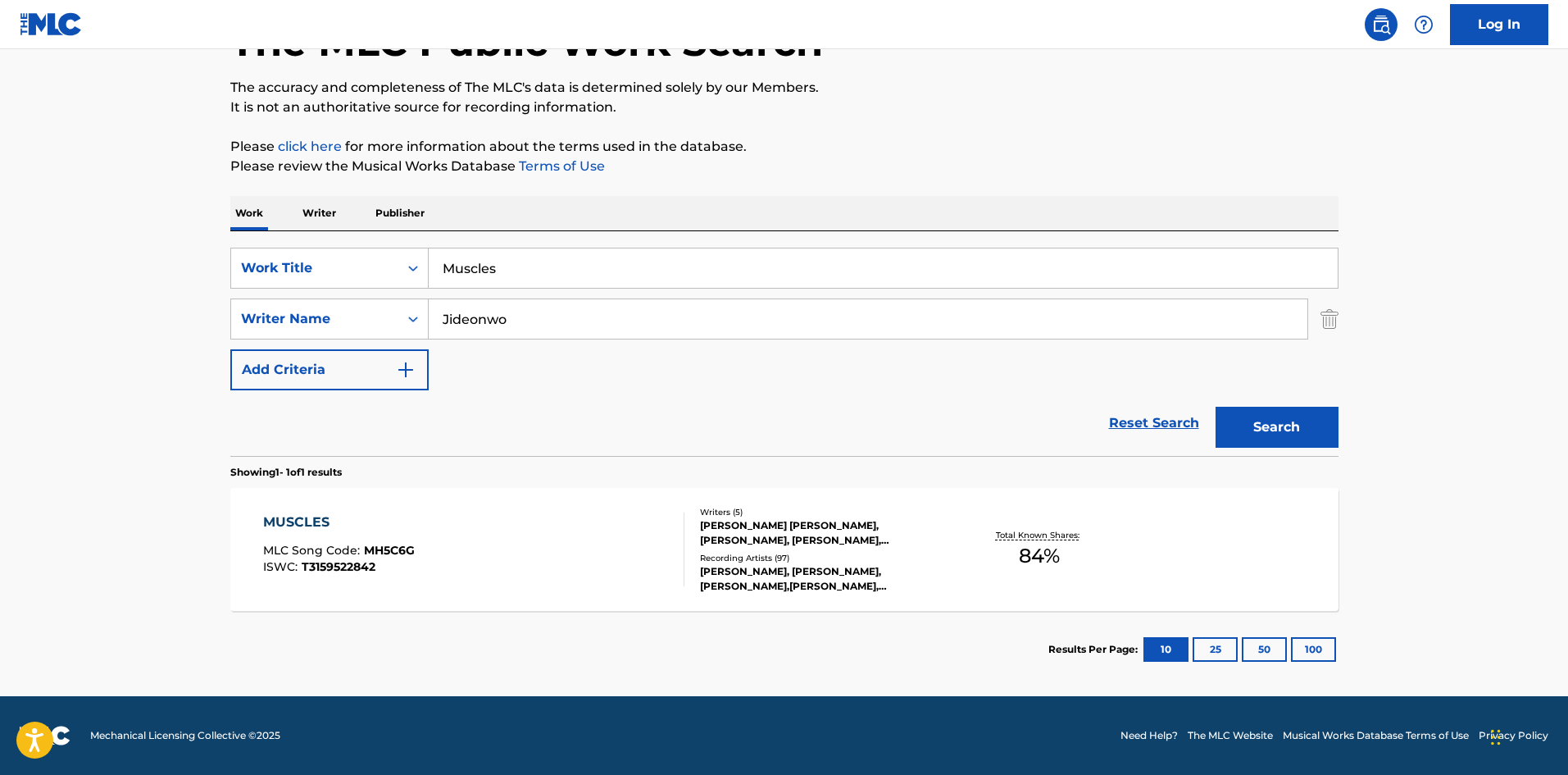
click at [318, 518] on div "MUSCLES" at bounding box center [339, 522] width 152 height 20
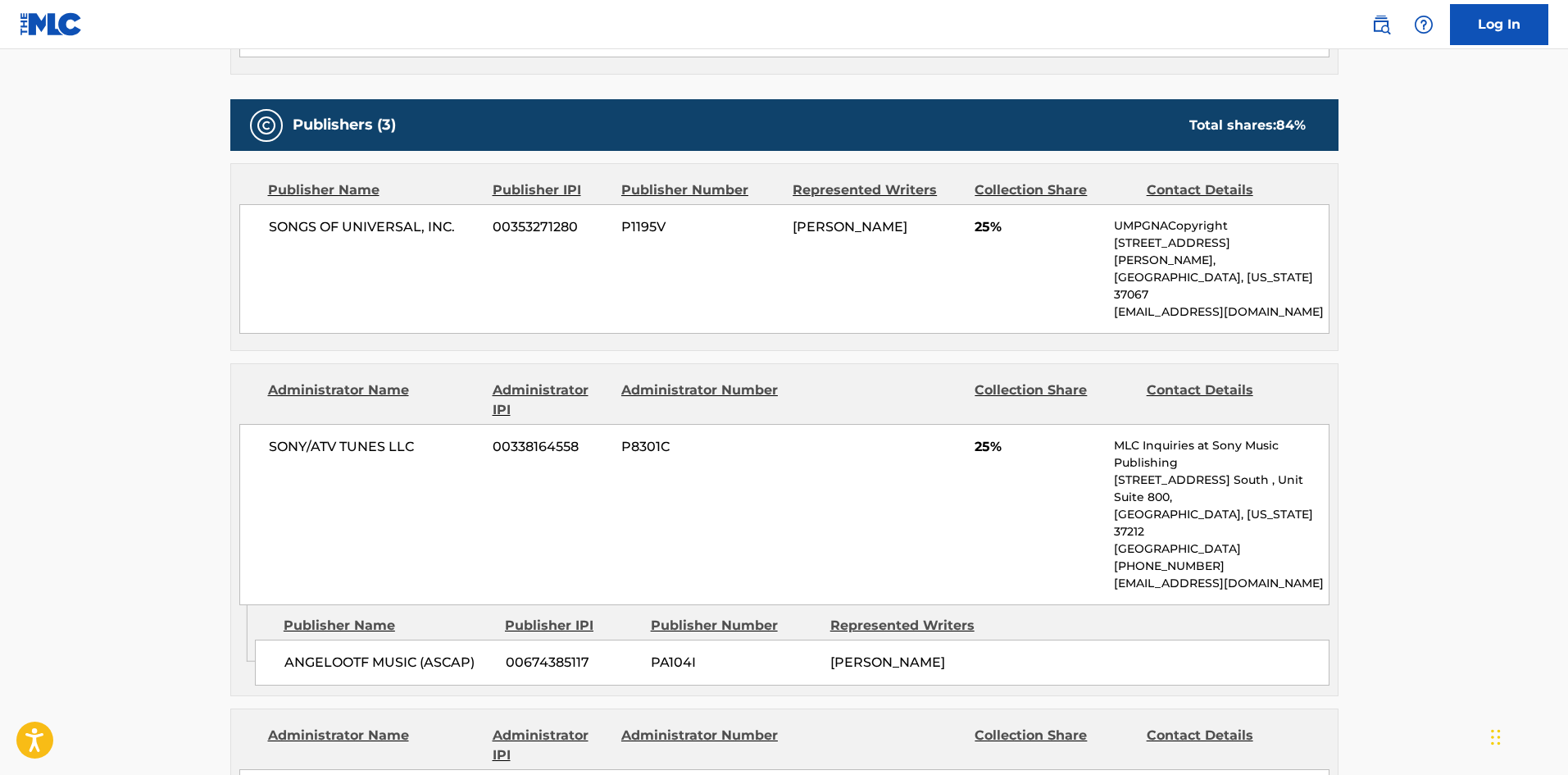
scroll to position [574, 0]
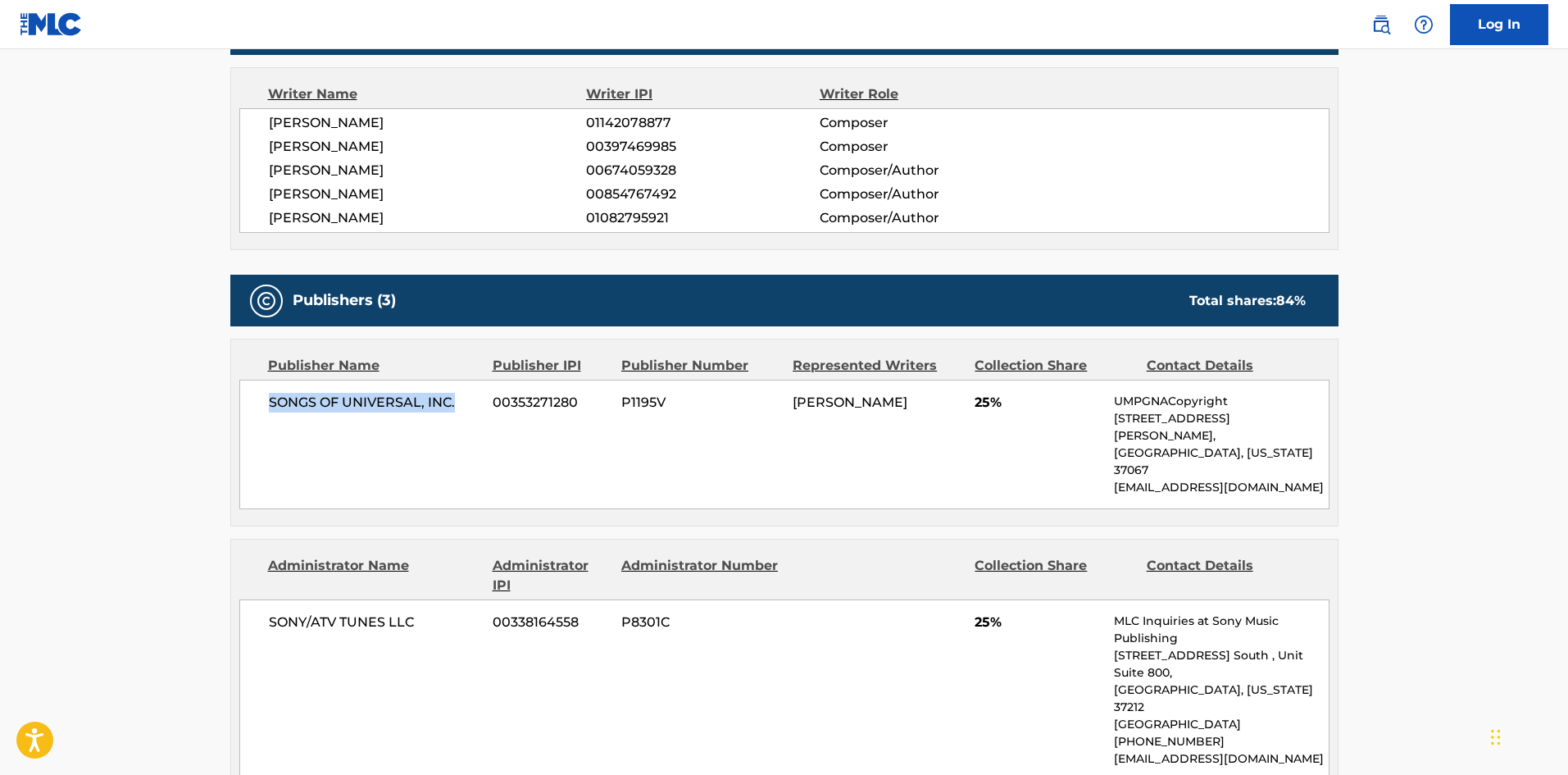
drag, startPoint x: 265, startPoint y: 408, endPoint x: 479, endPoint y: 408, distance: 214.0
click at [479, 408] on div "SONGS OF UNIVERSAL, INC. 00353271280 P1195V [PERSON_NAME] 25% UMPGNACopyright […" at bounding box center [784, 444] width 1090 height 130
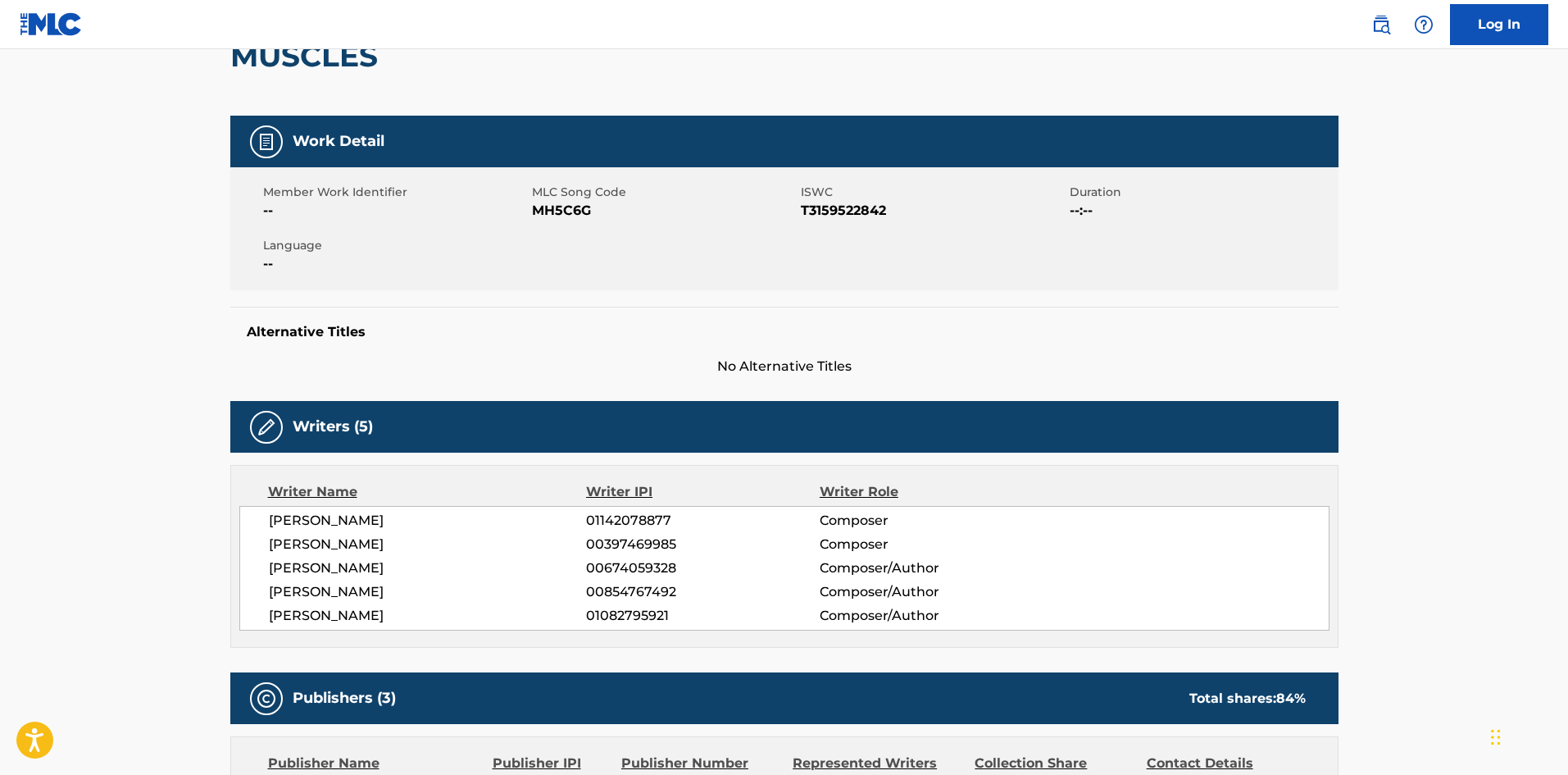
scroll to position [492, 0]
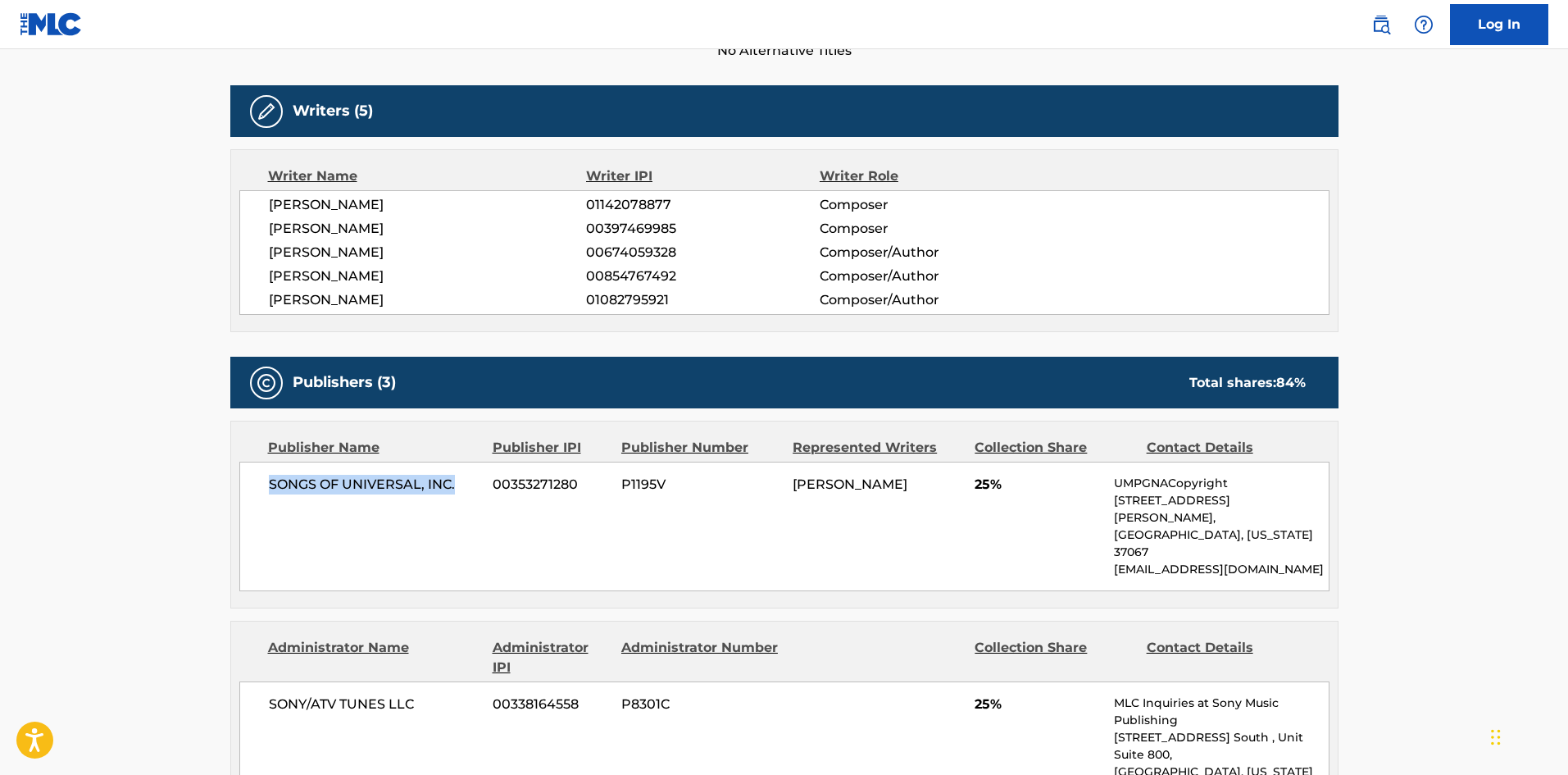
click at [281, 511] on div "SONGS OF UNIVERSAL, INC. 00353271280 P1195V [PERSON_NAME] 25% UMPGNACopyright […" at bounding box center [784, 526] width 1090 height 130
drag, startPoint x: 268, startPoint y: 480, endPoint x: 472, endPoint y: 475, distance: 204.1
click at [472, 475] on span "SONGS OF UNIVERSAL, INC." at bounding box center [375, 484] width 212 height 20
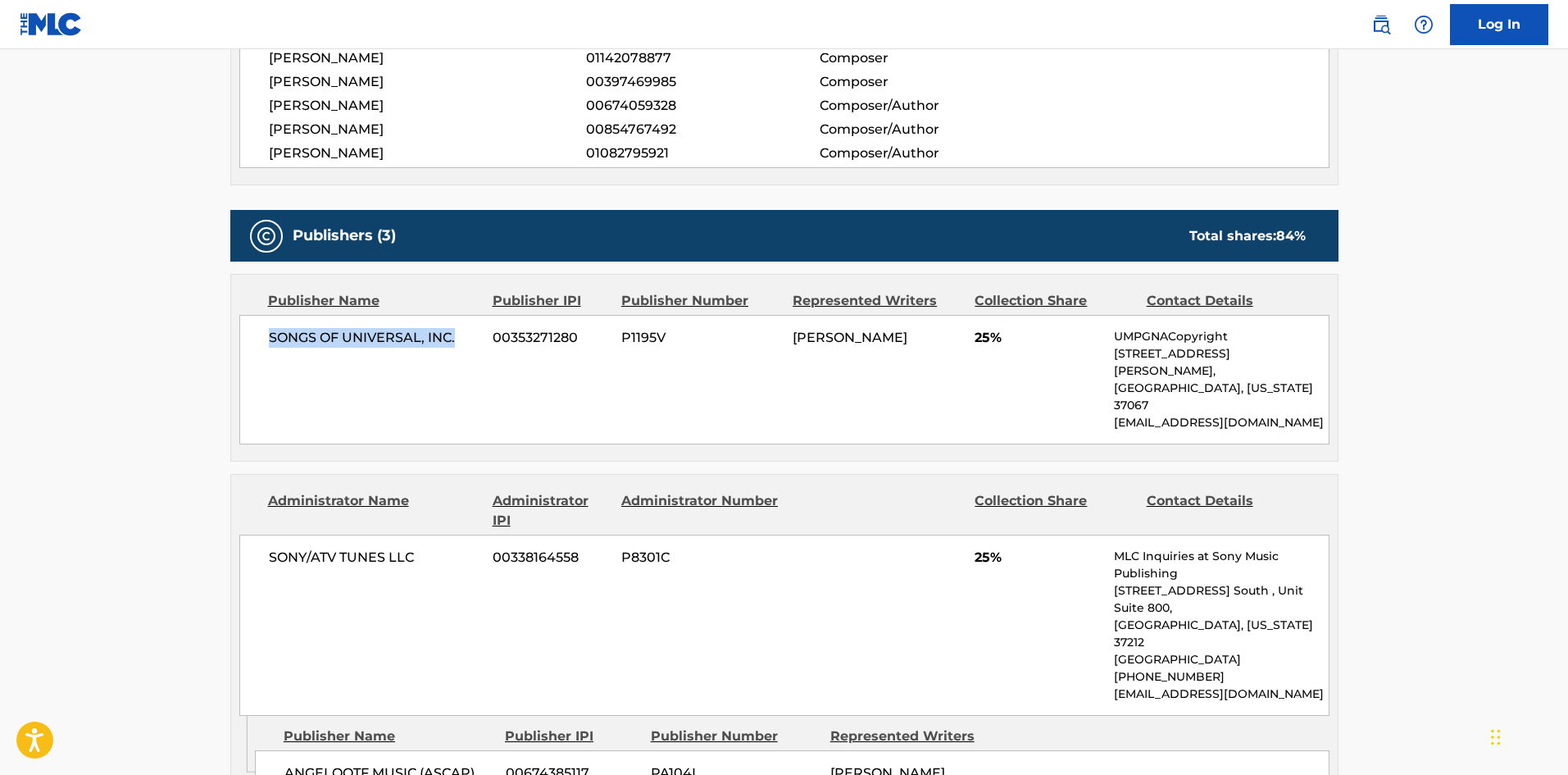
scroll to position [820, 0]
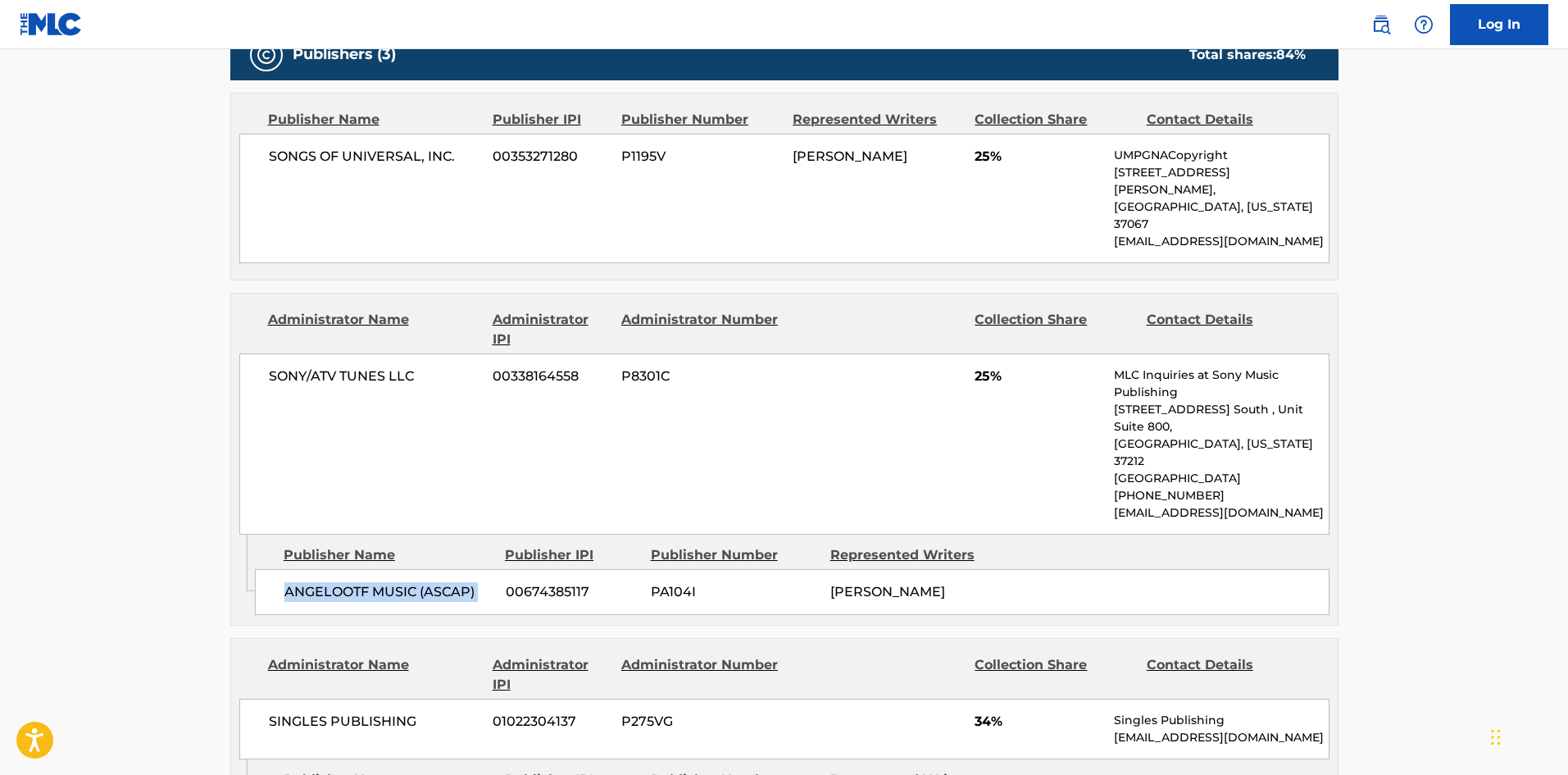
drag, startPoint x: 284, startPoint y: 523, endPoint x: 500, endPoint y: 525, distance: 216.0
click at [500, 569] on div "ANGELOOTF MUSIC (ASCAP) 00674385117 PA104I [PERSON_NAME]" at bounding box center [791, 591] width 1074 height 46
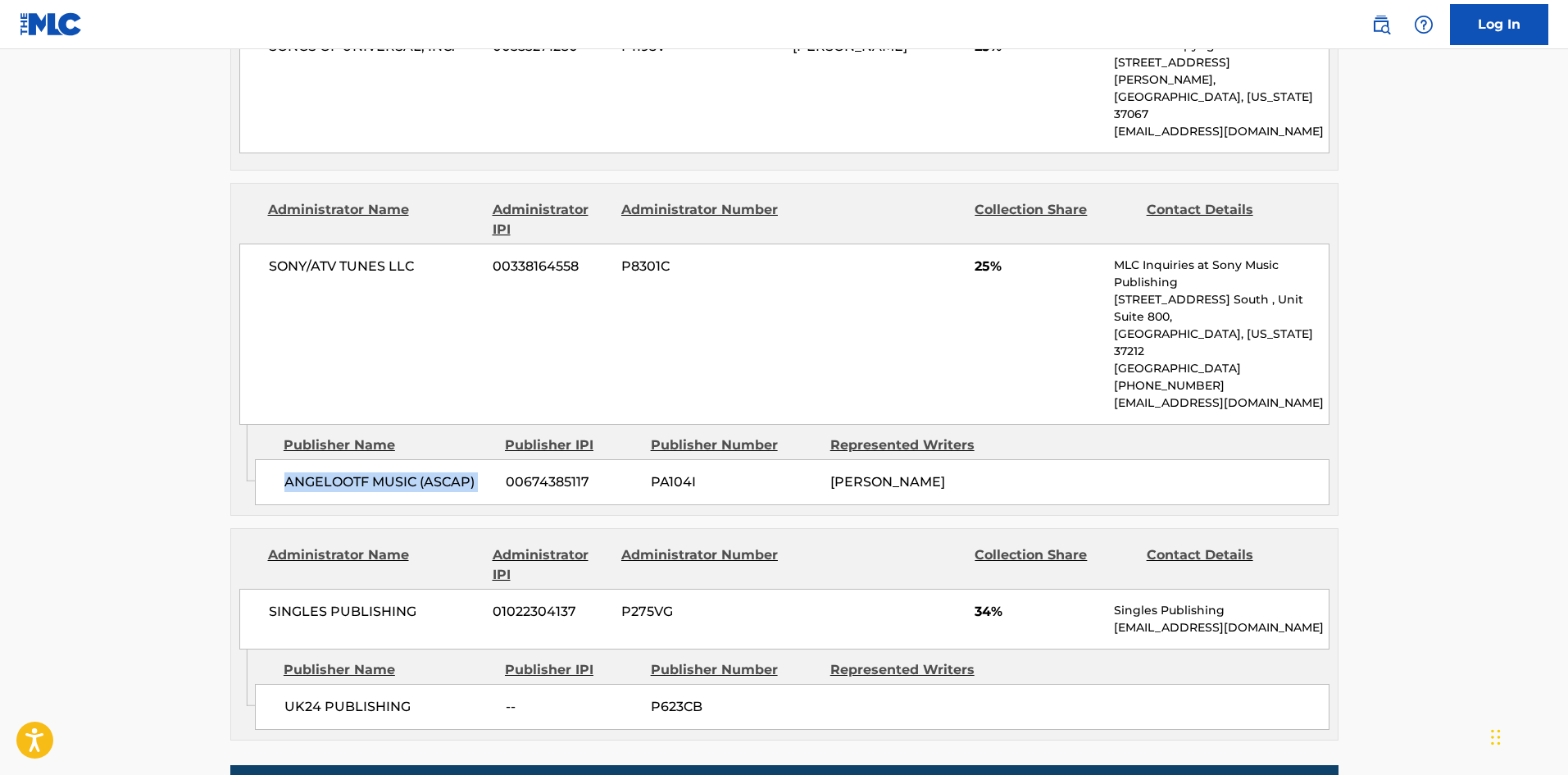
scroll to position [1147, 0]
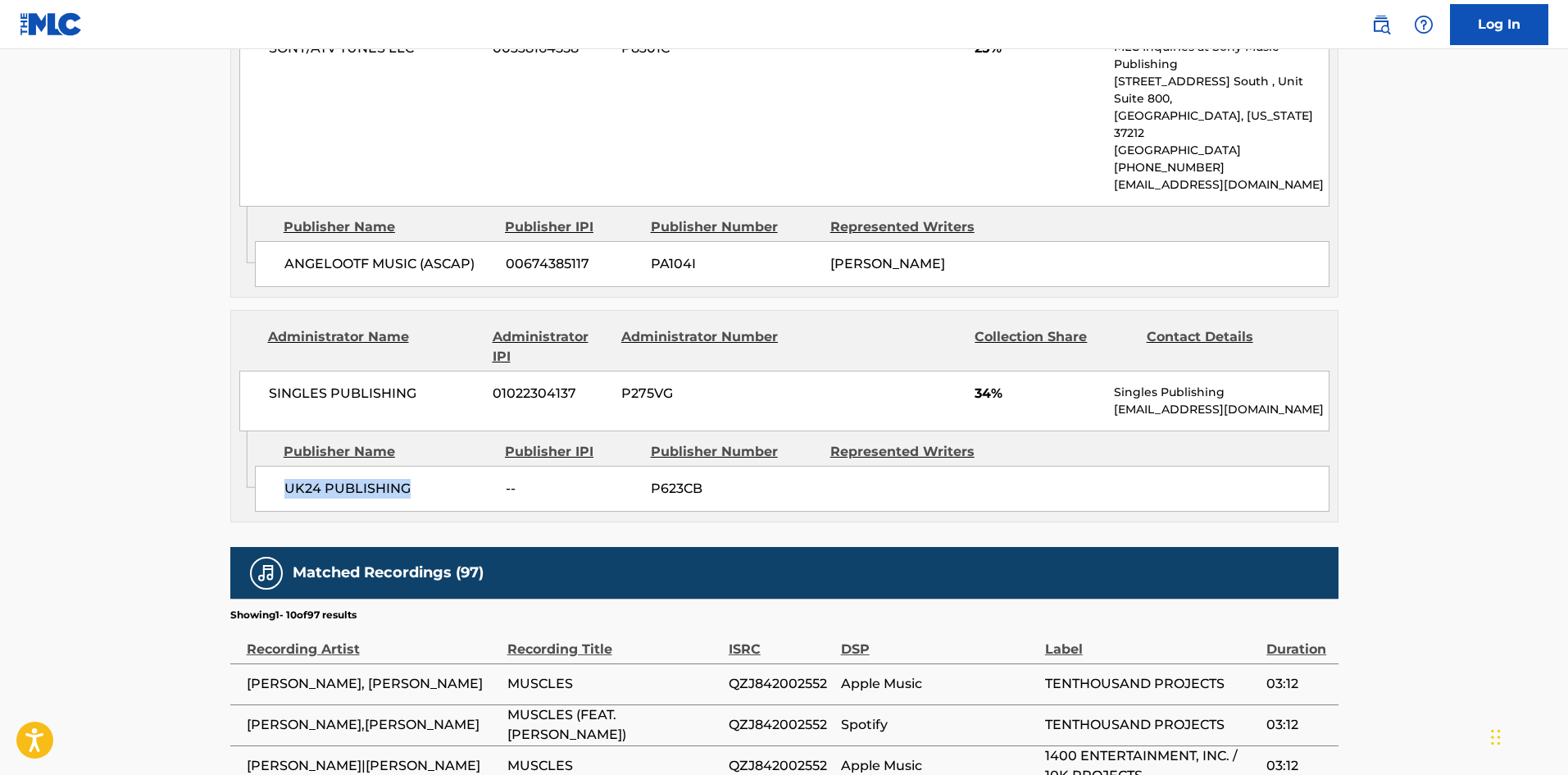
drag, startPoint x: 287, startPoint y: 420, endPoint x: 438, endPoint y: 413, distance: 151.2
click at [438, 479] on span "UK24 PUBLISHING" at bounding box center [389, 488] width 209 height 20
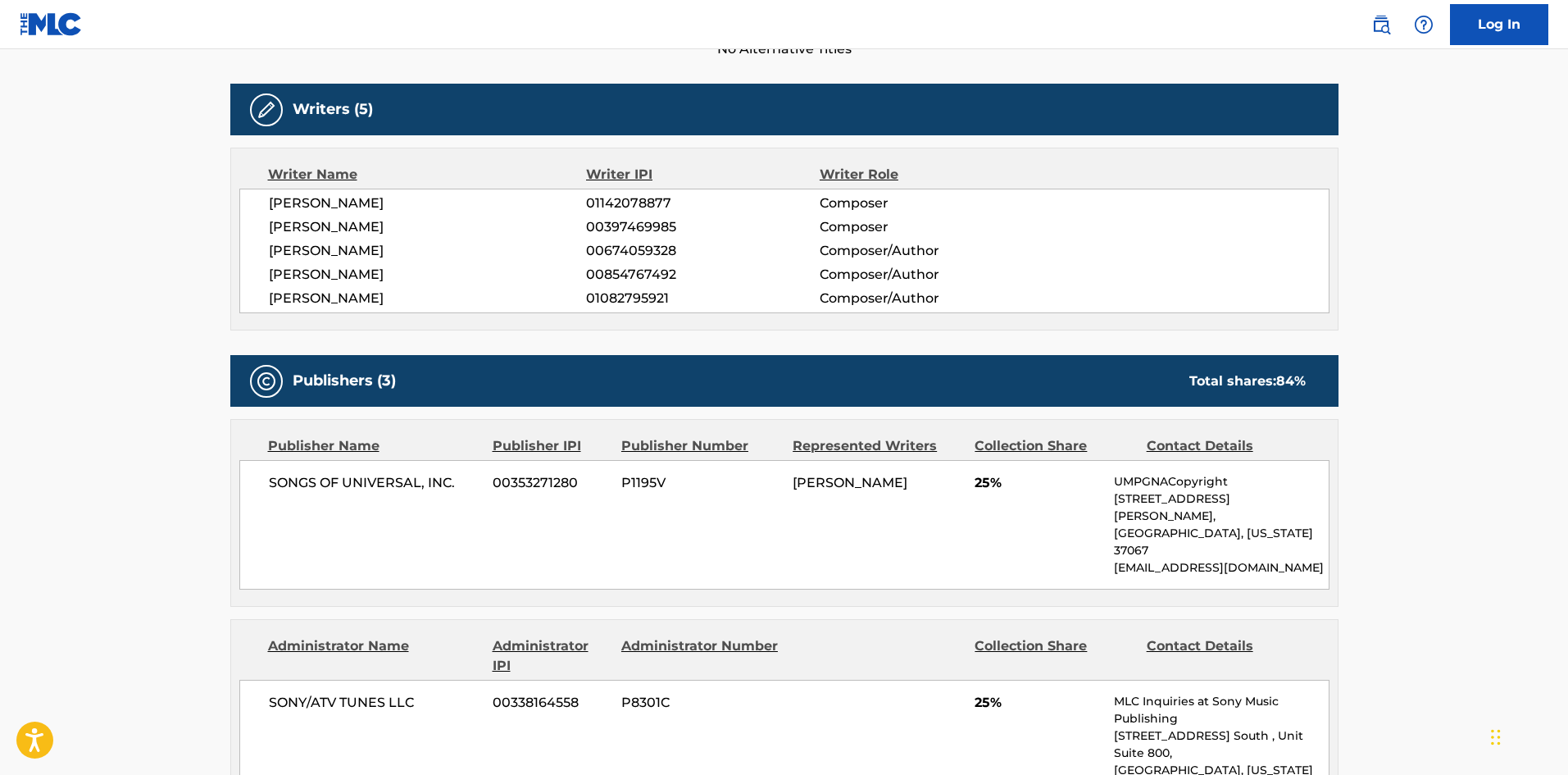
scroll to position [492, 0]
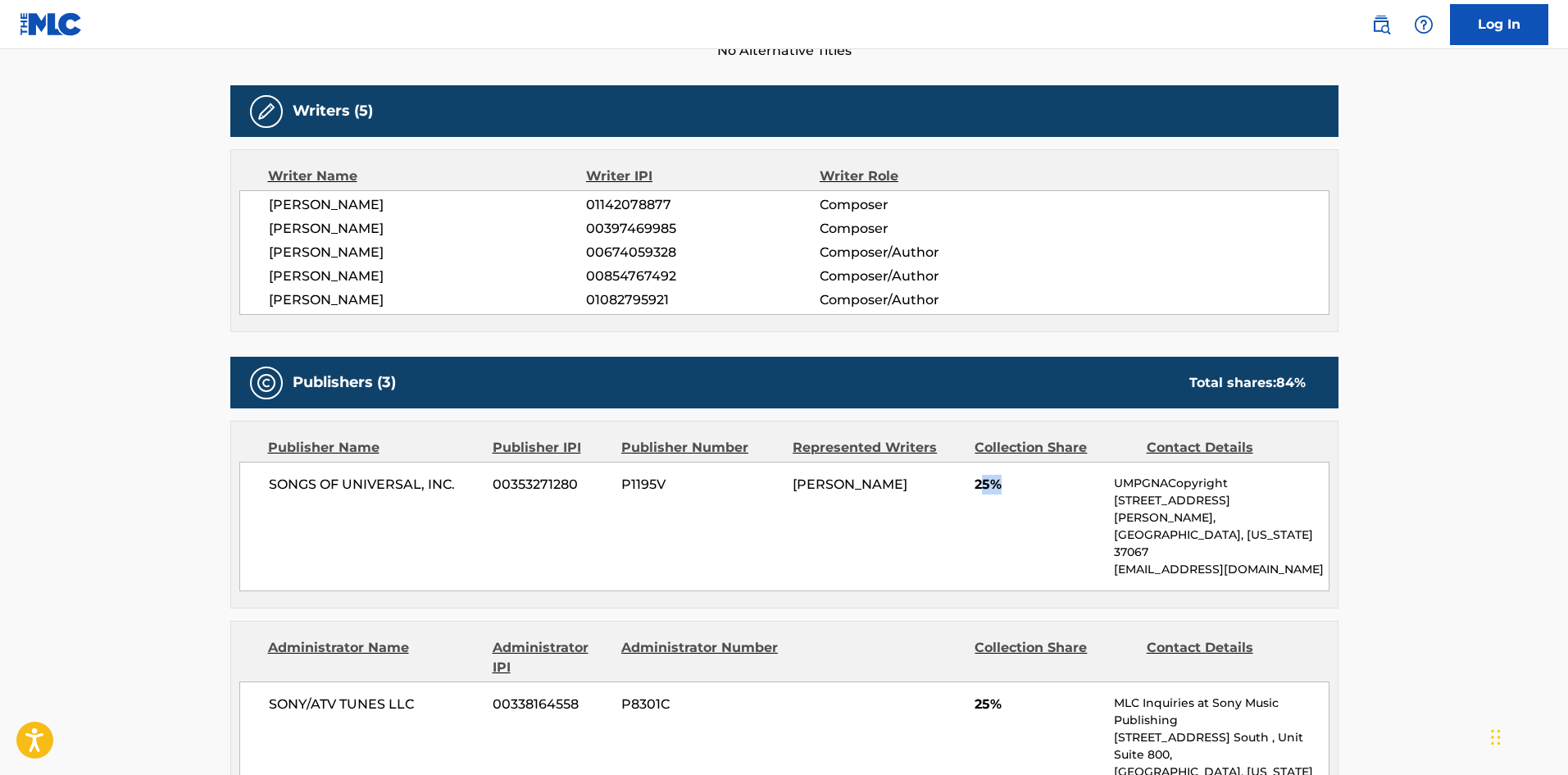
drag, startPoint x: 978, startPoint y: 483, endPoint x: 1022, endPoint y: 478, distance: 44.3
click at [1022, 478] on span "25%" at bounding box center [1038, 484] width 127 height 20
click at [984, 492] on span "25%" at bounding box center [1038, 484] width 127 height 20
drag, startPoint x: 972, startPoint y: 483, endPoint x: 1037, endPoint y: 484, distance: 65.0
click at [1037, 484] on div "SONGS OF UNIVERSAL, INC. 00353271280 P1195V [PERSON_NAME] 25% UMPGNACopyright […" at bounding box center [784, 526] width 1090 height 130
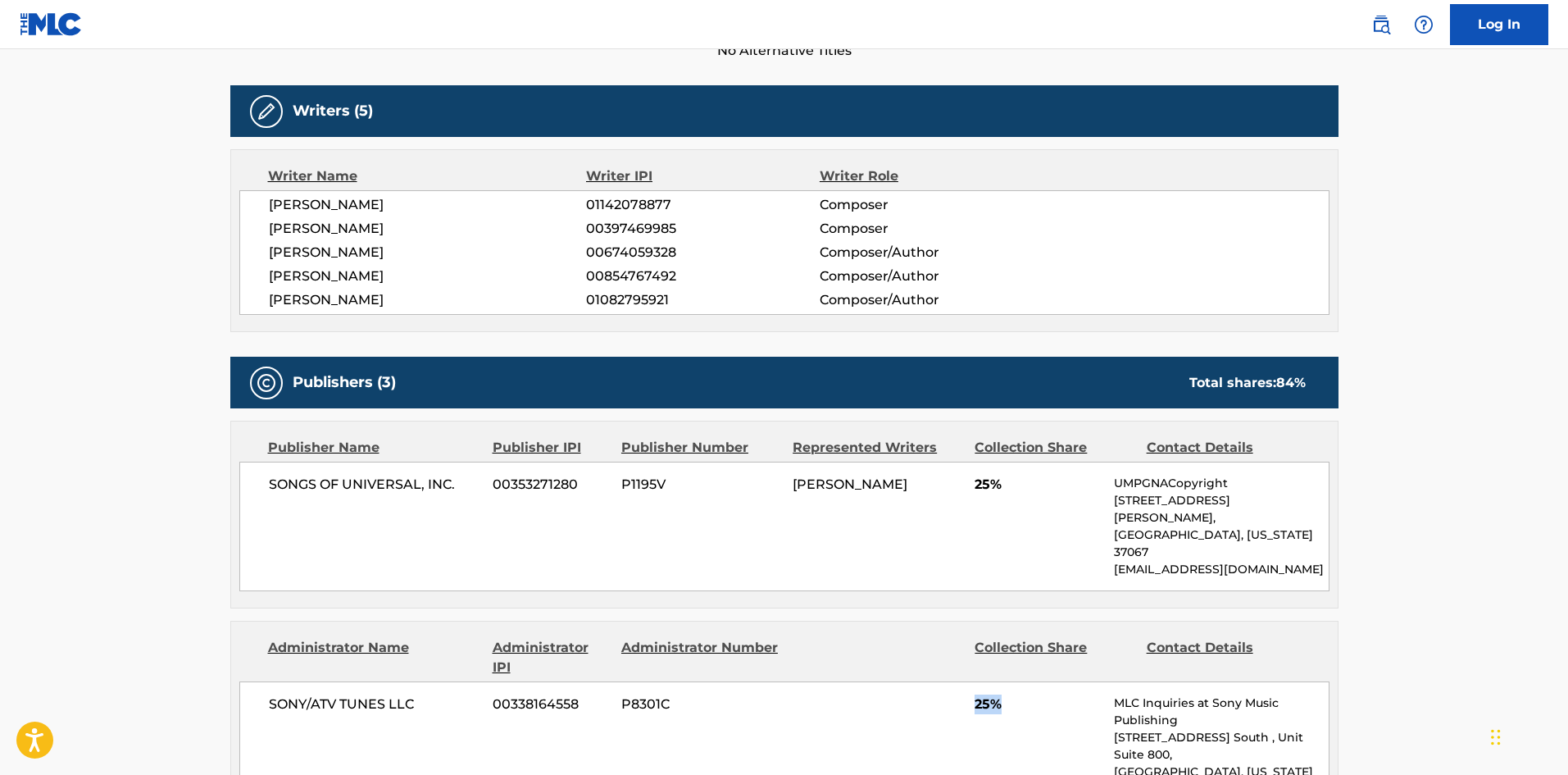
drag, startPoint x: 973, startPoint y: 674, endPoint x: 1029, endPoint y: 670, distance: 56.1
click at [1029, 681] on div "SONY/ATV TUNES LLC 00338164558 P8301C 25% MLC Inquiries at Sony Music Publishin…" at bounding box center [784, 772] width 1090 height 181
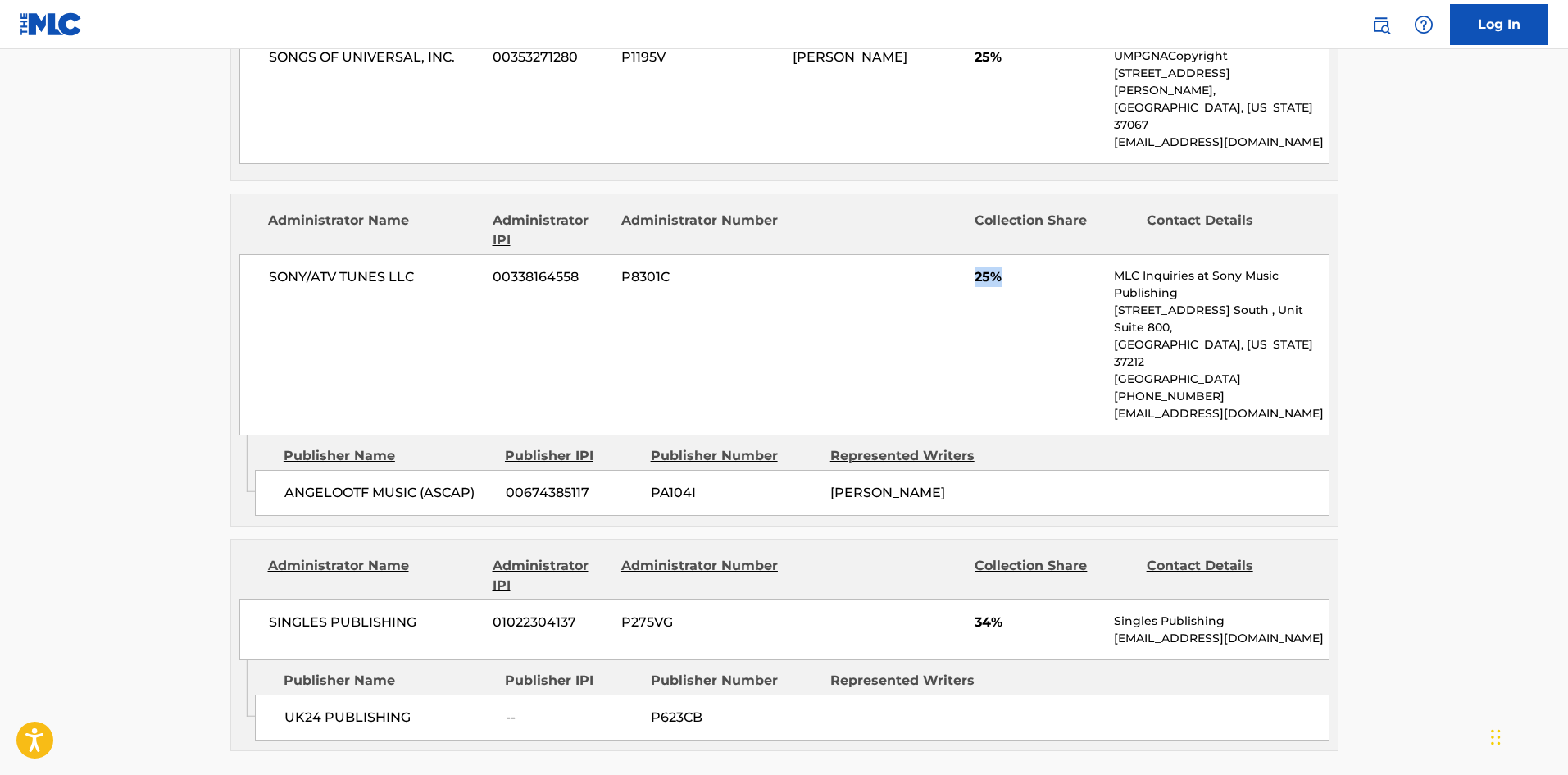
scroll to position [984, 0]
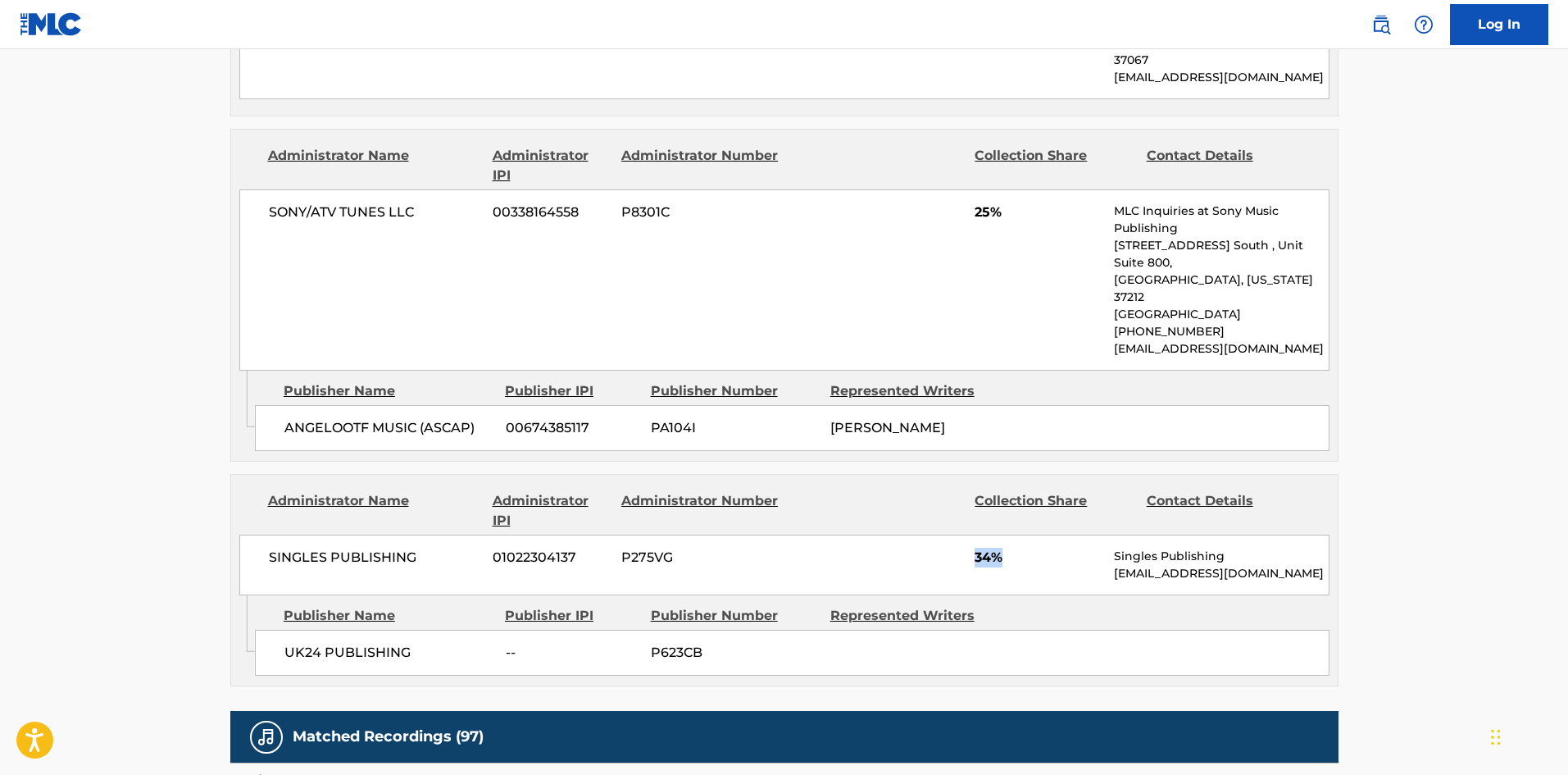
drag, startPoint x: 976, startPoint y: 487, endPoint x: 1016, endPoint y: 485, distance: 40.0
click at [1016, 547] on span "34%" at bounding box center [1038, 557] width 127 height 20
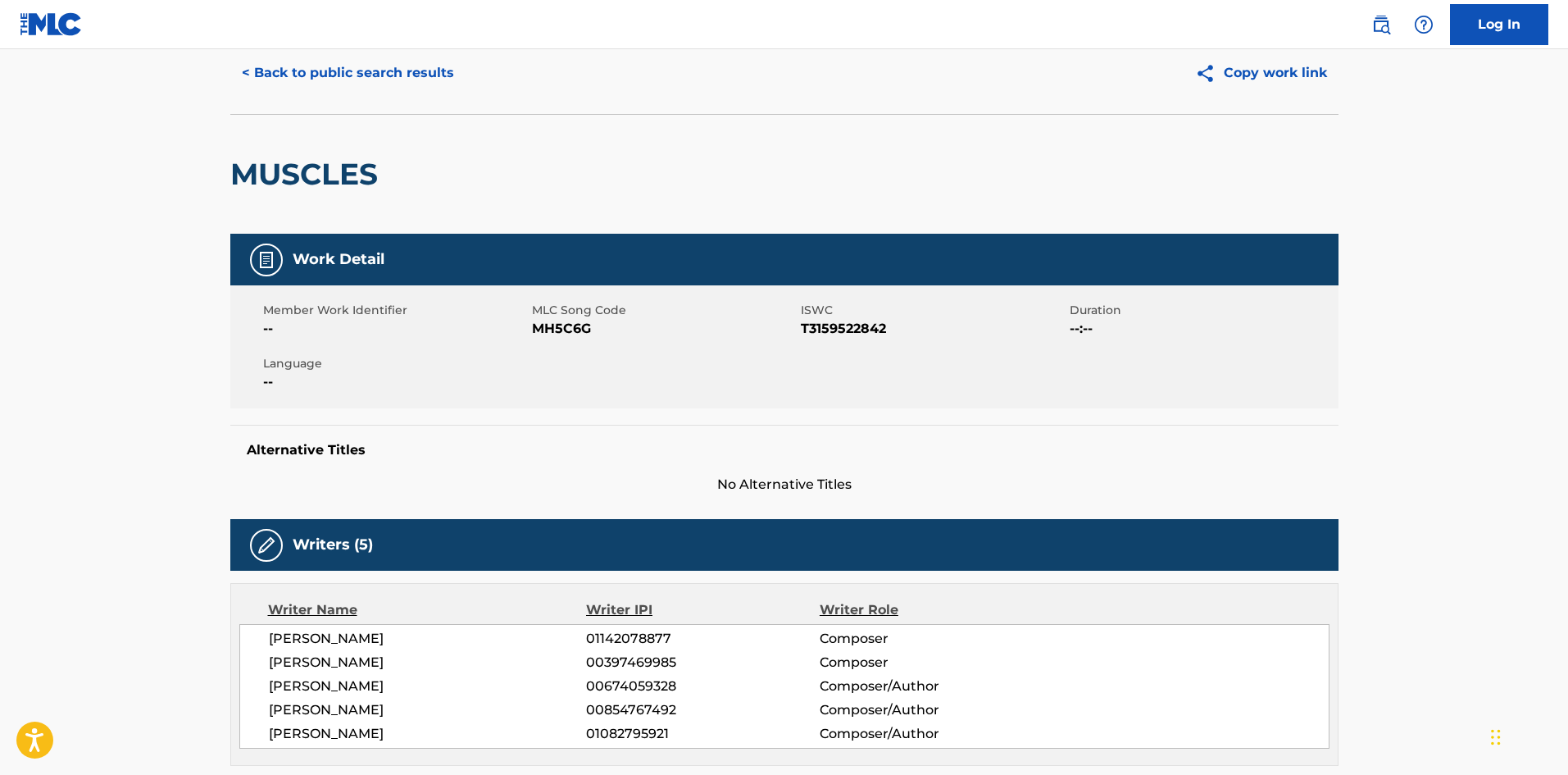
scroll to position [0, 0]
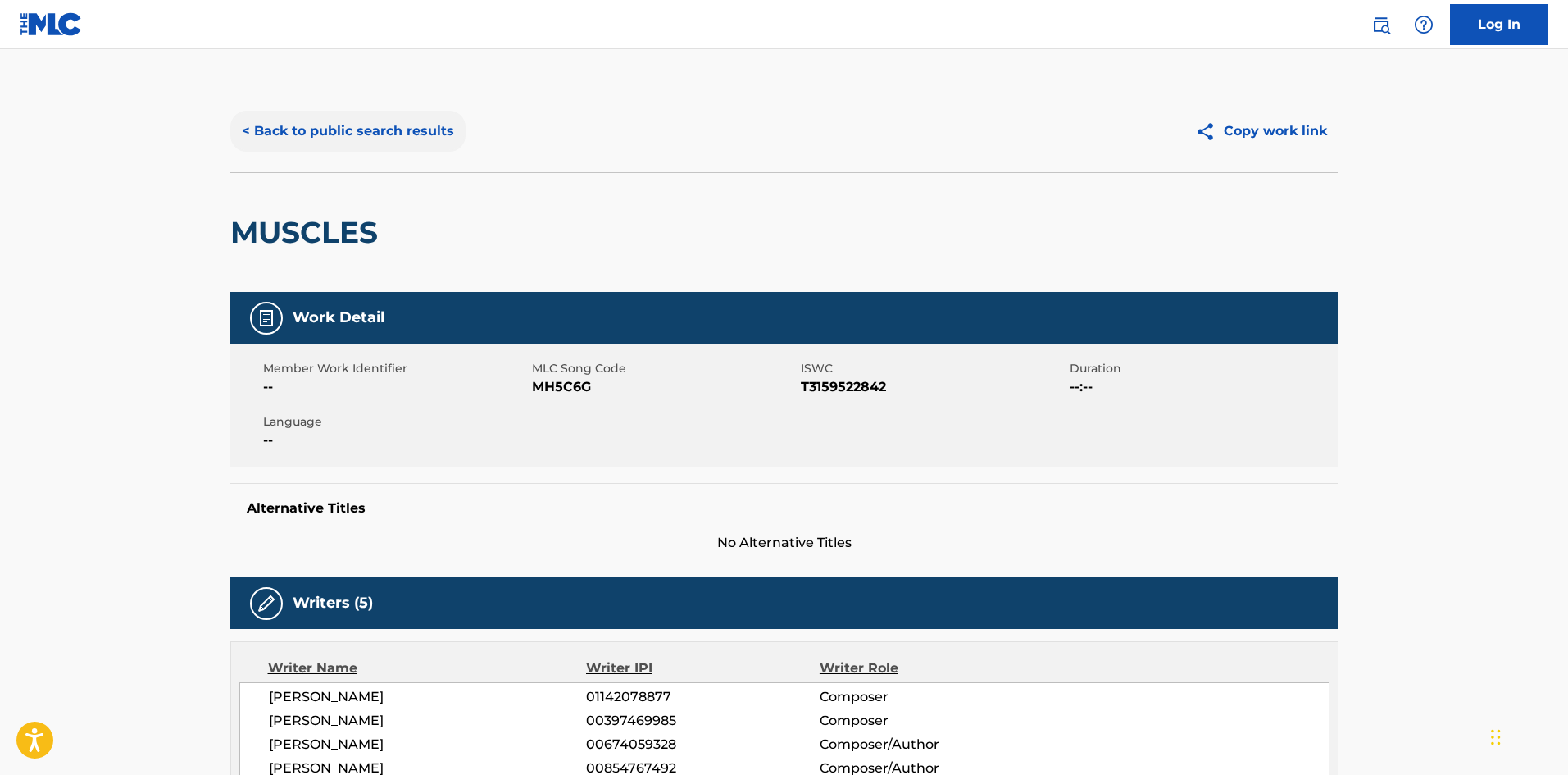
click at [344, 133] on button "< Back to public search results" at bounding box center [348, 131] width 236 height 41
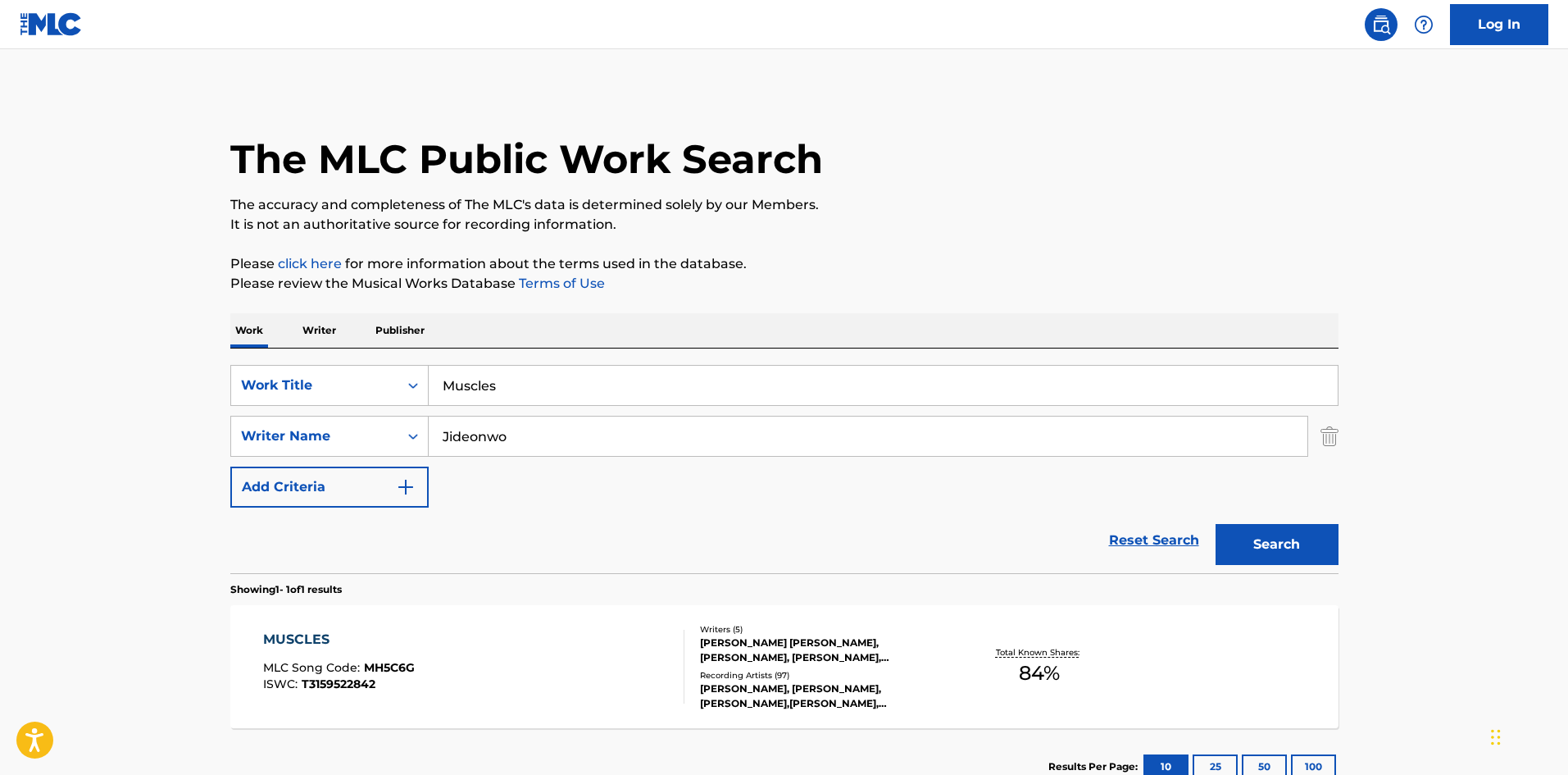
scroll to position [23, 0]
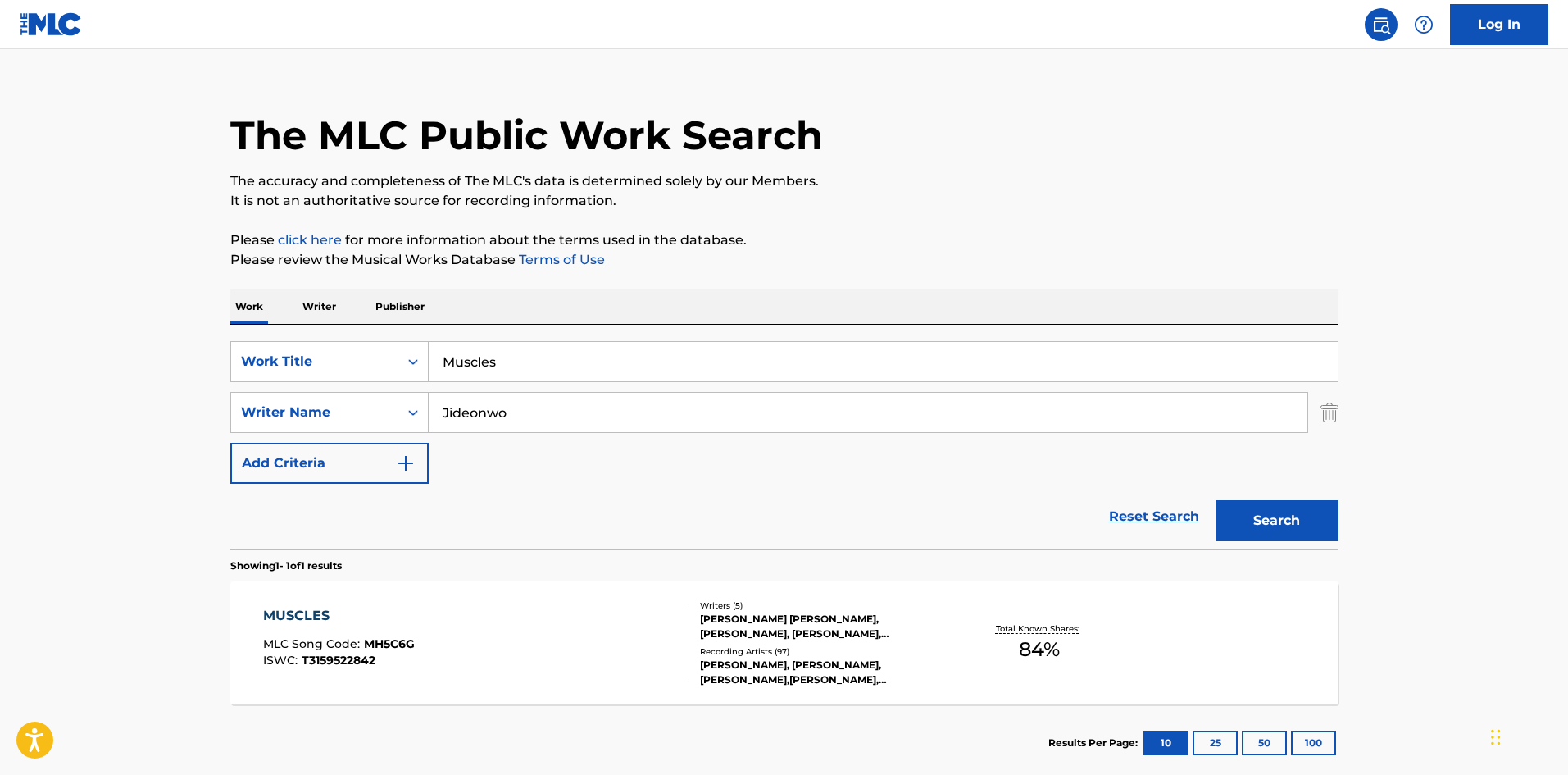
drag, startPoint x: 565, startPoint y: 371, endPoint x: 268, endPoint y: 332, distance: 299.5
click at [284, 344] on div "SearchWithCriteria04b07099-c659-45b4-bdcd-46ef0e37b839 Work Title Muscles" at bounding box center [784, 361] width 1108 height 41
paste input "Bachelor"
type input "Bachelor"
drag, startPoint x: 610, startPoint y: 410, endPoint x: 0, endPoint y: 422, distance: 610.1
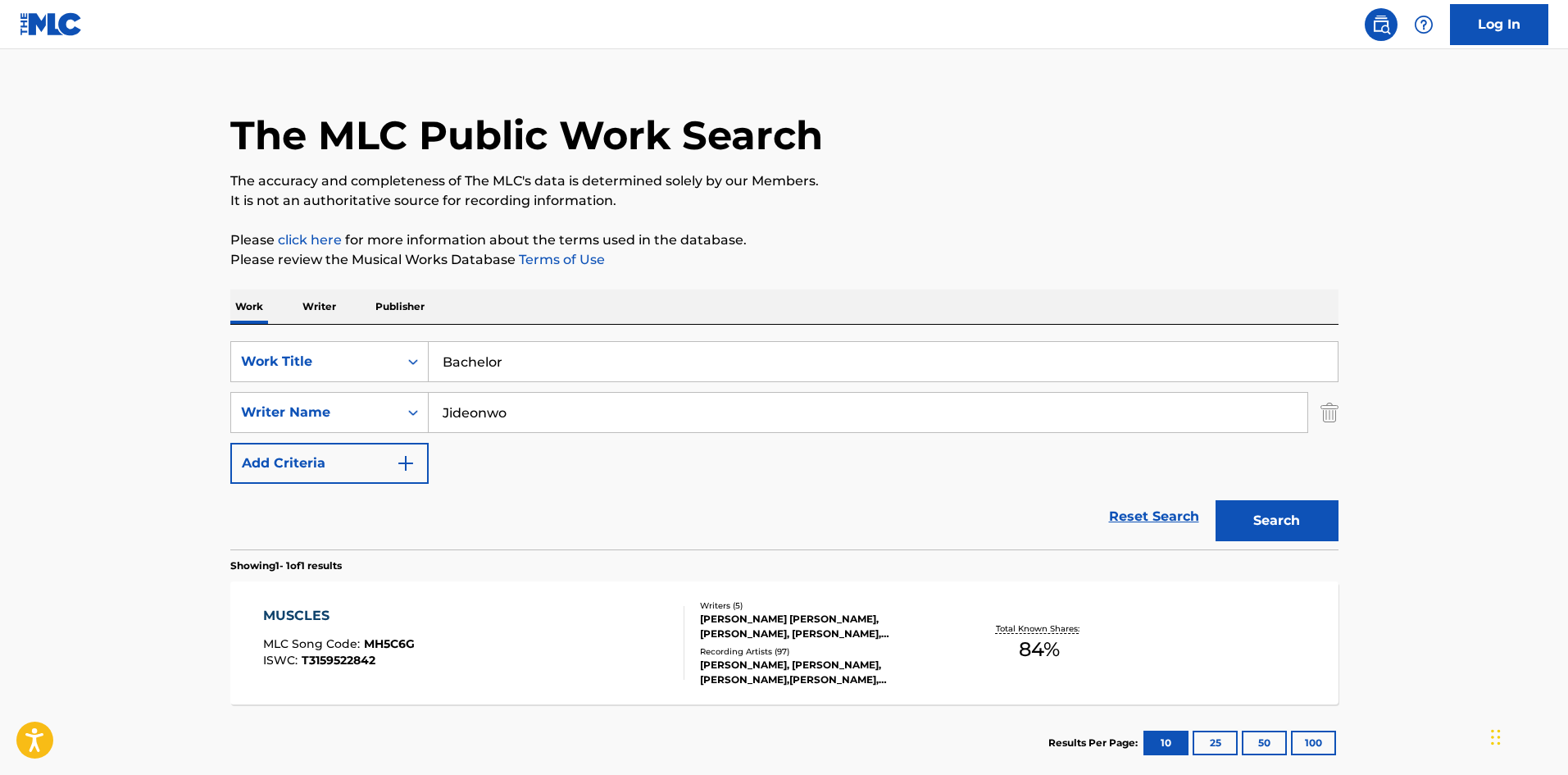
click at [38, 429] on main "The MLC Public Work Search The accuracy and completeness of The MLC's data is d…" at bounding box center [784, 407] width 1568 height 764
paste input "Kitchens"
type input "Kitchens"
click at [1283, 531] on button "Search" at bounding box center [1277, 520] width 123 height 41
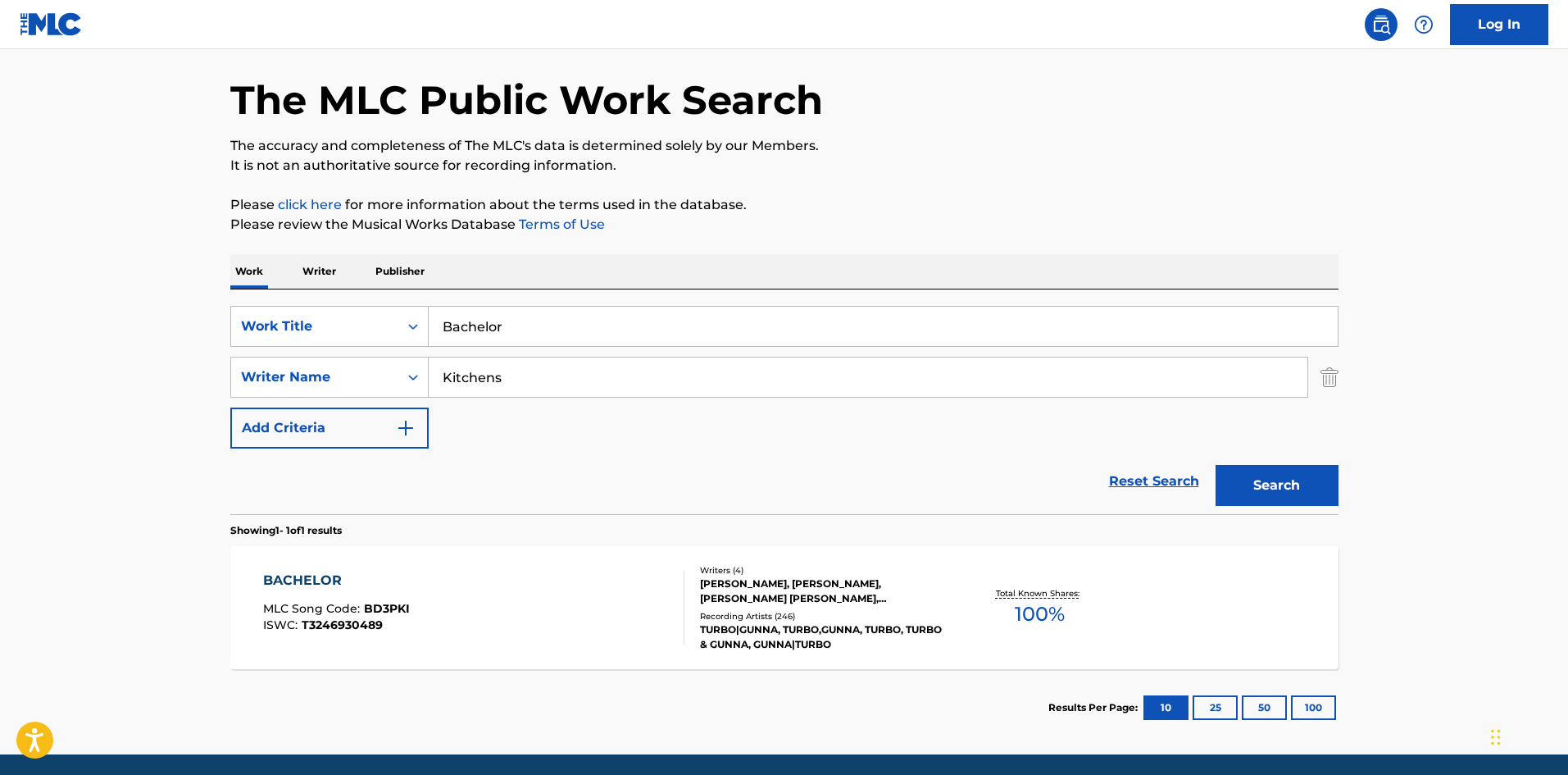
scroll to position [117, 0]
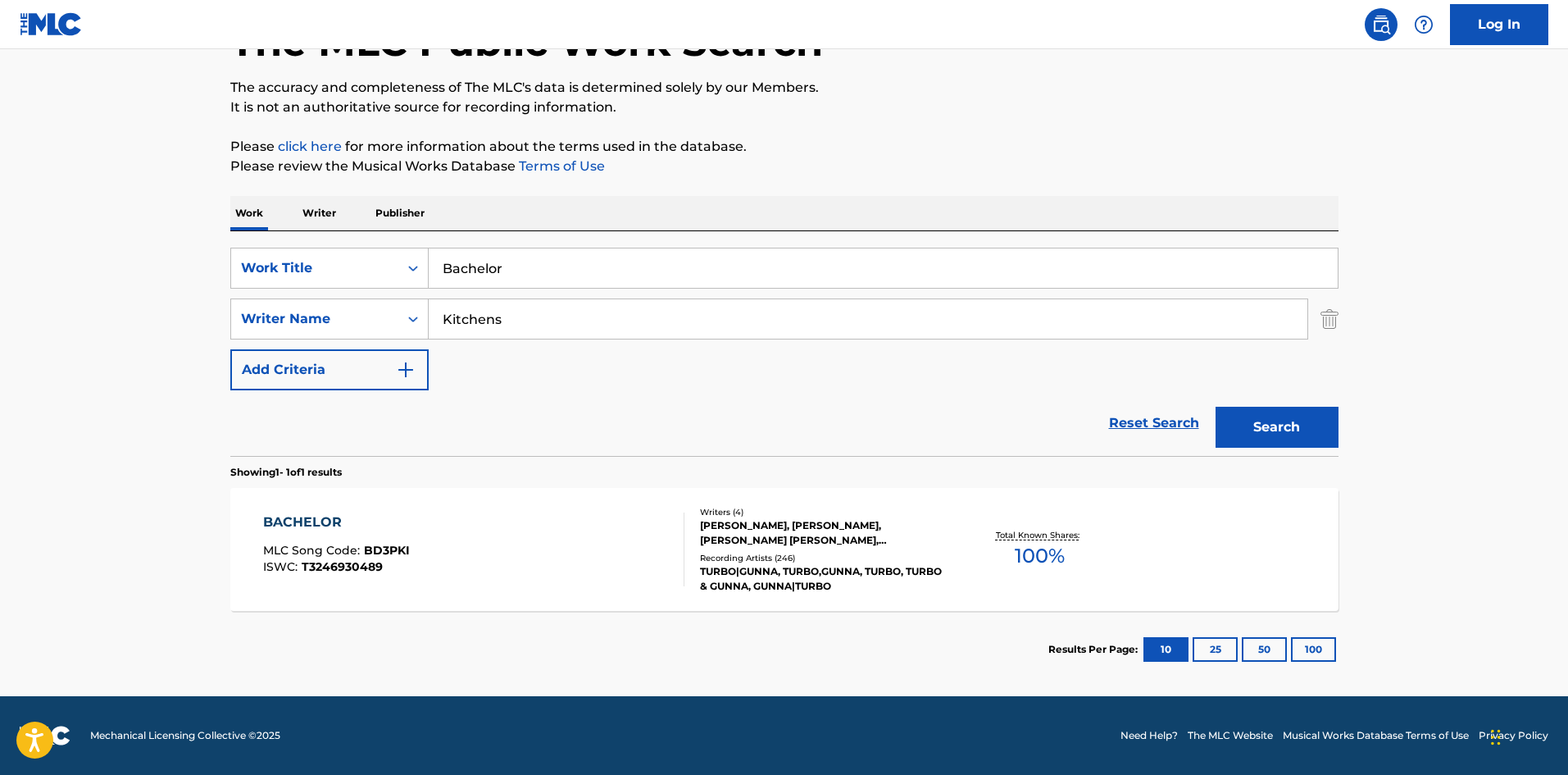
click at [314, 528] on div "BACHELOR" at bounding box center [336, 522] width 146 height 20
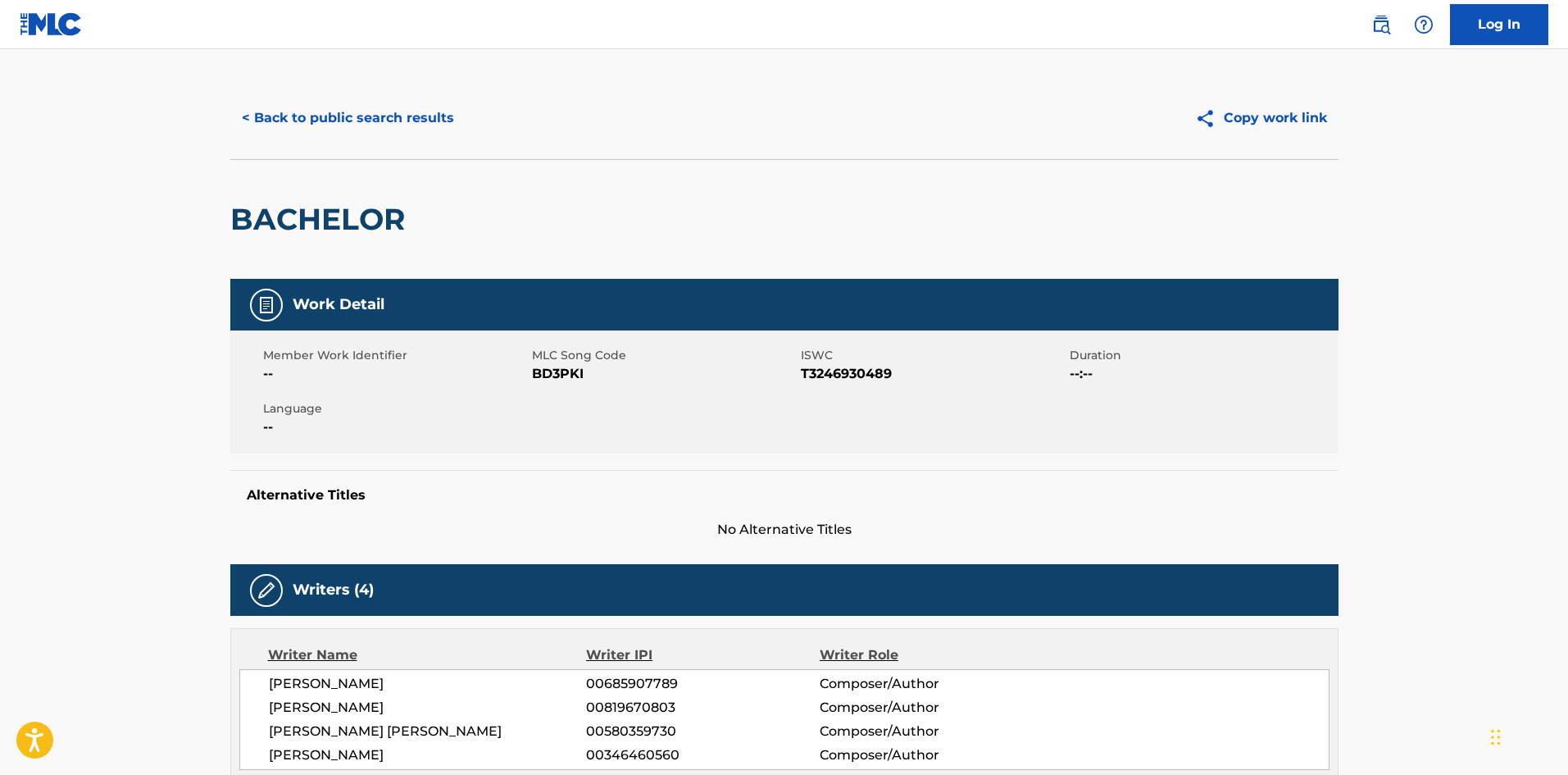
scroll to position [574, 0]
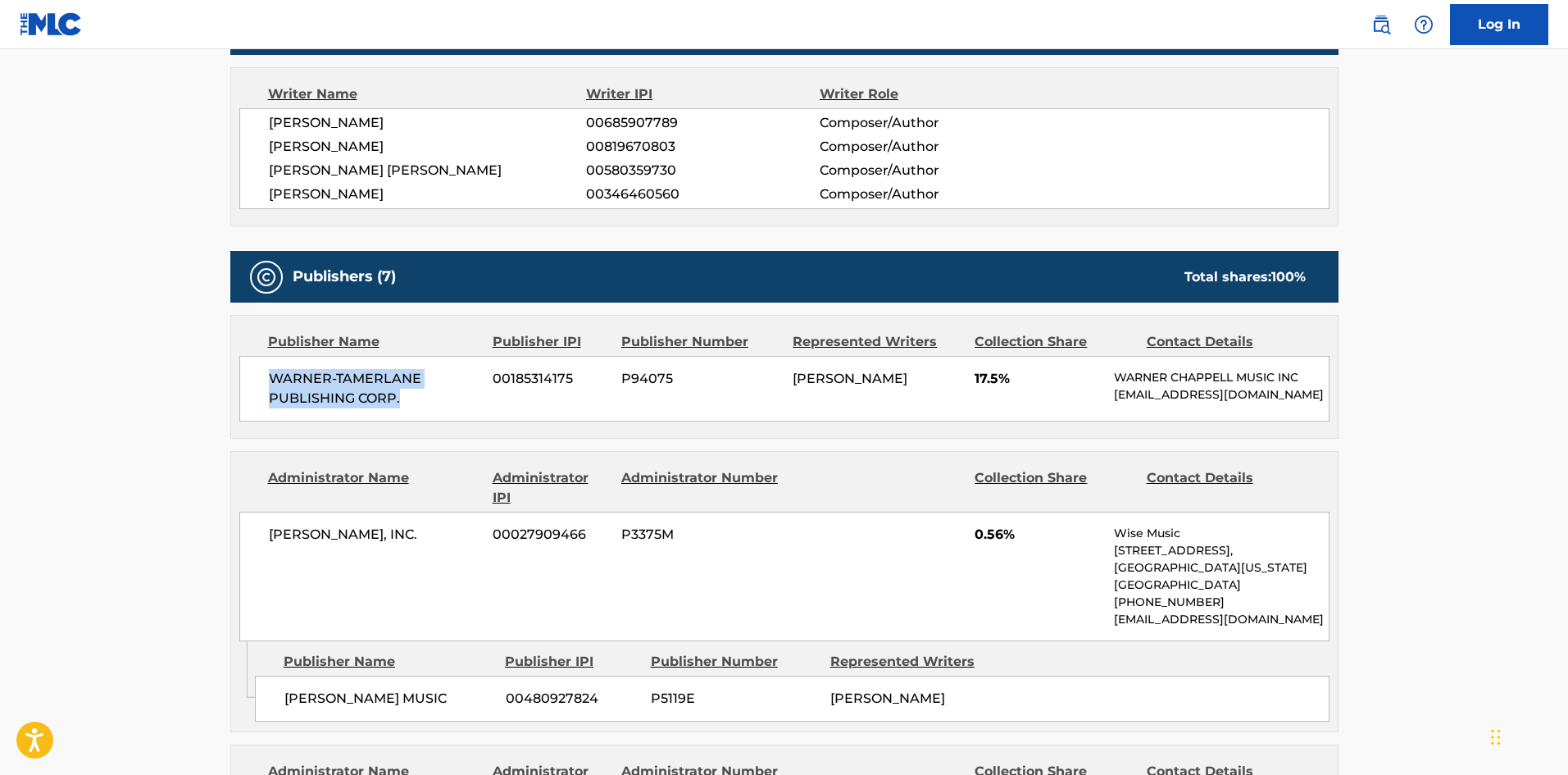
drag, startPoint x: 269, startPoint y: 378, endPoint x: 429, endPoint y: 412, distance: 163.6
click at [429, 412] on div "WARNER-[PERSON_NAME] PUBLISHING CORP. 00185314175 P94075 [PERSON_NAME] 17.5% [P…" at bounding box center [784, 389] width 1090 height 66
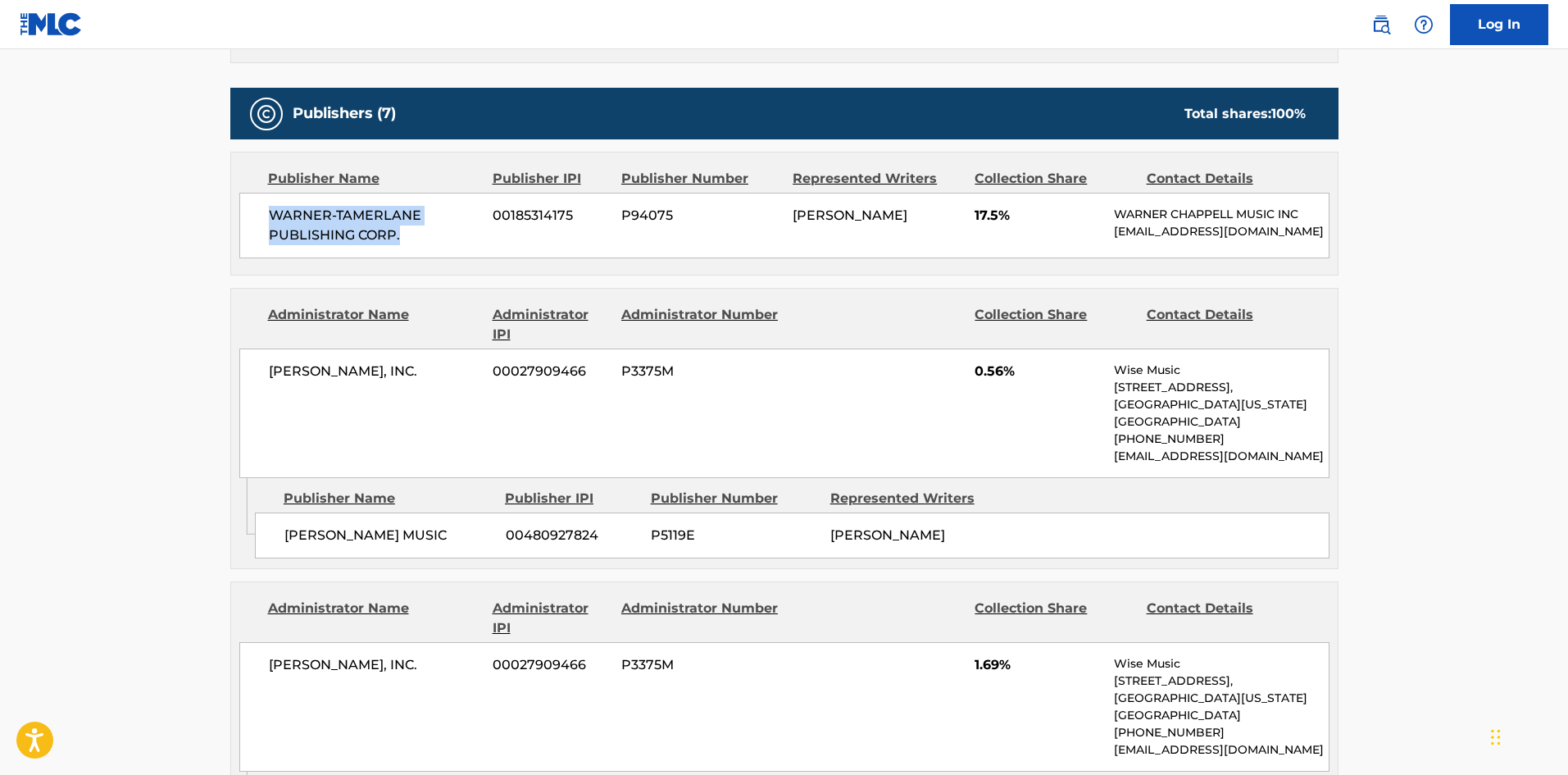
scroll to position [738, 0]
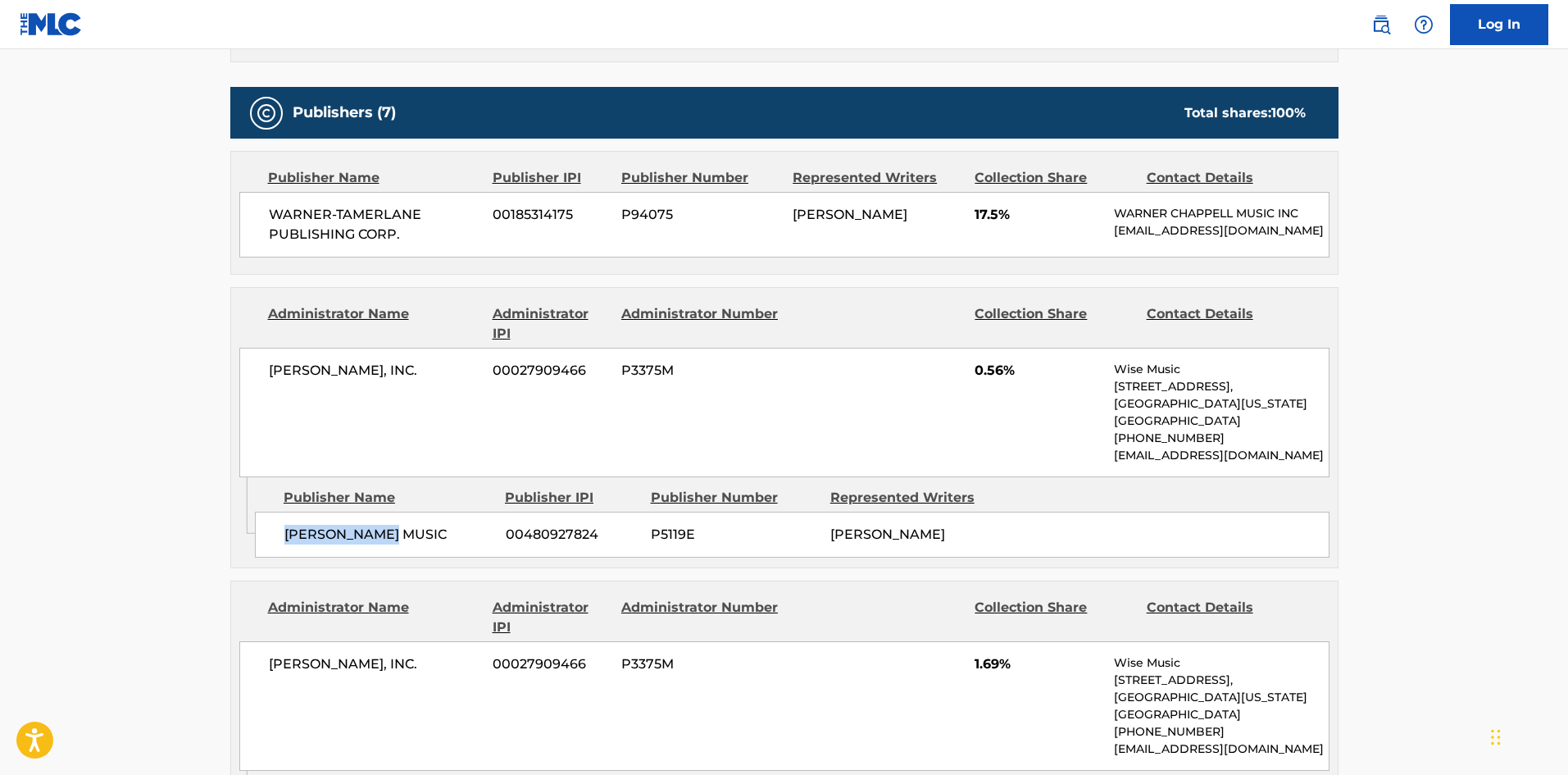
drag, startPoint x: 285, startPoint y: 548, endPoint x: 451, endPoint y: 542, distance: 166.1
click at [451, 542] on span "[PERSON_NAME] MUSIC" at bounding box center [389, 534] width 209 height 20
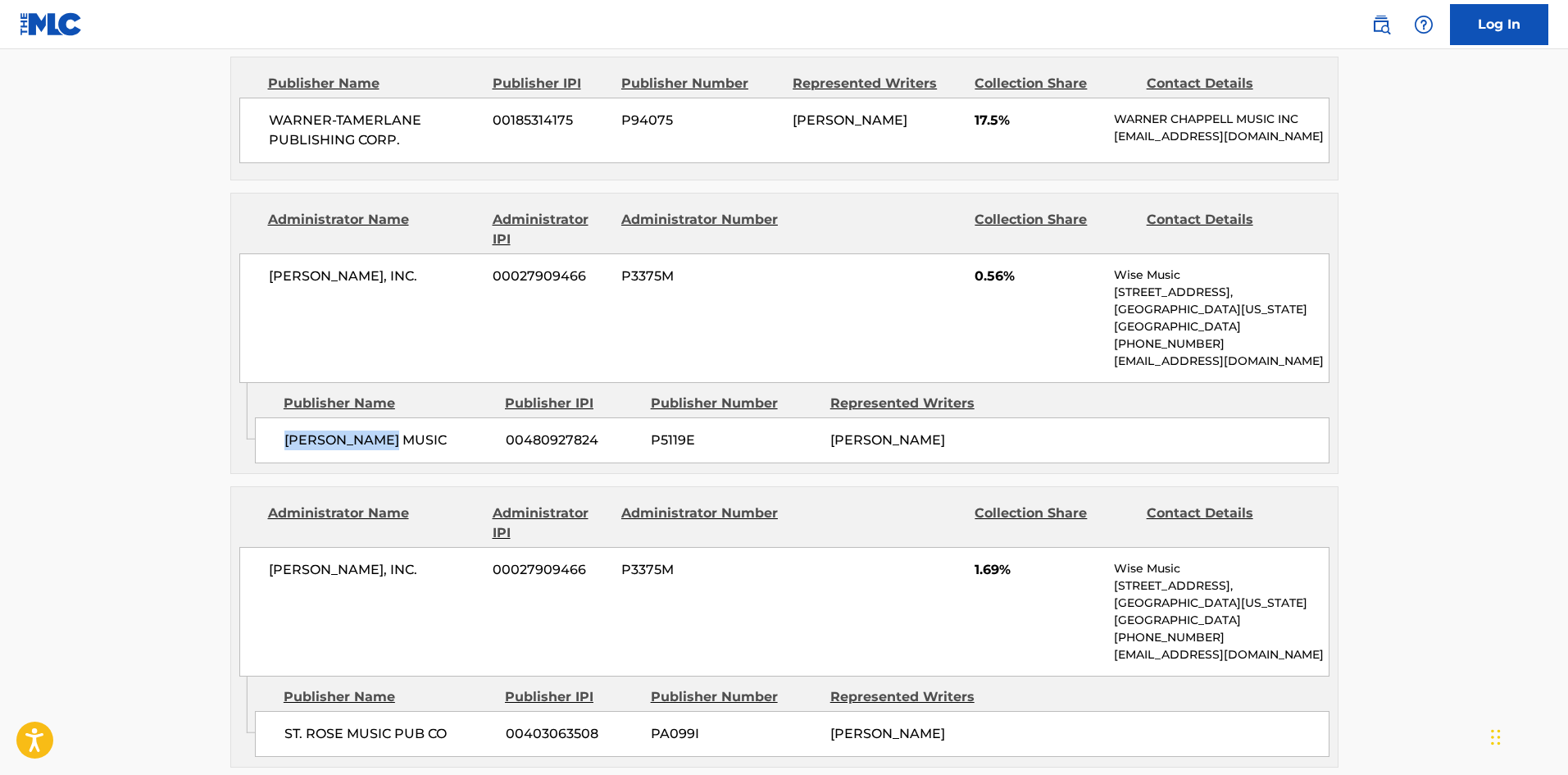
scroll to position [820, 0]
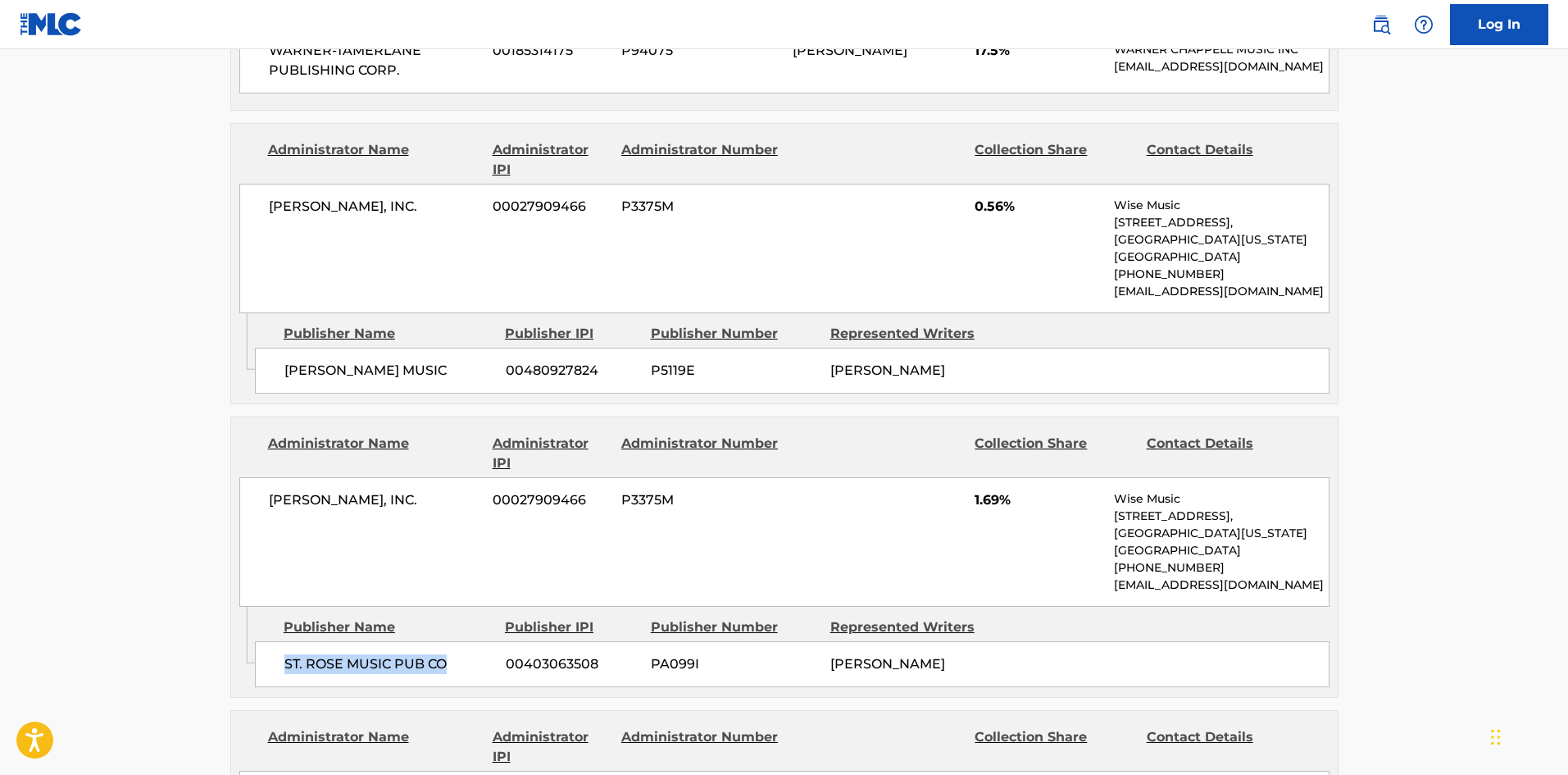
drag, startPoint x: 281, startPoint y: 672, endPoint x: 473, endPoint y: 660, distance: 192.4
click at [473, 660] on div "ST. ROSE MUSIC PUB CO 00403063508 PA099I [PERSON_NAME]" at bounding box center [791, 663] width 1074 height 46
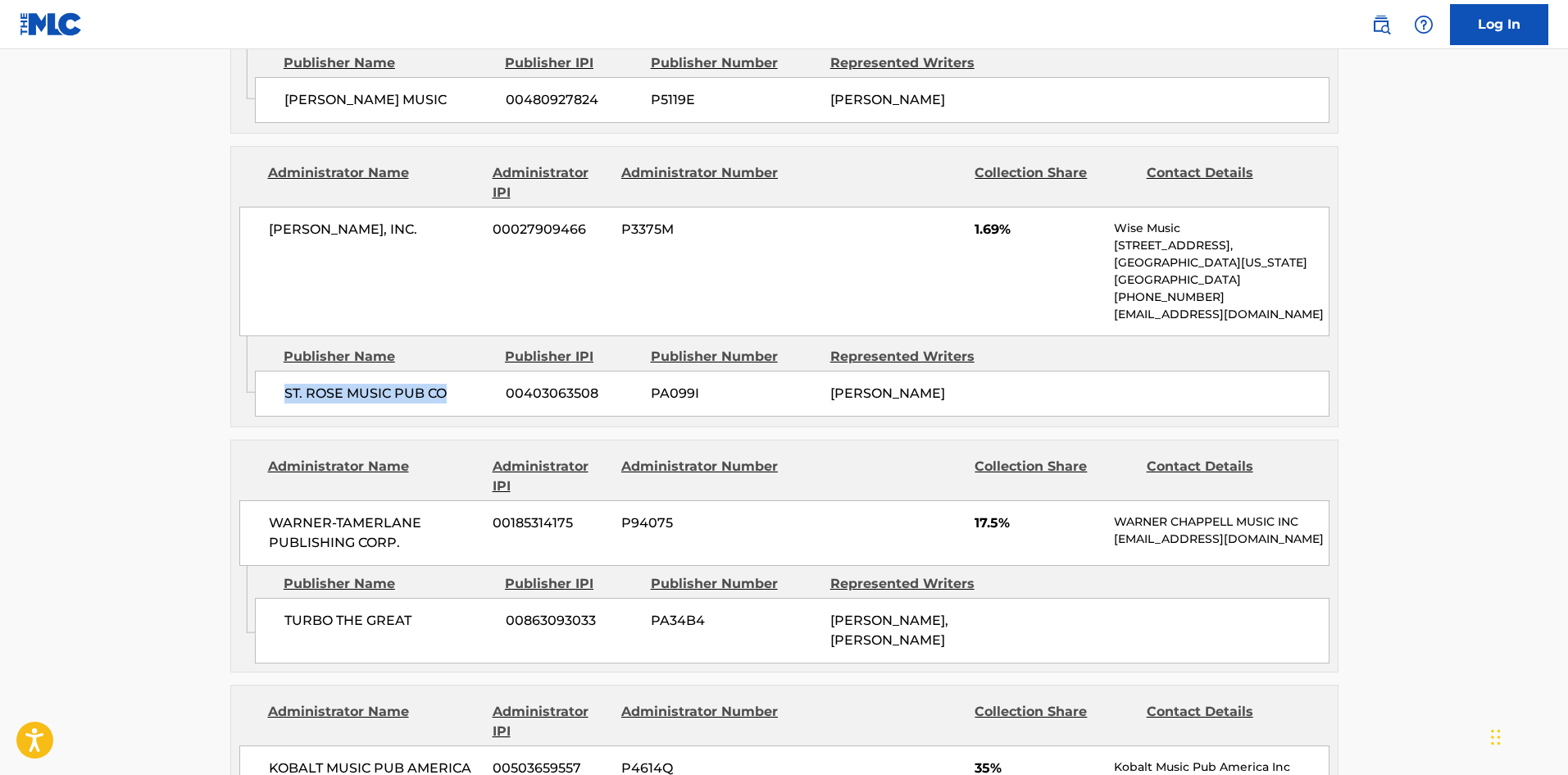
scroll to position [1312, 0]
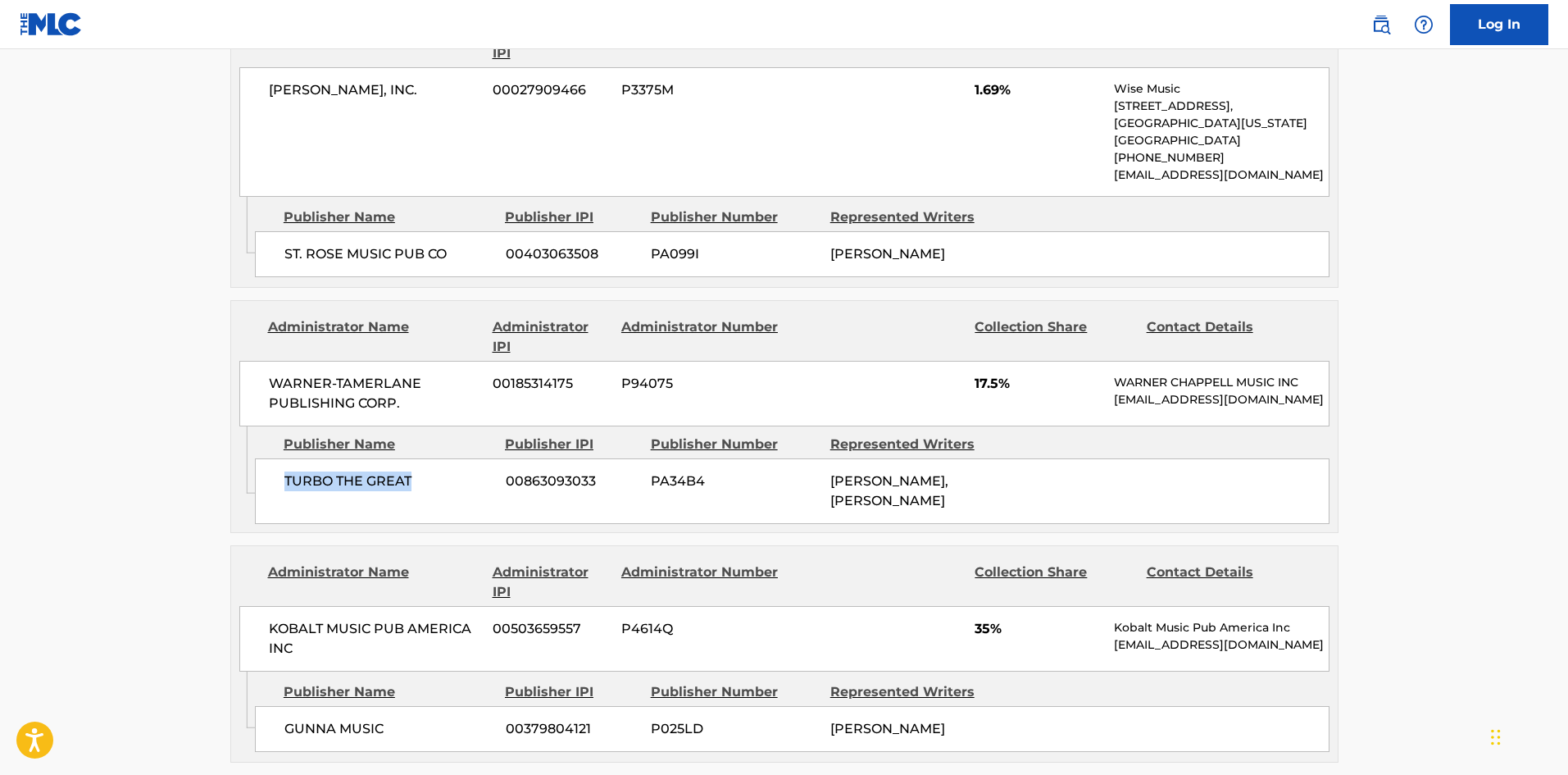
drag, startPoint x: 282, startPoint y: 500, endPoint x: 448, endPoint y: 501, distance: 166.0
click at [448, 501] on div "TURBO THE GREAT 00863093033 PA34B4 [PERSON_NAME][GEOGRAPHIC_DATA], [PERSON_NAME]" at bounding box center [791, 491] width 1074 height 66
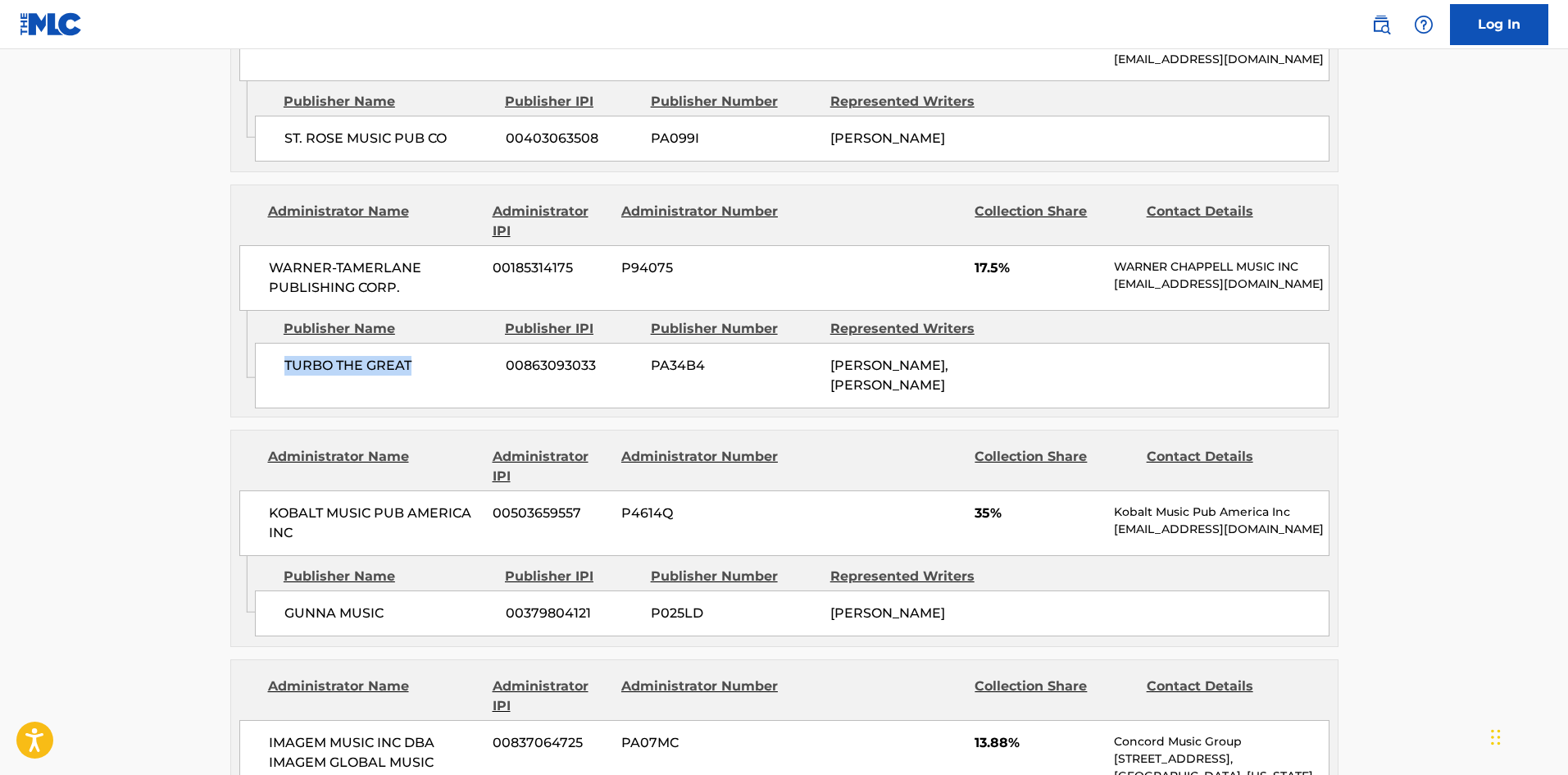
scroll to position [1639, 0]
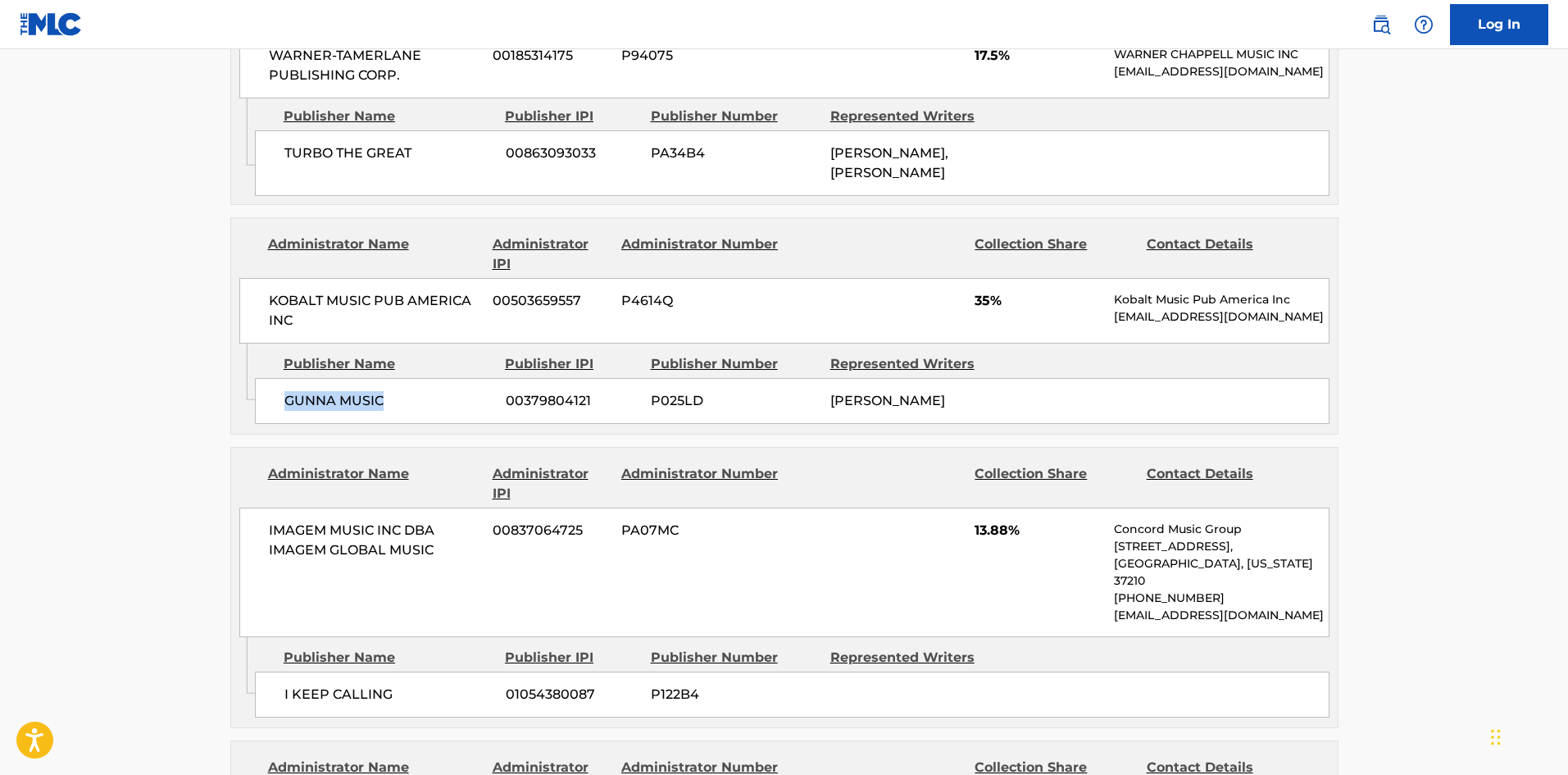
drag, startPoint x: 285, startPoint y: 425, endPoint x: 460, endPoint y: 411, distance: 175.6
click at [460, 411] on div "GUNNA MUSIC 00379804121 P025LD [PERSON_NAME]" at bounding box center [791, 400] width 1074 height 46
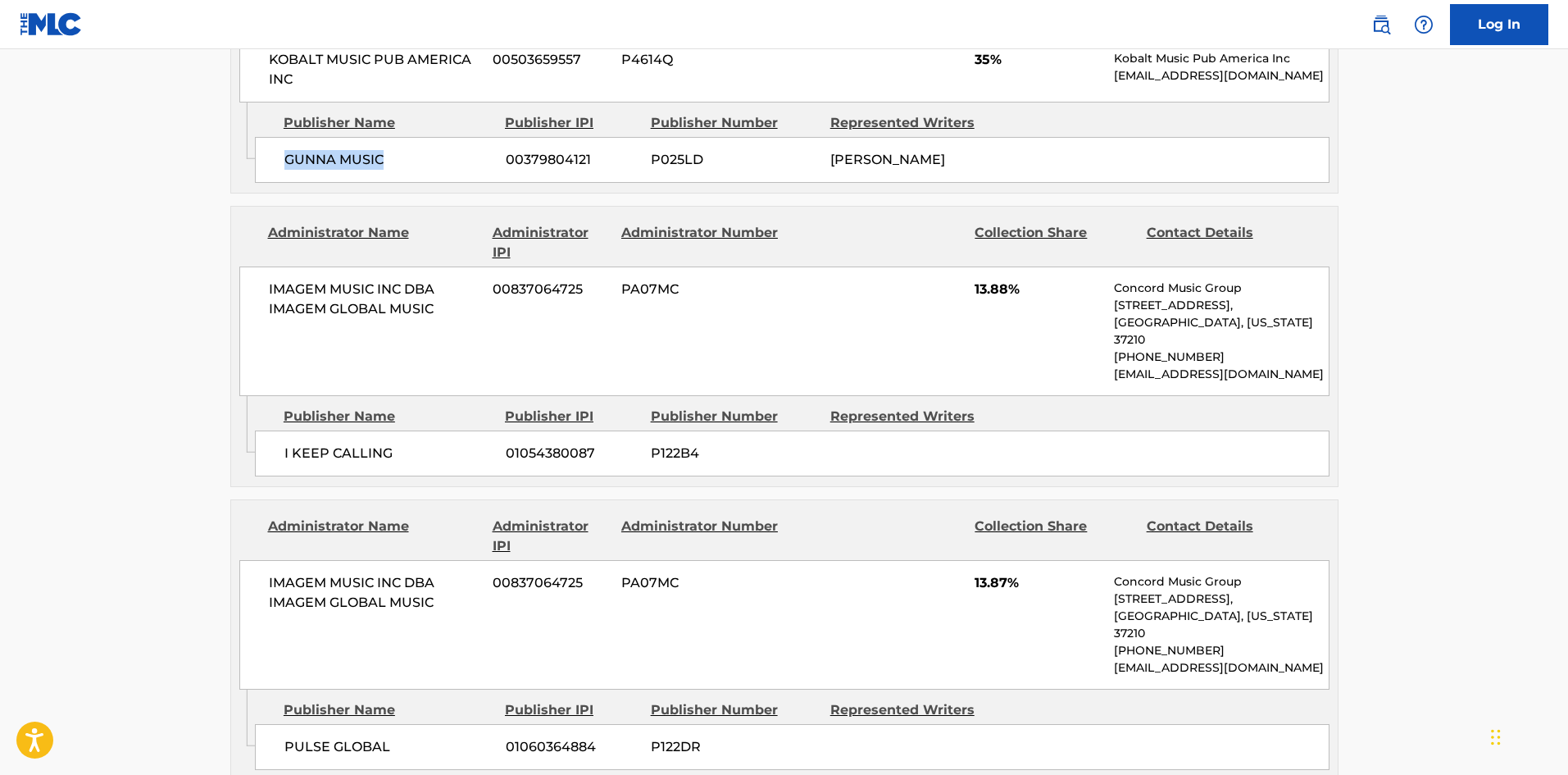
scroll to position [1885, 0]
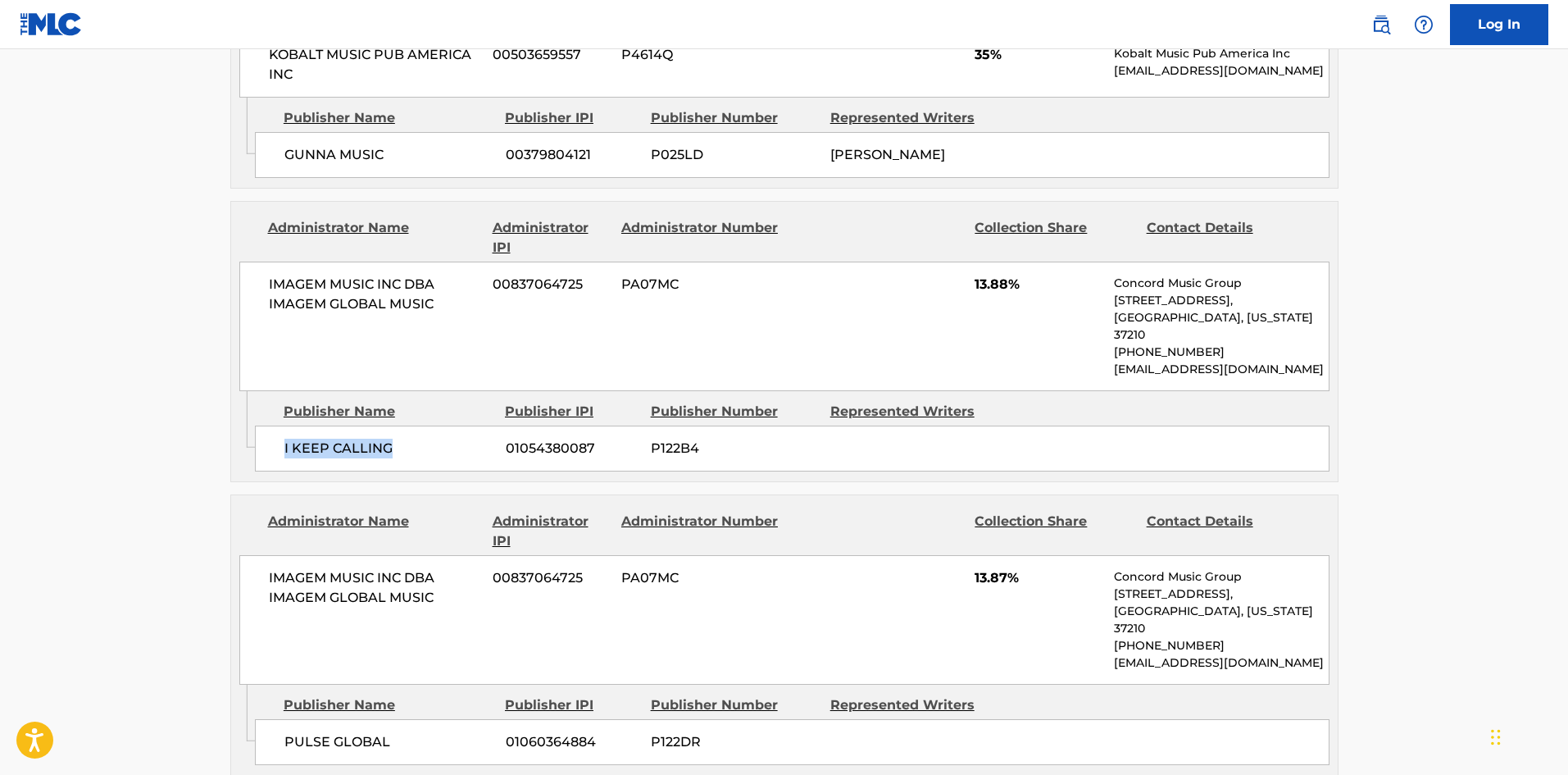
drag, startPoint x: 284, startPoint y: 446, endPoint x: 400, endPoint y: 442, distance: 116.1
click at [400, 442] on div "I KEEP CALLING [PHONE_NUMBER] P122B4" at bounding box center [791, 448] width 1074 height 46
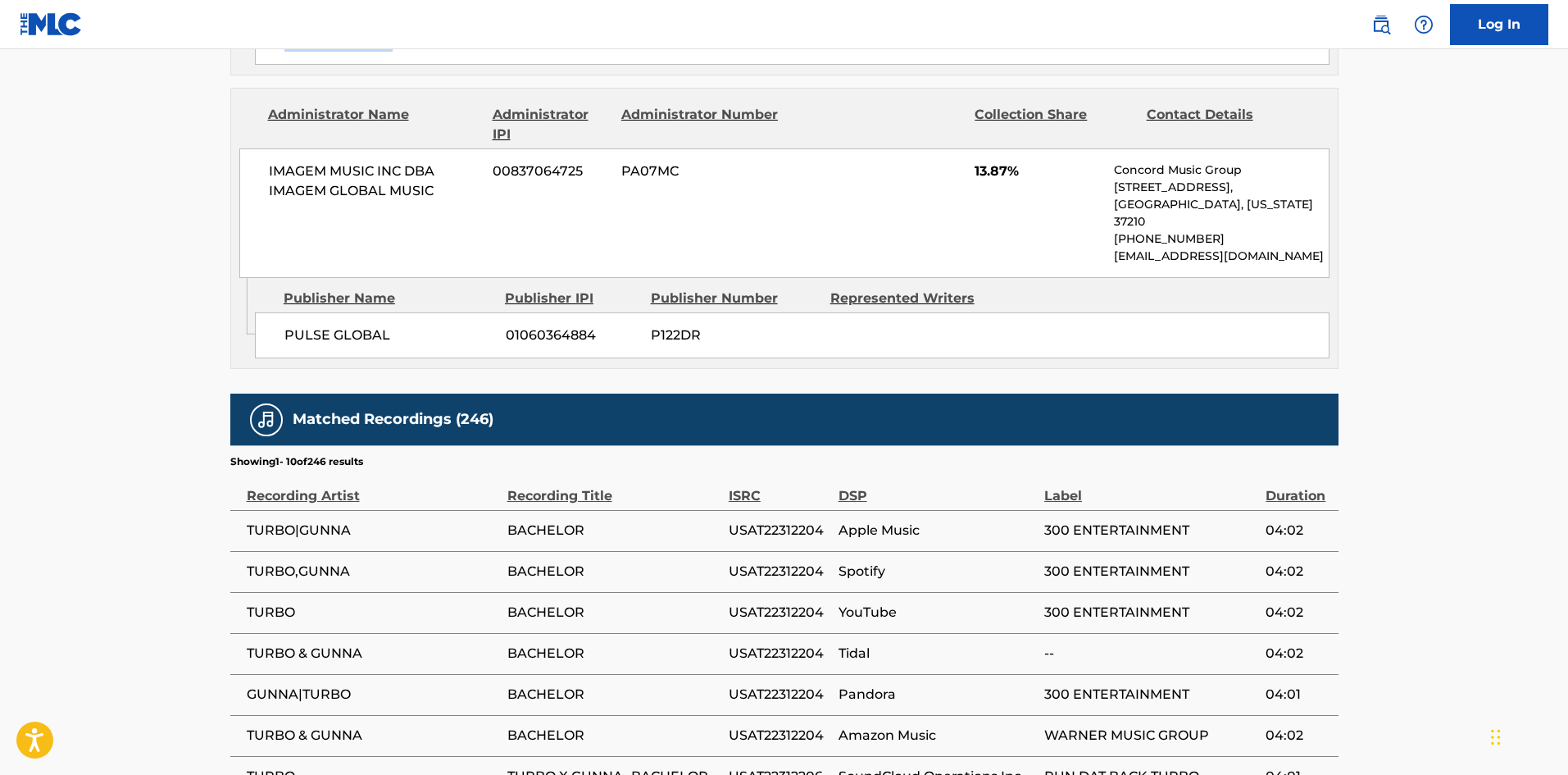
scroll to position [2296, 0]
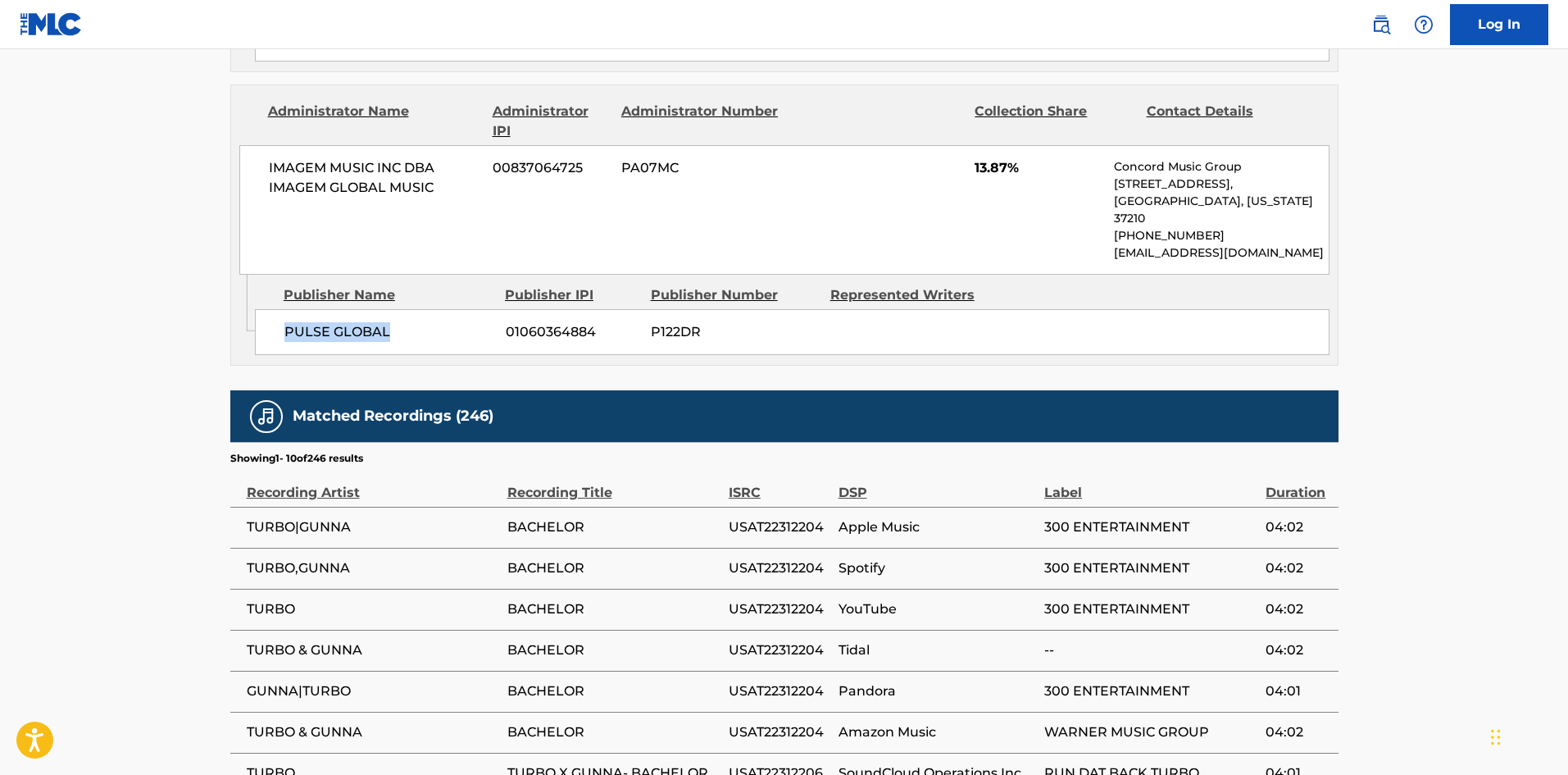
drag, startPoint x: 286, startPoint y: 320, endPoint x: 481, endPoint y: 304, distance: 195.7
click at [481, 309] on div "PULSE GLOBAL 01060364884 P122DR" at bounding box center [791, 332] width 1074 height 46
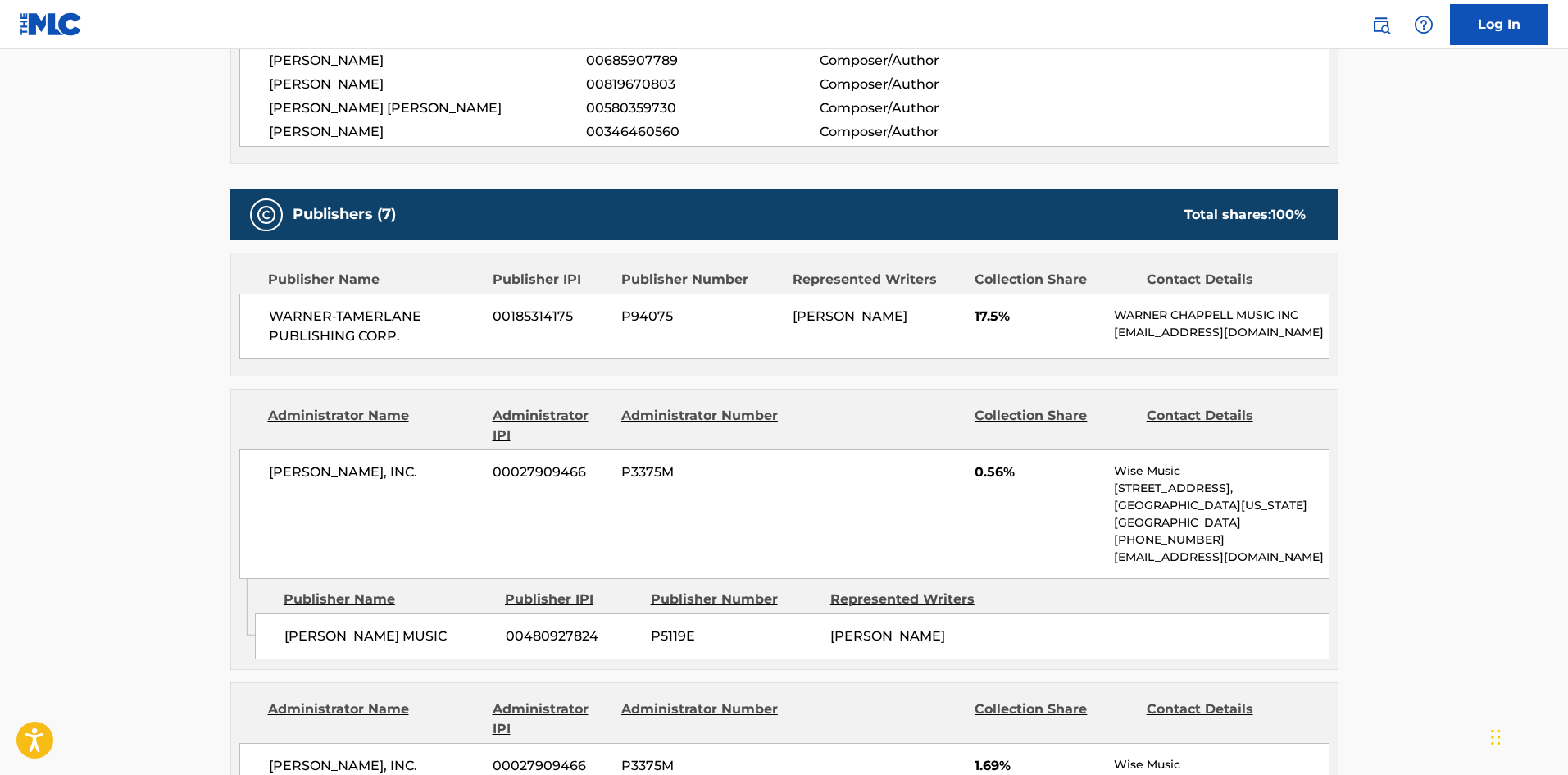
scroll to position [574, 0]
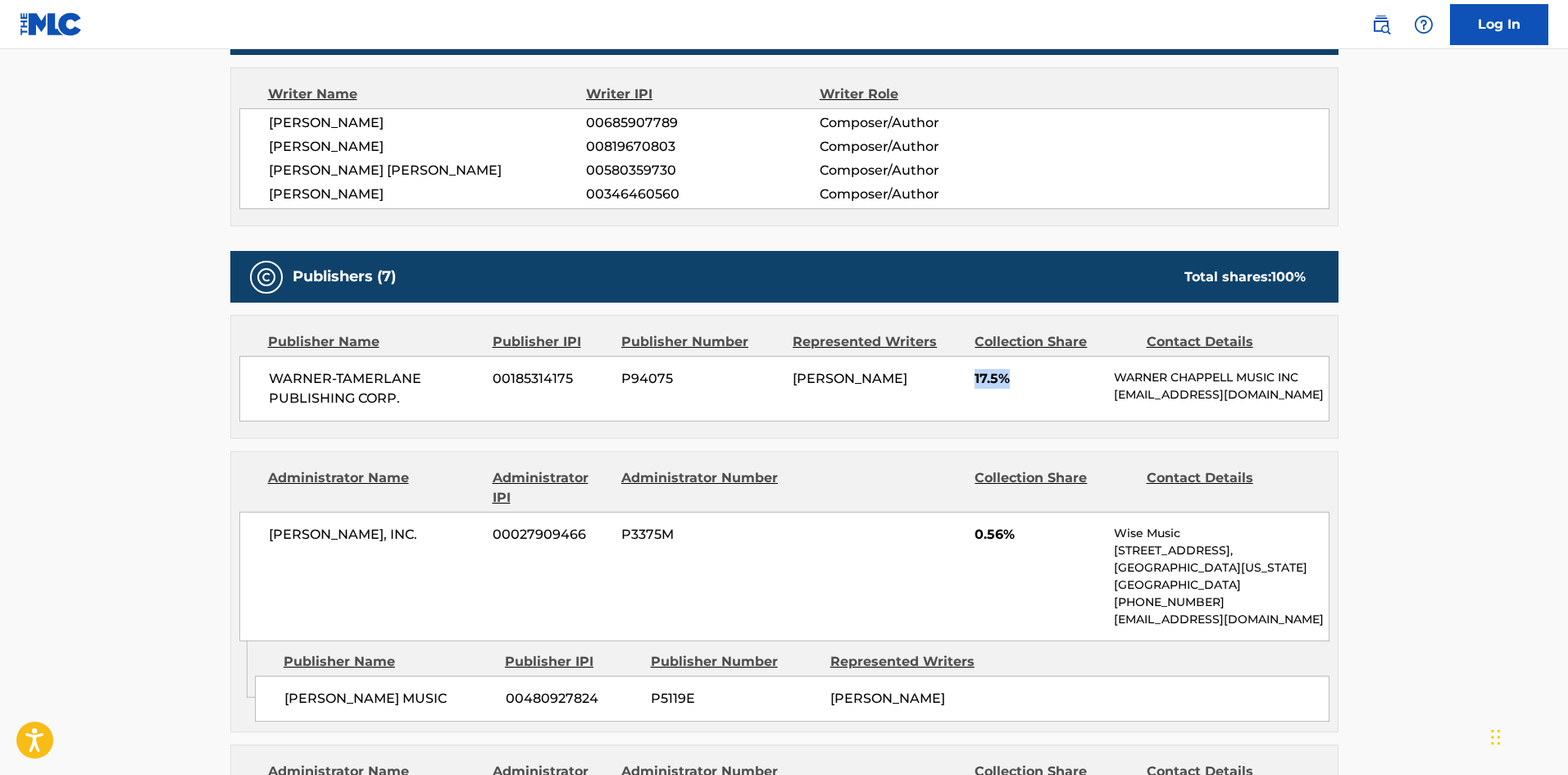
drag, startPoint x: 976, startPoint y: 379, endPoint x: 1020, endPoint y: 372, distance: 44.6
click at [1020, 372] on span "17.5%" at bounding box center [1038, 378] width 127 height 20
drag, startPoint x: 974, startPoint y: 543, endPoint x: 1025, endPoint y: 539, distance: 51.2
click at [1025, 539] on div "[PERSON_NAME], INC. 00027909466 P3375M 0.56% Wise Music [STREET_ADDRESS][US_STA…" at bounding box center [784, 577] width 1090 height 130
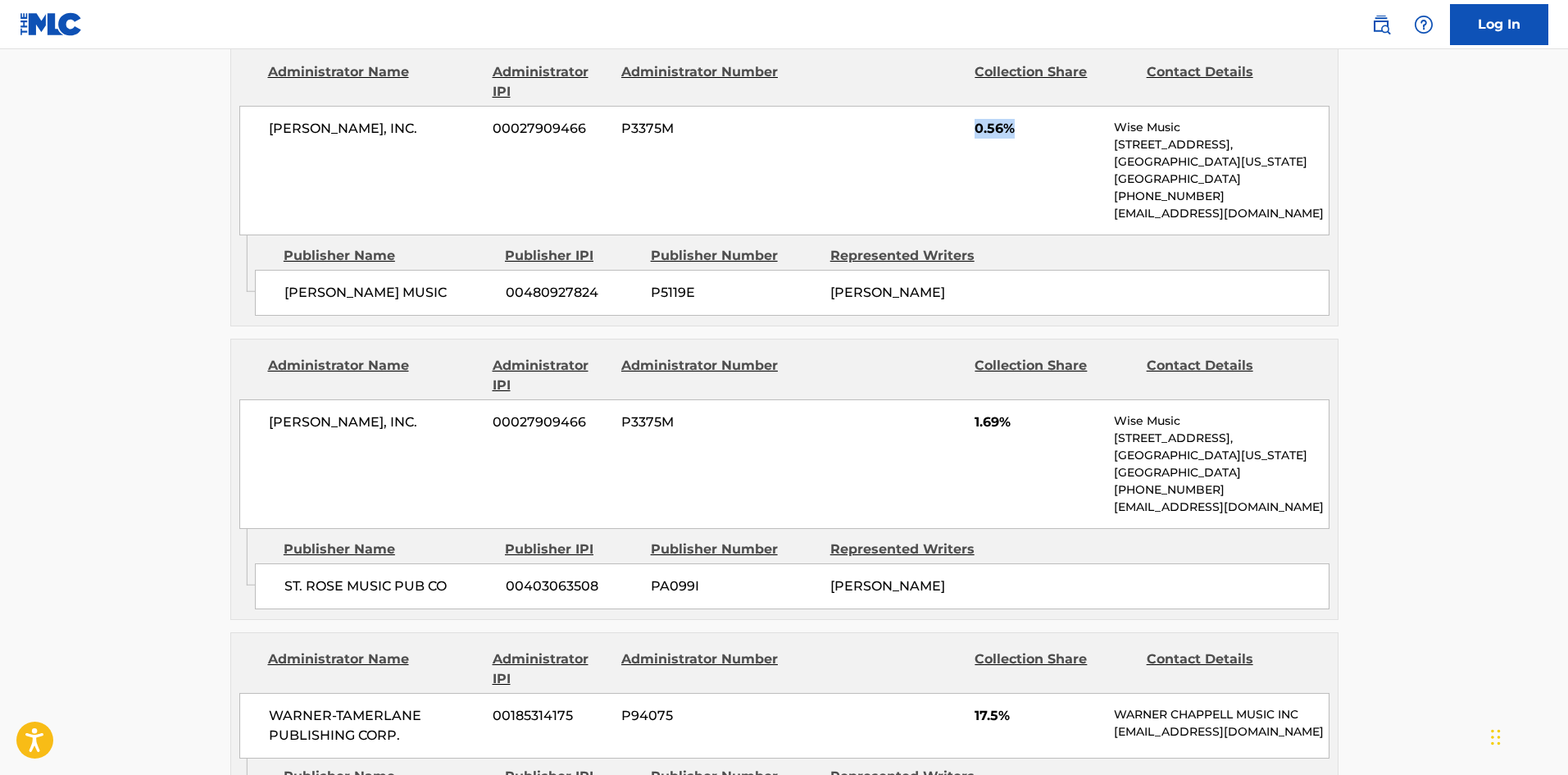
scroll to position [984, 0]
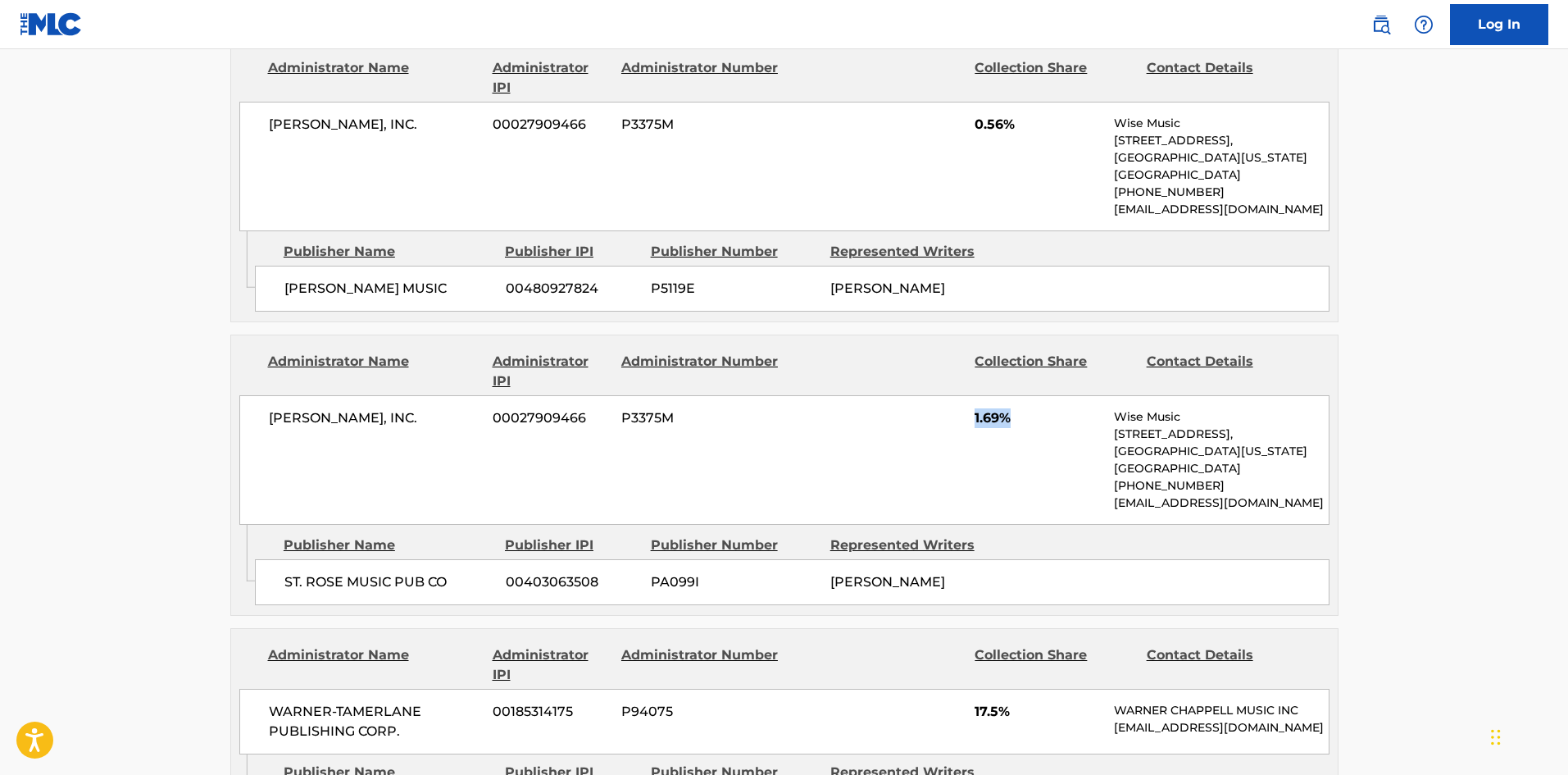
drag, startPoint x: 968, startPoint y: 429, endPoint x: 1023, endPoint y: 424, distance: 55.2
click at [1023, 424] on div "[PERSON_NAME], INC. 00027909466 P3375M 1.69% Wise Music [STREET_ADDRESS][US_STA…" at bounding box center [784, 460] width 1090 height 130
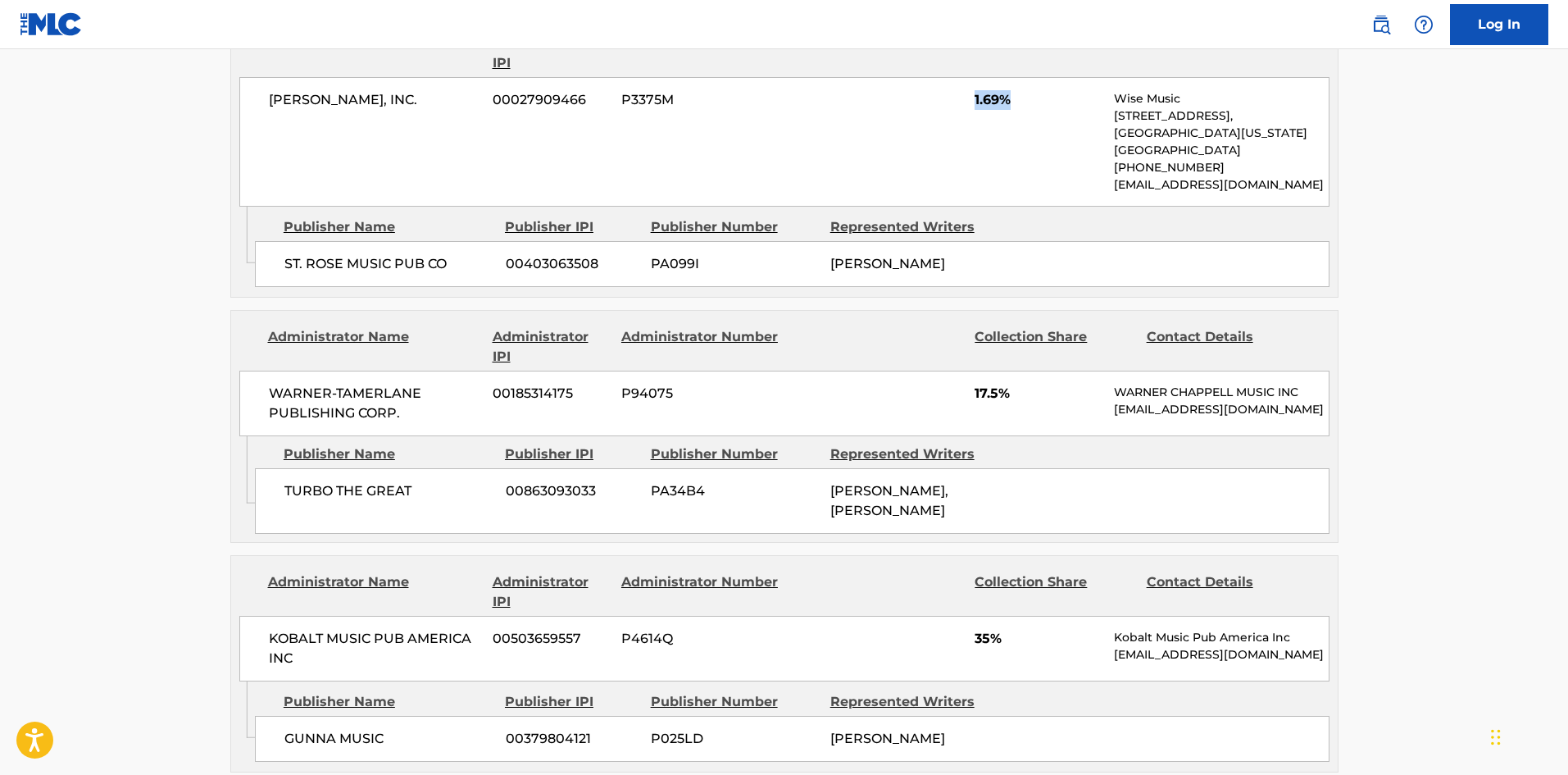
scroll to position [1312, 0]
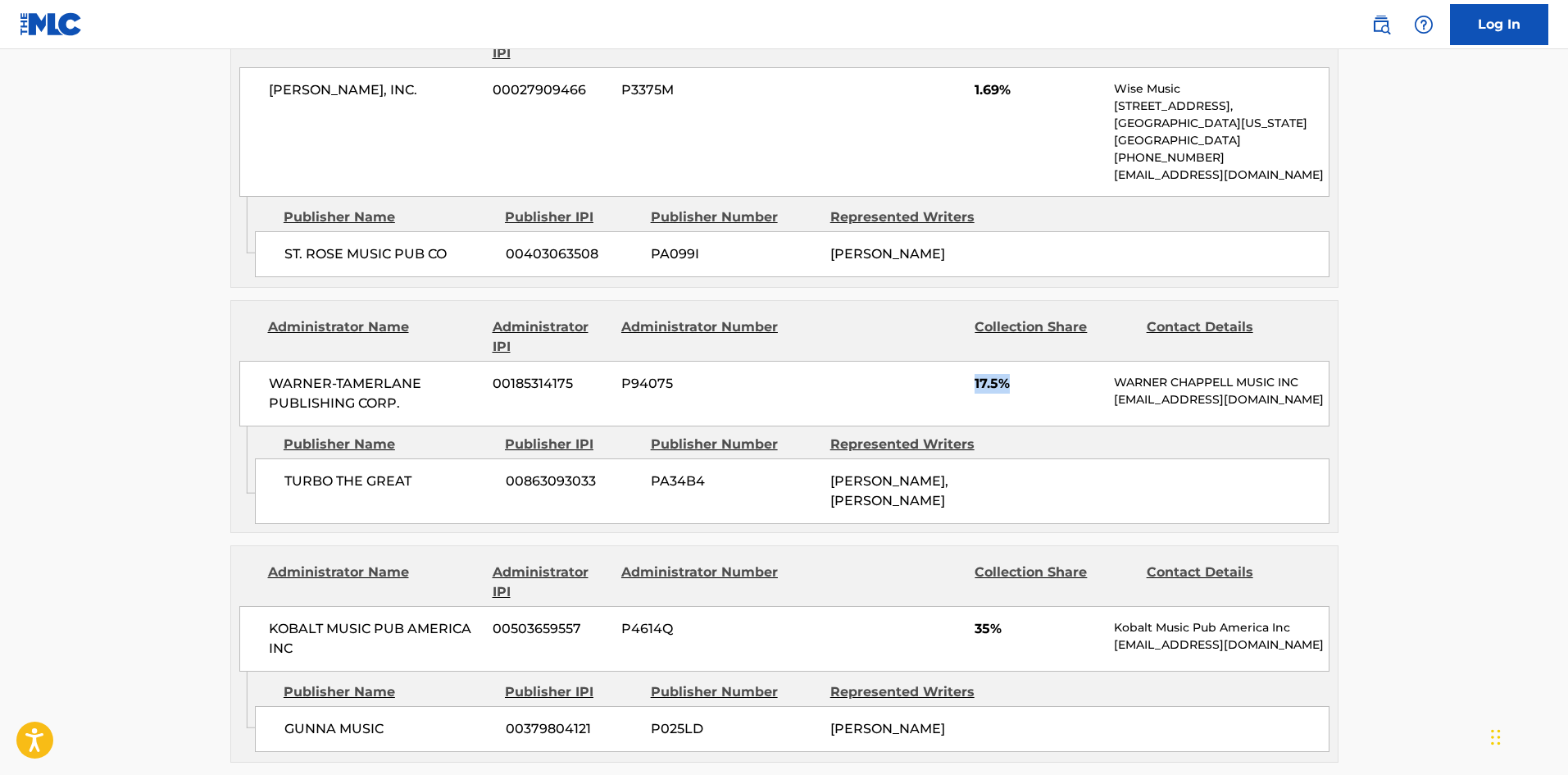
drag, startPoint x: 973, startPoint y: 393, endPoint x: 1035, endPoint y: 392, distance: 62.0
click at [1035, 392] on div "WARNER-[PERSON_NAME] PUBLISHING CORP. 00185314175 P94075 17.5% [PERSON_NAME] MU…" at bounding box center [784, 394] width 1090 height 66
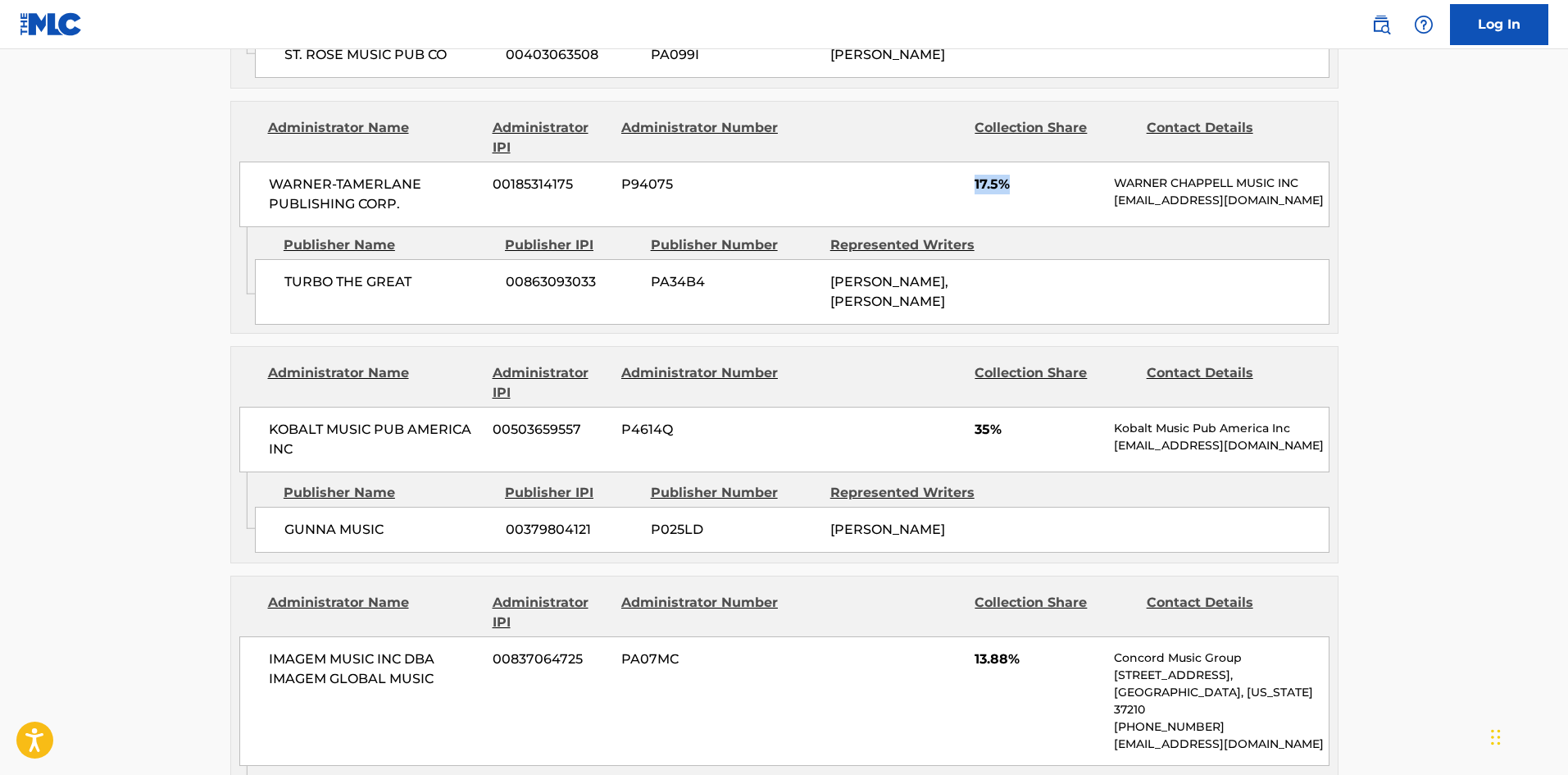
scroll to position [1639, 0]
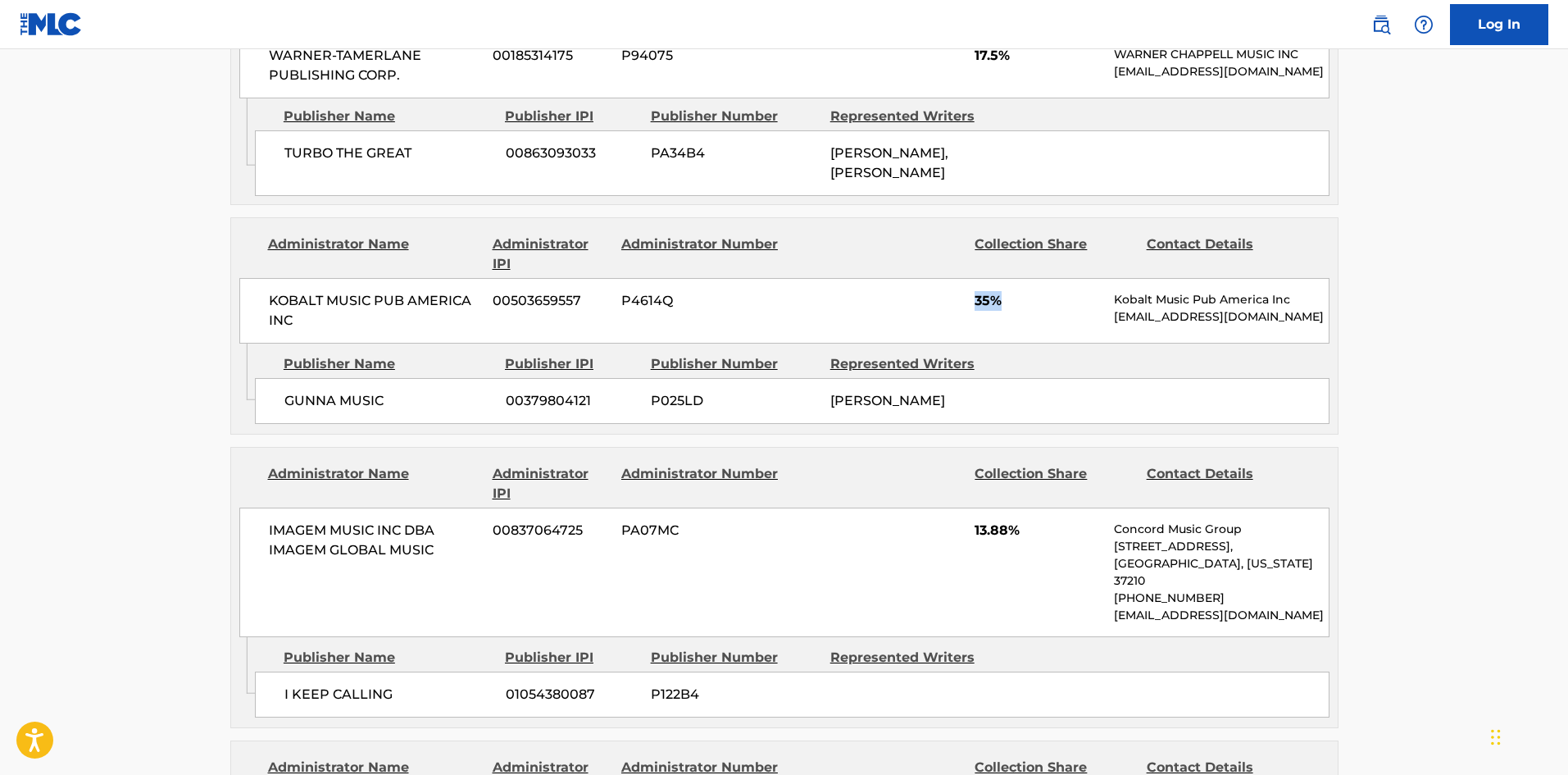
drag, startPoint x: 975, startPoint y: 320, endPoint x: 1035, endPoint y: 320, distance: 60.0
click at [1036, 311] on span "35%" at bounding box center [1038, 300] width 127 height 20
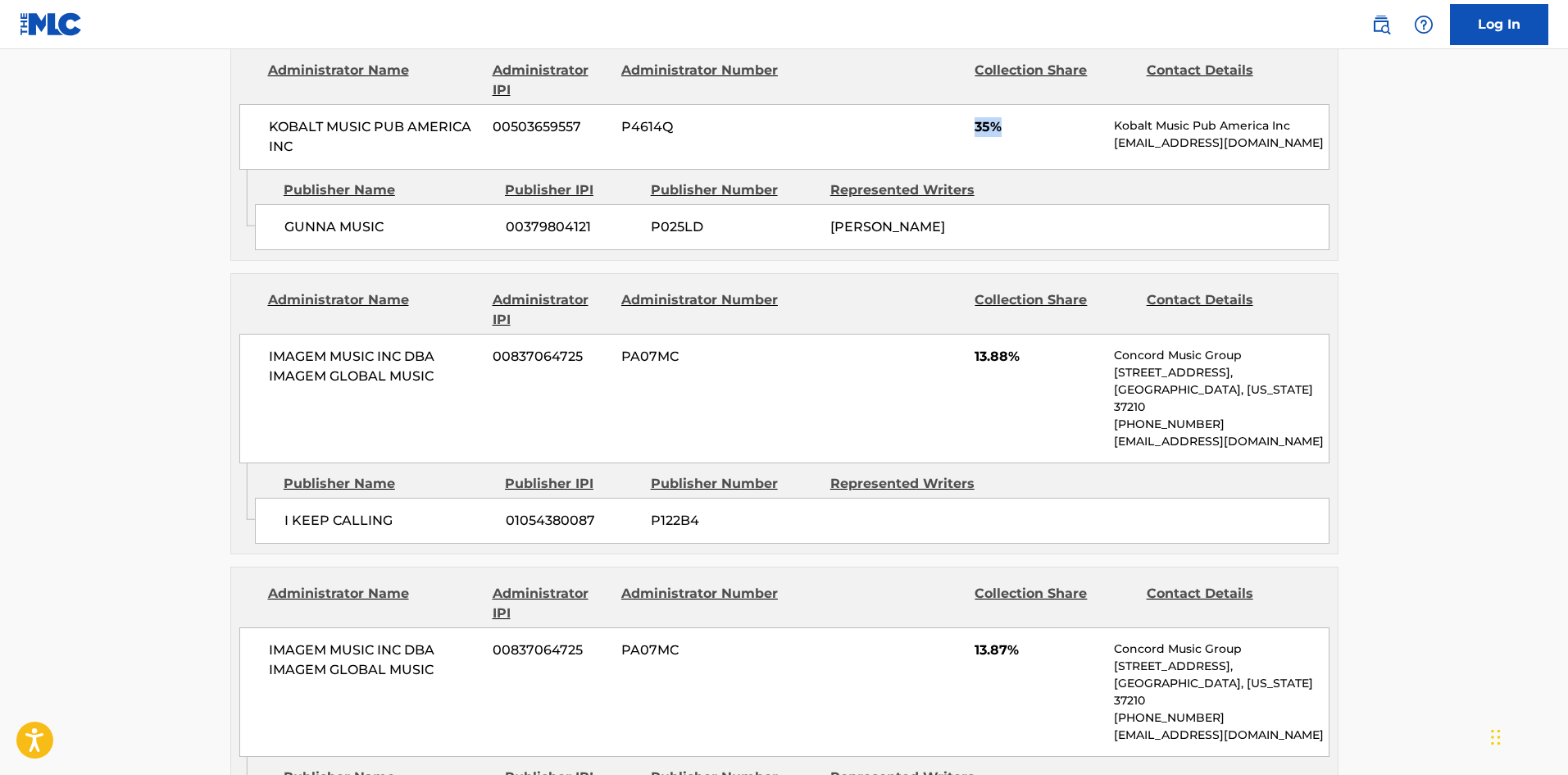
scroll to position [1885, 0]
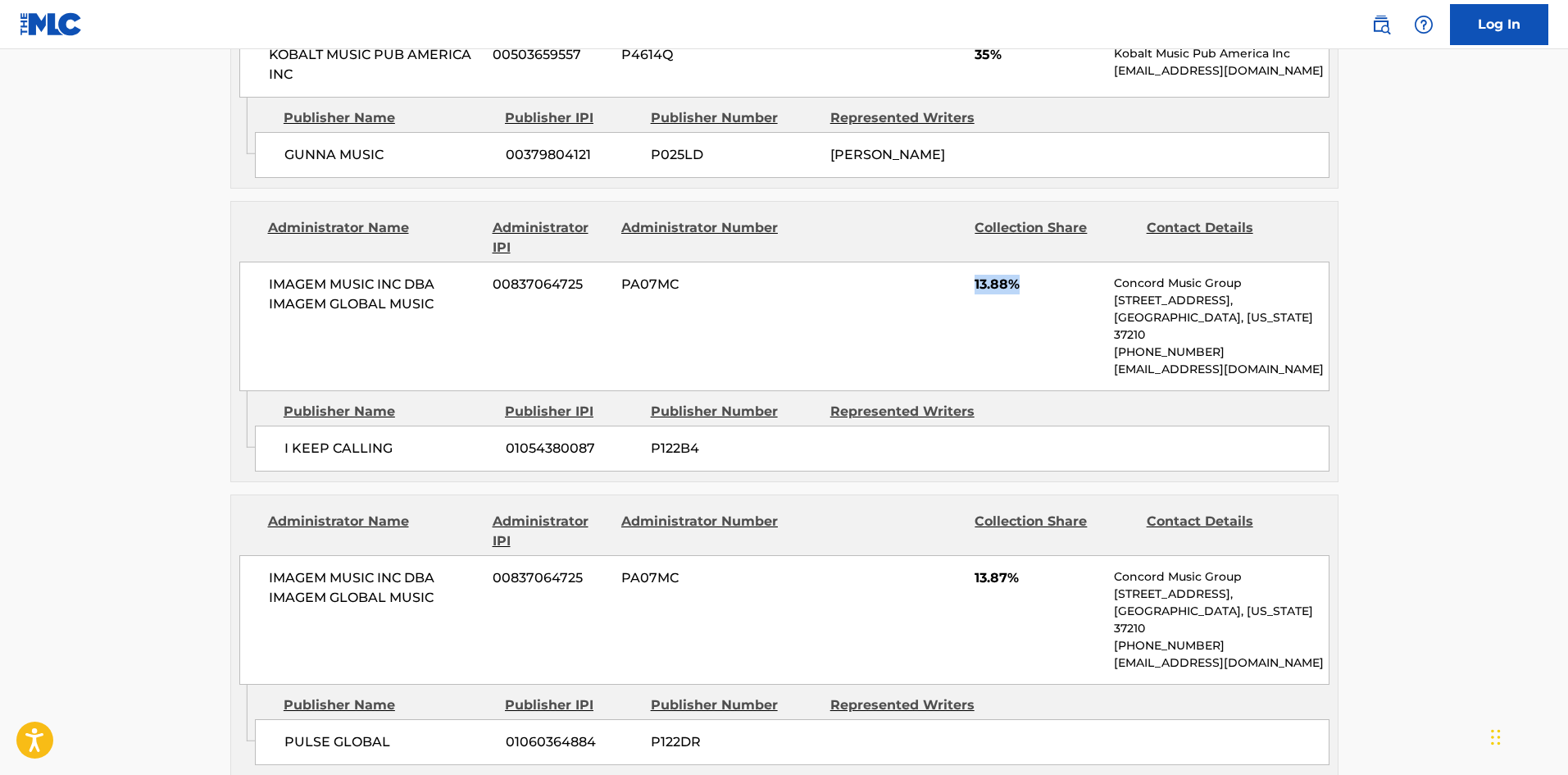
drag, startPoint x: 971, startPoint y: 305, endPoint x: 1055, endPoint y: 305, distance: 84.0
click at [1055, 305] on div "IMAGEM MUSIC INC DBA IMAGEM GLOBAL MUSIC 00837064725 PA07MC 13.88% Concord Musi…" at bounding box center [784, 326] width 1090 height 130
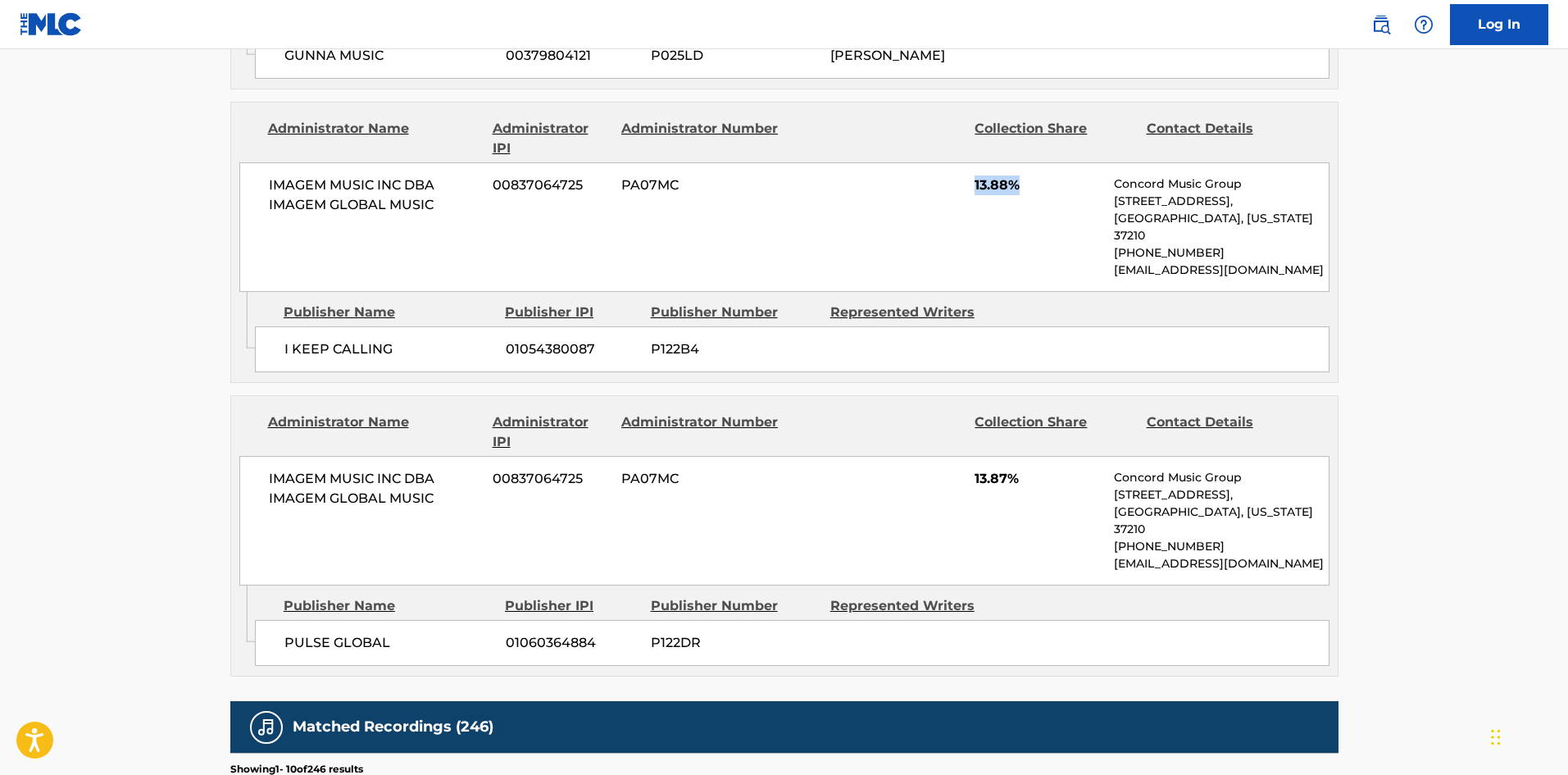
scroll to position [2131, 0]
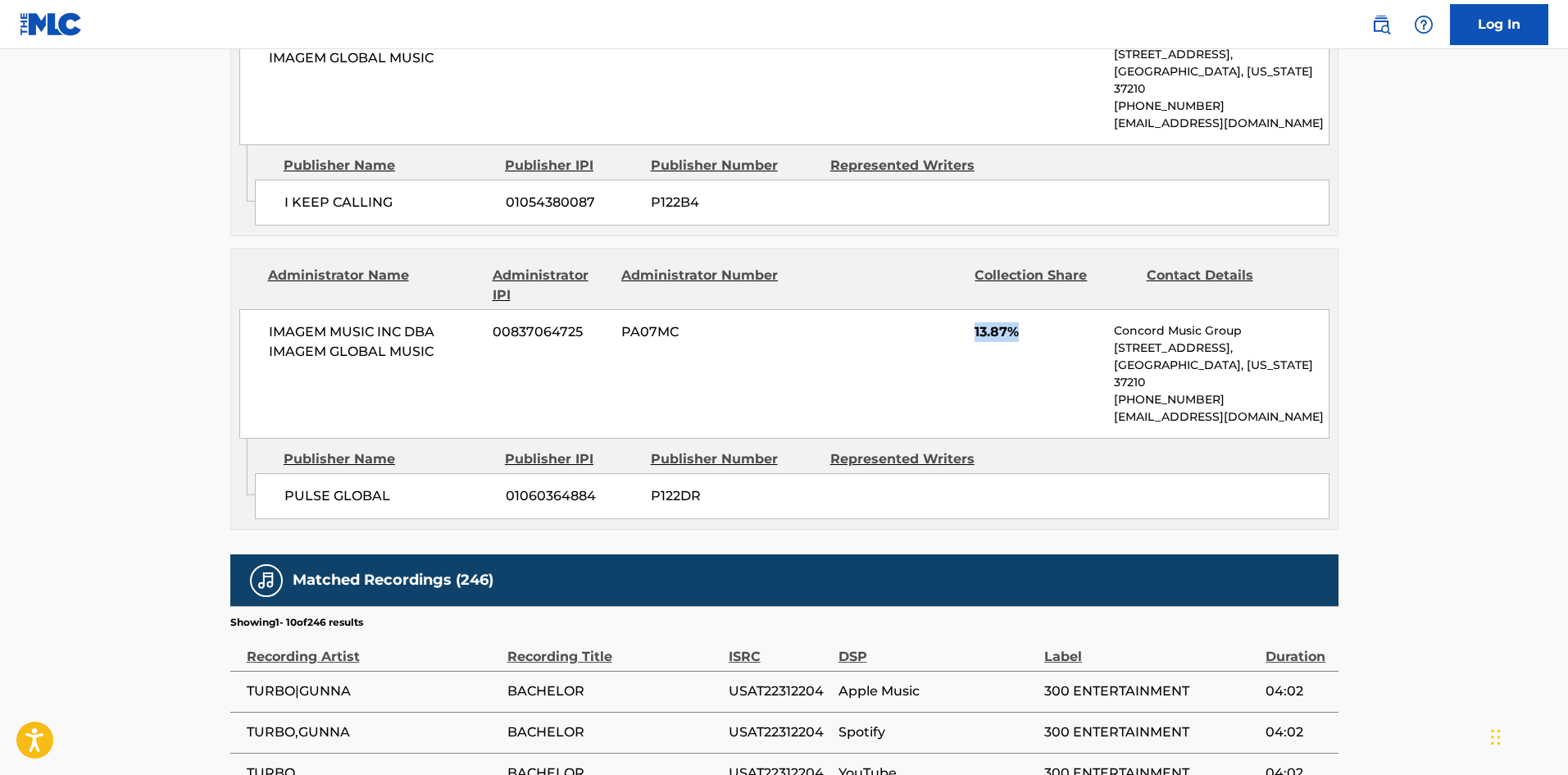
drag, startPoint x: 969, startPoint y: 337, endPoint x: 1060, endPoint y: 337, distance: 91.0
click at [1060, 337] on div "IMAGEM MUSIC INC DBA IMAGEM GLOBAL MUSIC 00837064725 PA07MC 13.87% Concord Musi…" at bounding box center [784, 374] width 1090 height 130
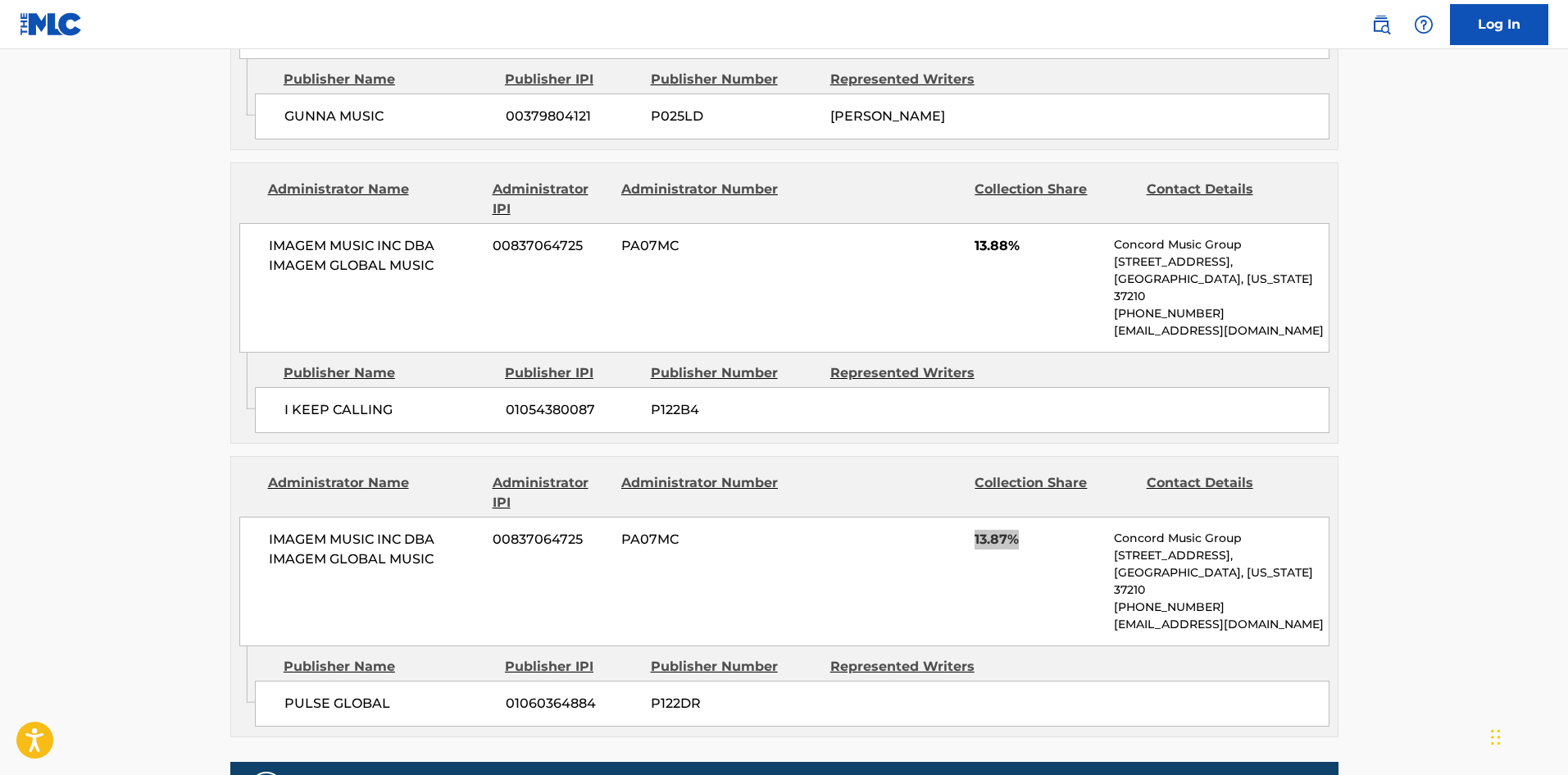
scroll to position [1967, 0]
